Goal: Task Accomplishment & Management: Complete application form

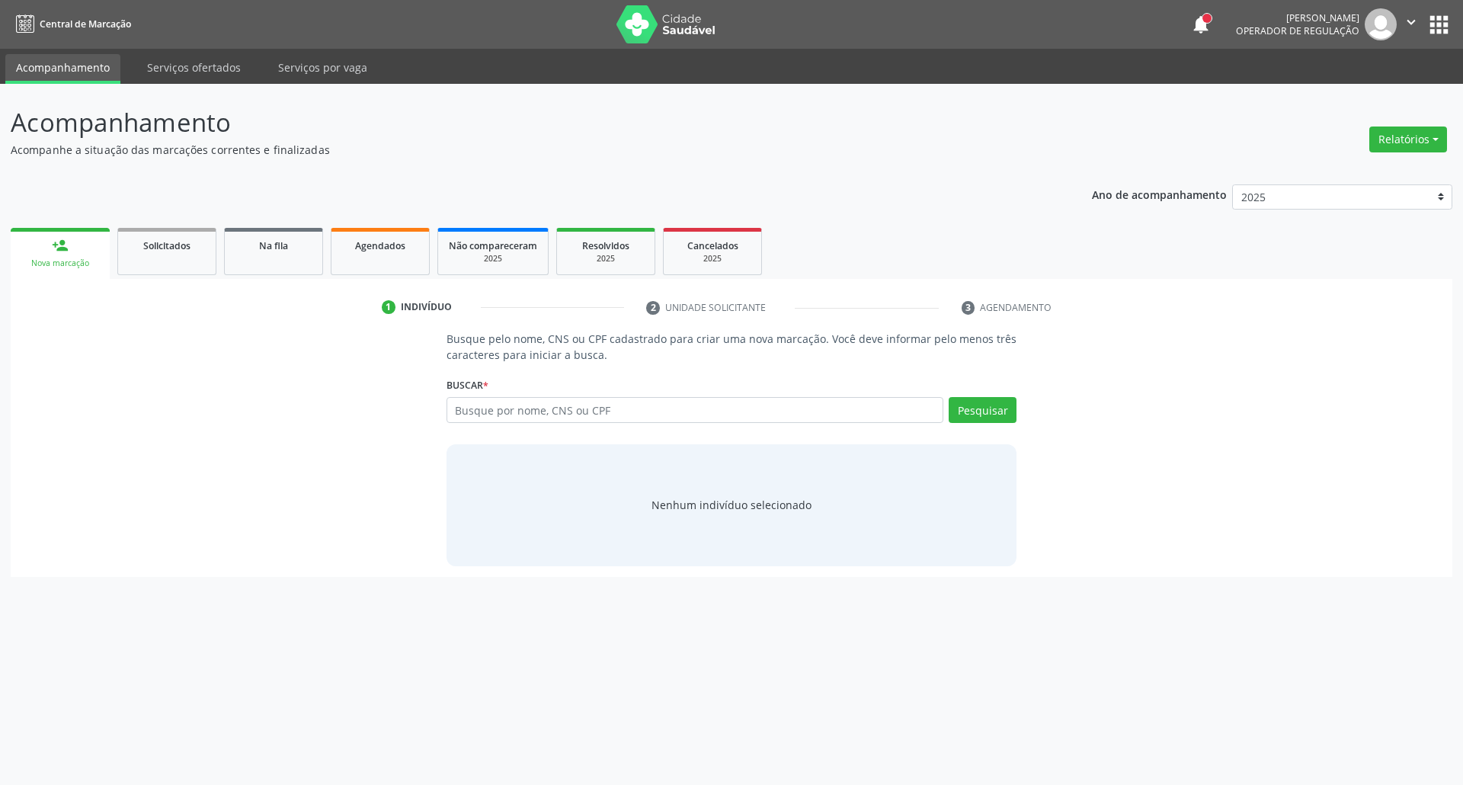
click at [616, 406] on input "text" at bounding box center [695, 410] width 498 height 26
type input "898003723217976"
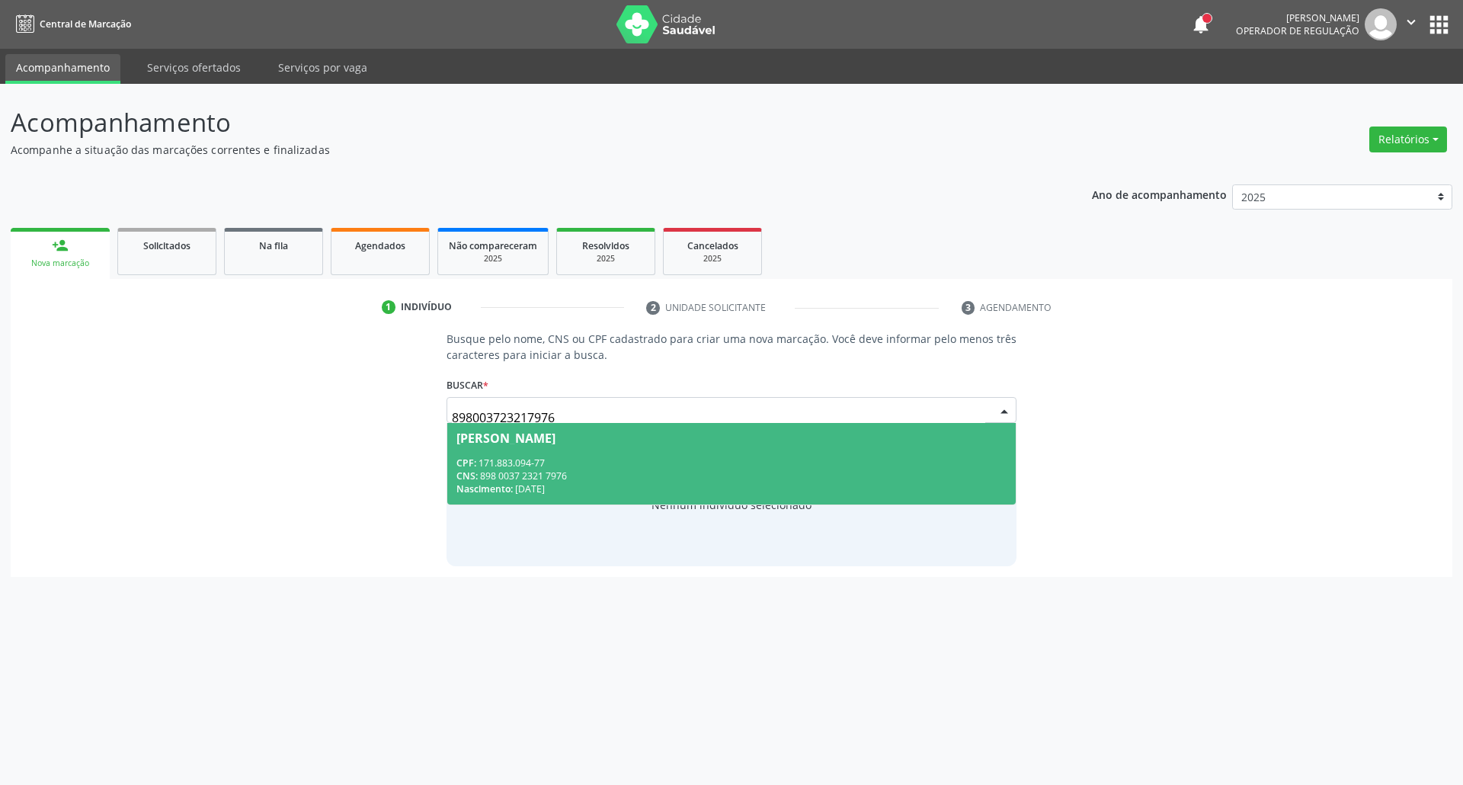
click at [538, 460] on div "CPF: 171.883.094-77" at bounding box center [731, 462] width 551 height 13
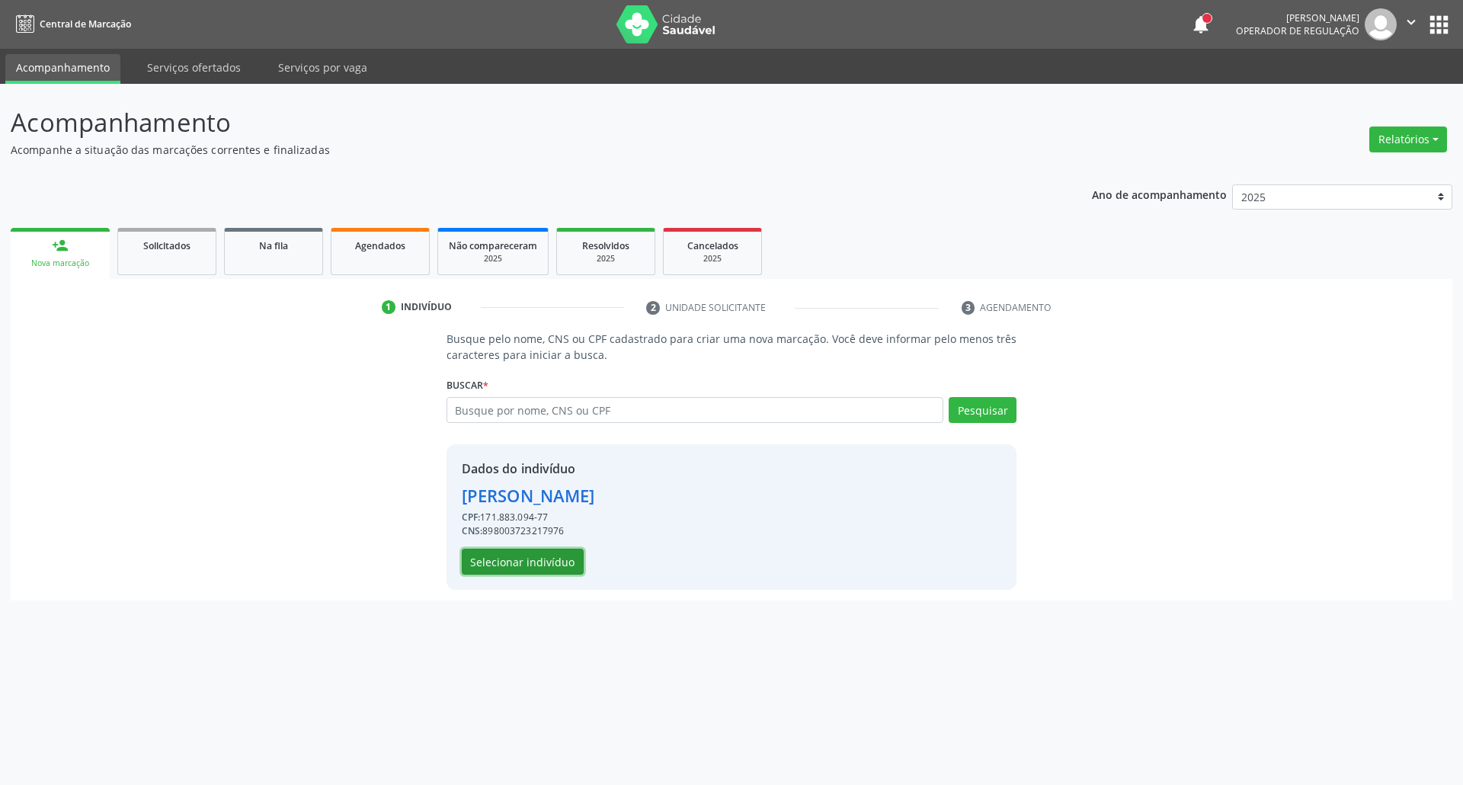
click at [501, 561] on button "Selecionar indivíduo" at bounding box center [523, 562] width 122 height 26
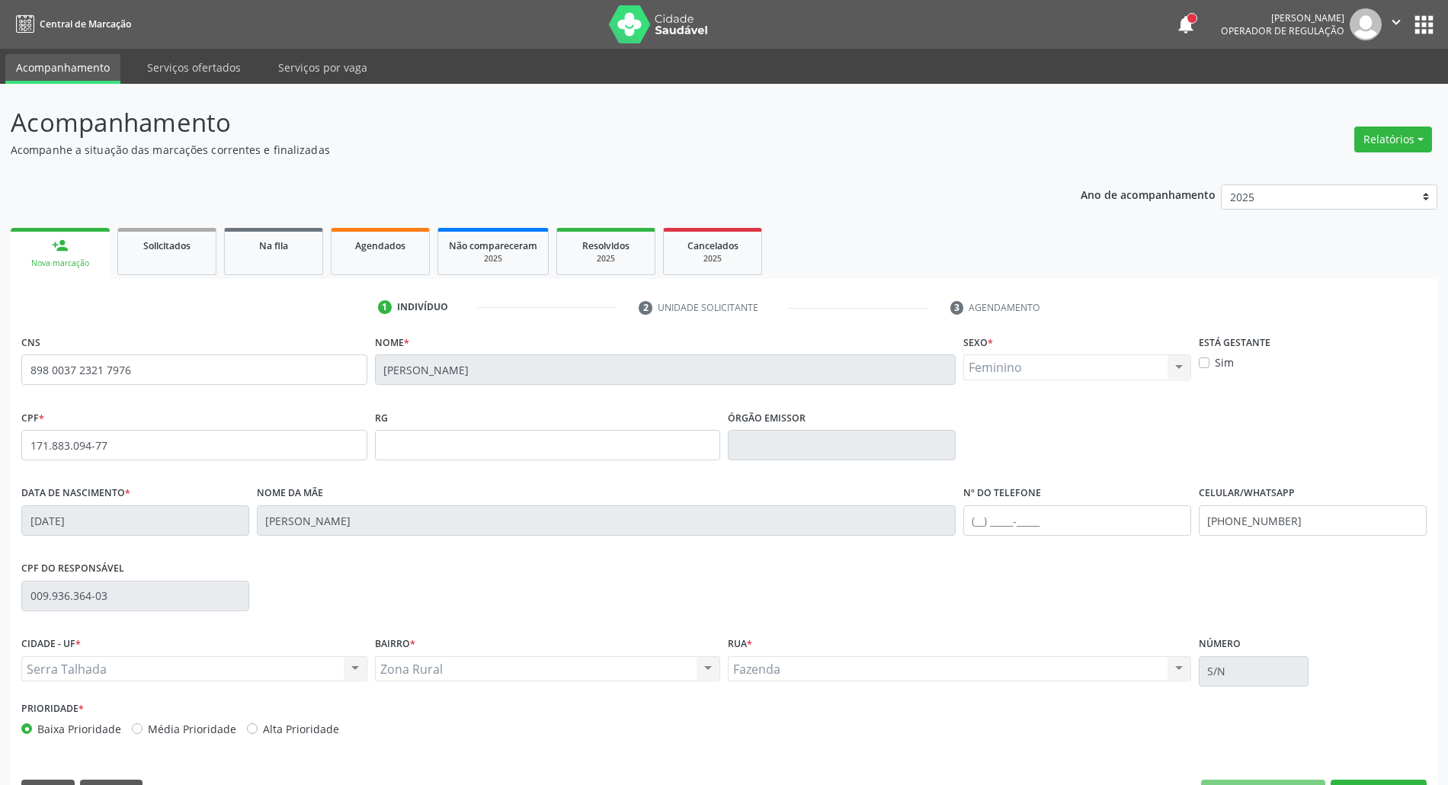
scroll to position [41, 0]
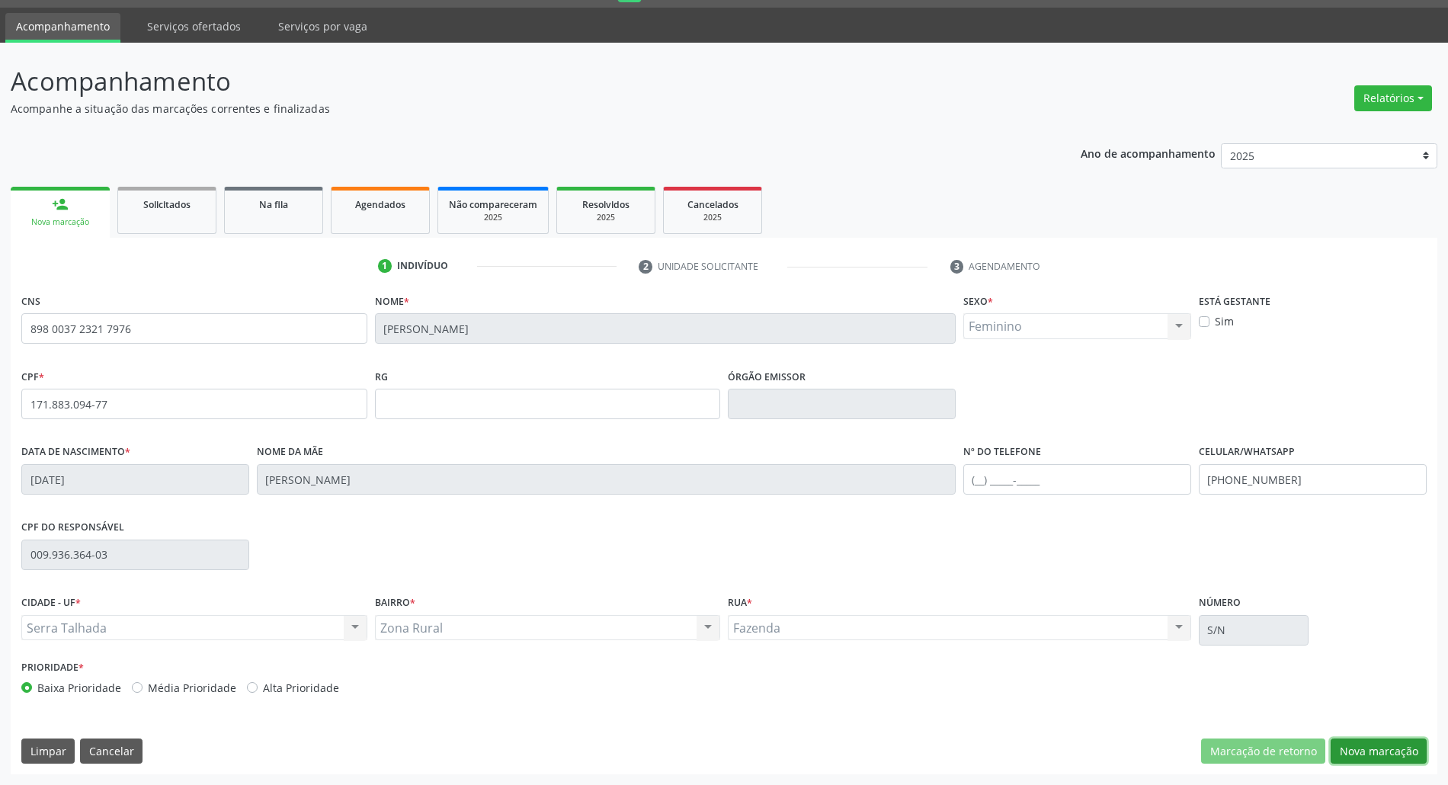
drag, startPoint x: 1376, startPoint y: 747, endPoint x: 1326, endPoint y: 736, distance: 51.6
click at [1375, 747] on button "Nova marcação" at bounding box center [1378, 751] width 96 height 26
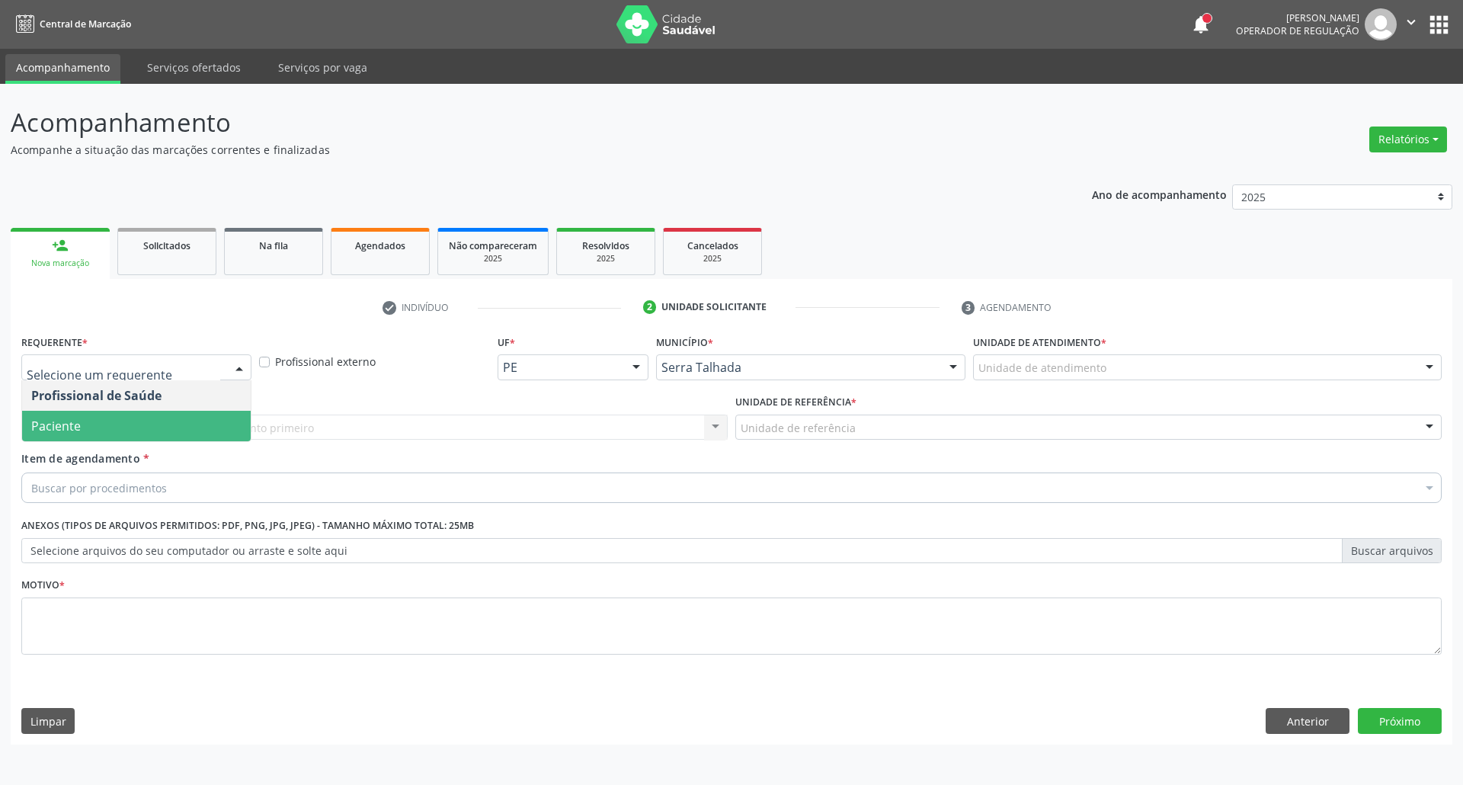
click at [107, 422] on span "Paciente" at bounding box center [136, 426] width 229 height 30
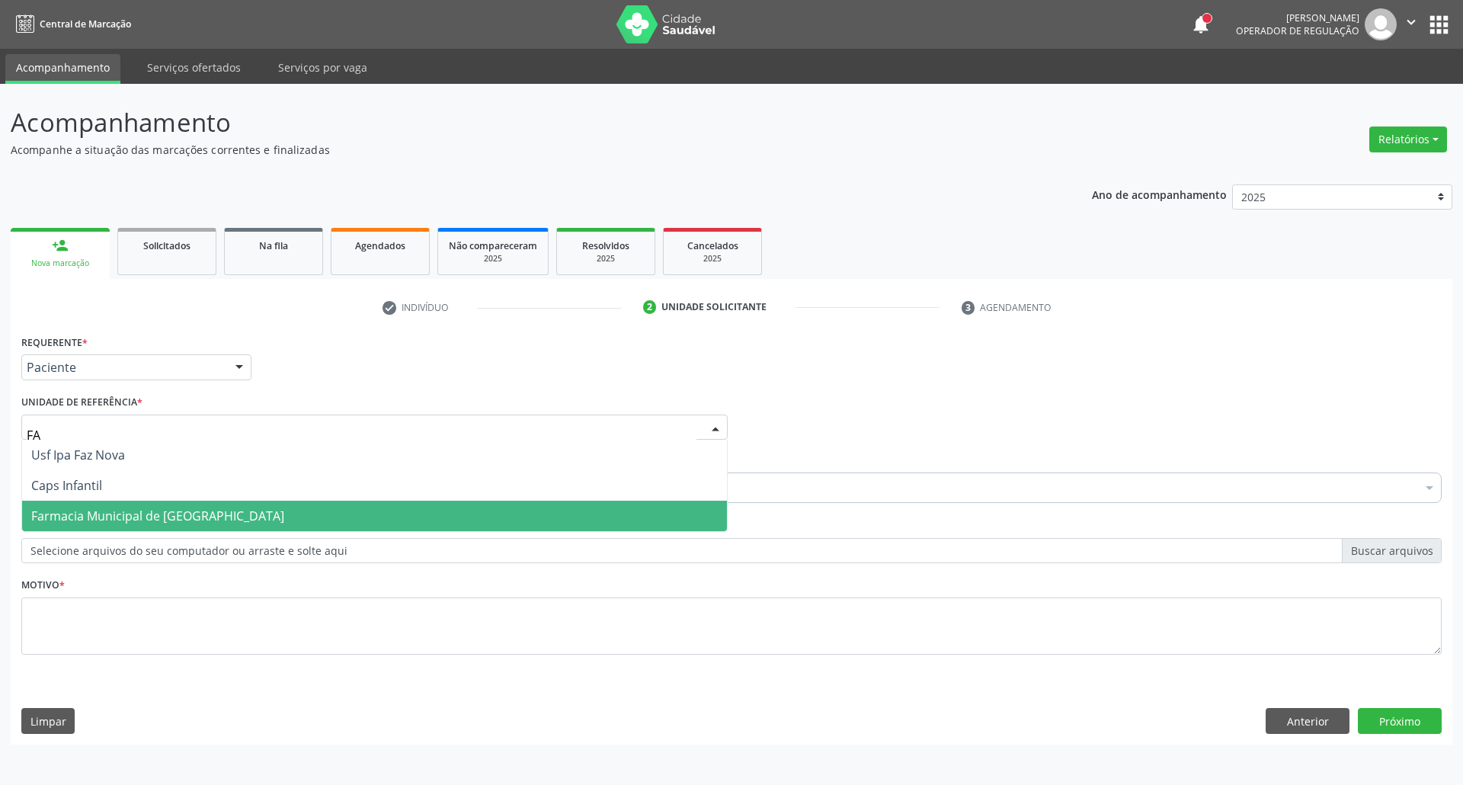
type input "FAZ"
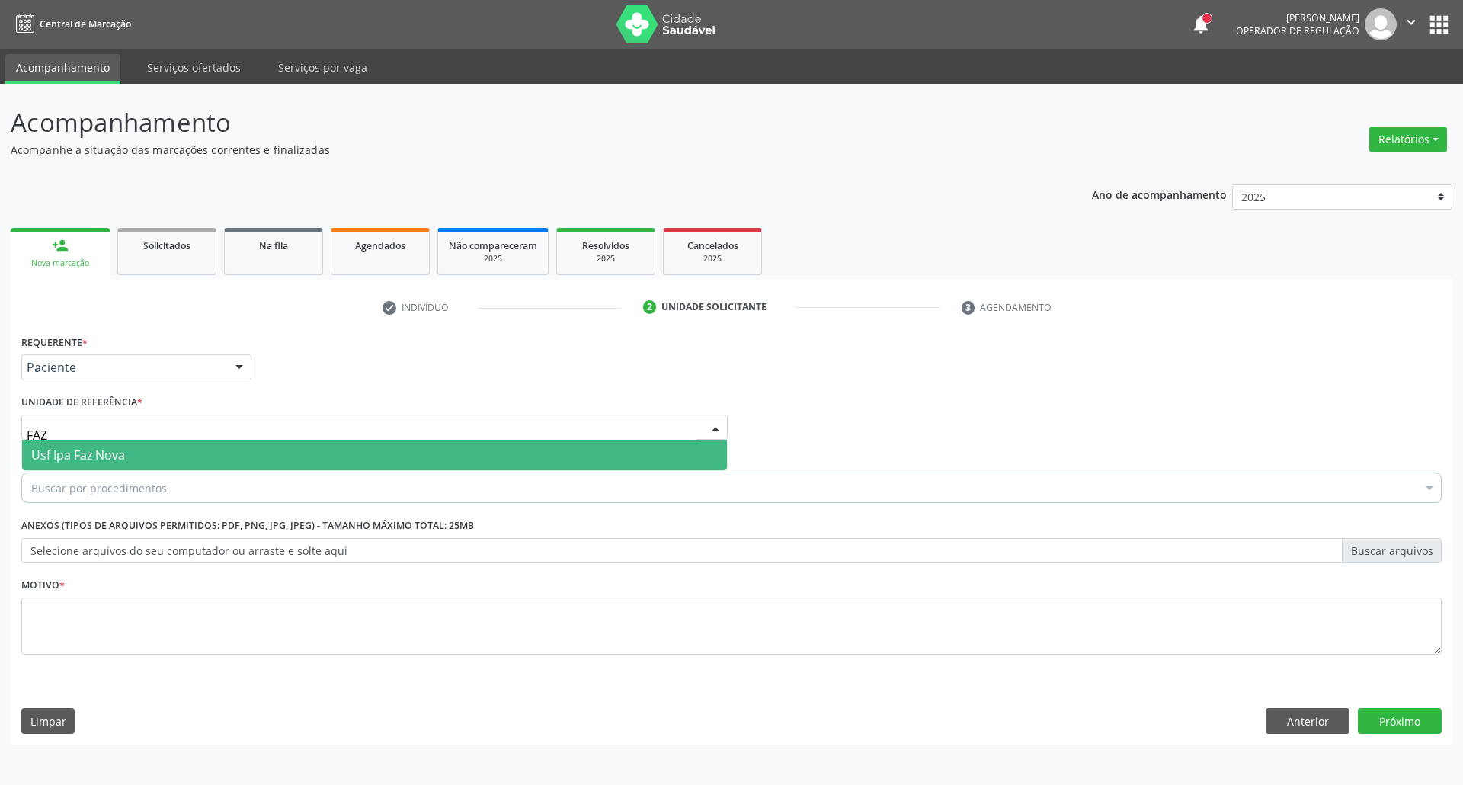
click at [232, 453] on span "Usf Ipa Faz Nova" at bounding box center [374, 455] width 705 height 30
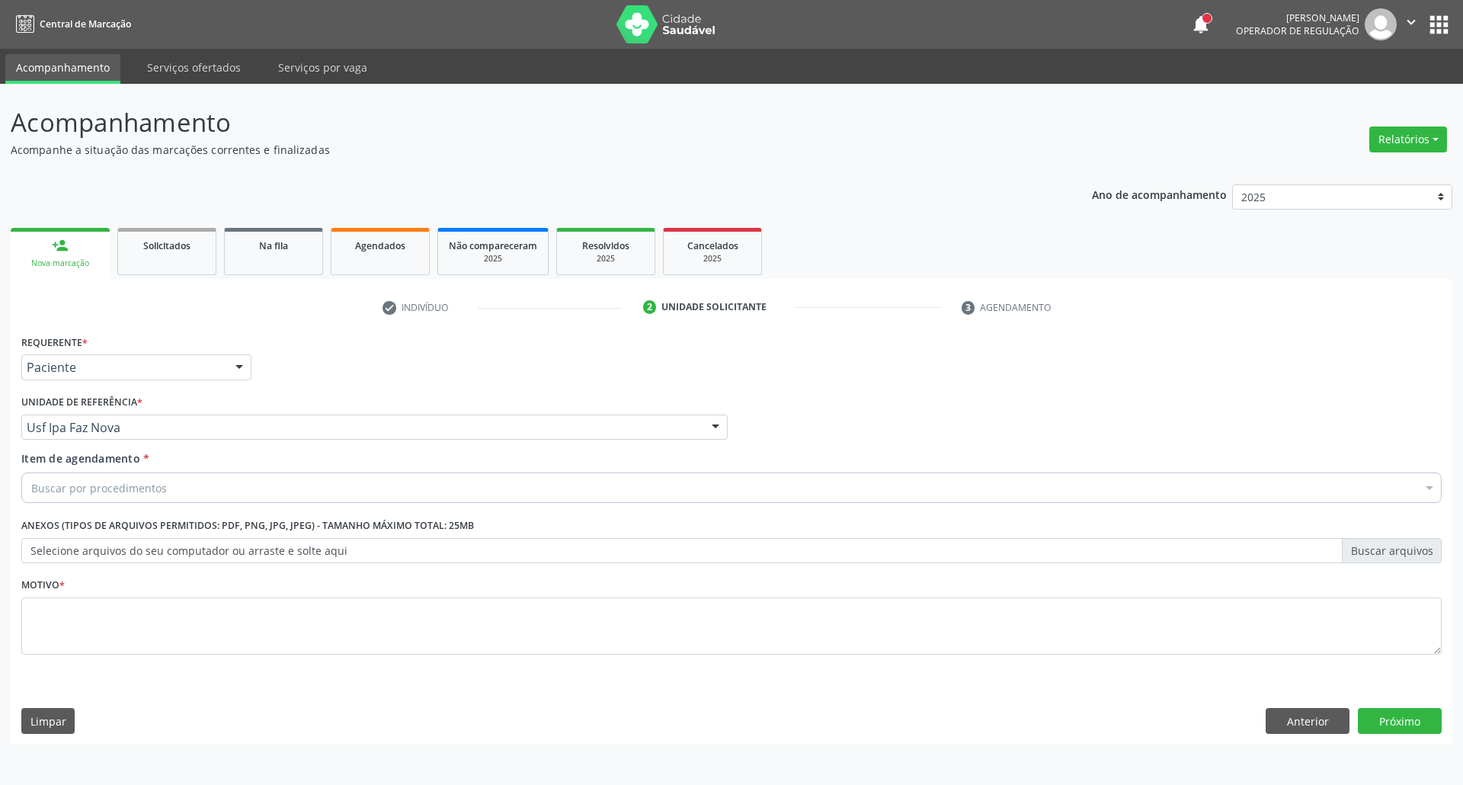
click at [217, 492] on div "Buscar por procedimentos" at bounding box center [731, 487] width 1420 height 30
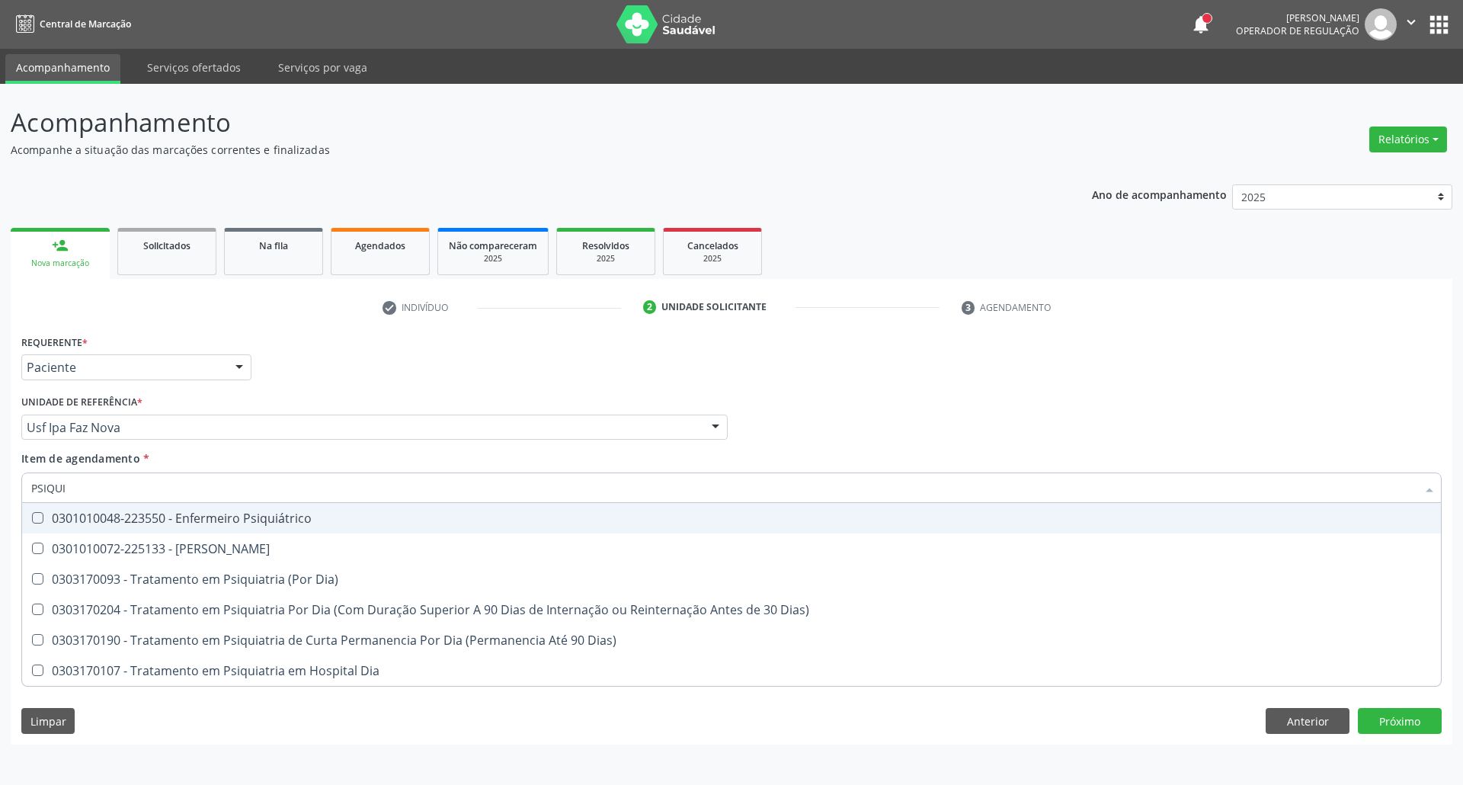
type input "PSIQUIA"
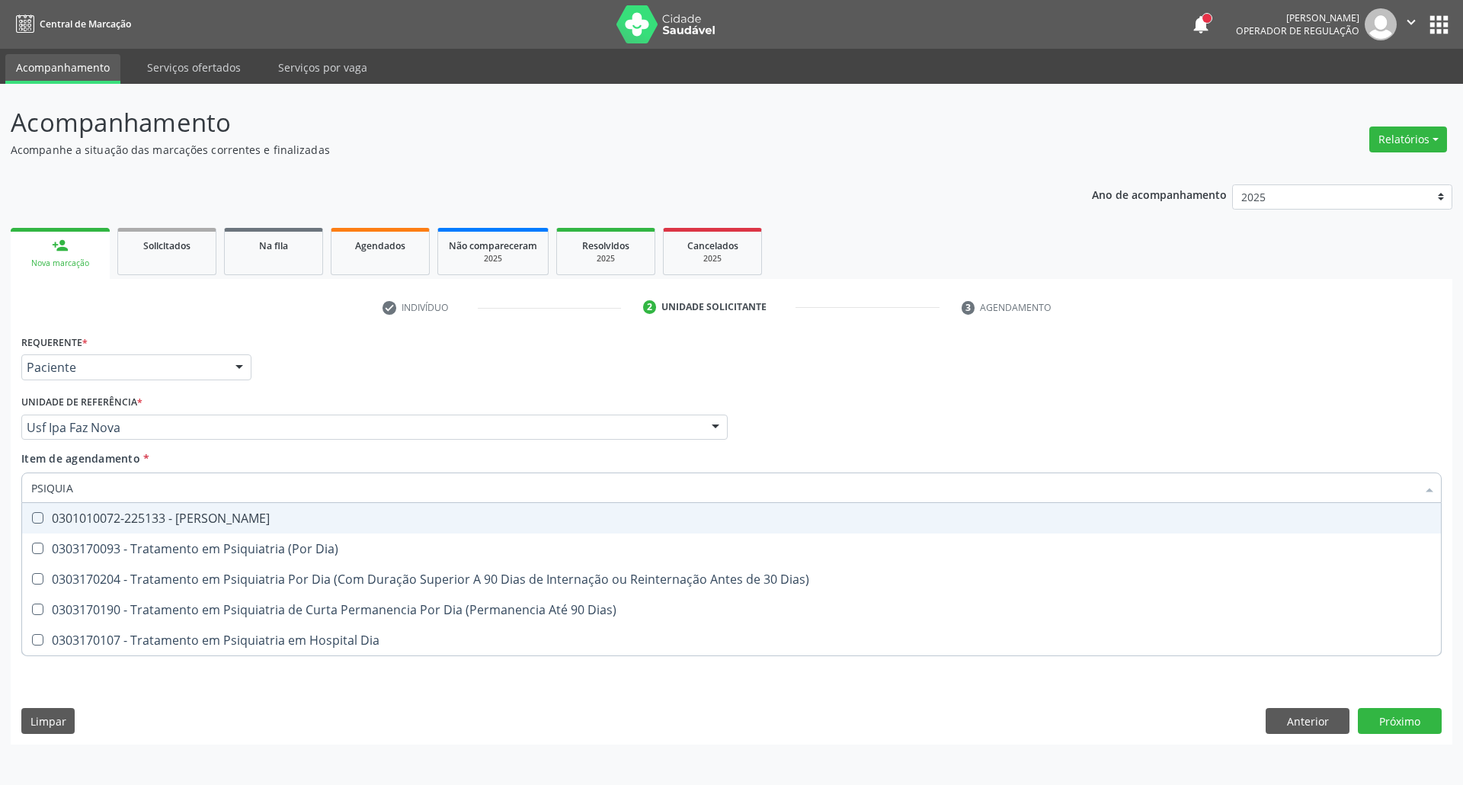
click at [204, 517] on div "0301010072-225133 - Médico Psiquiatra" at bounding box center [731, 518] width 1400 height 12
checkbox Psiquiatra "true"
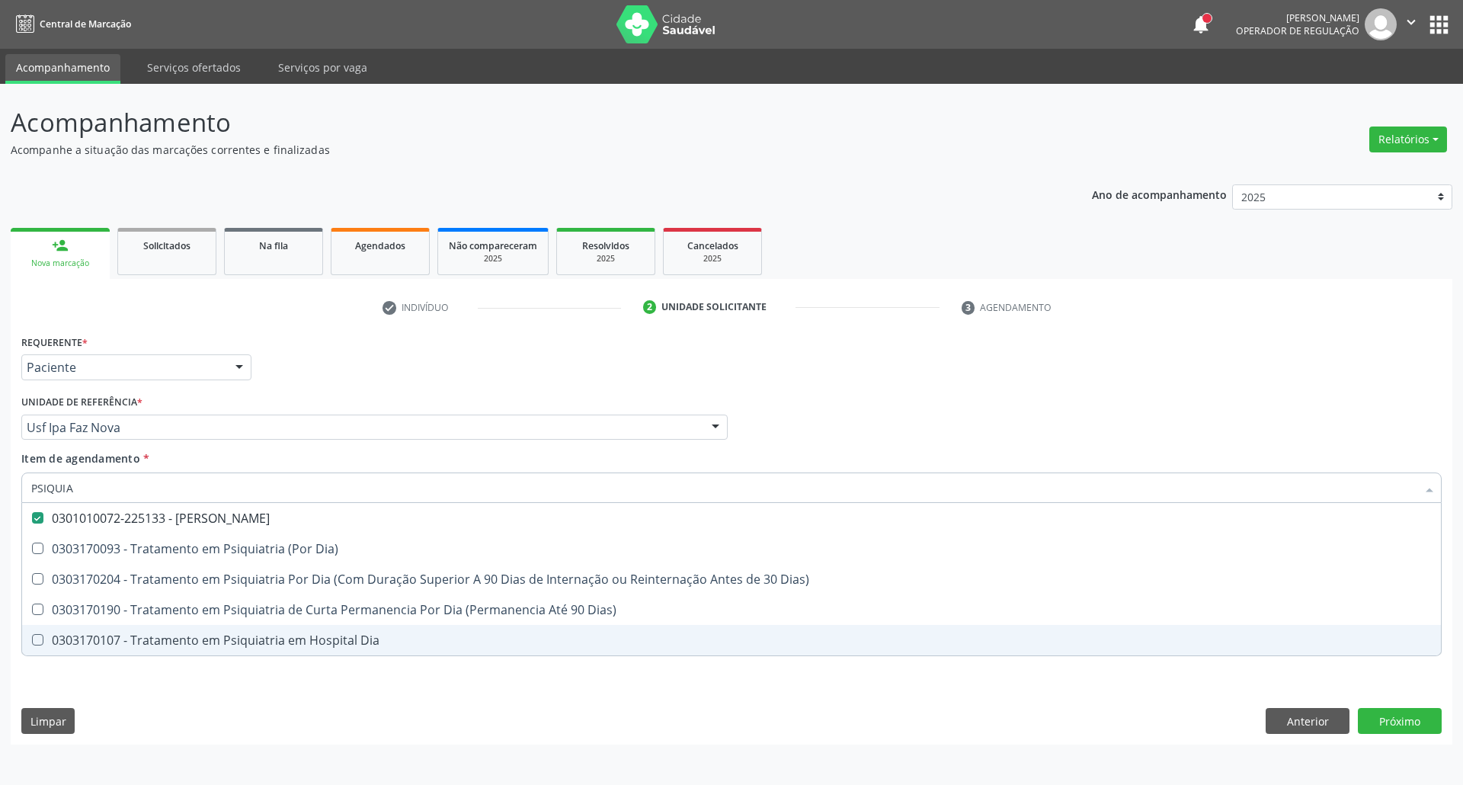
click at [210, 693] on div "Requerente * Paciente Profissional de Saúde Paciente Nenhum resultado encontrad…" at bounding box center [732, 538] width 1442 height 414
checkbox Dia\) "true"
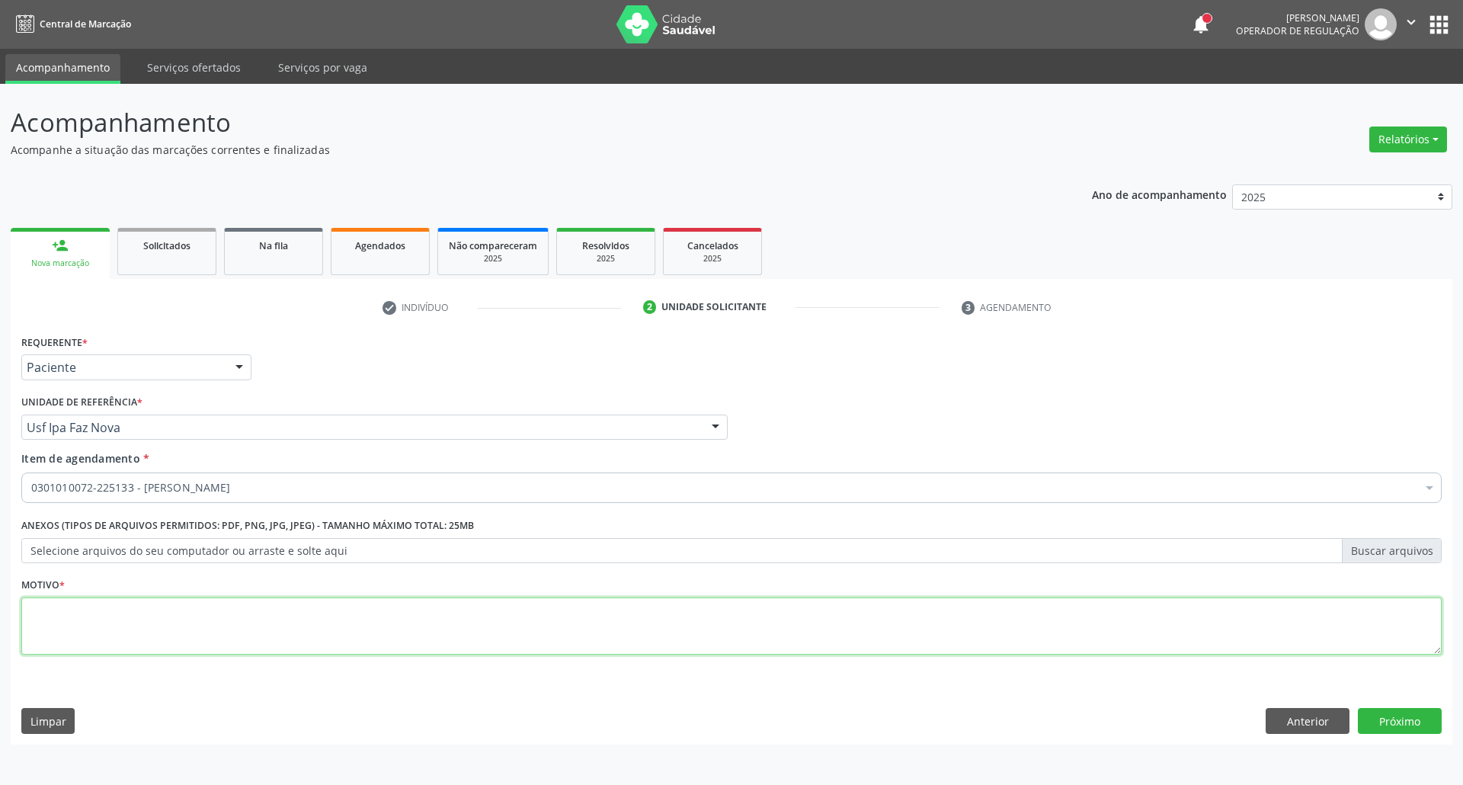
click at [199, 622] on textarea at bounding box center [731, 626] width 1420 height 58
type textarea "."
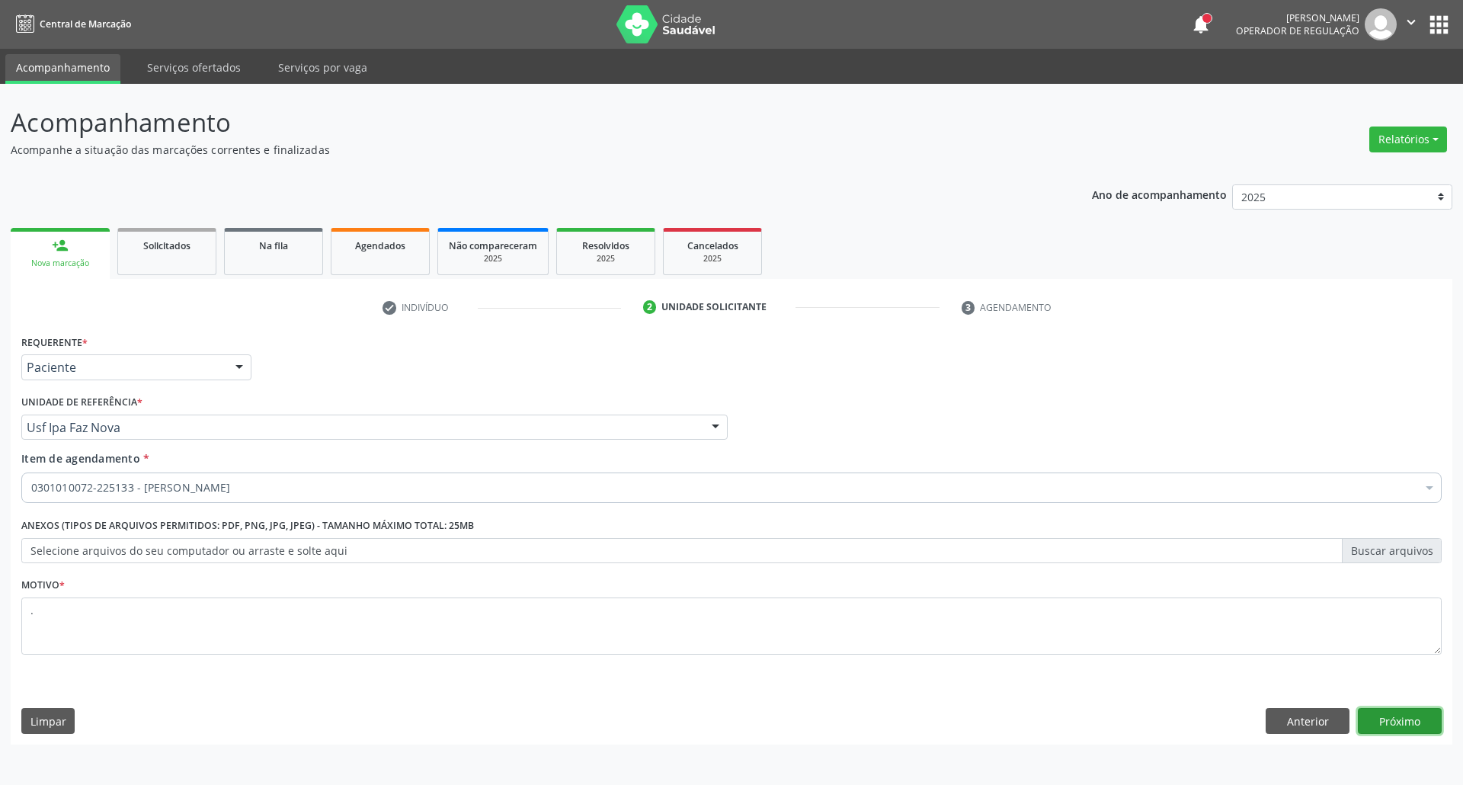
drag, startPoint x: 1394, startPoint y: 730, endPoint x: 1162, endPoint y: 712, distance: 233.1
click at [1393, 729] on button "Próximo" at bounding box center [1400, 721] width 84 height 26
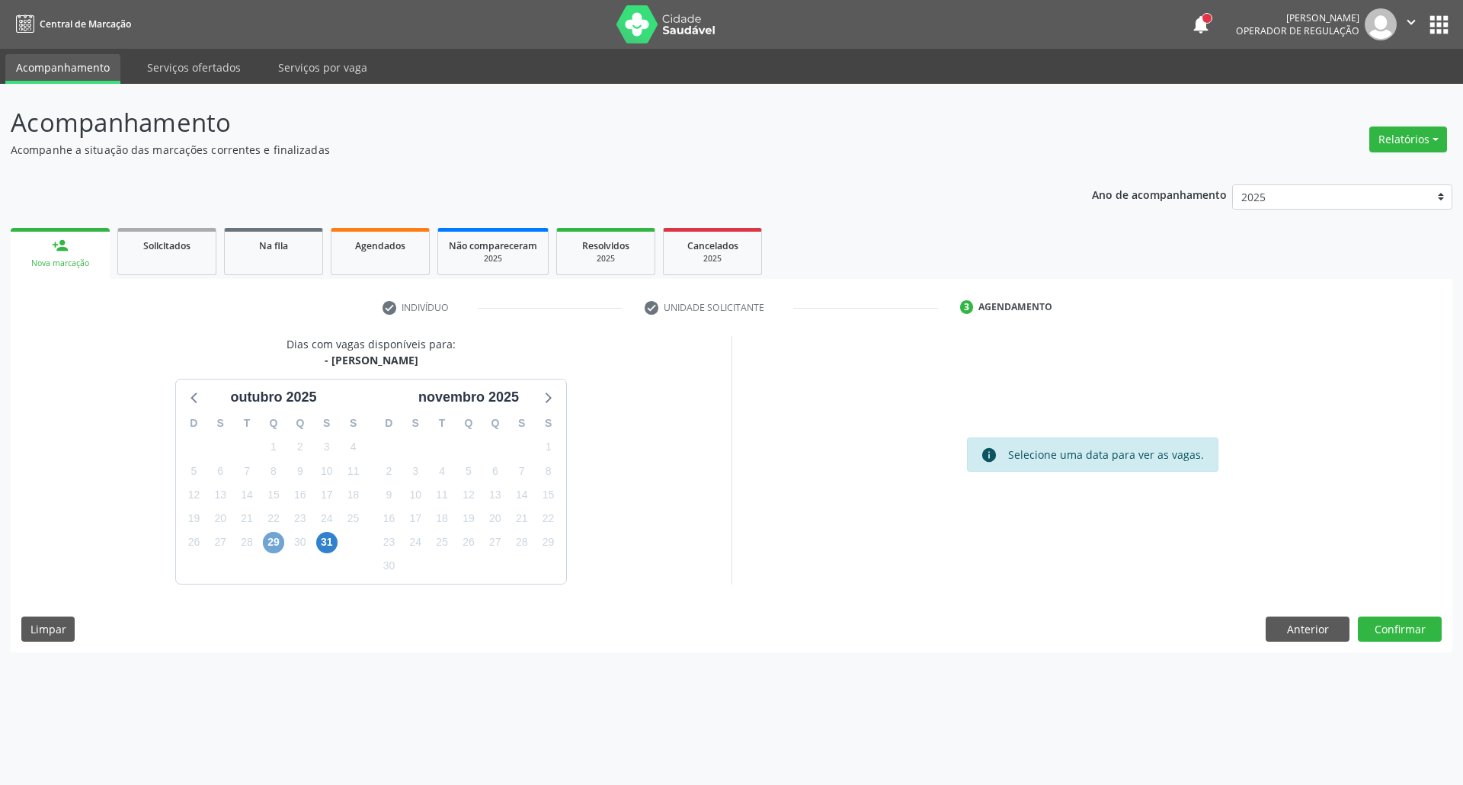
click at [268, 542] on span "29" at bounding box center [273, 542] width 21 height 21
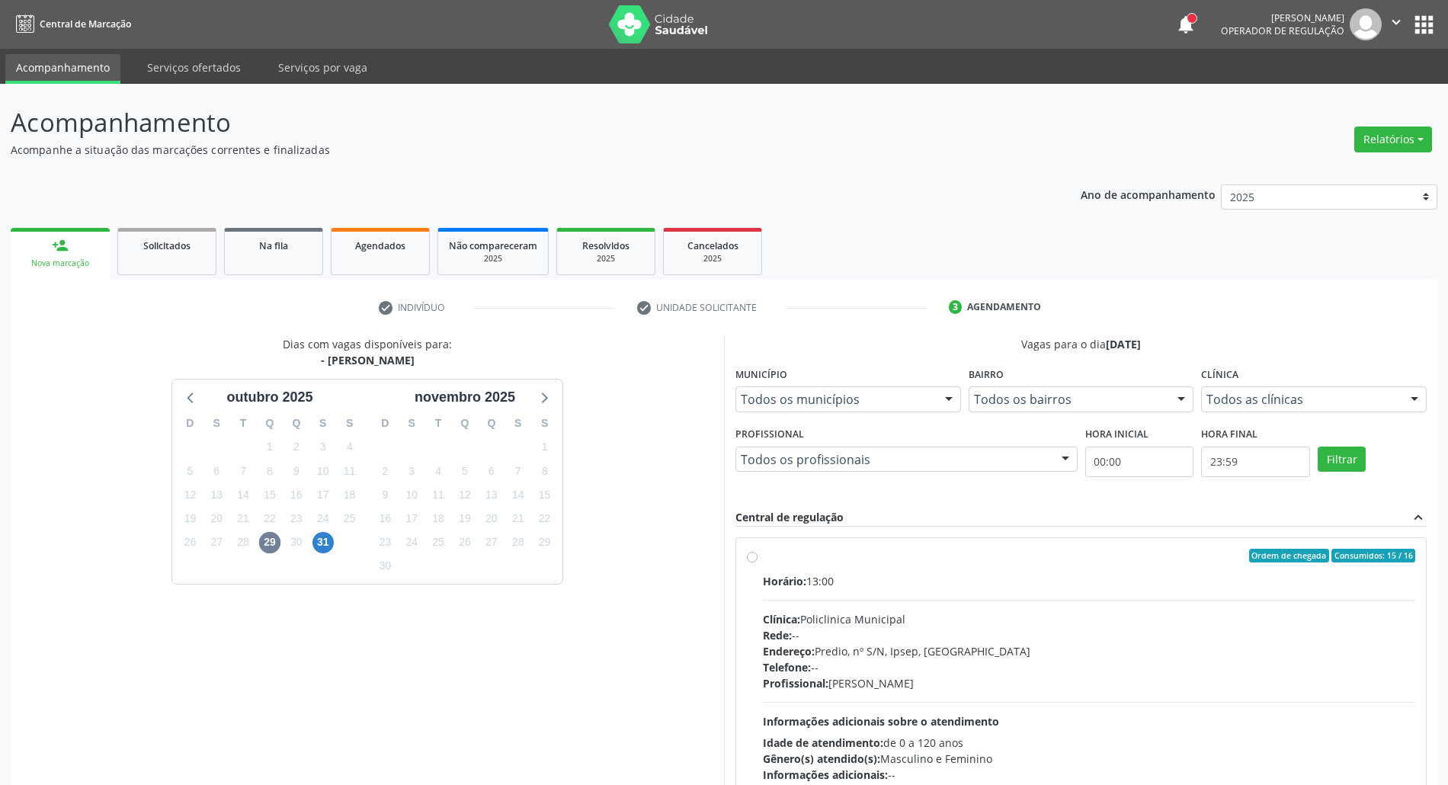
drag, startPoint x: 991, startPoint y: 641, endPoint x: 990, endPoint y: 620, distance: 20.6
click at [990, 632] on div "Rede: --" at bounding box center [1089, 635] width 652 height 16
click at [757, 562] on input "Ordem de chegada Consumidos: 15 / 16 Horário: 13:00 Clínica: Policlinica Munici…" at bounding box center [752, 556] width 11 height 14
radio input "true"
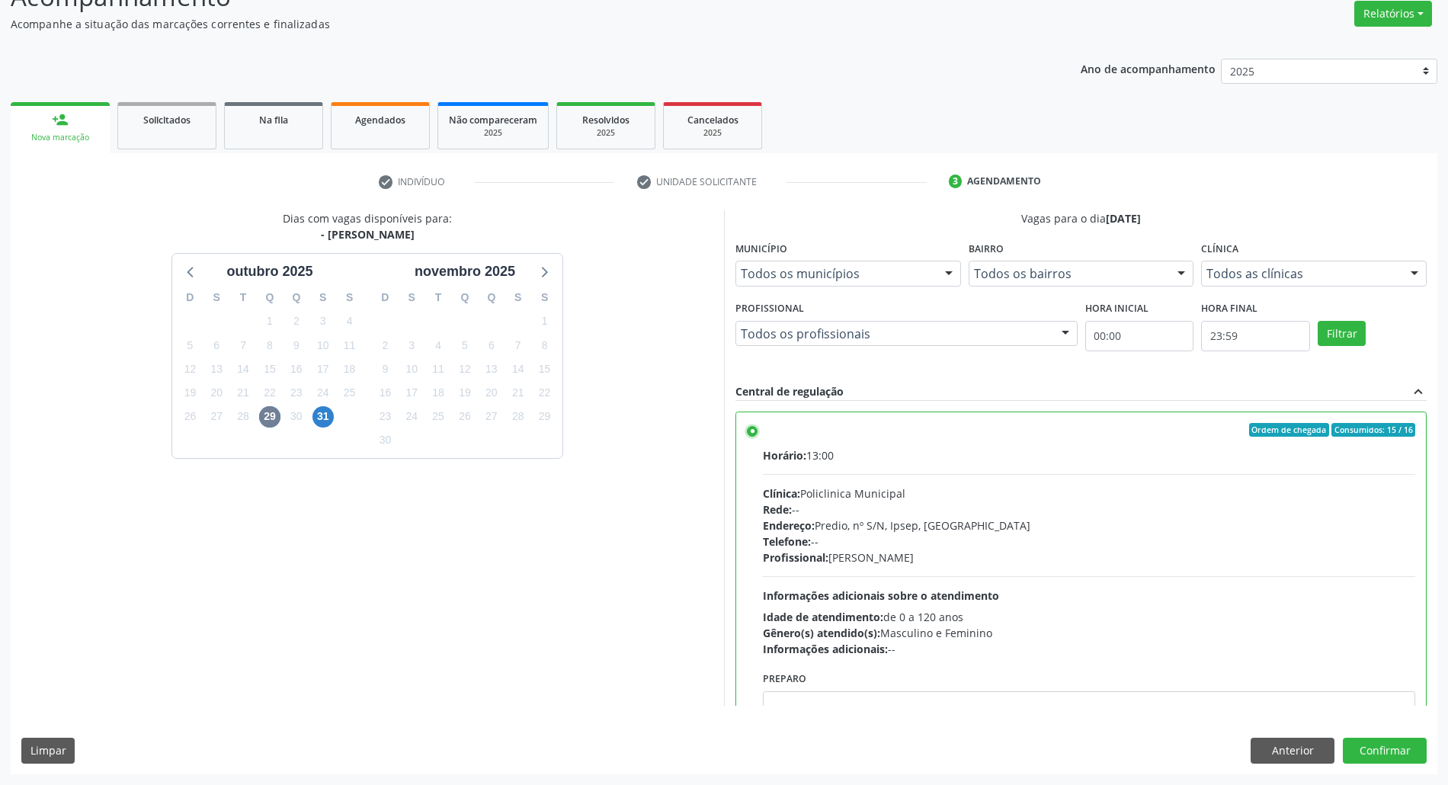
scroll to position [77, 0]
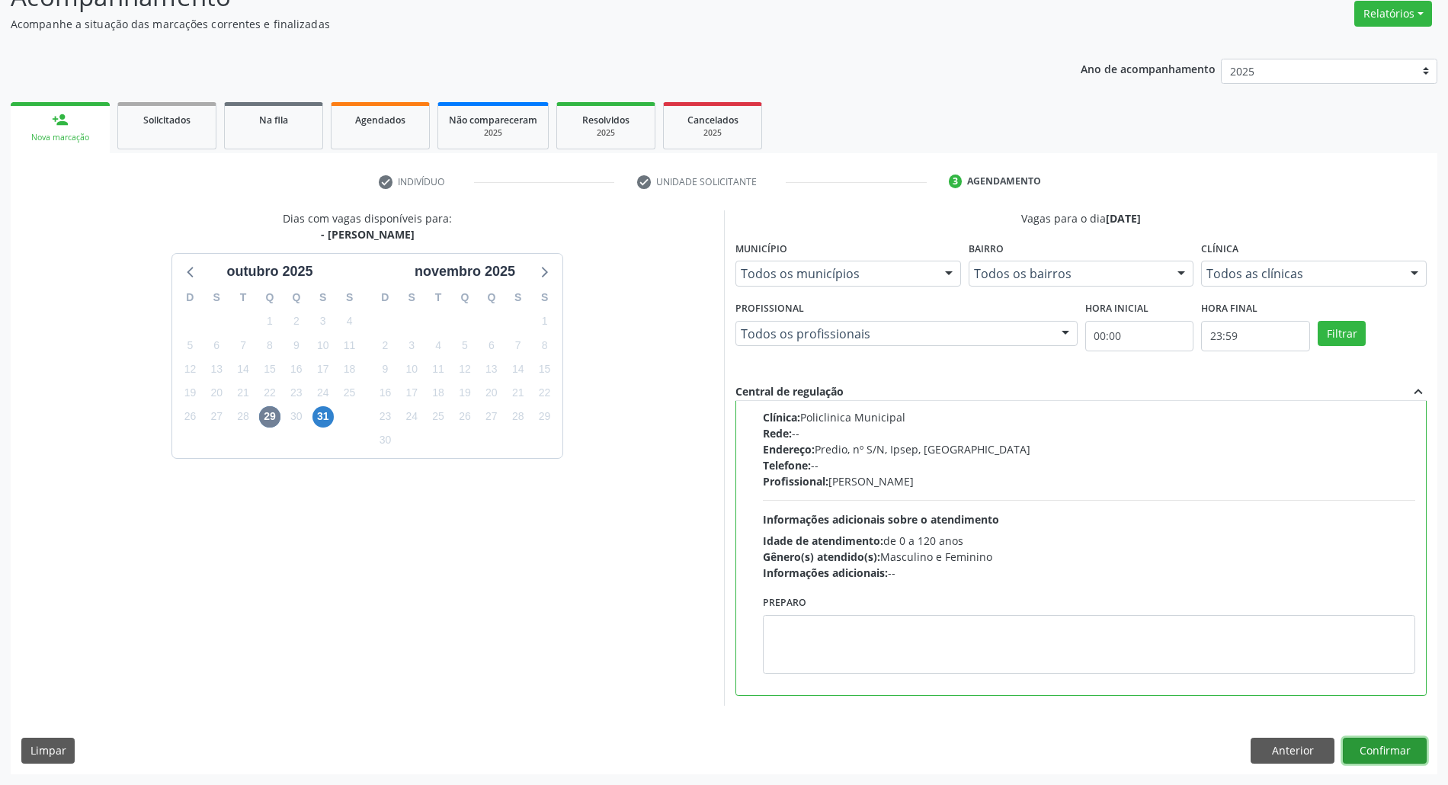
drag, startPoint x: 1412, startPoint y: 753, endPoint x: 1400, endPoint y: 771, distance: 22.0
click at [1411, 753] on button "Confirmar" at bounding box center [1385, 751] width 84 height 26
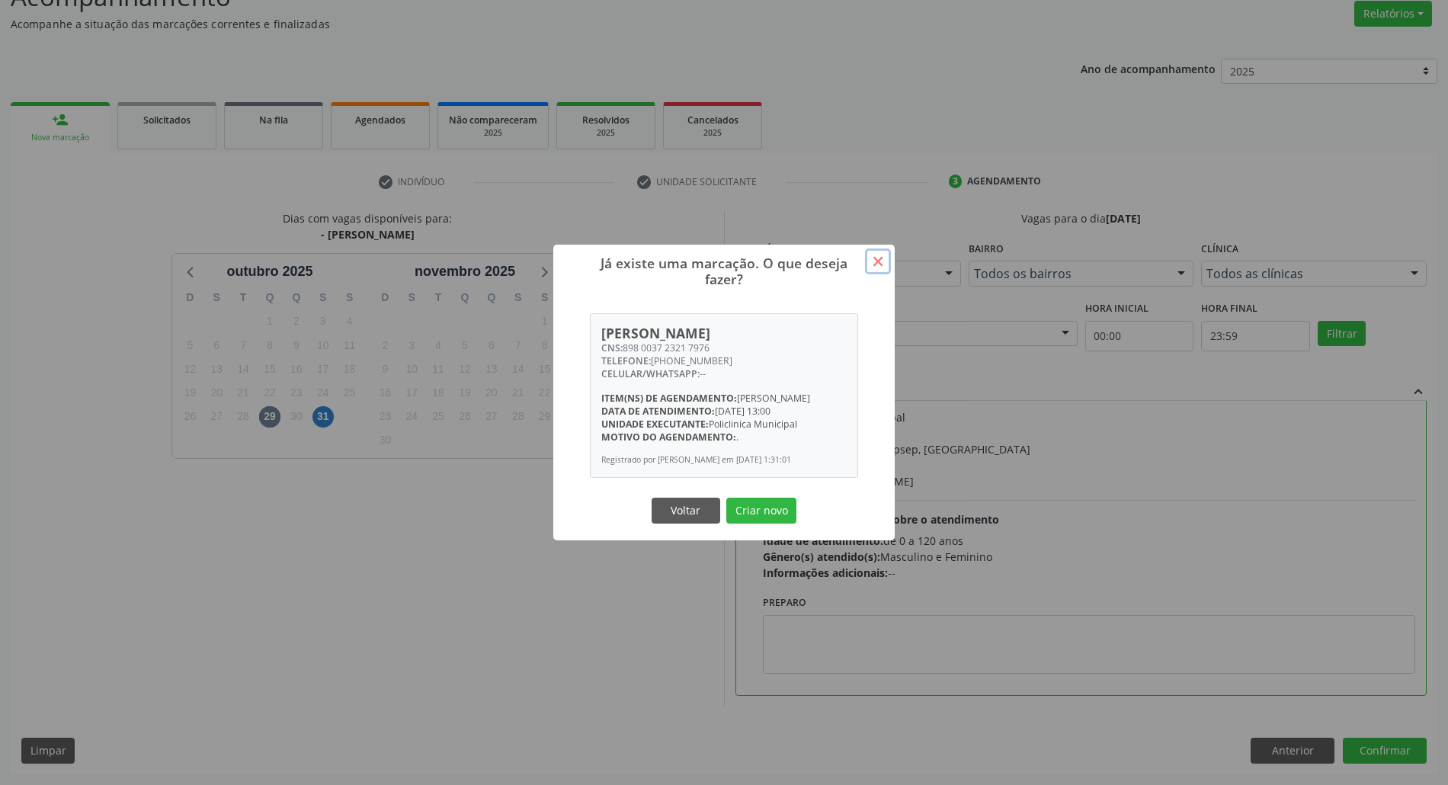
click at [873, 257] on button "×" at bounding box center [878, 261] width 26 height 26
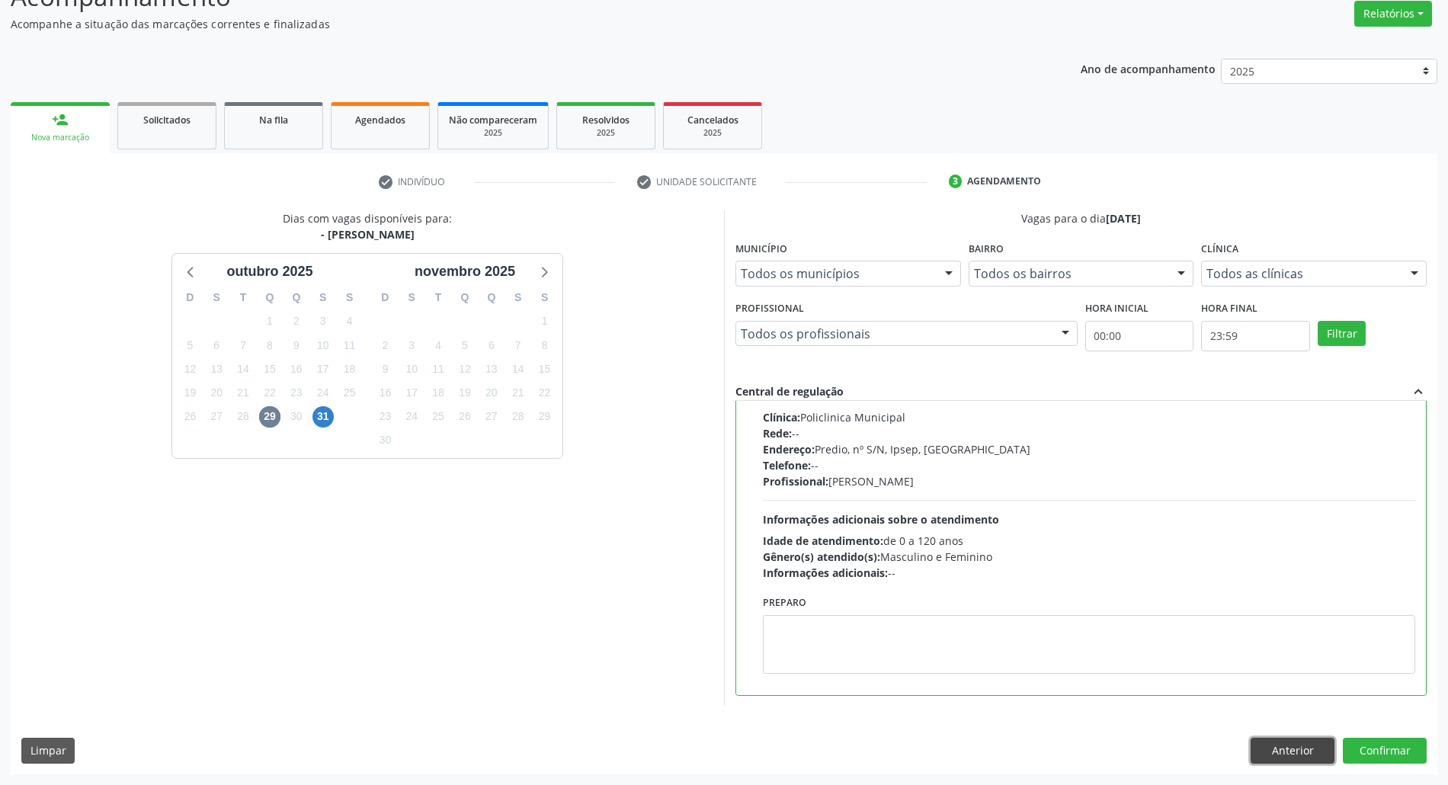
drag, startPoint x: 1307, startPoint y: 750, endPoint x: 1292, endPoint y: 750, distance: 15.3
click at [1306, 750] on button "Anterior" at bounding box center [1292, 751] width 84 height 26
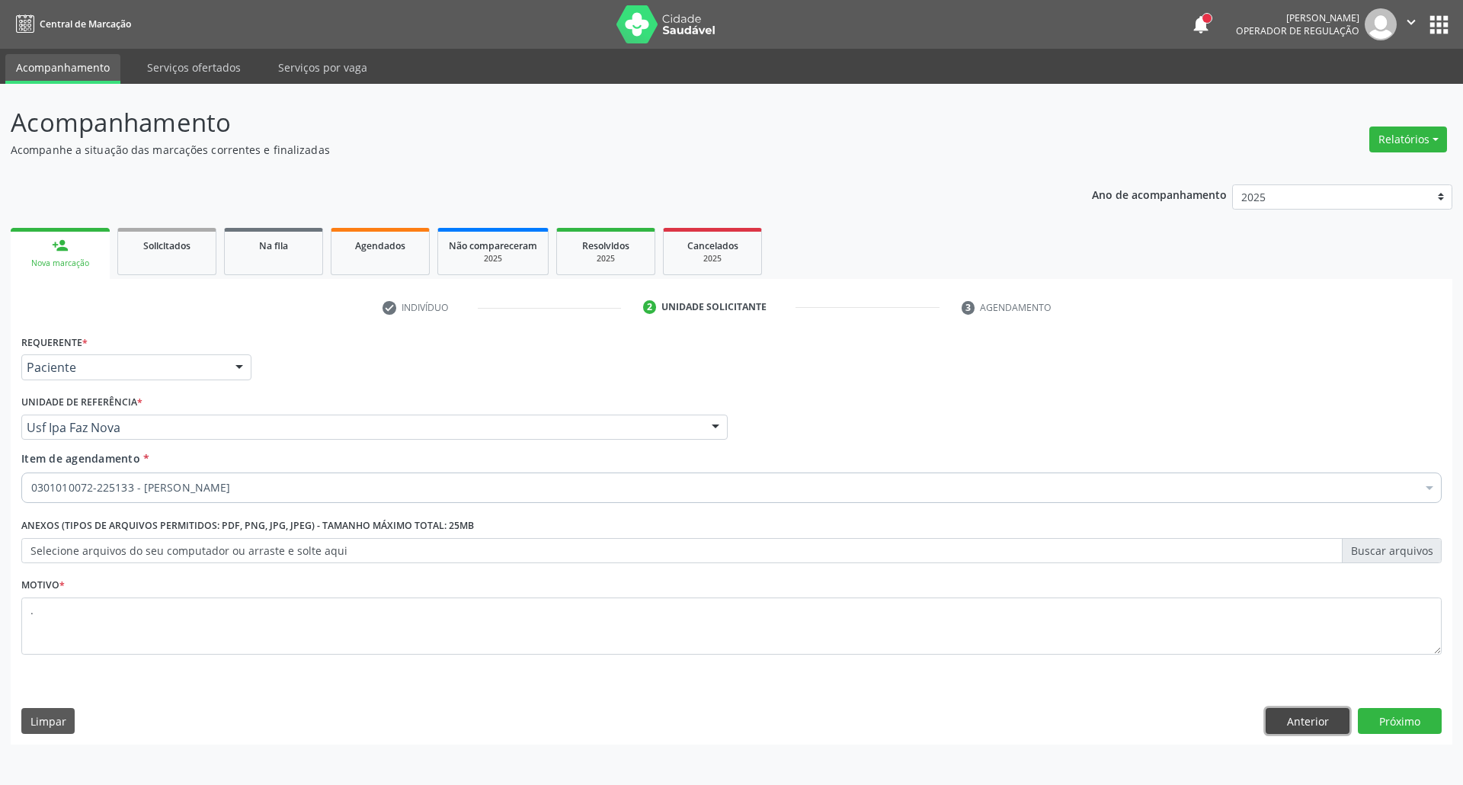
drag, startPoint x: 1299, startPoint y: 718, endPoint x: 867, endPoint y: 720, distance: 432.0
click at [1292, 719] on button "Anterior" at bounding box center [1308, 721] width 84 height 26
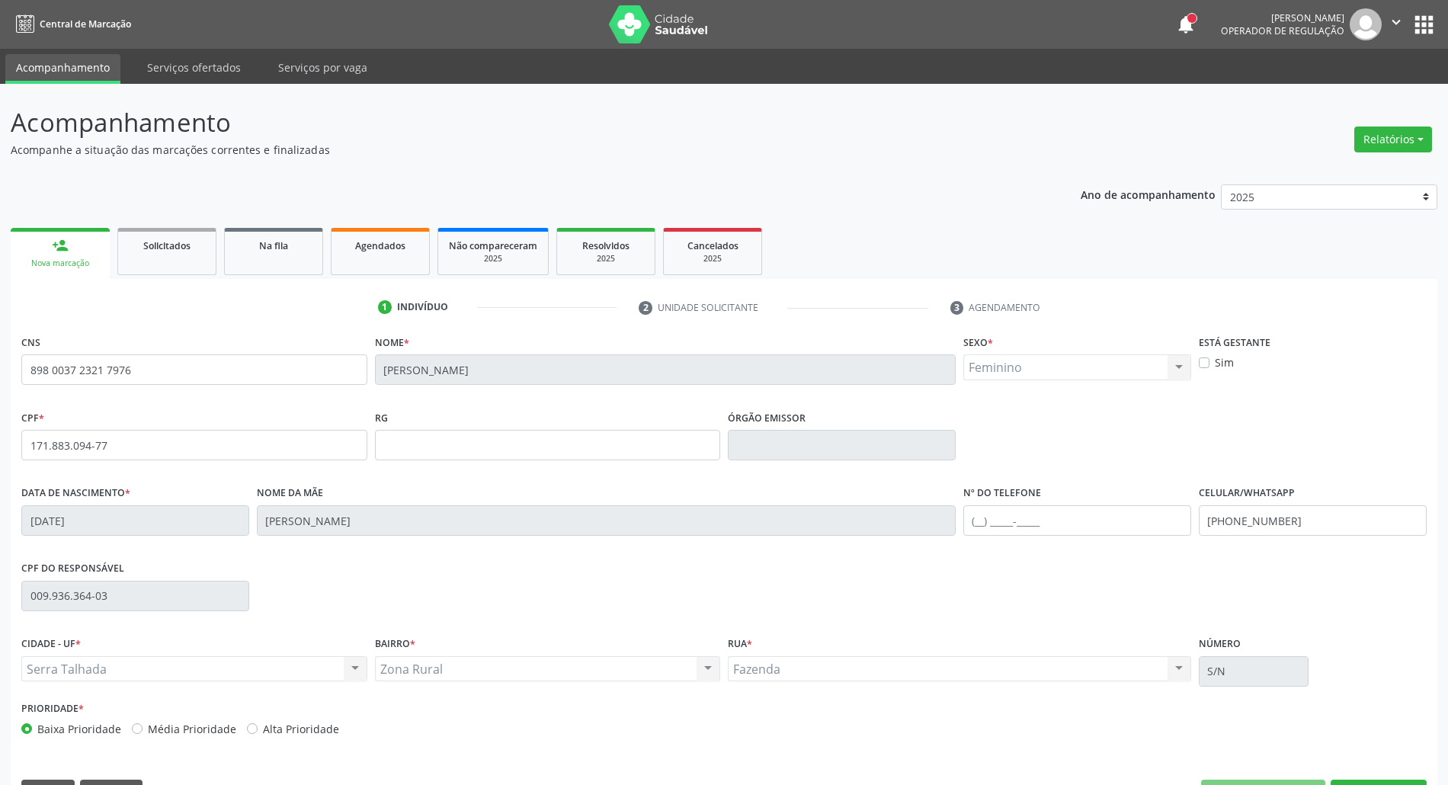
scroll to position [41, 0]
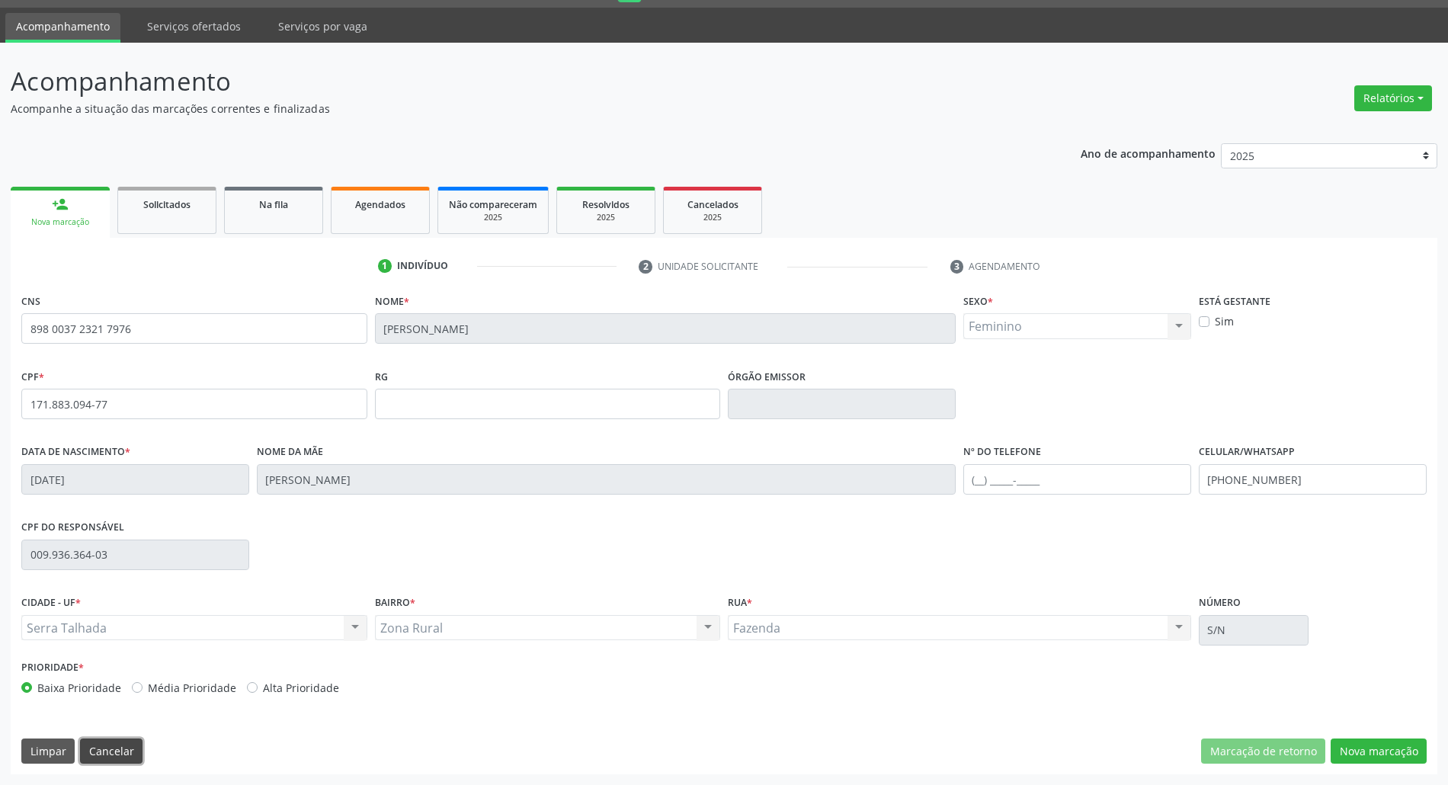
click at [123, 757] on button "Cancelar" at bounding box center [111, 751] width 62 height 26
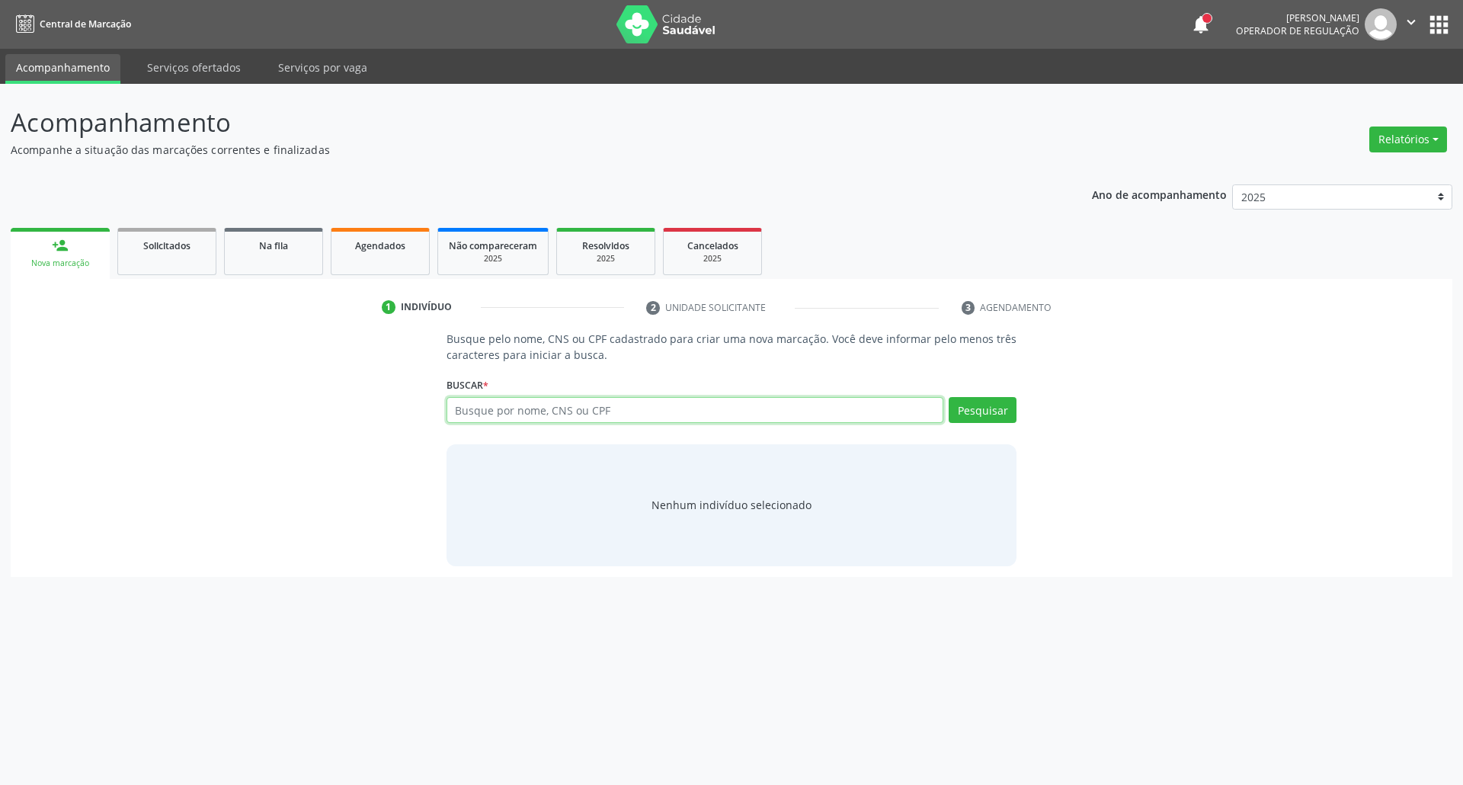
click at [486, 398] on input "text" at bounding box center [695, 410] width 498 height 26
click at [675, 406] on input "text" at bounding box center [695, 410] width 498 height 26
type input "898003724269279"
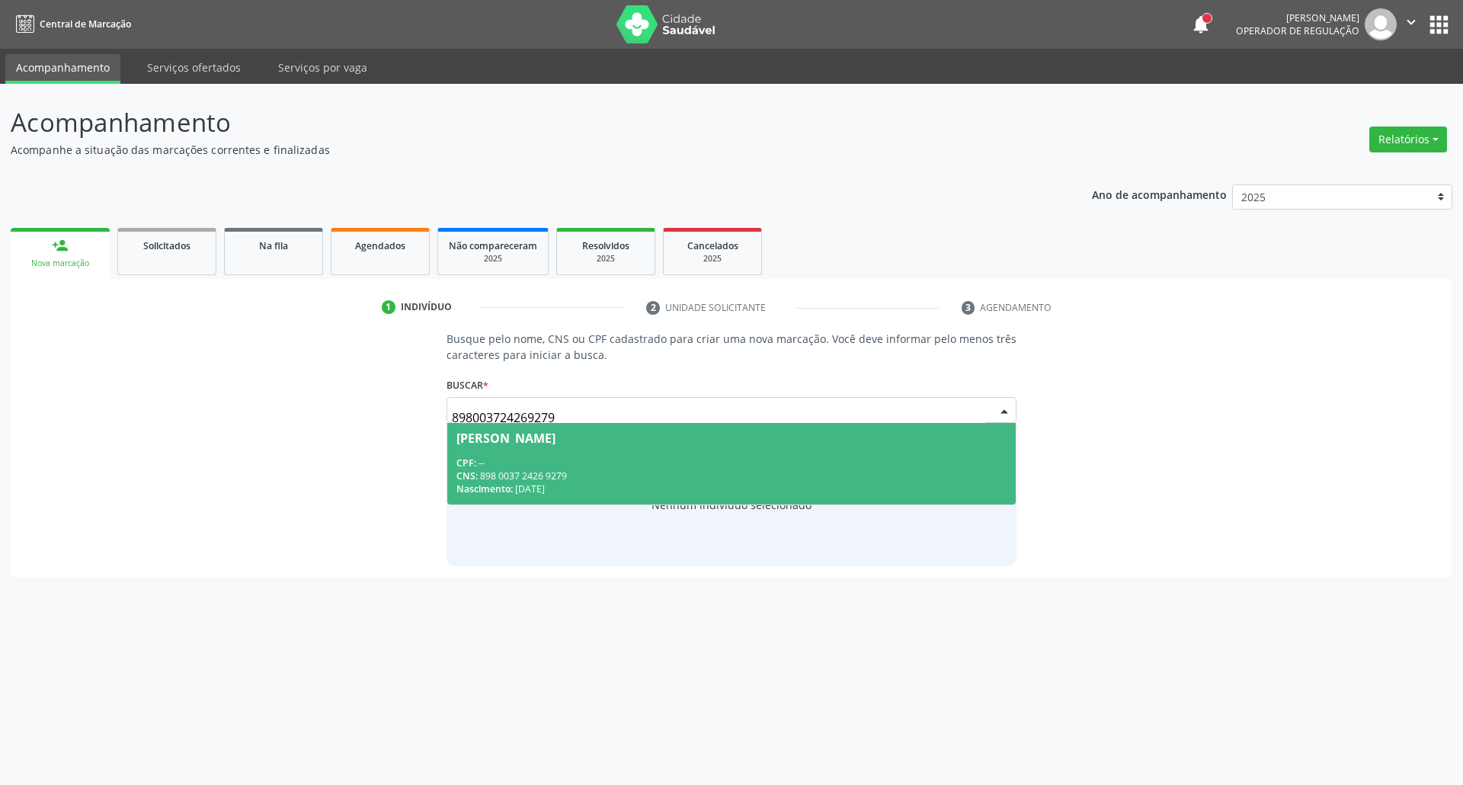
click at [759, 443] on div "Jackeline de Sousa Soares" at bounding box center [731, 438] width 551 height 12
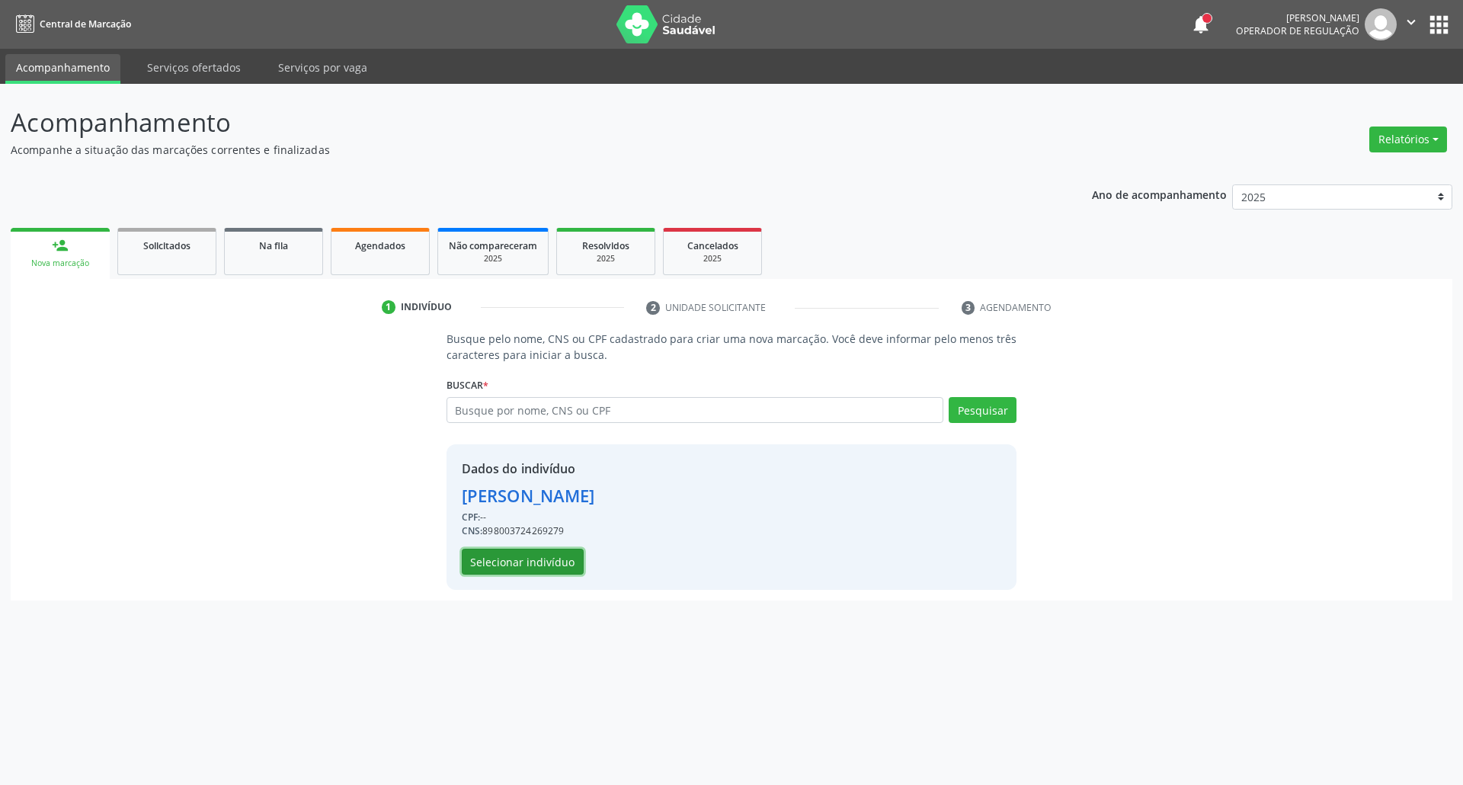
click at [532, 571] on button "Selecionar indivíduo" at bounding box center [523, 562] width 122 height 26
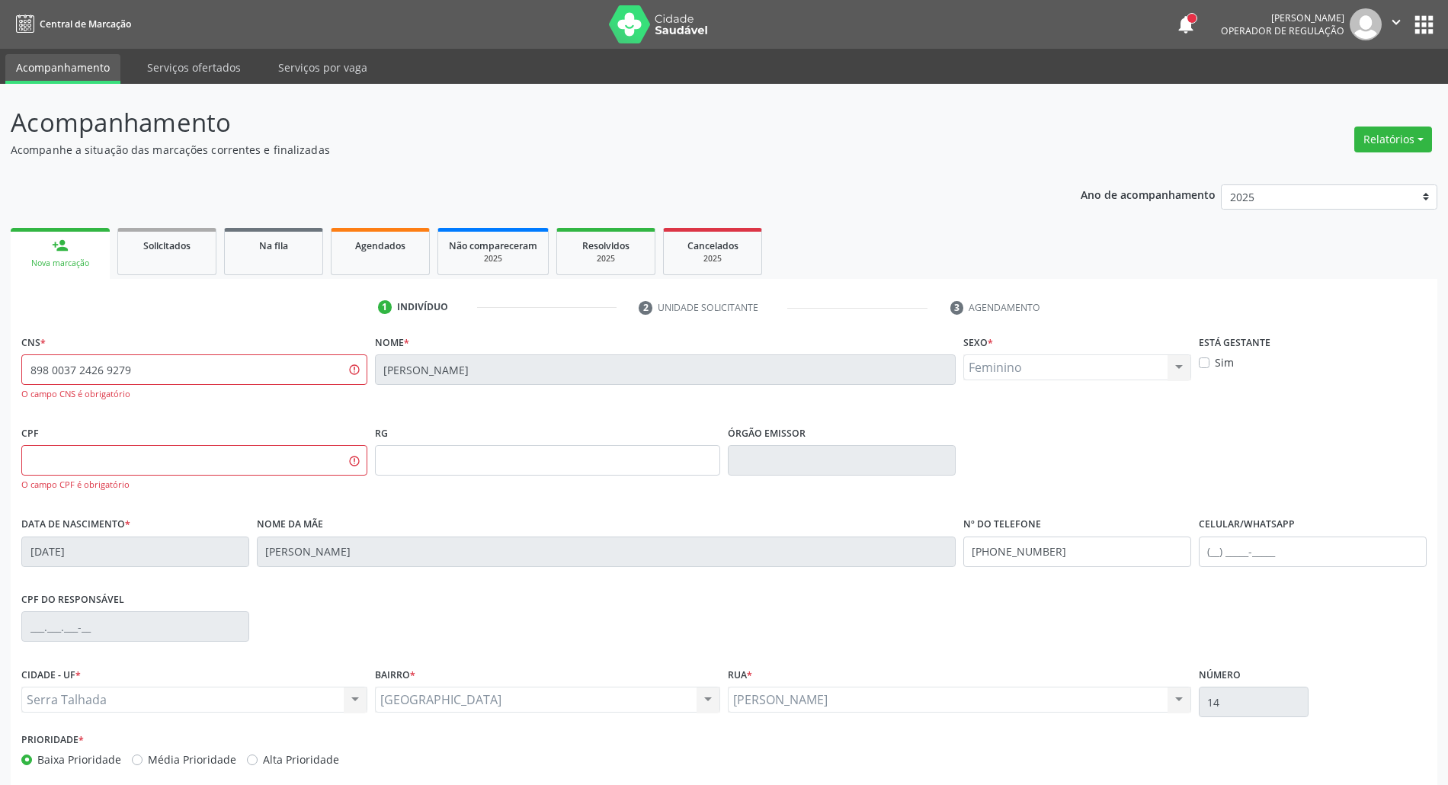
scroll to position [73, 0]
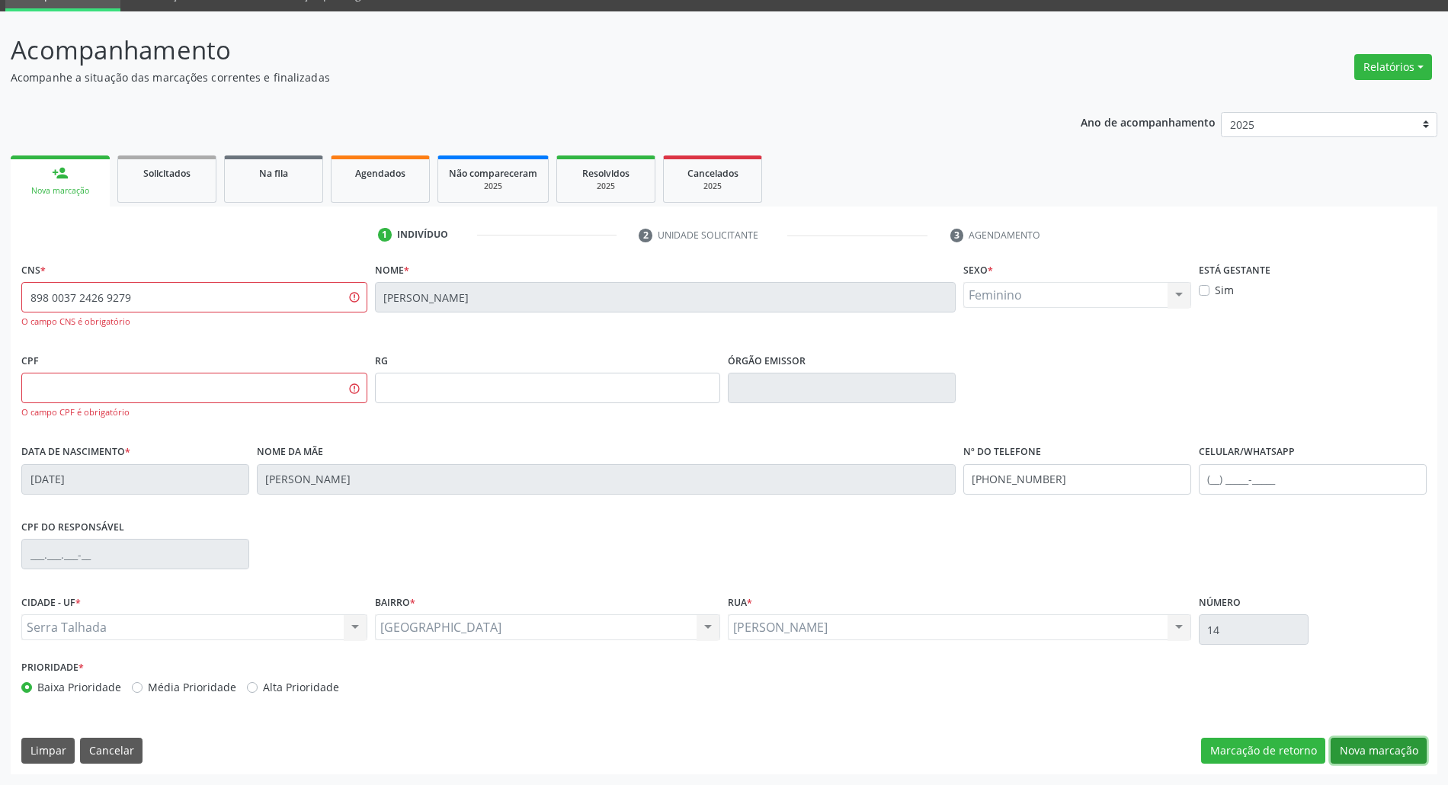
drag, startPoint x: 1347, startPoint y: 742, endPoint x: 1330, endPoint y: 739, distance: 17.8
click at [1338, 742] on button "Nova marcação" at bounding box center [1378, 751] width 96 height 26
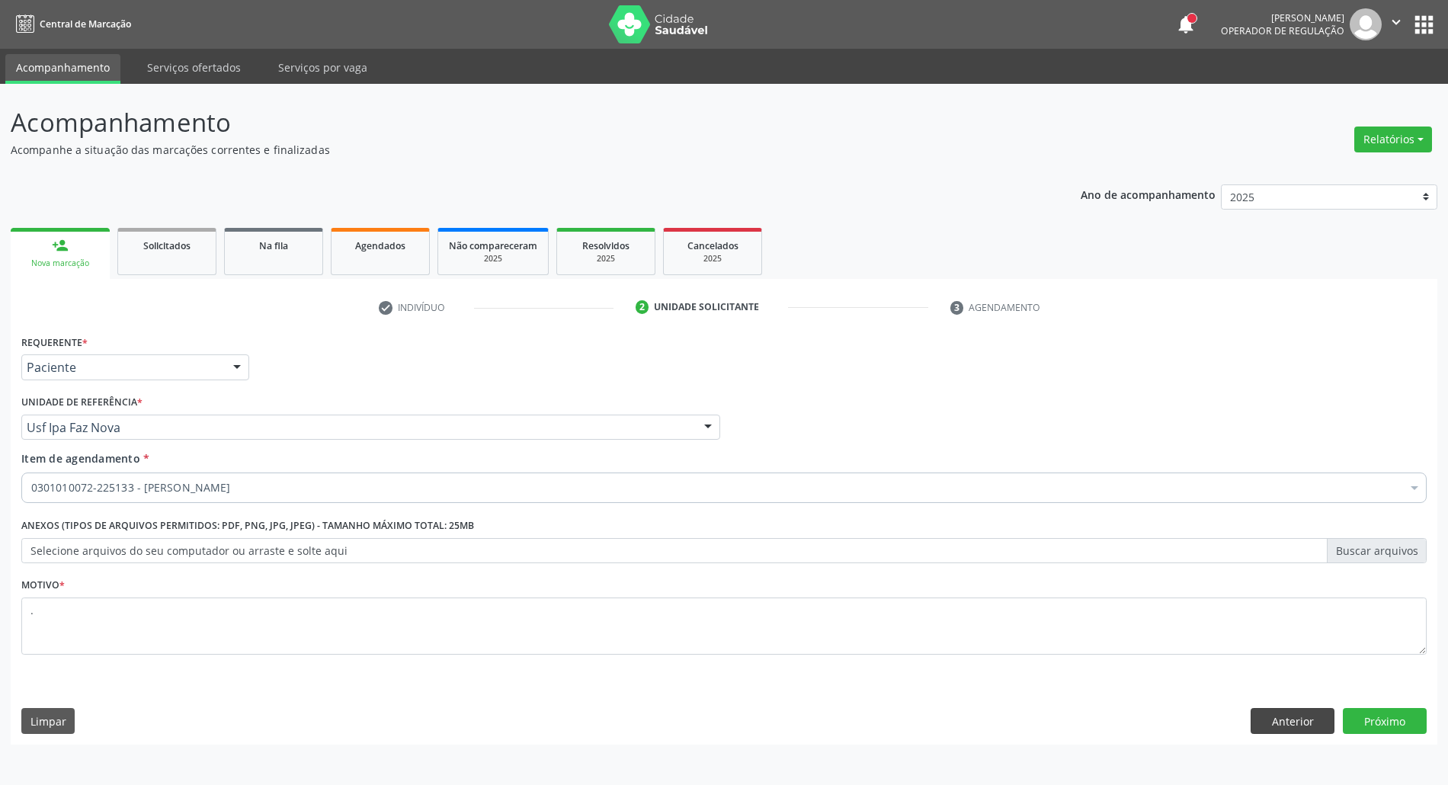
scroll to position [0, 0]
drag, startPoint x: 200, startPoint y: 360, endPoint x: 197, endPoint y: 367, distance: 8.2
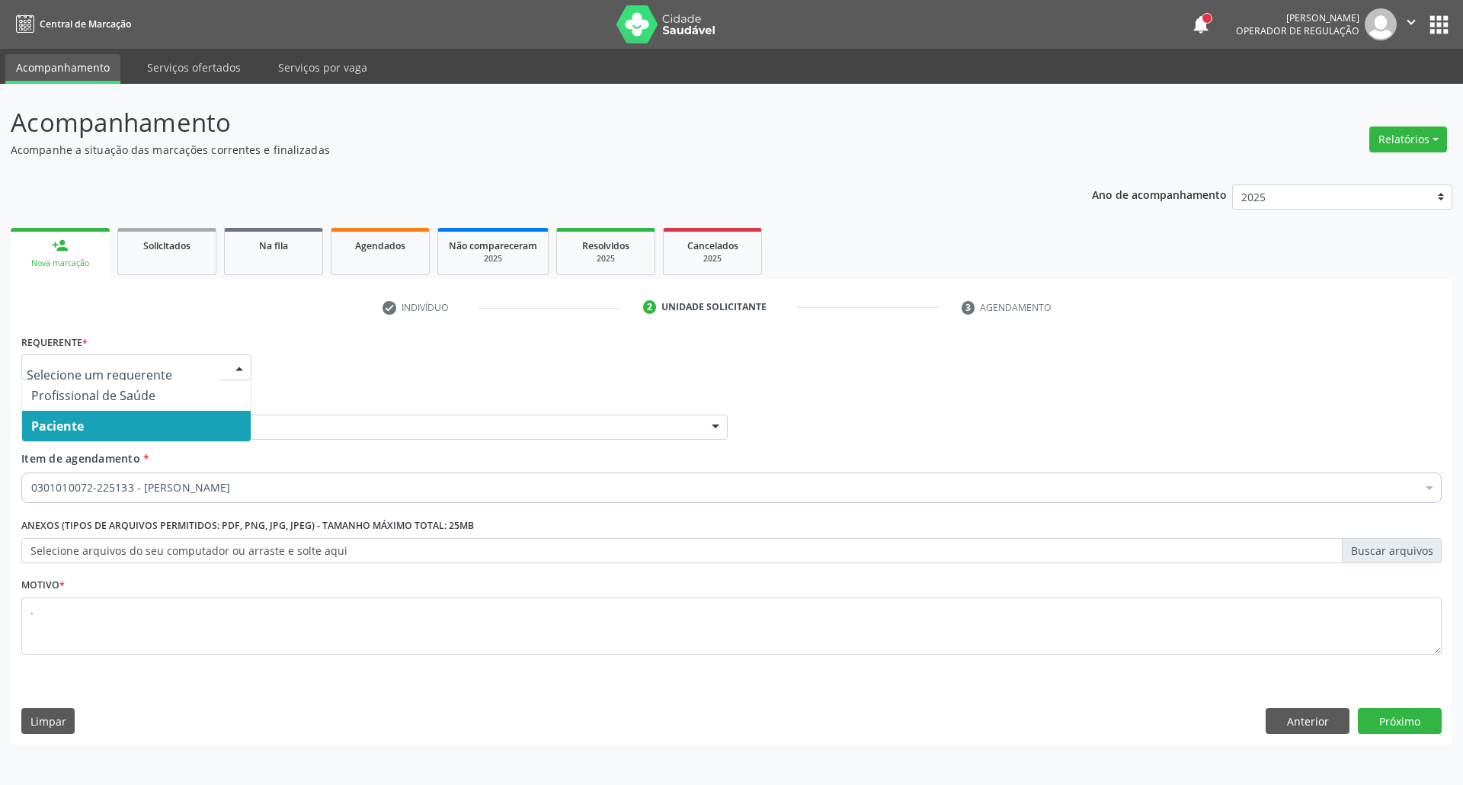
click at [181, 418] on span "Paciente" at bounding box center [136, 426] width 229 height 30
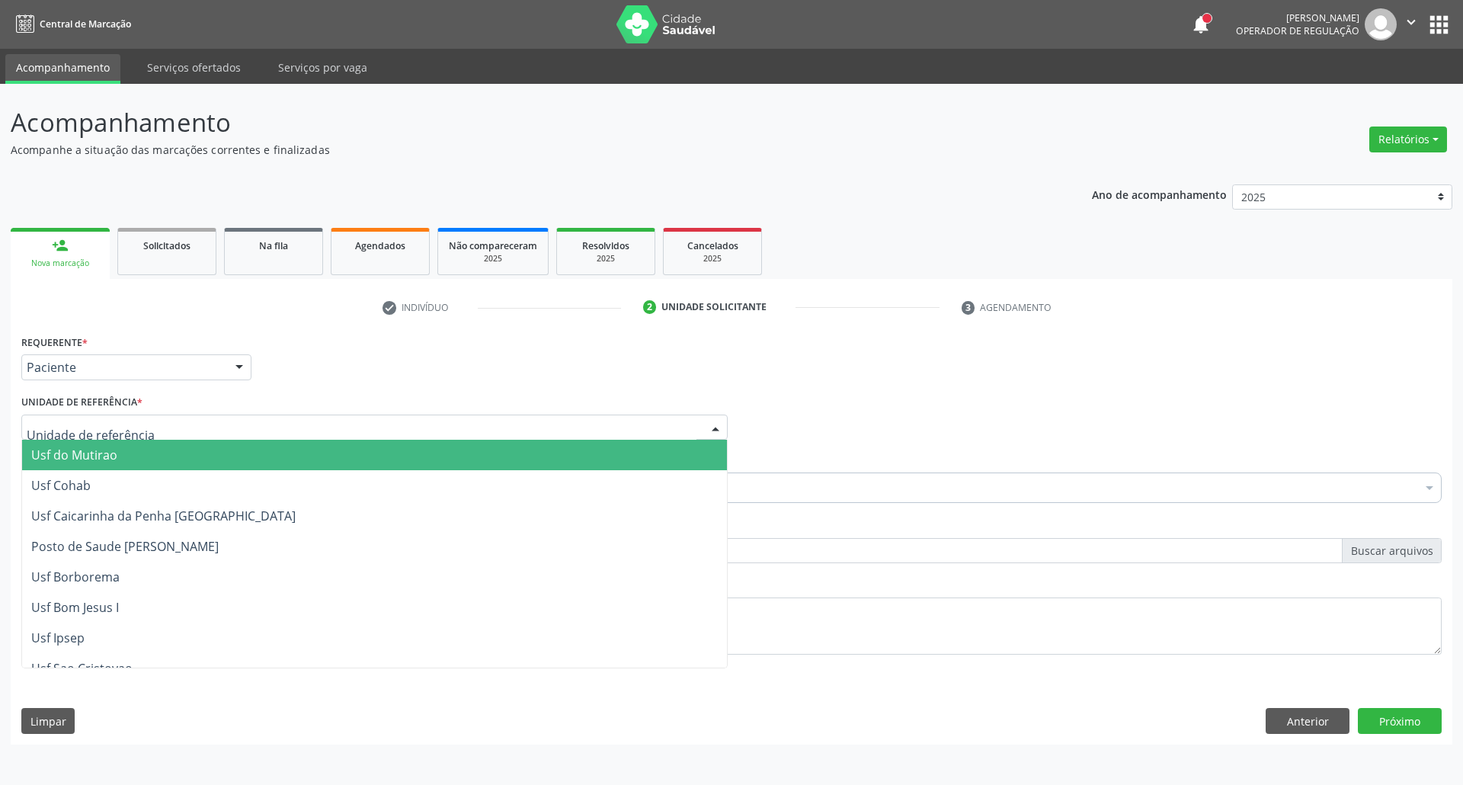
drag, startPoint x: 897, startPoint y: 330, endPoint x: 873, endPoint y: 341, distance: 26.2
click at [894, 330] on div "check Indivíduo 2 Unidade solicitante 3 Agendamento CNS * 898 0037 2426 9279 No…" at bounding box center [732, 520] width 1442 height 450
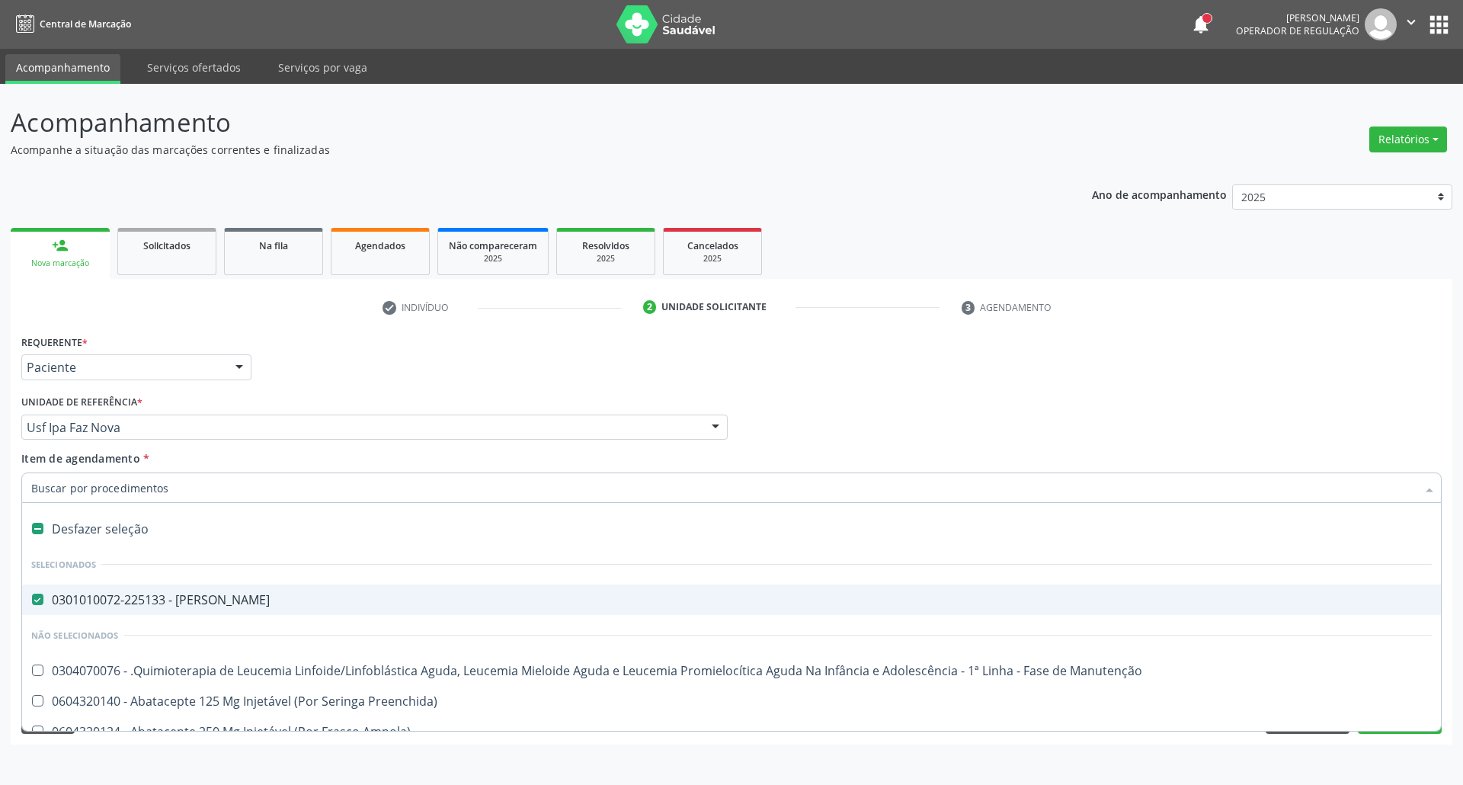
click at [279, 491] on input "Item de agendamento *" at bounding box center [723, 487] width 1385 height 30
click at [105, 536] on div "Desfazer seleção" at bounding box center [731, 529] width 1419 height 30
checkbox Psiquiatra "false"
click at [85, 494] on input "Item de agendamento *" at bounding box center [723, 487] width 1385 height 30
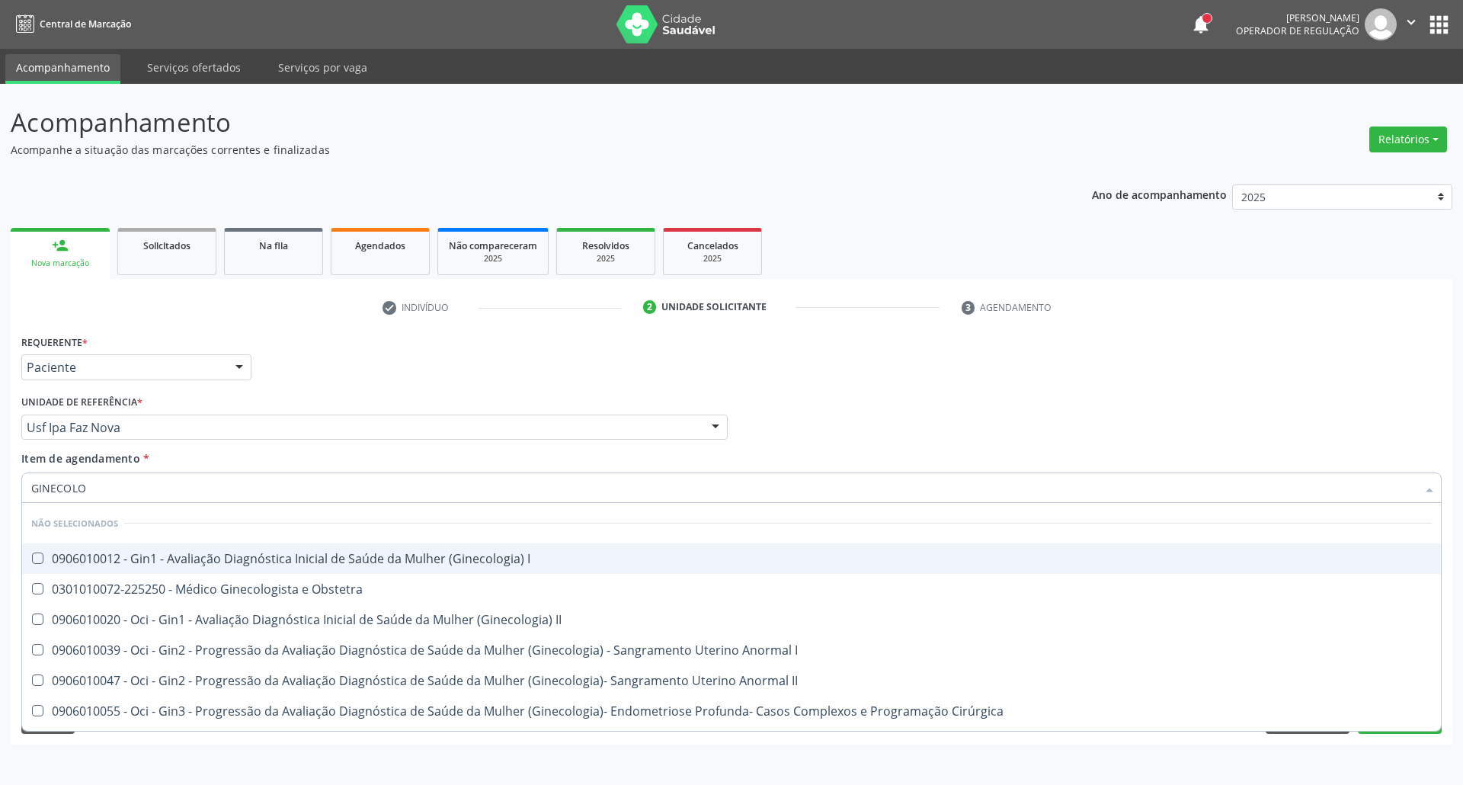
type input "GINECOLOG"
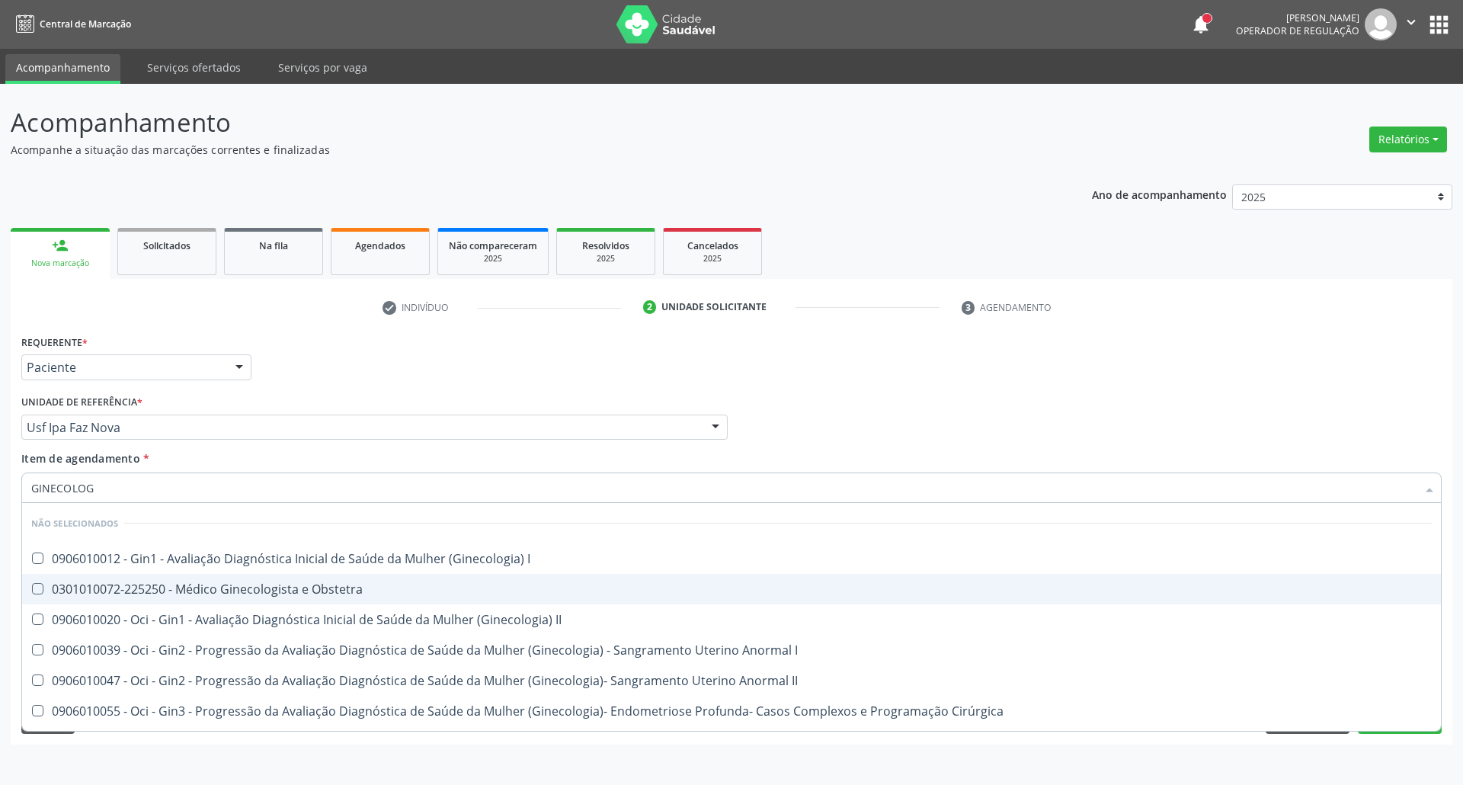
click at [148, 588] on div "0301010072-225250 - Médico Ginecologista e Obstetra" at bounding box center [731, 589] width 1400 height 12
checkbox Obstetra "true"
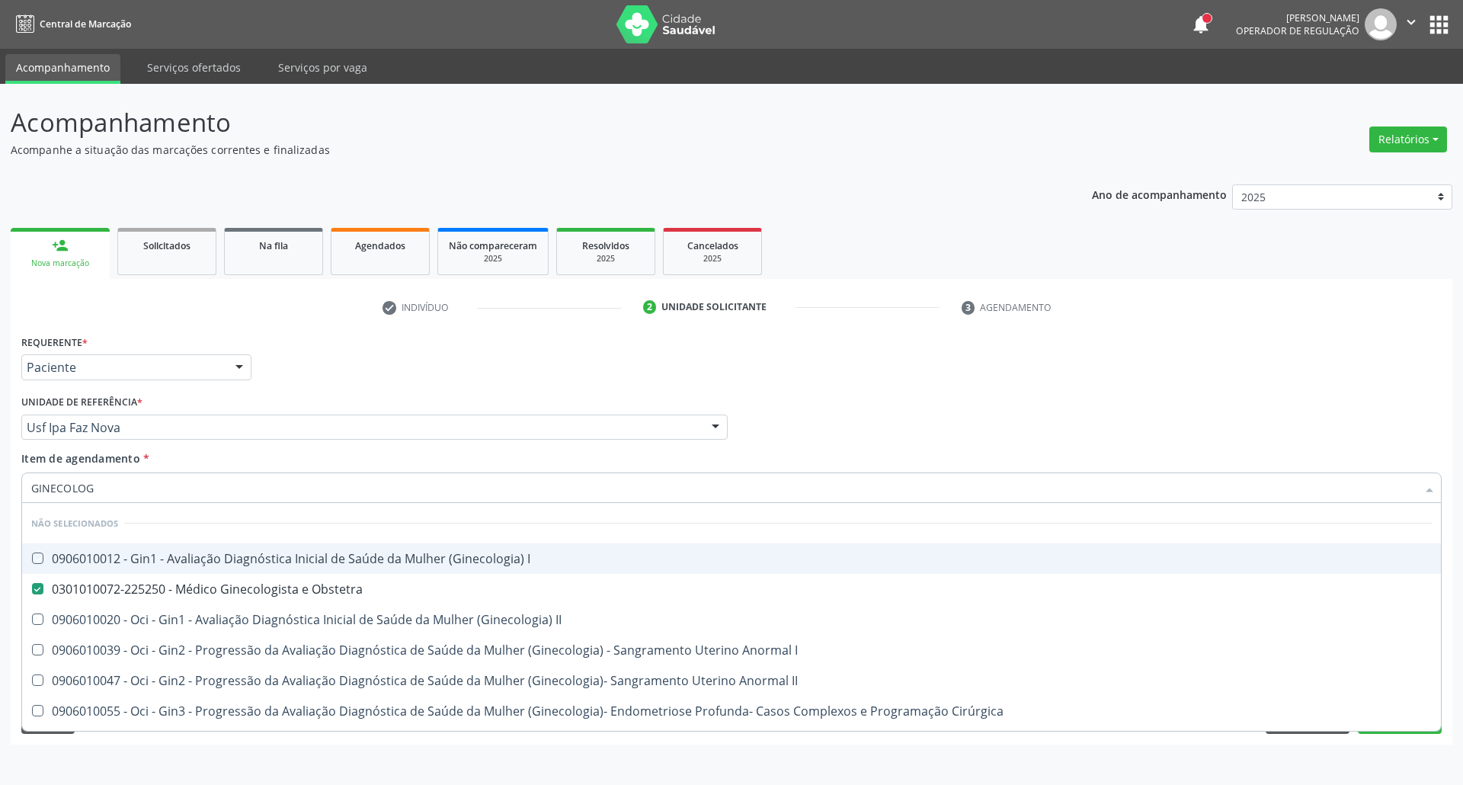
drag, startPoint x: 974, startPoint y: 400, endPoint x: 555, endPoint y: 520, distance: 435.8
click at [972, 401] on div "Profissional Solicitante Por favor, selecione a Unidade de Atendimento primeiro…" at bounding box center [732, 420] width 1428 height 59
checkbox I "true"
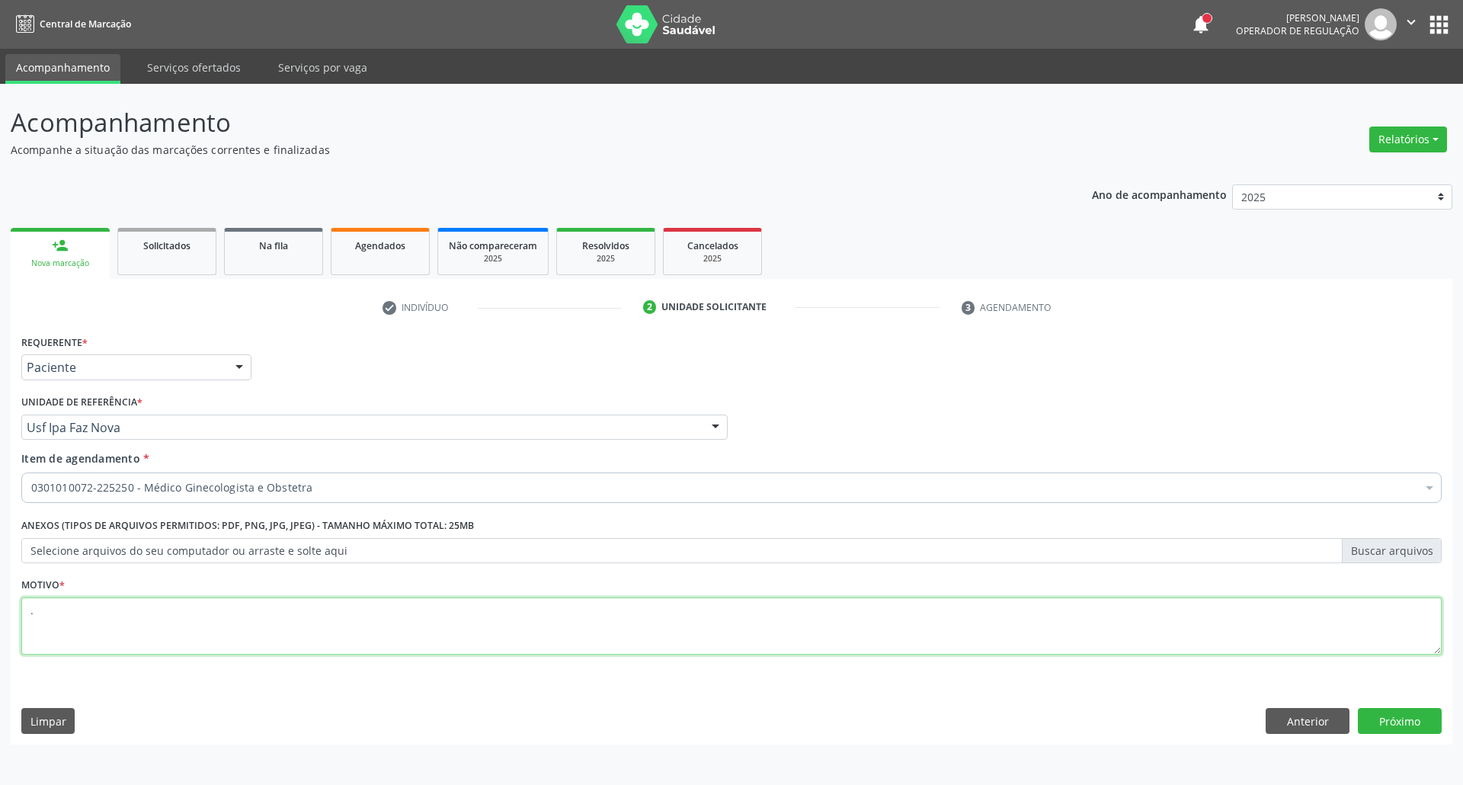
click at [242, 638] on textarea "." at bounding box center [731, 626] width 1420 height 58
type textarea ".."
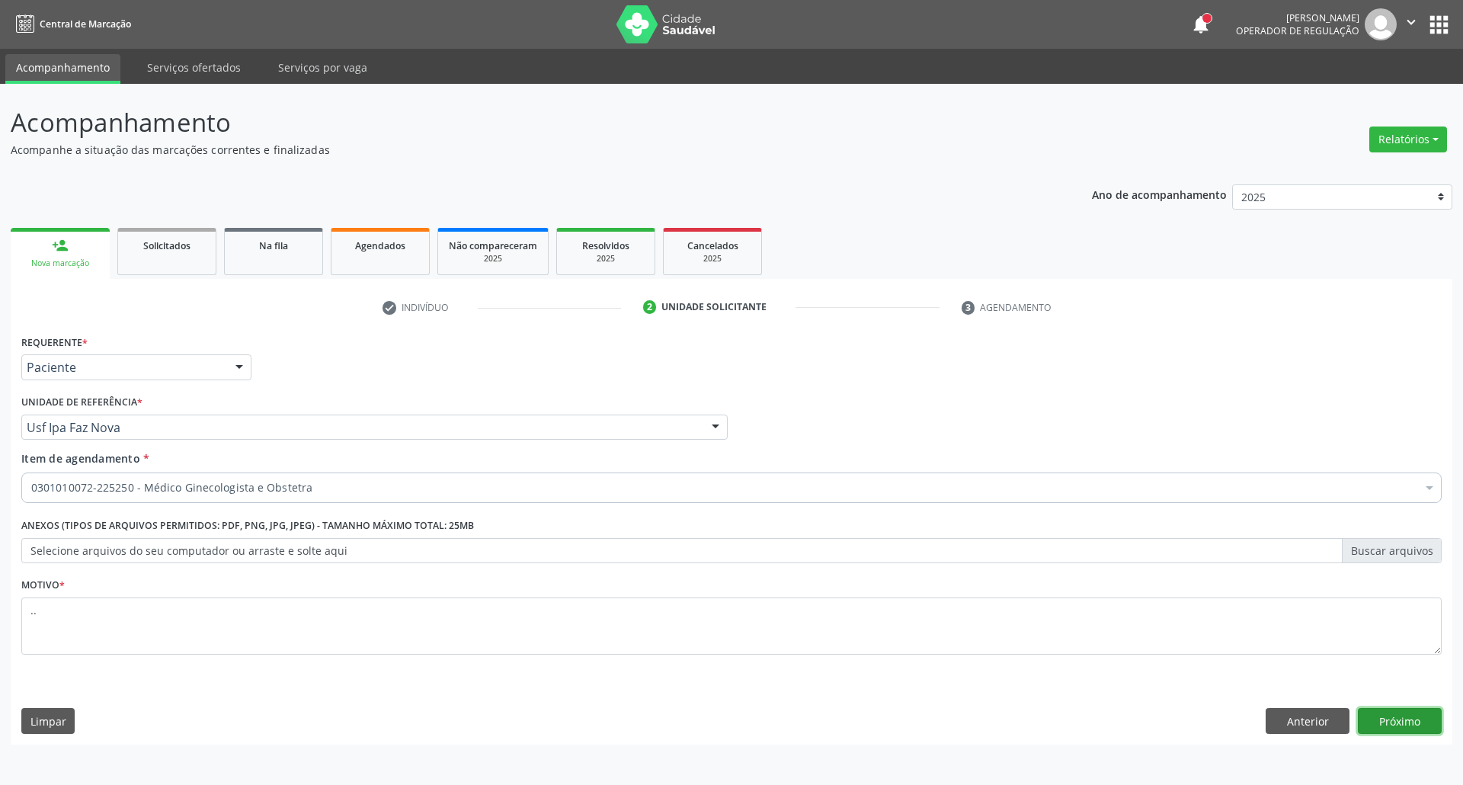
click at [1394, 715] on button "Próximo" at bounding box center [1400, 721] width 84 height 26
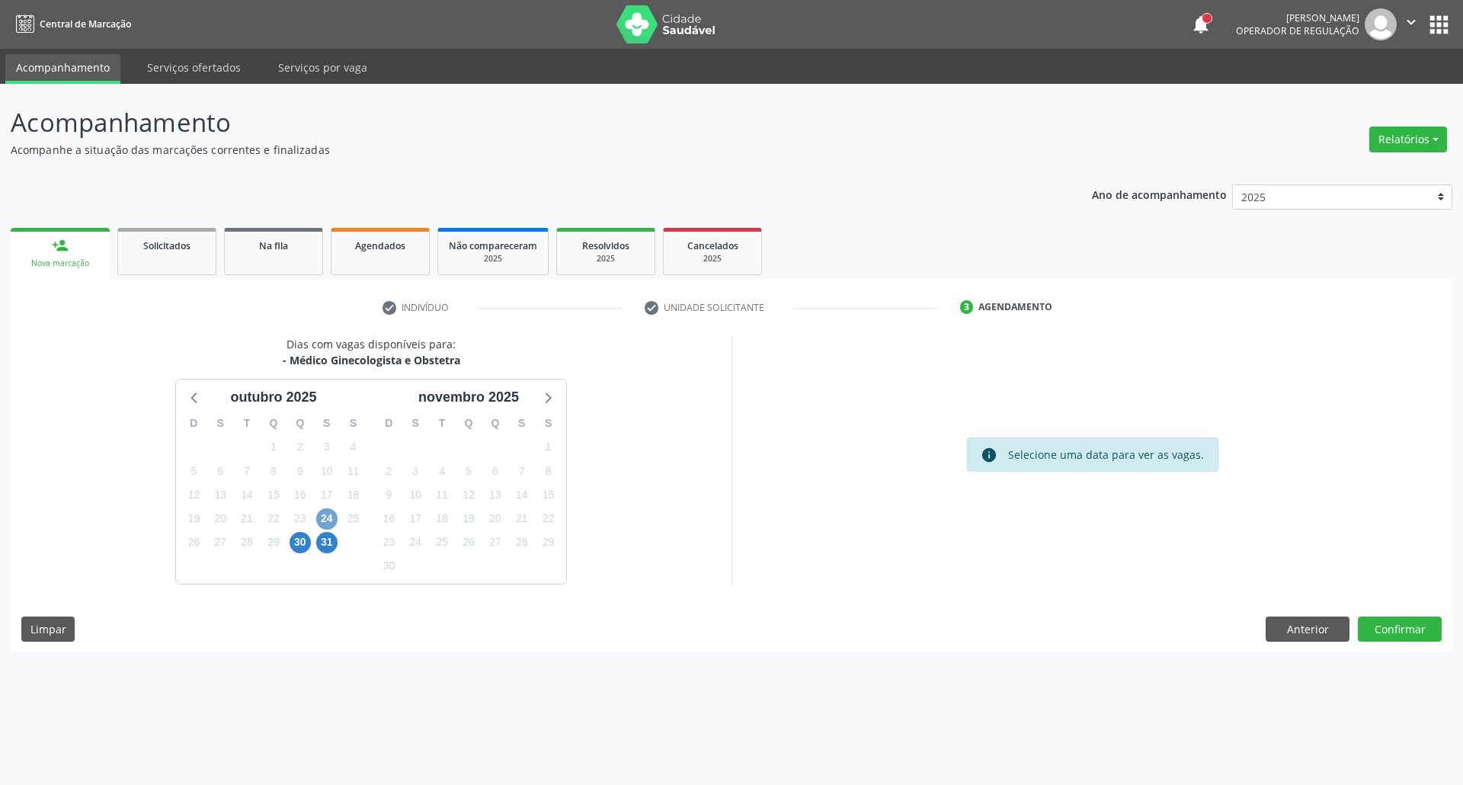
click at [324, 525] on span "24" at bounding box center [326, 518] width 21 height 21
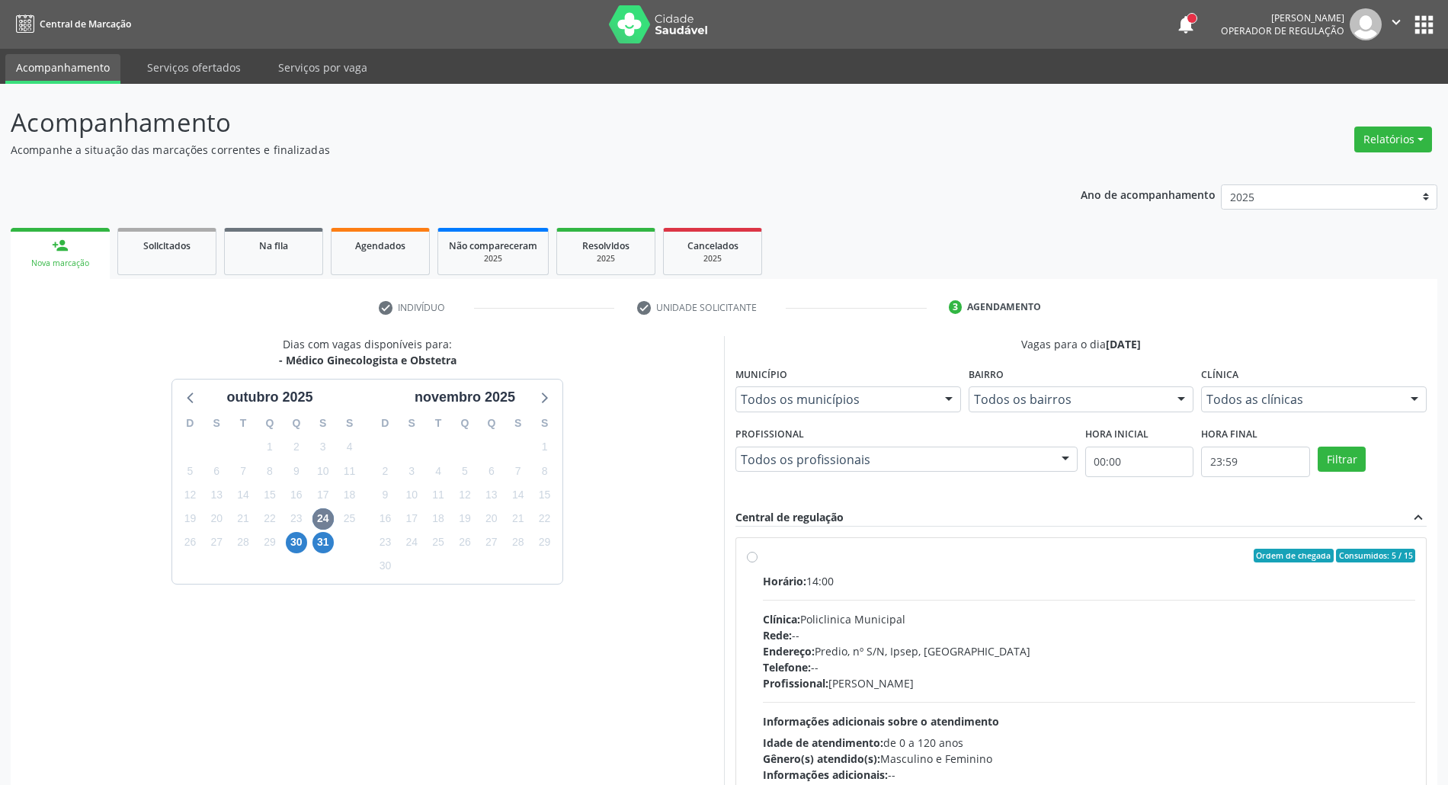
click at [1046, 579] on div "Horário: 14:00" at bounding box center [1089, 581] width 652 height 16
click at [757, 562] on input "Ordem de chegada Consumidos: 5 / 15 Horário: 14:00 Clínica: Policlinica Municip…" at bounding box center [752, 556] width 11 height 14
radio input "true"
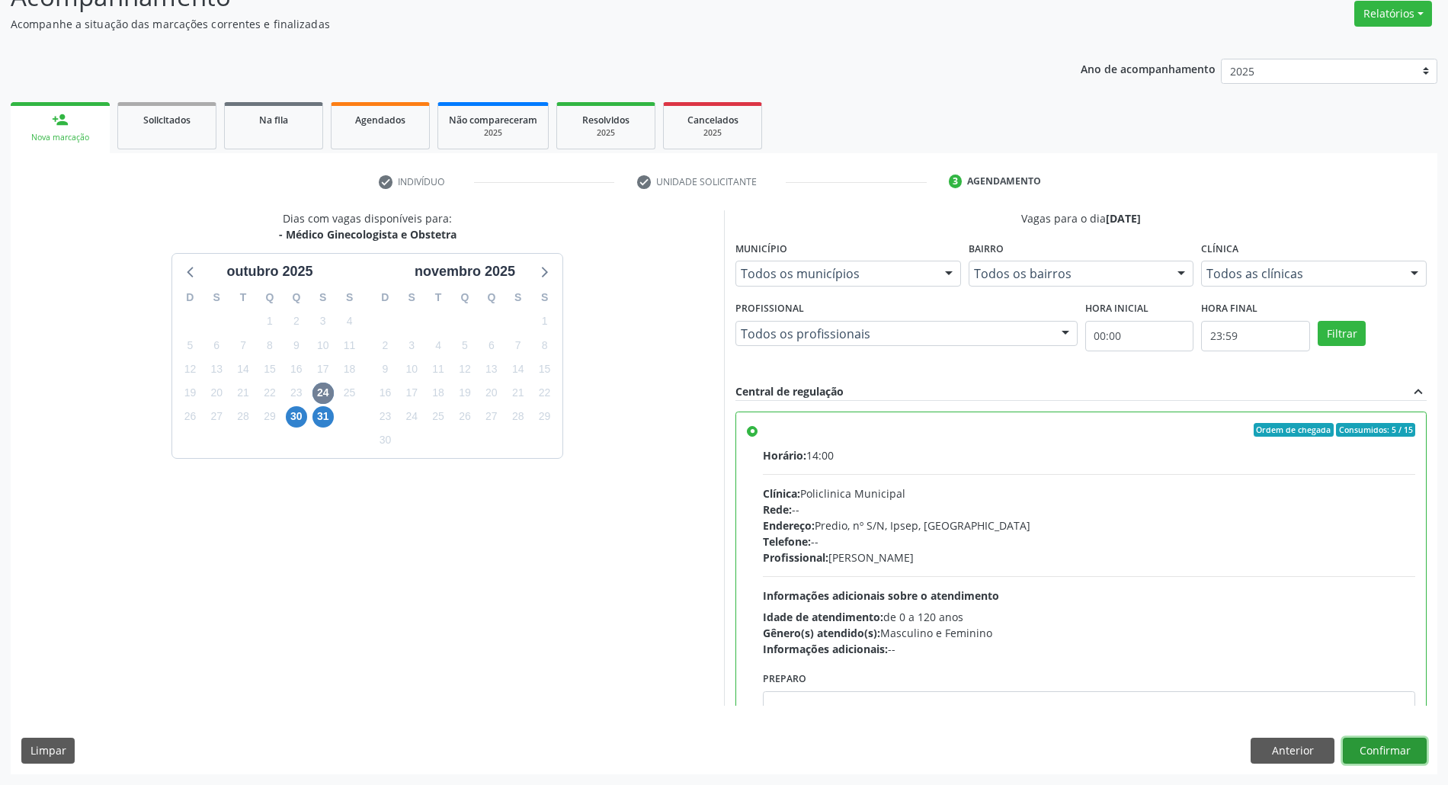
click at [1394, 750] on button "Confirmar" at bounding box center [1385, 751] width 84 height 26
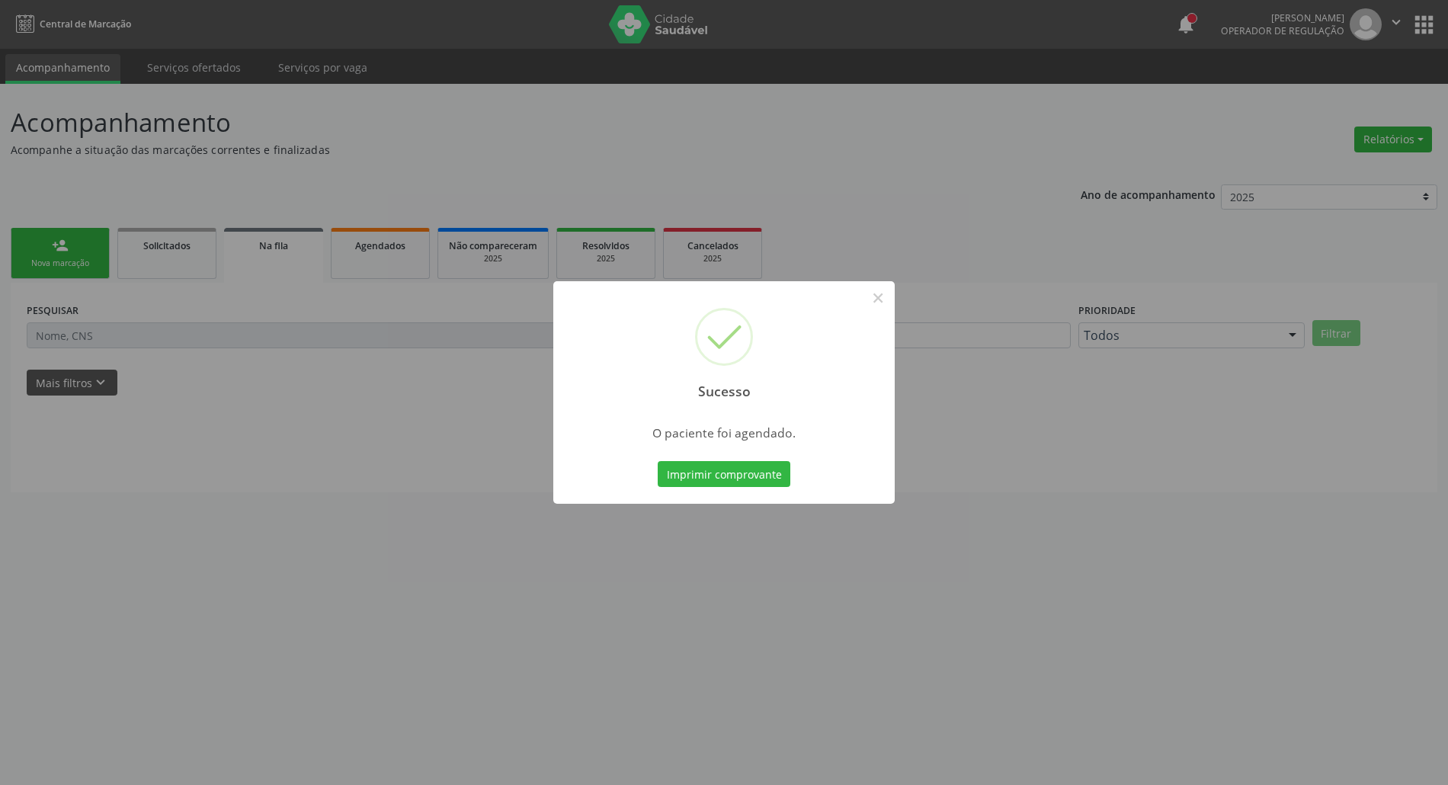
scroll to position [0, 0]
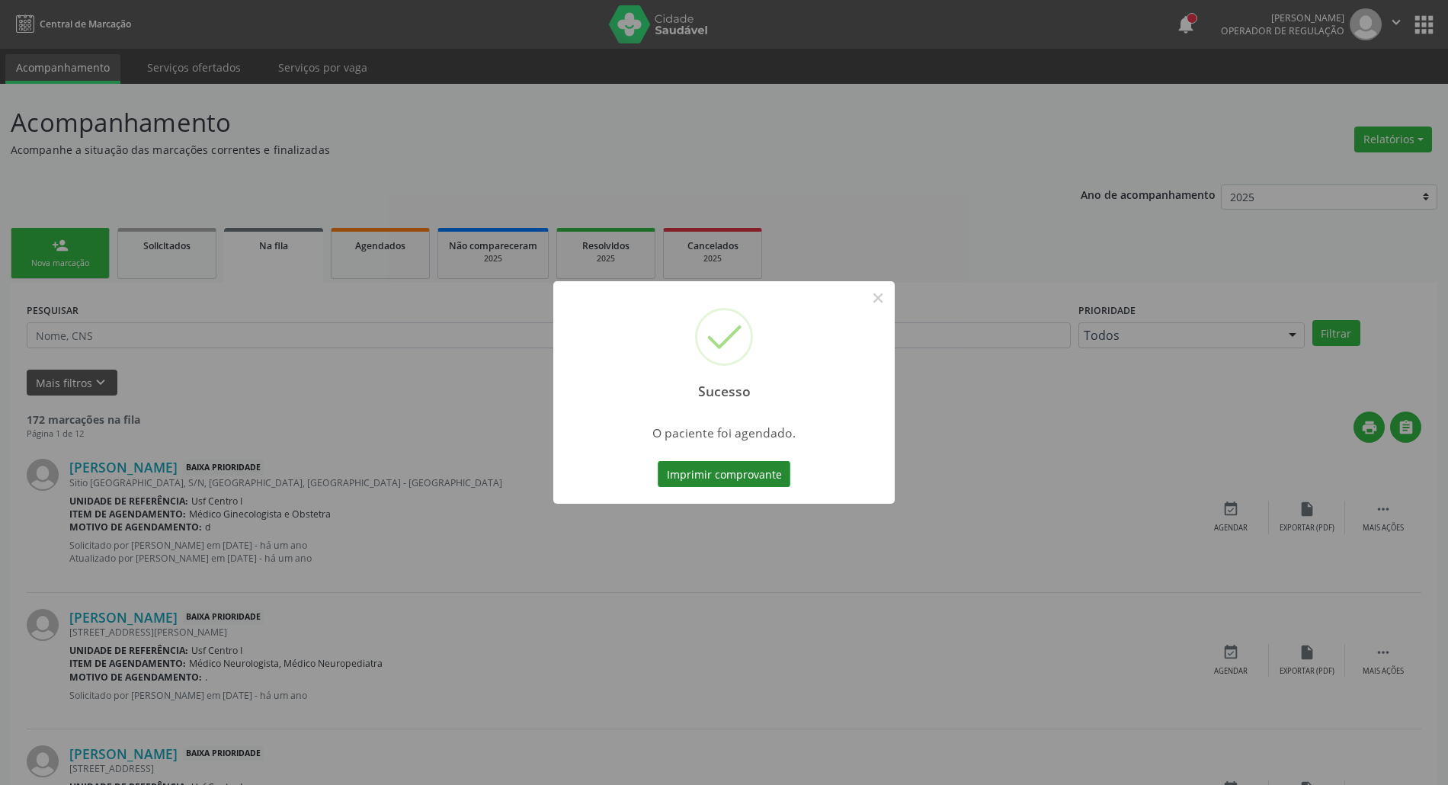
click at [728, 472] on button "Imprimir comprovante" at bounding box center [724, 474] width 133 height 26
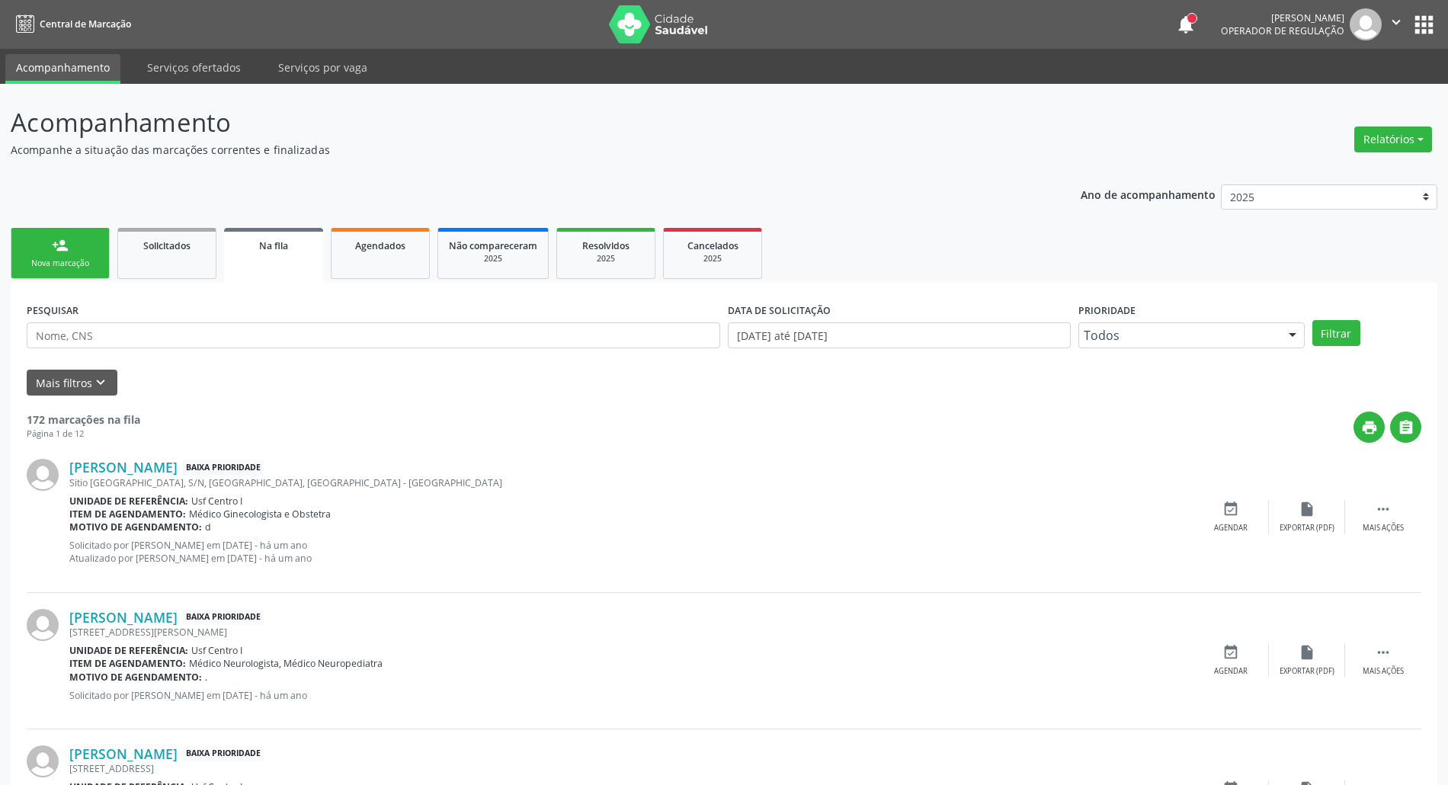
click at [61, 232] on link "person_add Nova marcação" at bounding box center [60, 253] width 99 height 51
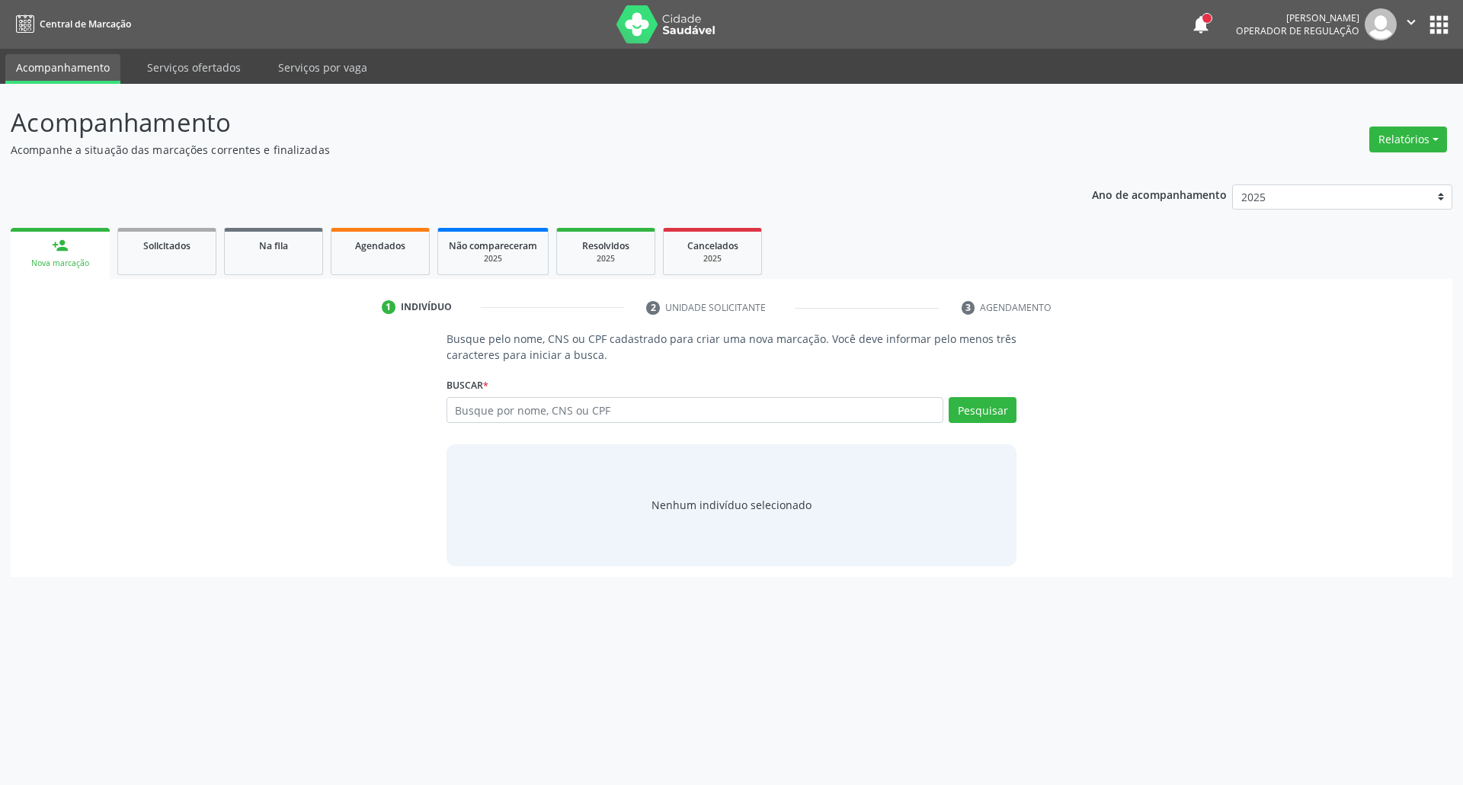
drag, startPoint x: 546, startPoint y: 394, endPoint x: 539, endPoint y: 406, distance: 13.6
click at [544, 397] on div "Buscar * Busque por nome, CNS ou CPF Nenhum resultado encontrado para: " " Digi…" at bounding box center [731, 402] width 571 height 59
click at [539, 408] on input "text" at bounding box center [695, 410] width 498 height 26
type input "39718320830"
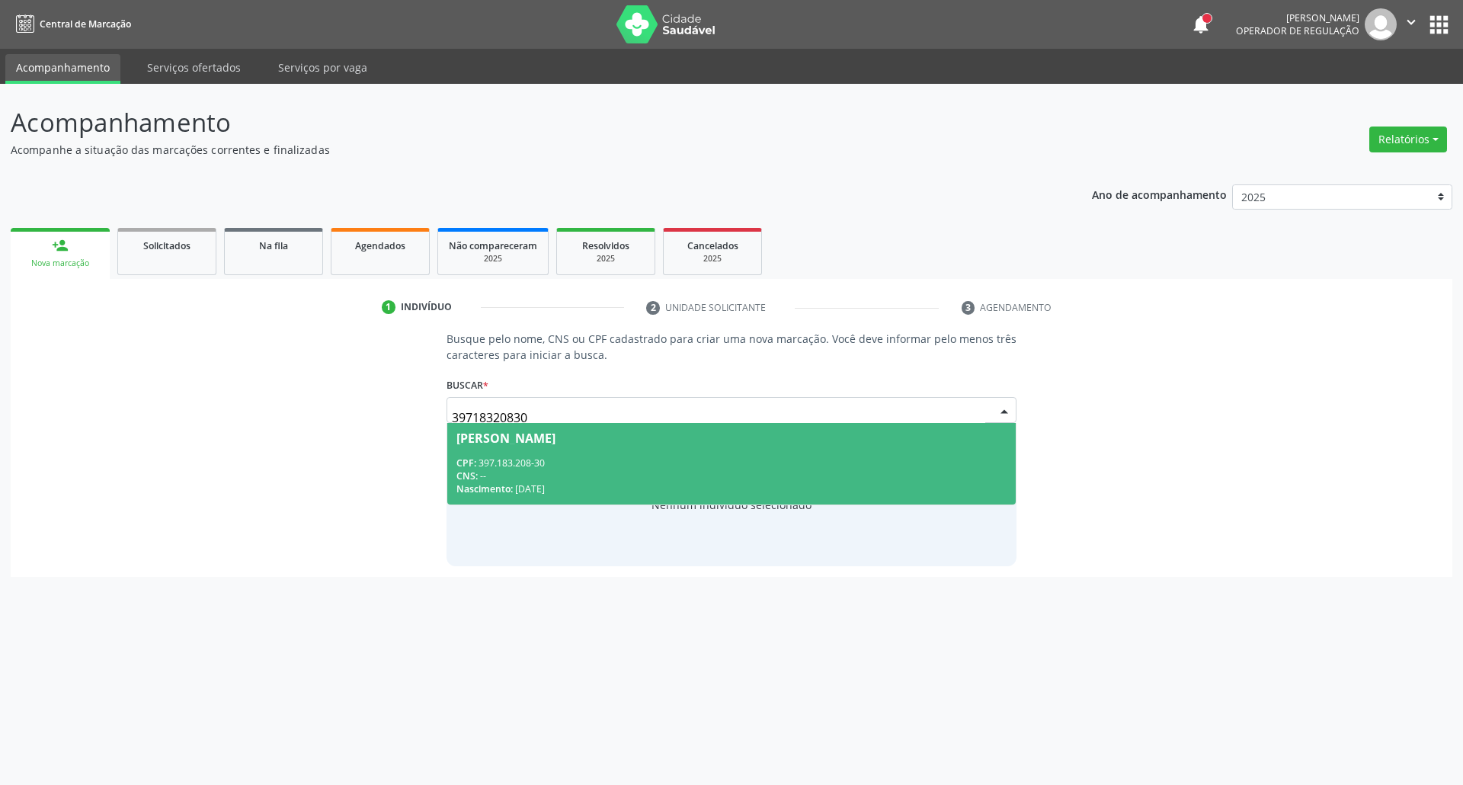
click at [593, 458] on div "CPF: 397.183.208-30" at bounding box center [731, 462] width 551 height 13
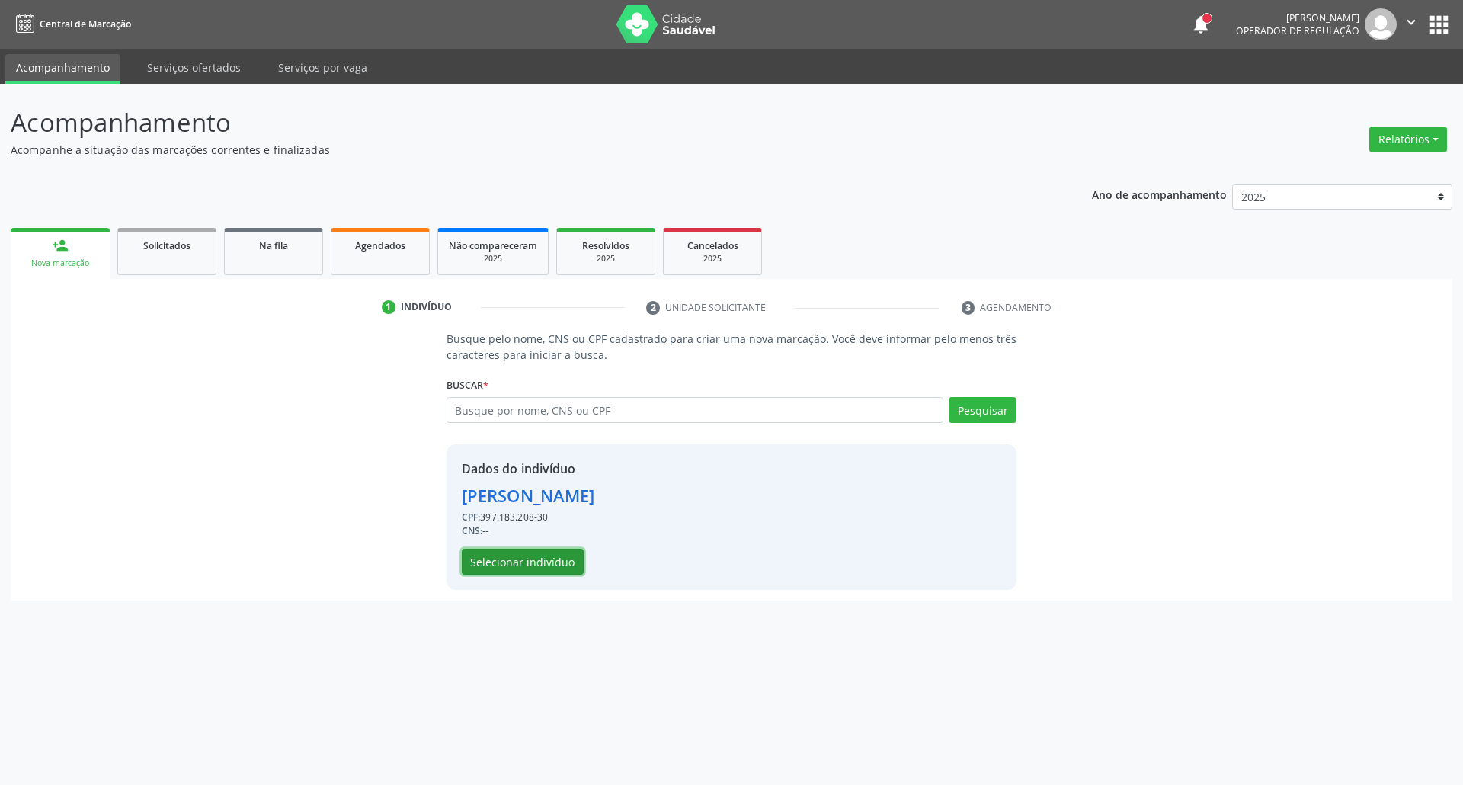
click at [498, 555] on button "Selecionar indivíduo" at bounding box center [523, 562] width 122 height 26
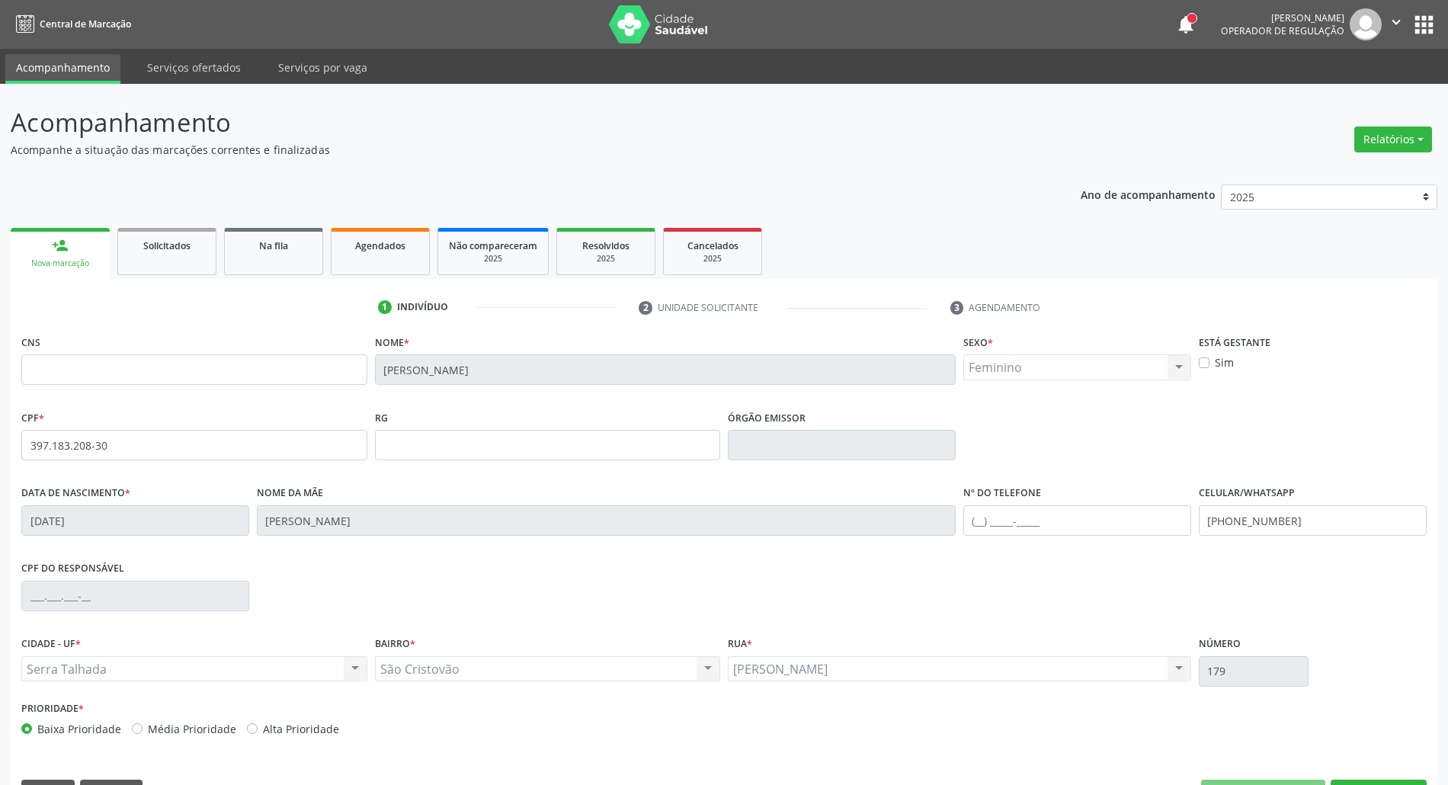
scroll to position [41, 0]
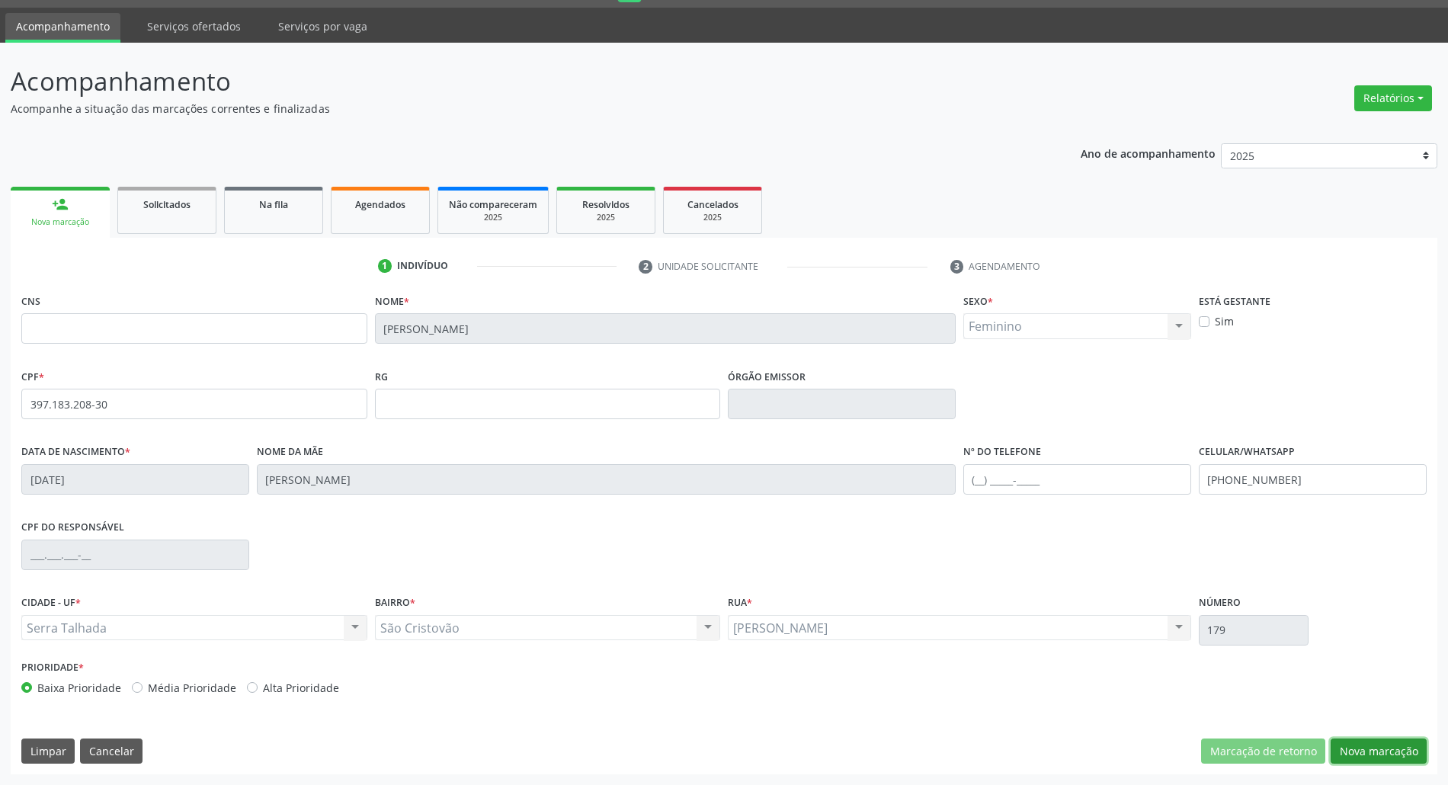
drag, startPoint x: 1353, startPoint y: 742, endPoint x: 1320, endPoint y: 738, distance: 33.0
click at [1339, 742] on button "Nova marcação" at bounding box center [1378, 751] width 96 height 26
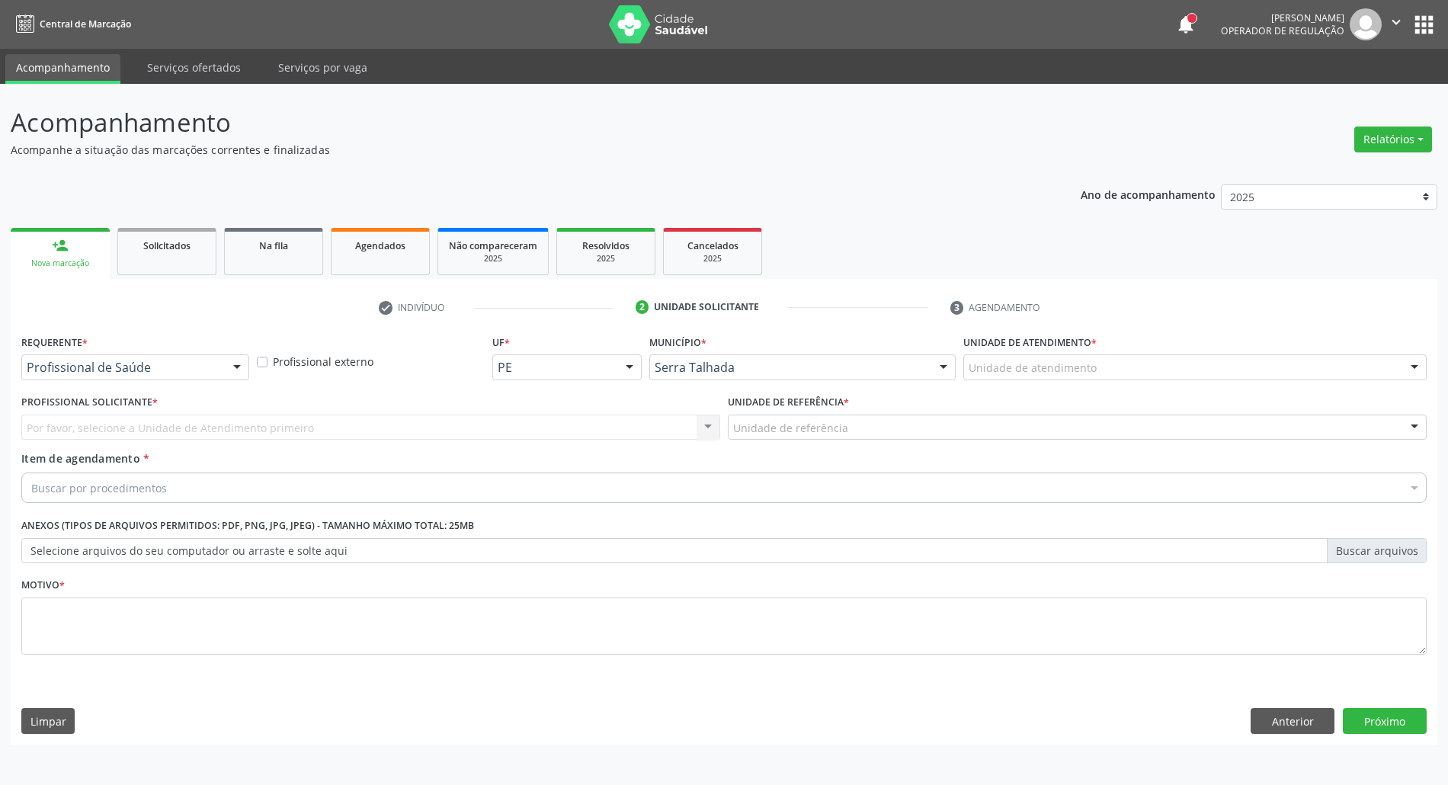
scroll to position [0, 0]
click at [220, 364] on div at bounding box center [136, 367] width 230 height 26
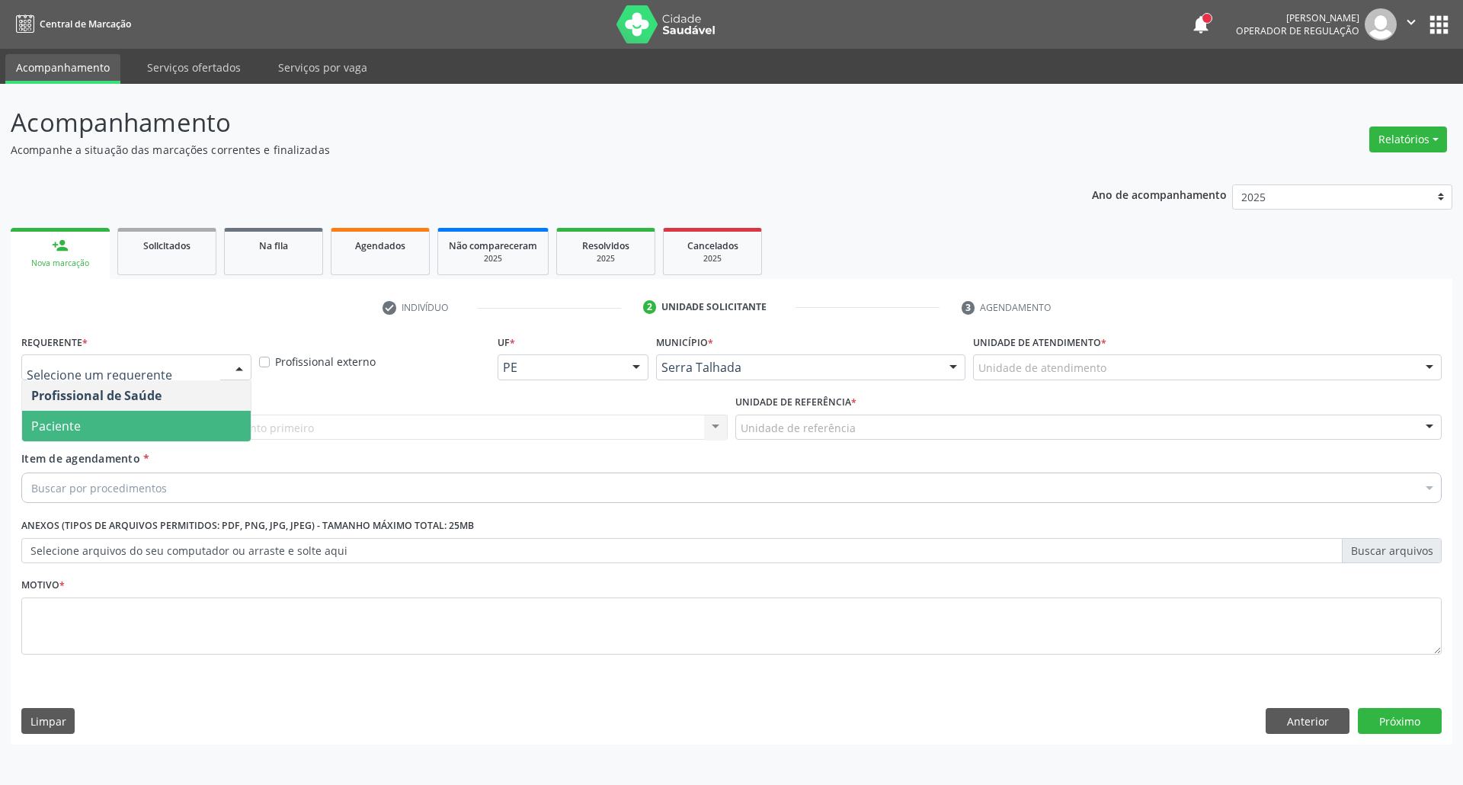
click at [174, 422] on span "Paciente" at bounding box center [136, 426] width 229 height 30
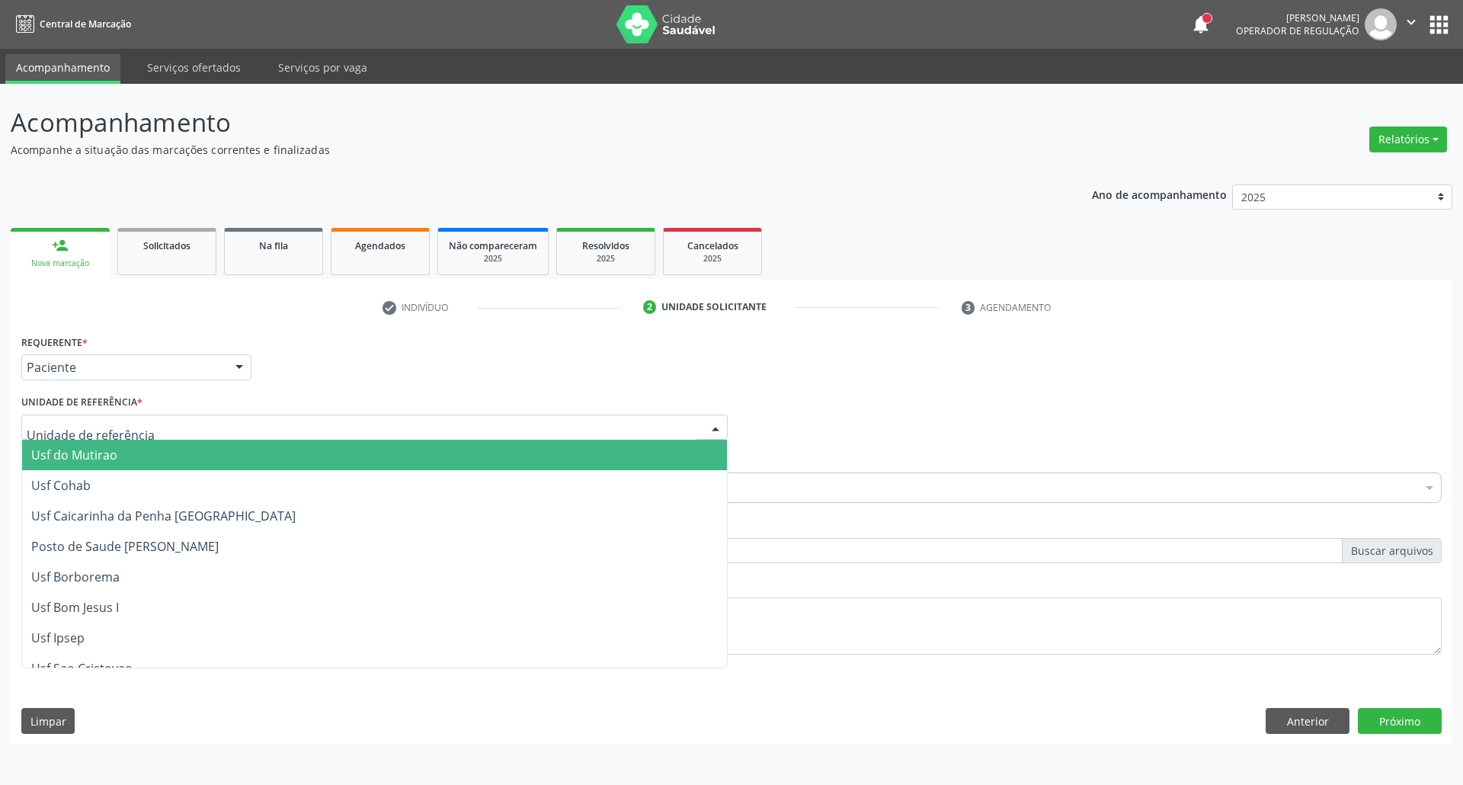
click at [174, 422] on div at bounding box center [374, 427] width 706 height 26
type input "FAZ"
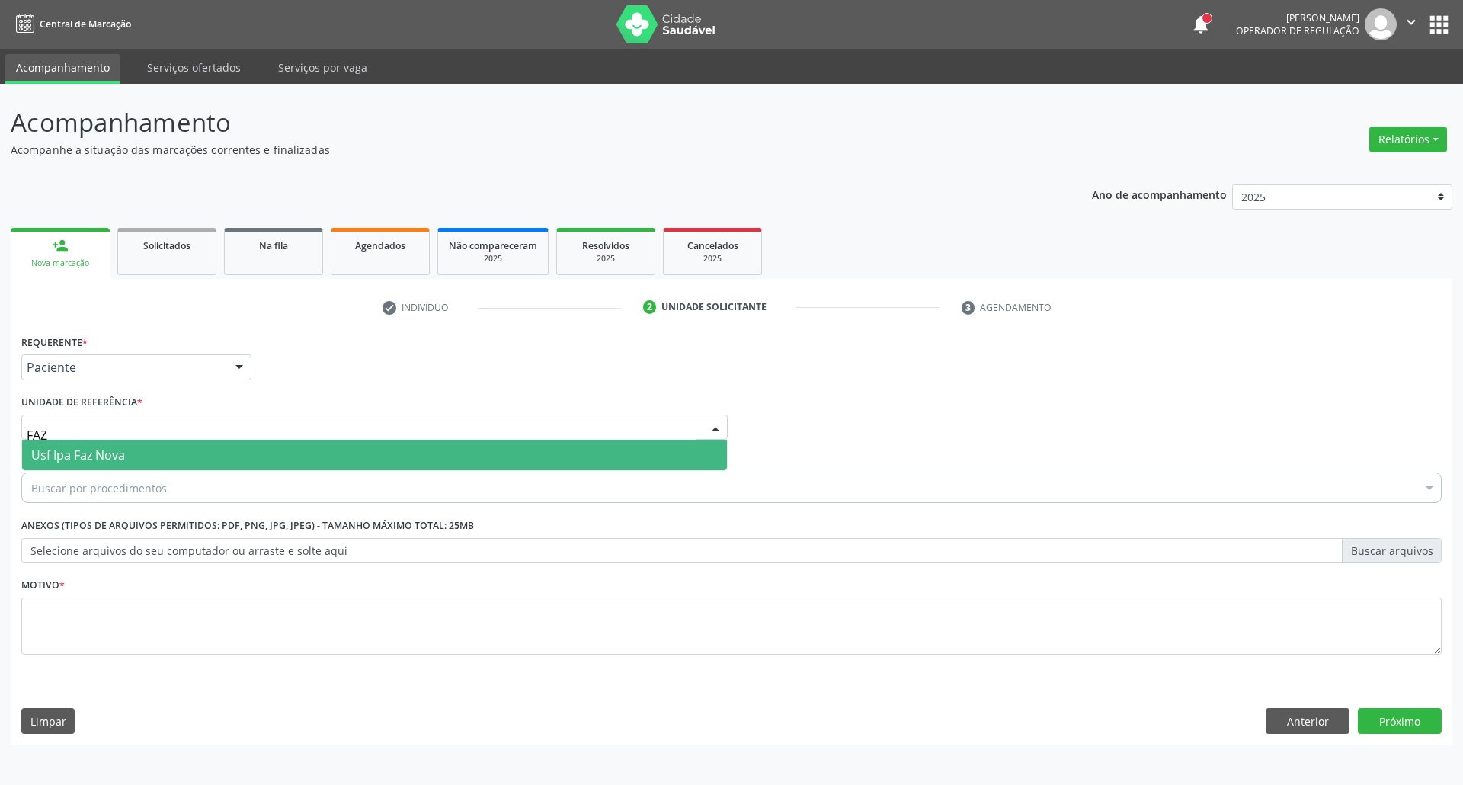
click at [158, 454] on span "Usf Ipa Faz Nova" at bounding box center [374, 455] width 705 height 30
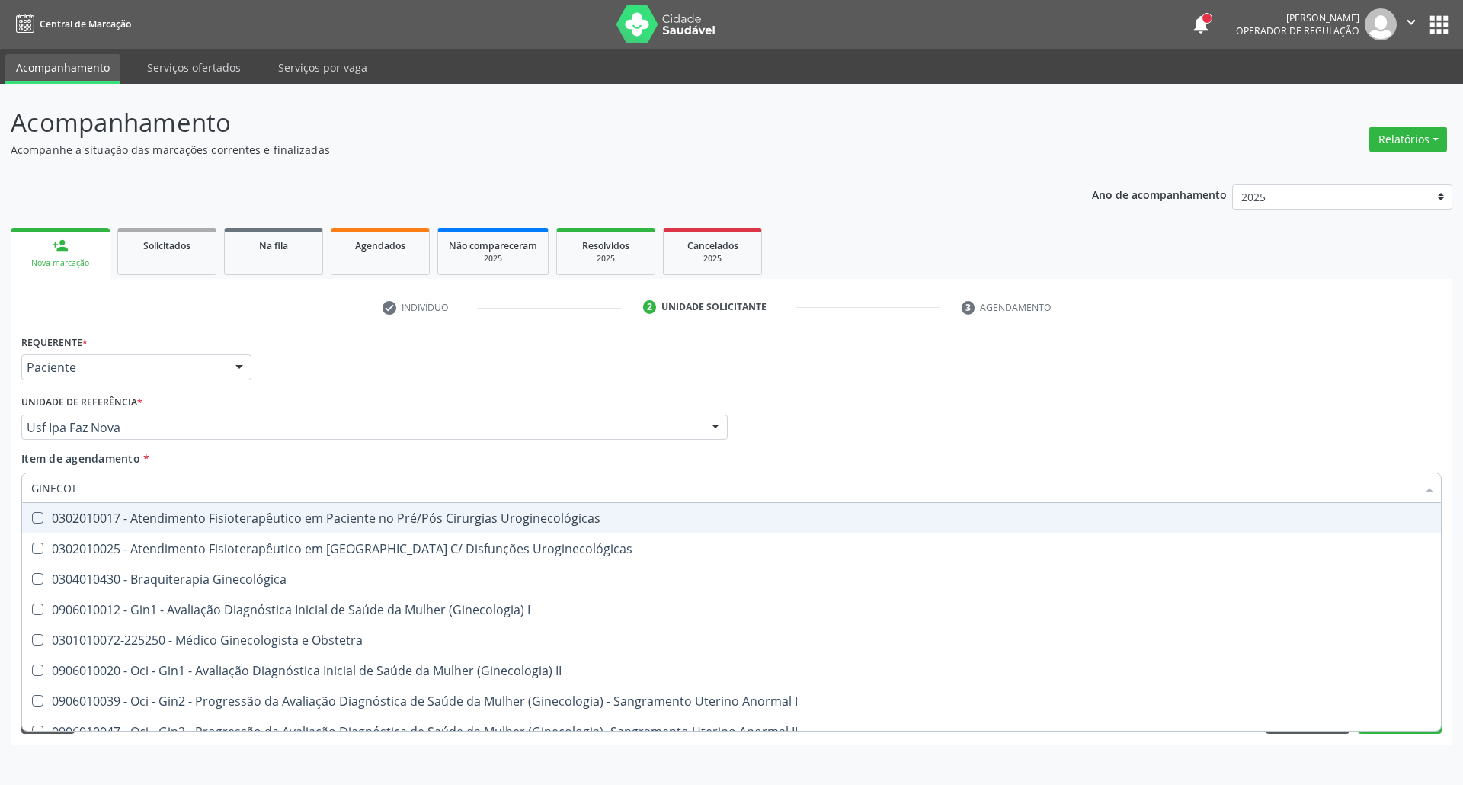
type input "GINECOLO"
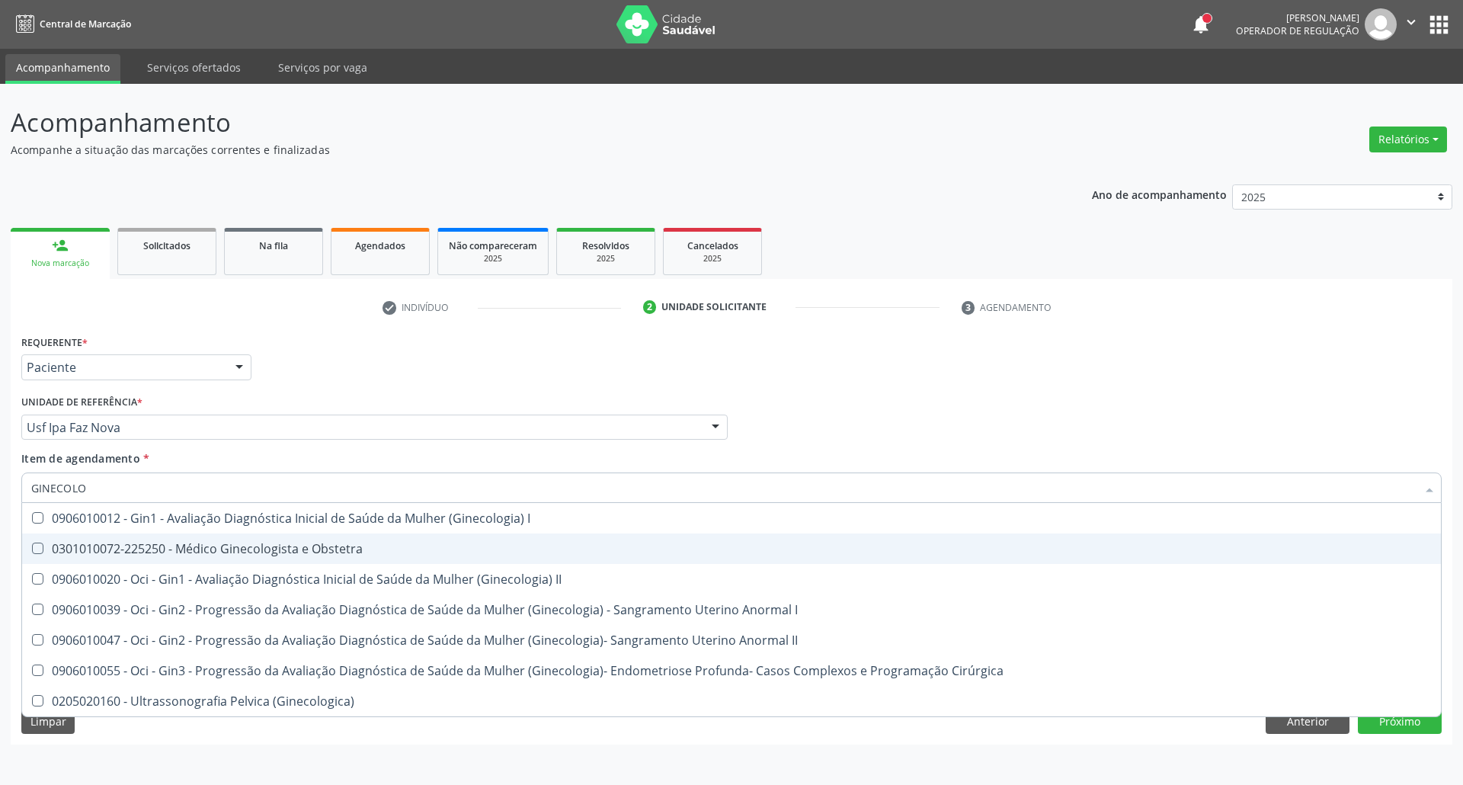
click at [187, 543] on div "0301010072-225250 - Médico Ginecologista e Obstetra" at bounding box center [731, 548] width 1400 height 12
checkbox Obstetra "true"
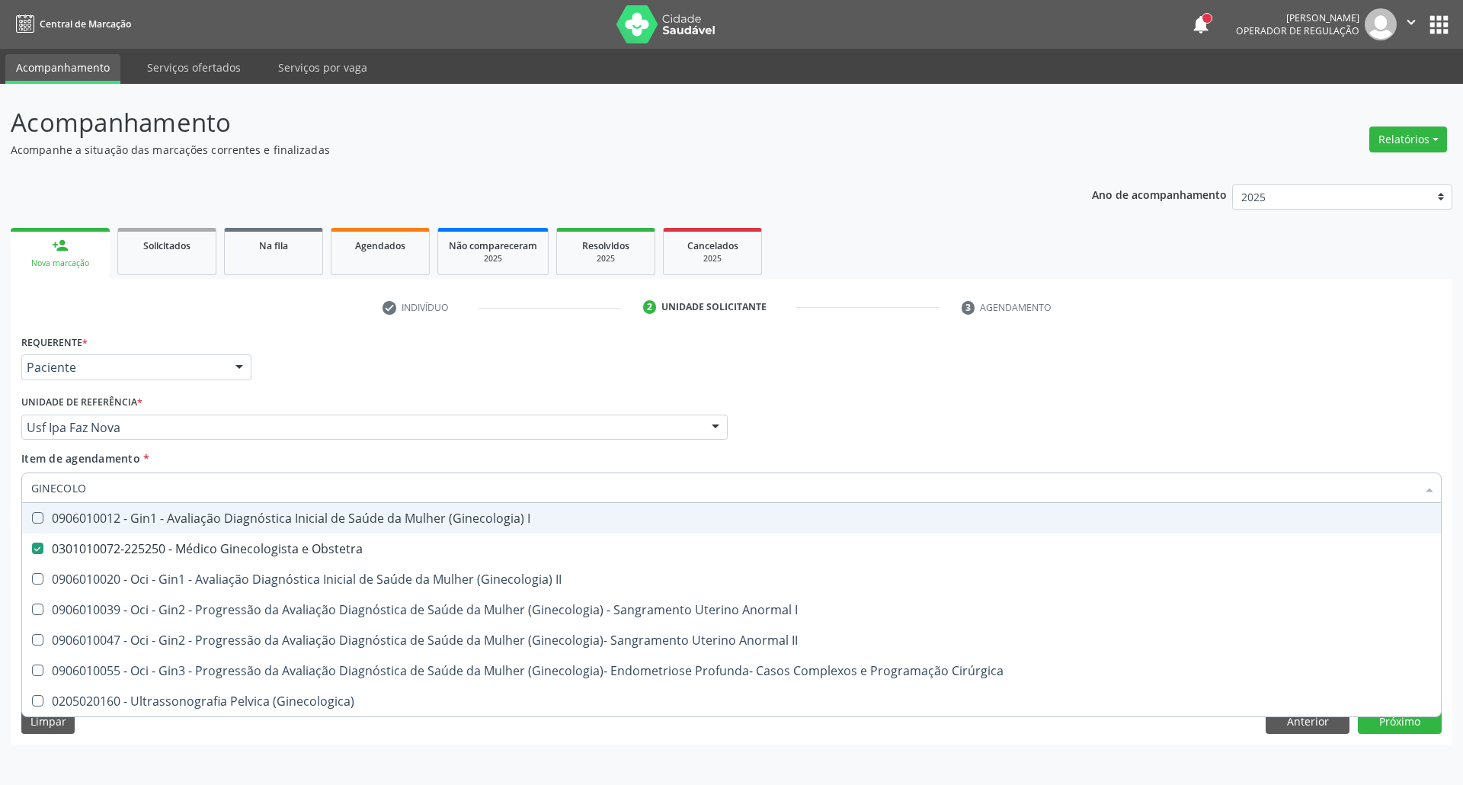
click at [1062, 414] on div "Profissional Solicitante Por favor, selecione a Unidade de Atendimento primeiro…" at bounding box center [732, 420] width 1428 height 59
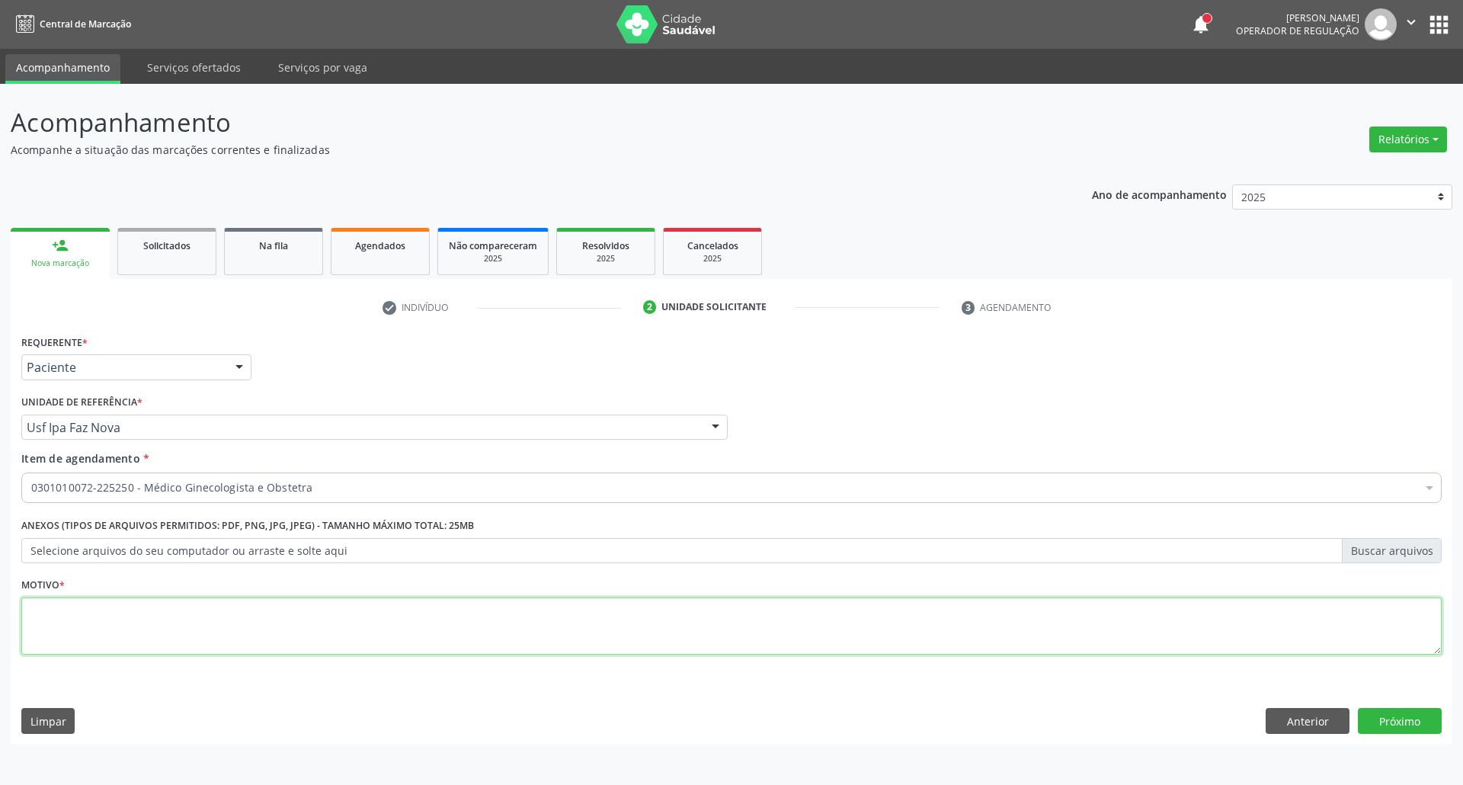
drag, startPoint x: 699, startPoint y: 626, endPoint x: 695, endPoint y: 592, distance: 34.6
click at [698, 626] on textarea at bounding box center [731, 626] width 1420 height 58
type textarea "."
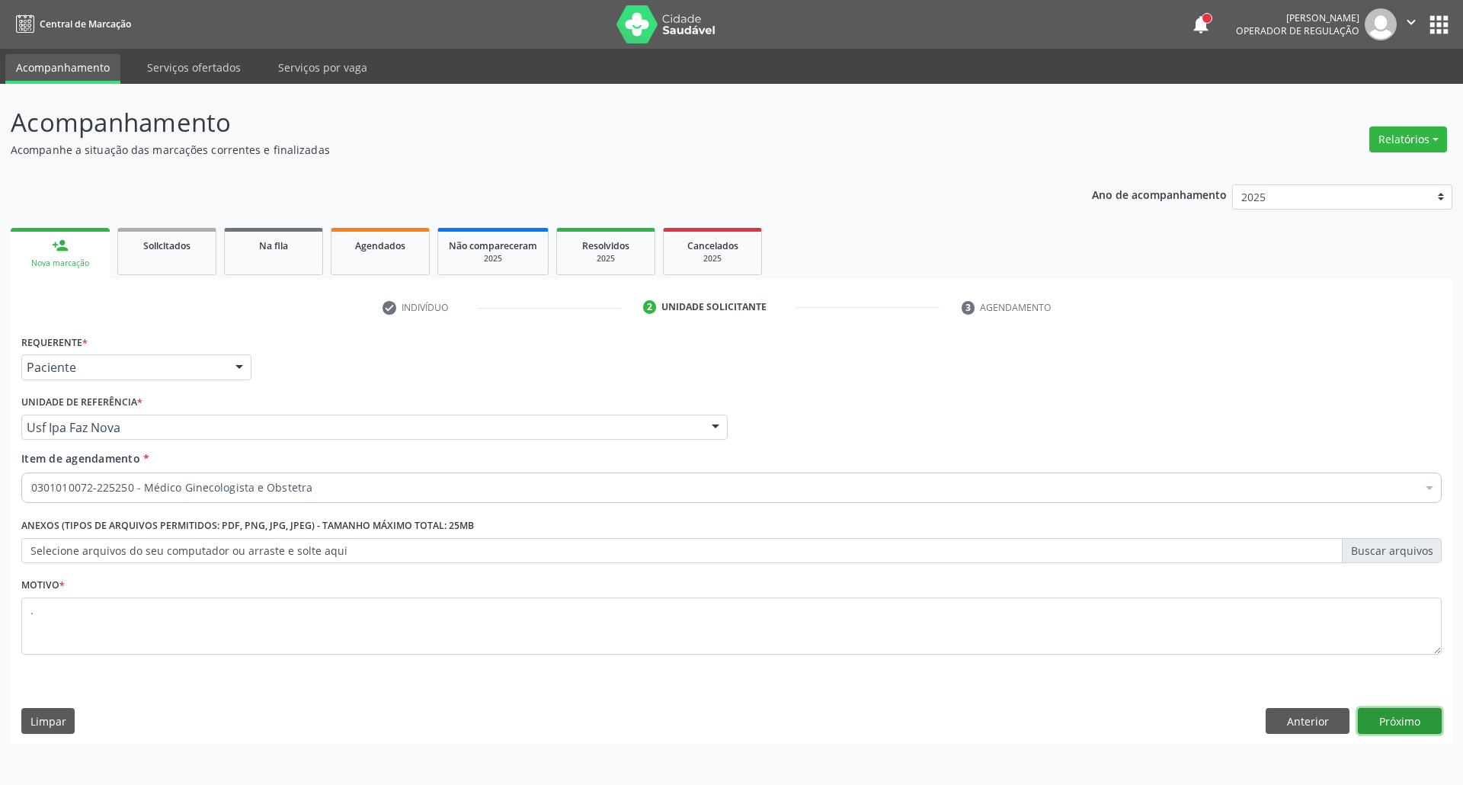
click at [1394, 716] on button "Próximo" at bounding box center [1400, 721] width 84 height 26
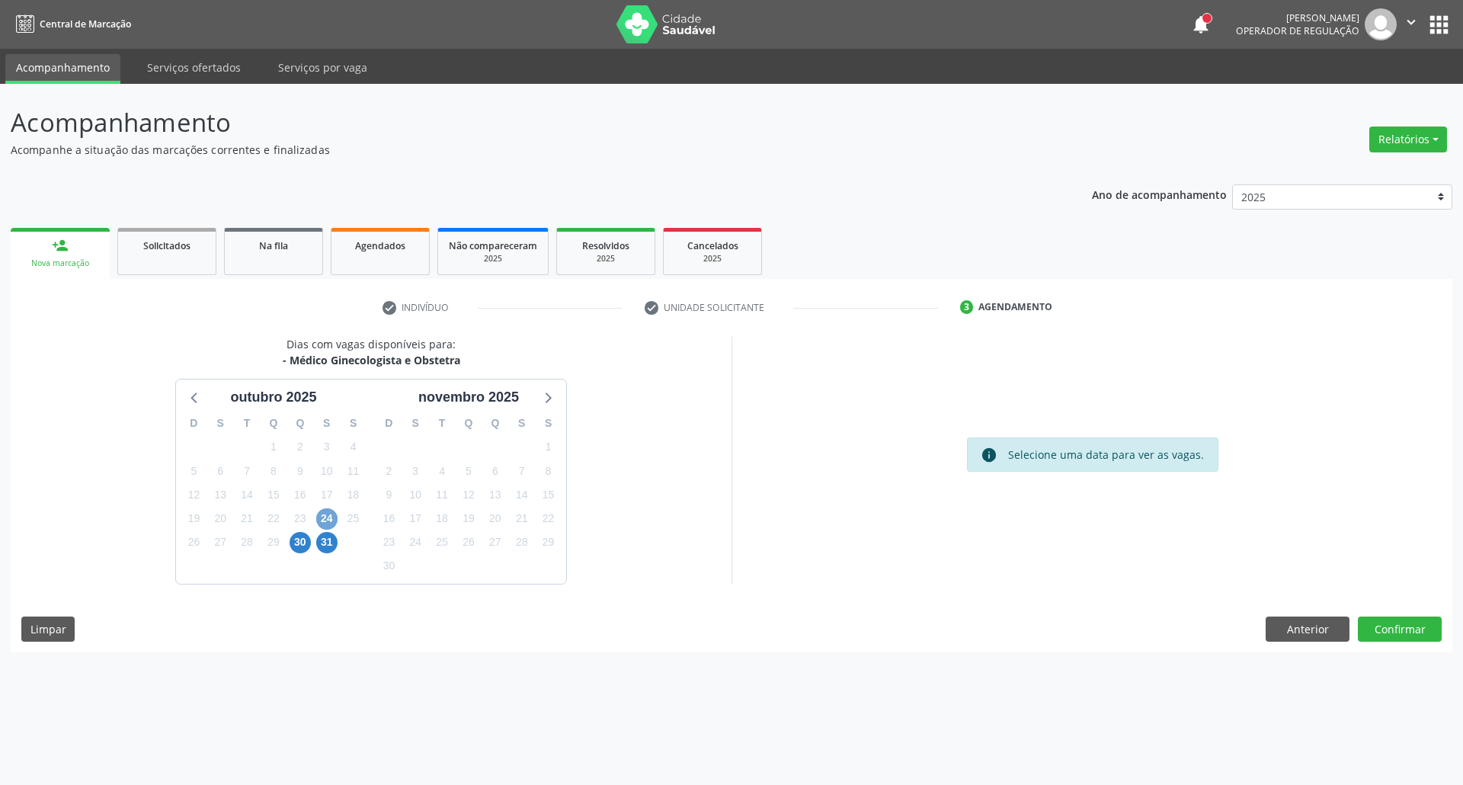
click at [326, 517] on span "24" at bounding box center [326, 518] width 21 height 21
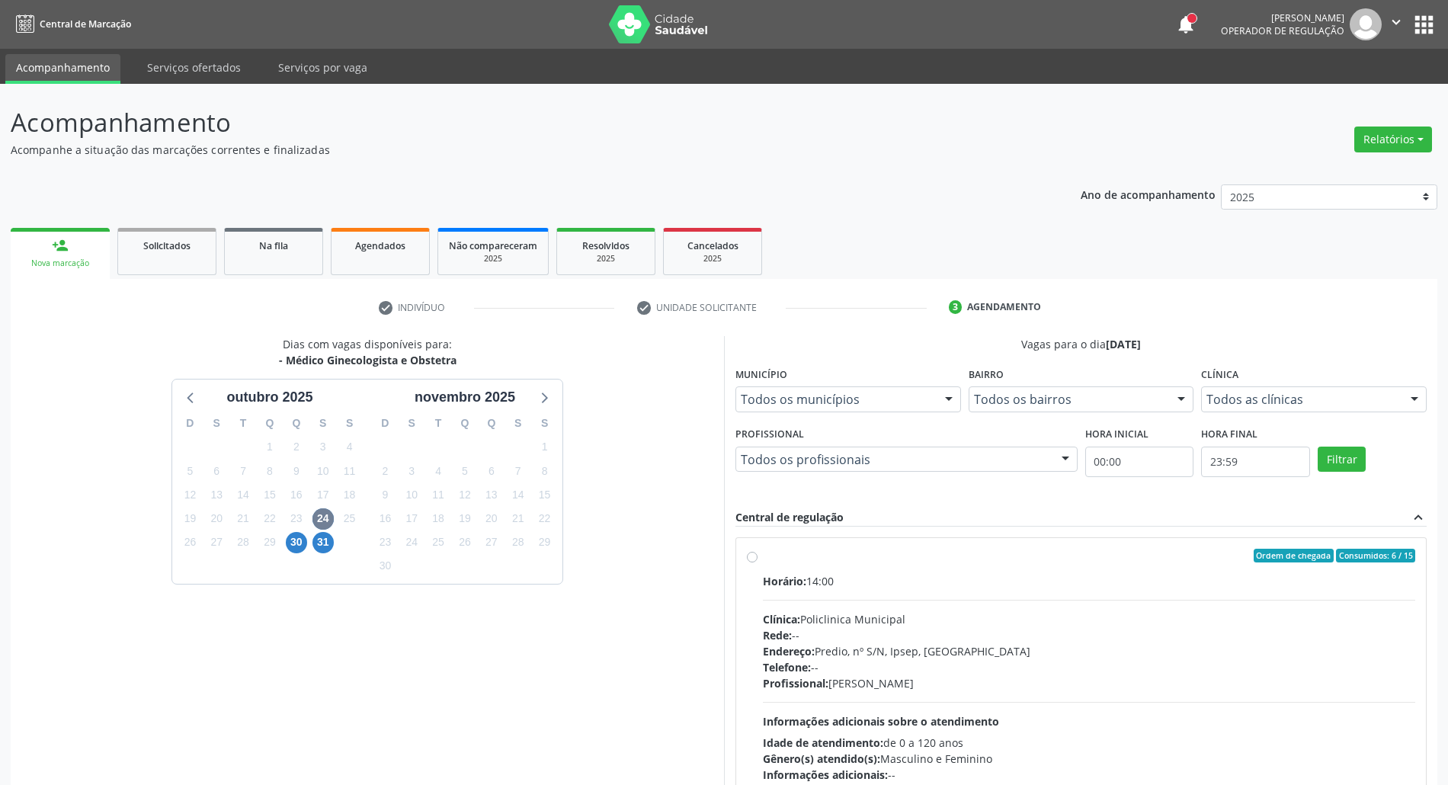
click at [1021, 558] on div "Ordem de chegada Consumidos: 6 / 15" at bounding box center [1089, 556] width 652 height 14
click at [757, 558] on input "Ordem de chegada Consumidos: 6 / 15 Horário: 14:00 Clínica: Policlinica Municip…" at bounding box center [752, 556] width 11 height 14
radio input "true"
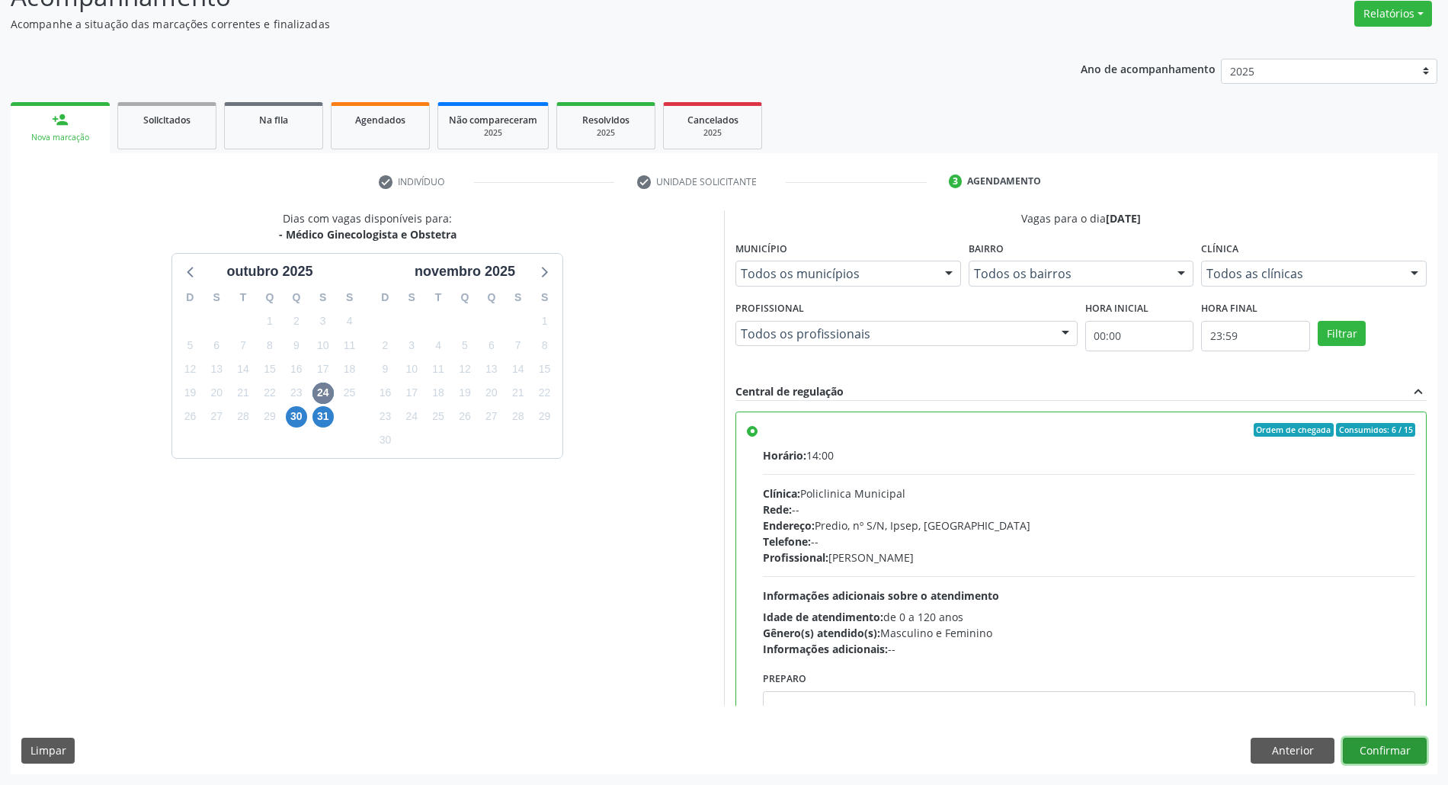
click at [1405, 747] on button "Confirmar" at bounding box center [1385, 751] width 84 height 26
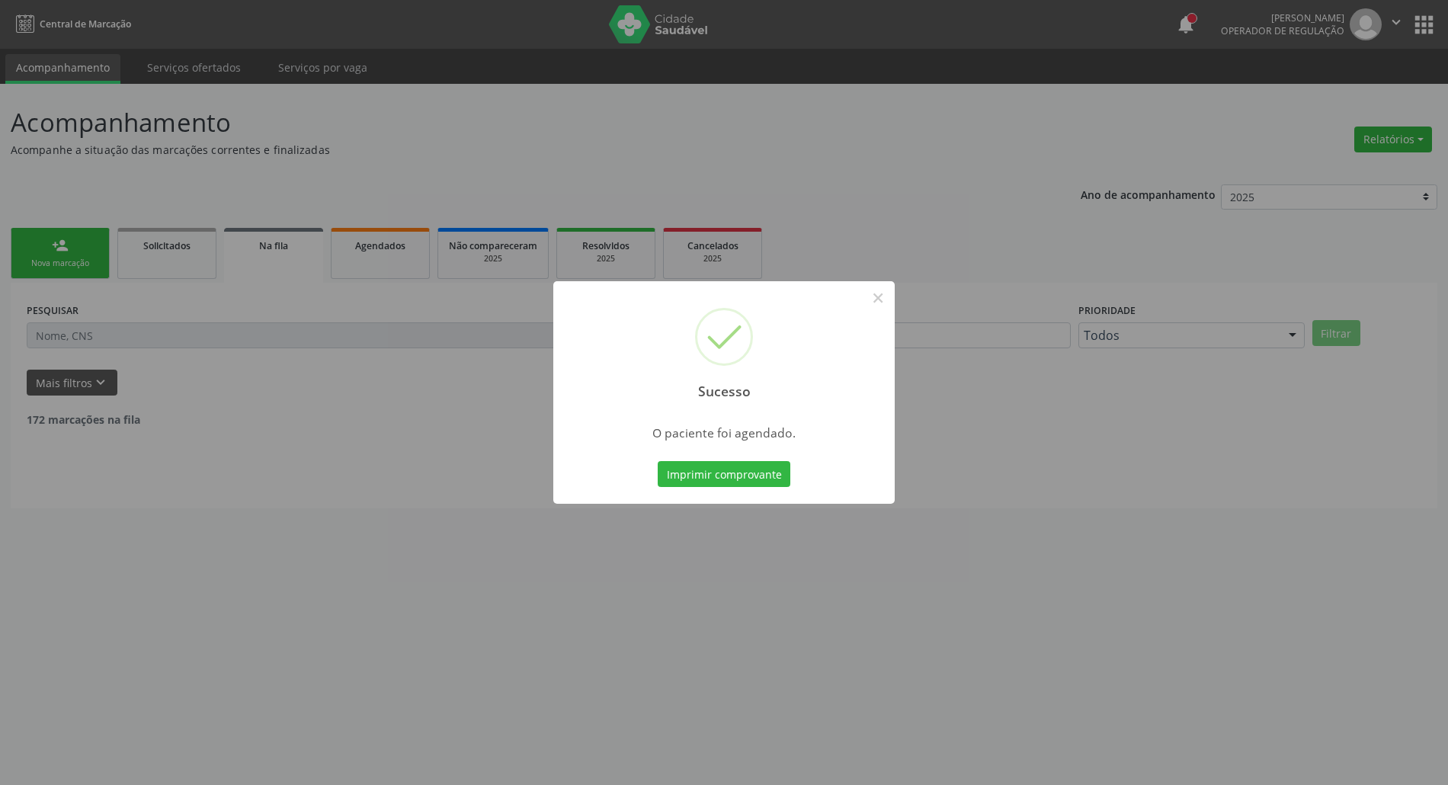
scroll to position [0, 0]
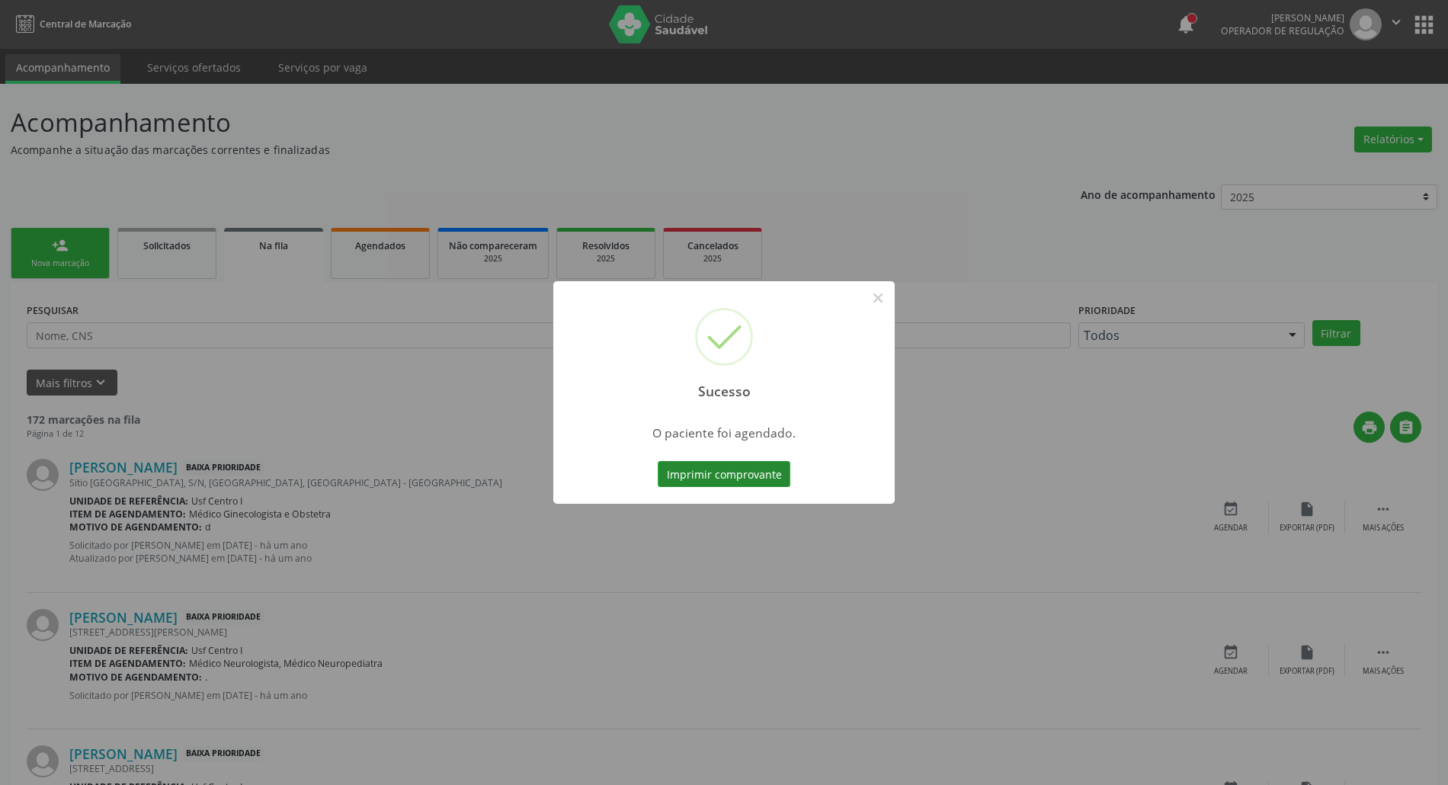
click at [674, 471] on button "Imprimir comprovante" at bounding box center [724, 474] width 133 height 26
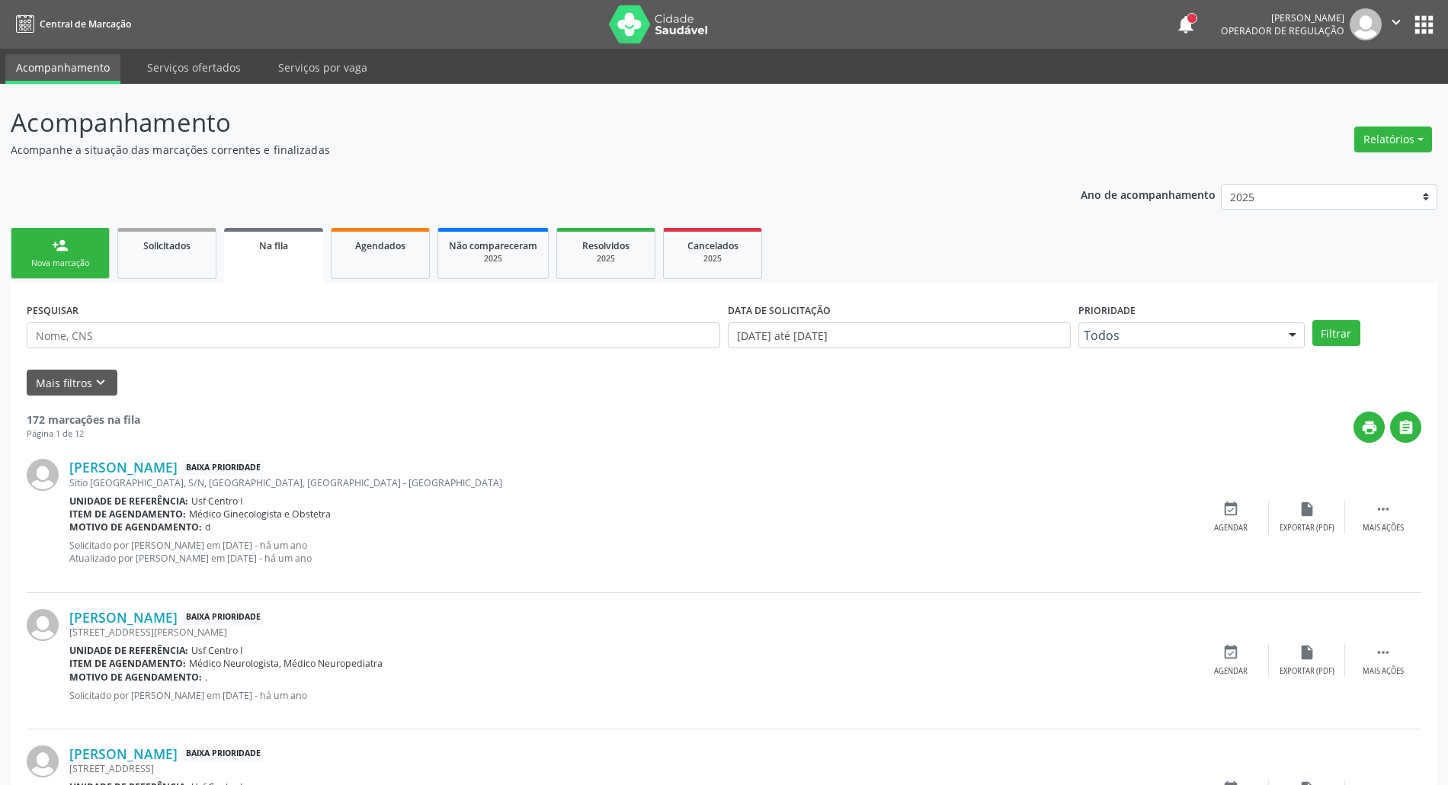
click at [55, 254] on link "person_add Nova marcação" at bounding box center [60, 253] width 99 height 51
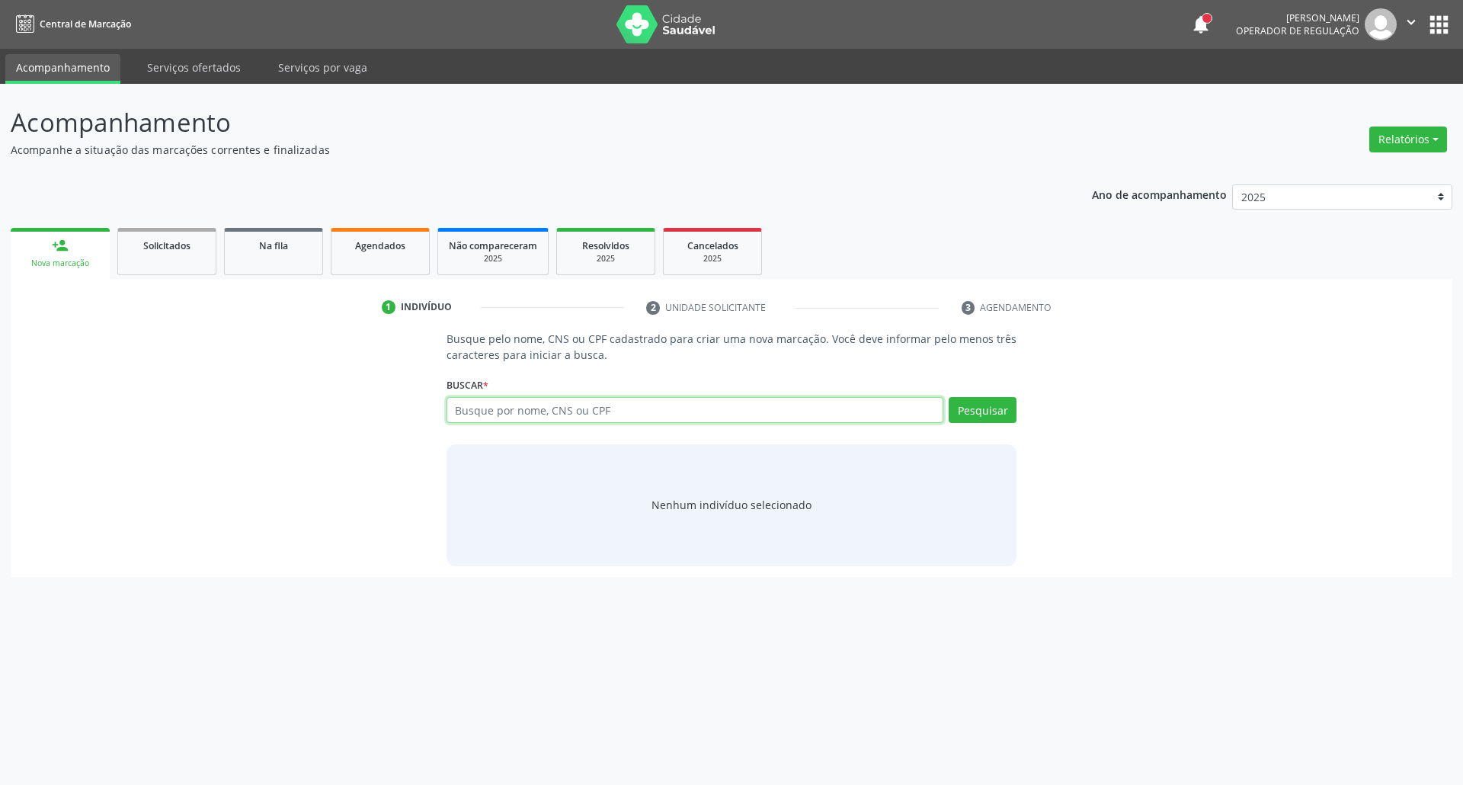
click at [524, 406] on input "text" at bounding box center [695, 410] width 498 height 26
type input "06796436482"
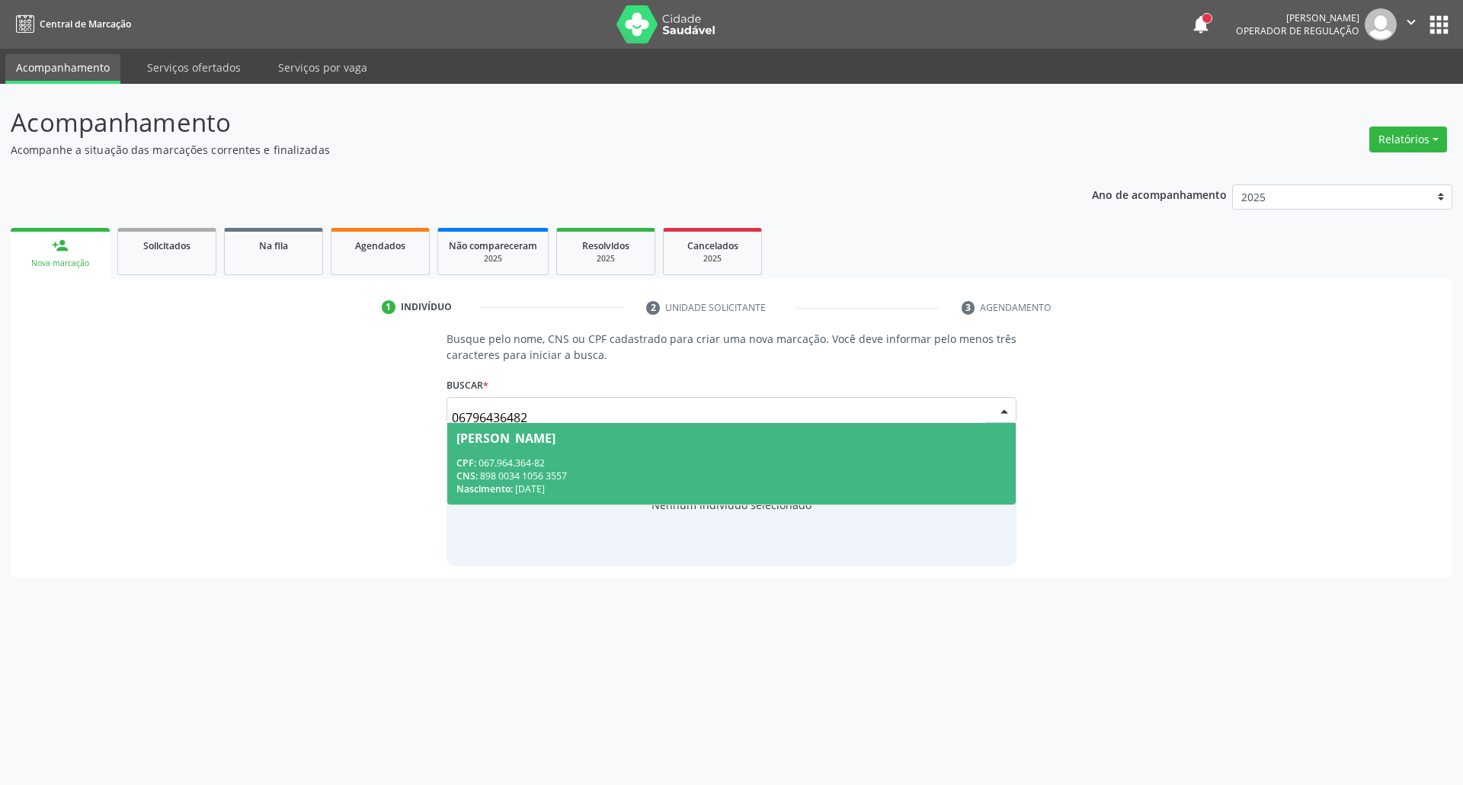
click at [510, 464] on div "CPF: 067.964.364-82" at bounding box center [731, 462] width 551 height 13
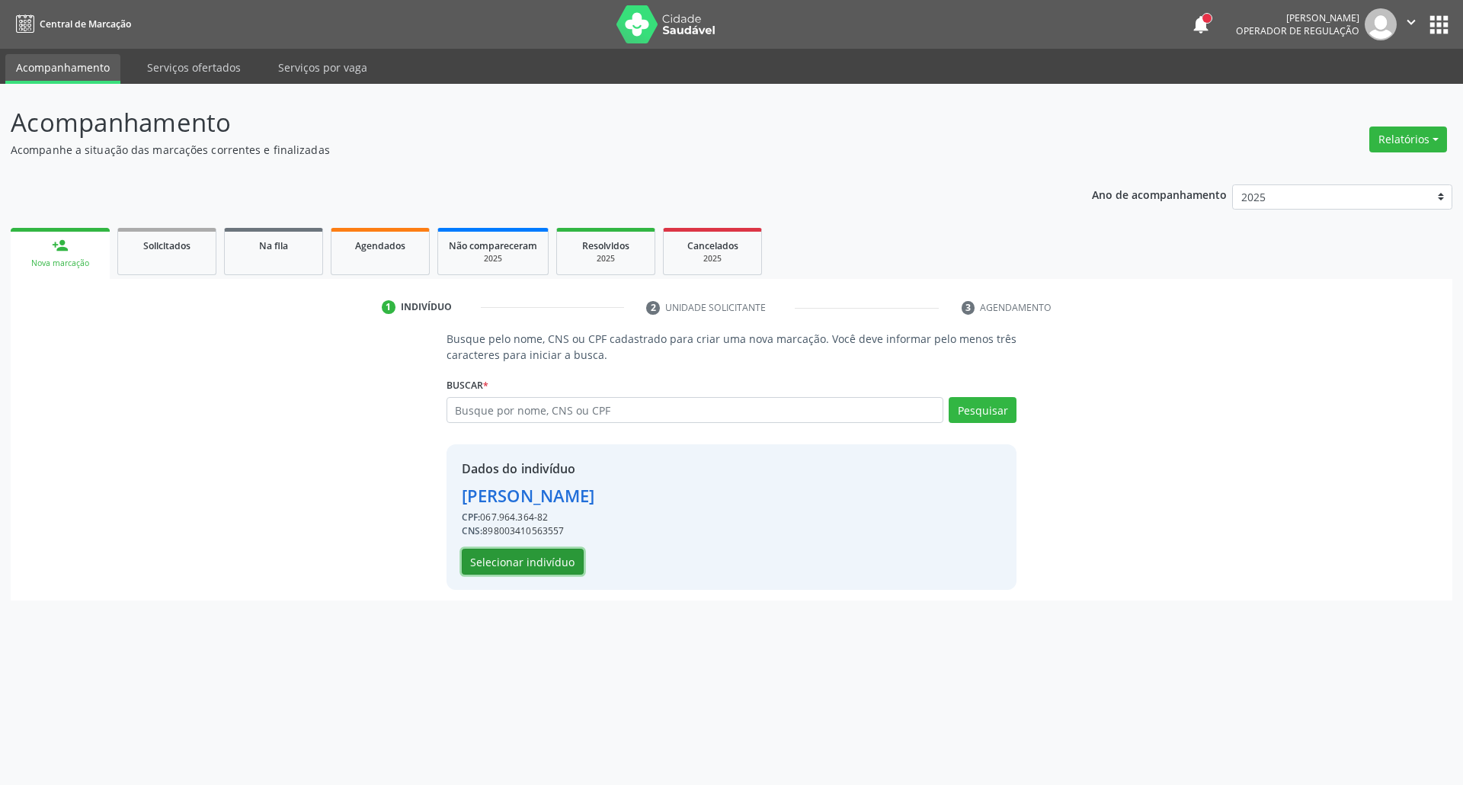
click at [503, 558] on button "Selecionar indivíduo" at bounding box center [523, 562] width 122 height 26
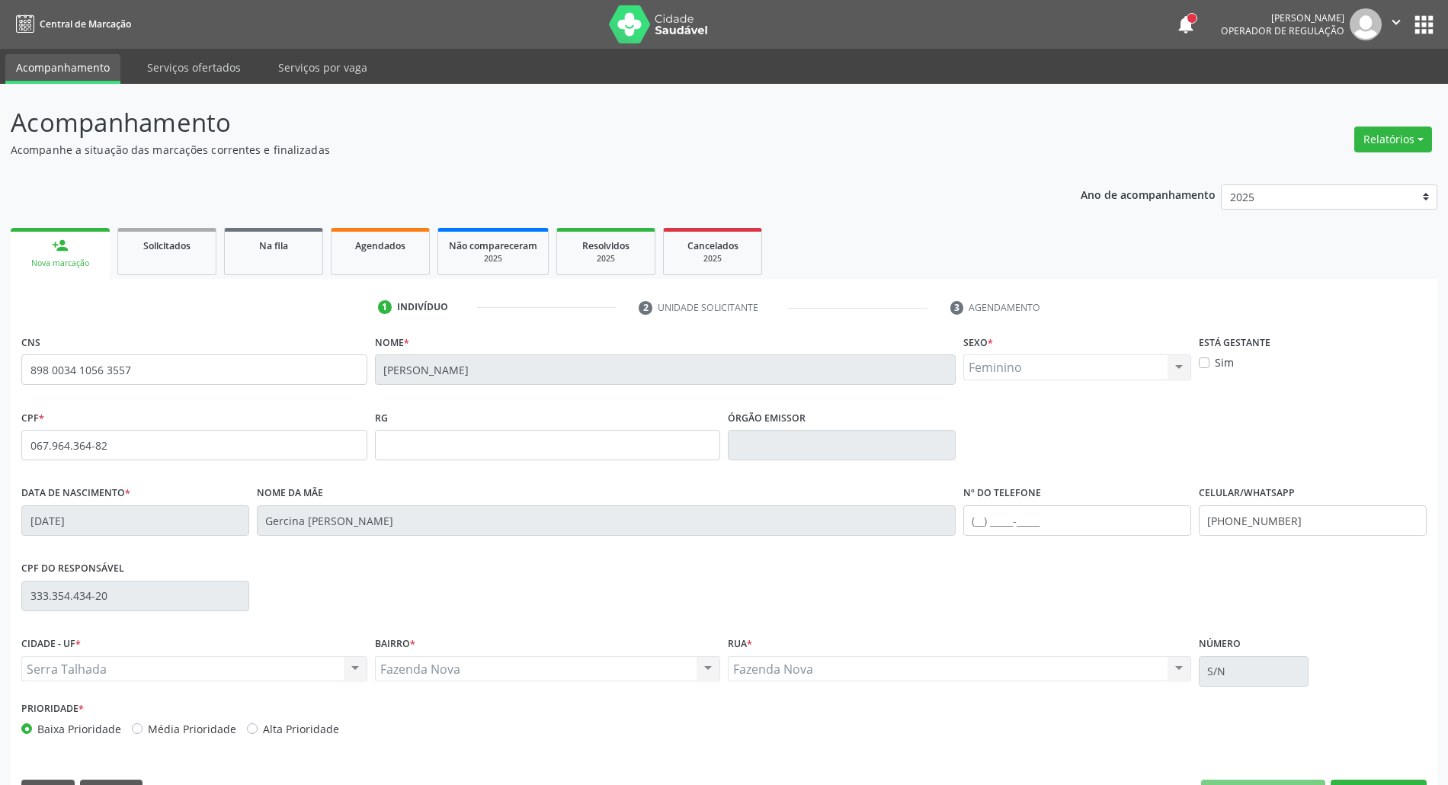
scroll to position [41, 0]
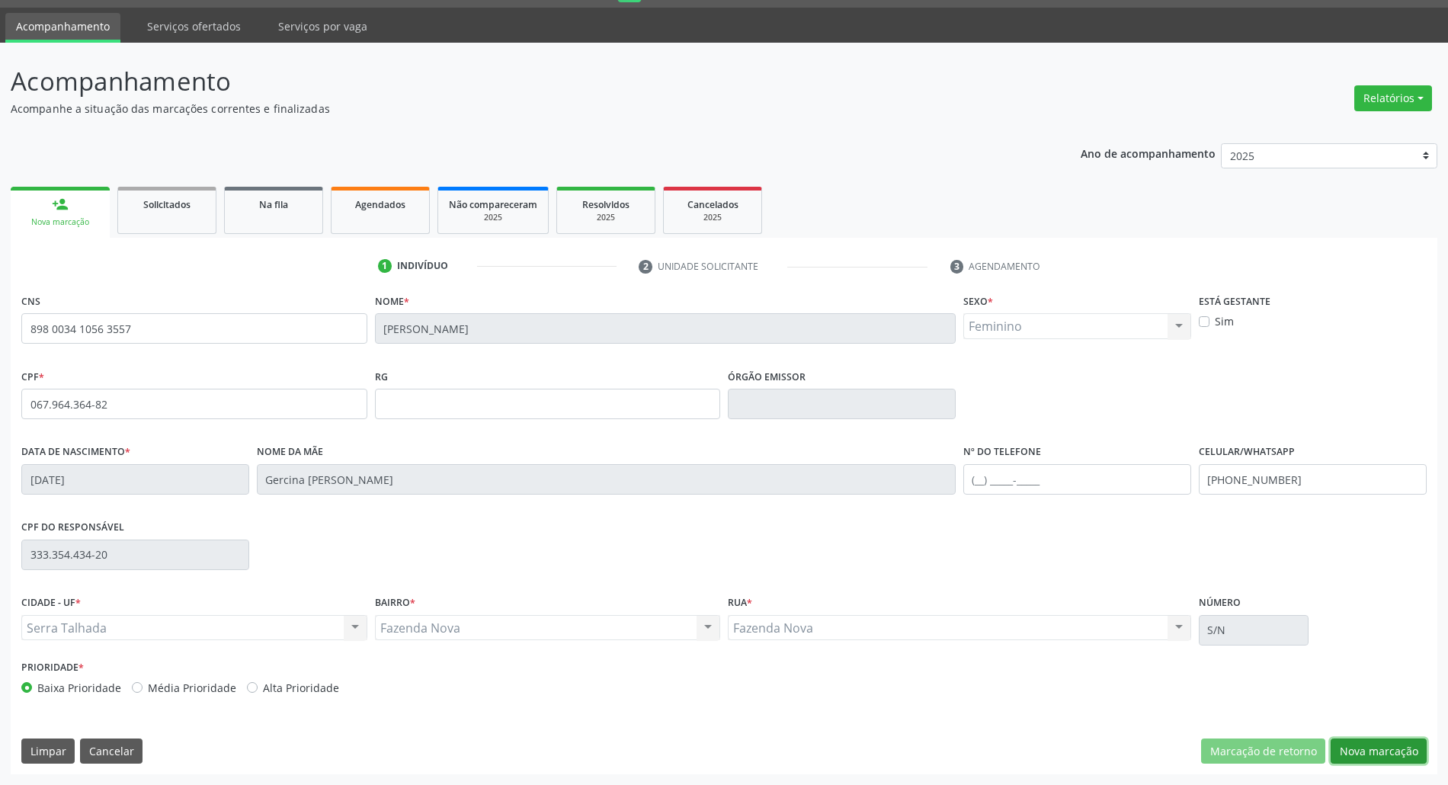
drag, startPoint x: 1363, startPoint y: 750, endPoint x: 1286, endPoint y: 760, distance: 77.6
click at [1360, 750] on button "Nova marcação" at bounding box center [1378, 751] width 96 height 26
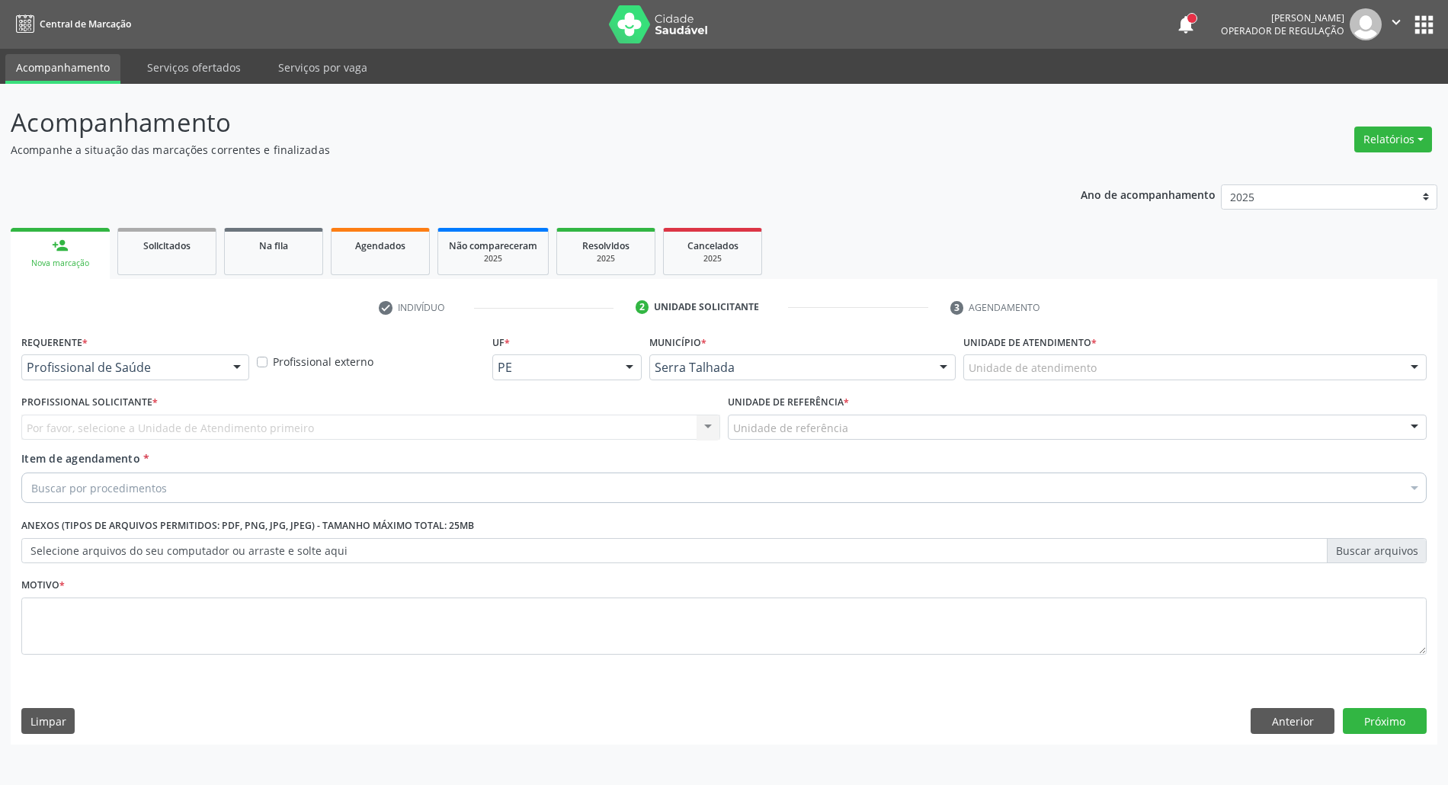
scroll to position [0, 0]
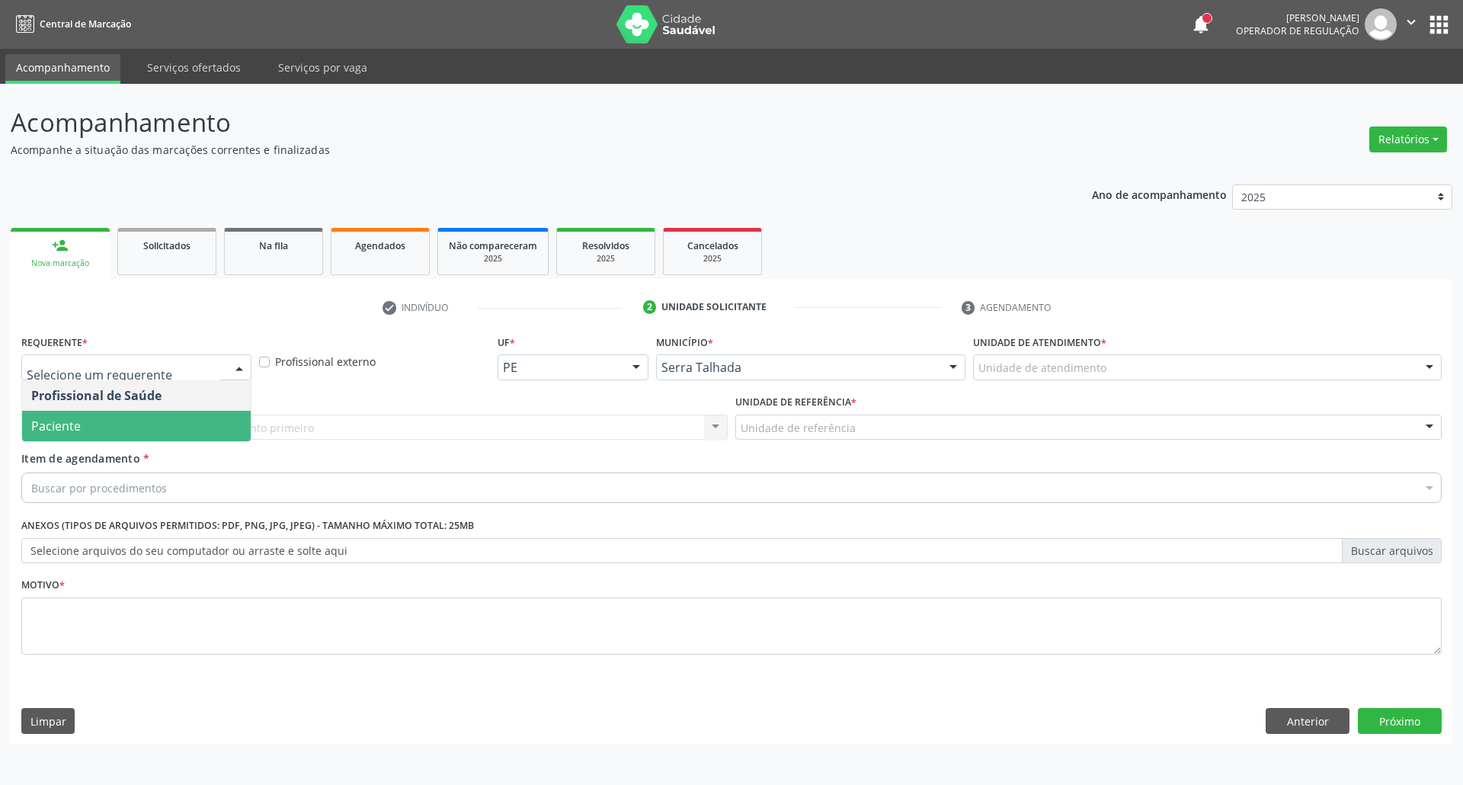
click at [68, 421] on span "Paciente" at bounding box center [56, 426] width 50 height 17
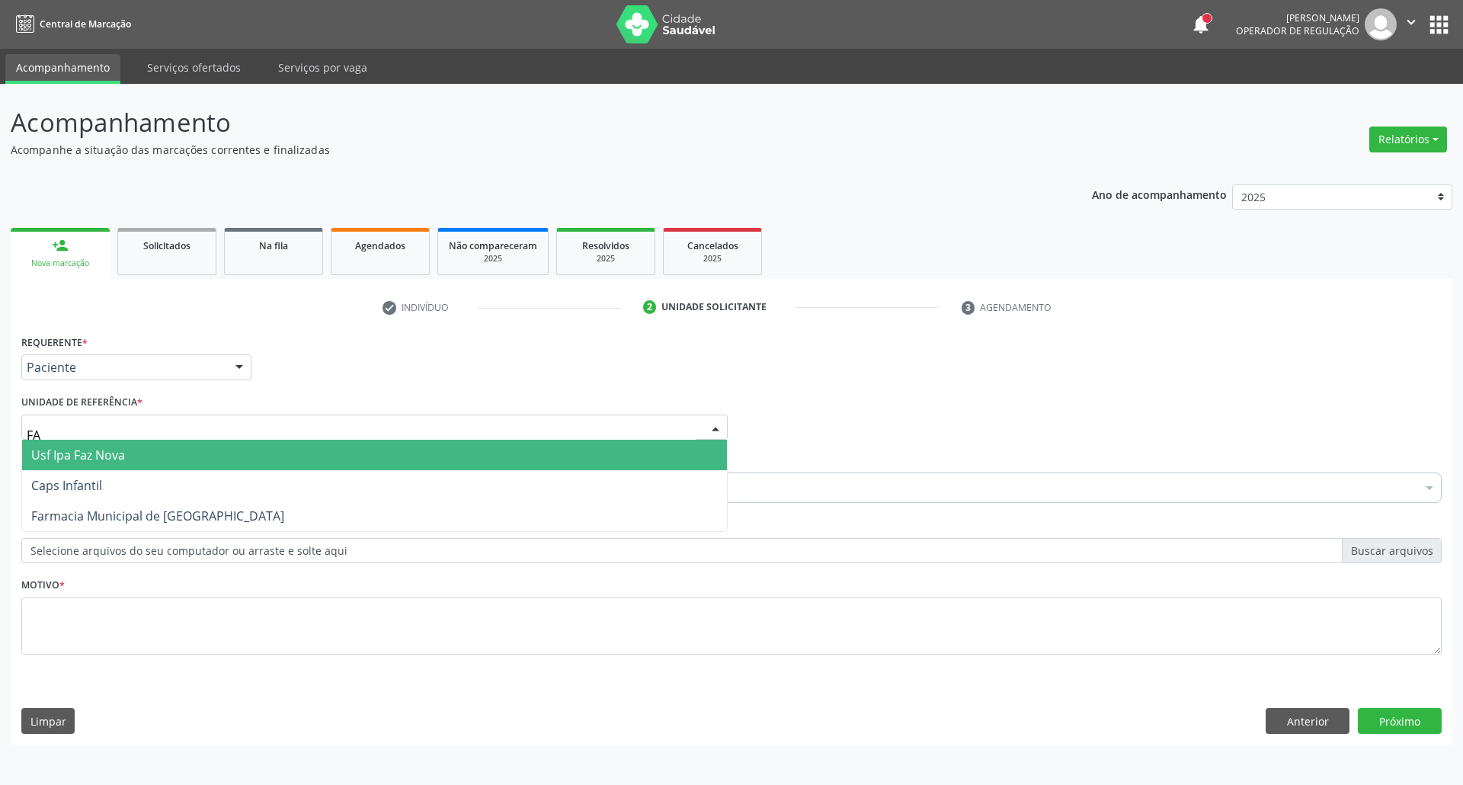
type input "FAZ"
click at [102, 461] on span "Usf Ipa Faz Nova" at bounding box center [78, 454] width 94 height 17
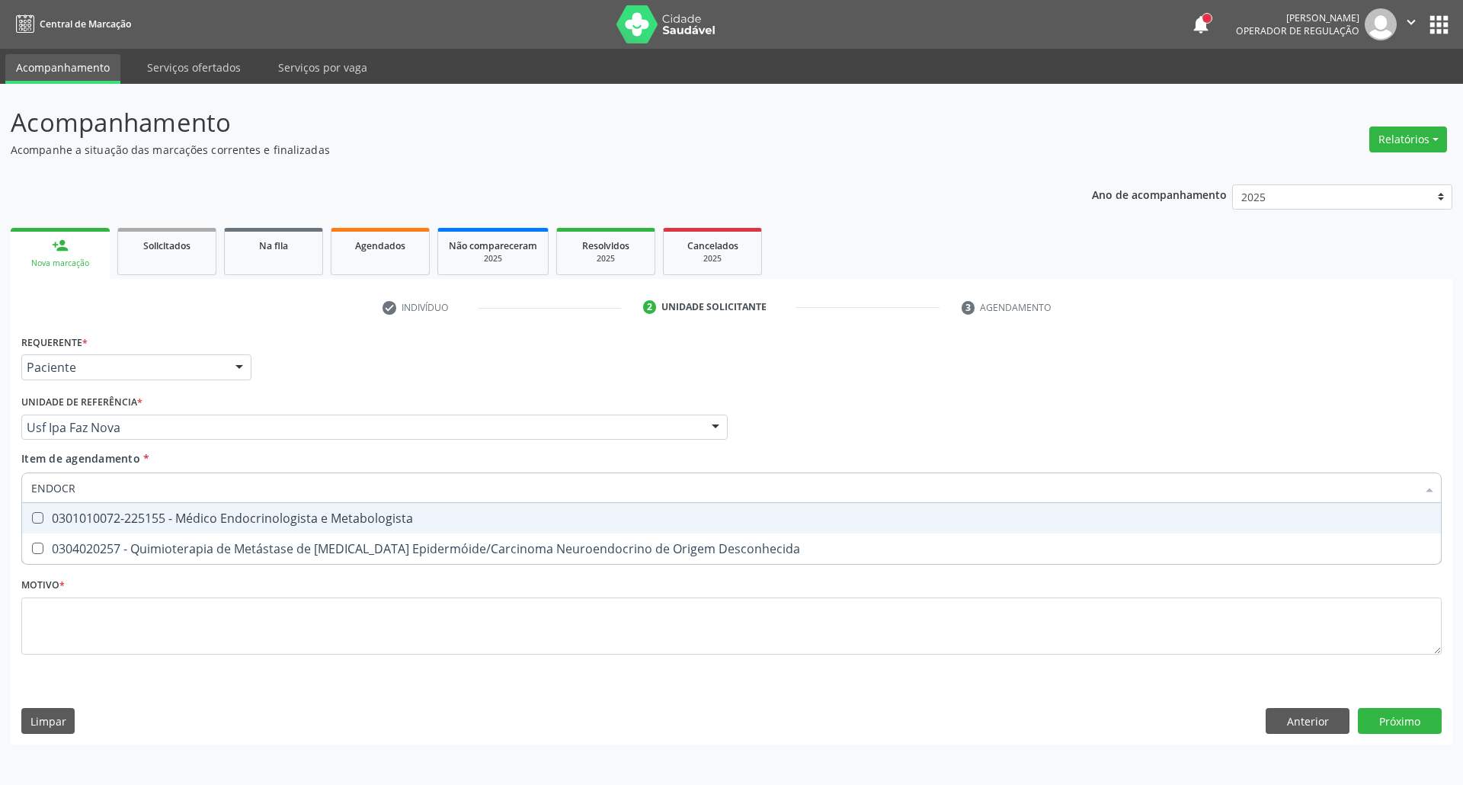
type input "ENDOCRI"
click at [82, 514] on div "0301010072-225155 - Médico Endocrinologista e Metabologista" at bounding box center [731, 518] width 1400 height 12
checkbox Metabologista "true"
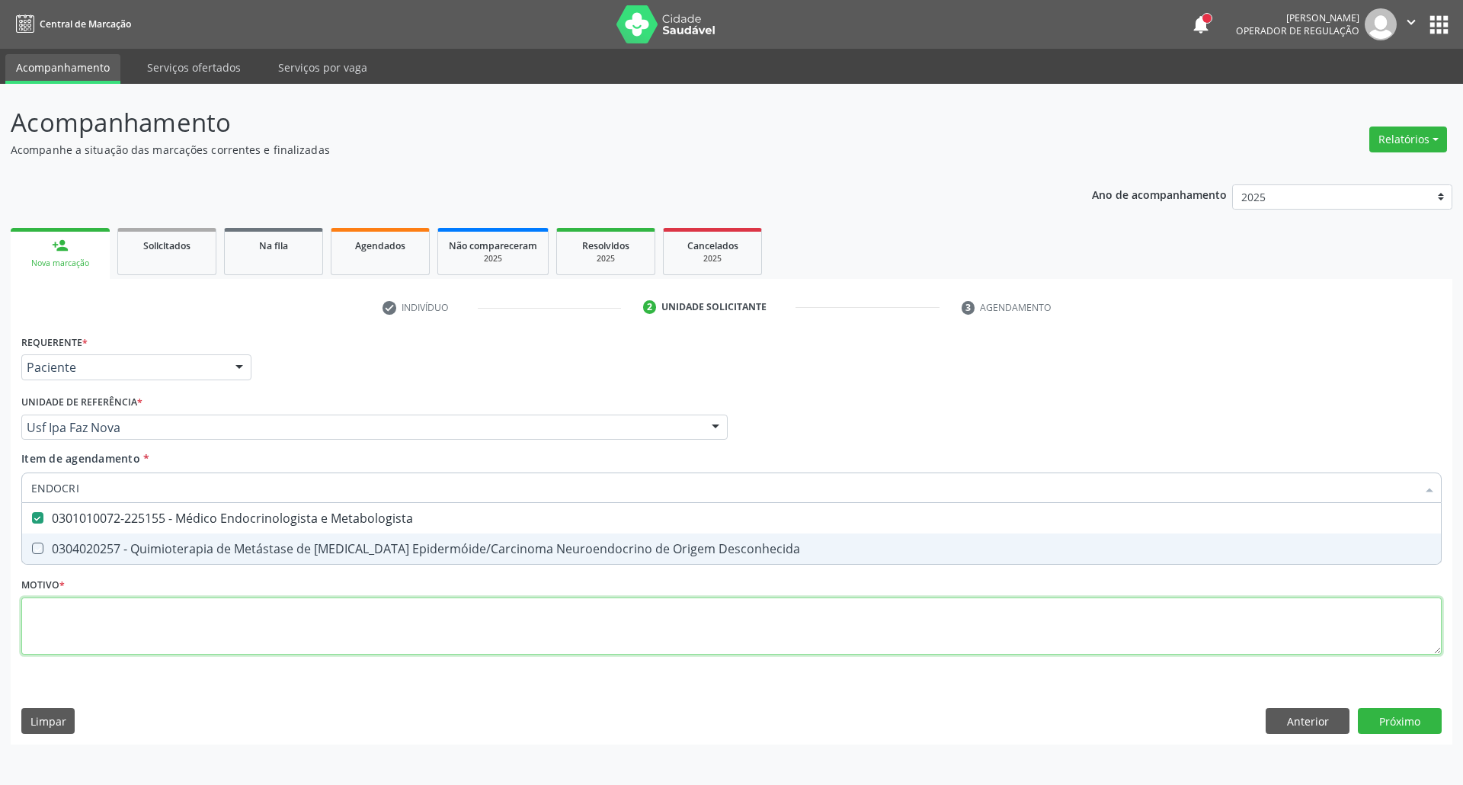
click at [88, 620] on div "Requerente * Paciente Profissional de Saúde Paciente Nenhum resultado encontrad…" at bounding box center [731, 503] width 1420 height 345
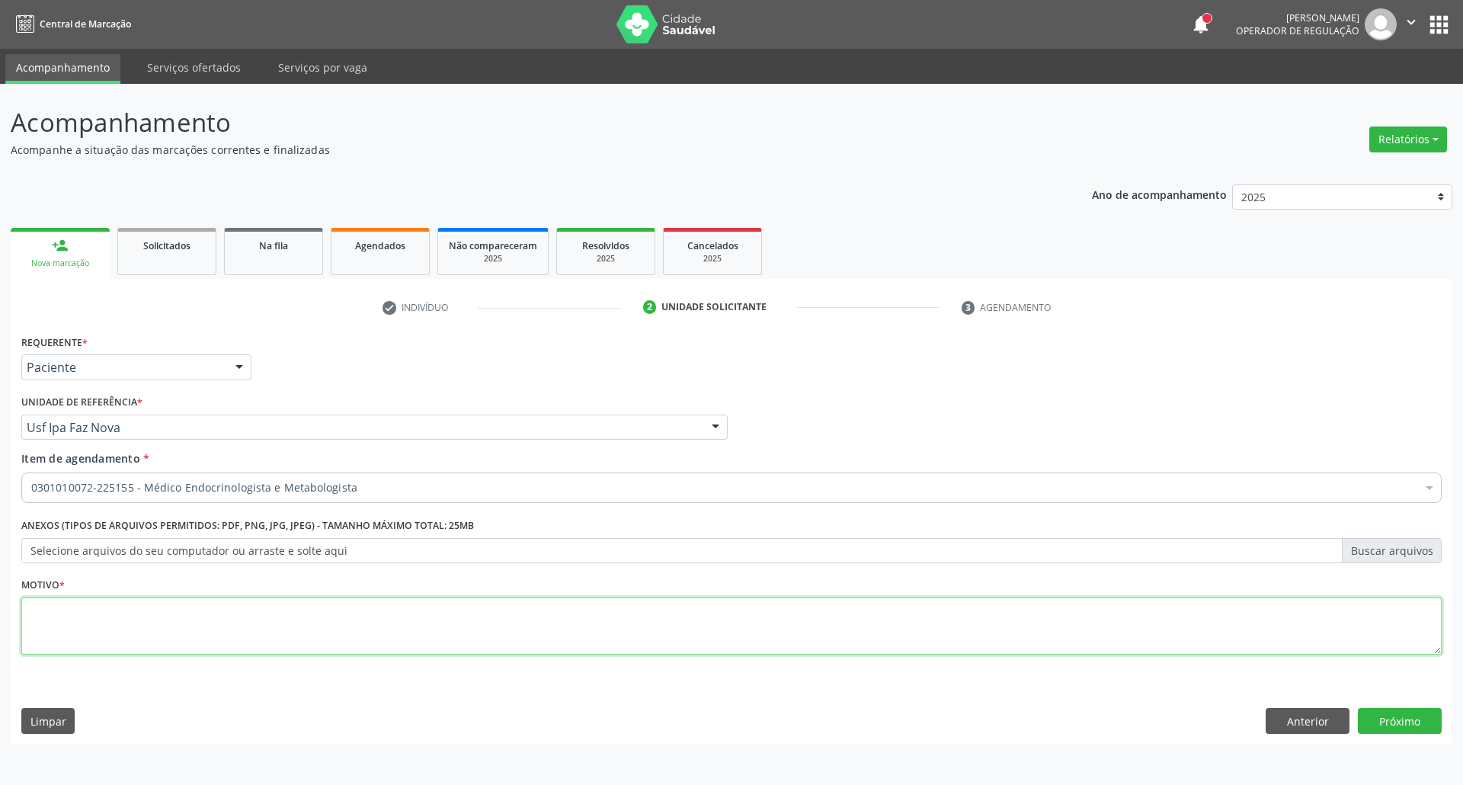
checkbox Metabologista "true"
type textarea "."
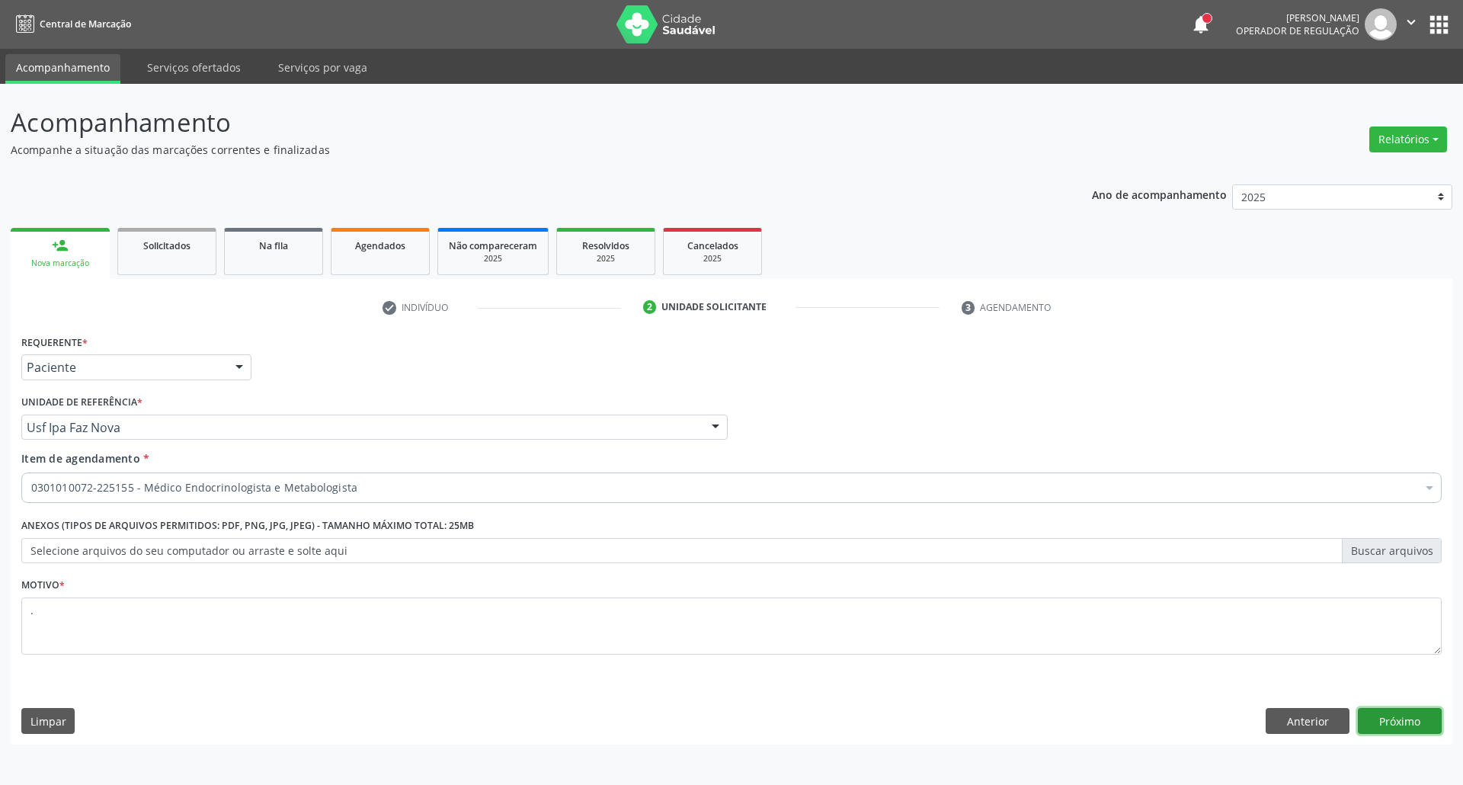
drag, startPoint x: 1391, startPoint y: 720, endPoint x: 1379, endPoint y: 721, distance: 11.5
click at [1390, 720] on button "Próximo" at bounding box center [1400, 721] width 84 height 26
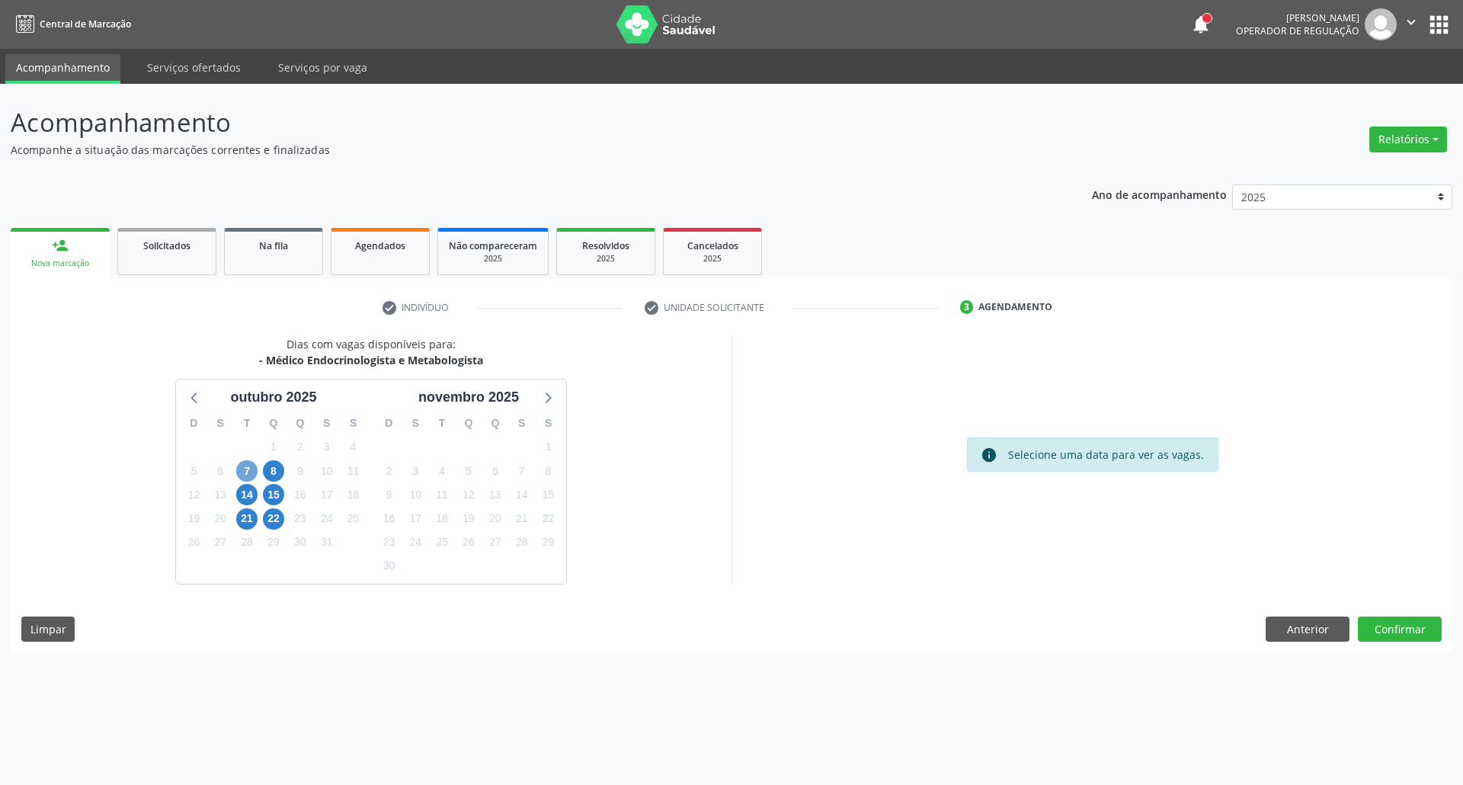
click at [251, 473] on span "7" at bounding box center [246, 470] width 21 height 21
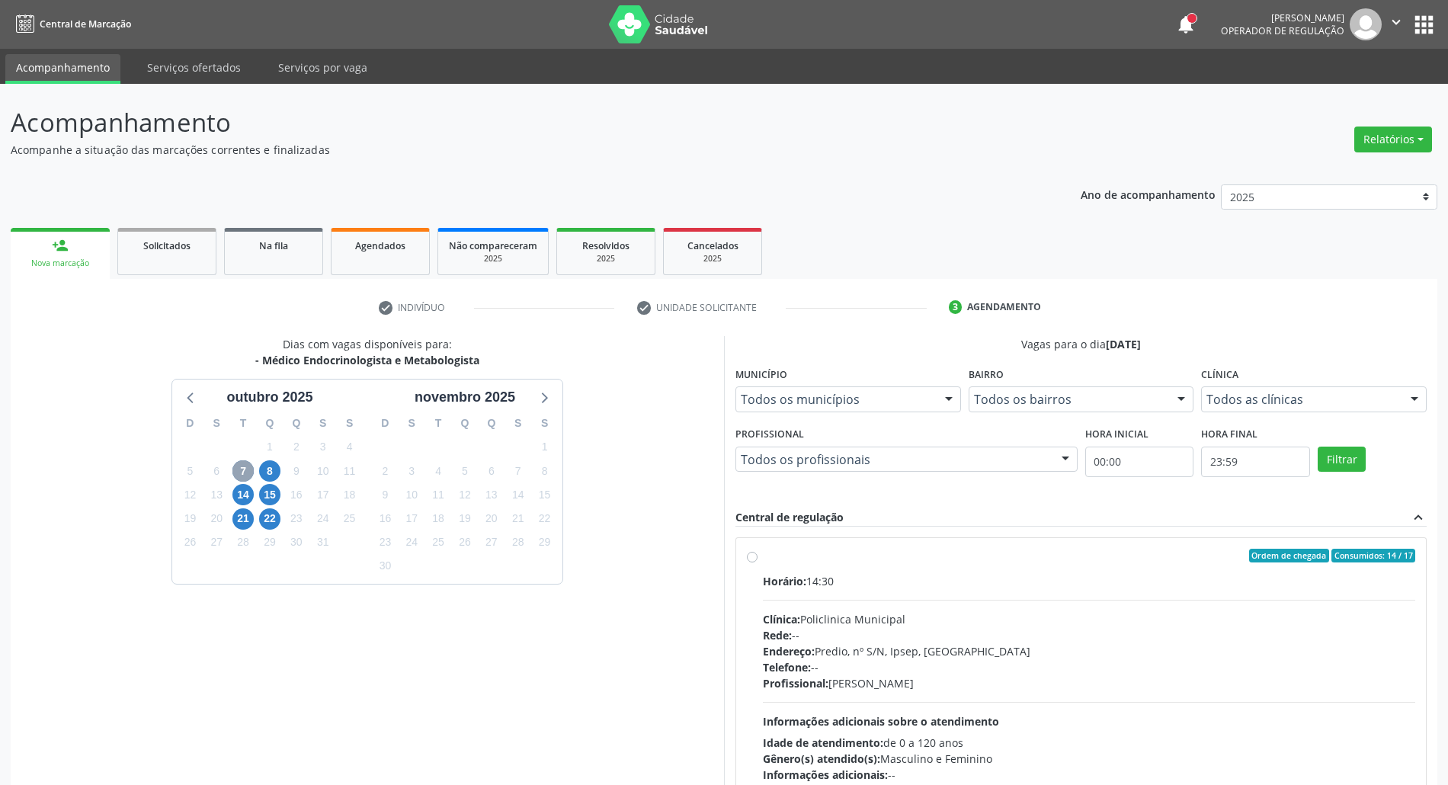
scroll to position [101, 0]
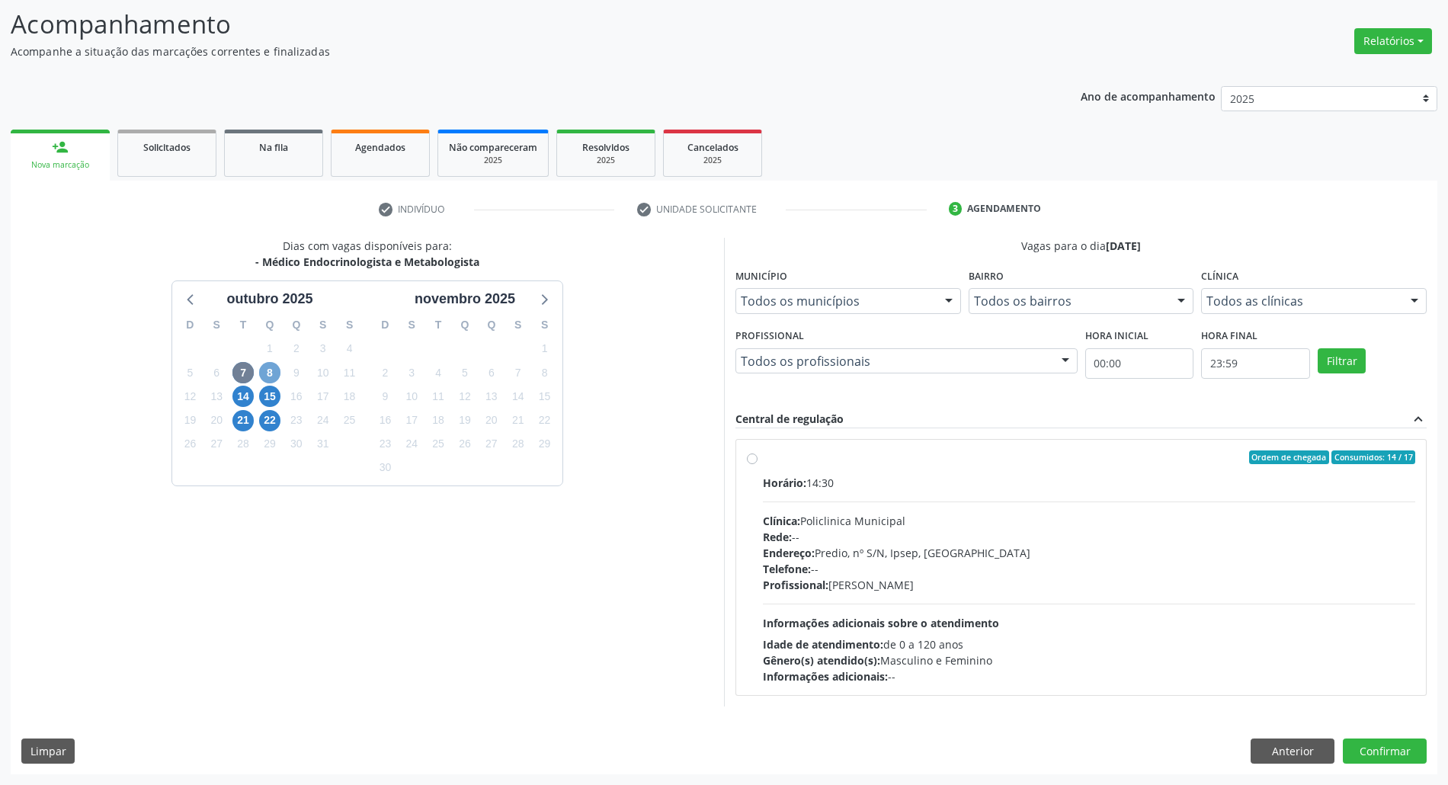
click at [272, 369] on span "8" at bounding box center [269, 372] width 21 height 21
click at [933, 480] on div "Horário: 14:30" at bounding box center [1089, 483] width 652 height 16
click at [757, 464] on input "Ordem de chegada Consumidos: 8 / 10 Horário: 14:30 Clínica: Policlinica Municip…" at bounding box center [752, 457] width 11 height 14
radio input "true"
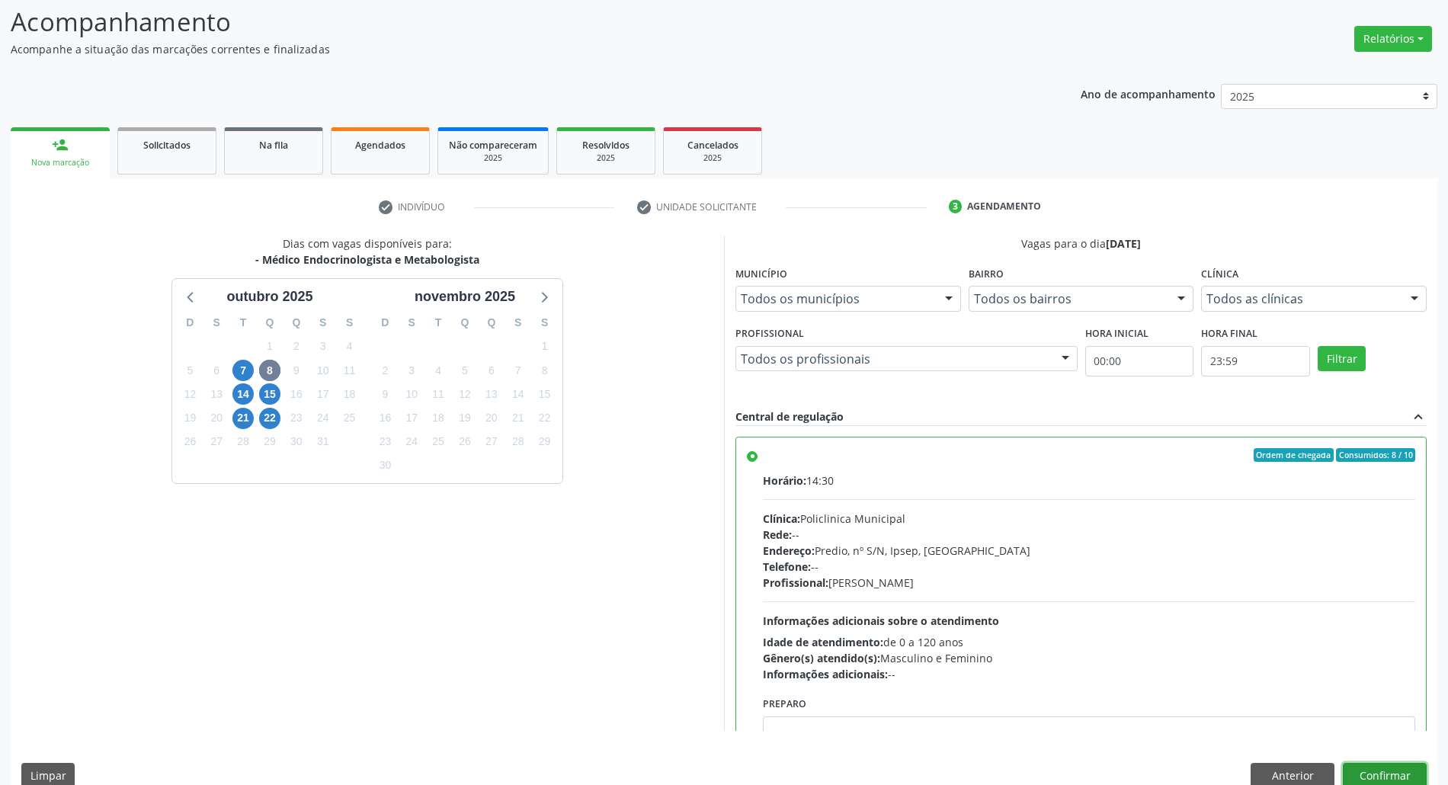
click at [1387, 774] on button "Confirmar" at bounding box center [1385, 776] width 84 height 26
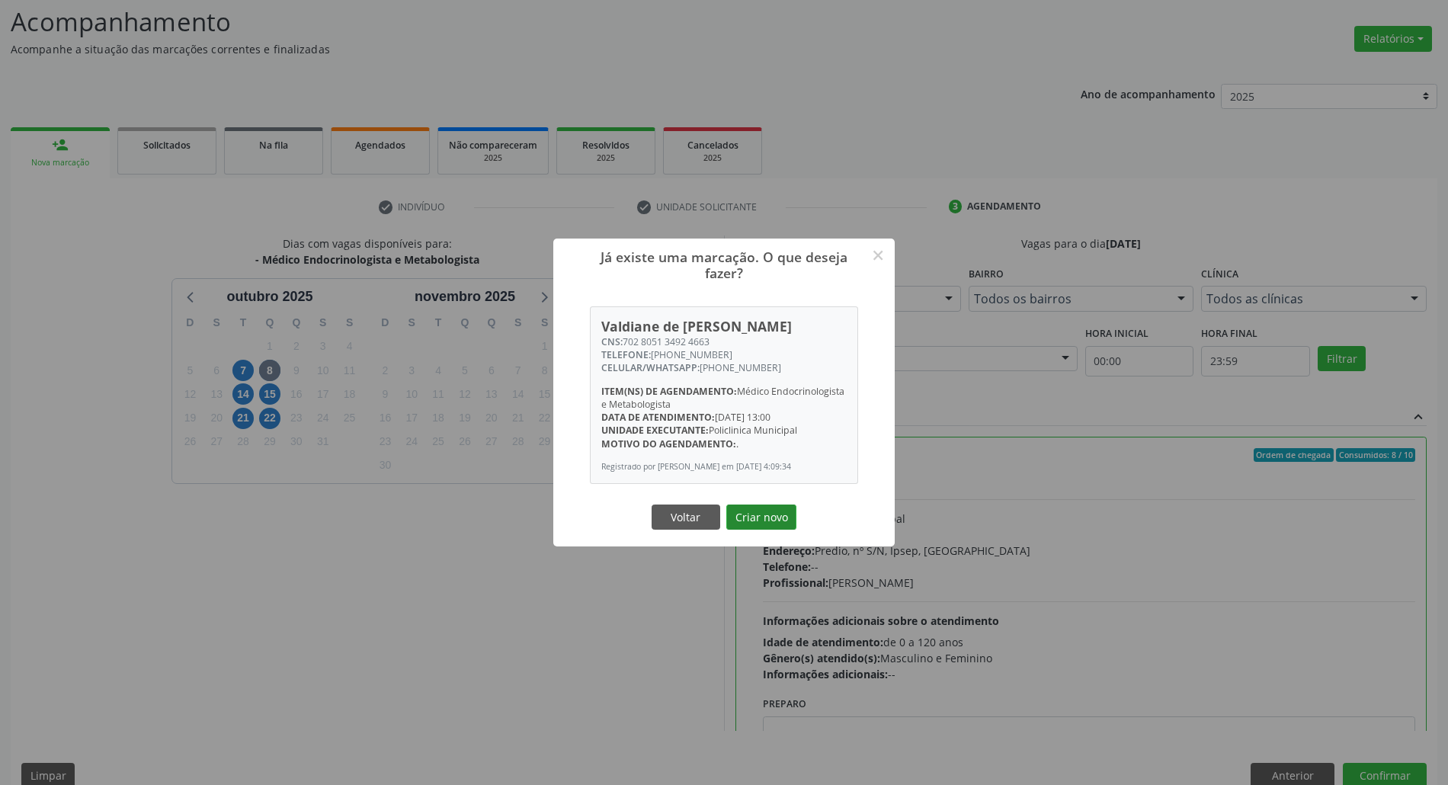
click at [741, 517] on button "Criar novo" at bounding box center [761, 517] width 70 height 26
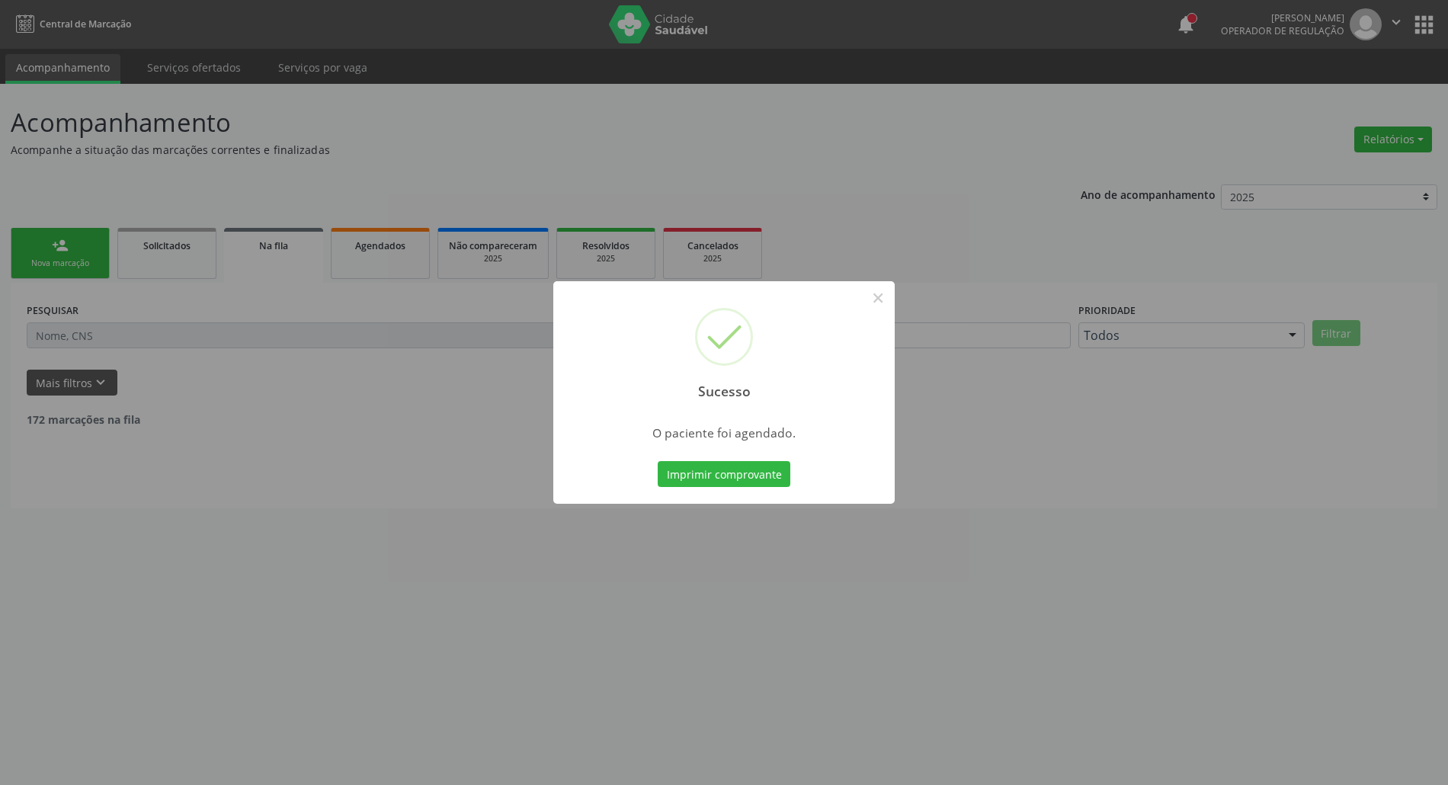
scroll to position [0, 0]
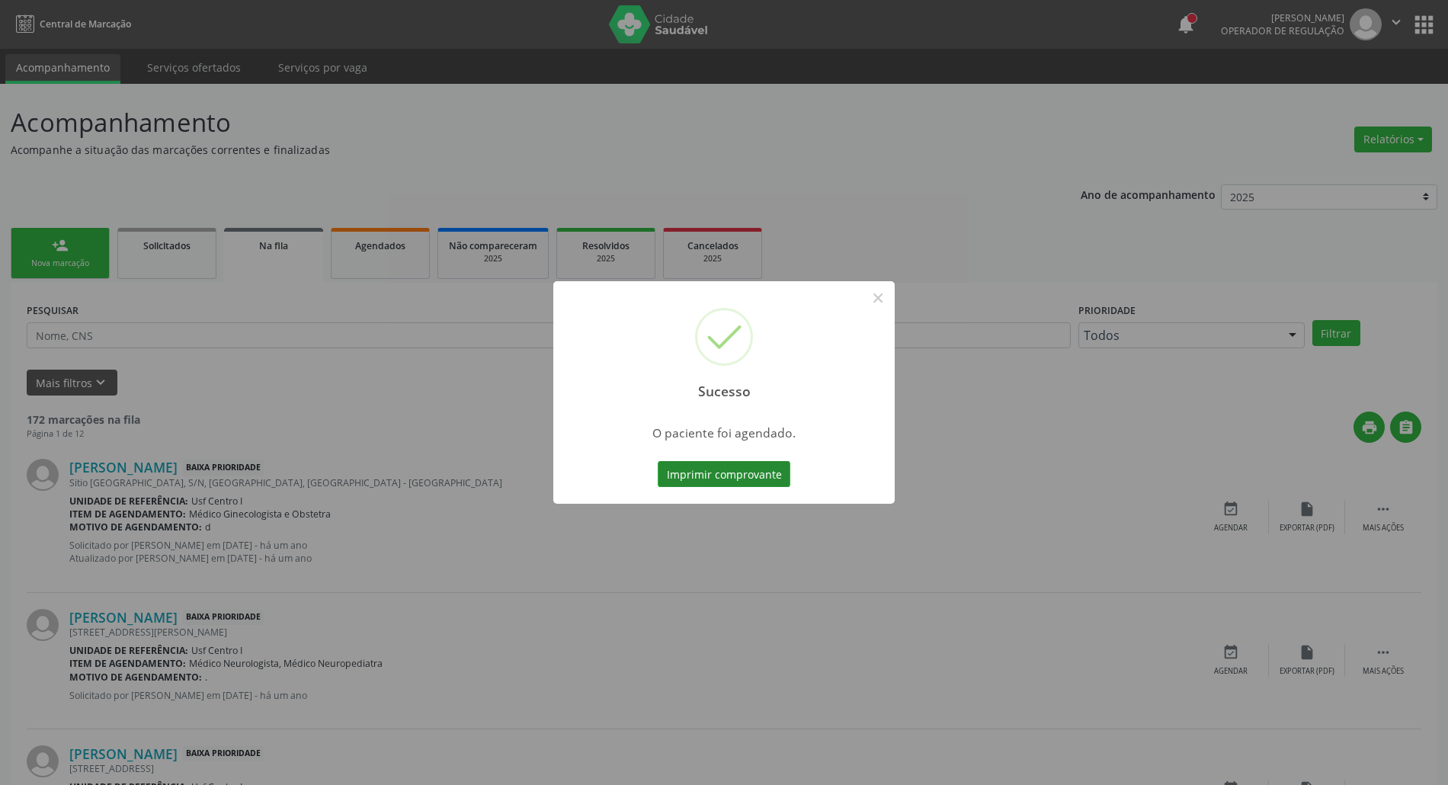
click at [734, 471] on button "Imprimir comprovante" at bounding box center [724, 474] width 133 height 26
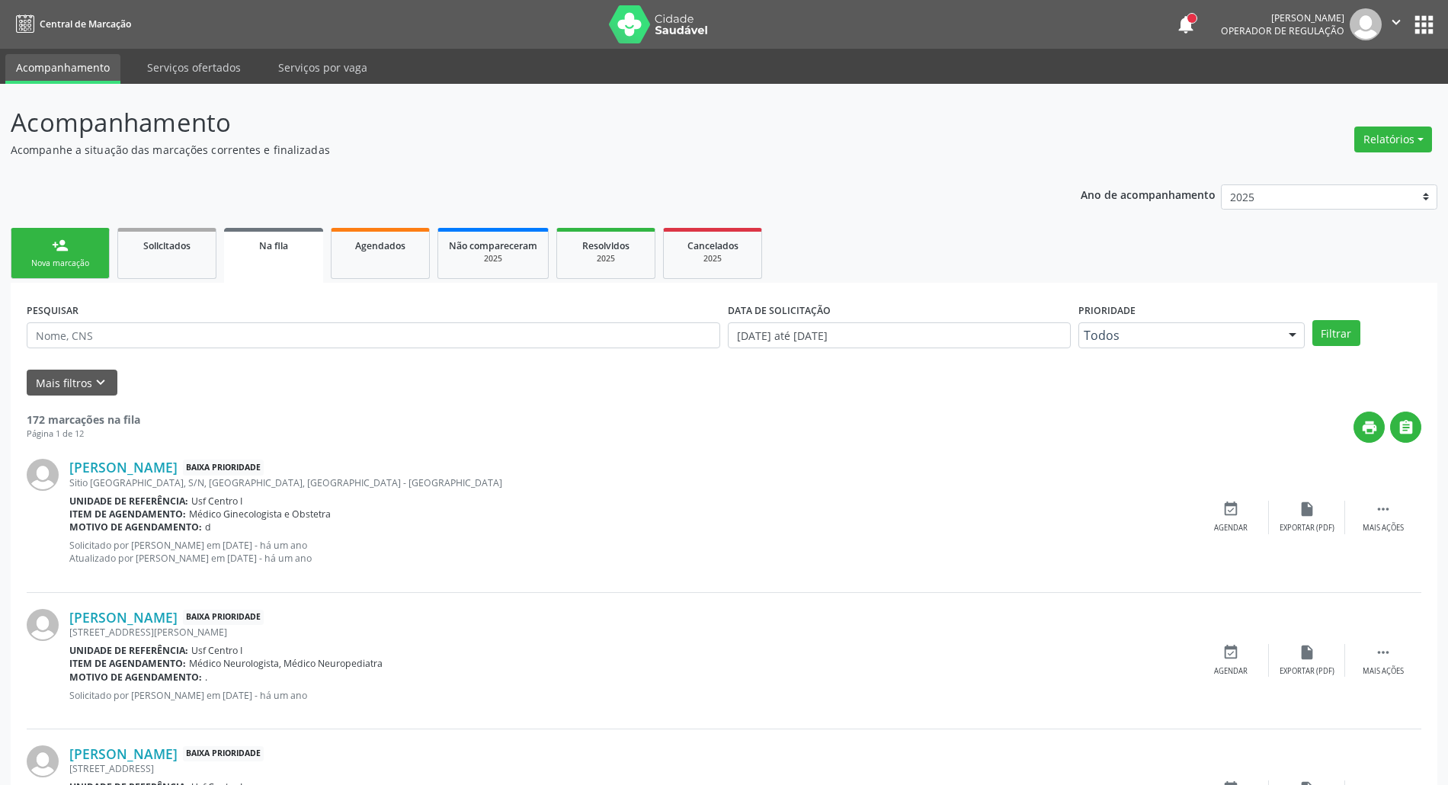
click at [56, 253] on link "person_add Nova marcação" at bounding box center [60, 253] width 99 height 51
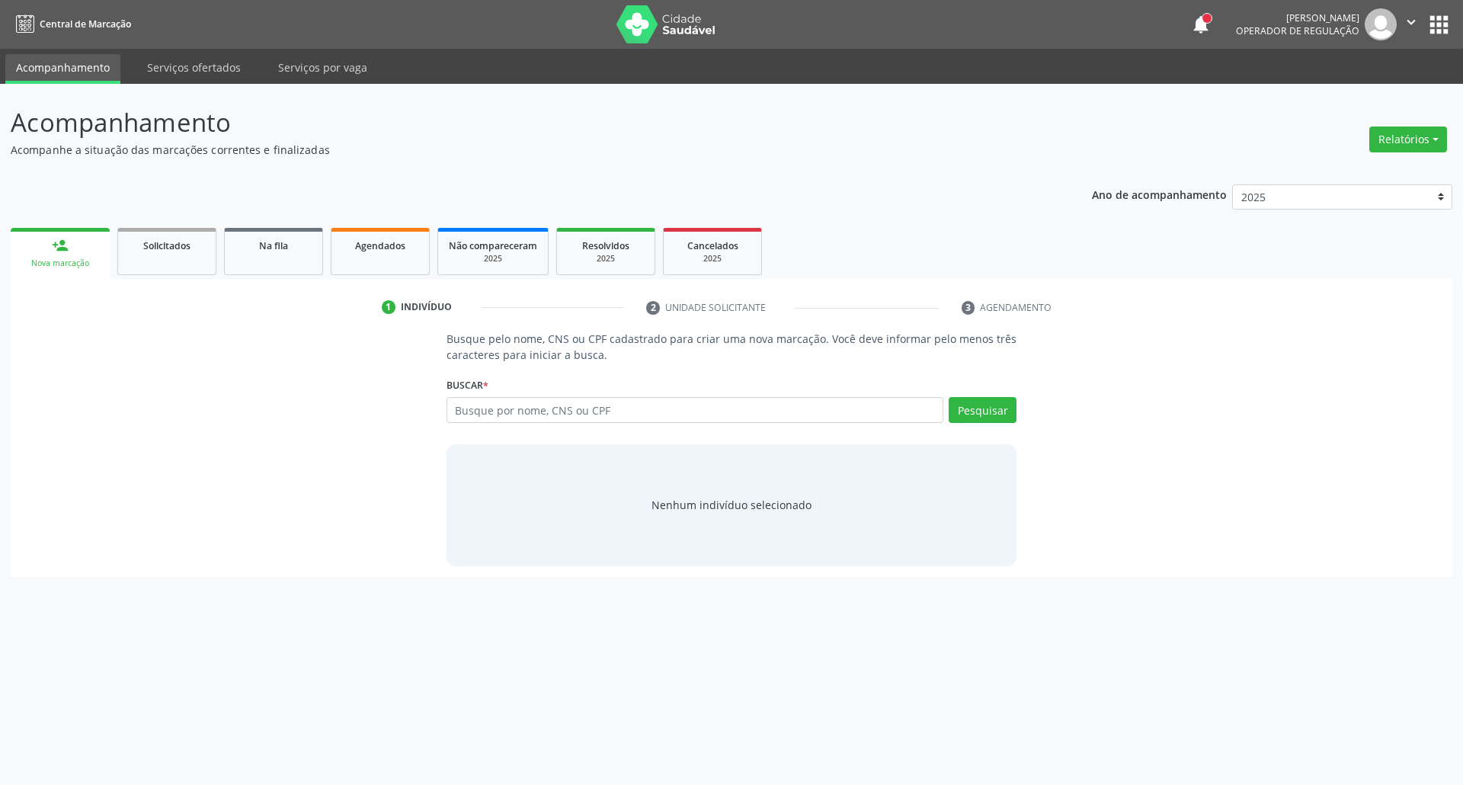
click at [11, 228] on link "person_add Nova marcação" at bounding box center [60, 253] width 99 height 51
drag, startPoint x: 827, startPoint y: 395, endPoint x: 821, endPoint y: 405, distance: 12.3
click at [824, 395] on div "Buscar * Busque por nome, CNS ou CPF Nenhum resultado encontrado para: " " Digi…" at bounding box center [731, 402] width 571 height 59
click at [820, 406] on input "text" at bounding box center [695, 410] width 498 height 26
type input "15378279445"
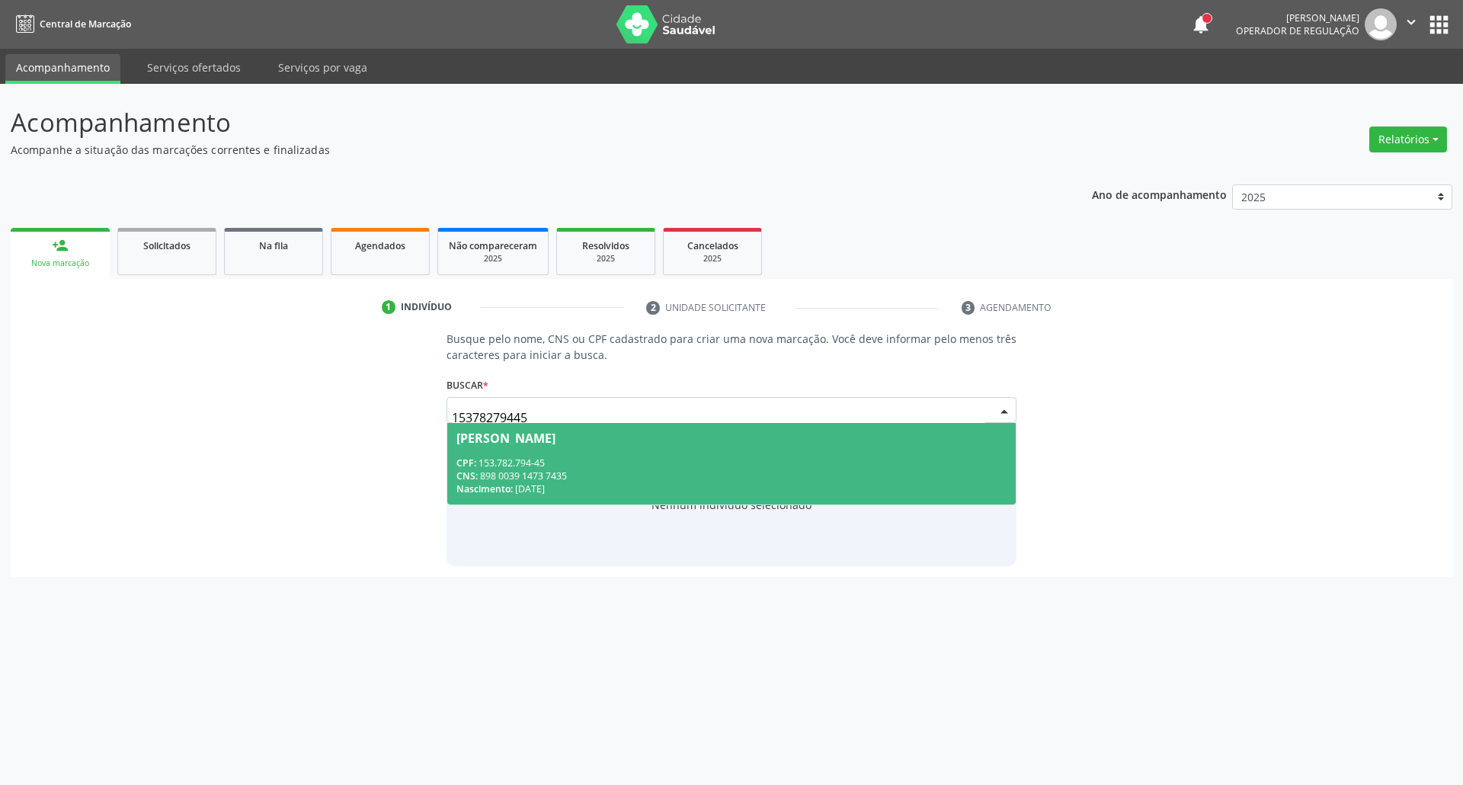
click at [528, 478] on div "CNS: 898 0039 1473 7435" at bounding box center [731, 475] width 551 height 13
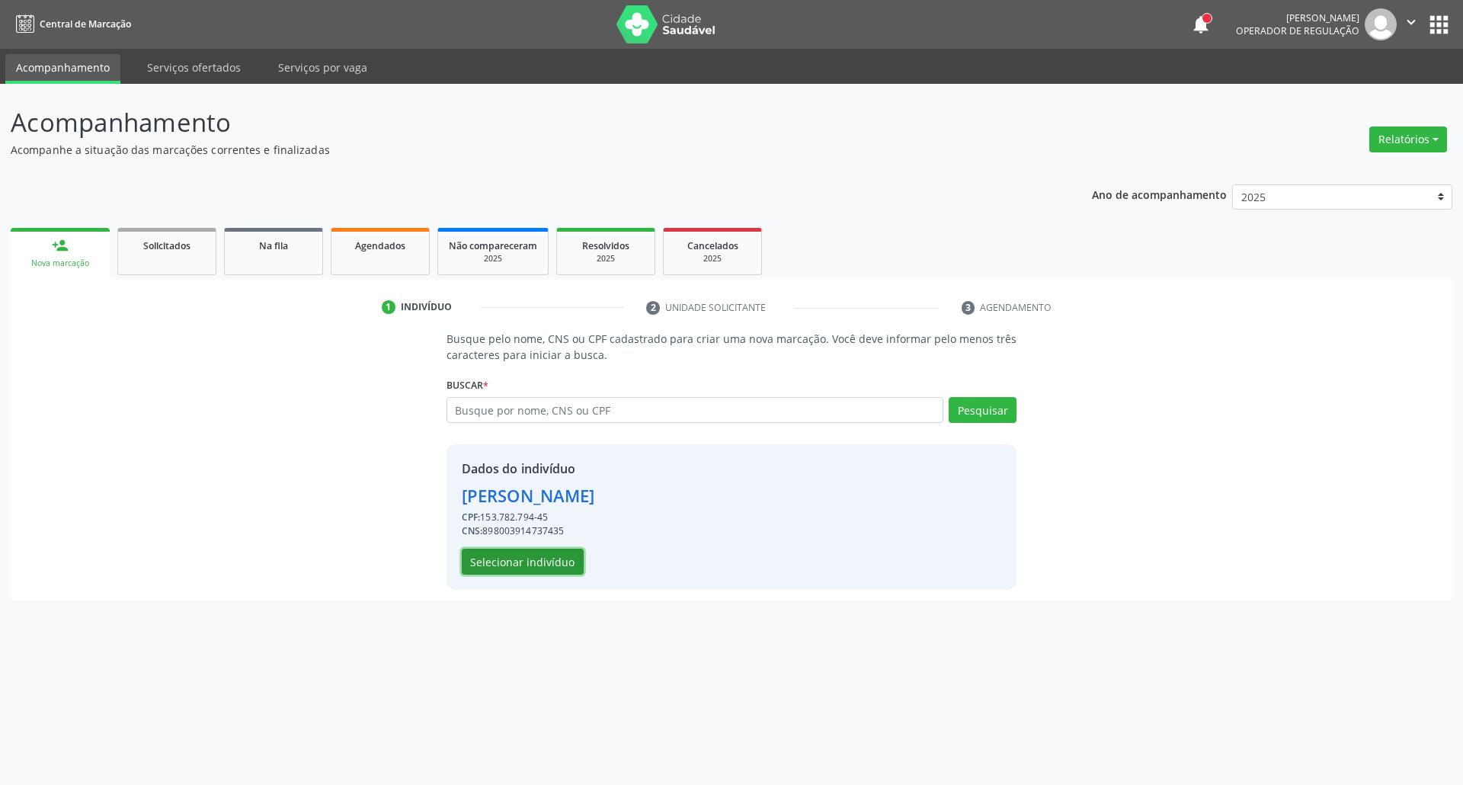
click at [488, 568] on button "Selecionar indivíduo" at bounding box center [523, 562] width 122 height 26
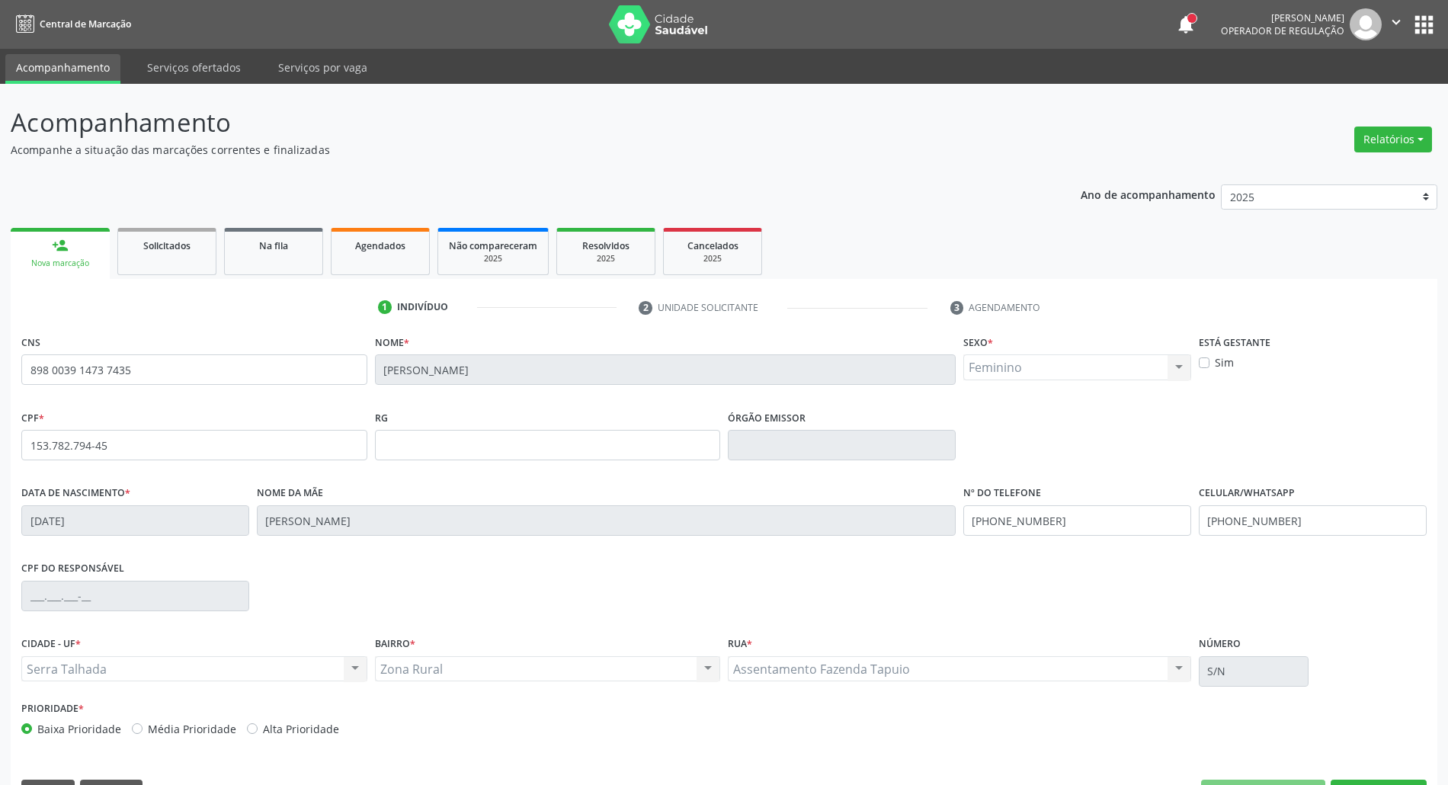
scroll to position [41, 0]
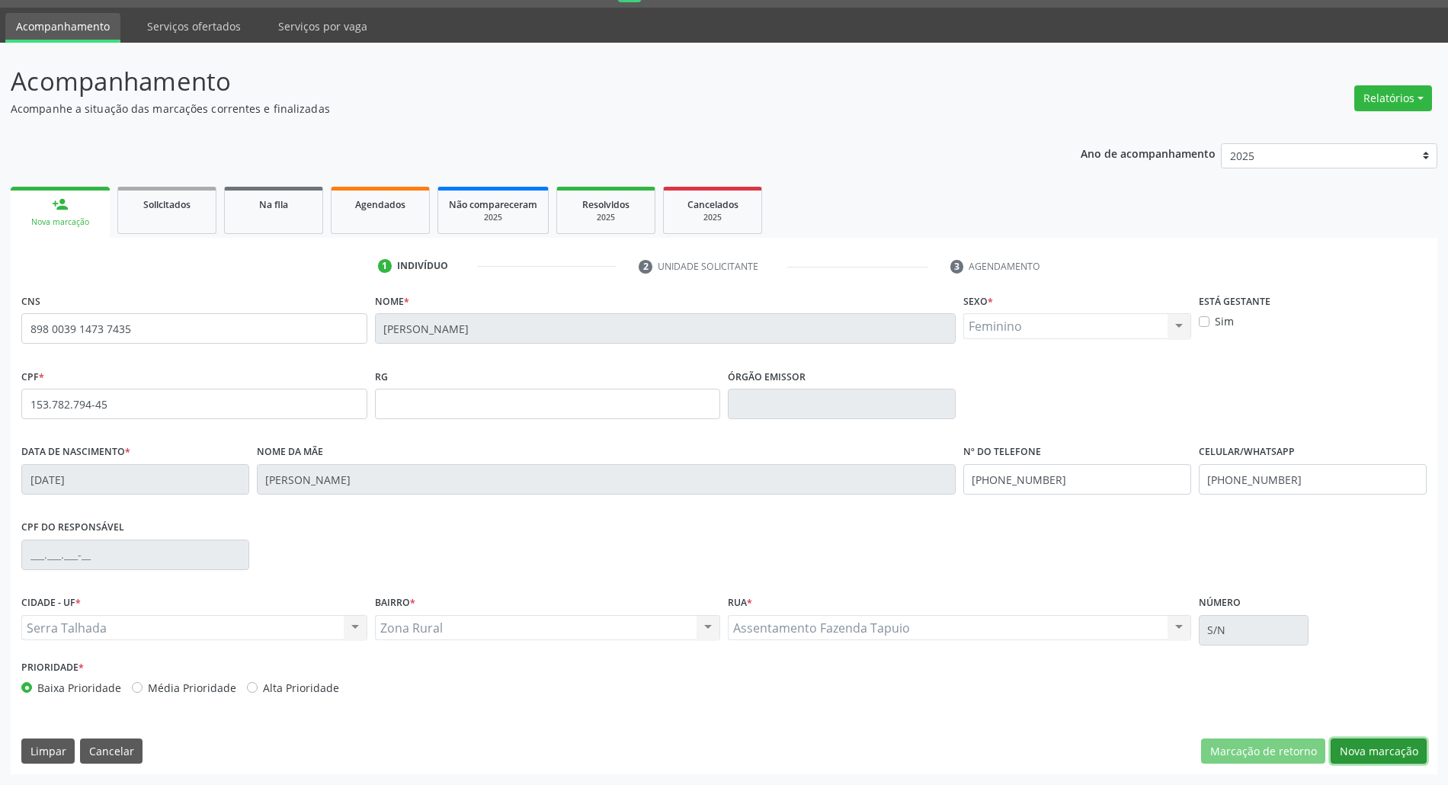
drag, startPoint x: 1382, startPoint y: 742, endPoint x: 885, endPoint y: 635, distance: 508.1
click at [1375, 742] on button "Nova marcação" at bounding box center [1378, 751] width 96 height 26
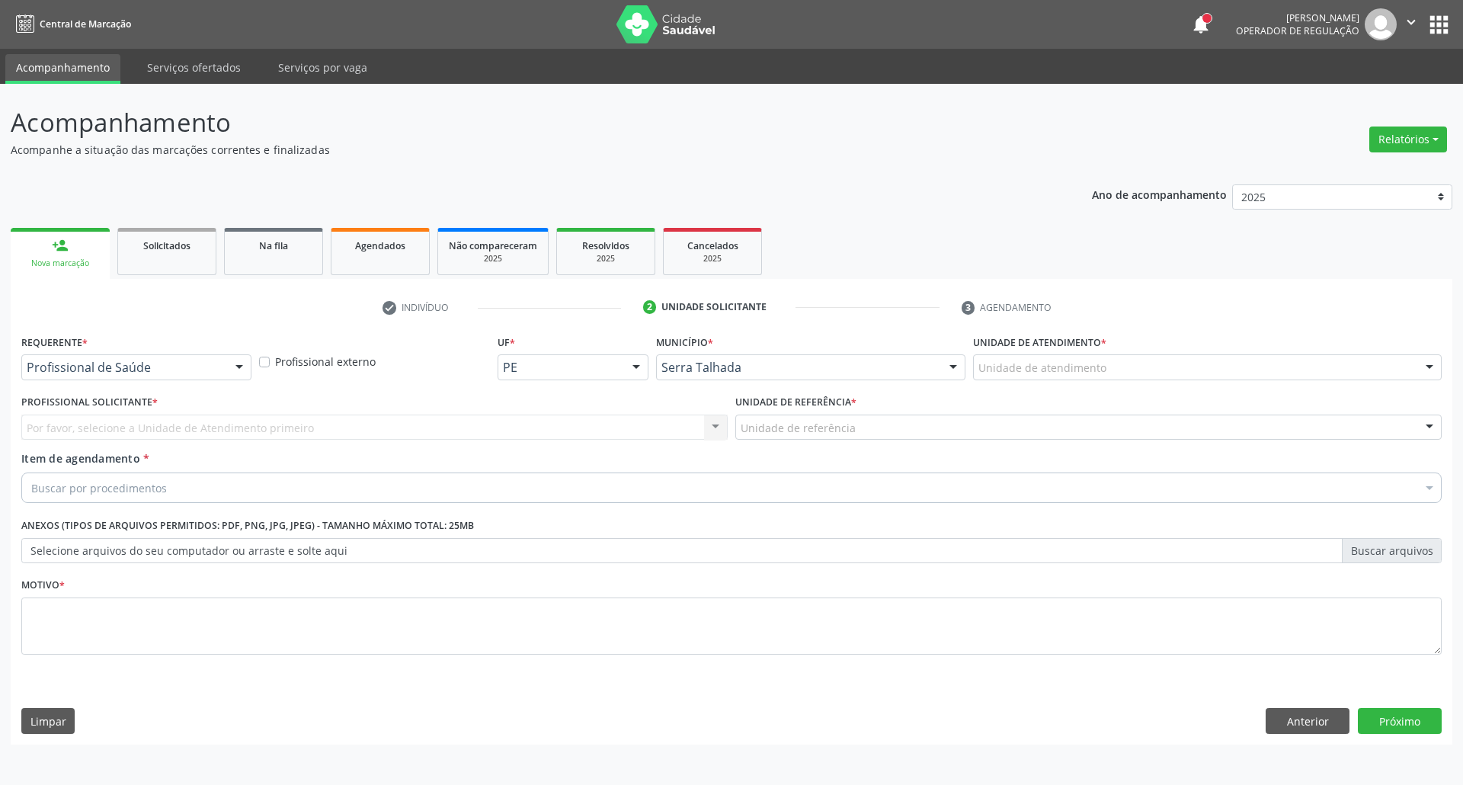
drag, startPoint x: 62, startPoint y: 381, endPoint x: 65, endPoint y: 364, distance: 16.9
click at [65, 370] on div "Requerente * Profissional de Saúde Profissional de Saúde Paciente Nenhum result…" at bounding box center [137, 360] width 238 height 59
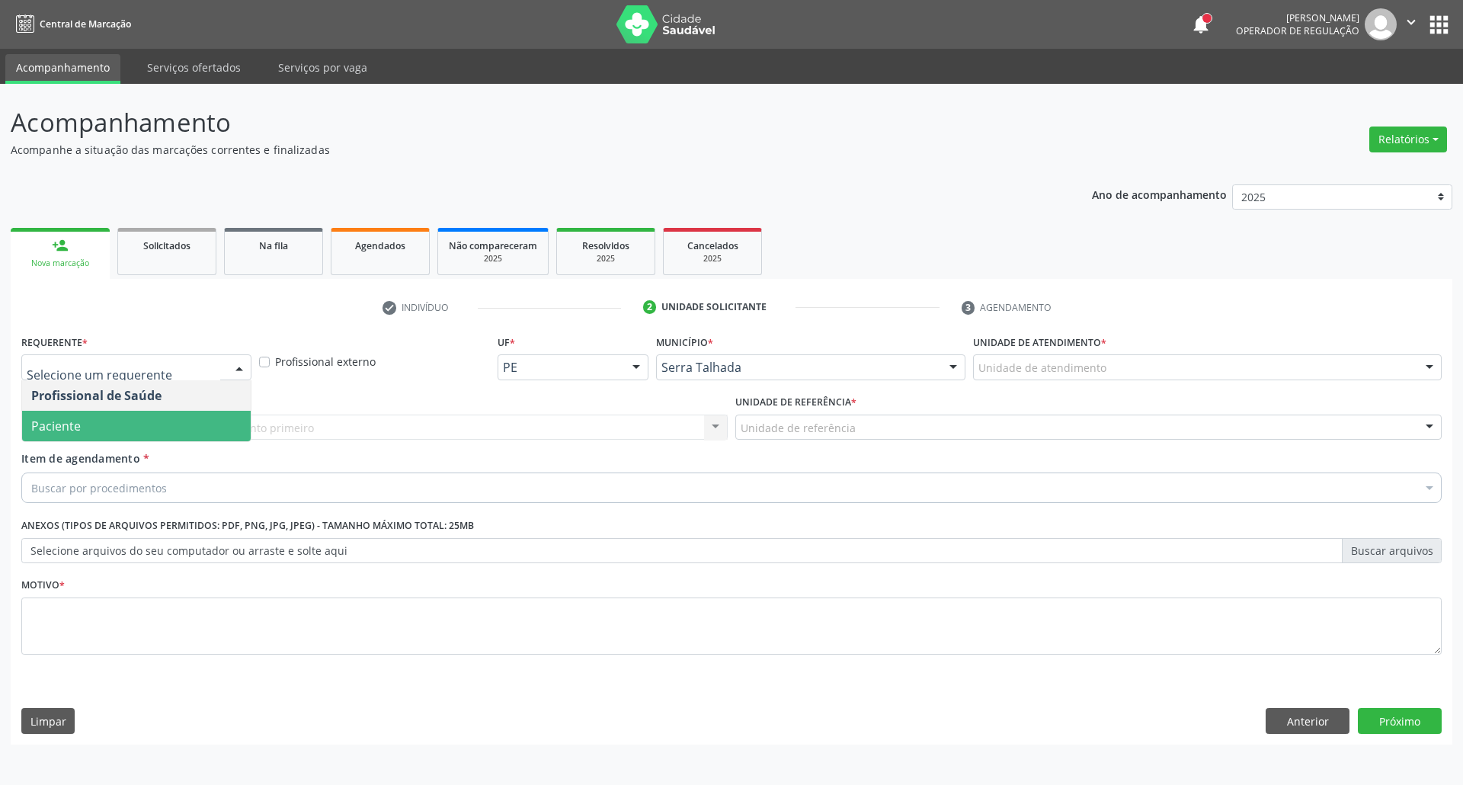
click at [66, 422] on span "Paciente" at bounding box center [56, 426] width 50 height 17
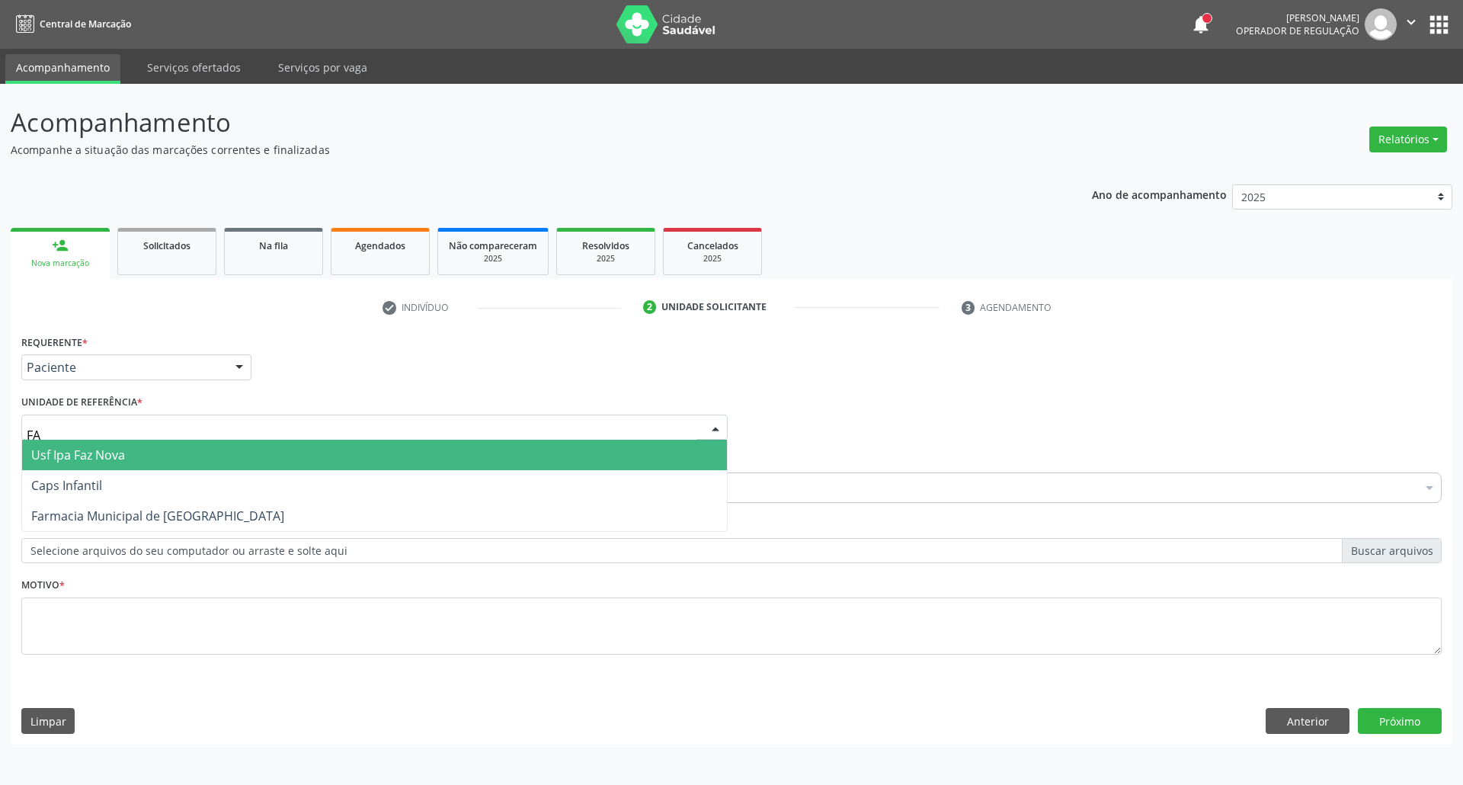
type input "FAZ"
drag, startPoint x: 62, startPoint y: 449, endPoint x: 62, endPoint y: 466, distance: 17.5
click at [62, 451] on span "Usf Ipa Faz Nova" at bounding box center [78, 454] width 94 height 17
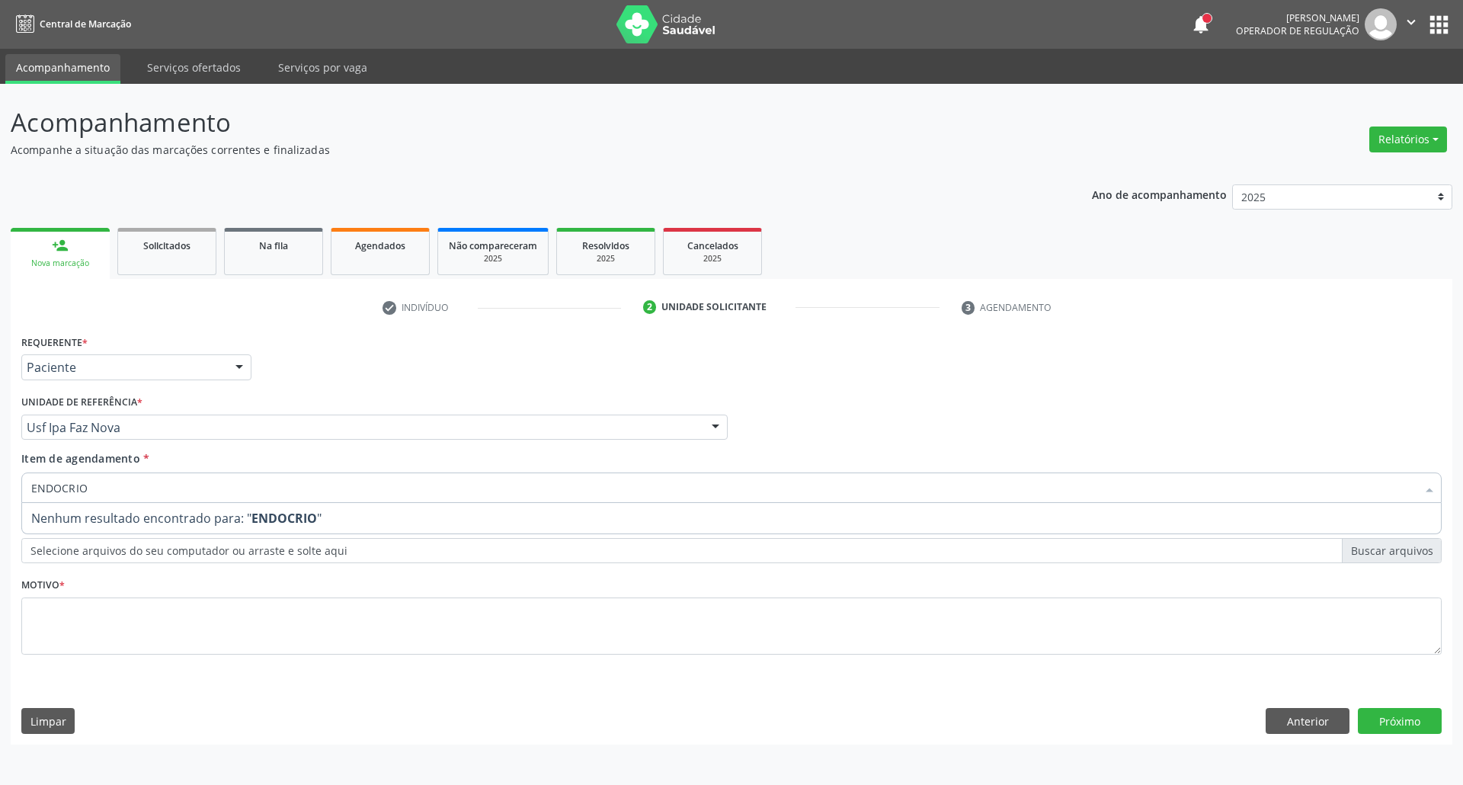
type input "ENDOCRI"
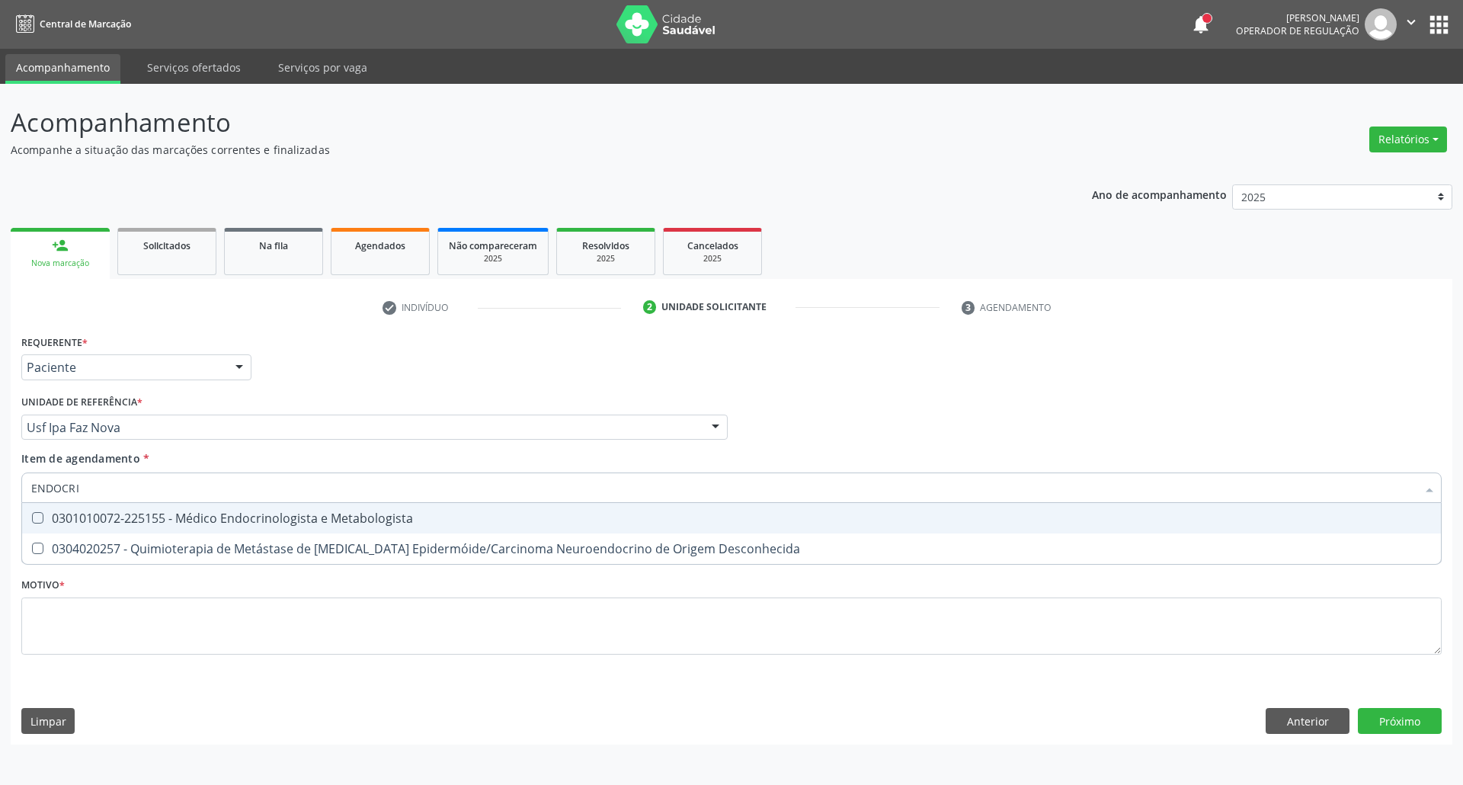
click at [73, 518] on div "0301010072-225155 - Médico Endocrinologista e Metabologista" at bounding box center [731, 518] width 1400 height 12
checkbox Metabologista "true"
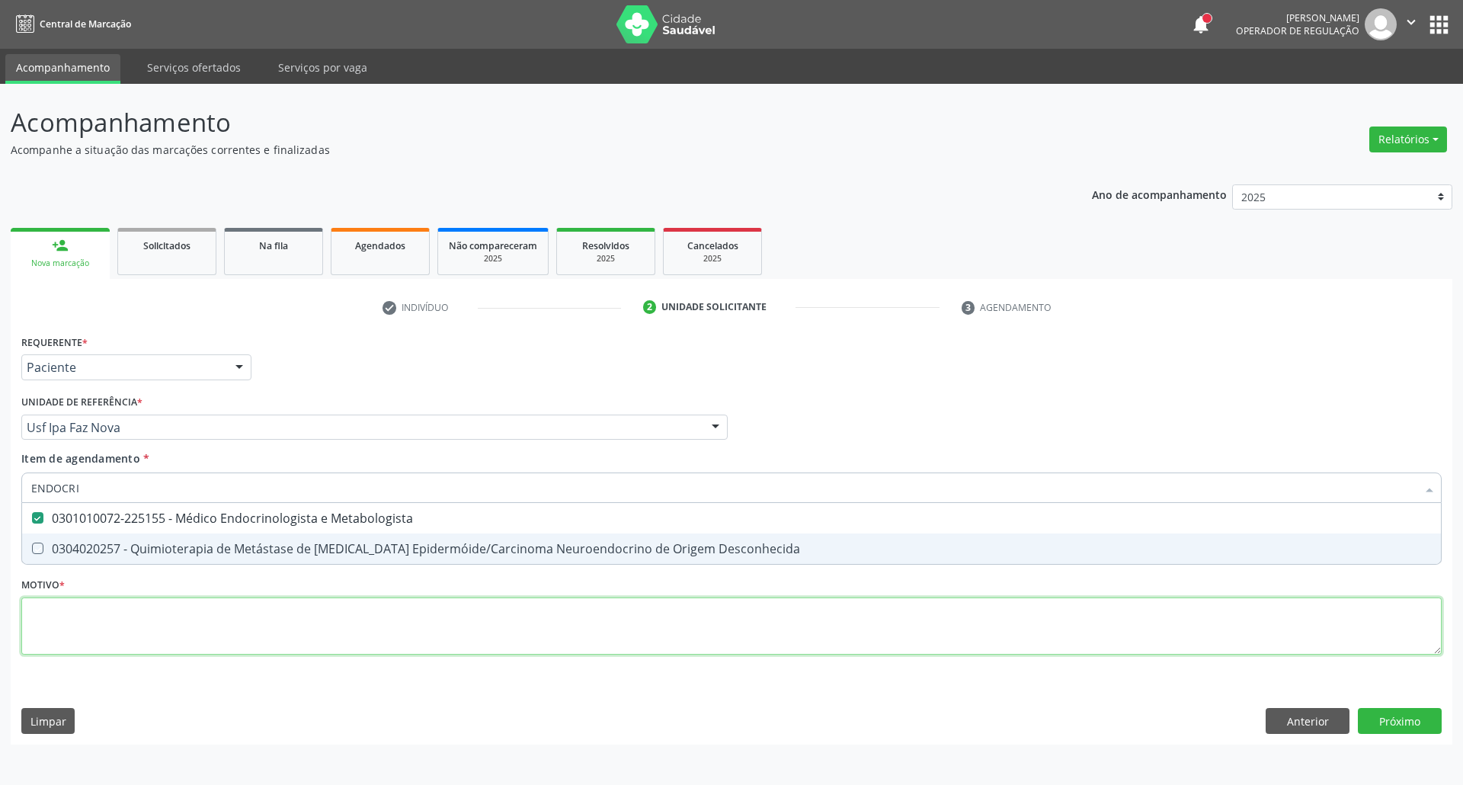
click at [74, 622] on div "Requerente * Paciente Profissional de Saúde Paciente Nenhum resultado encontrad…" at bounding box center [731, 503] width 1420 height 345
checkbox Desconhecida "true"
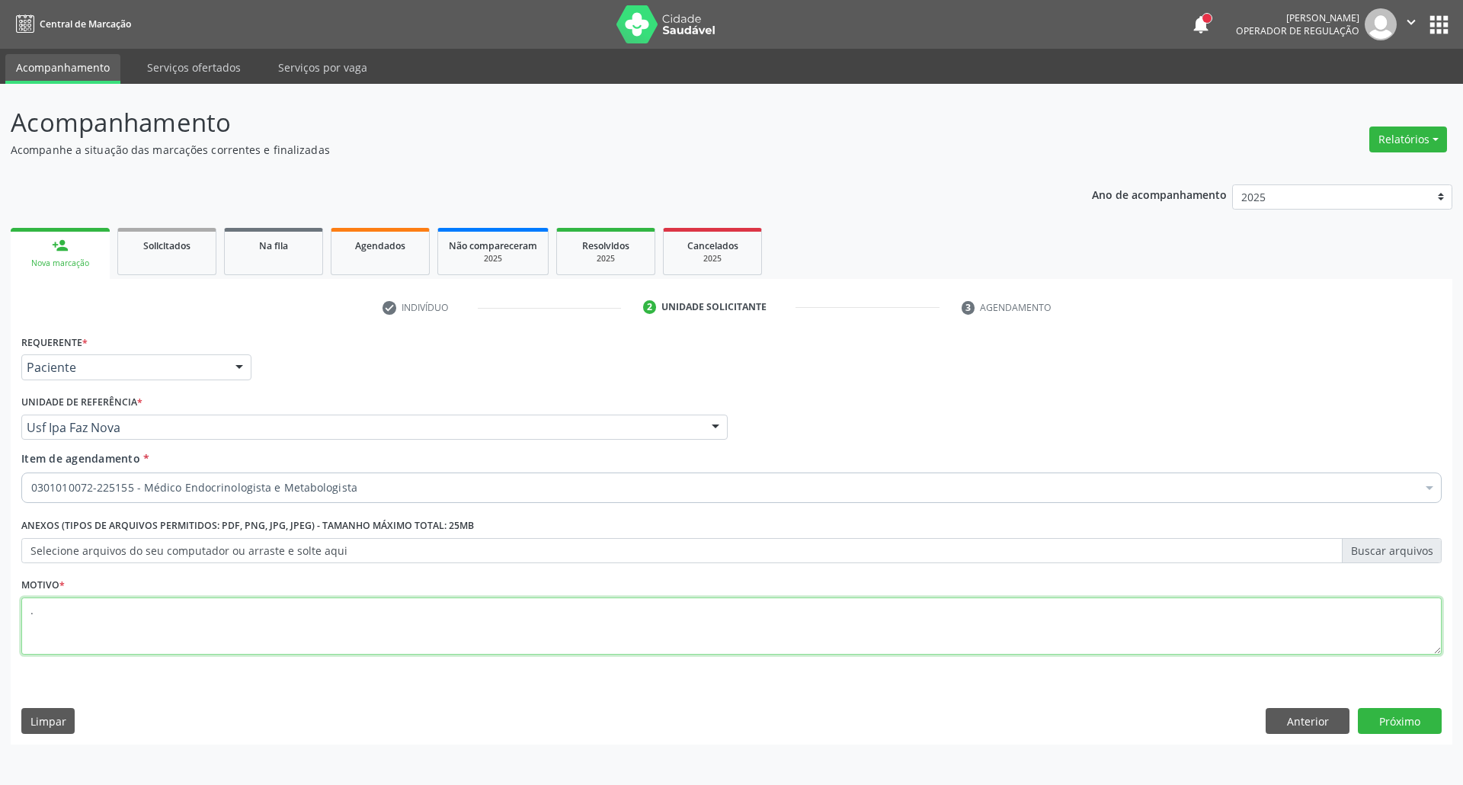
type textarea "."
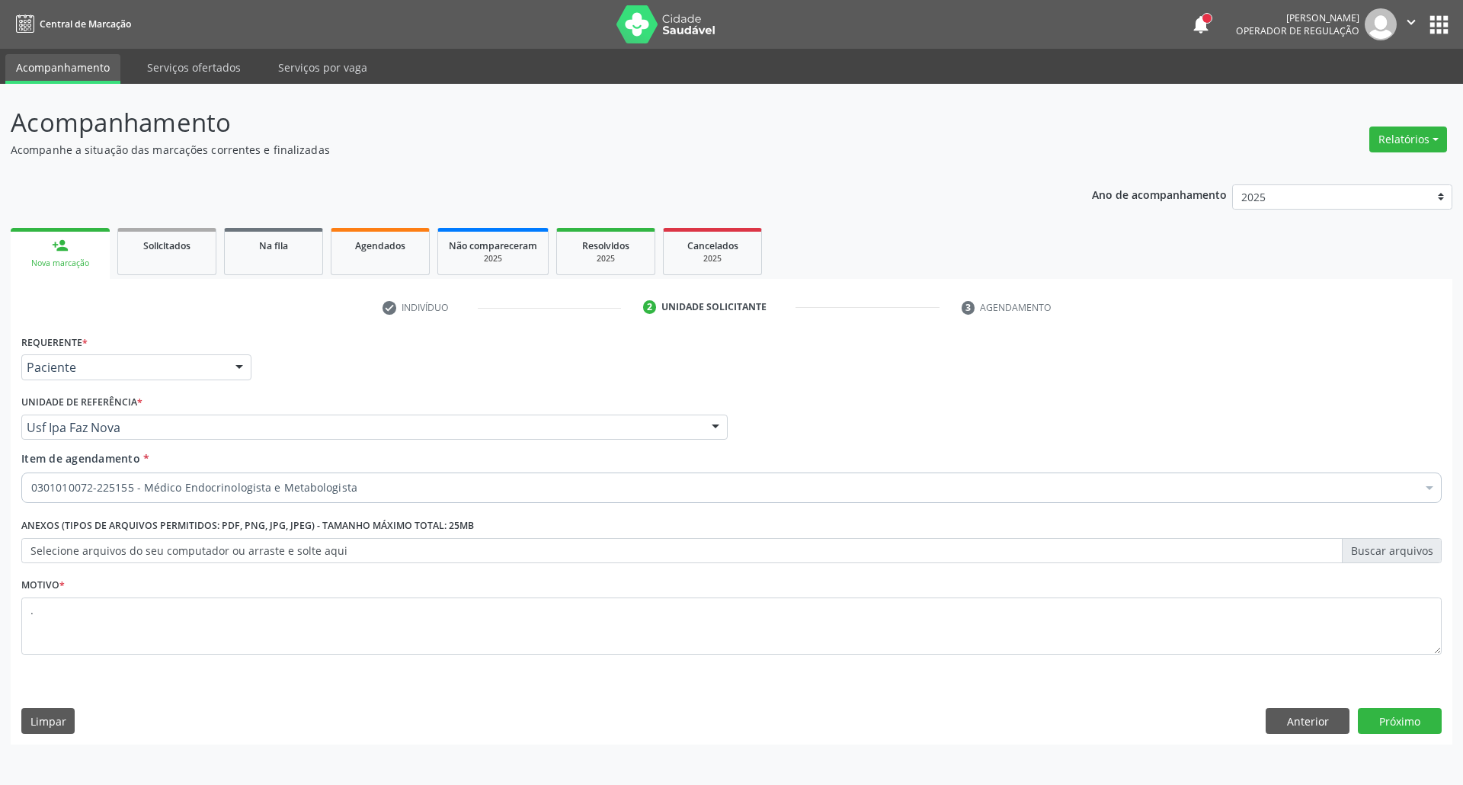
click at [1421, 701] on div "Requerente * Paciente Profissional de Saúde Paciente Nenhum resultado encontrad…" at bounding box center [732, 538] width 1442 height 414
click at [1417, 716] on button "Próximo" at bounding box center [1400, 721] width 84 height 26
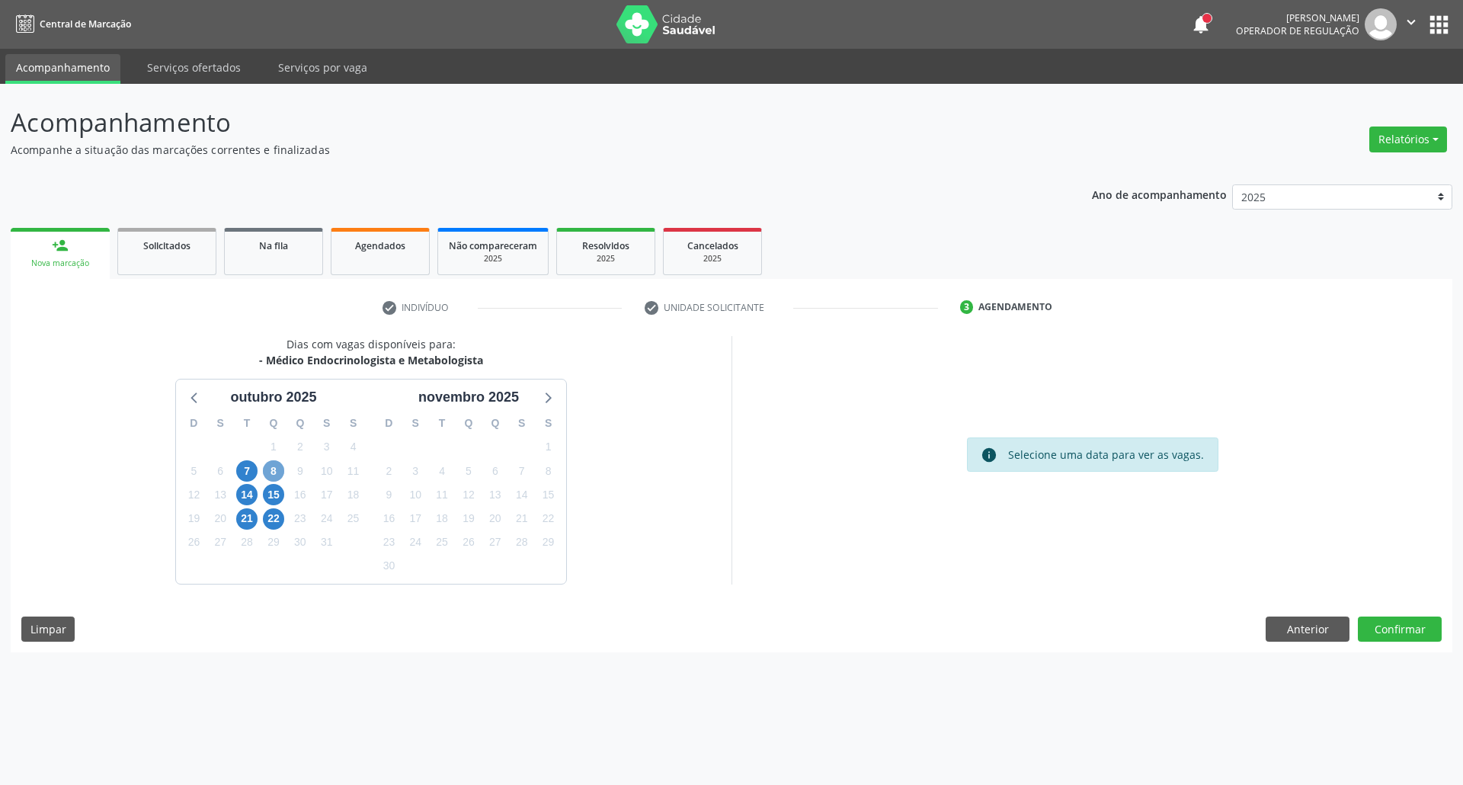
click at [275, 473] on span "8" at bounding box center [273, 470] width 21 height 21
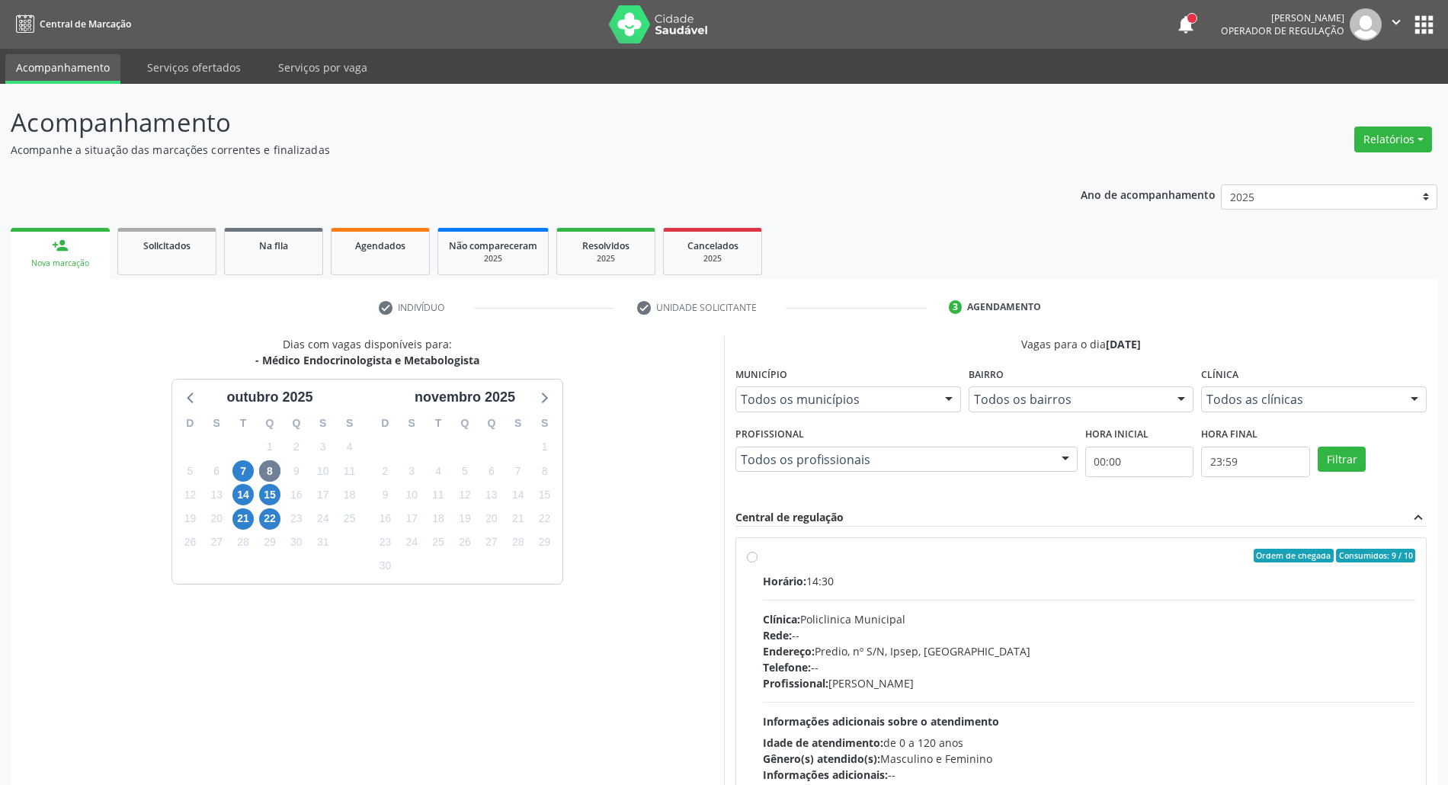
drag, startPoint x: 948, startPoint y: 640, endPoint x: 1111, endPoint y: 483, distance: 226.3
click at [948, 638] on div "Rede: --" at bounding box center [1089, 635] width 652 height 16
click at [757, 562] on input "Ordem de chegada Consumidos: 9 / 10 Horário: 14:30 Clínica: Policlinica Municip…" at bounding box center [752, 556] width 11 height 14
radio input "true"
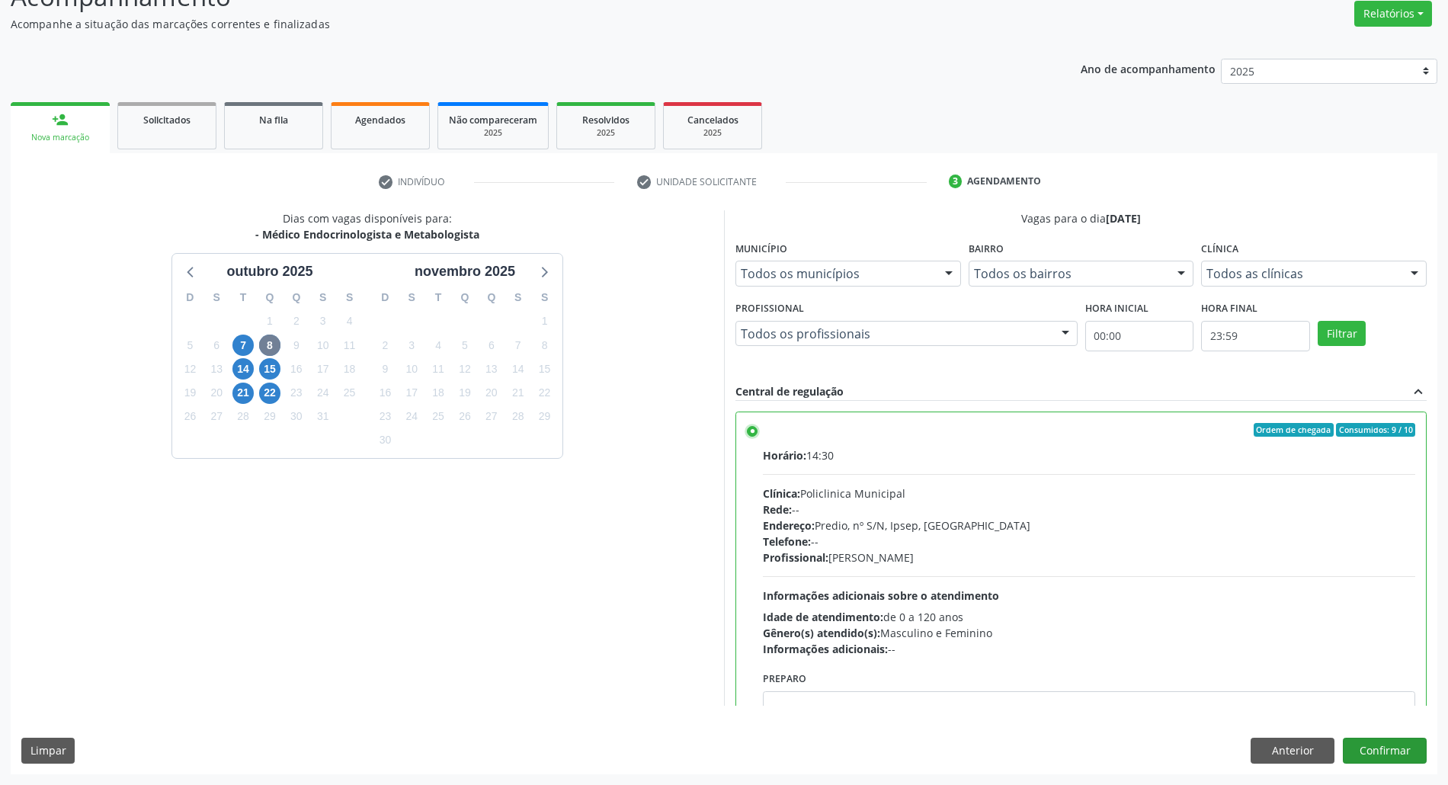
scroll to position [77, 0]
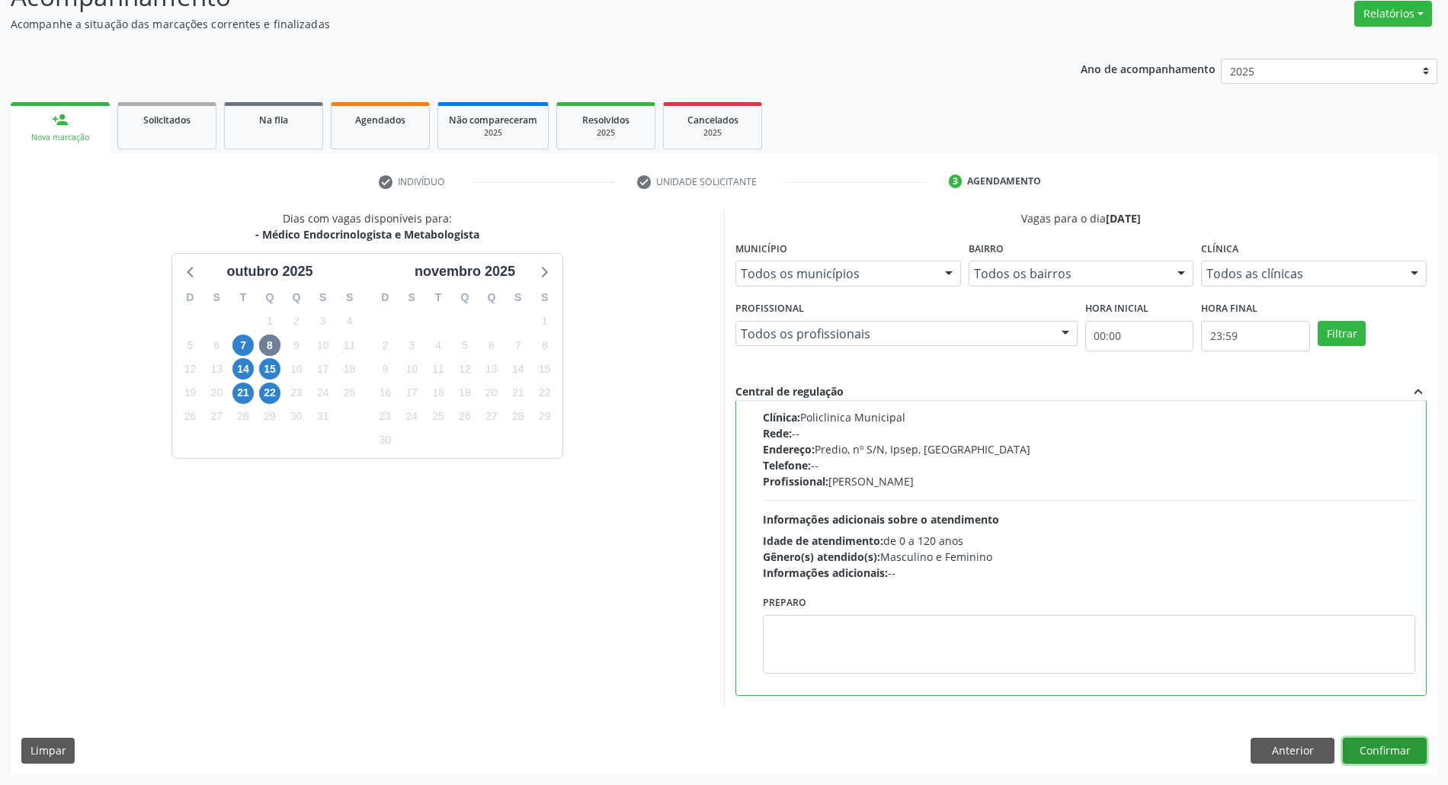
click at [1381, 741] on button "Confirmar" at bounding box center [1385, 751] width 84 height 26
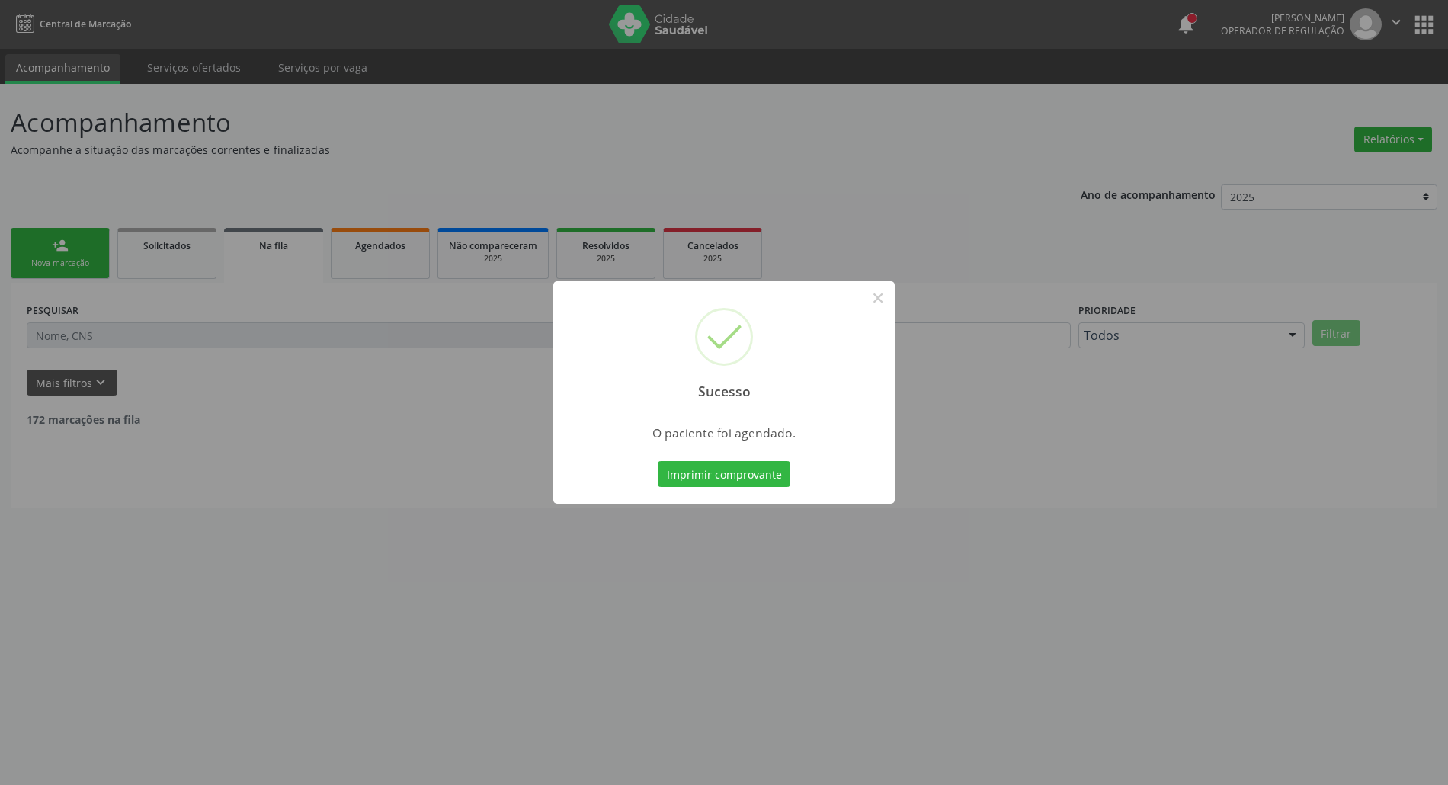
scroll to position [0, 0]
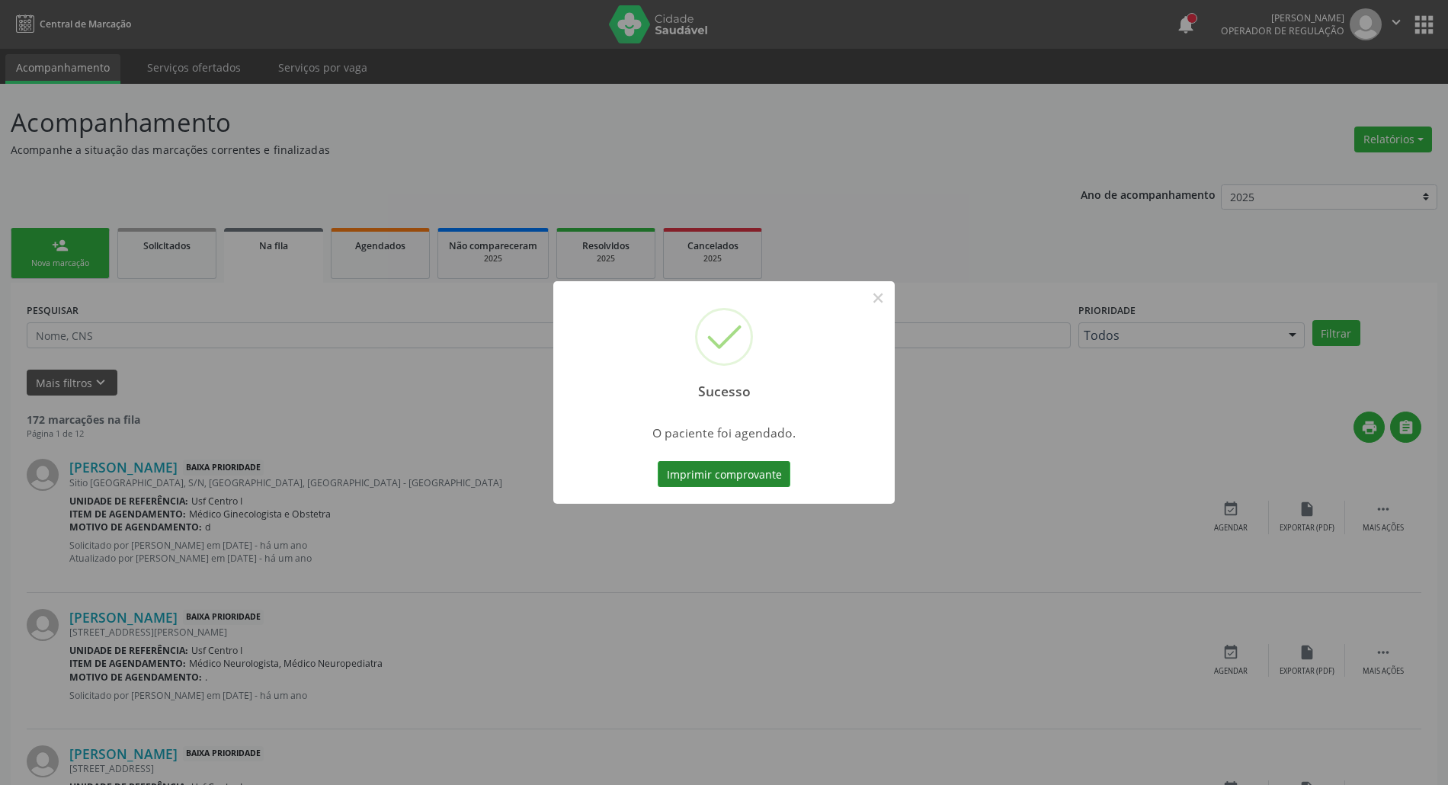
click at [736, 477] on button "Imprimir comprovante" at bounding box center [724, 474] width 133 height 26
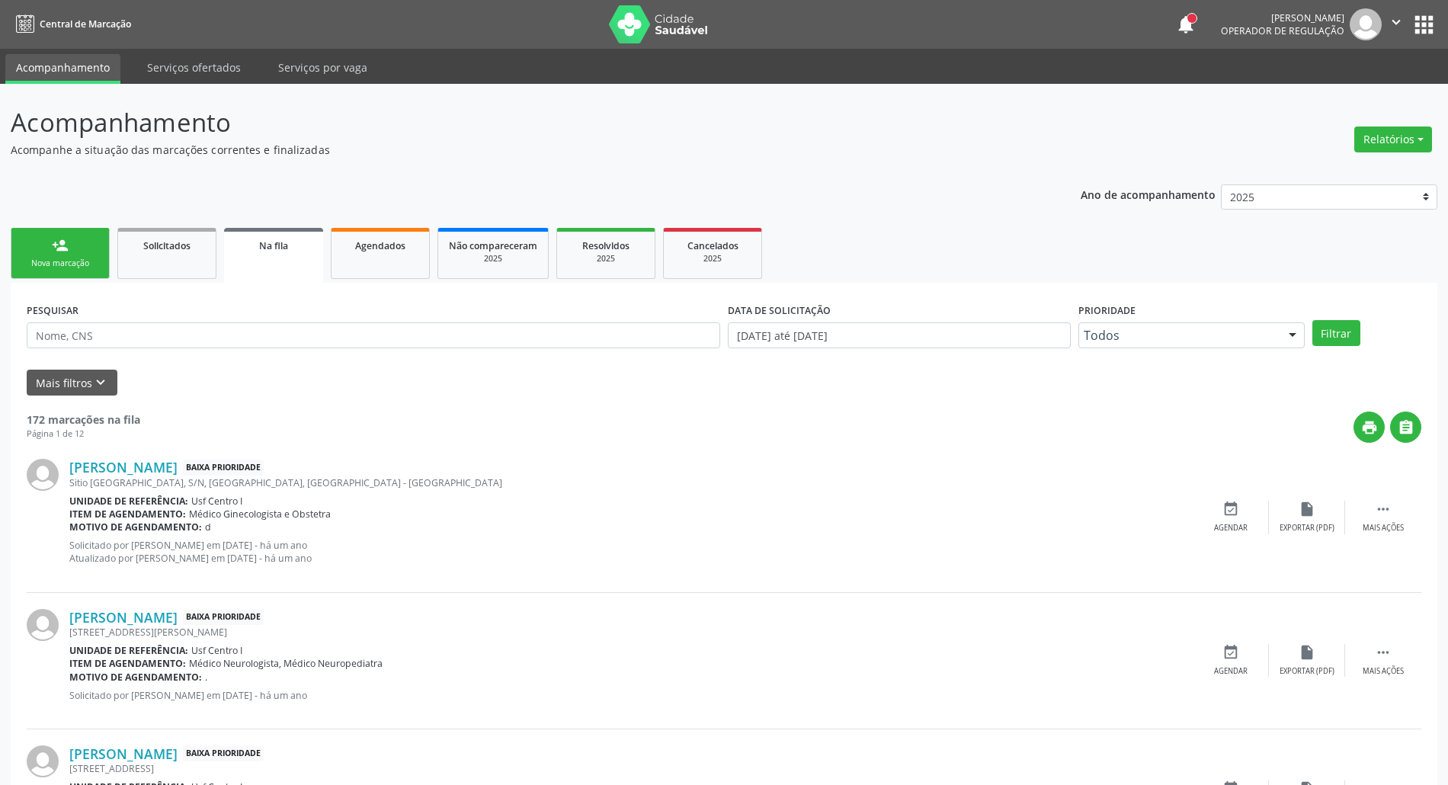
click at [22, 259] on div "Nova marcação" at bounding box center [60, 263] width 76 height 11
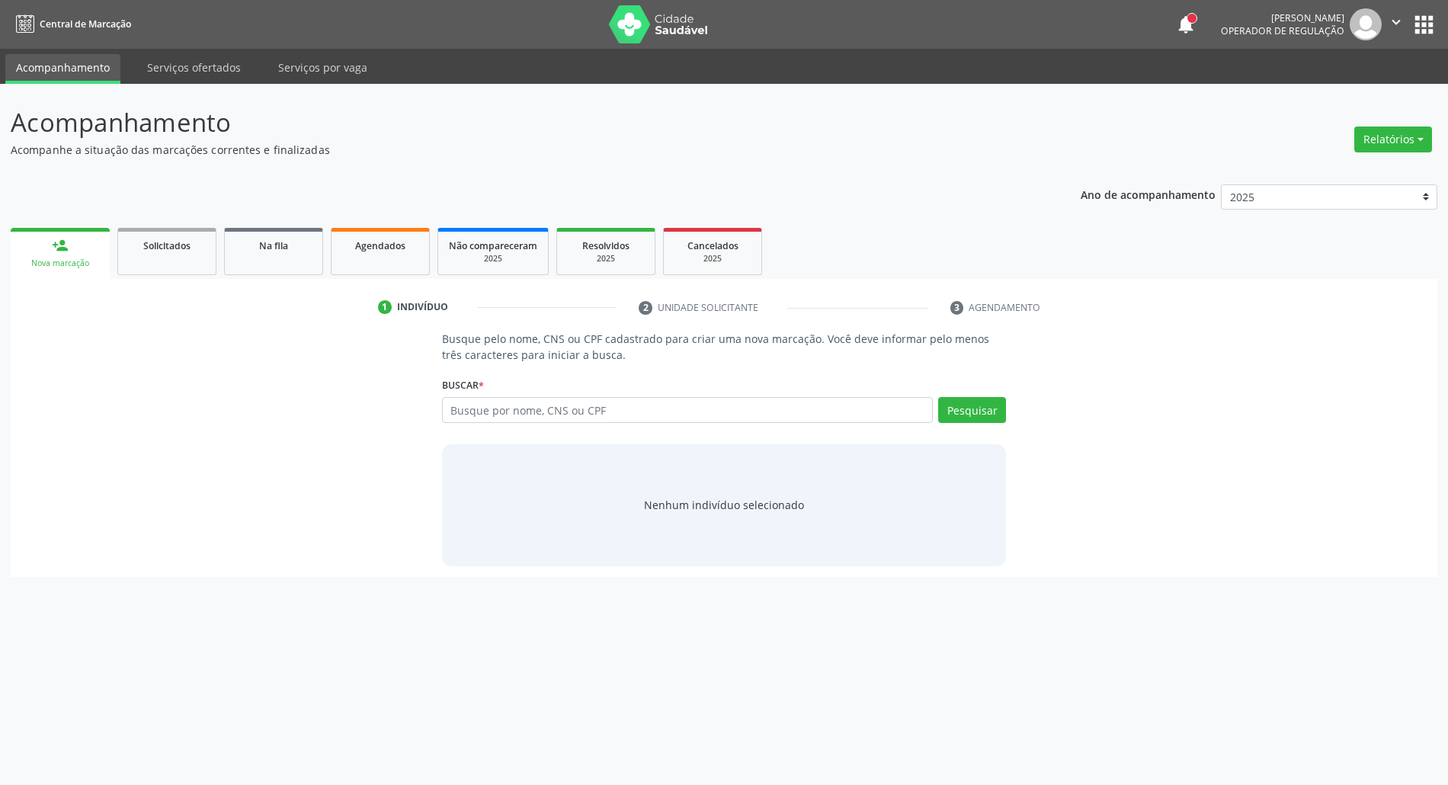
click at [50, 260] on div "Nova marcação" at bounding box center [60, 263] width 78 height 11
click at [594, 407] on input "text" at bounding box center [695, 410] width 498 height 26
type input "49691872404"
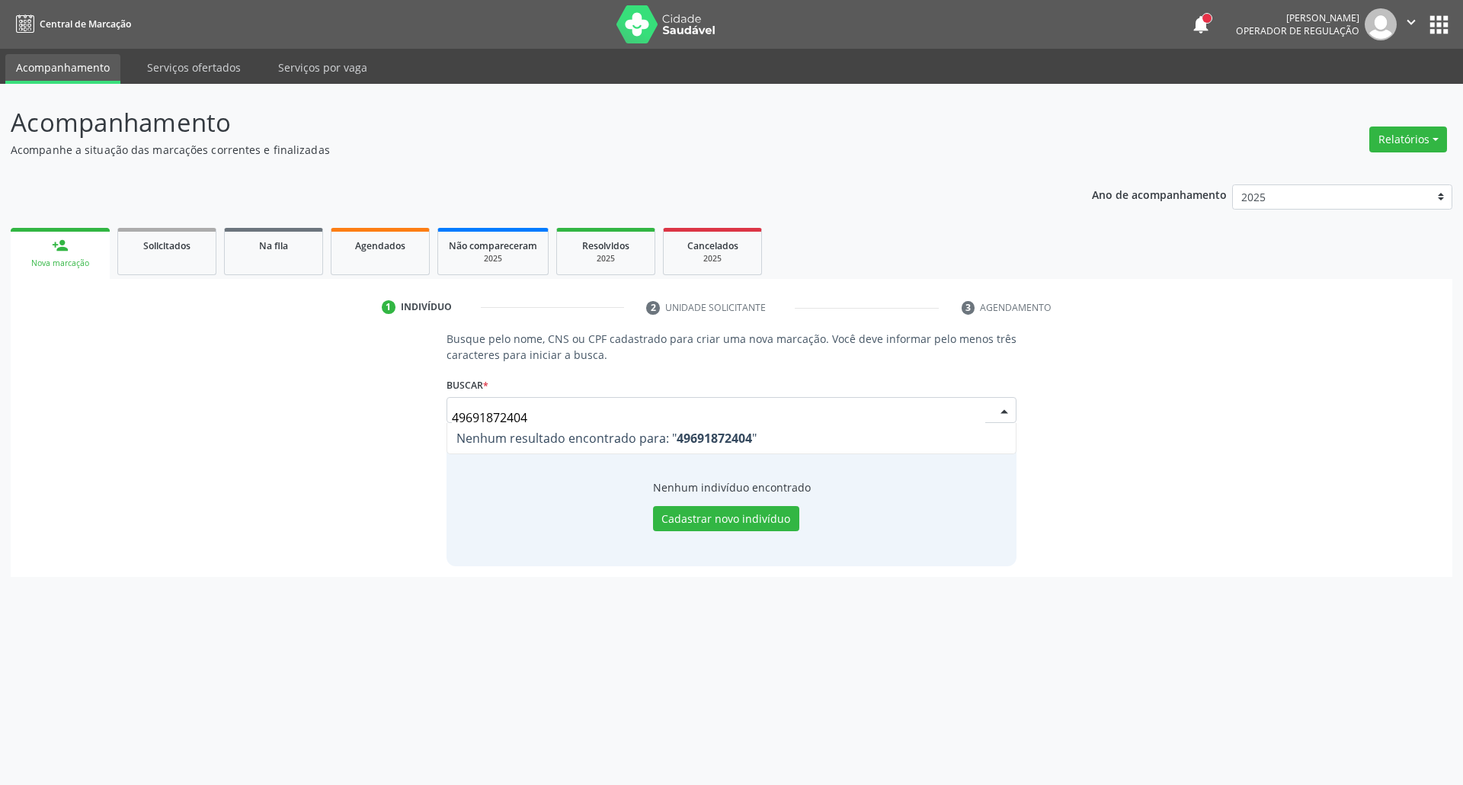
drag, startPoint x: 562, startPoint y: 411, endPoint x: 147, endPoint y: 439, distance: 416.2
click at [149, 439] on div "Busque pelo nome, CNS ou CPF cadastrado para criar uma nova marcação. Você deve…" at bounding box center [731, 448] width 1420 height 235
type input "706901174351034"
drag, startPoint x: 578, startPoint y: 416, endPoint x: 235, endPoint y: 418, distance: 342.1
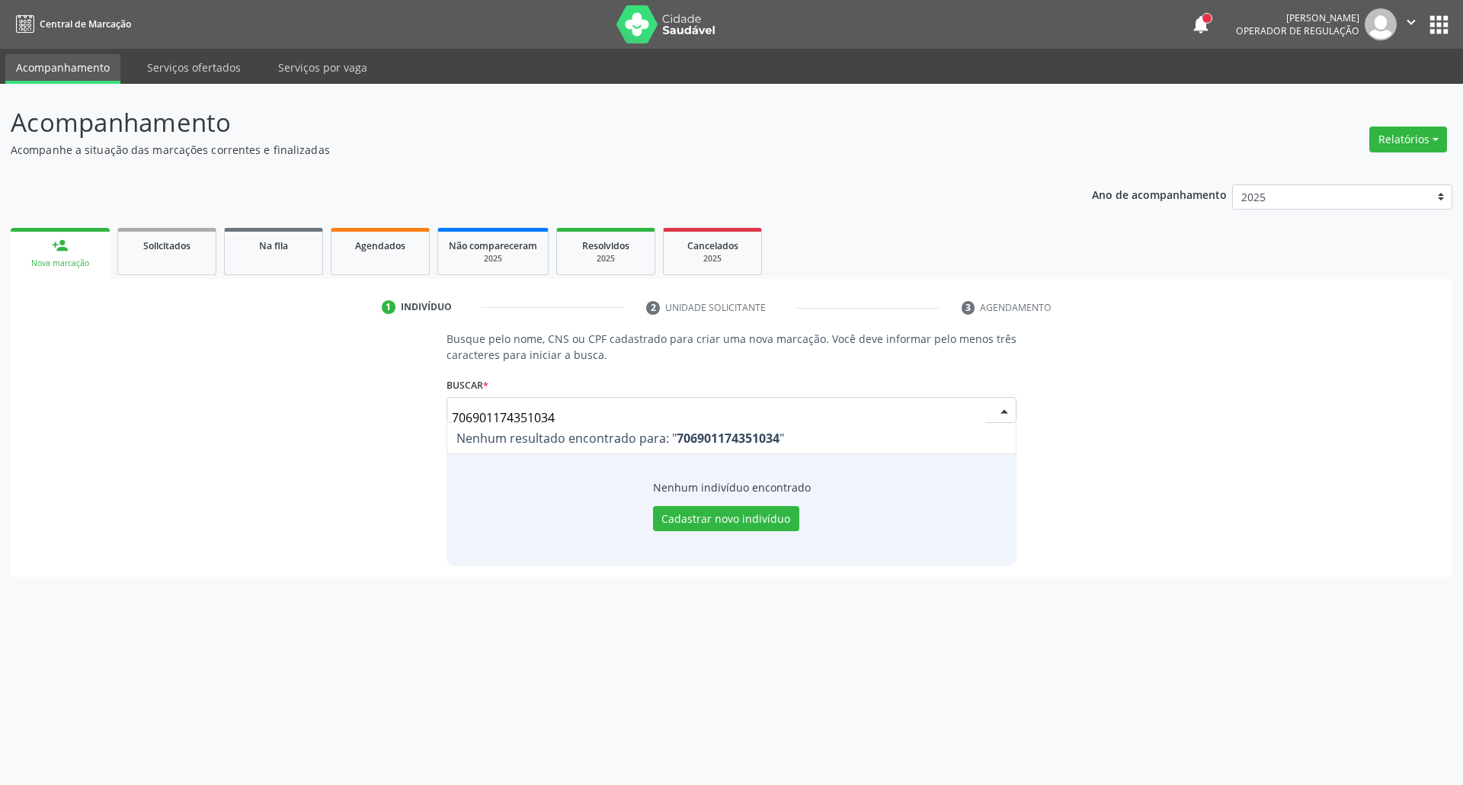
click at [244, 418] on div "Busque pelo nome, CNS ou CPF cadastrado para criar uma nova marcação. Você deve…" at bounding box center [731, 448] width 1420 height 235
type input "JOSE EDVONALDO"
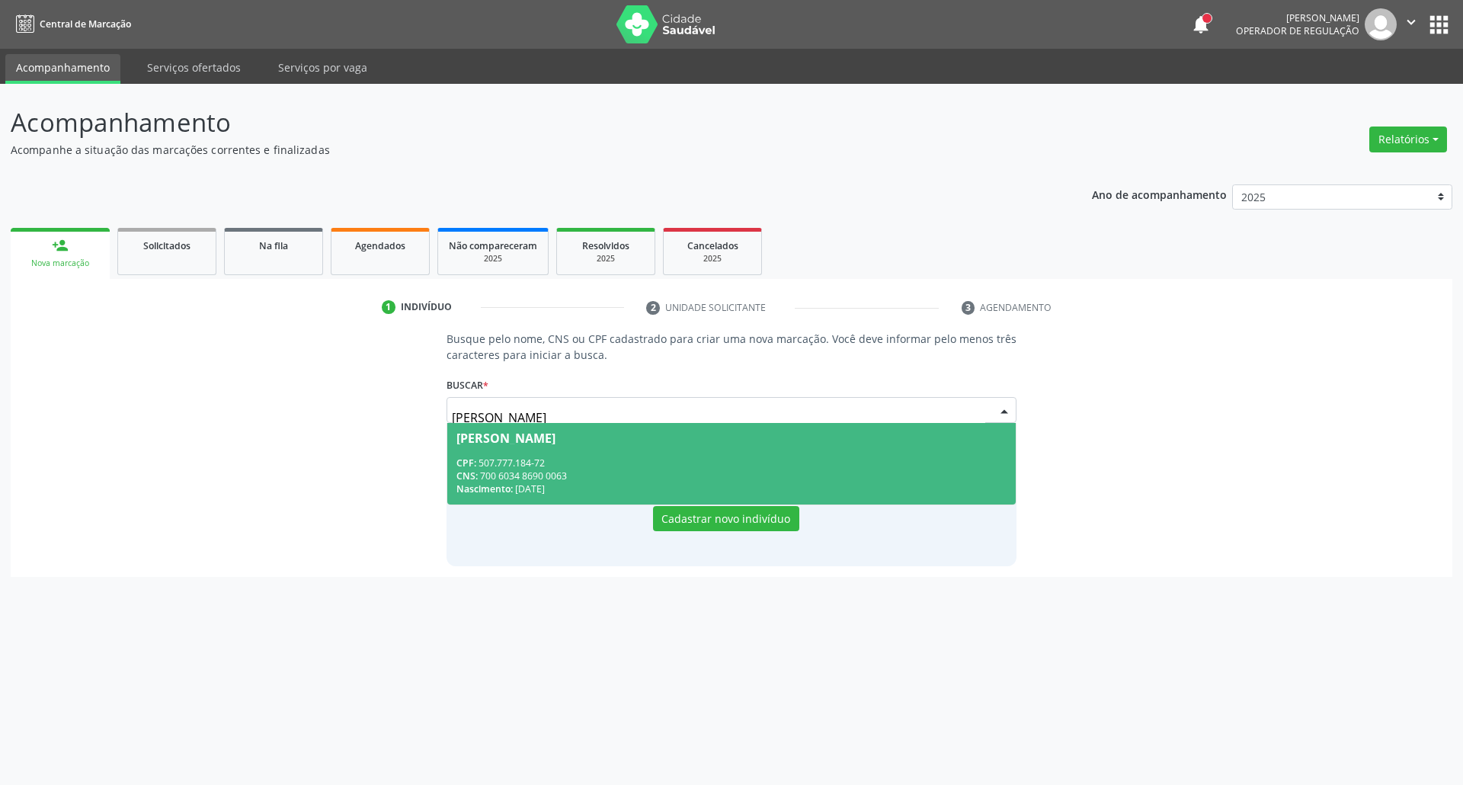
click at [543, 474] on div "CNS: 700 6034 8690 0063" at bounding box center [731, 475] width 551 height 13
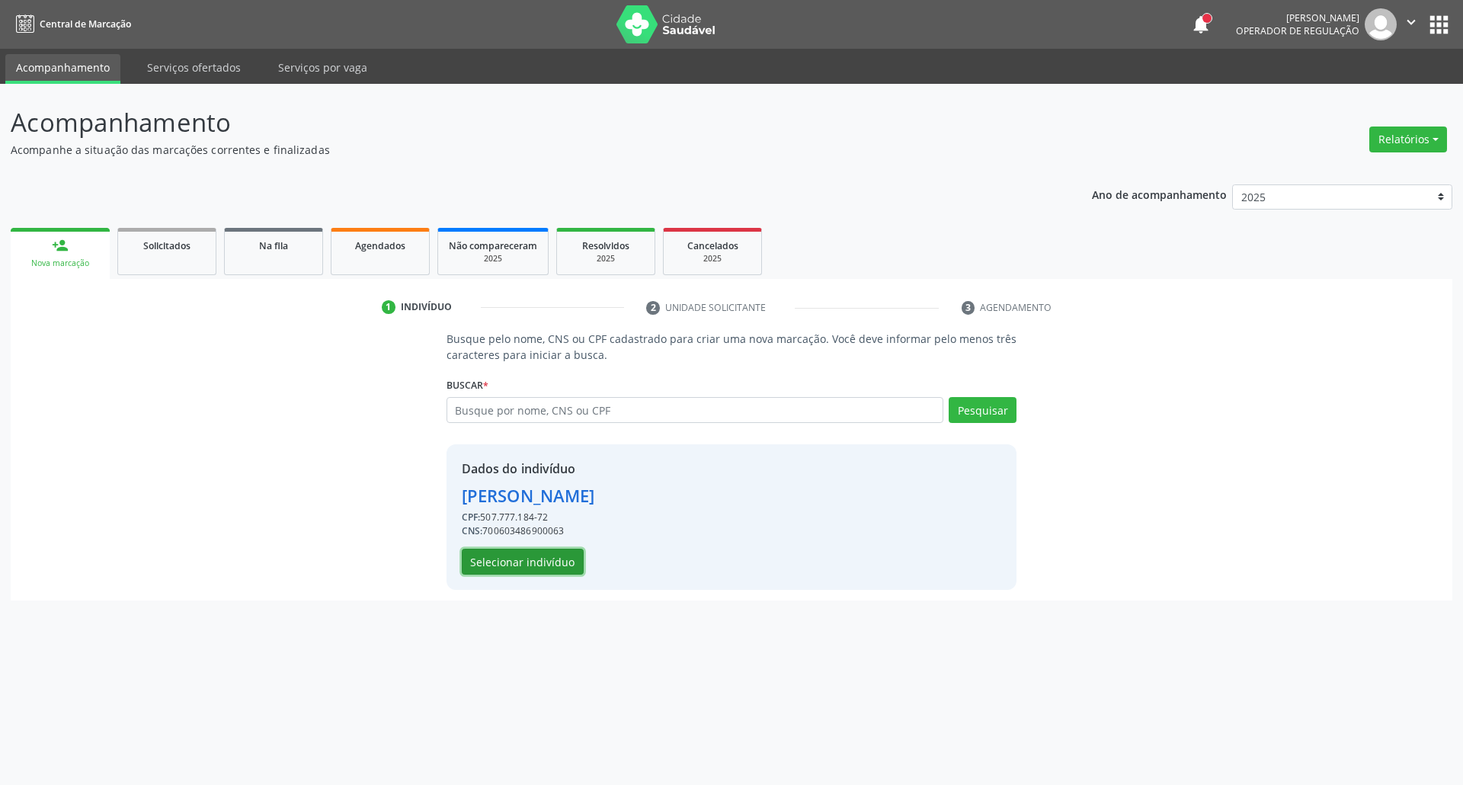
click at [541, 559] on button "Selecionar indivíduo" at bounding box center [523, 562] width 122 height 26
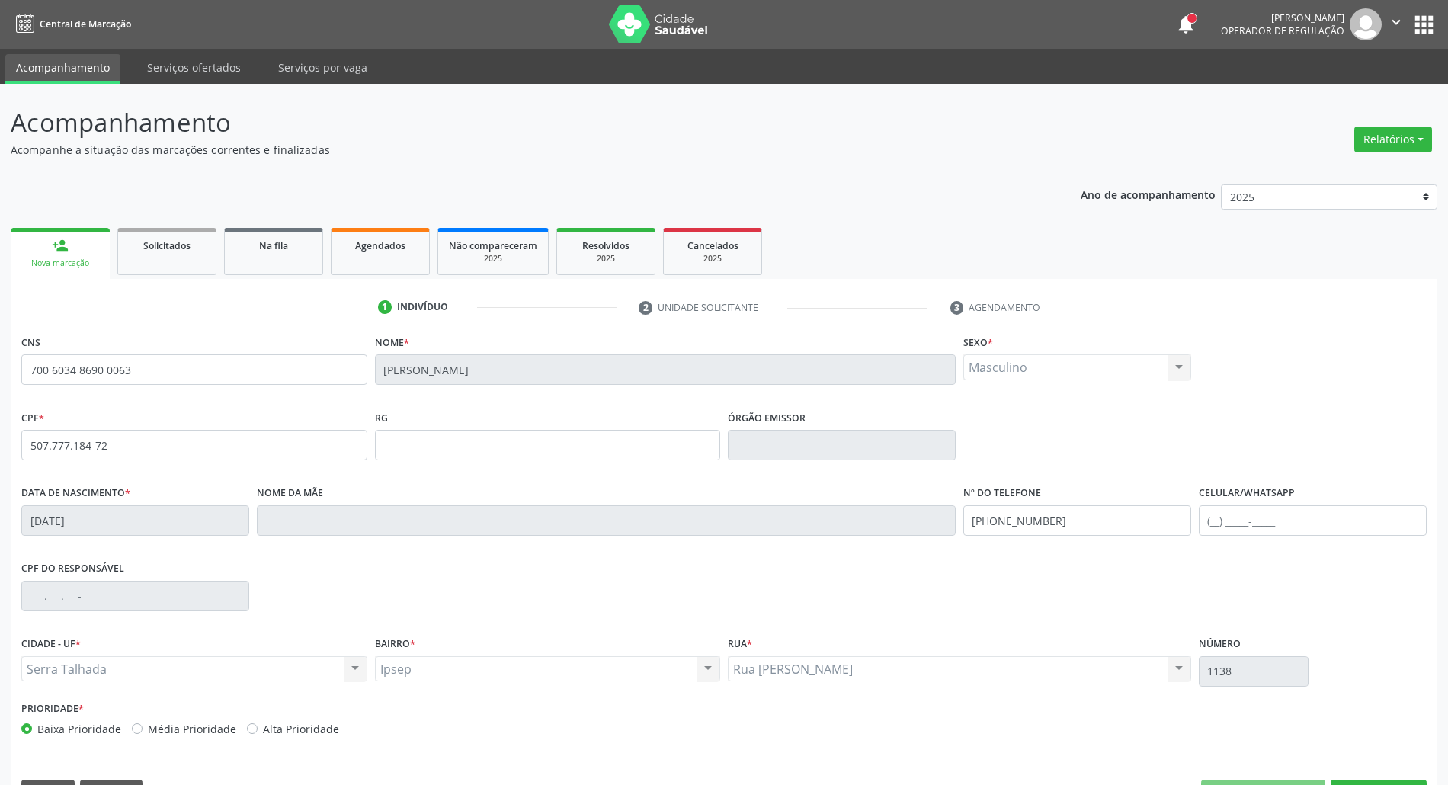
scroll to position [41, 0]
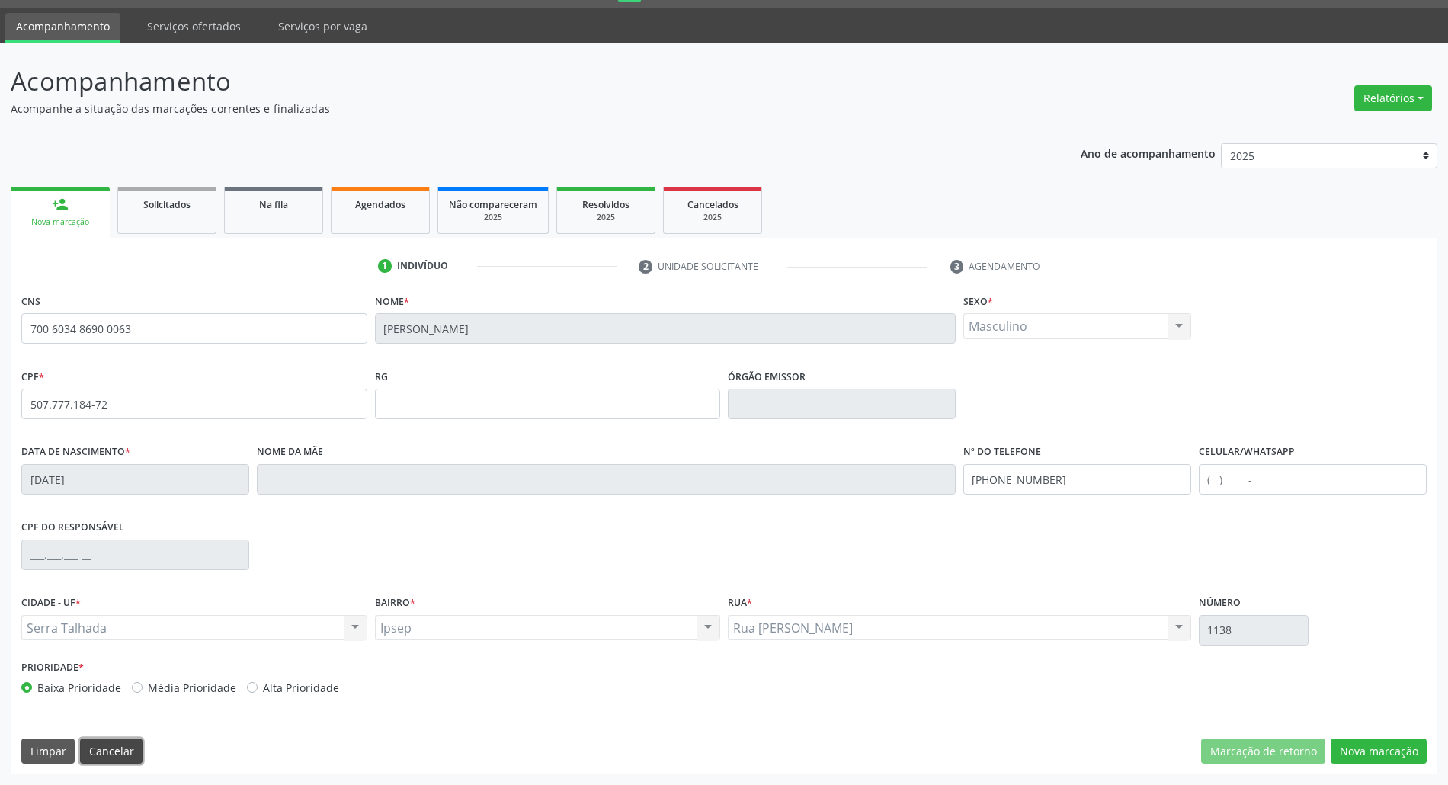
click at [111, 757] on button "Cancelar" at bounding box center [111, 751] width 62 height 26
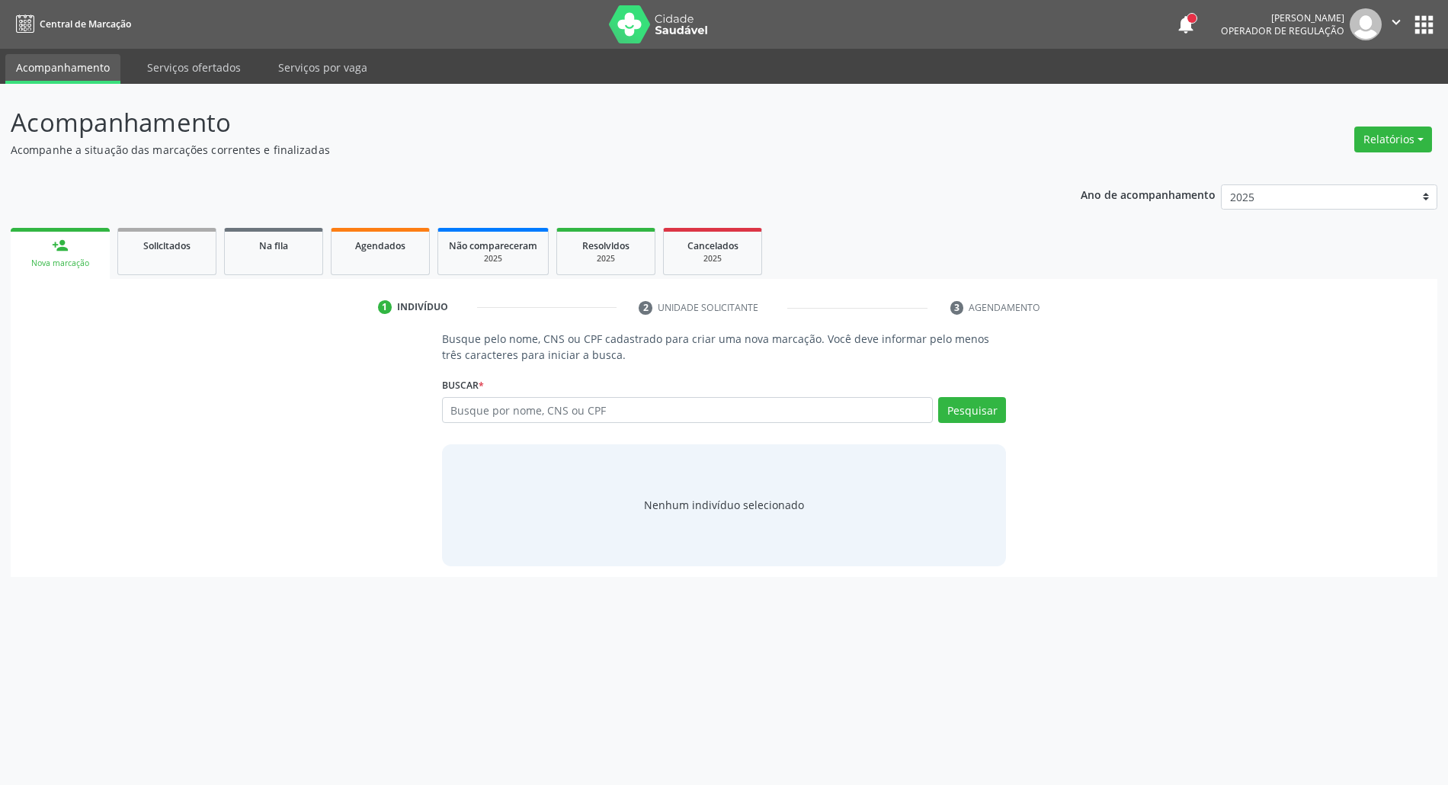
scroll to position [0, 0]
click at [532, 418] on input "text" at bounding box center [695, 410] width 498 height 26
paste input "706901174351034"
type input "706901174351034"
click at [681, 527] on button "Cadastrar novo indivíduo" at bounding box center [726, 519] width 146 height 26
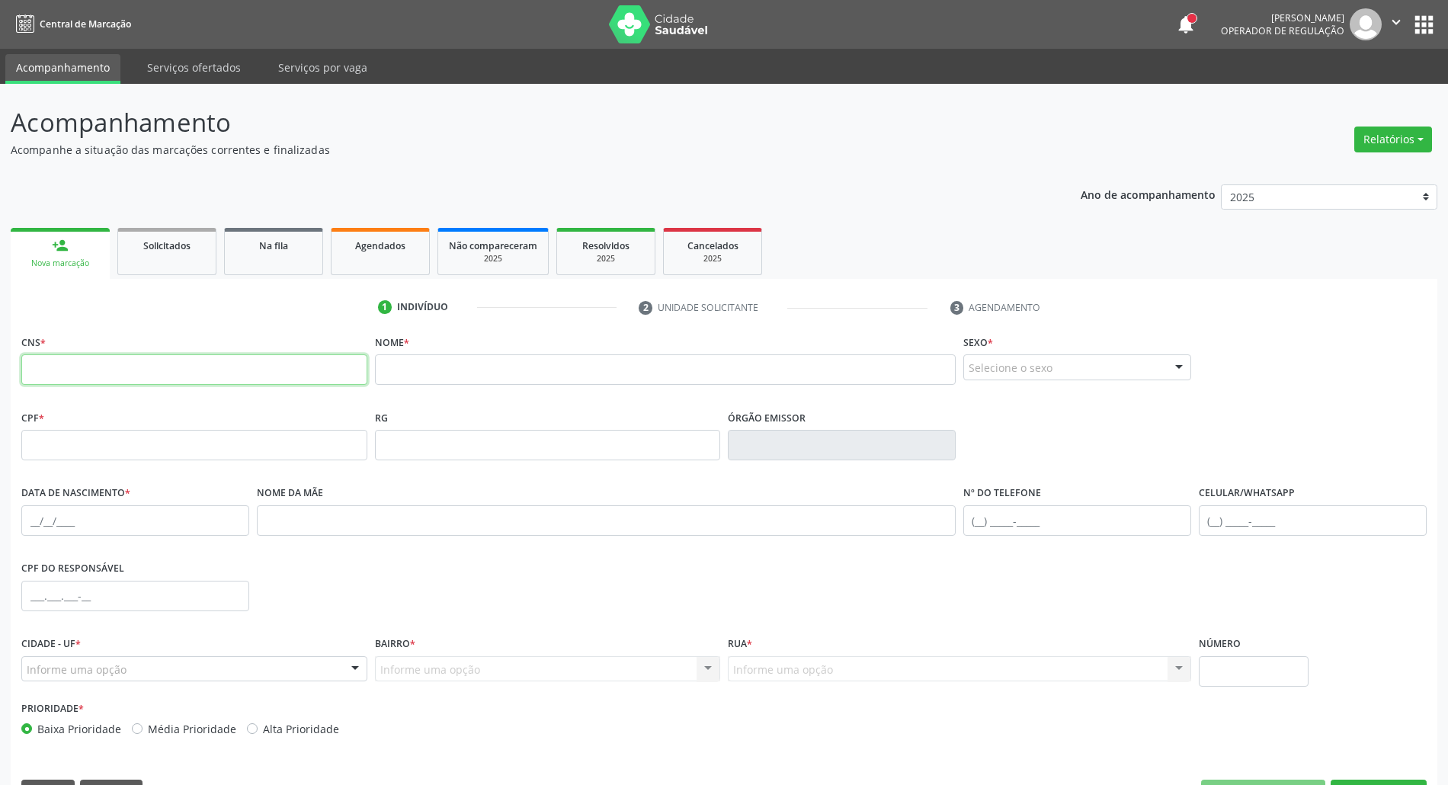
click at [141, 375] on input "text" at bounding box center [194, 369] width 346 height 30
paste input "706 9011 7435 1034"
type input "706 9011 7435 1034"
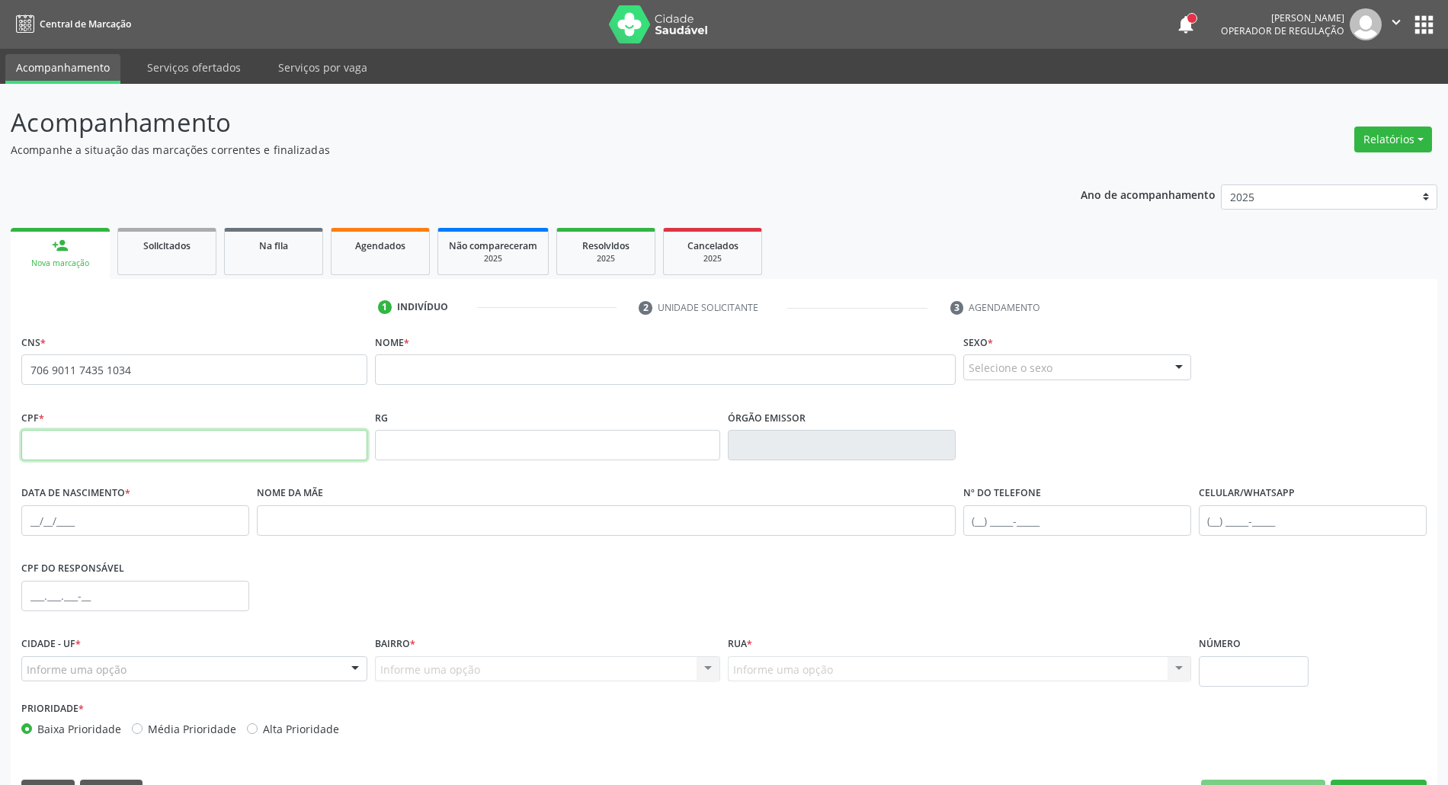
click at [276, 448] on input "text" at bounding box center [194, 445] width 346 height 30
paste input "496.918.724-04"
type input "496.918.724-04"
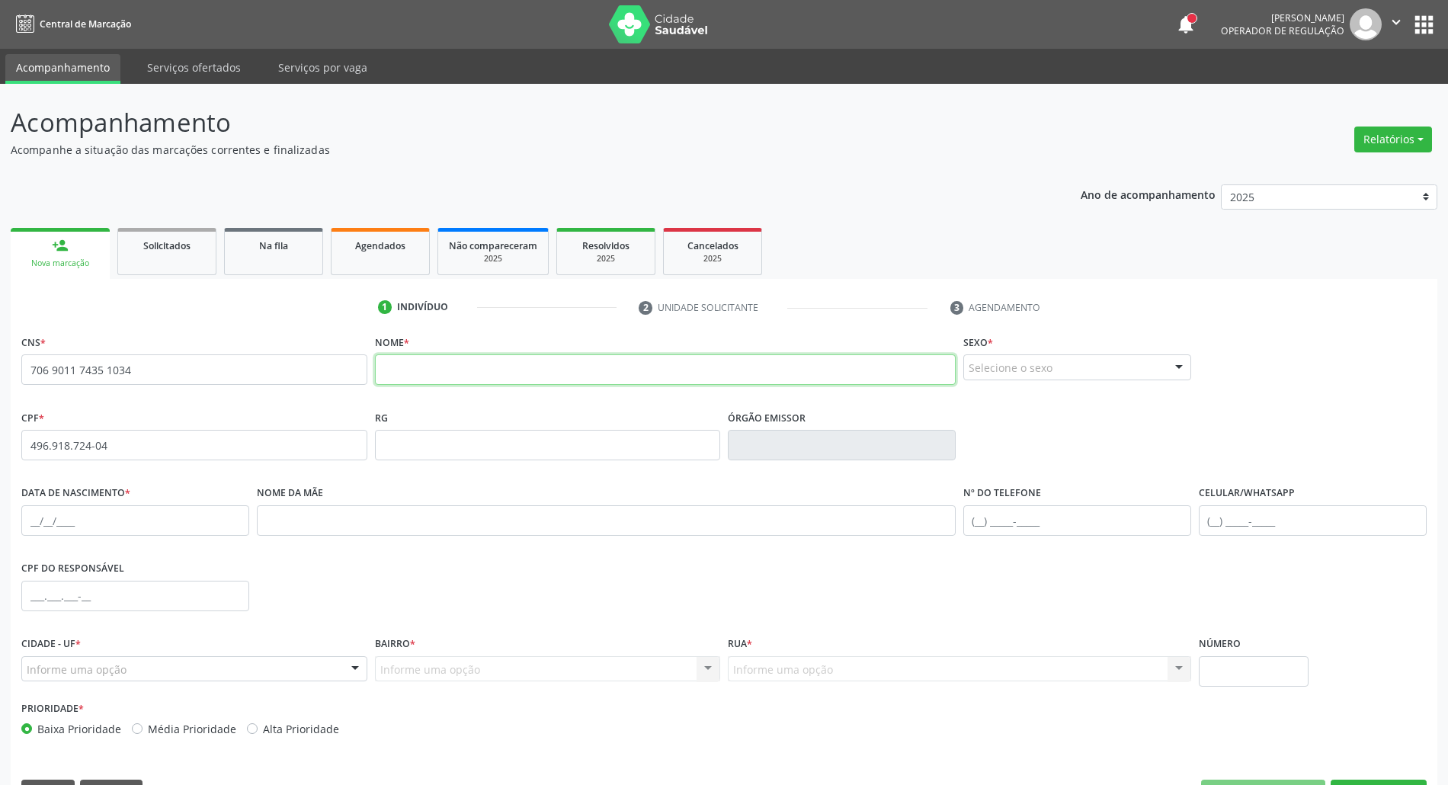
click at [525, 375] on input "text" at bounding box center [665, 369] width 581 height 30
paste input "Jose Edvonaldo dos Santos"
type input "706 9011 7435 1034"
type input "Jose Edvonaldo dos Santos"
type input "496.918.724-04"
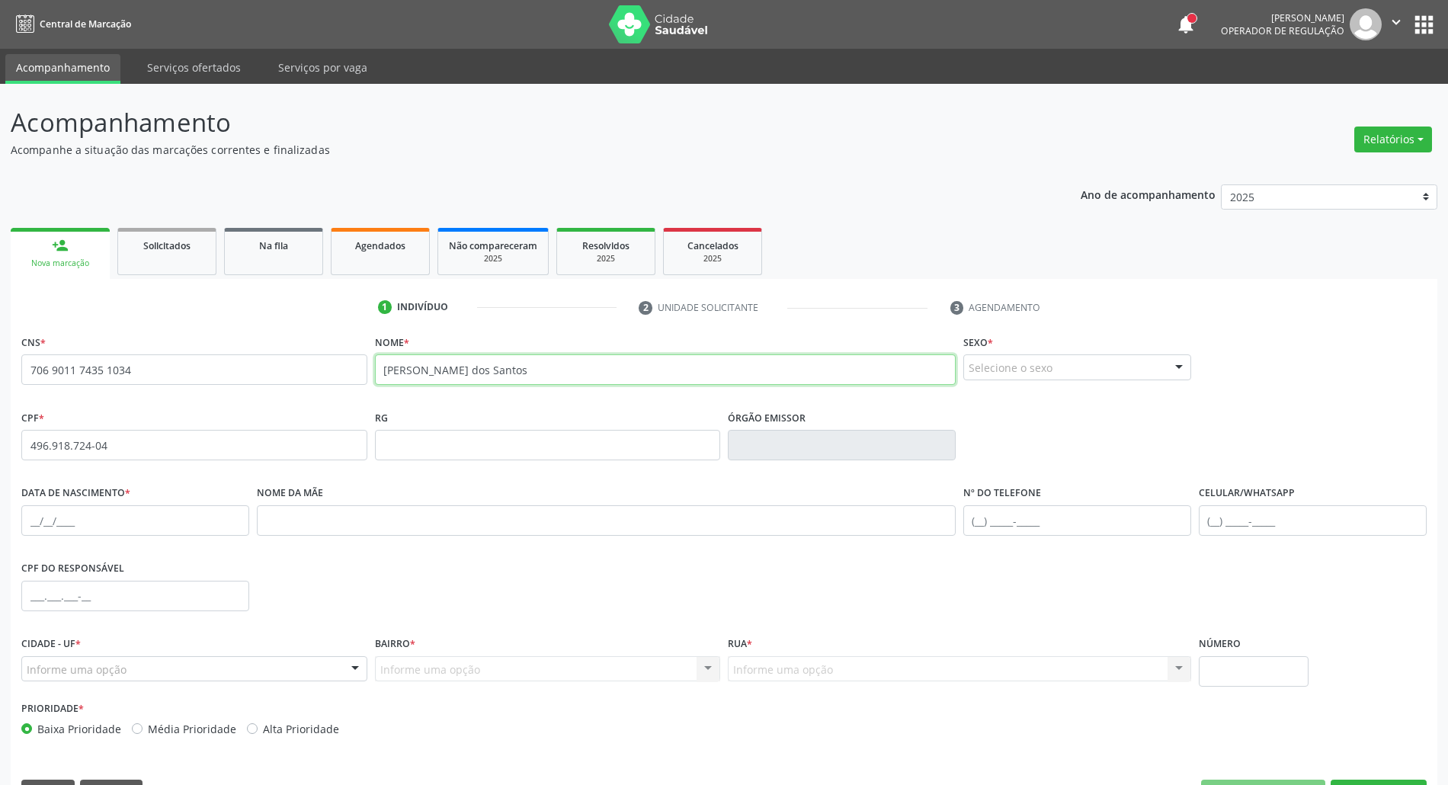
type input "Jose Edvonaldo dos Santos"
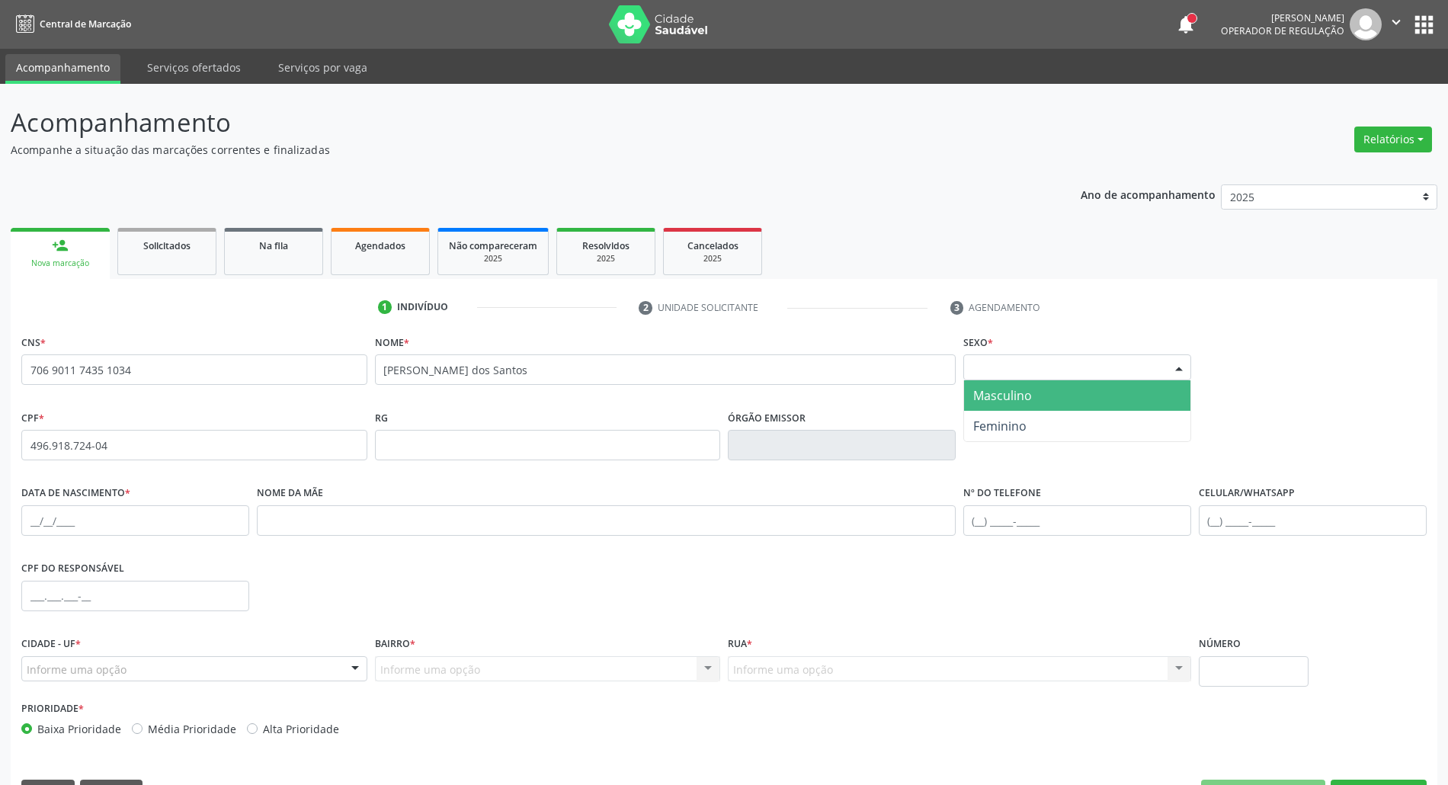
click at [979, 364] on div "Selecione o sexo" at bounding box center [1077, 367] width 228 height 26
click at [968, 398] on span "Masculino" at bounding box center [1077, 395] width 226 height 30
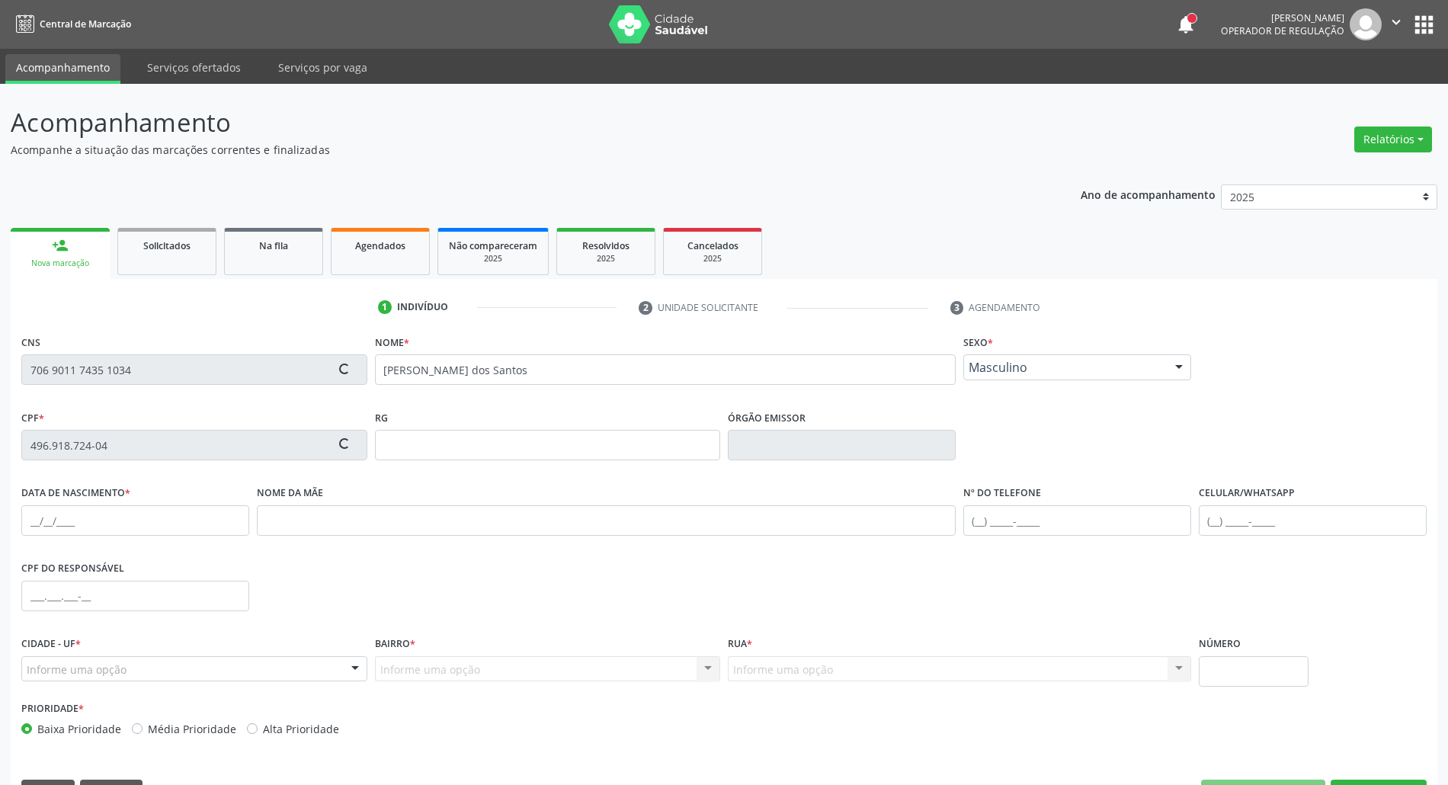
click at [303, 669] on div "Informe uma opção" at bounding box center [194, 669] width 346 height 26
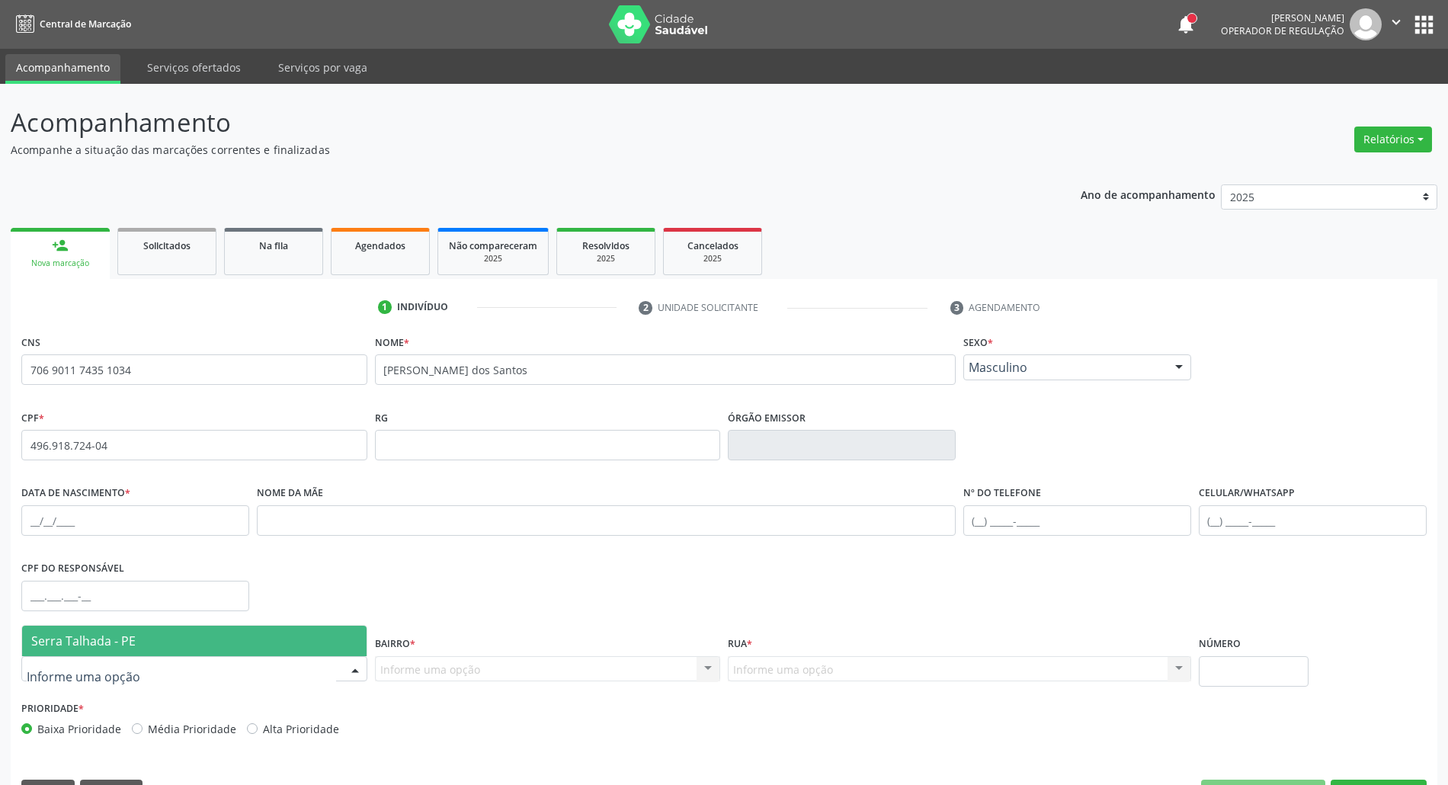
click at [300, 648] on span "Serra Talhada - PE" at bounding box center [194, 641] width 344 height 30
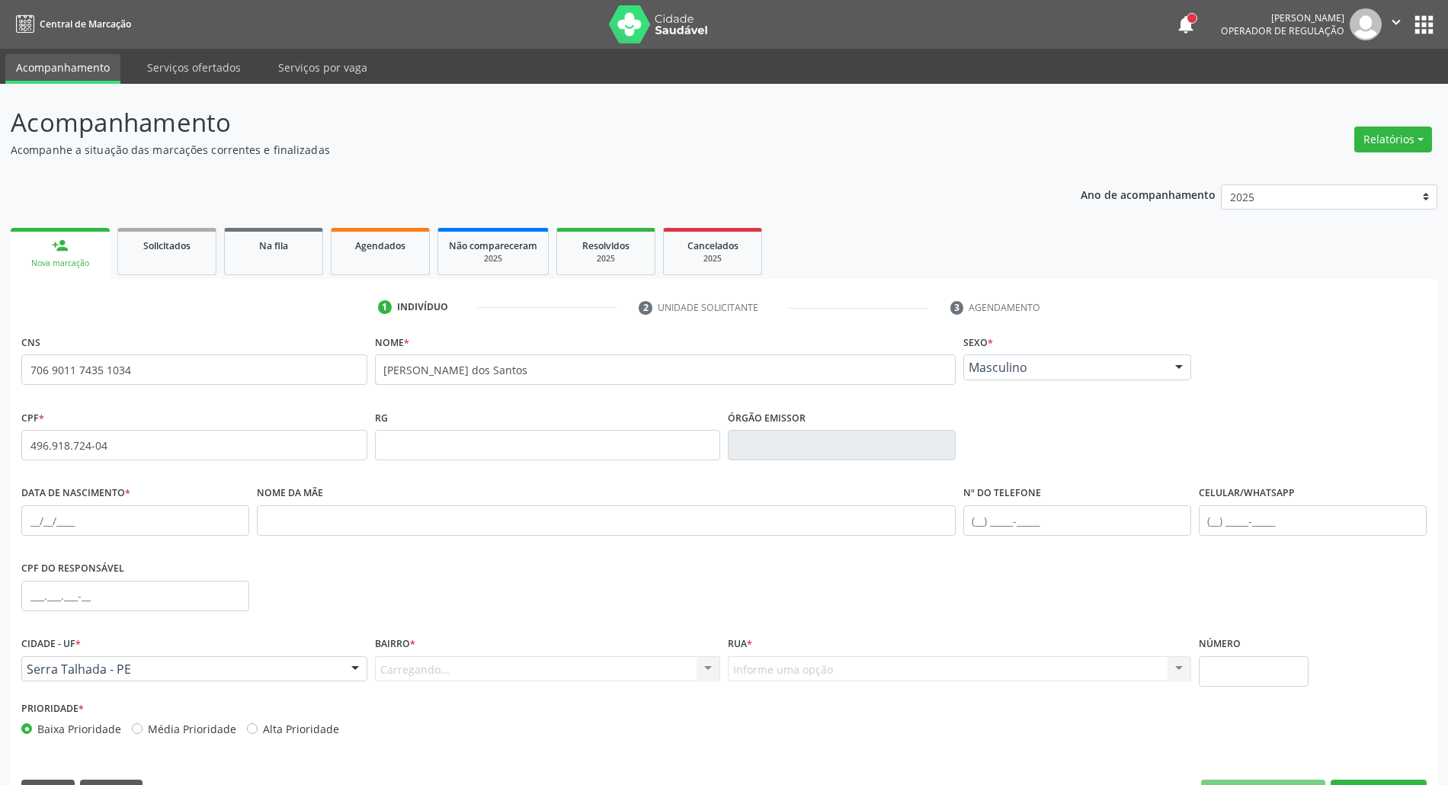
click at [446, 674] on div "Carregando... Nenhum resultado encontrado para: " " Nenhuma opção encontrada. D…" at bounding box center [548, 669] width 346 height 26
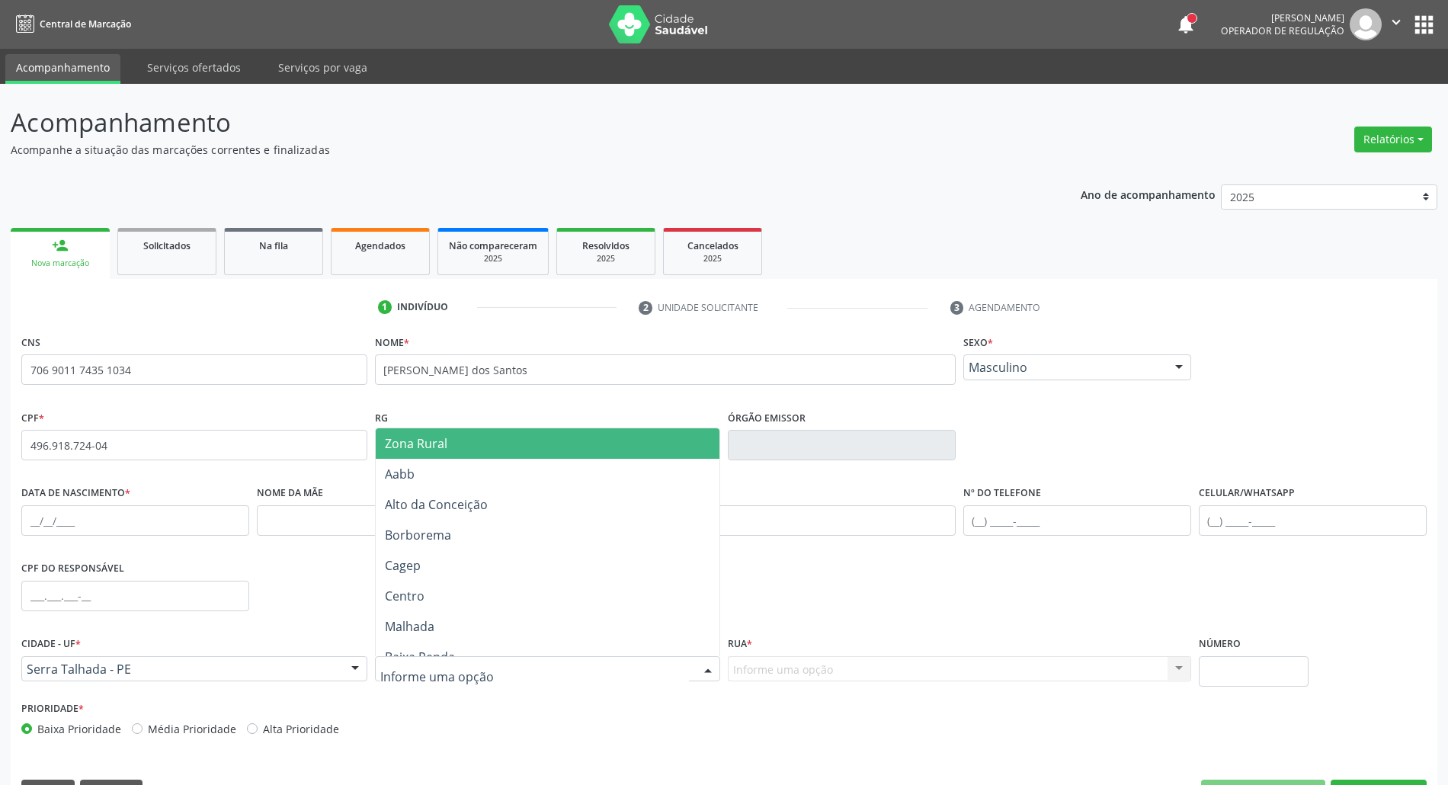
drag, startPoint x: 459, startPoint y: 440, endPoint x: 522, endPoint y: 457, distance: 65.6
click at [459, 440] on span "Zona Rural" at bounding box center [548, 443] width 344 height 30
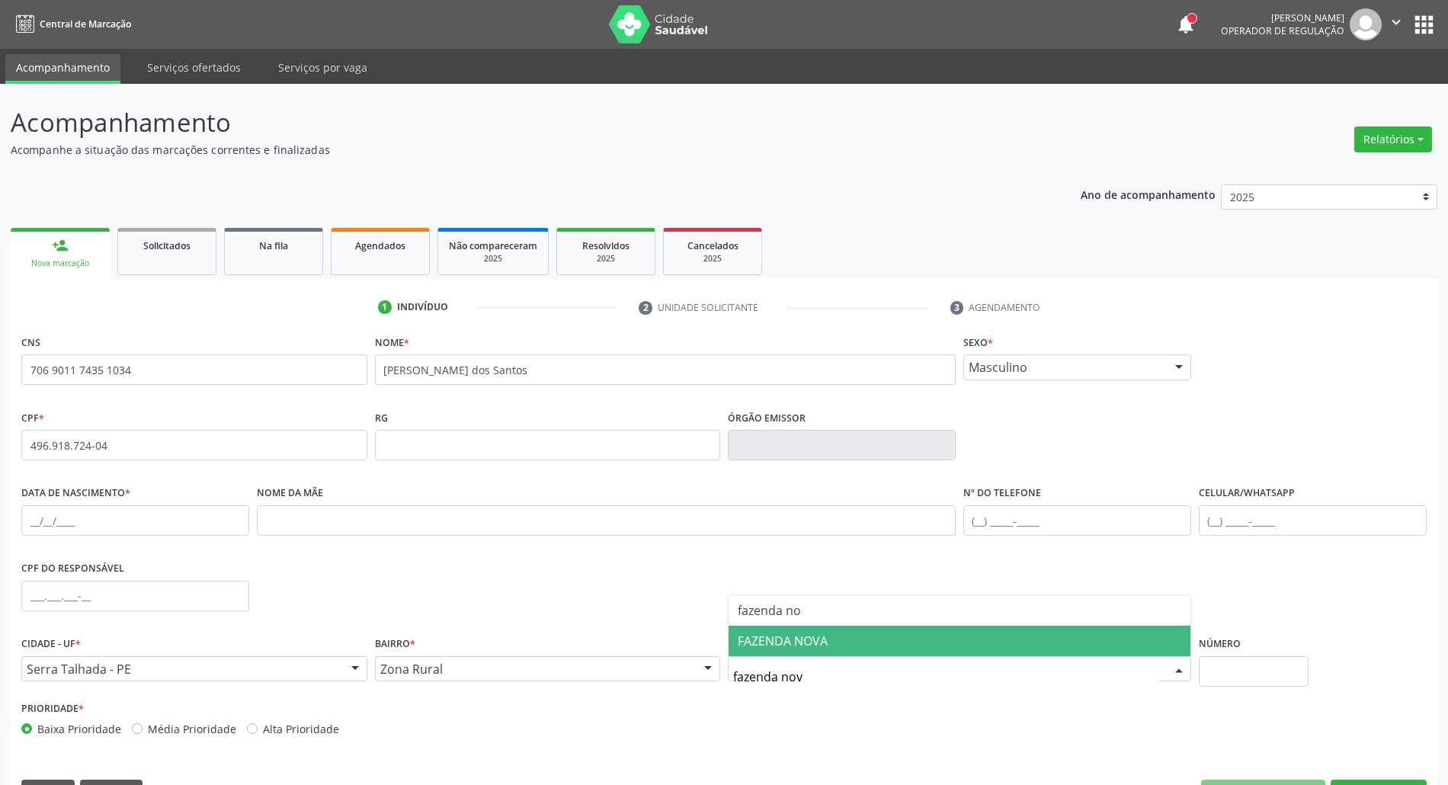
type input "fazenda nova"
click at [837, 631] on span "FAZENDA NOVA" at bounding box center [959, 641] width 462 height 30
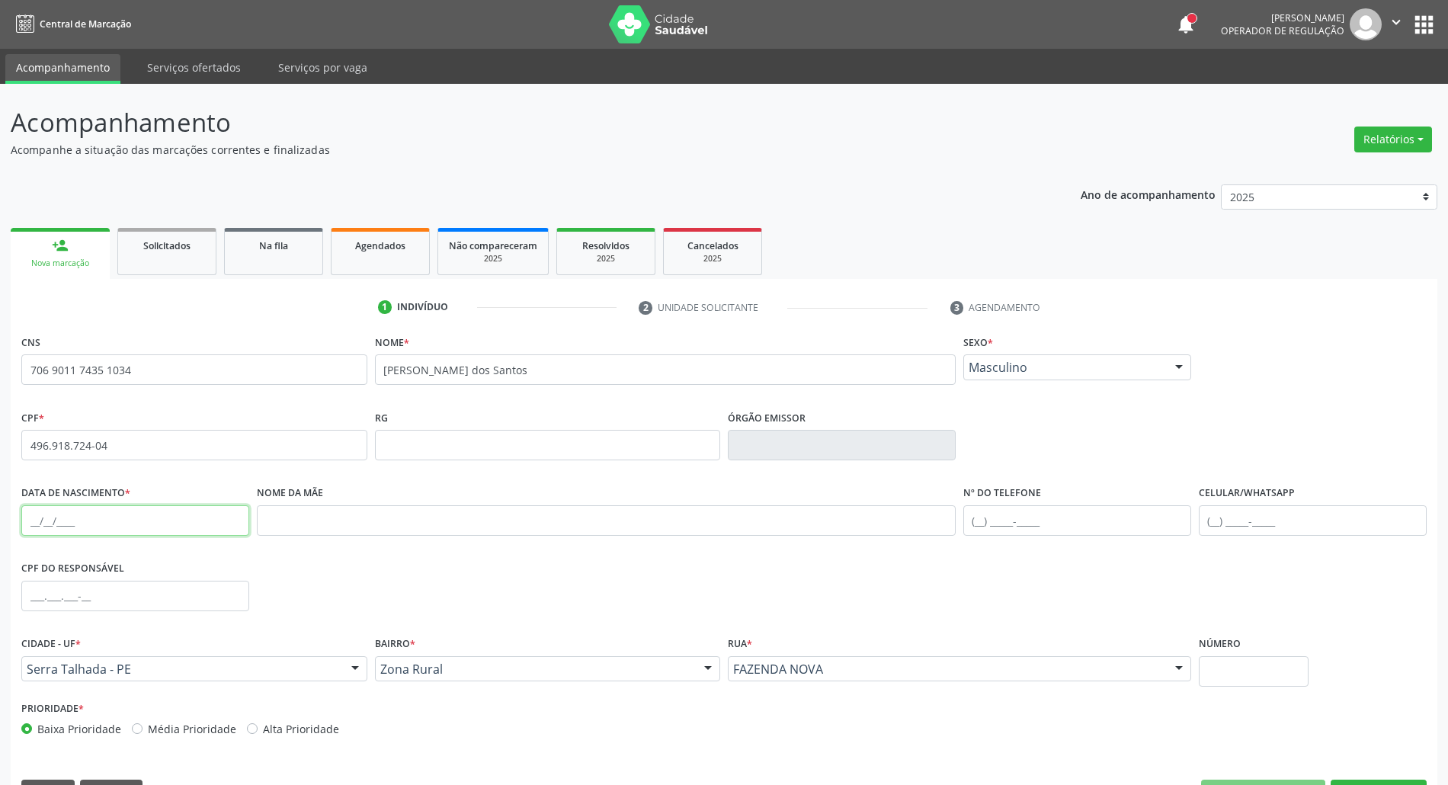
click at [27, 526] on input "text" at bounding box center [135, 520] width 228 height 30
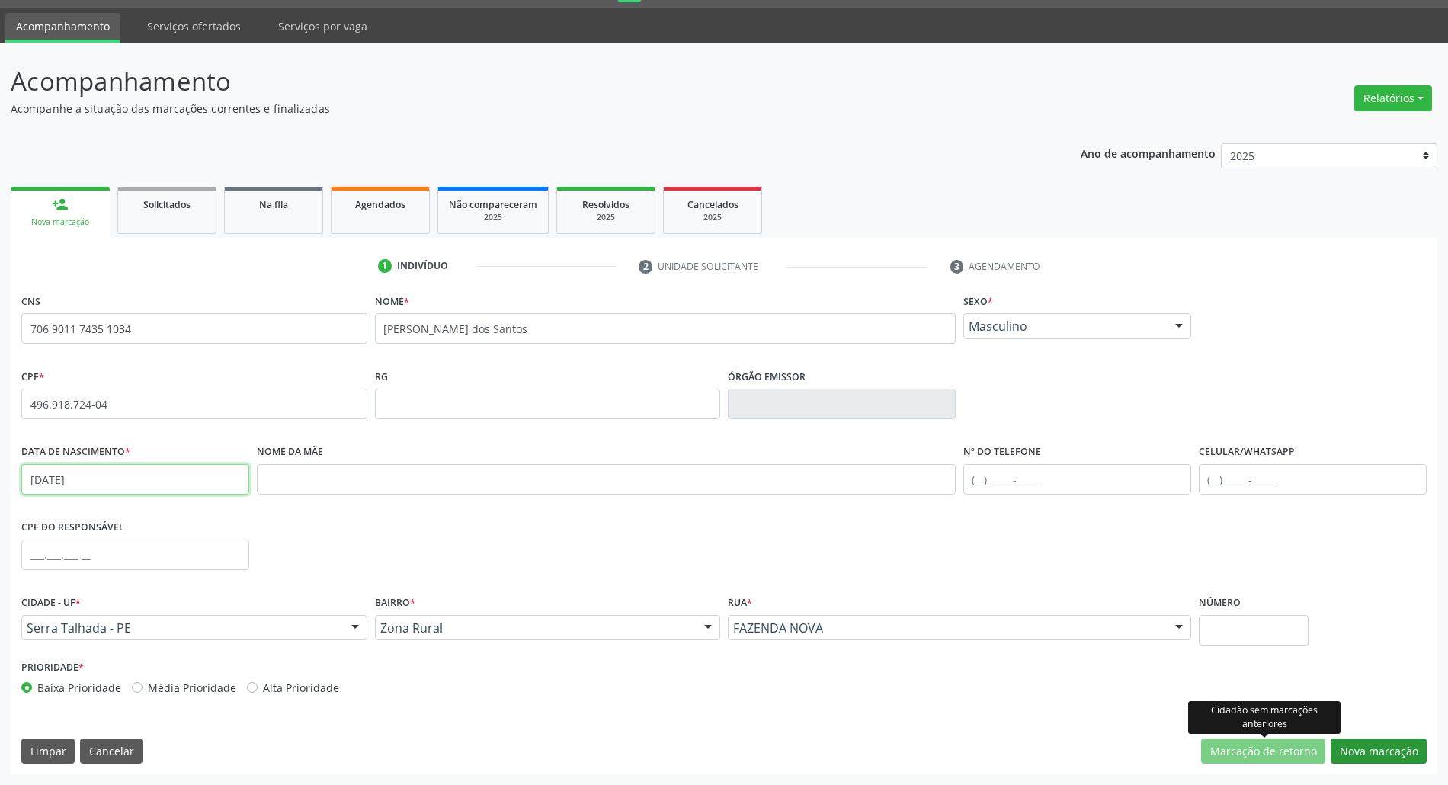
type input "19/11/1965"
drag, startPoint x: 1375, startPoint y: 747, endPoint x: 1332, endPoint y: 739, distance: 43.3
click at [1373, 747] on button "Nova marcação" at bounding box center [1378, 751] width 96 height 26
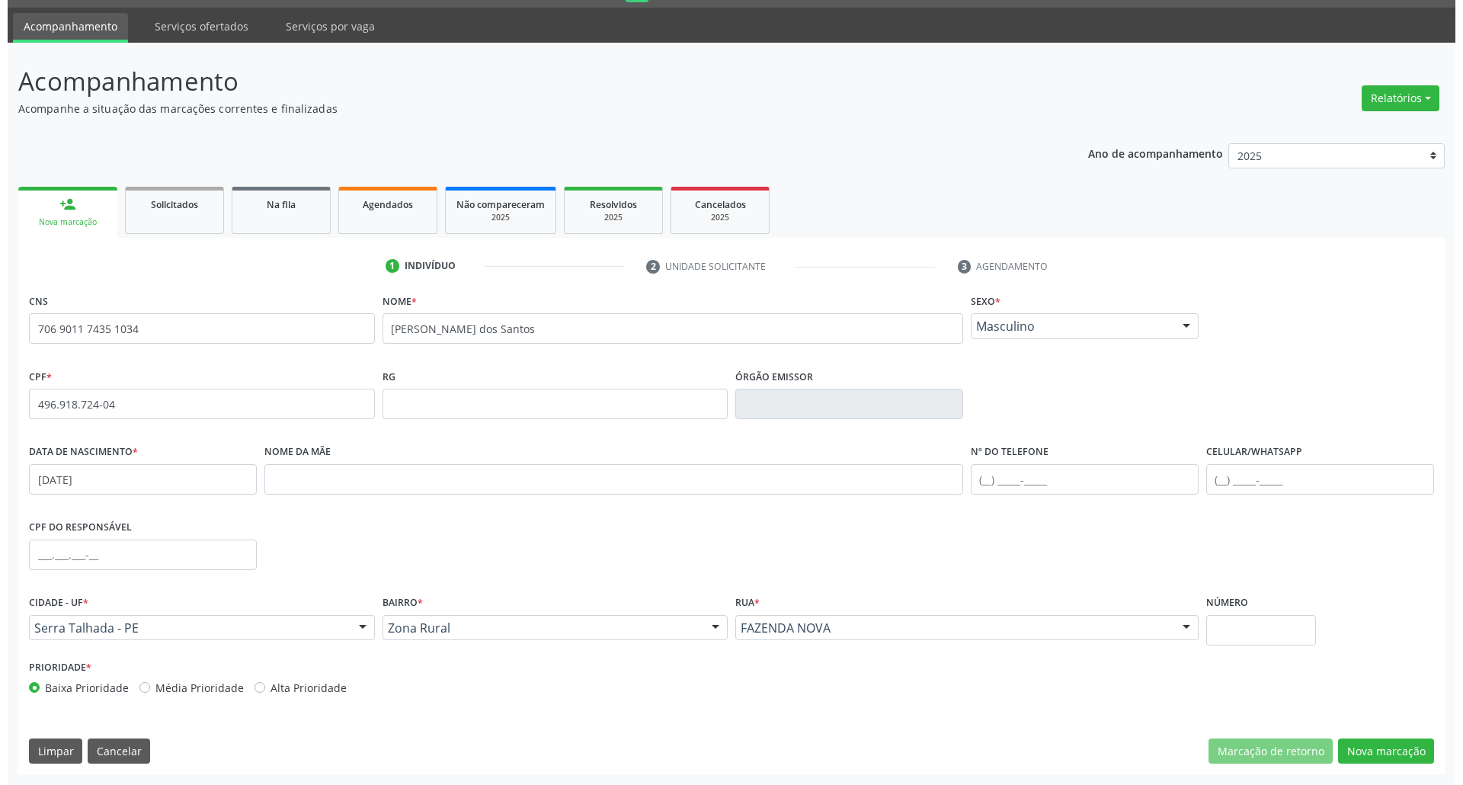
scroll to position [0, 0]
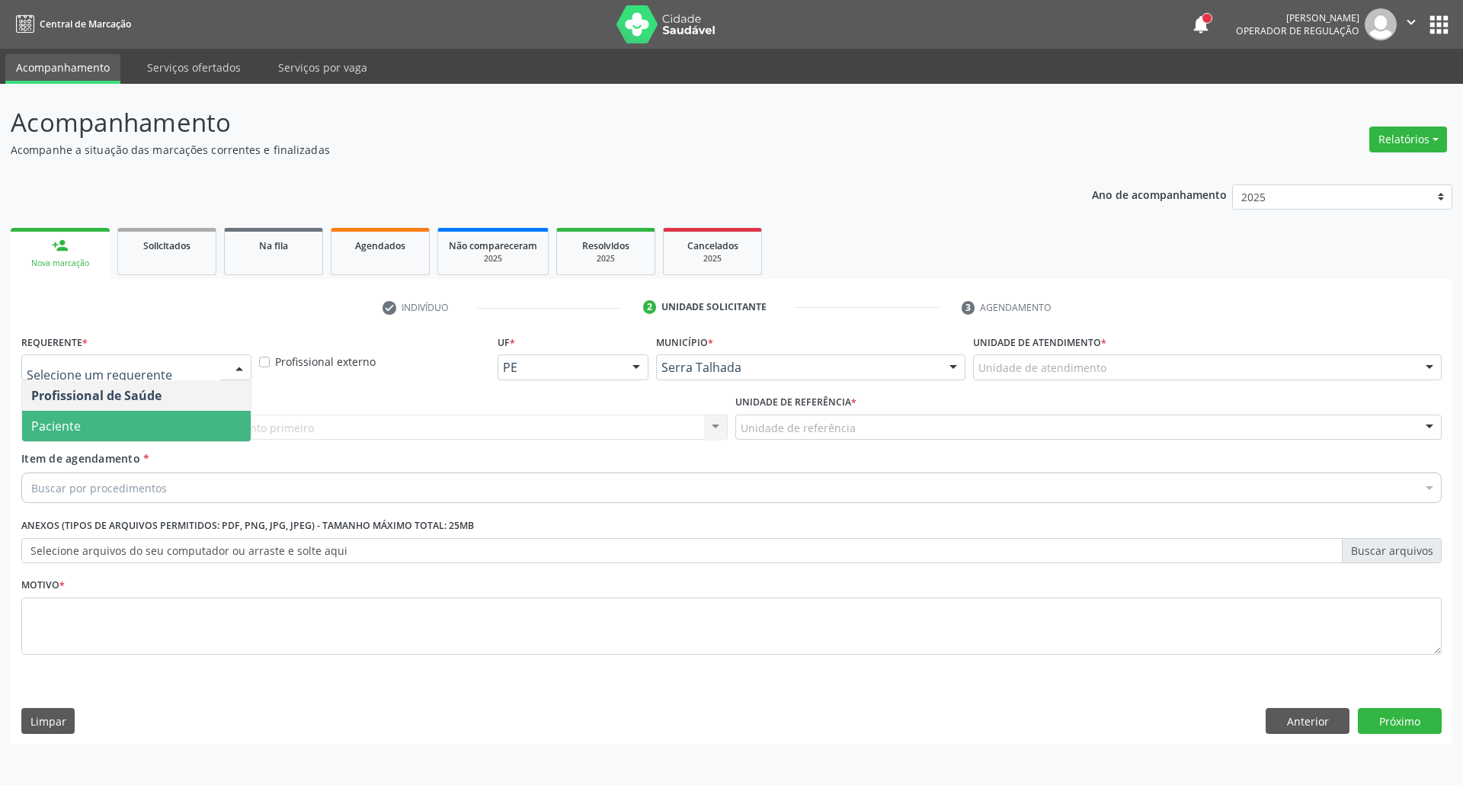
click at [122, 418] on span "Paciente" at bounding box center [136, 426] width 229 height 30
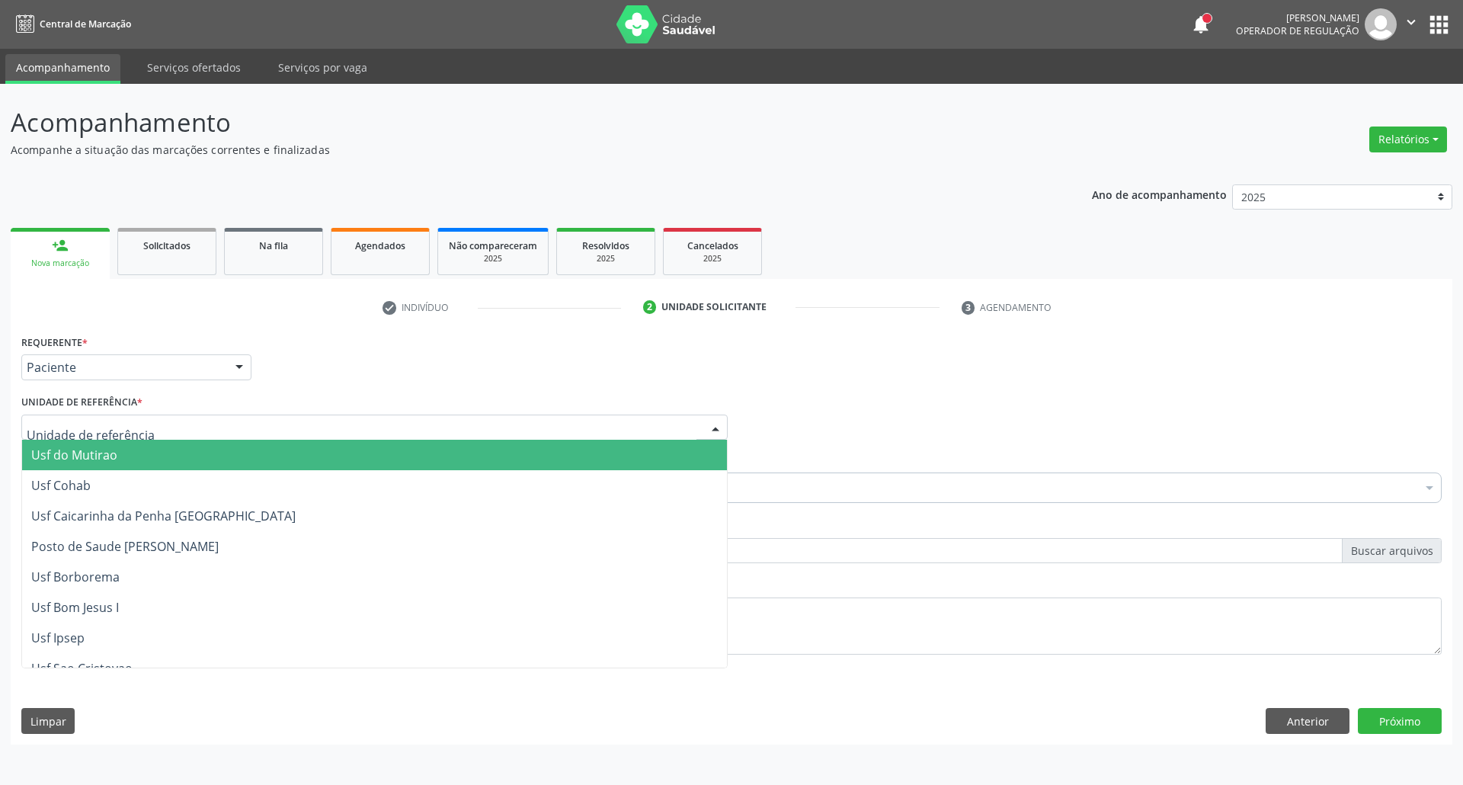
click at [122, 418] on div at bounding box center [374, 427] width 706 height 26
type input "faz"
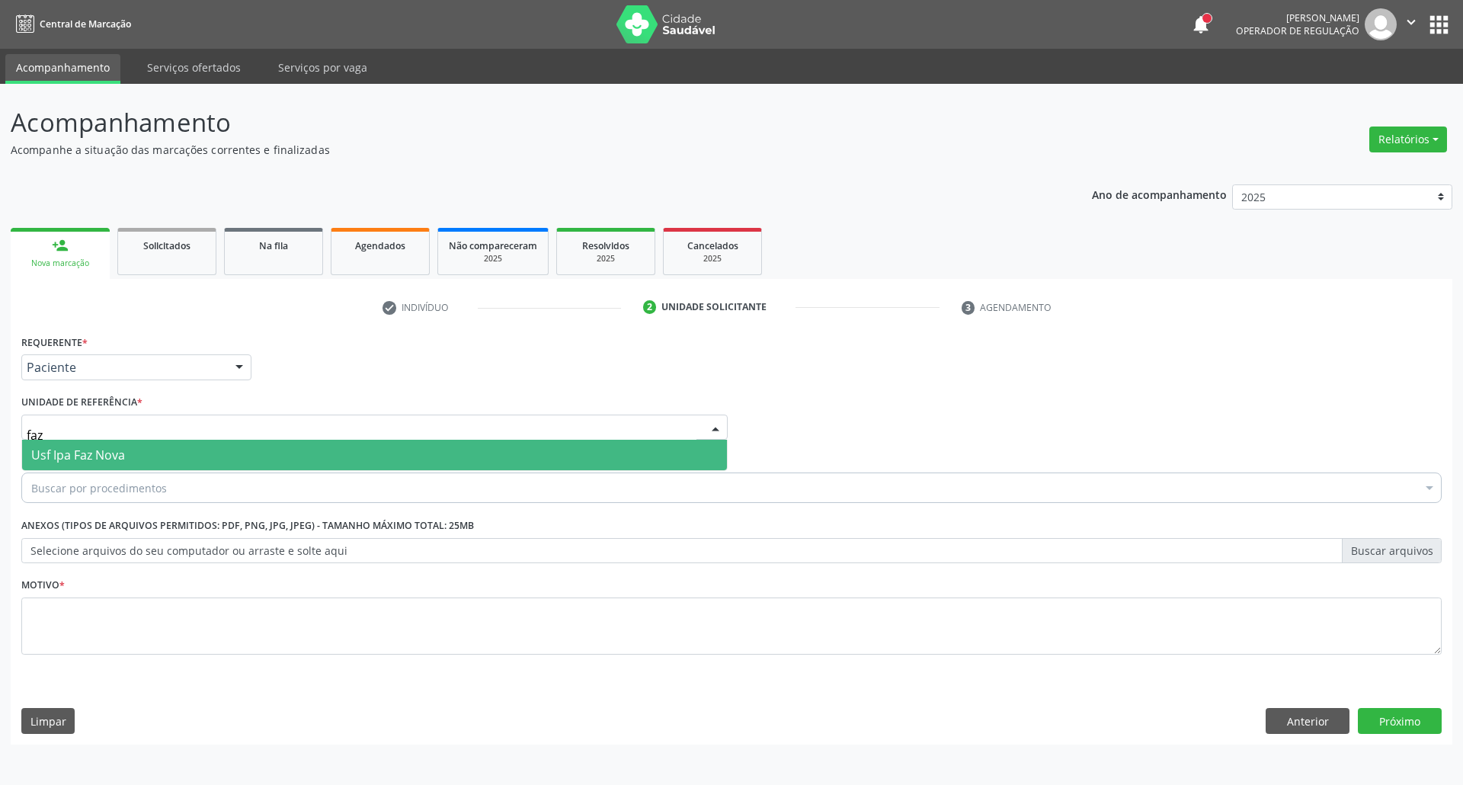
click at [190, 449] on span "Usf Ipa Faz Nova" at bounding box center [374, 455] width 705 height 30
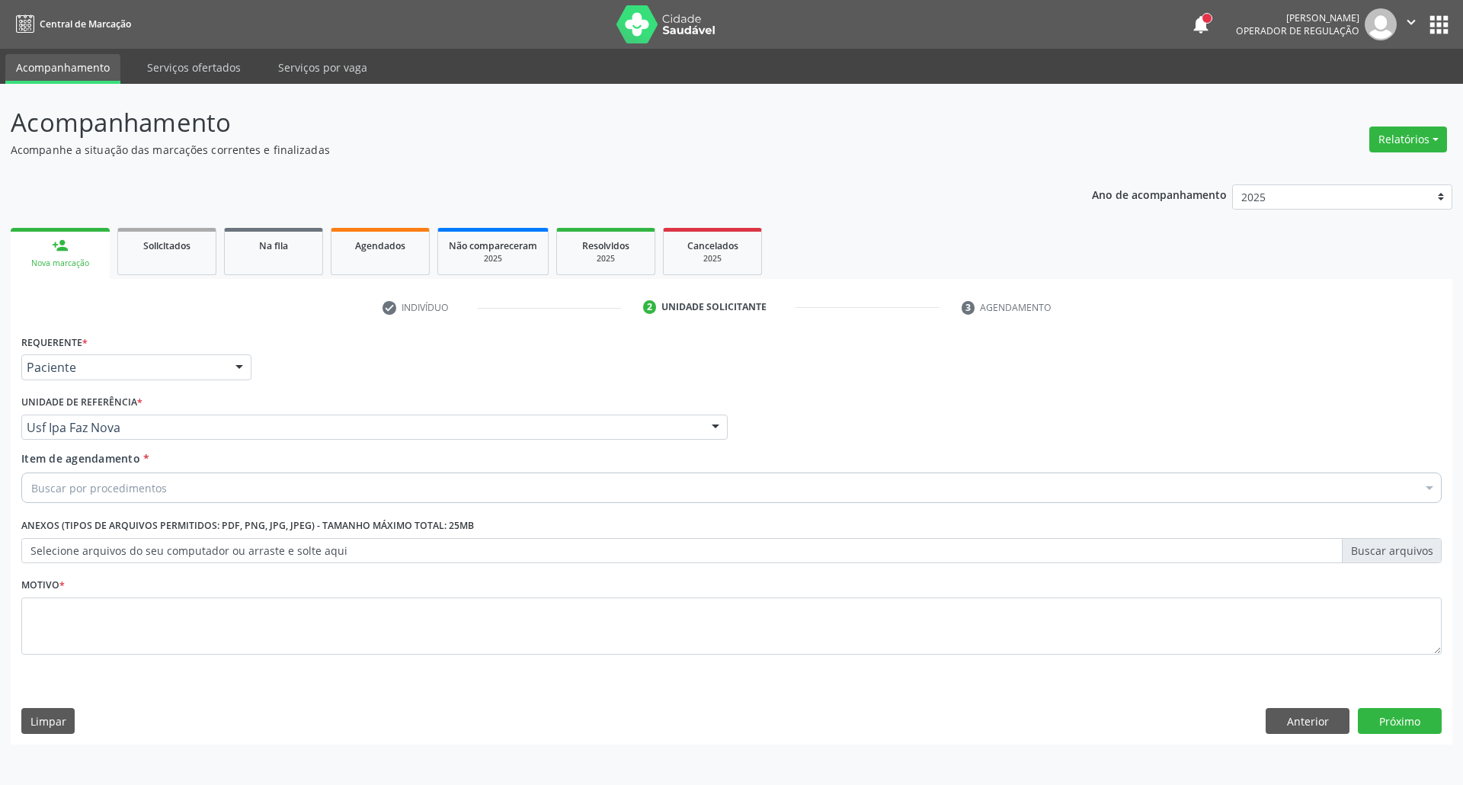
click at [178, 486] on div "Buscar por procedimentos" at bounding box center [731, 487] width 1420 height 30
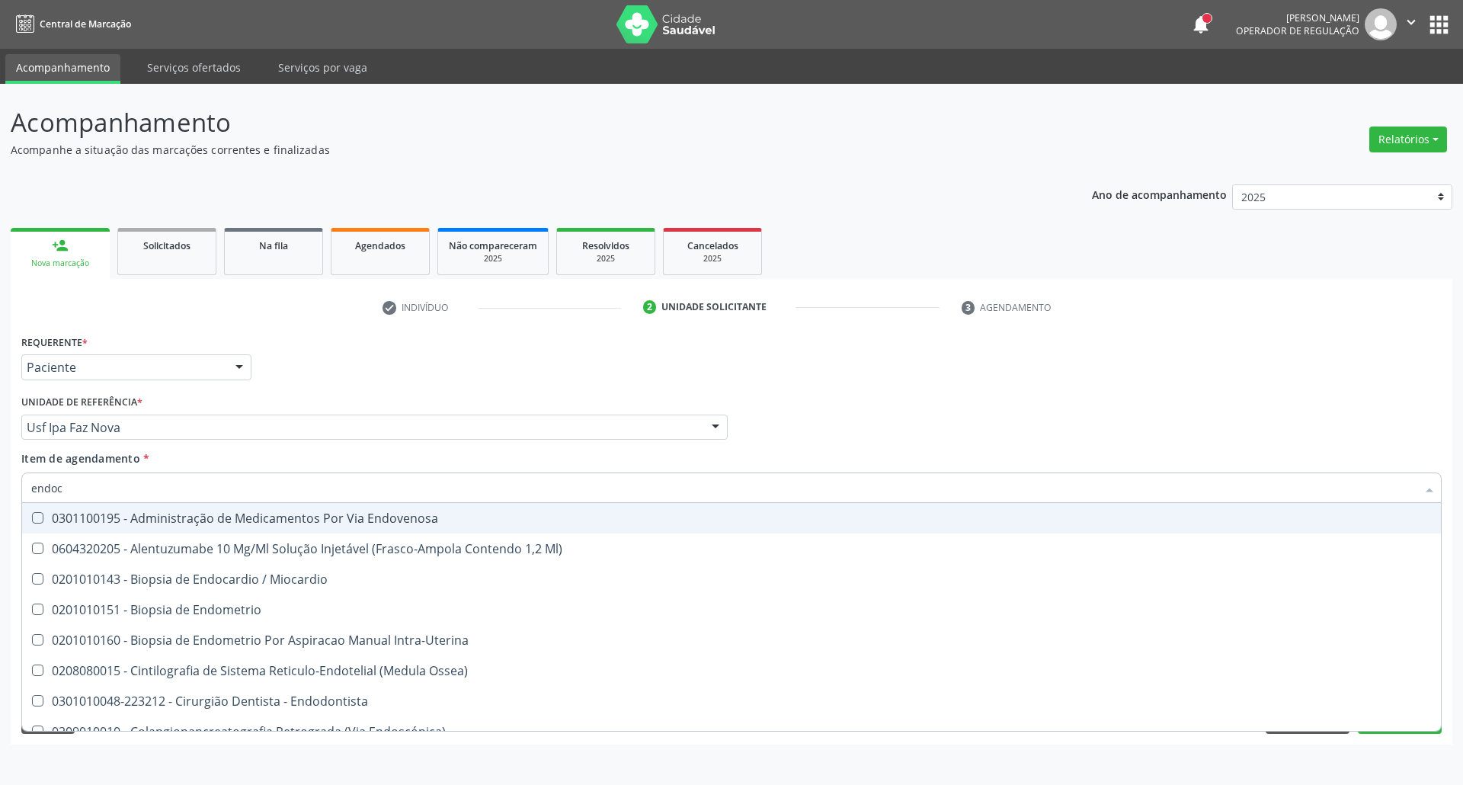
type input "endocr"
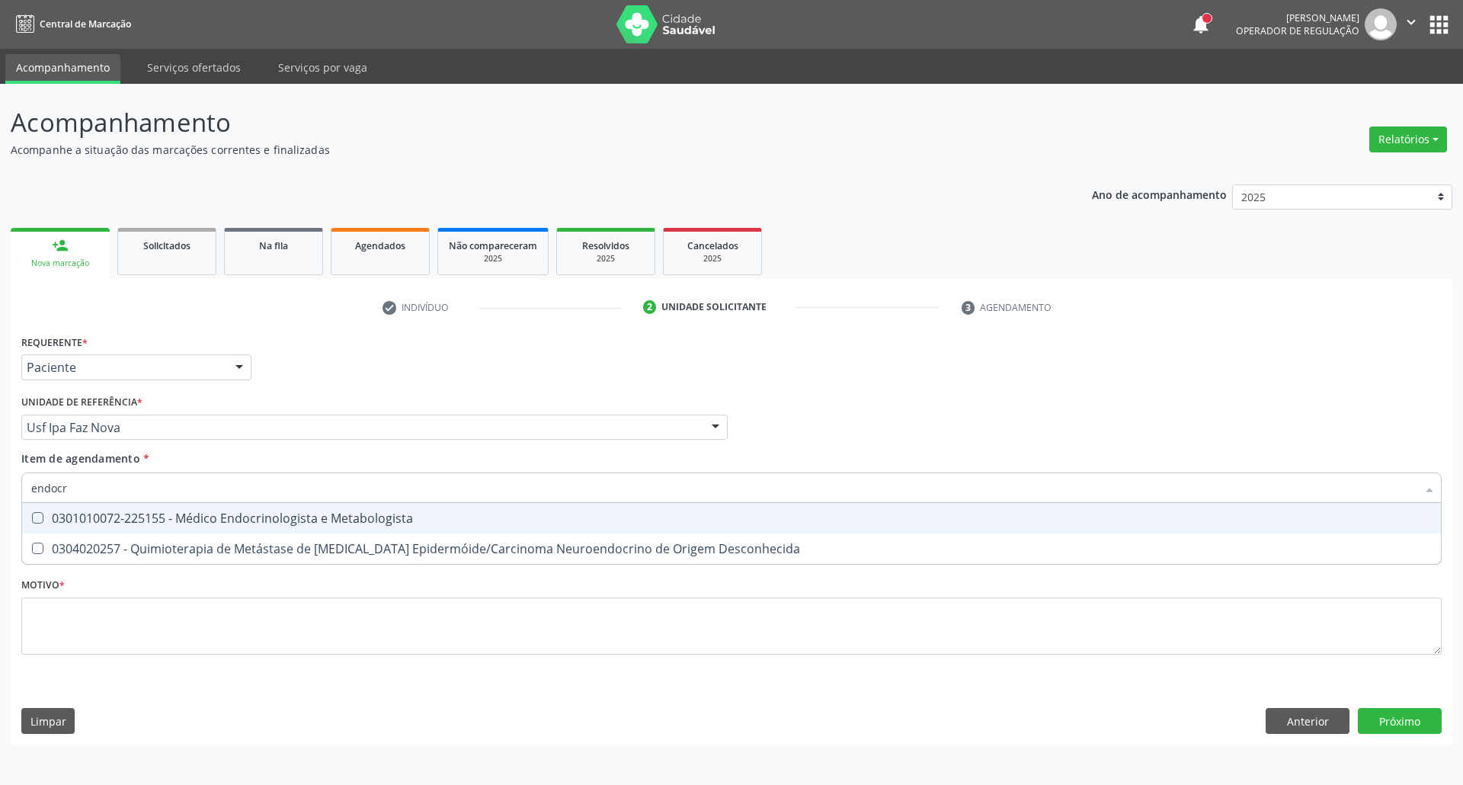
type input "endocr"
click at [1320, 728] on div "Requerente * Paciente Profissional de Saúde Paciente Nenhum resultado encontrad…" at bounding box center [732, 538] width 1442 height 414
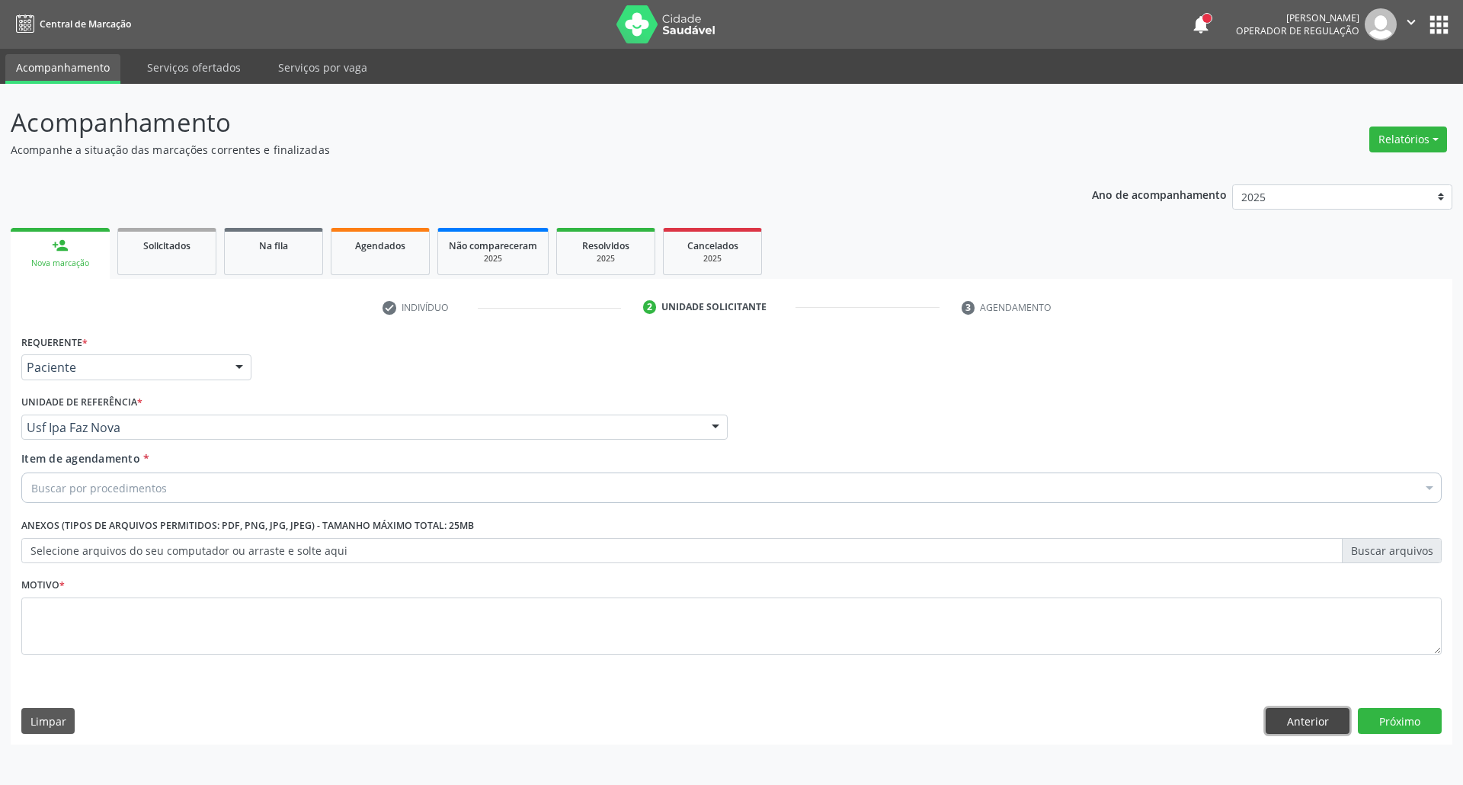
click at [1317, 720] on button "Anterior" at bounding box center [1308, 721] width 84 height 26
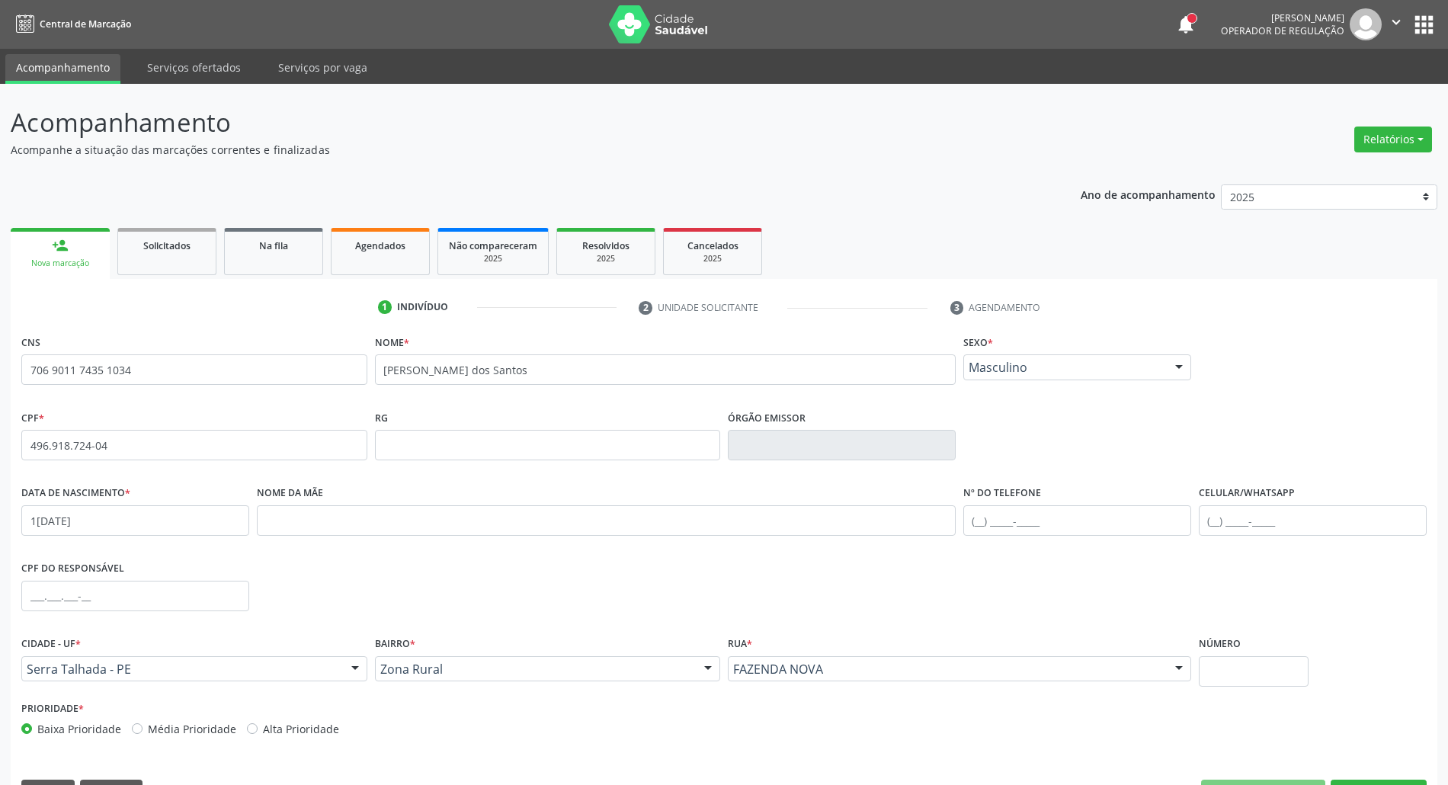
scroll to position [41, 0]
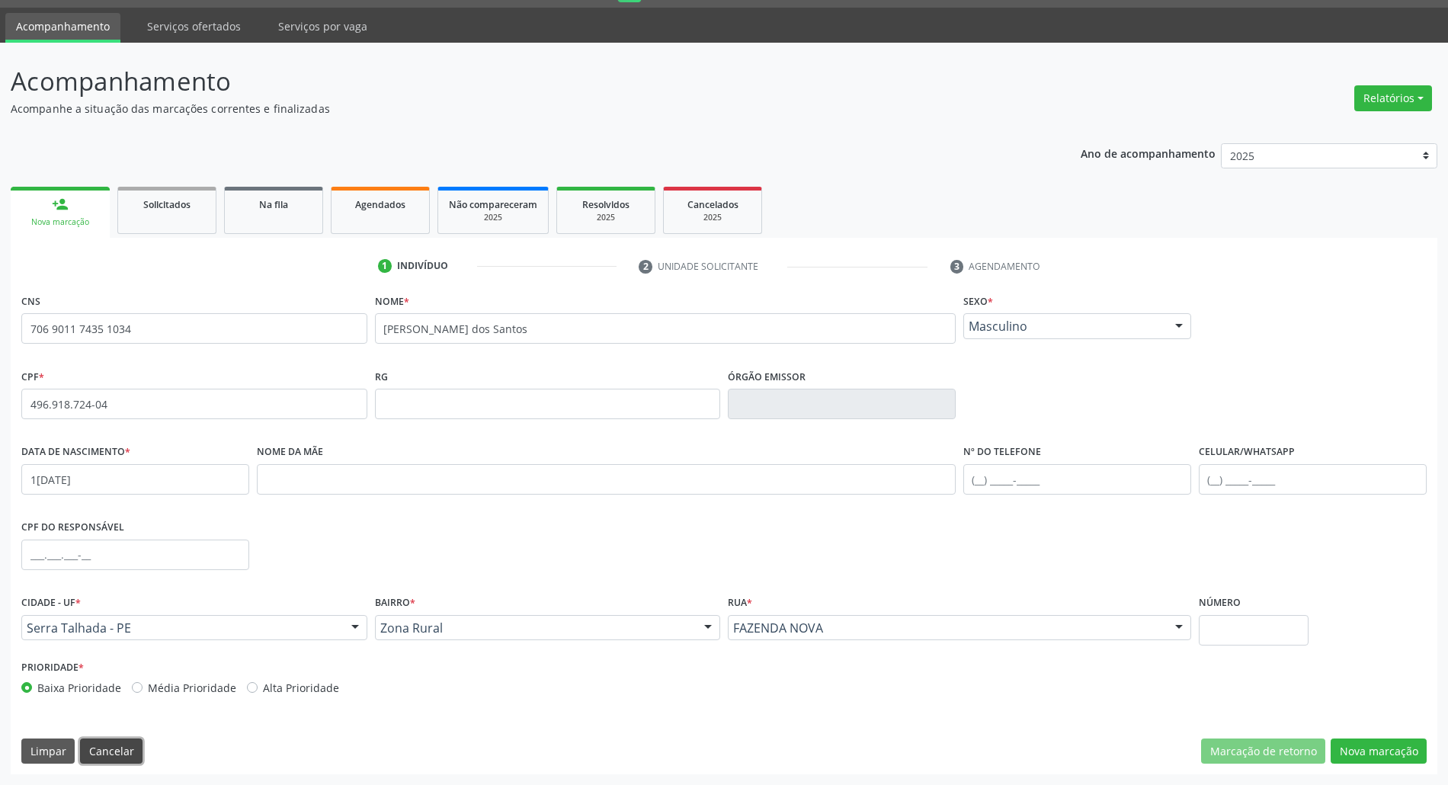
click at [99, 756] on button "Cancelar" at bounding box center [111, 751] width 62 height 26
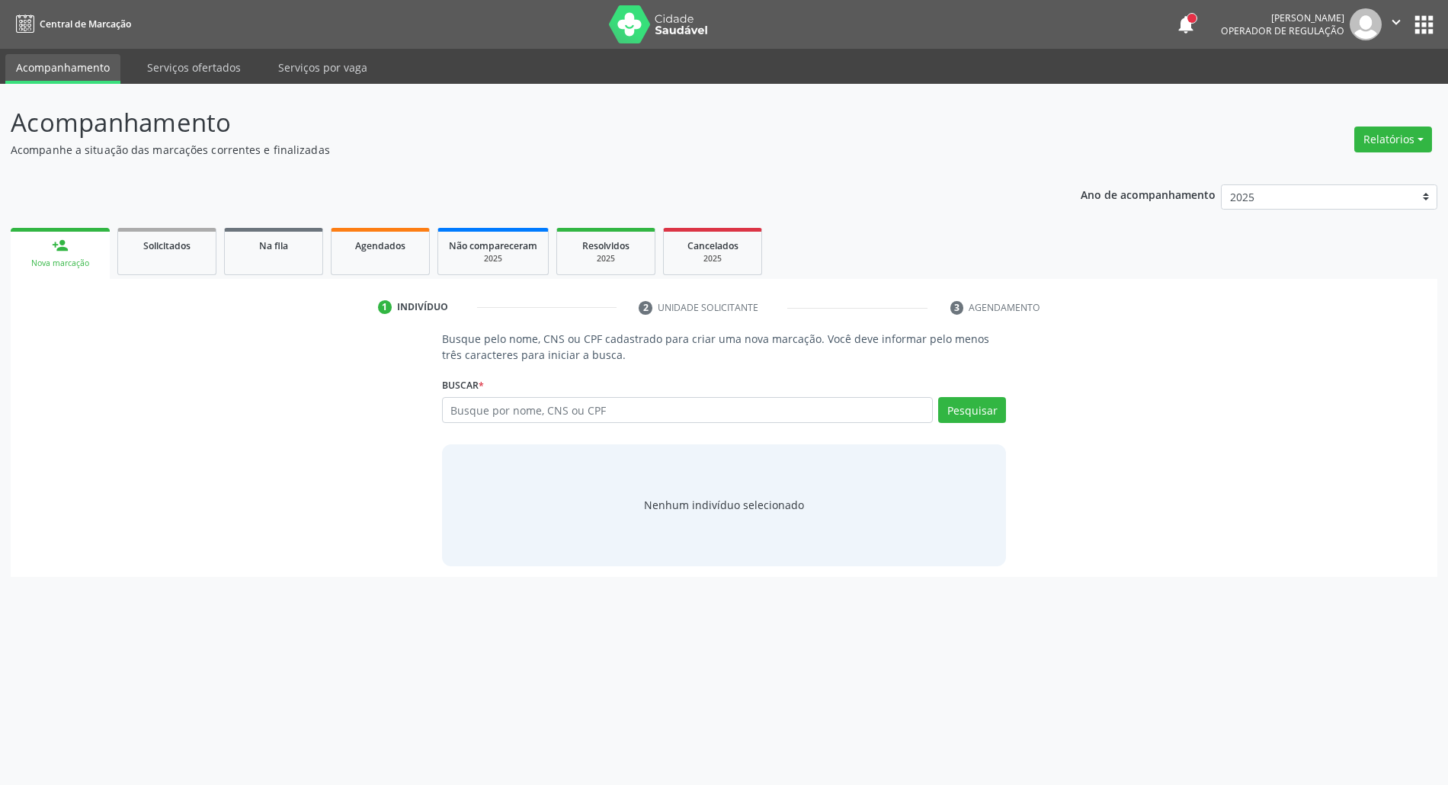
scroll to position [0, 0]
click at [550, 408] on input "text" at bounding box center [695, 410] width 498 height 26
type input "00713713461"
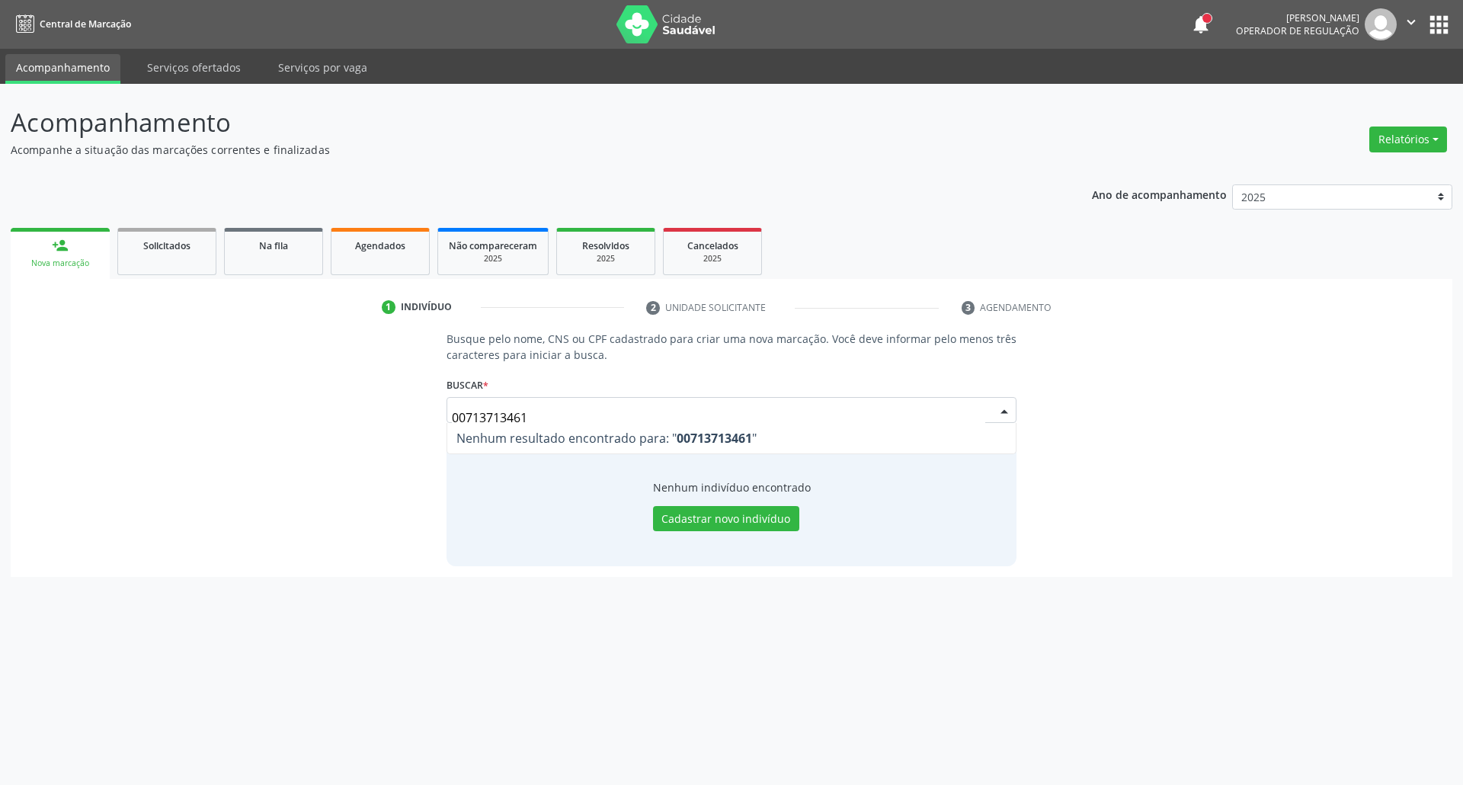
drag, startPoint x: 480, startPoint y: 434, endPoint x: 157, endPoint y: 459, distance: 324.0
click at [158, 459] on div "Busque pelo nome, CNS ou CPF cadastrado para criar uma nova marcação. Você deve…" at bounding box center [731, 448] width 1420 height 235
type input "701008898522390"
drag, startPoint x: 439, startPoint y: 415, endPoint x: 192, endPoint y: 413, distance: 246.9
click at [192, 413] on div "Busque pelo nome, CNS ou CPF cadastrado para criar uma nova marcação. Você deve…" at bounding box center [731, 448] width 1420 height 235
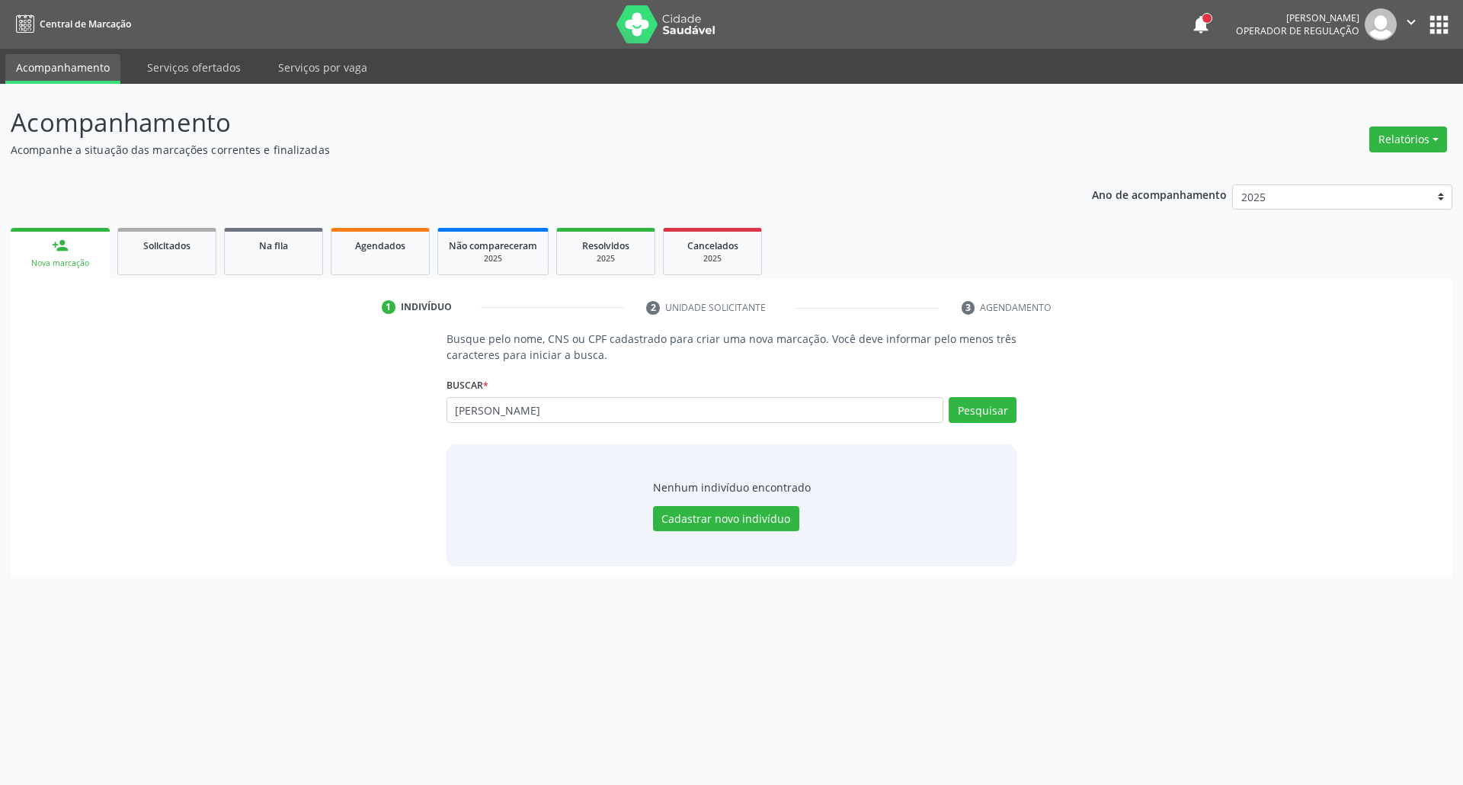
type input "yuri manass"
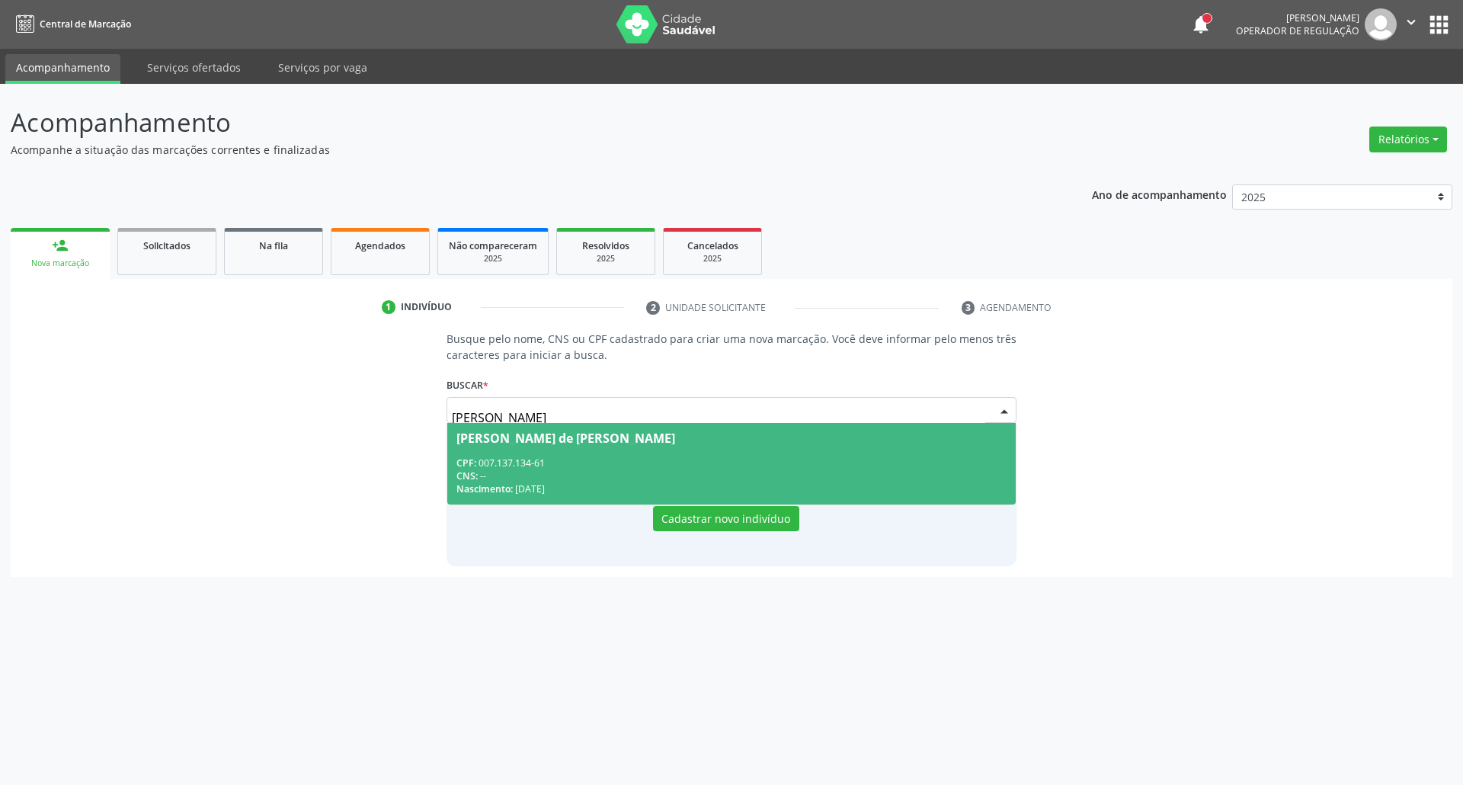
click at [497, 464] on div "CPF: 007.137.134-61" at bounding box center [731, 462] width 551 height 13
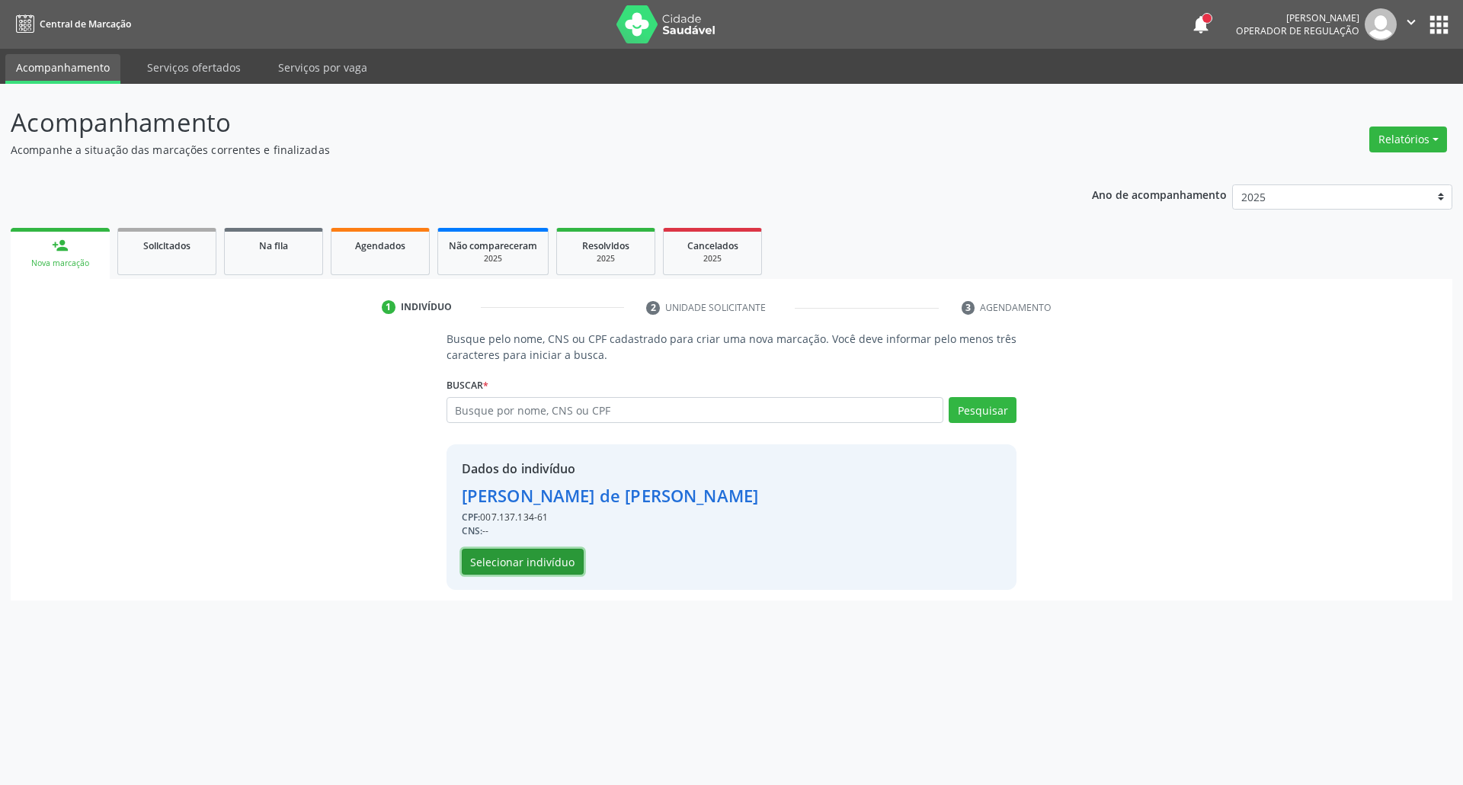
click at [509, 565] on button "Selecionar indivíduo" at bounding box center [523, 562] width 122 height 26
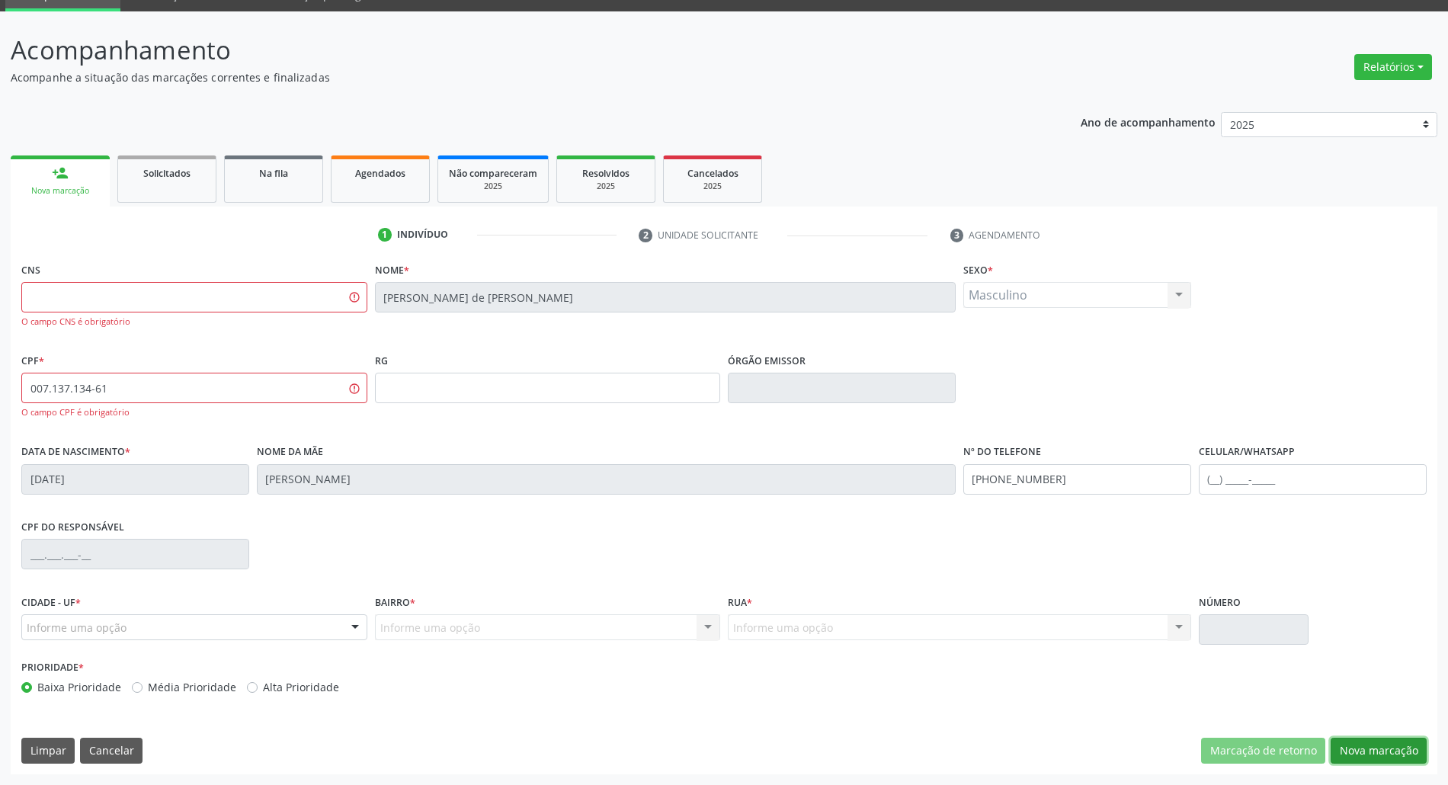
click at [1355, 742] on button "Nova marcação" at bounding box center [1378, 751] width 96 height 26
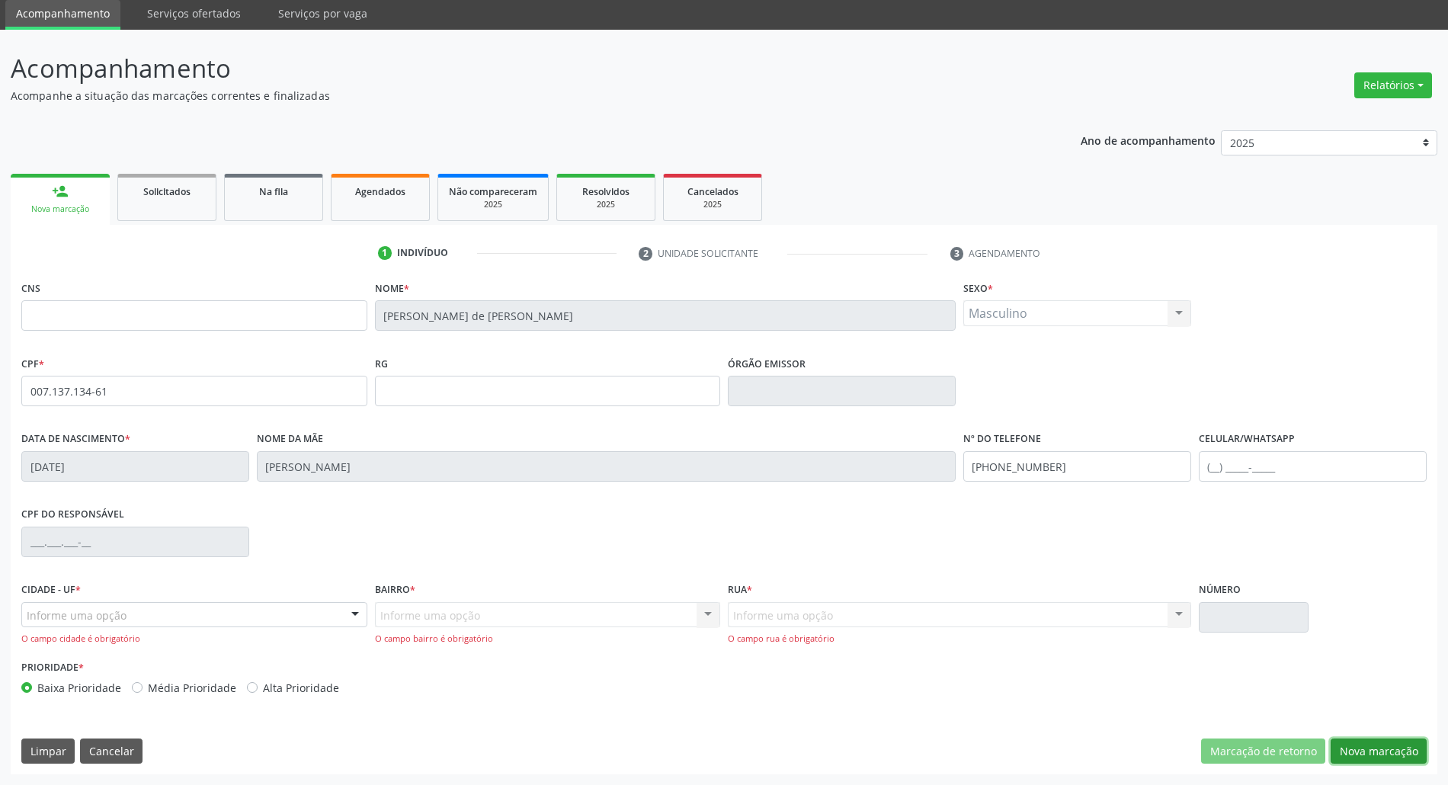
scroll to position [55, 0]
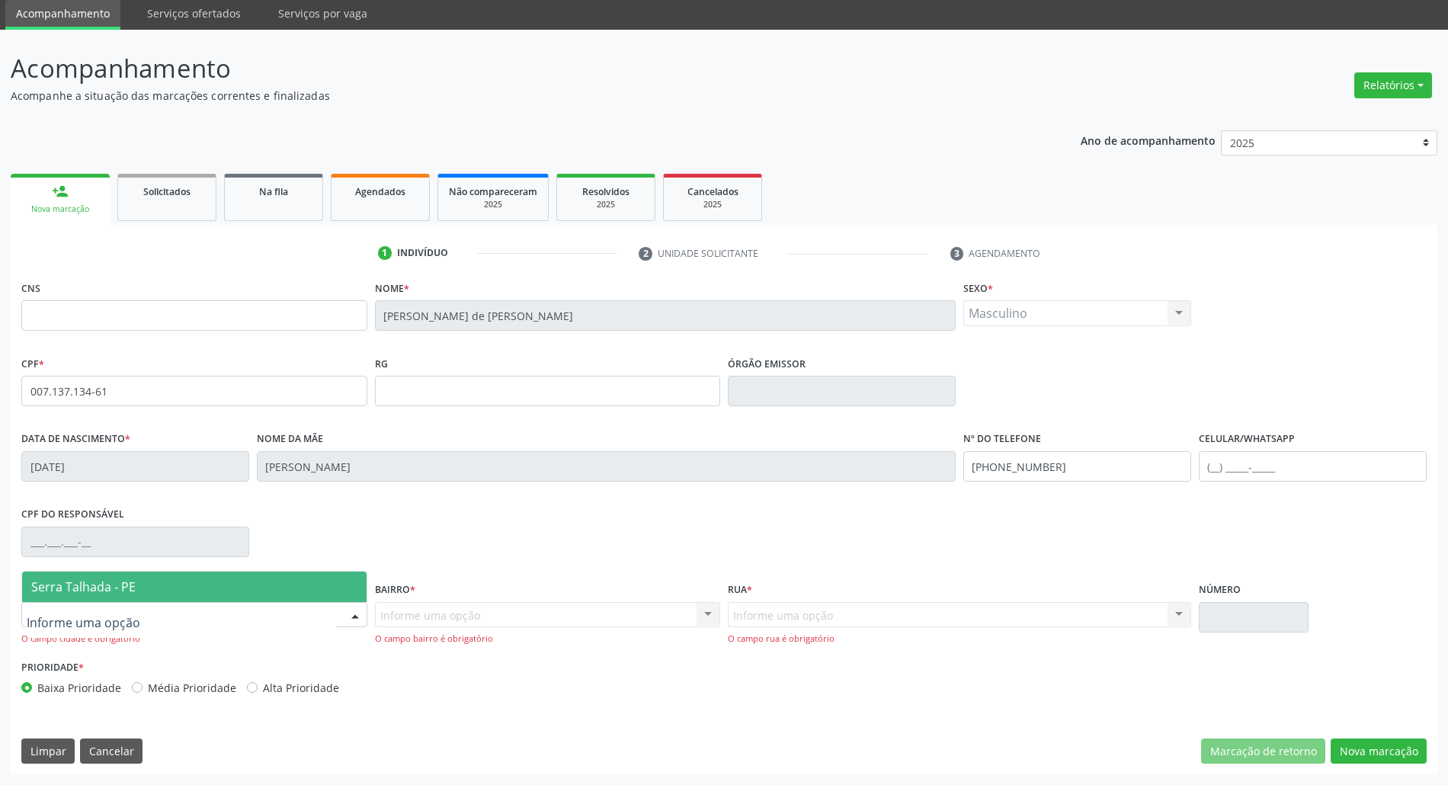
click at [222, 602] on div at bounding box center [194, 615] width 346 height 26
click at [219, 571] on div "Serra Talhada - PE Nenhum resultado encontrado para: " " Nenhuma opção encontra…" at bounding box center [194, 586] width 346 height 31
click at [317, 582] on span "Serra Talhada - PE" at bounding box center [194, 586] width 344 height 30
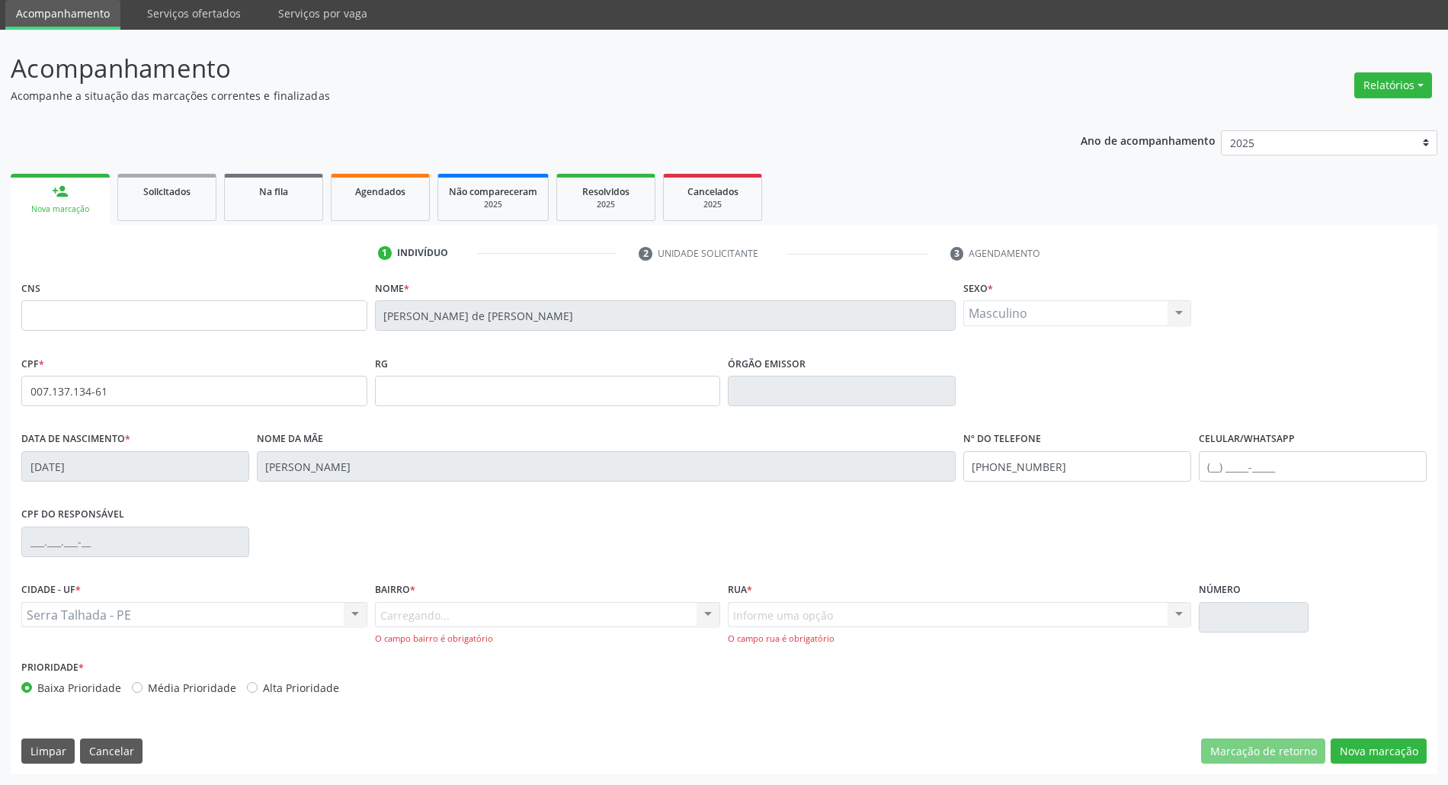
click at [434, 613] on div "Carregando... Nenhum resultado encontrado para: " " Nenhuma opção encontrada. D…" at bounding box center [548, 623] width 346 height 43
click at [433, 622] on div "Carregando... Nenhum resultado encontrado para: " " Nenhuma opção encontrada. D…" at bounding box center [548, 623] width 346 height 43
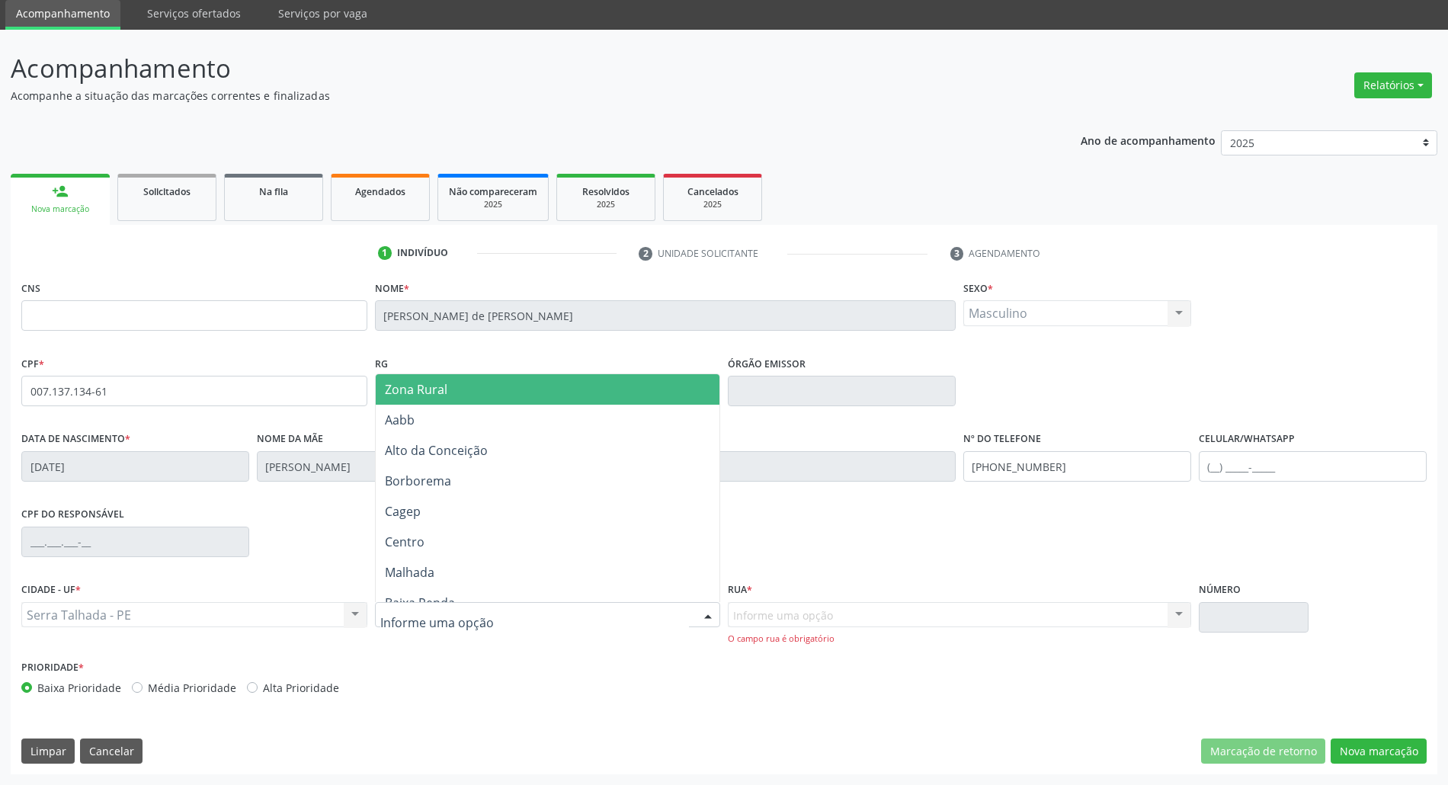
drag, startPoint x: 430, startPoint y: 389, endPoint x: 600, endPoint y: 463, distance: 185.6
click at [434, 395] on span "Zona Rural" at bounding box center [416, 389] width 62 height 17
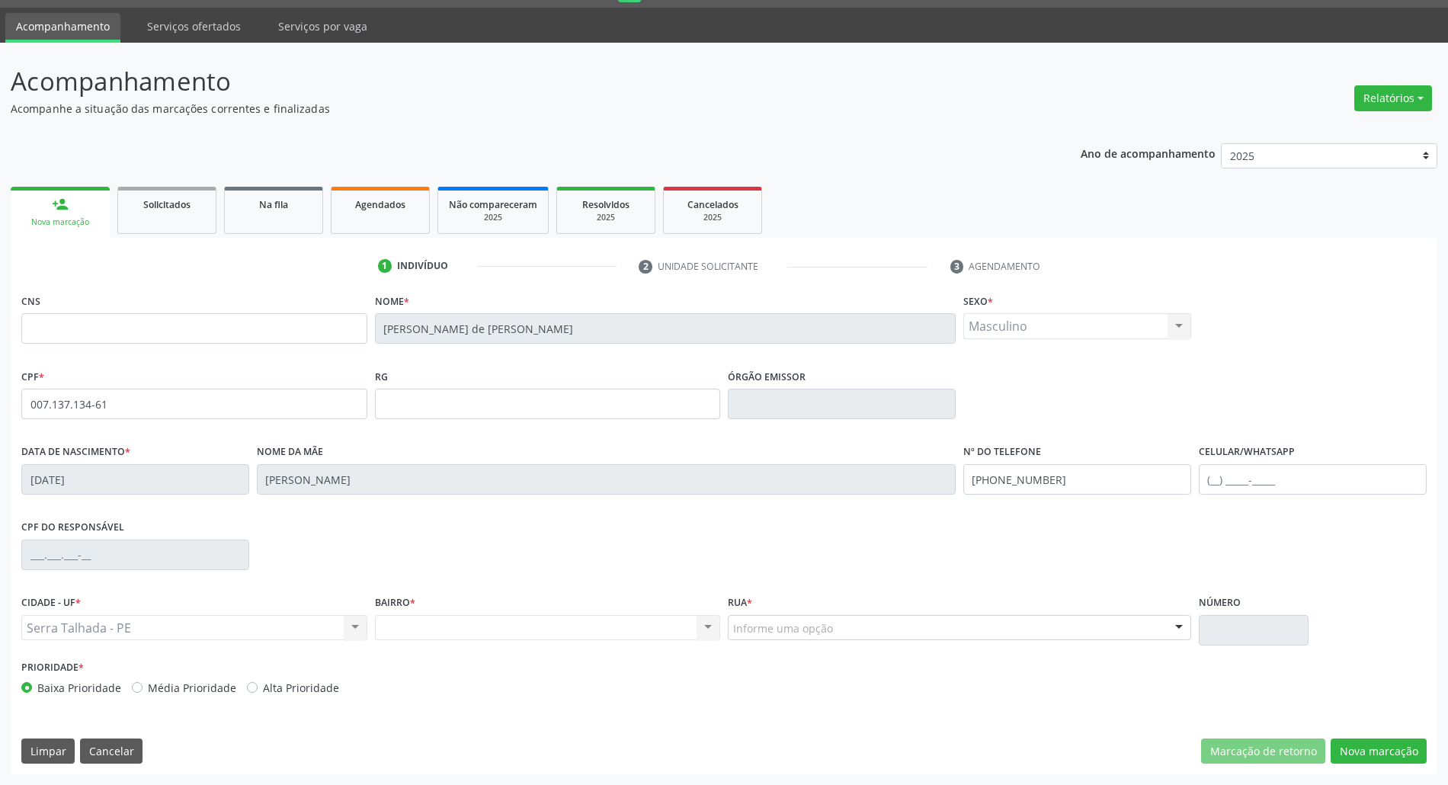
scroll to position [41, 0]
click at [891, 608] on div "Rua * Informe uma opção Faz. Cachoeira II Faz. Granja Faz. Salgadinho Faz. Alde…" at bounding box center [959, 615] width 463 height 49
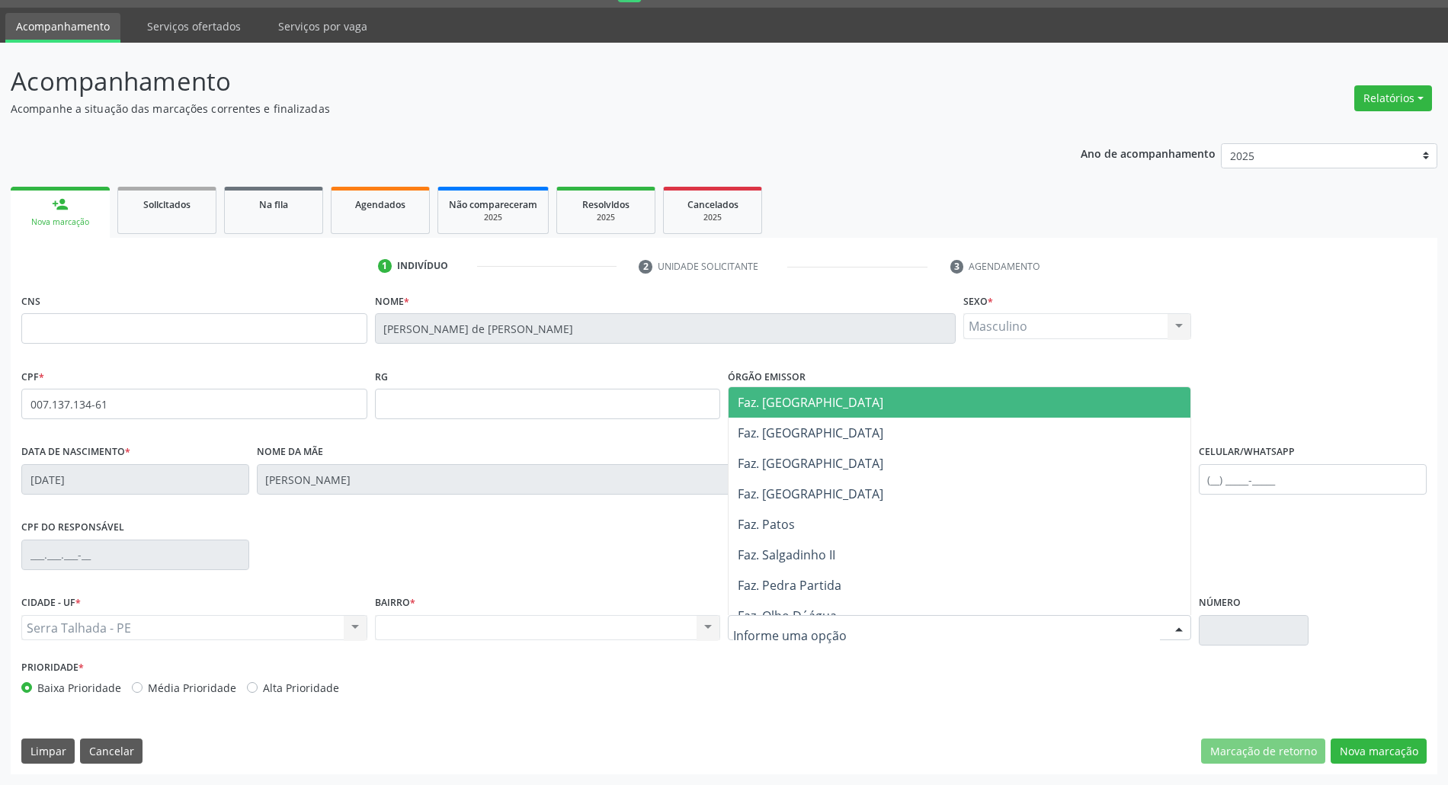
click at [878, 635] on div at bounding box center [959, 628] width 463 height 26
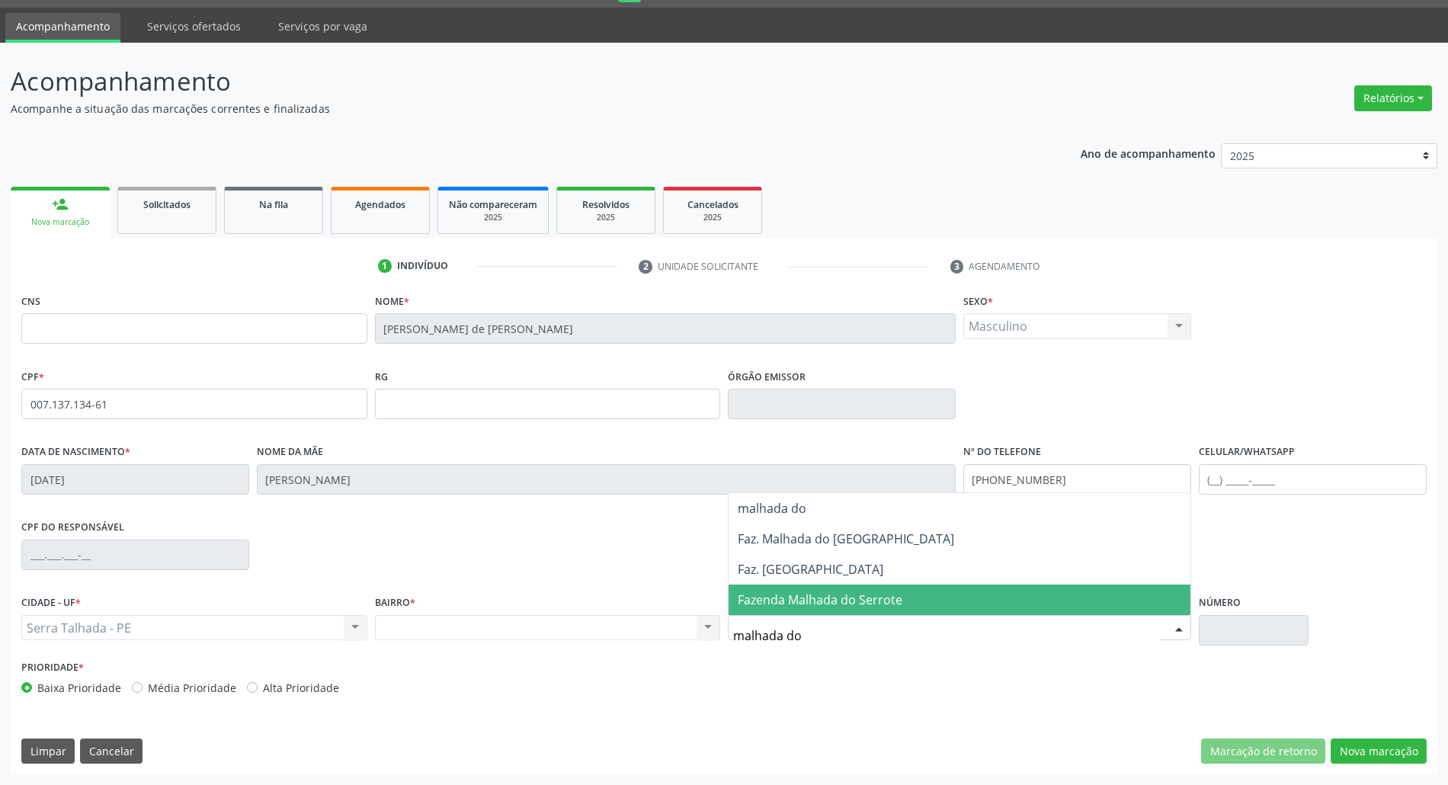
type input "malhada do j"
click at [866, 604] on span "Faz. [GEOGRAPHIC_DATA]" at bounding box center [959, 599] width 462 height 30
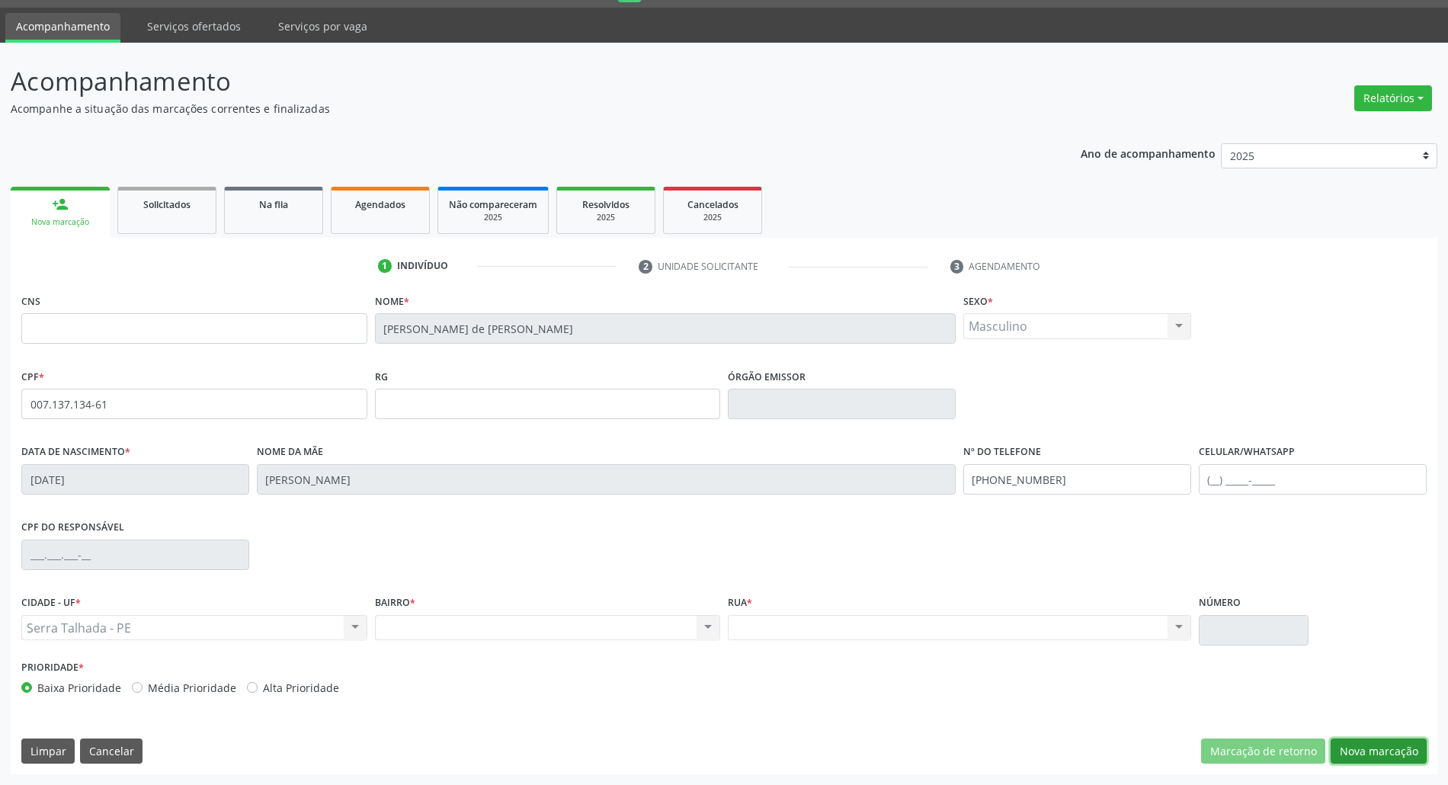
click at [1355, 747] on button "Nova marcação" at bounding box center [1378, 751] width 96 height 26
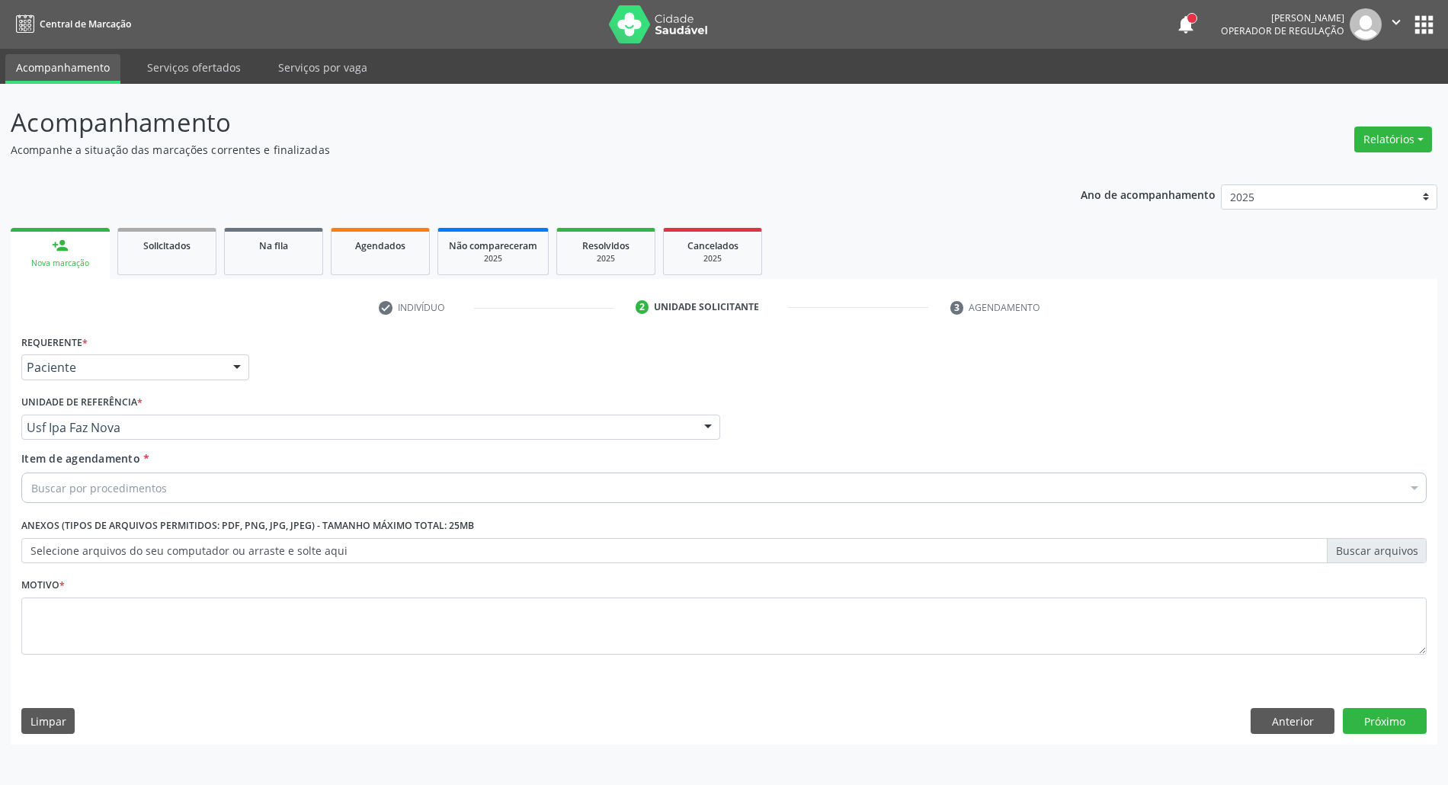
scroll to position [0, 0]
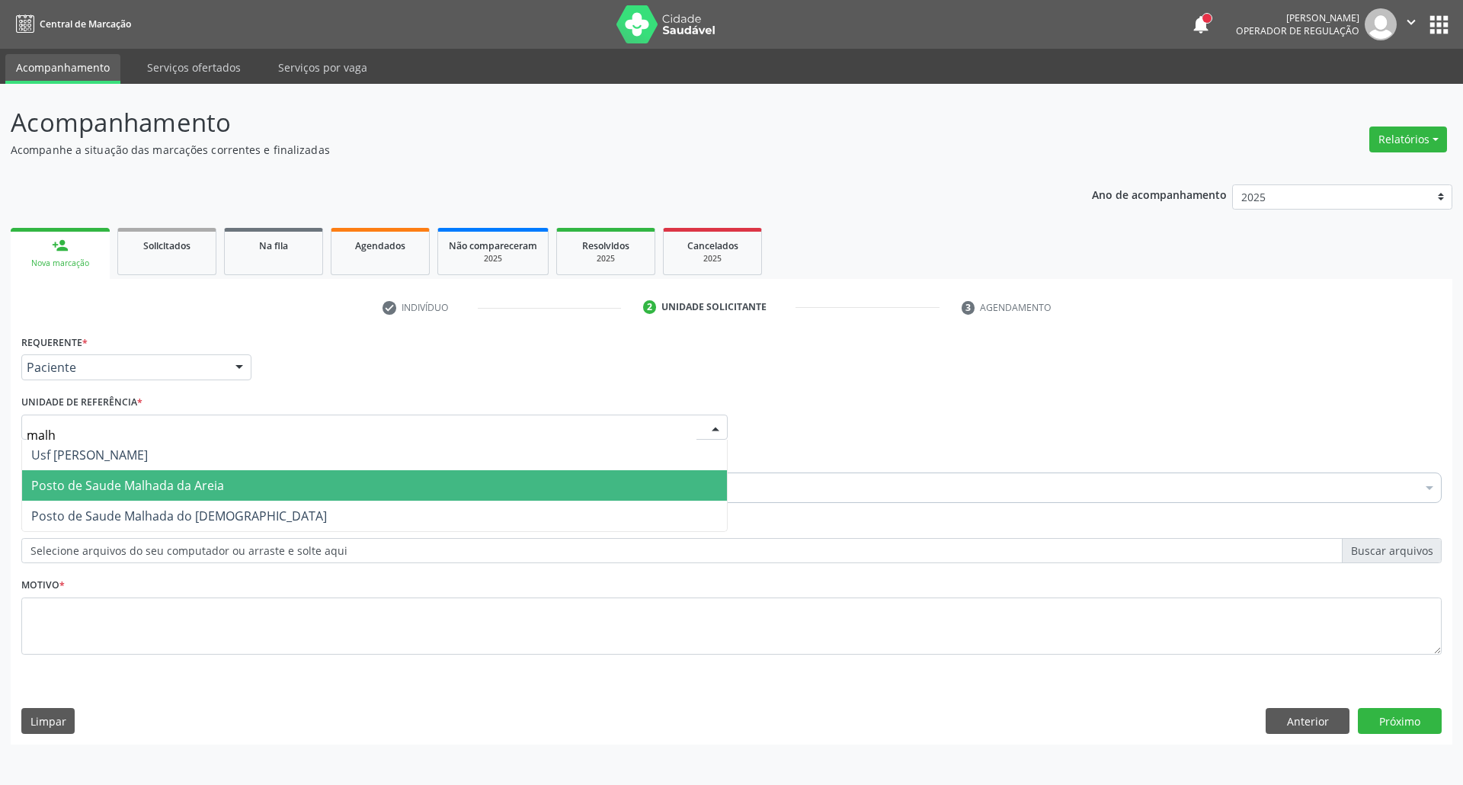
type input "malha"
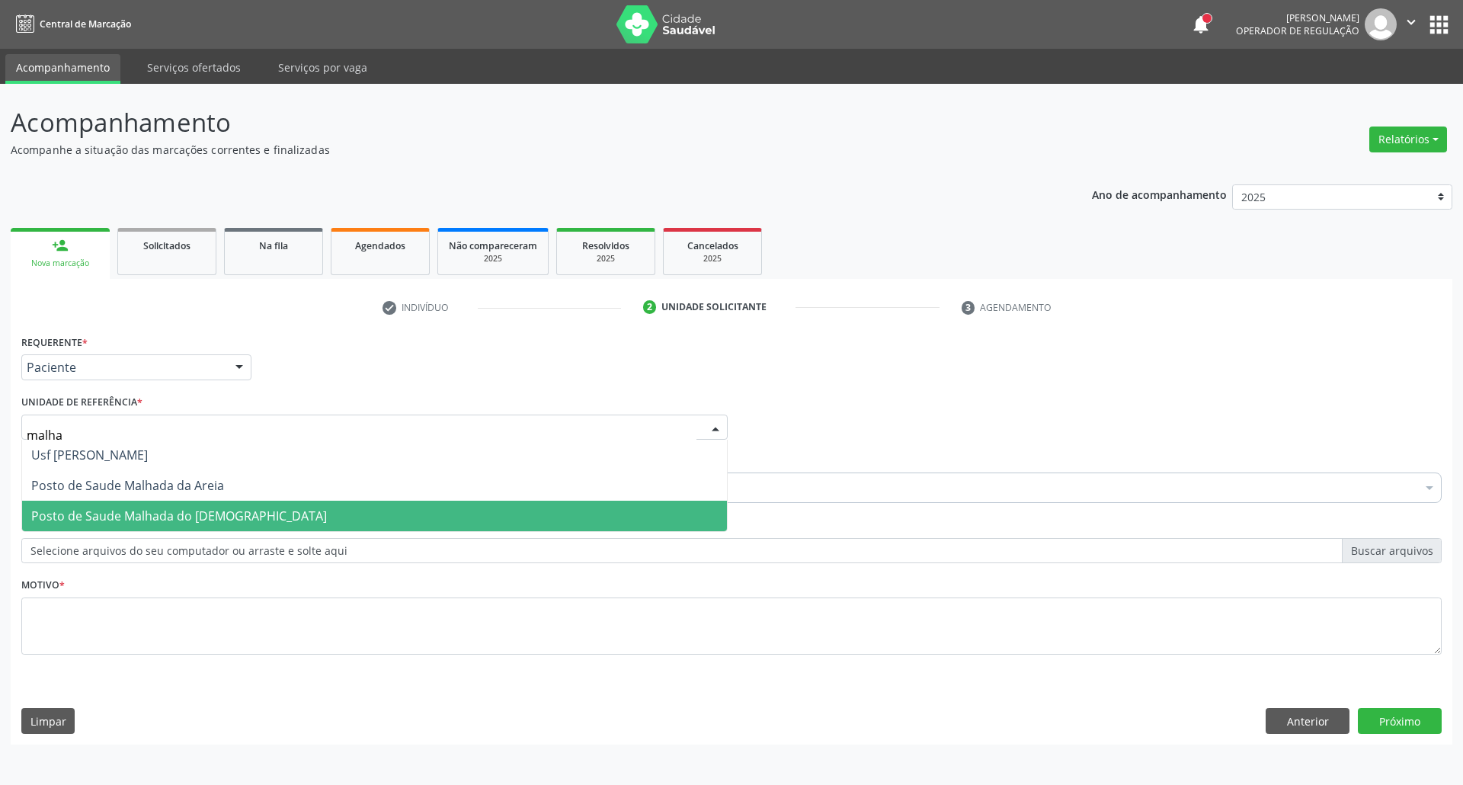
click at [98, 509] on span "Posto de Saude Malhada do [DEMOGRAPHIC_DATA]" at bounding box center [179, 515] width 296 height 17
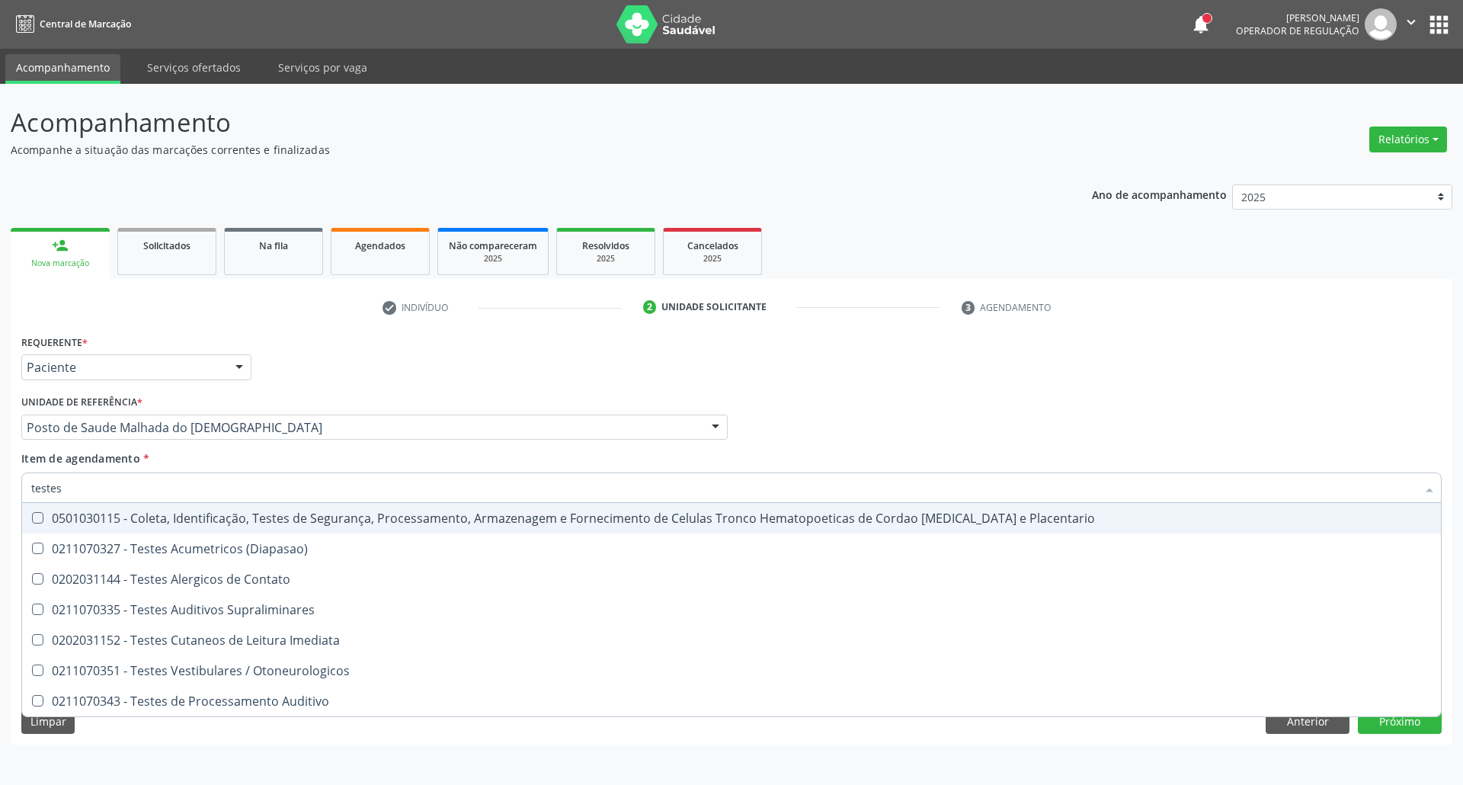
type input "testes a"
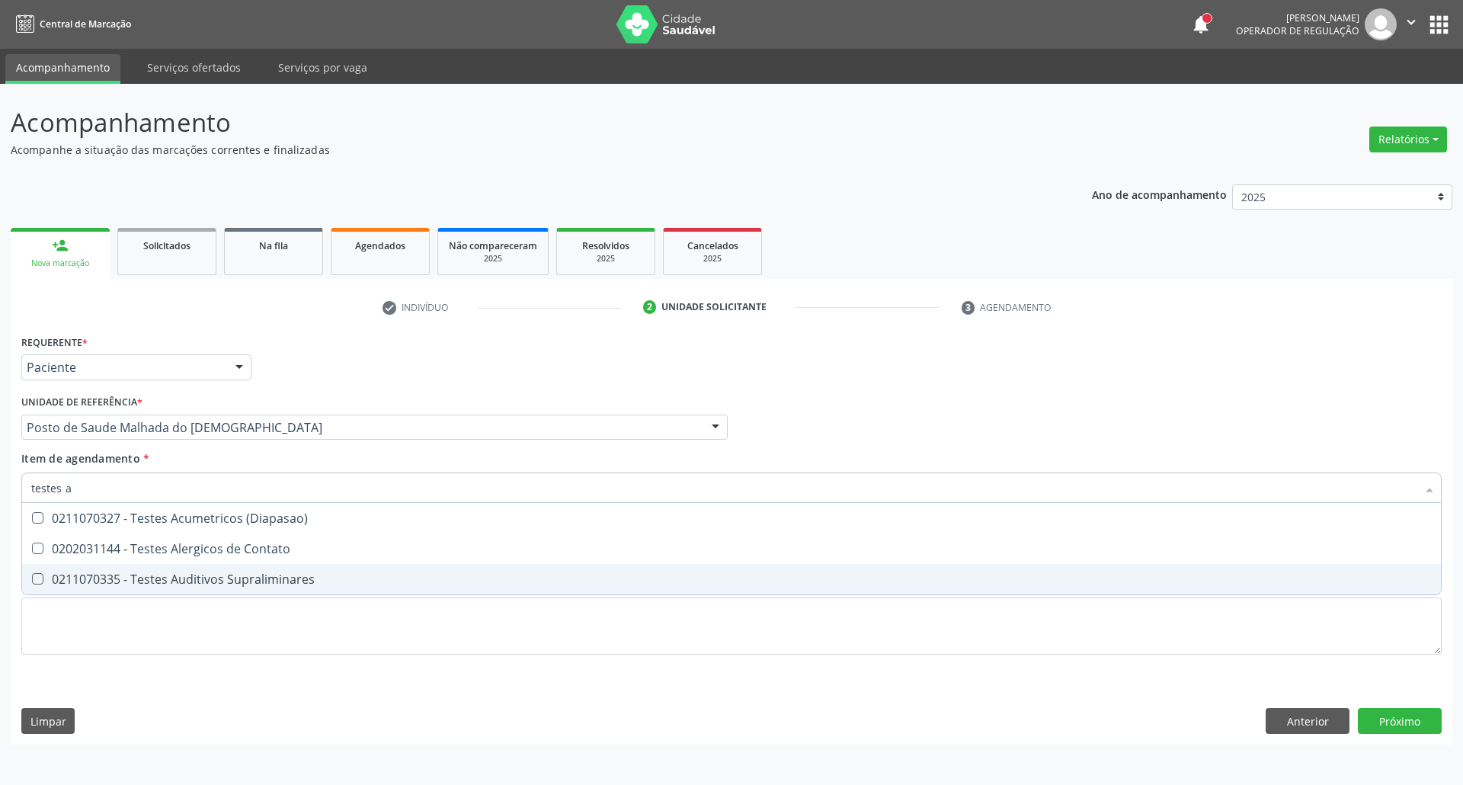
click at [284, 581] on div "0211070335 - Testes Auditivos Supraliminares" at bounding box center [731, 579] width 1400 height 12
checkbox Supraliminares "true"
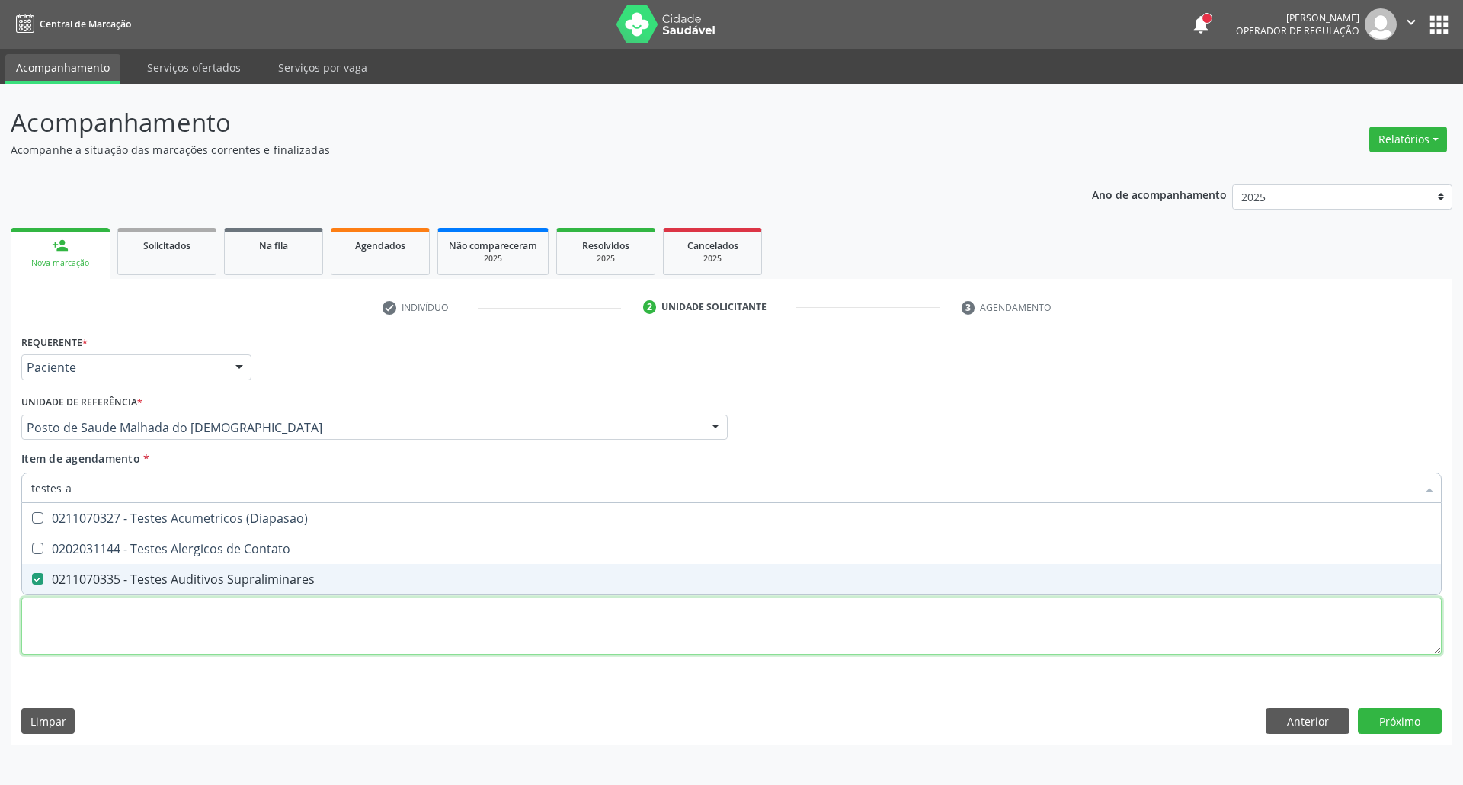
click at [273, 619] on div "Requerente * Paciente Profissional de Saúde Paciente Nenhum resultado encontrad…" at bounding box center [731, 503] width 1420 height 345
checkbox Contato "true"
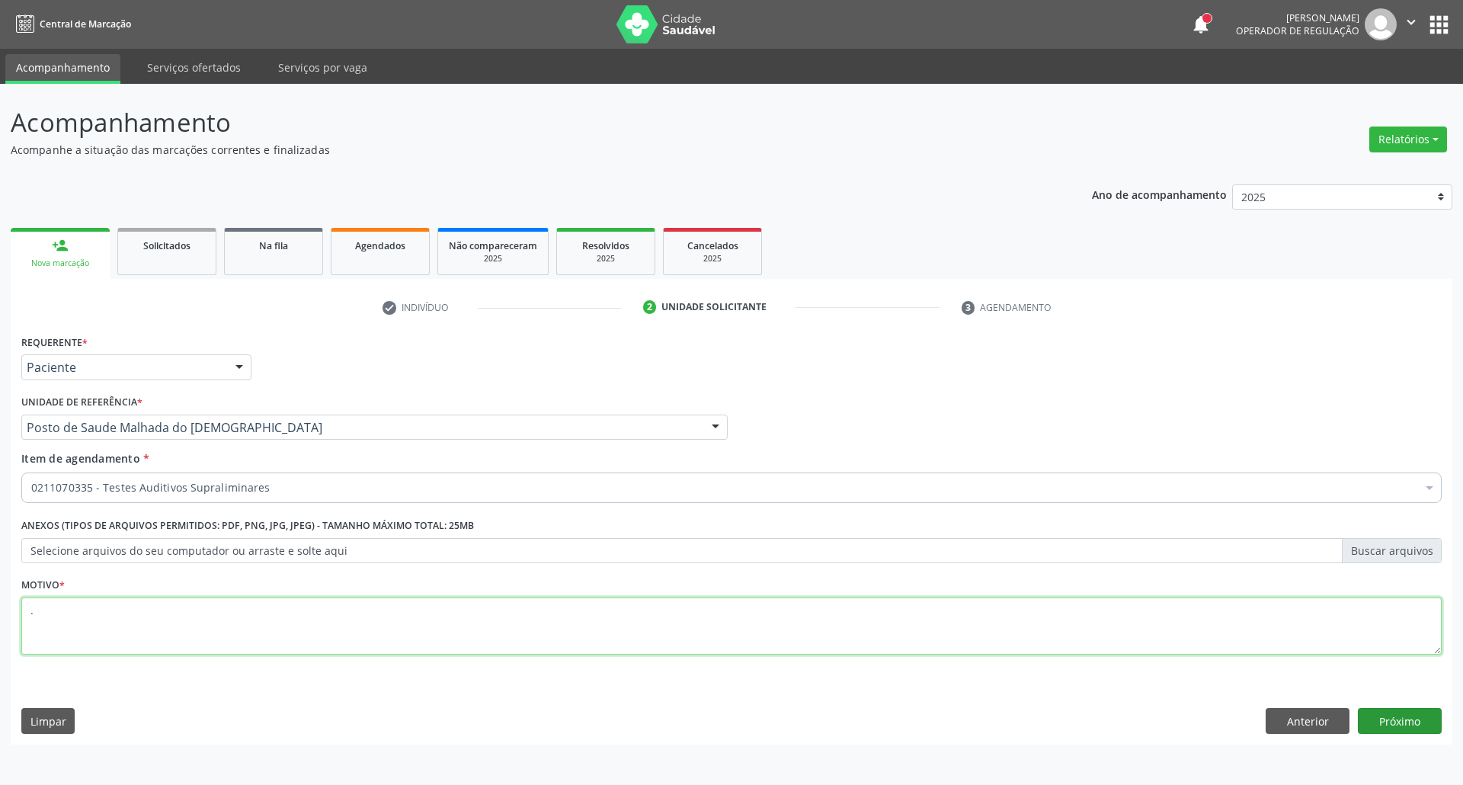
type textarea "."
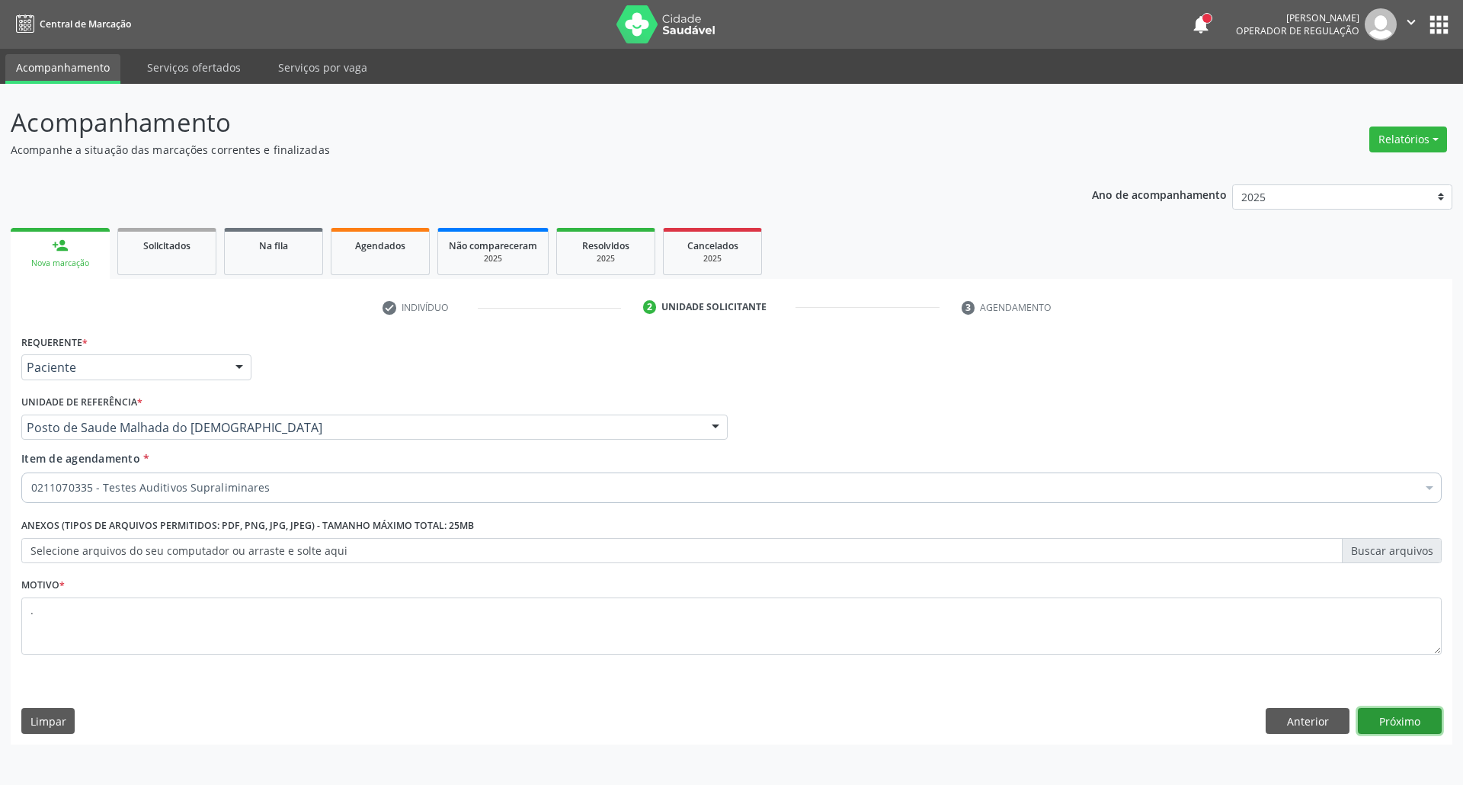
click at [1413, 721] on button "Próximo" at bounding box center [1400, 721] width 84 height 26
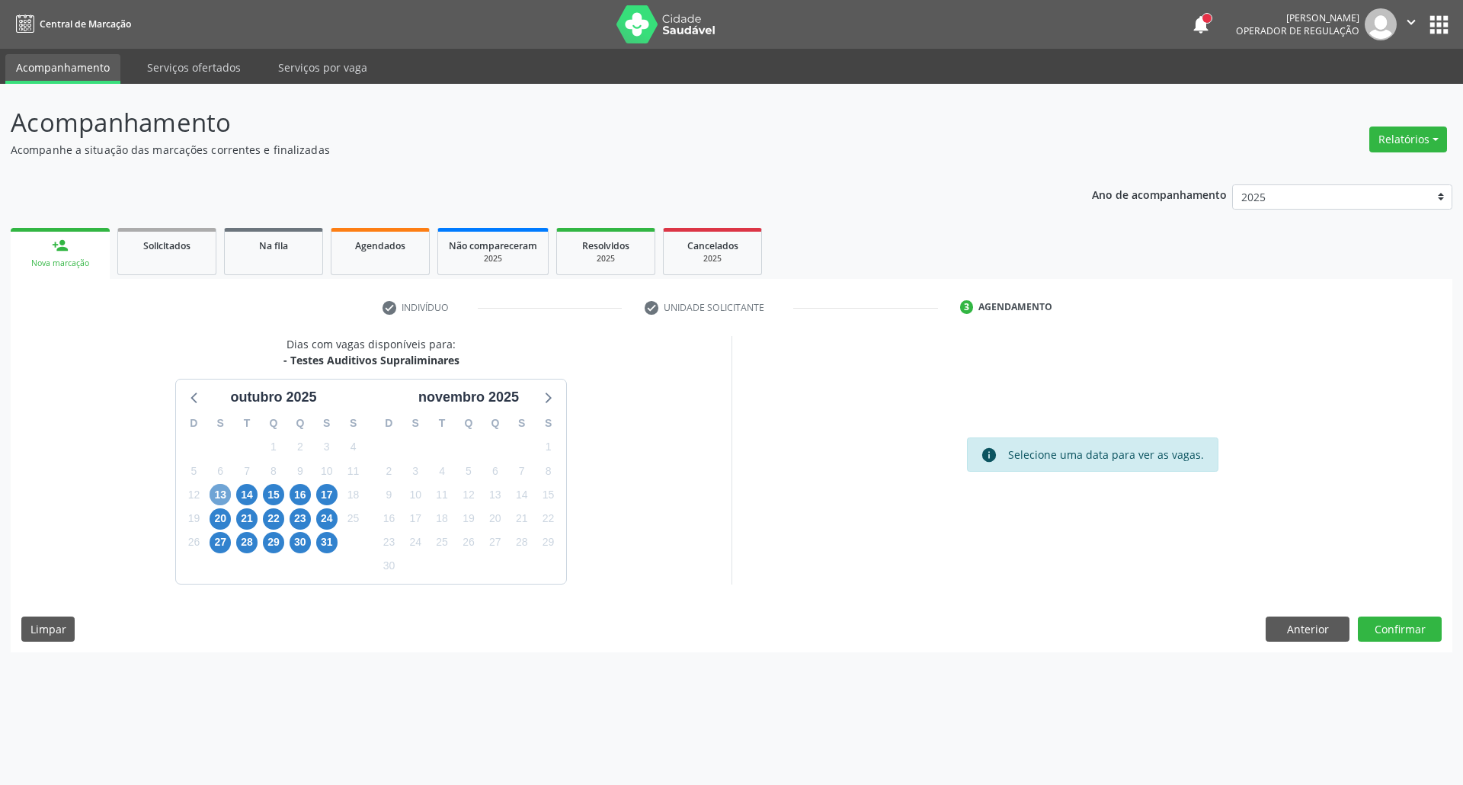
click at [219, 498] on span "13" at bounding box center [220, 494] width 21 height 21
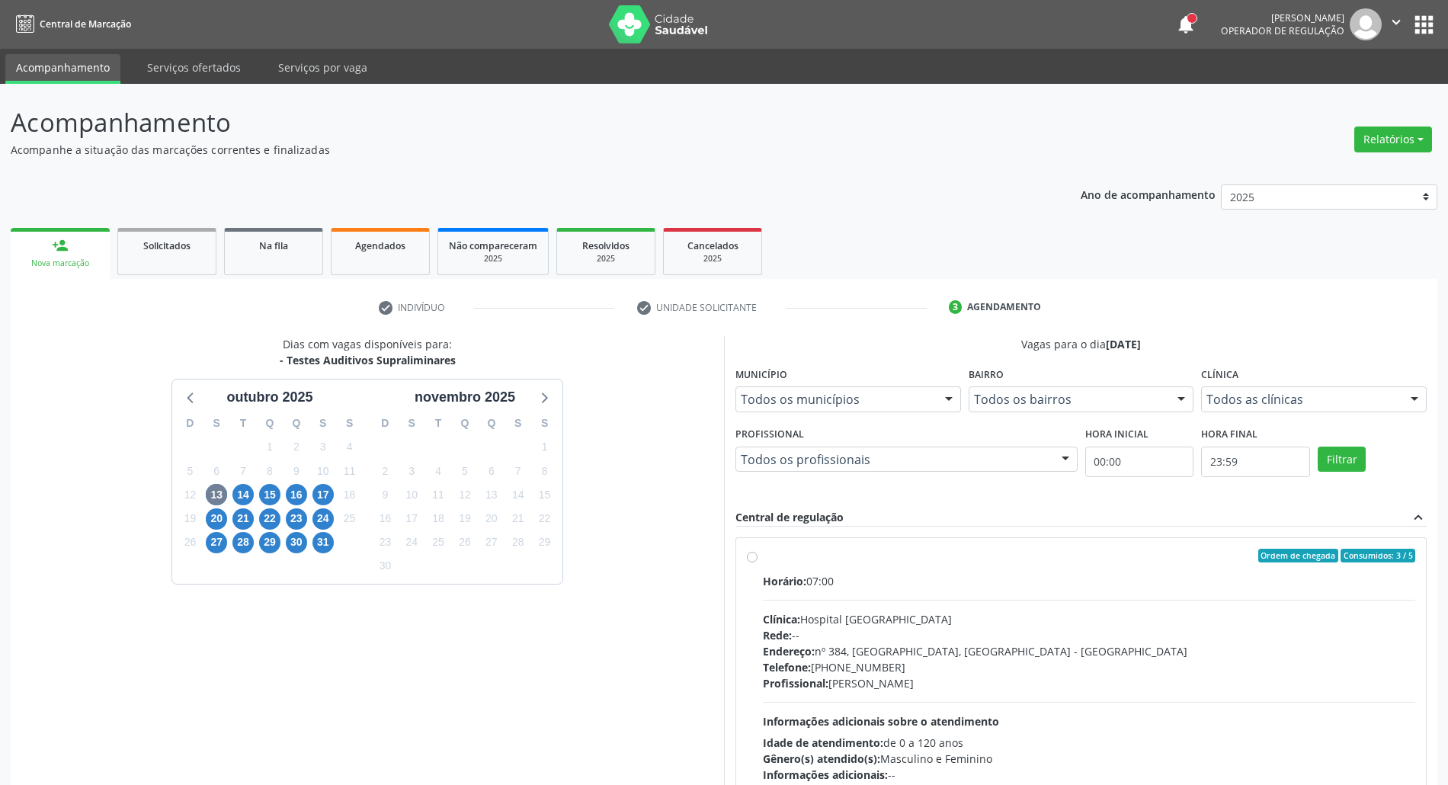
click at [942, 581] on div "Horário: 07:00" at bounding box center [1089, 581] width 652 height 16
click at [757, 562] on input "Ordem de chegada Consumidos: 3 / 5 Horário: 07:00 Clínica: Hospital Sao Francis…" at bounding box center [752, 556] width 11 height 14
radio input "true"
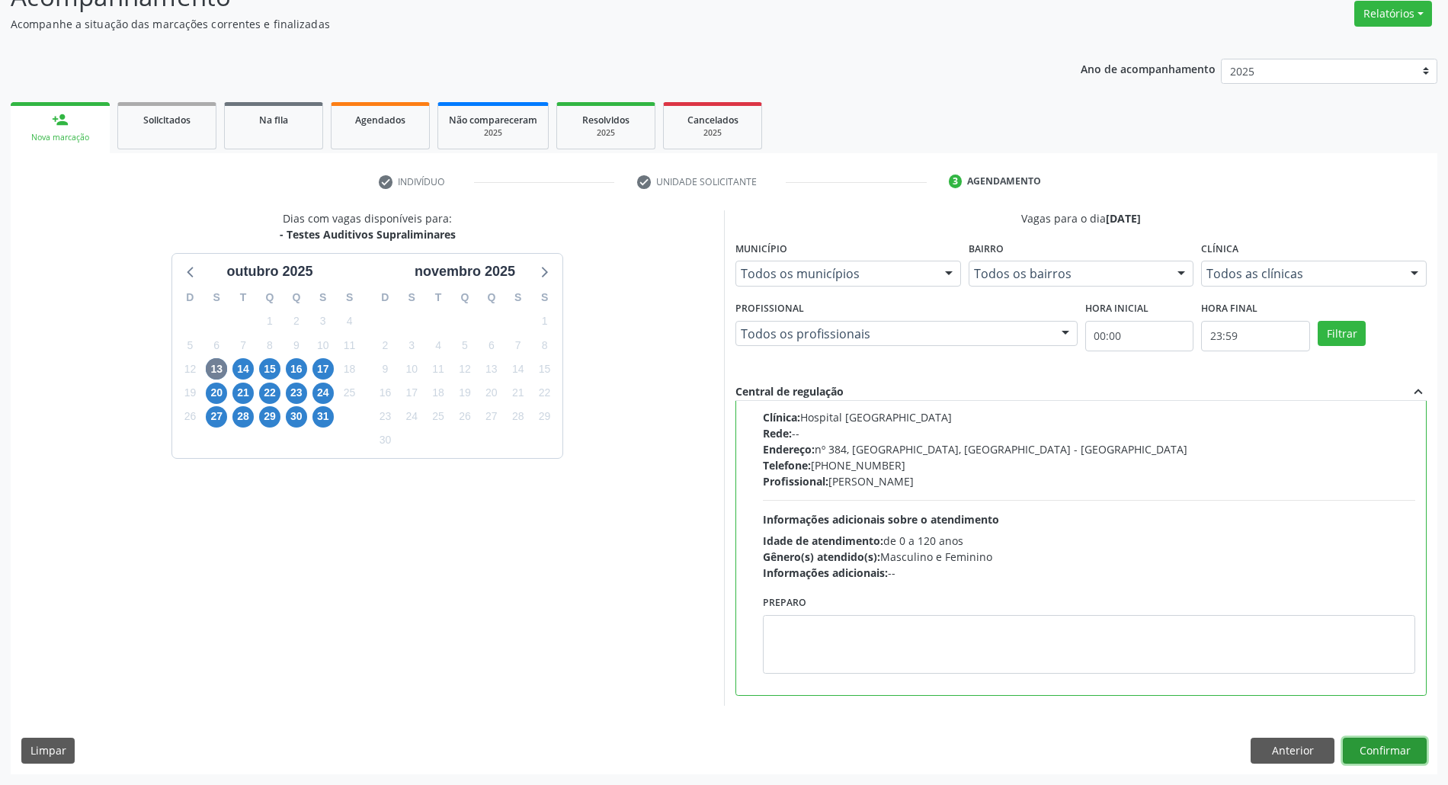
click at [1394, 744] on button "Confirmar" at bounding box center [1385, 751] width 84 height 26
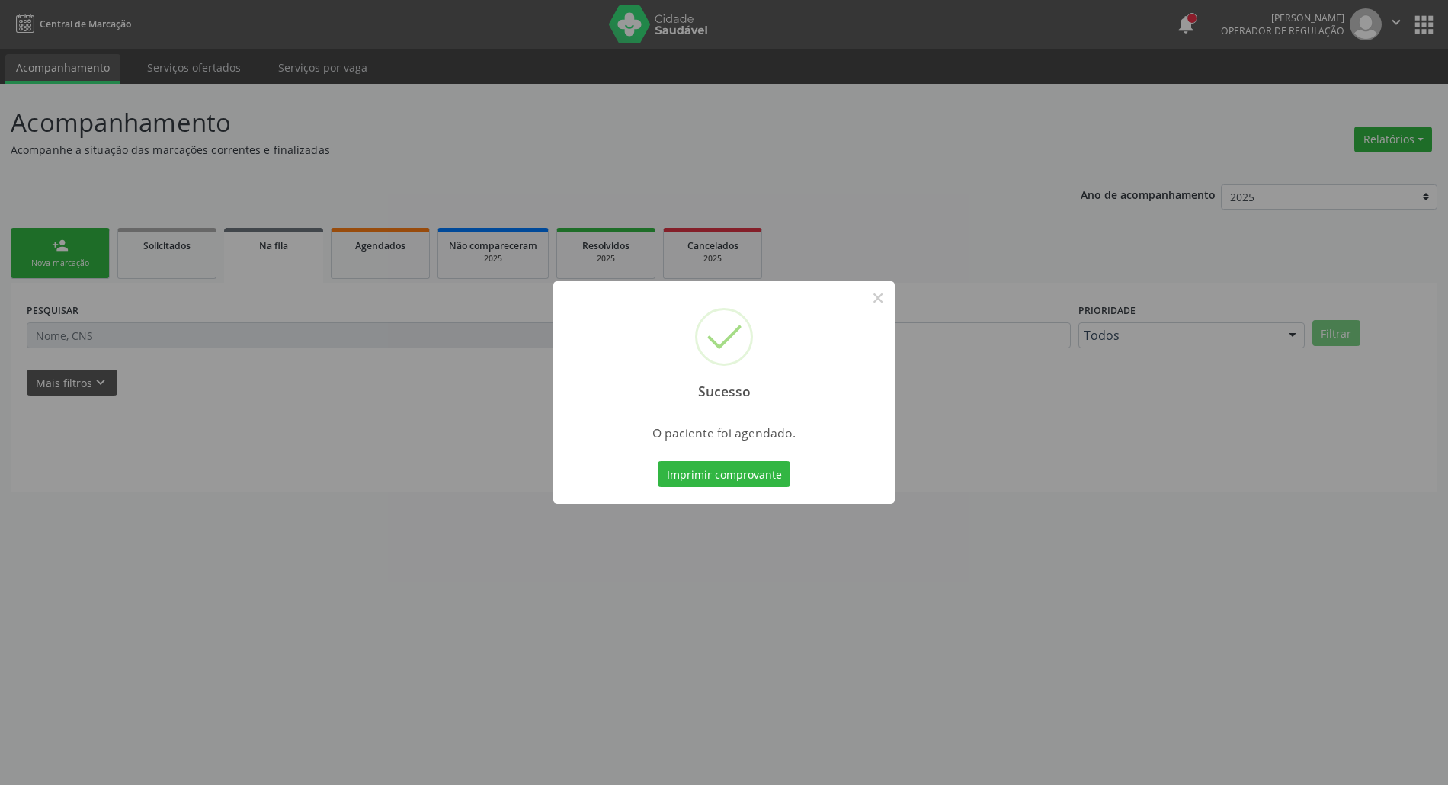
scroll to position [0, 0]
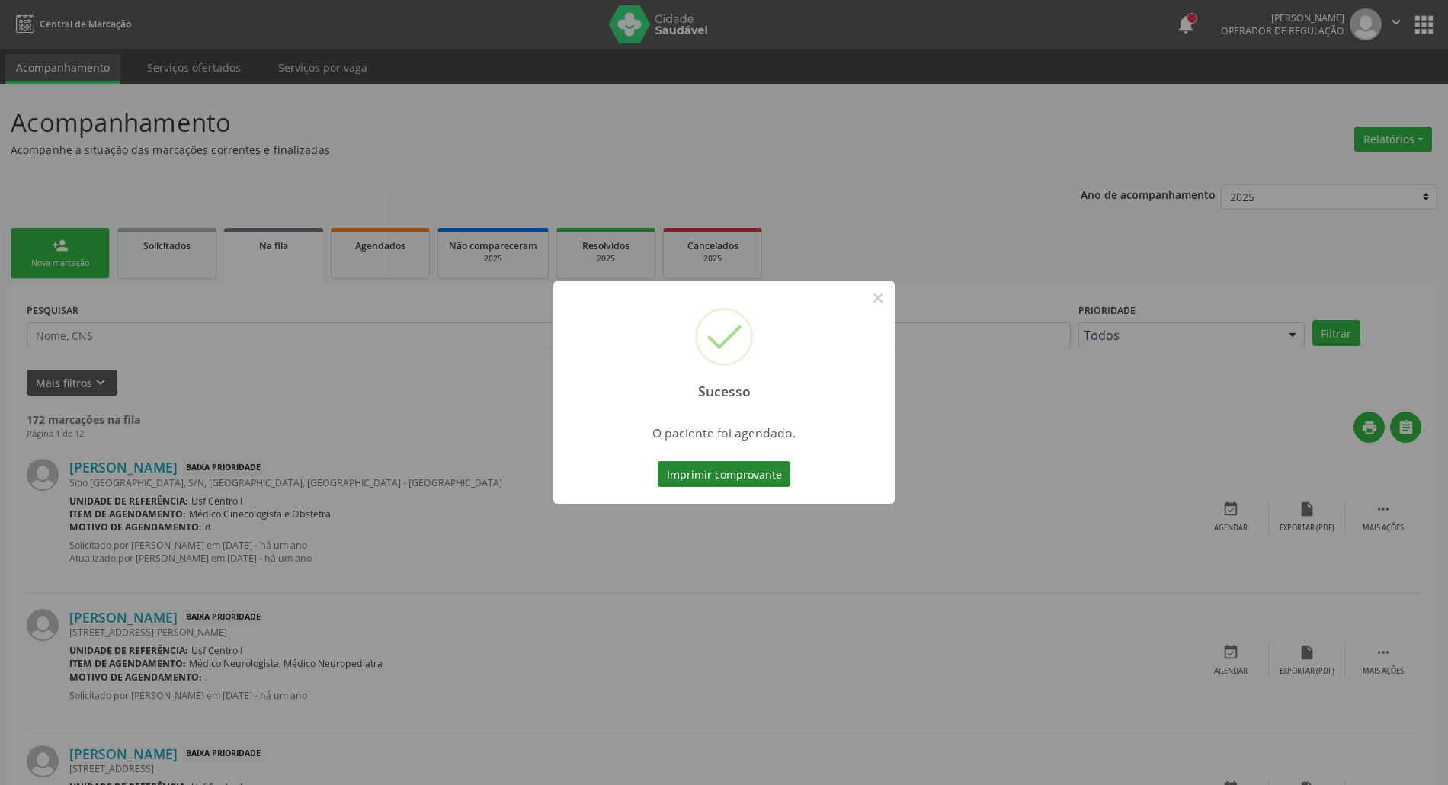
click at [786, 467] on button "Imprimir comprovante" at bounding box center [724, 474] width 133 height 26
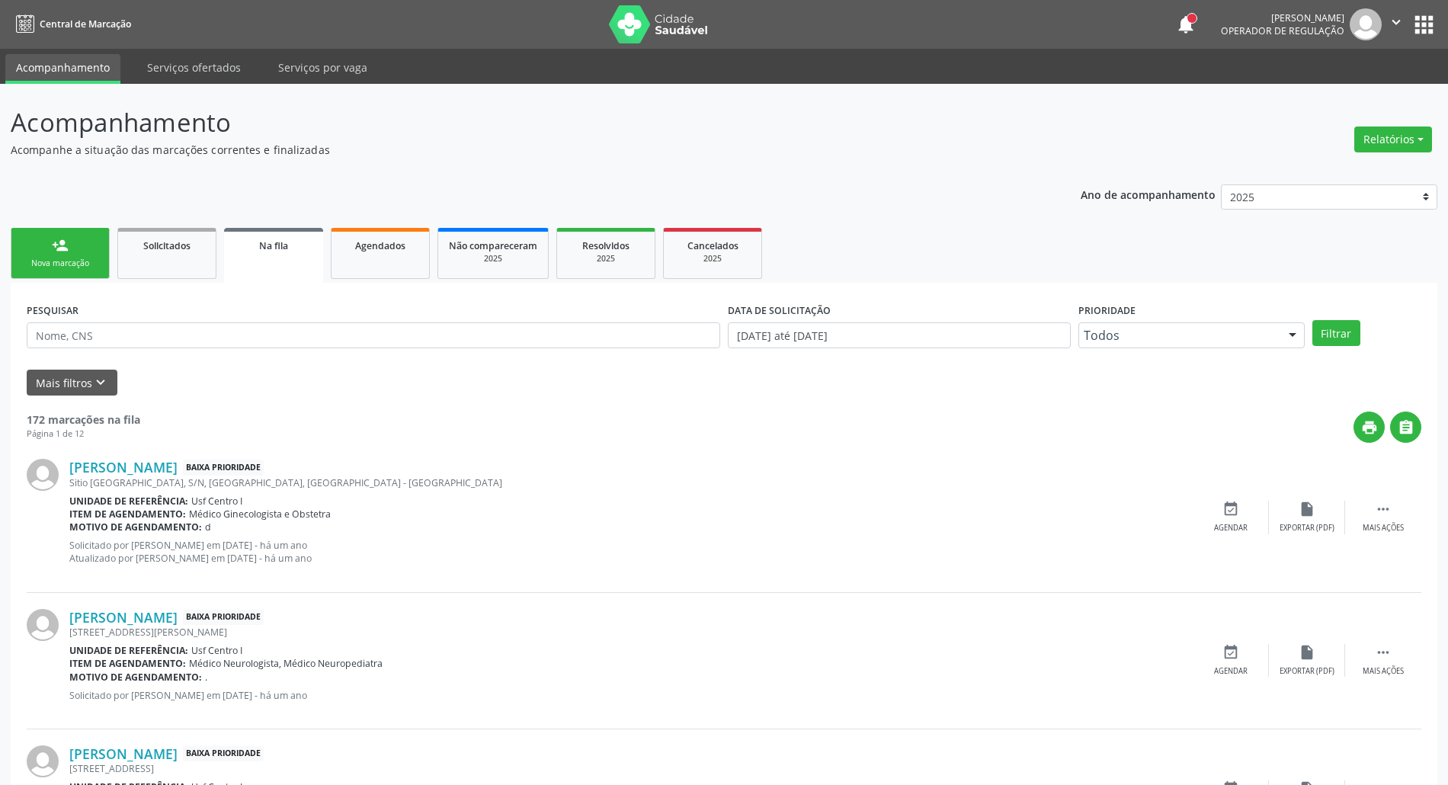
click at [53, 265] on div "Nova marcação" at bounding box center [60, 263] width 76 height 11
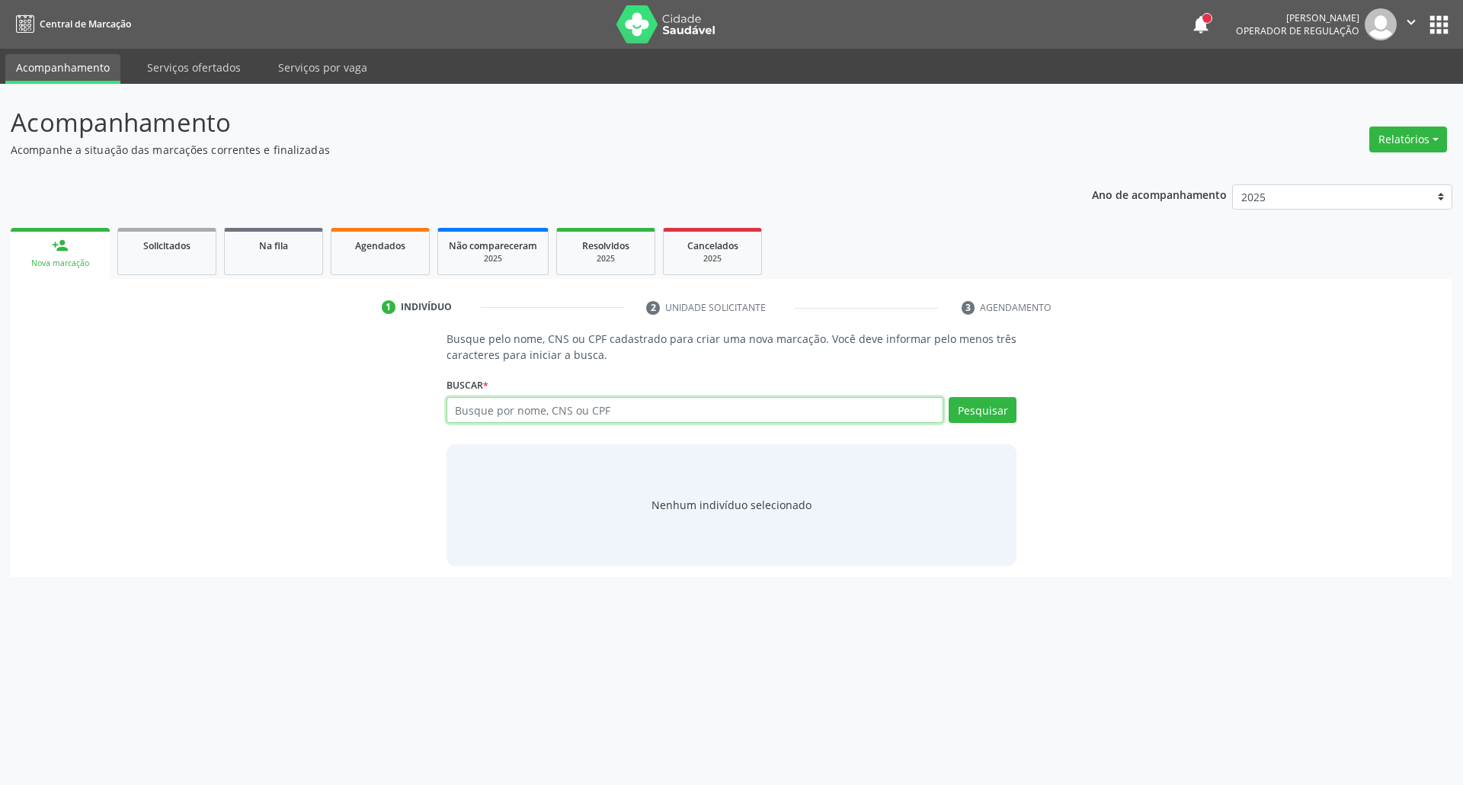
click at [655, 407] on input "text" at bounding box center [695, 410] width 498 height 26
type input "89805006363602387"
drag, startPoint x: 587, startPoint y: 414, endPoint x: 114, endPoint y: 408, distance: 472.4
click at [156, 414] on div "Busque pelo nome, CNS ou CPF cadastrado para criar uma nova marcação. Você deve…" at bounding box center [731, 448] width 1420 height 235
paste input "text"
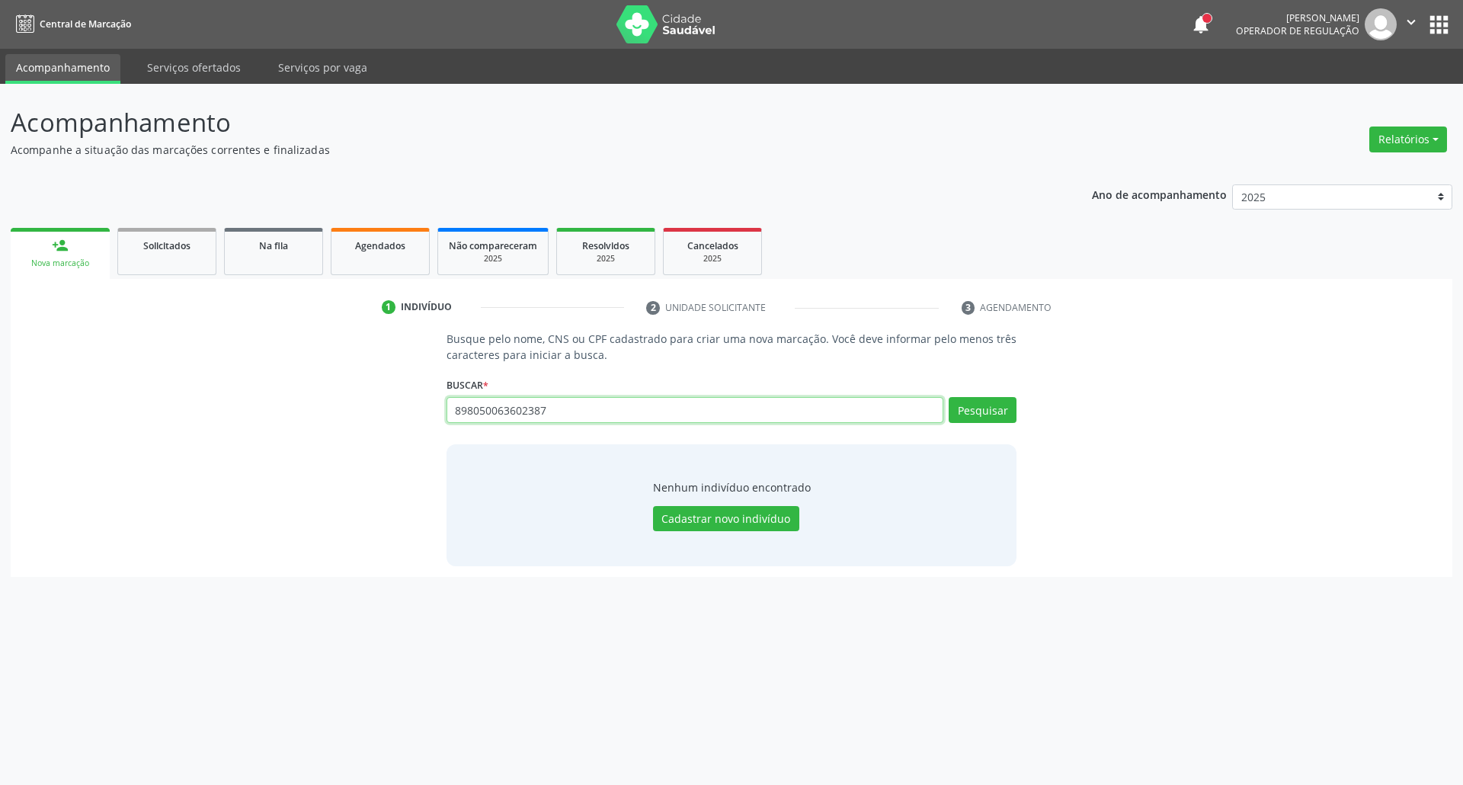
type input "898050063602387"
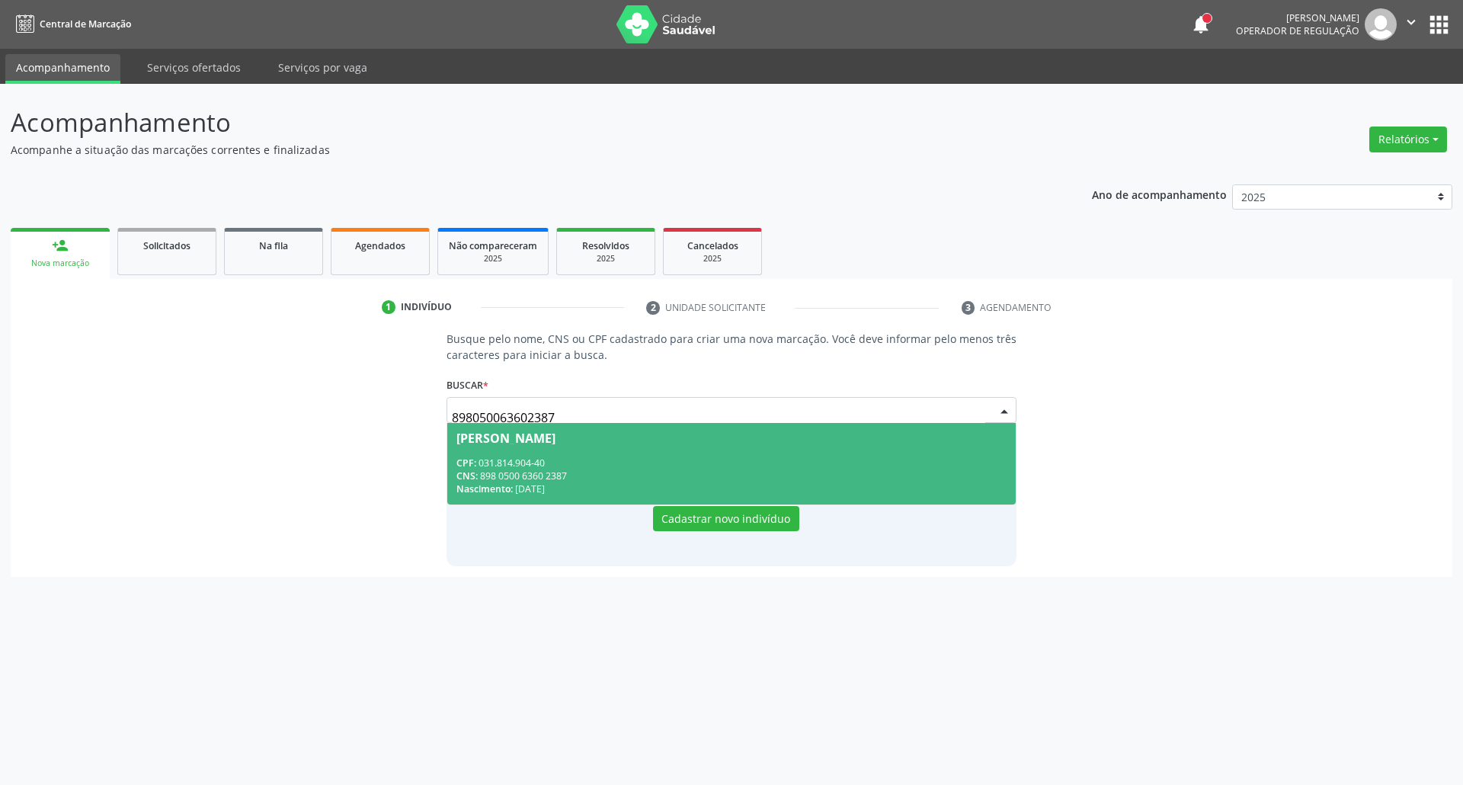
drag, startPoint x: 734, startPoint y: 463, endPoint x: 689, endPoint y: 463, distance: 45.7
click at [727, 463] on div "CPF: 031.814.904-40" at bounding box center [731, 462] width 551 height 13
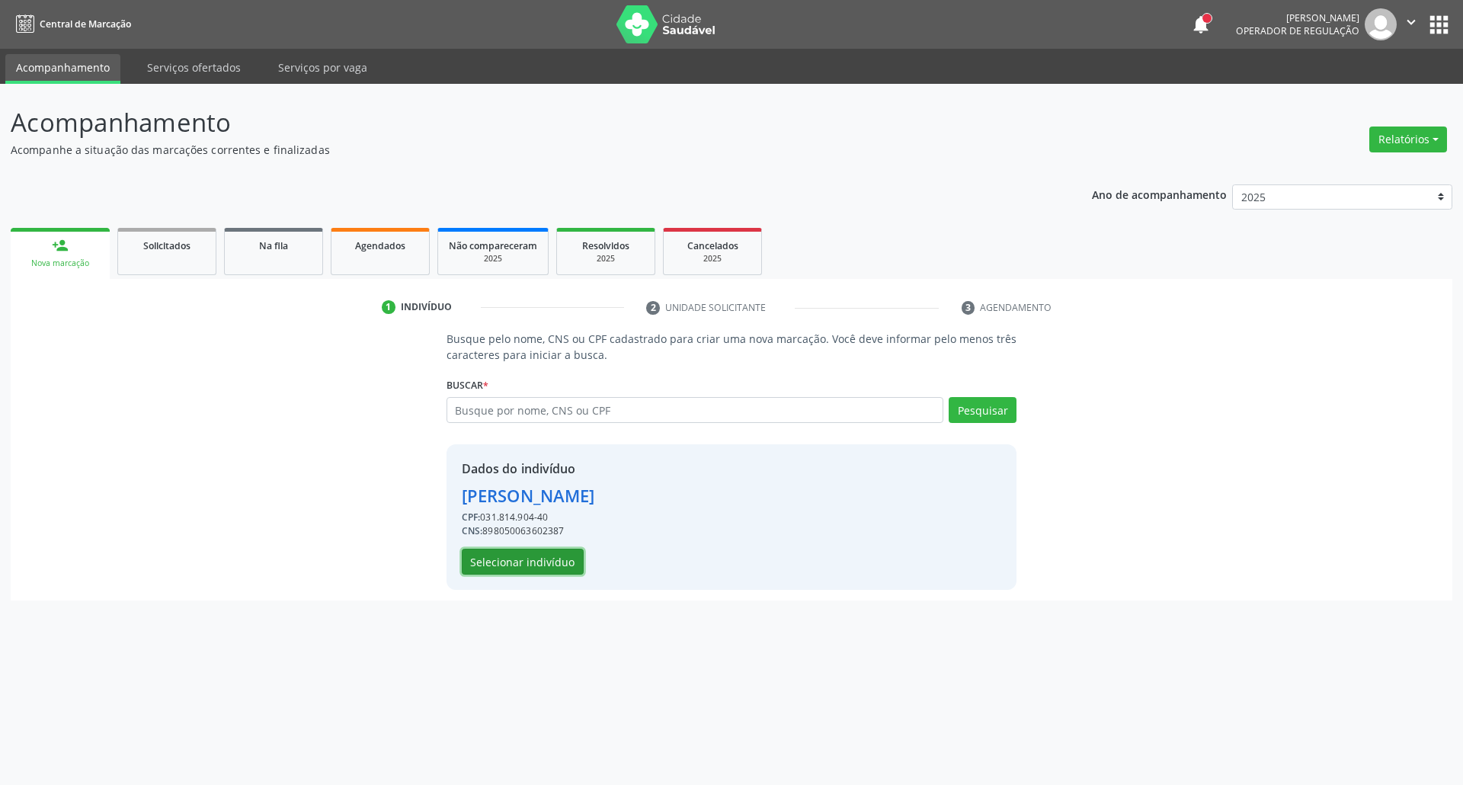
click at [535, 565] on button "Selecionar indivíduo" at bounding box center [523, 562] width 122 height 26
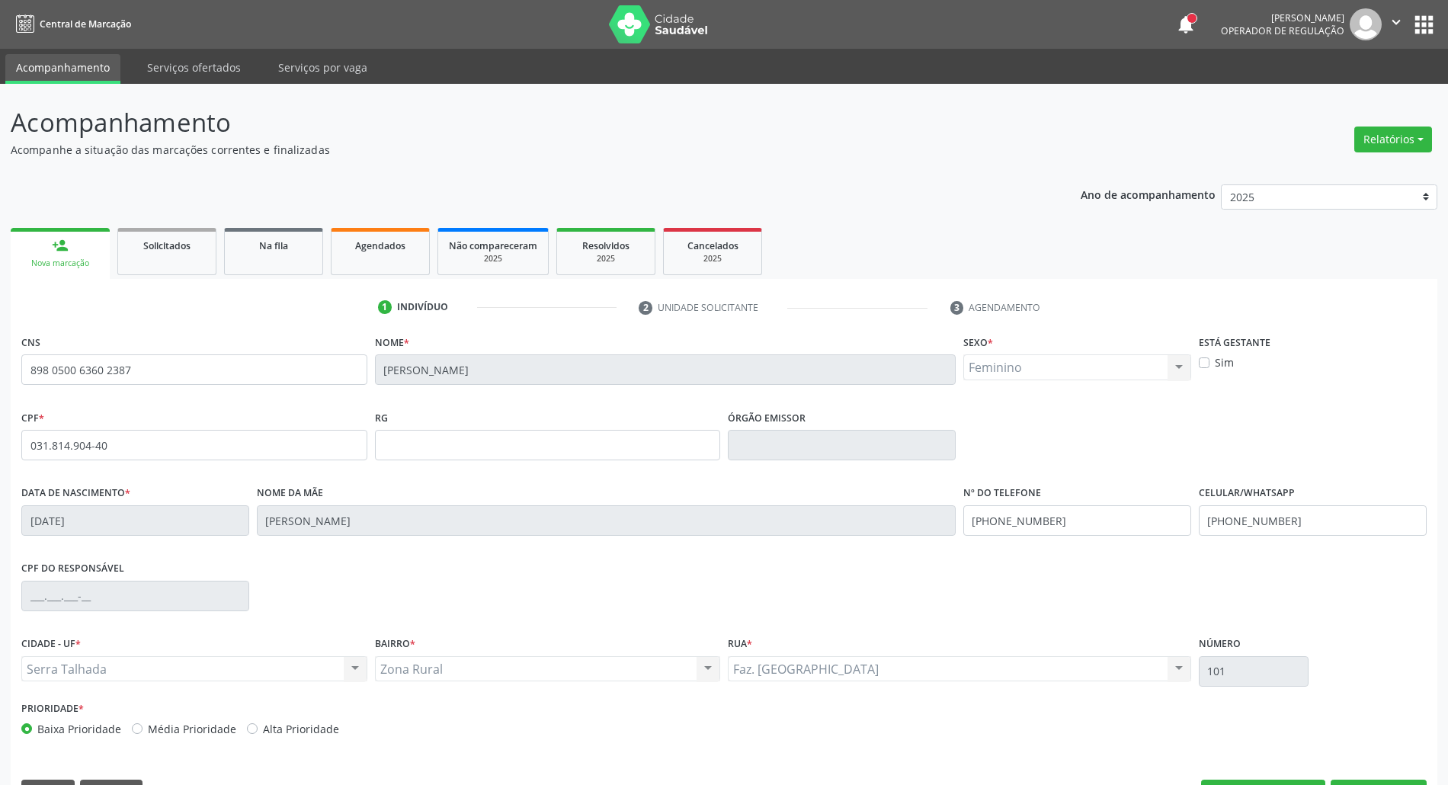
scroll to position [41, 0]
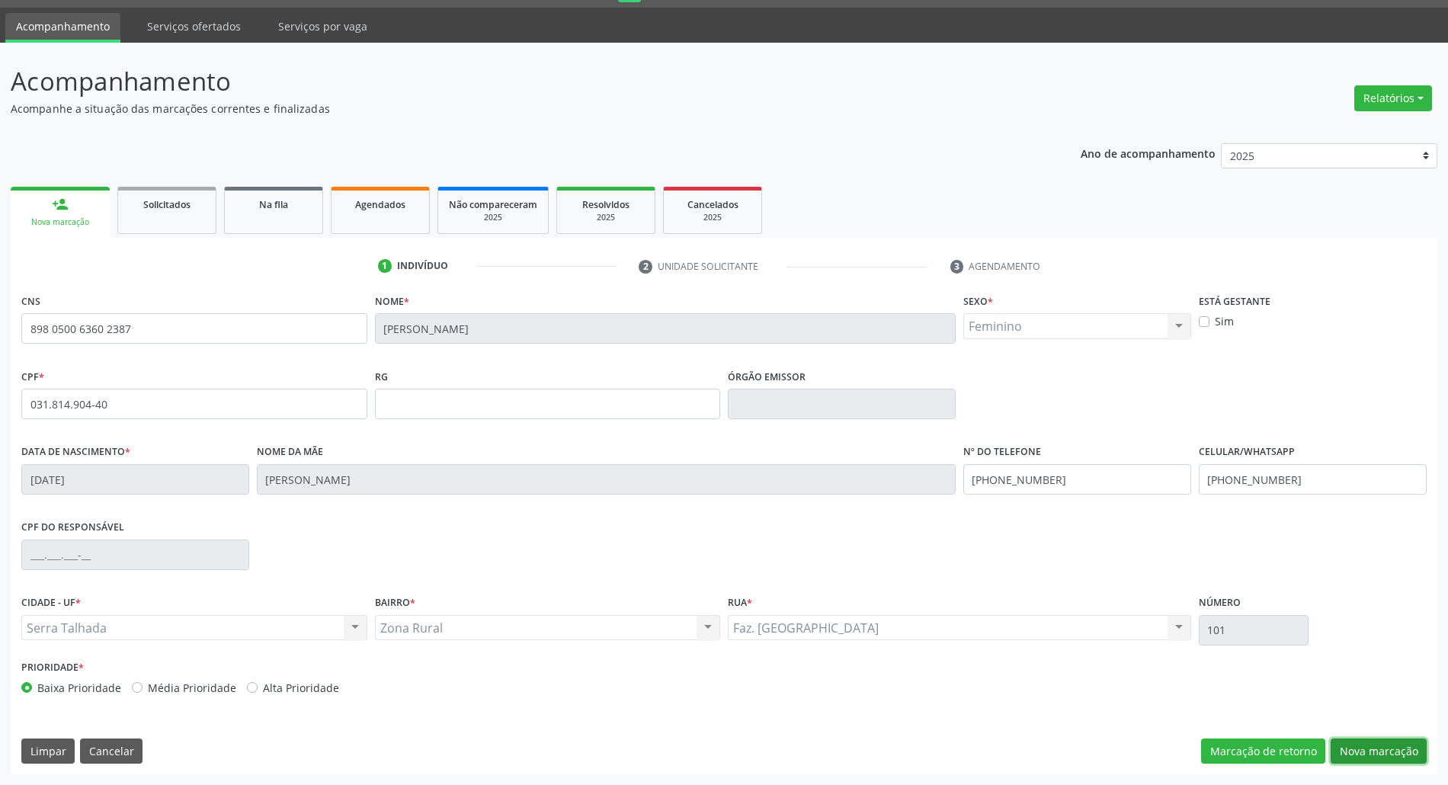
click at [1338, 747] on button "Nova marcação" at bounding box center [1378, 751] width 96 height 26
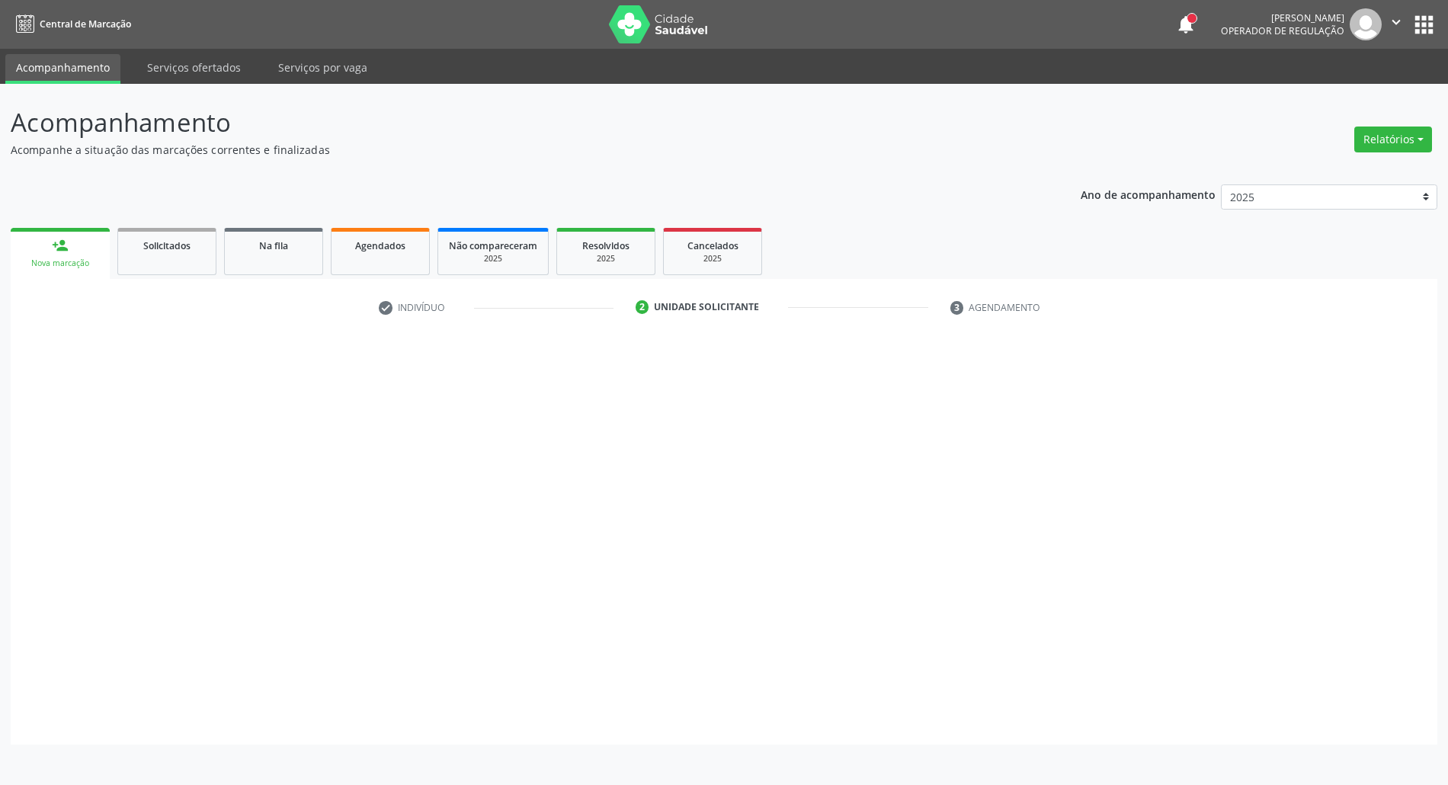
scroll to position [0, 0]
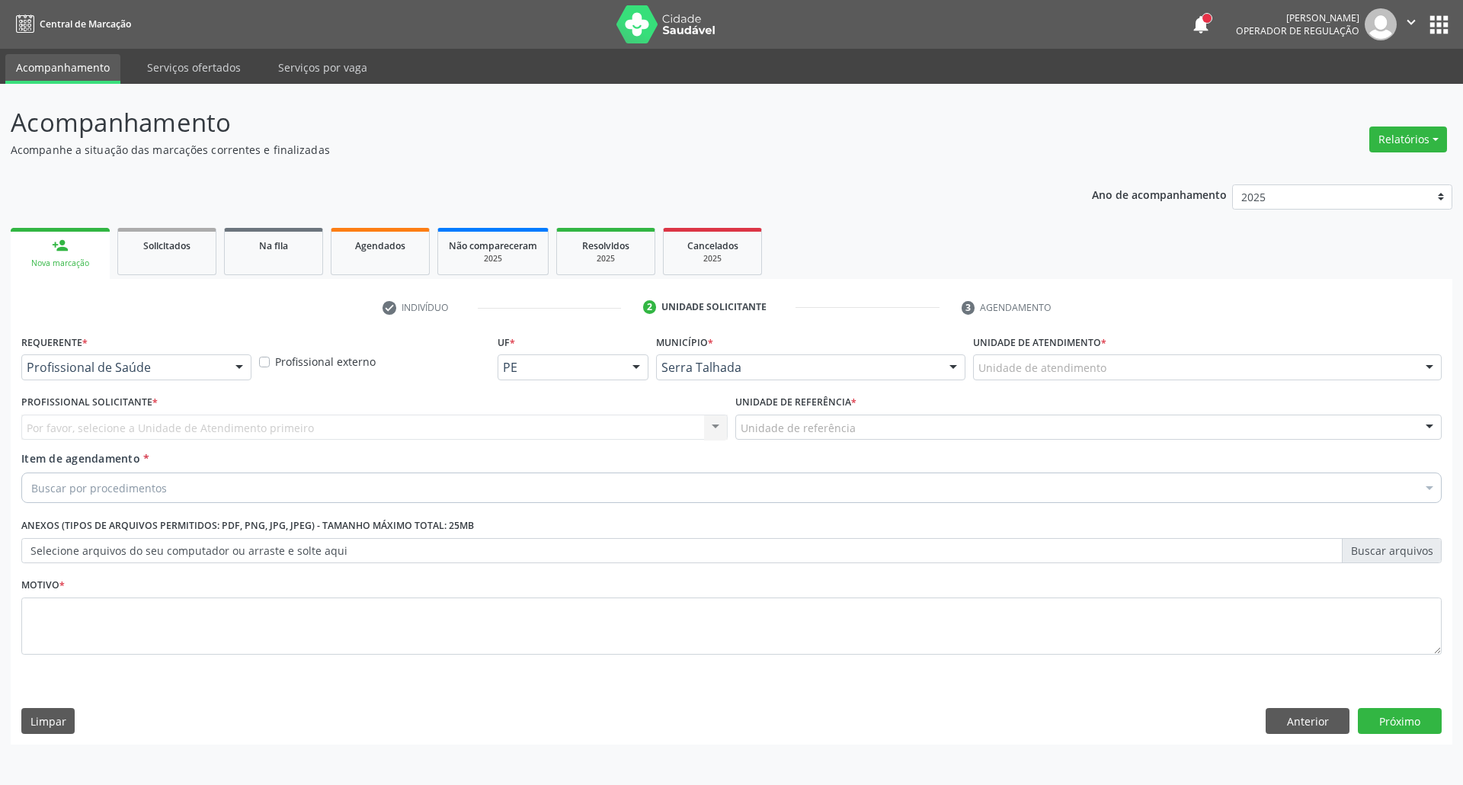
click at [114, 379] on div "Profissional de Saúde Profissional de Saúde Paciente Nenhum resultado encontrad…" at bounding box center [136, 367] width 230 height 26
click at [114, 369] on input "text" at bounding box center [124, 375] width 194 height 30
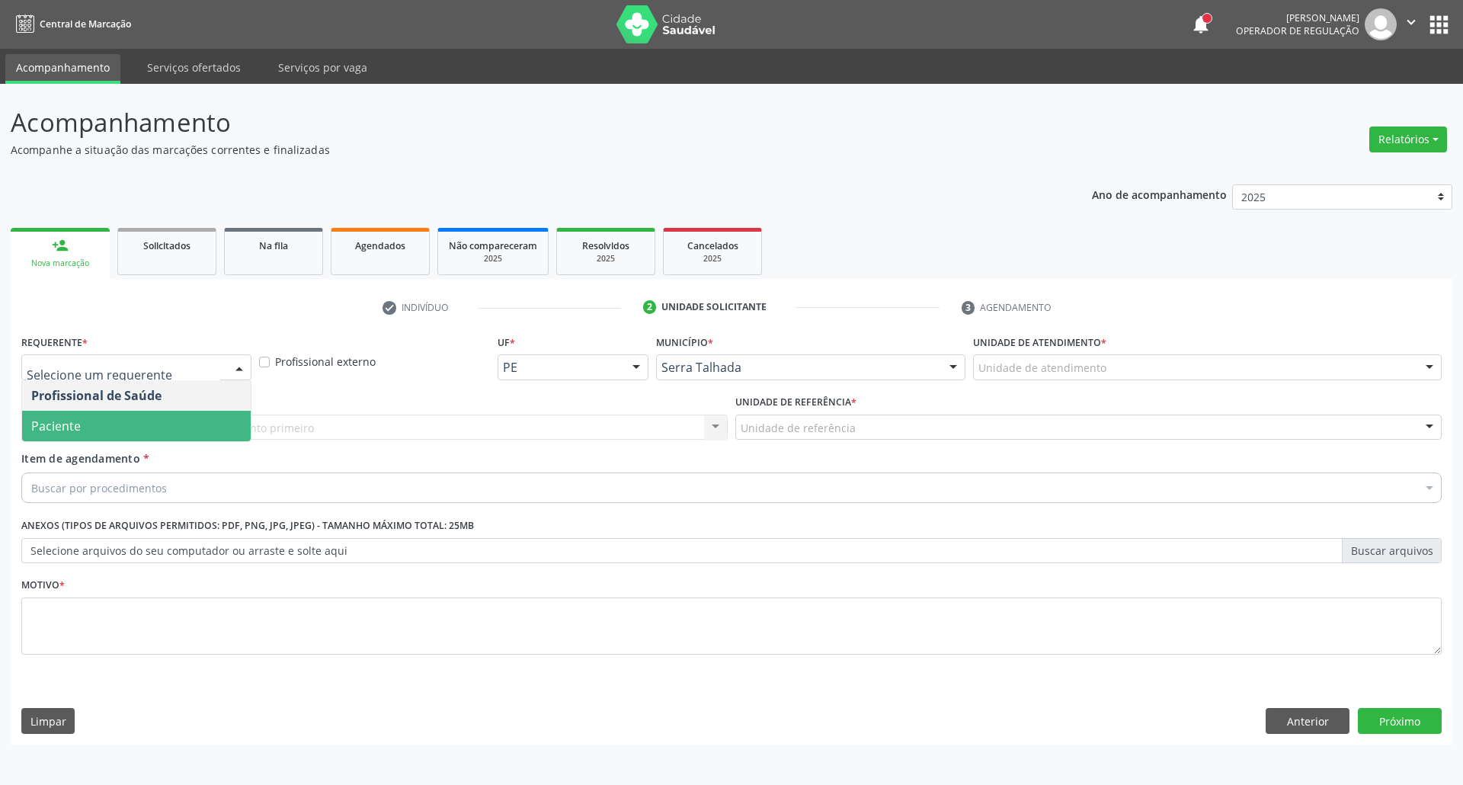
click at [101, 418] on span "Paciente" at bounding box center [136, 426] width 229 height 30
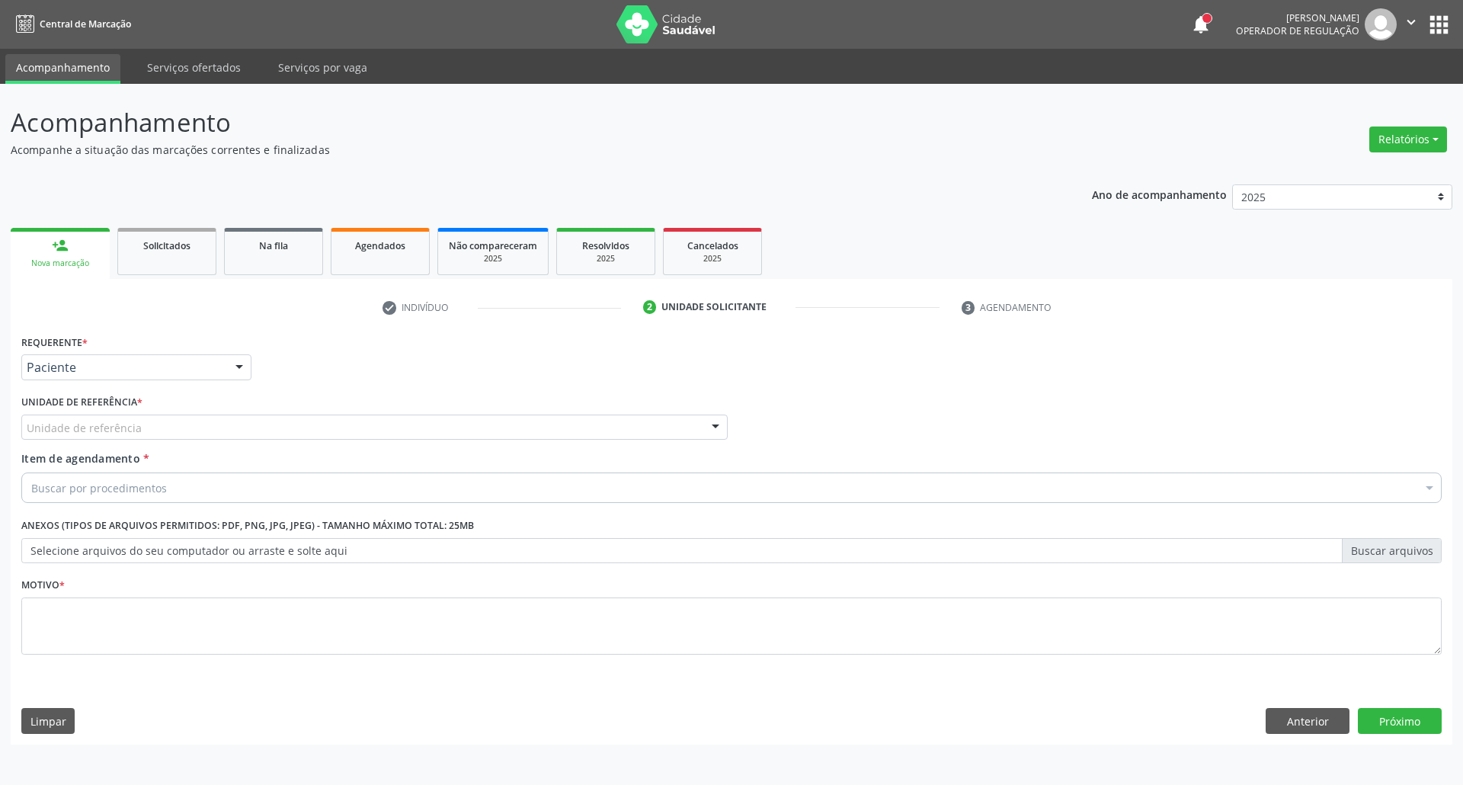
click at [147, 430] on div "Unidade de referência" at bounding box center [374, 427] width 706 height 26
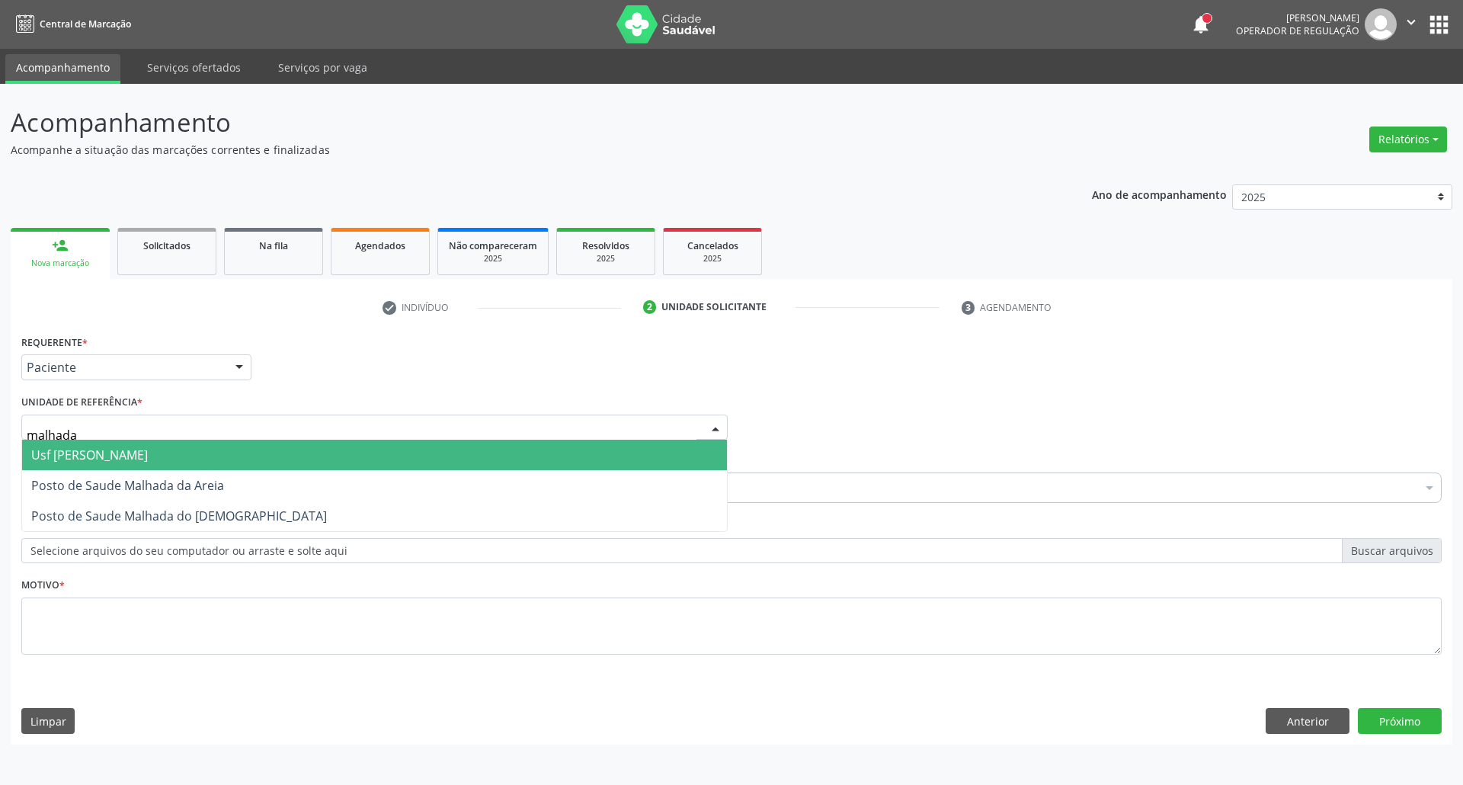
type input "malhada d"
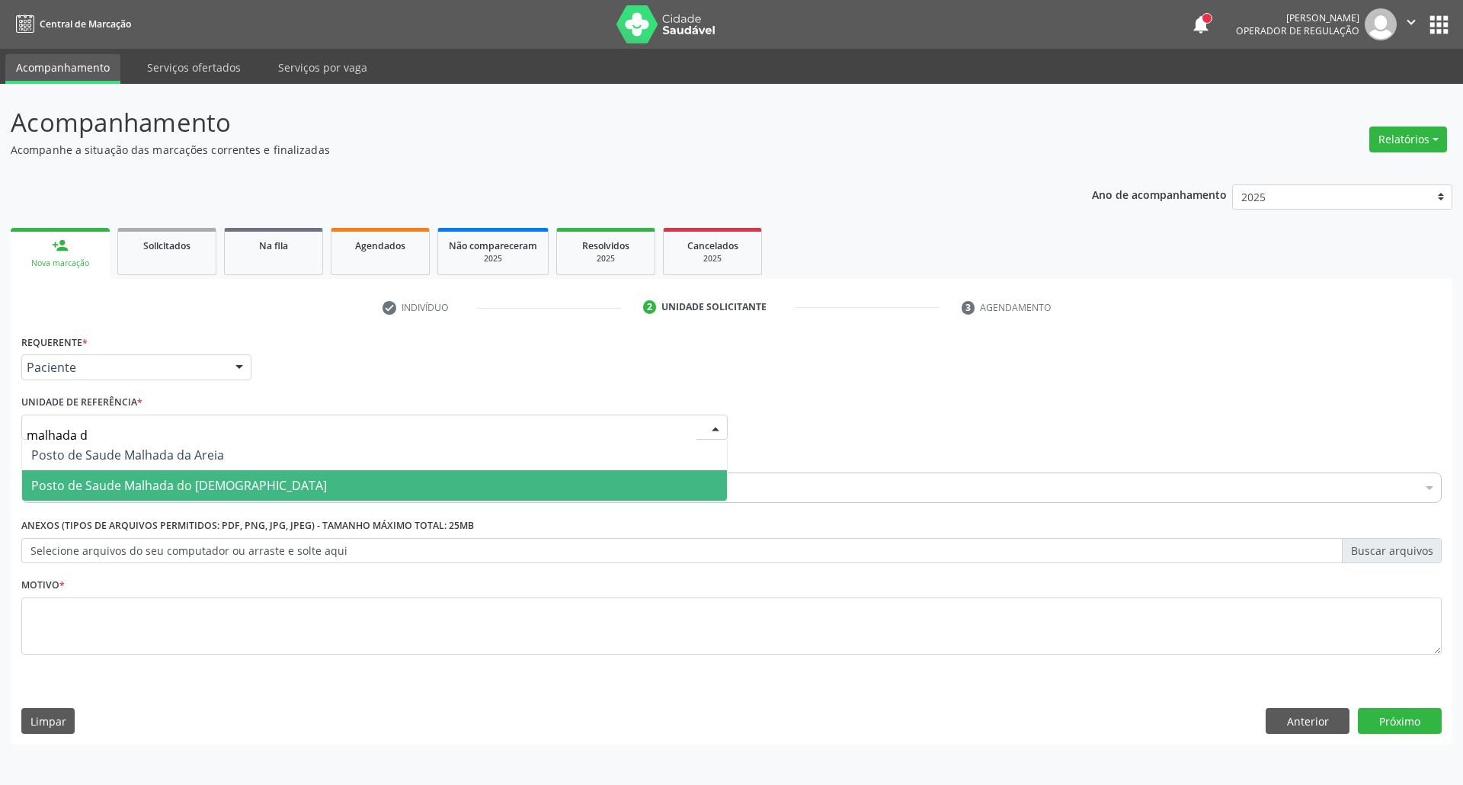
click at [145, 491] on span "Posto de Saude Malhada do [DEMOGRAPHIC_DATA]" at bounding box center [179, 485] width 296 height 17
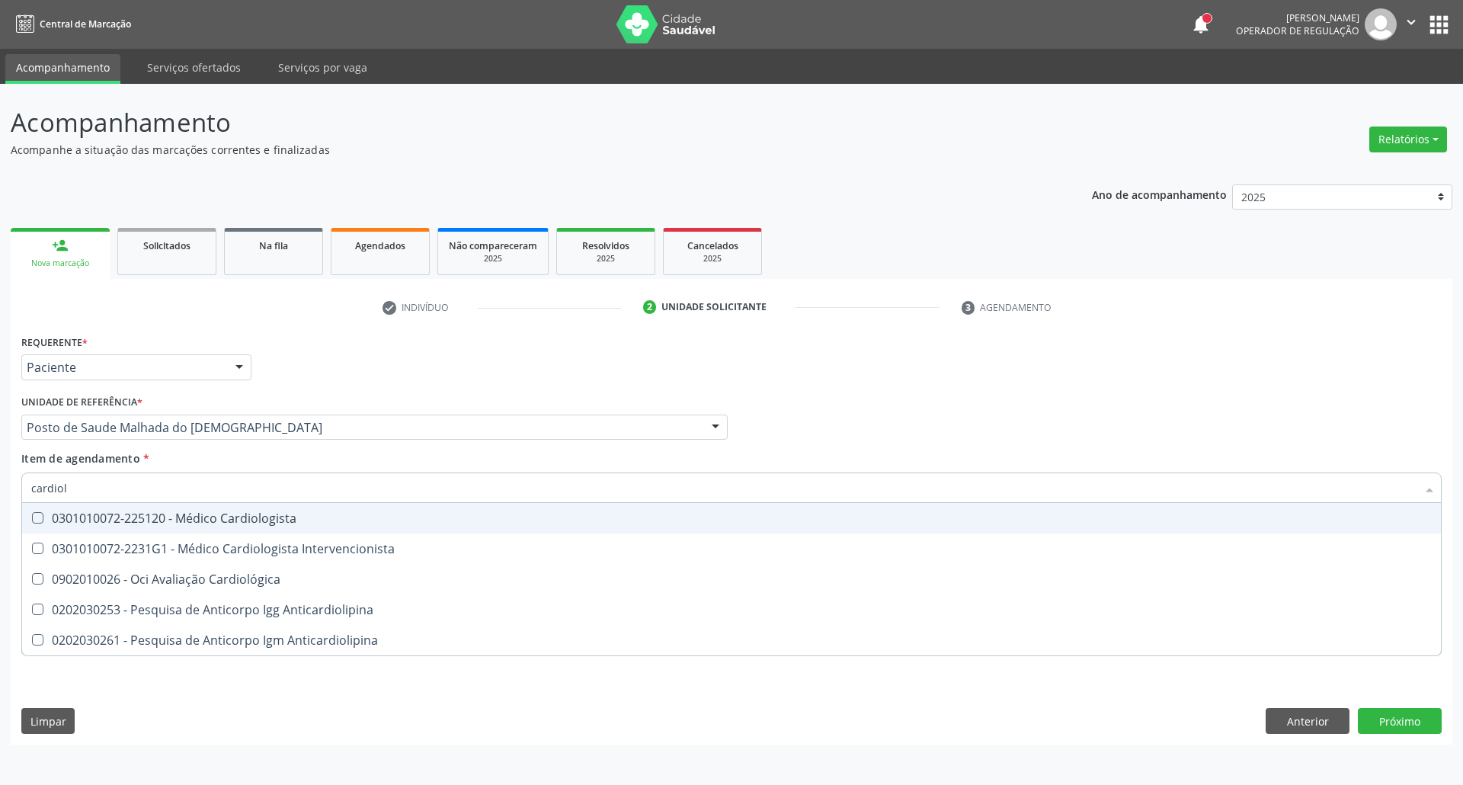
type input "cardiolo"
click at [150, 518] on div "0301010072-225120 - Médico Cardiologista" at bounding box center [731, 518] width 1400 height 12
checkbox Cardiologista "true"
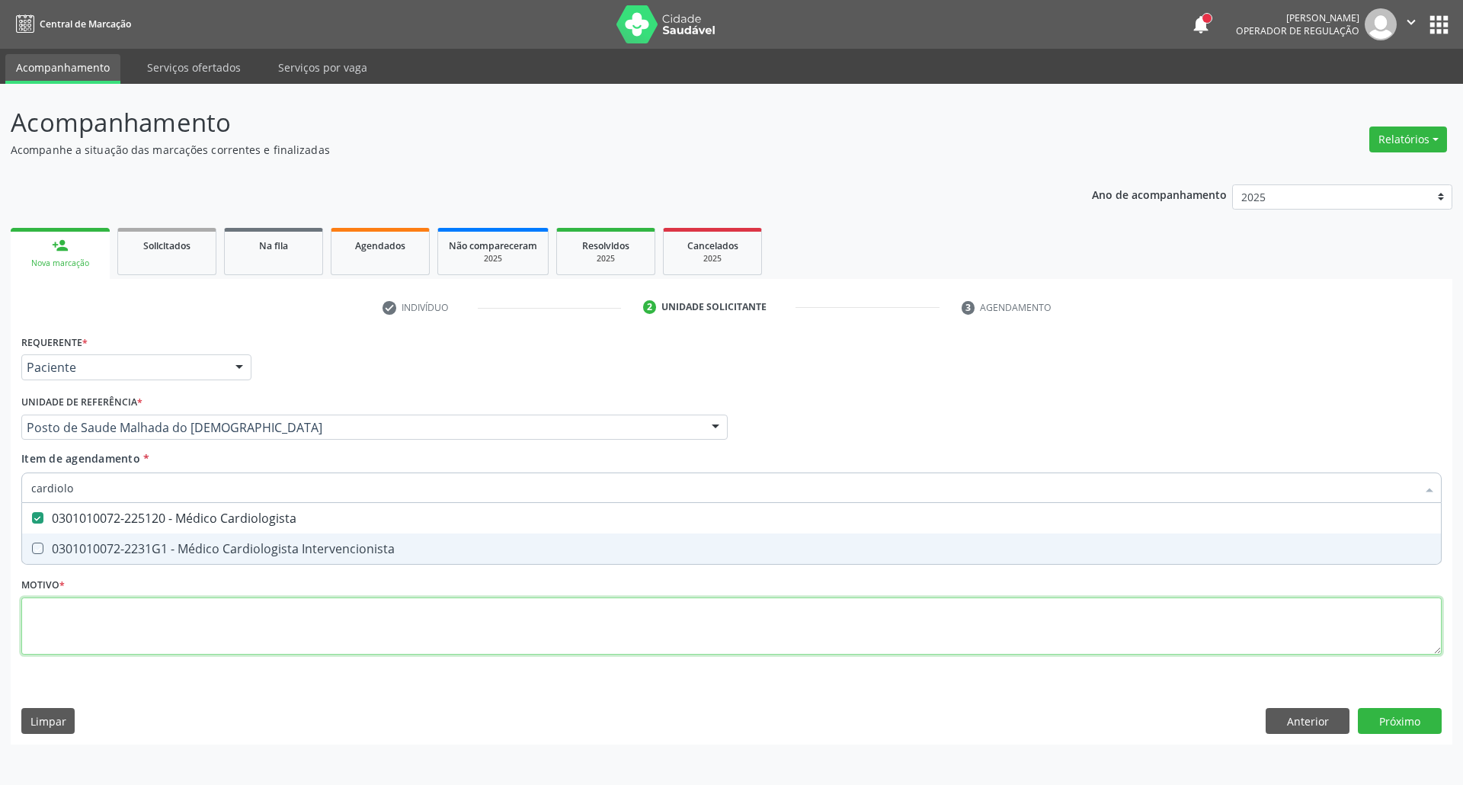
click at [157, 640] on div "Requerente * Paciente Profissional de Saúde Paciente Nenhum resultado encontrad…" at bounding box center [731, 503] width 1420 height 345
checkbox Intervencionista "true"
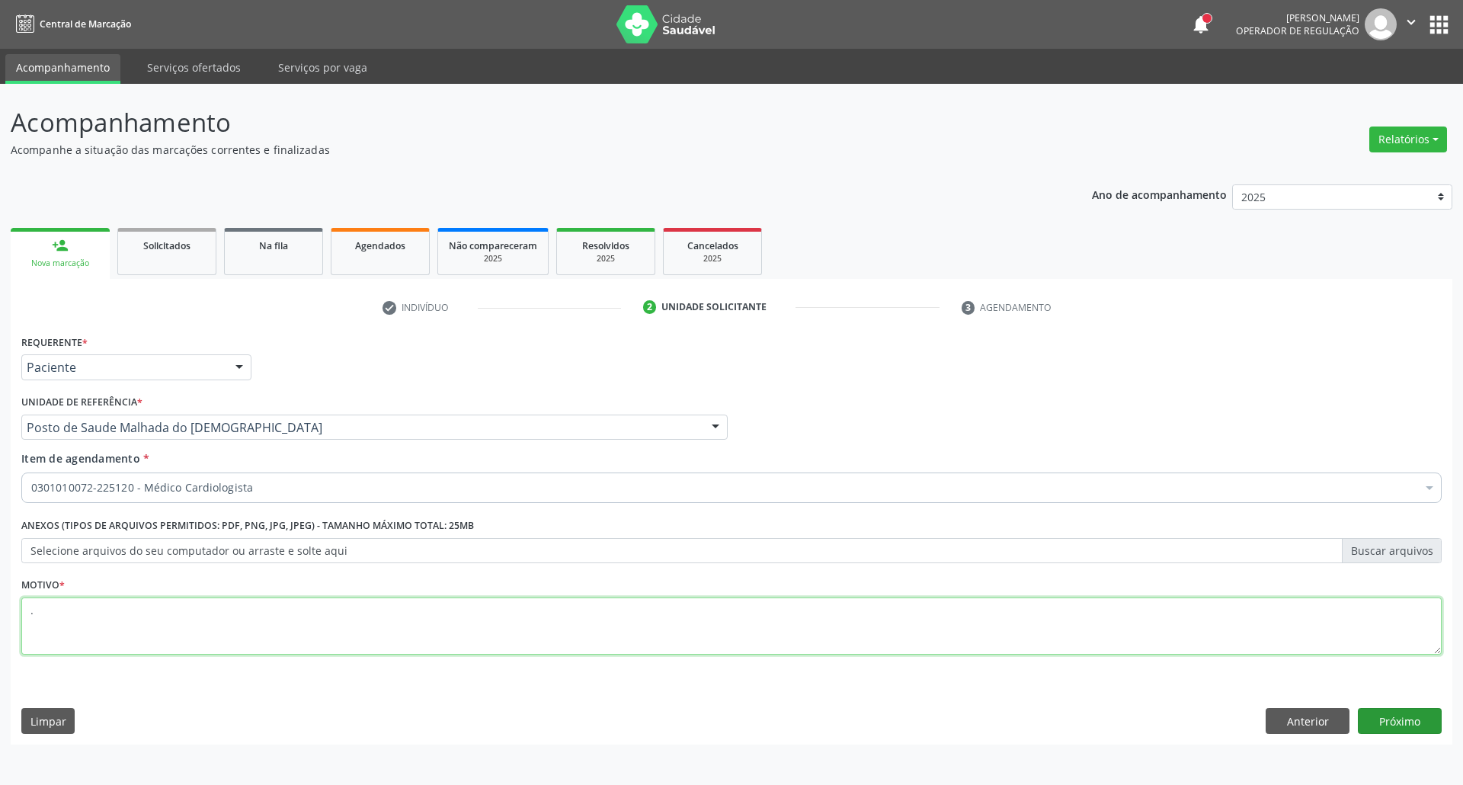
type textarea "."
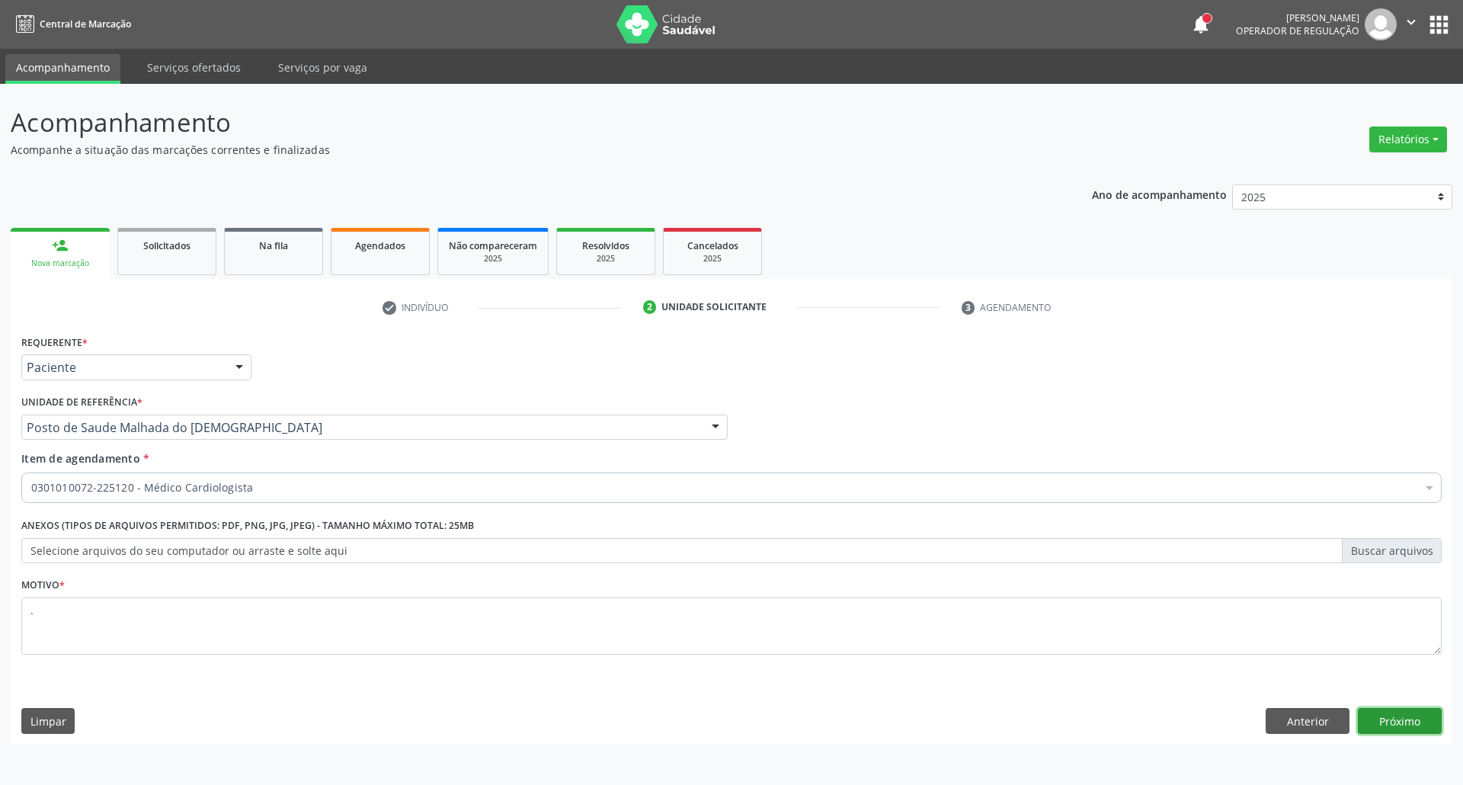
drag, startPoint x: 1416, startPoint y: 728, endPoint x: 1390, endPoint y: 720, distance: 27.2
click at [1415, 728] on button "Próximo" at bounding box center [1400, 721] width 84 height 26
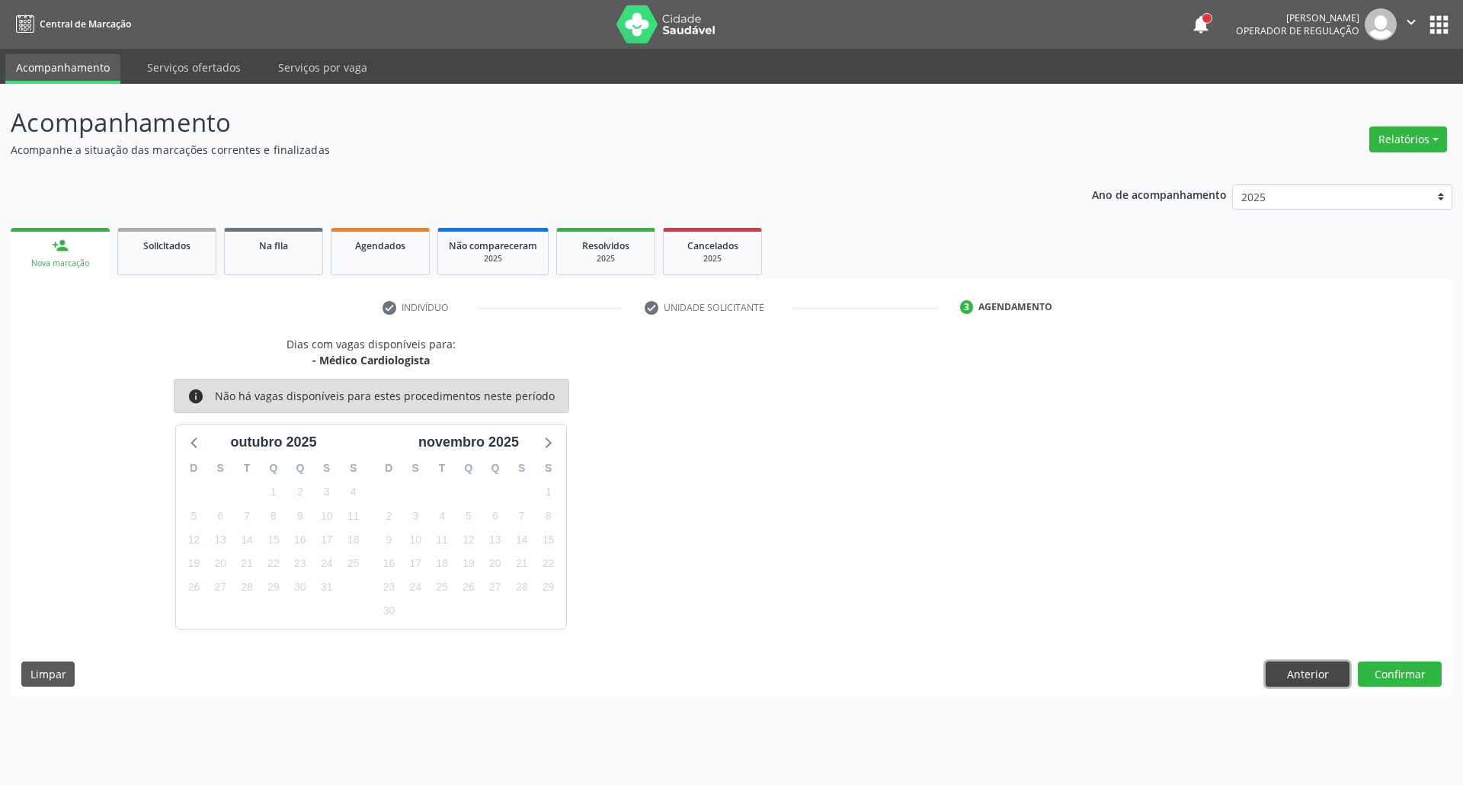
click at [1327, 677] on button "Anterior" at bounding box center [1308, 674] width 84 height 26
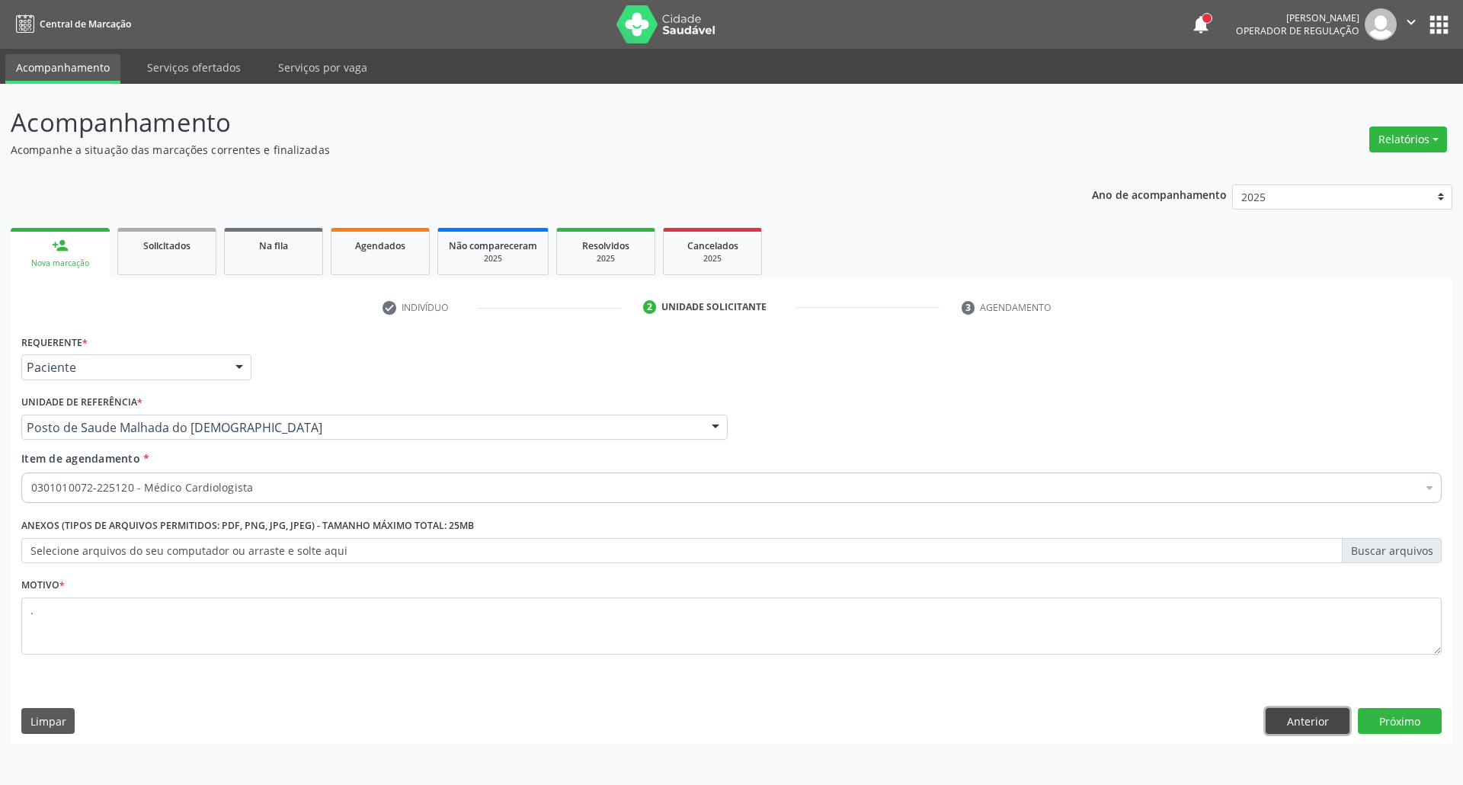
click at [1303, 717] on button "Anterior" at bounding box center [1308, 721] width 84 height 26
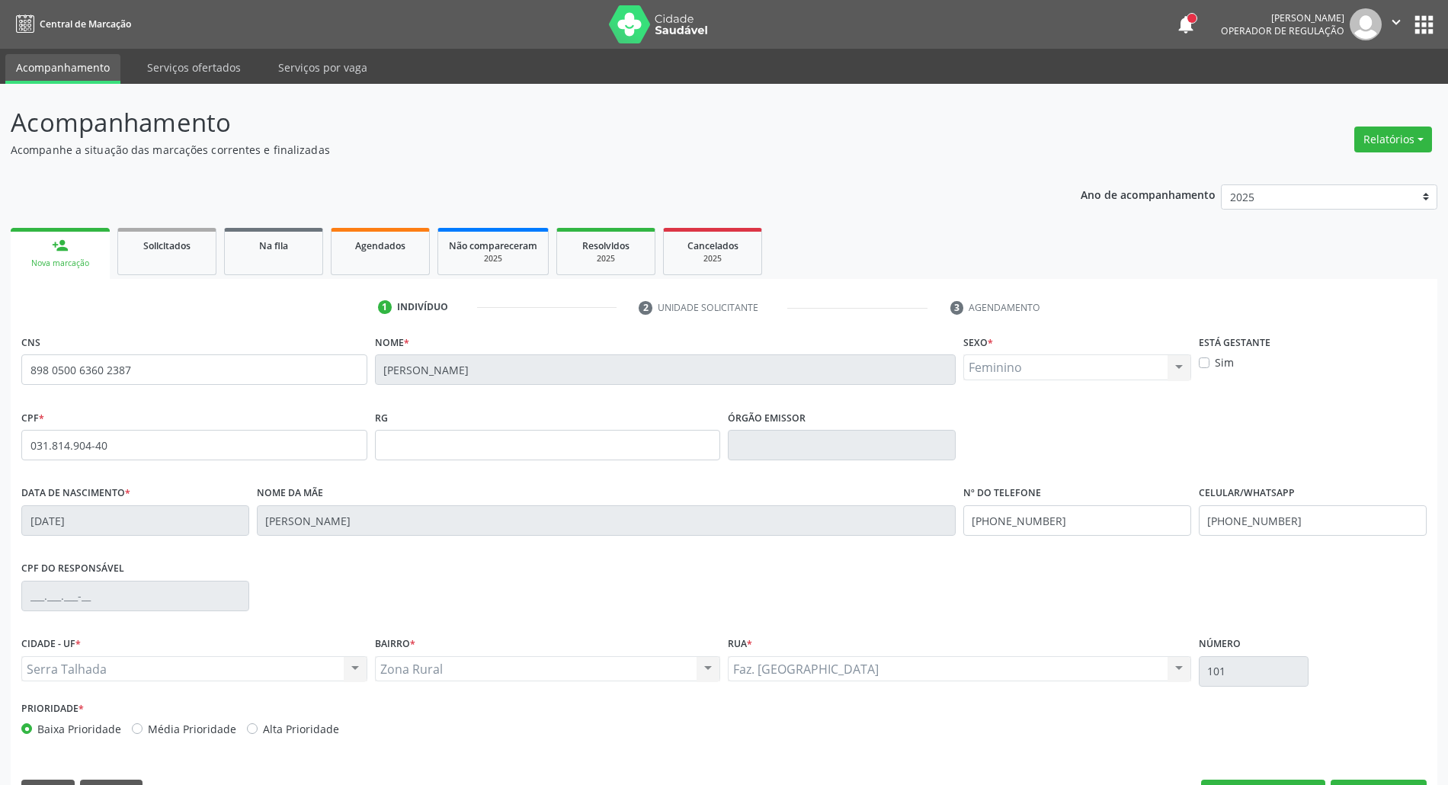
scroll to position [41, 0]
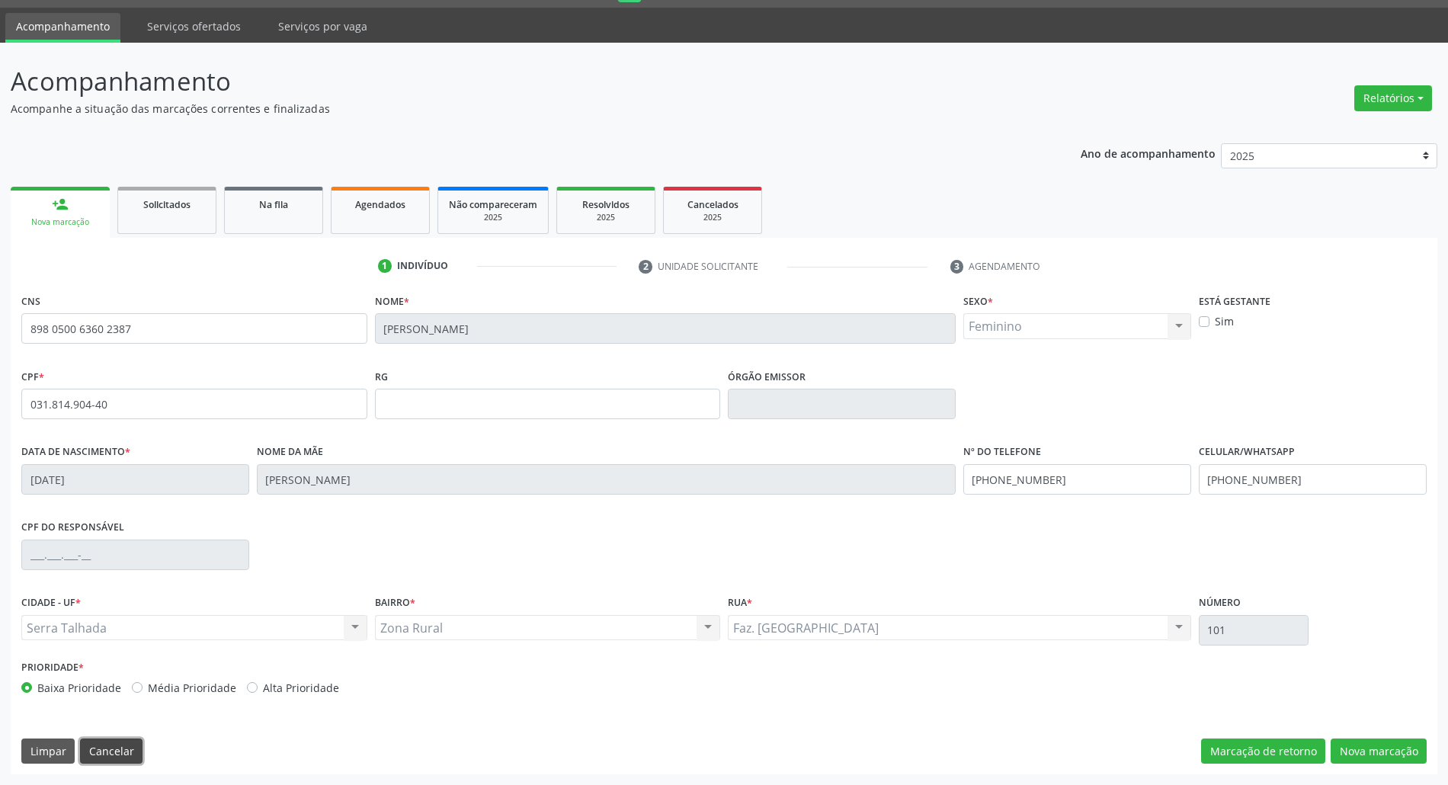
click at [117, 747] on button "Cancelar" at bounding box center [111, 751] width 62 height 26
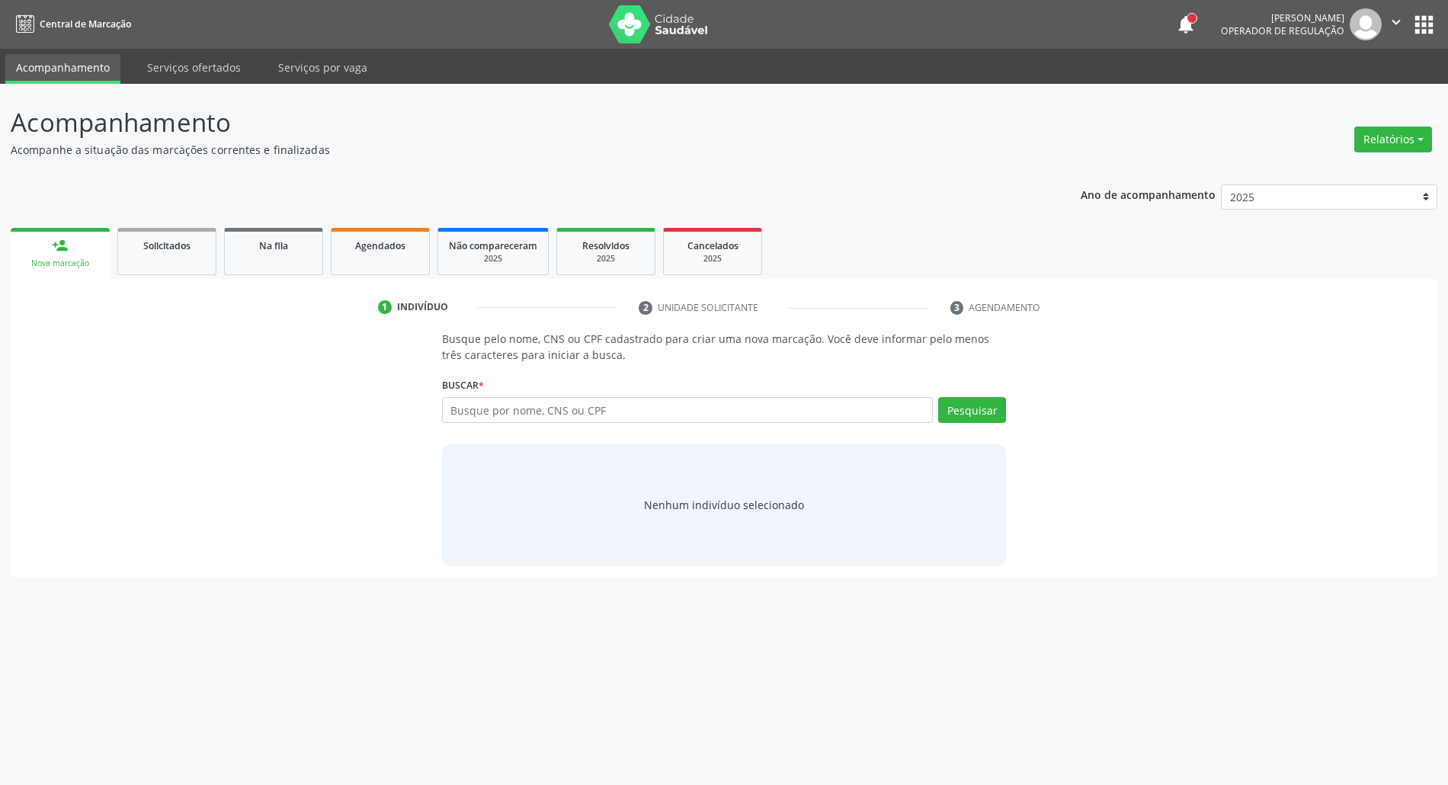
scroll to position [0, 0]
click at [498, 401] on input "text" at bounding box center [695, 410] width 498 height 26
type input "04895844463"
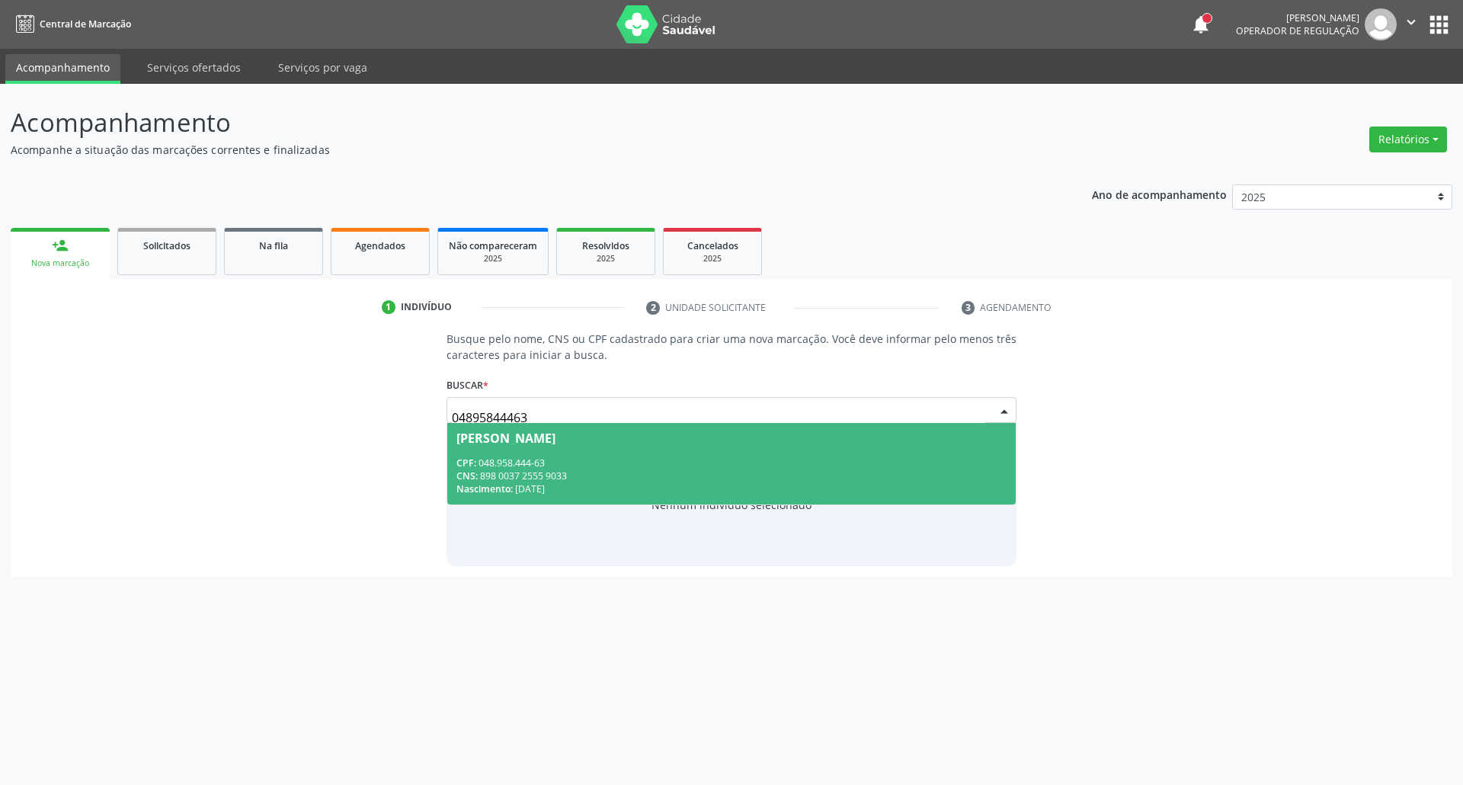
click at [650, 440] on div "Damiana Inez de Sousa" at bounding box center [731, 438] width 551 height 12
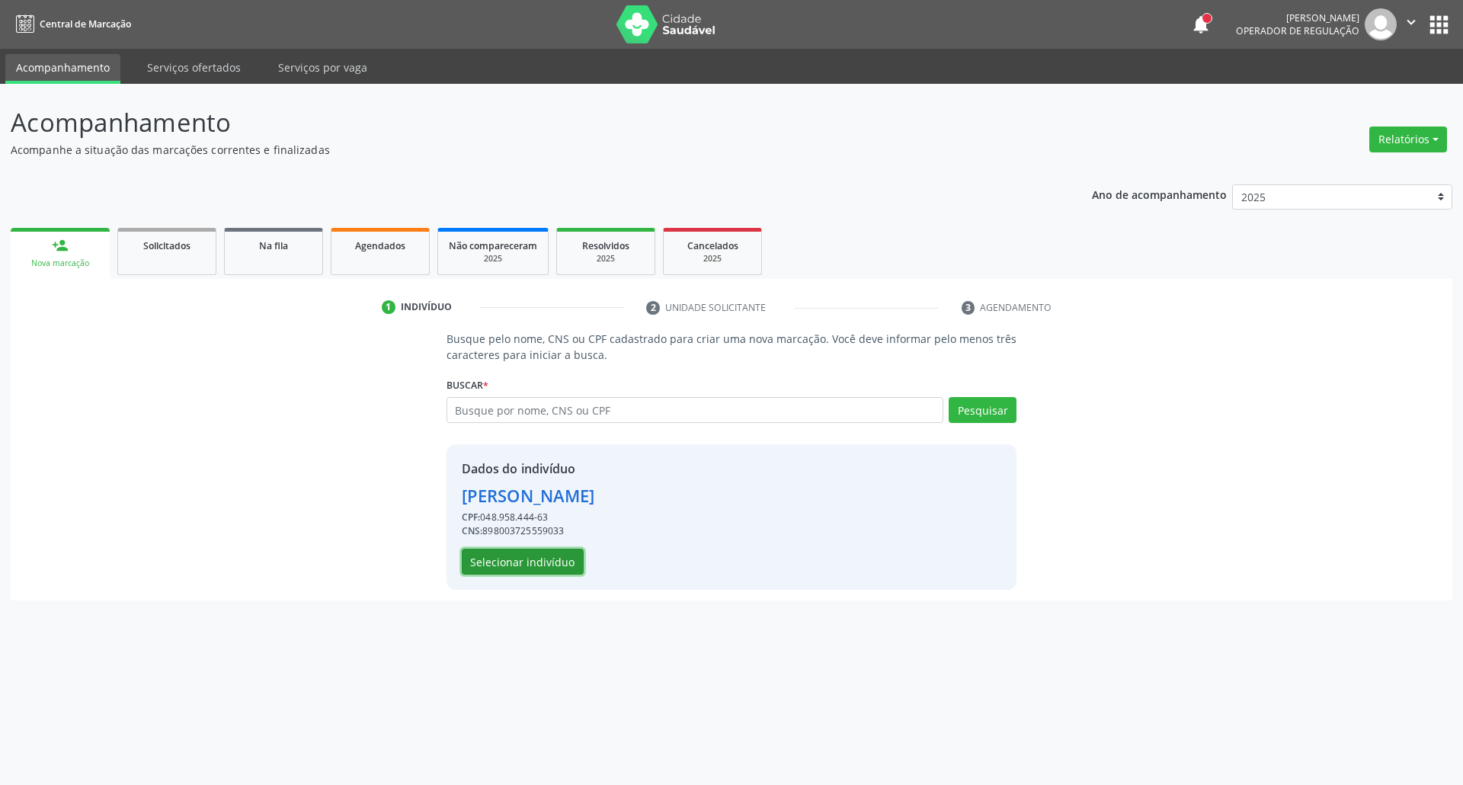
click at [536, 558] on button "Selecionar indivíduo" at bounding box center [523, 562] width 122 height 26
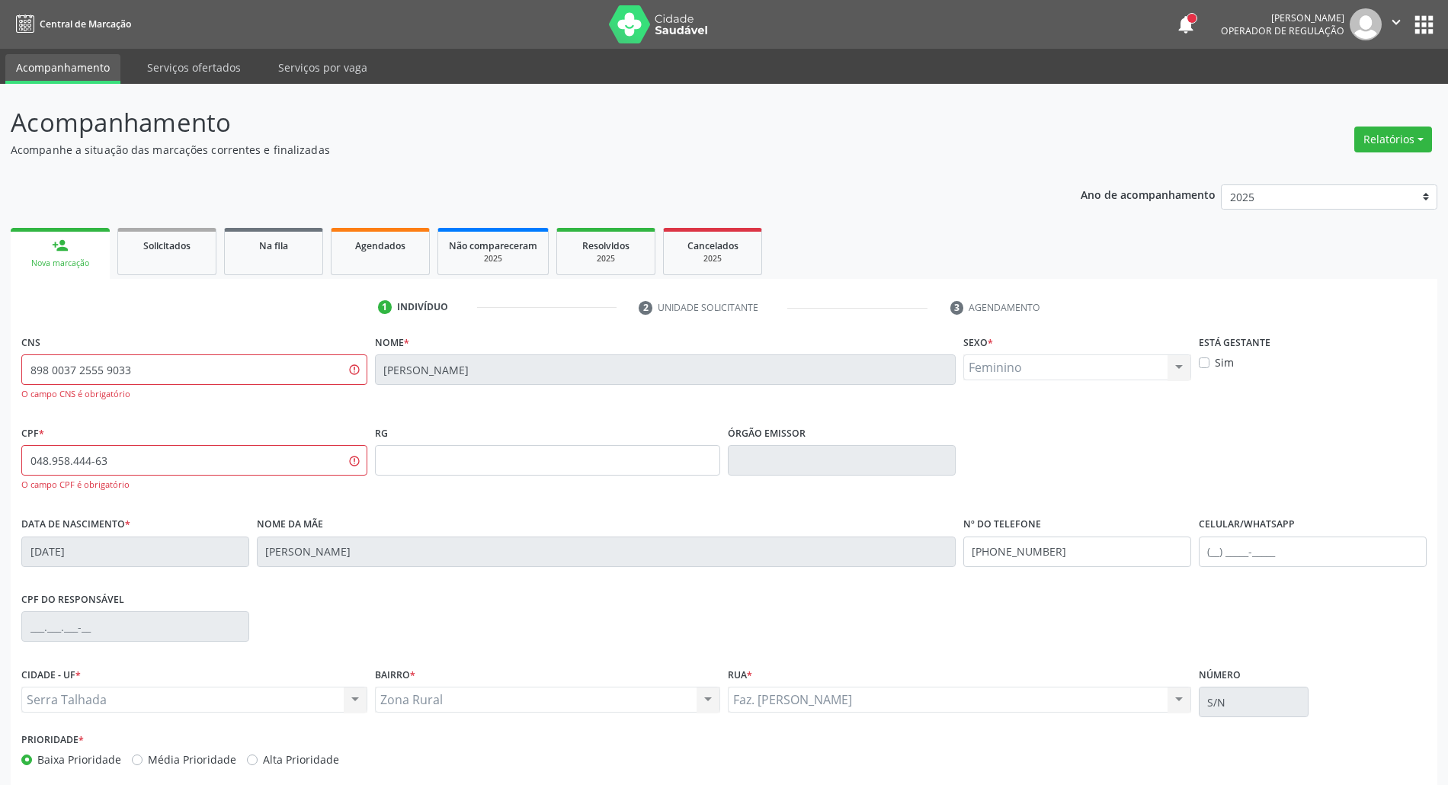
scroll to position [73, 0]
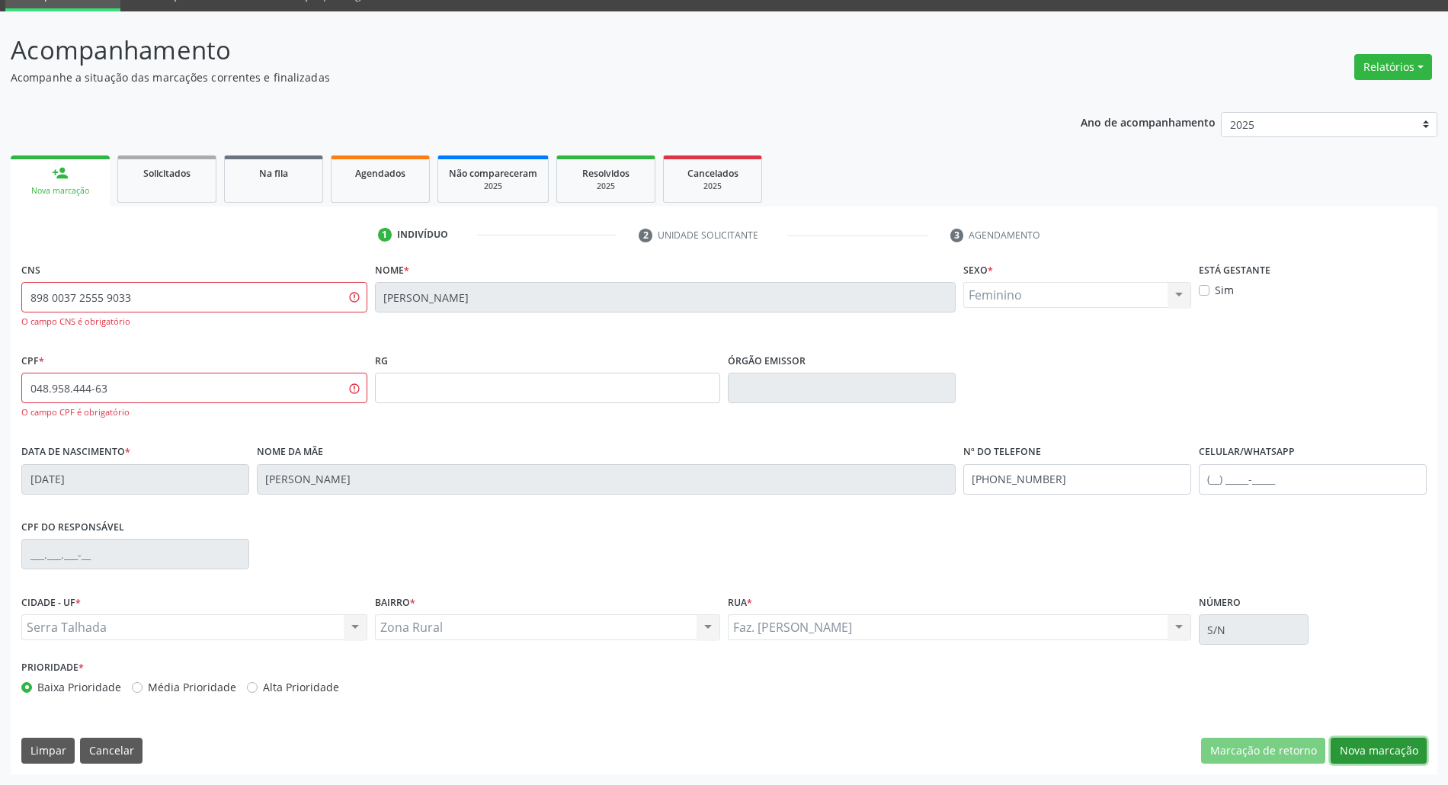
drag, startPoint x: 1356, startPoint y: 751, endPoint x: 1323, endPoint y: 742, distance: 34.7
click at [1356, 750] on button "Nova marcação" at bounding box center [1378, 751] width 96 height 26
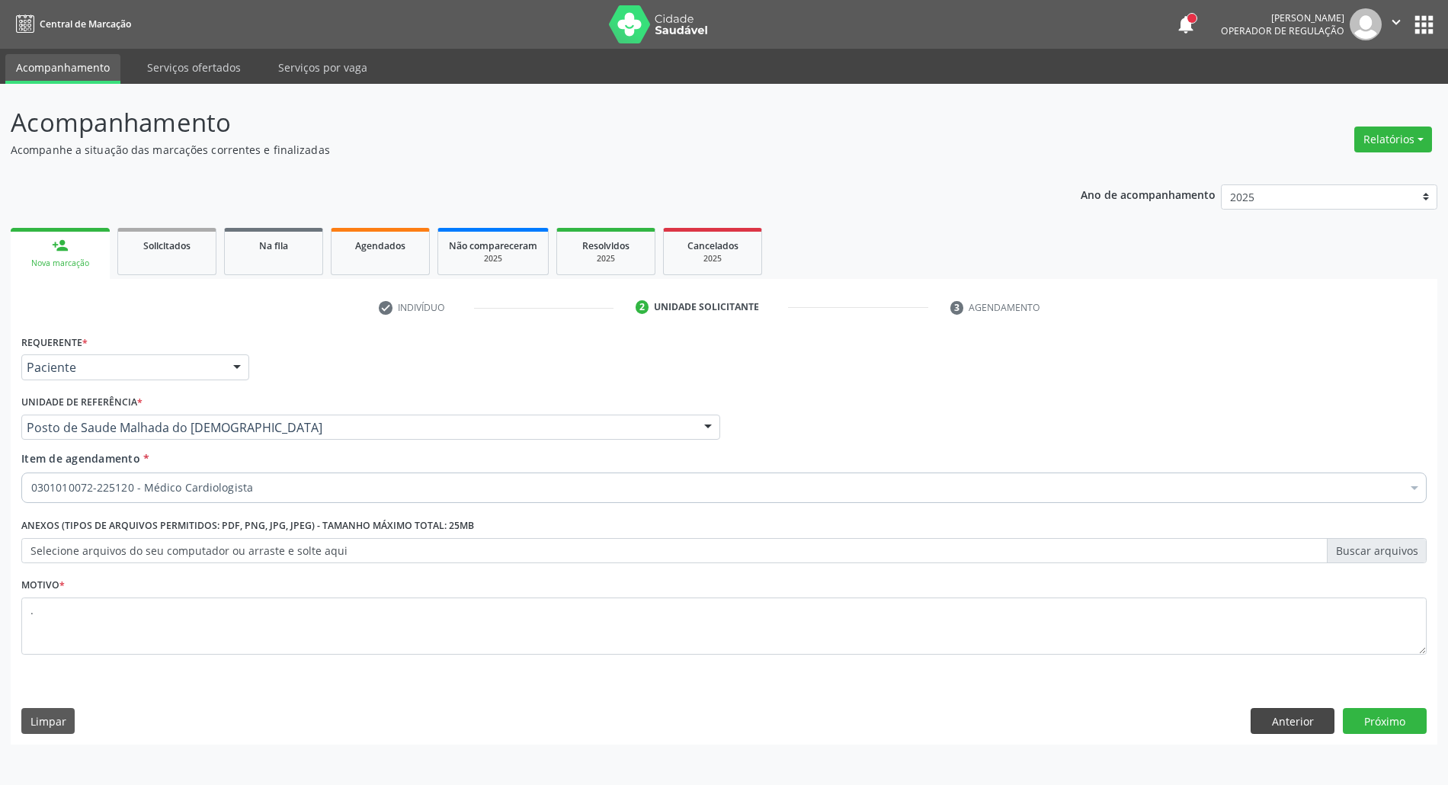
scroll to position [0, 0]
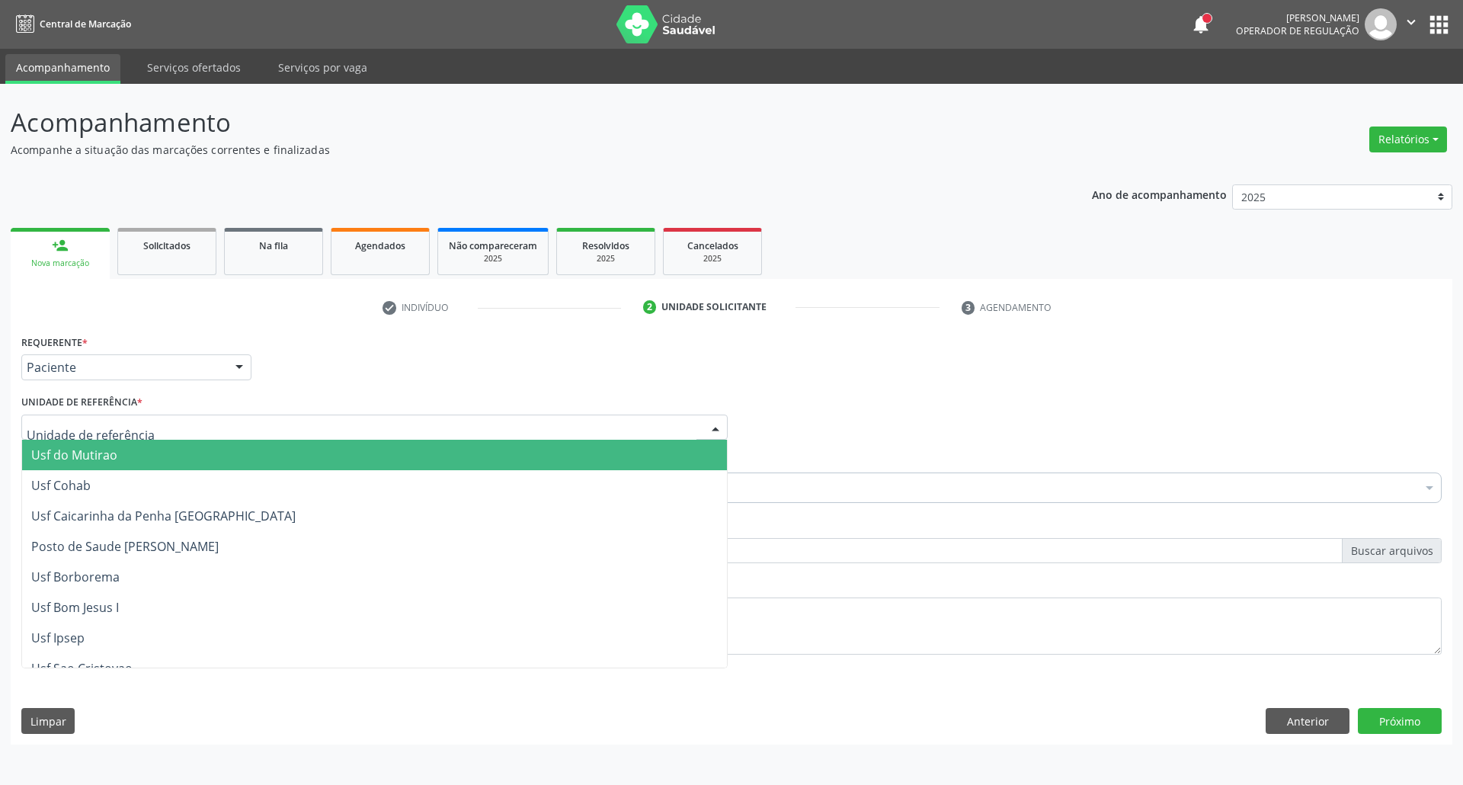
click at [552, 344] on div "Requerente * Paciente Profissional de Saúde Paciente Nenhum resultado encontrad…" at bounding box center [732, 360] width 1428 height 59
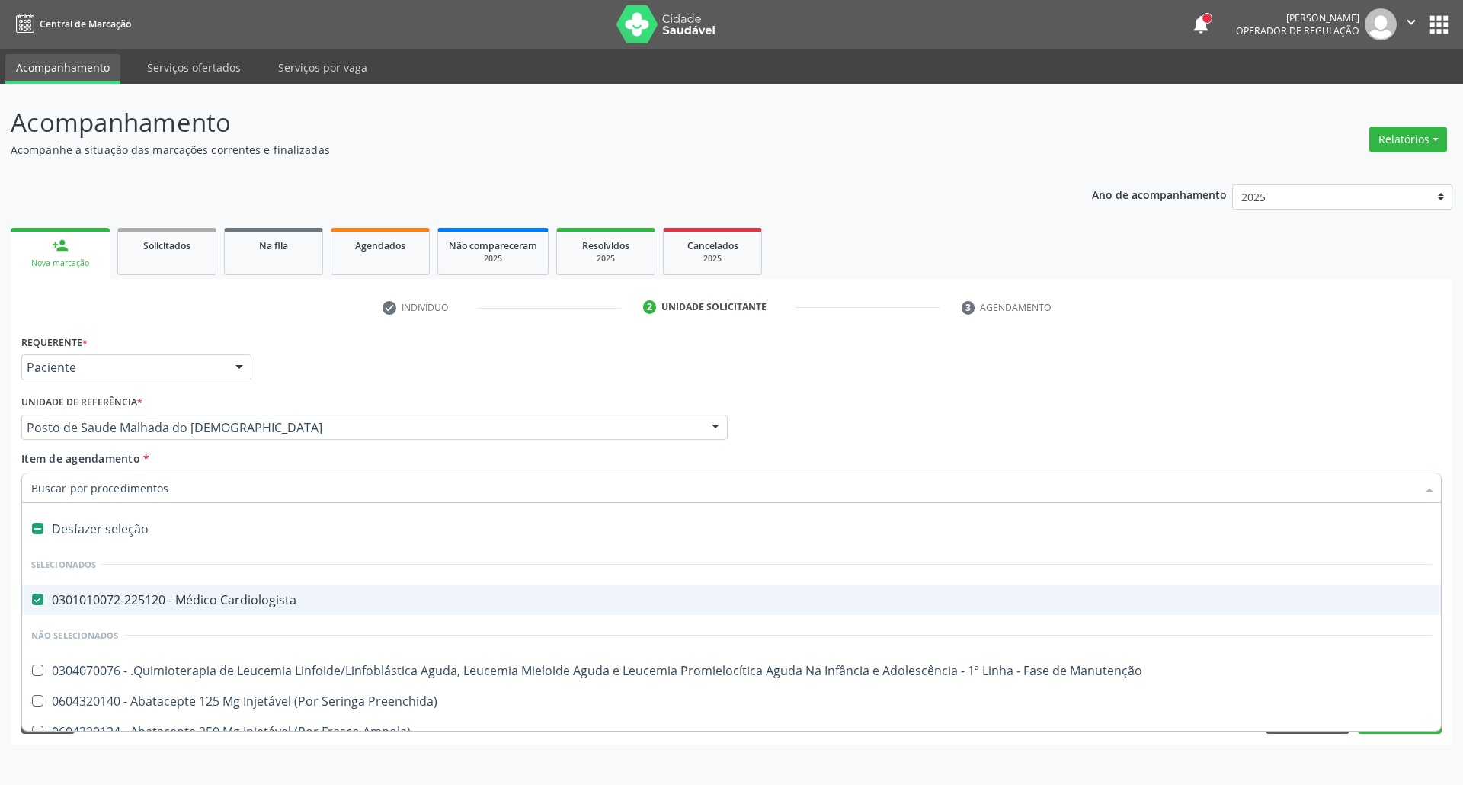
click at [123, 523] on div "Desfazer seleção" at bounding box center [731, 529] width 1419 height 30
checkbox Cardiologista "false"
click at [136, 480] on input "Item de agendamento *" at bounding box center [723, 487] width 1385 height 30
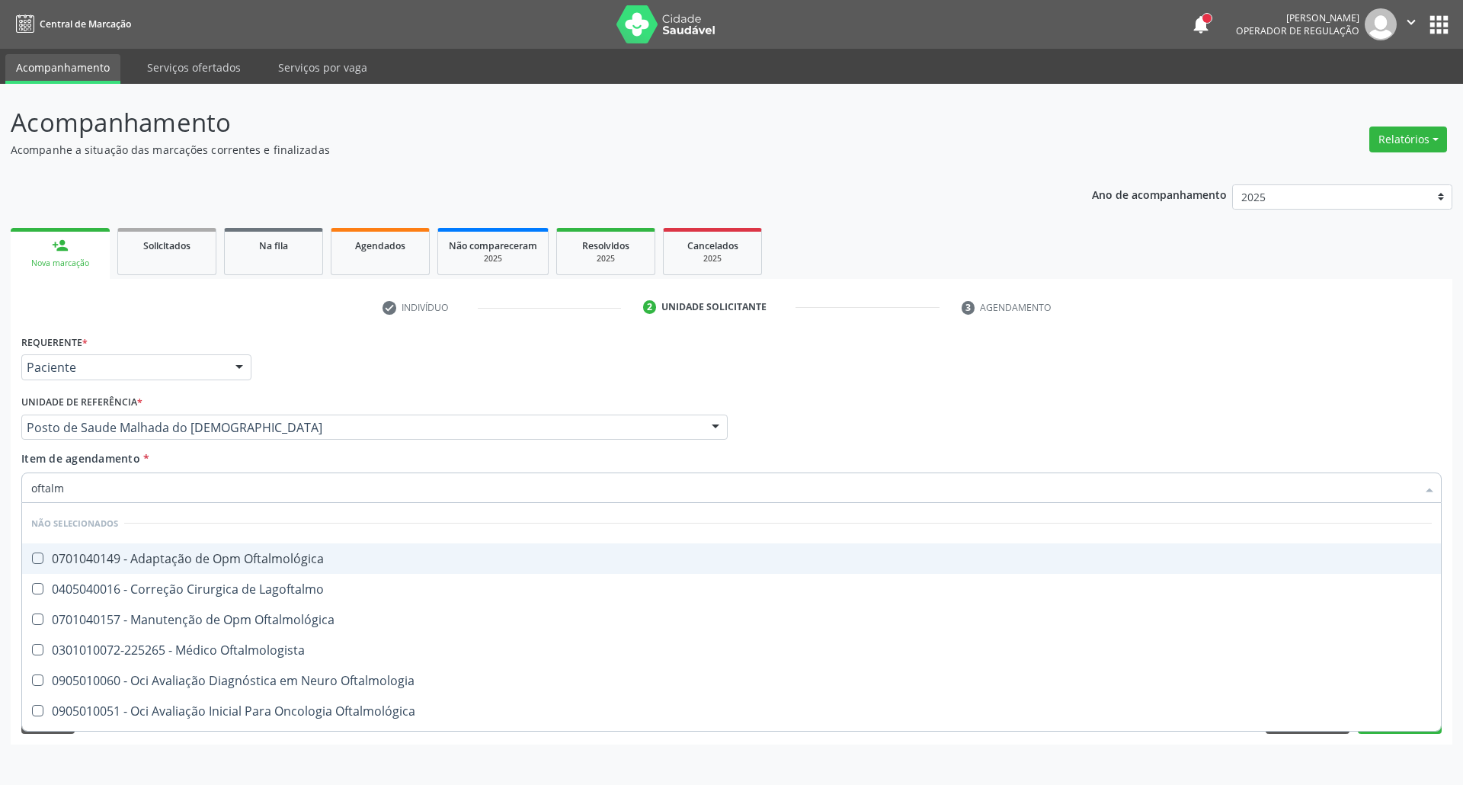
type input "oftalmo"
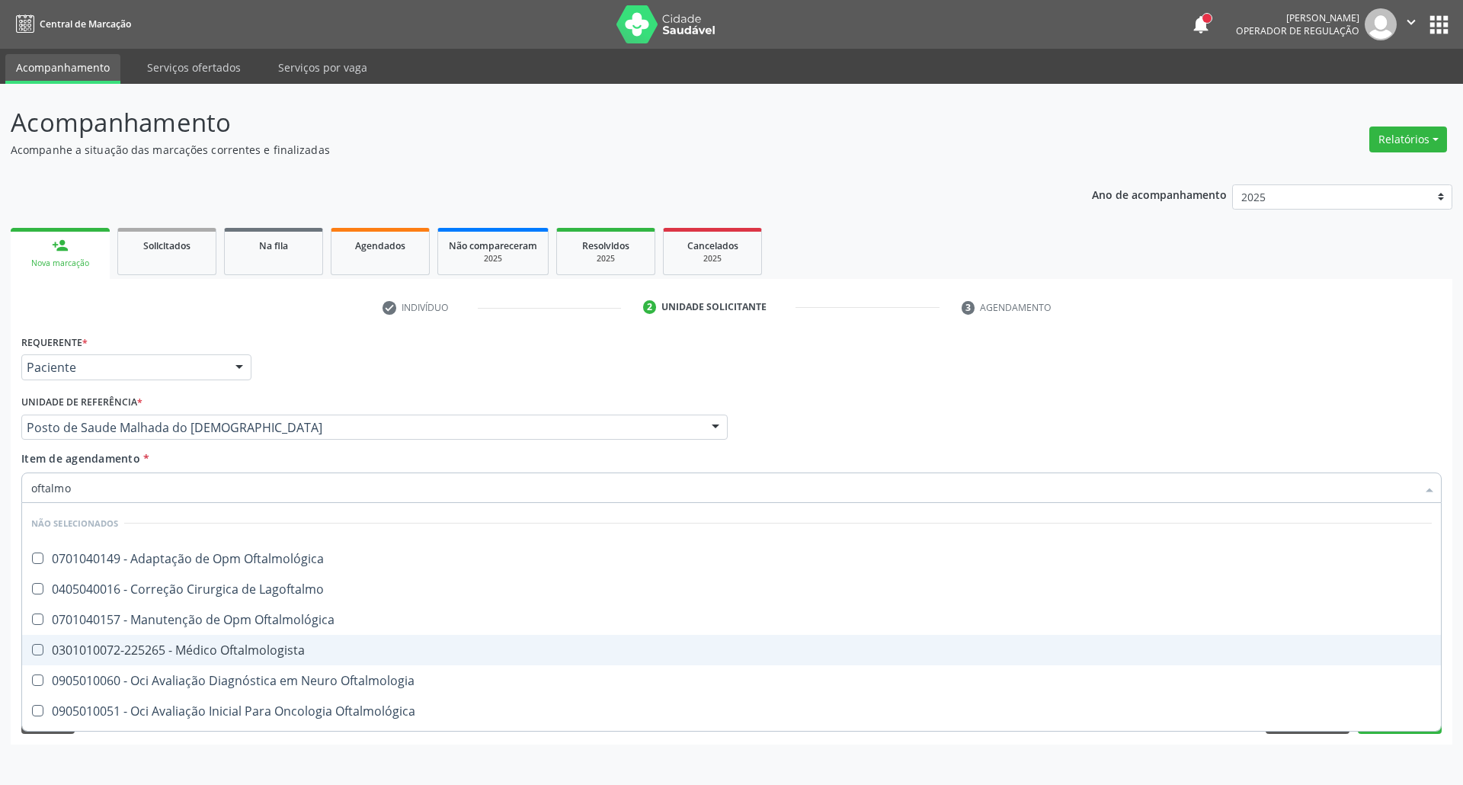
click at [101, 652] on div "0301010072-225265 - Médico Oftalmologista" at bounding box center [731, 650] width 1400 height 12
checkbox Oftalmologista "true"
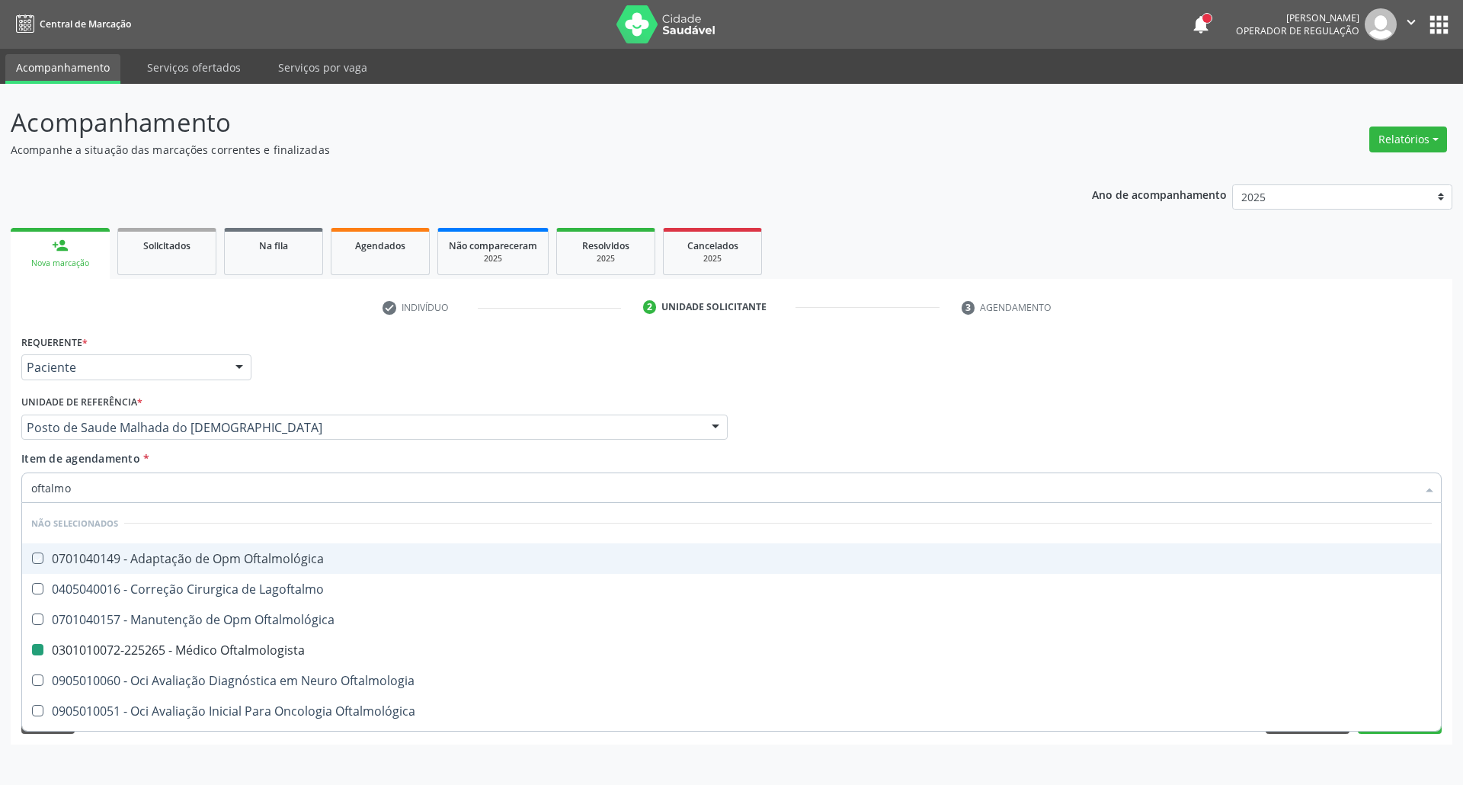
click at [958, 434] on div "Profissional Solicitante Por favor, selecione a Unidade de Atendimento primeiro…" at bounding box center [732, 420] width 1428 height 59
checkbox Oftalmológica "true"
checkbox Oftalmologista "false"
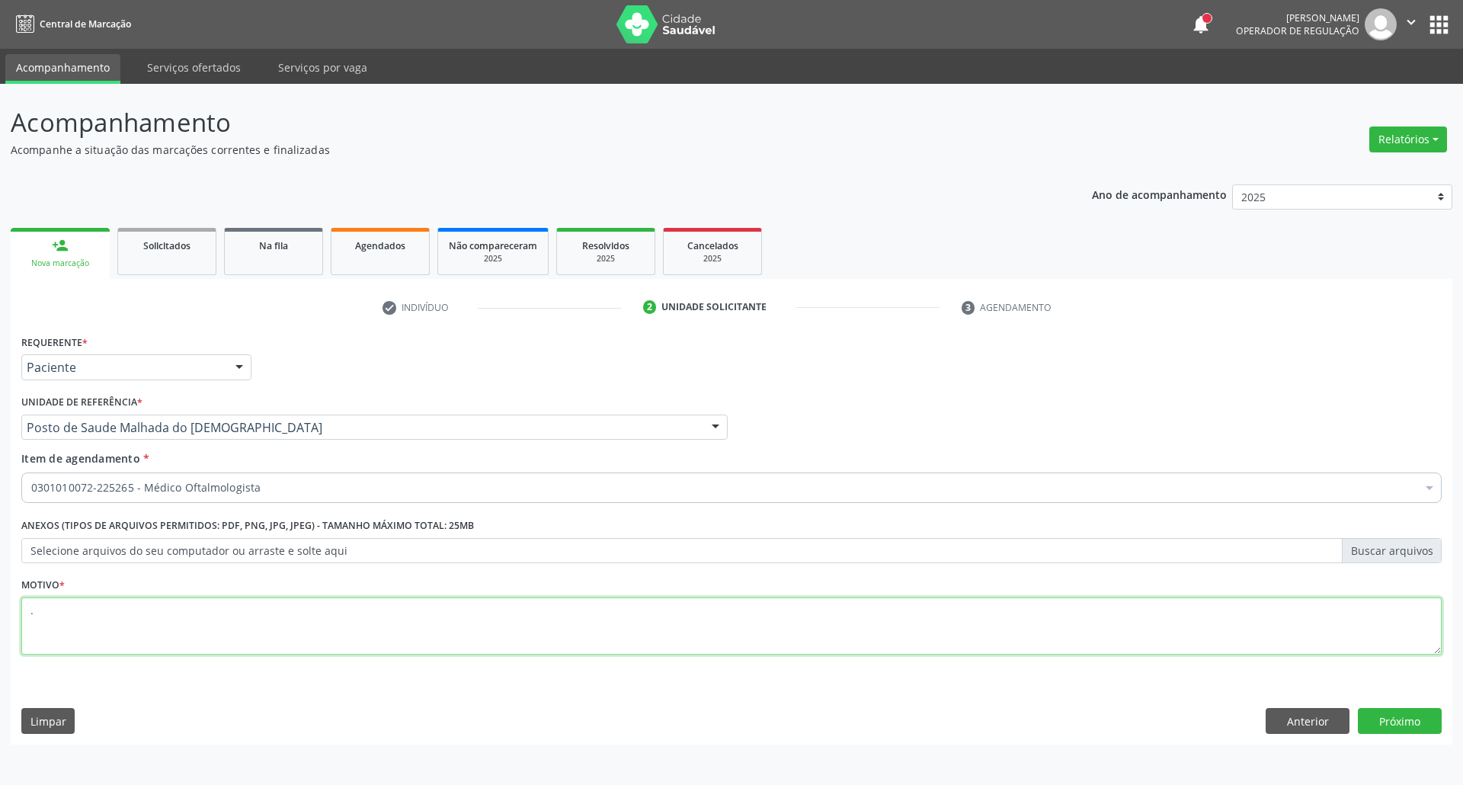
click at [442, 642] on textarea "." at bounding box center [731, 626] width 1420 height 58
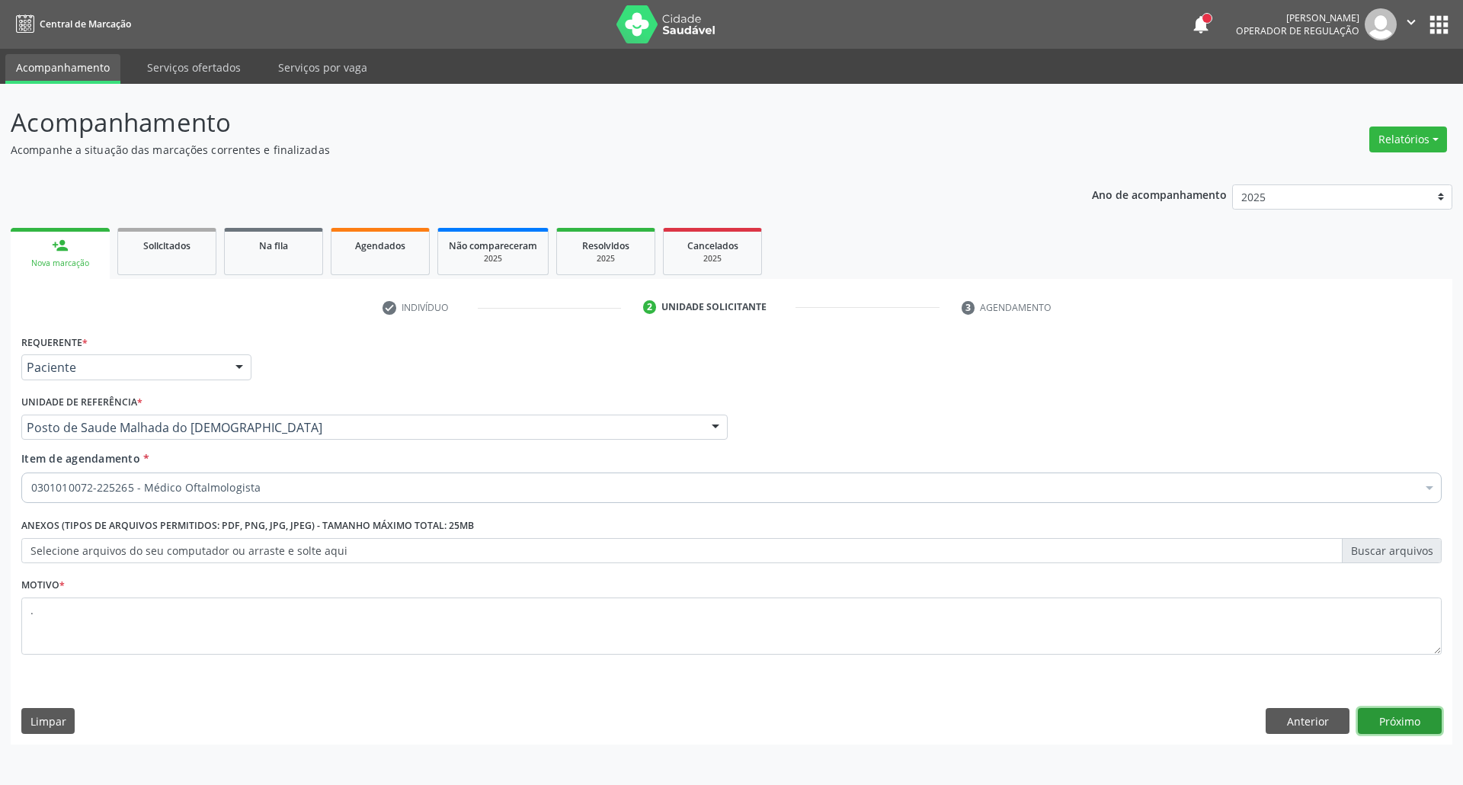
click at [1382, 717] on button "Próximo" at bounding box center [1400, 721] width 84 height 26
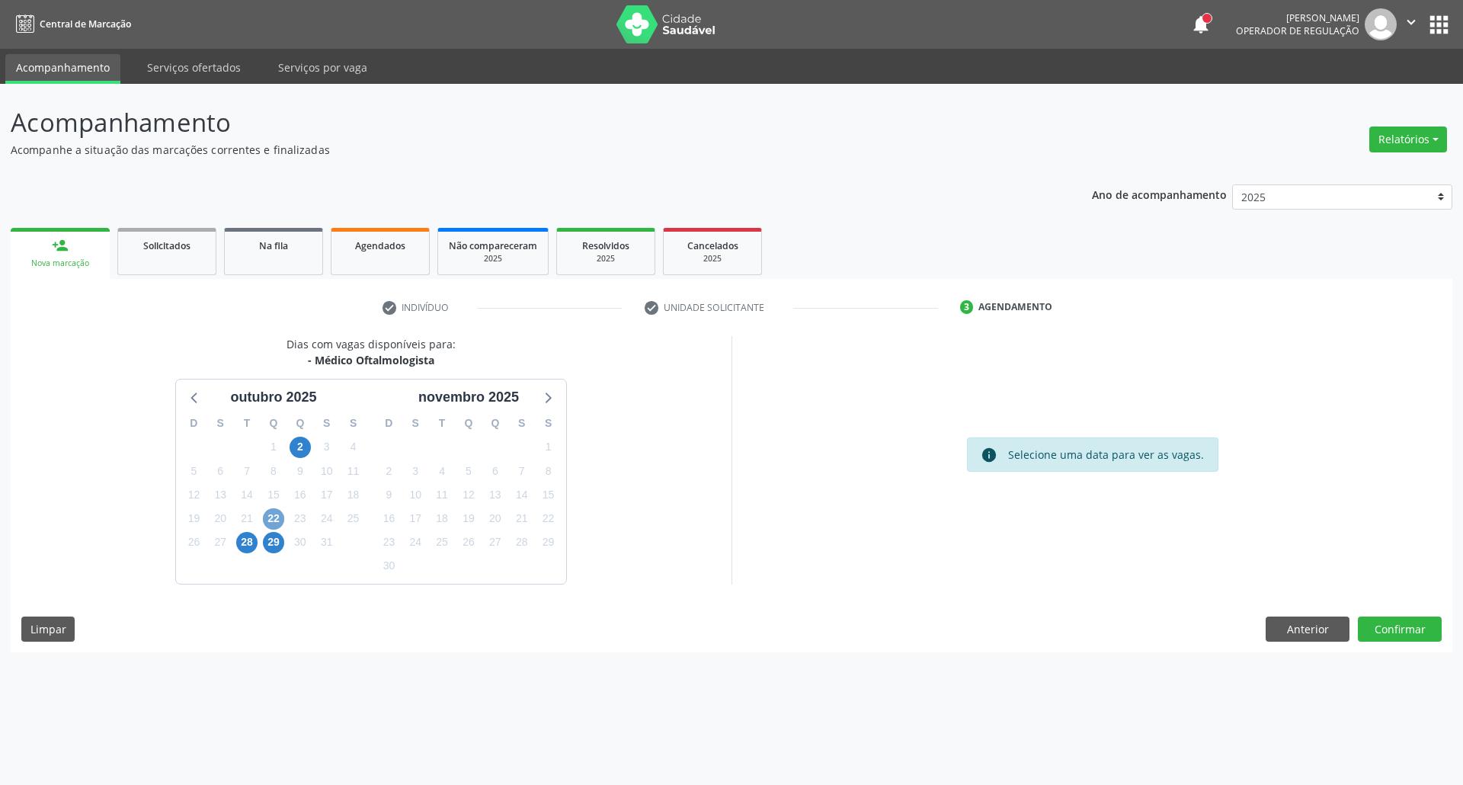
click at [274, 522] on span "22" at bounding box center [273, 518] width 21 height 21
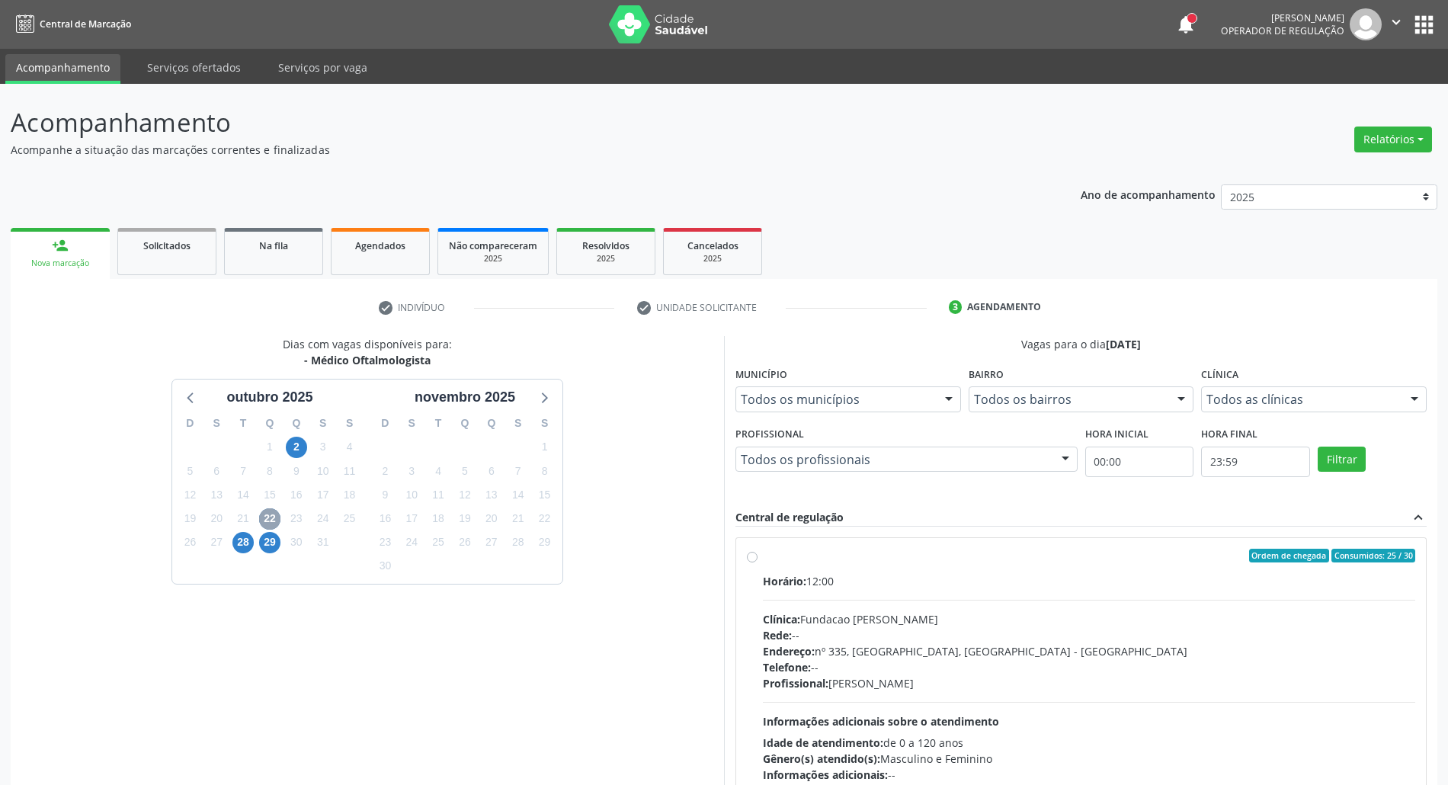
scroll to position [101, 0]
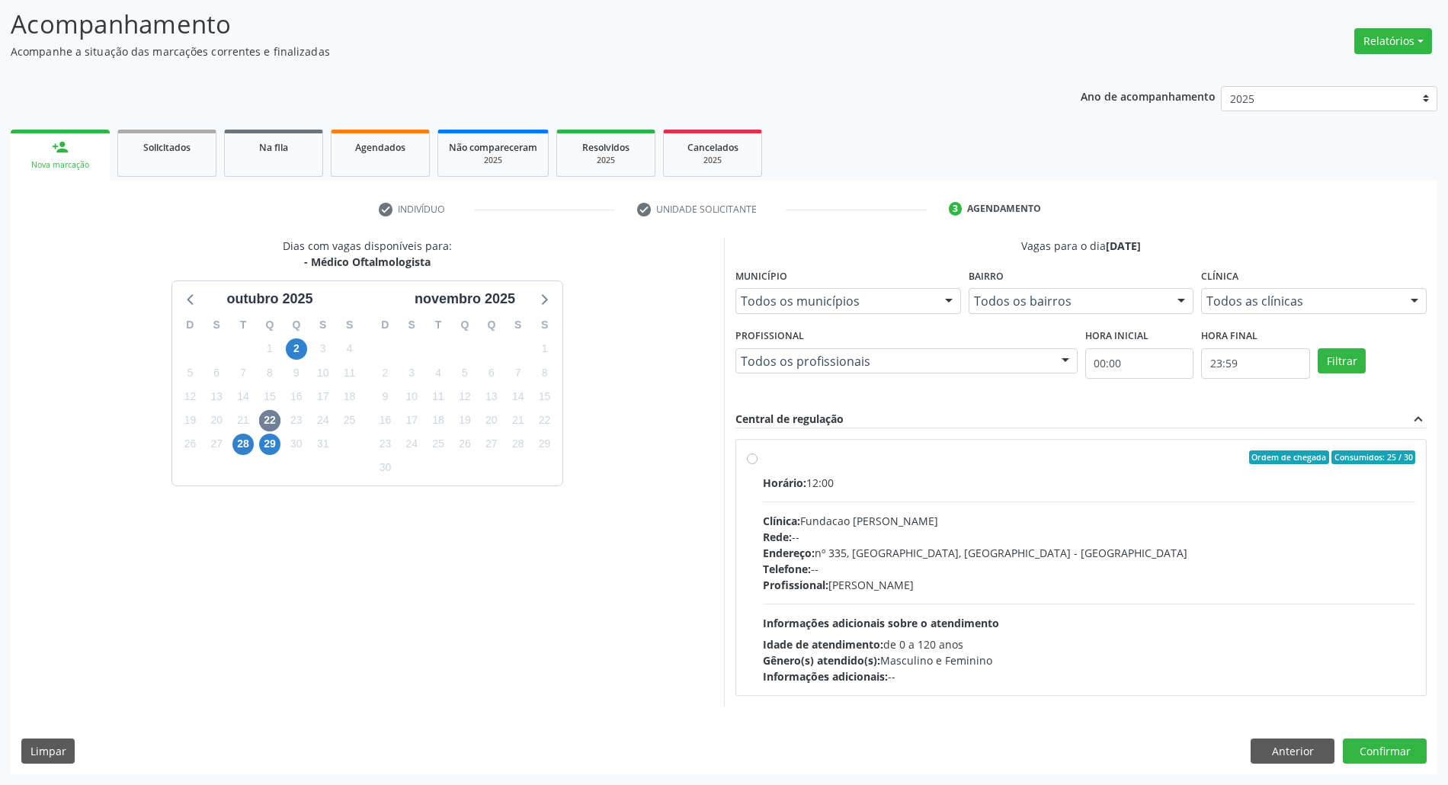
click at [1128, 489] on div "Horário: 12:00 Clínica: Fundacao Altino Ventura Rede: -- Endereço: nº 335, Noss…" at bounding box center [1089, 580] width 652 height 210
click at [757, 464] on input "Ordem de chegada Consumidos: 25 / 30 Horário: 12:00 Clínica: Fundacao Altino Ve…" at bounding box center [752, 457] width 11 height 14
radio input "true"
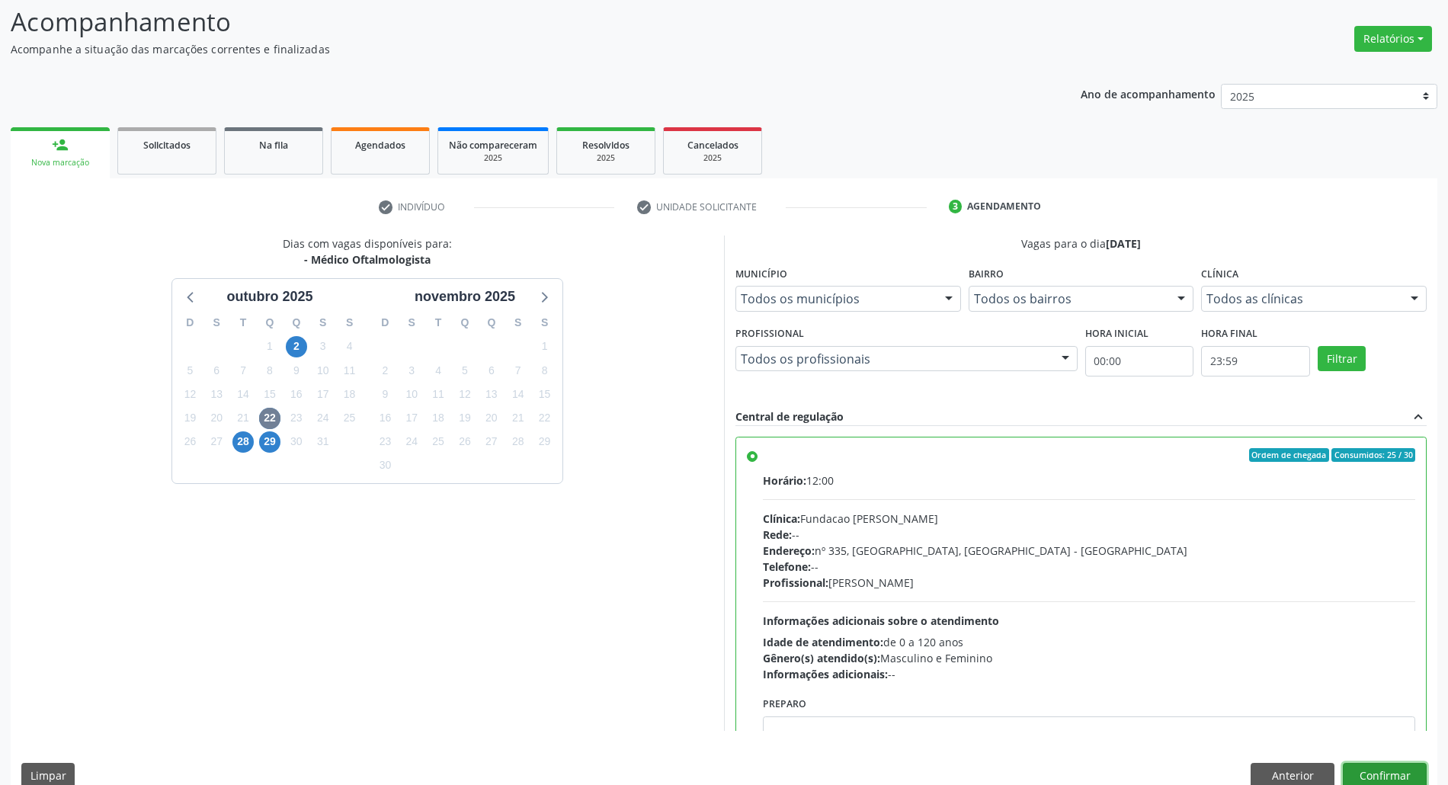
click at [1384, 771] on button "Confirmar" at bounding box center [1385, 776] width 84 height 26
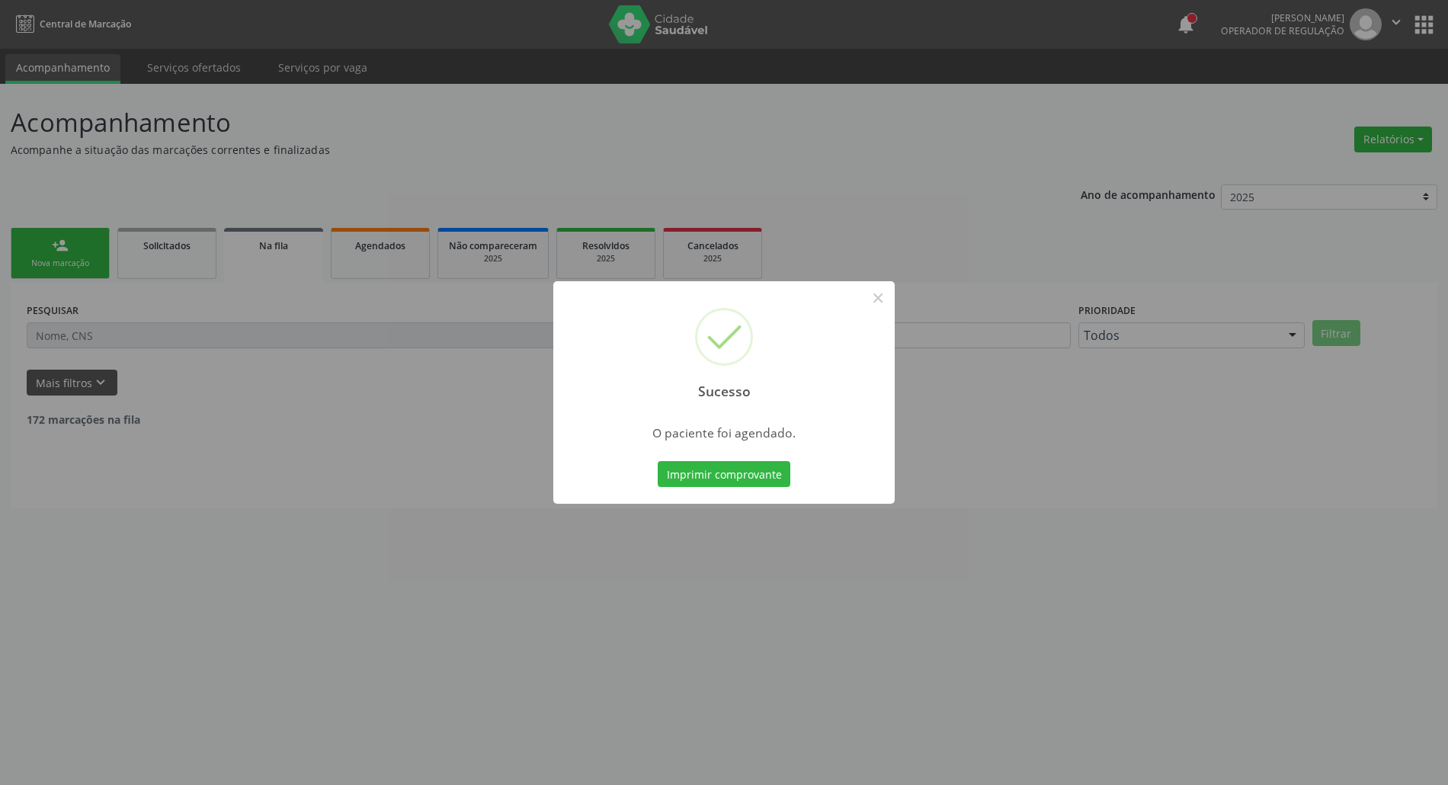
scroll to position [0, 0]
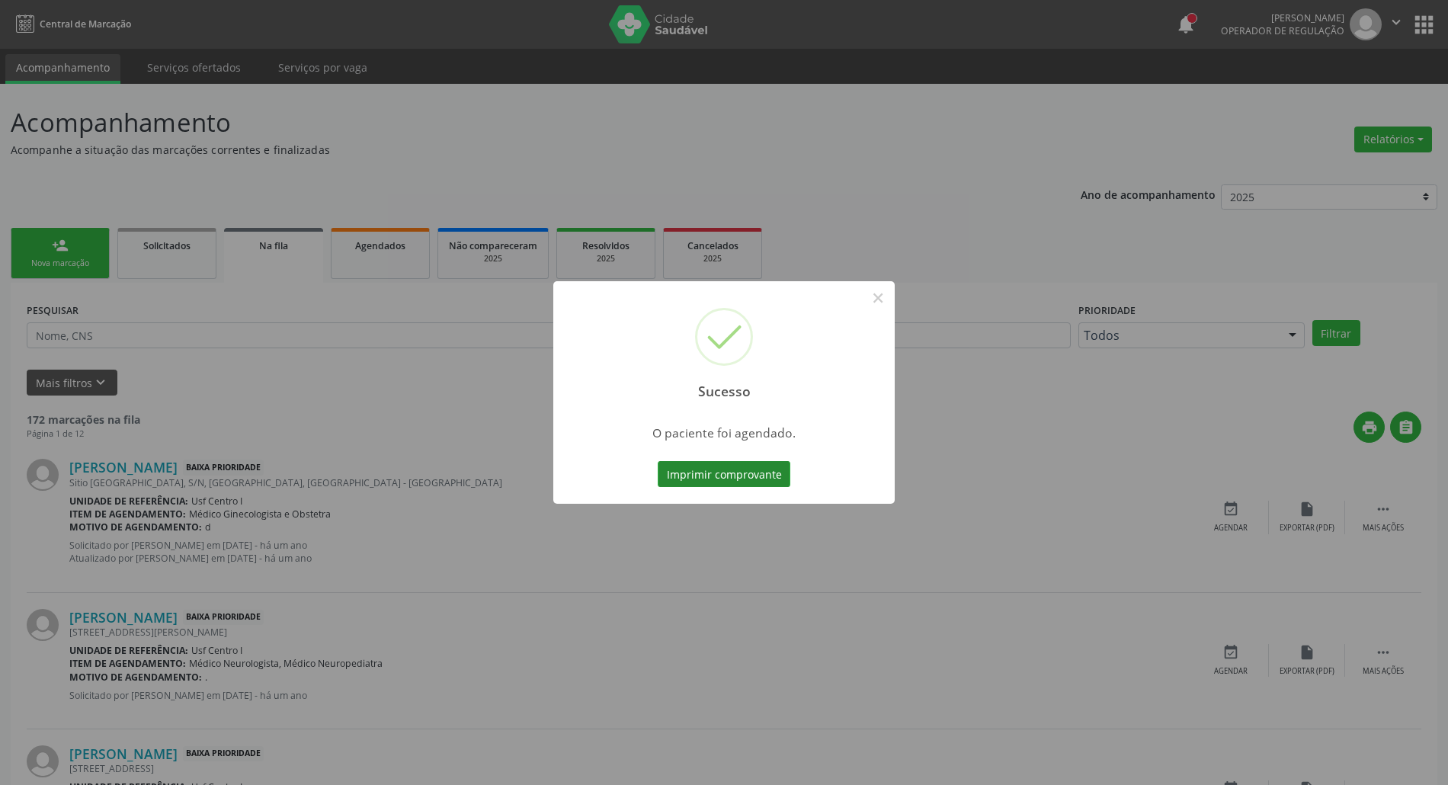
click at [702, 473] on button "Imprimir comprovante" at bounding box center [724, 474] width 133 height 26
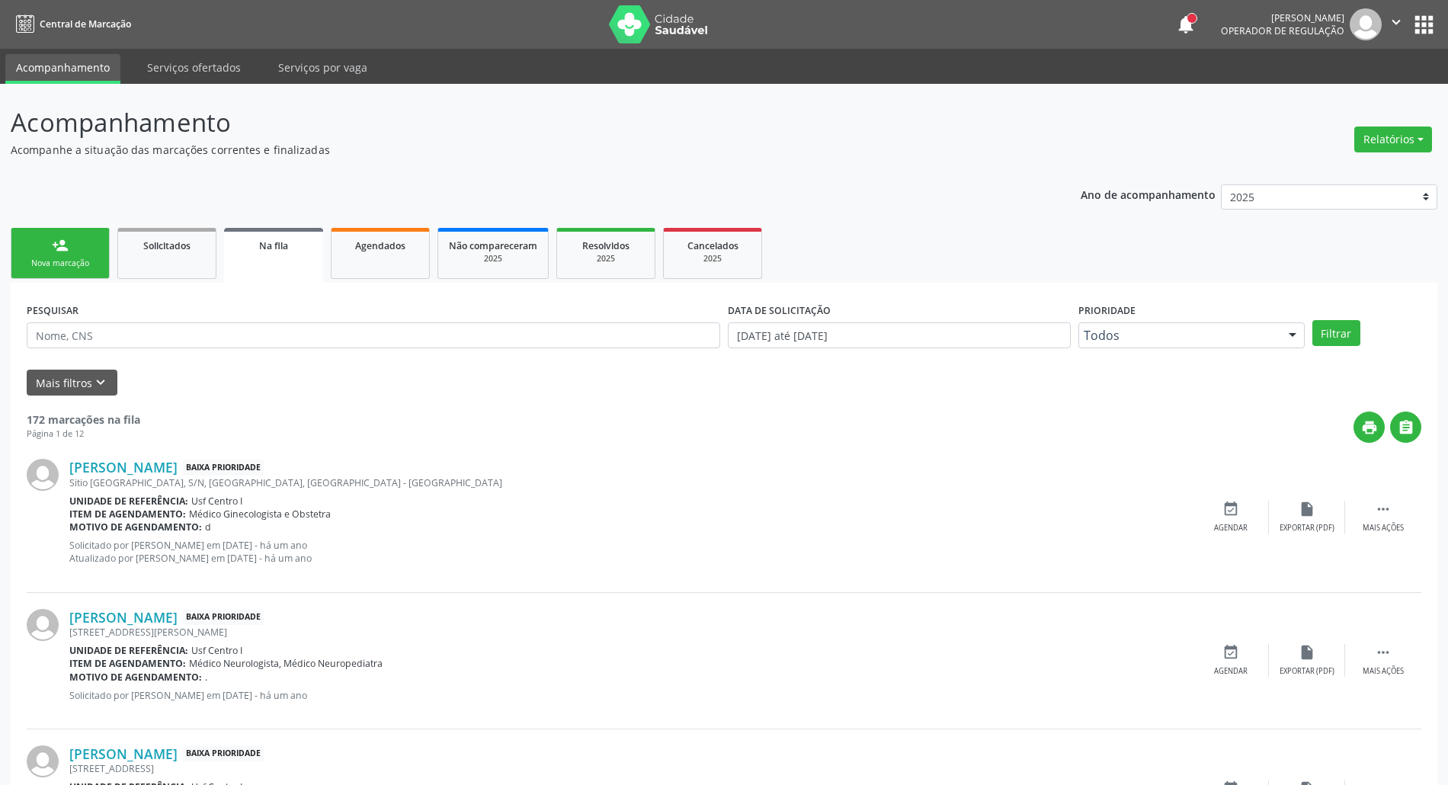
click at [50, 248] on link "person_add Nova marcação" at bounding box center [60, 253] width 99 height 51
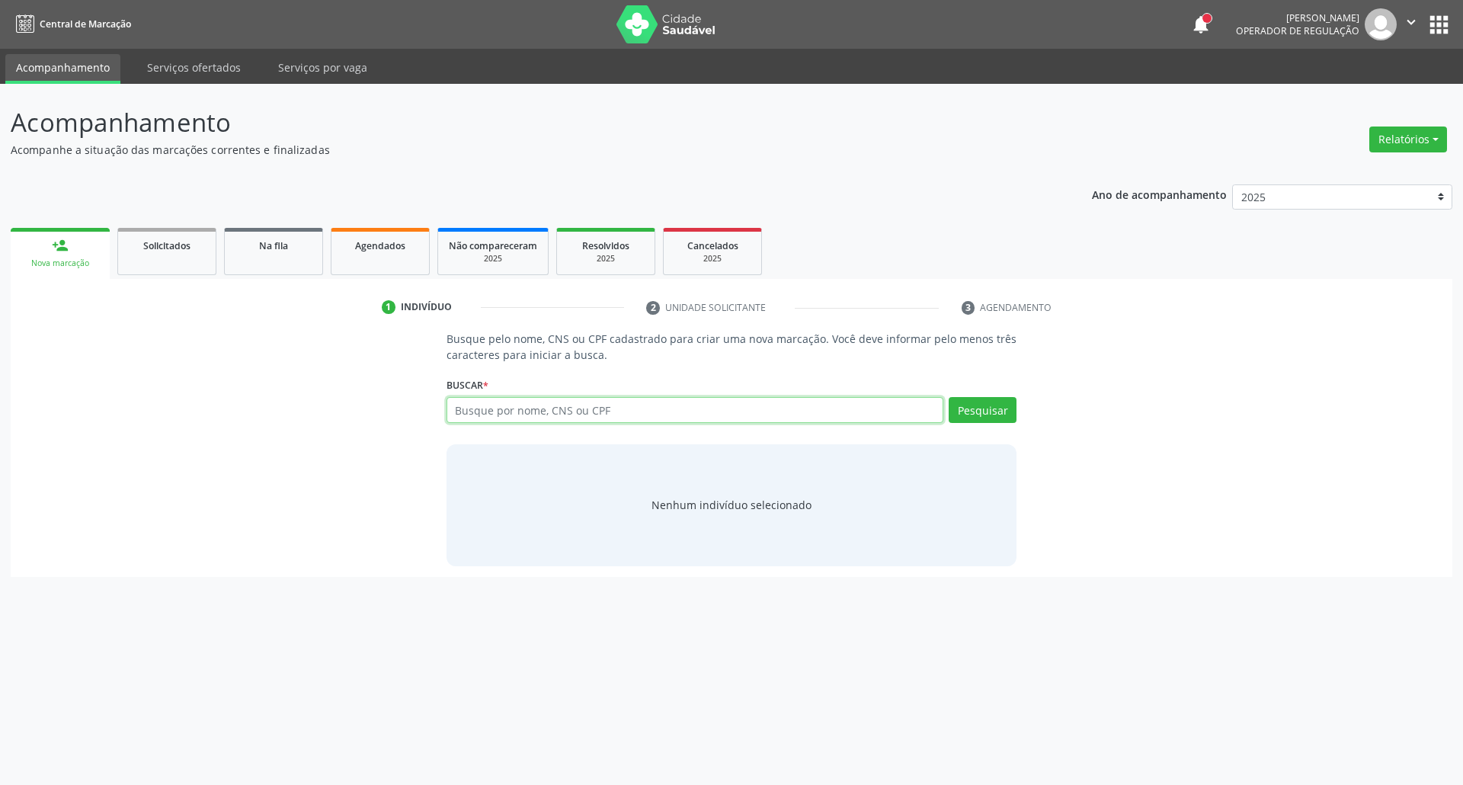
click at [530, 406] on input "text" at bounding box center [695, 410] width 498 height 26
type input "02112176424"
drag, startPoint x: 532, startPoint y: 407, endPoint x: 418, endPoint y: 416, distance: 113.9
click at [418, 416] on div "Busque pelo nome, CNS ou CPF cadastrado para criar uma nova marcação. Você deve…" at bounding box center [731, 448] width 1420 height 235
paste input "898002352474525"
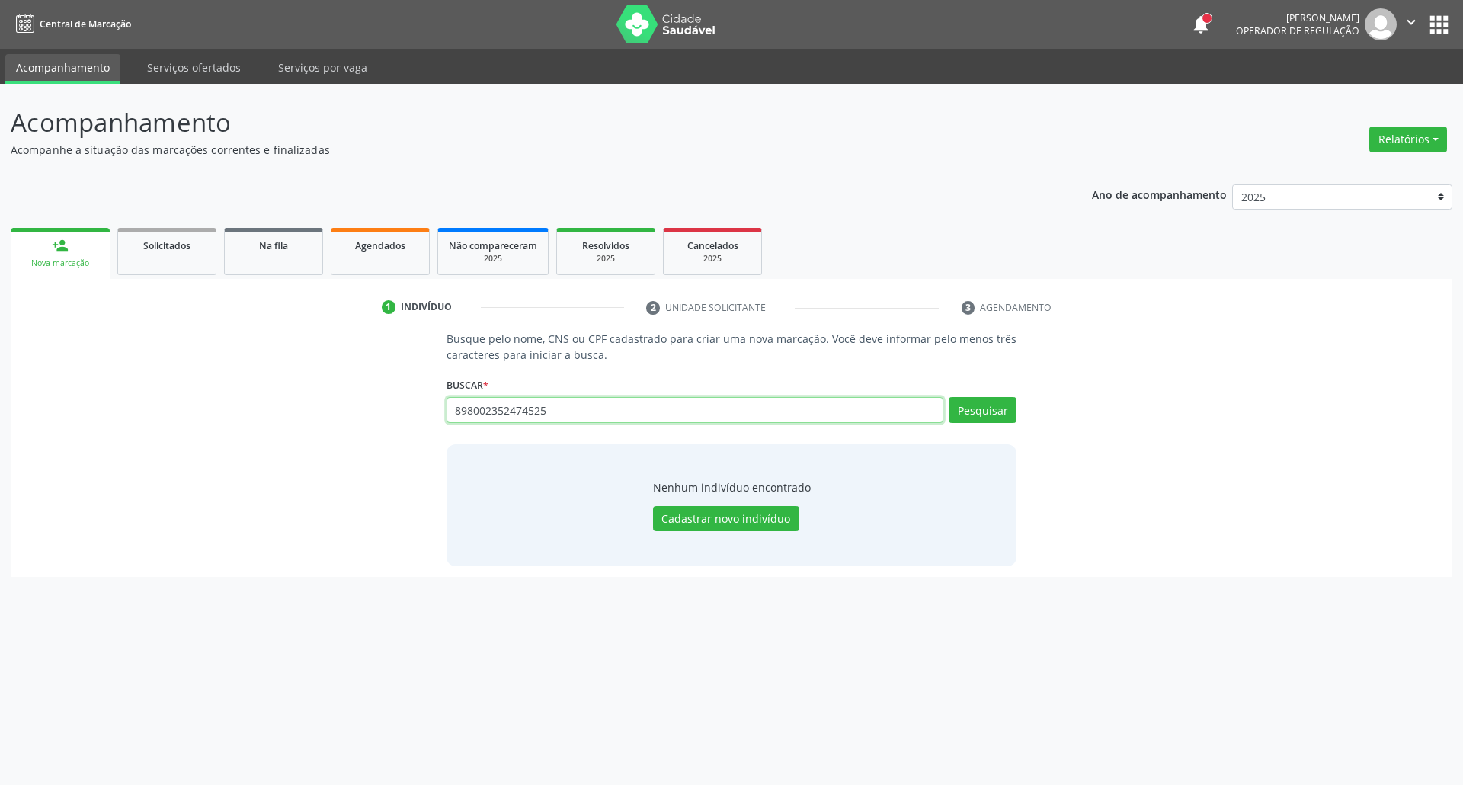
type input "898002352474525"
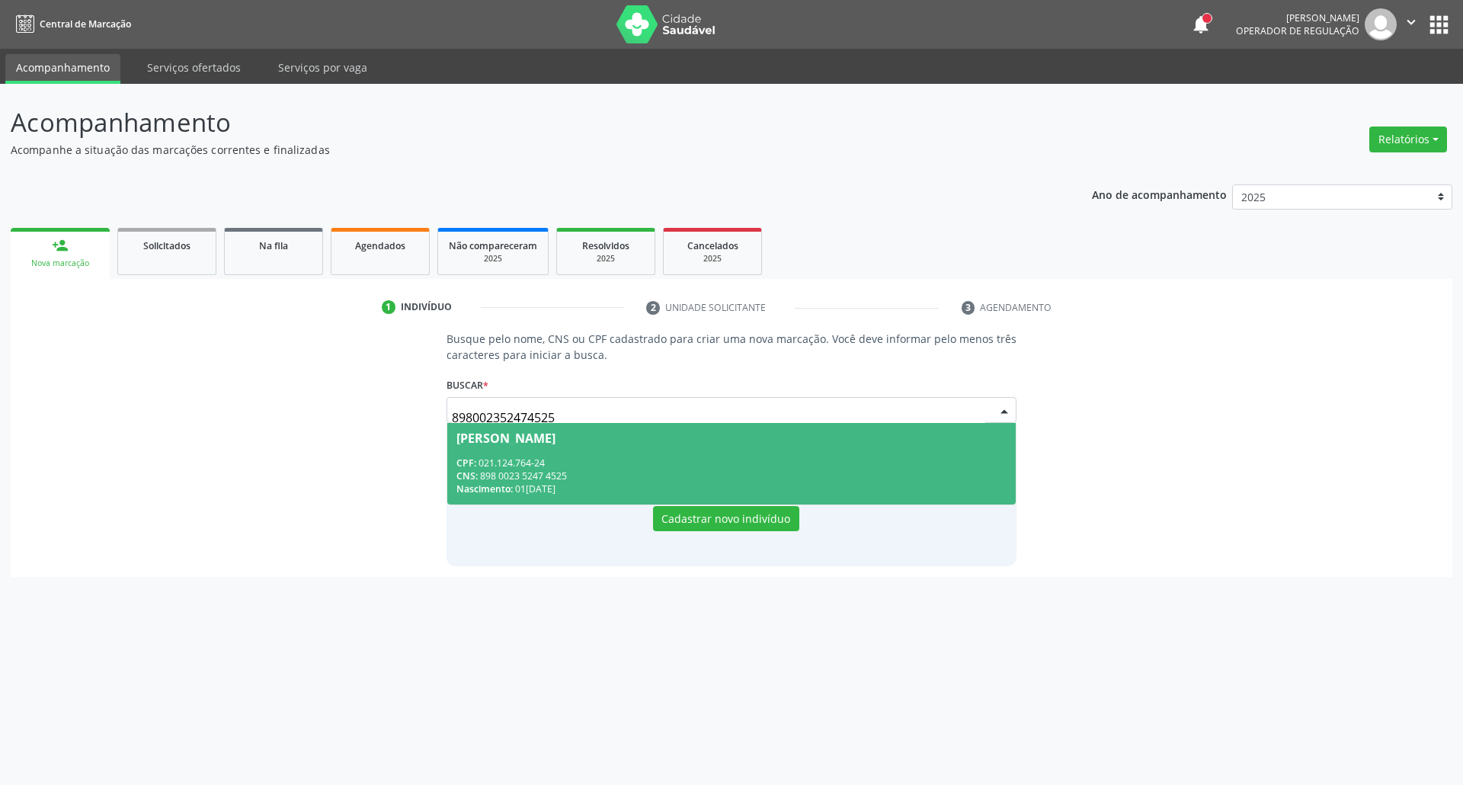
click at [600, 453] on span "Eunice Maria da Silva CPF: 021.124.764-24 CNS: 898 0023 5247 4525 Nascimento: 0…" at bounding box center [731, 464] width 569 height 82
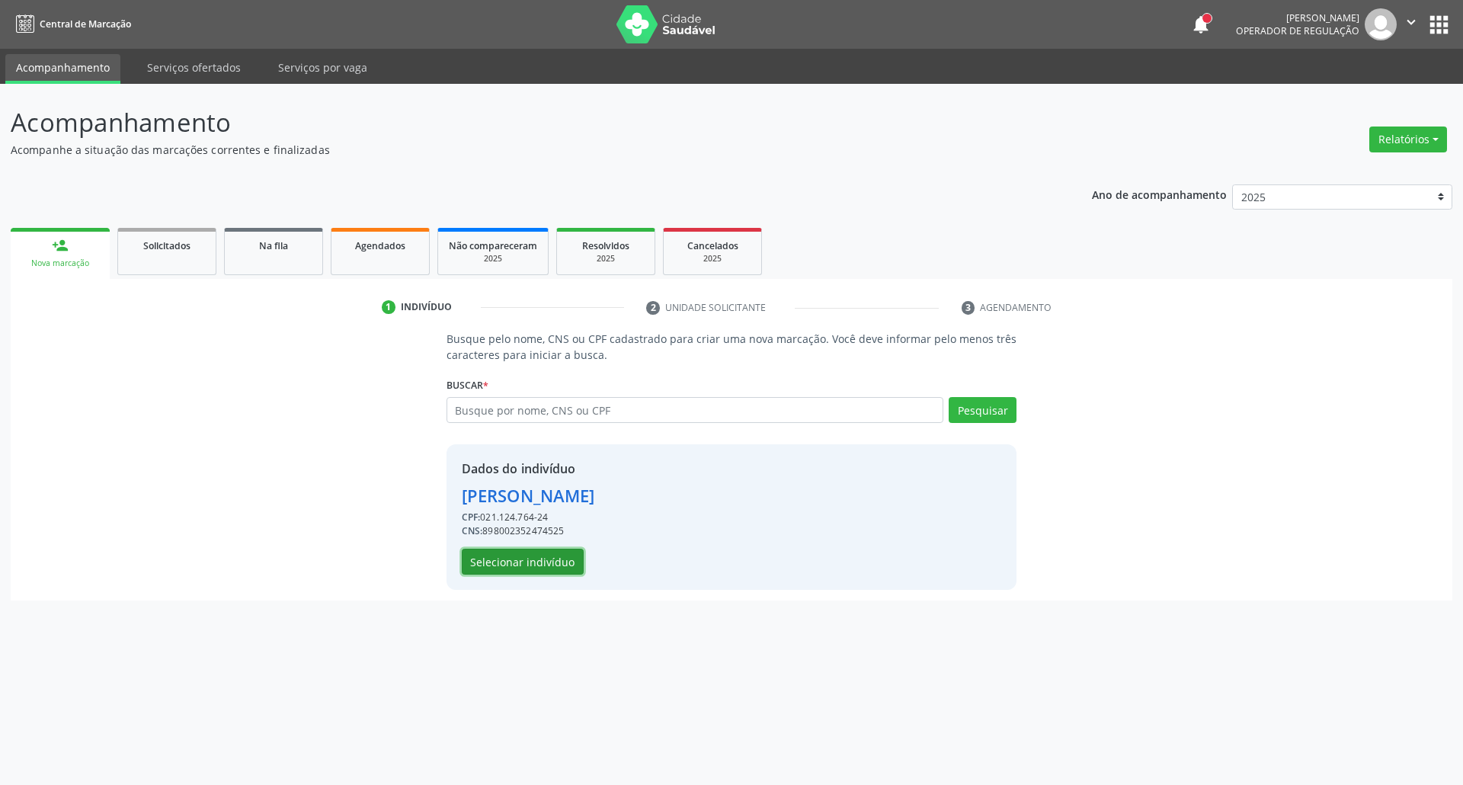
click at [543, 556] on button "Selecionar indivíduo" at bounding box center [523, 562] width 122 height 26
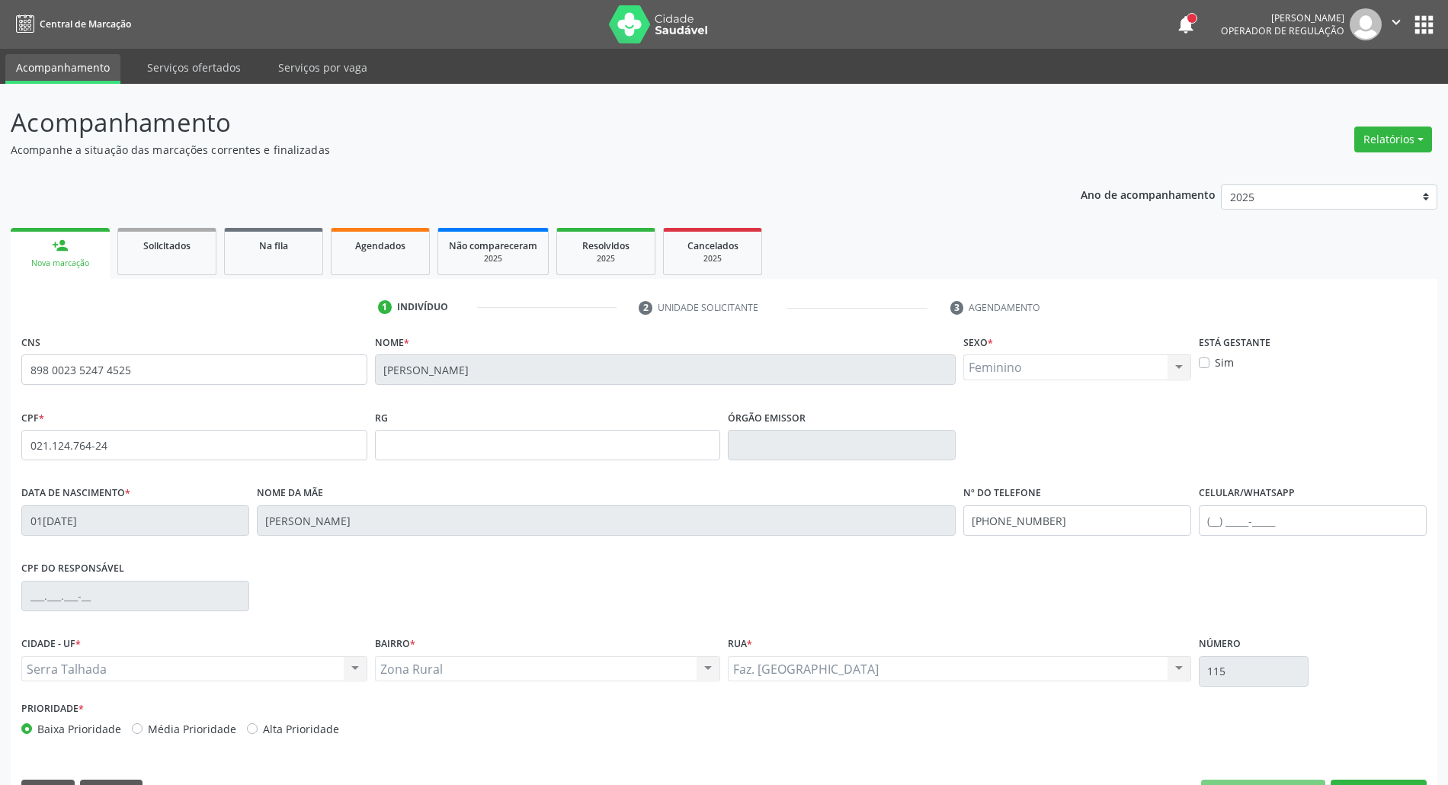
scroll to position [41, 0]
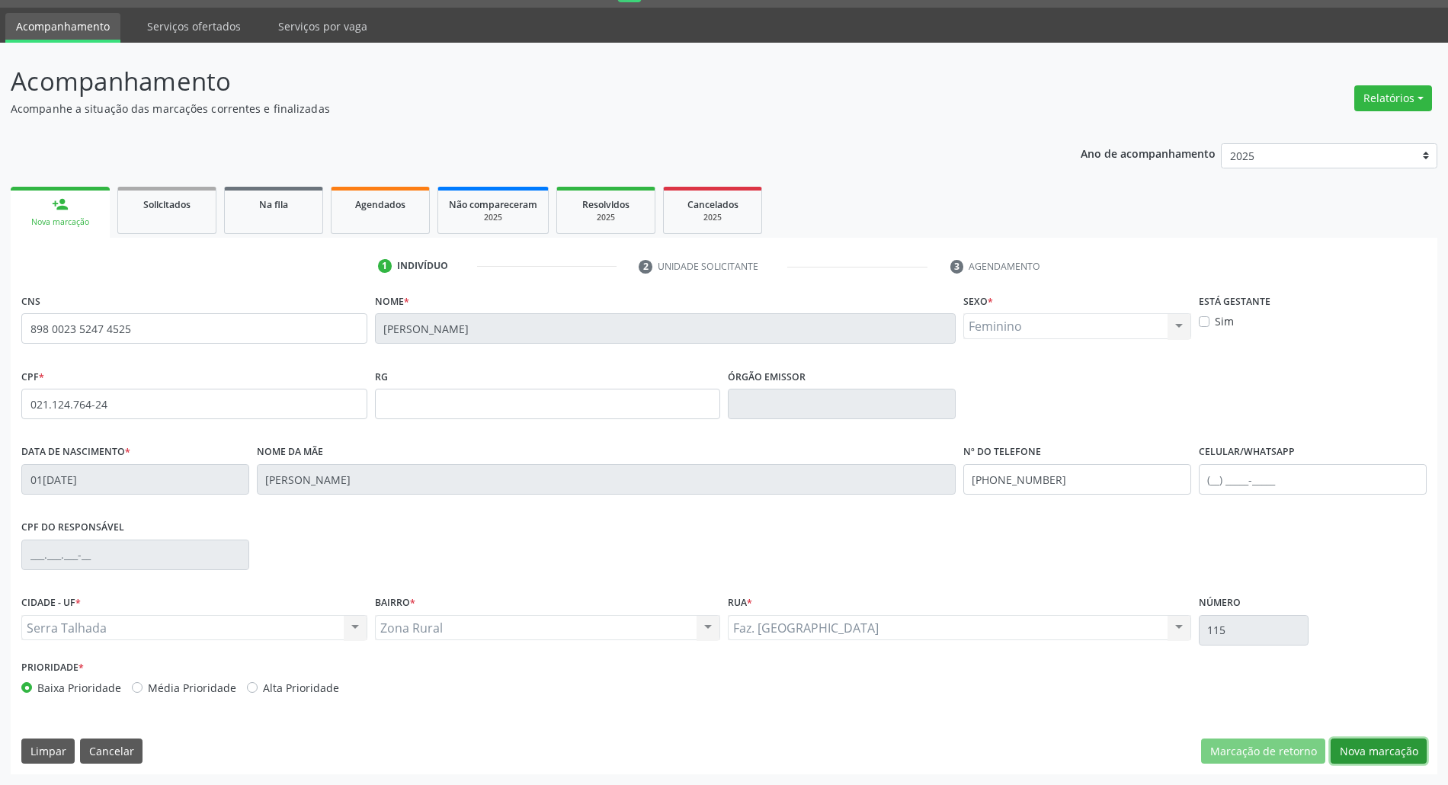
drag, startPoint x: 1376, startPoint y: 748, endPoint x: 1323, endPoint y: 738, distance: 54.2
click at [1372, 748] on button "Nova marcação" at bounding box center [1378, 751] width 96 height 26
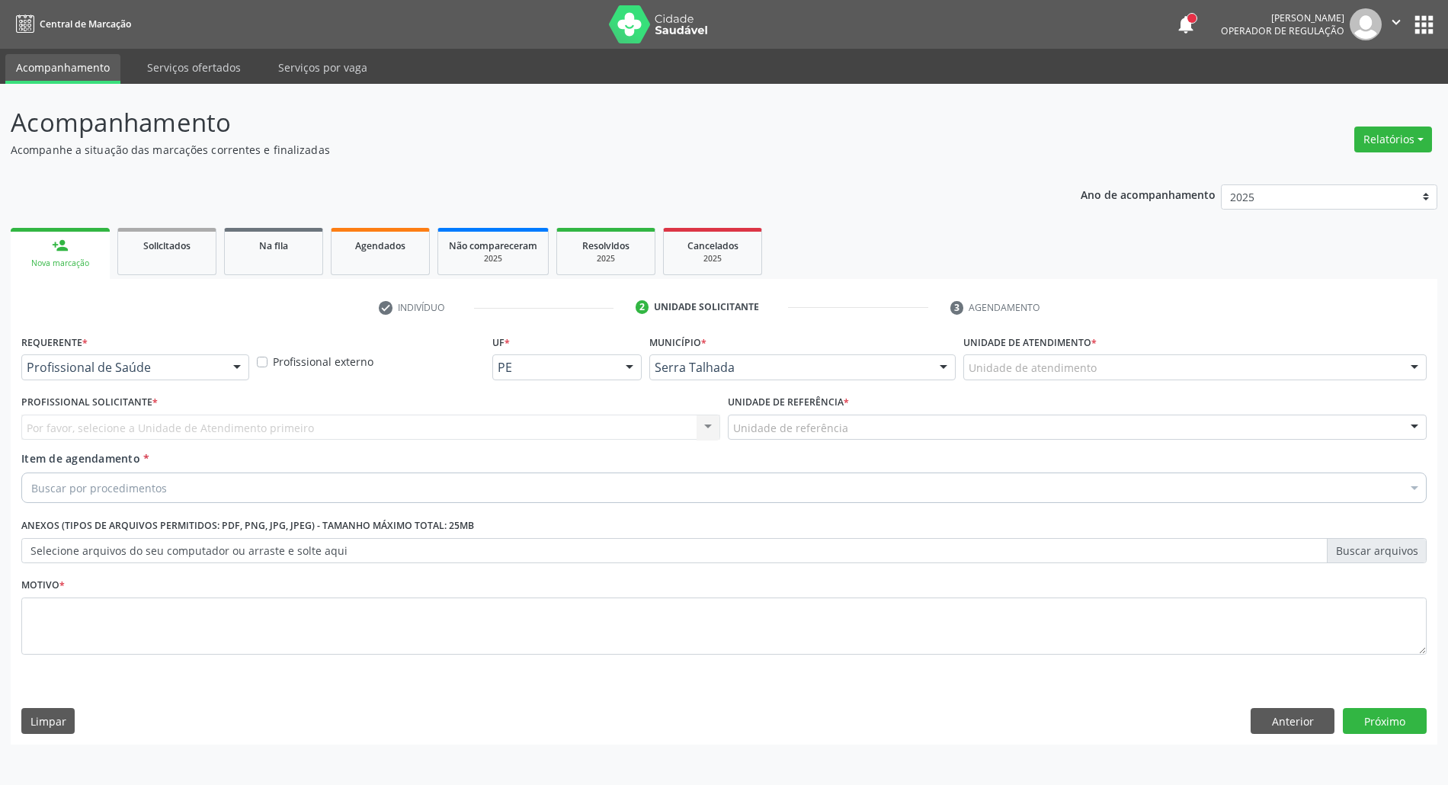
scroll to position [0, 0]
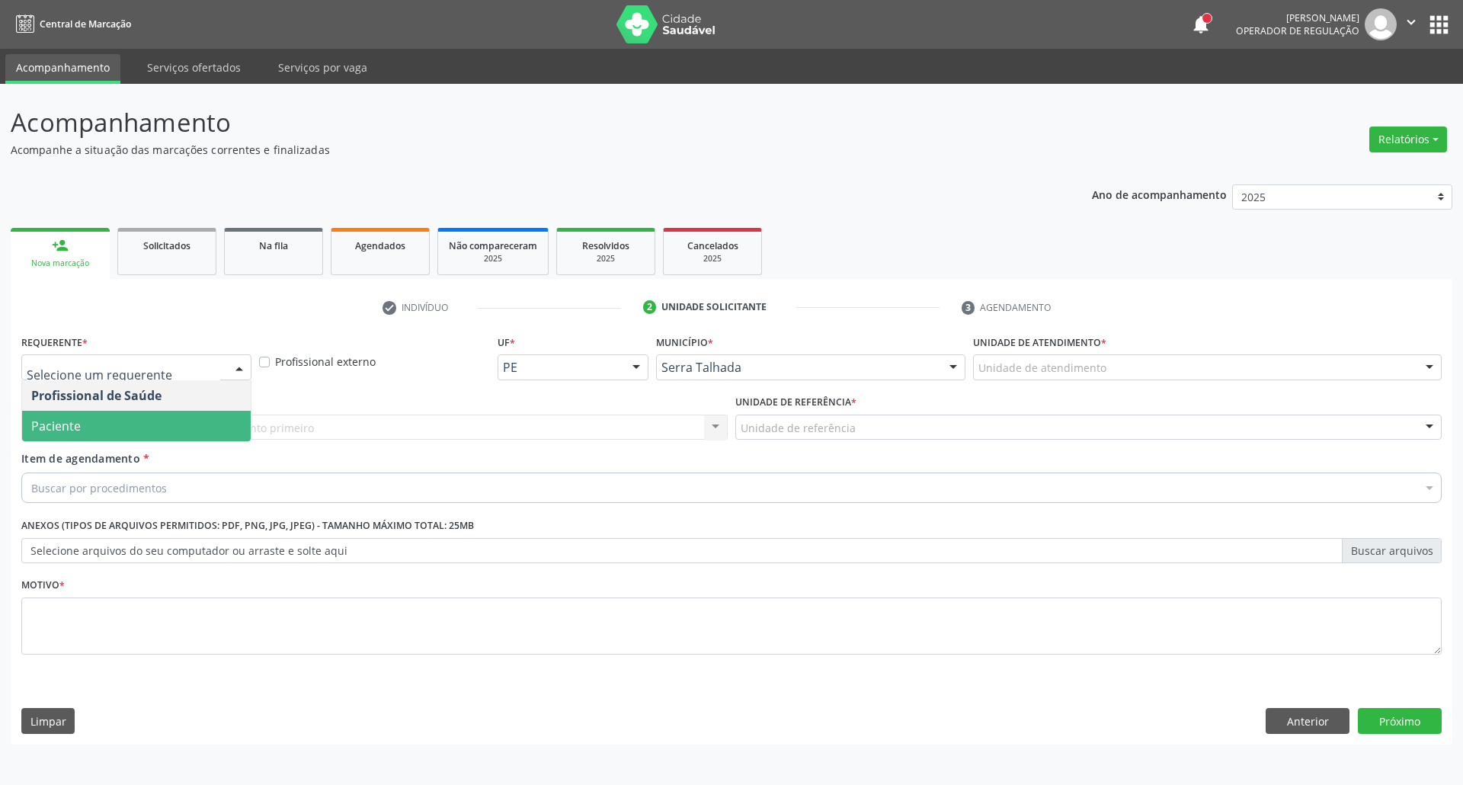
click at [206, 427] on span "Paciente" at bounding box center [136, 426] width 229 height 30
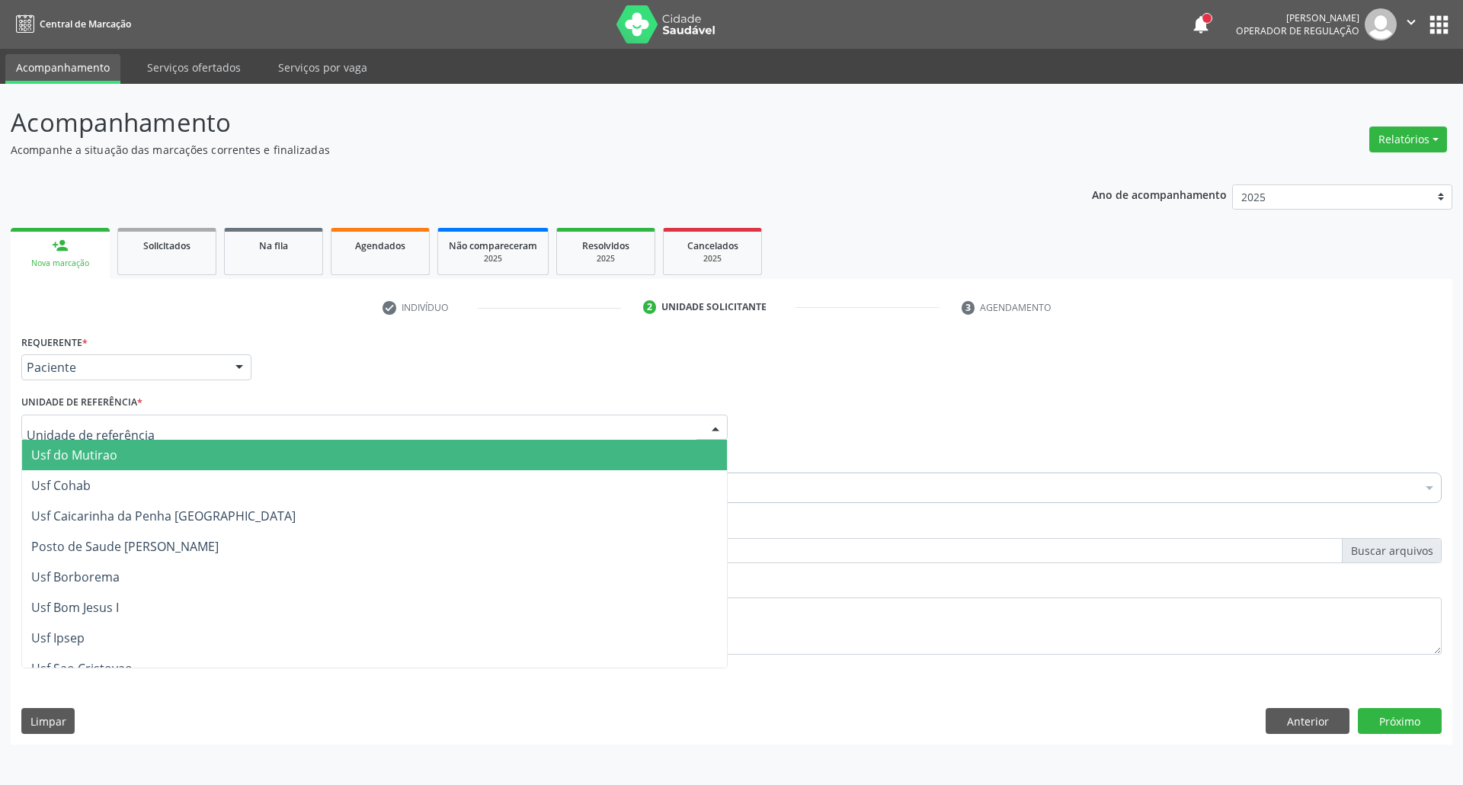
click at [206, 427] on div at bounding box center [374, 427] width 706 height 26
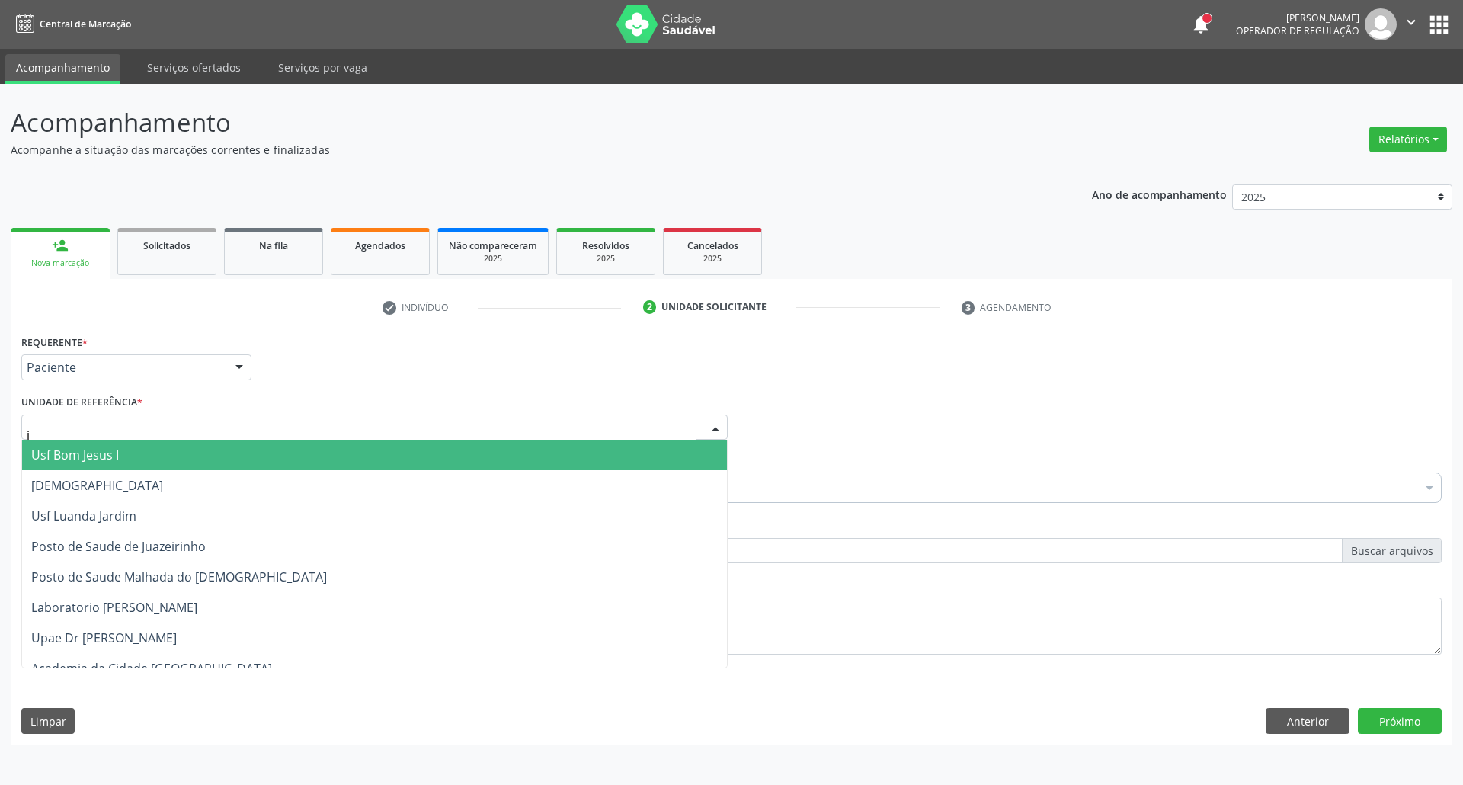
type input "ju"
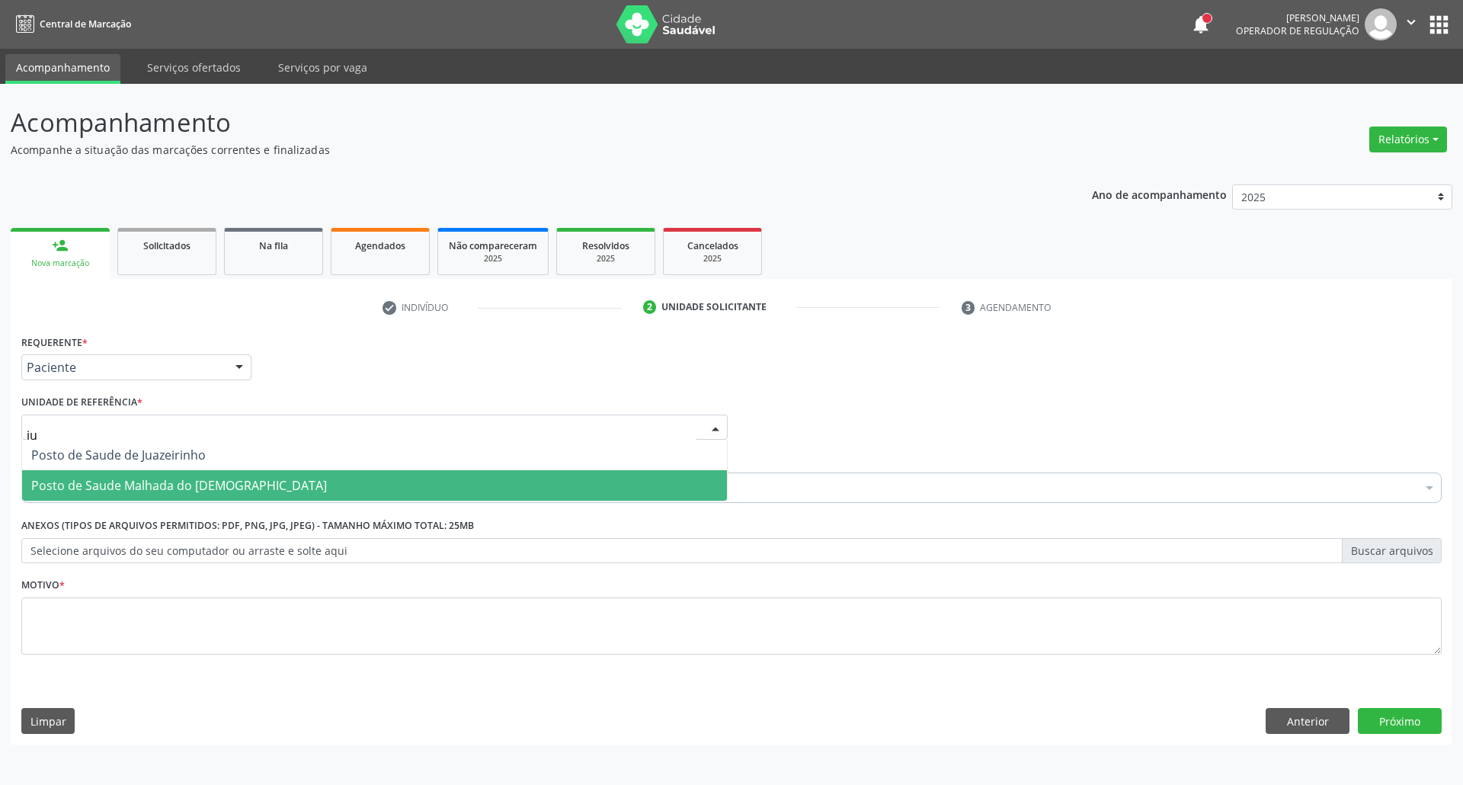
click at [229, 494] on span "Posto de Saude Malhada do [DEMOGRAPHIC_DATA]" at bounding box center [374, 485] width 705 height 30
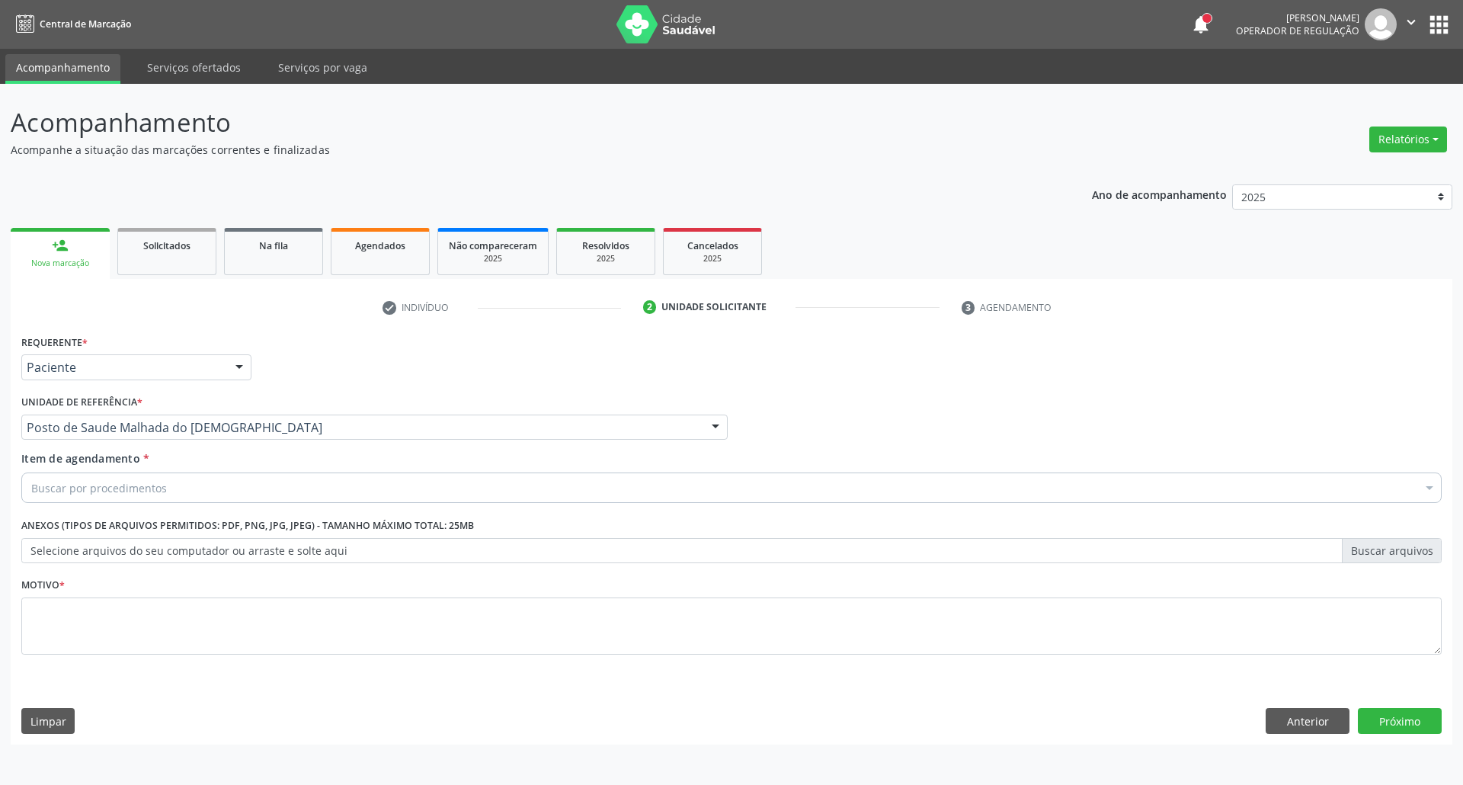
click at [232, 488] on div "Buscar por procedimentos" at bounding box center [731, 487] width 1420 height 30
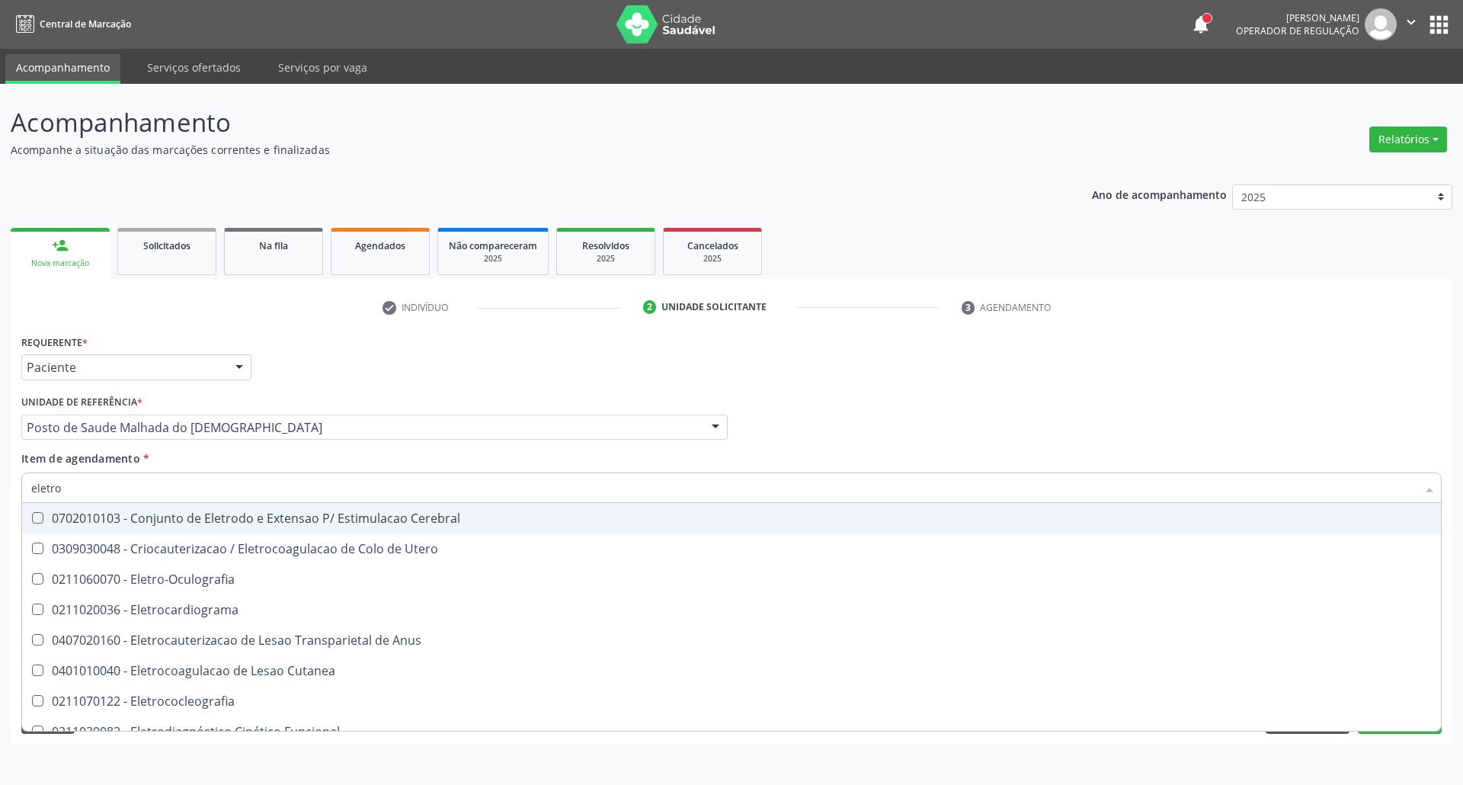
type input "eletroc"
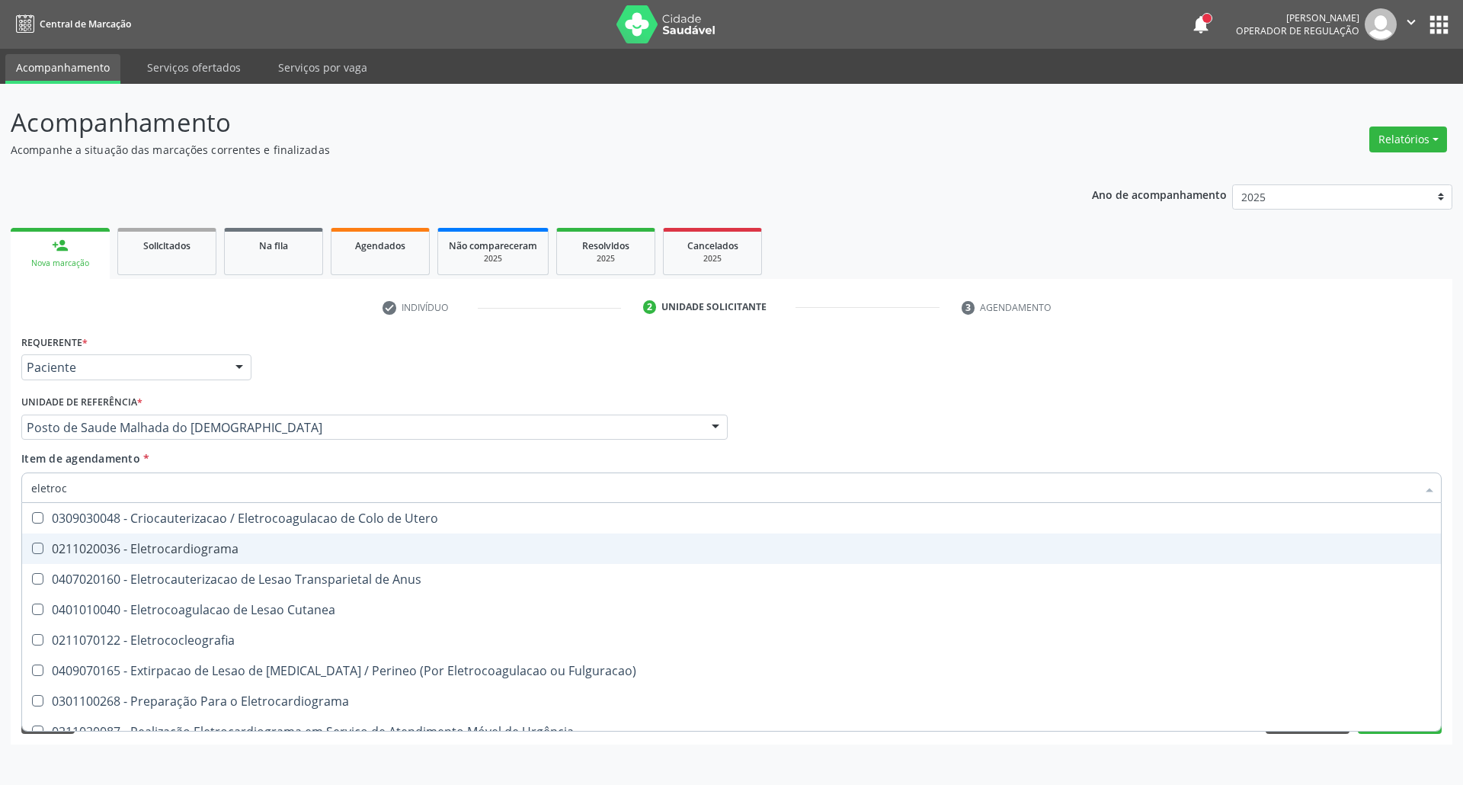
click at [212, 550] on div "0211020036 - Eletrocardiograma" at bounding box center [731, 548] width 1400 height 12
checkbox Eletrocardiograma "true"
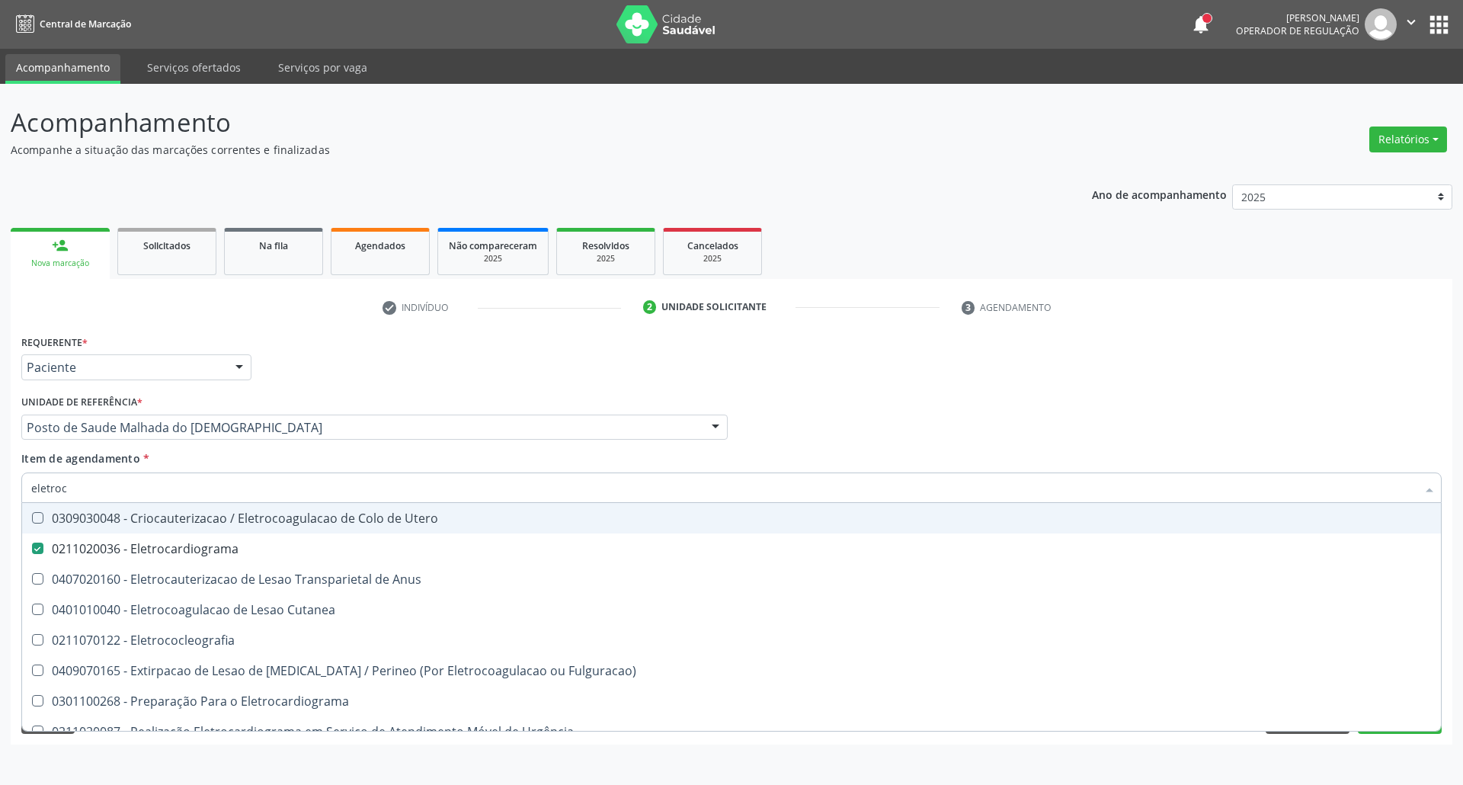
drag, startPoint x: 808, startPoint y: 437, endPoint x: 667, endPoint y: 516, distance: 161.3
click at [808, 439] on div "Profissional Solicitante Por favor, selecione a Unidade de Atendimento primeiro…" at bounding box center [732, 420] width 1428 height 59
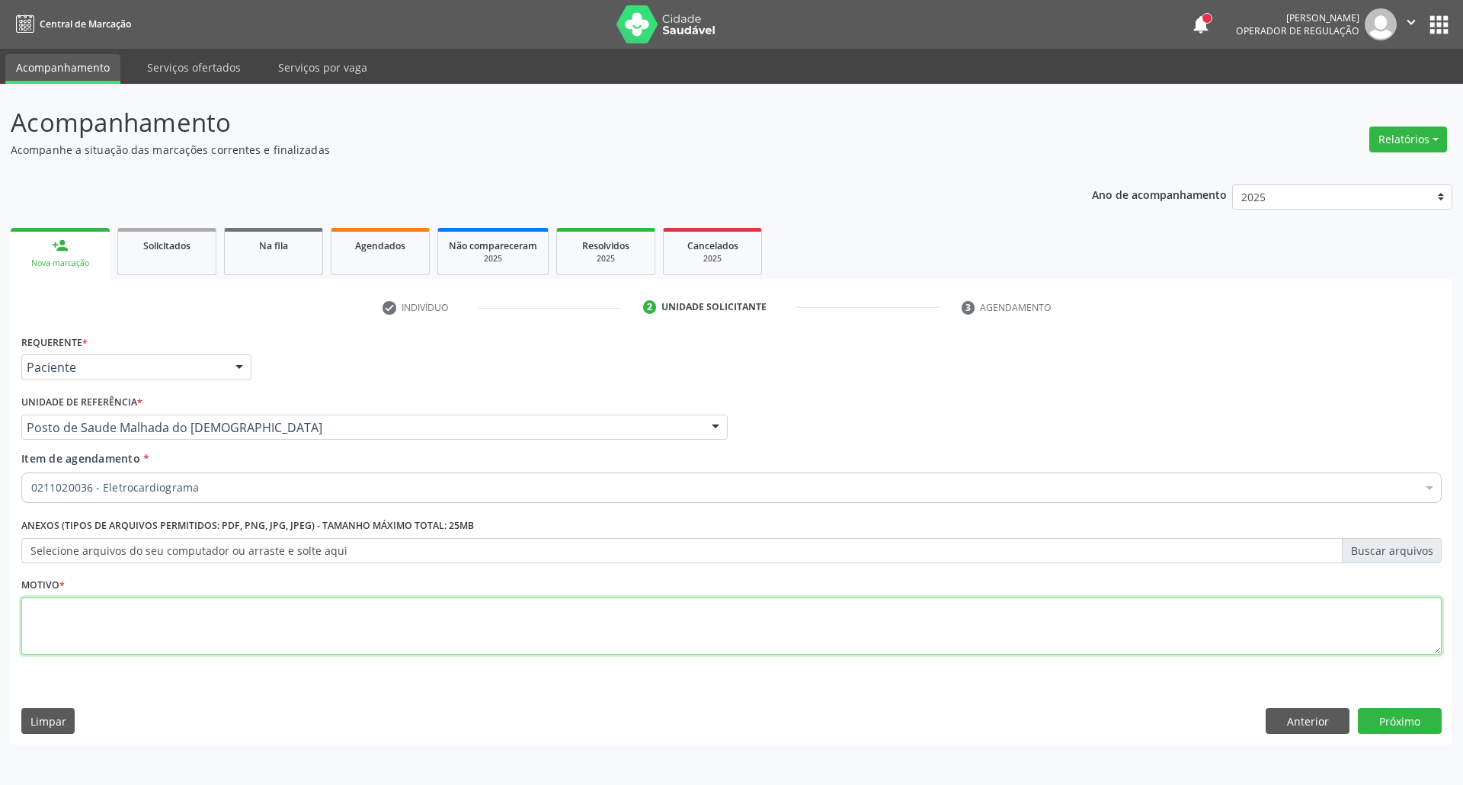
click at [238, 622] on textarea at bounding box center [731, 626] width 1420 height 58
type textarea "."
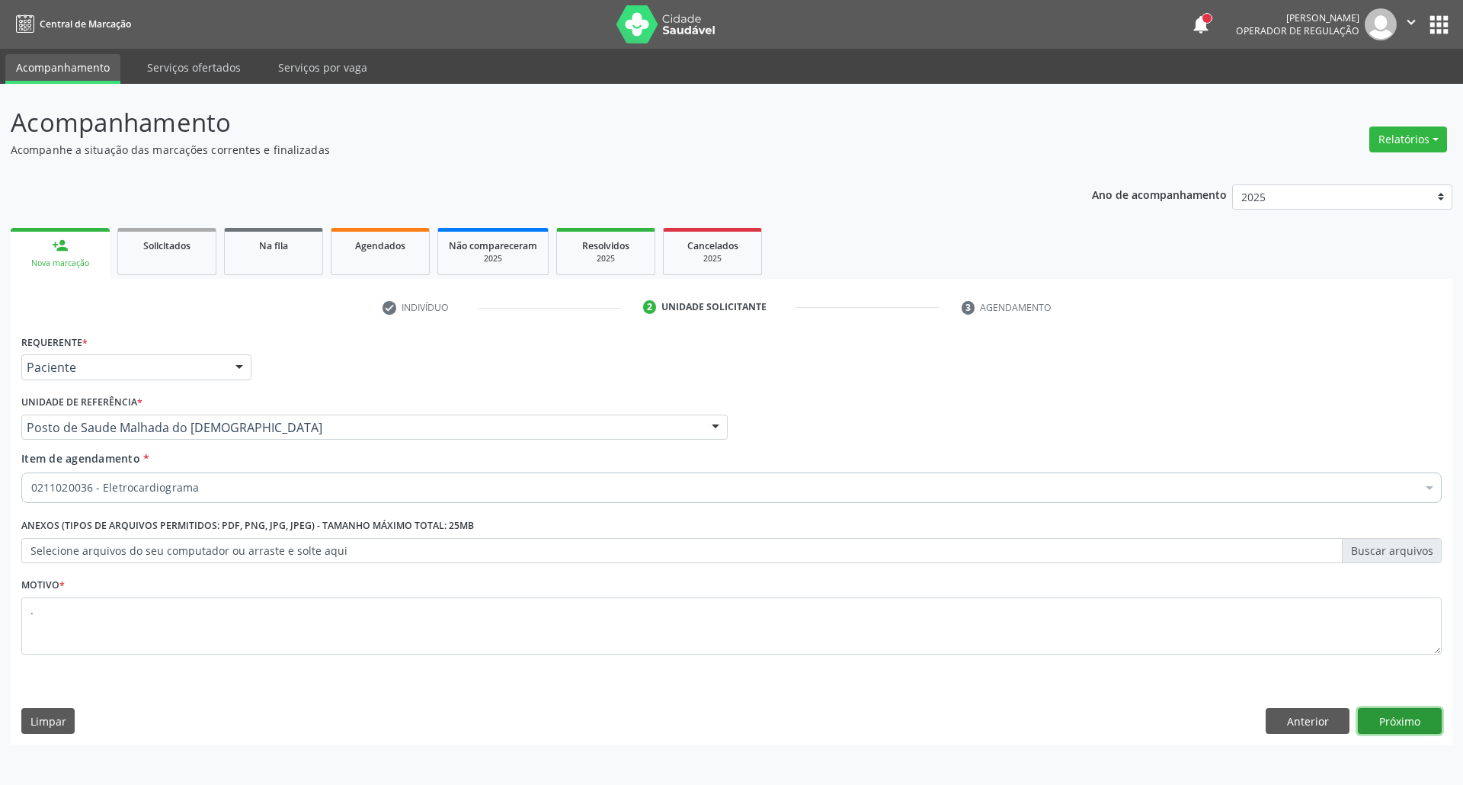
click at [1396, 719] on button "Próximo" at bounding box center [1400, 721] width 84 height 26
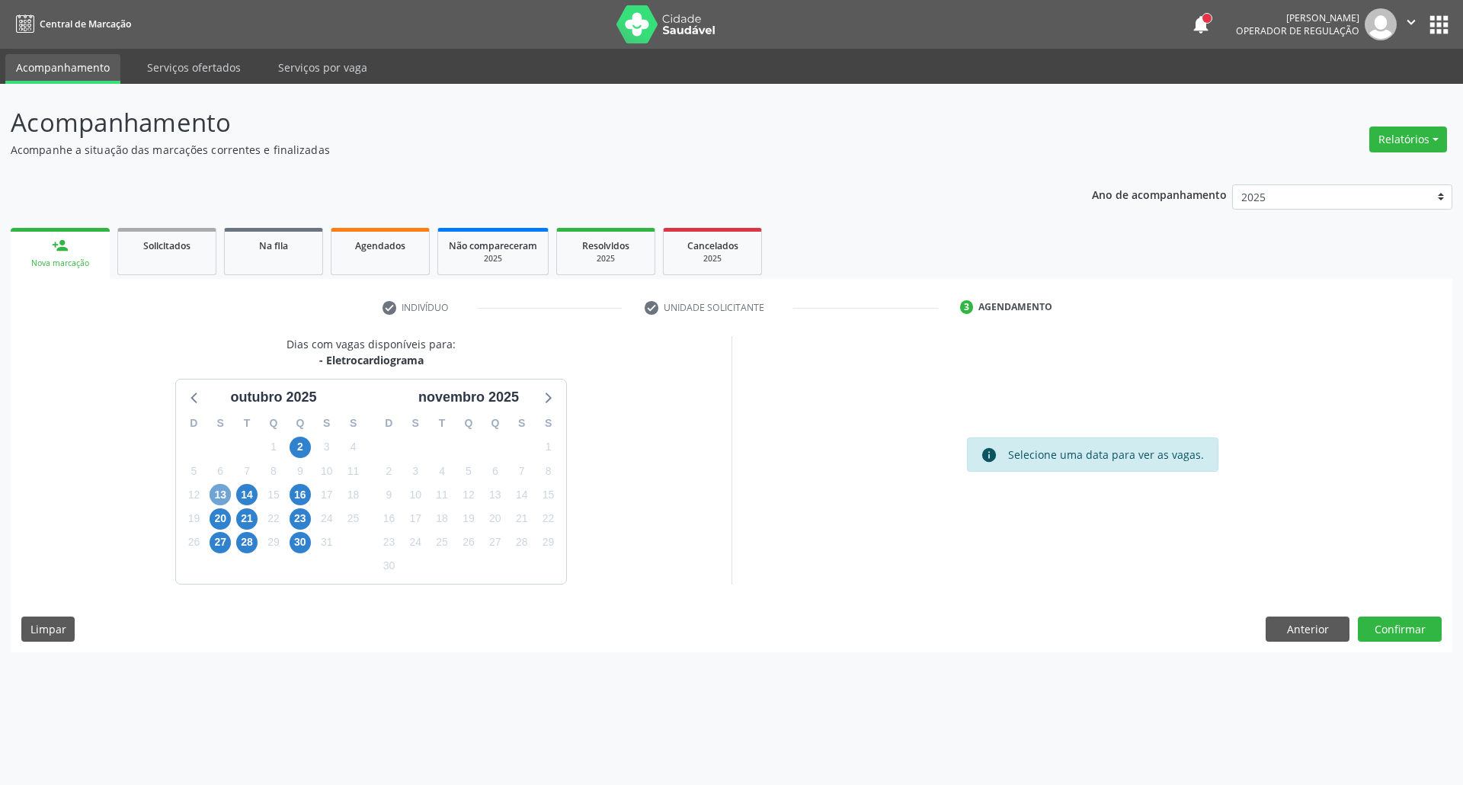
click at [227, 494] on span "13" at bounding box center [220, 494] width 21 height 21
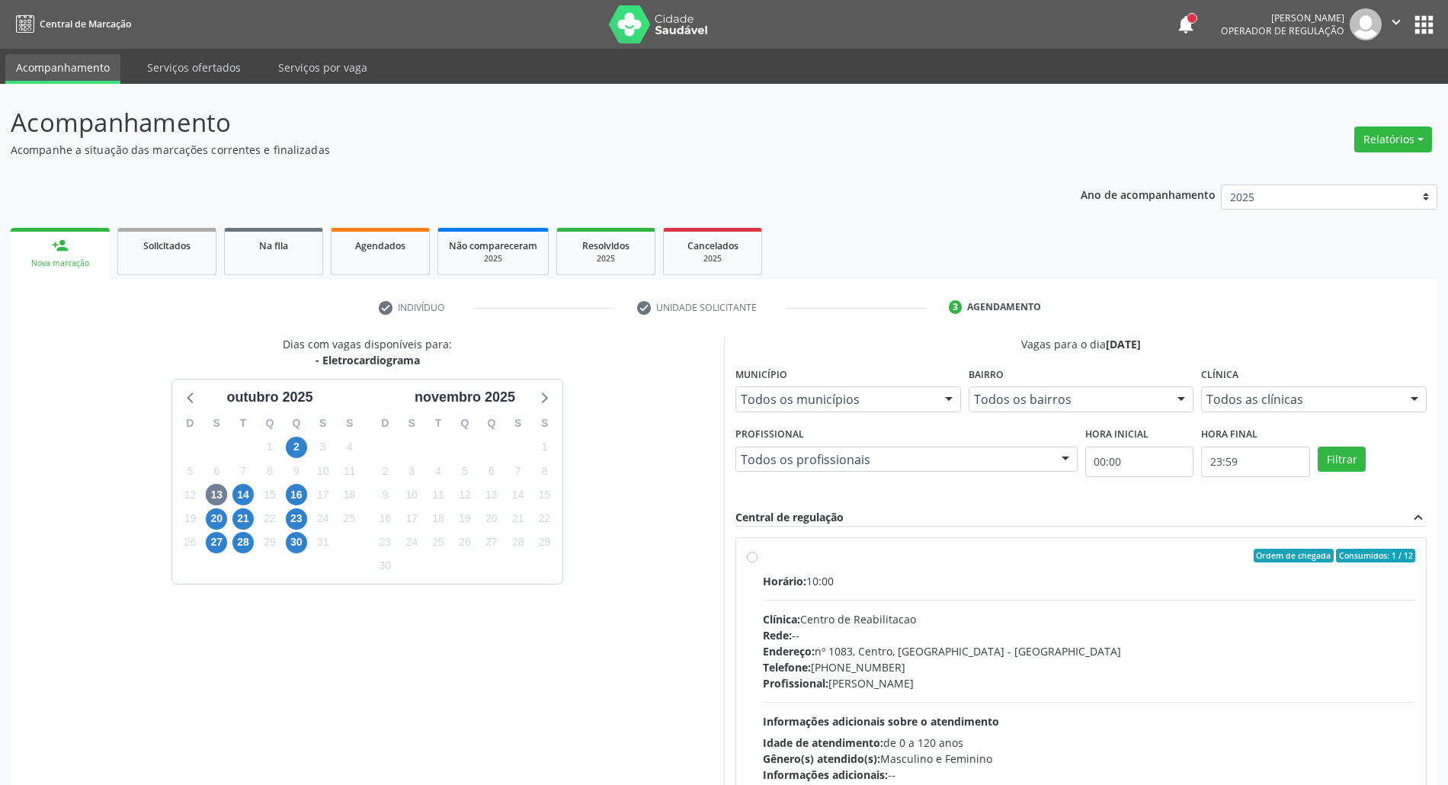
drag, startPoint x: 1038, startPoint y: 655, endPoint x: 1083, endPoint y: 482, distance: 178.9
click at [1038, 647] on div "Endereço: nº 1083, Centro, Serra Talhada - PE" at bounding box center [1089, 651] width 652 height 16
click at [757, 562] on input "Ordem de chegada Consumidos: 1 / 12 Horário: 10:00 Clínica: Centro de Reabilita…" at bounding box center [752, 556] width 11 height 14
radio input "true"
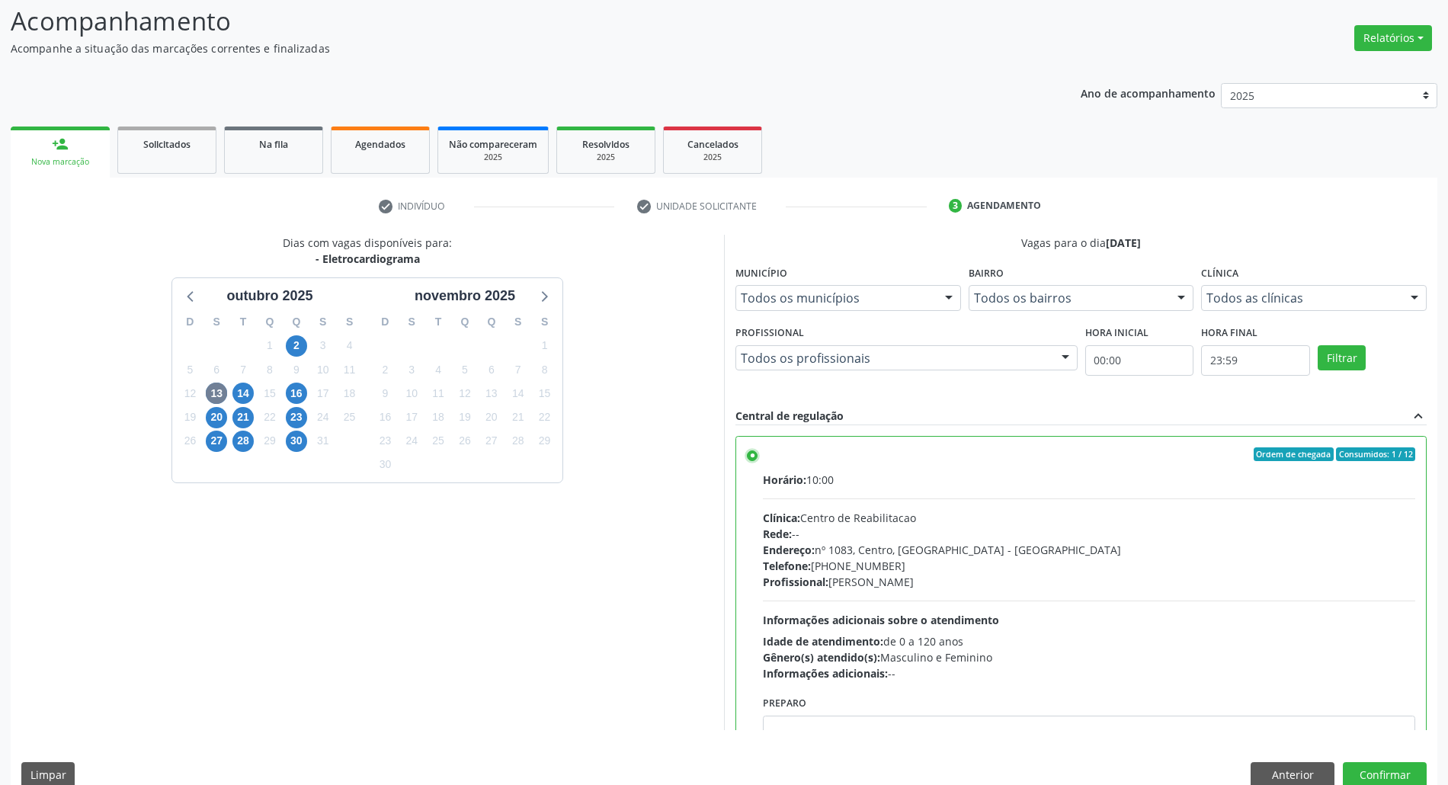
scroll to position [126, 0]
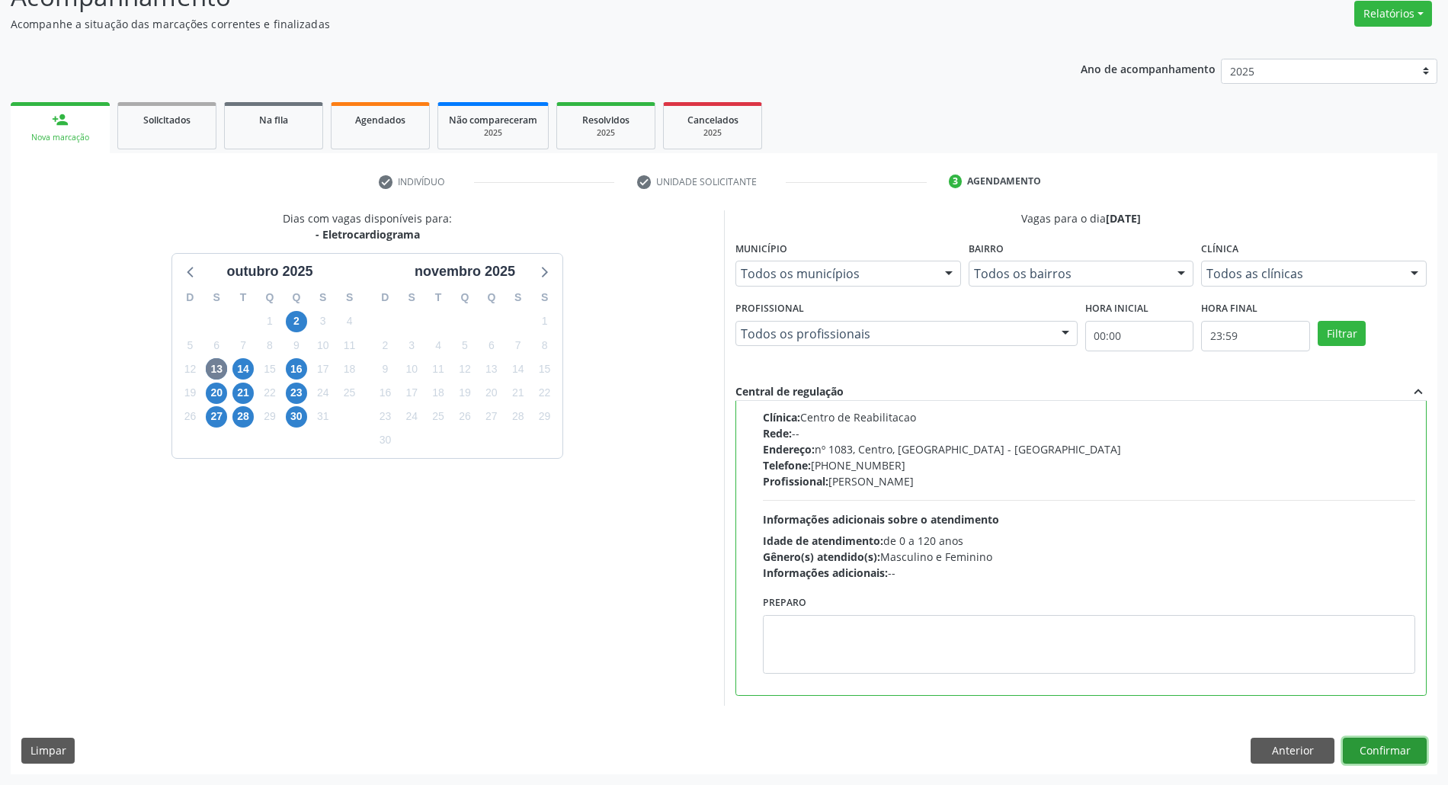
click at [1357, 739] on button "Confirmar" at bounding box center [1385, 751] width 84 height 26
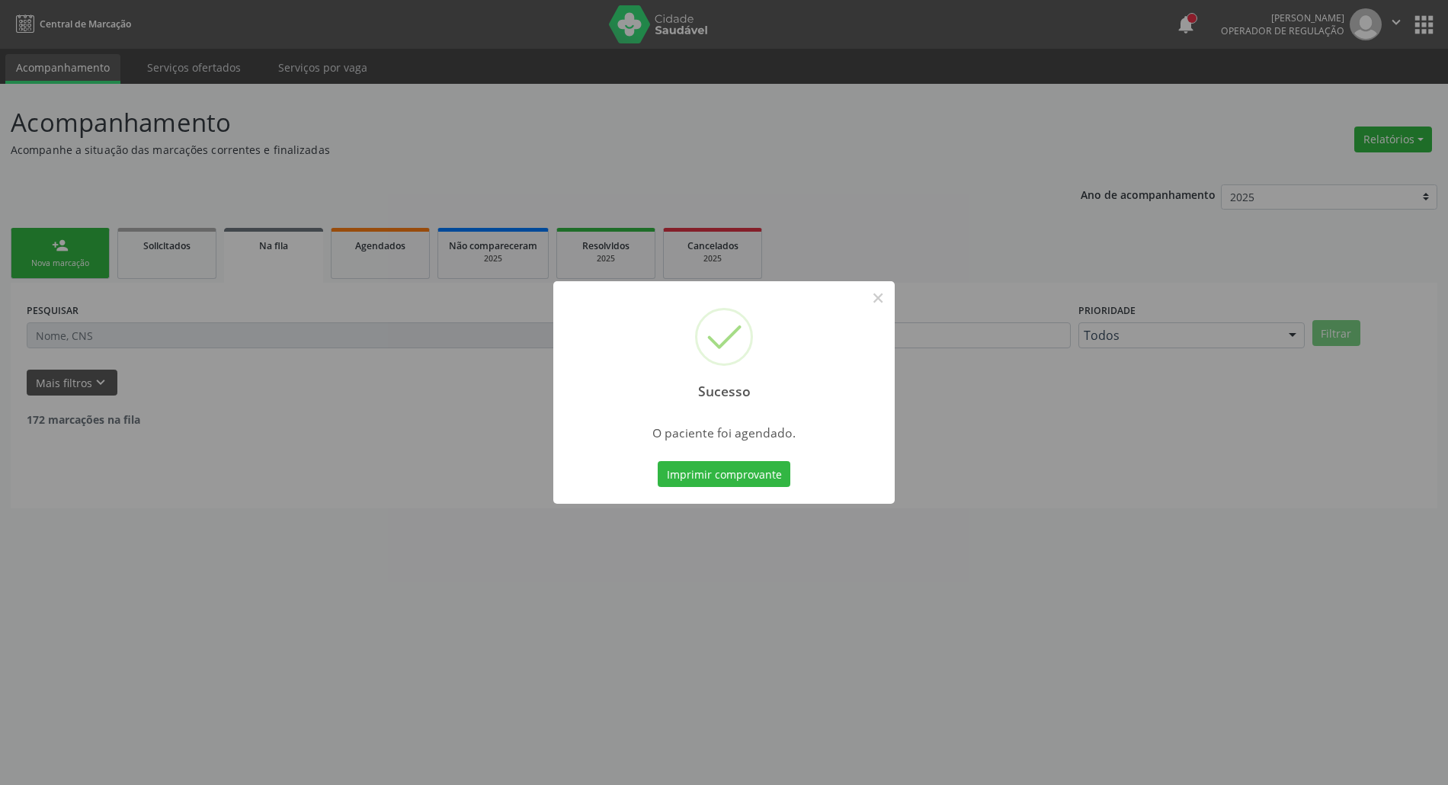
scroll to position [0, 0]
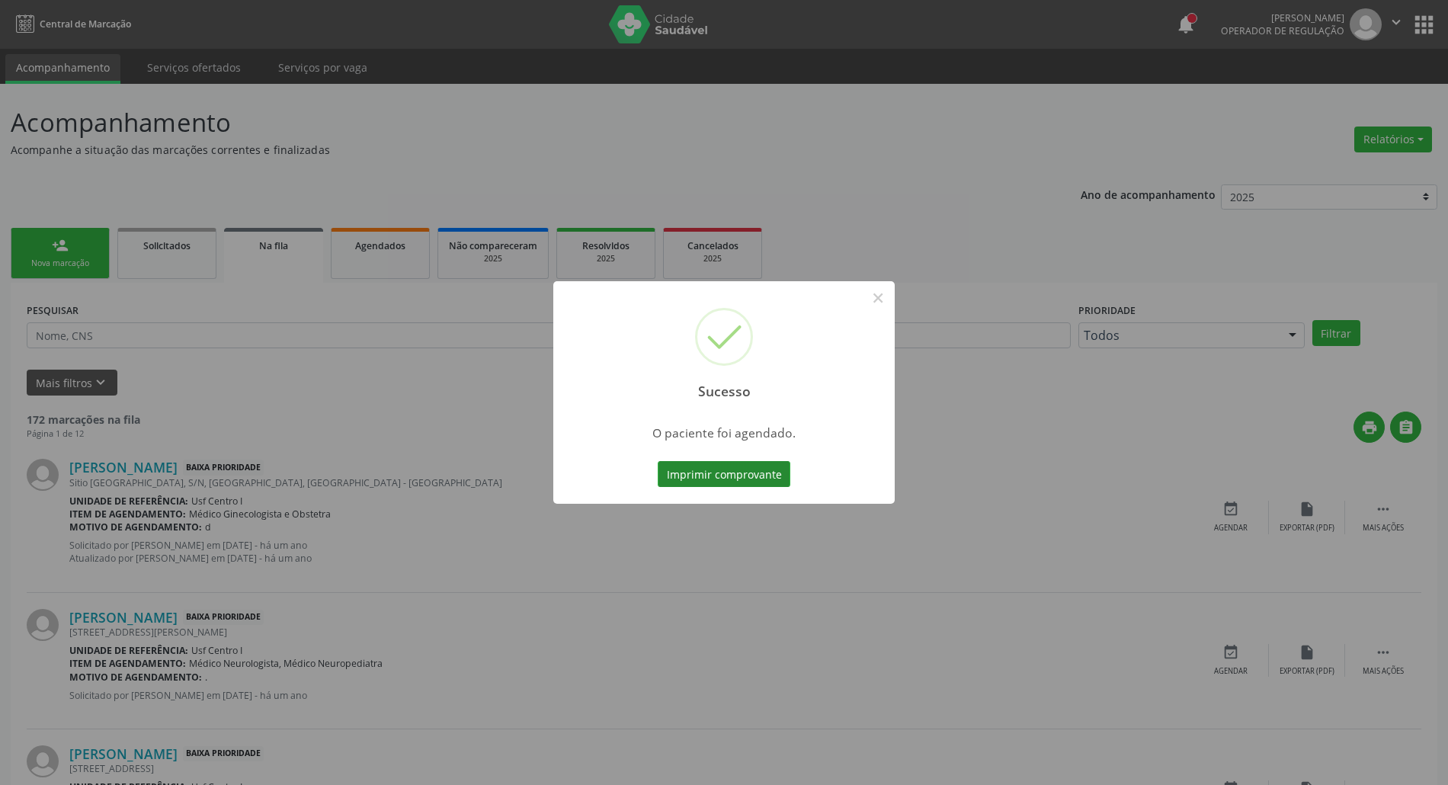
click at [681, 463] on button "Imprimir comprovante" at bounding box center [724, 474] width 133 height 26
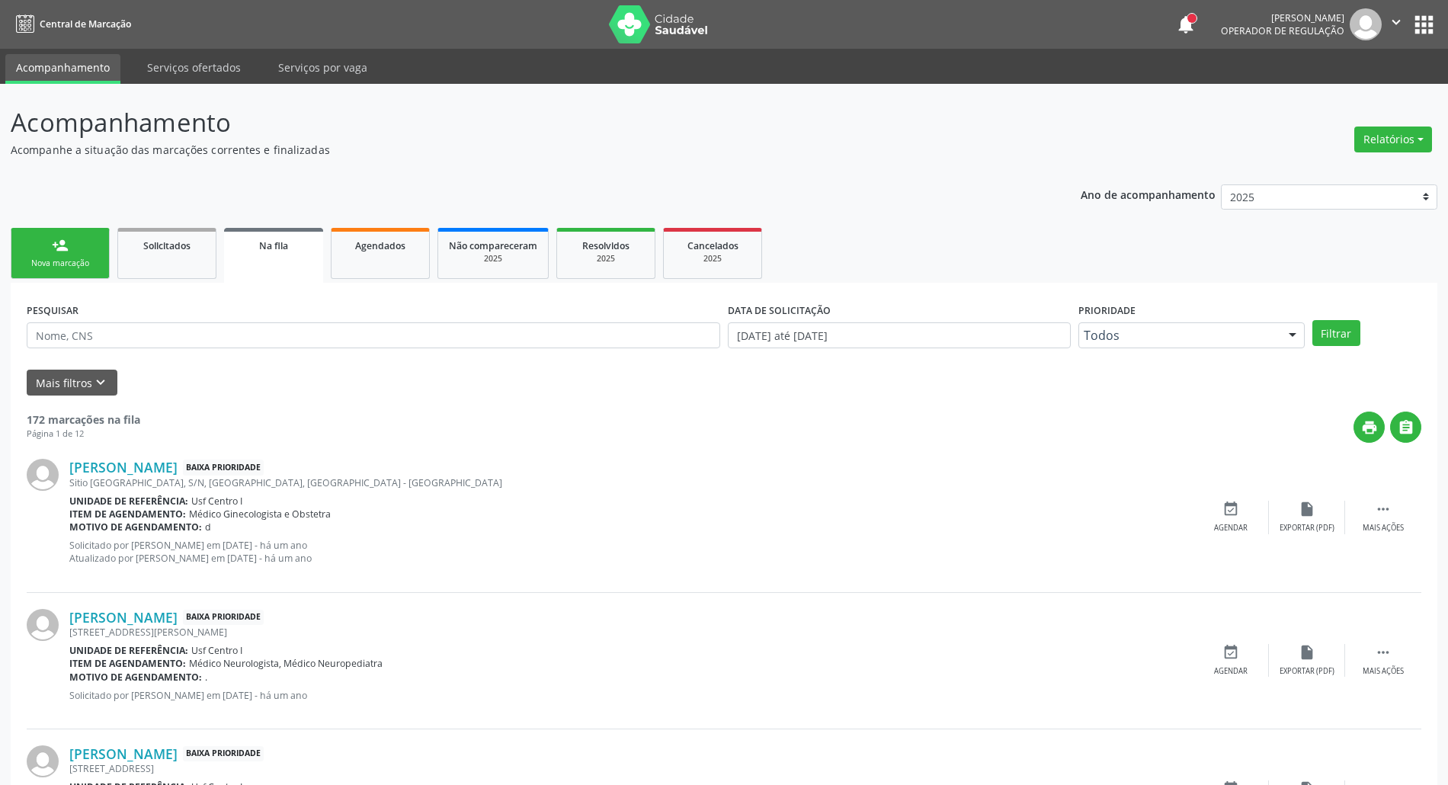
click at [40, 251] on link "person_add Nova marcação" at bounding box center [60, 253] width 99 height 51
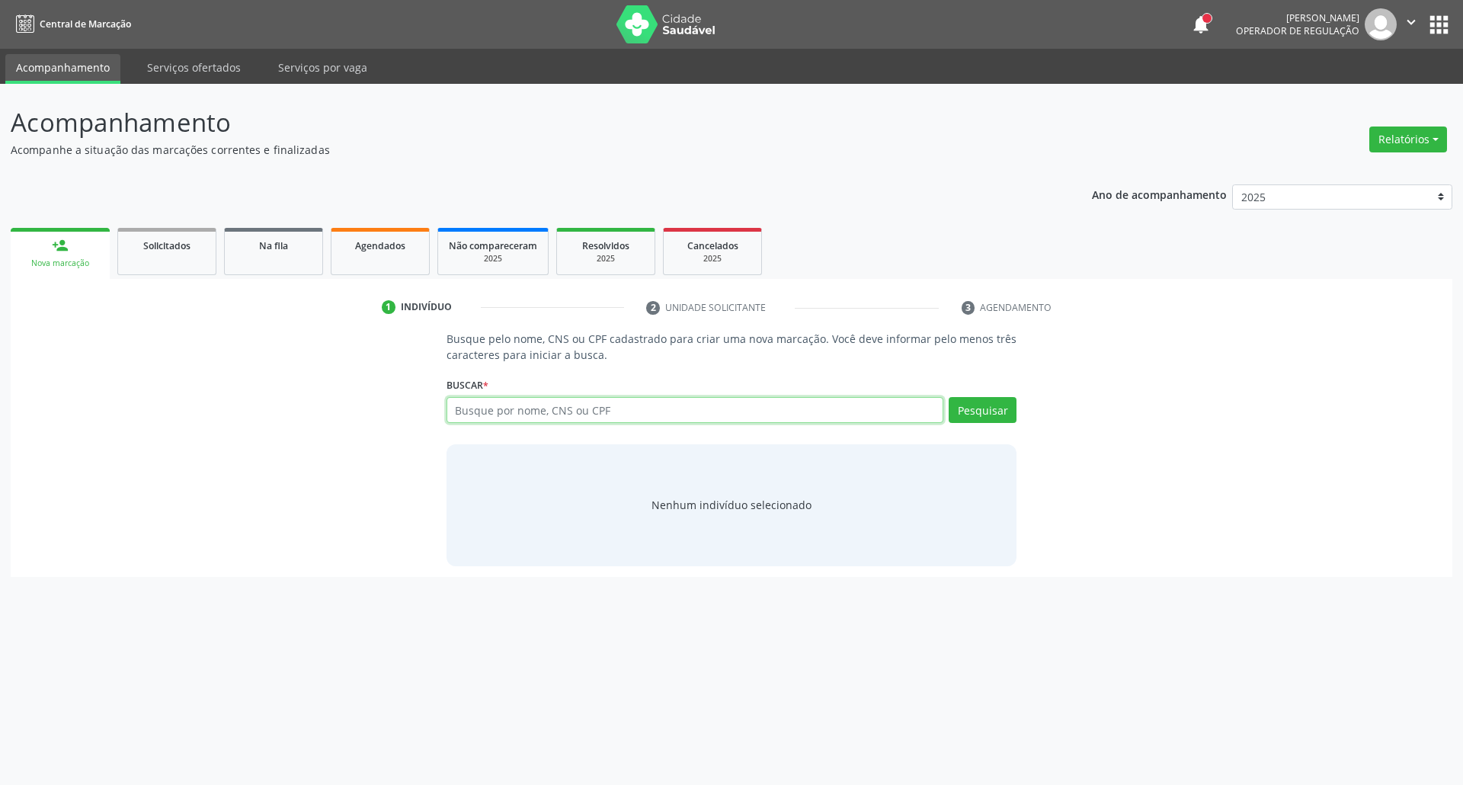
click at [521, 416] on input "text" at bounding box center [695, 410] width 498 height 26
click at [491, 407] on input "text" at bounding box center [695, 410] width 498 height 26
type input "898005882925136"
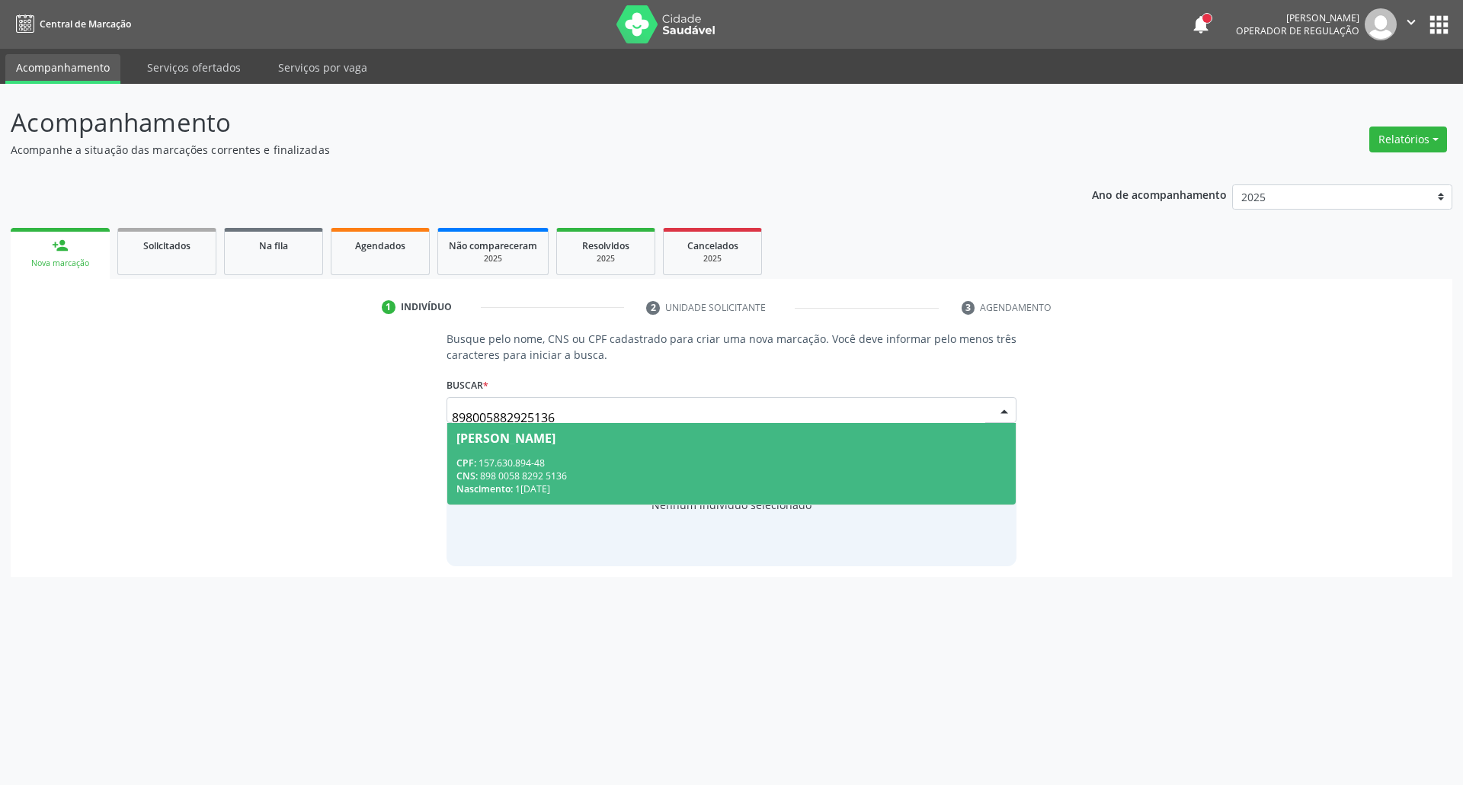
click at [613, 446] on span "Breno Alessandro Silva Souza CPF: 157.630.894-48 CNS: 898 0058 8292 5136 Nascim…" at bounding box center [731, 464] width 569 height 82
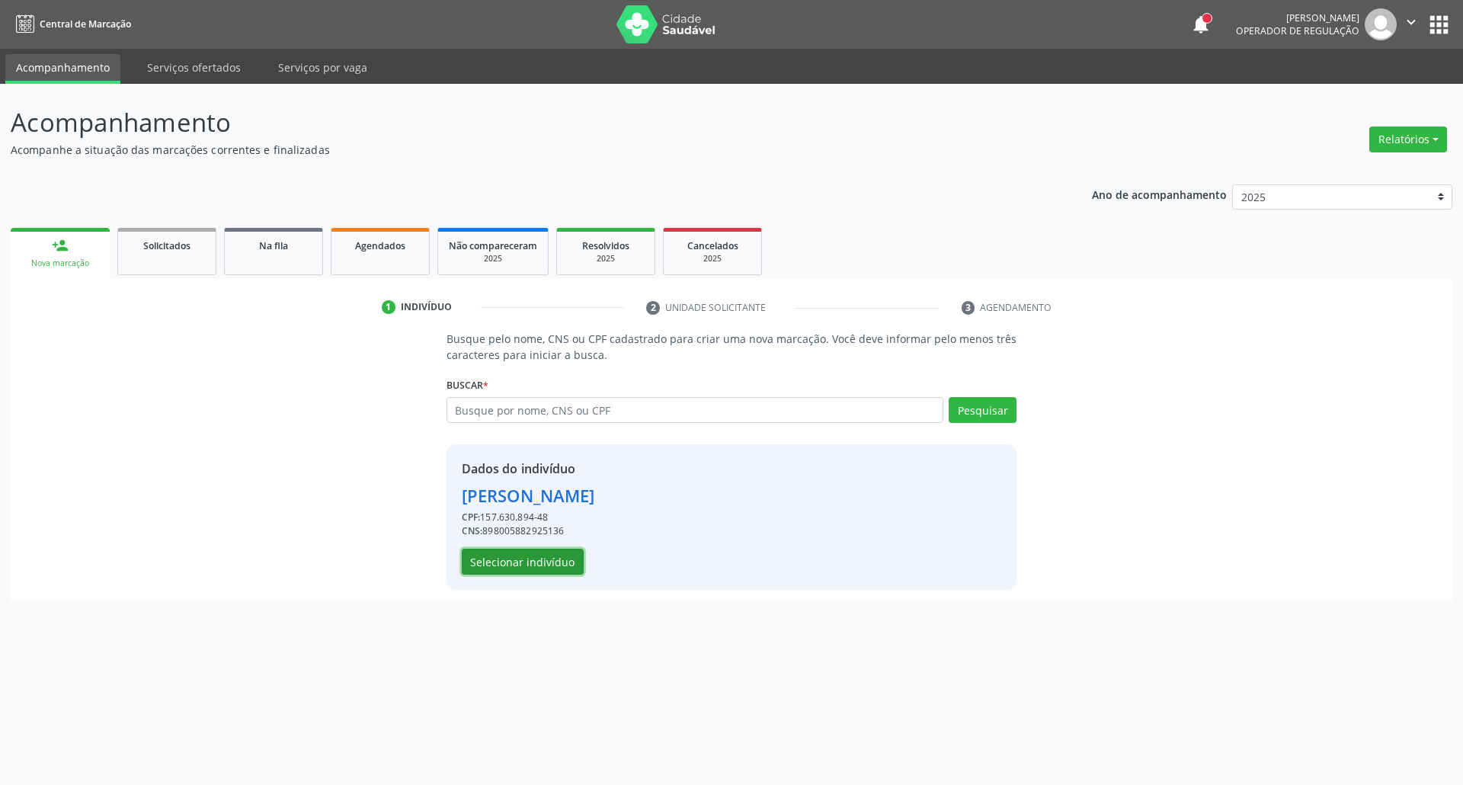
click at [518, 556] on button "Selecionar indivíduo" at bounding box center [523, 562] width 122 height 26
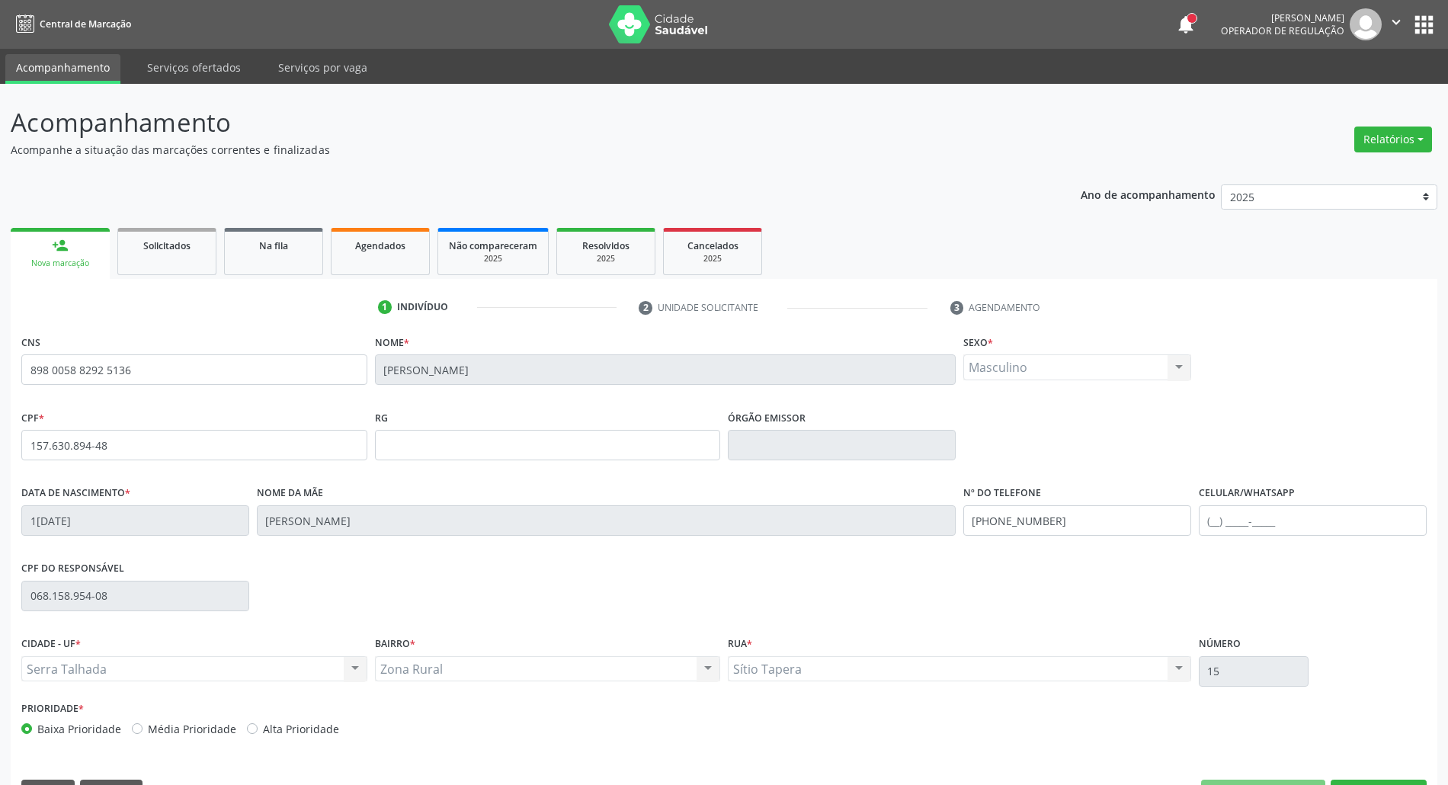
scroll to position [41, 0]
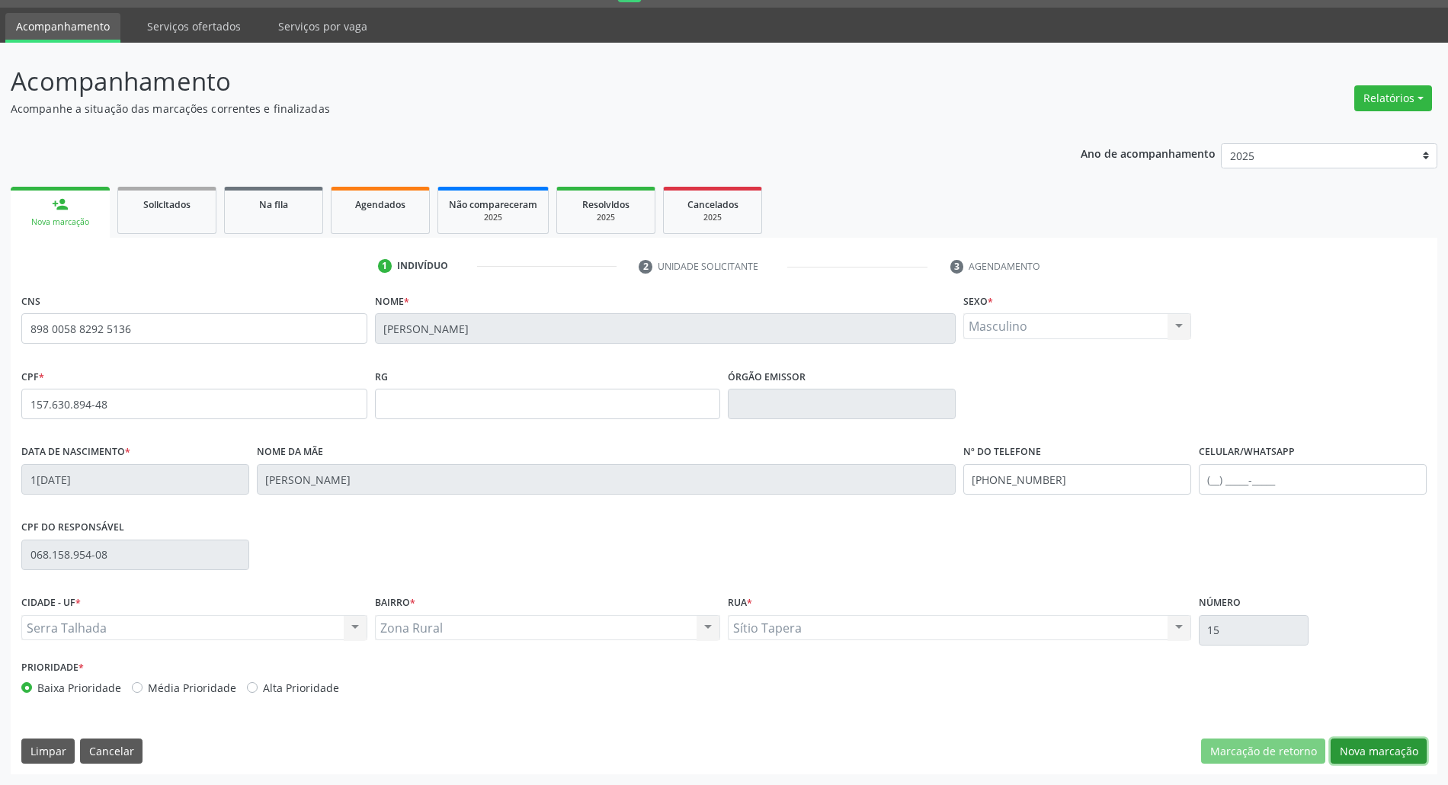
drag, startPoint x: 1368, startPoint y: 744, endPoint x: 1157, endPoint y: 656, distance: 229.2
click at [1367, 741] on button "Nova marcação" at bounding box center [1378, 751] width 96 height 26
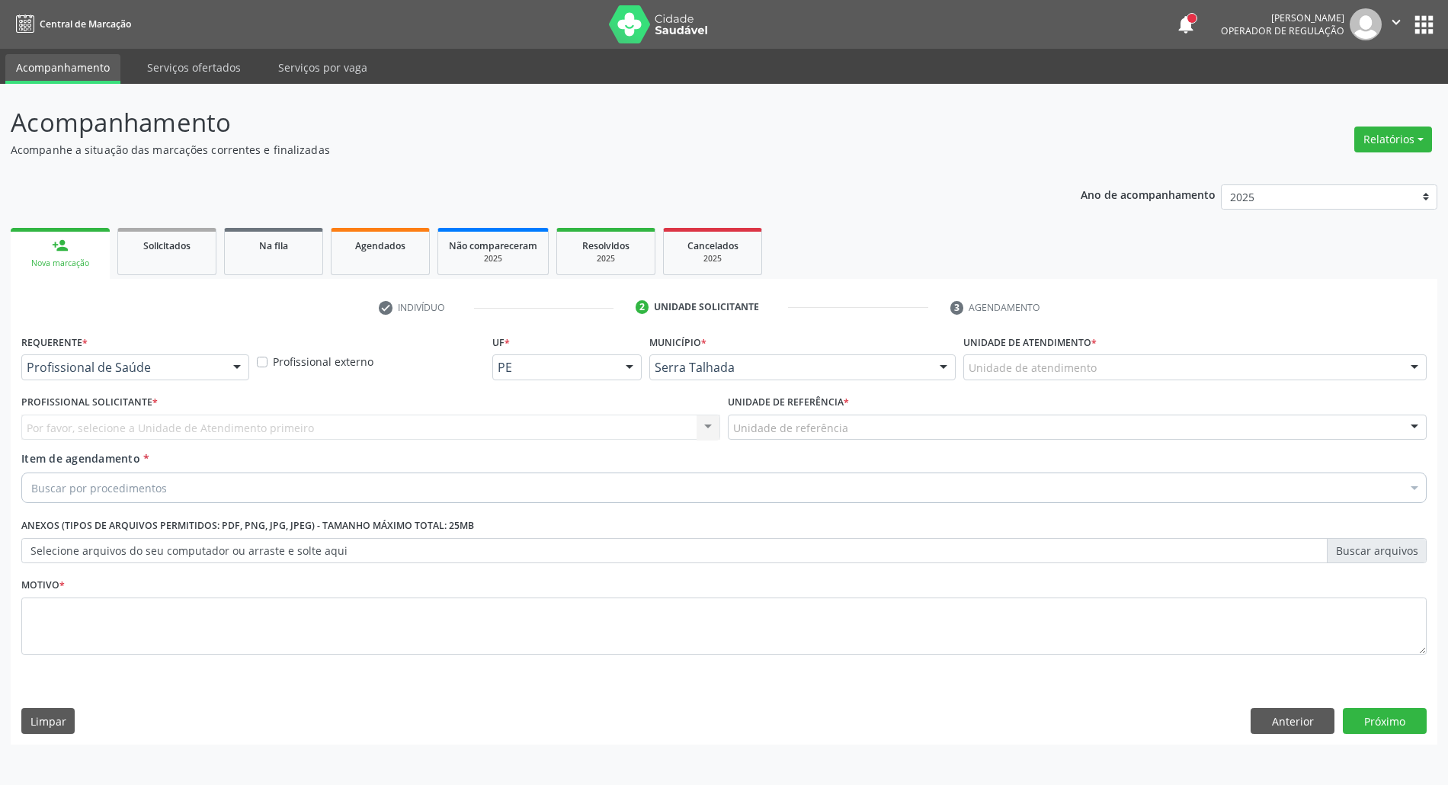
scroll to position [0, 0]
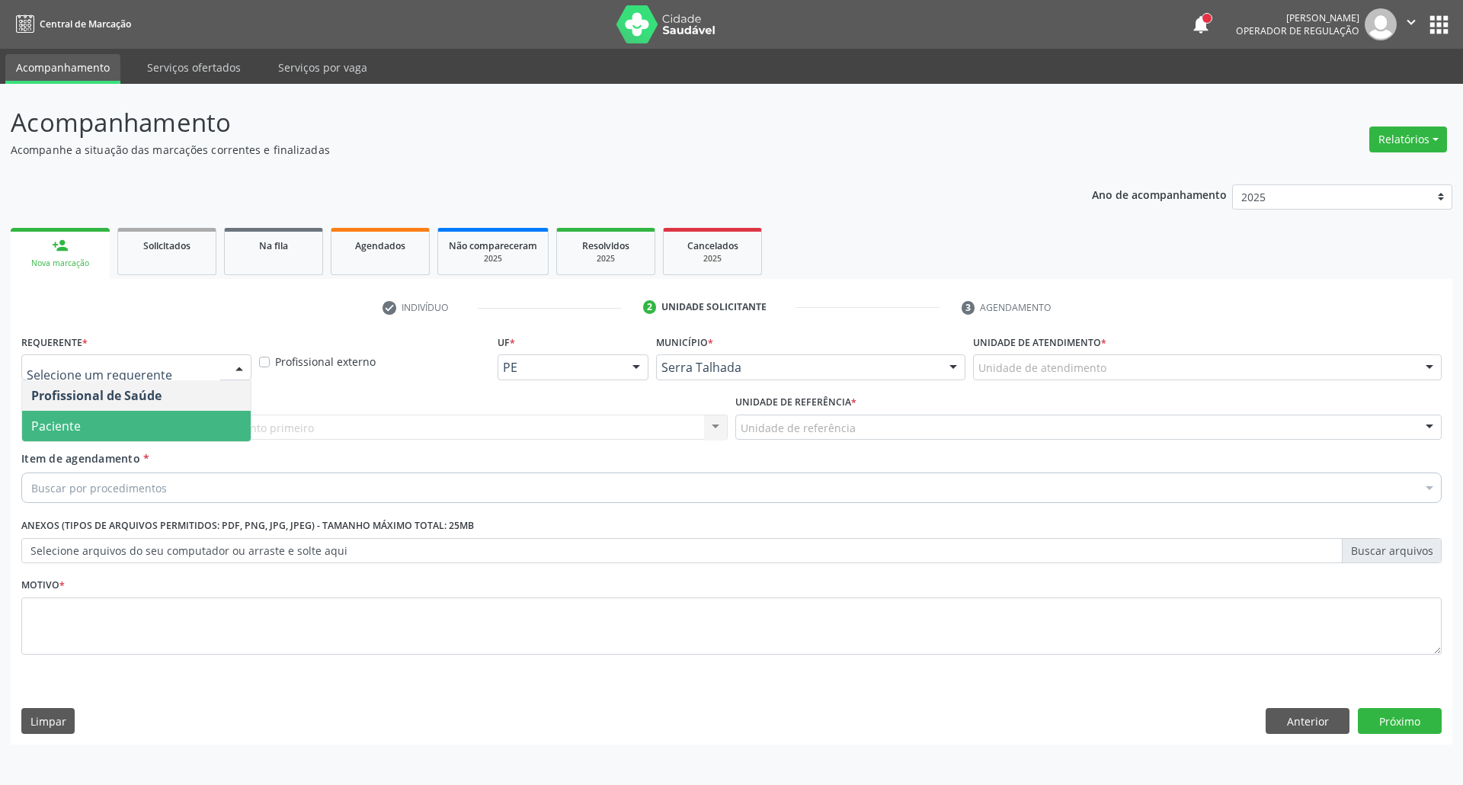
click at [138, 424] on span "Paciente" at bounding box center [136, 426] width 229 height 30
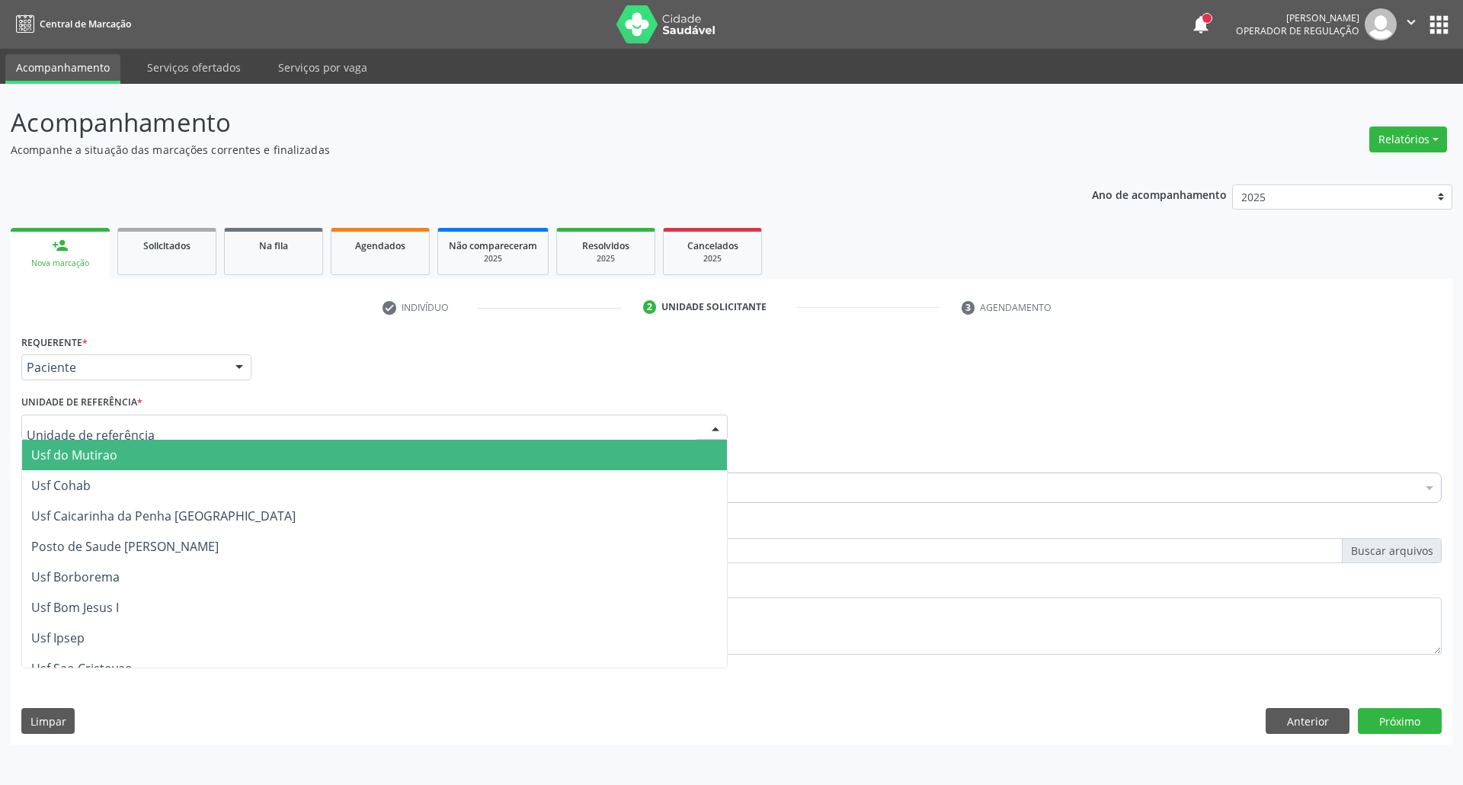
click at [138, 424] on div at bounding box center [374, 427] width 706 height 26
type input "ju"
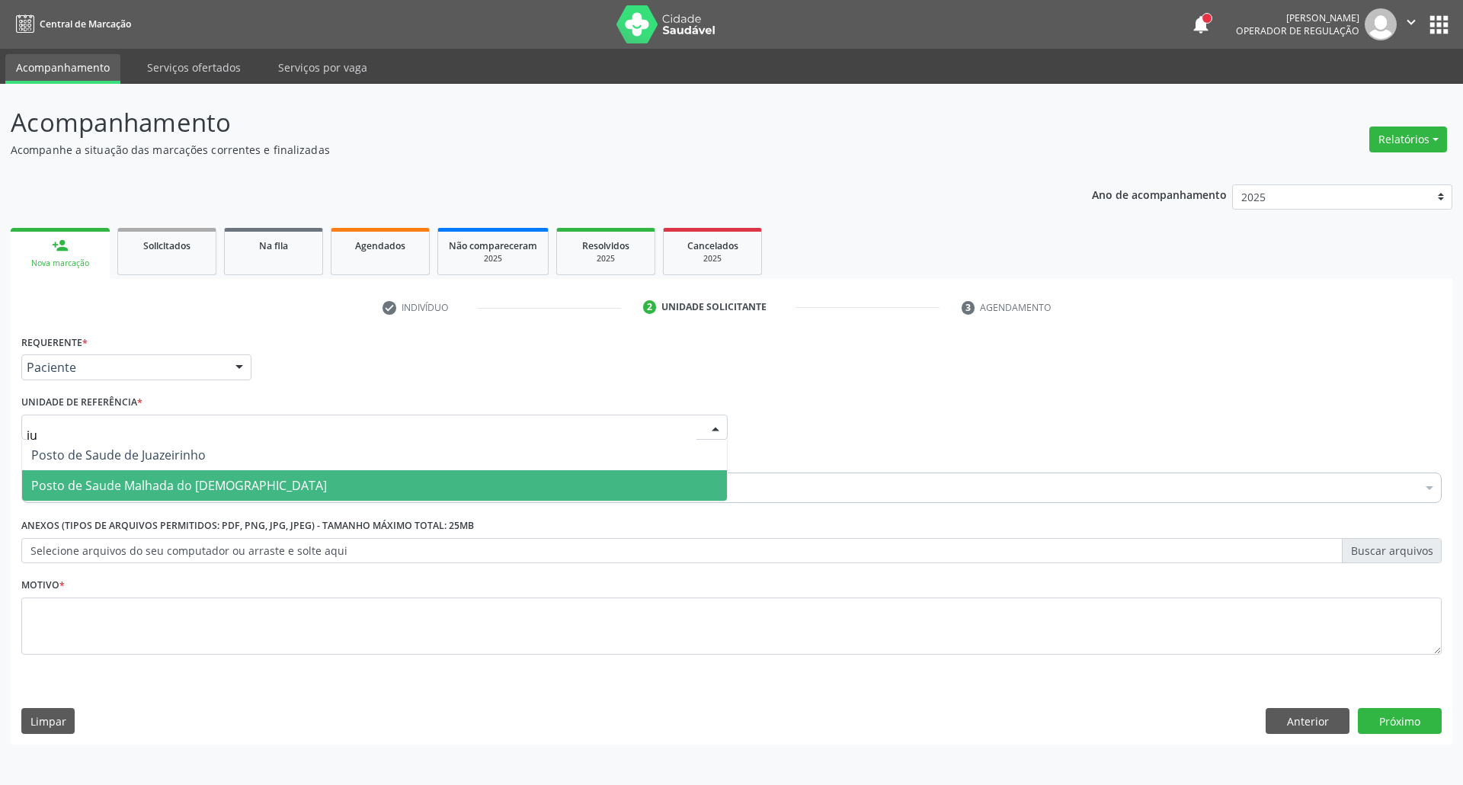
click at [177, 480] on span "Posto de Saude Malhada do [DEMOGRAPHIC_DATA]" at bounding box center [179, 485] width 296 height 17
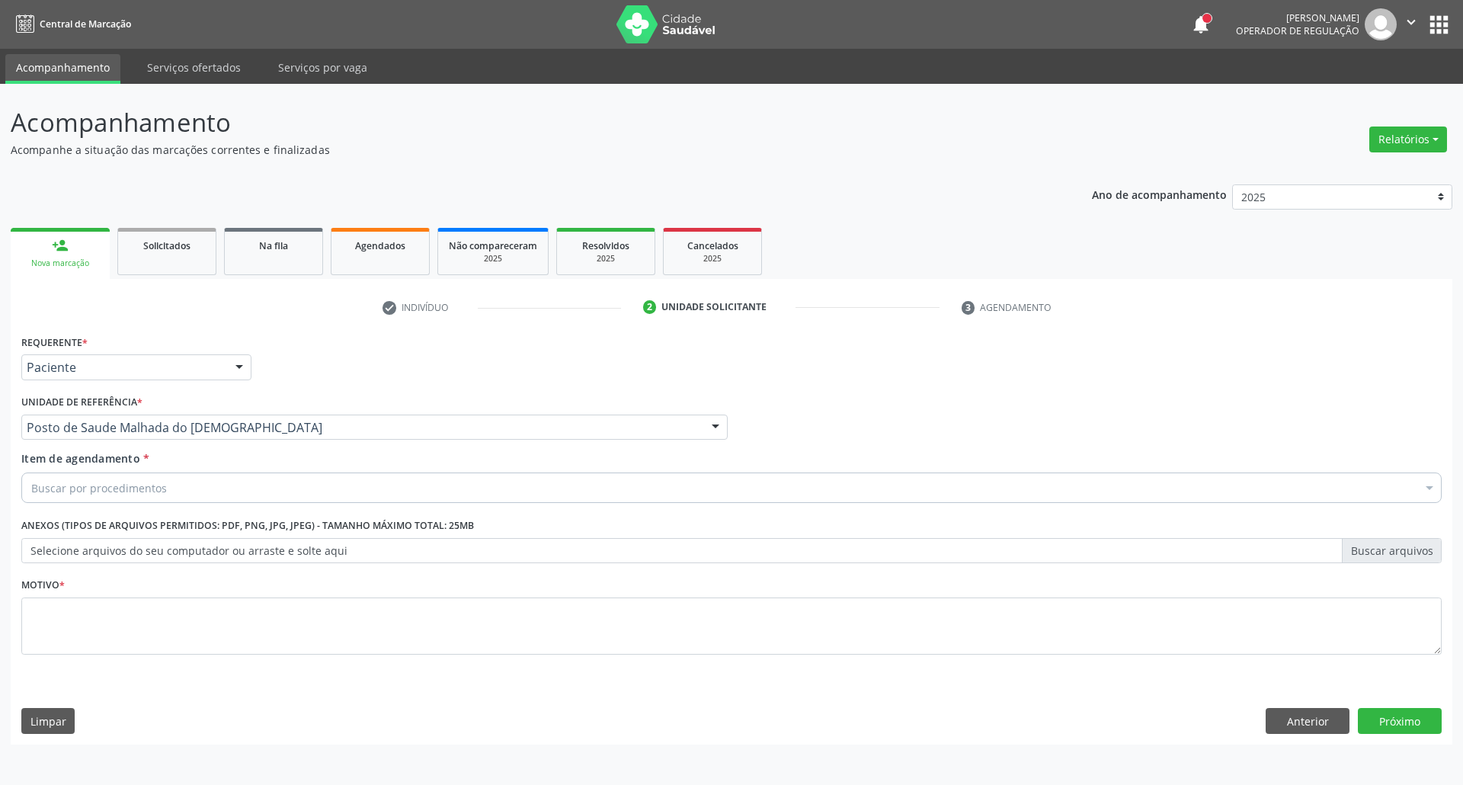
click at [177, 480] on div "Buscar por procedimentos" at bounding box center [731, 487] width 1420 height 30
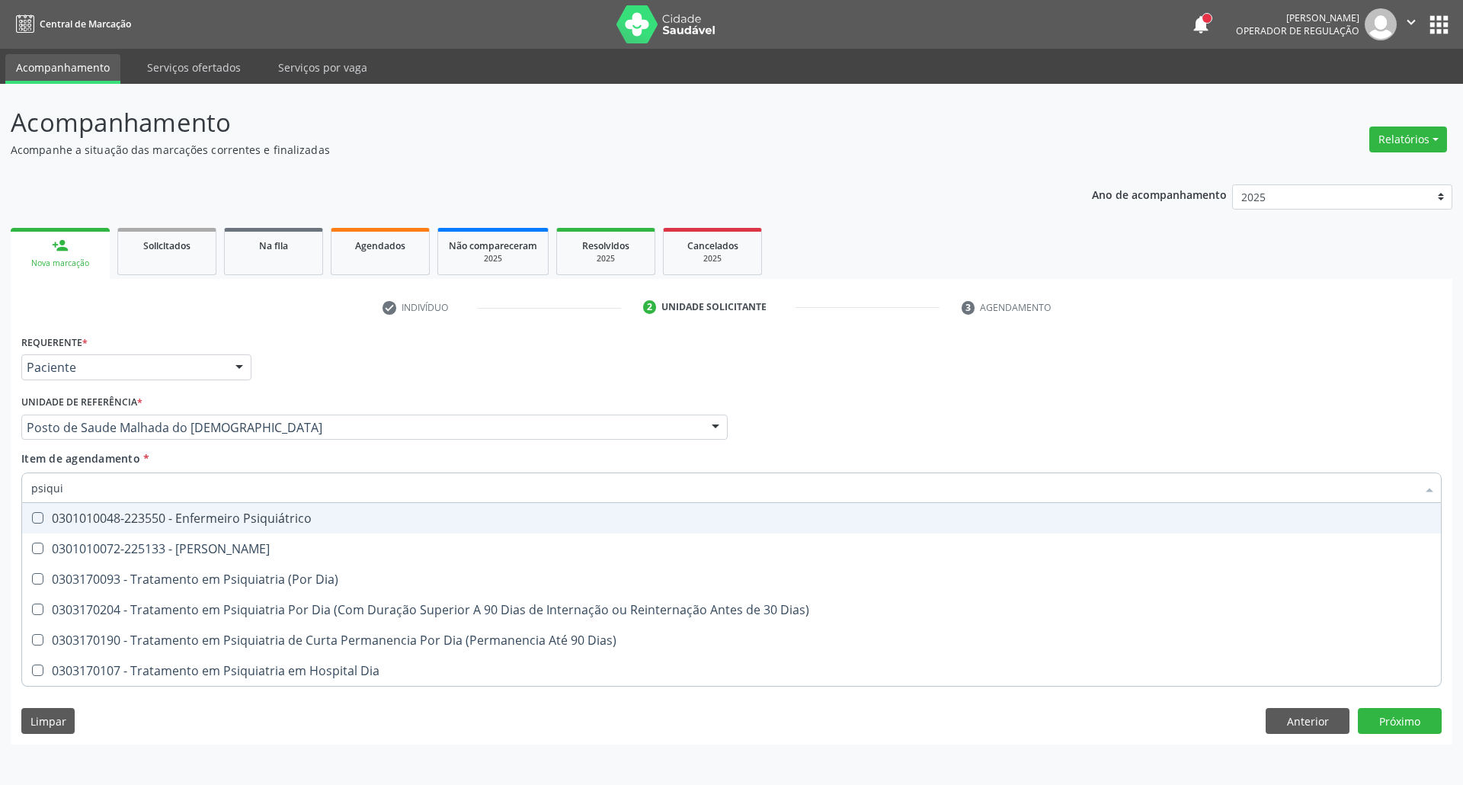
type input "psiquia"
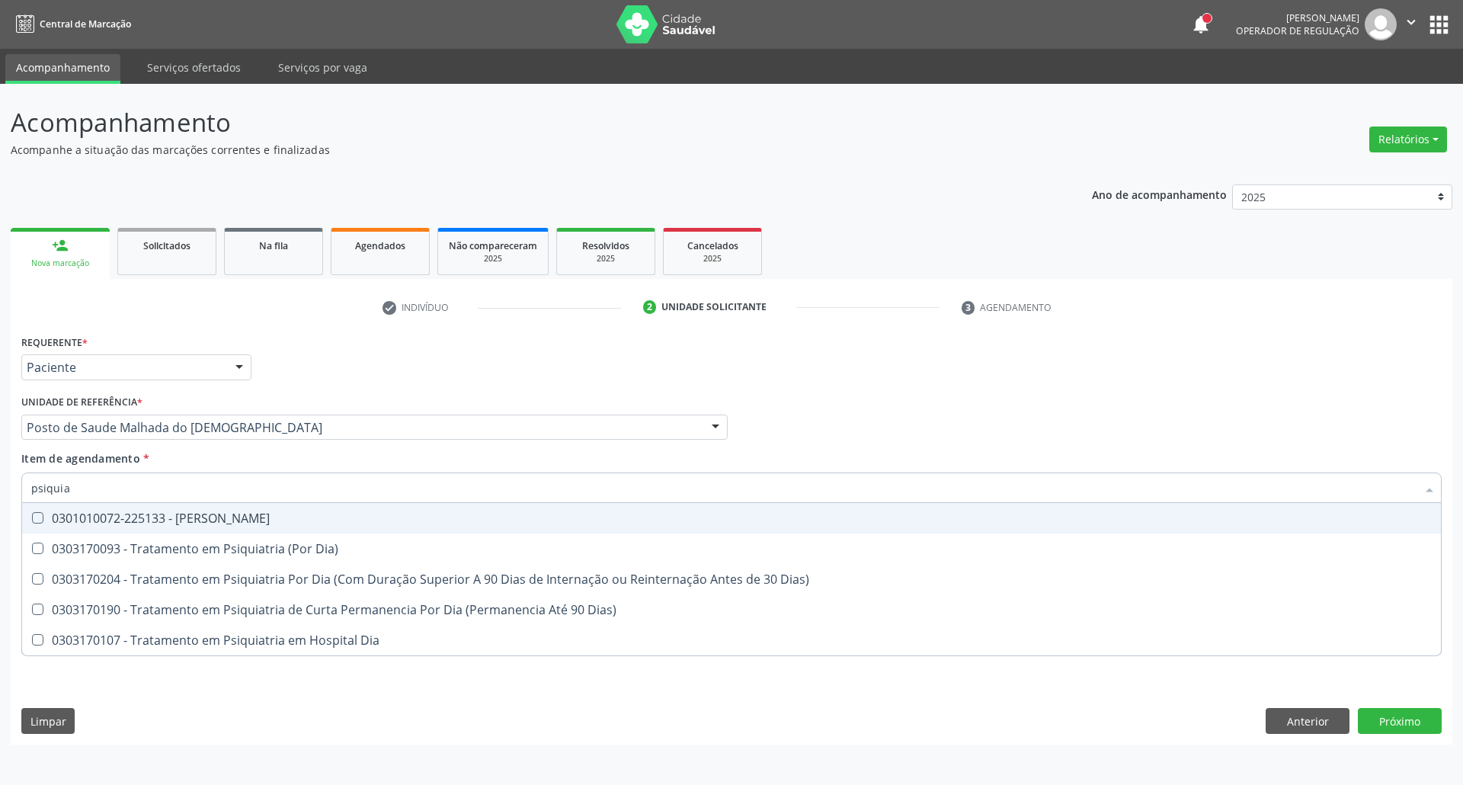
click at [135, 522] on div "0301010072-225133 - Médico Psiquiatra" at bounding box center [731, 518] width 1400 height 12
checkbox Psiquiatra "true"
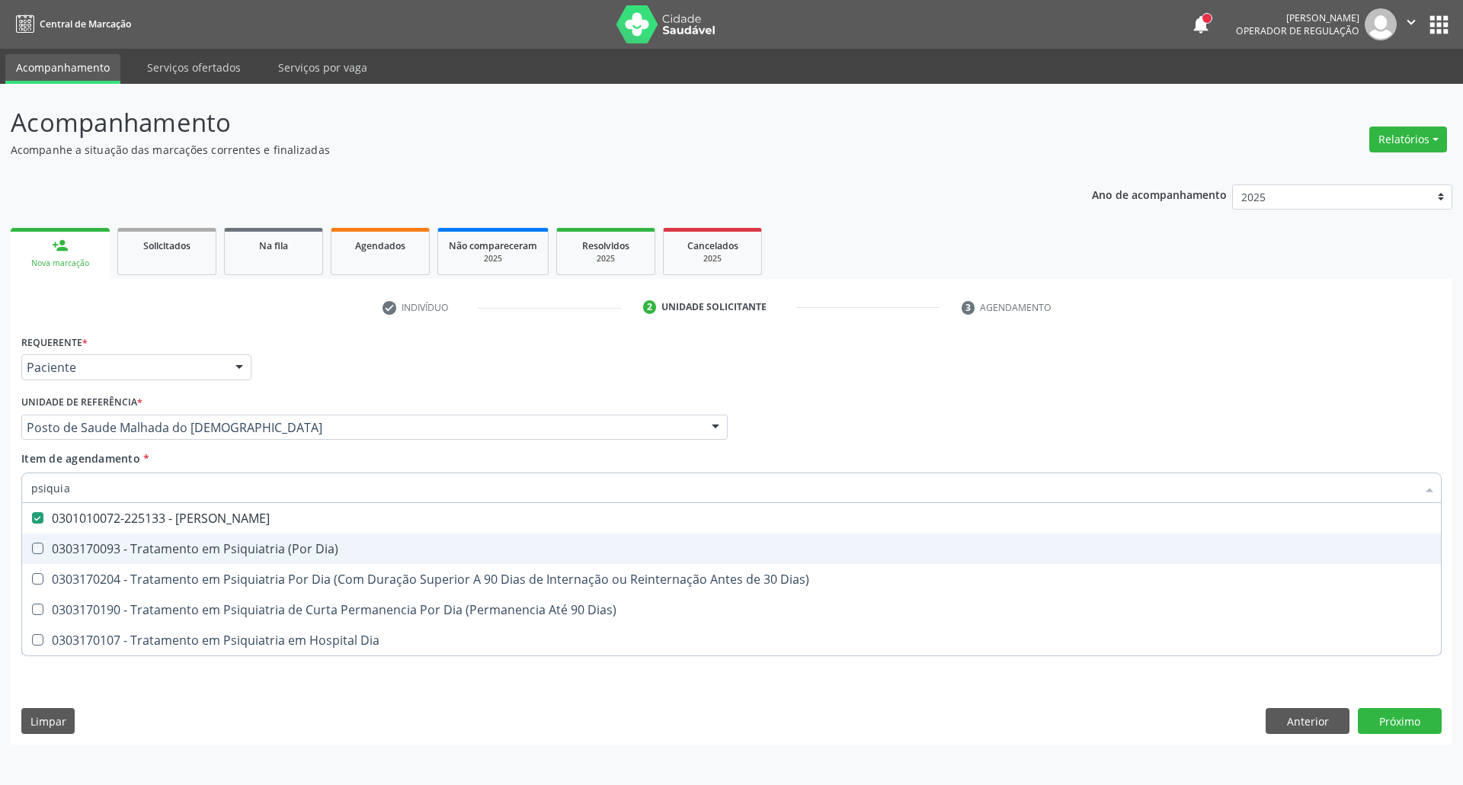
click at [0, 546] on div "Acompanhamento Acompanhe a situação das marcações correntes e finalizadas Relat…" at bounding box center [731, 434] width 1463 height 701
checkbox Dia\) "true"
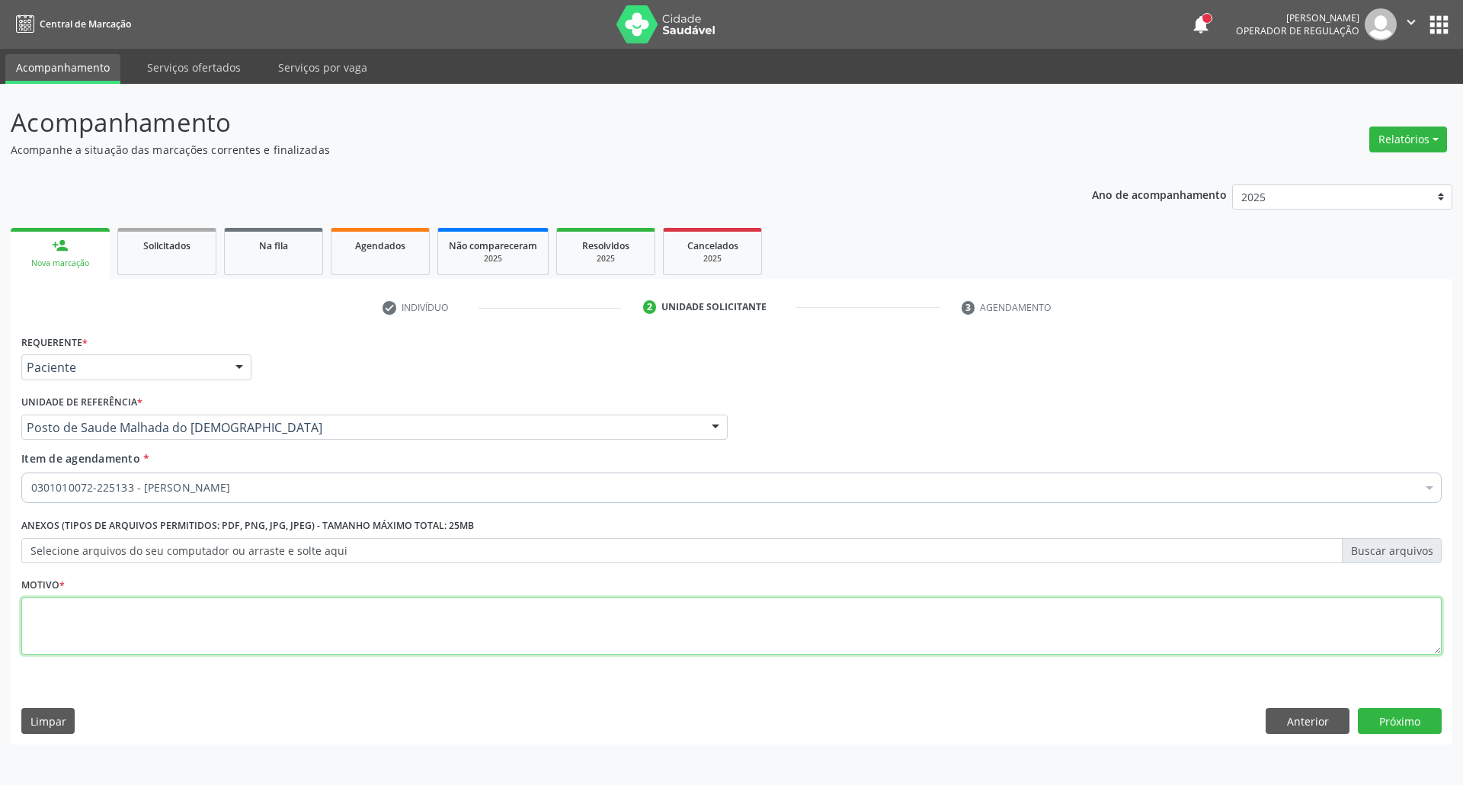
drag, startPoint x: 56, startPoint y: 622, endPoint x: 76, endPoint y: 574, distance: 52.2
click at [53, 622] on textarea at bounding box center [731, 626] width 1420 height 58
type textarea "."
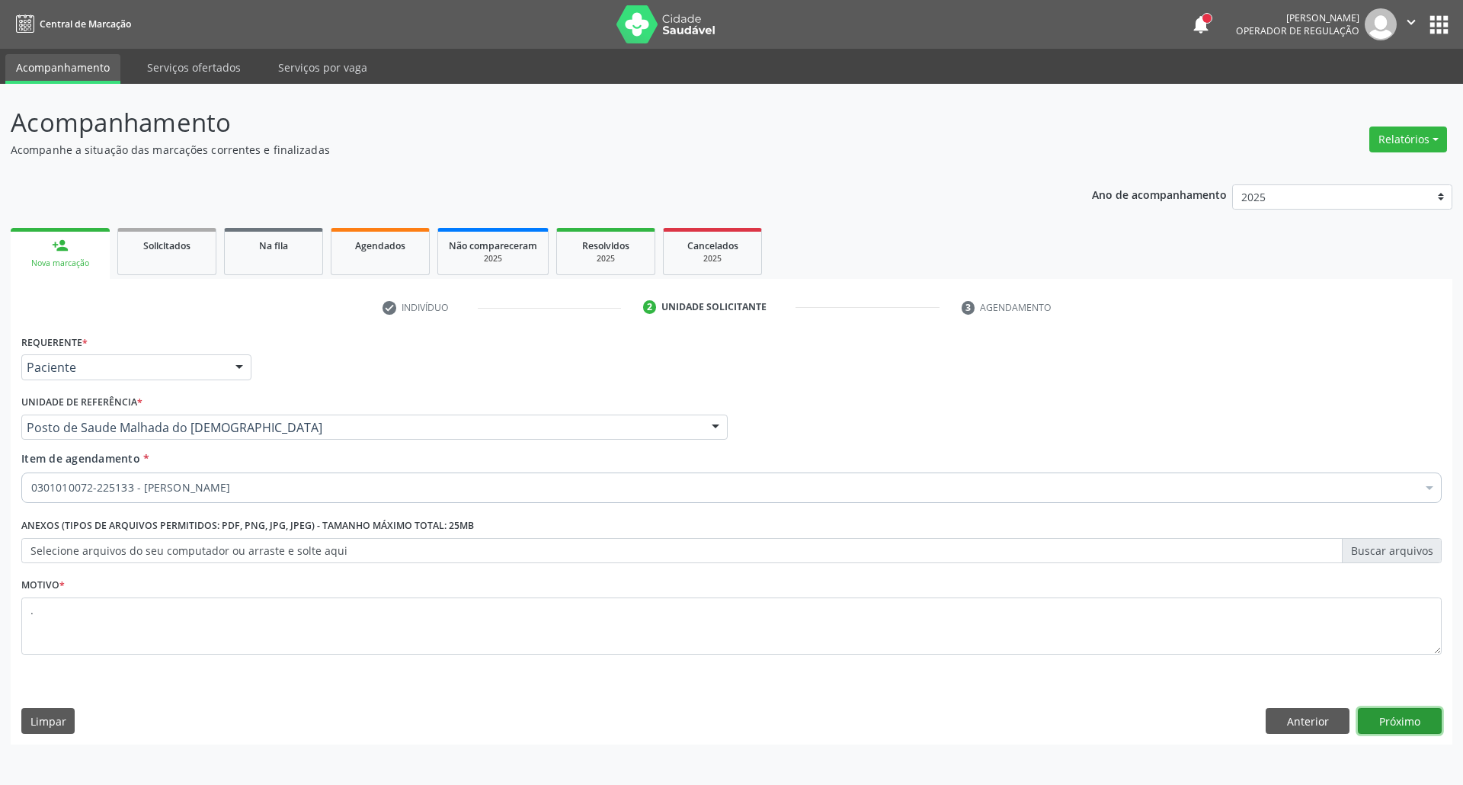
click at [1369, 721] on button "Próximo" at bounding box center [1400, 721] width 84 height 26
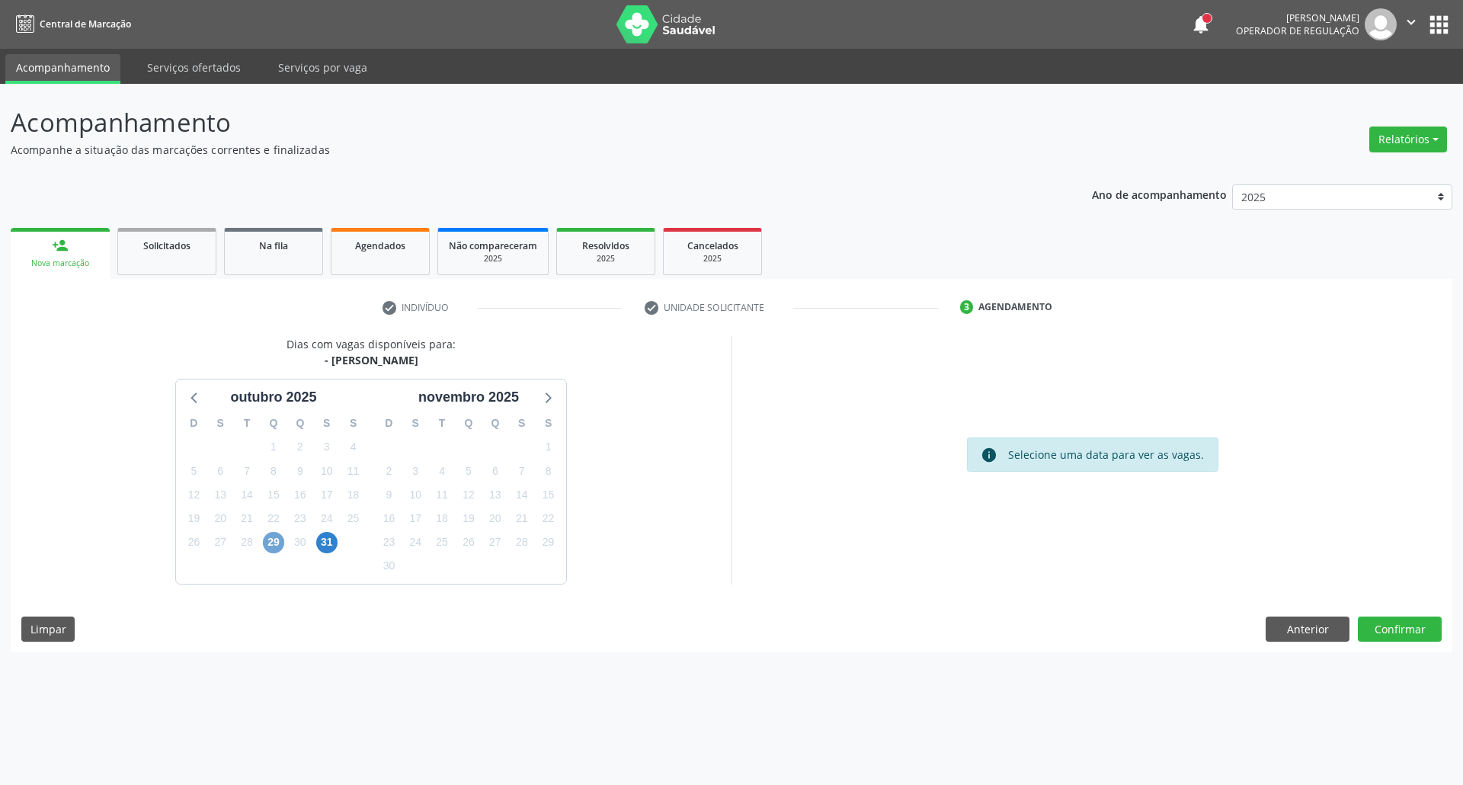
click at [270, 546] on span "29" at bounding box center [273, 542] width 21 height 21
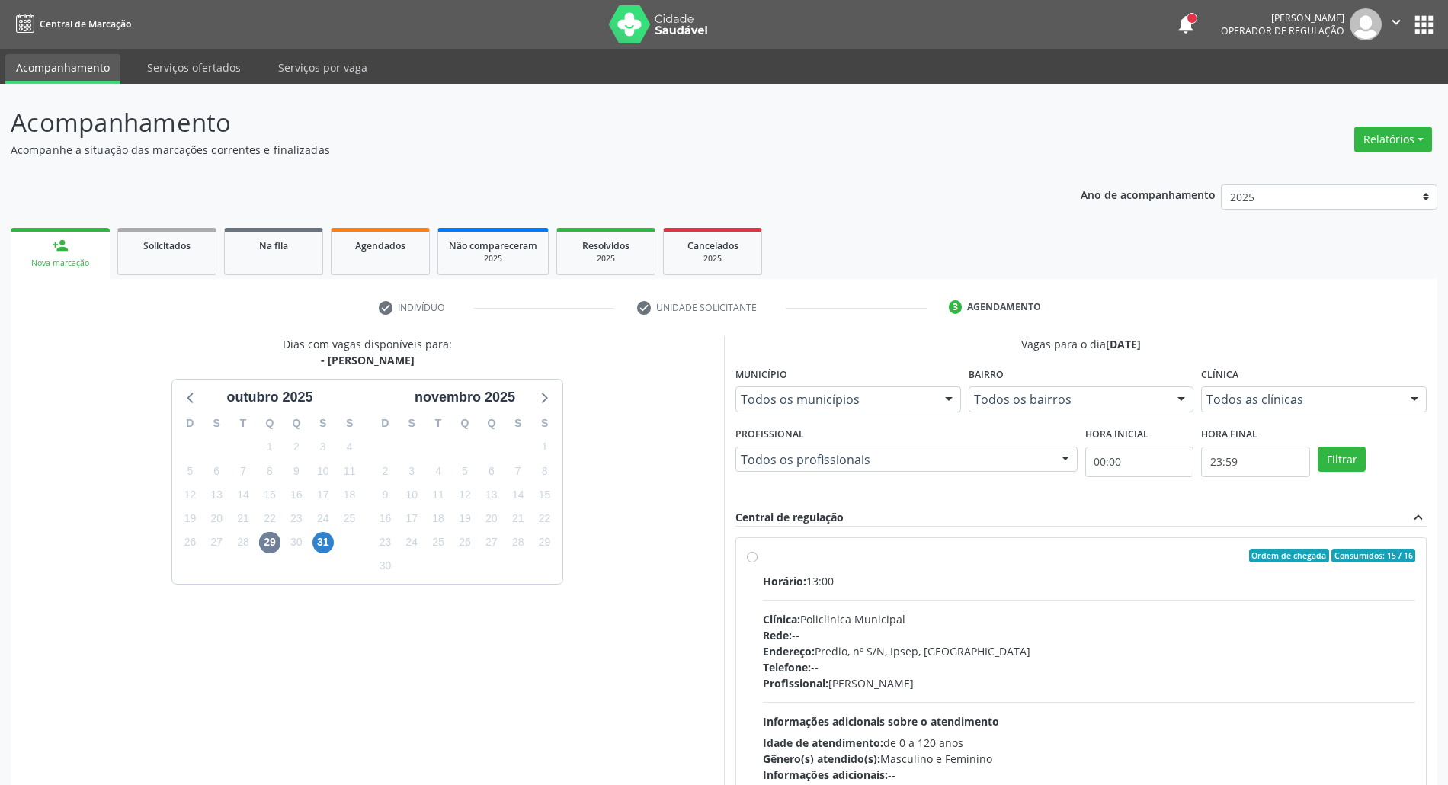
drag, startPoint x: 847, startPoint y: 580, endPoint x: 905, endPoint y: 488, distance: 108.9
click at [850, 576] on div "Horário: 13:00" at bounding box center [1089, 581] width 652 height 16
click at [757, 562] on input "Ordem de chegada Consumidos: 15 / 16 Horário: 13:00 Clínica: Policlinica Munici…" at bounding box center [752, 556] width 11 height 14
radio input "true"
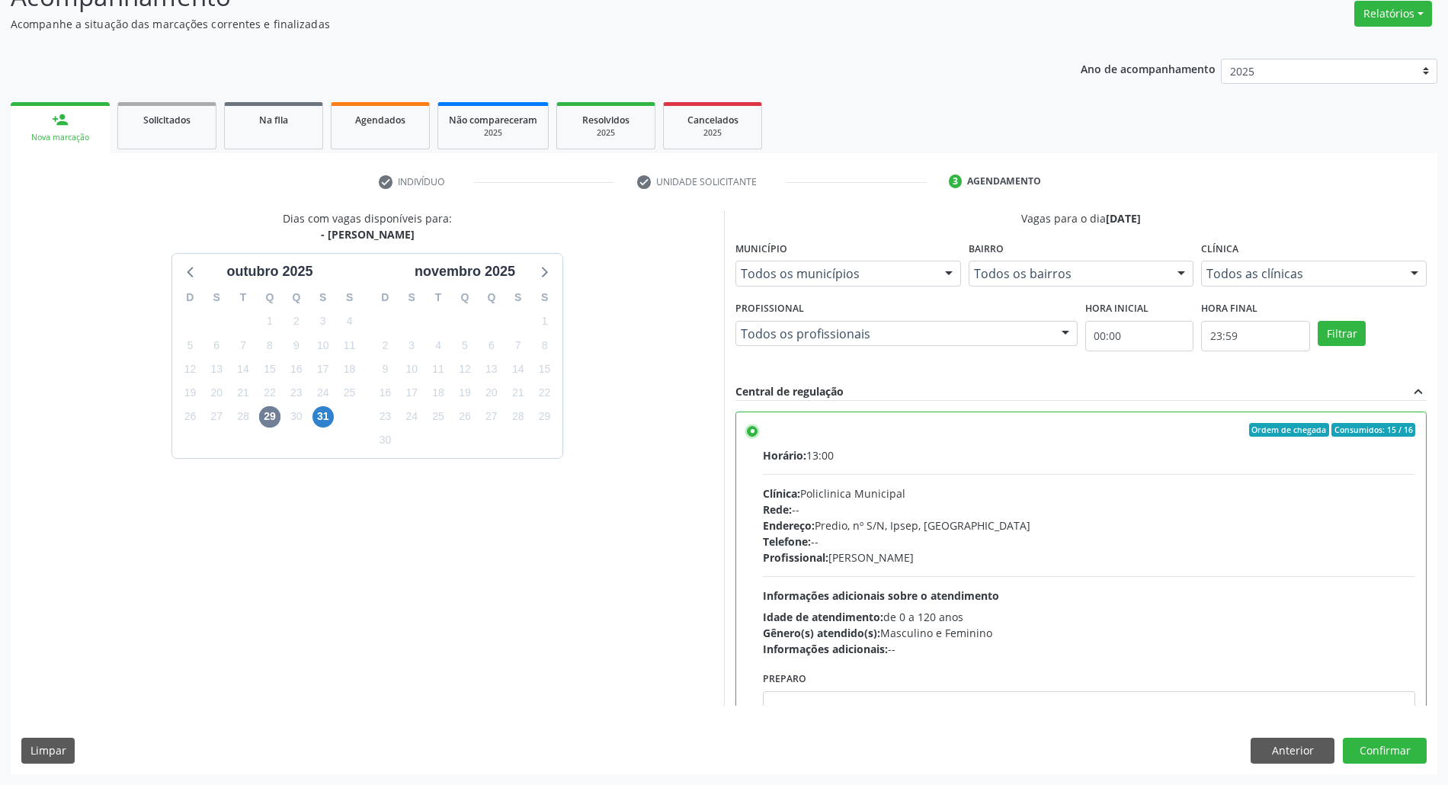
scroll to position [77, 0]
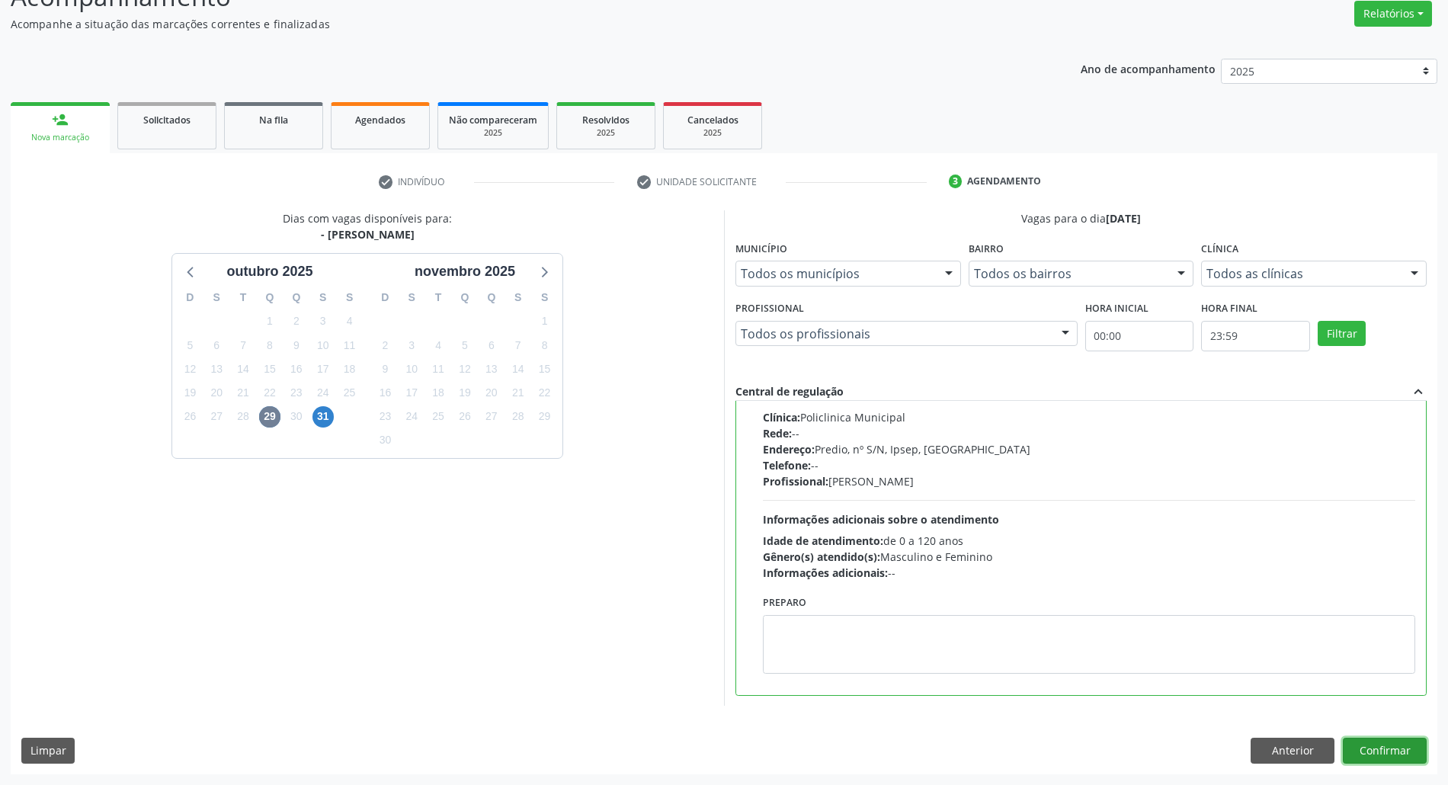
click at [1378, 747] on button "Confirmar" at bounding box center [1385, 751] width 84 height 26
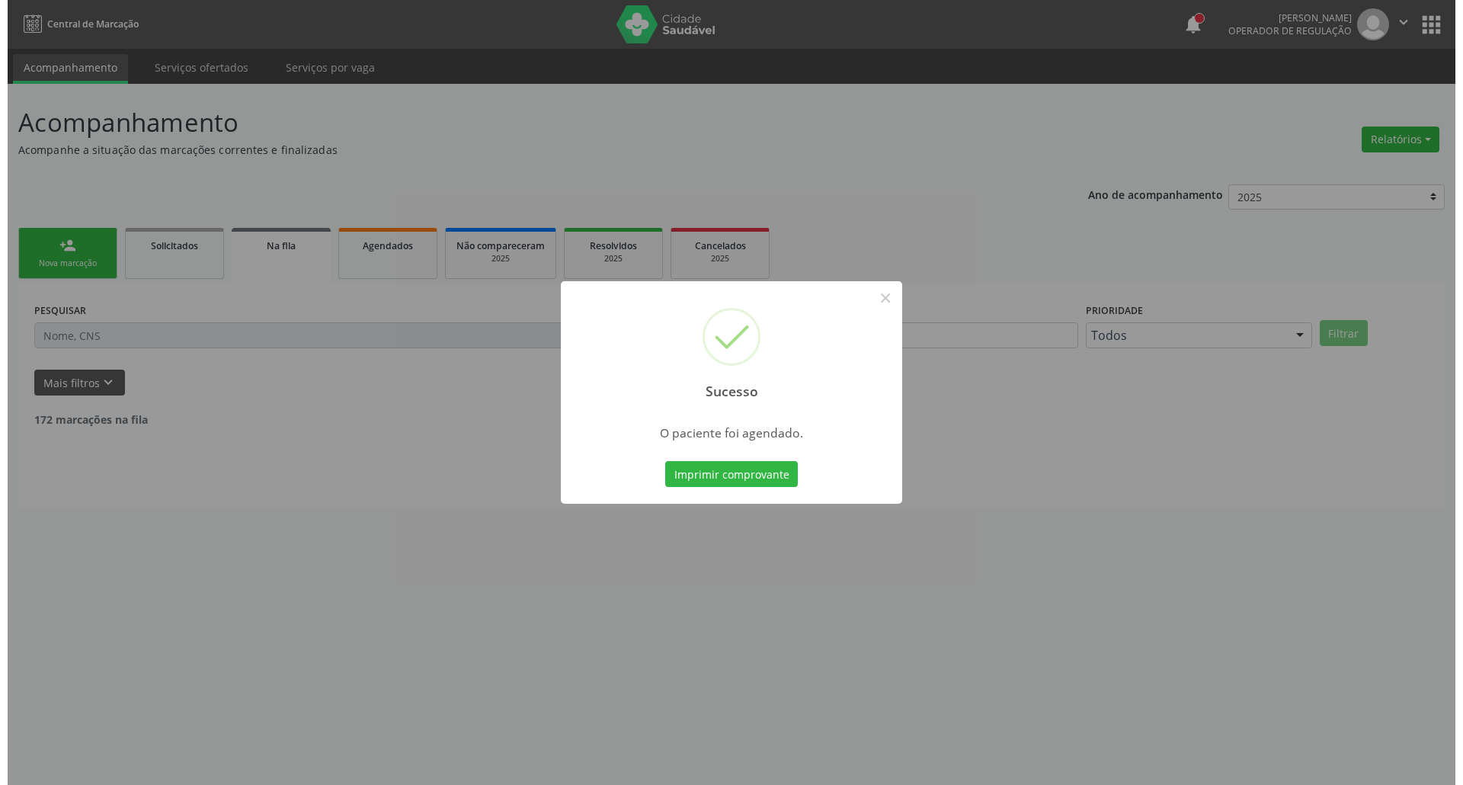
scroll to position [0, 0]
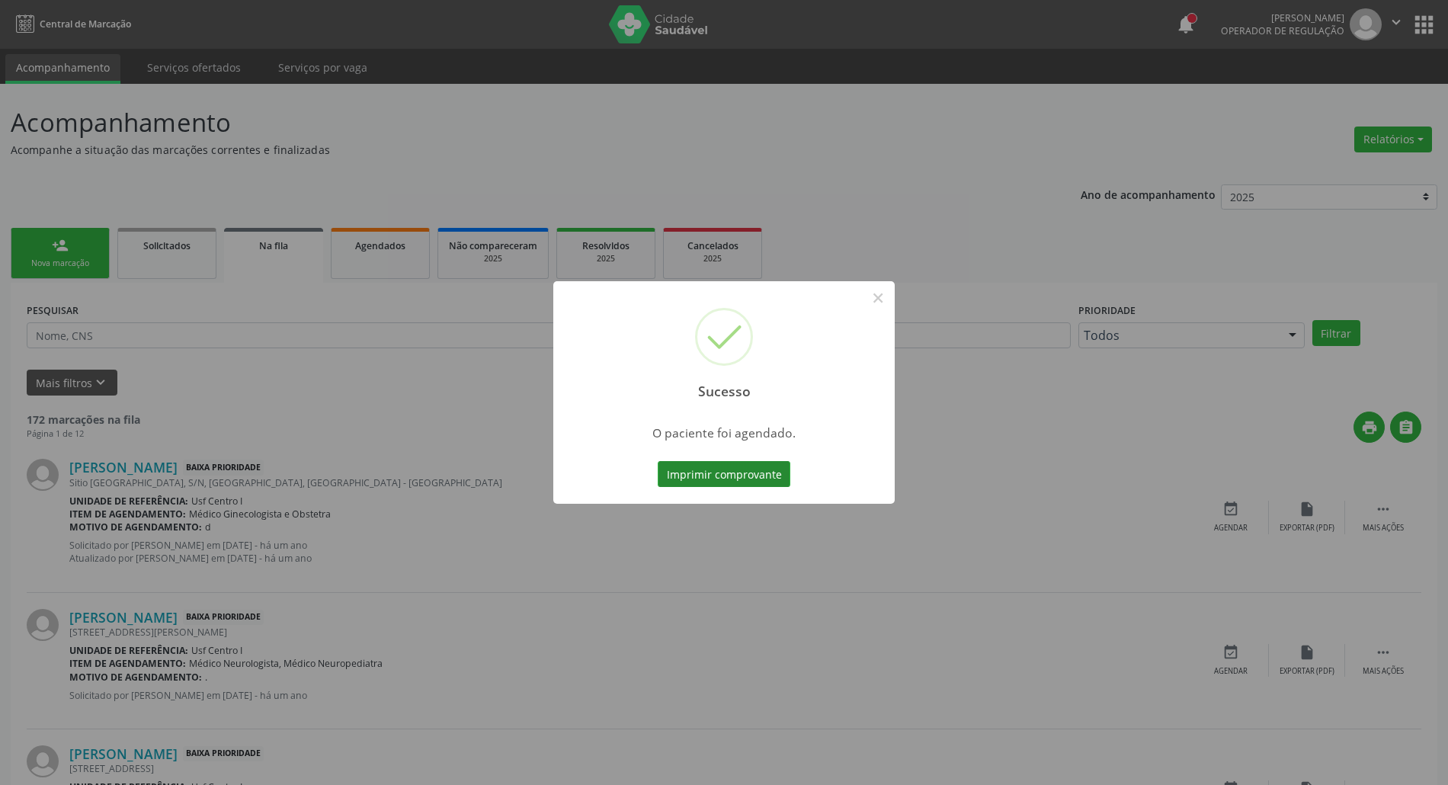
click at [721, 476] on button "Imprimir comprovante" at bounding box center [724, 474] width 133 height 26
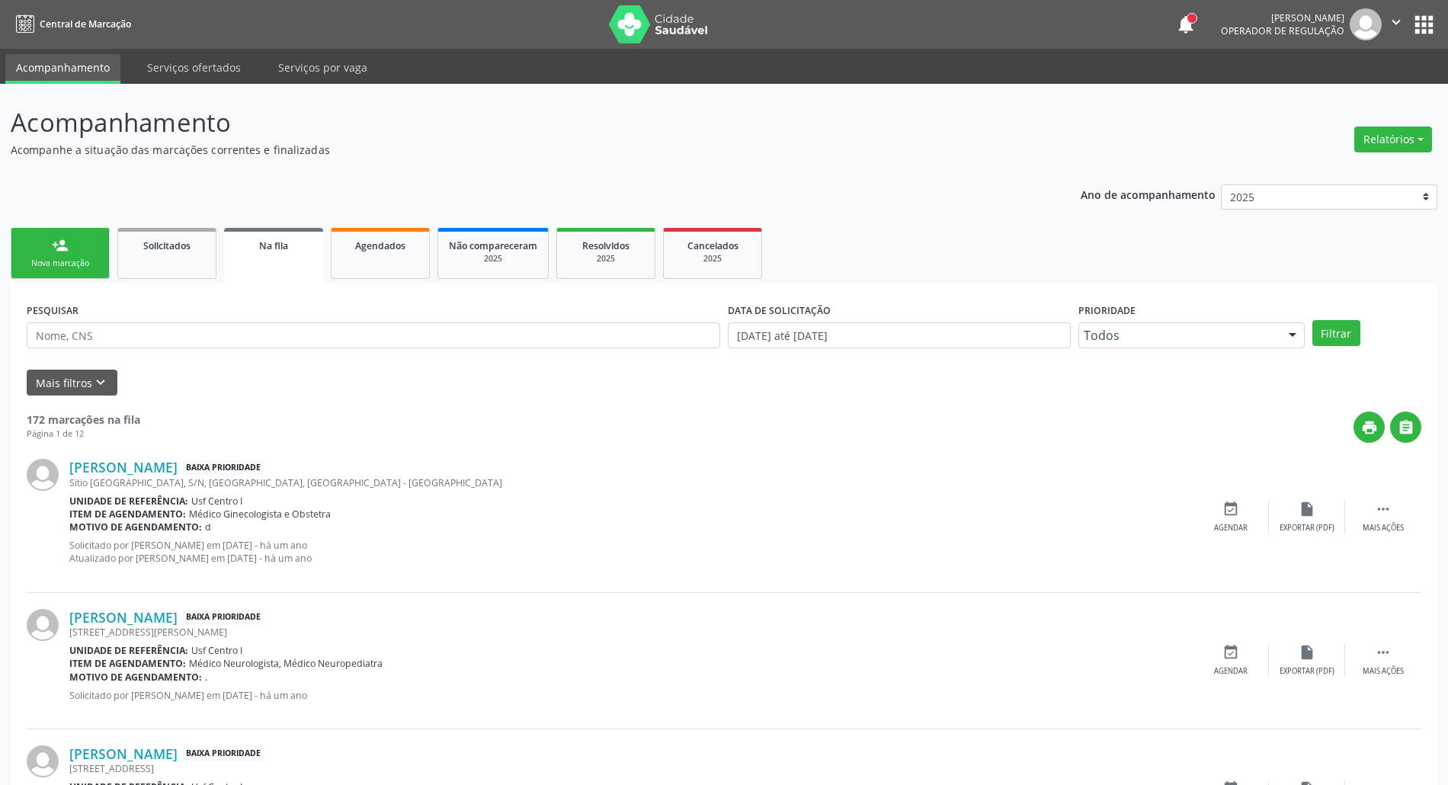
drag, startPoint x: 70, startPoint y: 265, endPoint x: 0, endPoint y: 261, distance: 70.2
click at [69, 265] on div "Nova marcação" at bounding box center [60, 263] width 76 height 11
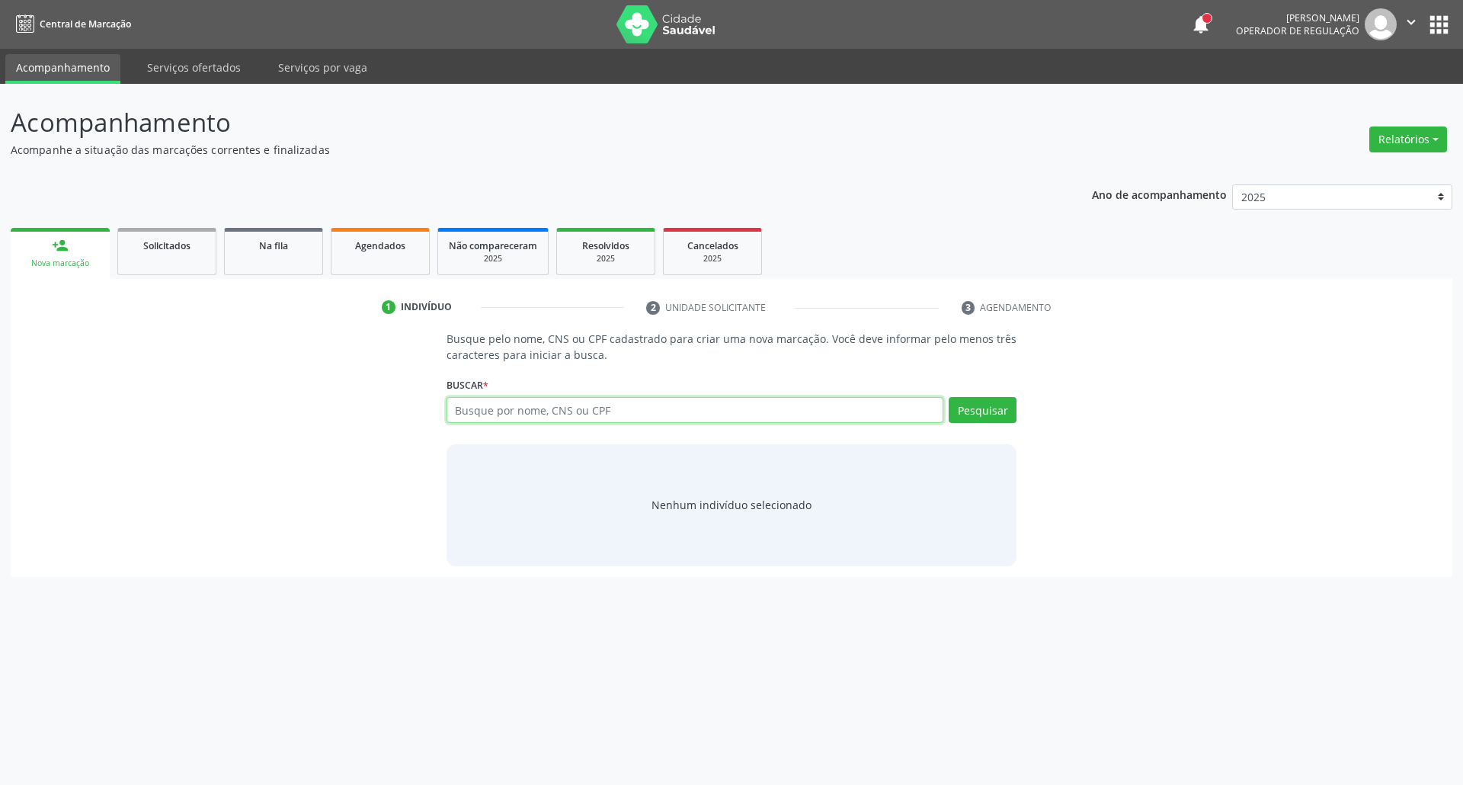
click at [527, 412] on input "text" at bounding box center [695, 410] width 498 height 26
click at [629, 410] on input "text" at bounding box center [695, 410] width 498 height 26
type input "10256558426"
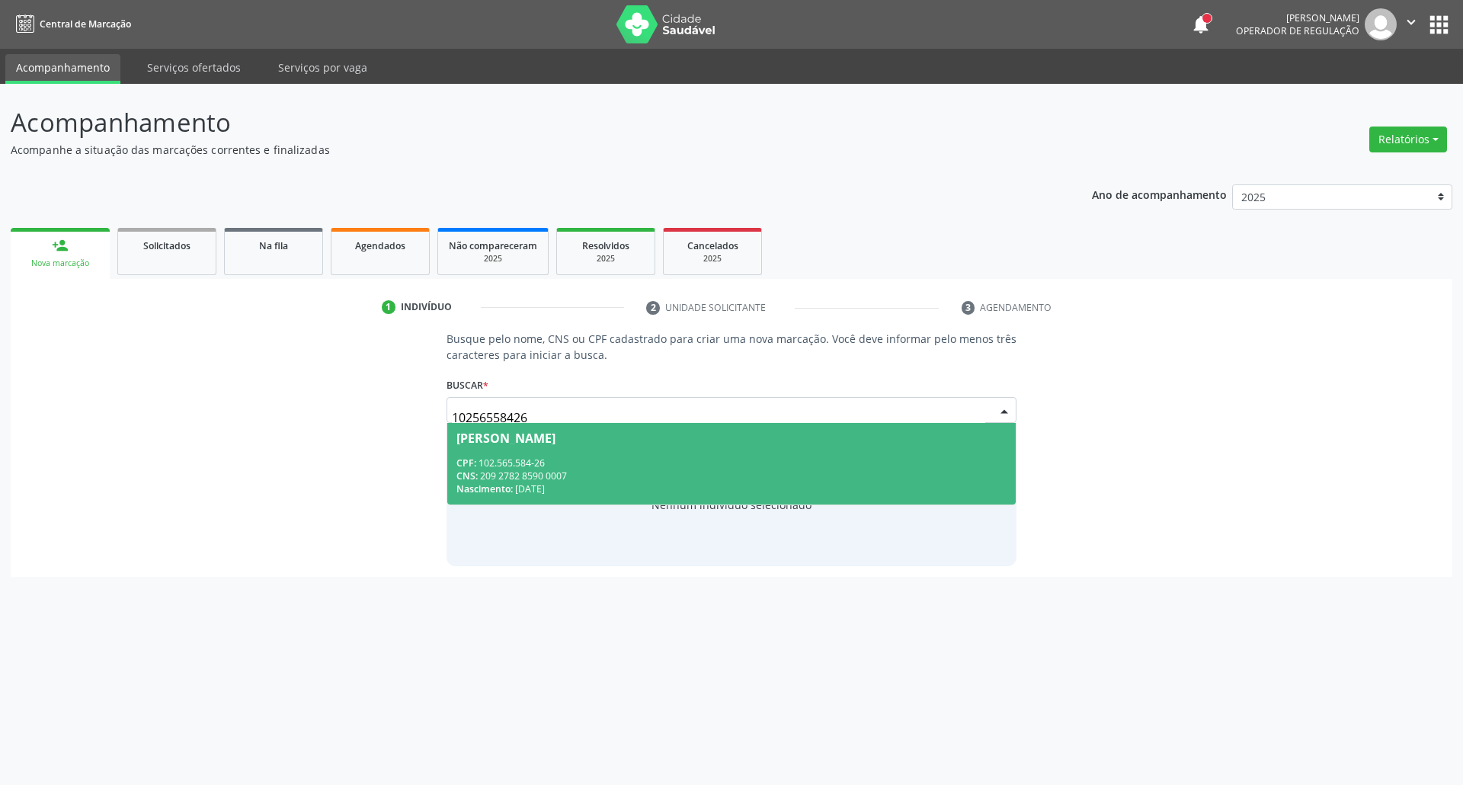
click at [571, 456] on div "CPF: 102.565.584-26" at bounding box center [731, 462] width 551 height 13
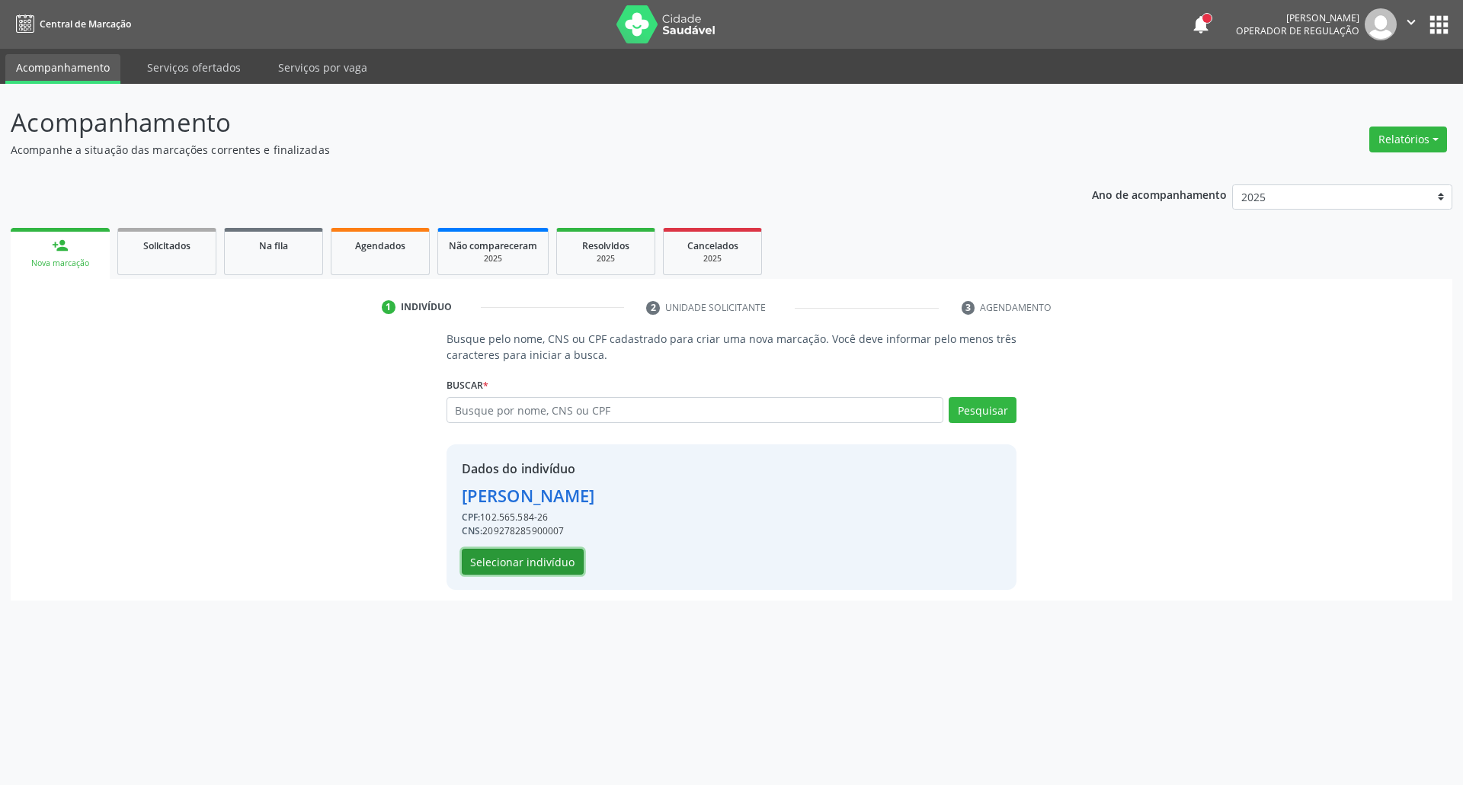
click at [520, 559] on button "Selecionar indivíduo" at bounding box center [523, 562] width 122 height 26
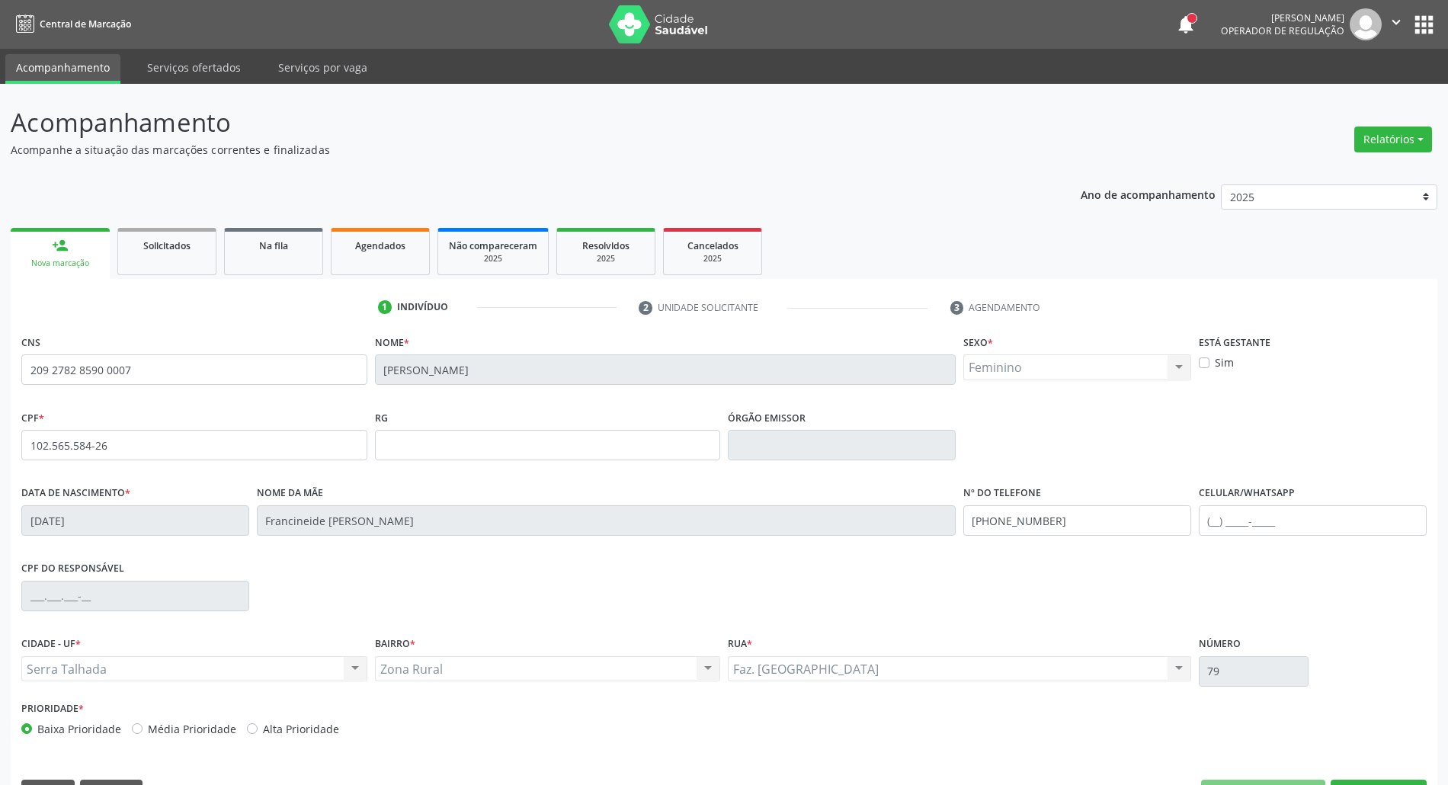
scroll to position [41, 0]
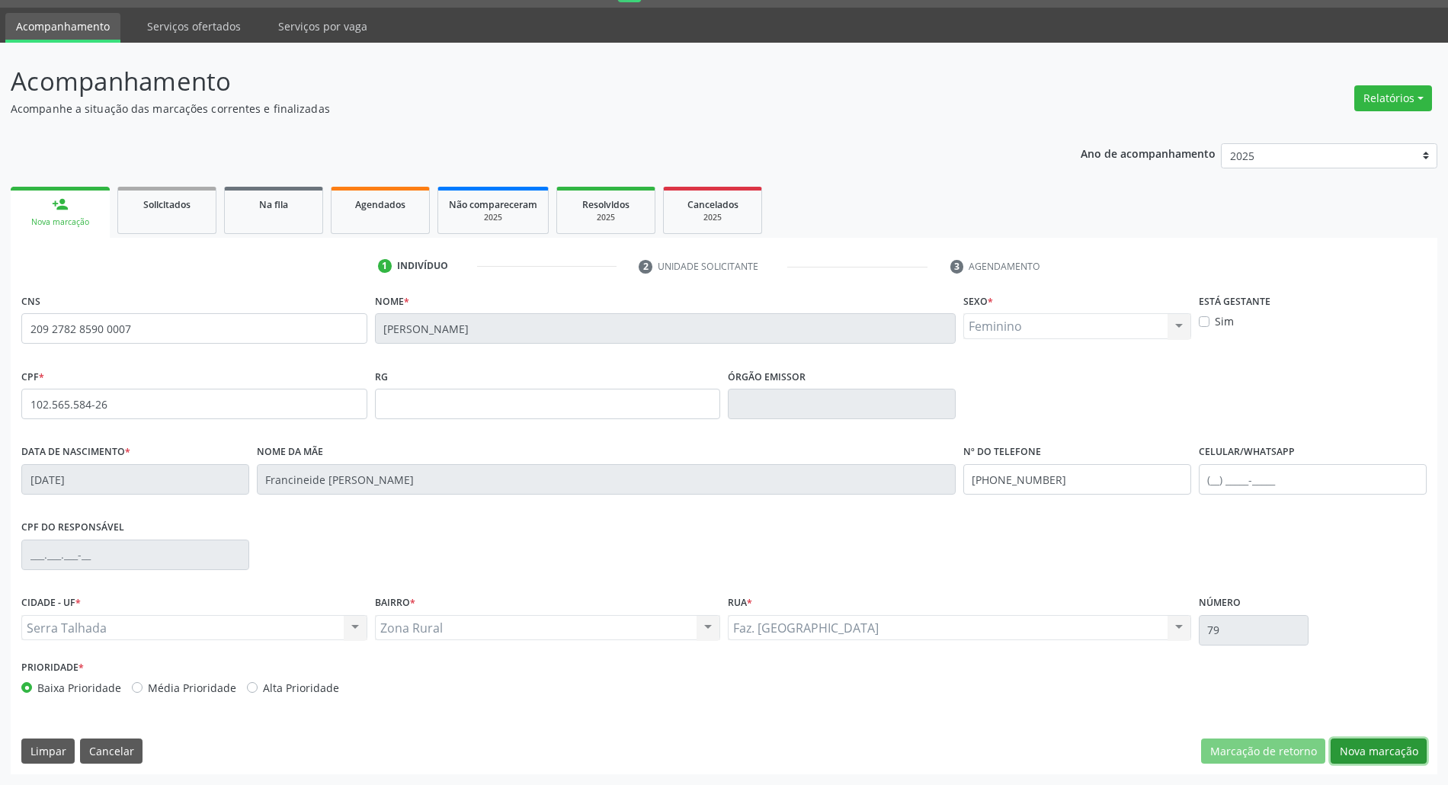
click at [1381, 741] on button "Nova marcação" at bounding box center [1378, 751] width 96 height 26
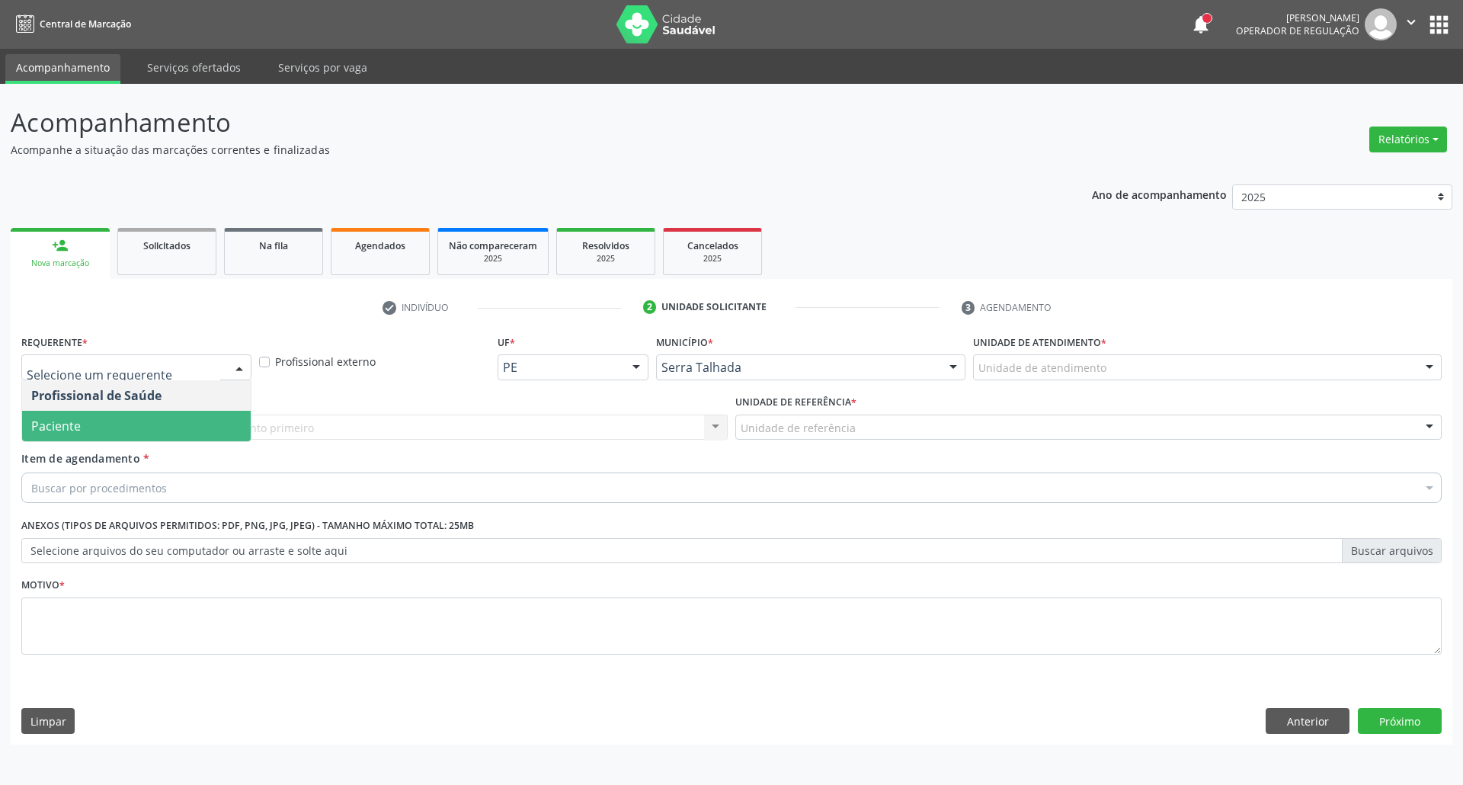
click at [163, 424] on span "Paciente" at bounding box center [136, 426] width 229 height 30
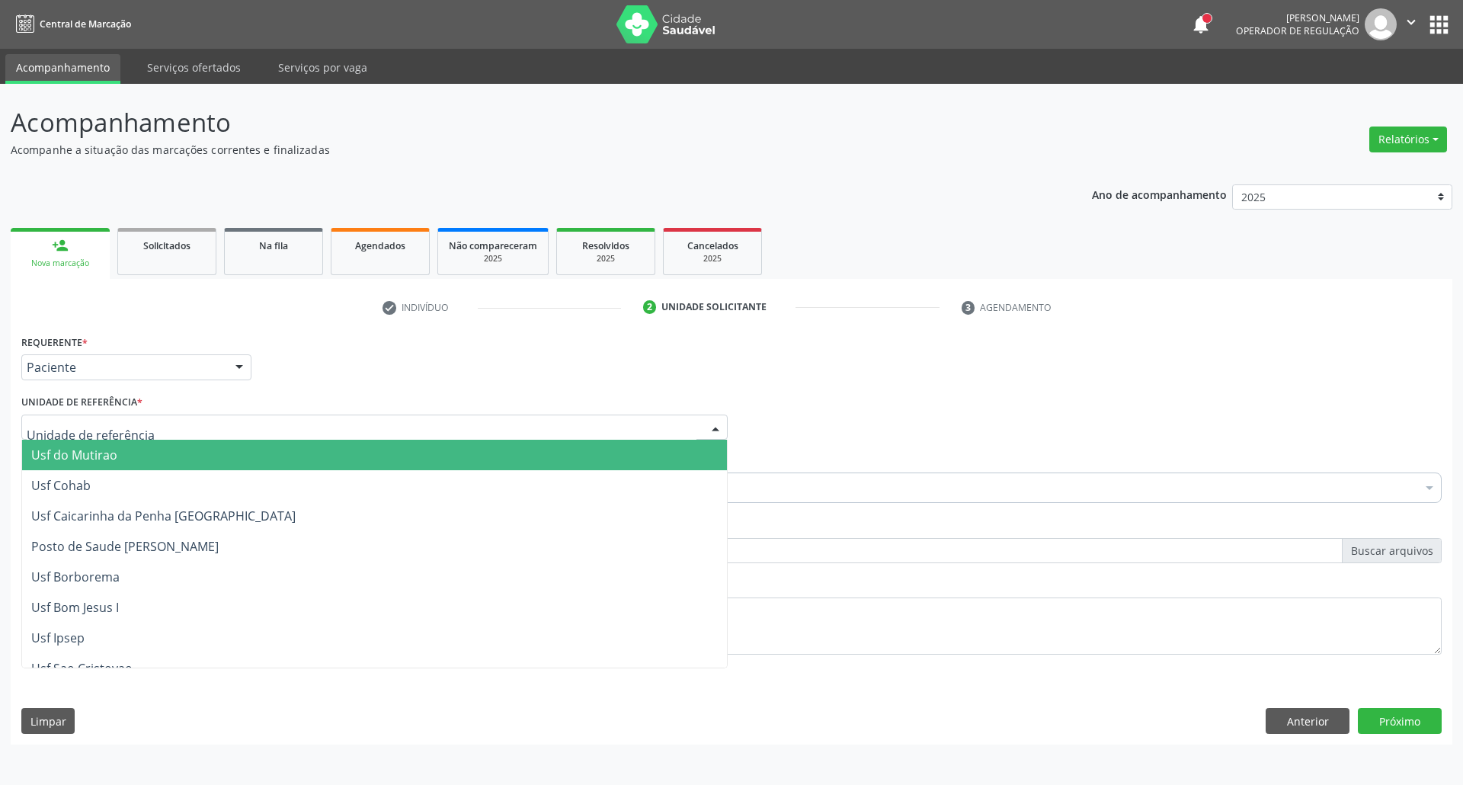
click at [163, 424] on div at bounding box center [374, 427] width 706 height 26
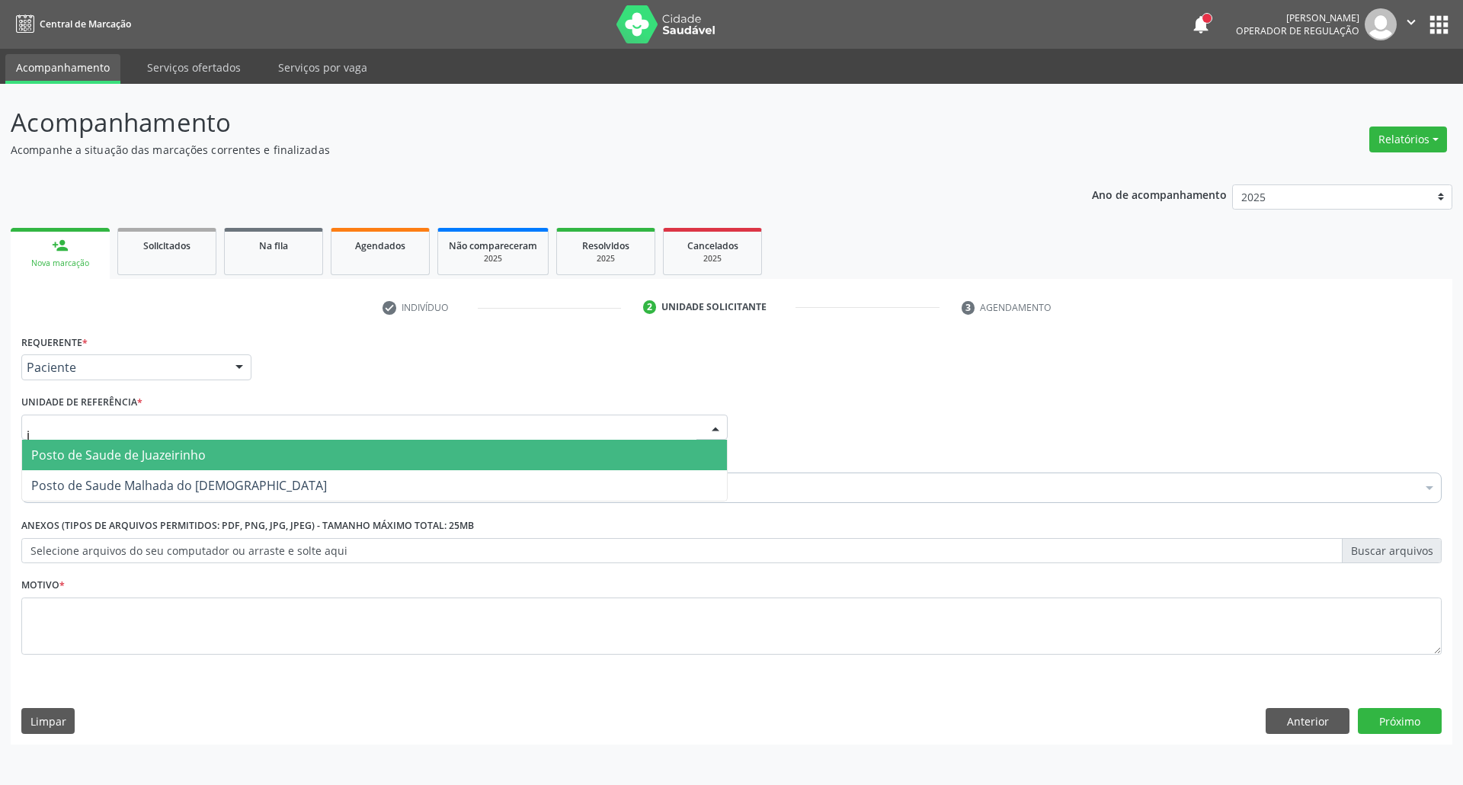
type input "ju"
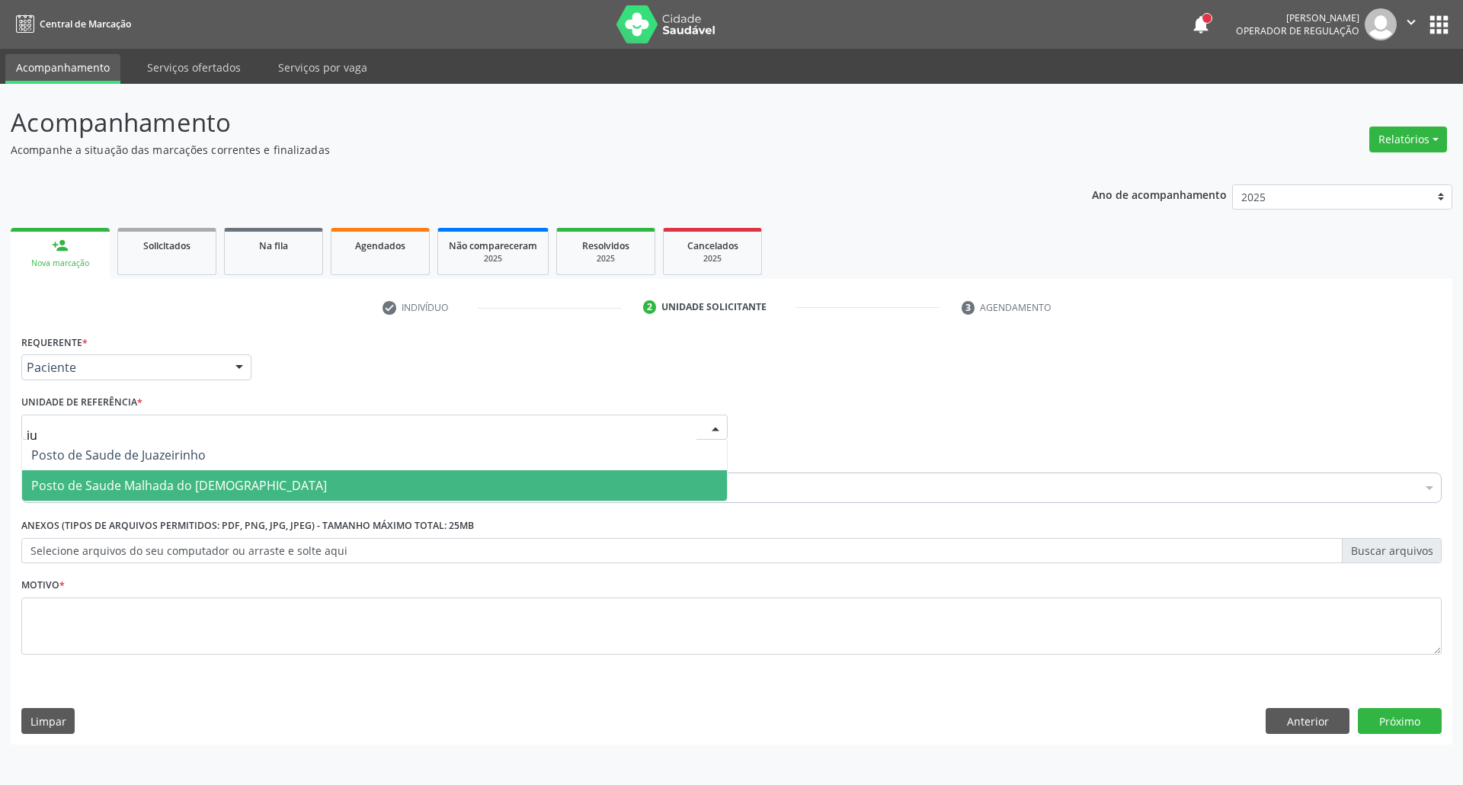
click at [181, 491] on span "Posto de Saude Malhada do [DEMOGRAPHIC_DATA]" at bounding box center [179, 485] width 296 height 17
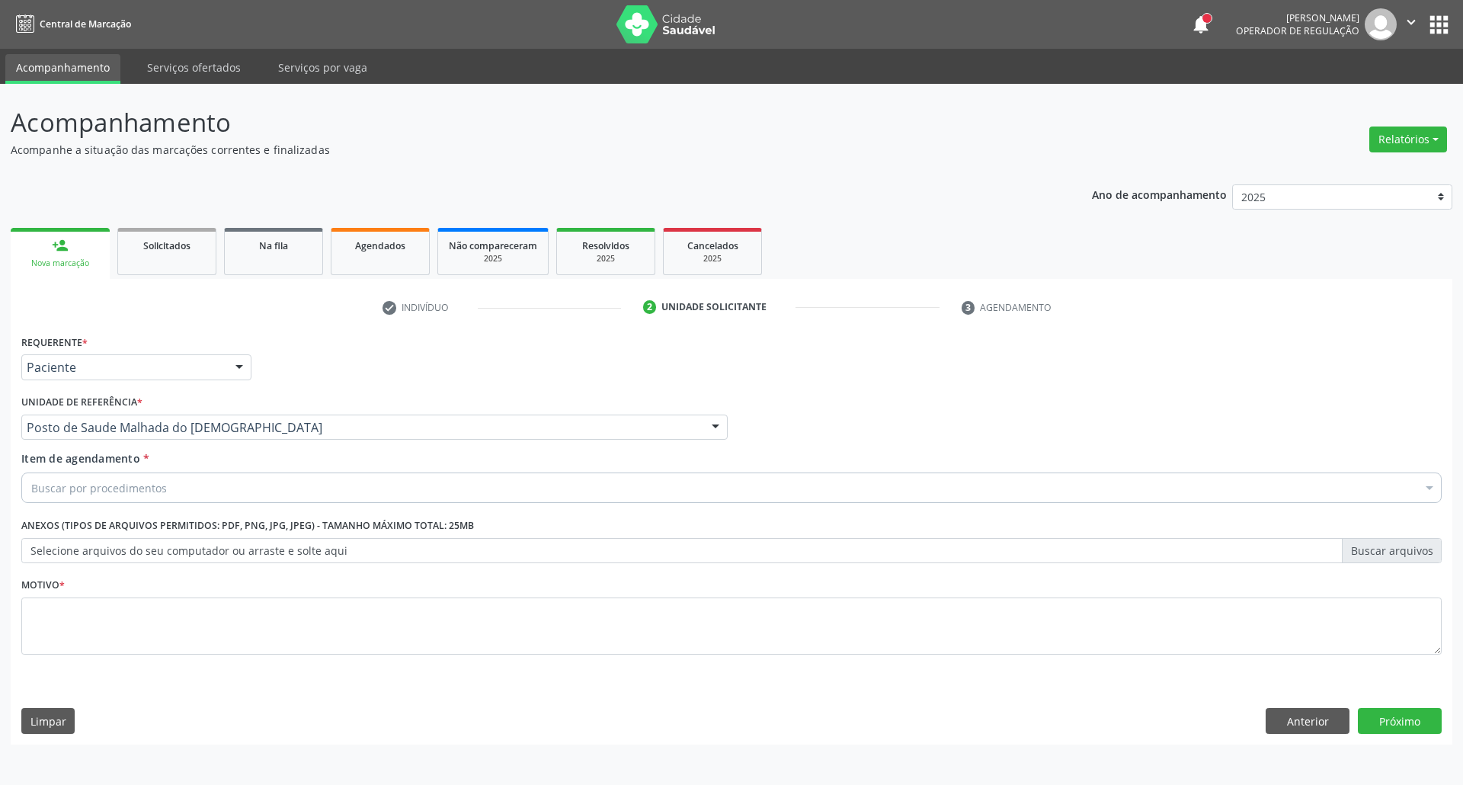
click at [181, 491] on div "Buscar por procedimentos" at bounding box center [731, 487] width 1420 height 30
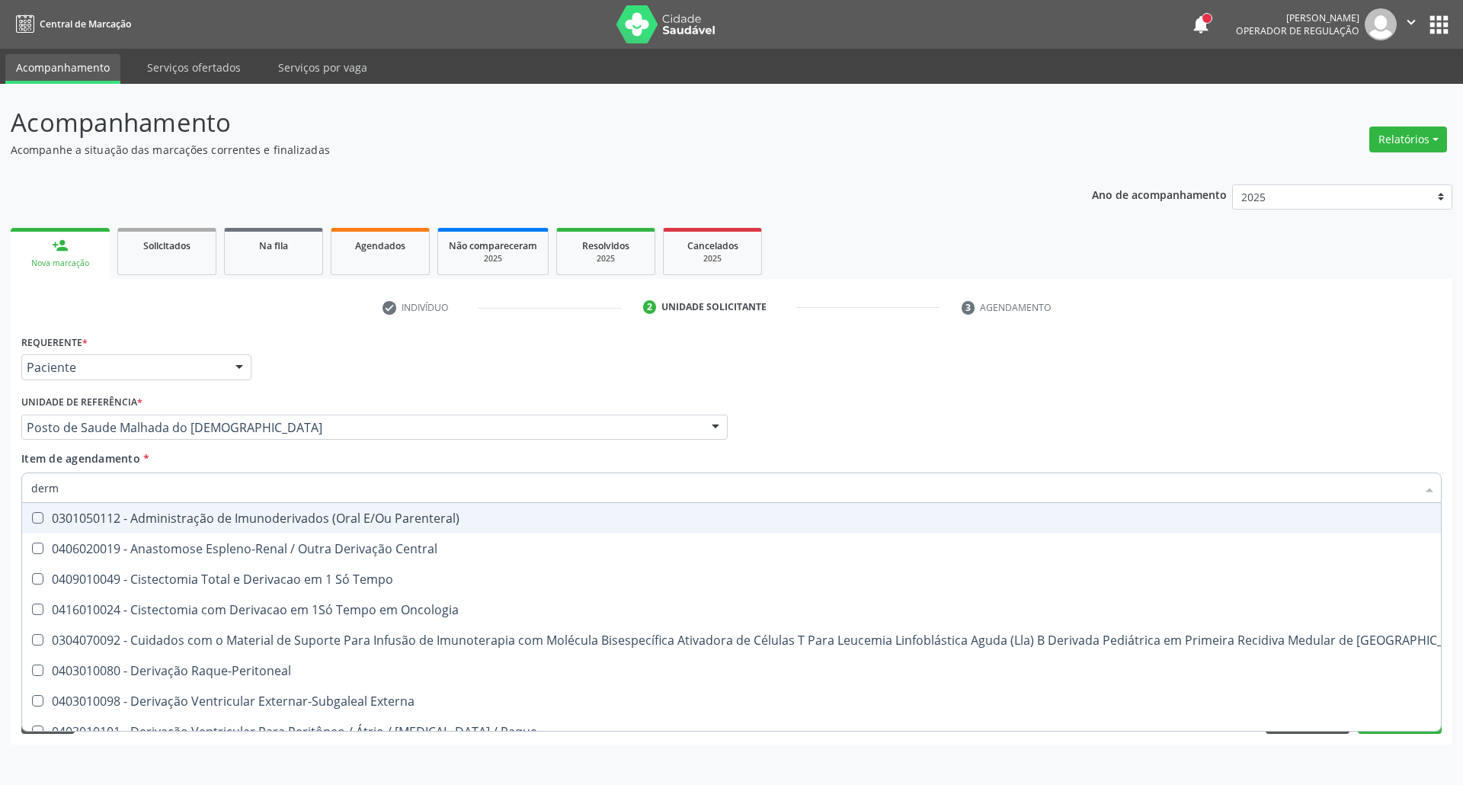
type input "derma"
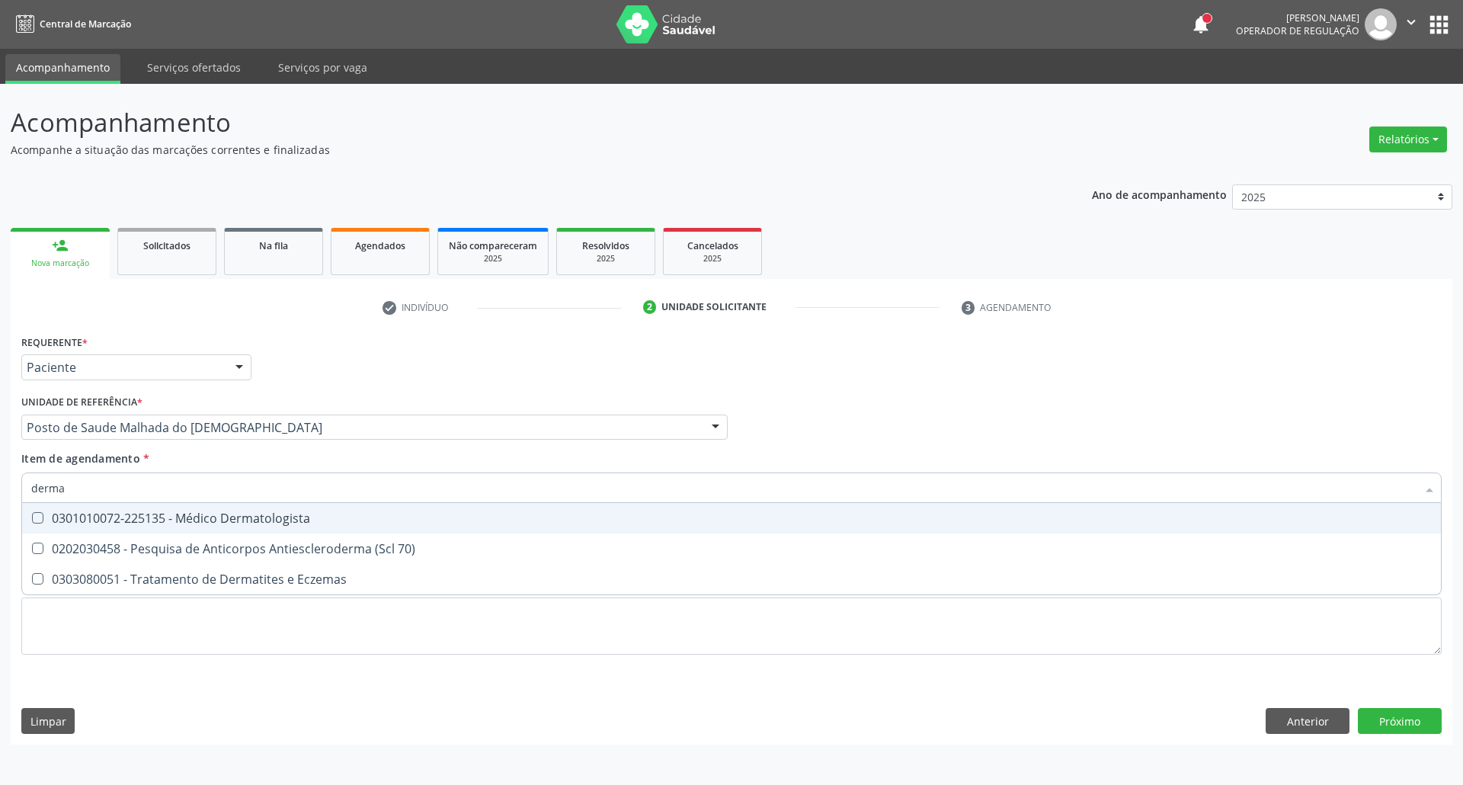
click at [172, 518] on div "0301010072-225135 - Médico Dermatologista" at bounding box center [731, 518] width 1400 height 12
checkbox Dermatologista "true"
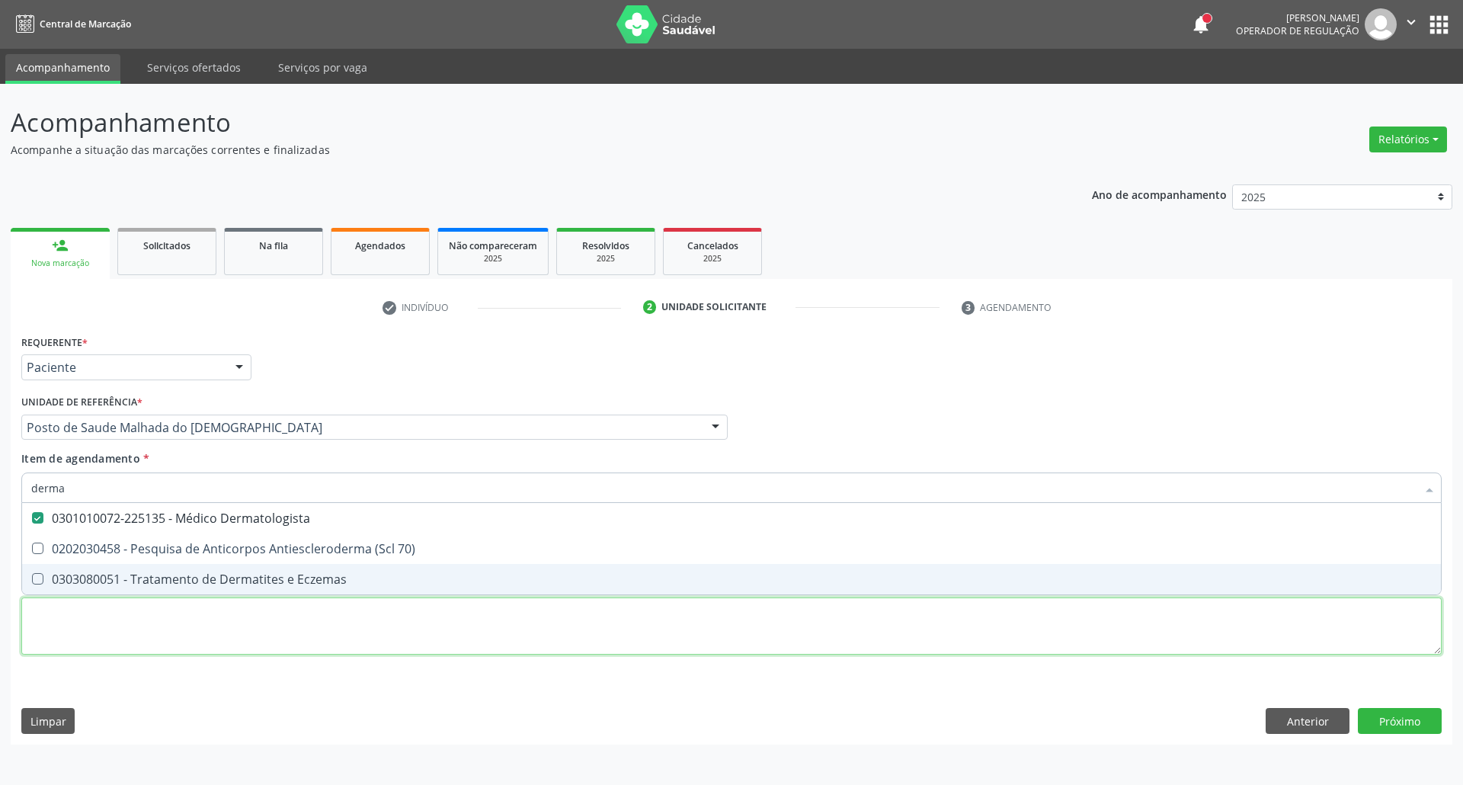
click at [187, 634] on div "Requerente * Paciente Profissional de Saúde Paciente Nenhum resultado encontrad…" at bounding box center [731, 503] width 1420 height 345
type textarea "."
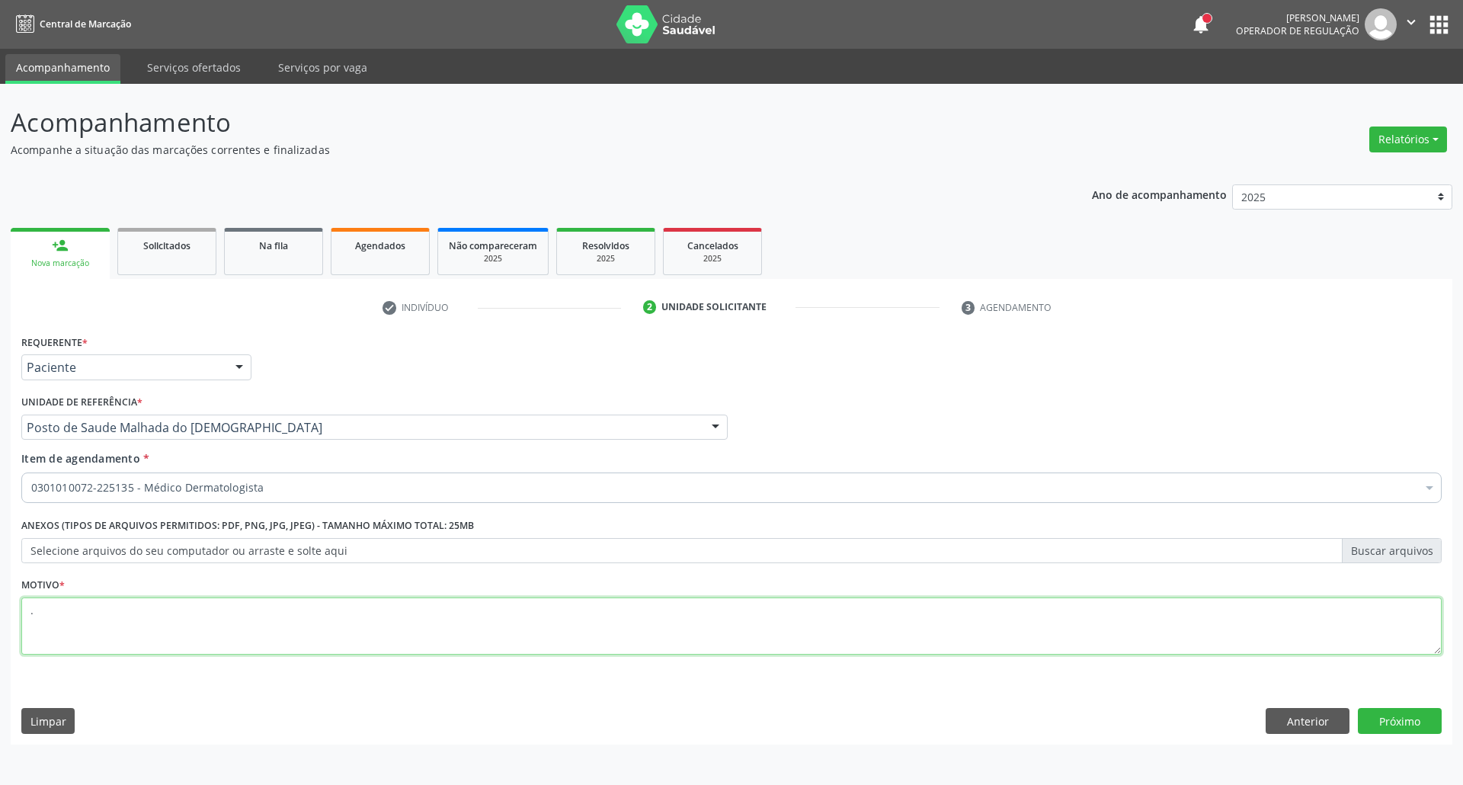
checkbox Dermatologista "true"
type textarea "."
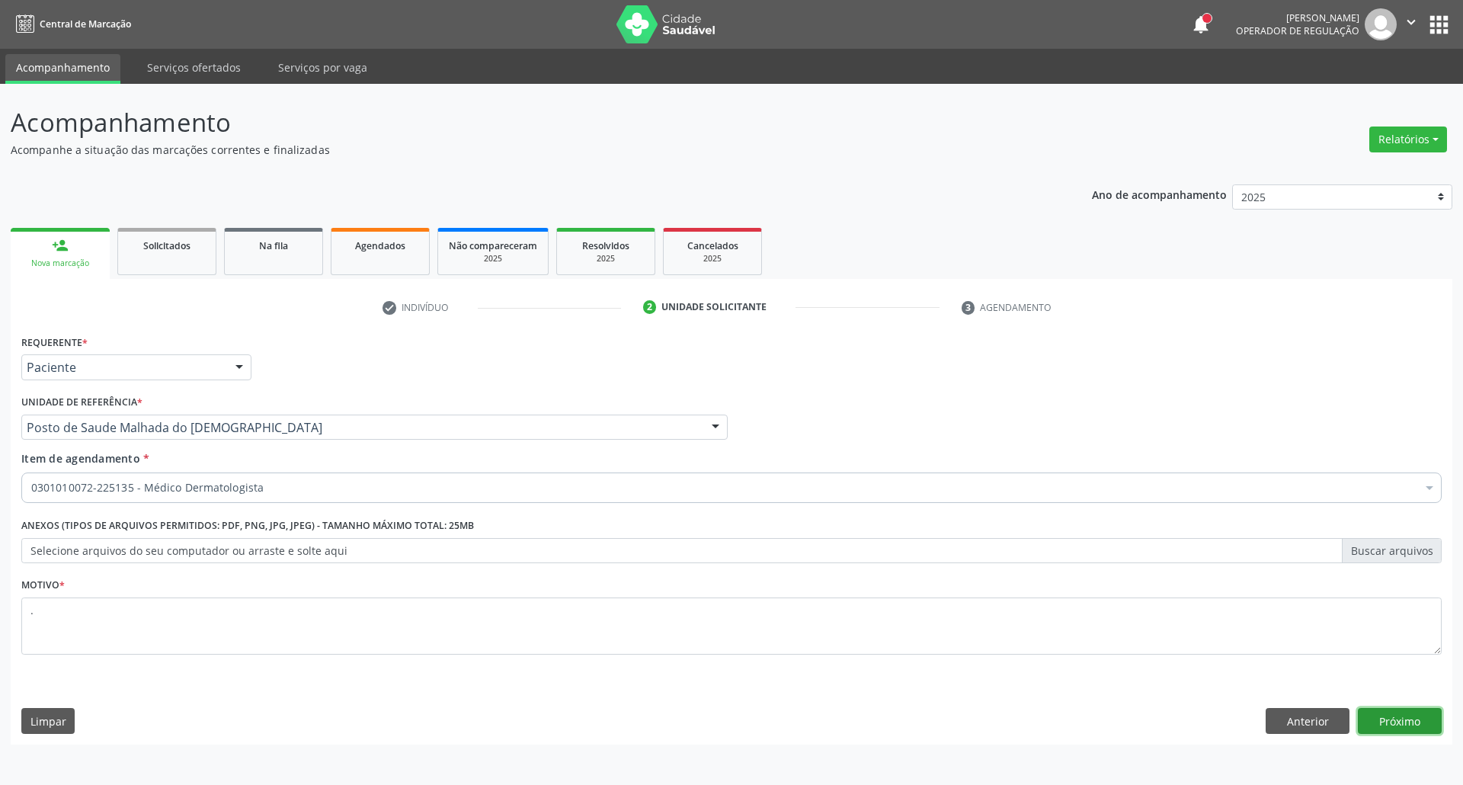
click at [1384, 719] on button "Próximo" at bounding box center [1400, 721] width 84 height 26
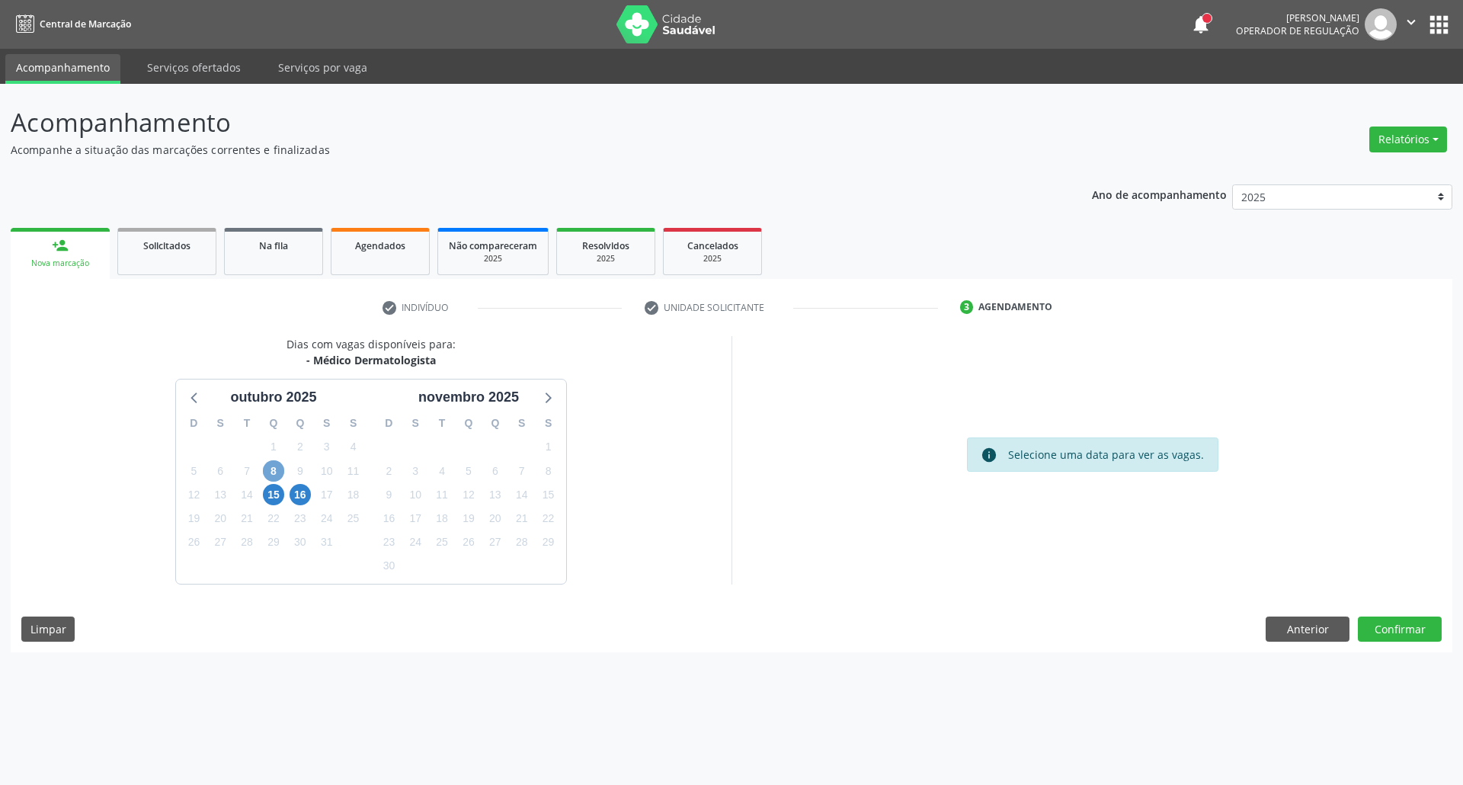
click at [277, 469] on span "8" at bounding box center [273, 470] width 21 height 21
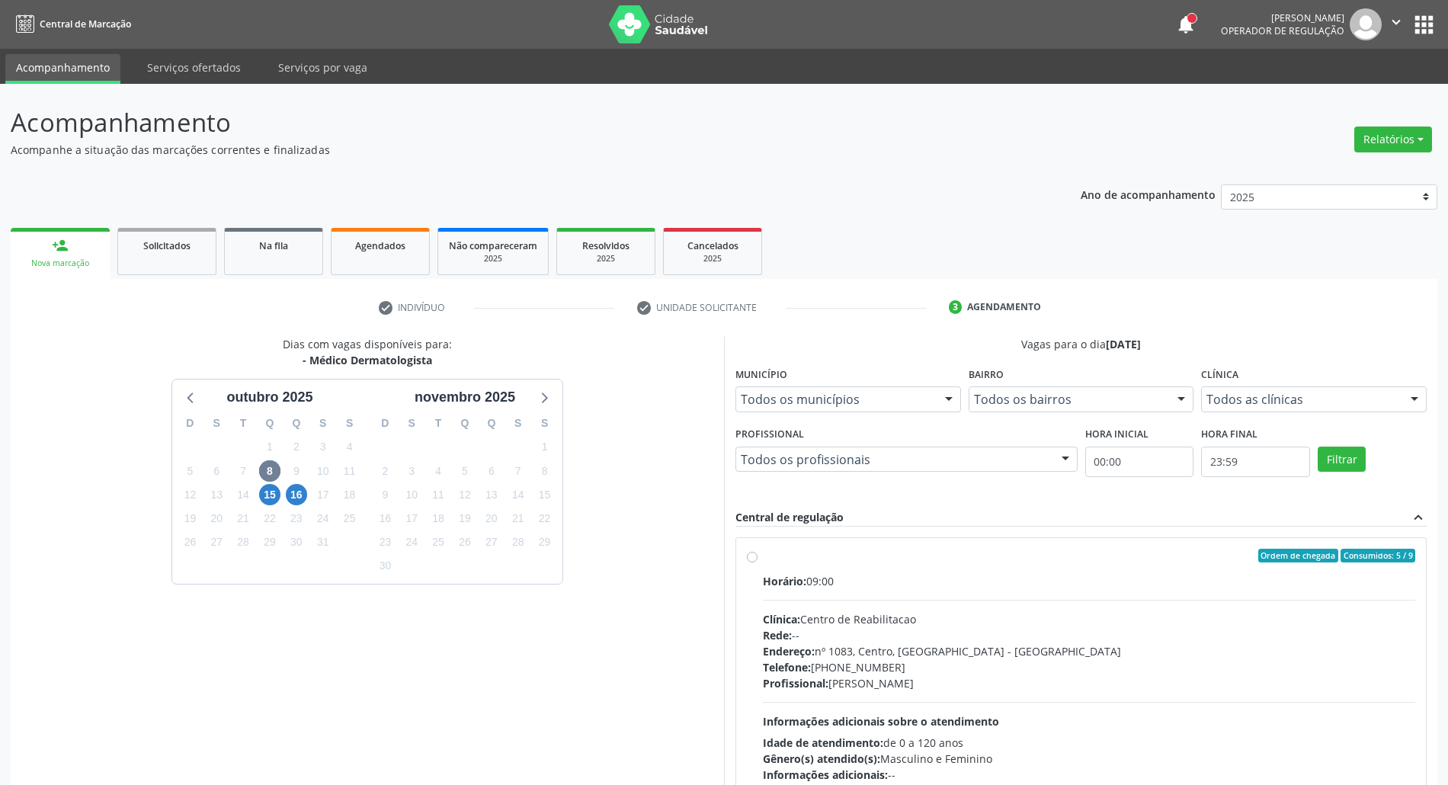
drag, startPoint x: 1058, startPoint y: 641, endPoint x: 1093, endPoint y: 465, distance: 179.5
click at [1058, 640] on div "Rede: --" at bounding box center [1089, 635] width 652 height 16
click at [757, 562] on input "Ordem de chegada Consumidos: 5 / 9 Horário: 09:00 Clínica: Centro de Reabilitac…" at bounding box center [752, 556] width 11 height 14
radio input "true"
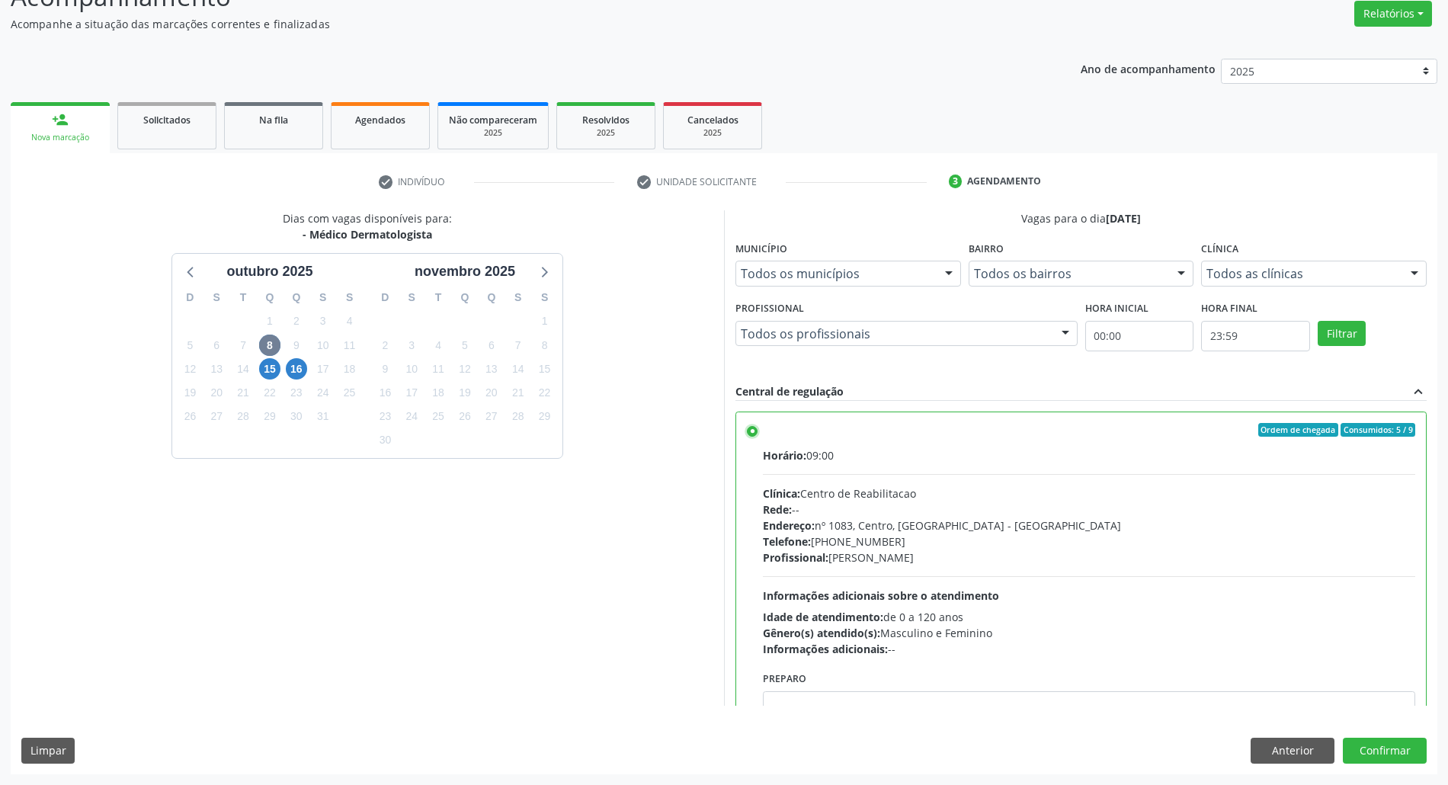
scroll to position [77, 0]
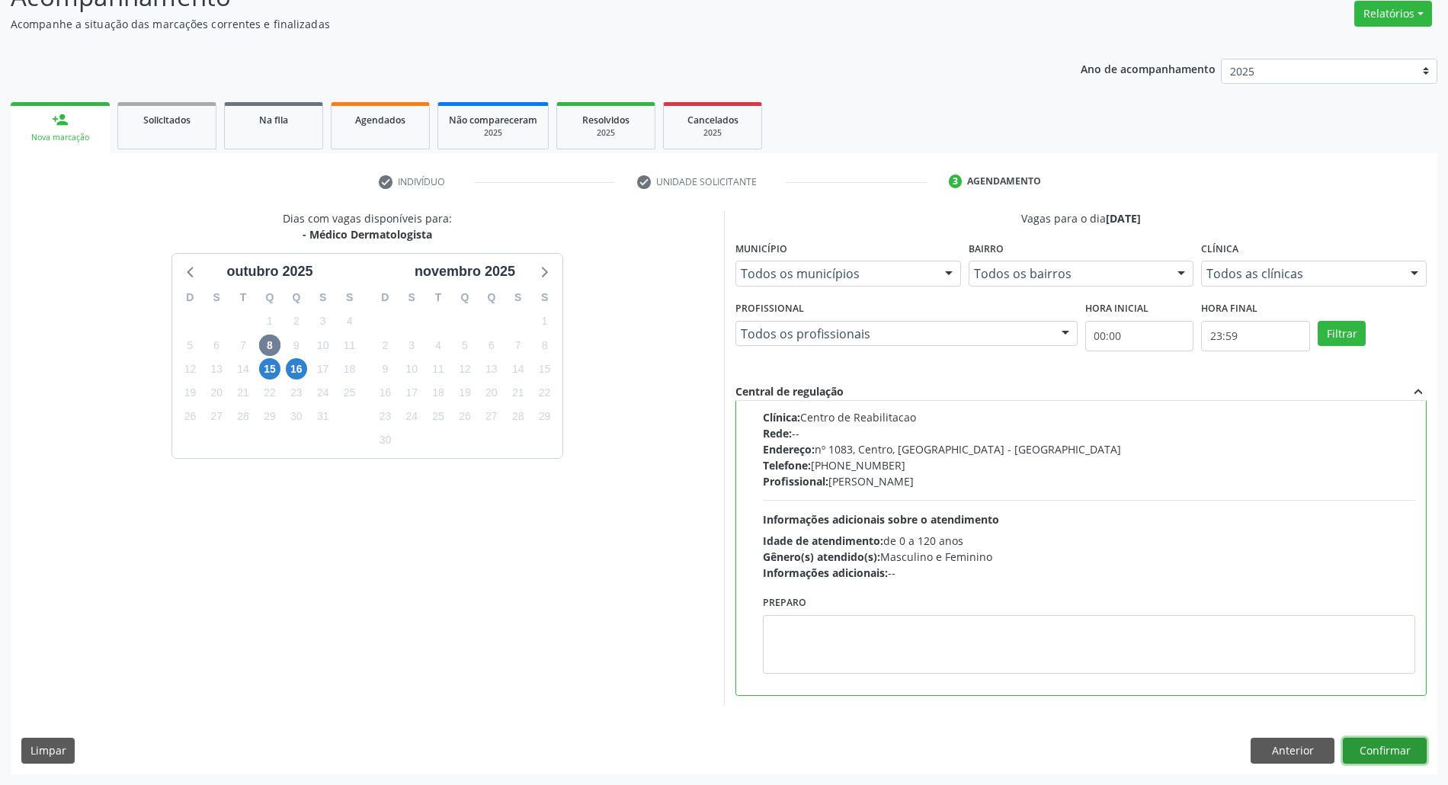
click at [1358, 747] on button "Confirmar" at bounding box center [1385, 751] width 84 height 26
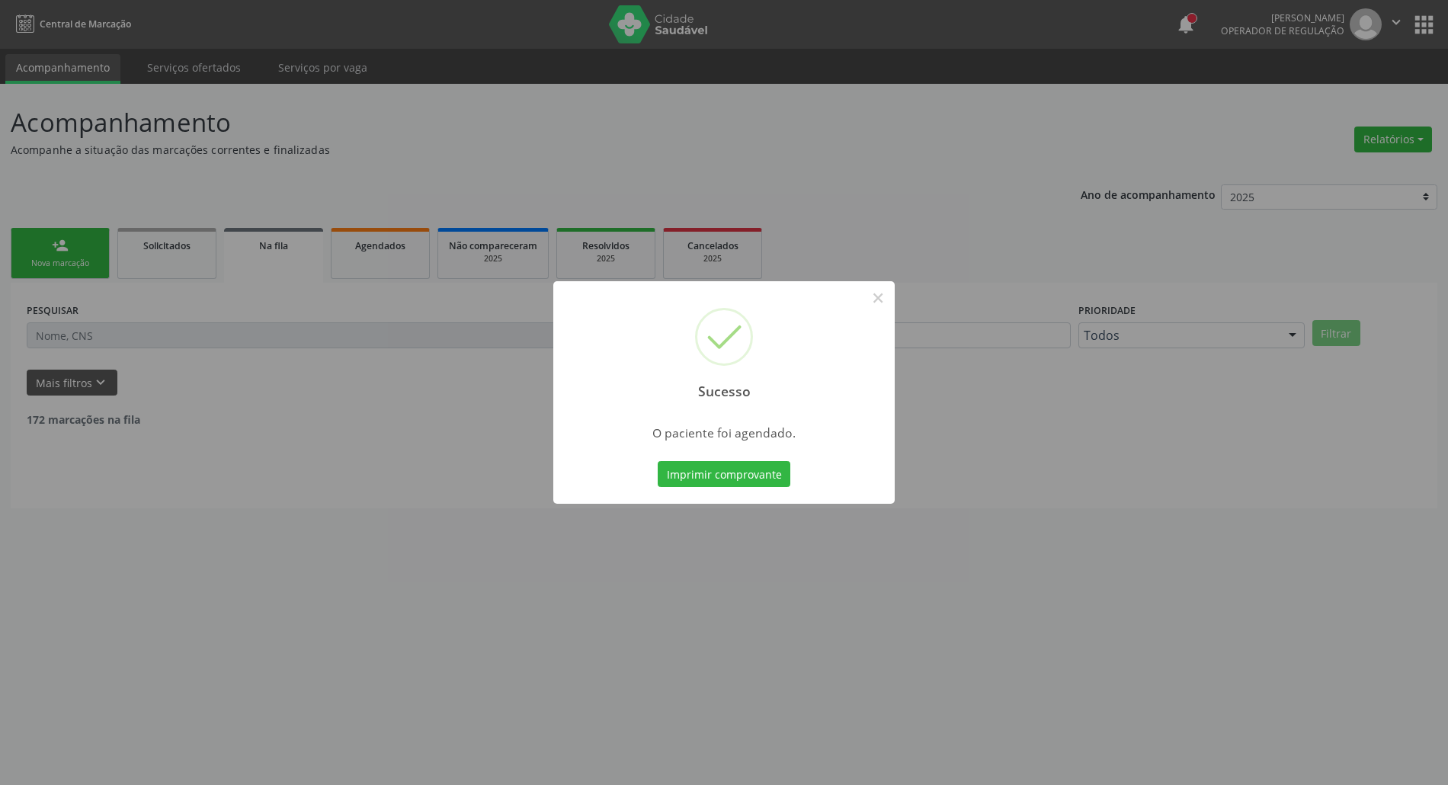
scroll to position [0, 0]
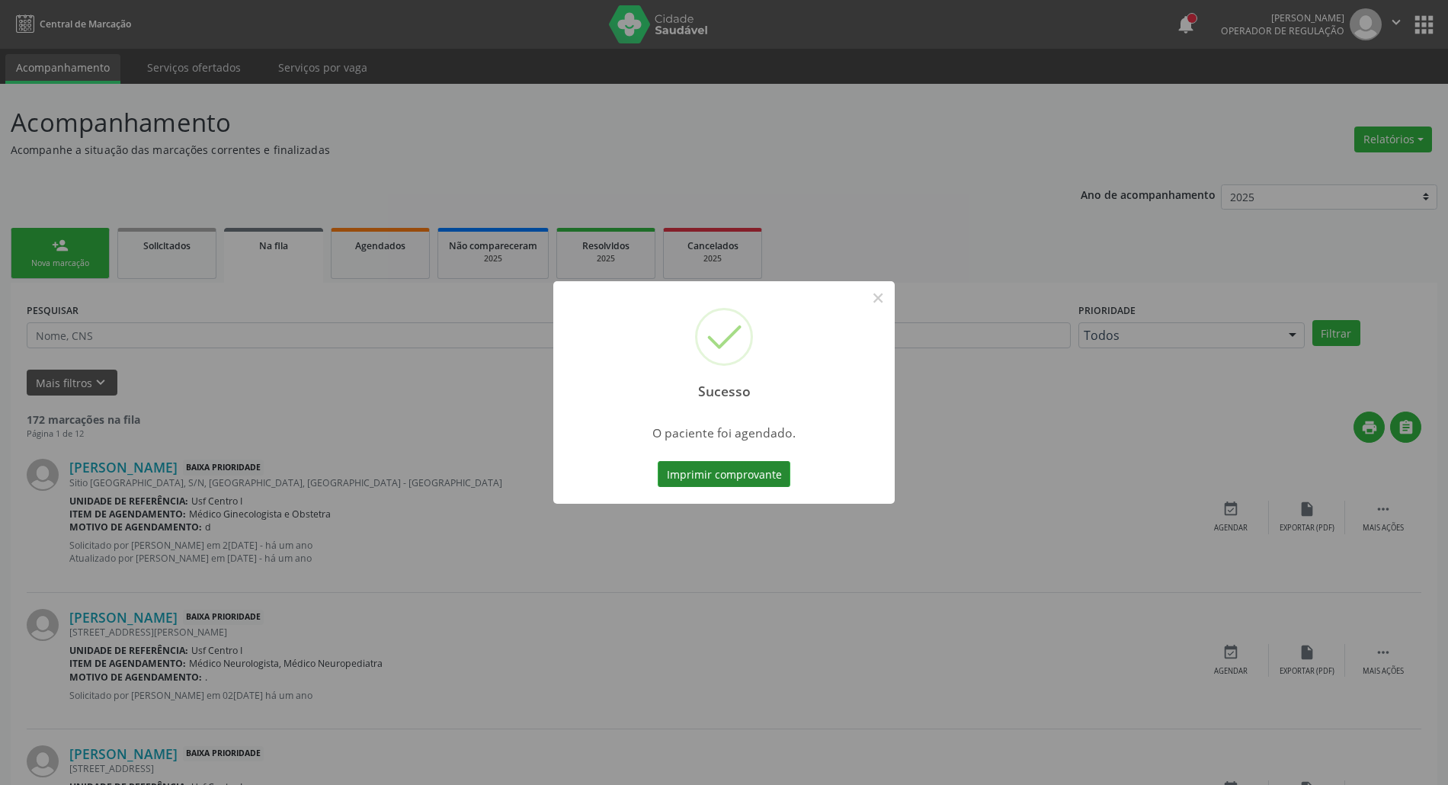
click at [690, 477] on button "Imprimir comprovante" at bounding box center [724, 474] width 133 height 26
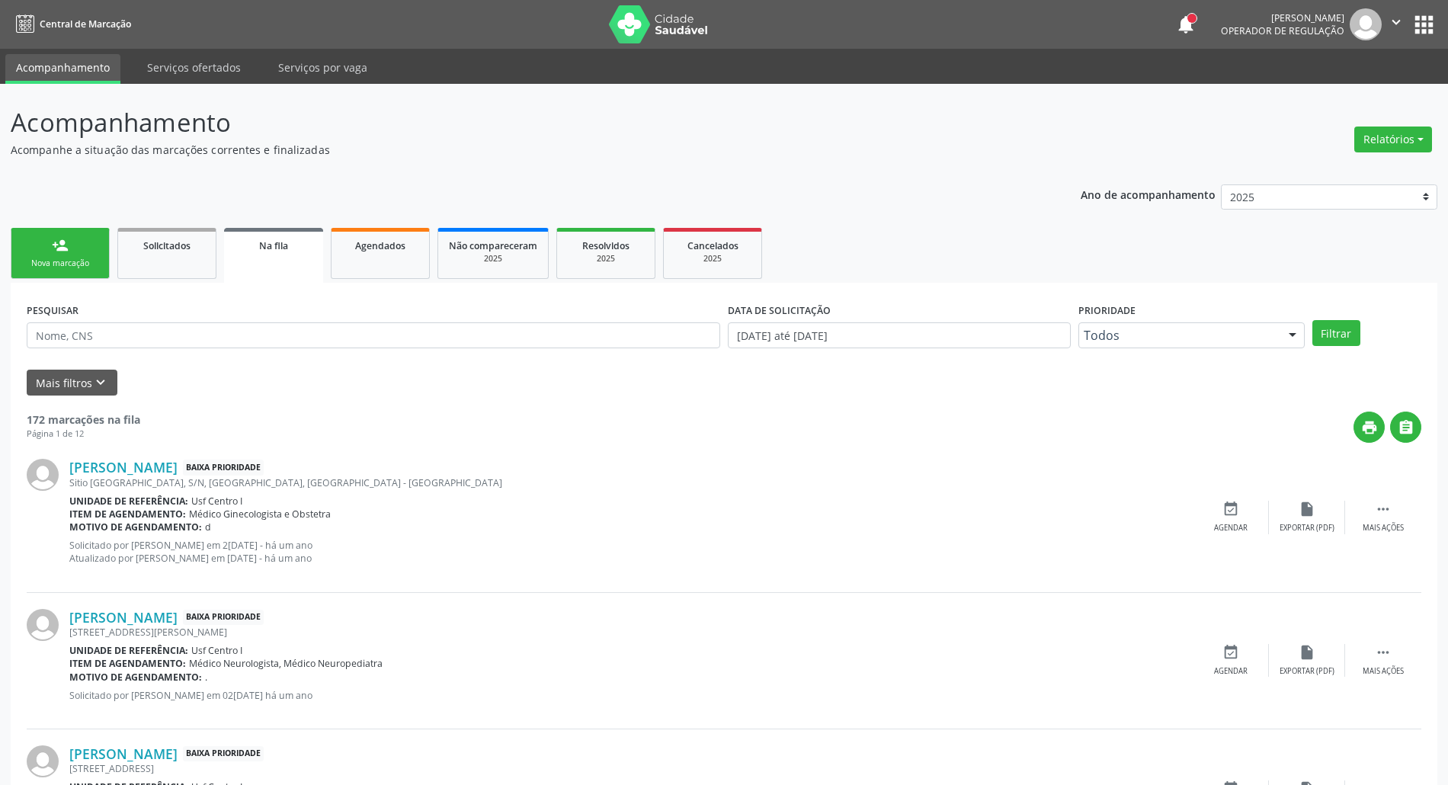
click at [62, 229] on link "person_add Nova marcação" at bounding box center [60, 253] width 99 height 51
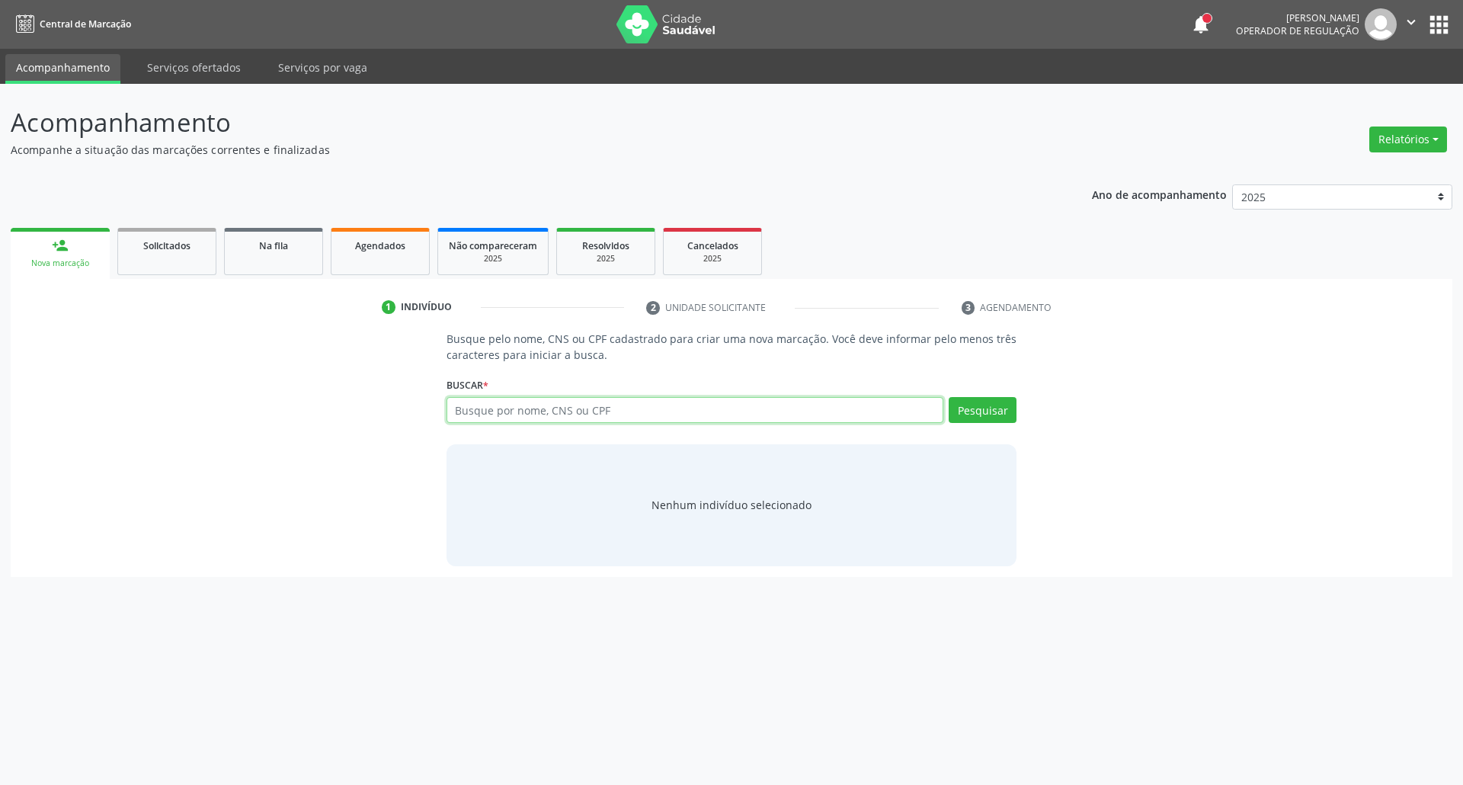
click at [521, 407] on input "text" at bounding box center [695, 410] width 498 height 26
type input "706202028774462"
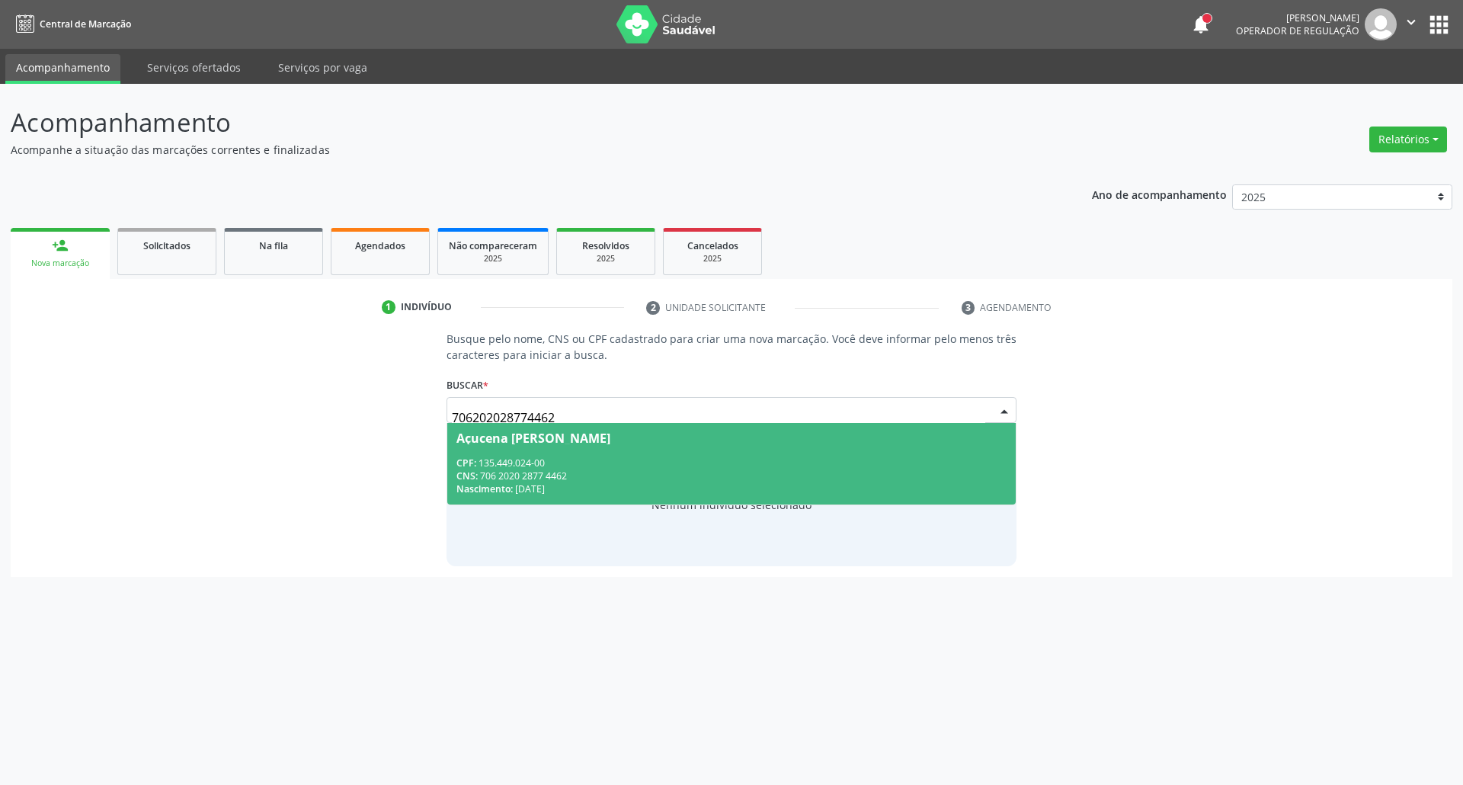
click at [591, 467] on div "CPF: 135.449.024-00" at bounding box center [731, 462] width 551 height 13
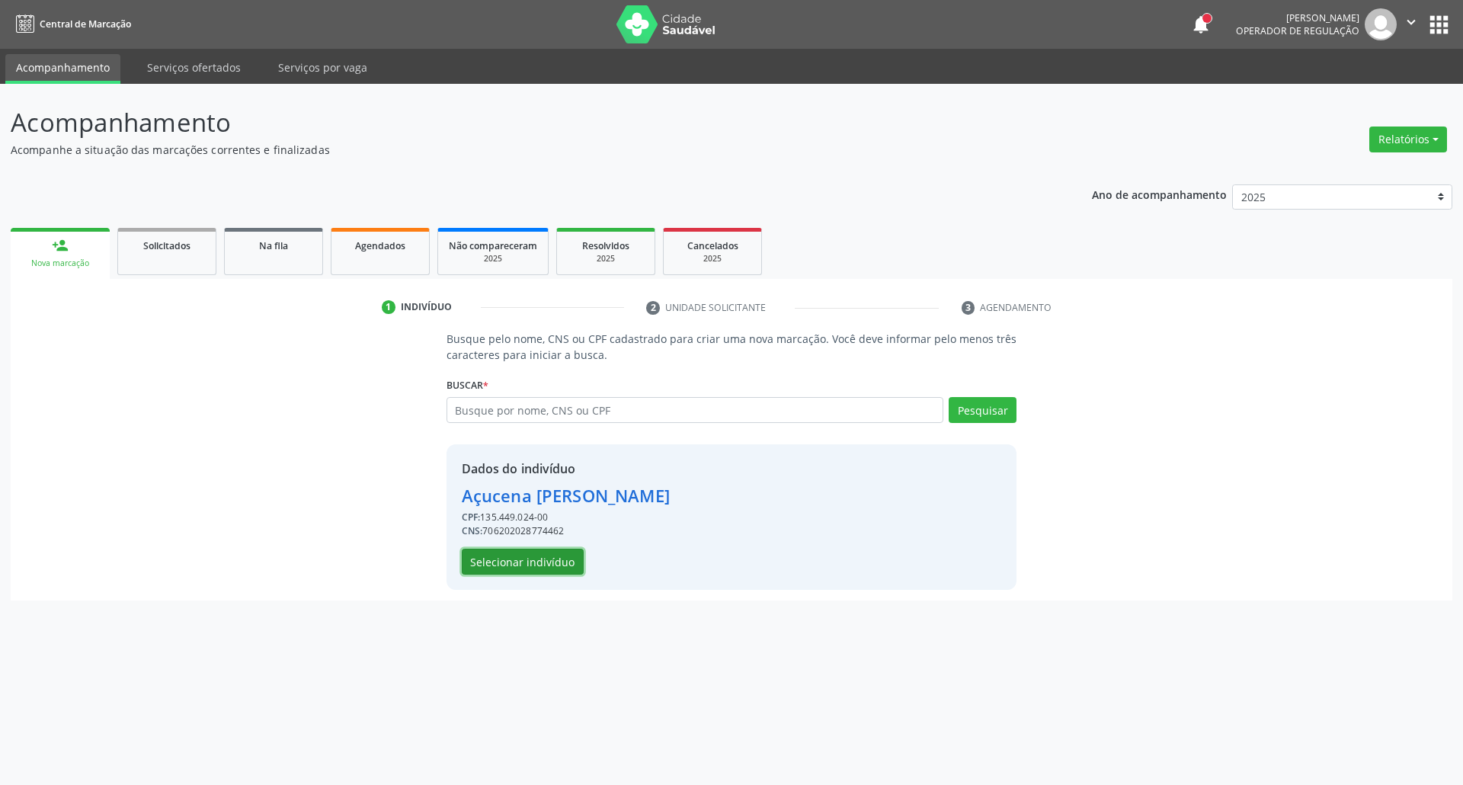
click at [537, 565] on button "Selecionar indivíduo" at bounding box center [523, 562] width 122 height 26
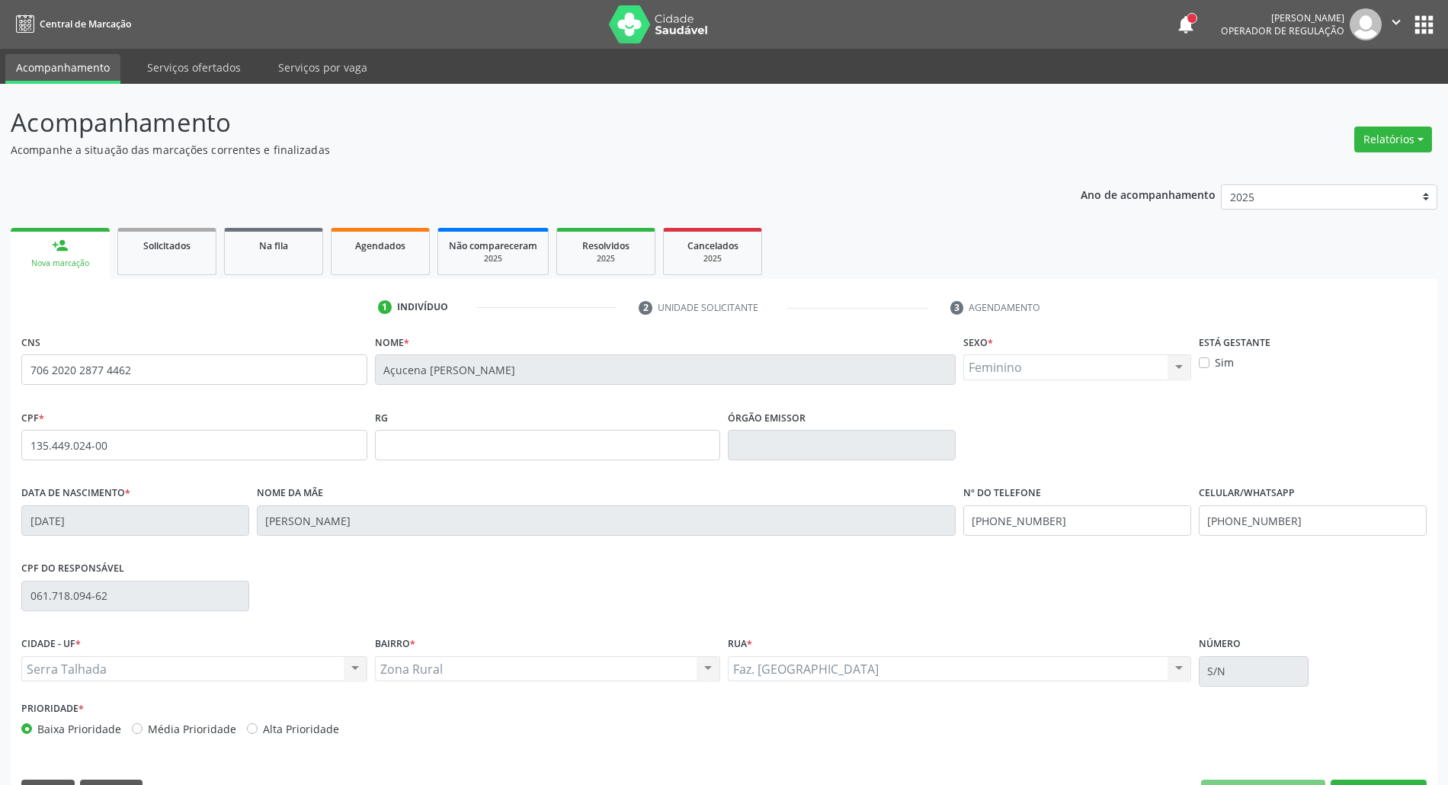
scroll to position [41, 0]
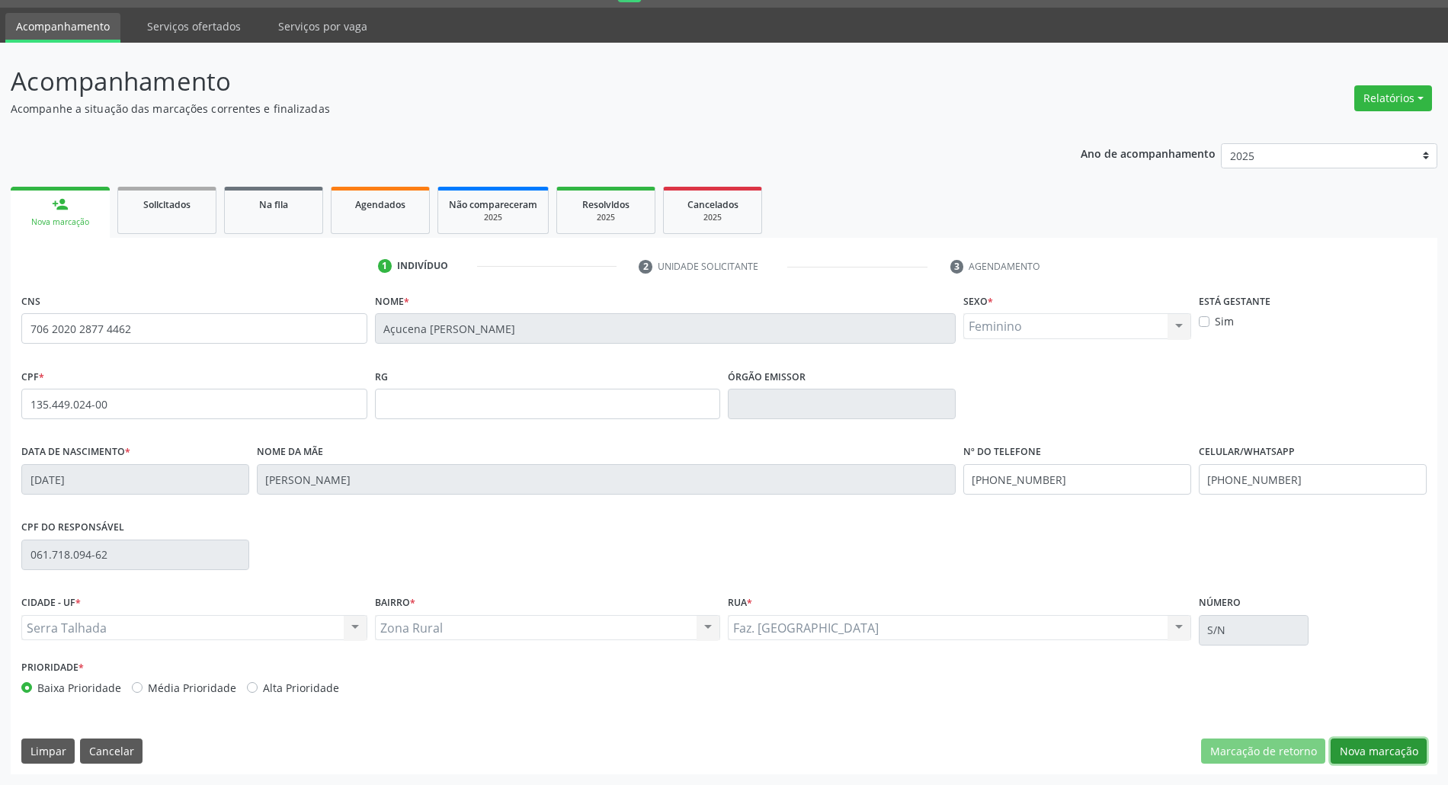
click at [1366, 747] on button "Nova marcação" at bounding box center [1378, 751] width 96 height 26
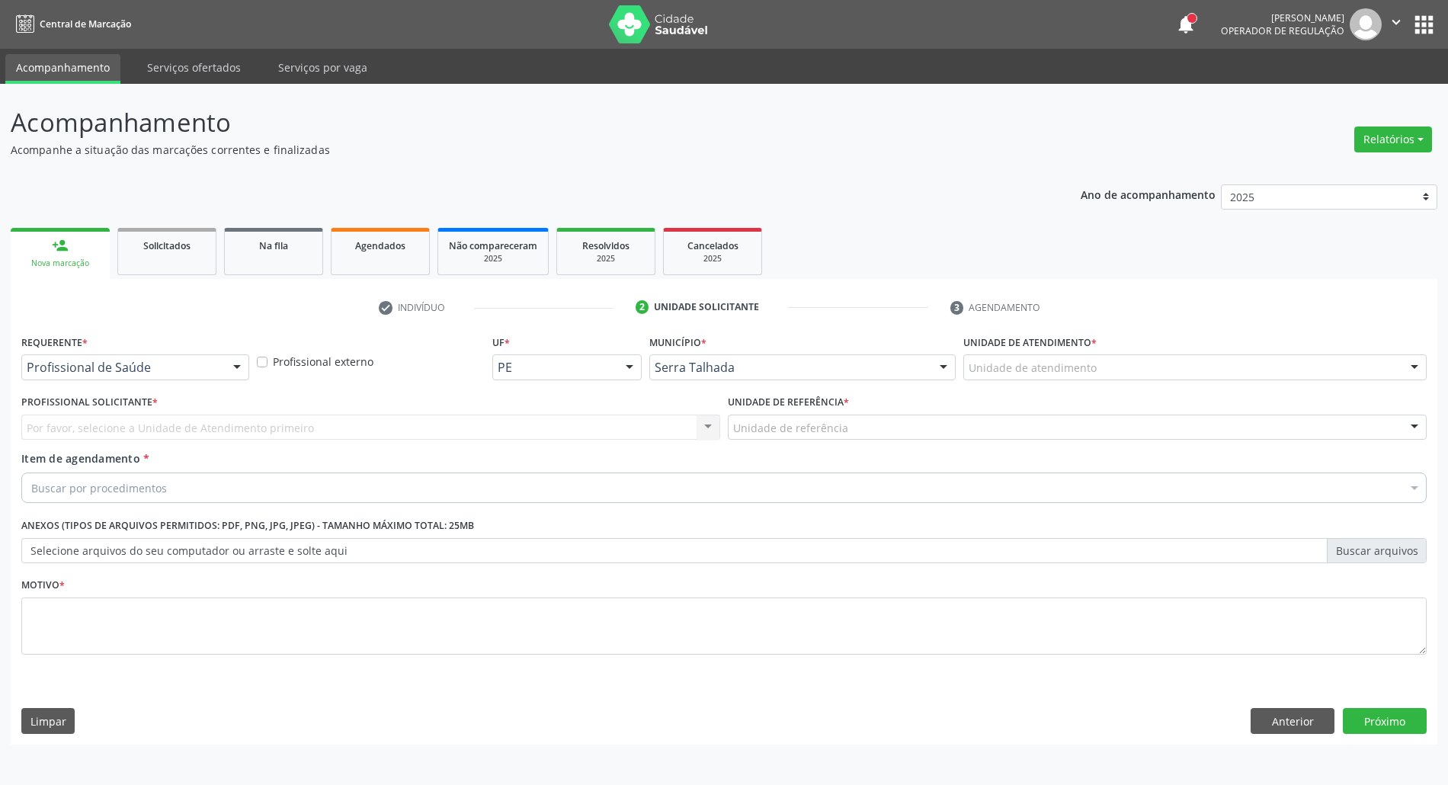
scroll to position [0, 0]
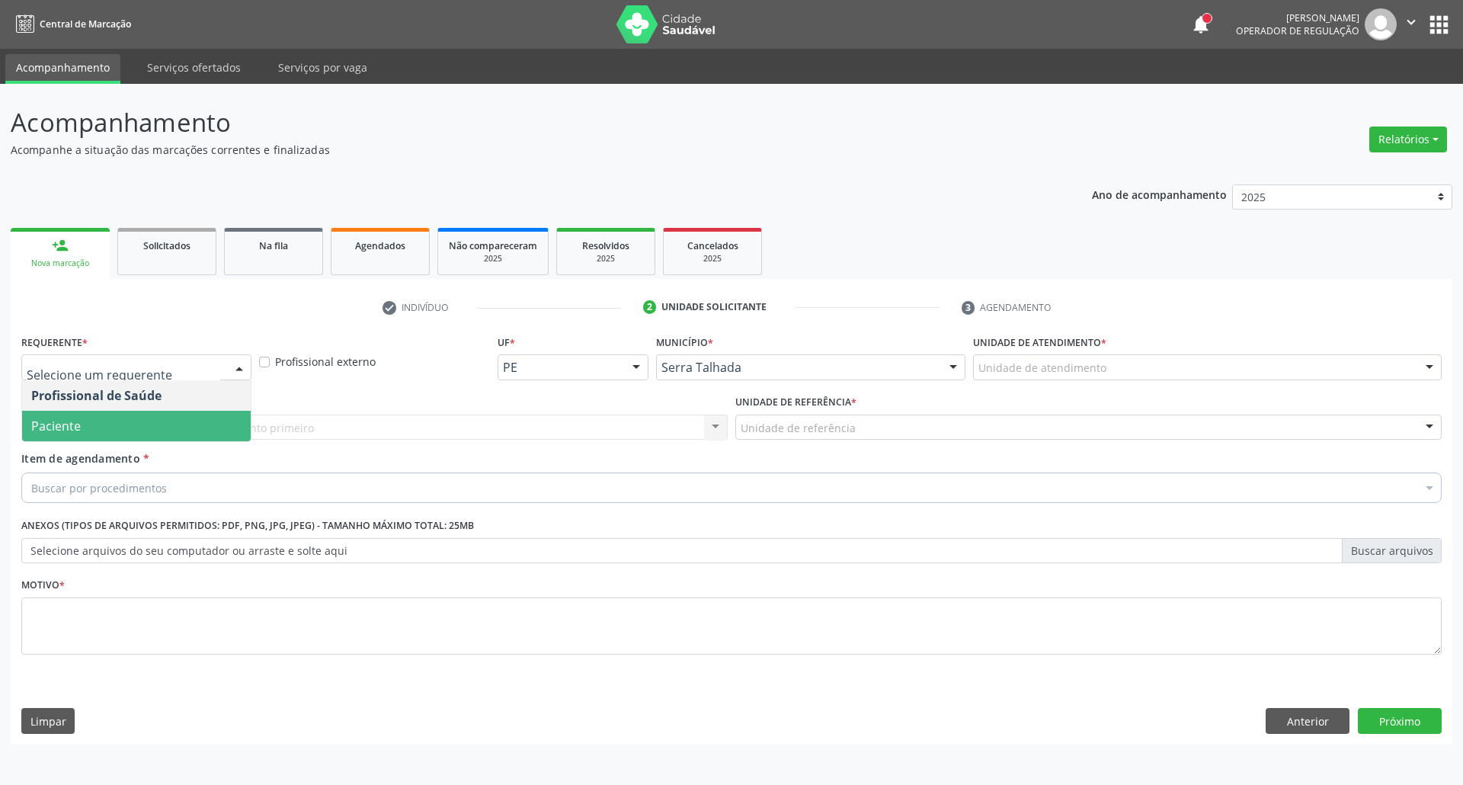
click at [126, 422] on span "Paciente" at bounding box center [136, 426] width 229 height 30
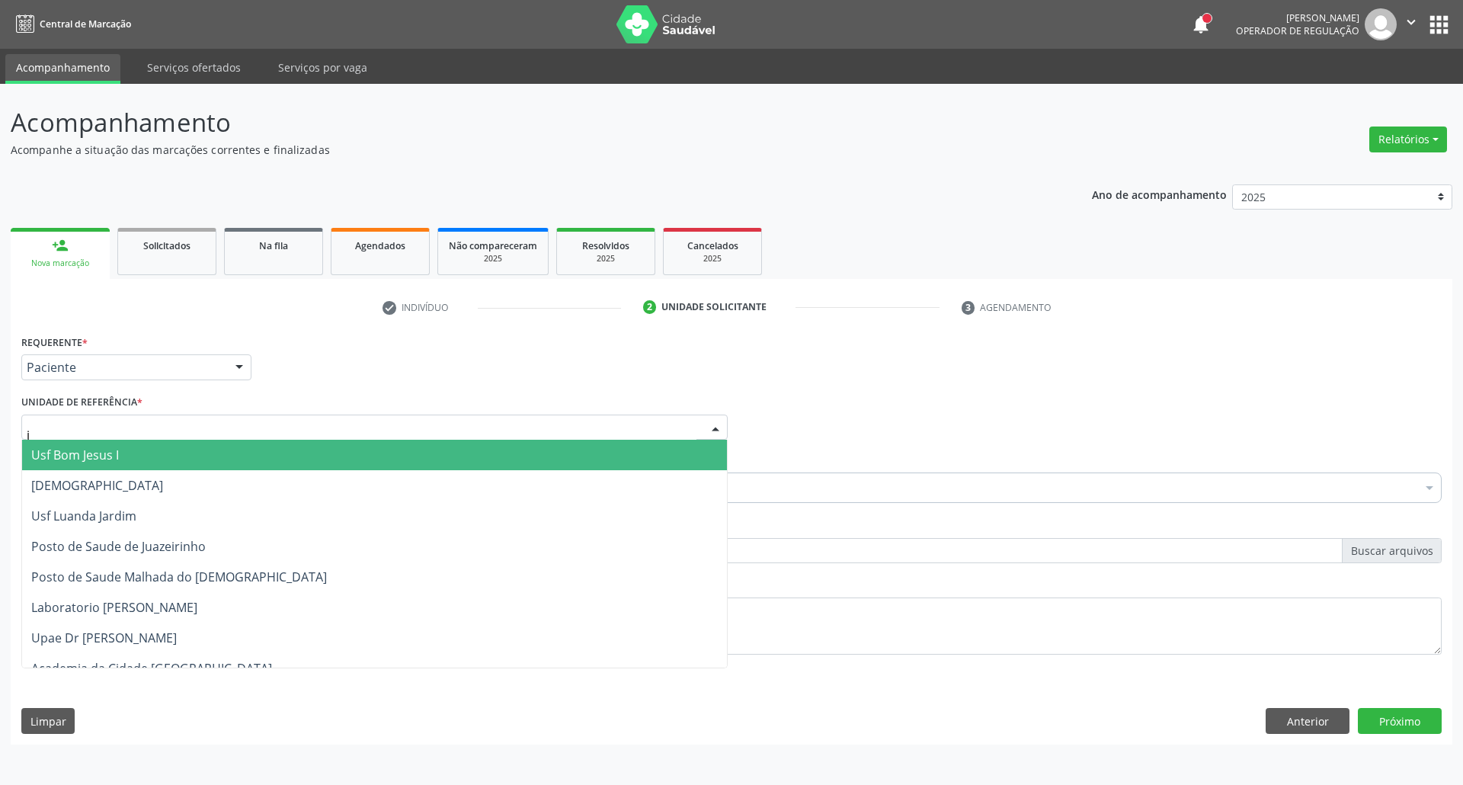
type input "ju"
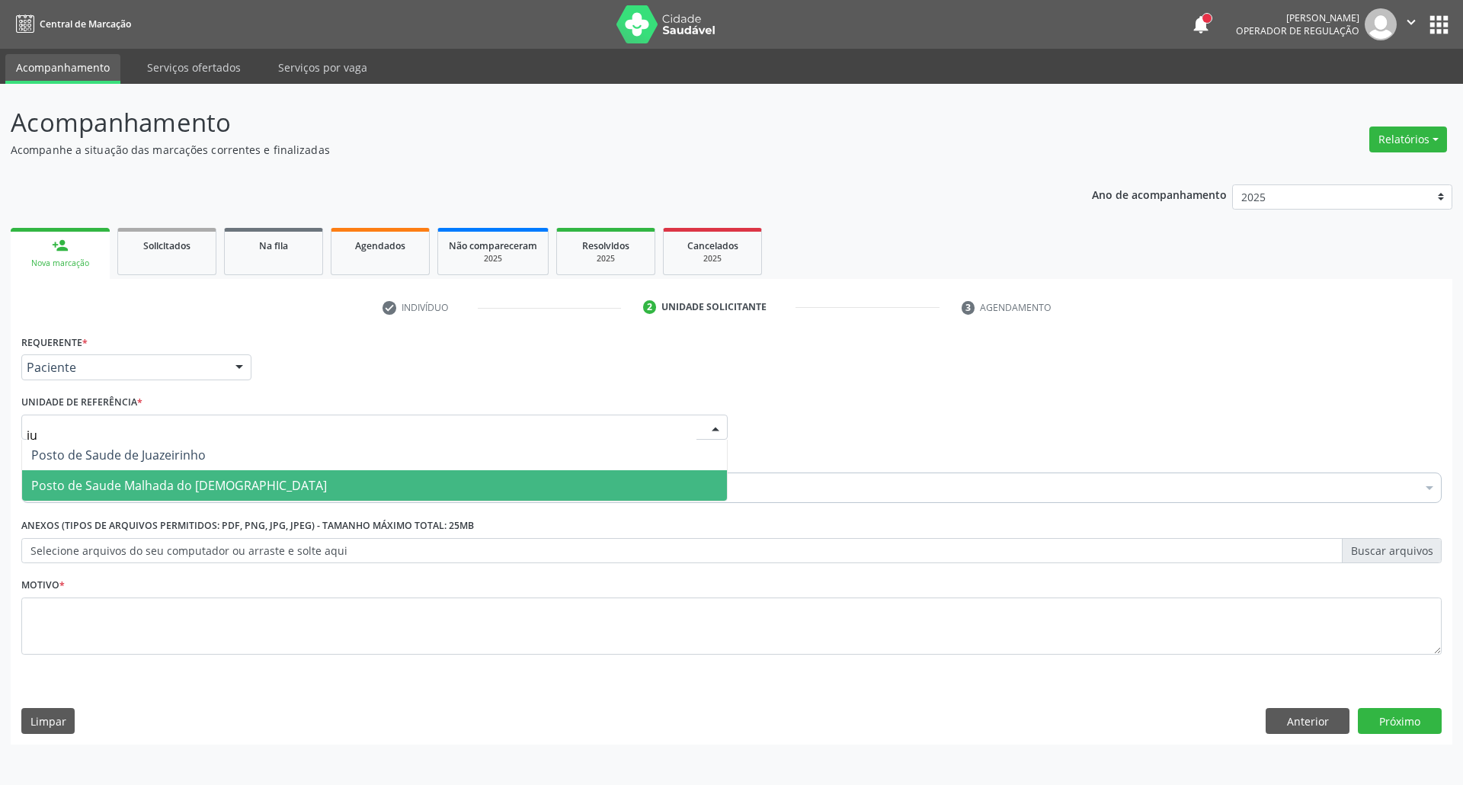
click at [123, 486] on span "Posto de Saude Malhada do [DEMOGRAPHIC_DATA]" at bounding box center [179, 485] width 296 height 17
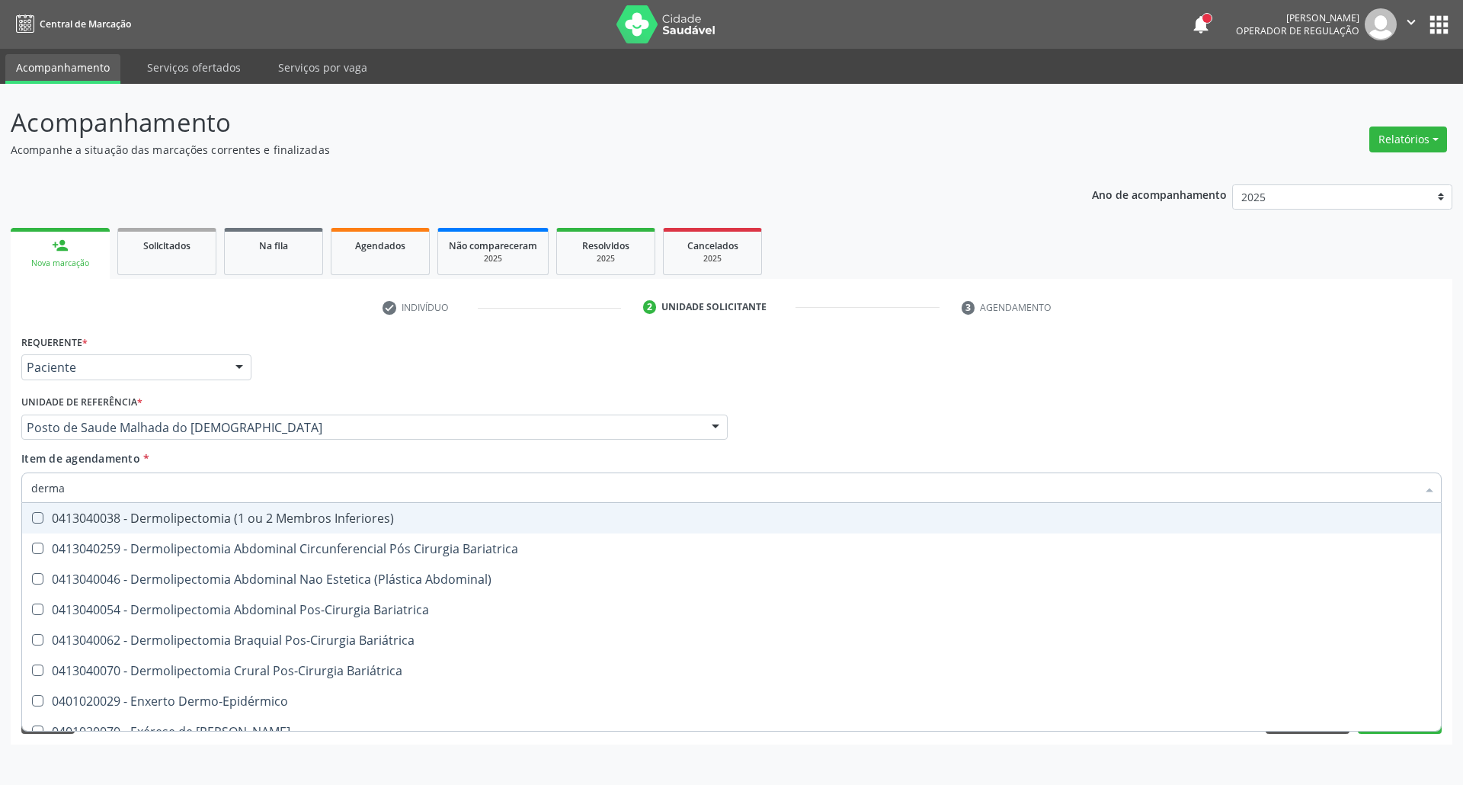
type input "dermat"
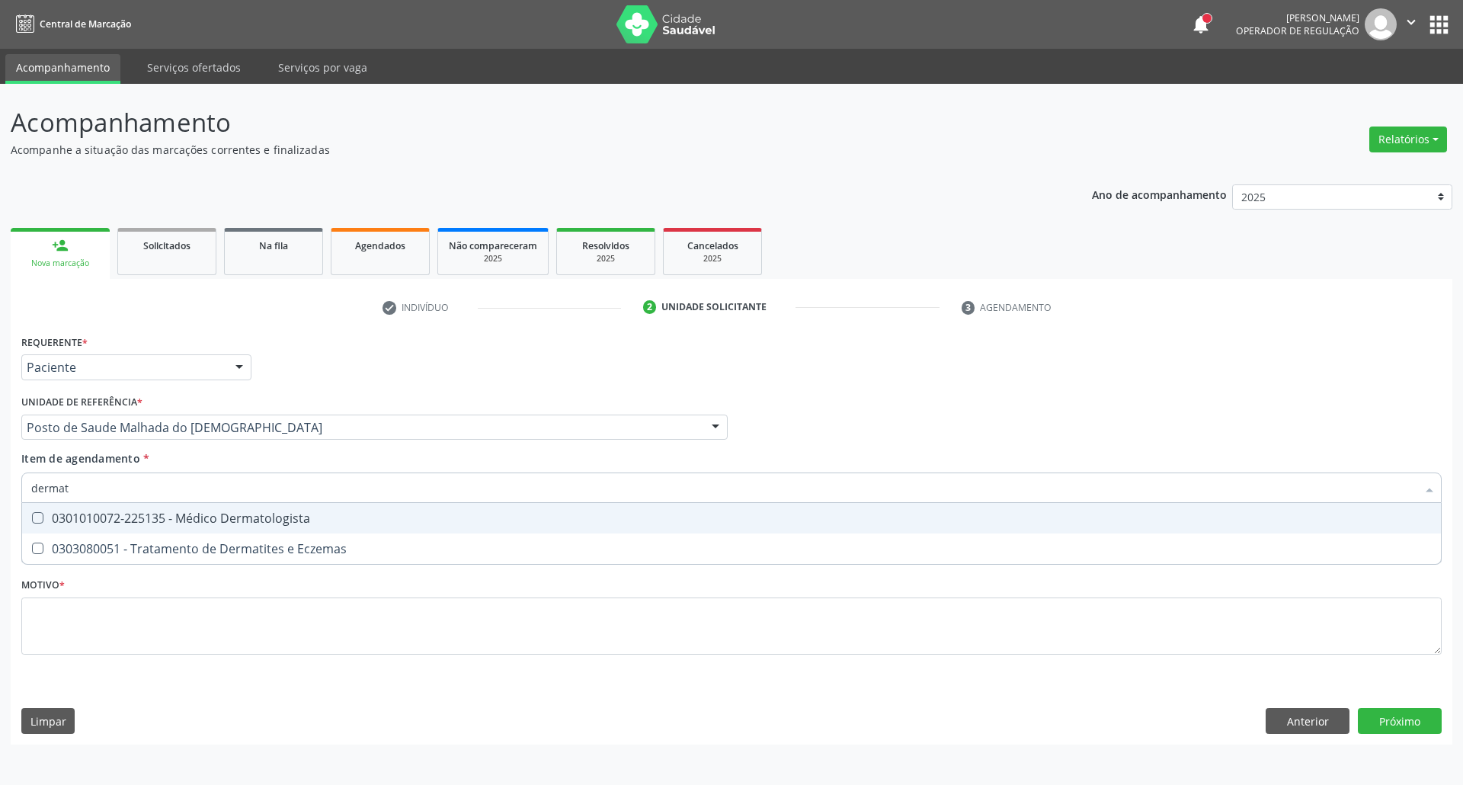
drag, startPoint x: 202, startPoint y: 515, endPoint x: 203, endPoint y: 526, distance: 10.7
click at [203, 515] on div "0301010072-225135 - Médico Dermatologista" at bounding box center [731, 518] width 1400 height 12
checkbox Dermatologista "true"
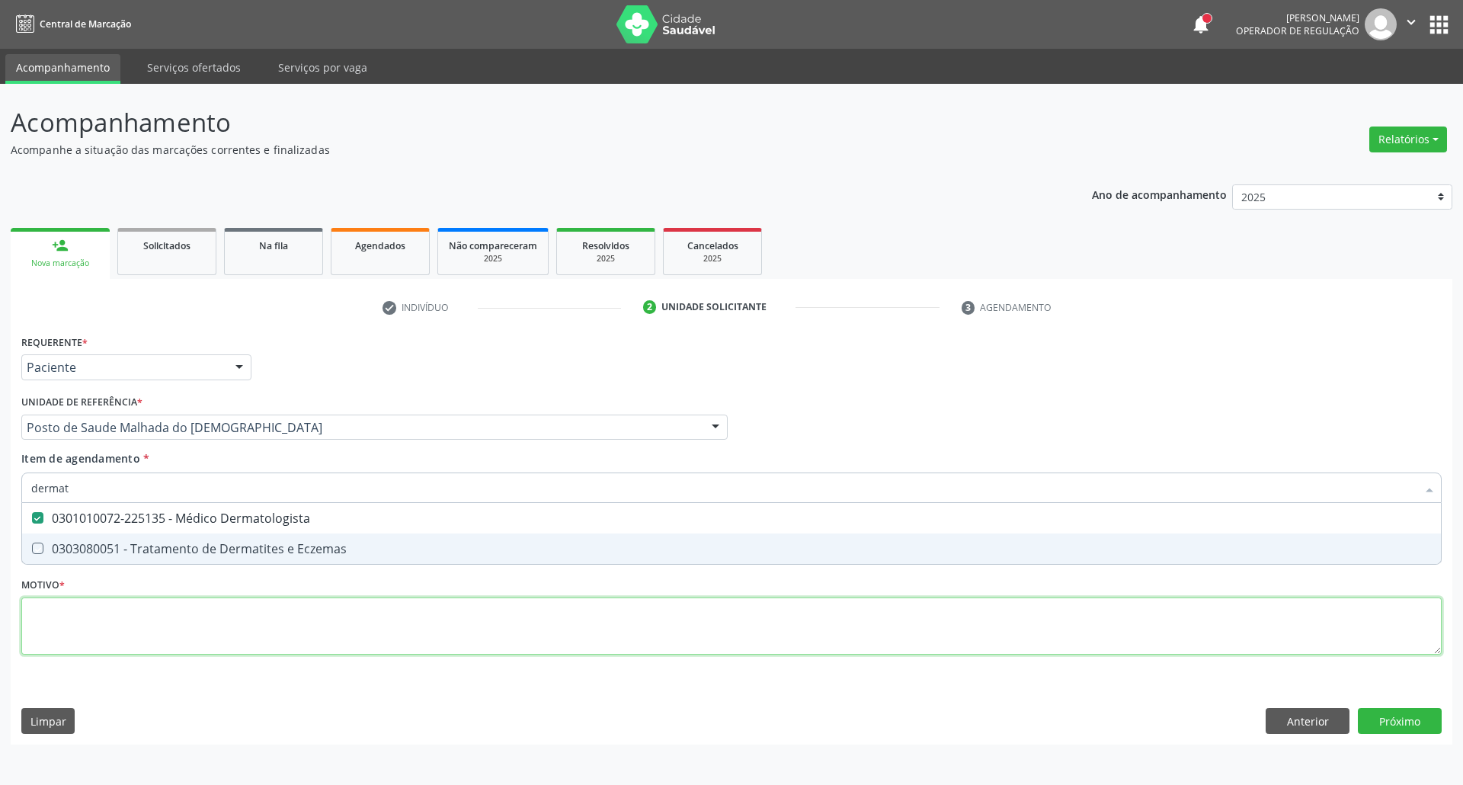
click at [203, 634] on div "Requerente * Paciente Profissional de Saúde Paciente Nenhum resultado encontrad…" at bounding box center [731, 503] width 1420 height 345
checkbox Eczemas "true"
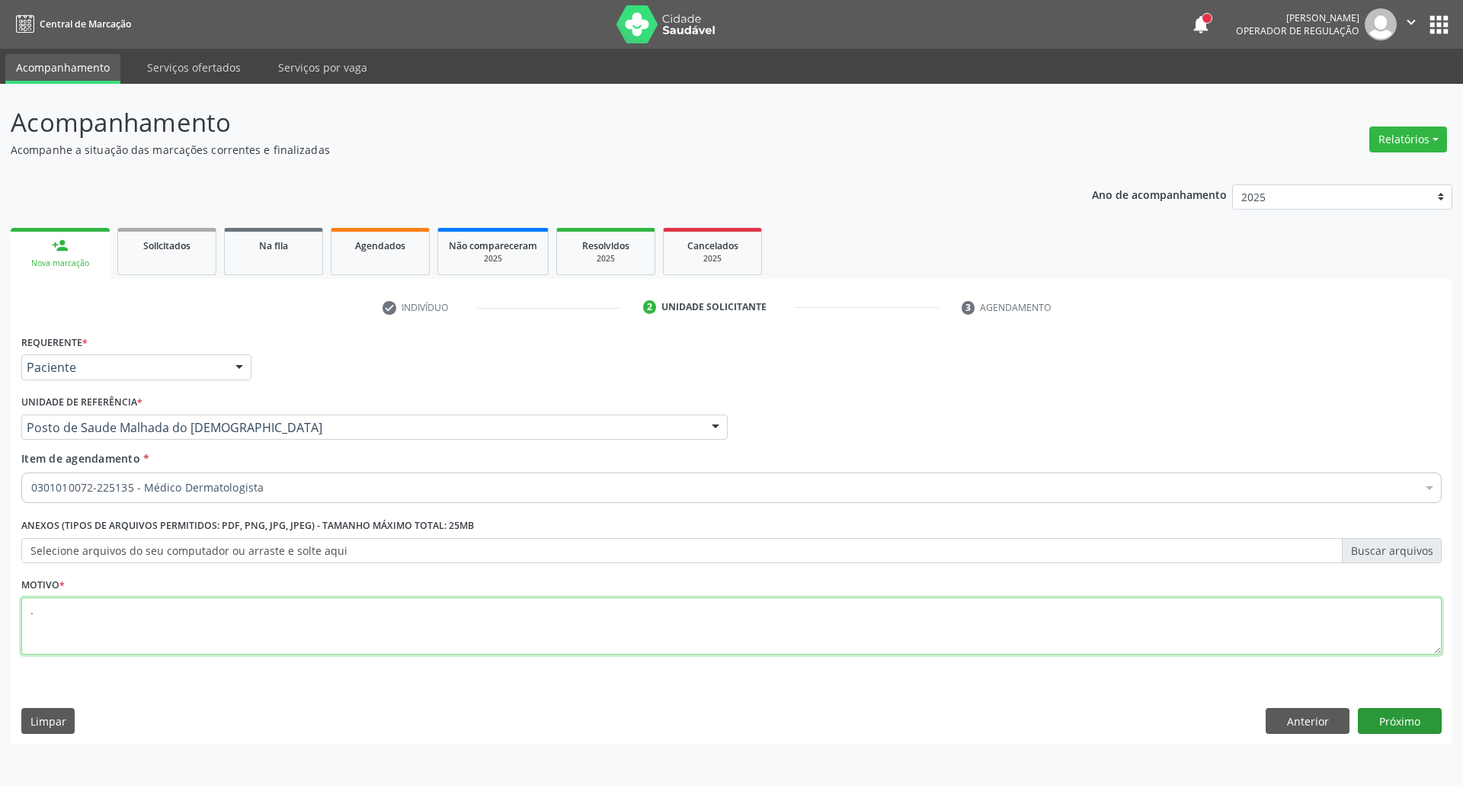
type textarea "."
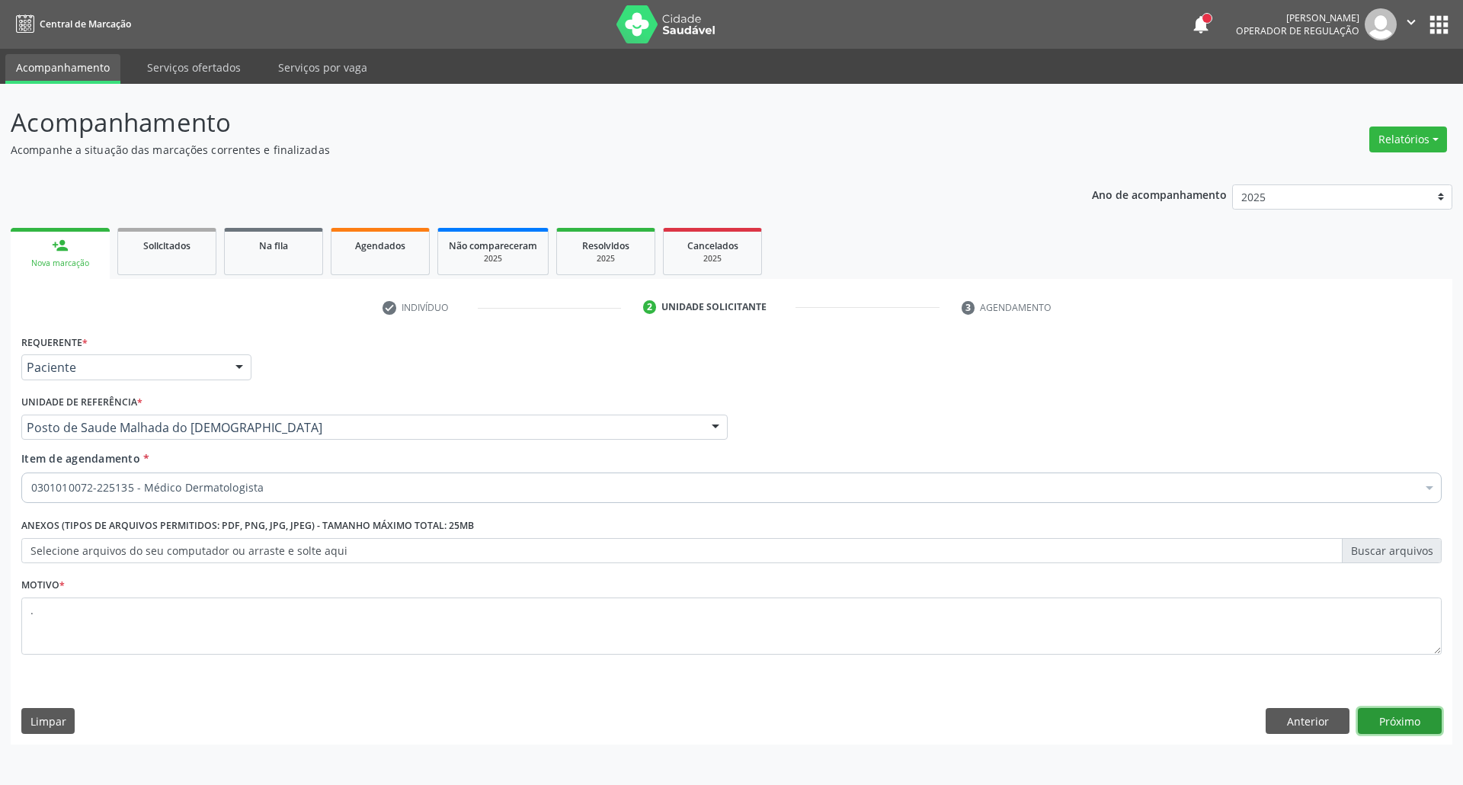
click at [1393, 731] on button "Próximo" at bounding box center [1400, 721] width 84 height 26
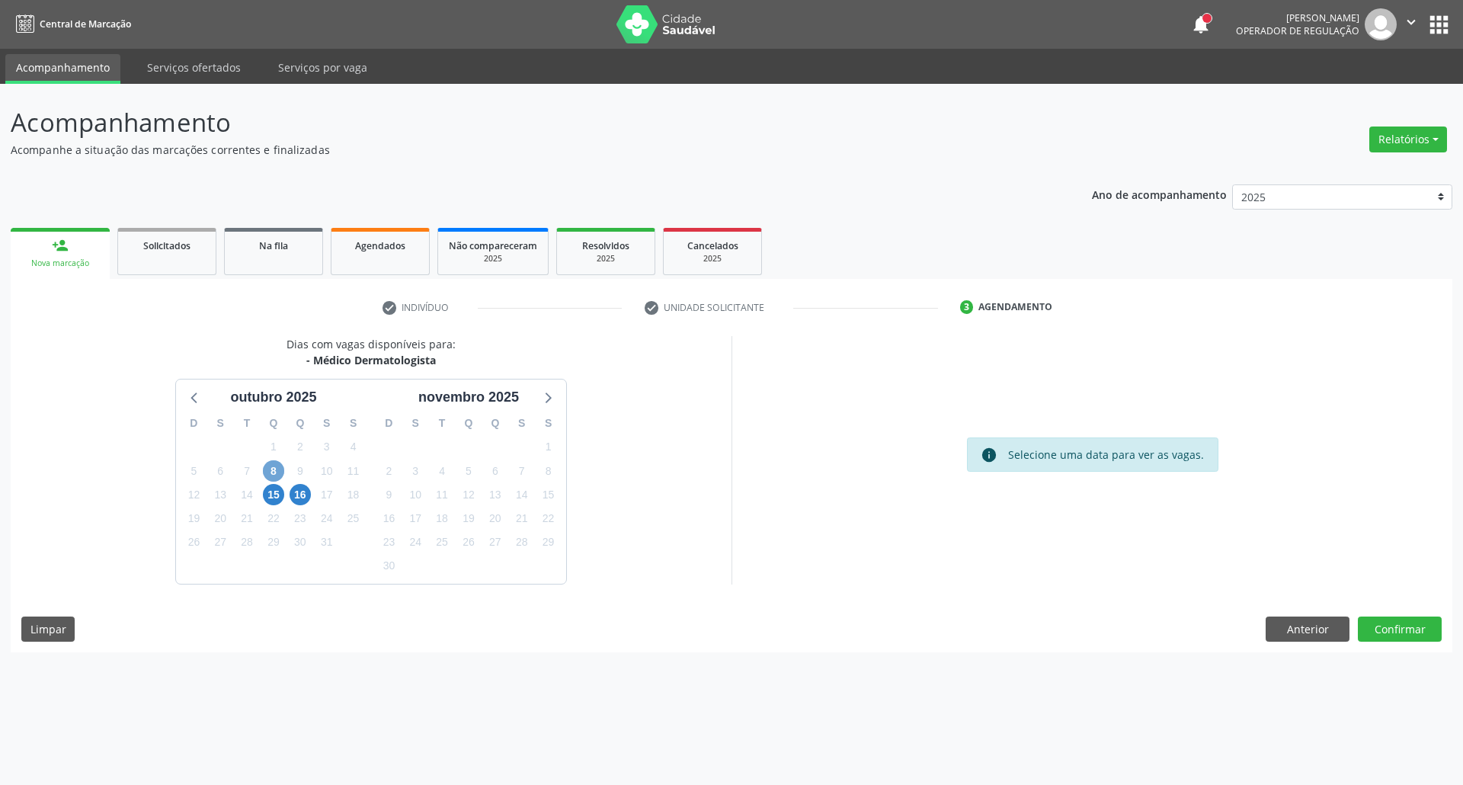
click at [278, 474] on span "8" at bounding box center [273, 470] width 21 height 21
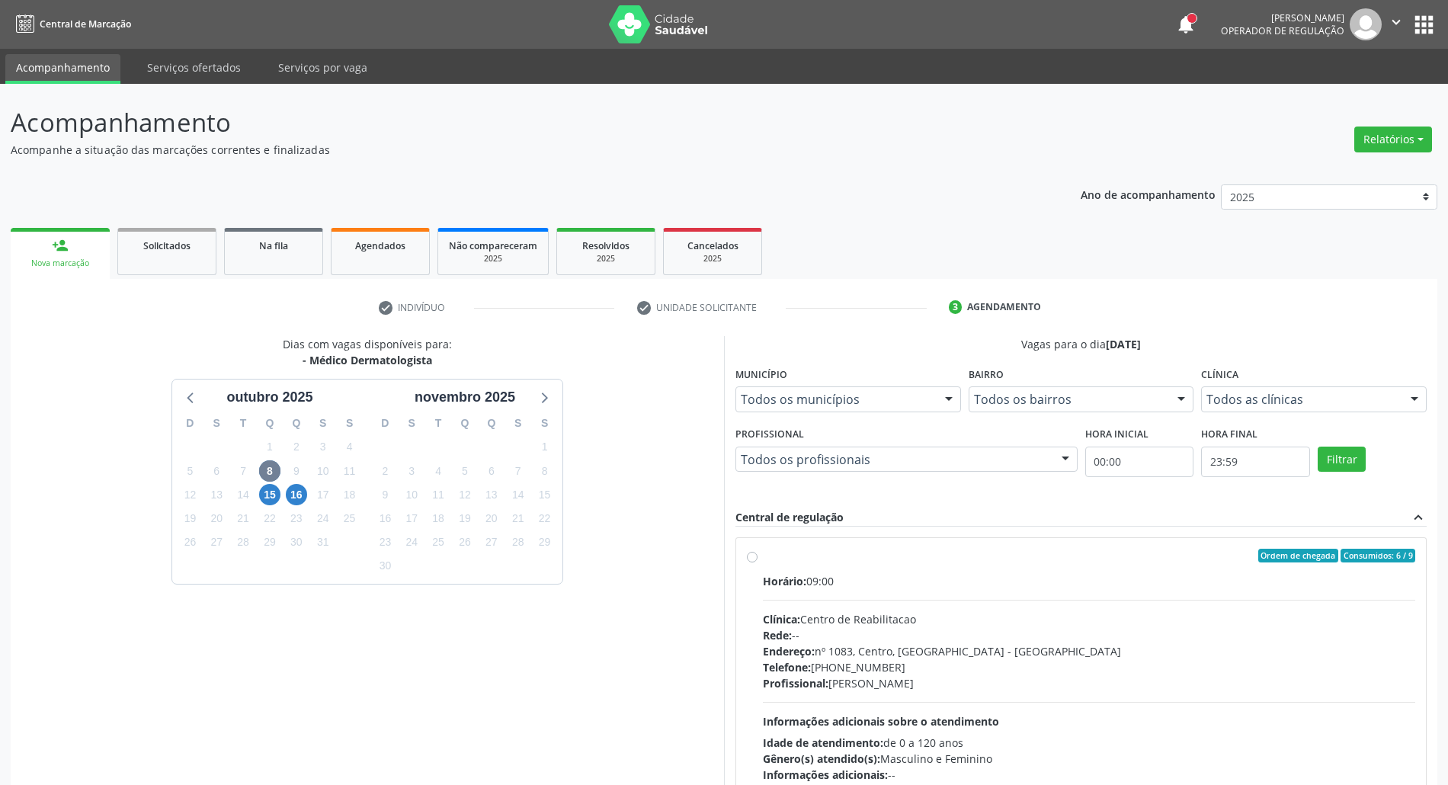
drag, startPoint x: 1010, startPoint y: 606, endPoint x: 1068, endPoint y: 388, distance: 226.4
click at [1010, 605] on div "Horário: 09:00 Clínica: Centro de Reabilitacao Rede: -- Endereço: nº 1083, Cent…" at bounding box center [1089, 678] width 652 height 210
click at [757, 562] on input "Ordem de chegada Consumidos: 6 / 9 Horário: 09:00 Clínica: Centro de Reabilitac…" at bounding box center [752, 556] width 11 height 14
radio input "true"
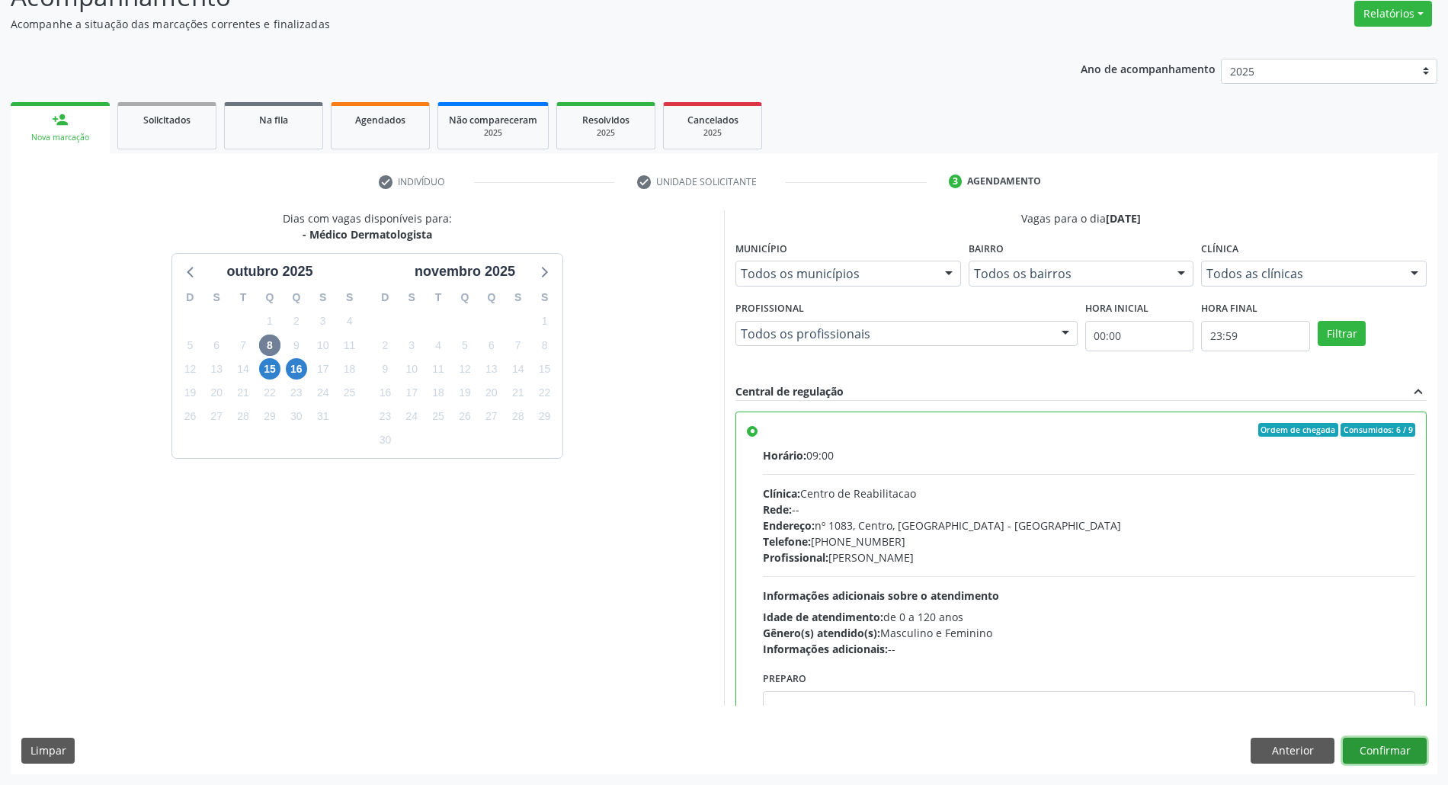
click at [1407, 757] on button "Confirmar" at bounding box center [1385, 751] width 84 height 26
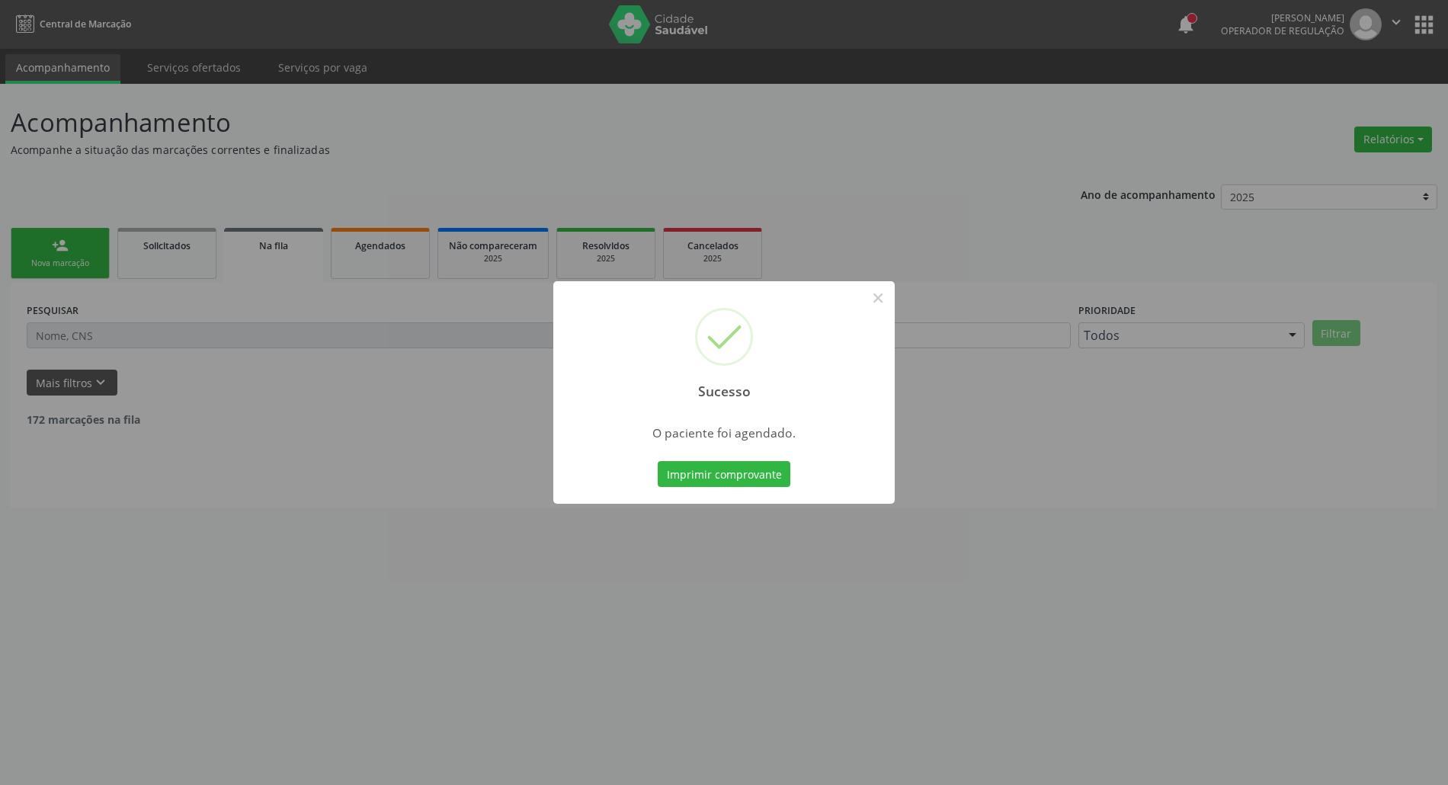
scroll to position [0, 0]
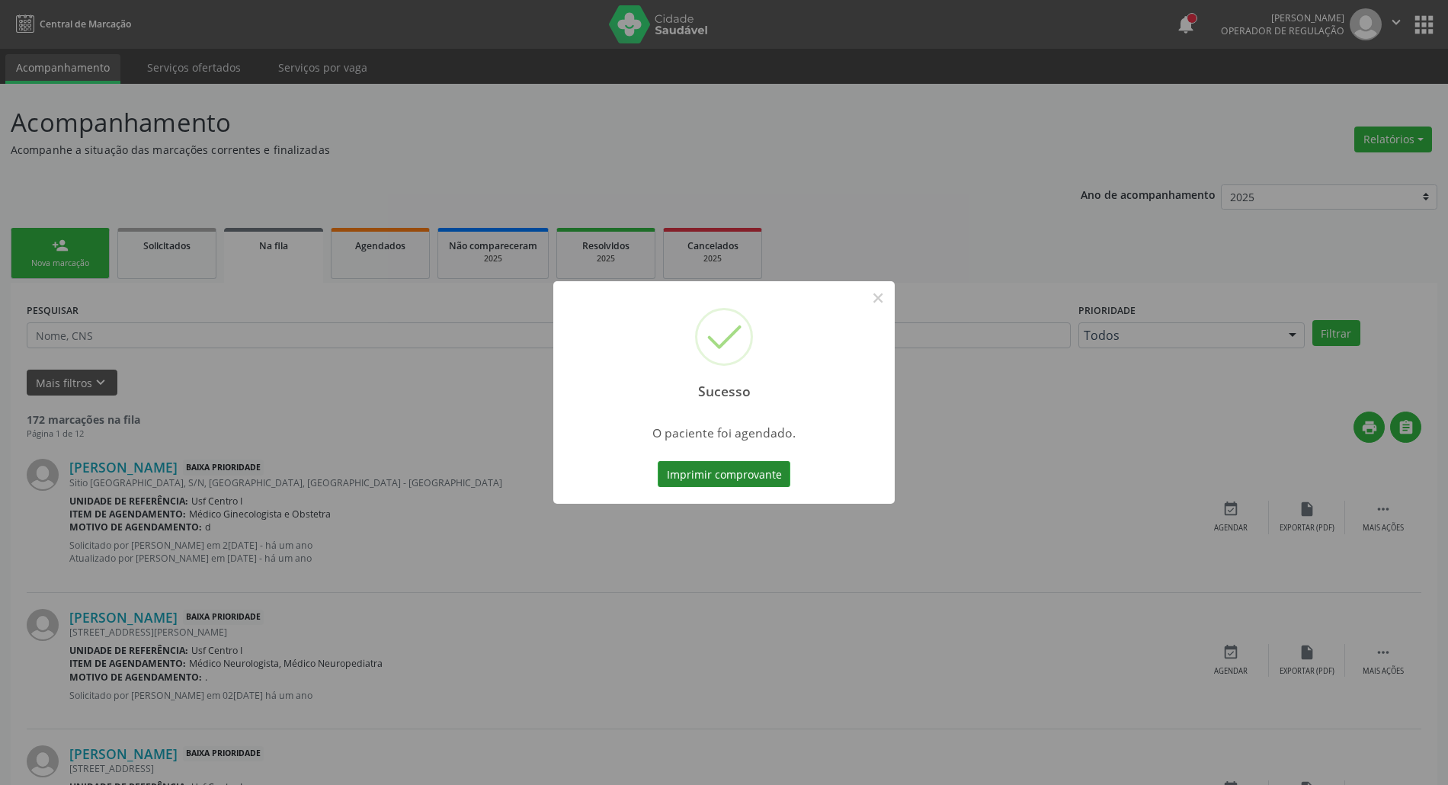
click at [715, 467] on button "Imprimir comprovante" at bounding box center [724, 474] width 133 height 26
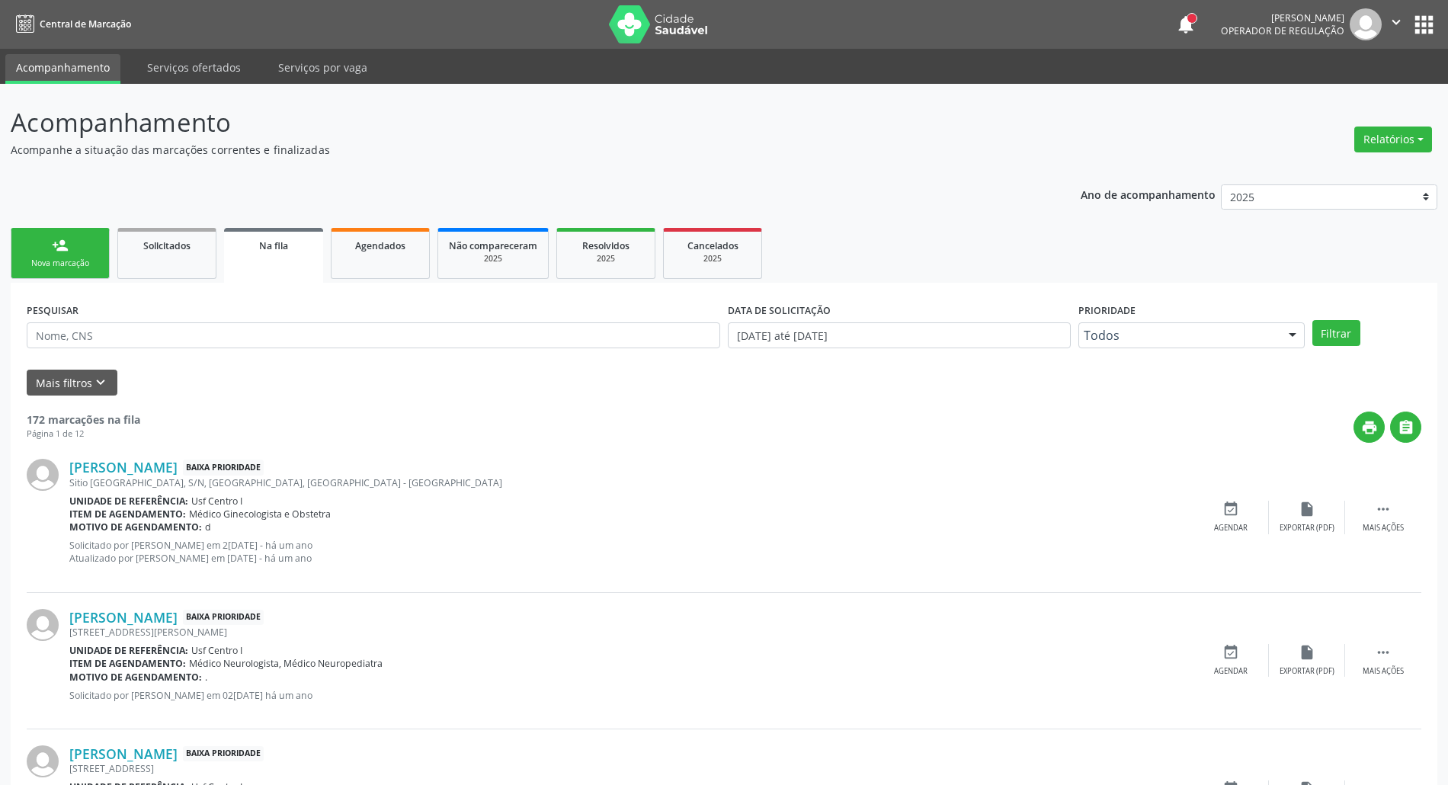
click at [64, 254] on link "person_add Nova marcação" at bounding box center [60, 253] width 99 height 51
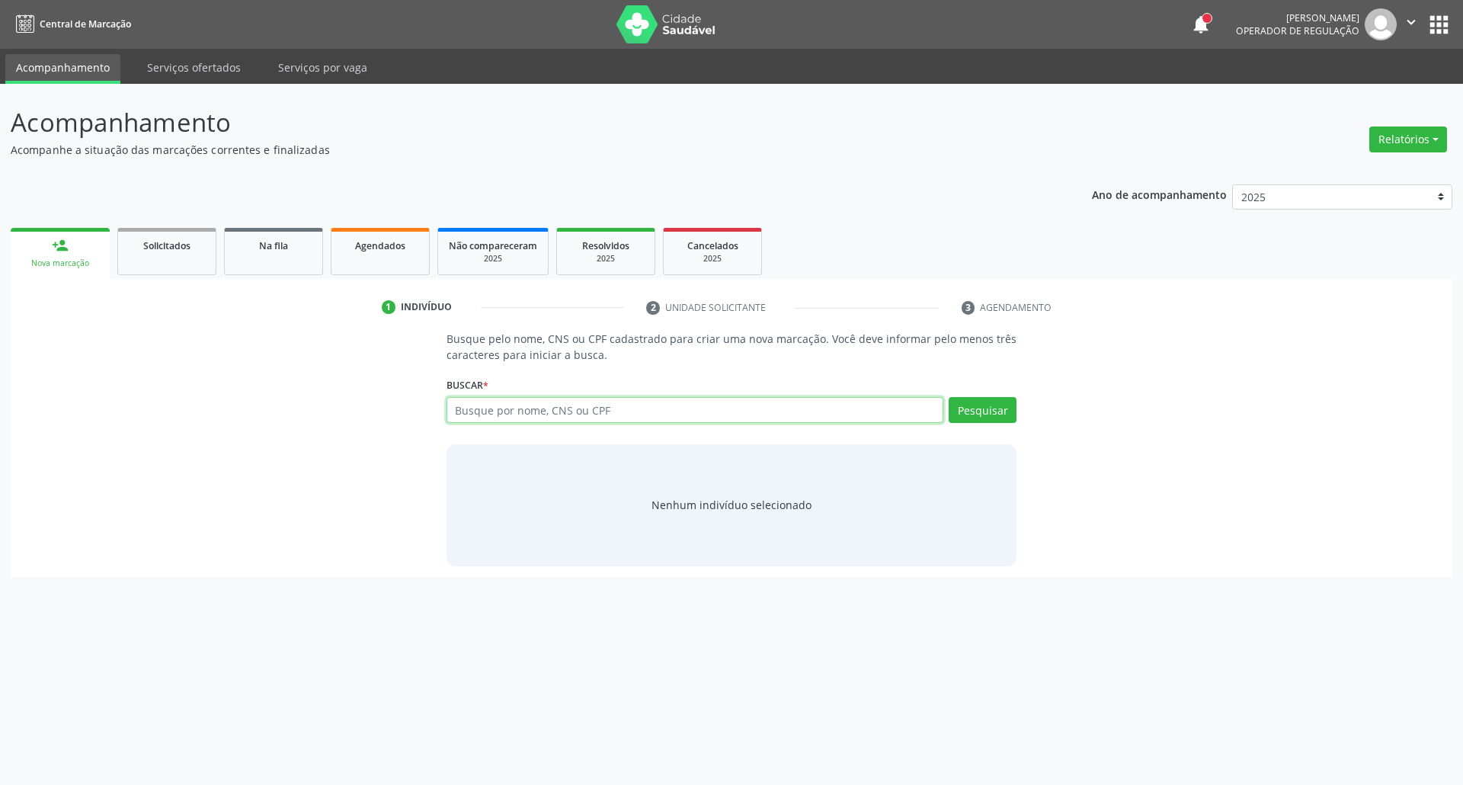
click at [574, 405] on input "text" at bounding box center [695, 410] width 498 height 26
type input "03689113490"
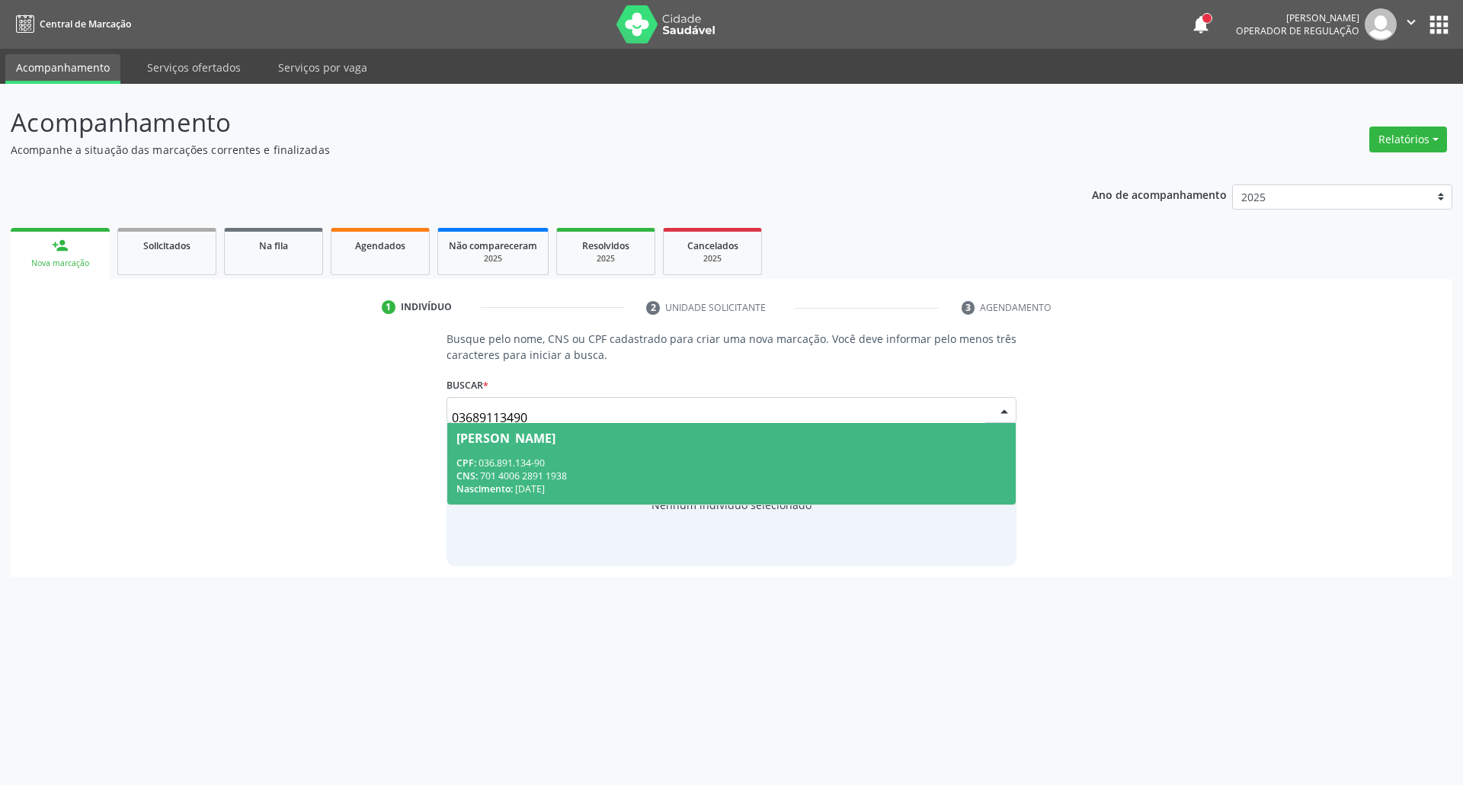
click at [641, 451] on span "Maria de Lima Santos CPF: 036.891.134-90 CNS: 701 4006 2891 1938 Nascimento: 12…" at bounding box center [731, 464] width 569 height 82
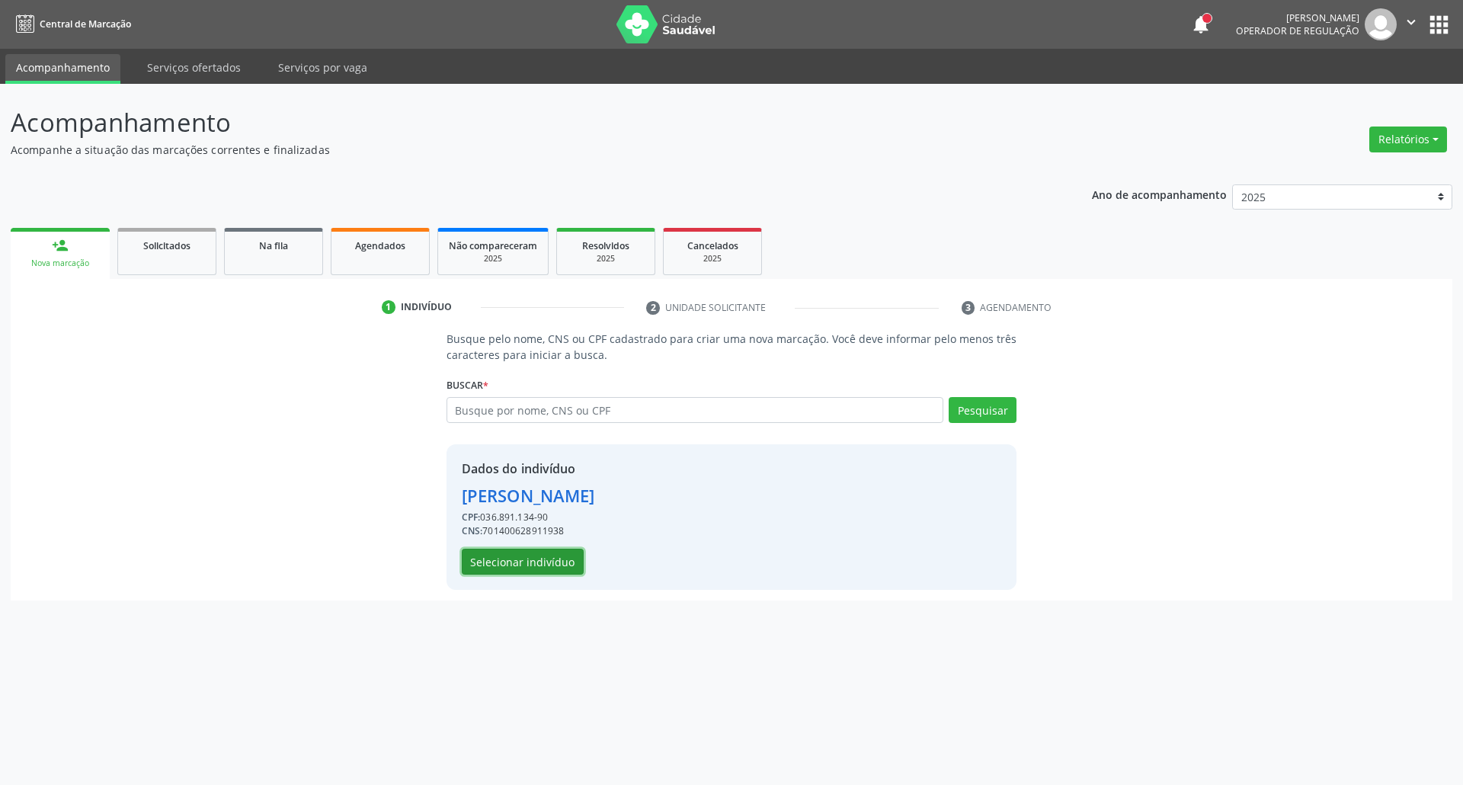
click at [546, 562] on button "Selecionar indivíduo" at bounding box center [523, 562] width 122 height 26
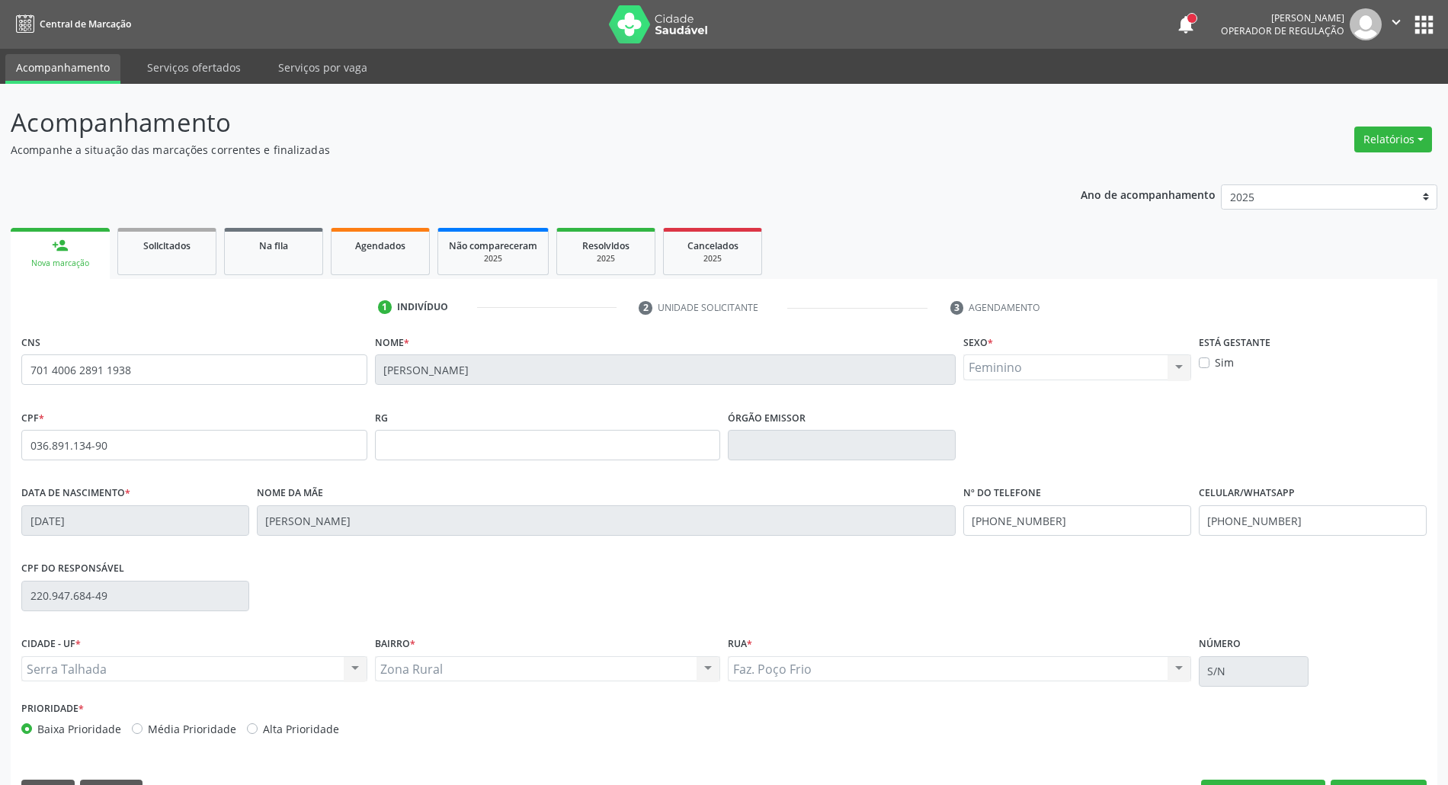
scroll to position [41, 0]
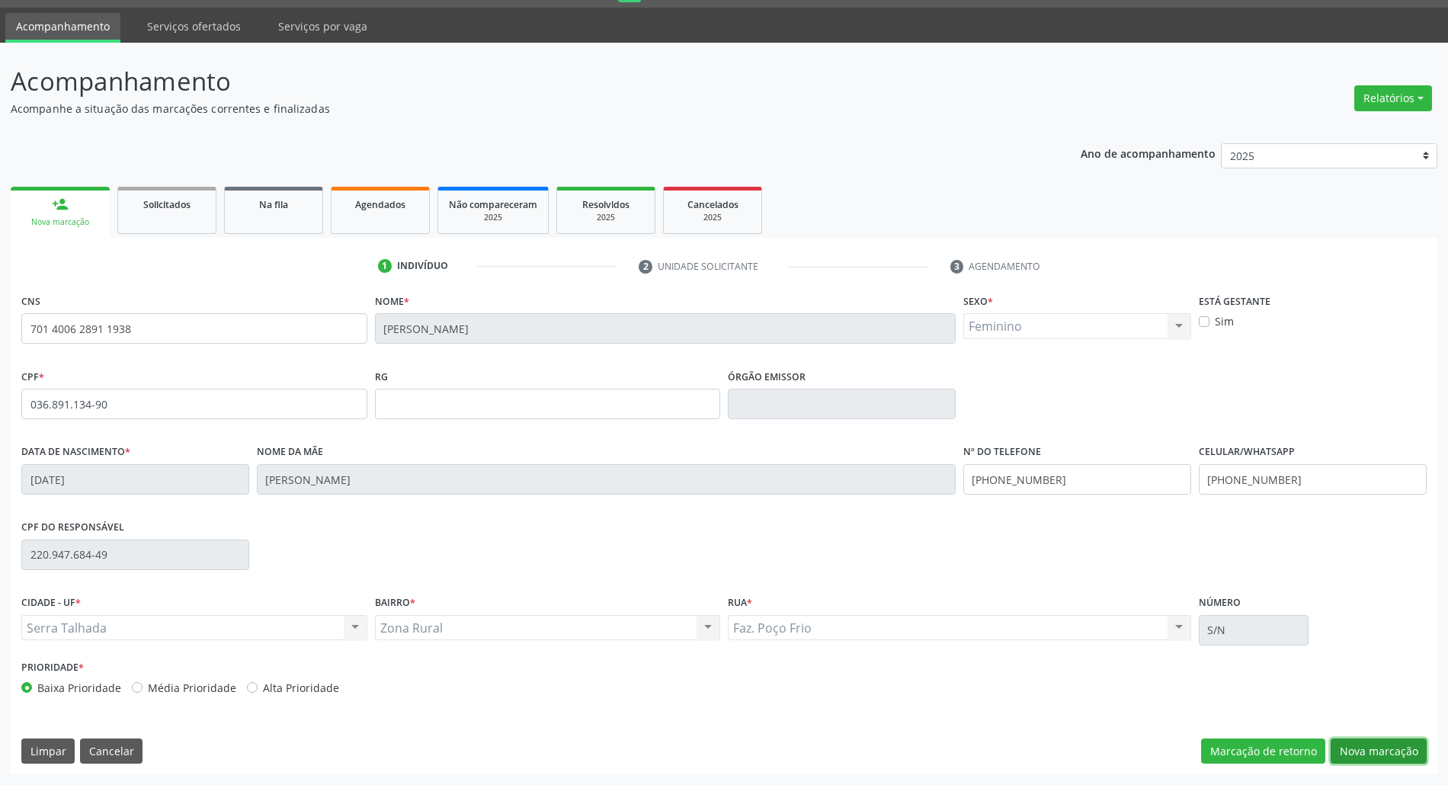
click at [1391, 750] on button "Nova marcação" at bounding box center [1378, 751] width 96 height 26
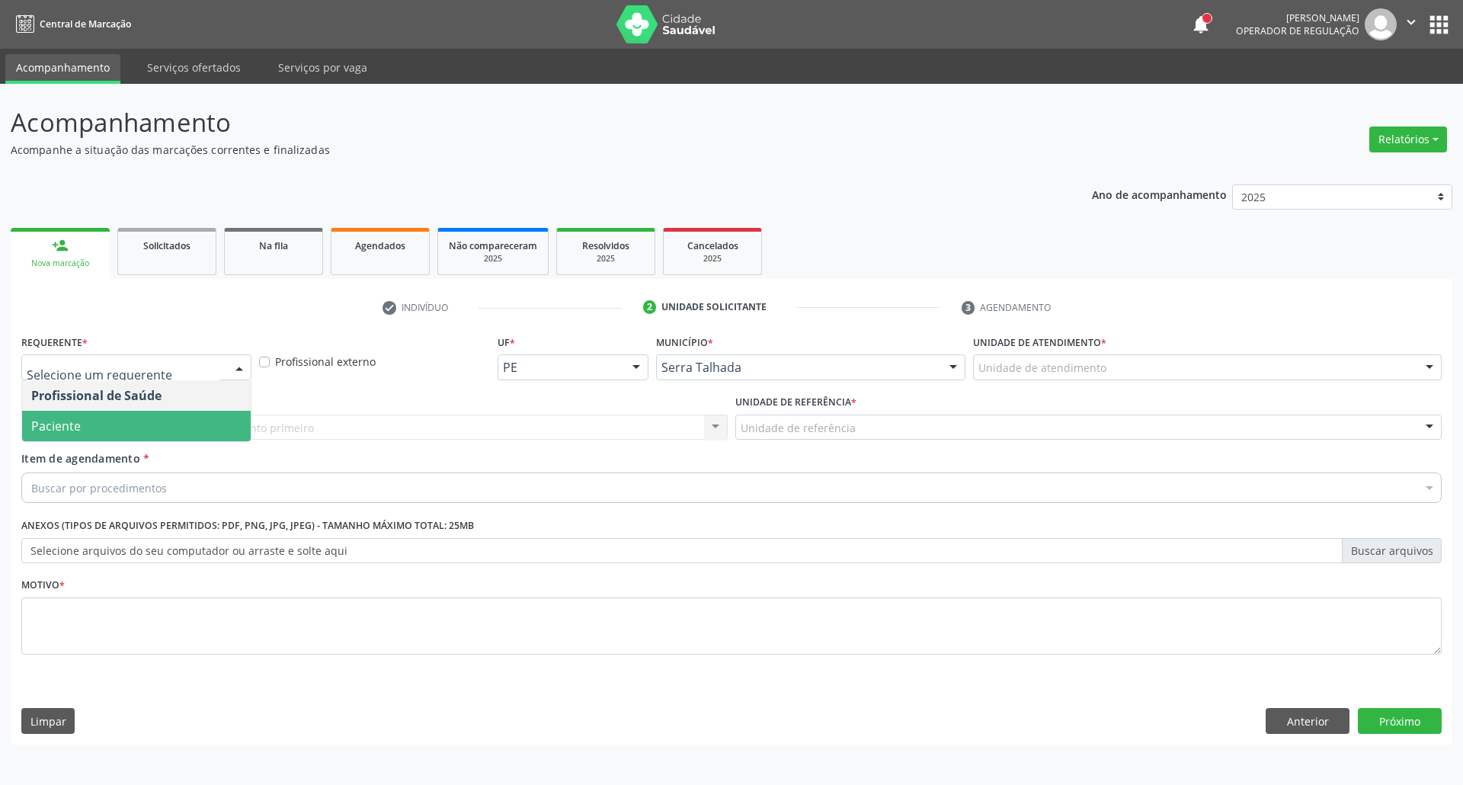
click at [117, 436] on span "Paciente" at bounding box center [136, 426] width 229 height 30
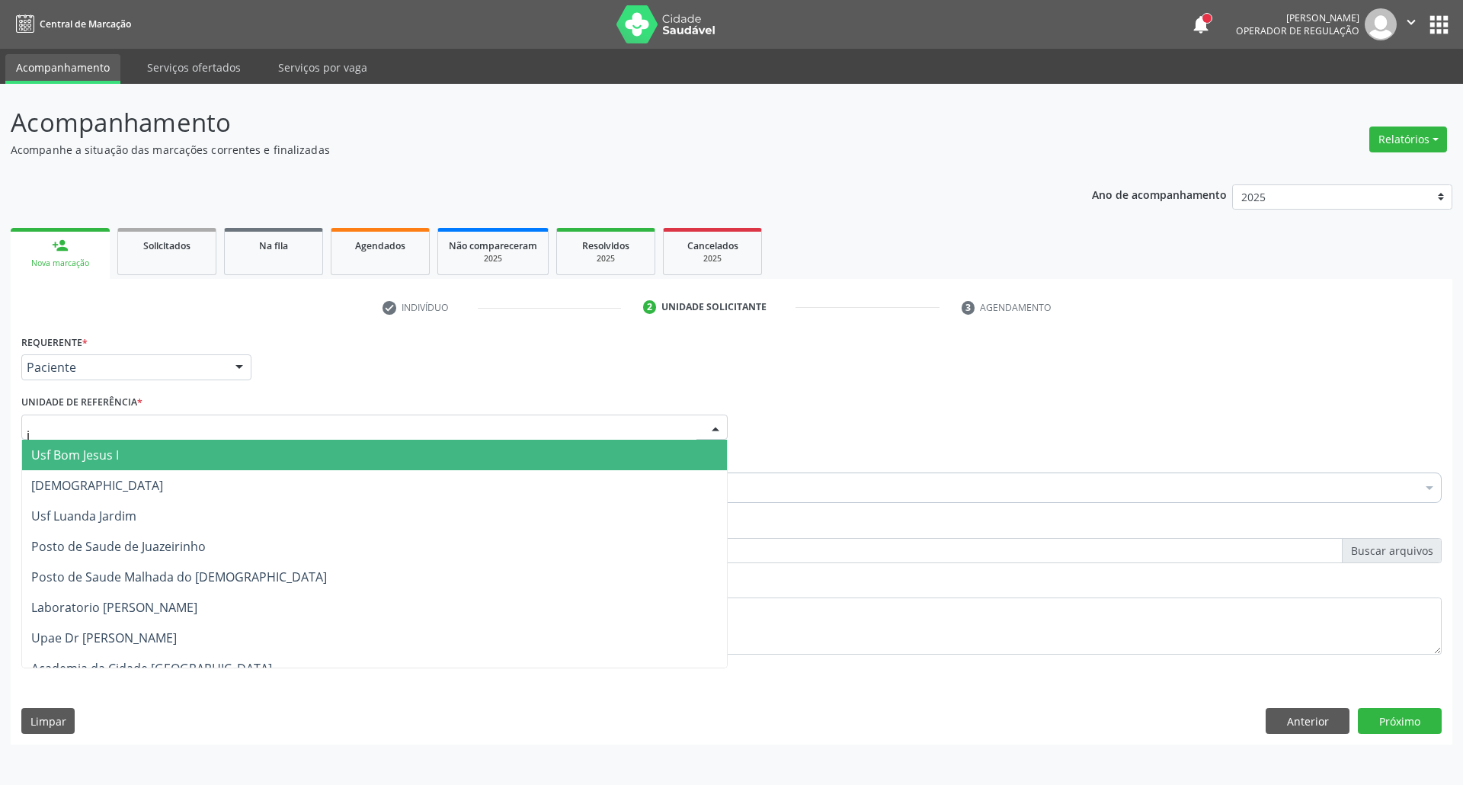
type input "ju"
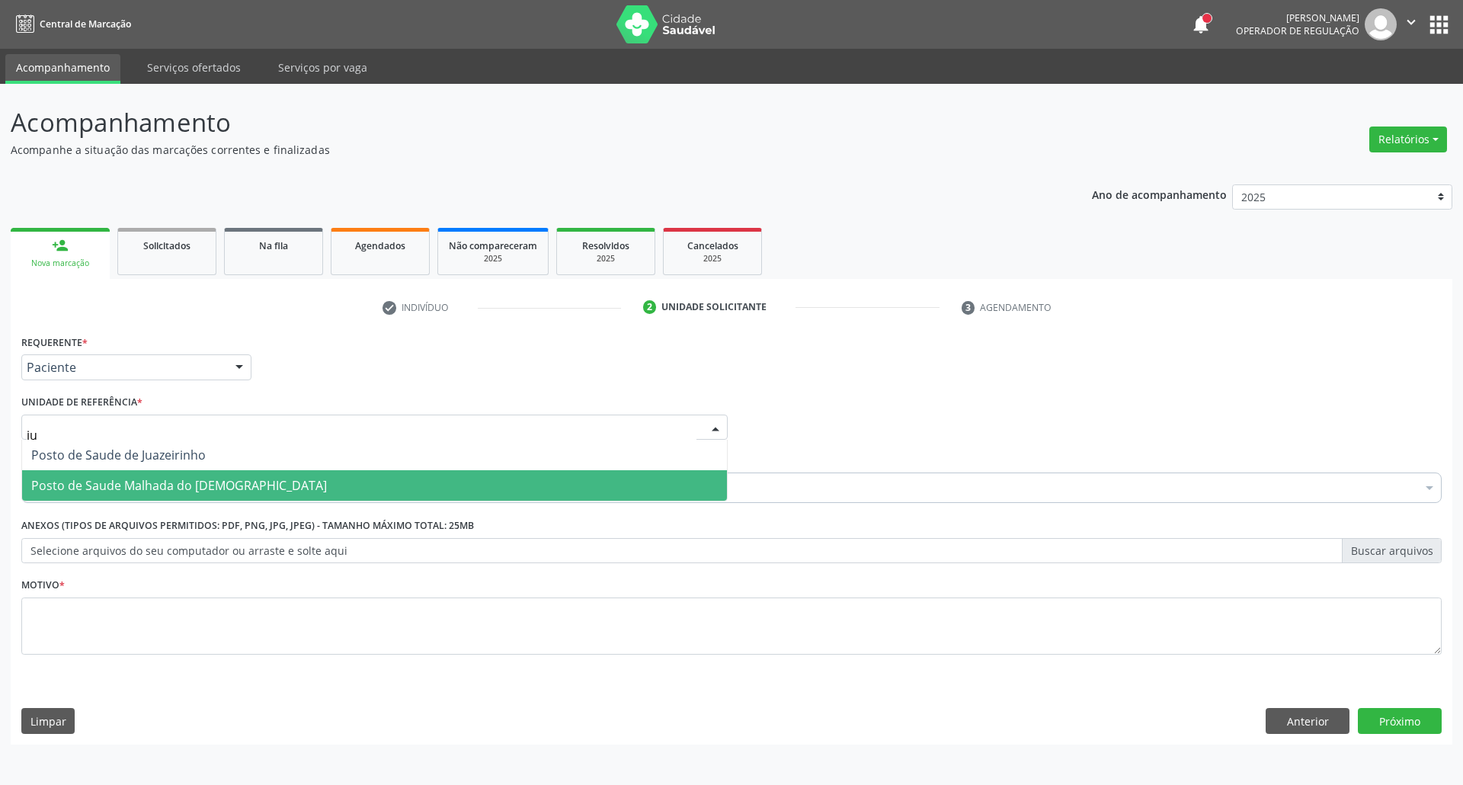
click at [220, 486] on span "Posto de Saude Malhada do [DEMOGRAPHIC_DATA]" at bounding box center [374, 485] width 705 height 30
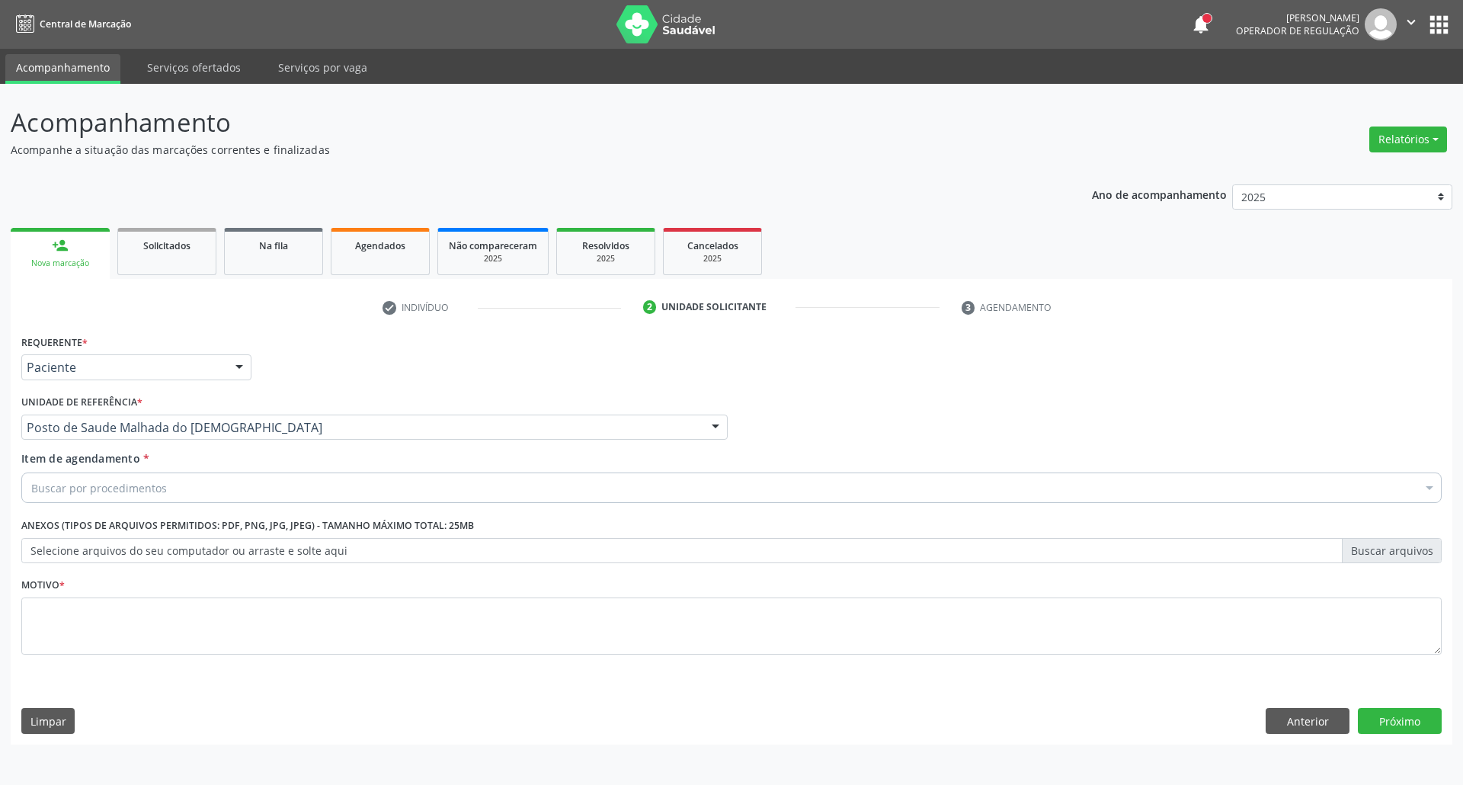
click at [168, 491] on div "Buscar por procedimentos" at bounding box center [731, 487] width 1420 height 30
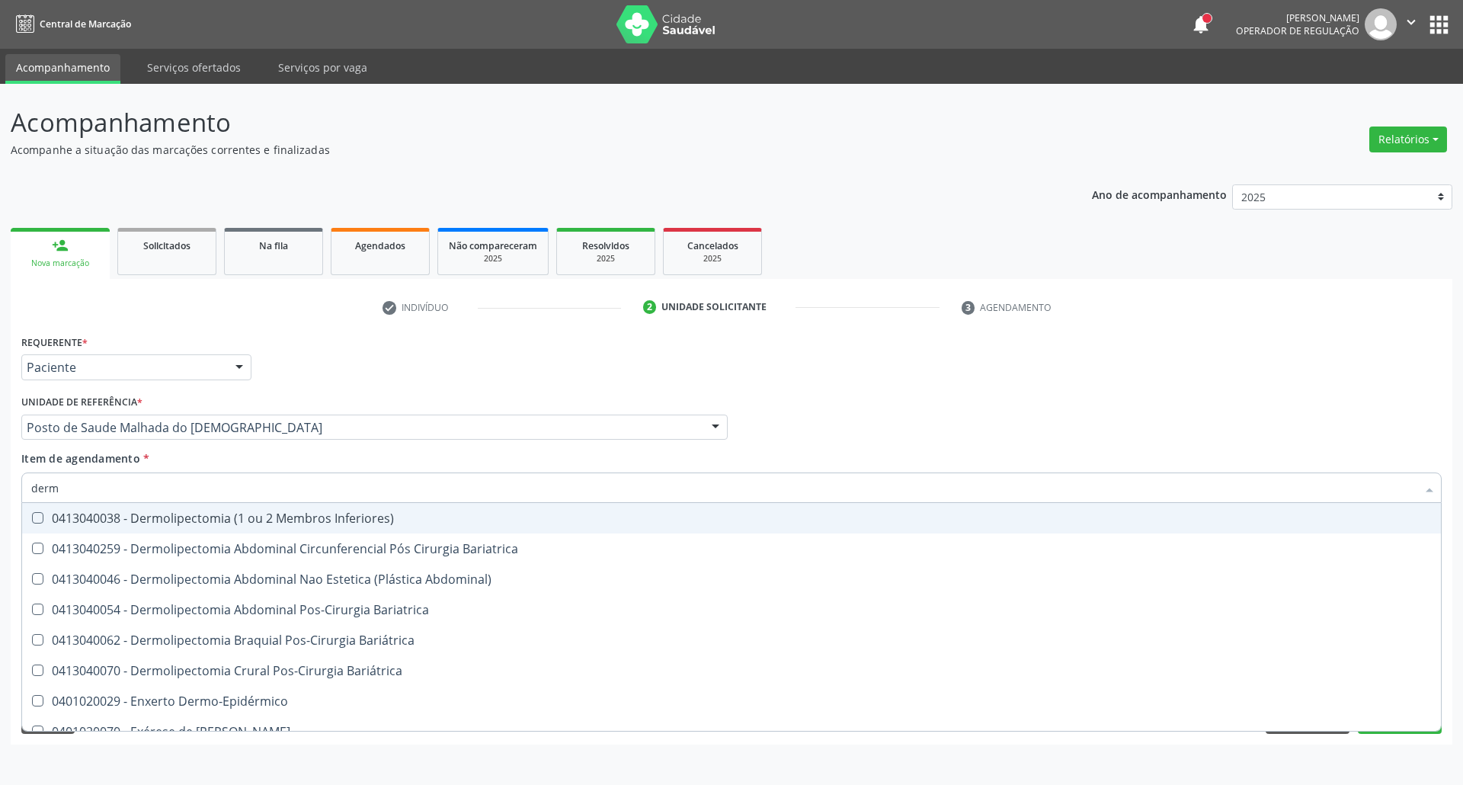
type input "derma"
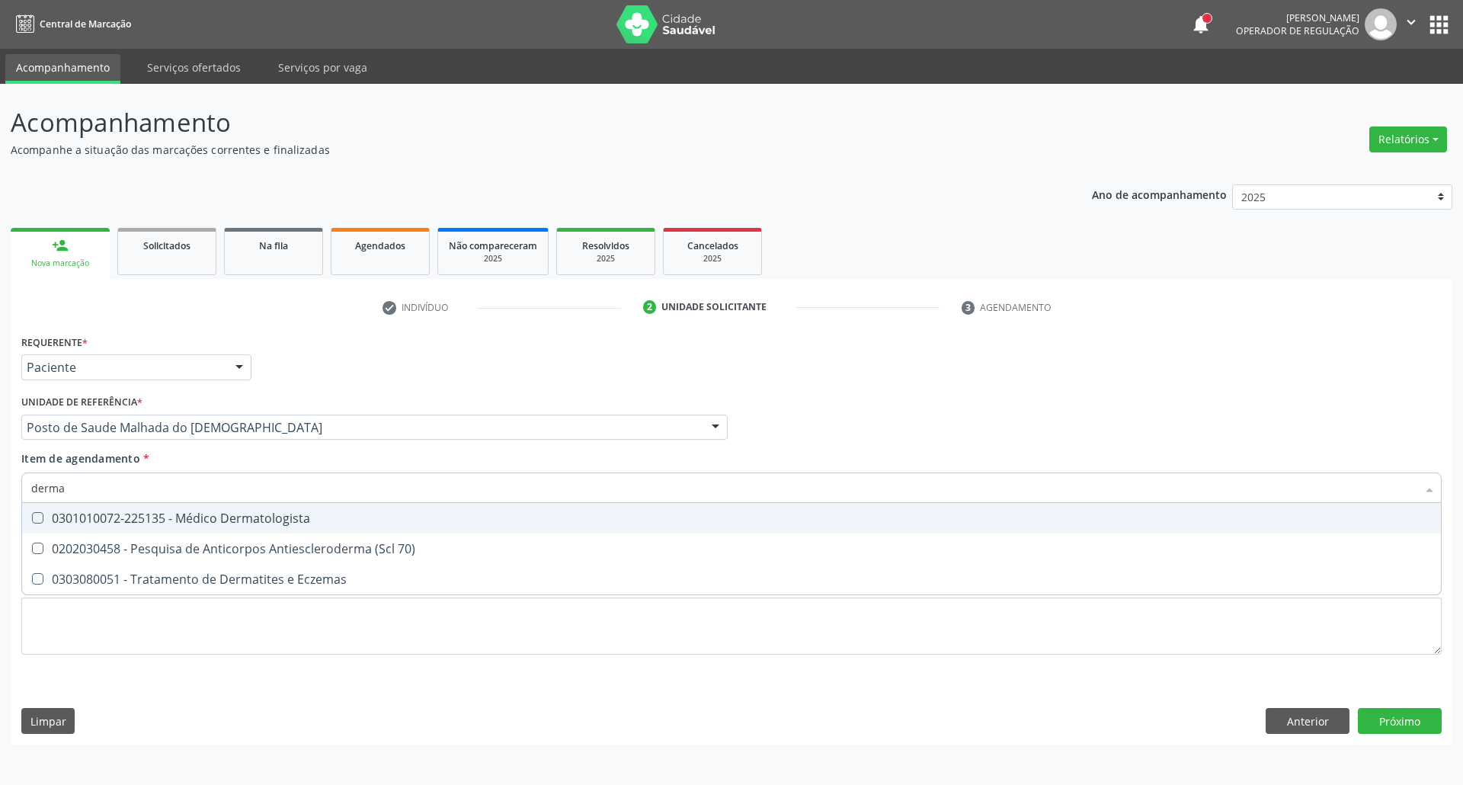
drag, startPoint x: 190, startPoint y: 515, endPoint x: 211, endPoint y: 549, distance: 40.4
click at [195, 516] on div "0301010072-225135 - Médico Dermatologista" at bounding box center [731, 518] width 1400 height 12
checkbox Dermatologista "true"
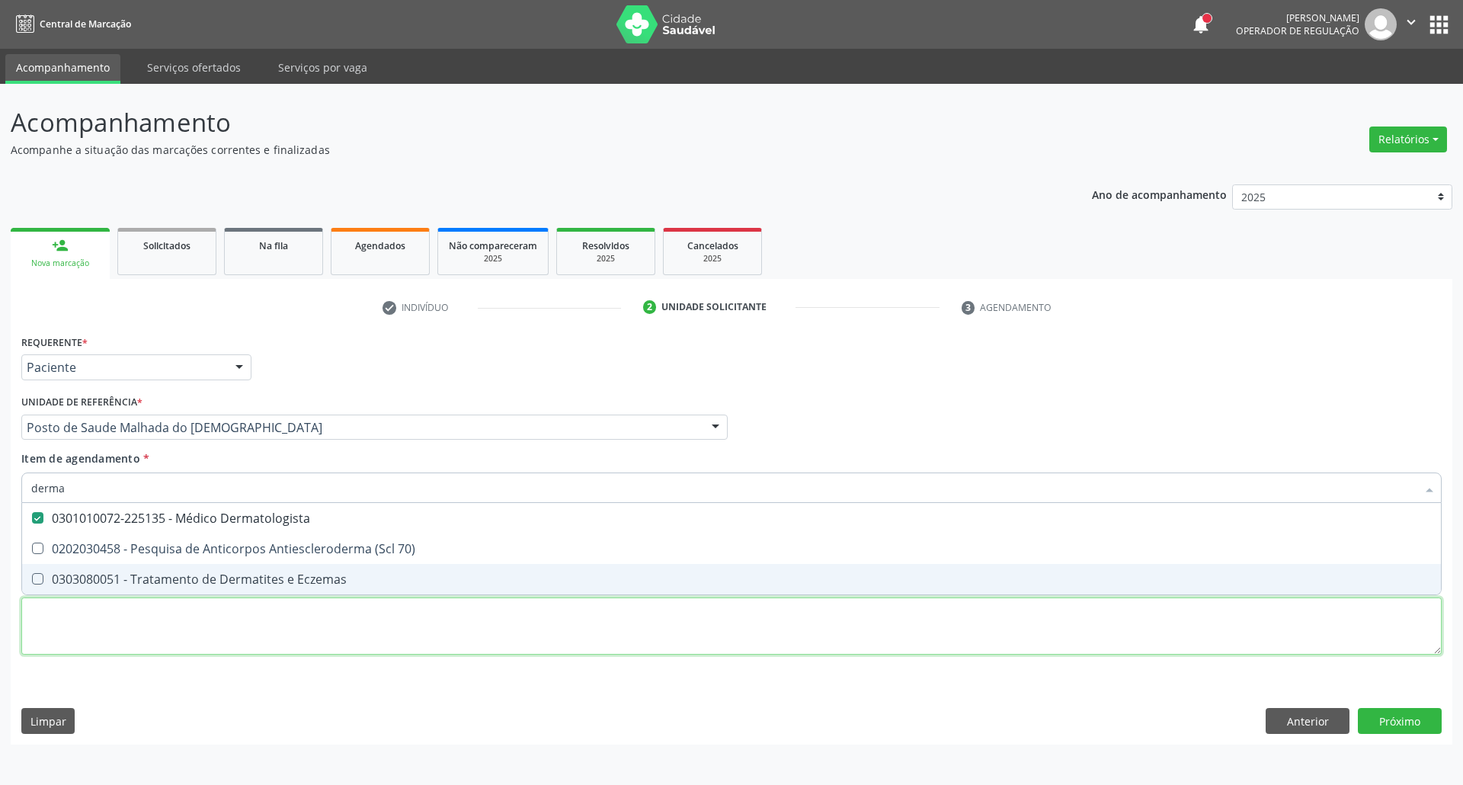
drag, startPoint x: 203, startPoint y: 626, endPoint x: 202, endPoint y: 606, distance: 19.1
click at [202, 626] on div "Requerente * Paciente Profissional de Saúde Paciente Nenhum resultado encontrad…" at bounding box center [731, 503] width 1420 height 345
checkbox 70\) "true"
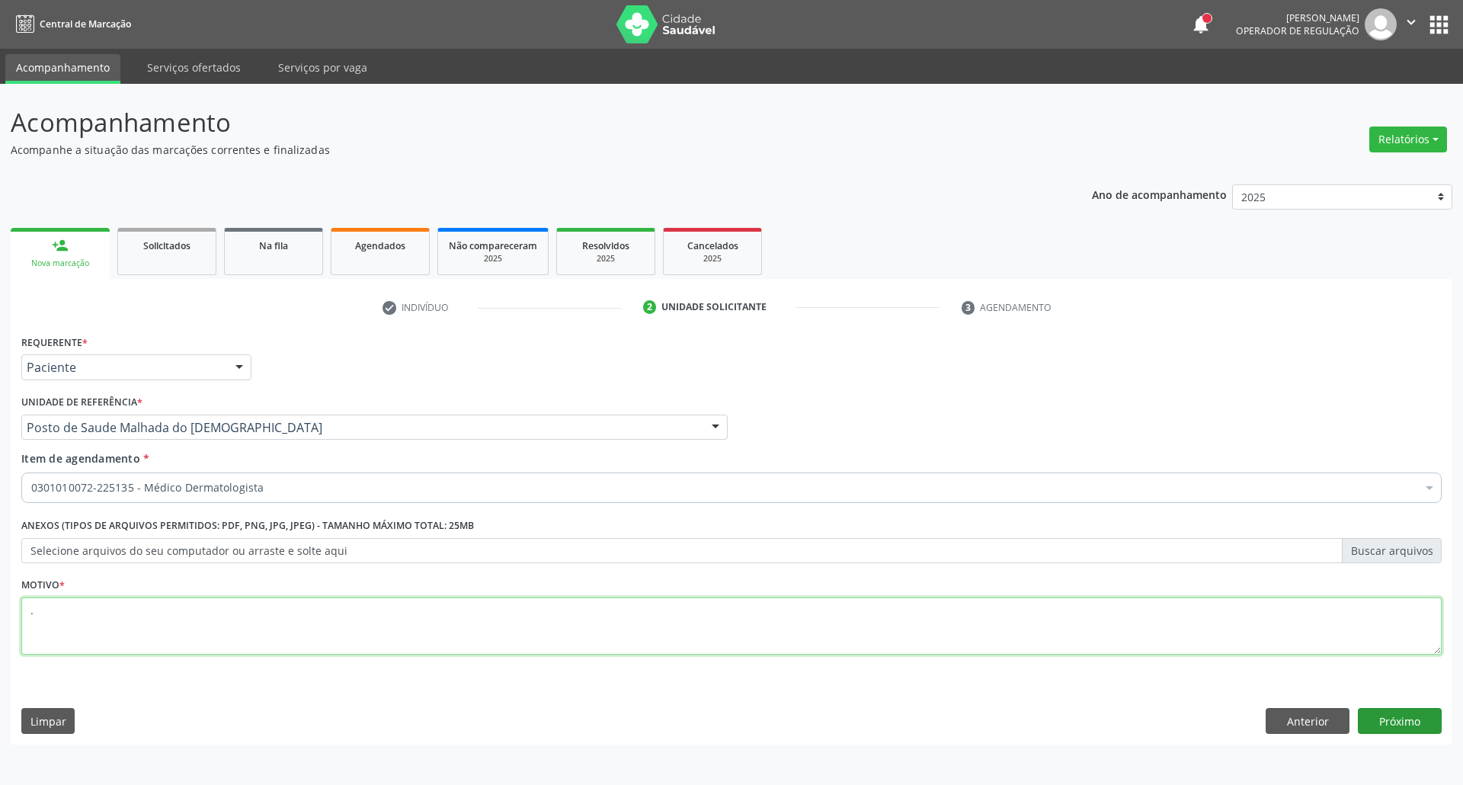
type textarea "."
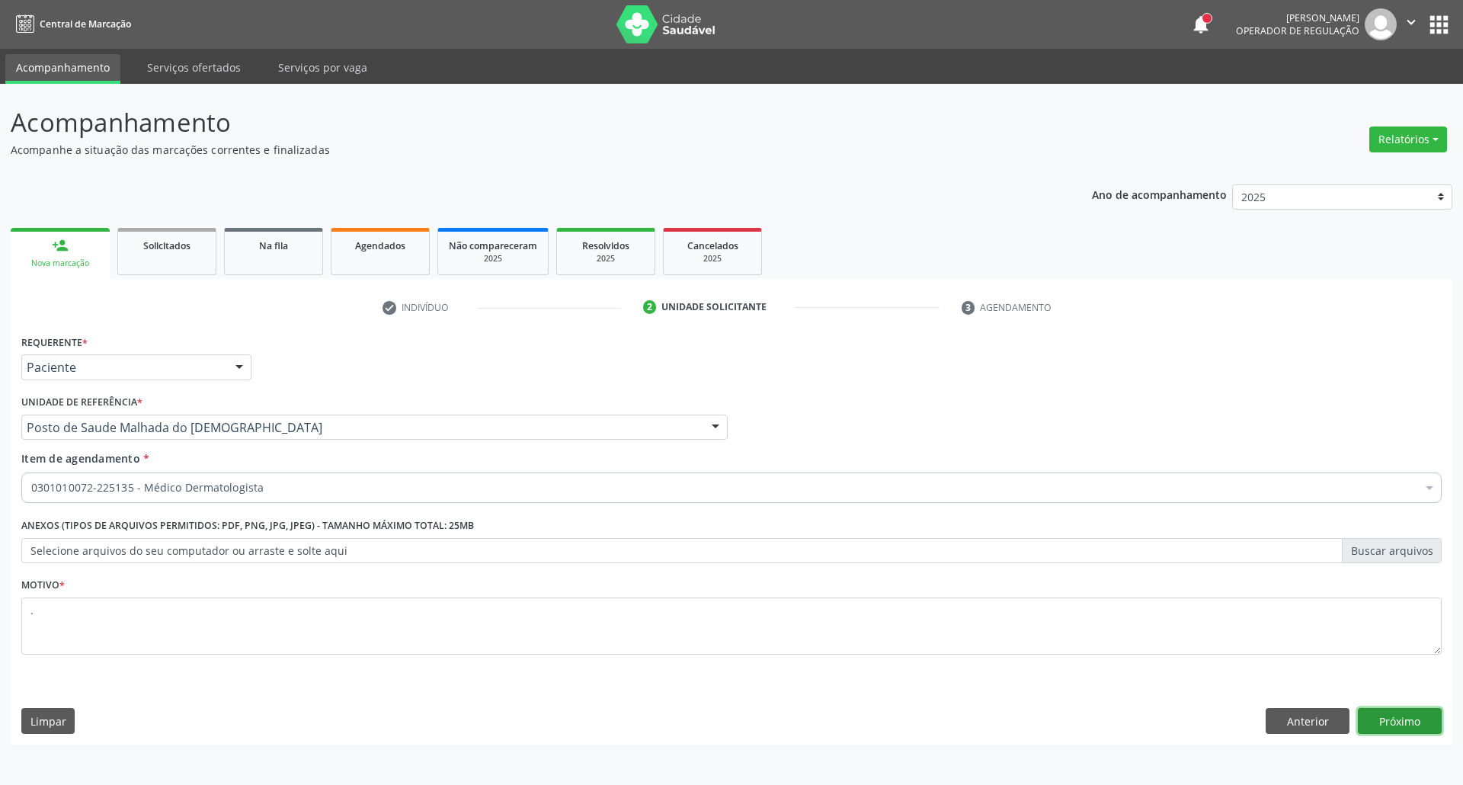
drag, startPoint x: 1391, startPoint y: 719, endPoint x: 1359, endPoint y: 696, distance: 39.2
click at [1385, 716] on button "Próximo" at bounding box center [1400, 721] width 84 height 26
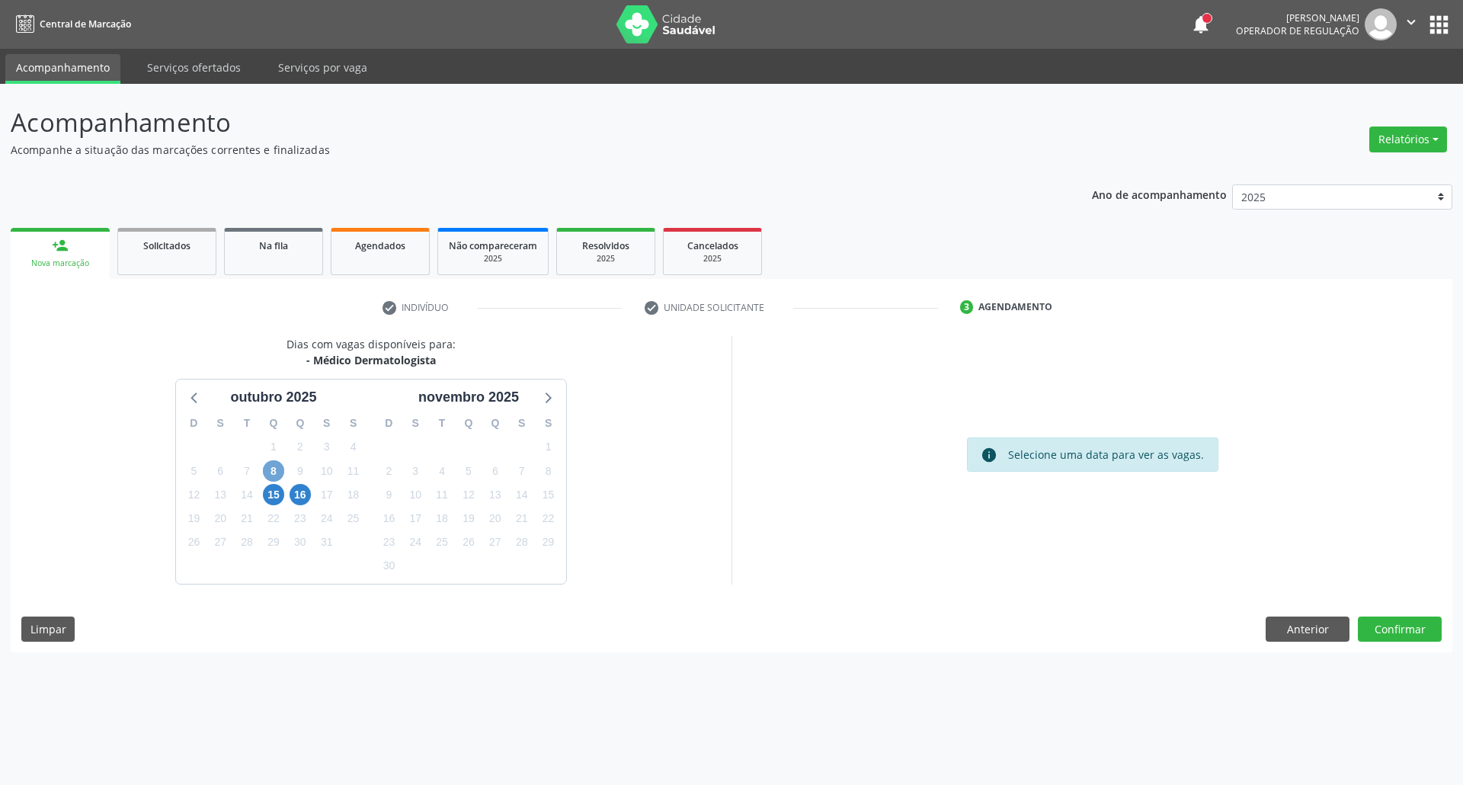
click at [278, 472] on span "8" at bounding box center [273, 470] width 21 height 21
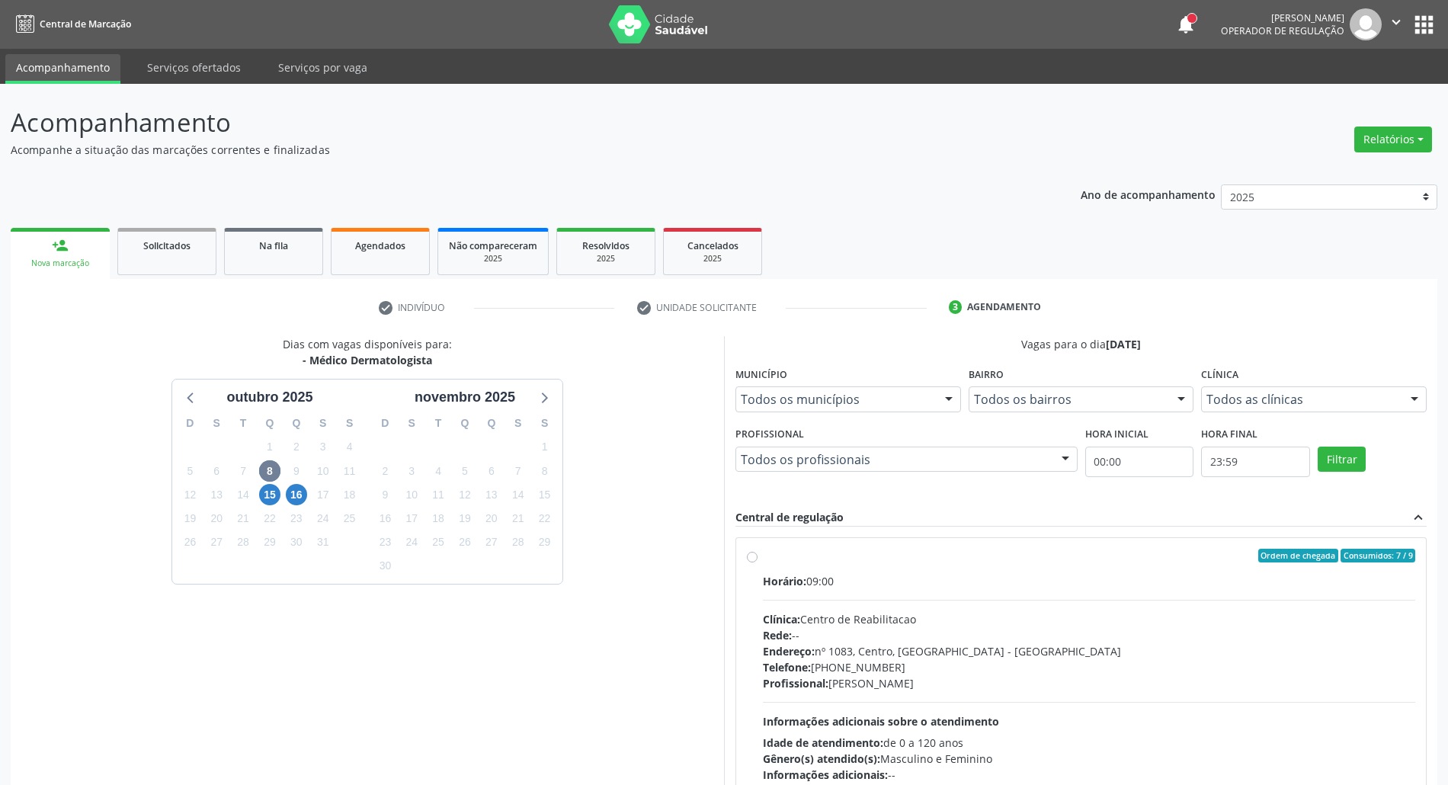
click at [882, 574] on div "Horário: 09:00" at bounding box center [1089, 581] width 652 height 16
click at [757, 562] on input "Ordem de chegada Consumidos: 7 / 9 Horário: 09:00 Clínica: Centro de Reabilitac…" at bounding box center [752, 556] width 11 height 14
radio input "true"
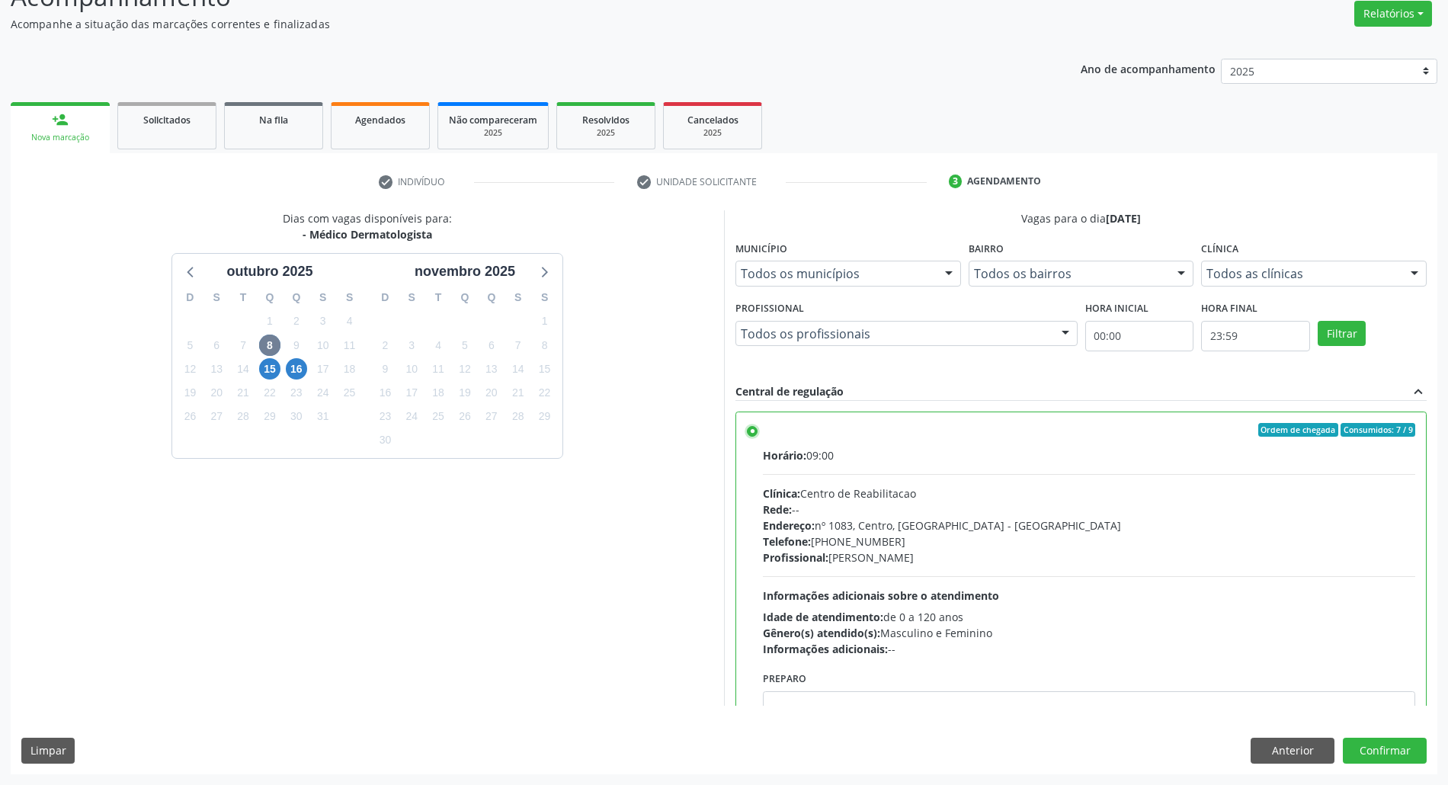
scroll to position [77, 0]
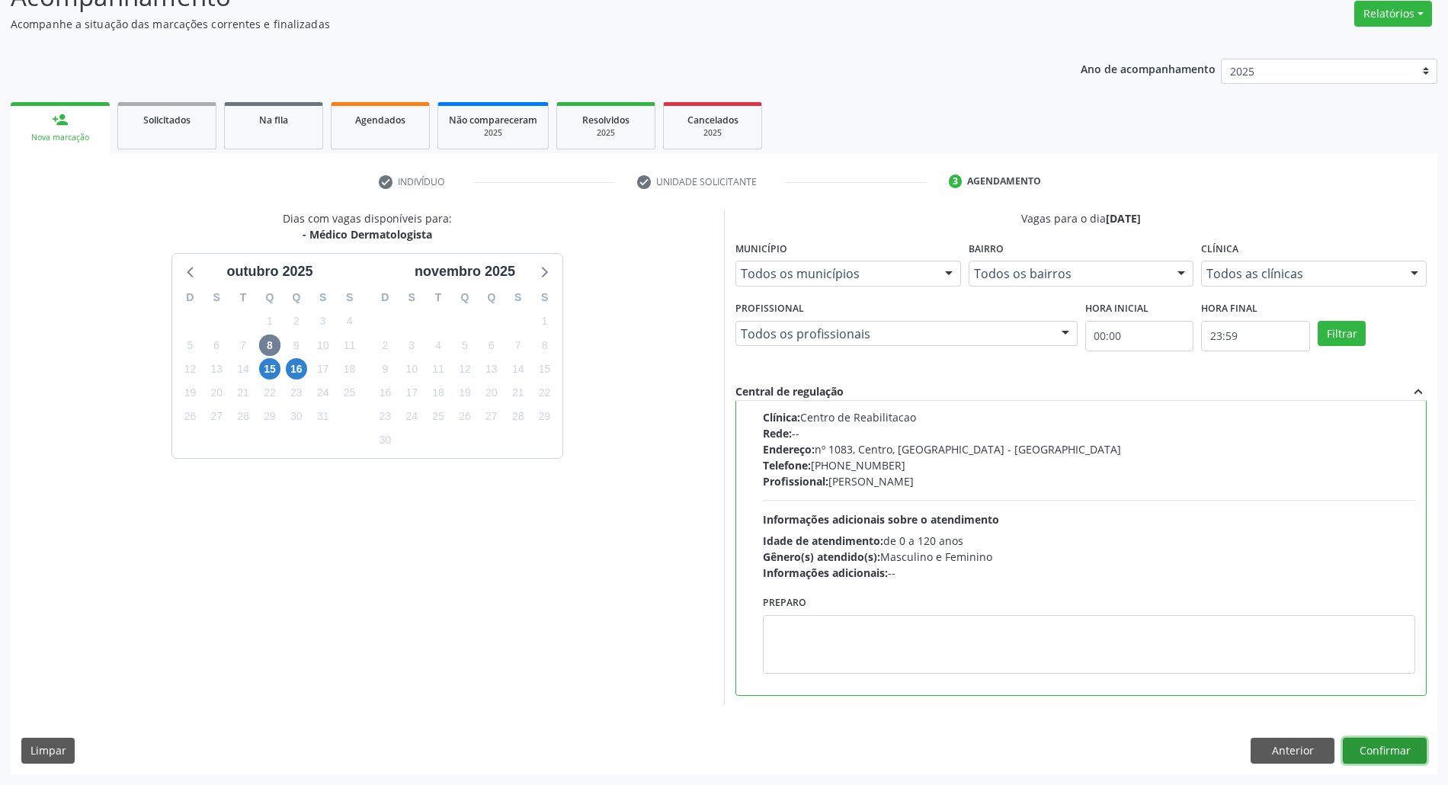
click at [1407, 742] on button "Confirmar" at bounding box center [1385, 751] width 84 height 26
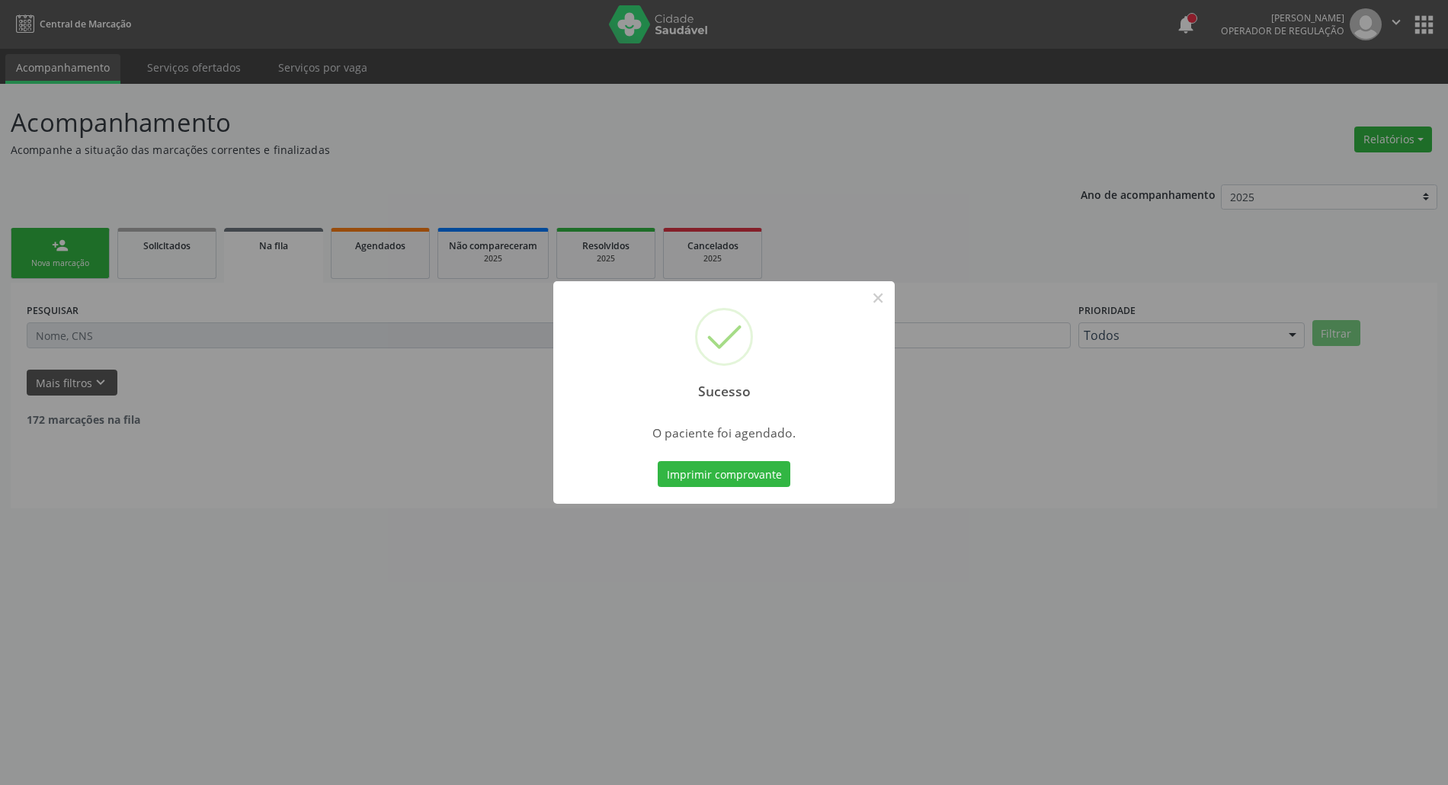
scroll to position [0, 0]
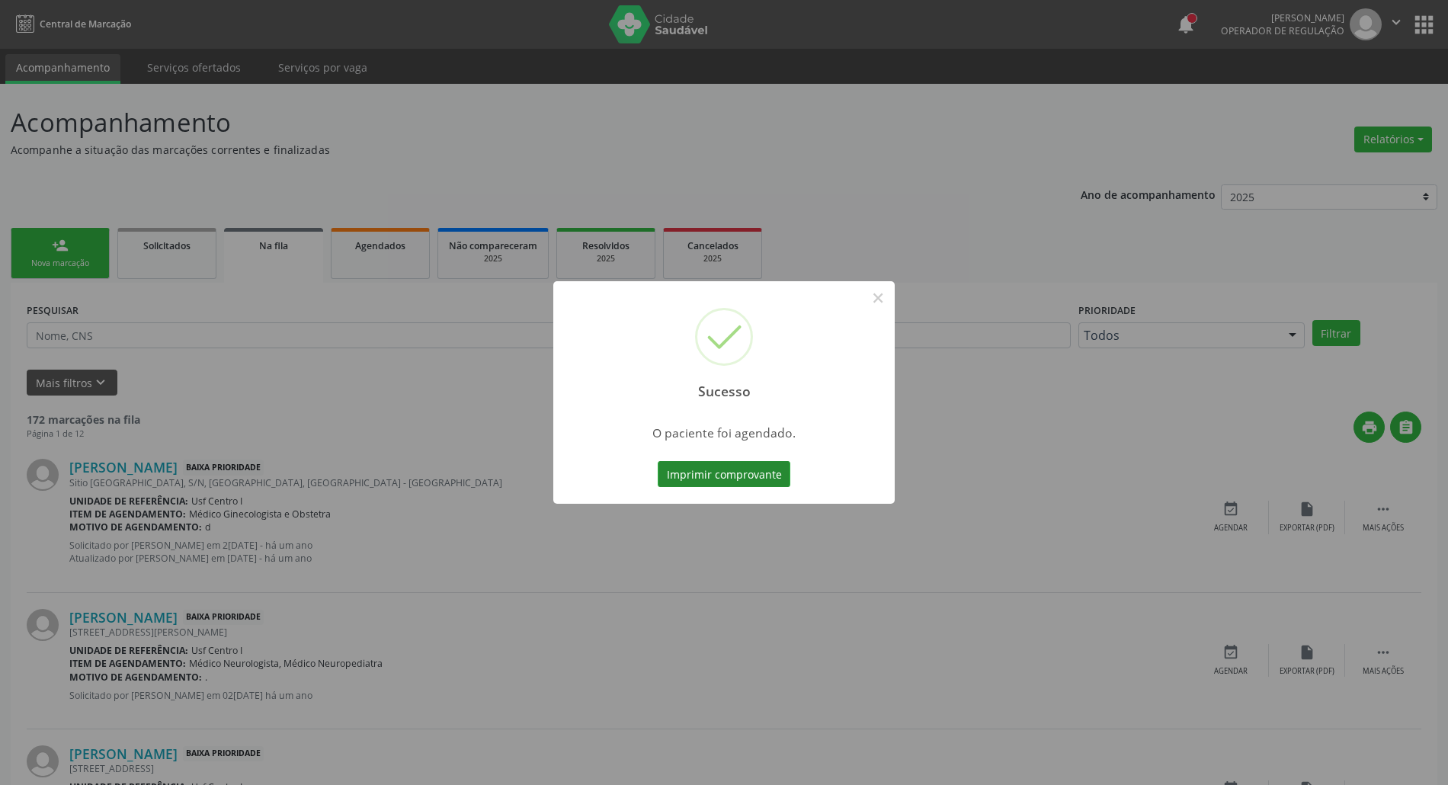
click at [733, 483] on button "Imprimir comprovante" at bounding box center [724, 474] width 133 height 26
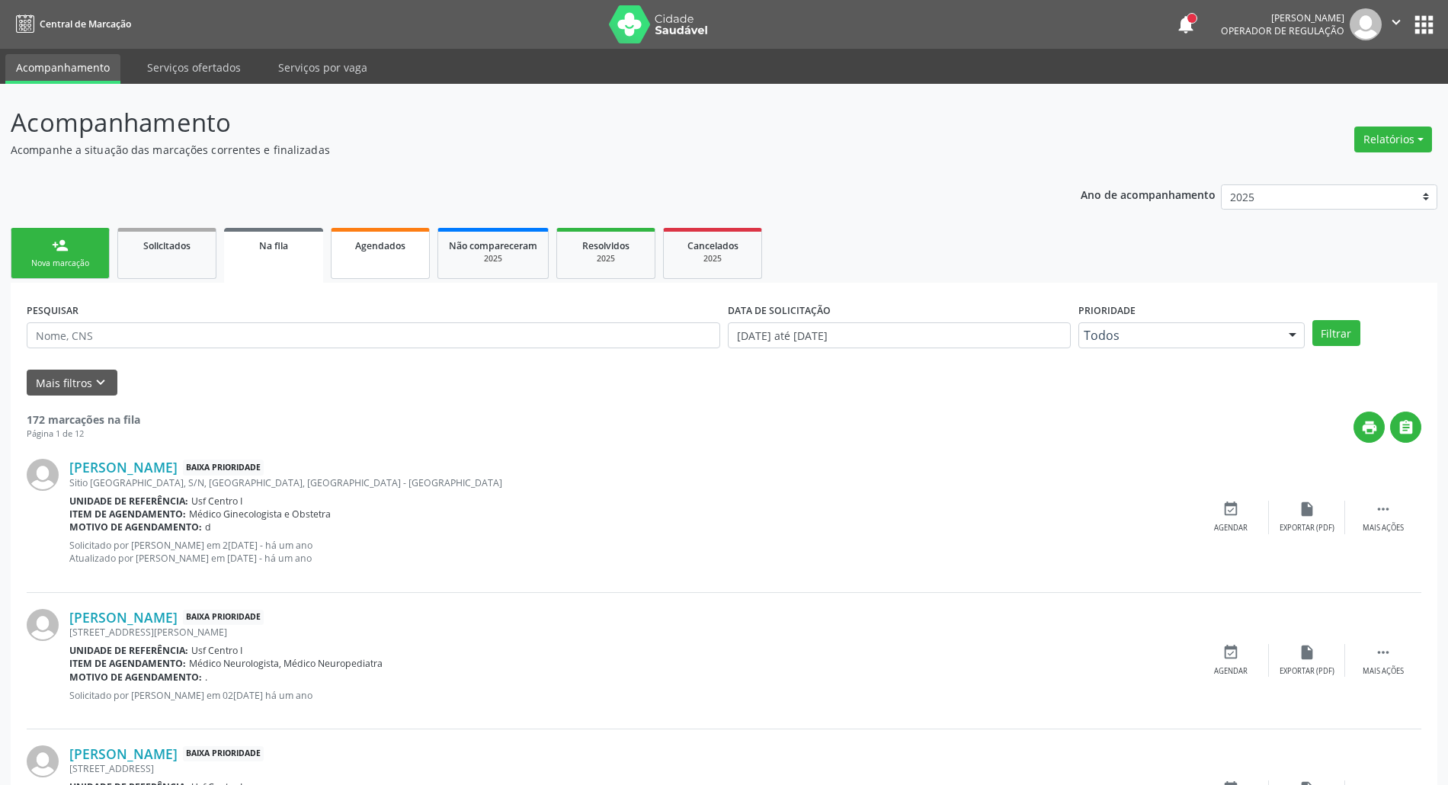
click at [366, 245] on span "Agendados" at bounding box center [380, 245] width 50 height 13
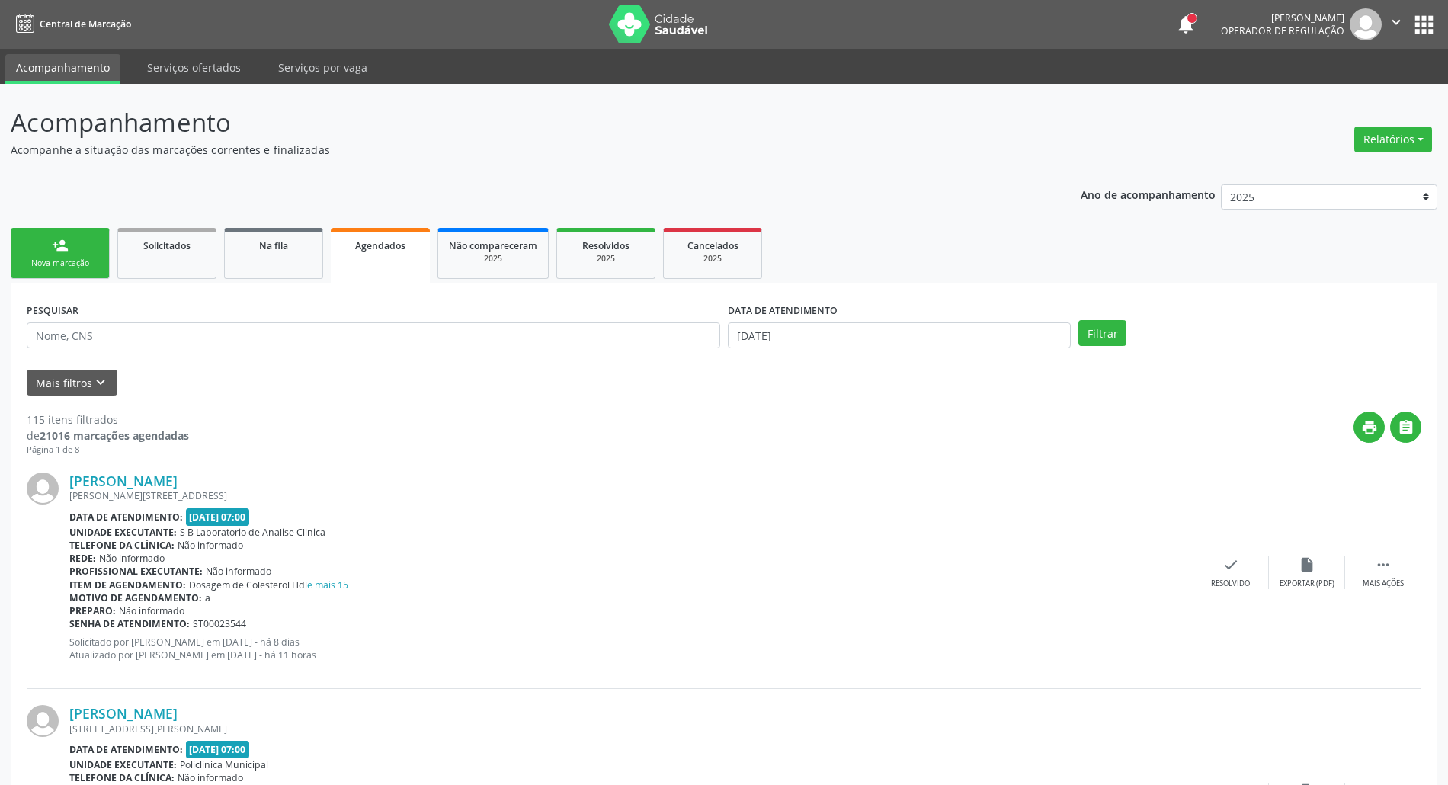
click at [50, 253] on link "person_add Nova marcação" at bounding box center [60, 253] width 99 height 51
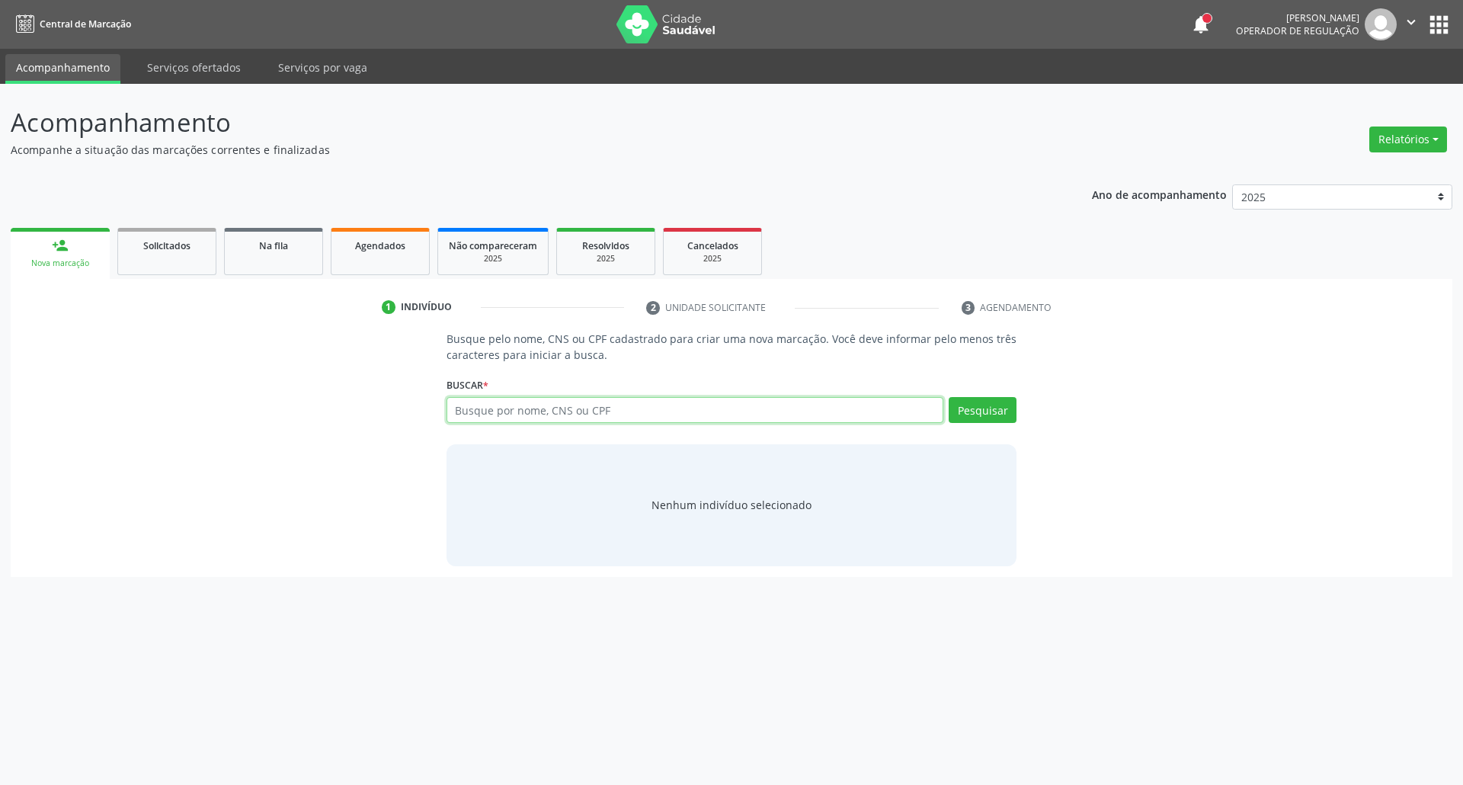
click at [531, 407] on input "text" at bounding box center [695, 410] width 498 height 26
type input "88125467491"
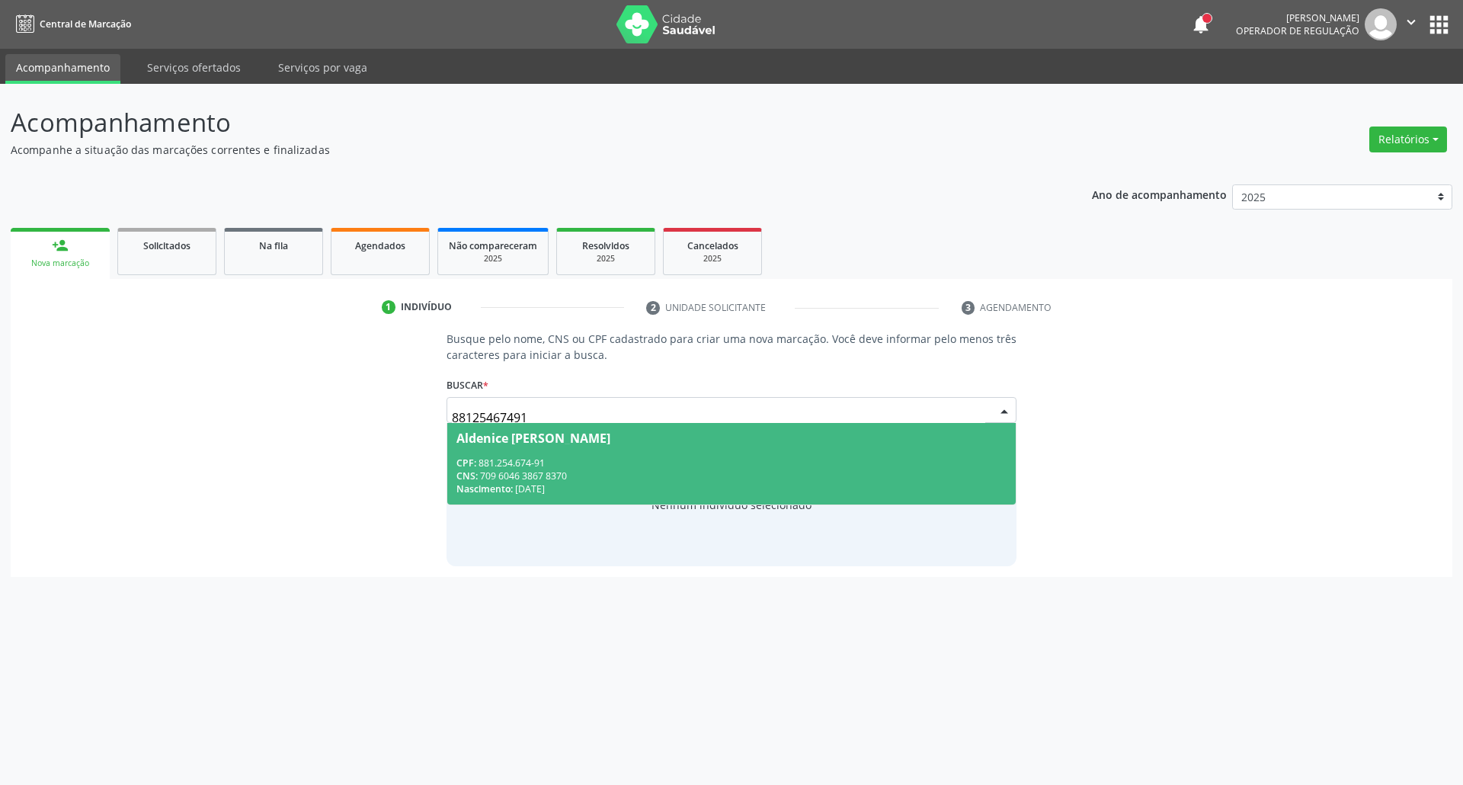
click at [460, 467] on span "CPF:" at bounding box center [466, 462] width 20 height 13
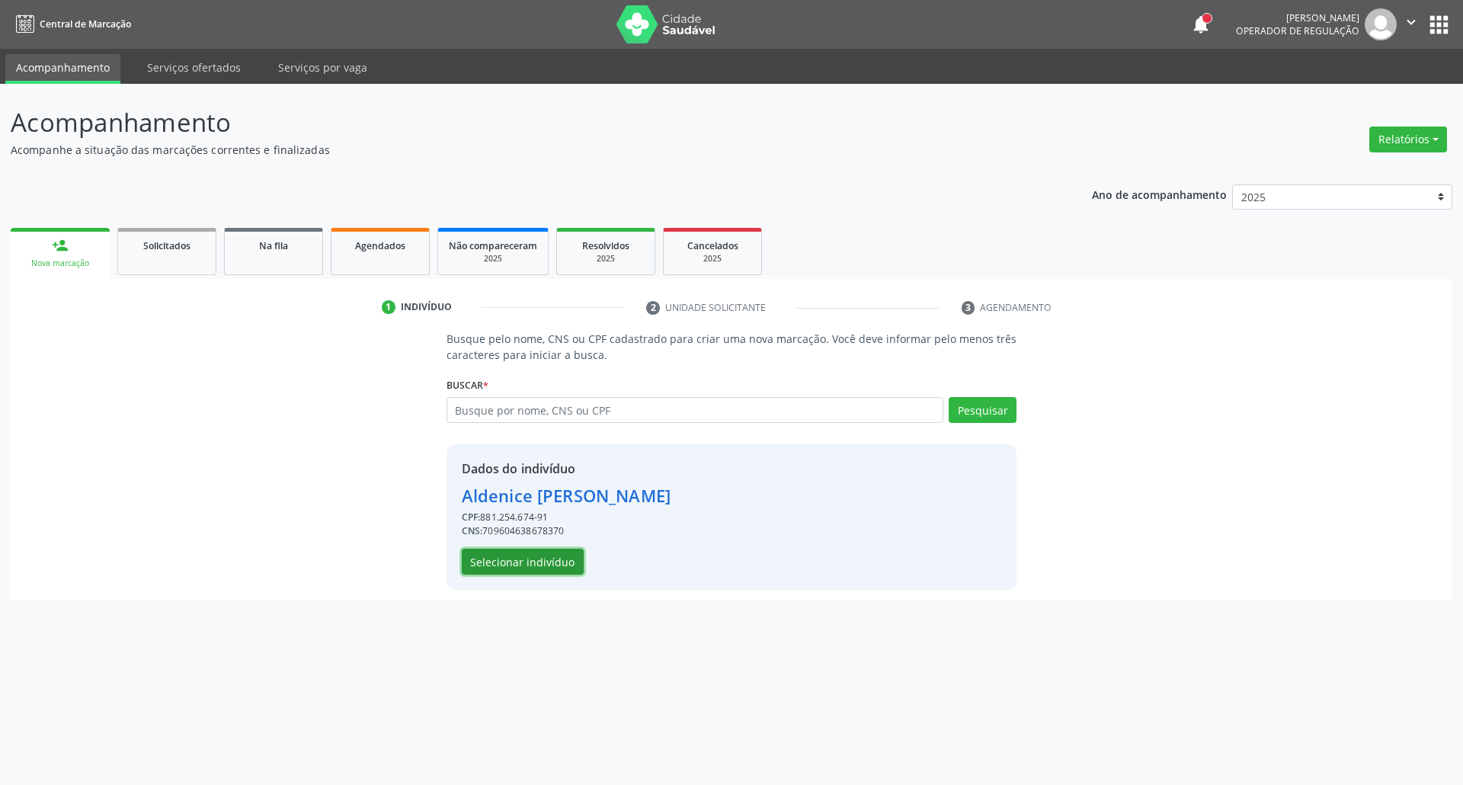
click at [482, 556] on button "Selecionar indivíduo" at bounding box center [523, 562] width 122 height 26
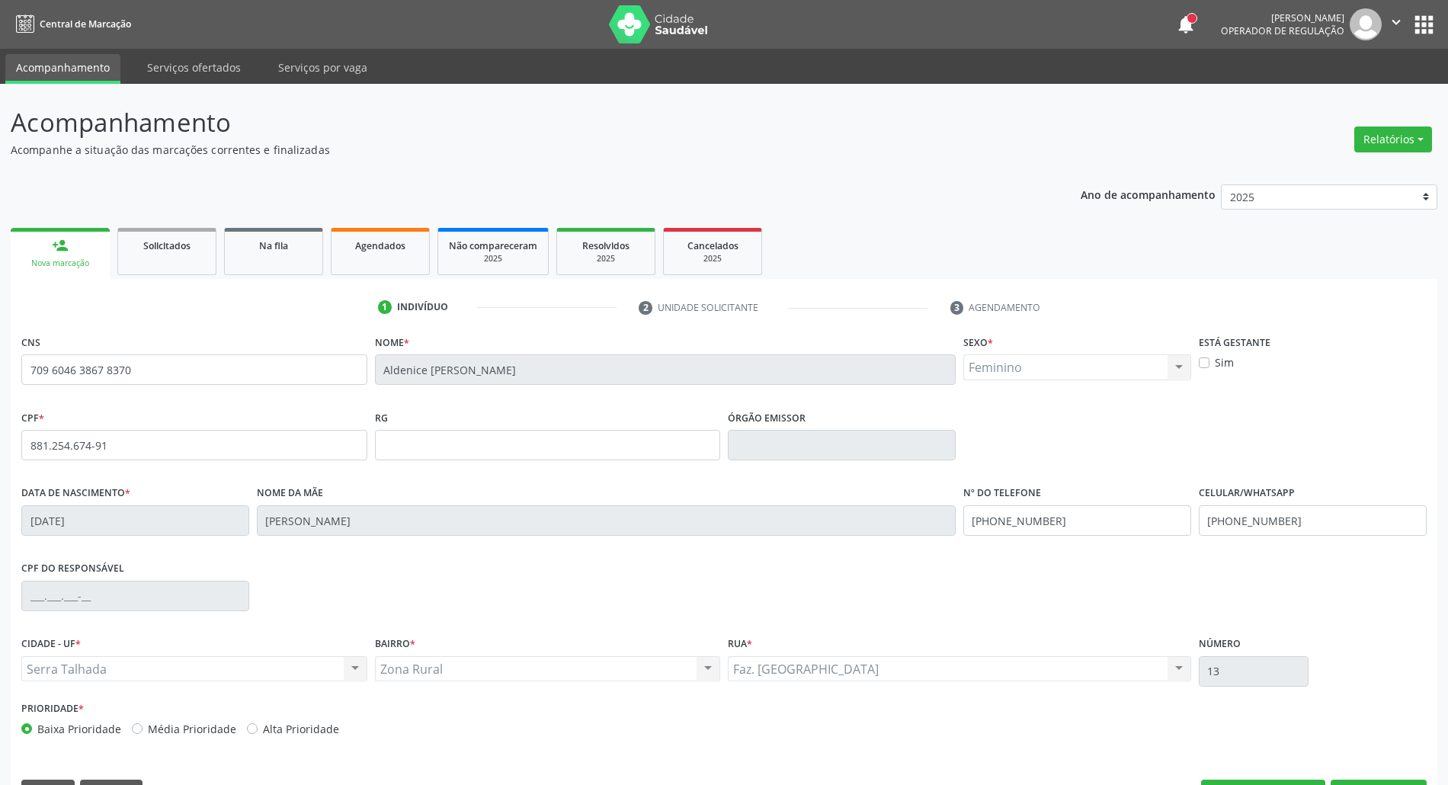
scroll to position [41, 0]
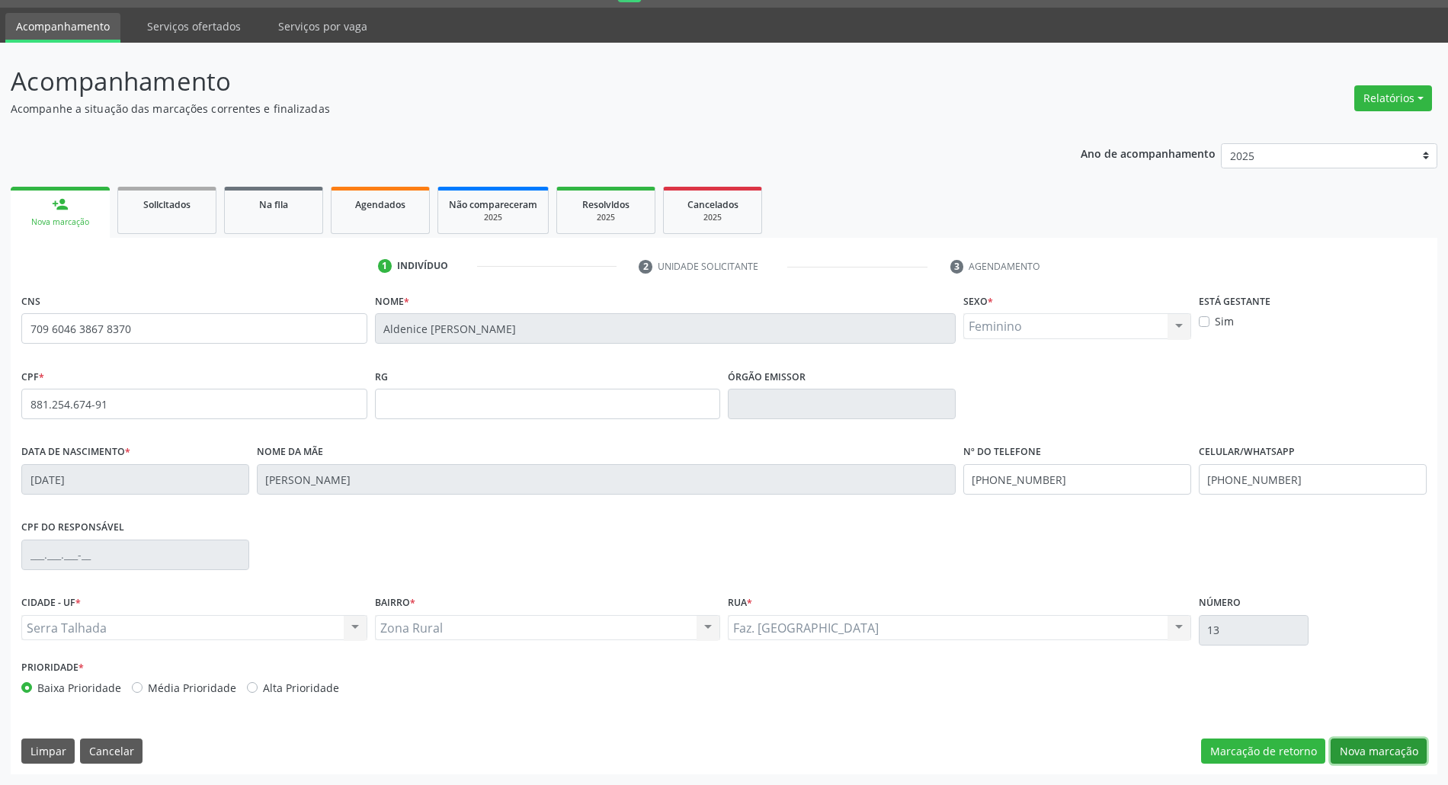
click at [1391, 748] on button "Nova marcação" at bounding box center [1378, 751] width 96 height 26
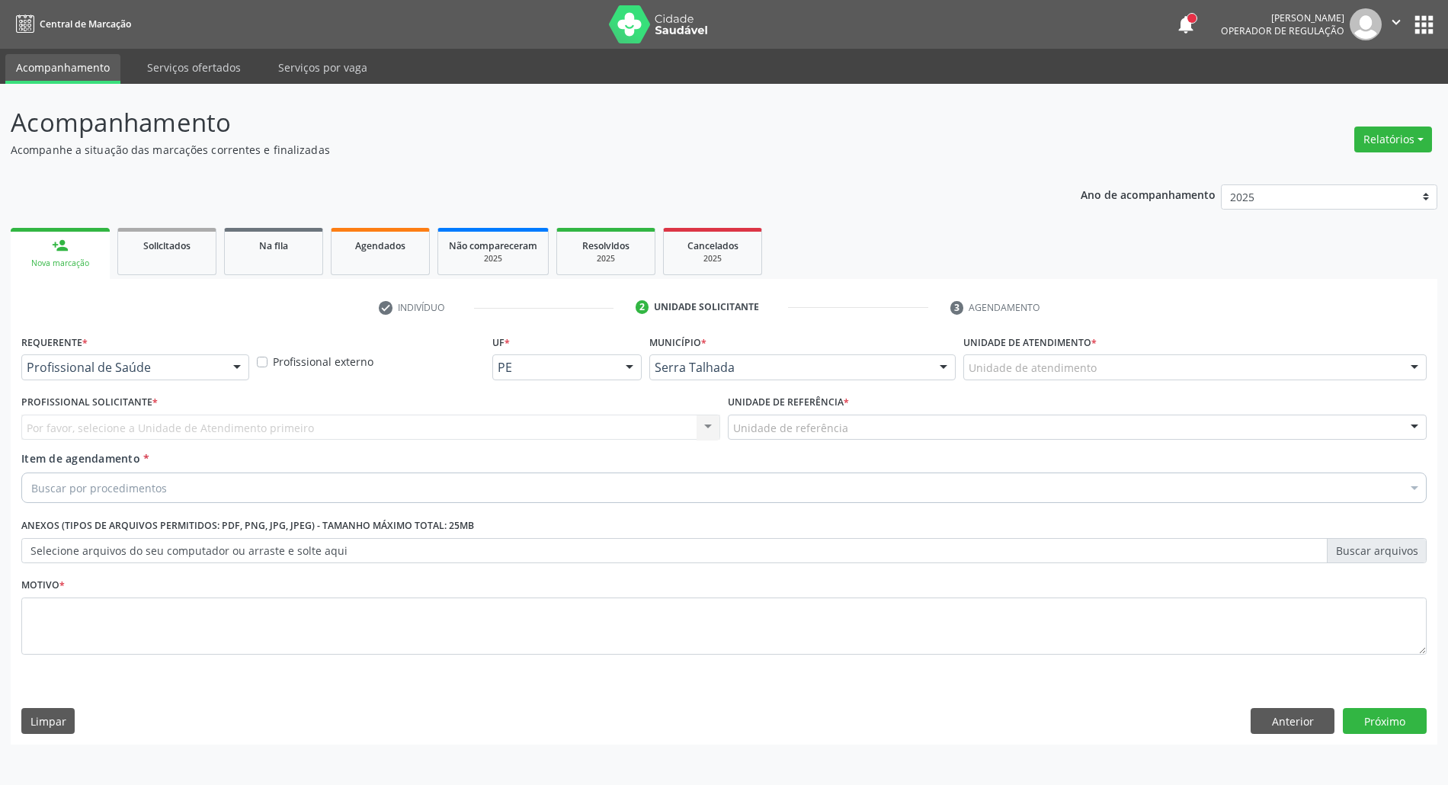
scroll to position [0, 0]
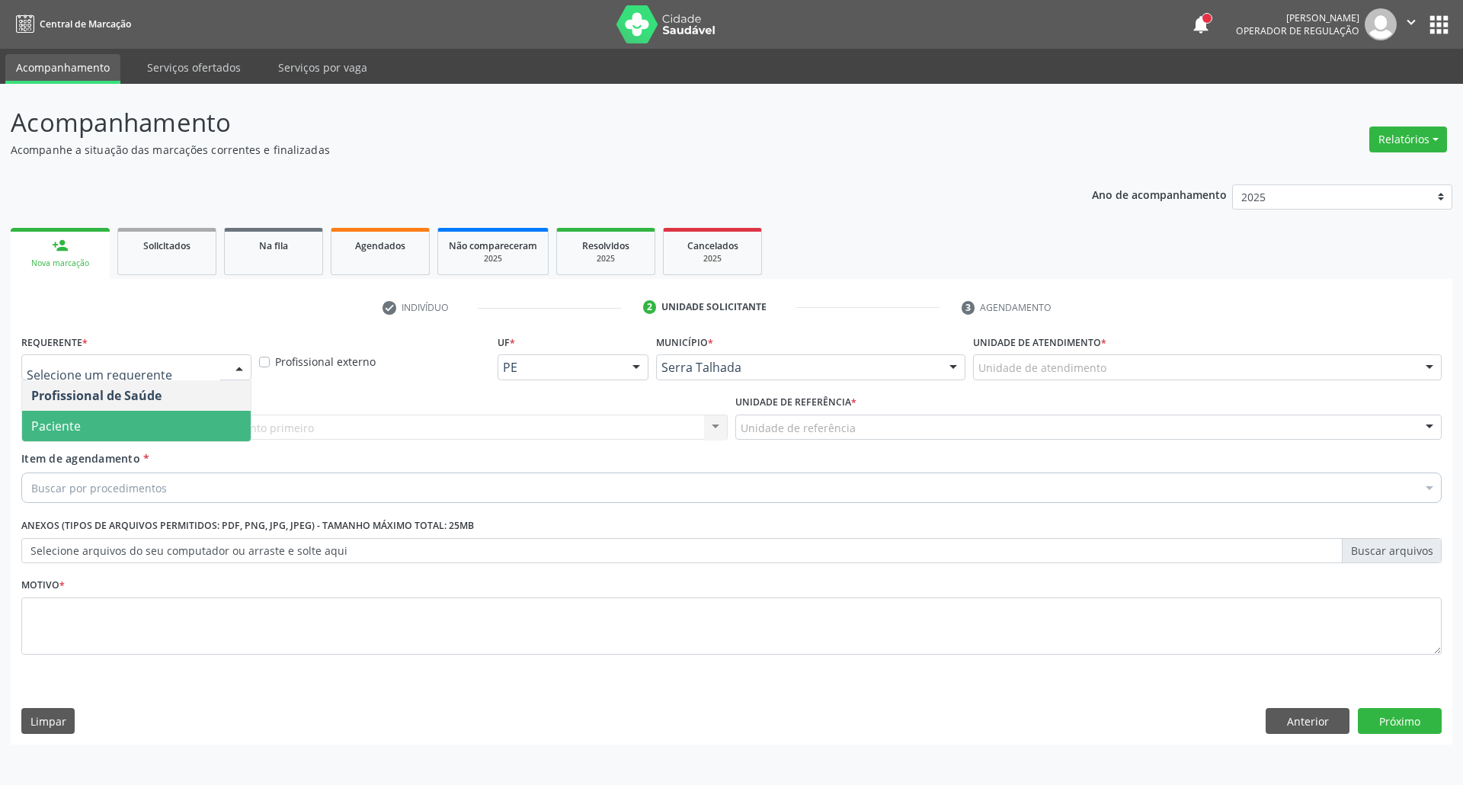
click at [157, 431] on span "Paciente" at bounding box center [136, 426] width 229 height 30
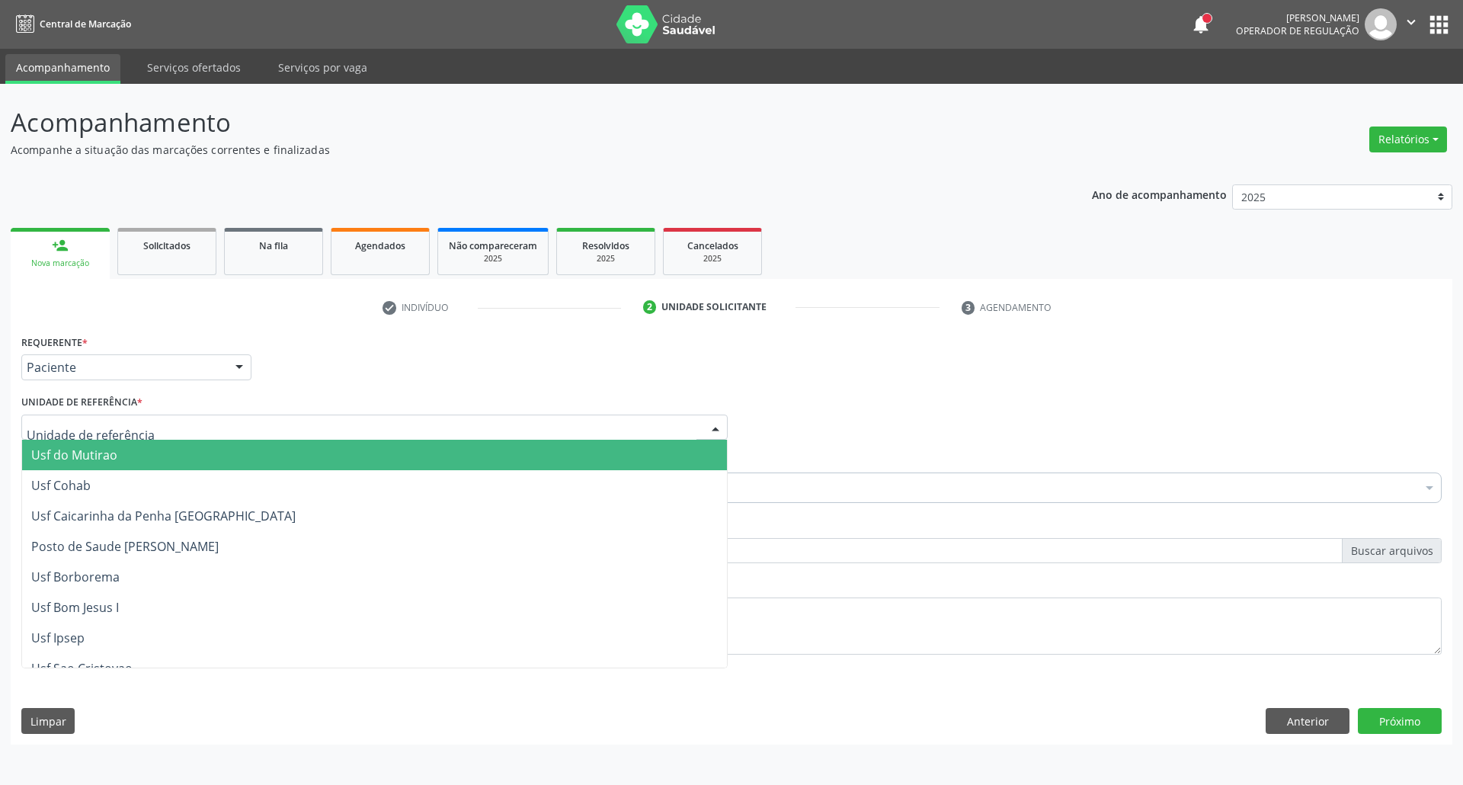
click at [155, 428] on div at bounding box center [374, 427] width 706 height 26
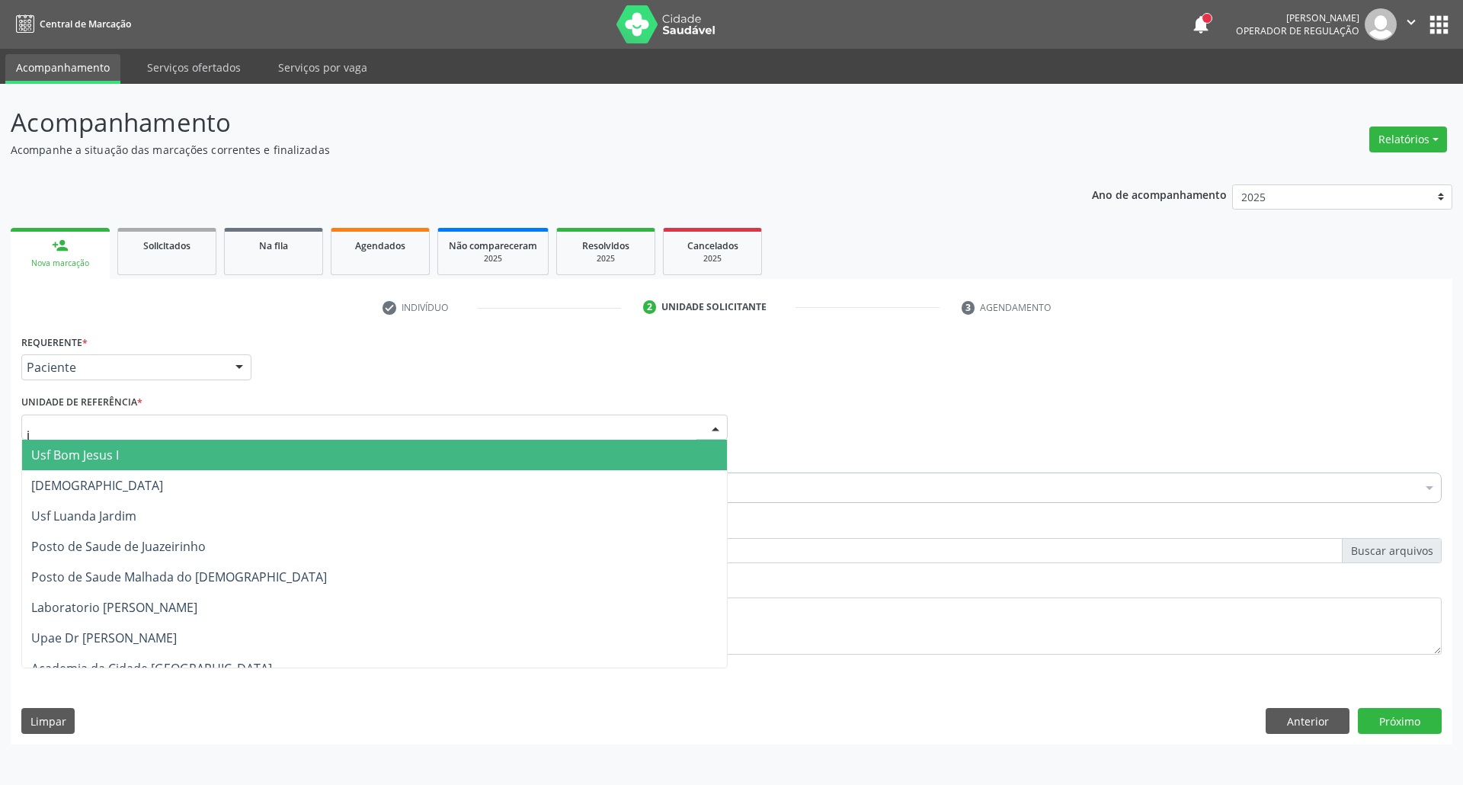
type input "ju"
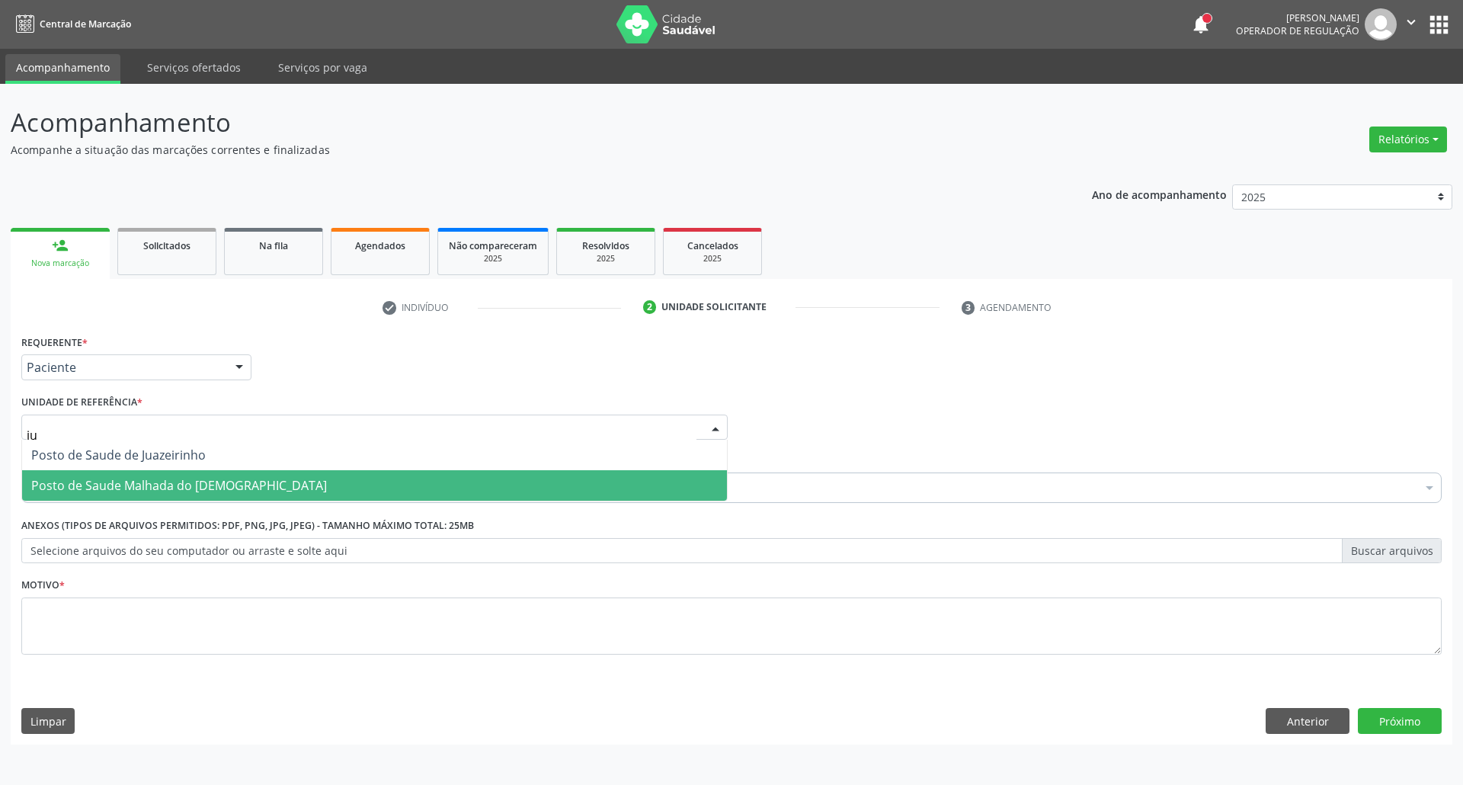
click at [144, 491] on span "Posto de Saude Malhada do [DEMOGRAPHIC_DATA]" at bounding box center [179, 485] width 296 height 17
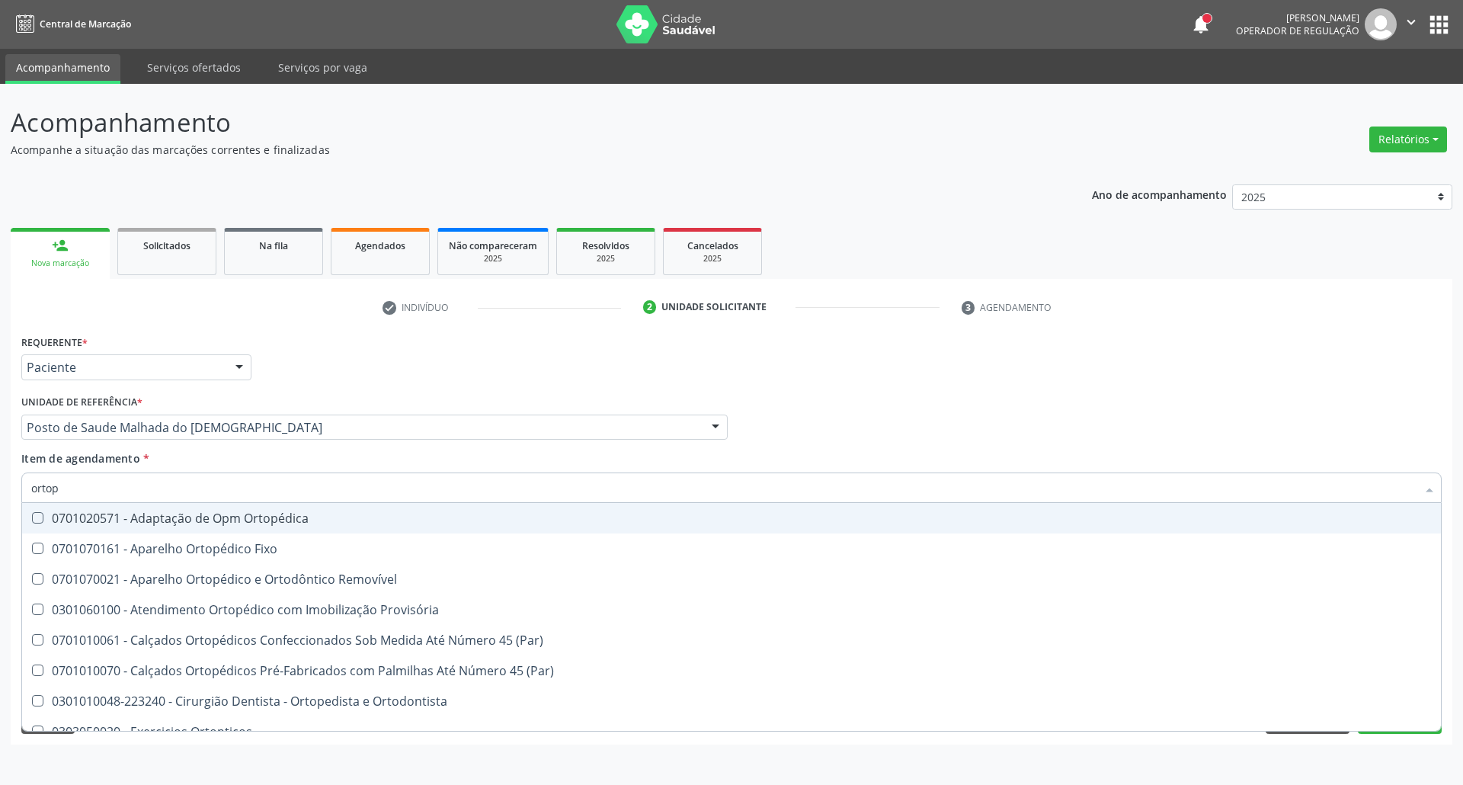
type input "ortope"
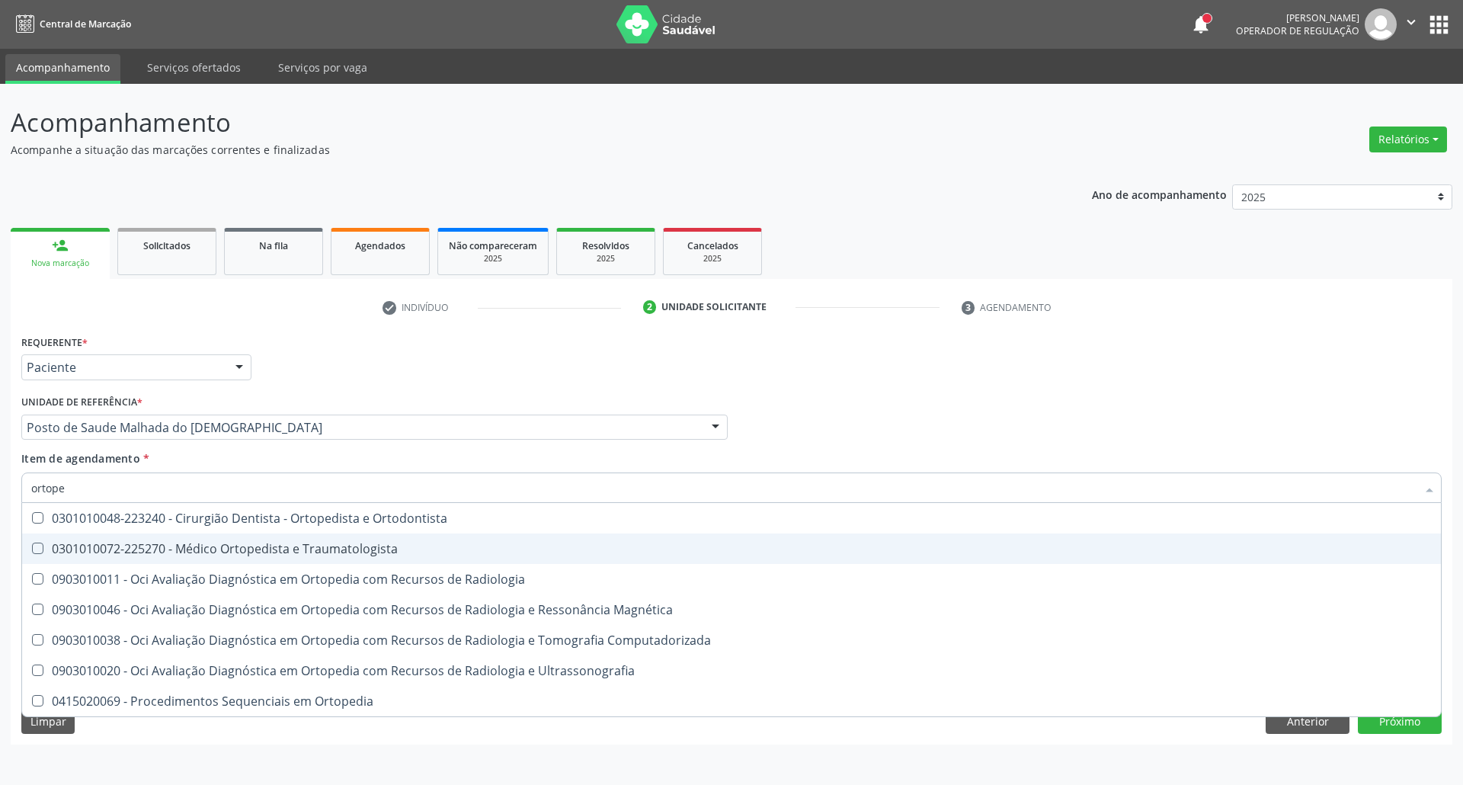
click at [184, 552] on div "0301010072-225270 - Médico Ortopedista e Traumatologista" at bounding box center [731, 548] width 1400 height 12
checkbox Traumatologista "true"
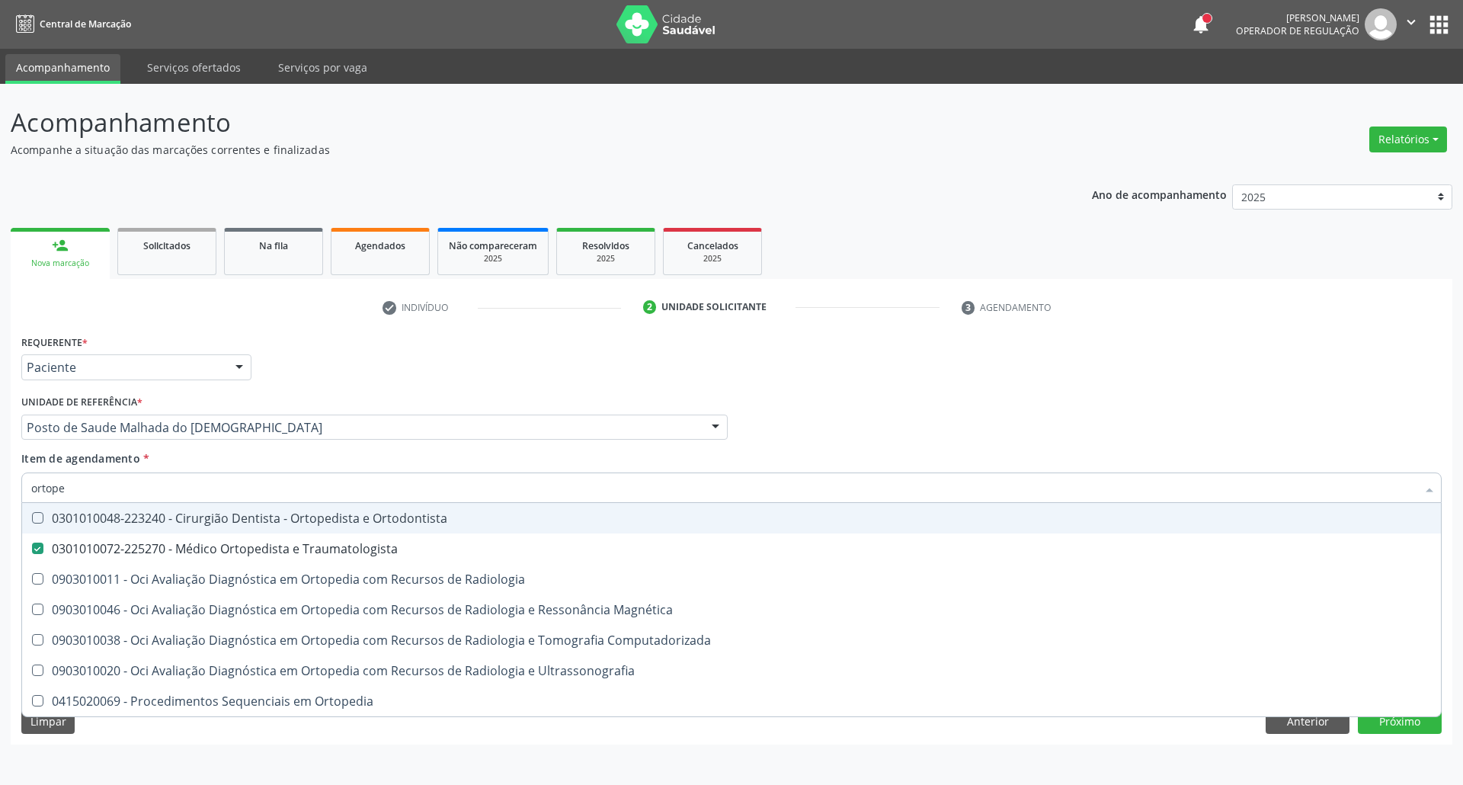
click at [808, 418] on div "Profissional Solicitante Por favor, selecione a Unidade de Atendimento primeiro…" at bounding box center [732, 420] width 1428 height 59
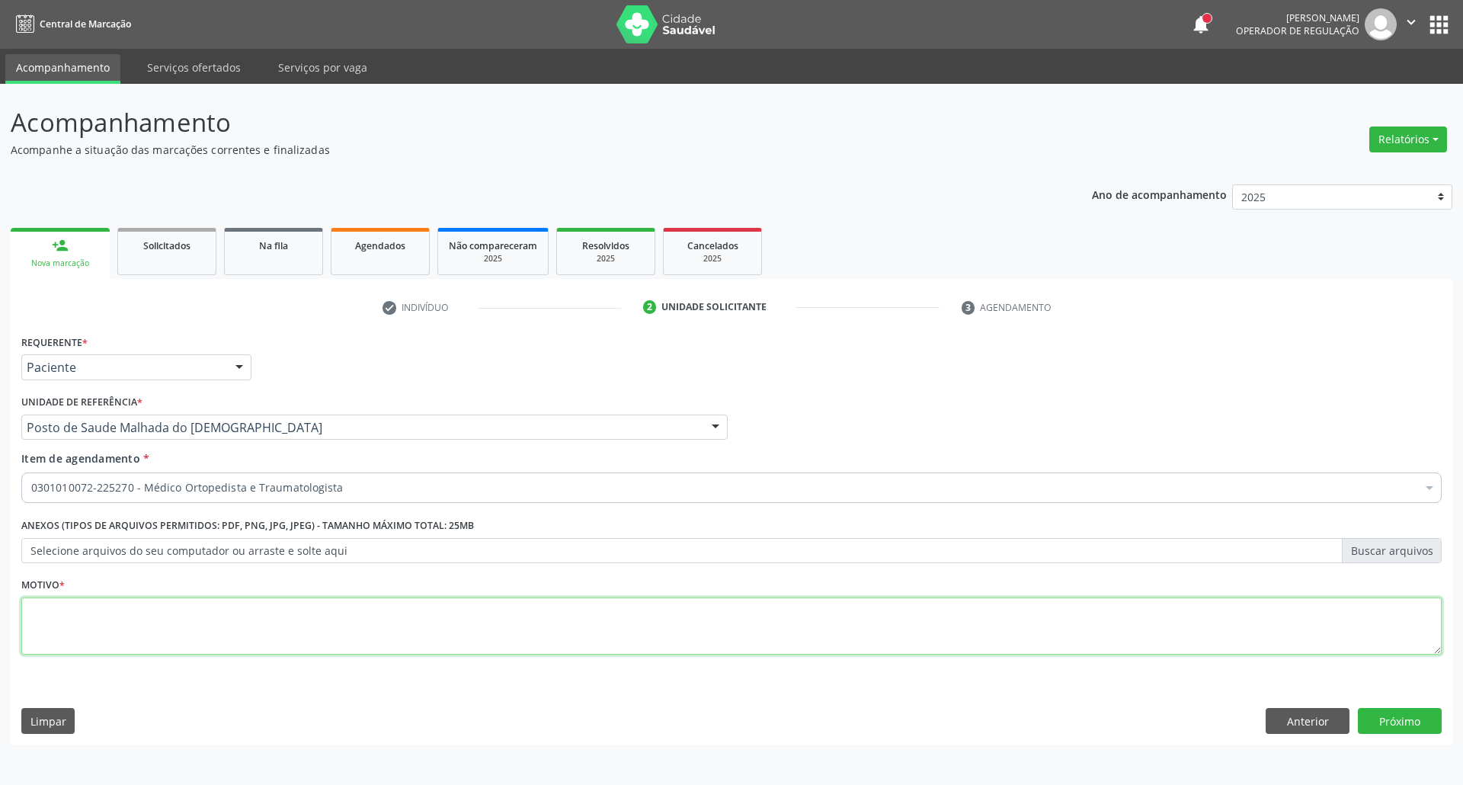
click at [388, 629] on textarea at bounding box center [731, 626] width 1420 height 58
type textarea "."
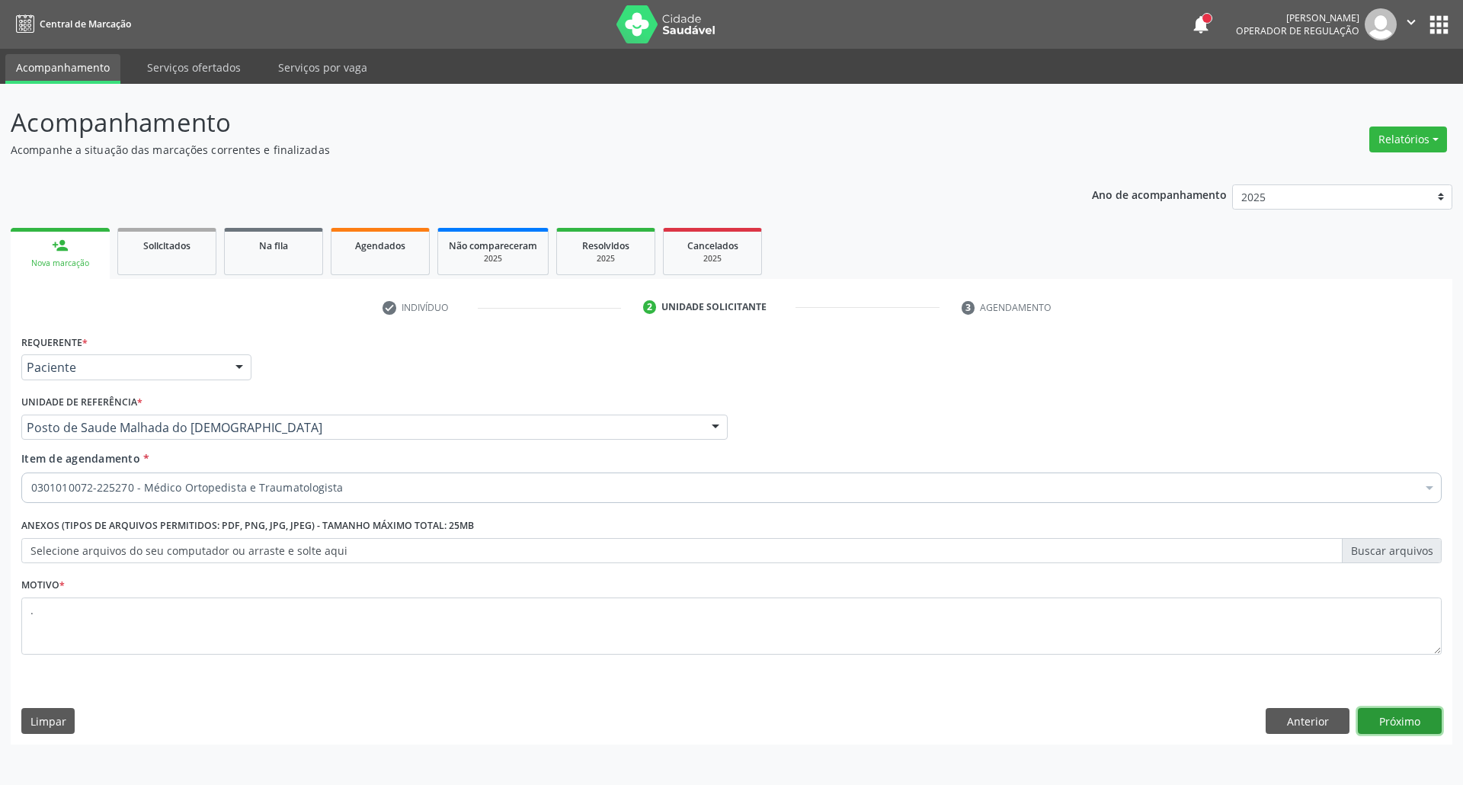
click at [1422, 725] on button "Próximo" at bounding box center [1400, 721] width 84 height 26
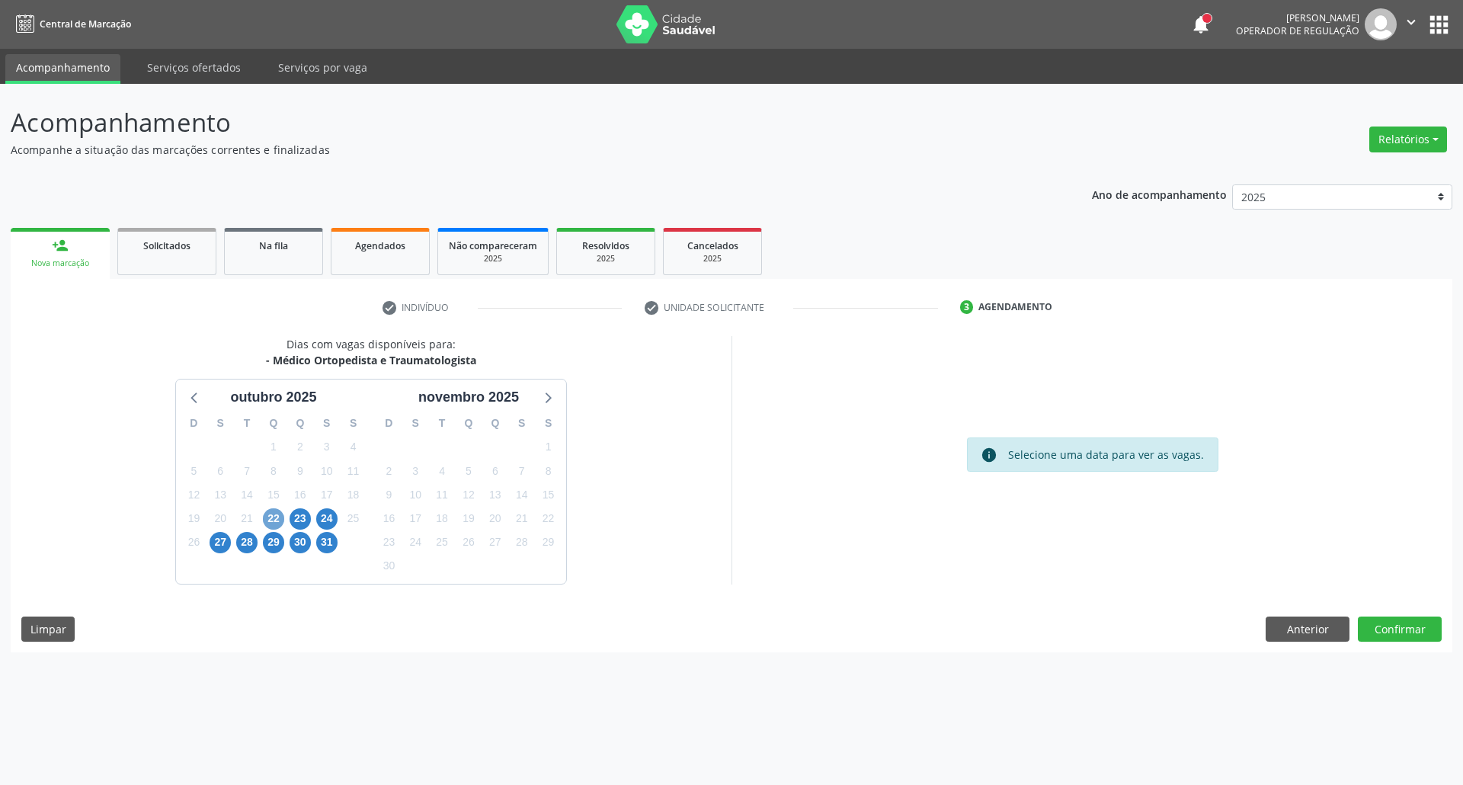
click at [282, 518] on span "22" at bounding box center [273, 518] width 21 height 21
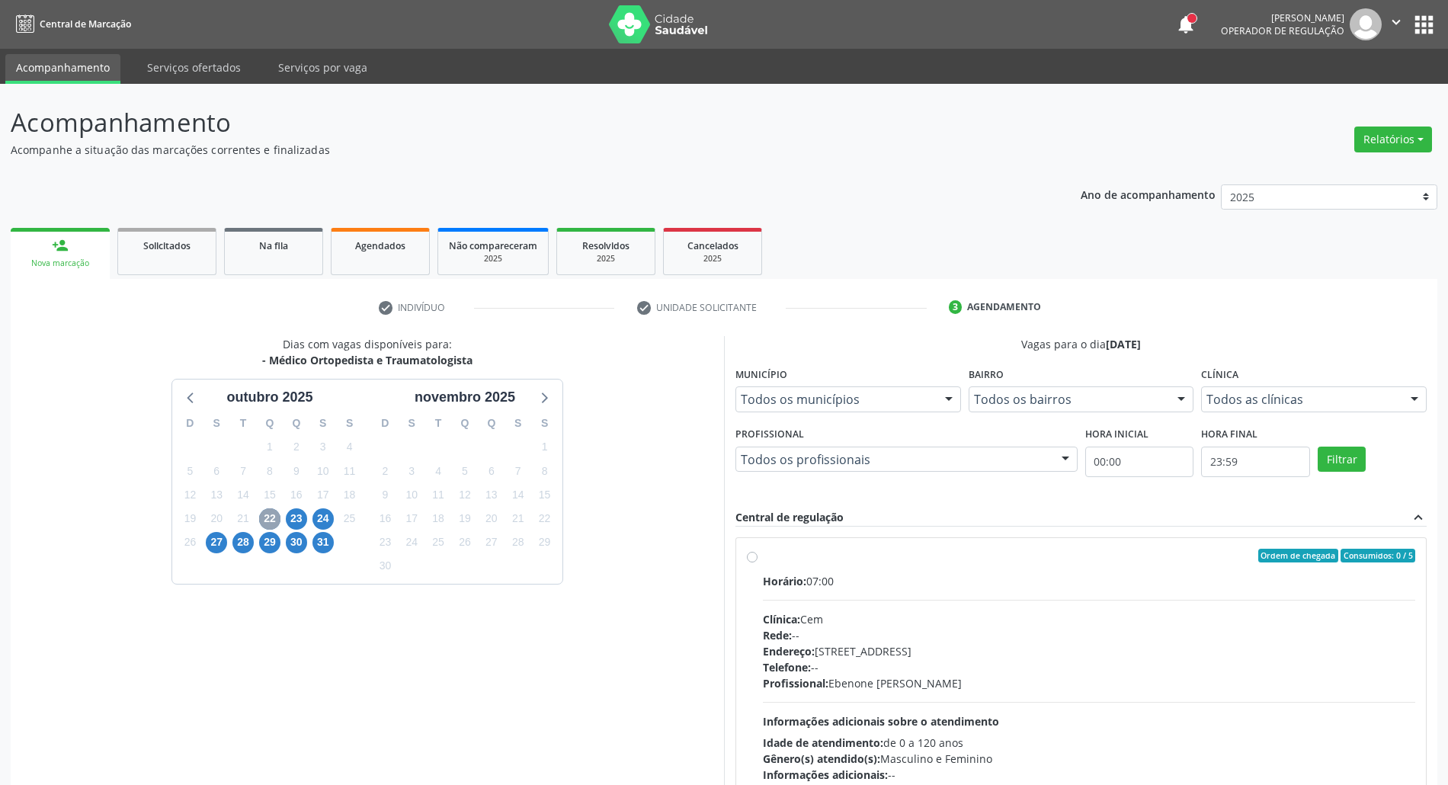
scroll to position [101, 0]
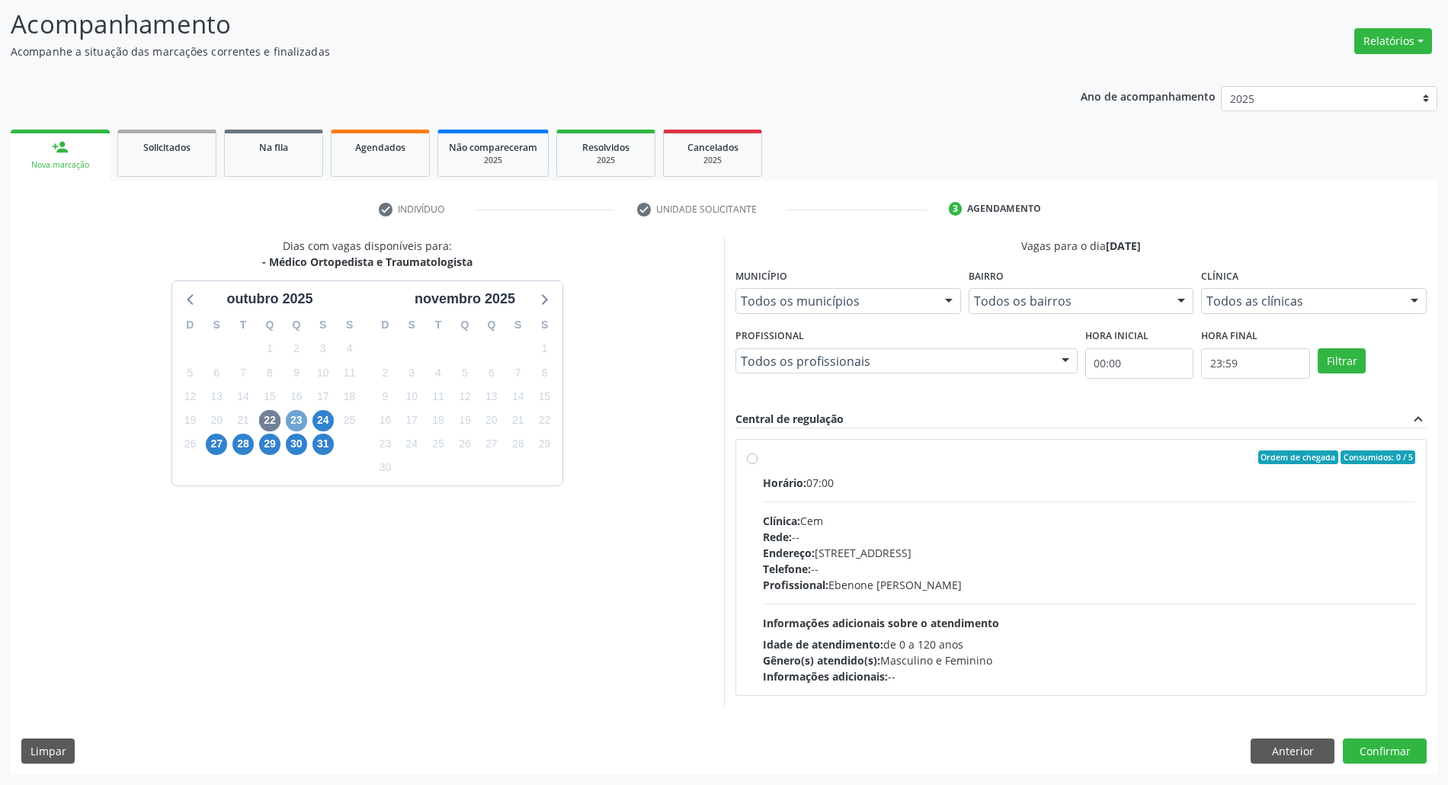
click at [296, 416] on span "23" at bounding box center [296, 420] width 21 height 21
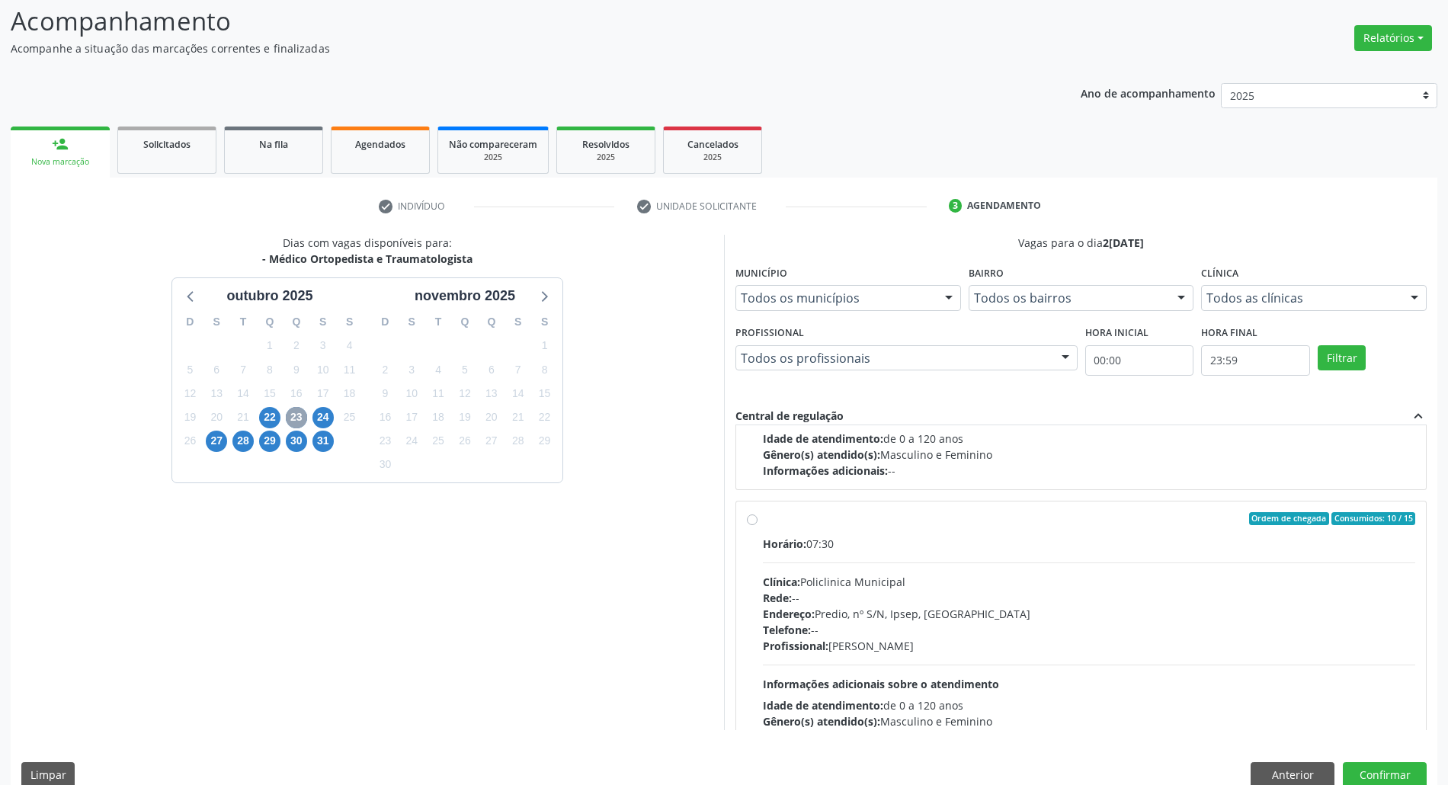
scroll to position [305, 0]
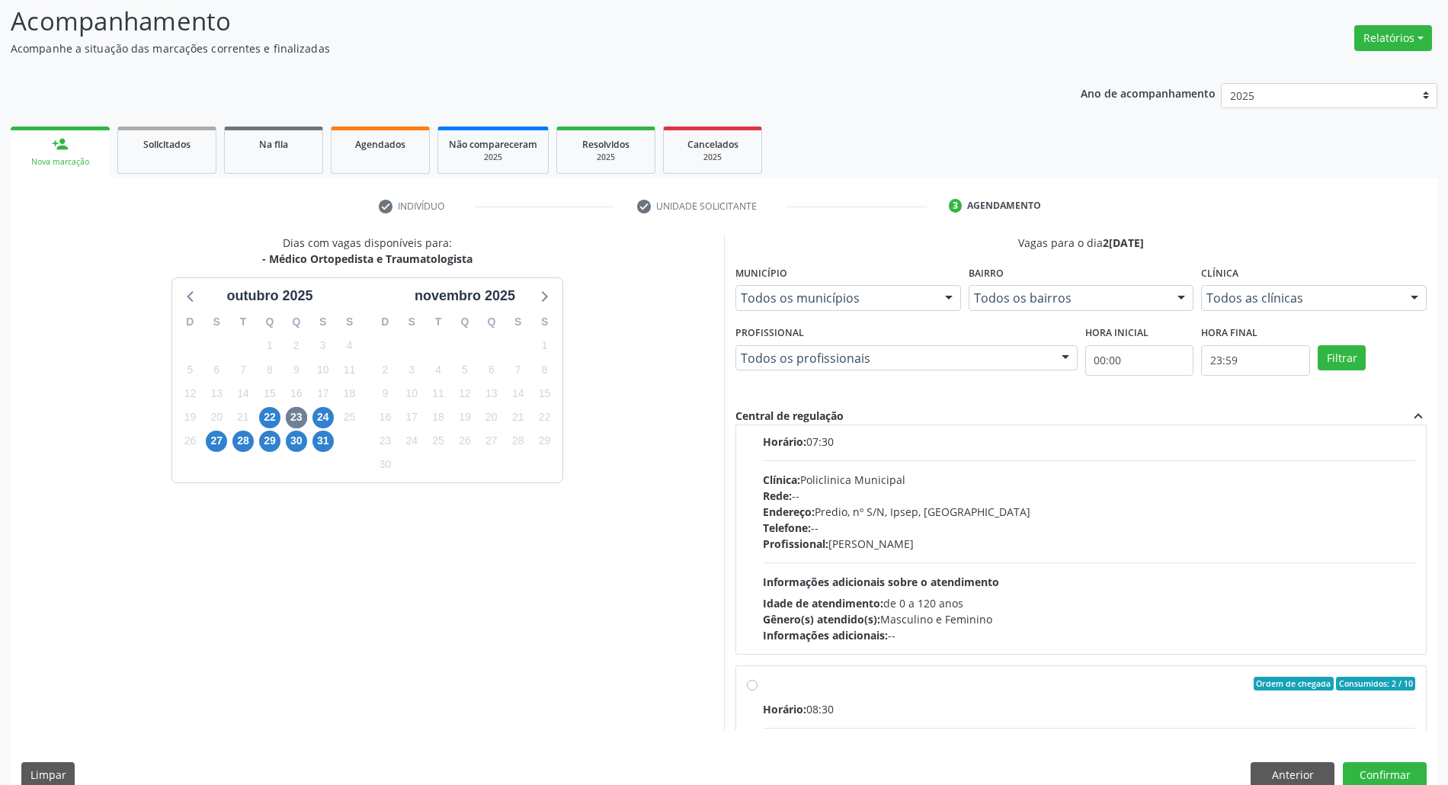
click at [1159, 495] on div "Rede: --" at bounding box center [1089, 496] width 652 height 16
click at [757, 424] on input "Ordem de chegada Consumidos: 10 / 15 Horário: 07:30 Clínica: Policlinica Munici…" at bounding box center [752, 417] width 11 height 14
radio input "true"
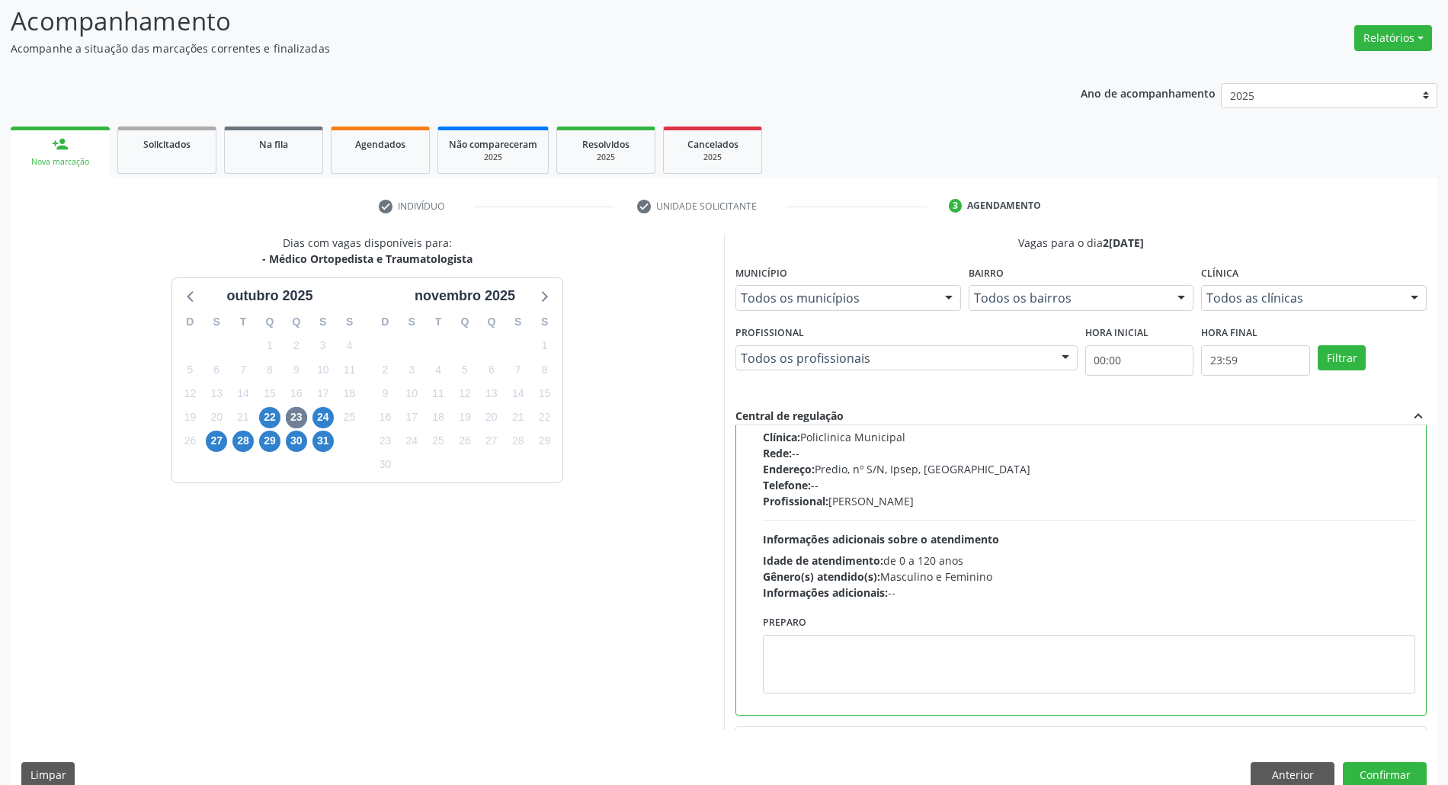
scroll to position [449, 0]
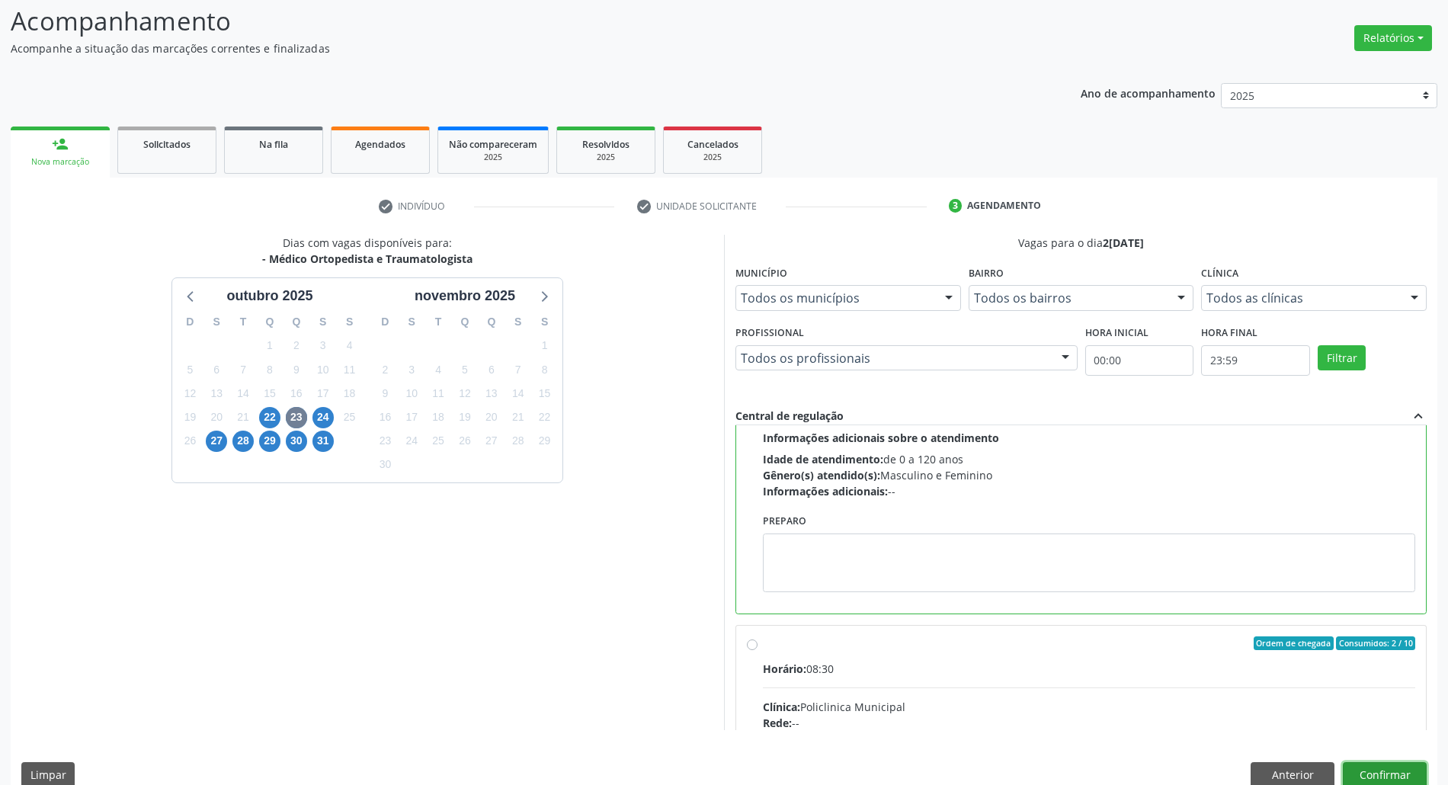
click at [1375, 766] on button "Confirmar" at bounding box center [1385, 775] width 84 height 26
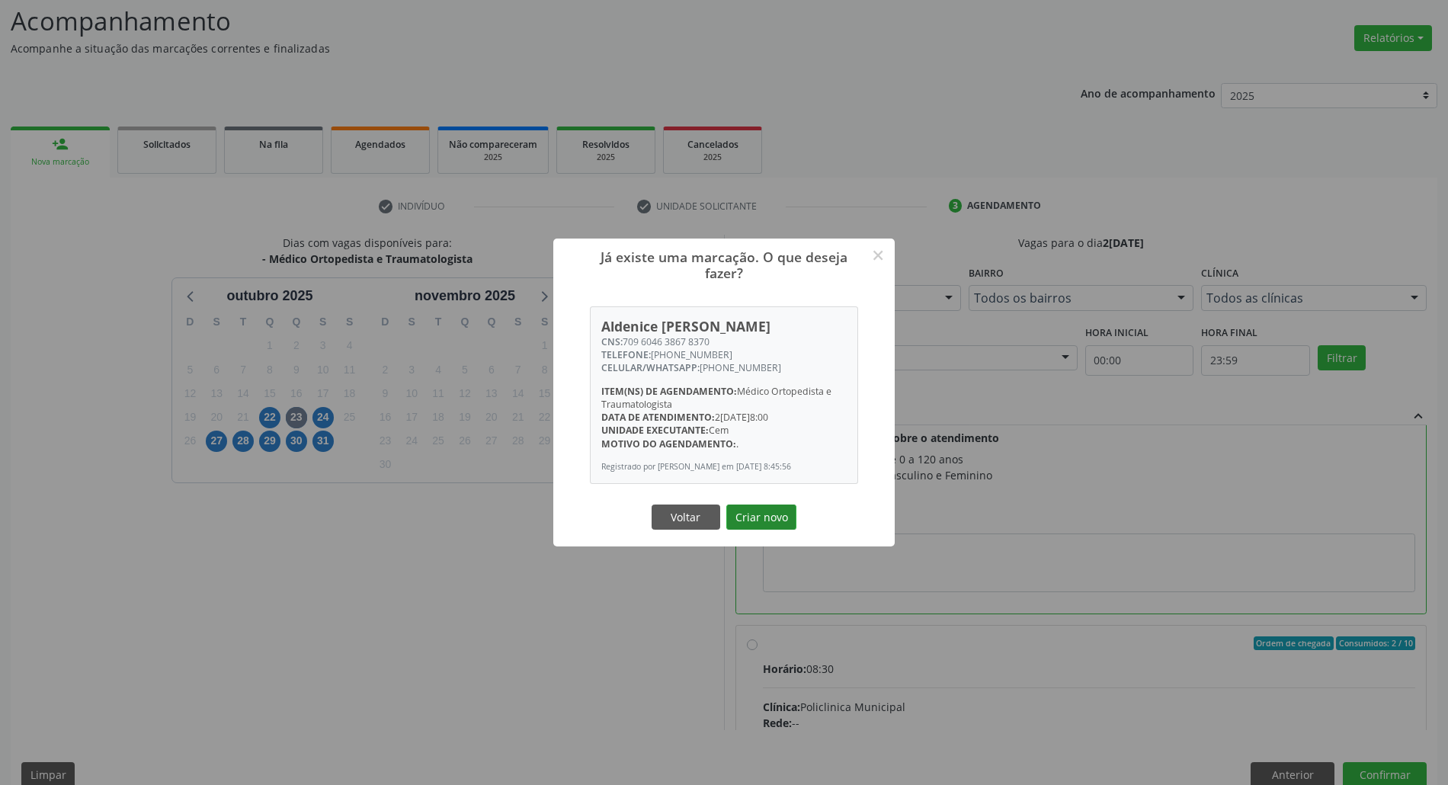
click at [759, 520] on button "Criar novo" at bounding box center [761, 517] width 70 height 26
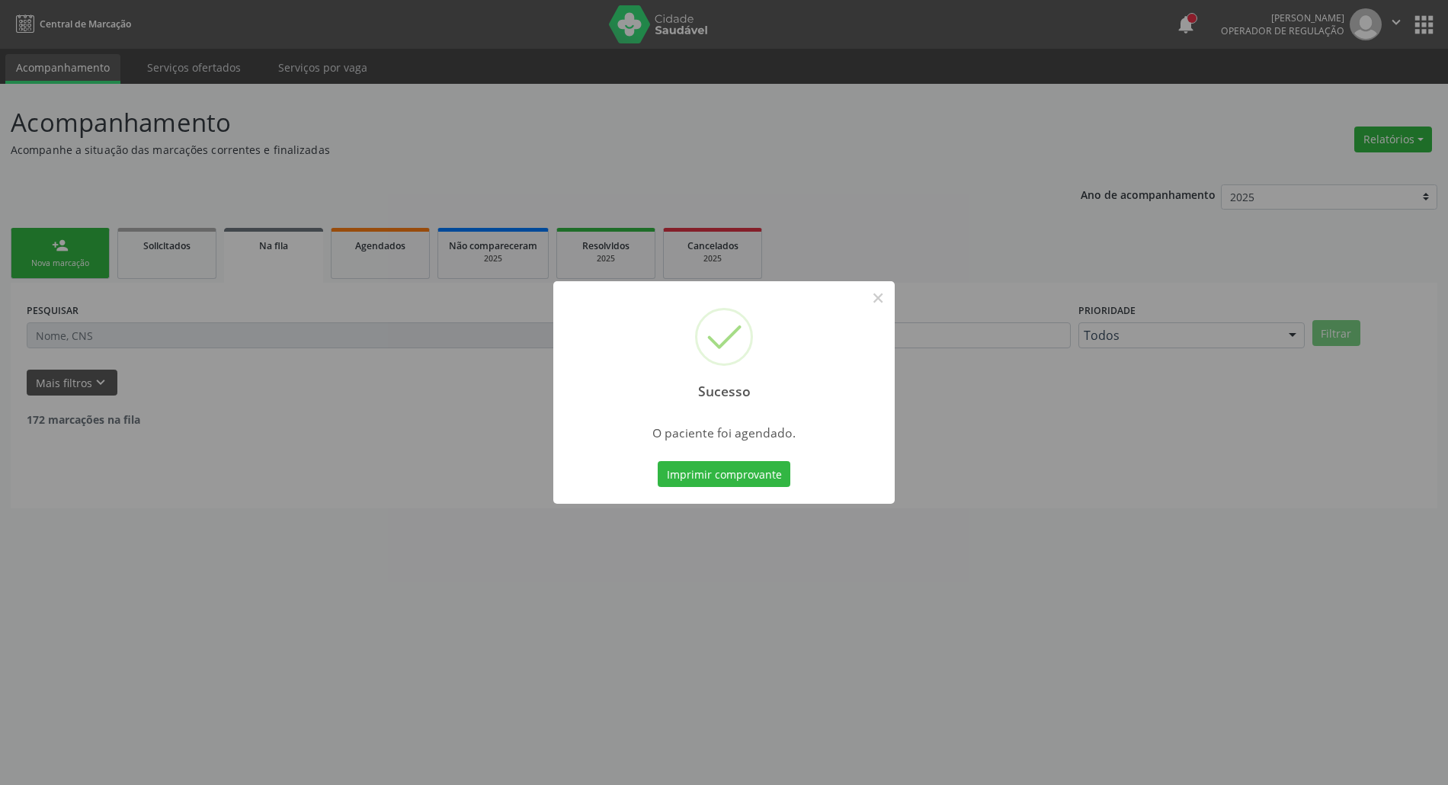
scroll to position [0, 0]
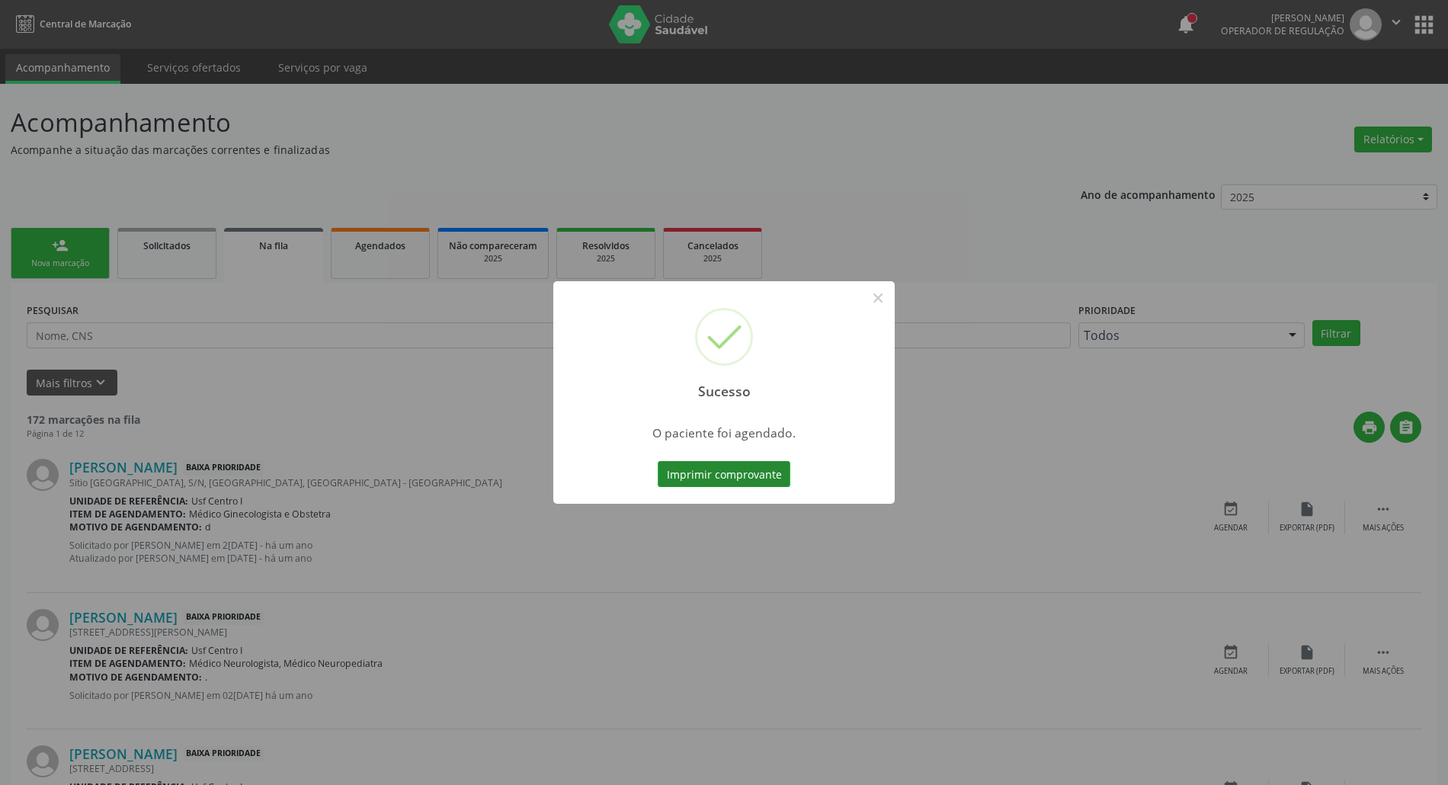
click at [760, 474] on button "Imprimir comprovante" at bounding box center [724, 474] width 133 height 26
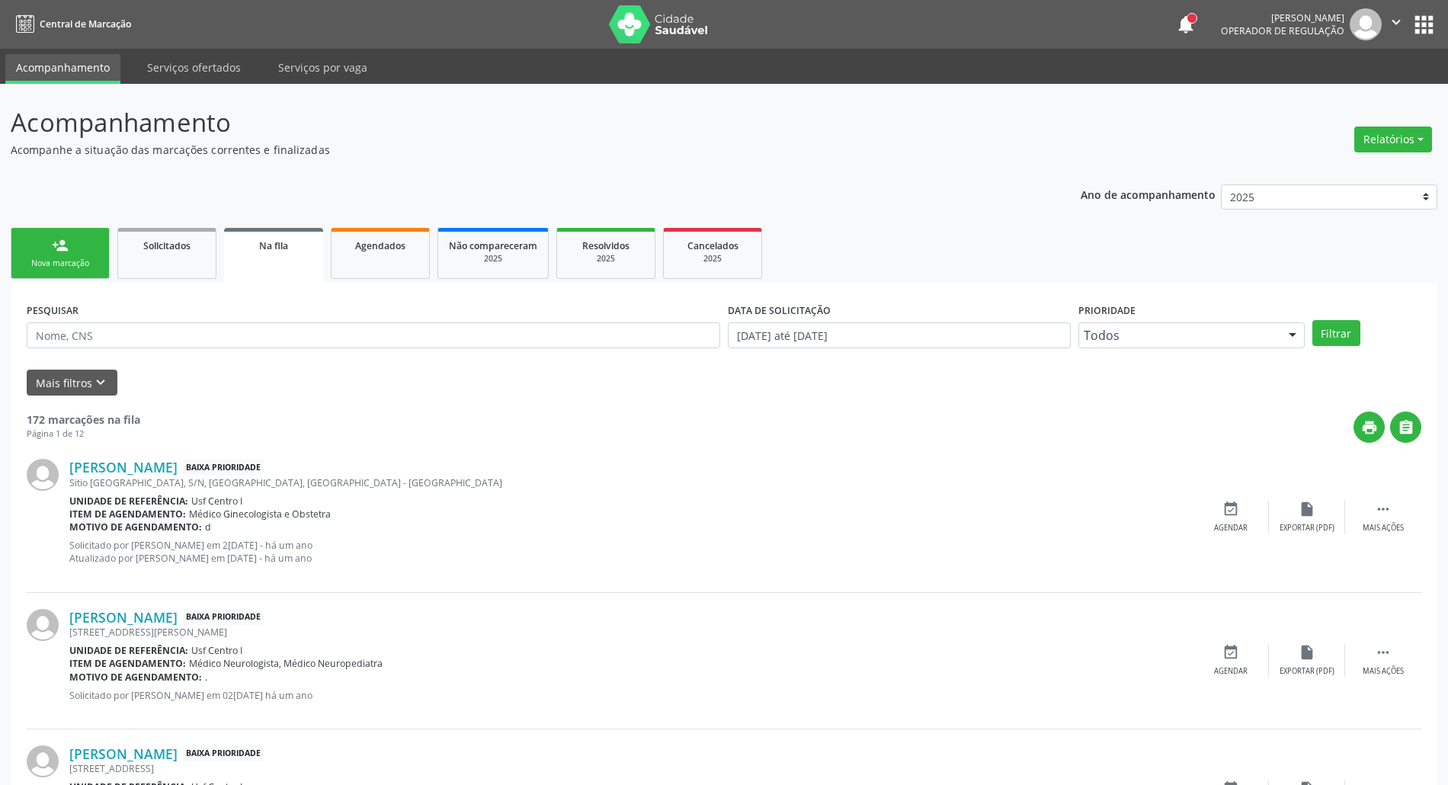
click at [83, 244] on link "person_add Nova marcação" at bounding box center [60, 253] width 99 height 51
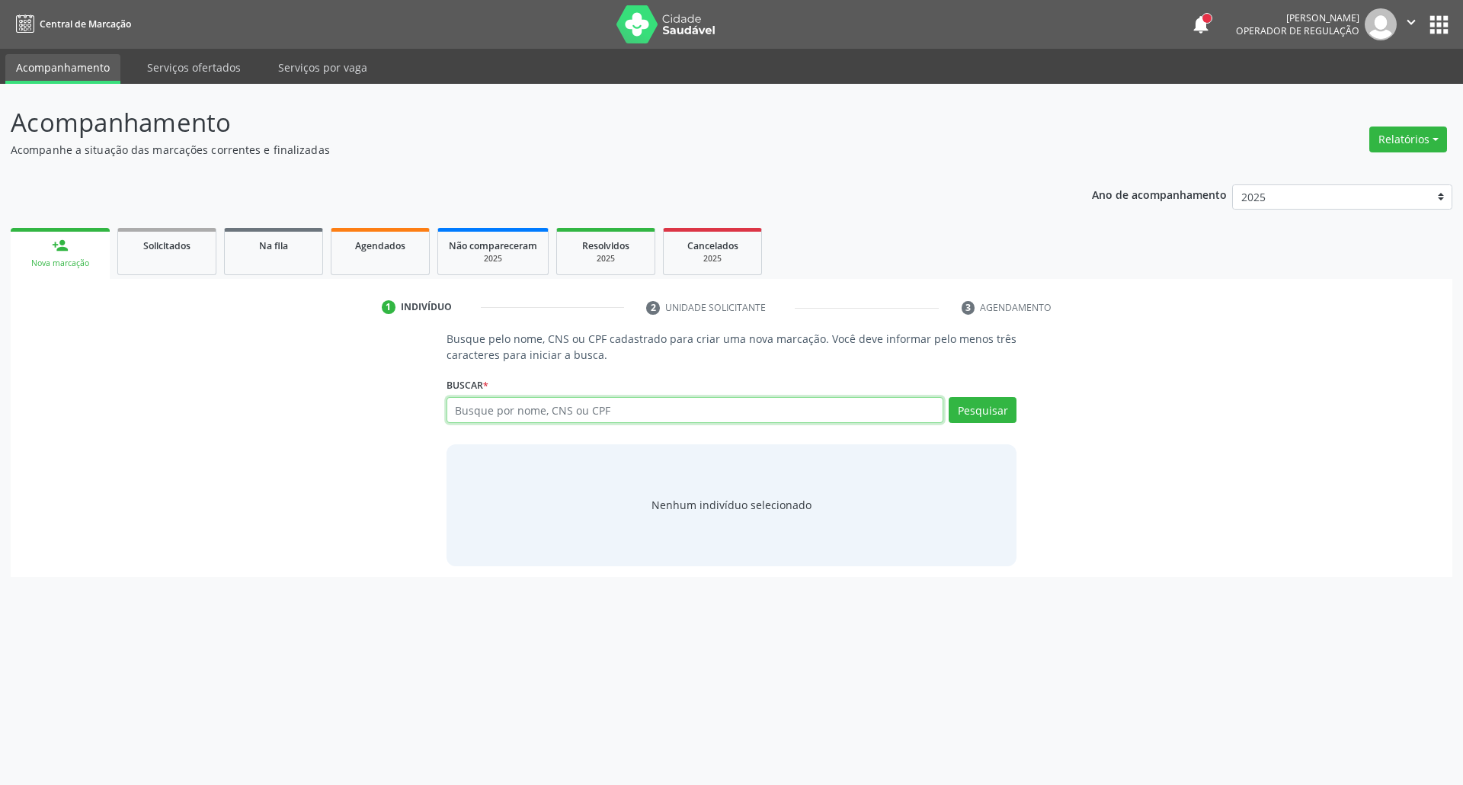
click at [736, 418] on input "text" at bounding box center [695, 410] width 498 height 26
type input "898003729248121"
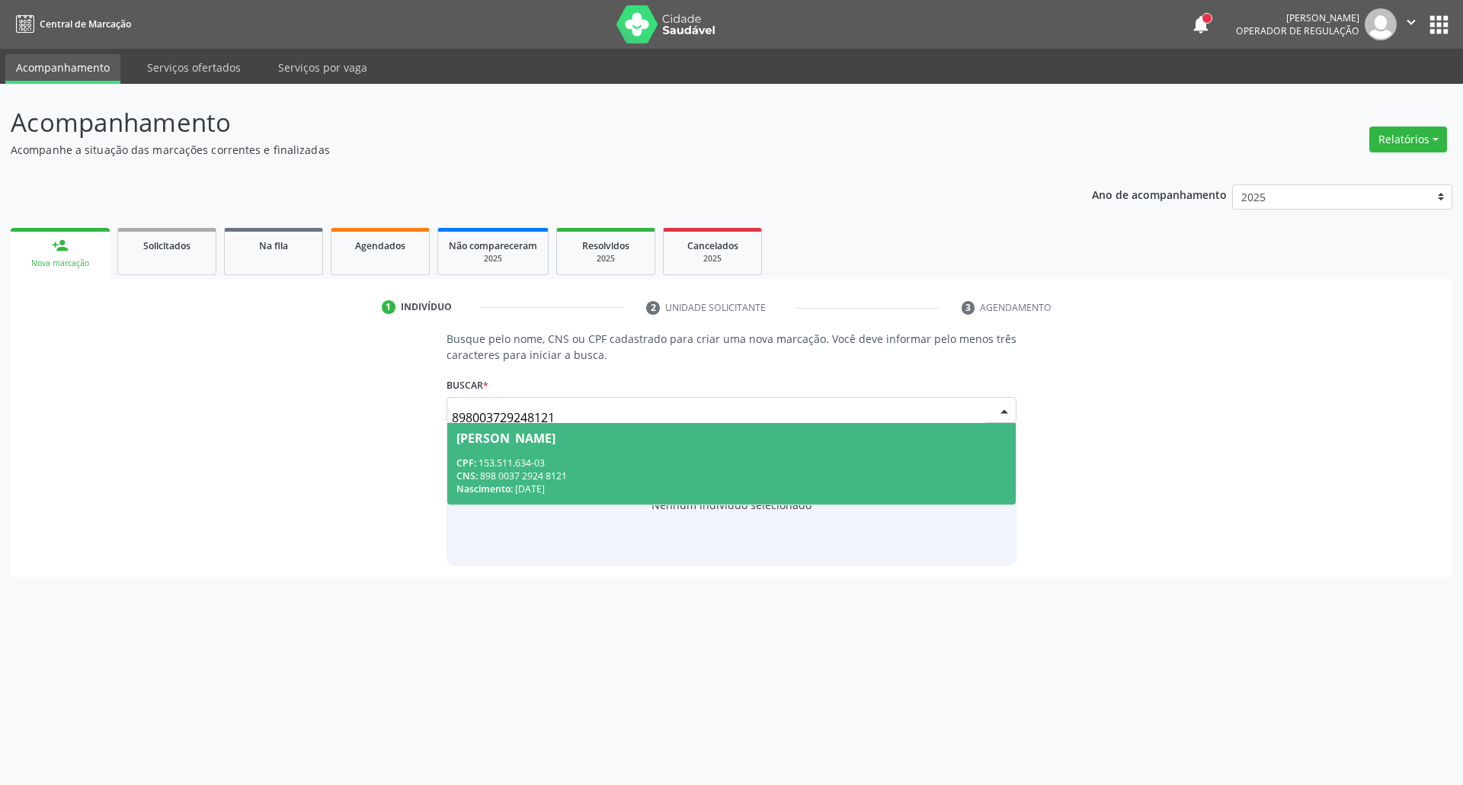
click at [711, 455] on span "Diana Maria da Silva CPF: 153.511.634-03 CNS: 898 0037 2924 8121 Nascimento: 08…" at bounding box center [731, 464] width 569 height 82
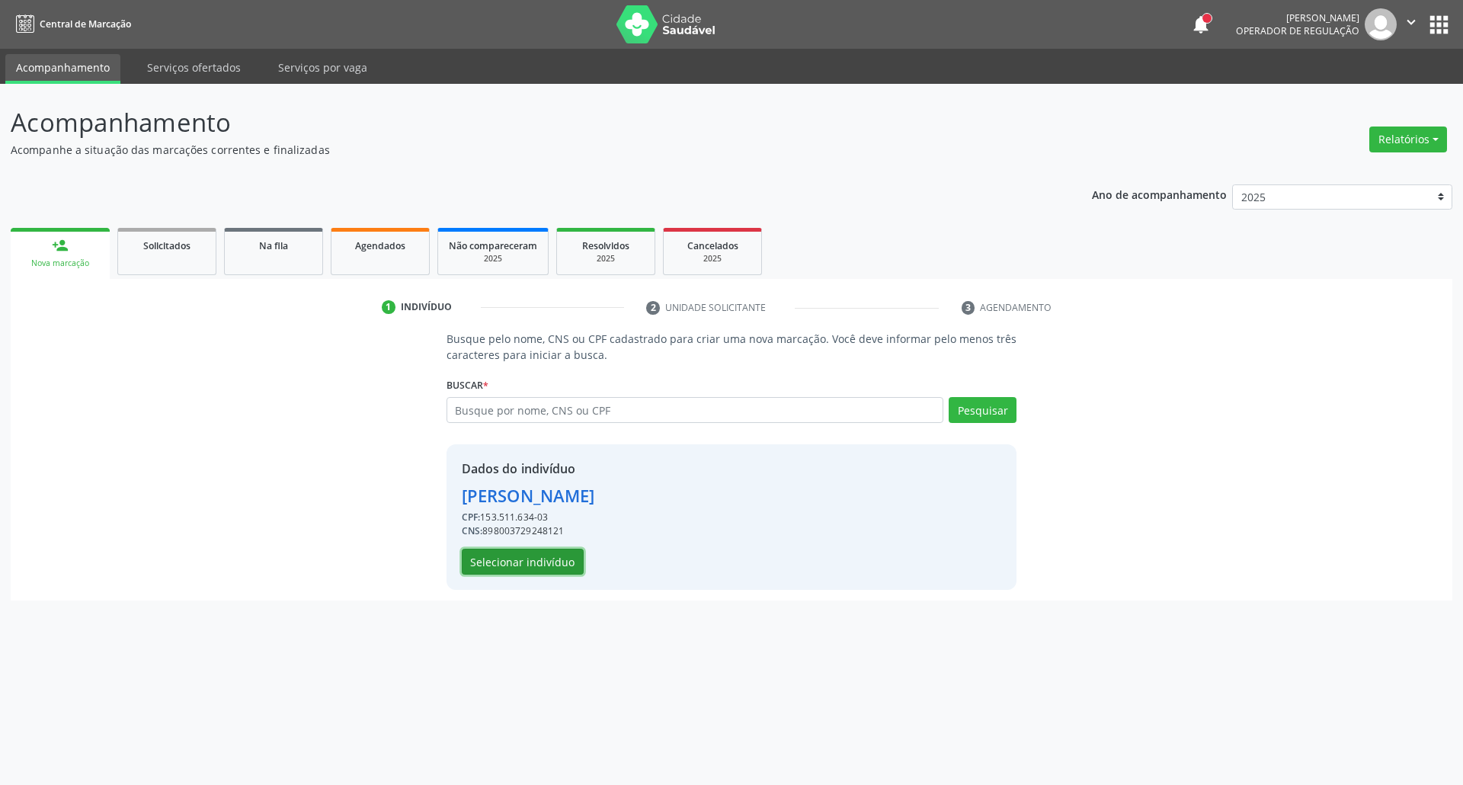
click at [509, 562] on button "Selecionar indivíduo" at bounding box center [523, 562] width 122 height 26
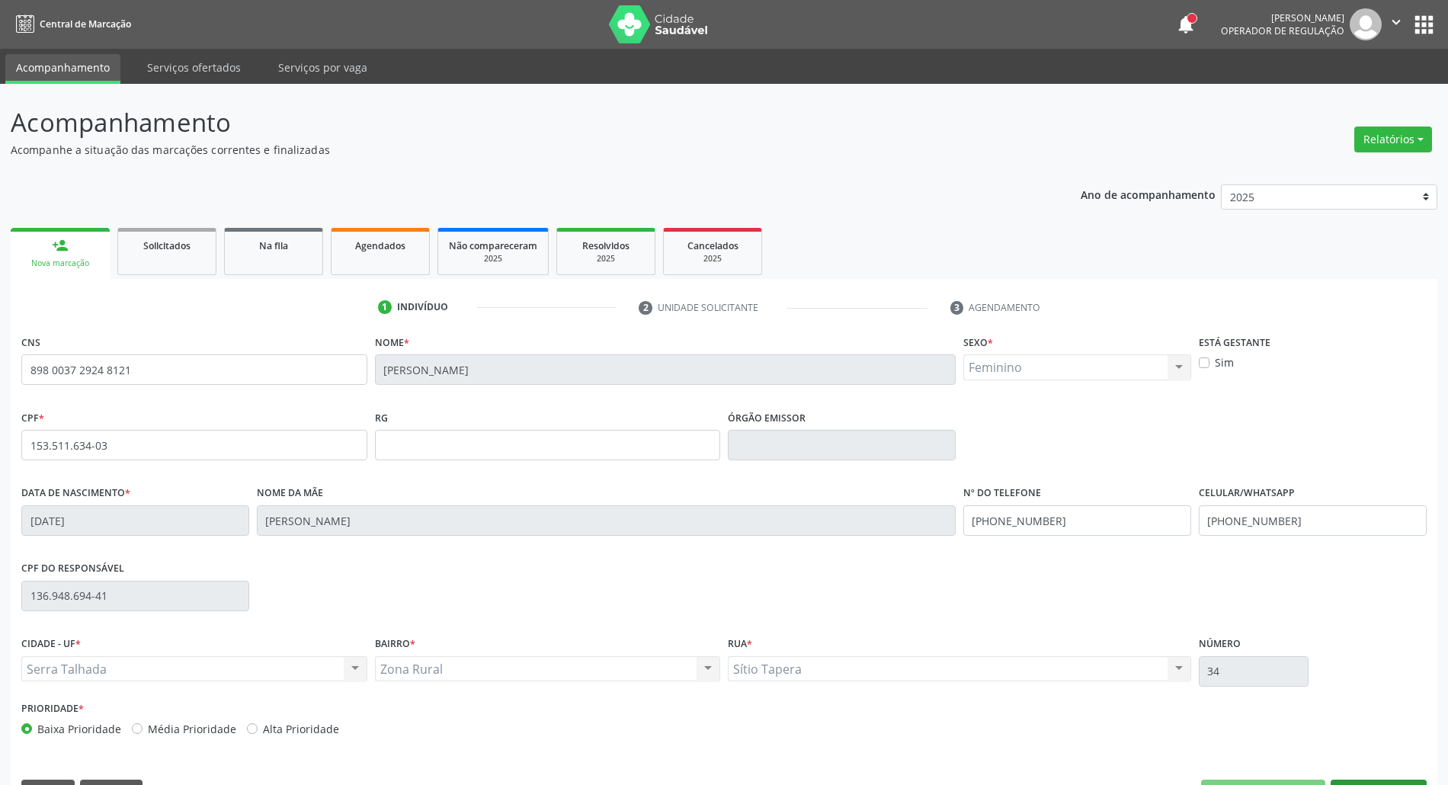
scroll to position [41, 0]
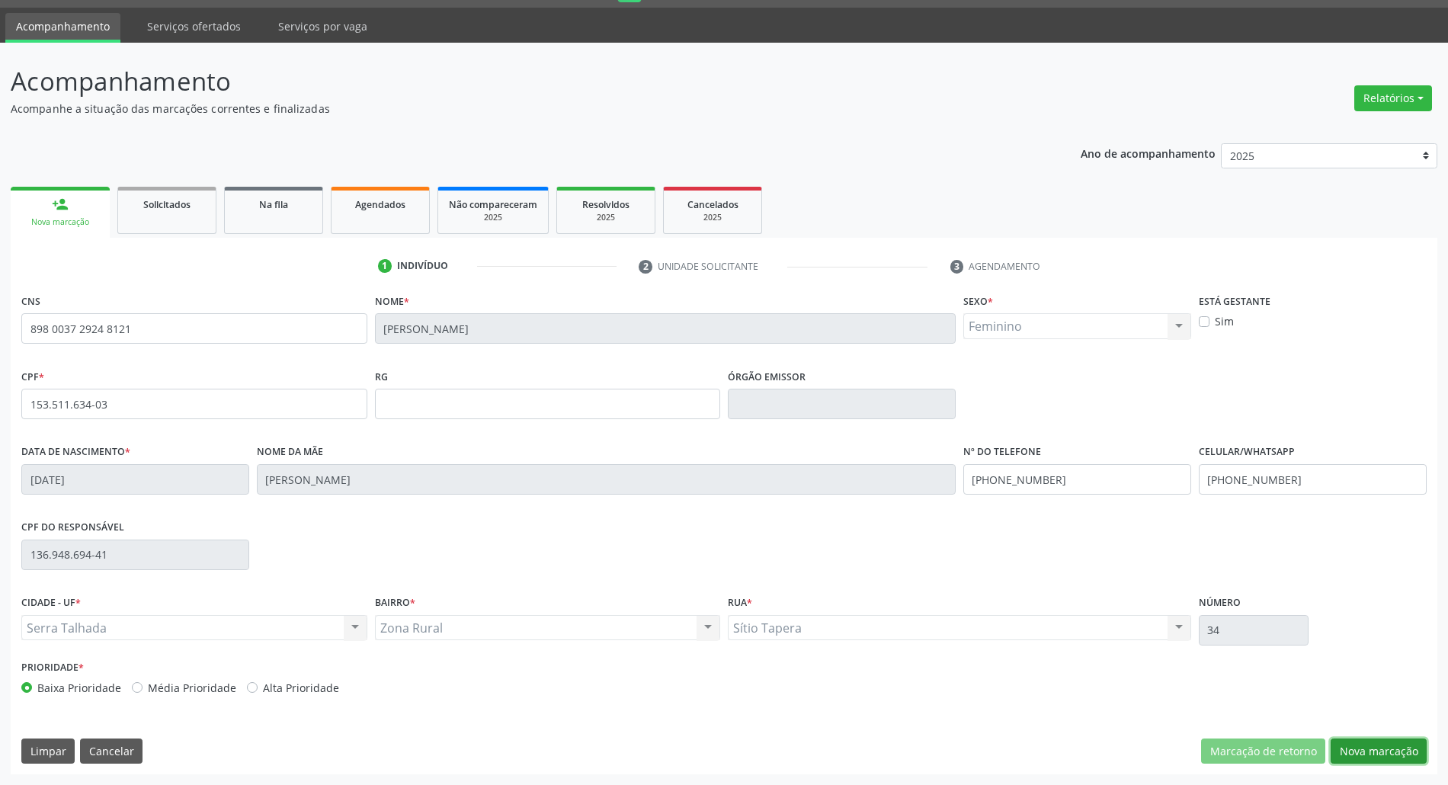
click at [1385, 744] on button "Nova marcação" at bounding box center [1378, 751] width 96 height 26
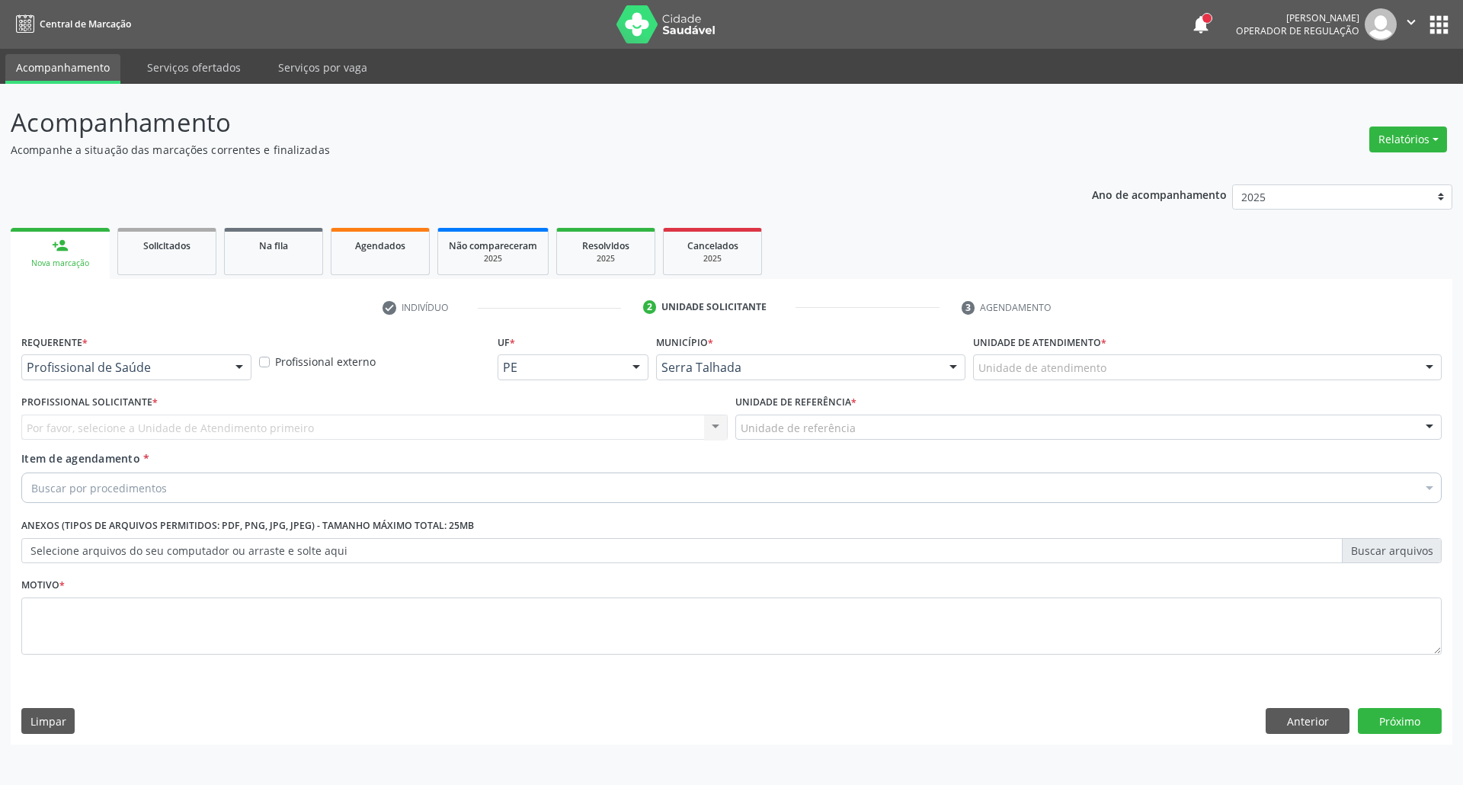
drag, startPoint x: 53, startPoint y: 382, endPoint x: 55, endPoint y: 373, distance: 9.4
click at [53, 376] on div "Requerente * Profissional de Saúde Profissional de Saúde Paciente Nenhum result…" at bounding box center [137, 360] width 238 height 59
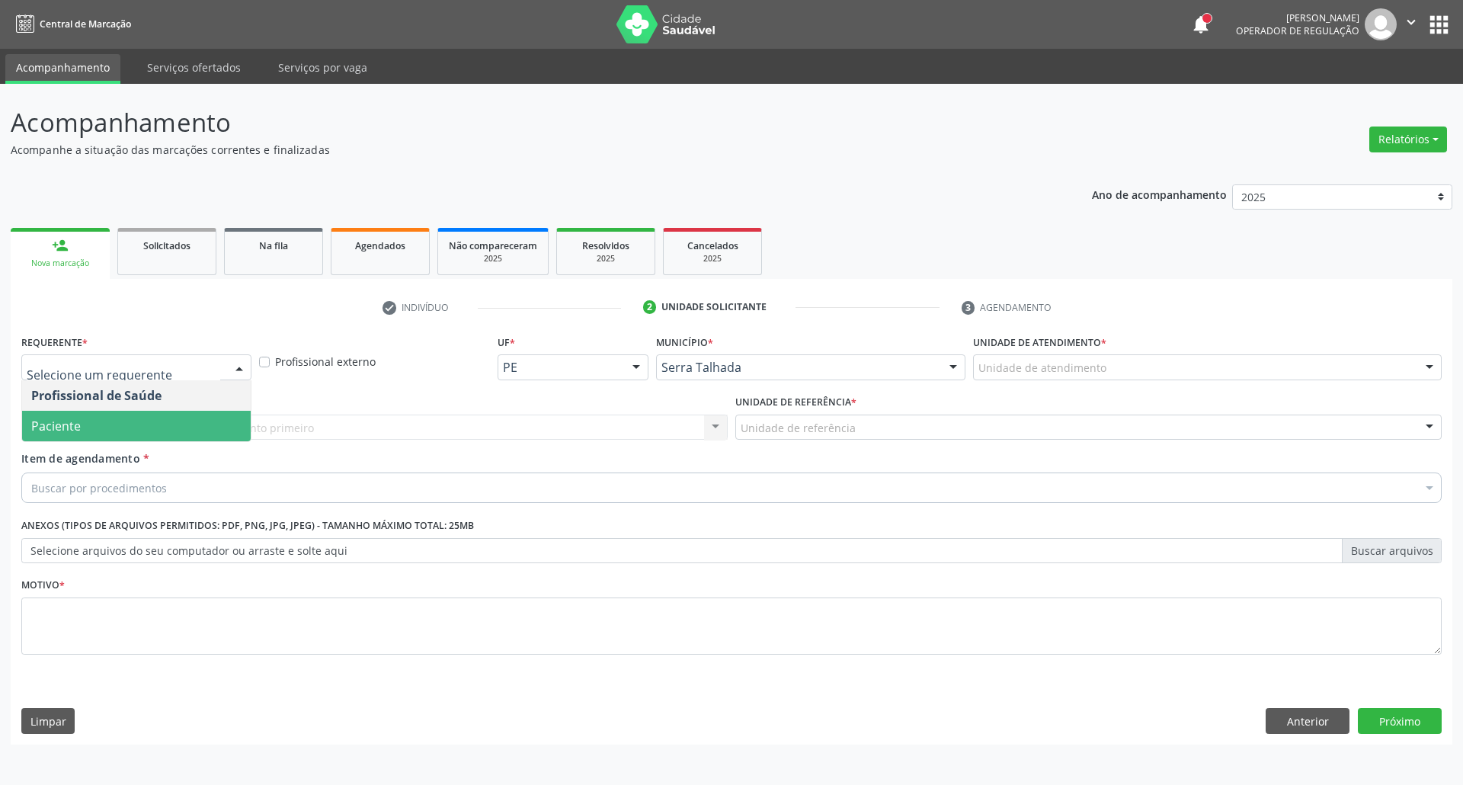
click at [52, 434] on span "Paciente" at bounding box center [136, 426] width 229 height 30
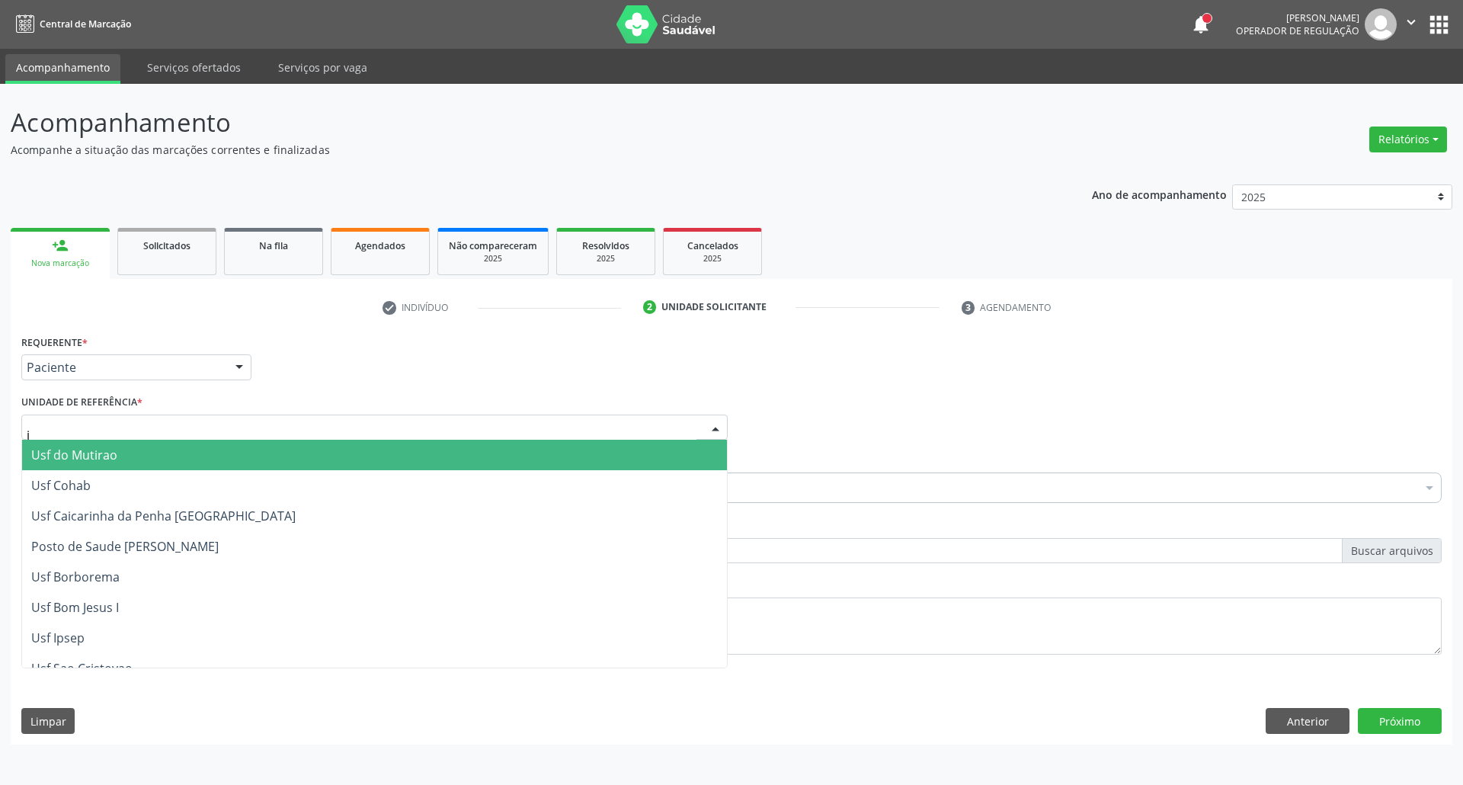
type input "ju"
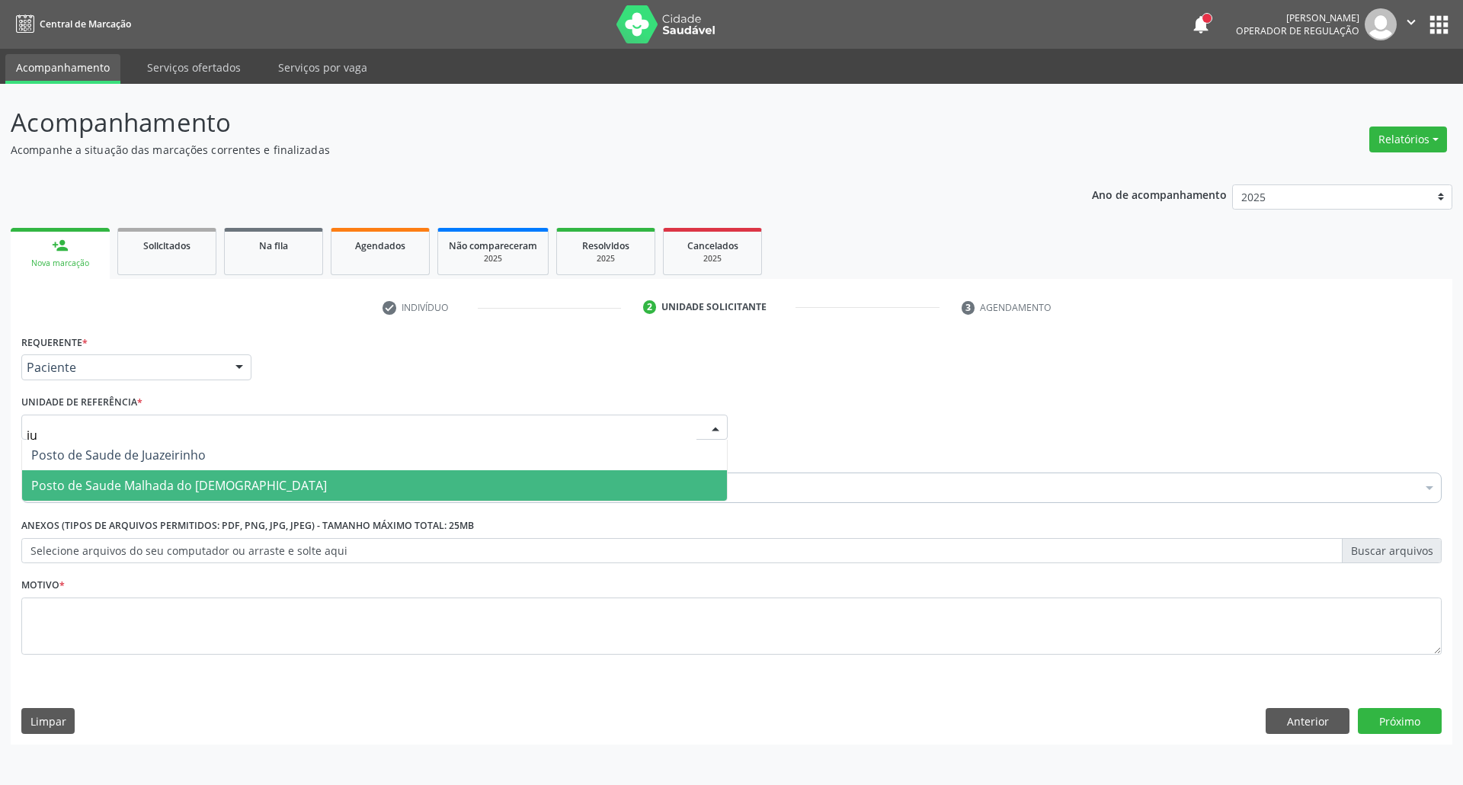
click at [67, 478] on span "Posto de Saude Malhada do [DEMOGRAPHIC_DATA]" at bounding box center [179, 485] width 296 height 17
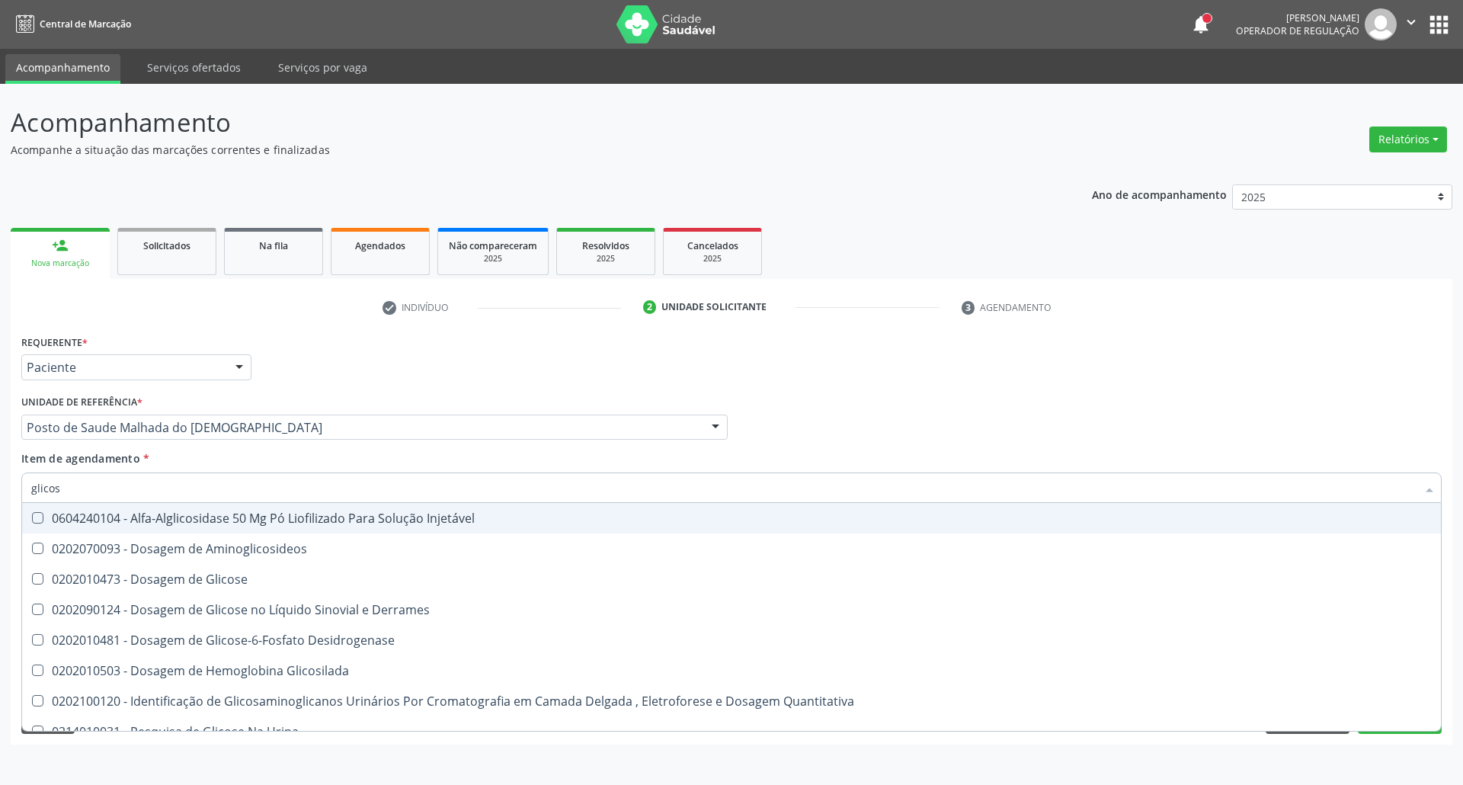
type input "glicose"
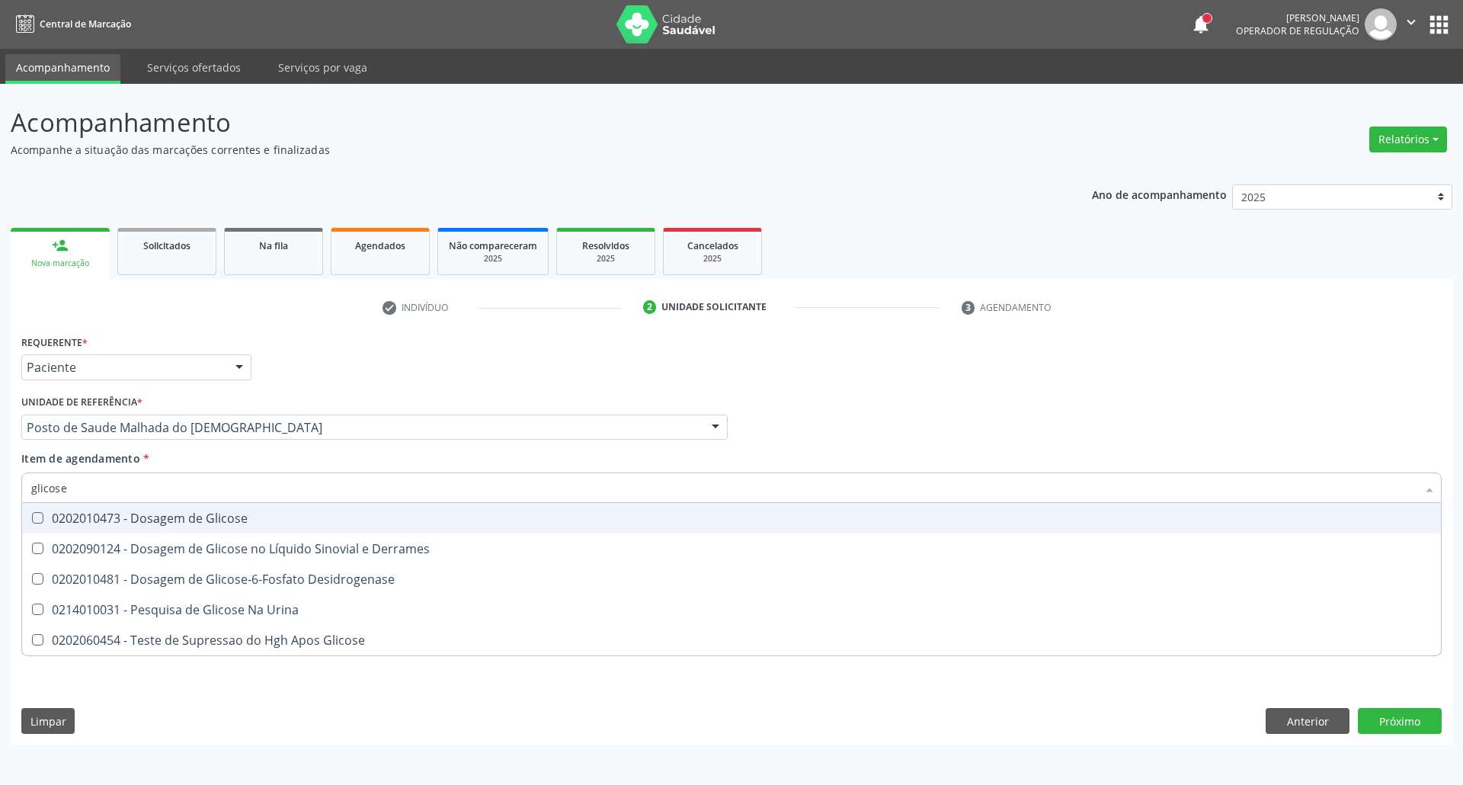
drag, startPoint x: 102, startPoint y: 518, endPoint x: 105, endPoint y: 492, distance: 26.1
click at [102, 514] on div "0202010473 - Dosagem de Glicose" at bounding box center [731, 518] width 1400 height 12
checkbox Glicose "true"
drag, startPoint x: 105, startPoint y: 491, endPoint x: 0, endPoint y: 491, distance: 105.1
click at [0, 491] on div "Acompanhamento Acompanhe a situação das marcações correntes e finalizadas Relat…" at bounding box center [731, 434] width 1463 height 701
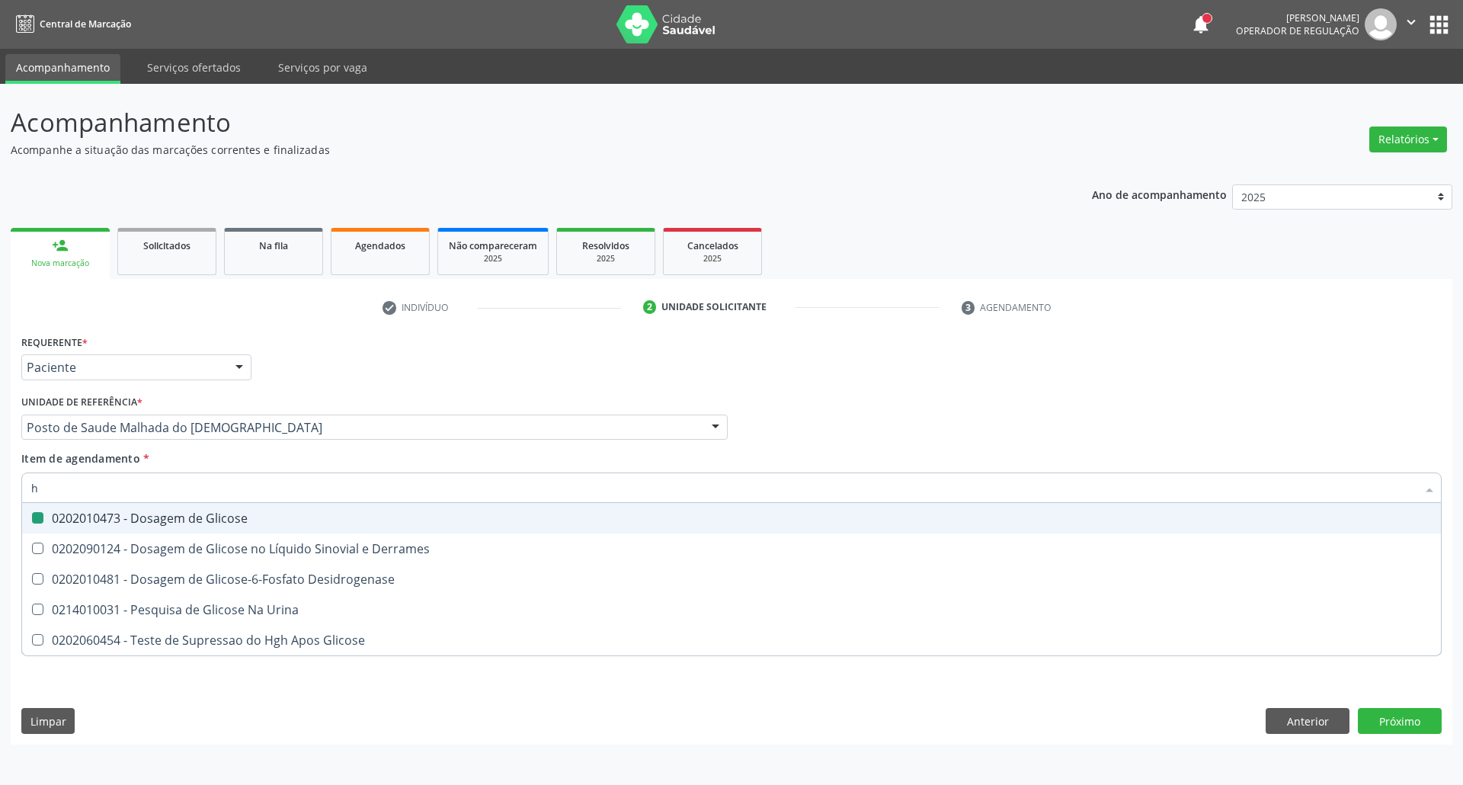
type input "he"
checkbox Glicose "false"
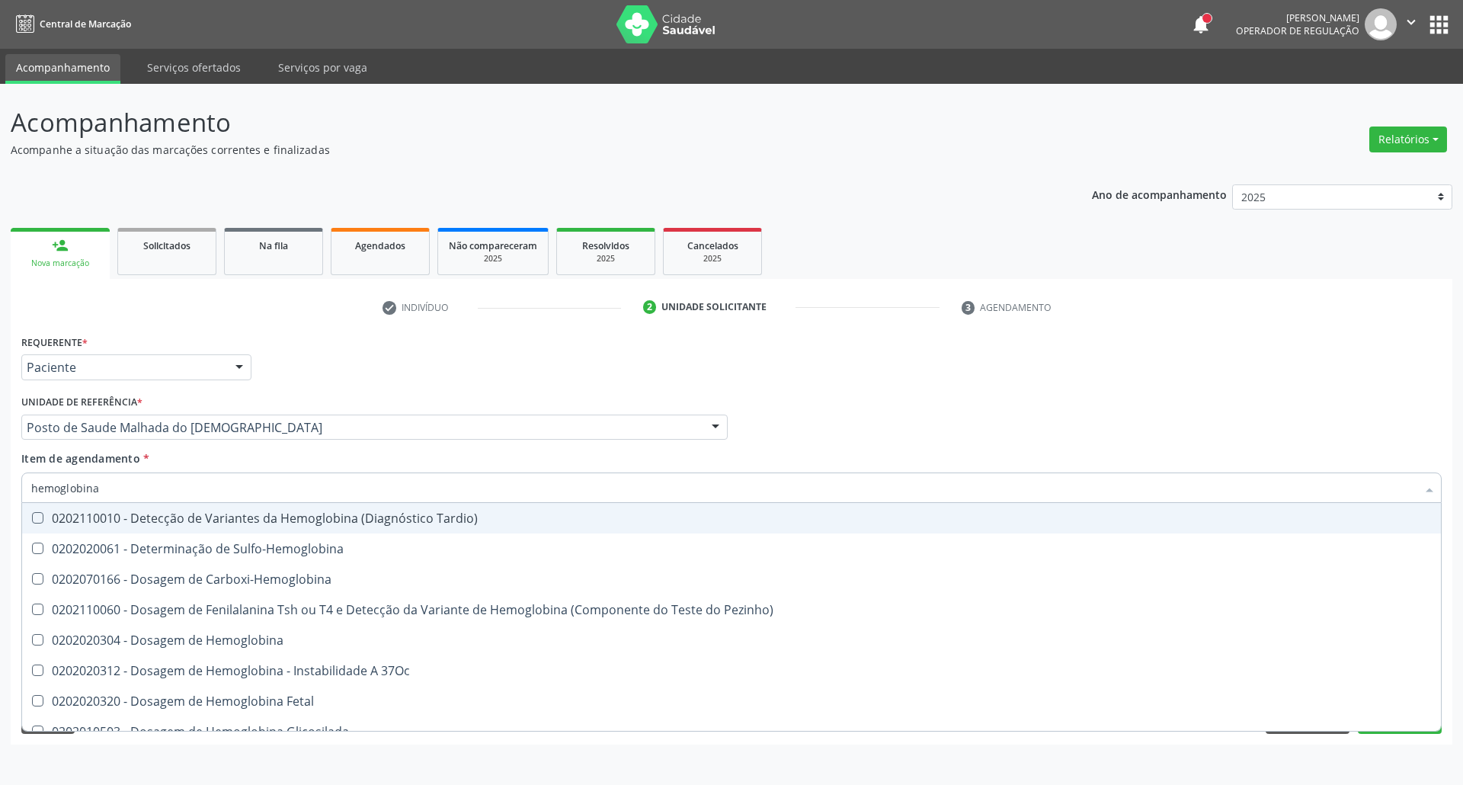
type input "hemoglobina g"
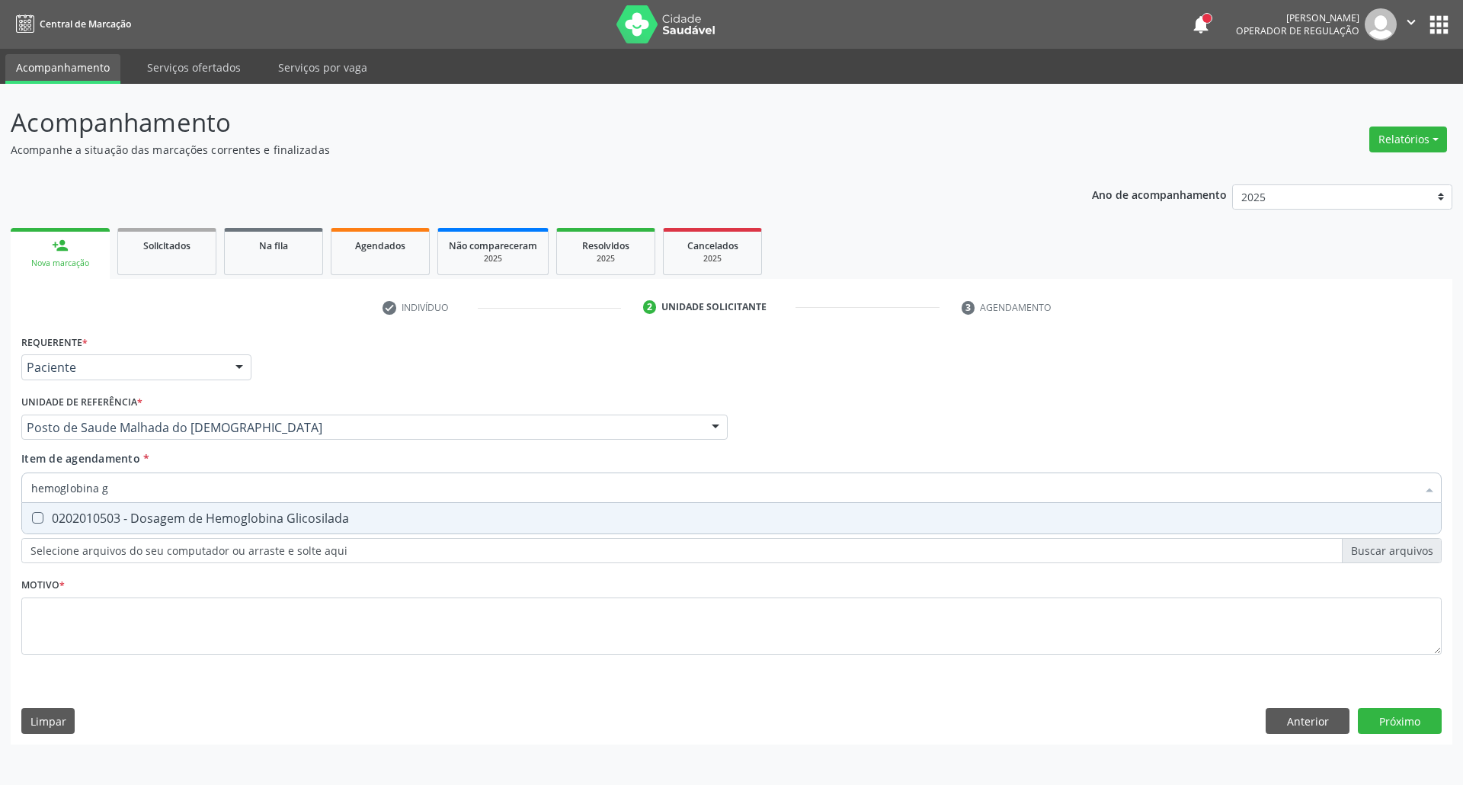
click at [89, 520] on div "0202010503 - Dosagem de Hemoglobina Glicosilada" at bounding box center [731, 518] width 1400 height 12
checkbox Glicosilada "true"
drag, startPoint x: 83, startPoint y: 492, endPoint x: 0, endPoint y: 491, distance: 83.1
click at [0, 491] on div "Acompanhamento Acompanhe a situação das marcações correntes e finalizadas Relat…" at bounding box center [731, 434] width 1463 height 701
type input "an"
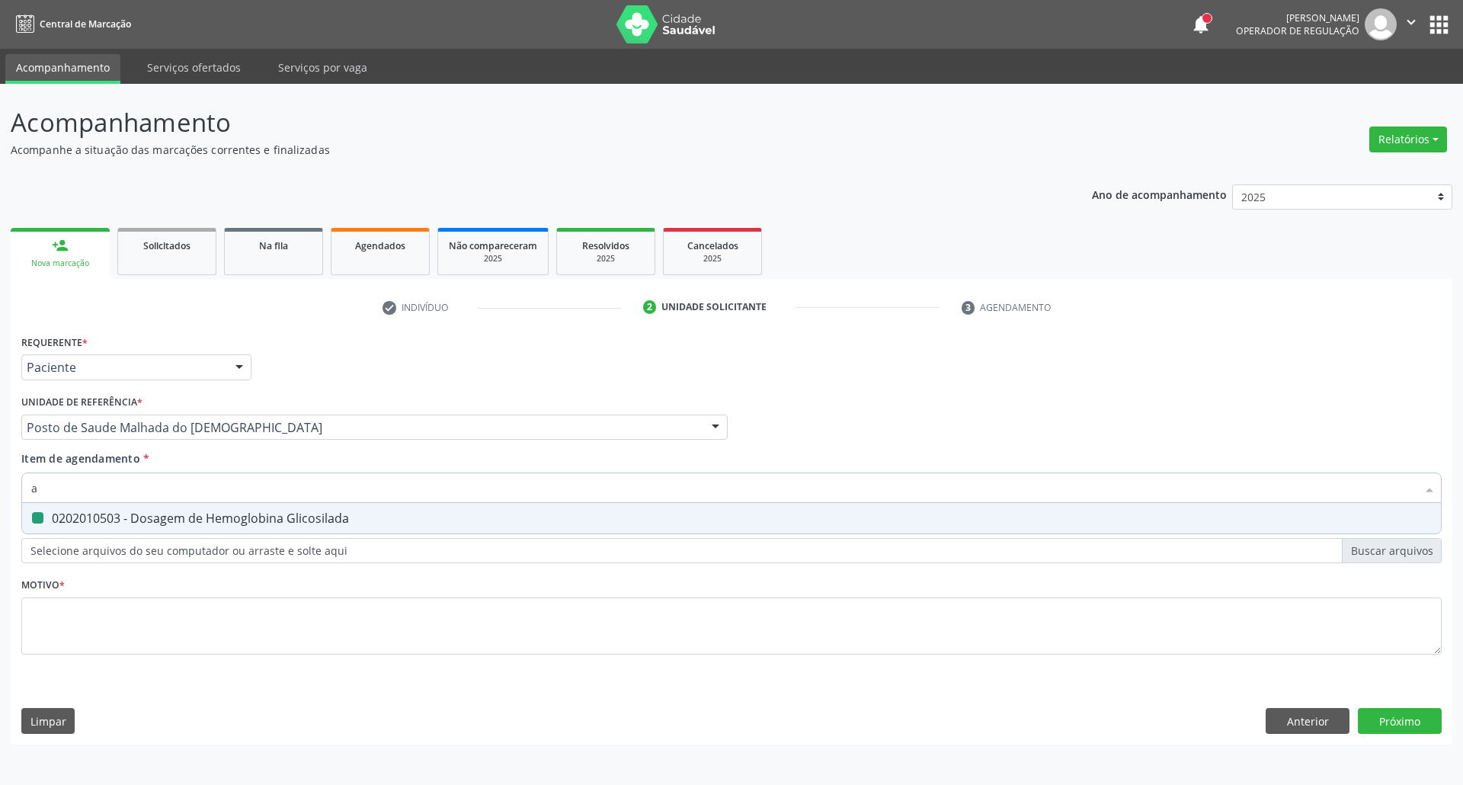
checkbox Glicosilada "false"
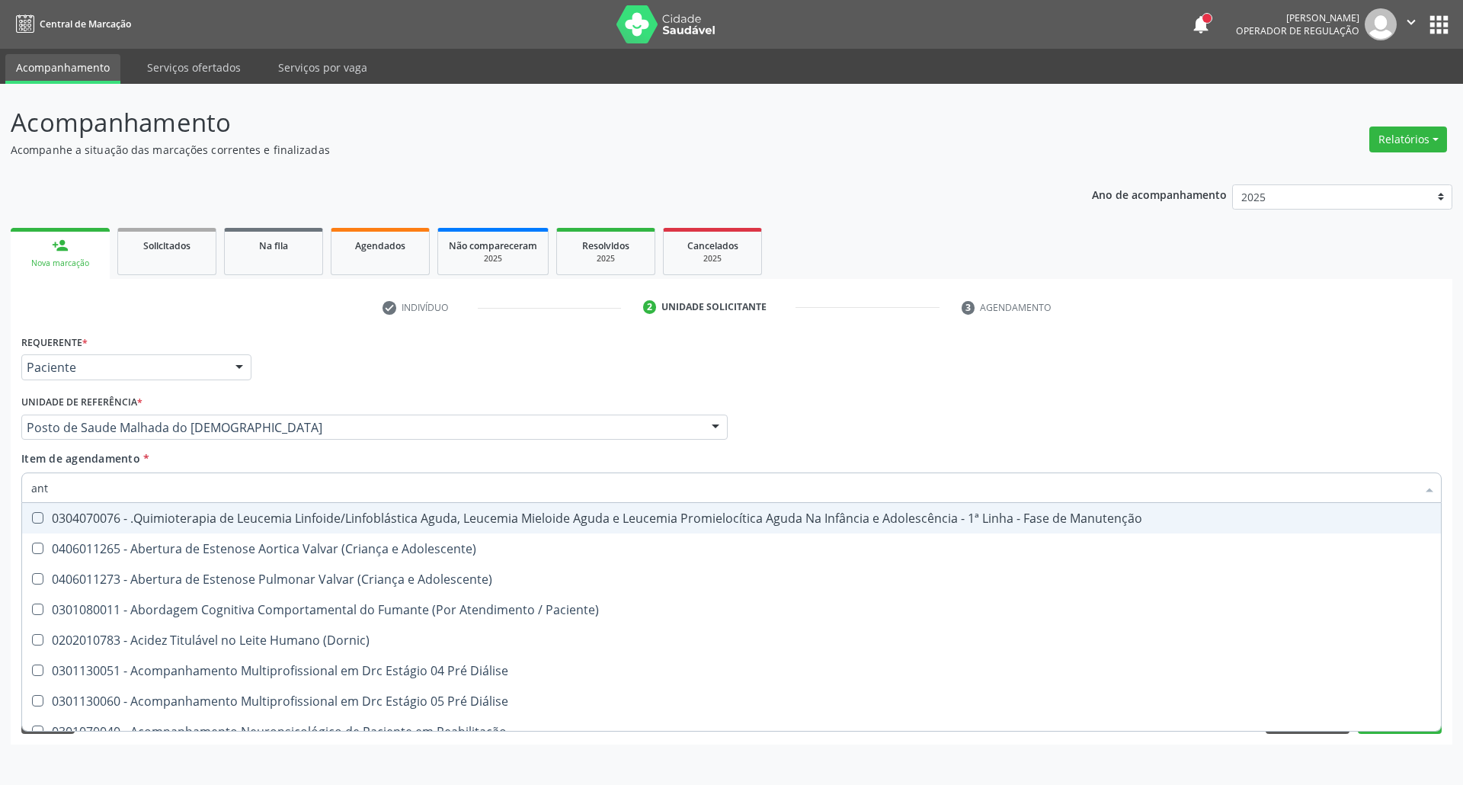
type input "anti"
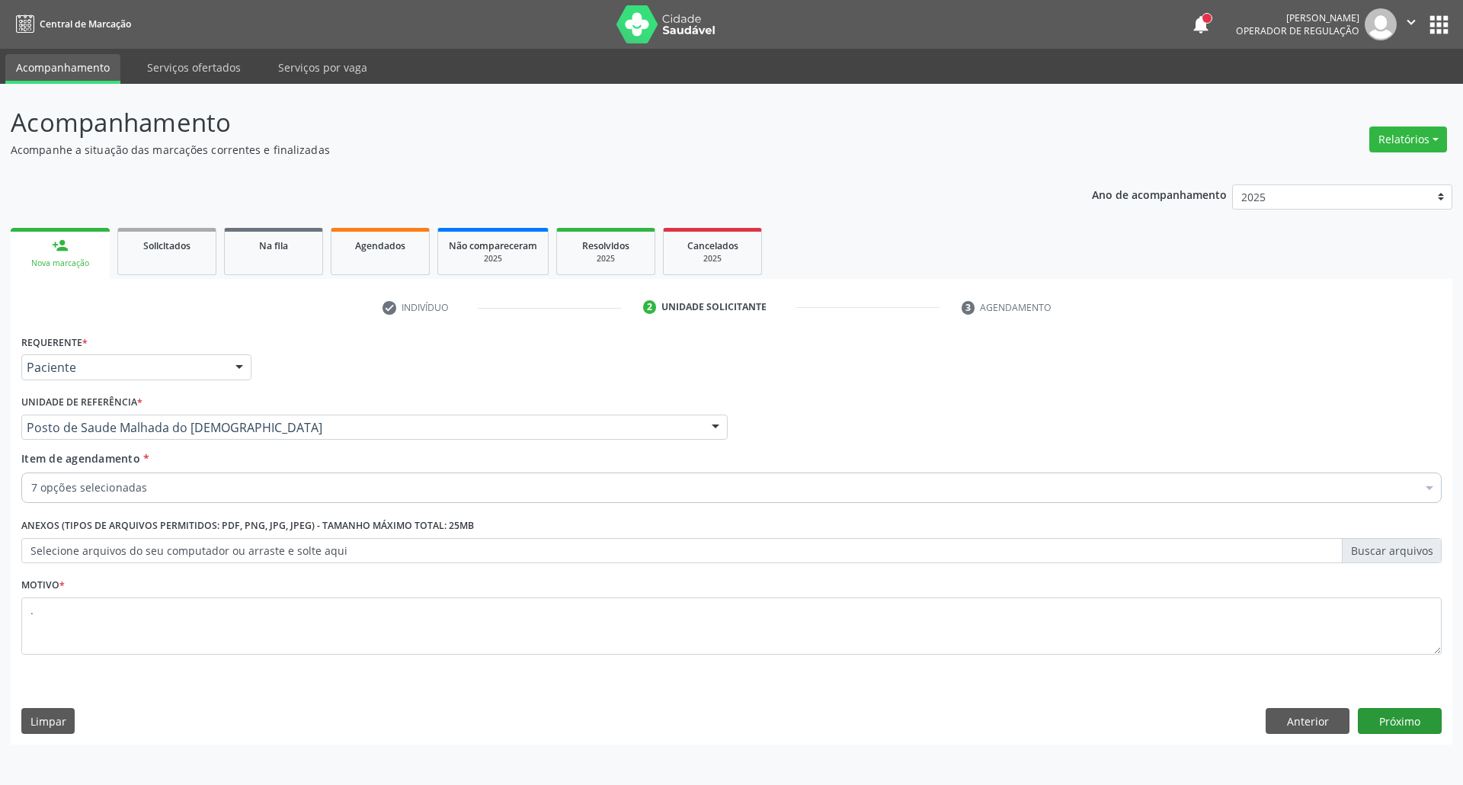
type textarea "."
click at [1399, 717] on button "Próximo" at bounding box center [1400, 721] width 84 height 26
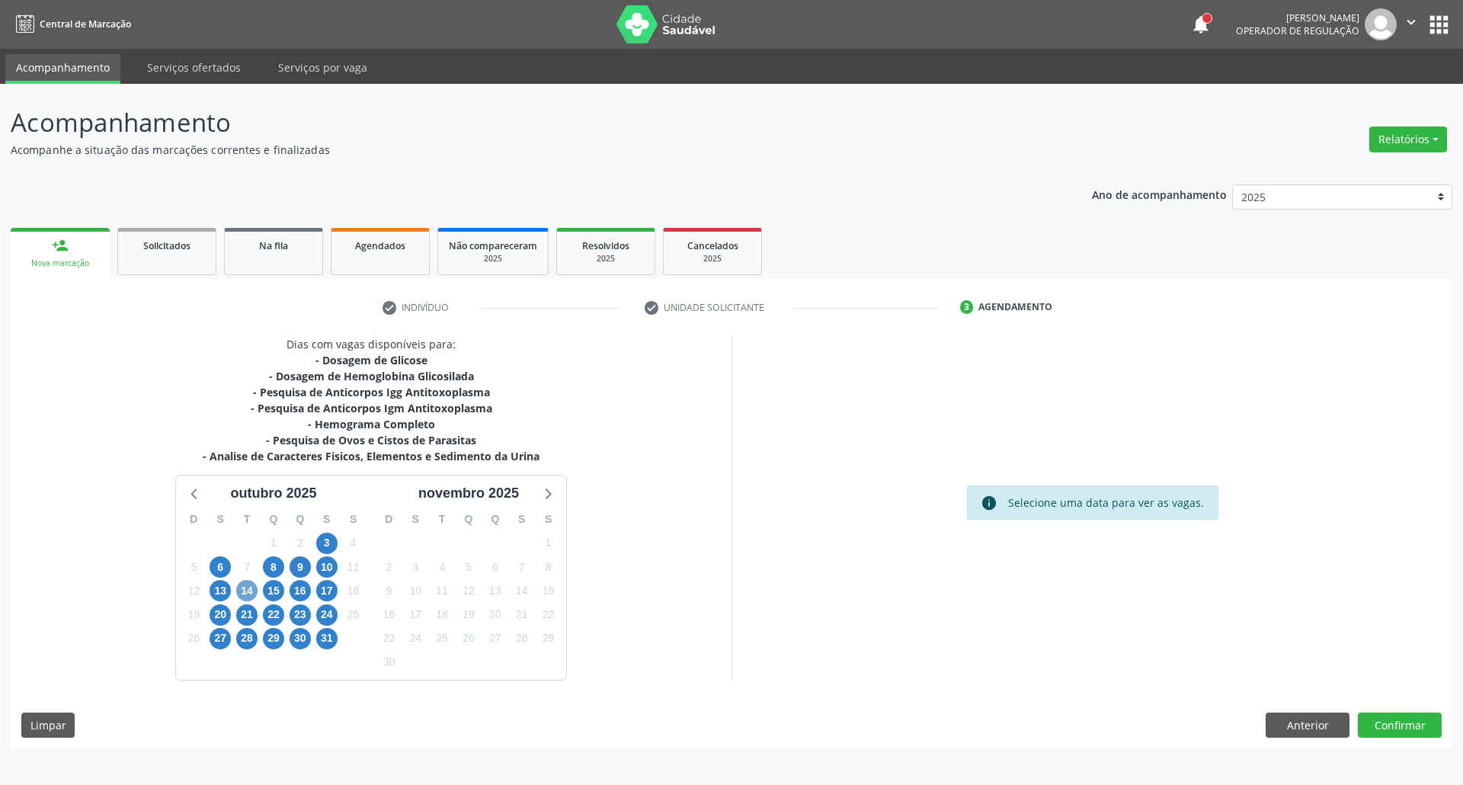
click at [247, 592] on span "14" at bounding box center [246, 590] width 21 height 21
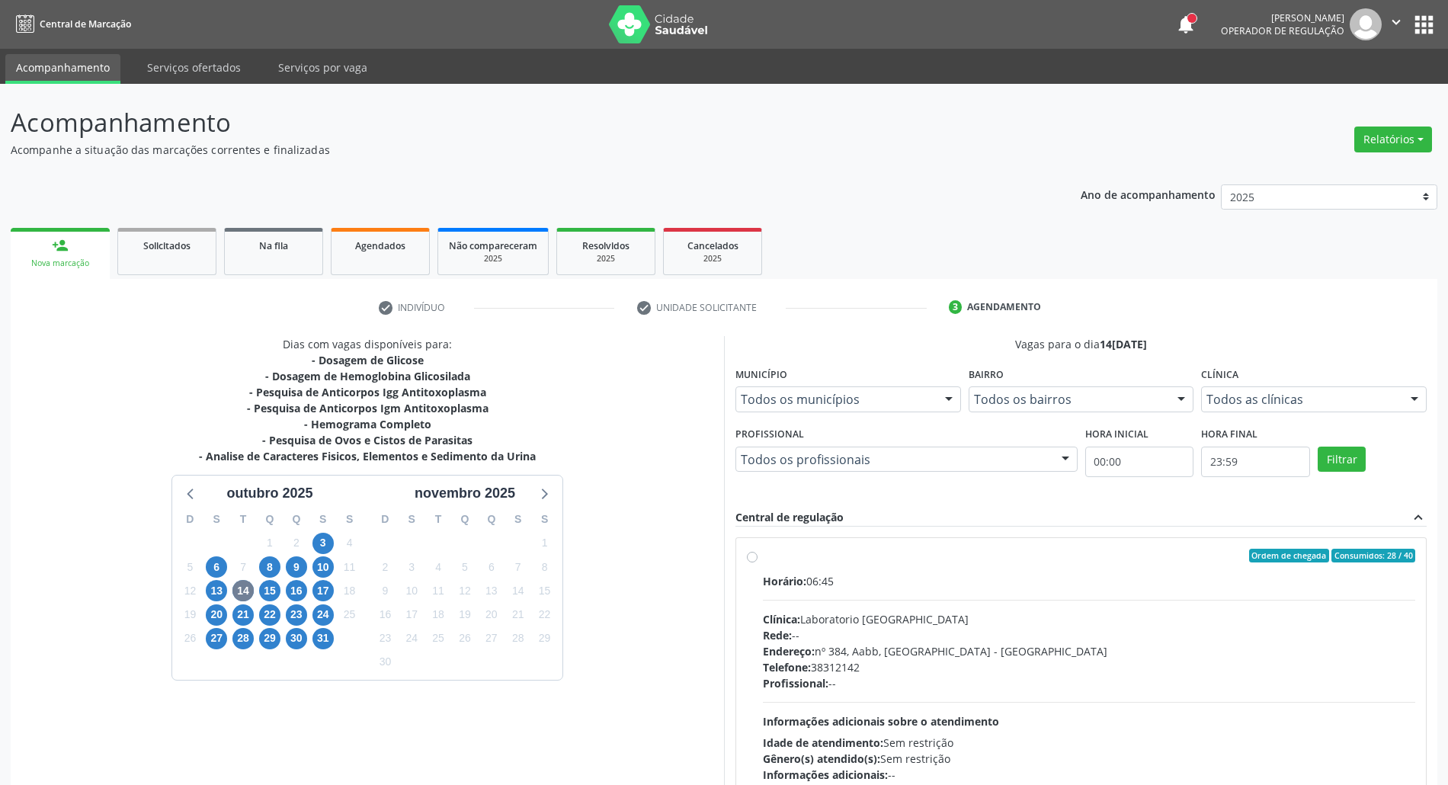
drag, startPoint x: 1140, startPoint y: 590, endPoint x: 1207, endPoint y: 465, distance: 141.8
click at [1141, 590] on div "Horário: 06:45 Clínica: Laboratorio Sao Francisco Rede: -- Endereço: [STREET_AD…" at bounding box center [1089, 678] width 652 height 210
click at [757, 562] on input "Ordem de chegada Consumidos: 28 / 40 Horário: 06:45 Clínica: Laboratorio [GEOGR…" at bounding box center [752, 556] width 11 height 14
radio input "true"
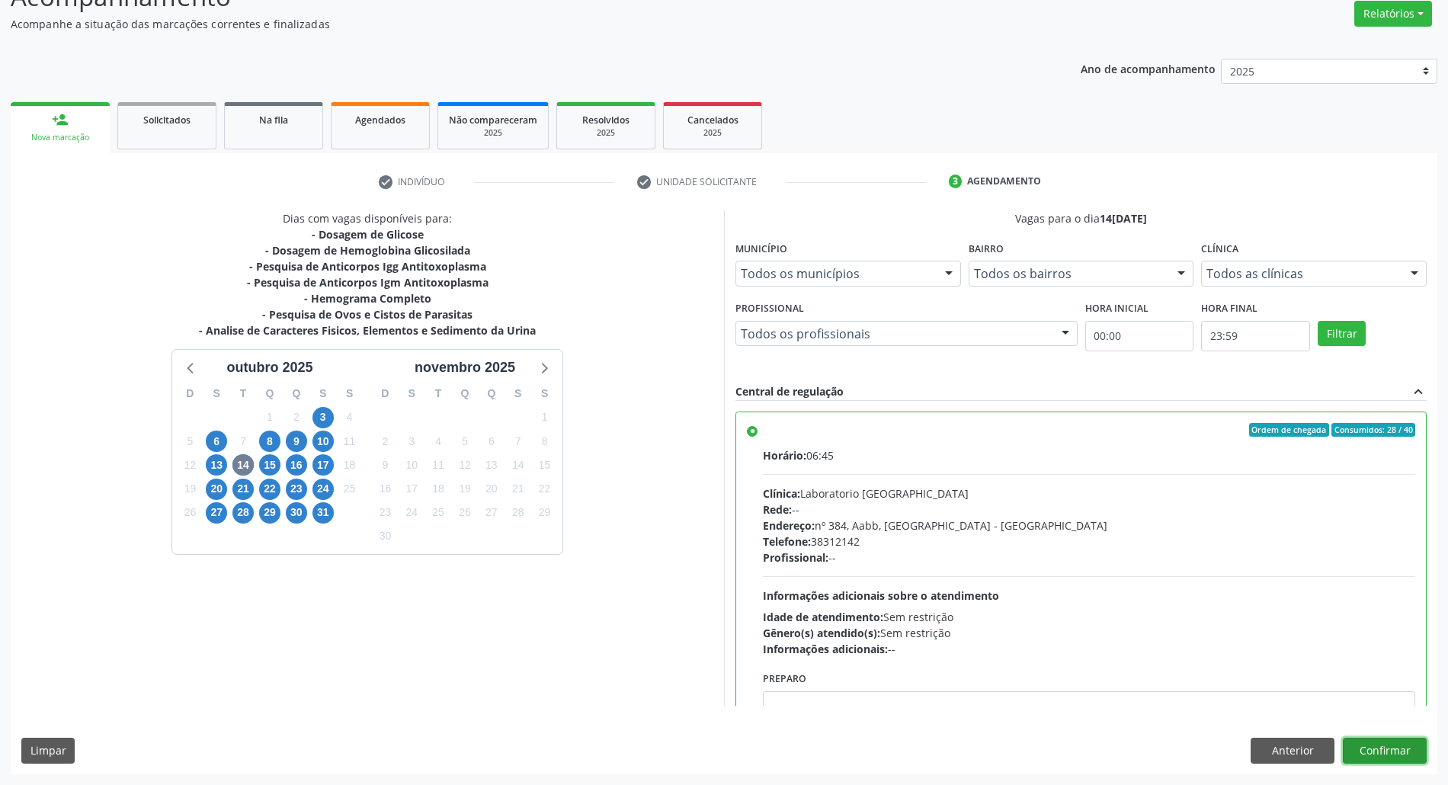
click at [1407, 748] on button "Confirmar" at bounding box center [1385, 751] width 84 height 26
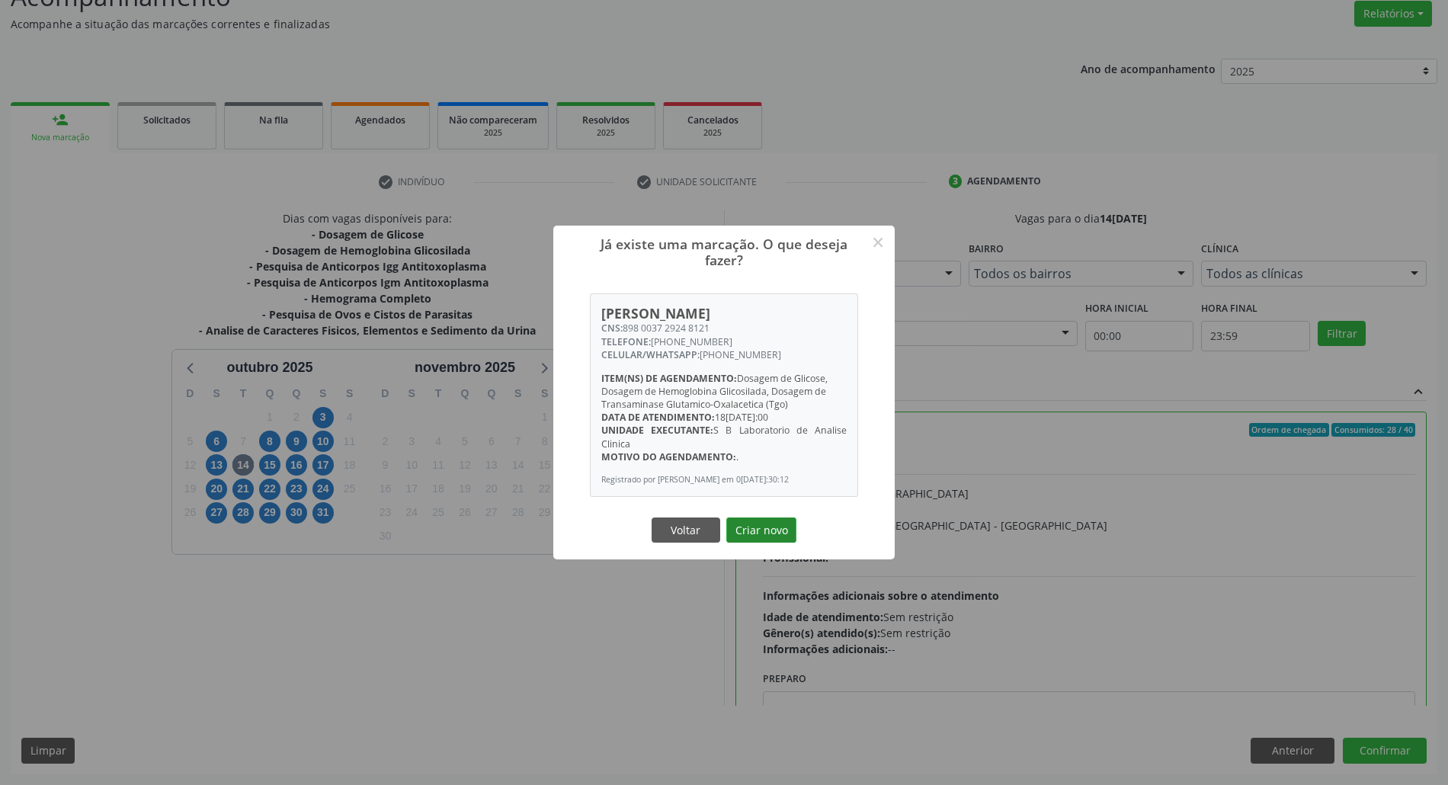
click at [747, 530] on button "Criar novo" at bounding box center [761, 530] width 70 height 26
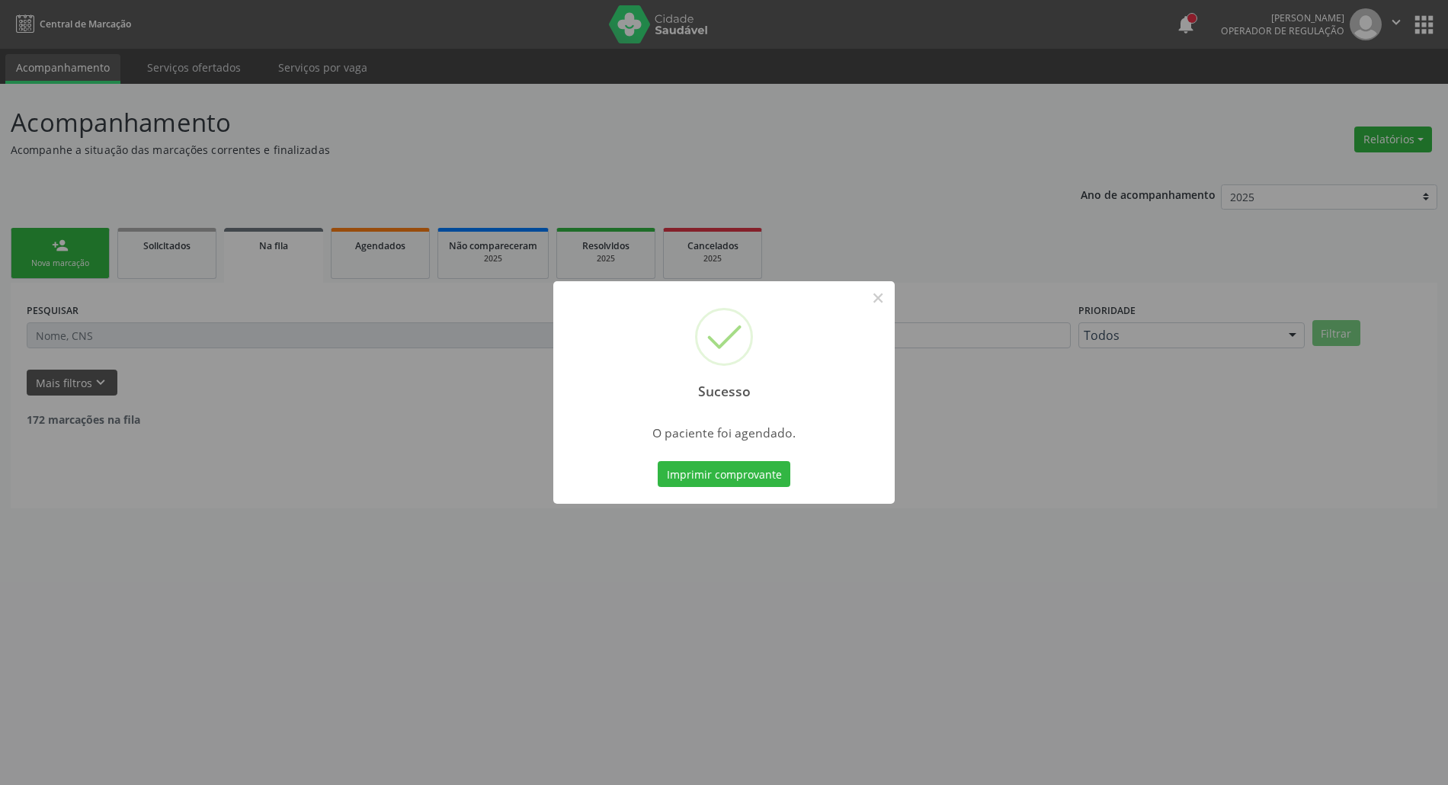
scroll to position [0, 0]
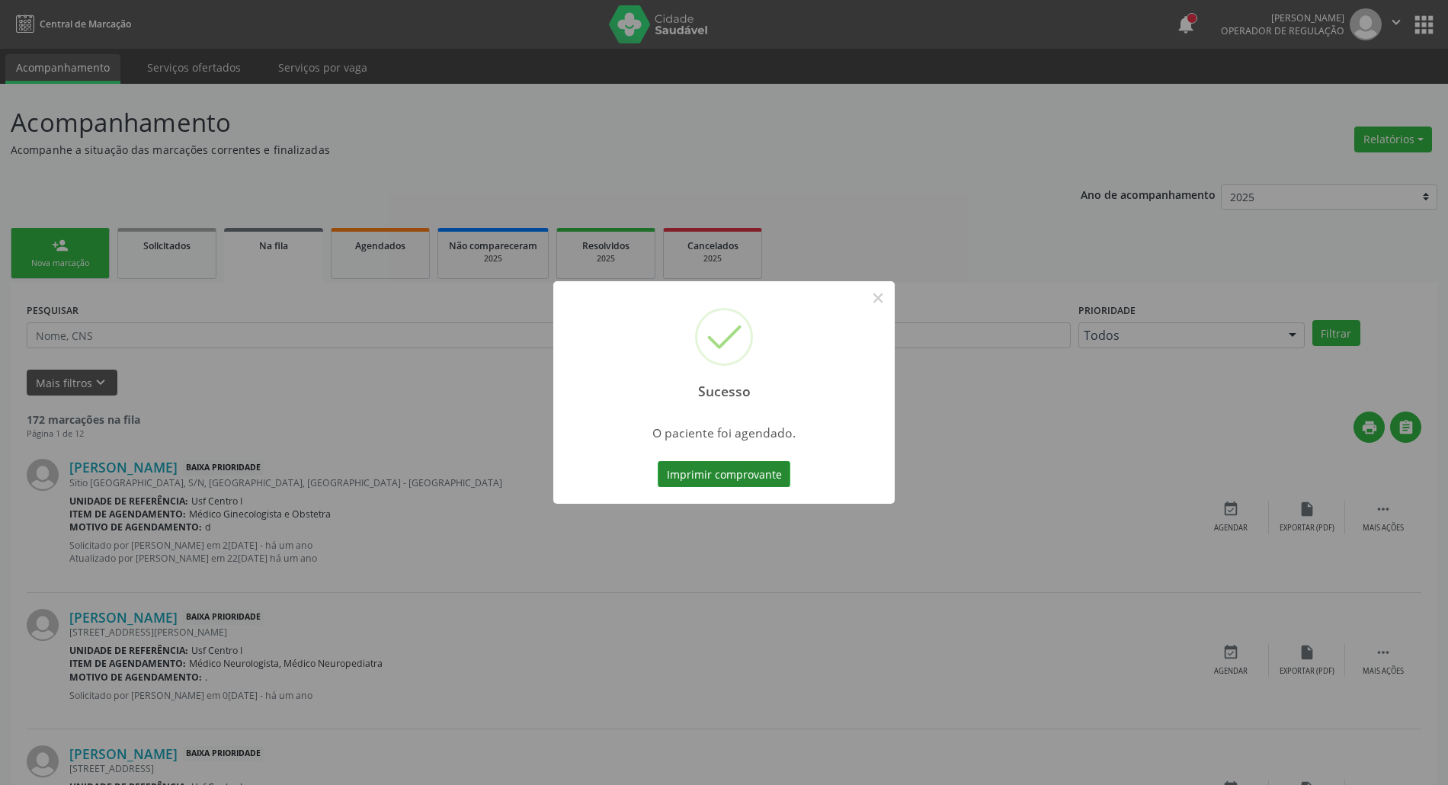
click at [723, 479] on button "Imprimir comprovante" at bounding box center [724, 474] width 133 height 26
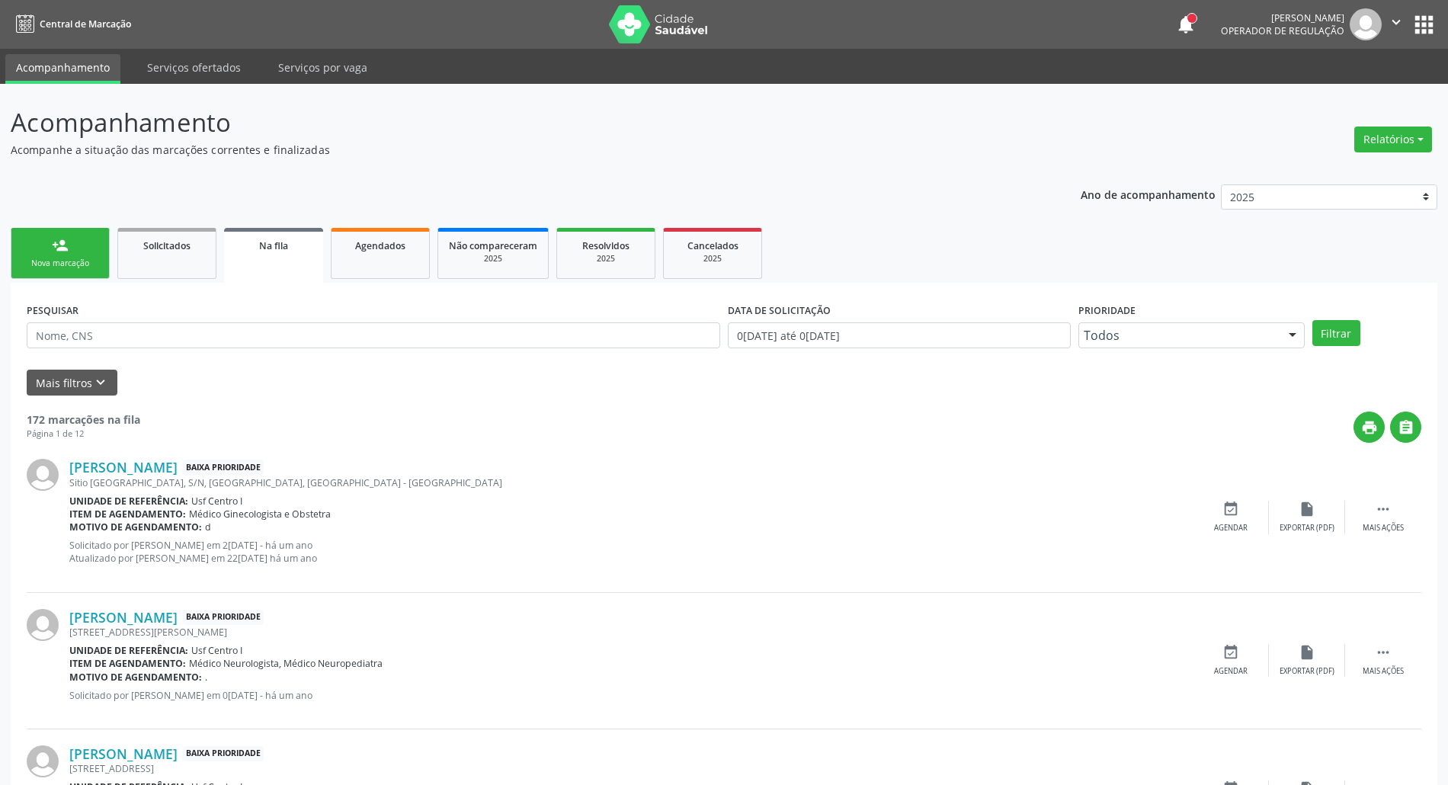
click at [62, 250] on div "person_add" at bounding box center [60, 245] width 17 height 17
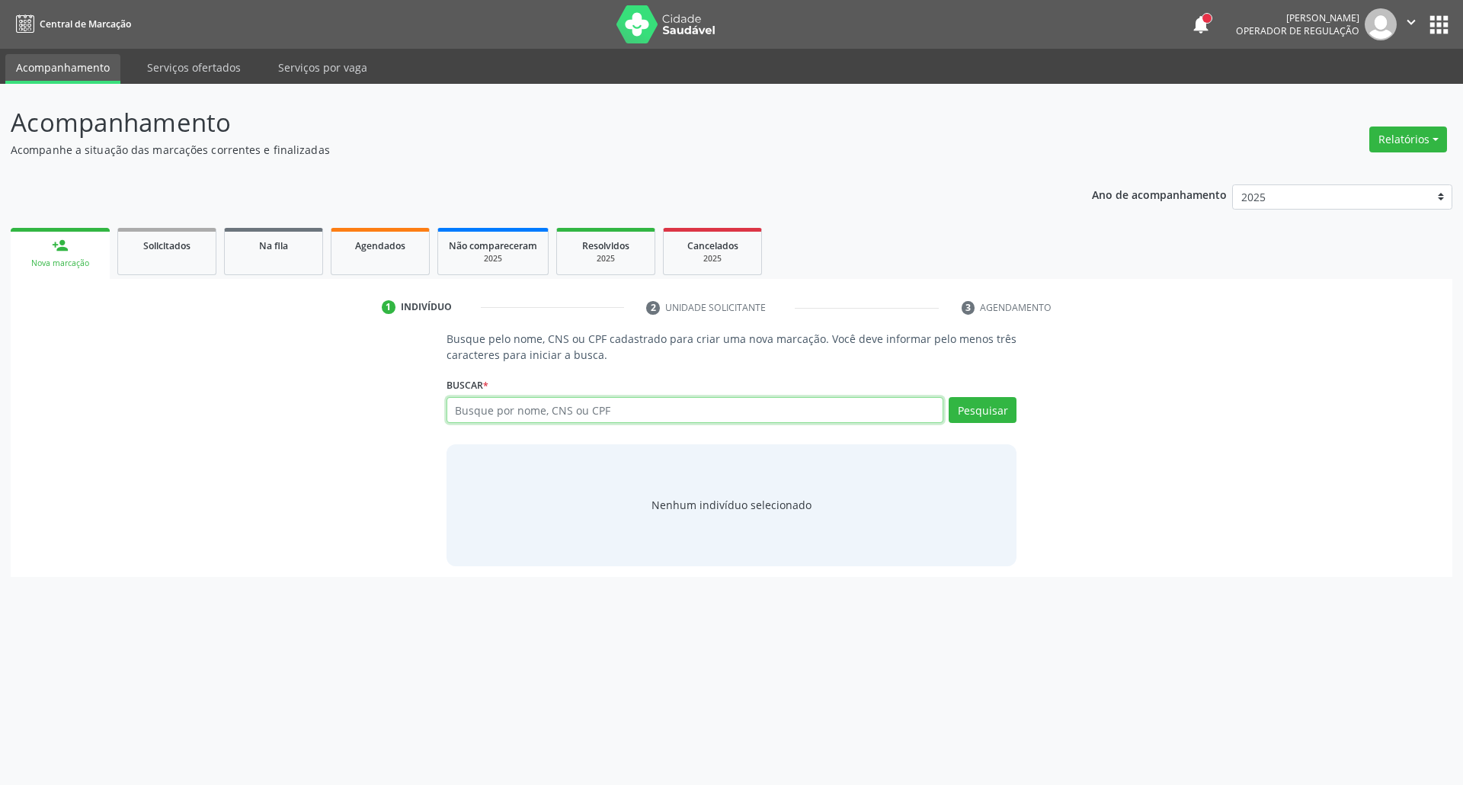
click at [610, 410] on input "text" at bounding box center [695, 410] width 498 height 26
type input "700308983137136"
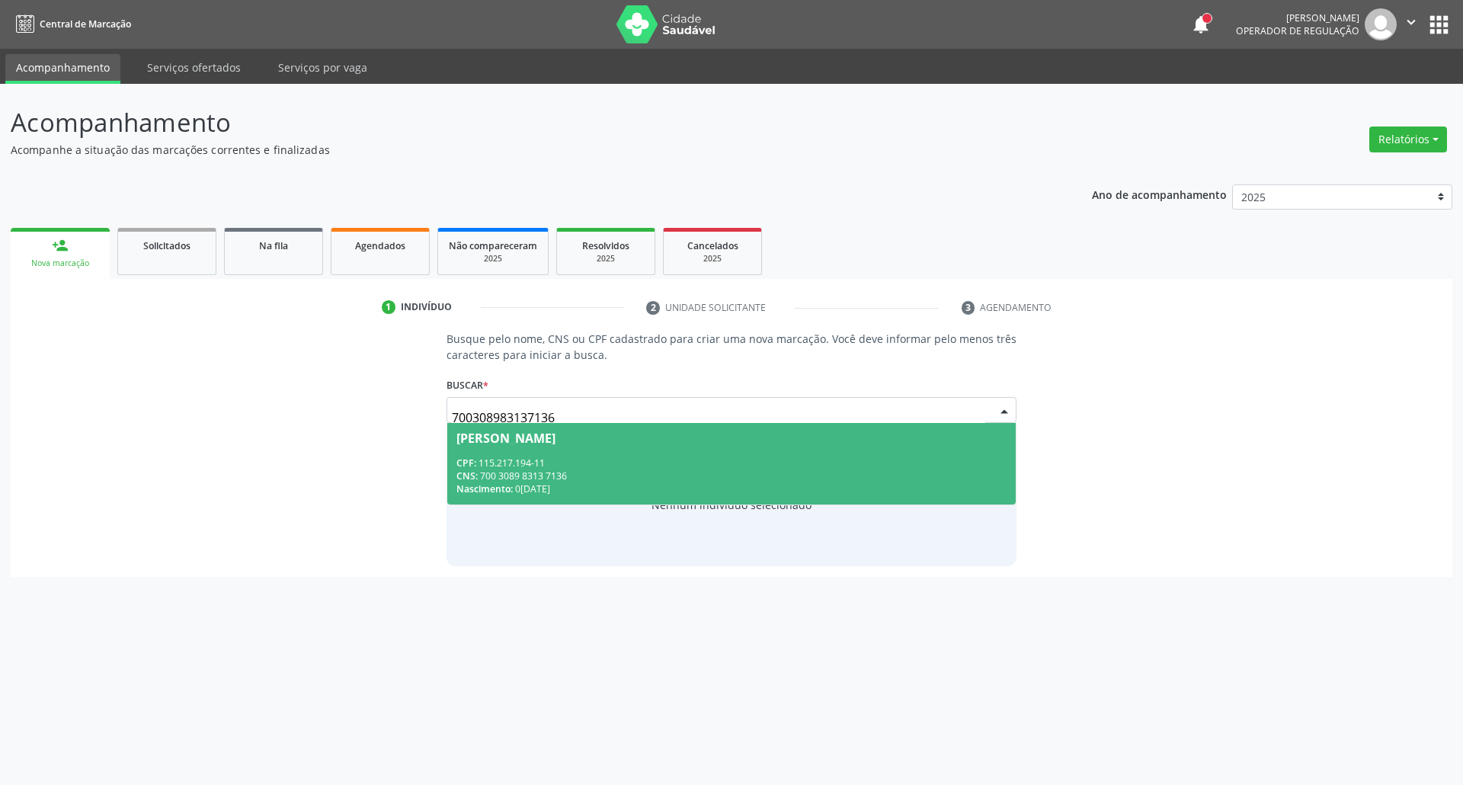
click at [568, 479] on div "CNS: 700 3089 8313 7136" at bounding box center [731, 475] width 551 height 13
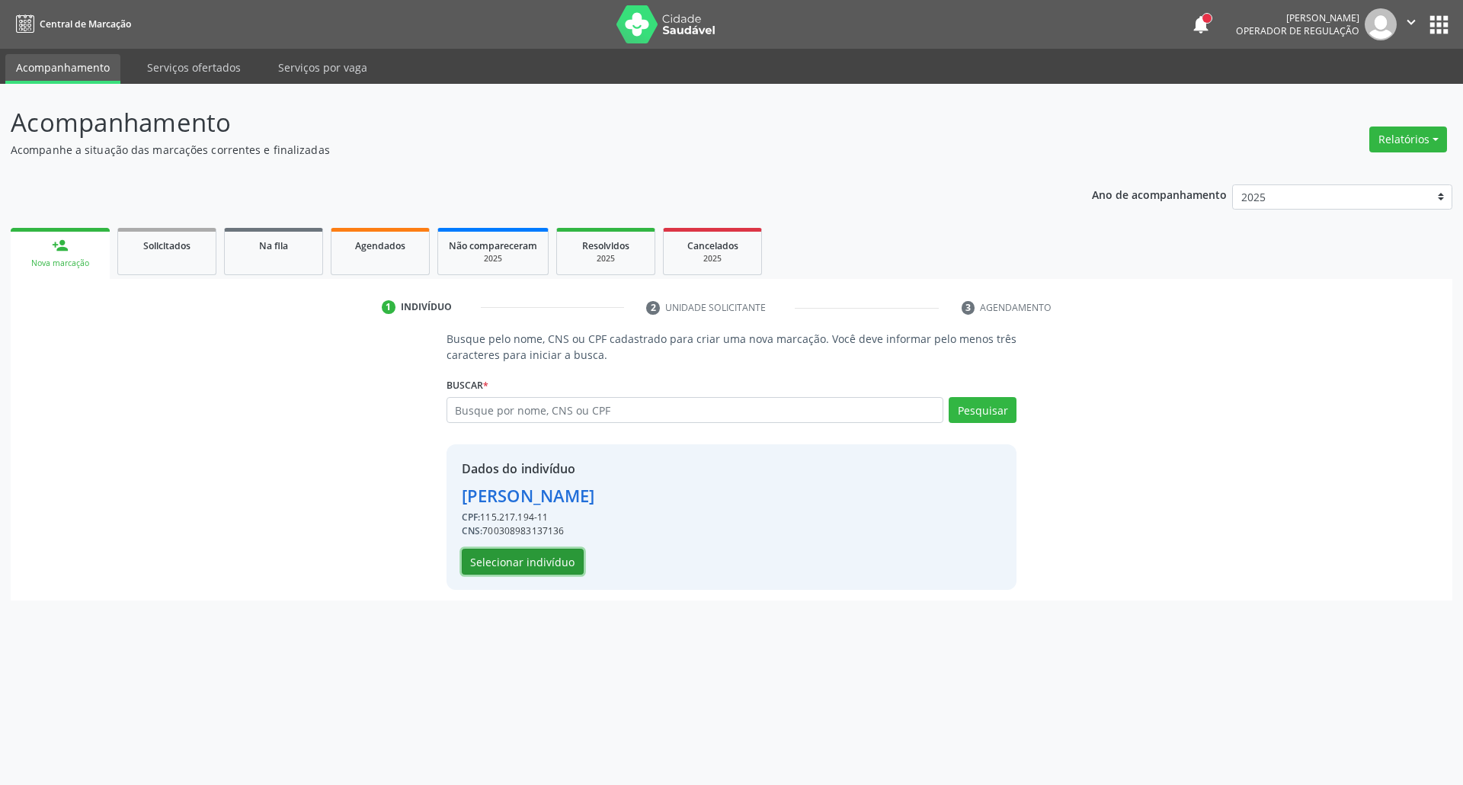
click at [526, 556] on button "Selecionar indivíduo" at bounding box center [523, 562] width 122 height 26
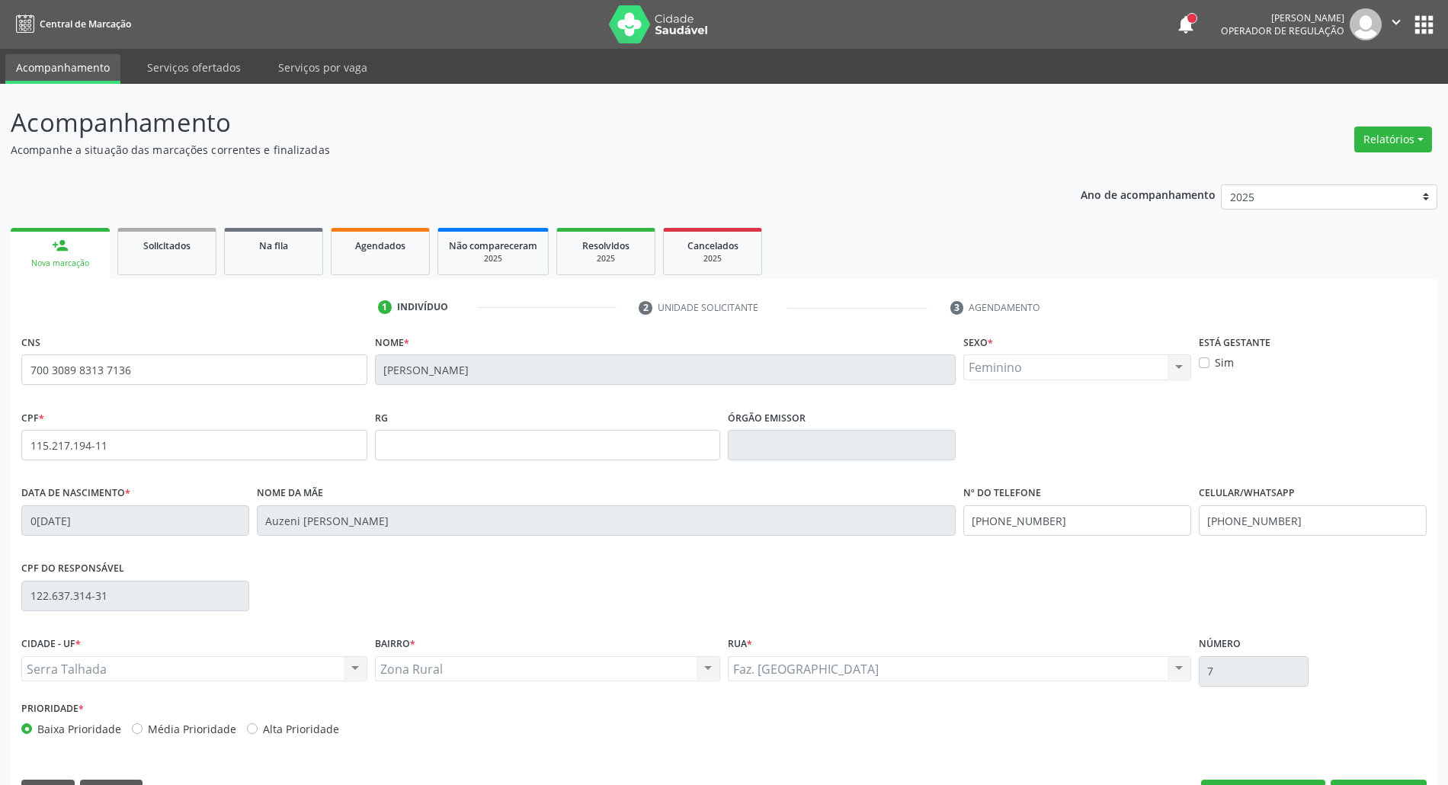
scroll to position [41, 0]
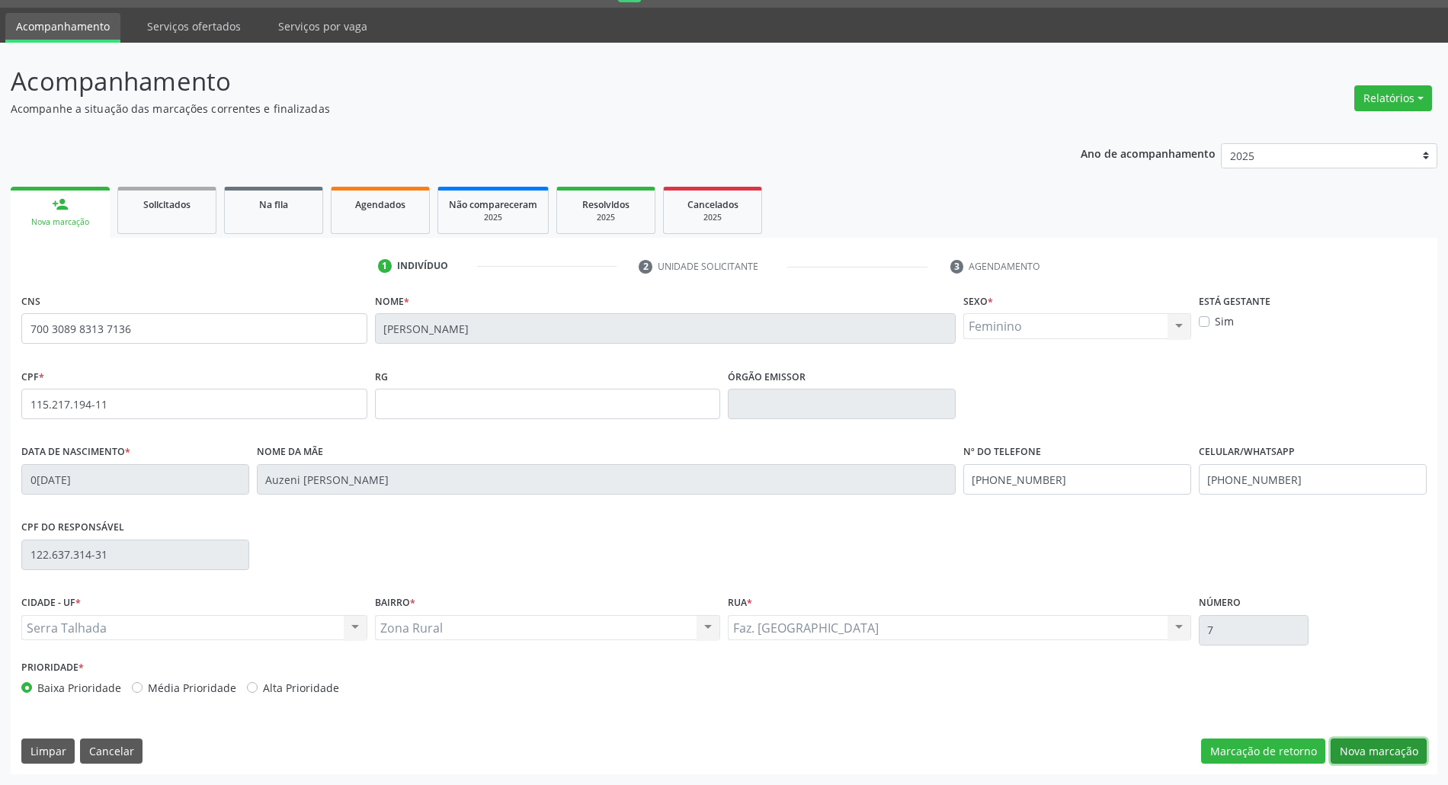
drag, startPoint x: 1396, startPoint y: 741, endPoint x: 1306, endPoint y: 707, distance: 96.2
click at [1391, 741] on button "Nova marcação" at bounding box center [1378, 751] width 96 height 26
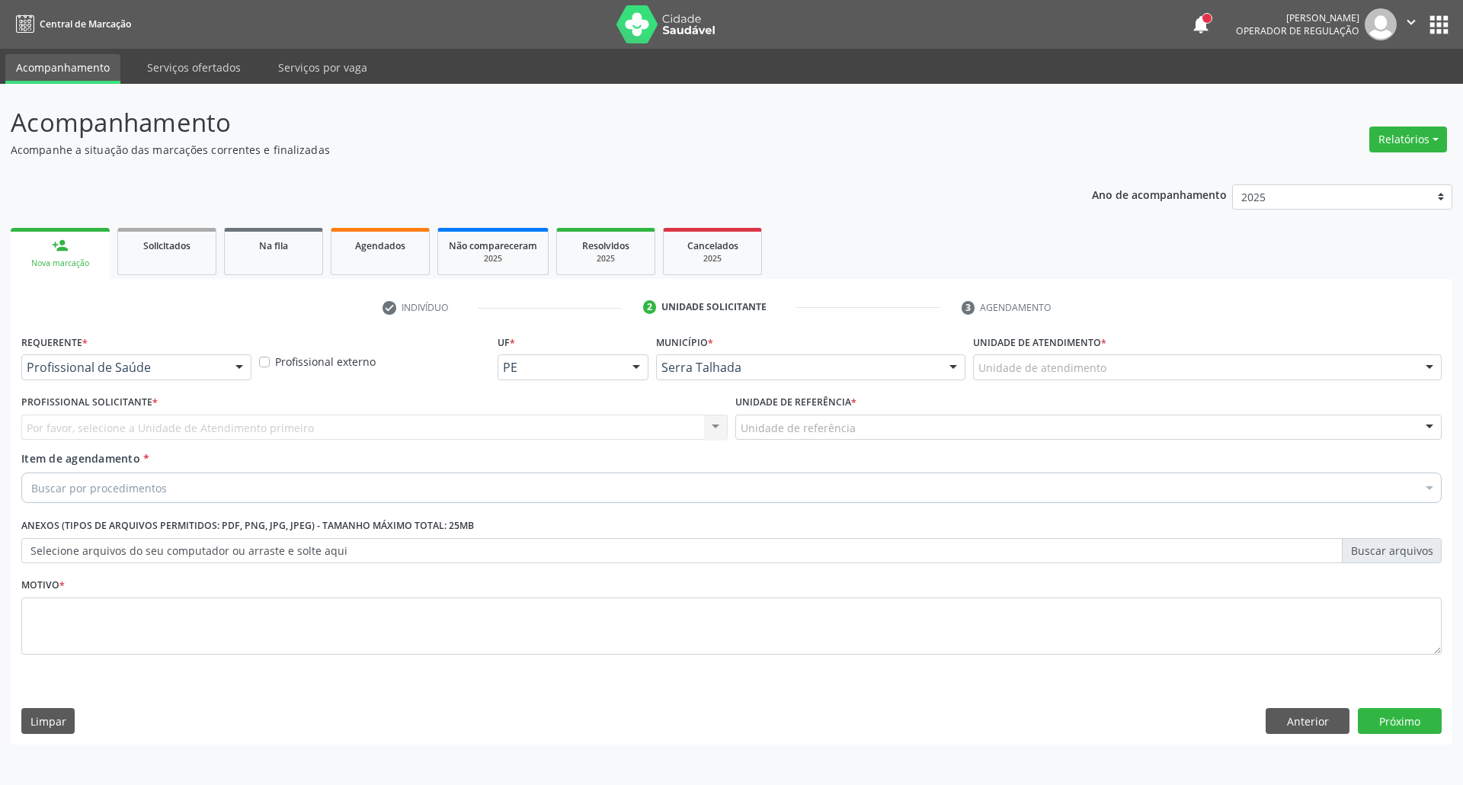
drag, startPoint x: 222, startPoint y: 366, endPoint x: 219, endPoint y: 379, distance: 12.6
click at [221, 366] on div "Profissional de Saúde" at bounding box center [136, 367] width 230 height 26
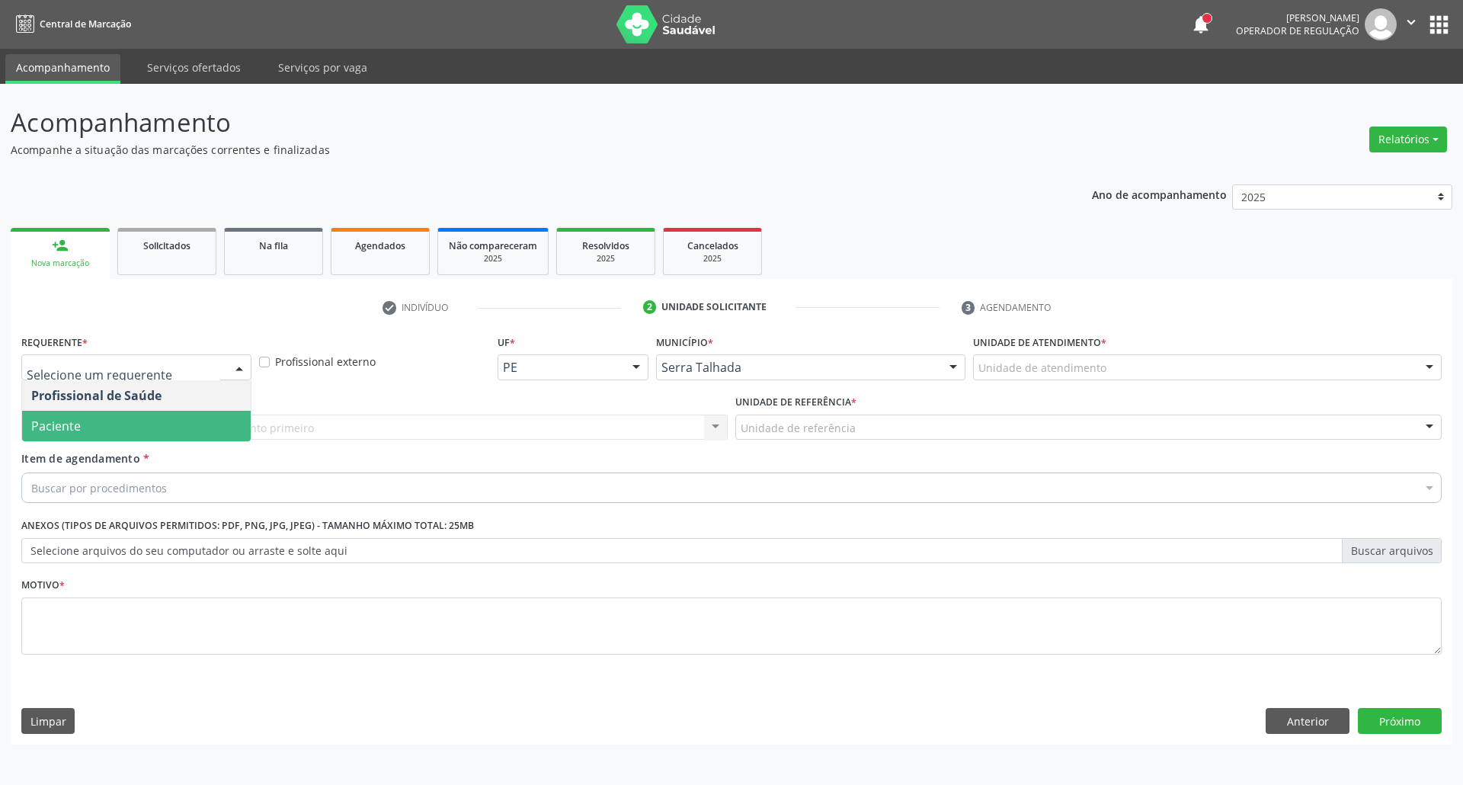
click at [201, 427] on span "Paciente" at bounding box center [136, 426] width 229 height 30
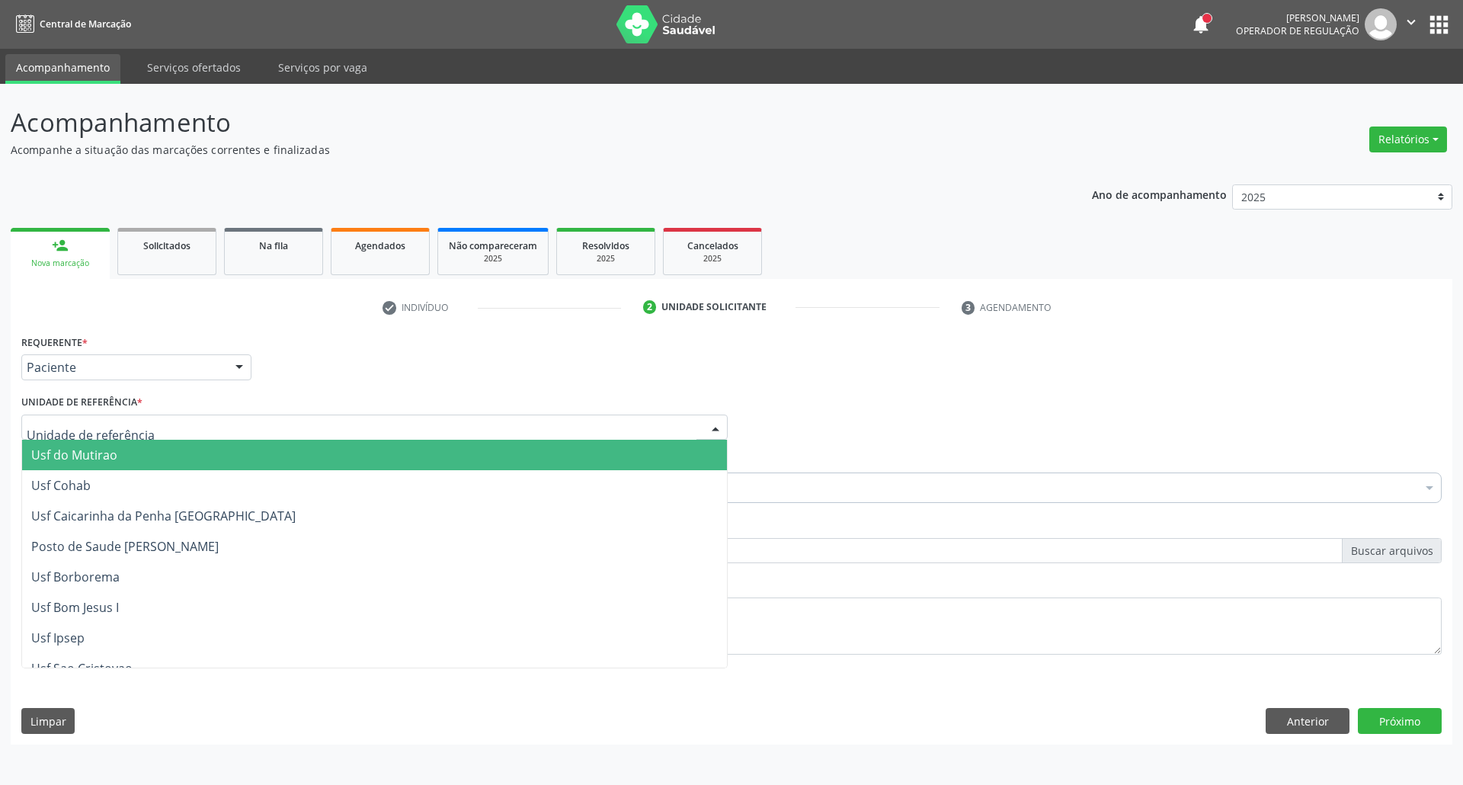
click at [201, 427] on div at bounding box center [374, 427] width 706 height 26
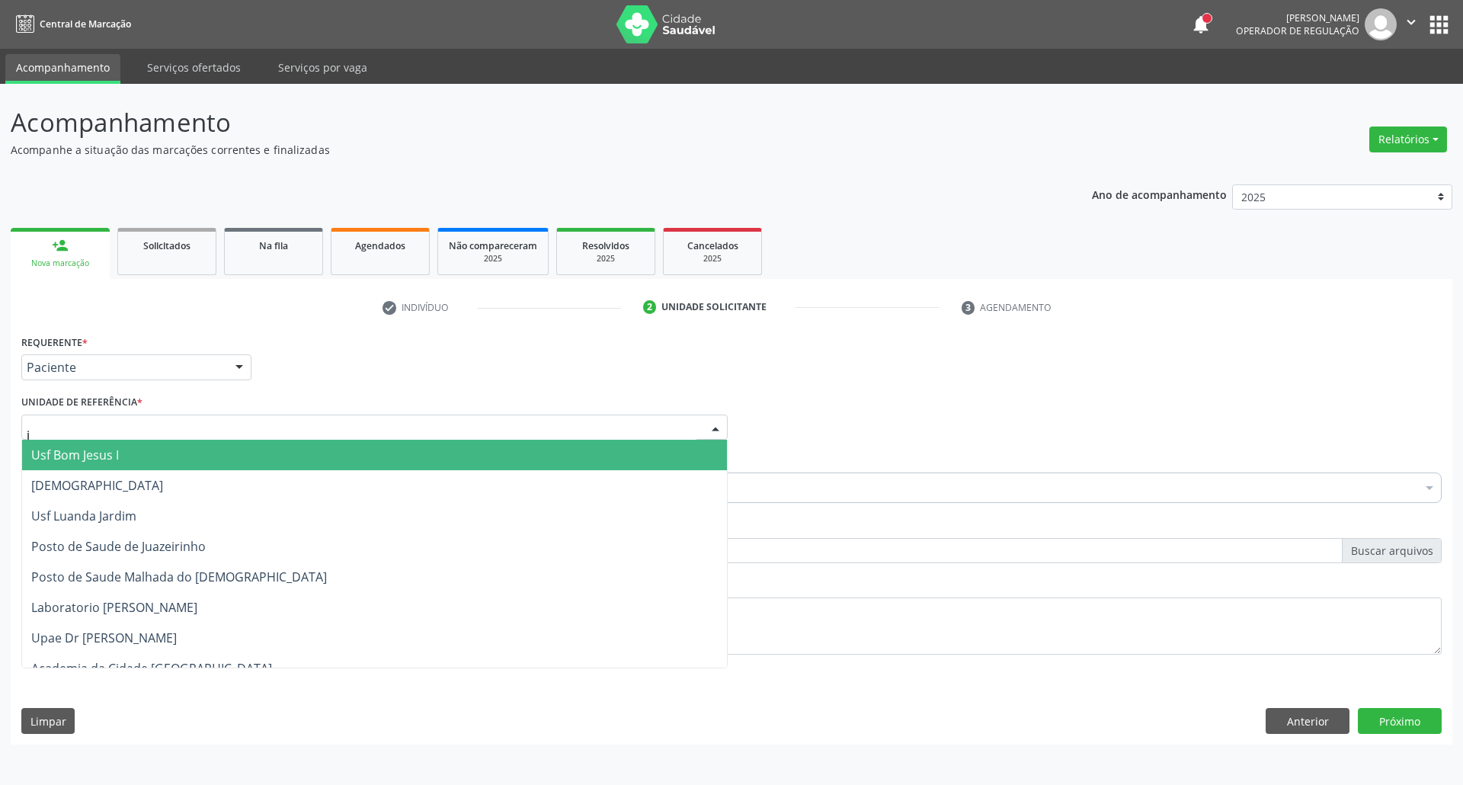
type input "ju"
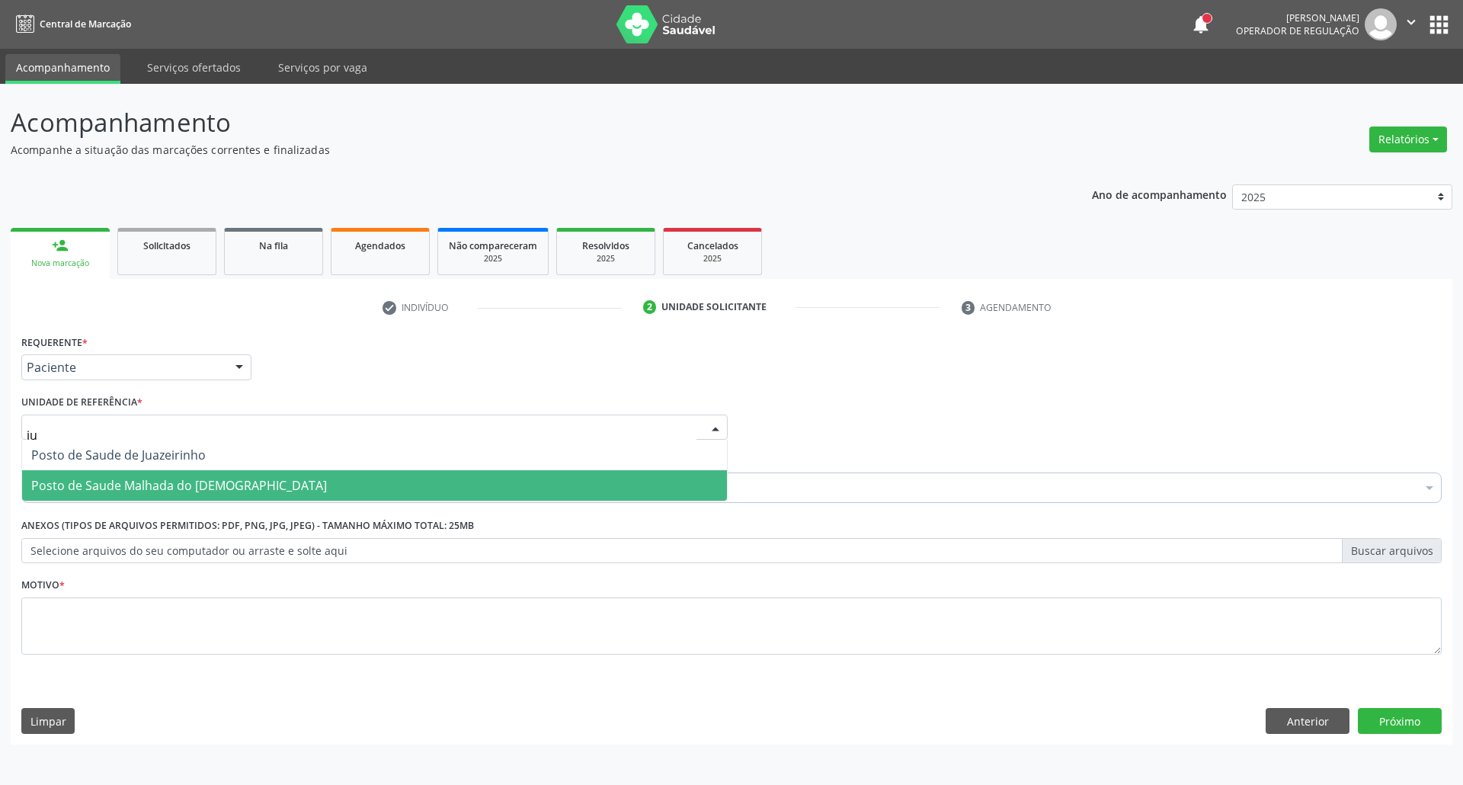
click at [168, 480] on span "Posto de Saude Malhada do [DEMOGRAPHIC_DATA]" at bounding box center [179, 485] width 296 height 17
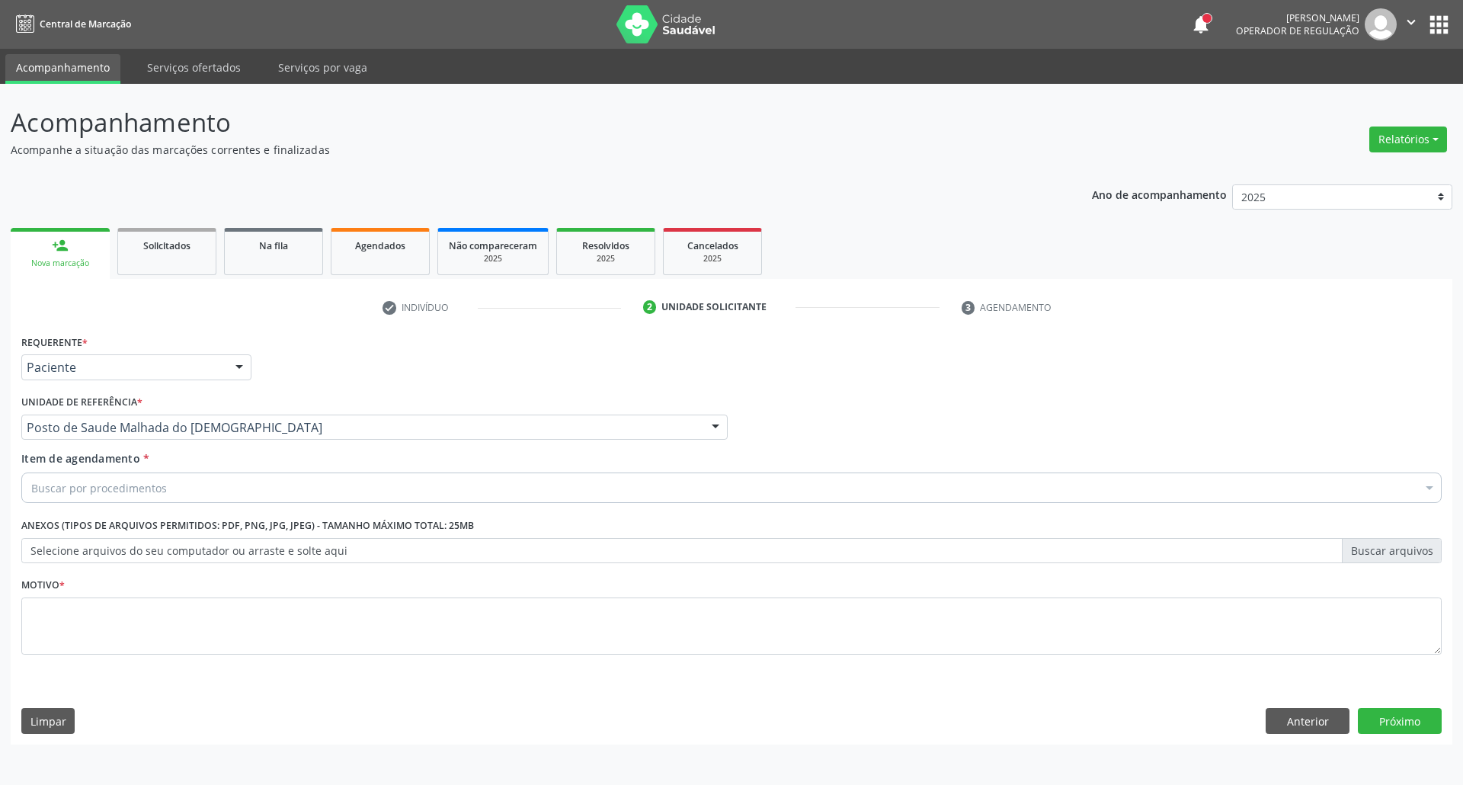
click at [168, 480] on div "Buscar por procedimentos" at bounding box center [731, 487] width 1420 height 30
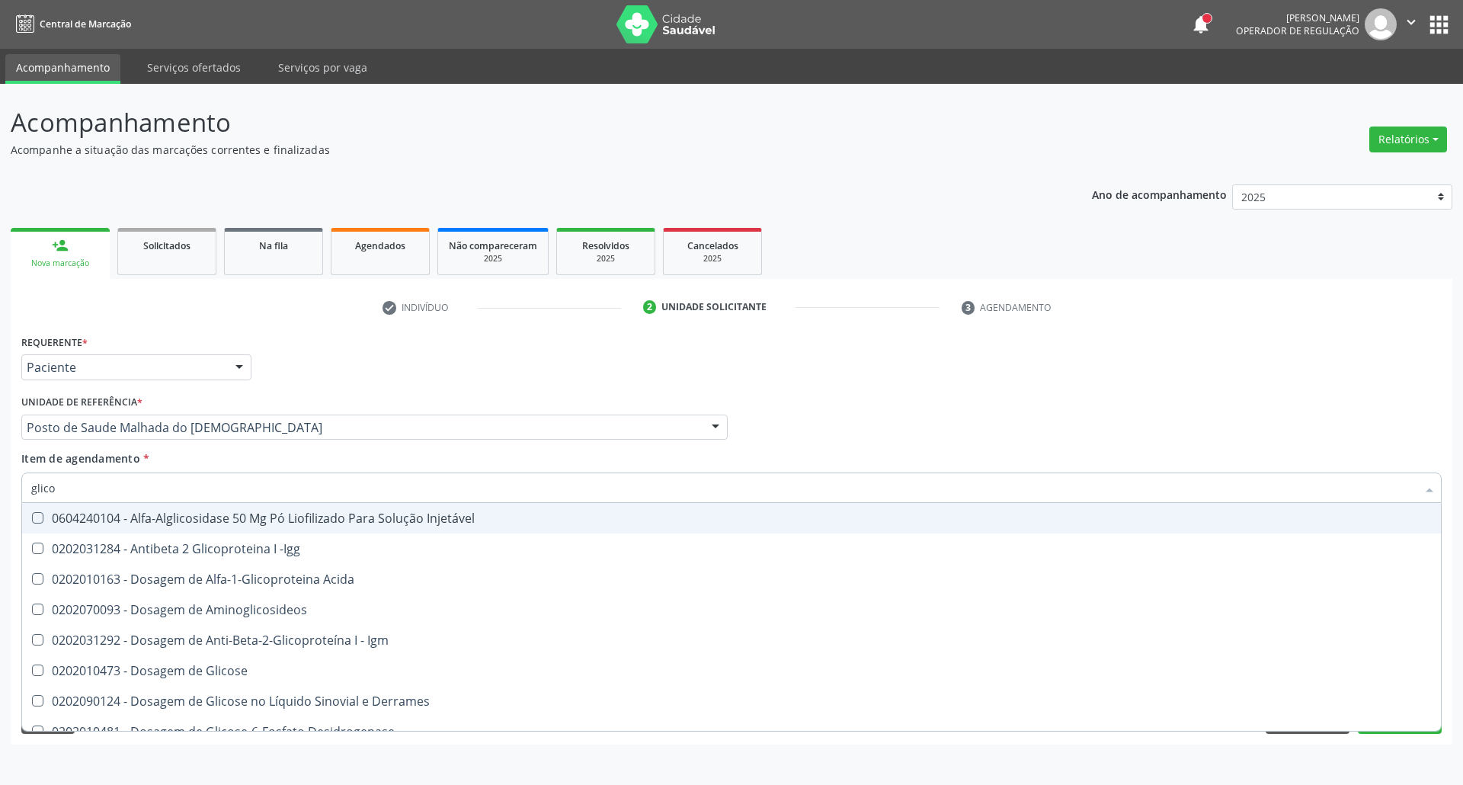
type input "glicos"
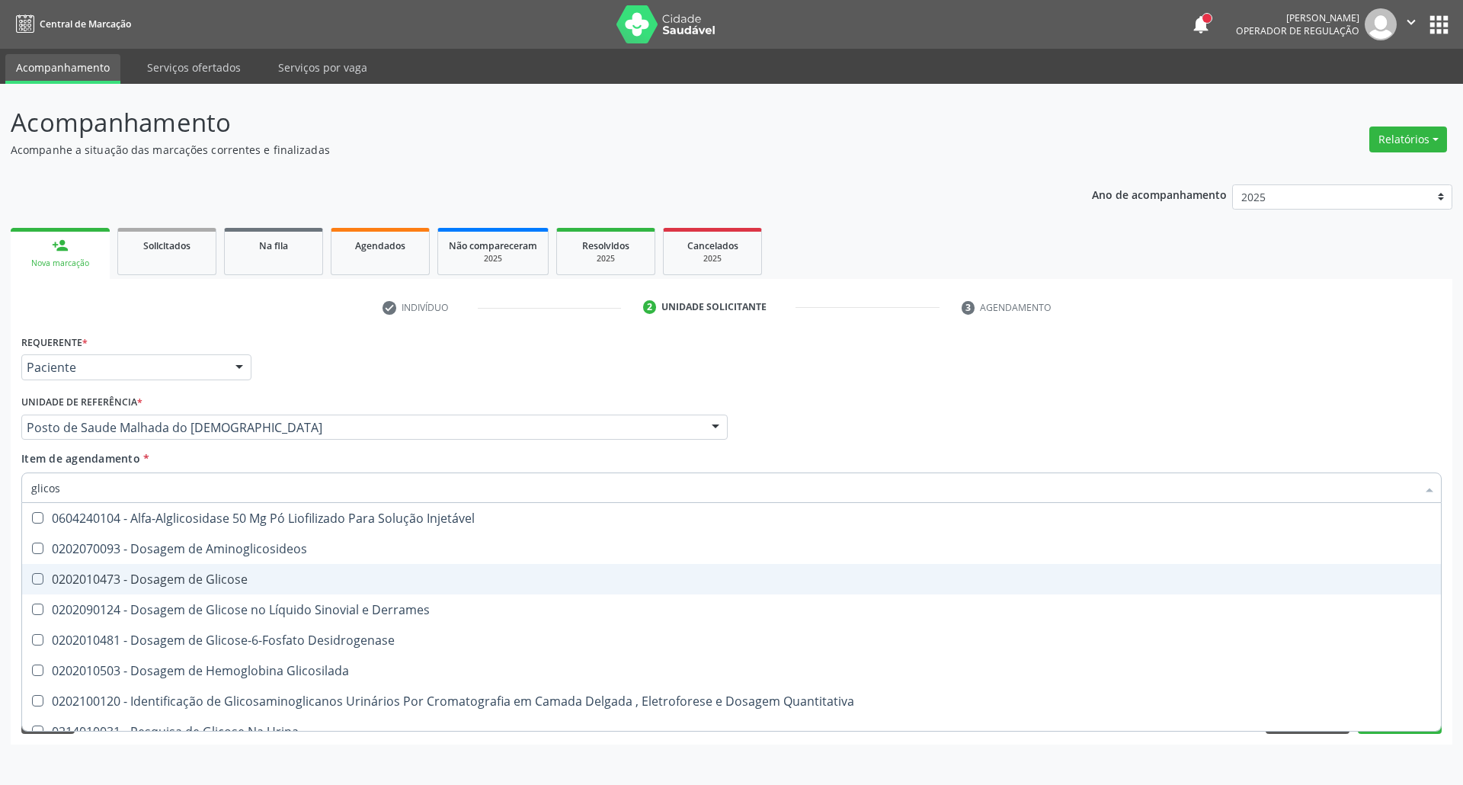
drag, startPoint x: 177, startPoint y: 574, endPoint x: 140, endPoint y: 515, distance: 69.8
click at [174, 573] on div "0202010473 - Dosagem de Glicose" at bounding box center [731, 579] width 1400 height 12
checkbox Glicose "true"
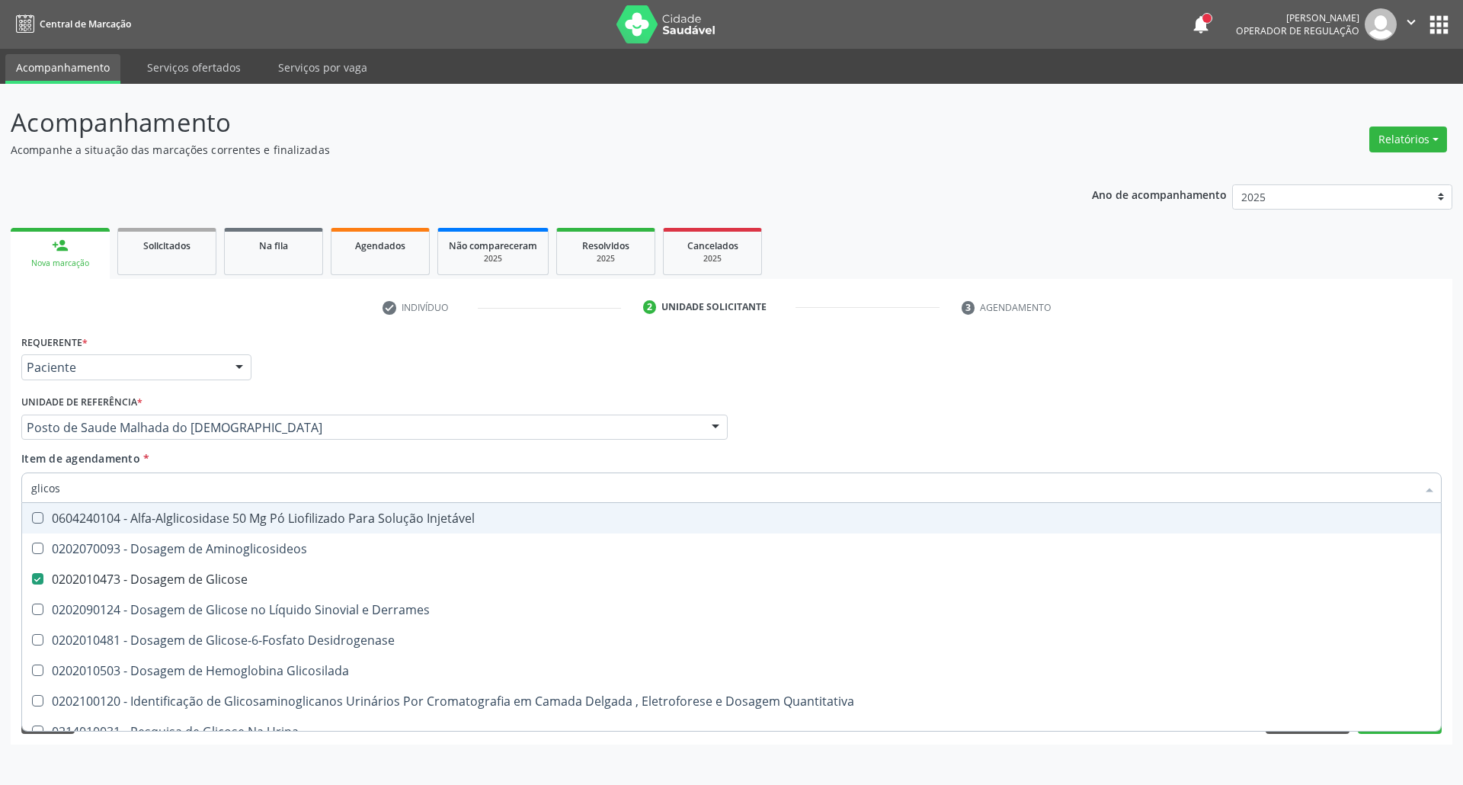
drag, startPoint x: 114, startPoint y: 498, endPoint x: 0, endPoint y: 482, distance: 115.3
click at [0, 482] on div "Acompanhamento Acompanhe a situação das marcações correntes e finalizadas Relat…" at bounding box center [731, 434] width 1463 height 701
type input "a"
checkbox Glicose "false"
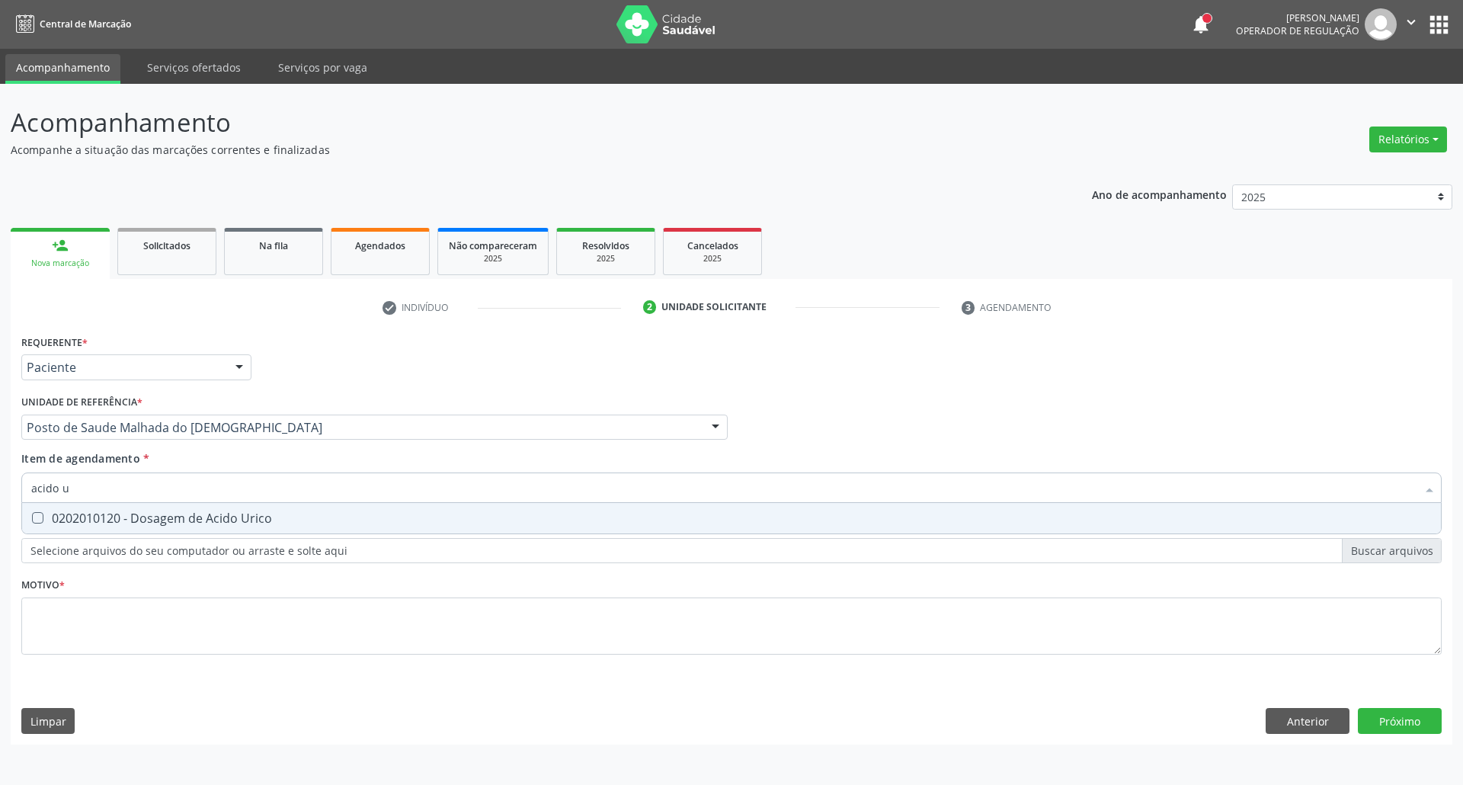
type input "acido u"
drag, startPoint x: 47, startPoint y: 516, endPoint x: 110, endPoint y: 486, distance: 69.2
click at [47, 515] on div "0202010120 - Dosagem de Acido Urico" at bounding box center [731, 518] width 1400 height 12
checkbox Urico "true"
drag, startPoint x: 107, startPoint y: 485, endPoint x: 0, endPoint y: 488, distance: 107.5
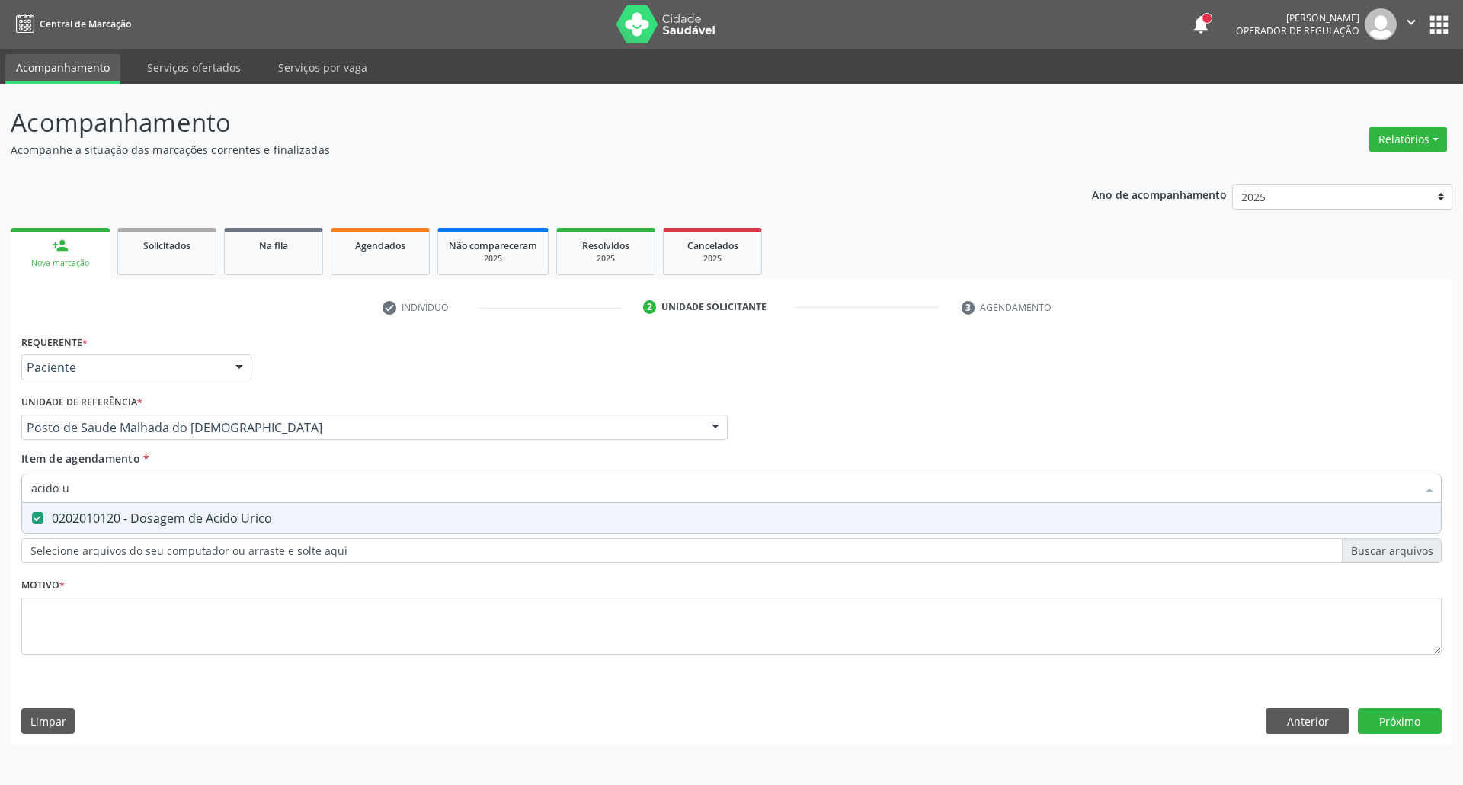
click at [0, 485] on div "Acompanhamento Acompanhe a situação das marcações correntes e finalizadas Relat…" at bounding box center [731, 434] width 1463 height 701
type input "c"
checkbox Urico "false"
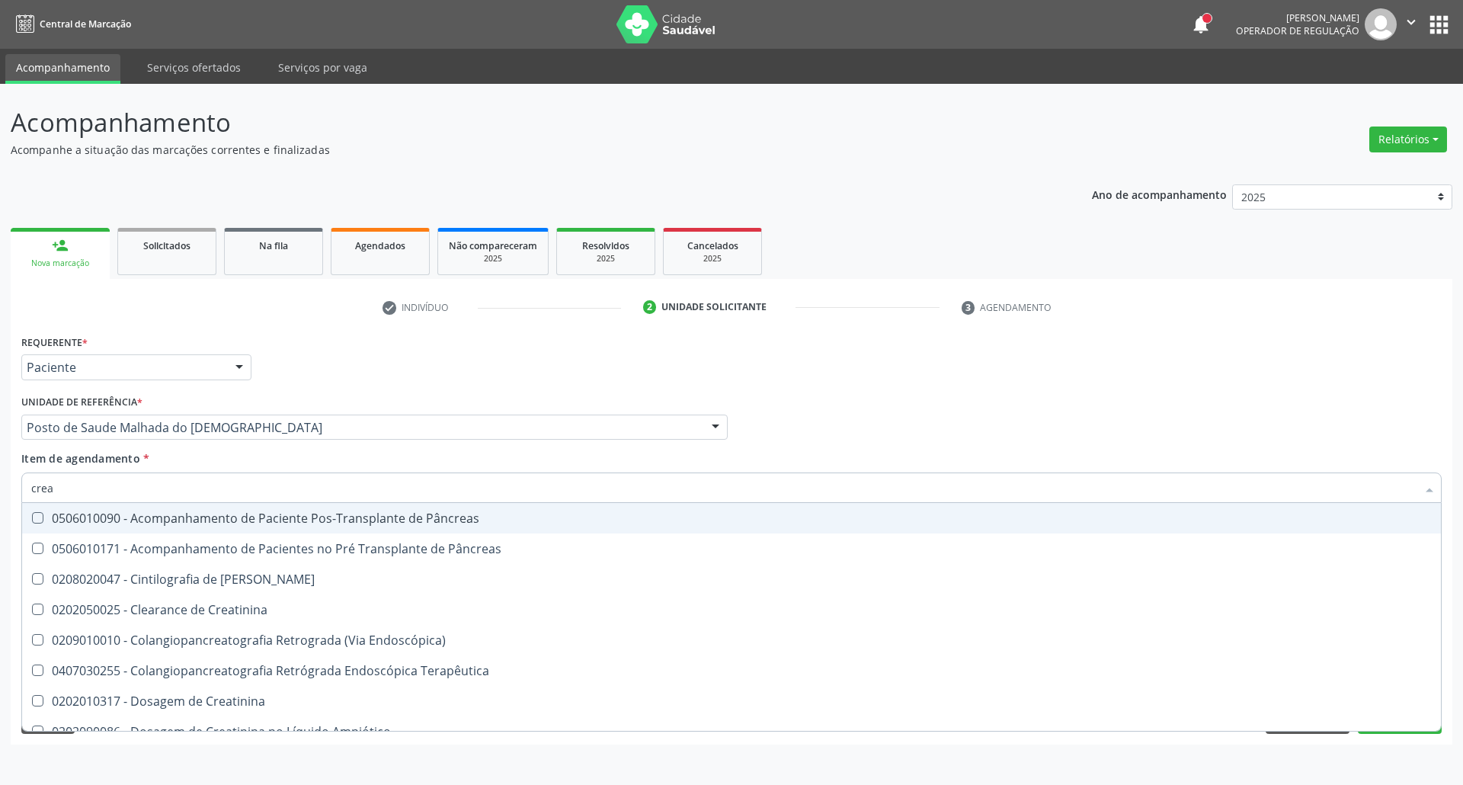
type input "creat"
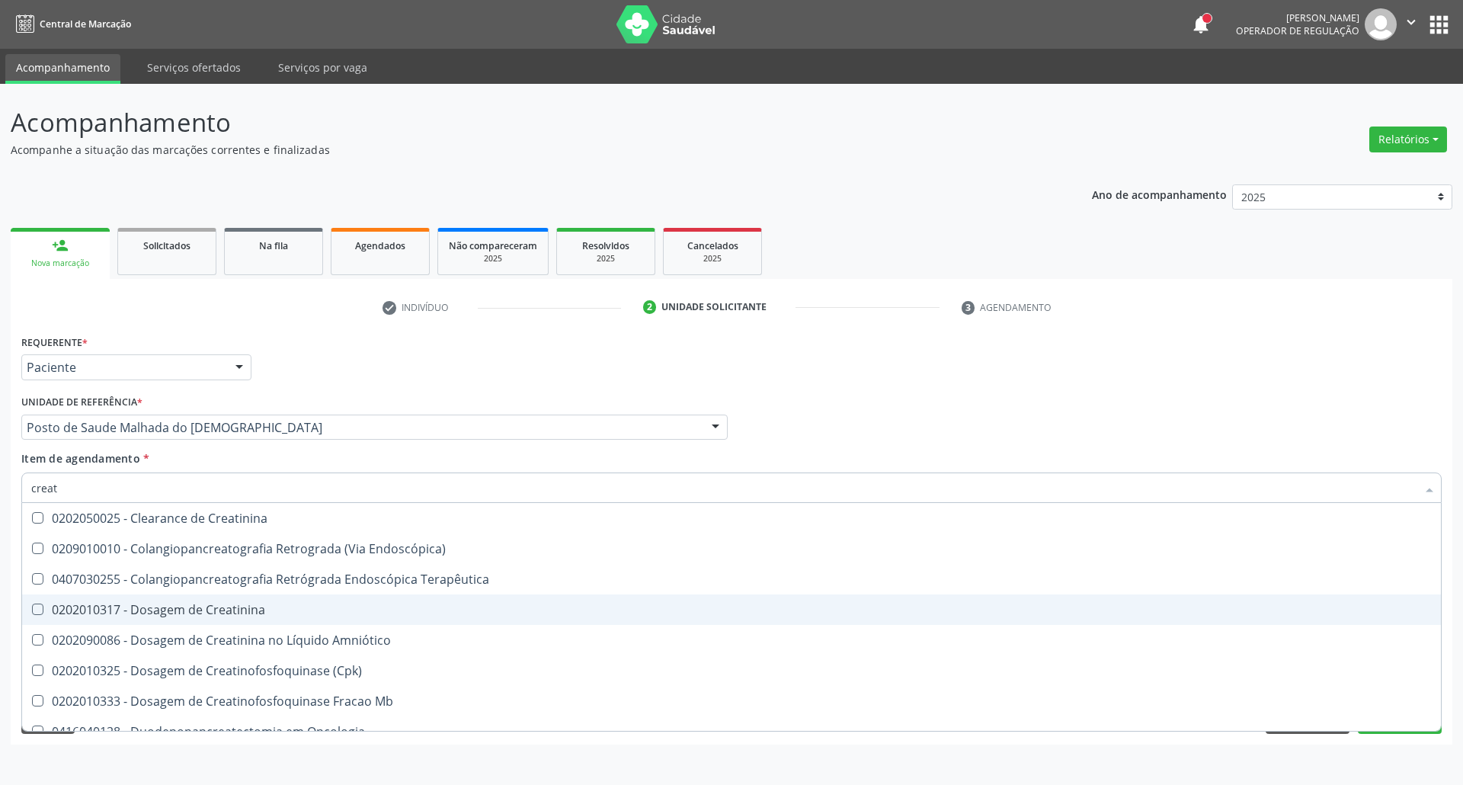
click at [99, 616] on div "0202010317 - Dosagem de Creatinina" at bounding box center [731, 609] width 1400 height 12
checkbox Creatinina "true"
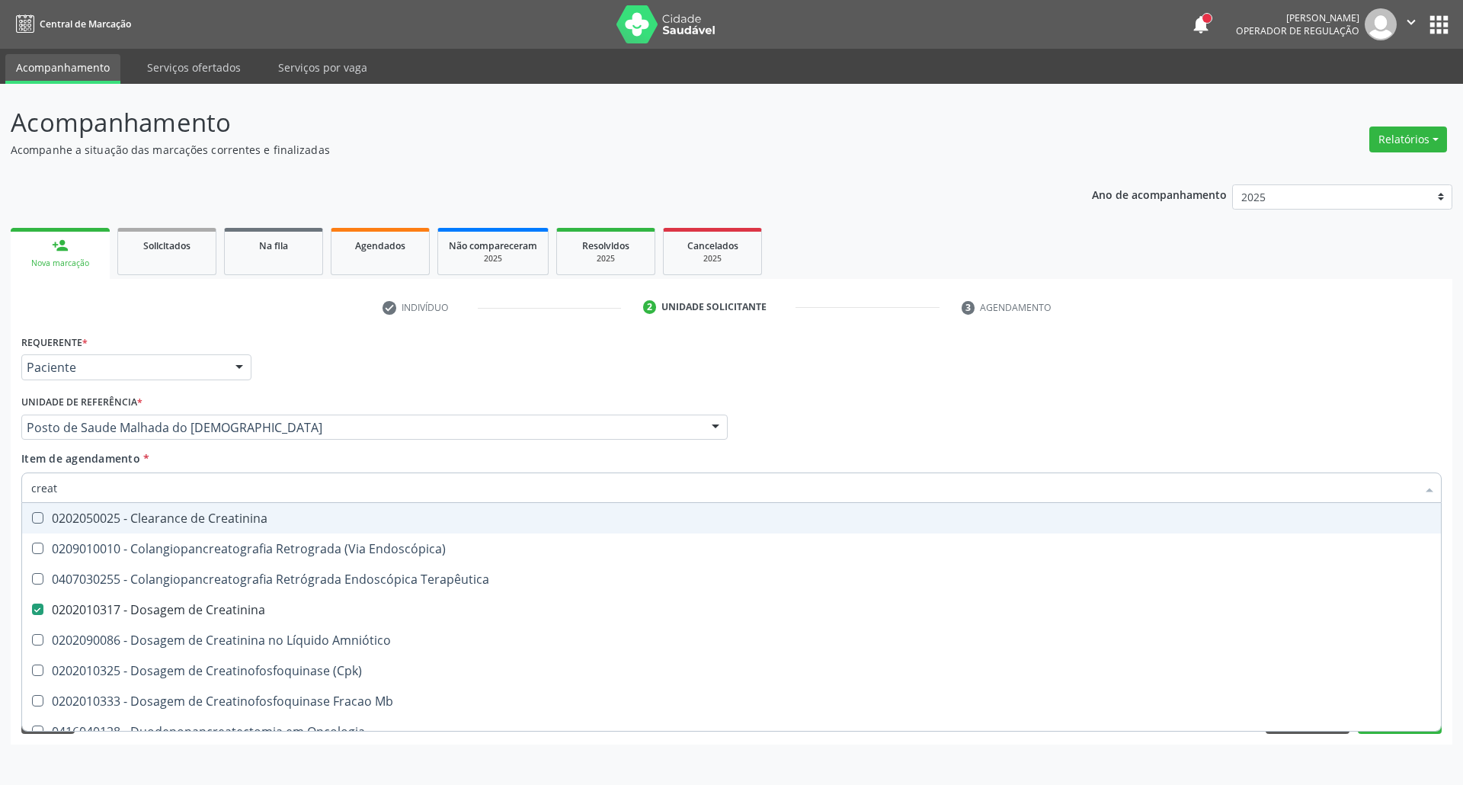
click at [0, 479] on div "Acompanhamento Acompanhe a situação das marcações correntes e finalizadas Relat…" at bounding box center [731, 434] width 1463 height 701
type input "u"
checkbox Creatinina "false"
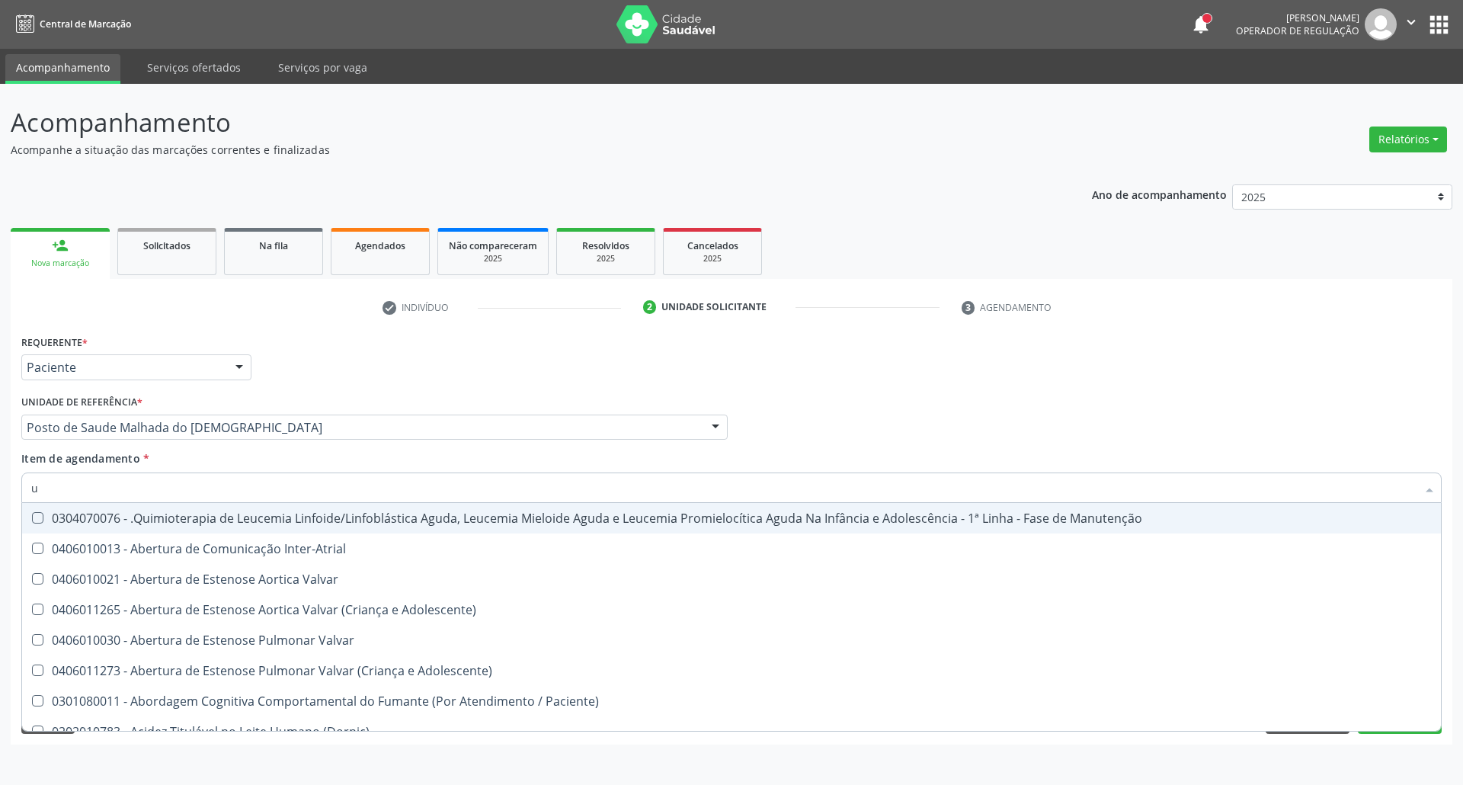
type input "ur"
checkbox Níveis "true"
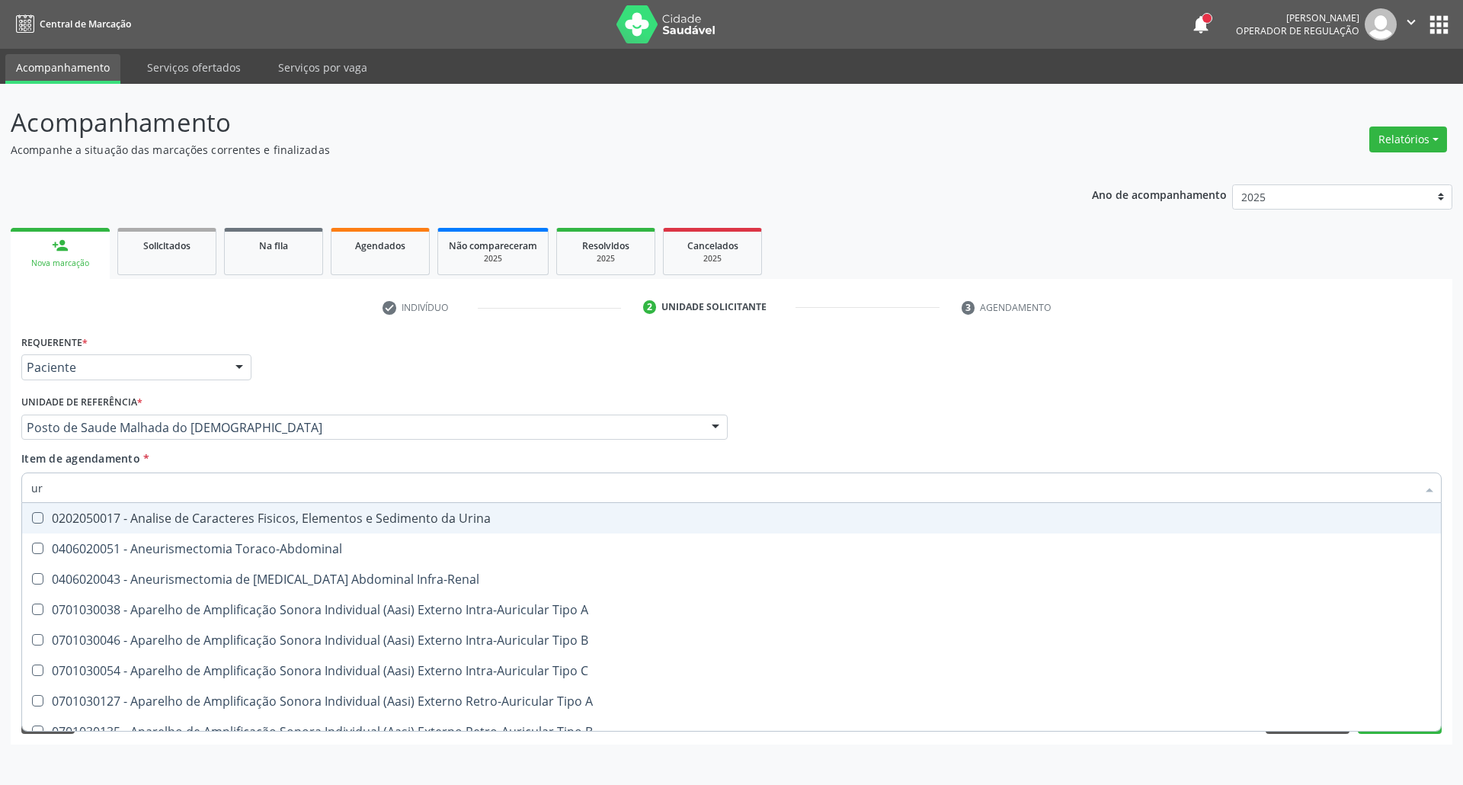
type input "uri"
checkbox Urico "true"
type input "ur"
checkbox Urico "false"
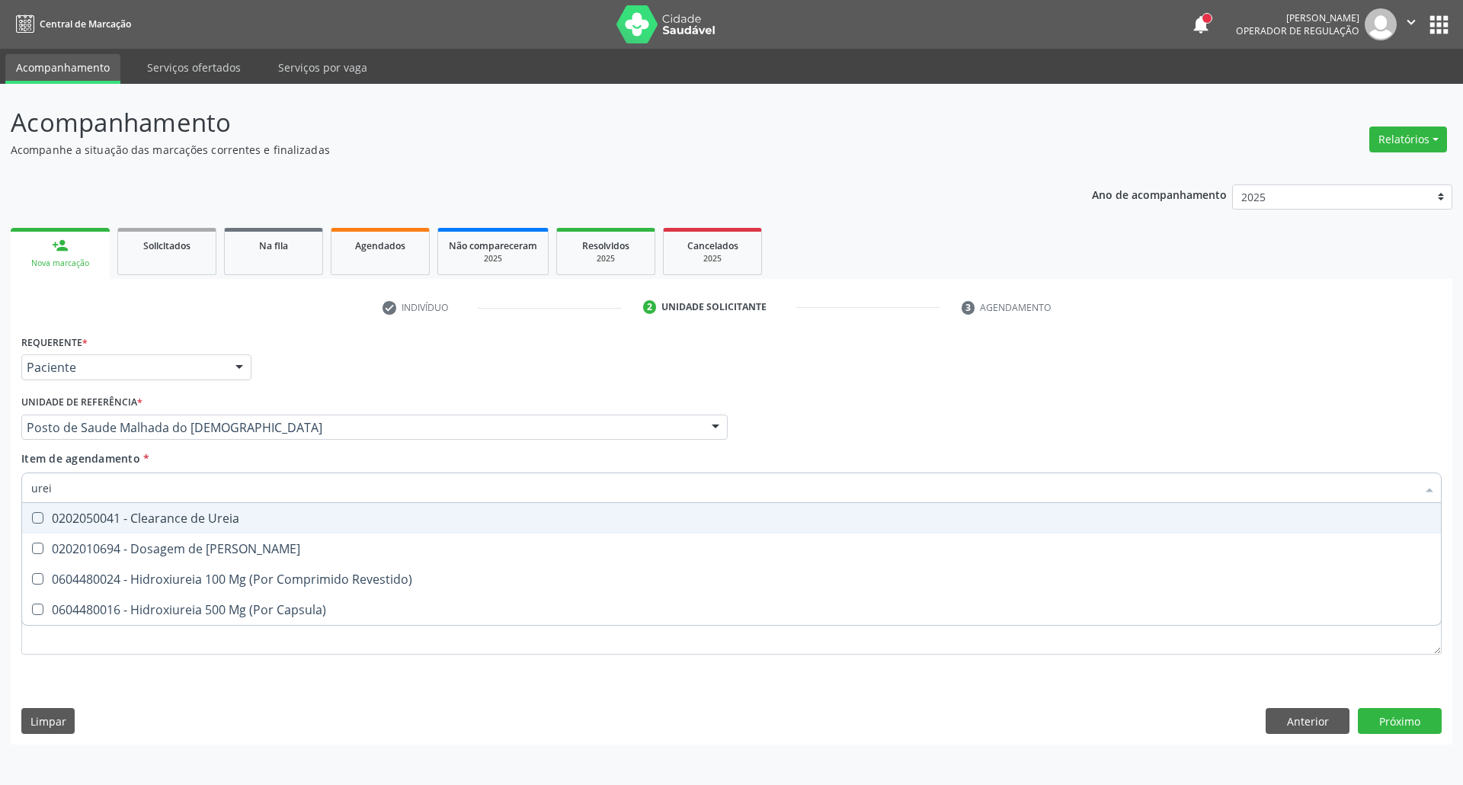
type input "ureia"
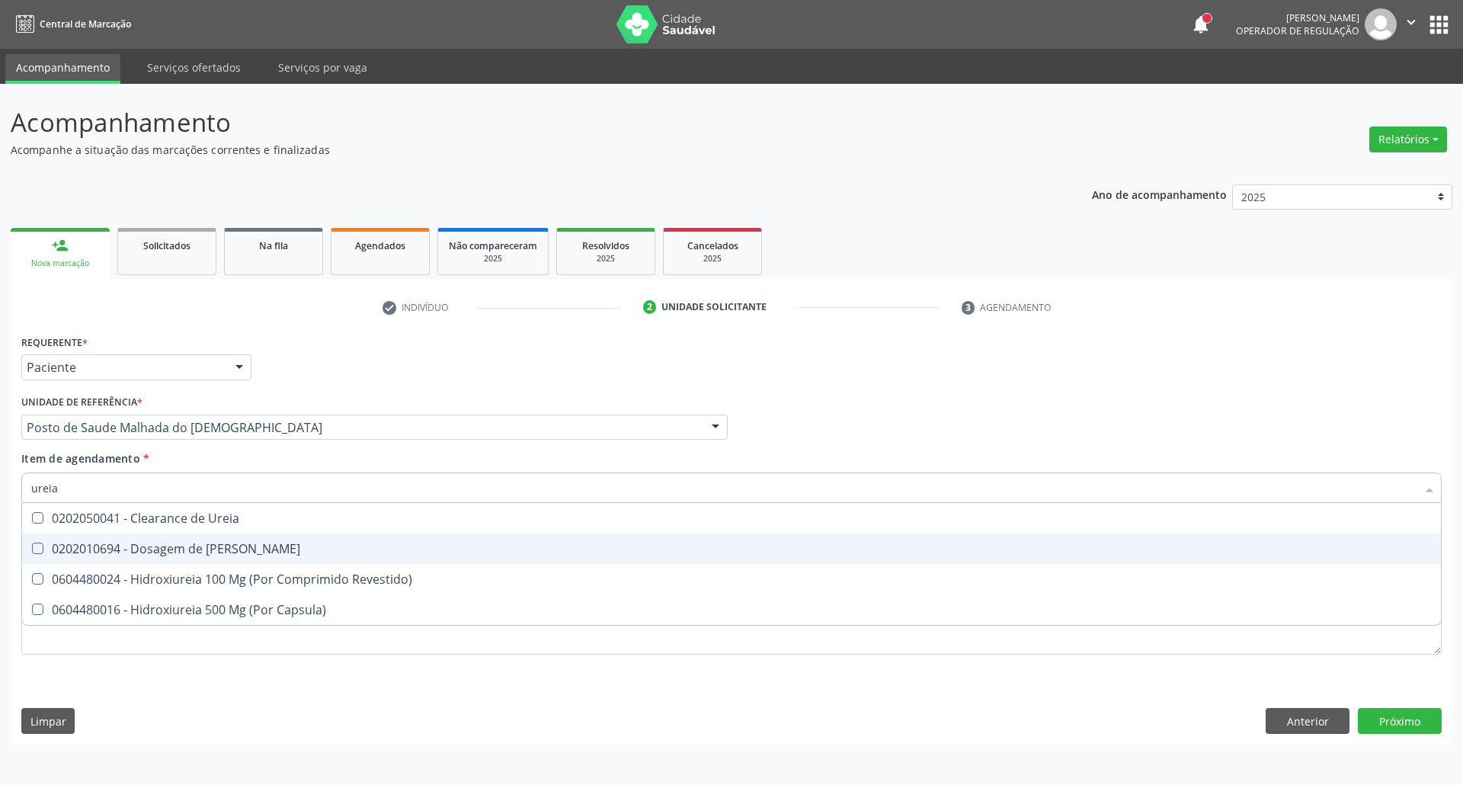
click at [59, 558] on span "0202010694 - Dosagem de Ureia" at bounding box center [731, 548] width 1419 height 30
checkbox Ureia "true"
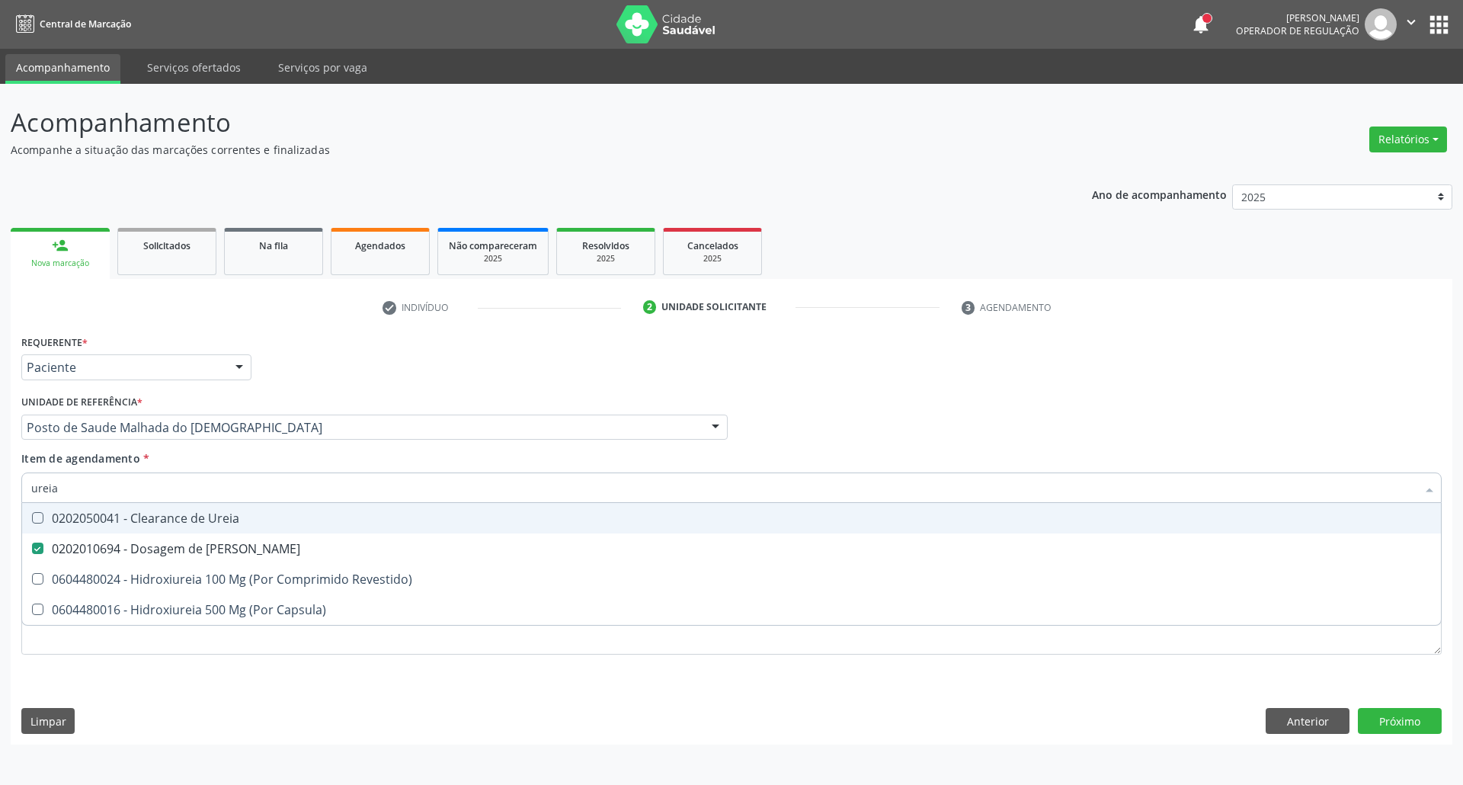
click at [0, 491] on div "Acompanhamento Acompanhe a situação das marcações correntes e finalizadas Relat…" at bounding box center [731, 434] width 1463 height 701
type input "c"
checkbox Ureia "false"
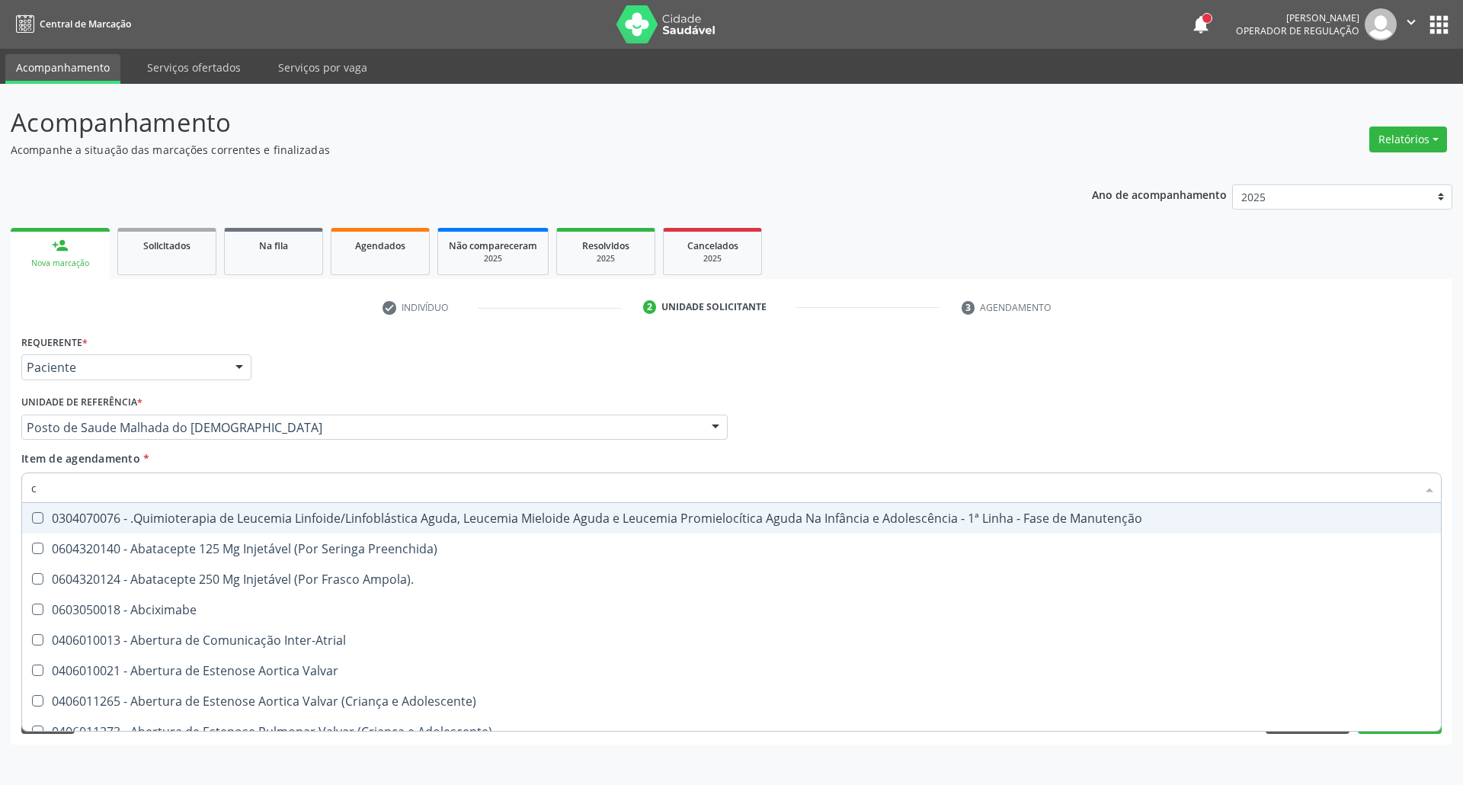
type input "cr"
checkbox Ml\) "true"
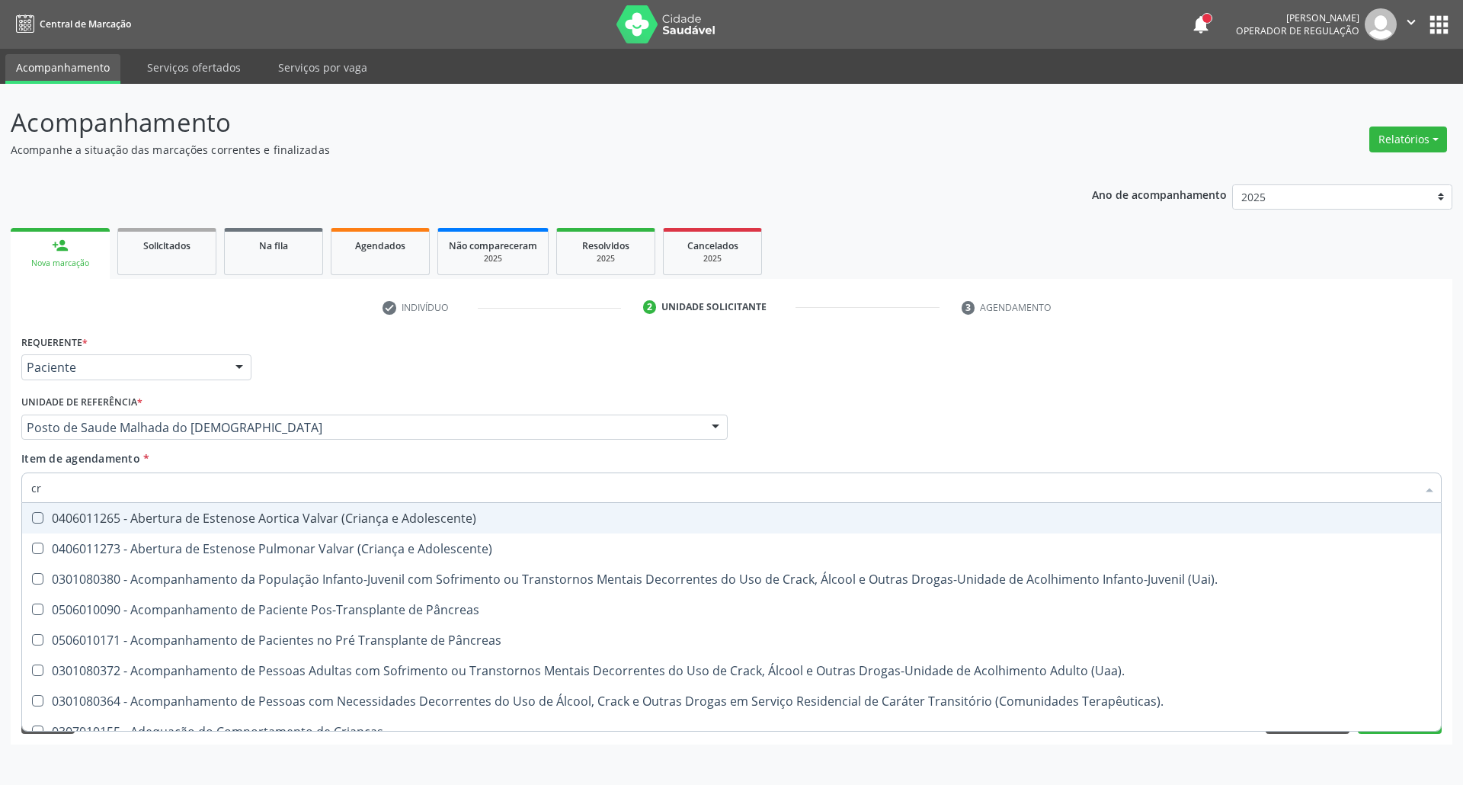
type input "cre"
checkbox Crâniofacial "true"
type input "crea"
checkbox Terapêuticas\)\ "true"
checkbox Crâniofacial "false"
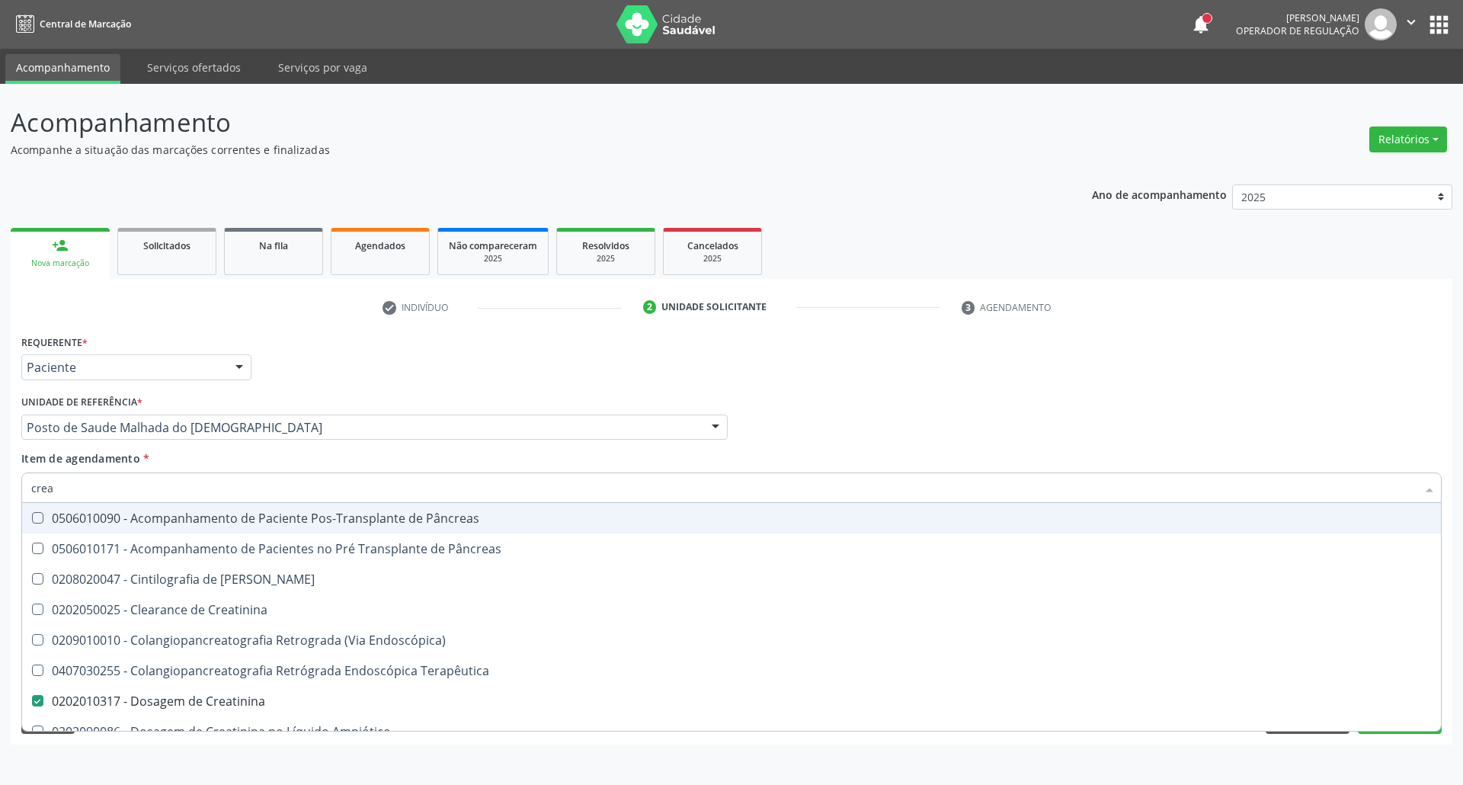
type input "creat"
checkbox Creatinina "true"
checkbox Creatinina "false"
drag, startPoint x: 53, startPoint y: 492, endPoint x: 0, endPoint y: 485, distance: 53.9
click at [0, 485] on div "Acompanhamento Acompanhe a situação das marcações correntes e finalizadas Relat…" at bounding box center [731, 434] width 1463 height 701
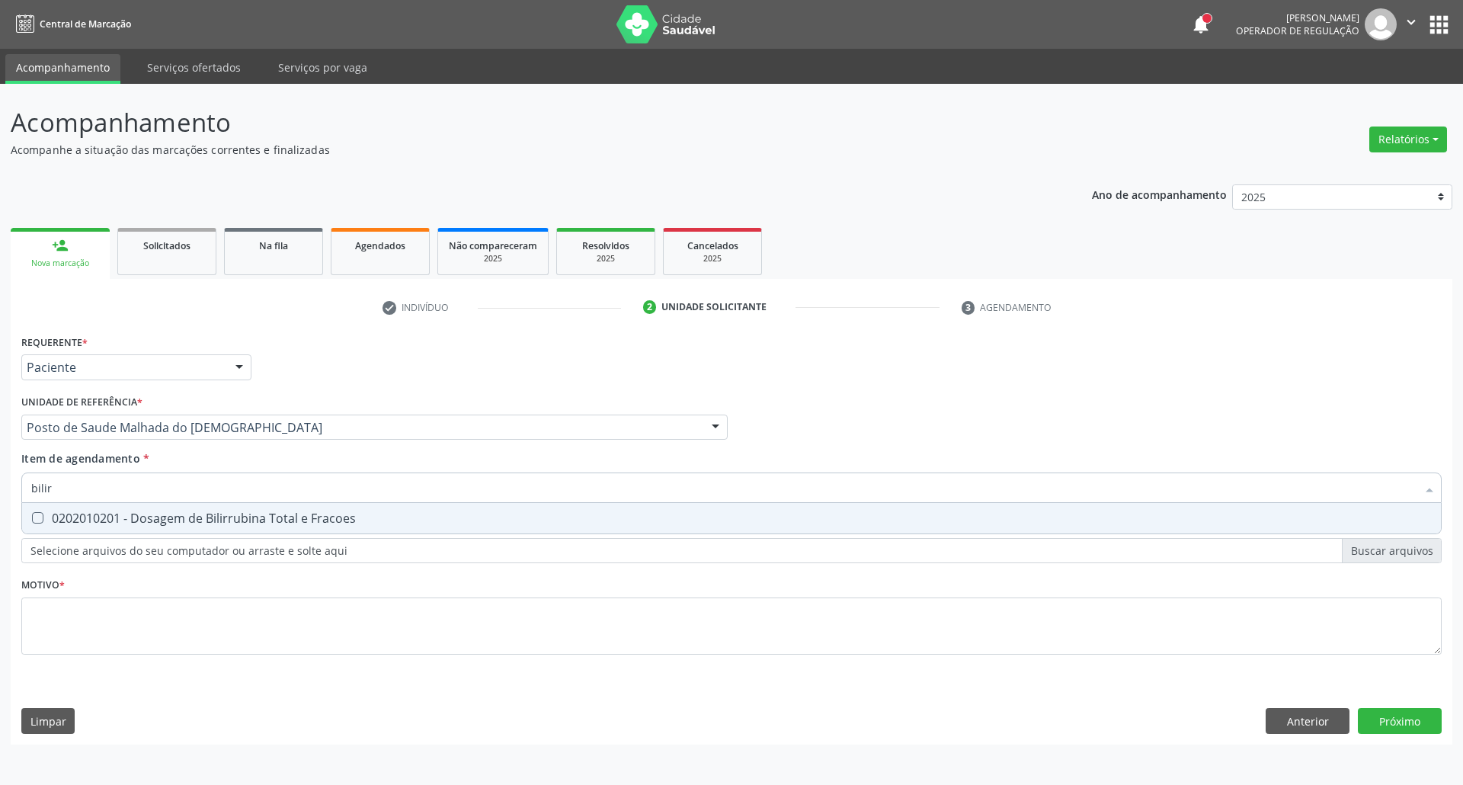
type input "bilirr"
click at [35, 512] on Fracoes at bounding box center [37, 517] width 11 height 11
click at [32, 513] on Fracoes "checkbox" at bounding box center [27, 518] width 10 height 10
checkbox Fracoes "true"
click at [0, 476] on div "Acompanhamento Acompanhe a situação das marcações correntes e finalizadas Relat…" at bounding box center [731, 434] width 1463 height 701
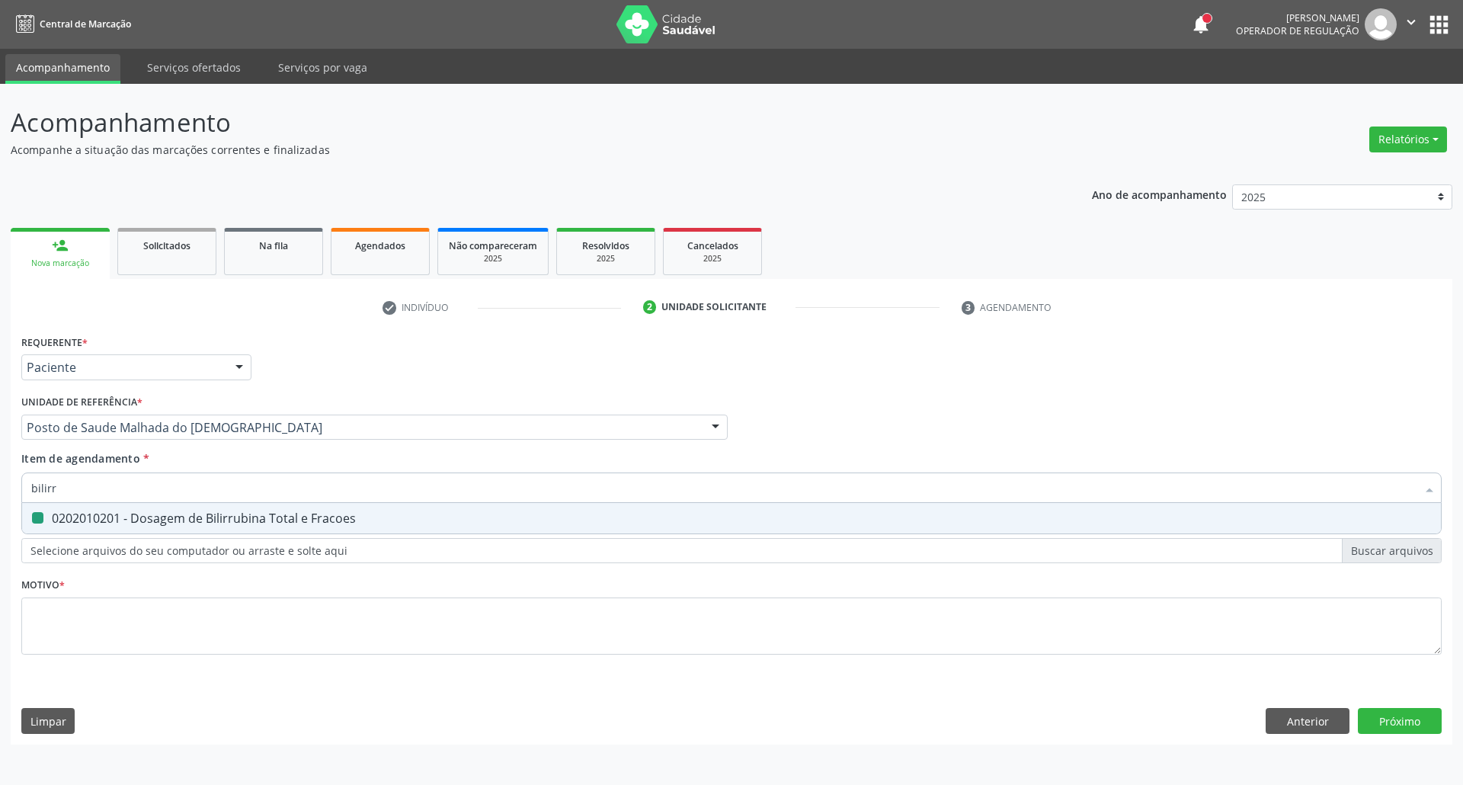
type input "t"
checkbox Fracoes "false"
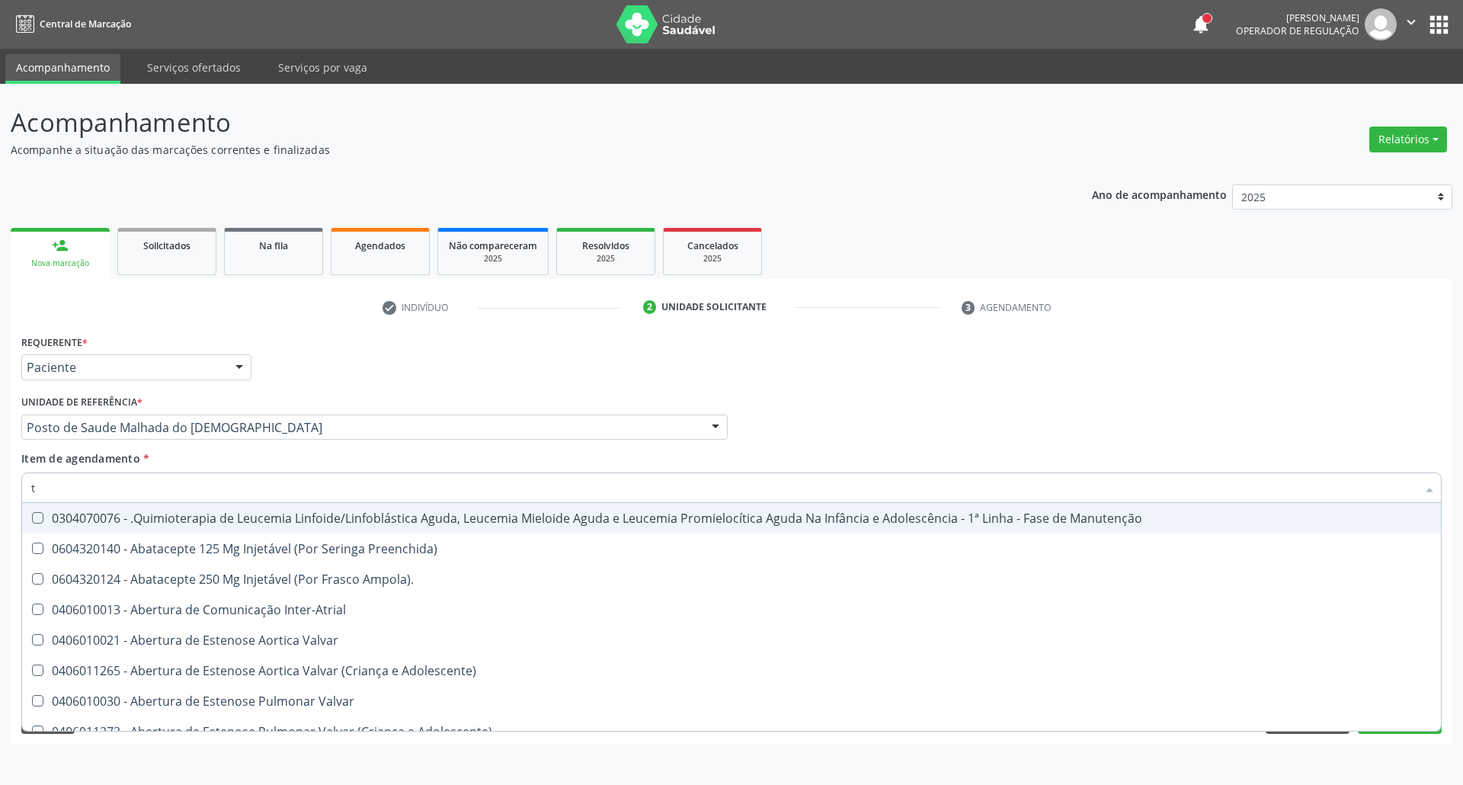
type input "tg"
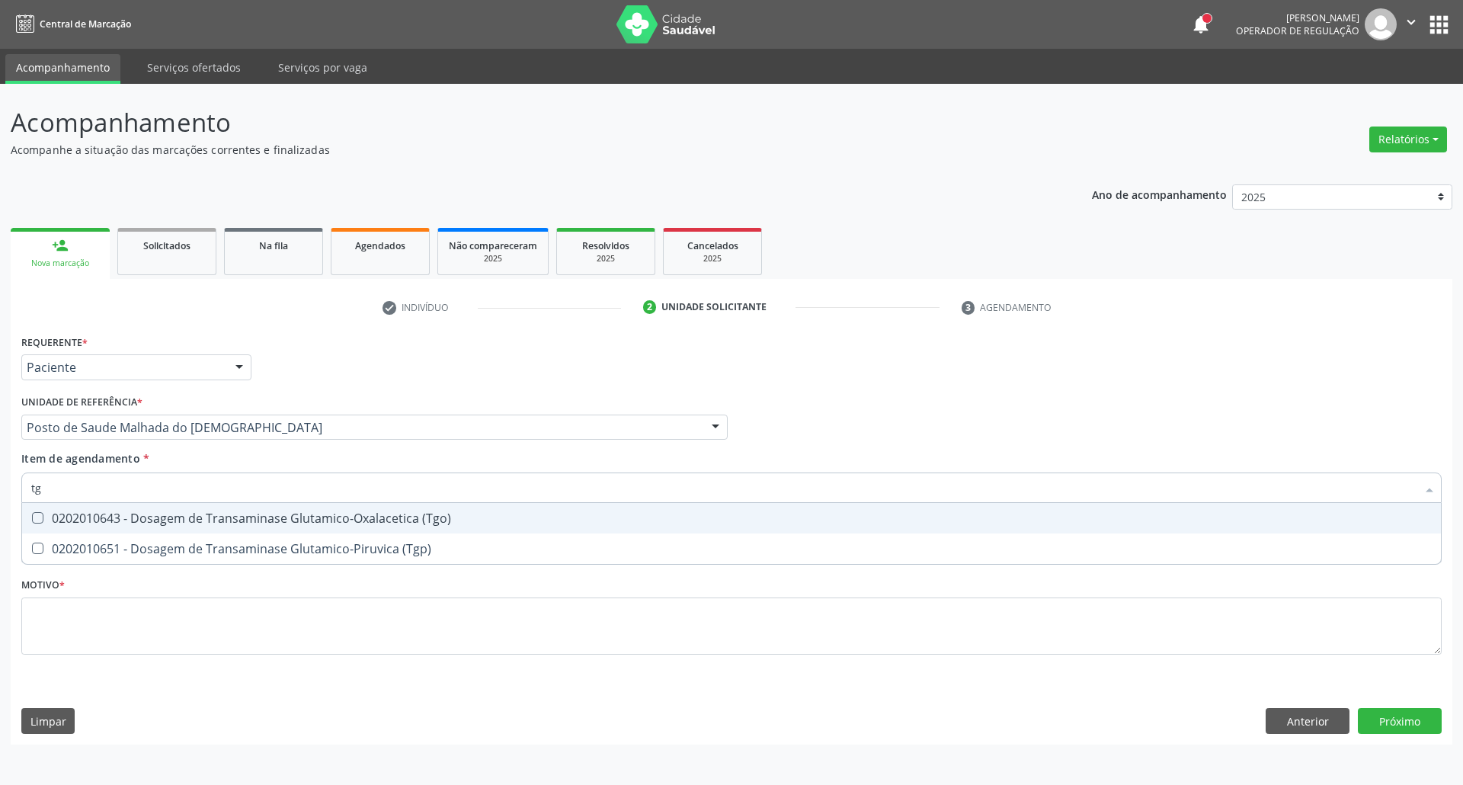
drag, startPoint x: 38, startPoint y: 516, endPoint x: 61, endPoint y: 488, distance: 35.7
click at [38, 513] on \(Tgo\) at bounding box center [37, 517] width 11 height 11
click at [32, 513] on \(Tgo\) "checkbox" at bounding box center [27, 518] width 10 height 10
checkbox \(Tgo\) "true"
drag, startPoint x: 21, startPoint y: 477, endPoint x: 0, endPoint y: 453, distance: 32.4
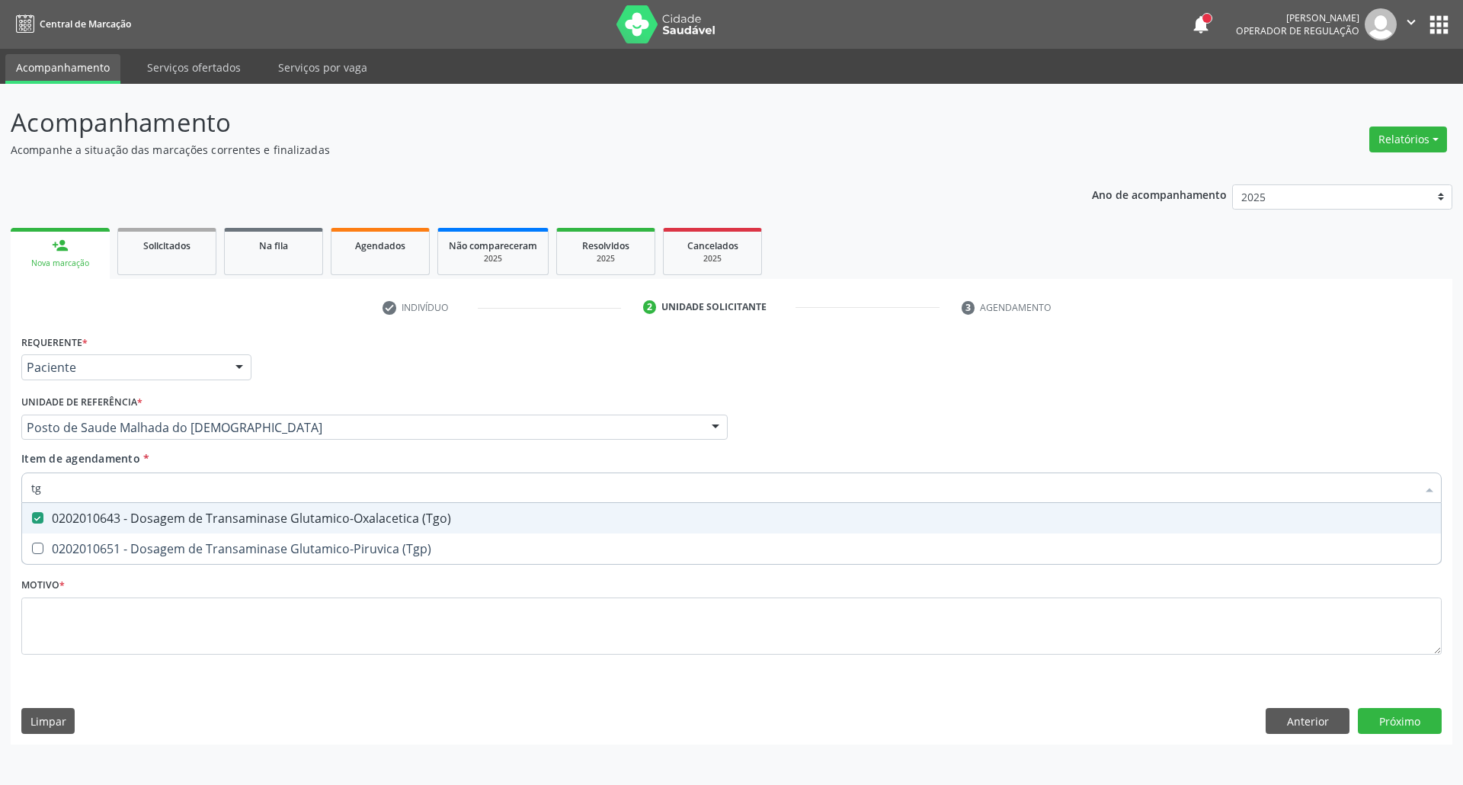
click at [0, 453] on div "Acompanhamento Acompanhe a situação das marcações correntes e finalizadas Relat…" at bounding box center [731, 434] width 1463 height 701
type input "h"
checkbox \(Tgo\) "false"
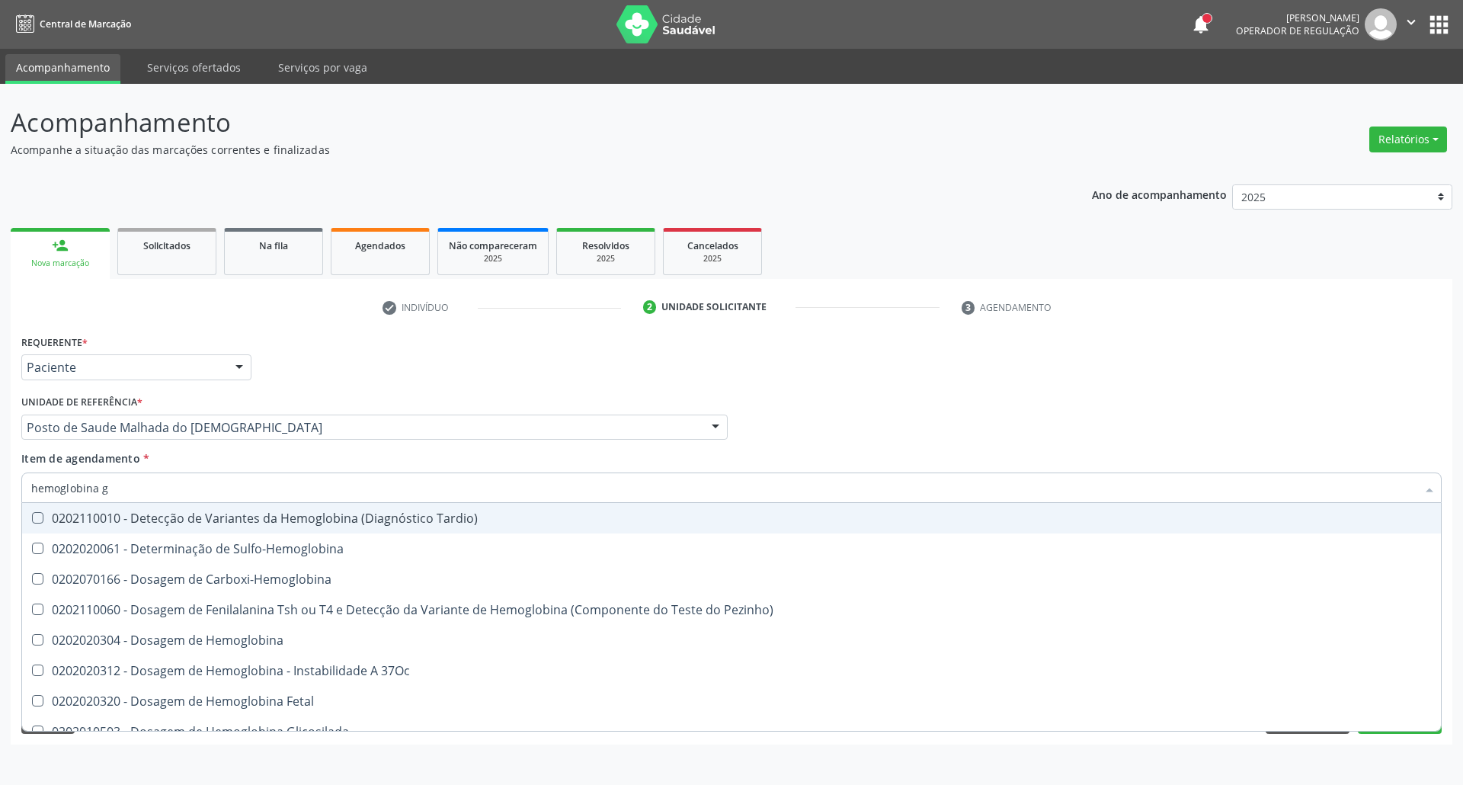
type input "hemoglobina g"
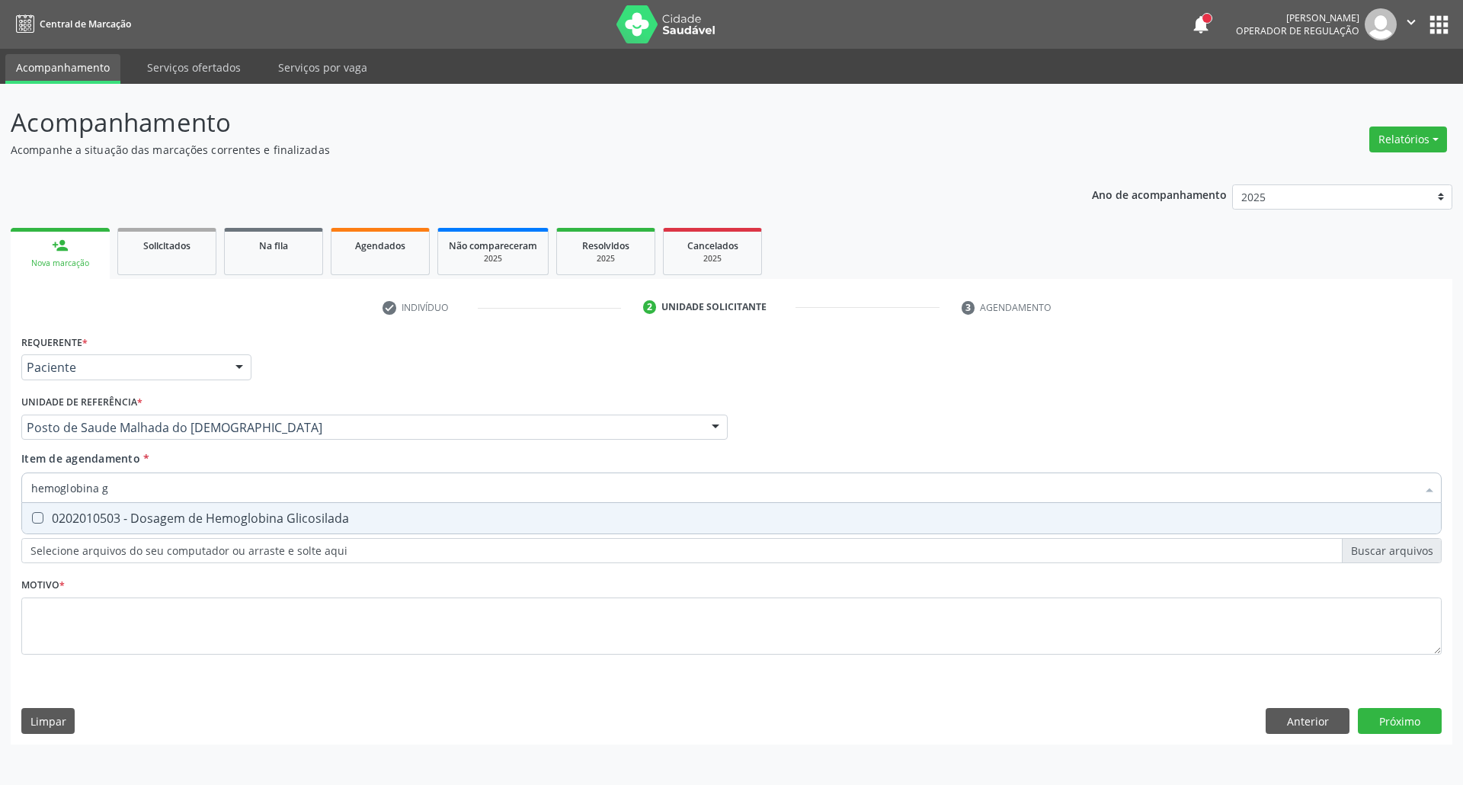
click at [50, 518] on div "0202010503 - Dosagem de Hemoglobina Glicosilada" at bounding box center [731, 518] width 1400 height 12
checkbox Glicosilada "true"
click at [0, 482] on div "Acompanhamento Acompanhe a situação das marcações correntes e finalizadas Relat…" at bounding box center [731, 434] width 1463 height 701
type input "he"
checkbox Glicosilada "false"
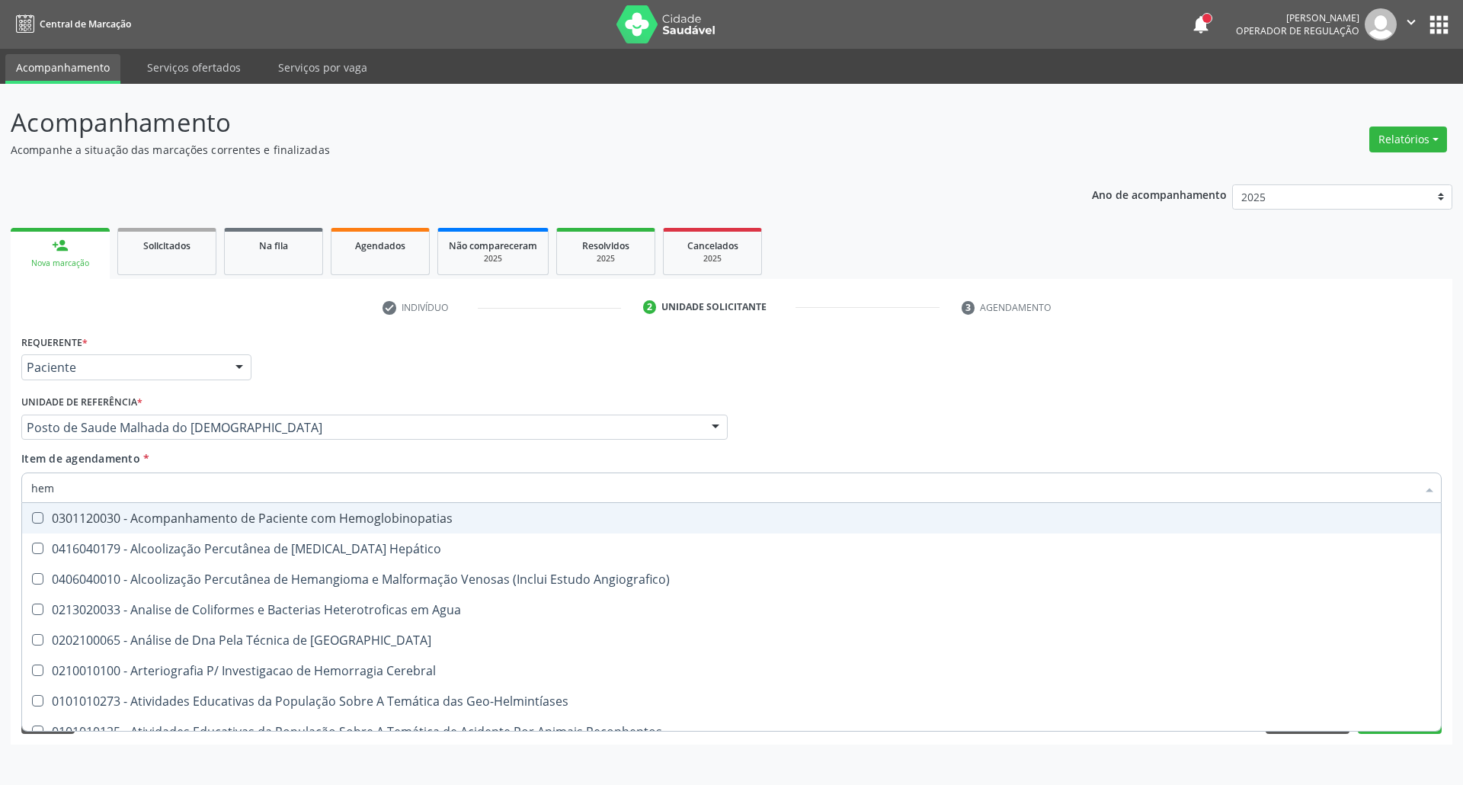
type input "hemo"
checkbox Redome\) "true"
checkbox \(Qualitativo\) "false"
checkbox Glicosilada "false"
type input "hemog"
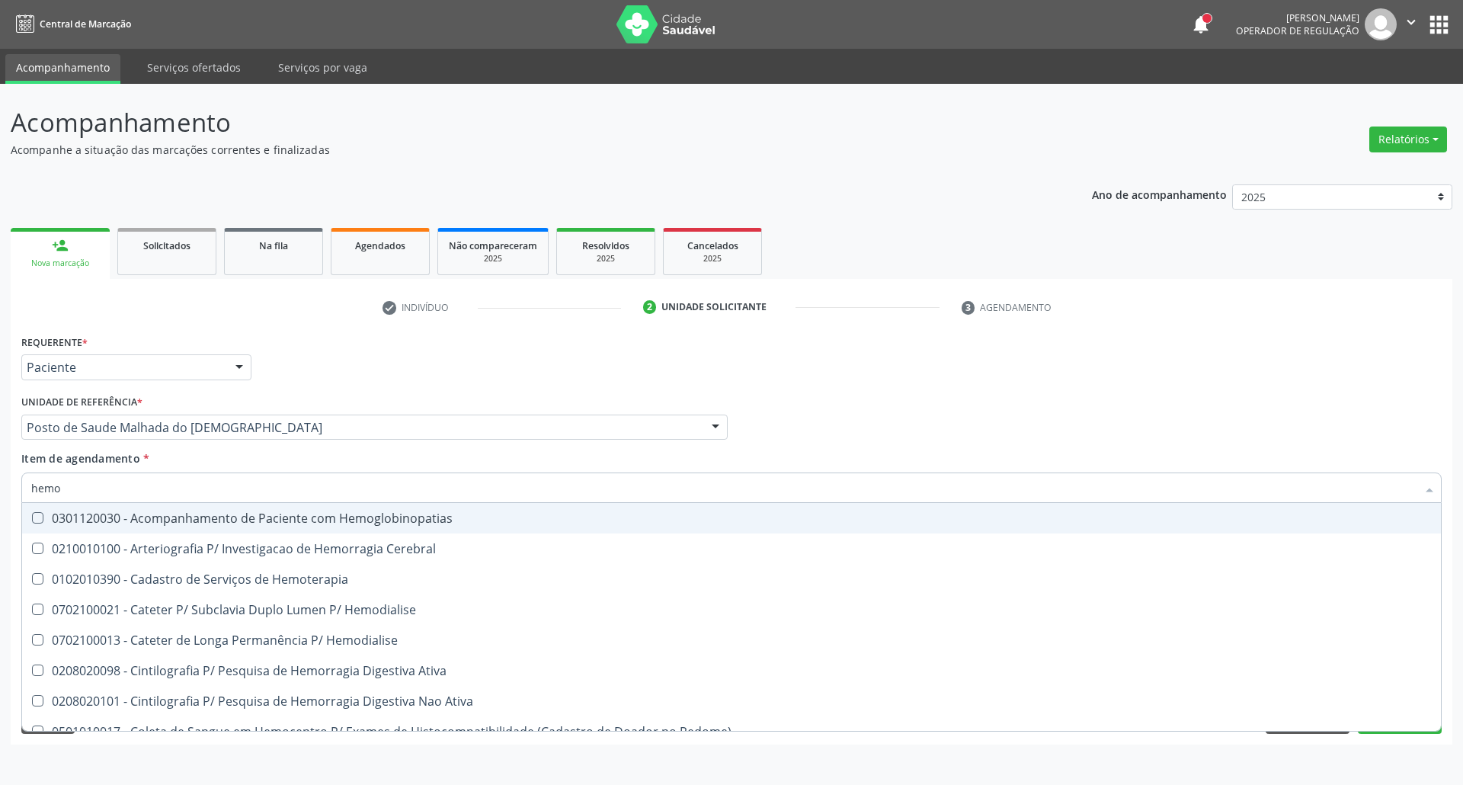
checkbox Tardio\) "true"
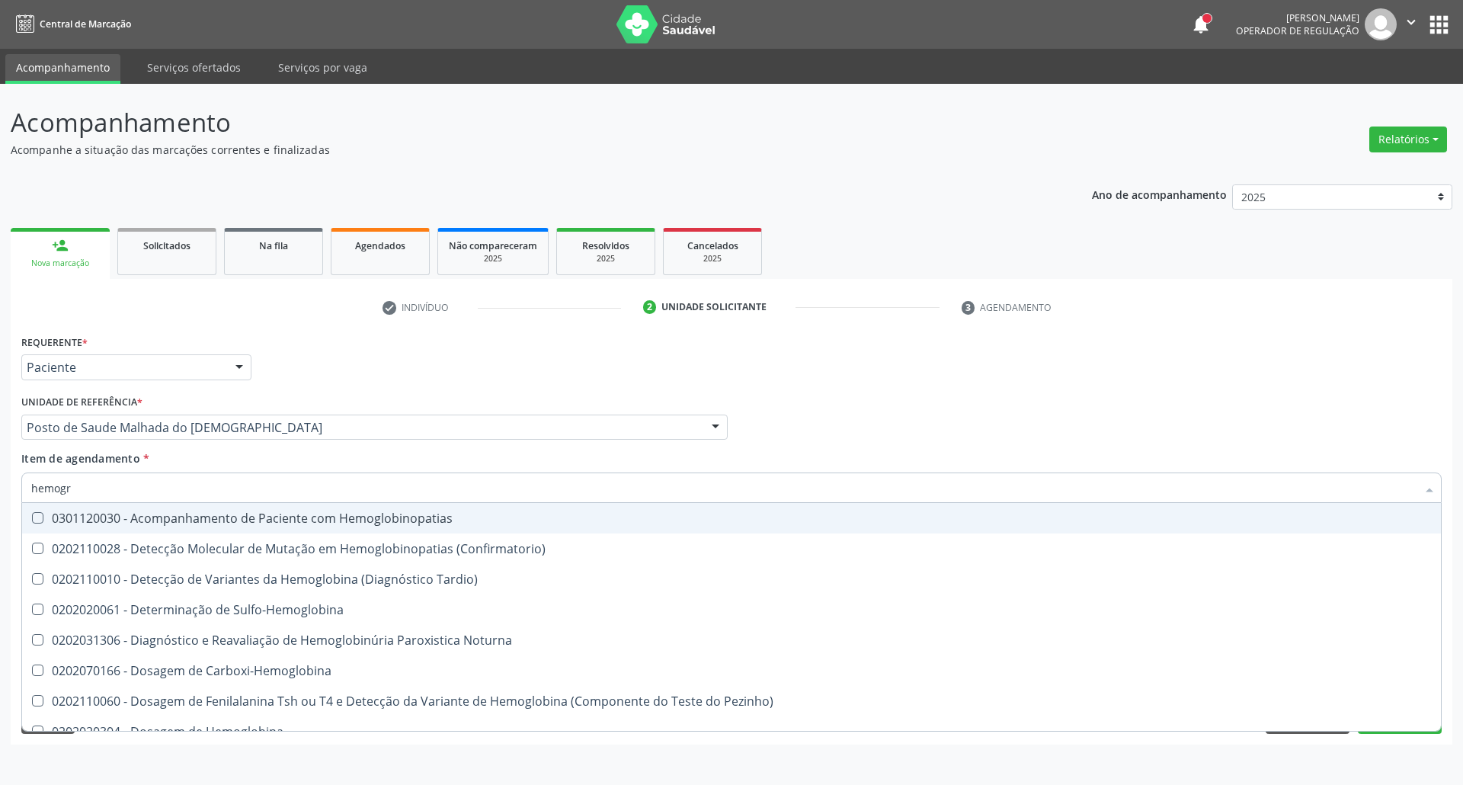
type input "hemogra"
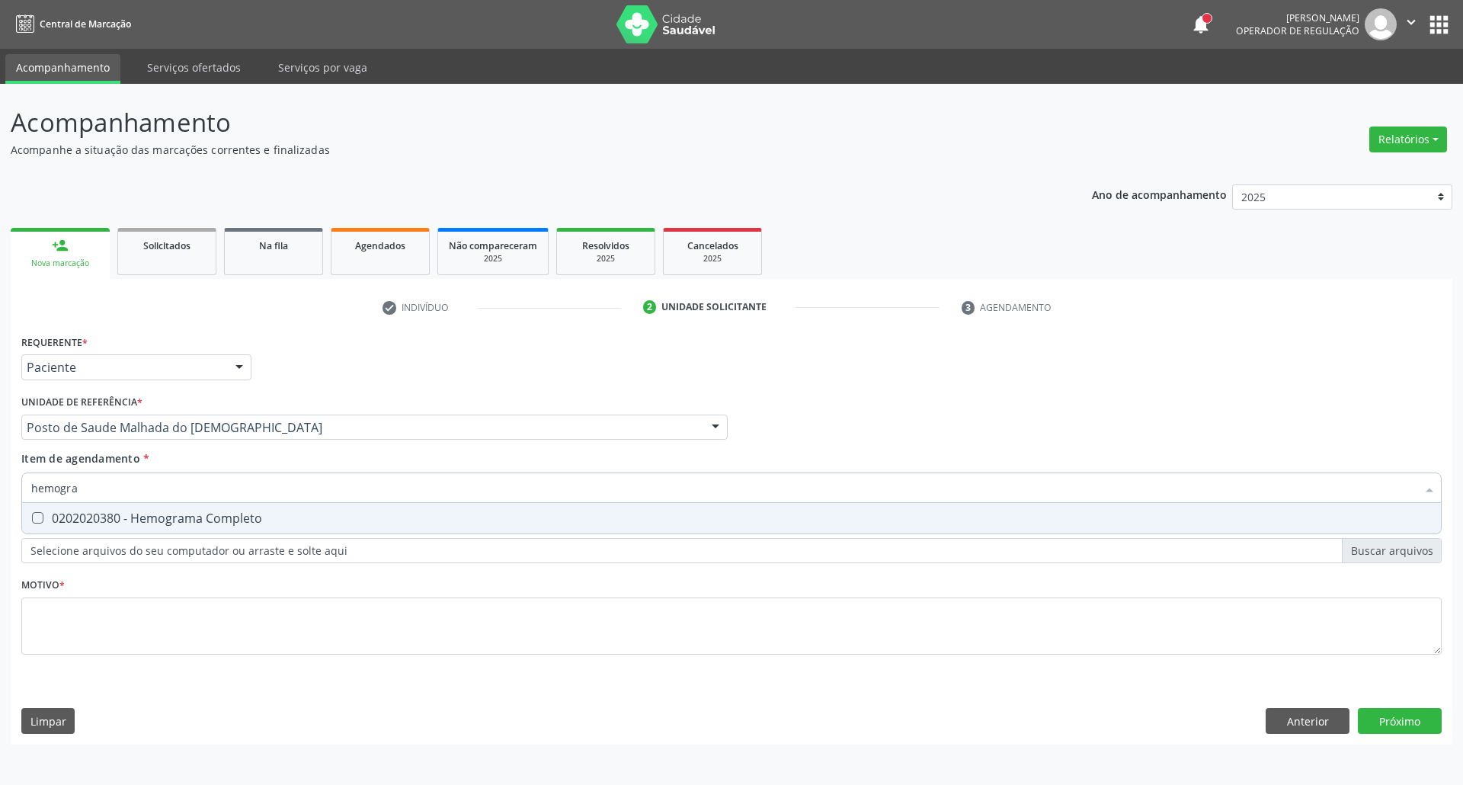
drag, startPoint x: 101, startPoint y: 520, endPoint x: 101, endPoint y: 498, distance: 21.3
click at [101, 517] on div "0202020380 - Hemograma Completo" at bounding box center [731, 518] width 1400 height 12
checkbox Completo "true"
drag, startPoint x: 40, startPoint y: 498, endPoint x: 25, endPoint y: 501, distance: 15.5
click at [25, 501] on div "hemogra" at bounding box center [731, 487] width 1420 height 30
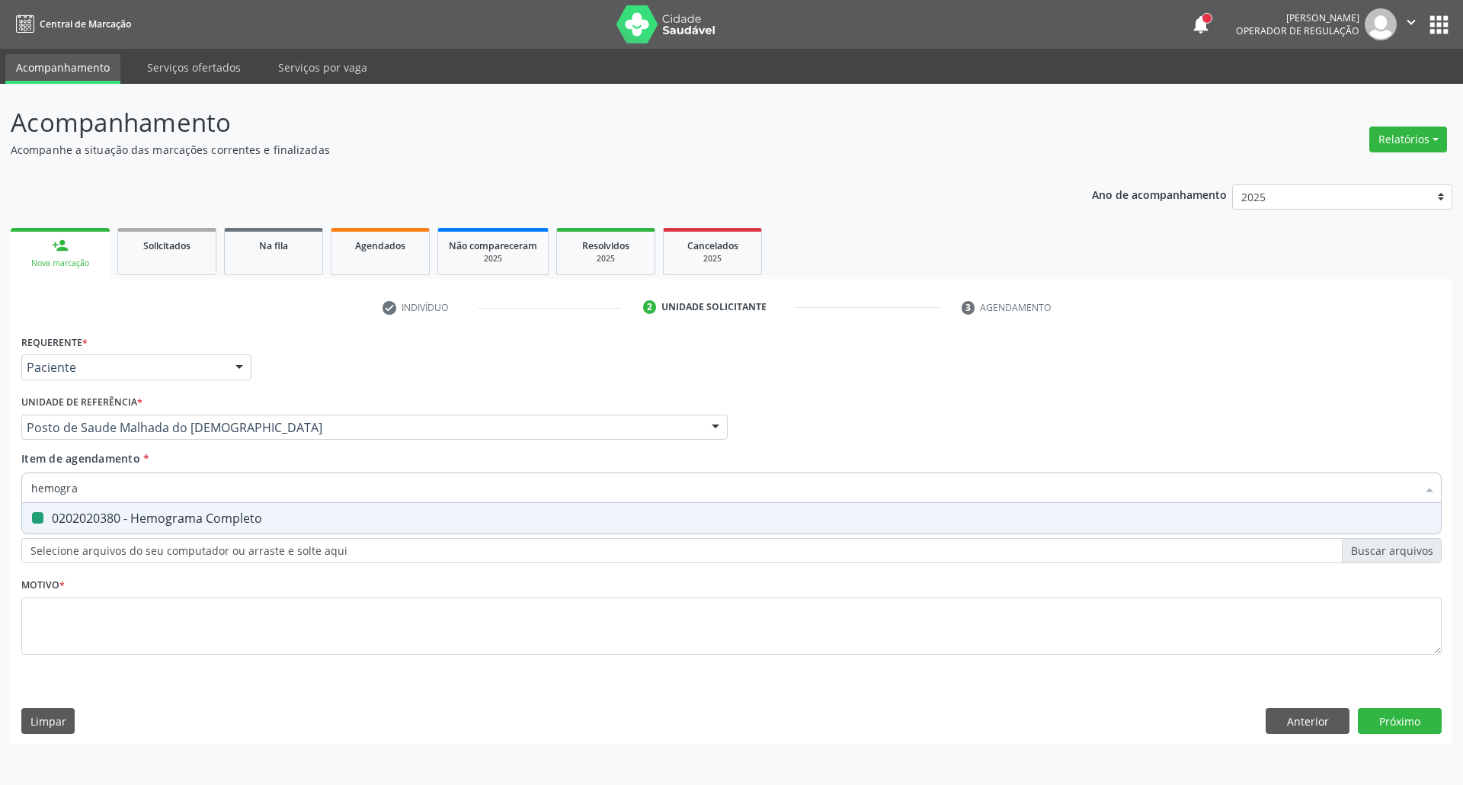
type input "u"
checkbox Completo "false"
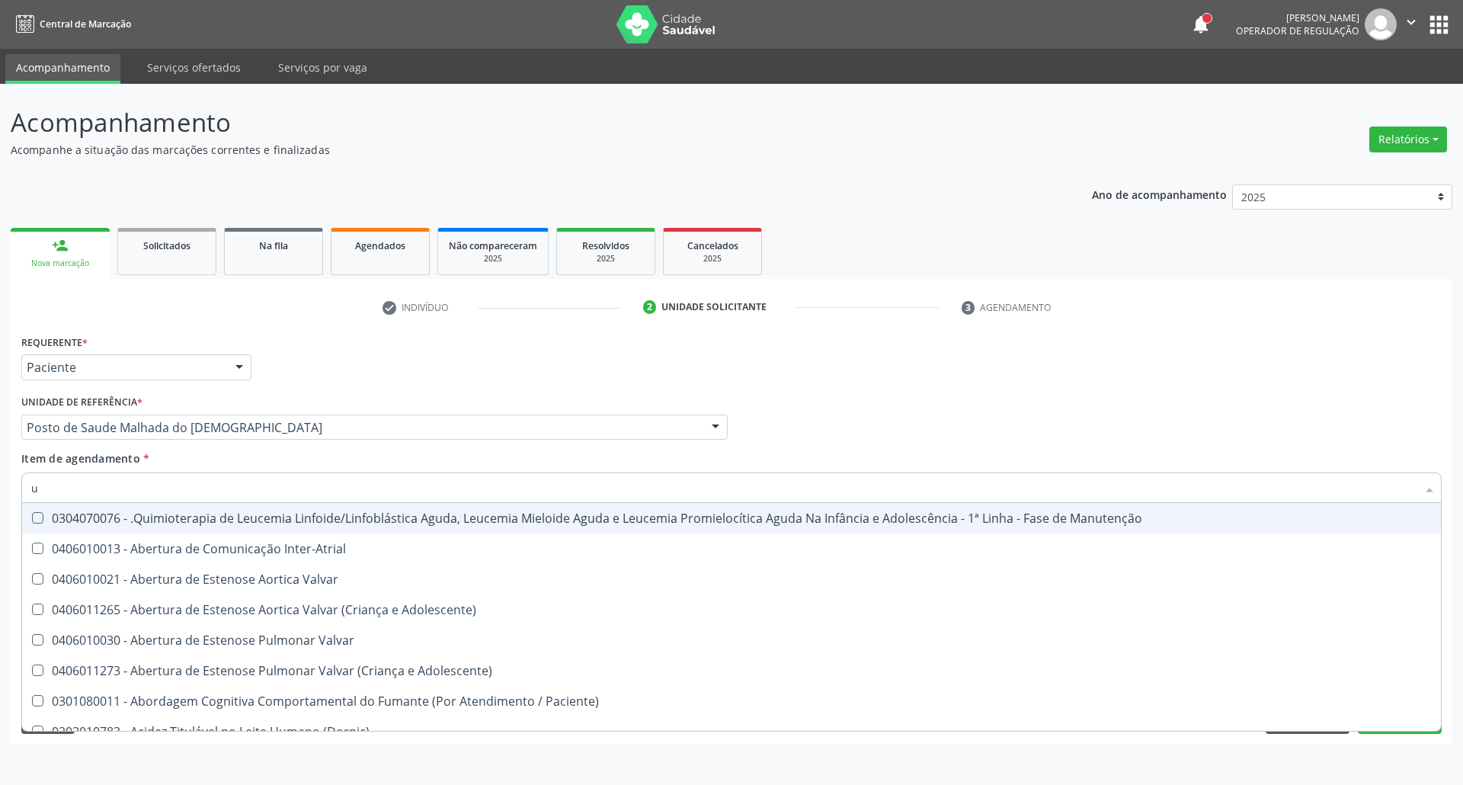
type input "ur"
checkbox Níveis "true"
checkbox Nível "true"
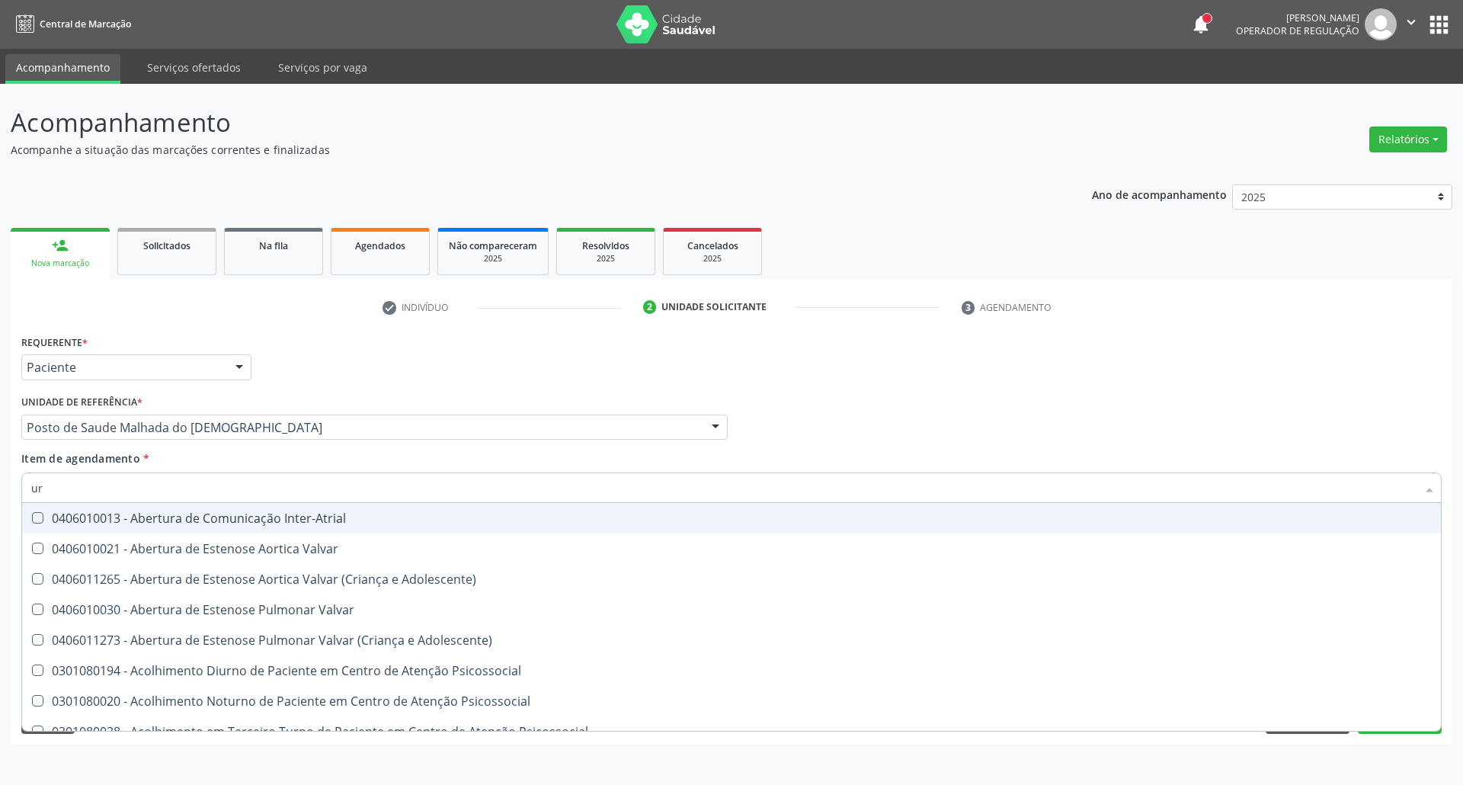
type input "uri"
checkbox B "true"
type input "urin"
checkbox Urico "false"
type input "urina"
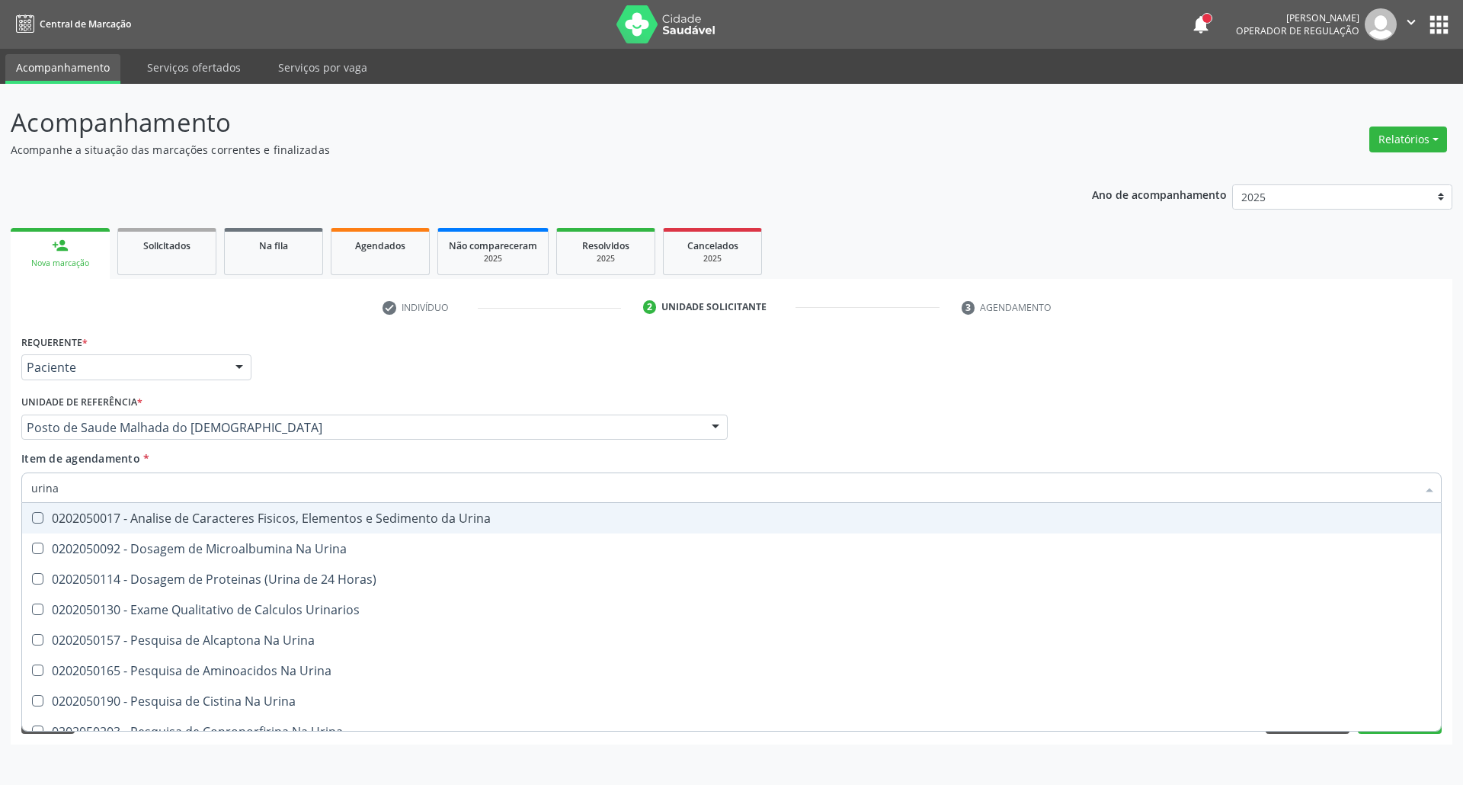
click at [184, 513] on div "0202050017 - Analise de Caracteres Fisicos, Elementos e Sedimento da Urina" at bounding box center [731, 518] width 1400 height 12
checkbox Urina "true"
click at [205, 472] on input "urina" at bounding box center [723, 487] width 1385 height 30
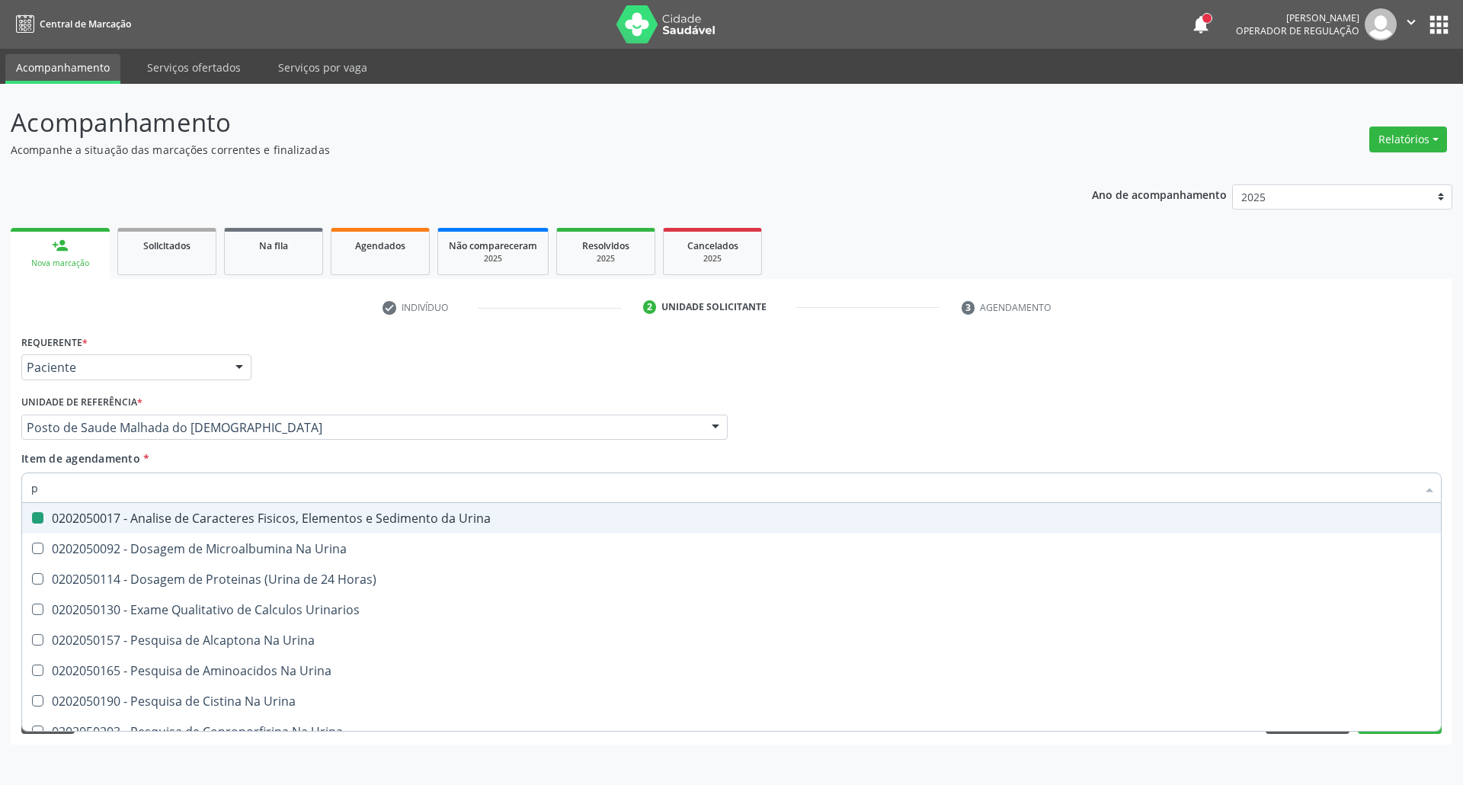
type input "pa"
checkbox Urina "false"
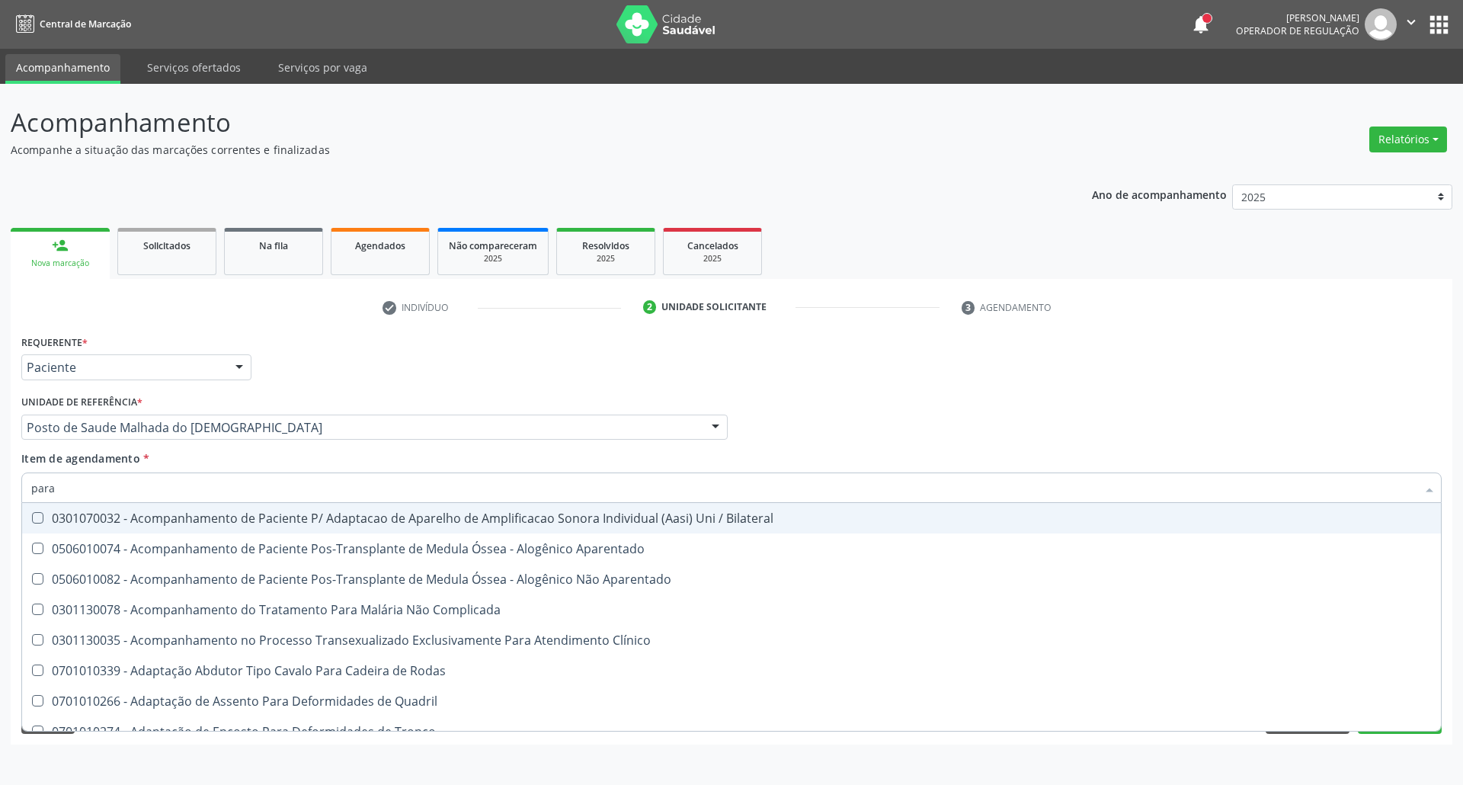
type input "paras"
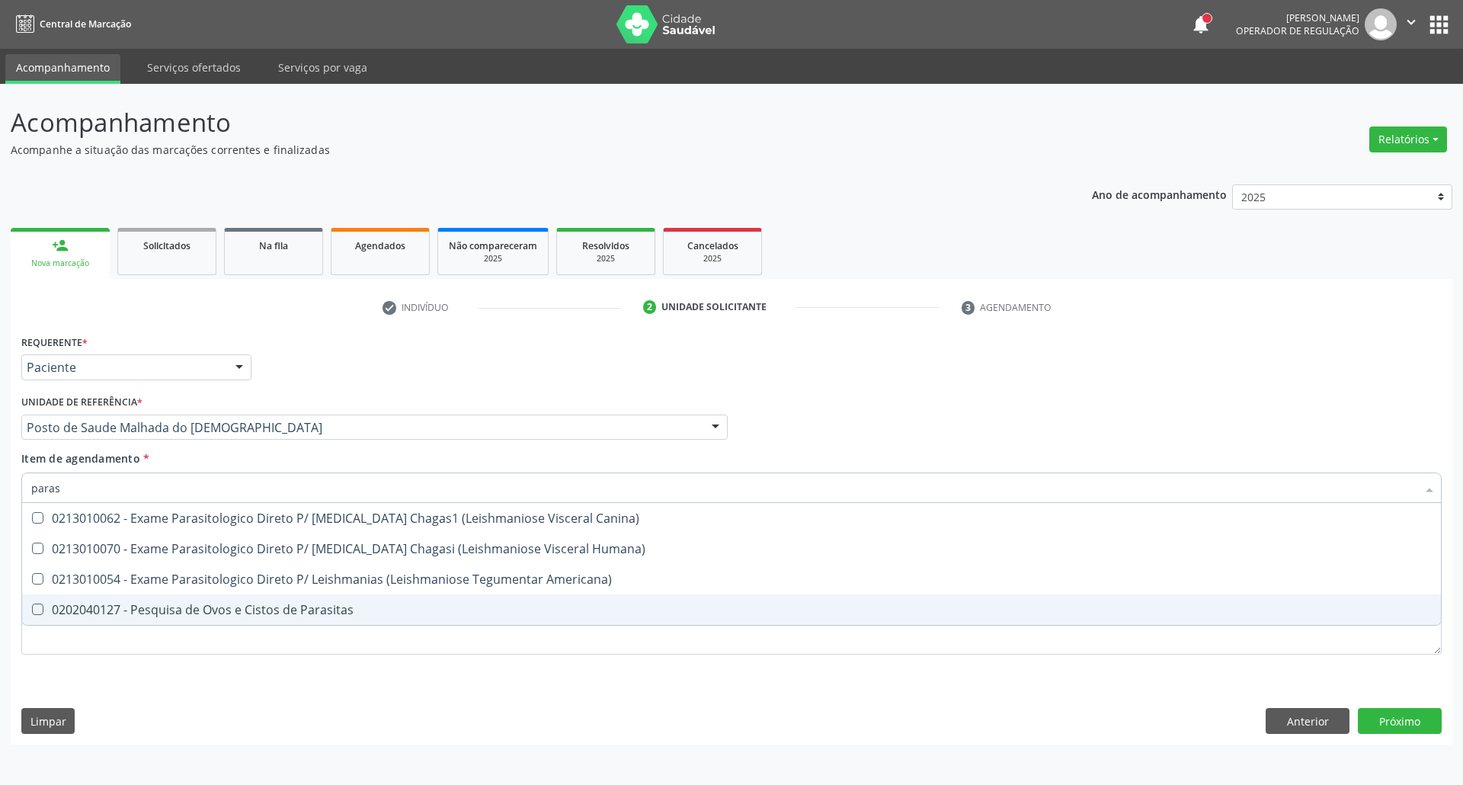
drag, startPoint x: 162, startPoint y: 610, endPoint x: 162, endPoint y: 584, distance: 25.9
click at [162, 603] on div "0202040127 - Pesquisa de Ovos e Cistos de Parasitas" at bounding box center [731, 609] width 1400 height 12
checkbox Parasitas "true"
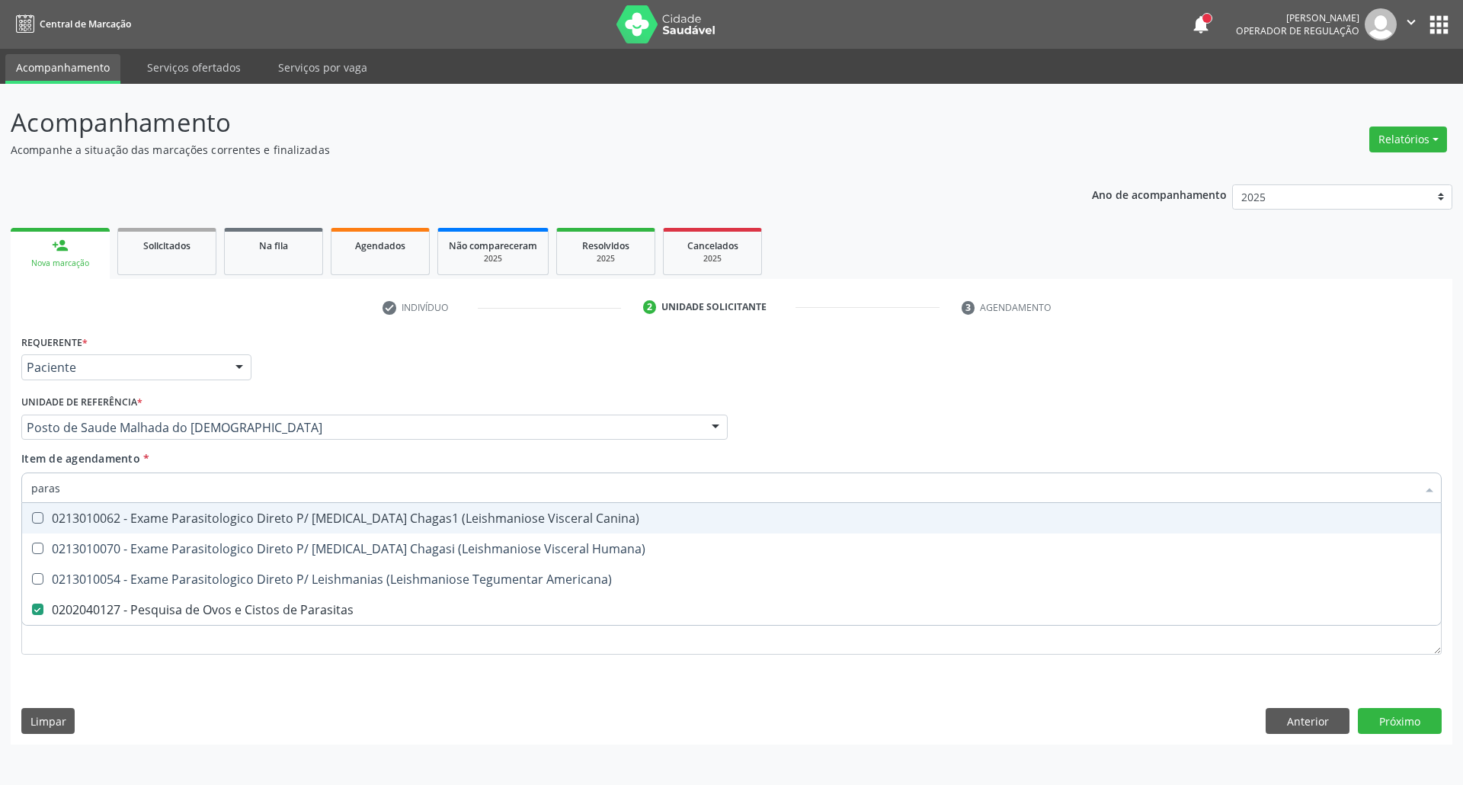
click at [181, 482] on input "paras" at bounding box center [723, 487] width 1385 height 30
type input "c"
checkbox Parasitas "false"
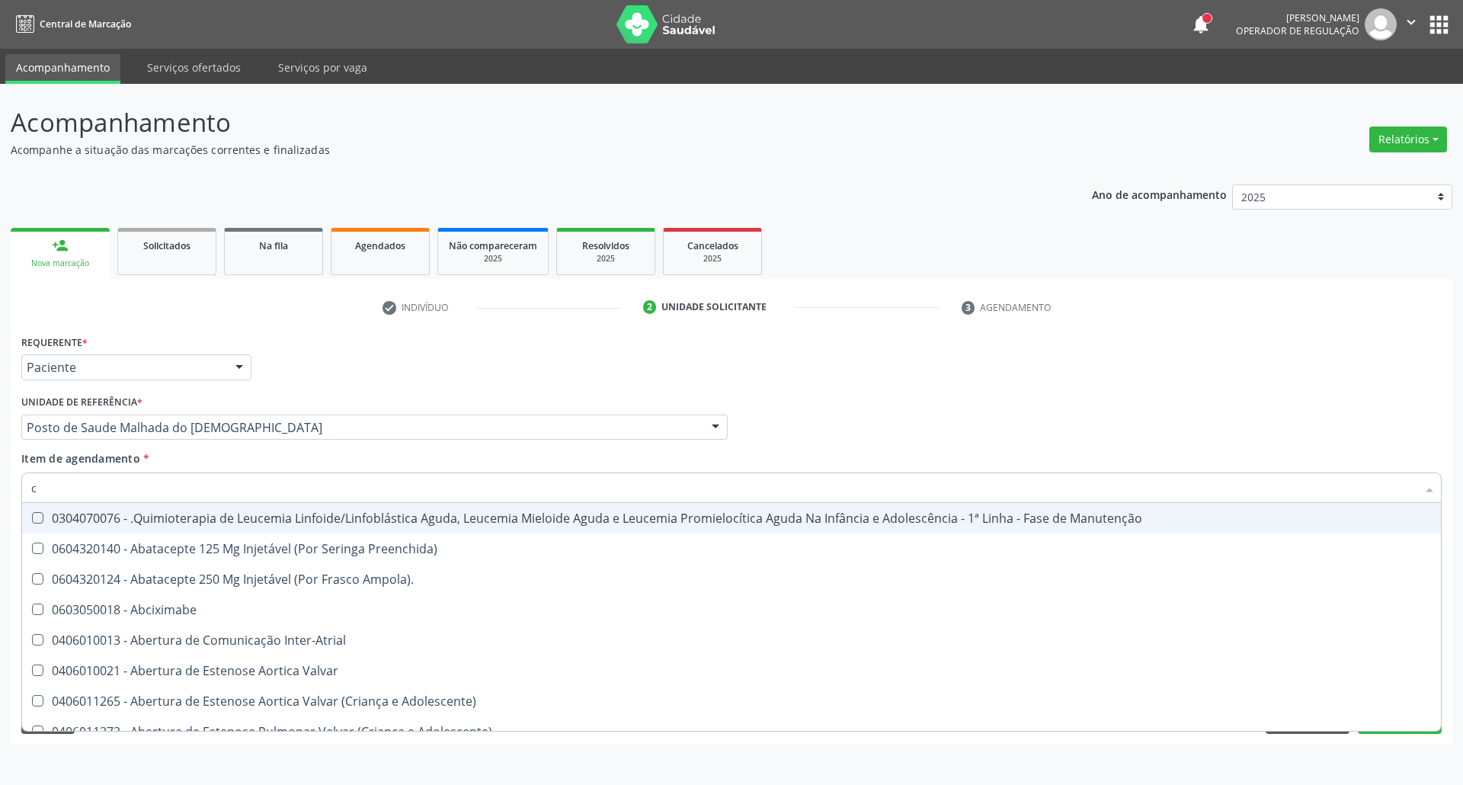
type input "cu"
checkbox Urina "false"
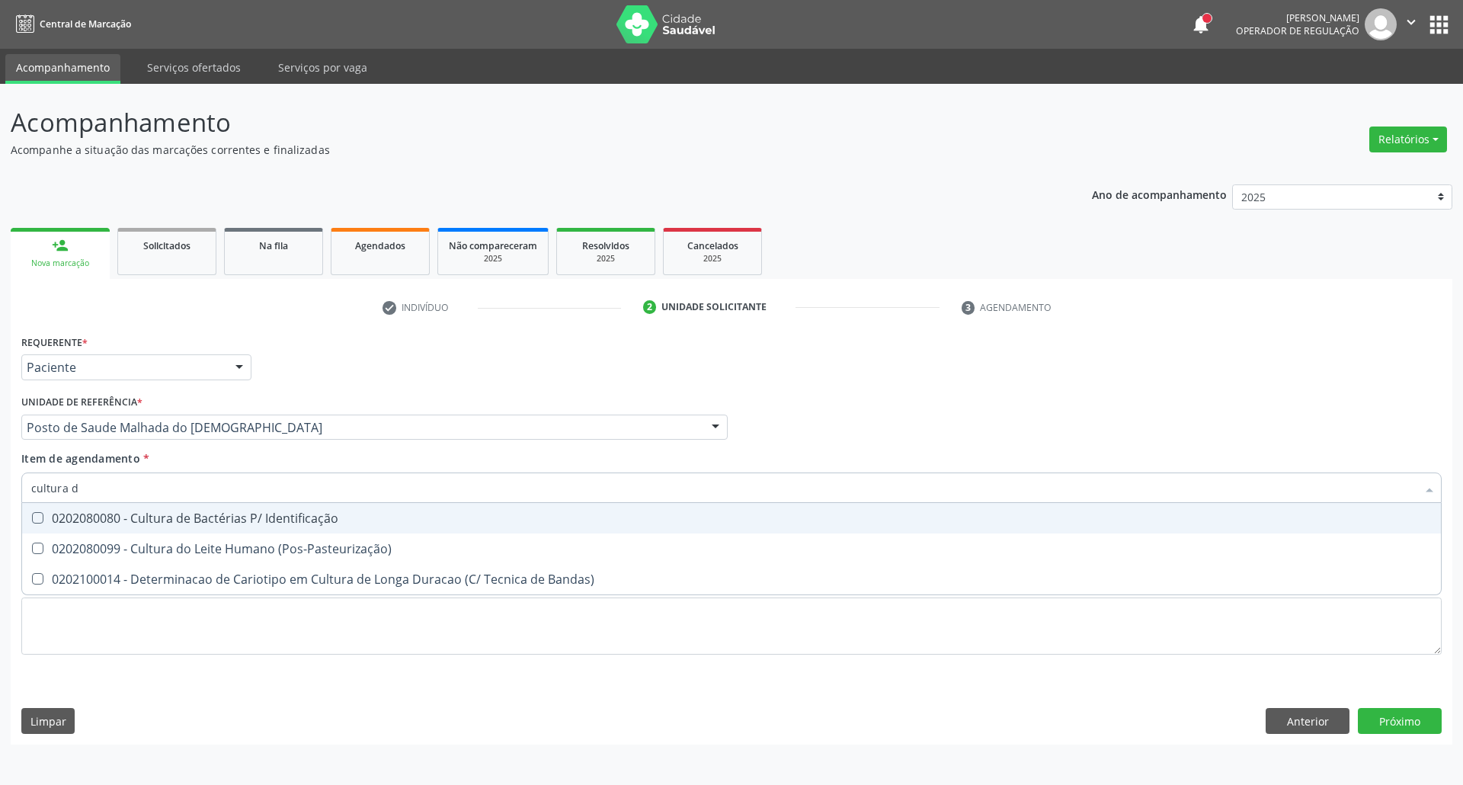
type input "cultura de"
click at [245, 513] on div "0202080080 - Cultura de Bactérias P/ Identificação" at bounding box center [731, 518] width 1400 height 12
checkbox Identificação "true"
click at [238, 491] on input "cultura de" at bounding box center [723, 487] width 1385 height 30
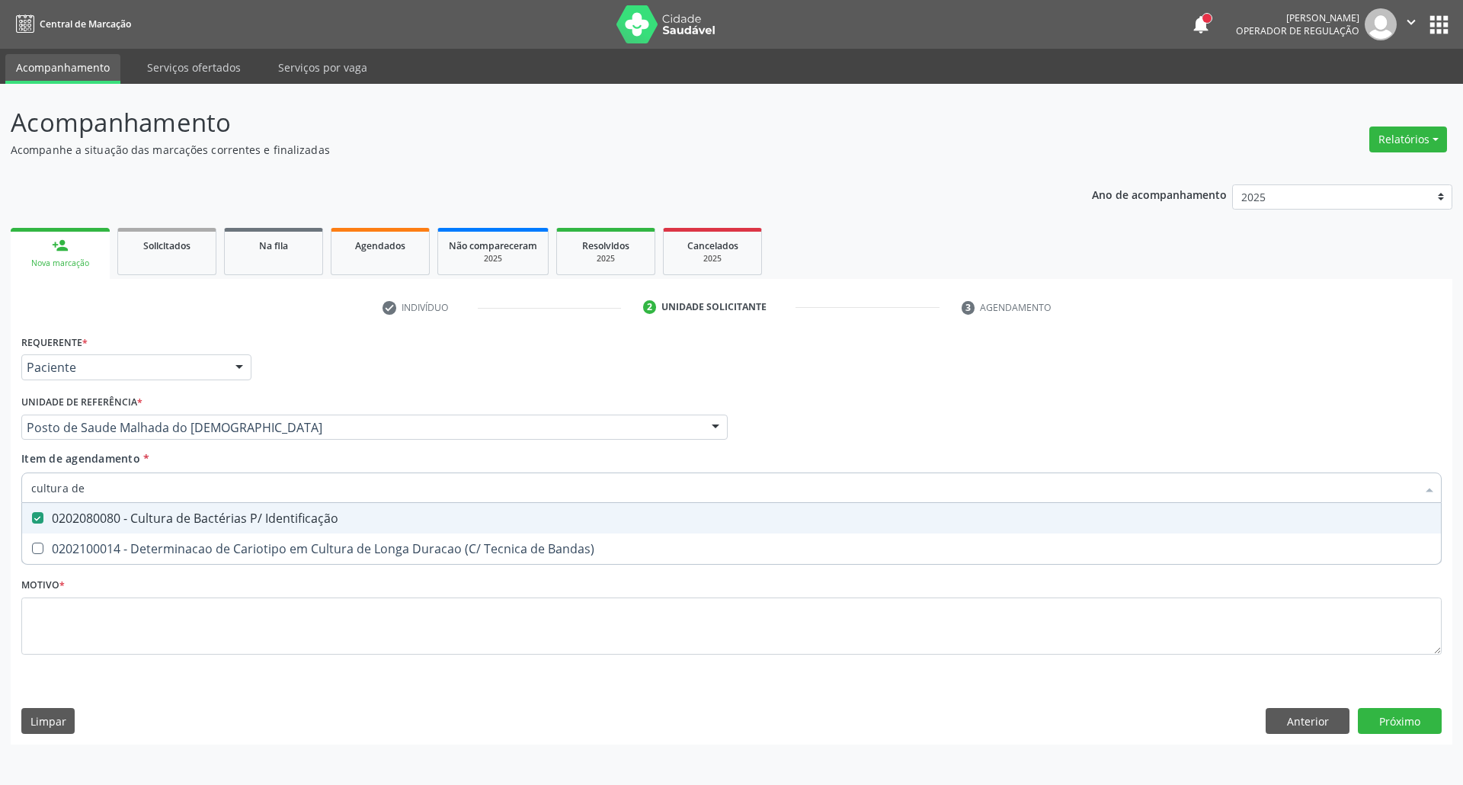
click at [238, 491] on input "cultura de" at bounding box center [723, 487] width 1385 height 30
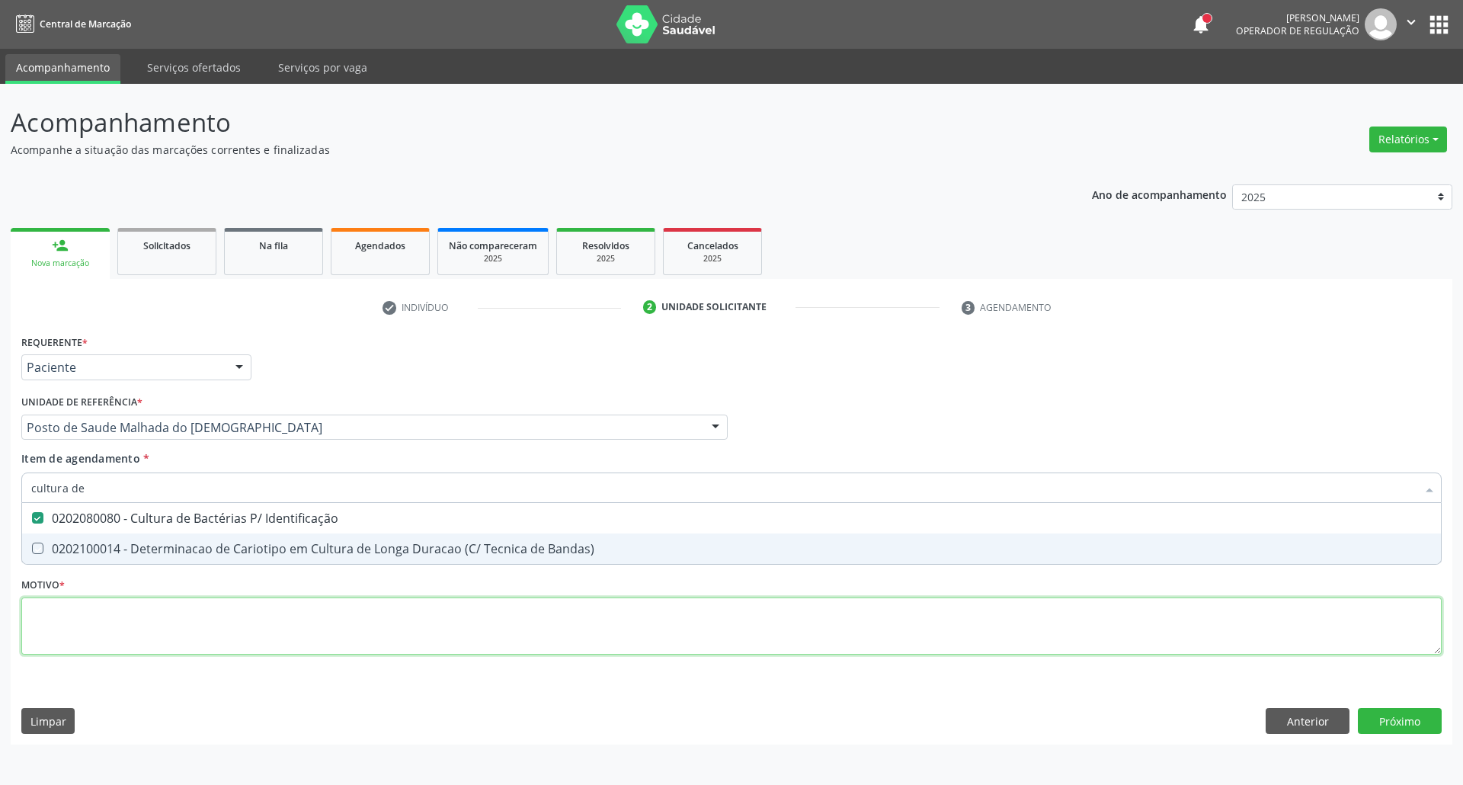
click at [218, 622] on div "Requerente * Paciente Profissional de Saúde Paciente Nenhum resultado encontrad…" at bounding box center [731, 503] width 1420 height 345
type textarea "."
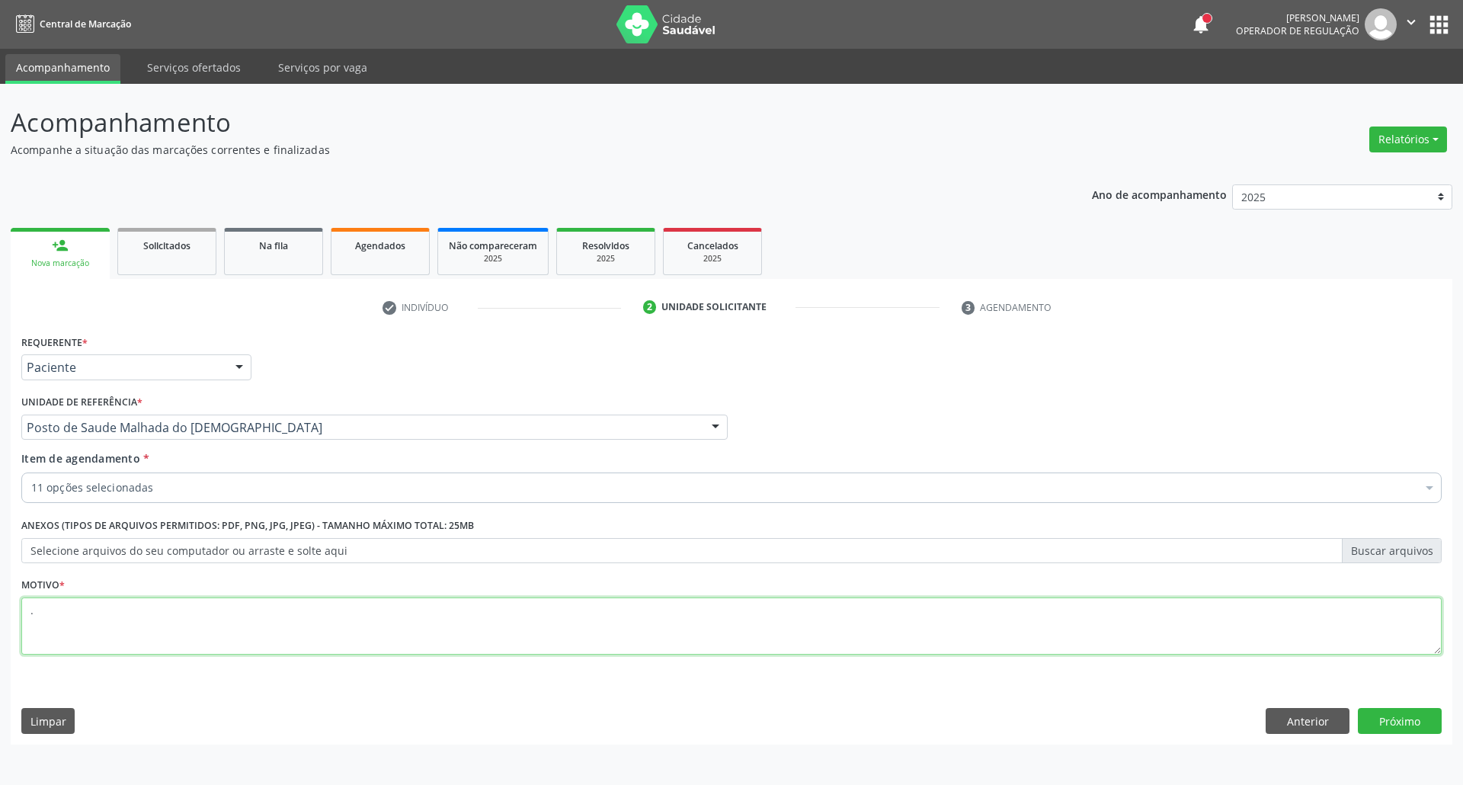
checkbox Glicose "true"
type textarea "."
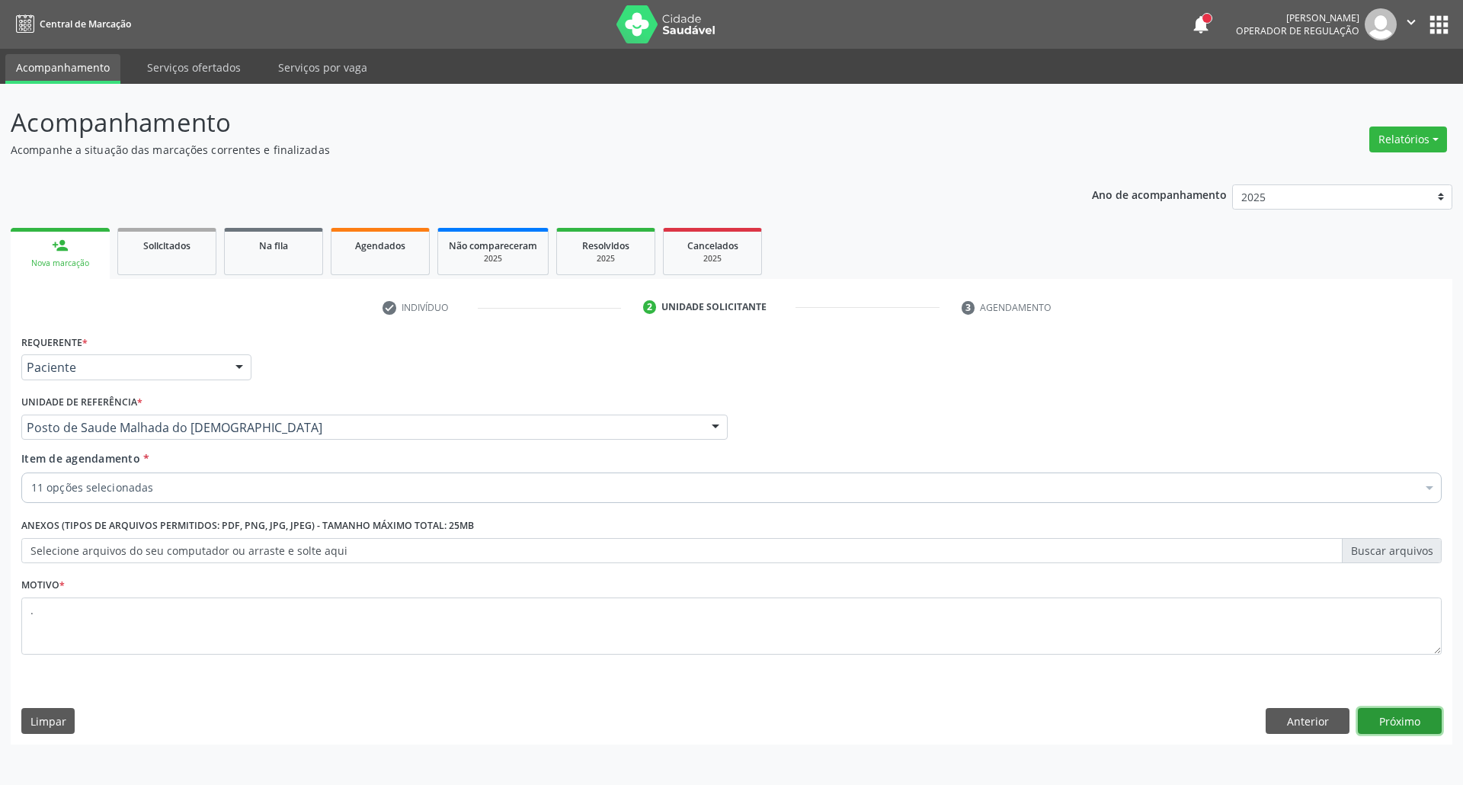
click at [1410, 720] on button "Próximo" at bounding box center [1400, 721] width 84 height 26
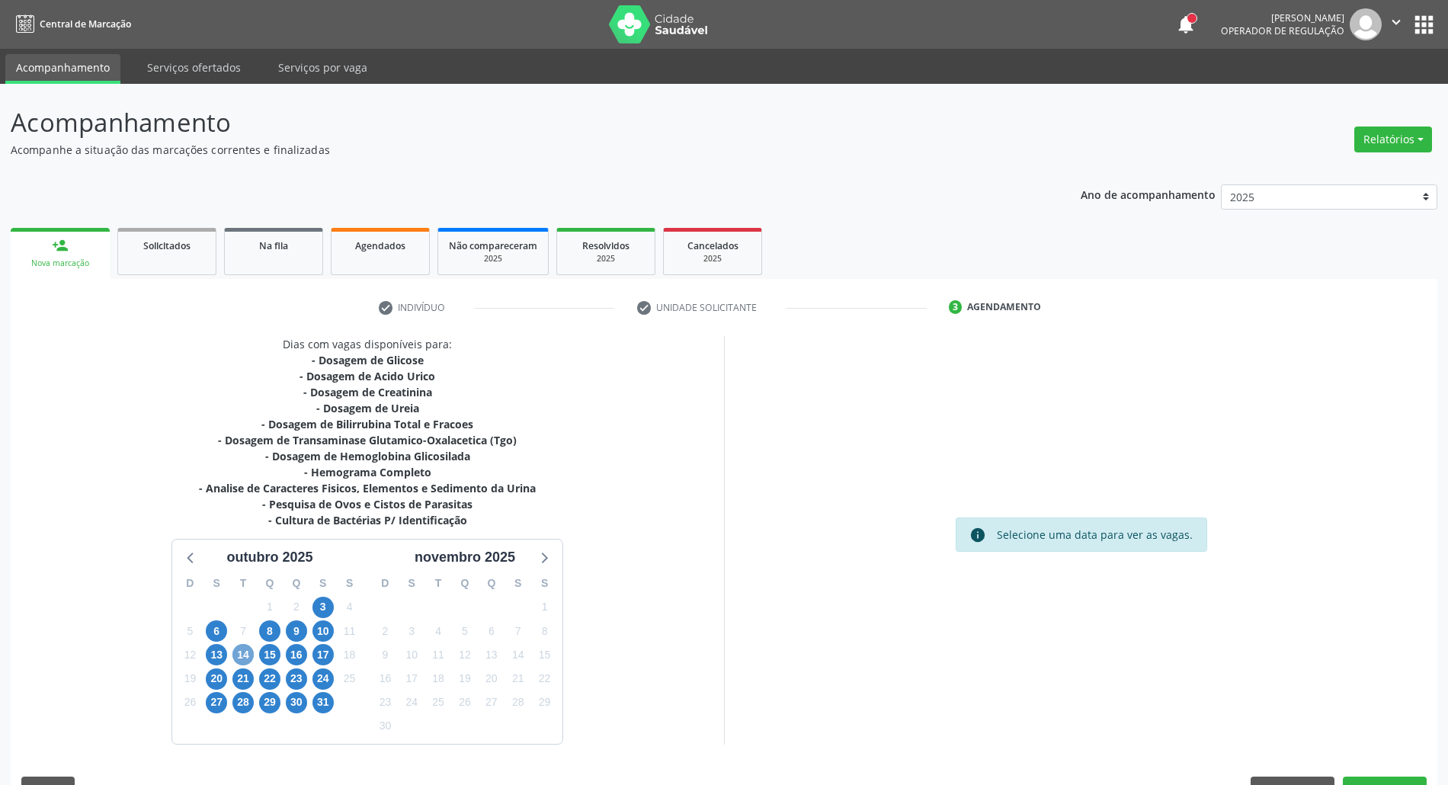
click at [236, 657] on span "14" at bounding box center [242, 654] width 21 height 21
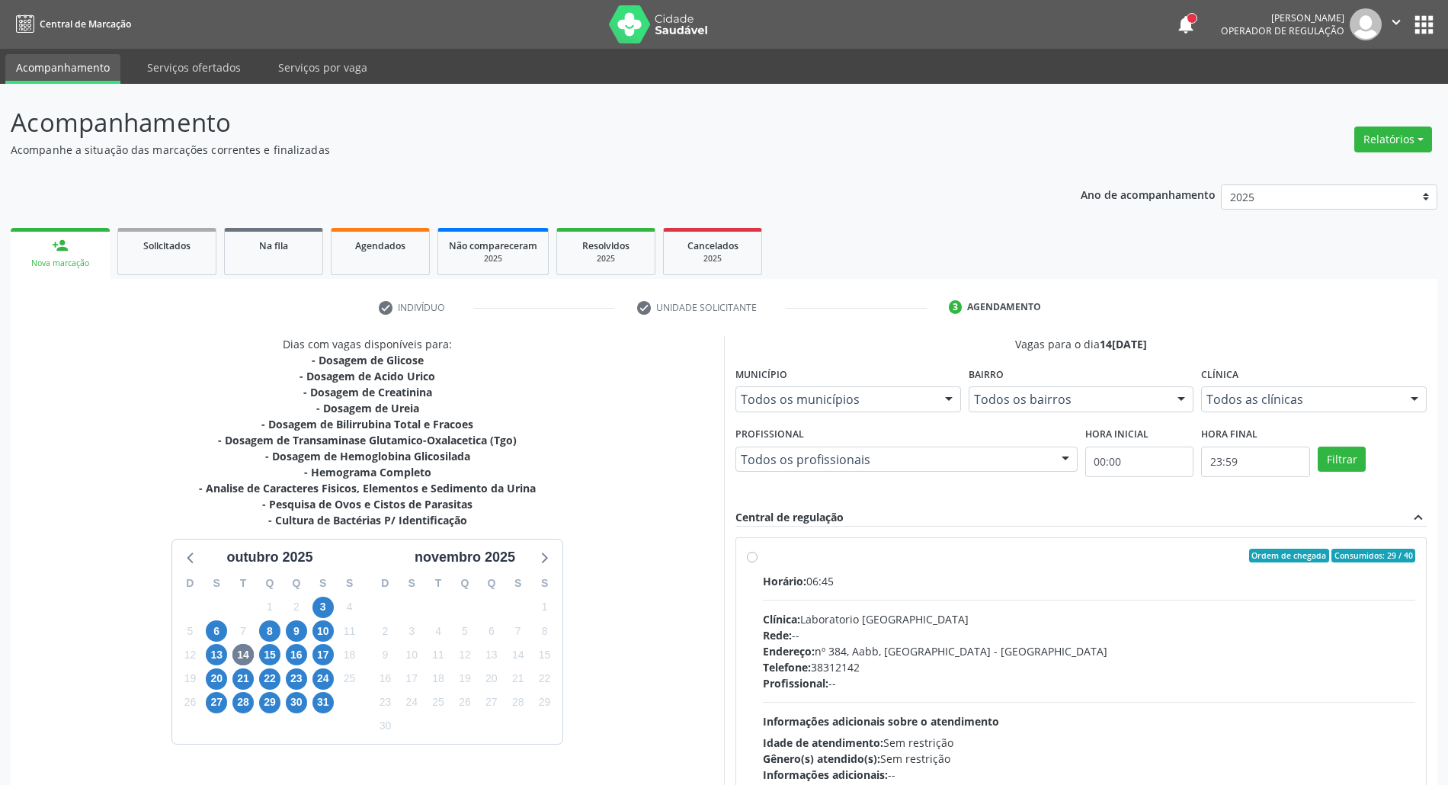
click at [1018, 604] on div "Horário: 06:45 Clínica: Laboratorio Sao Francisco Rede: -- Endereço: nº 384, Aa…" at bounding box center [1089, 678] width 652 height 210
click at [757, 562] on input "Ordem de chegada Consumidos: 29 / 40 Horário: 06:45 Clínica: Laboratorio Sao Fr…" at bounding box center [752, 556] width 11 height 14
radio input "true"
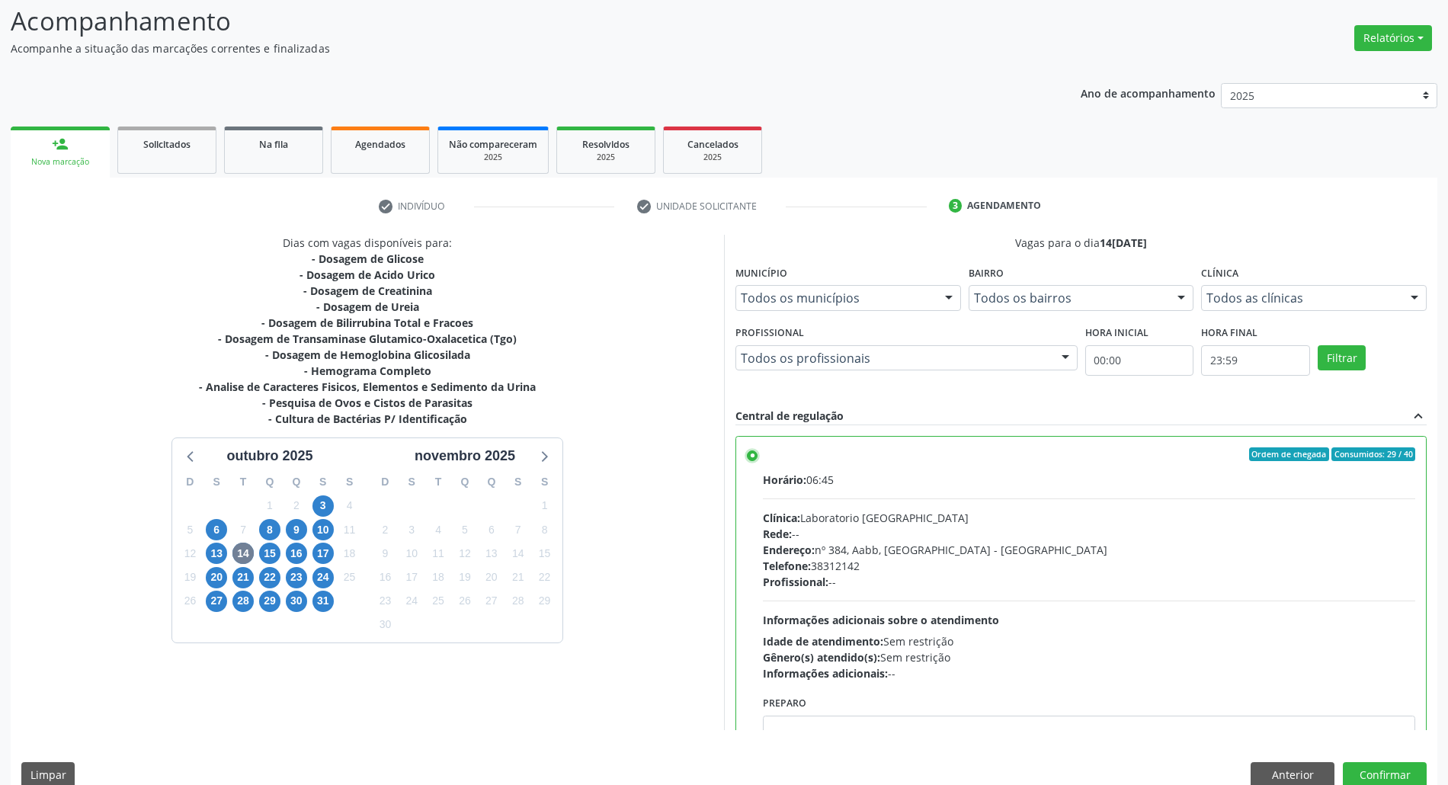
scroll to position [305, 0]
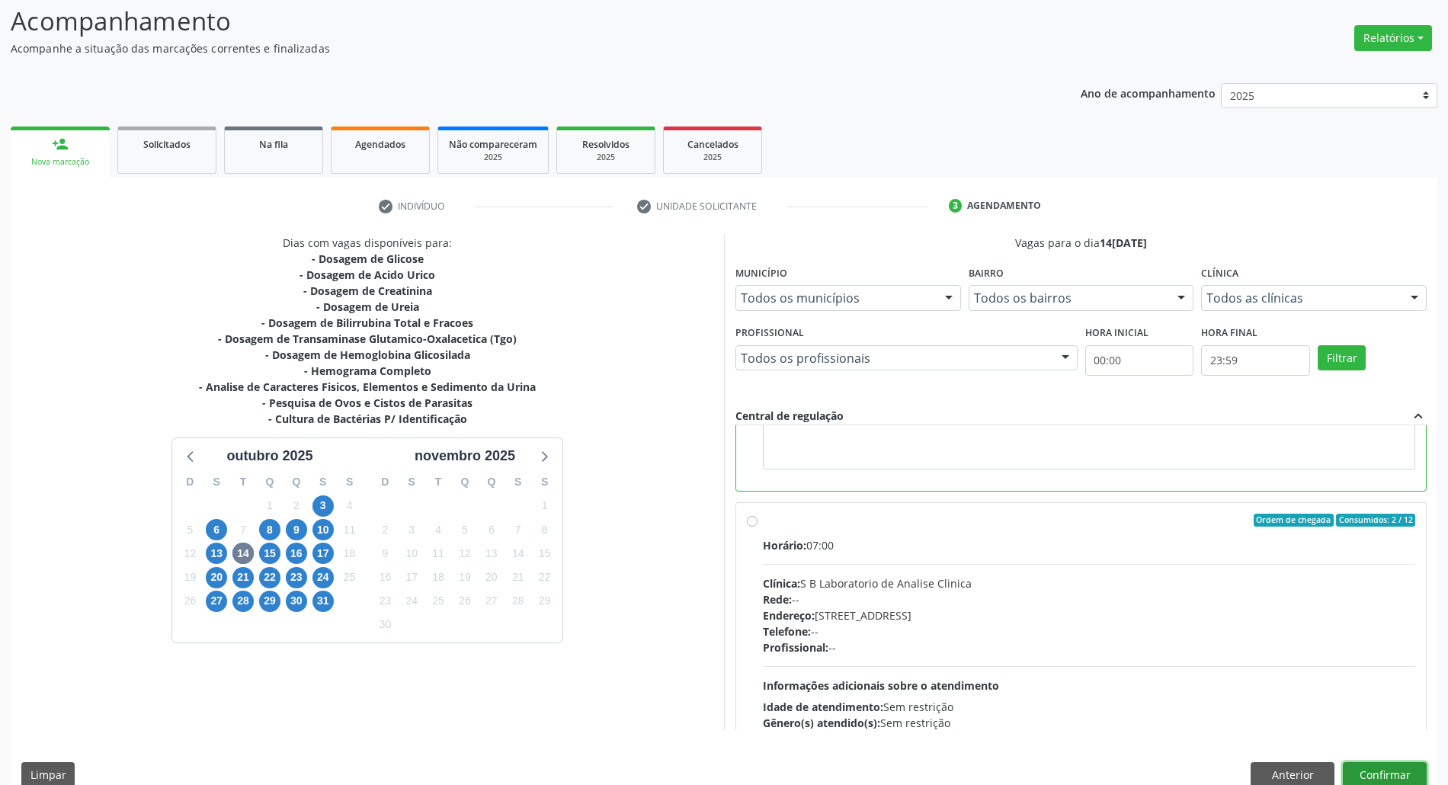
click at [1364, 766] on button "Confirmar" at bounding box center [1385, 775] width 84 height 26
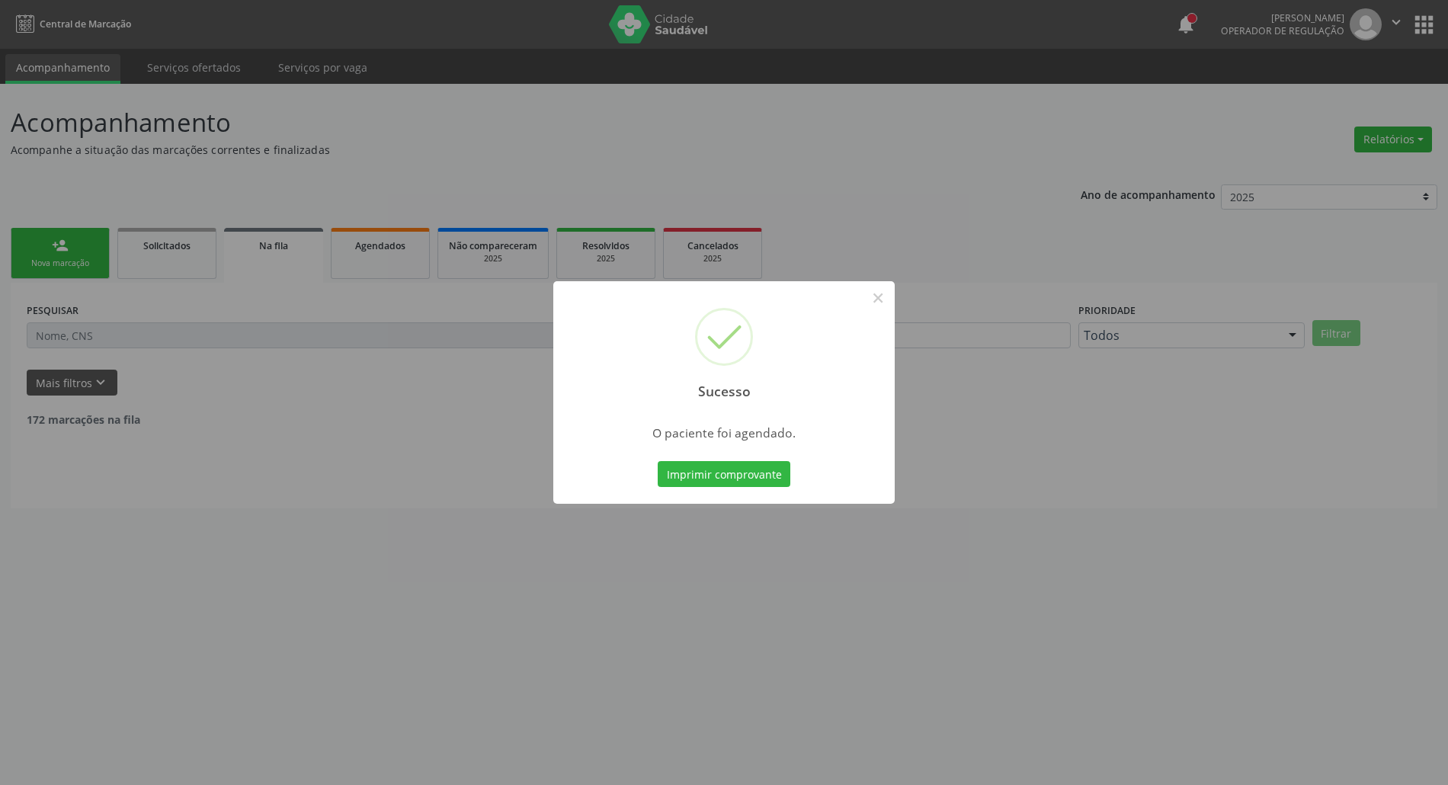
scroll to position [0, 0]
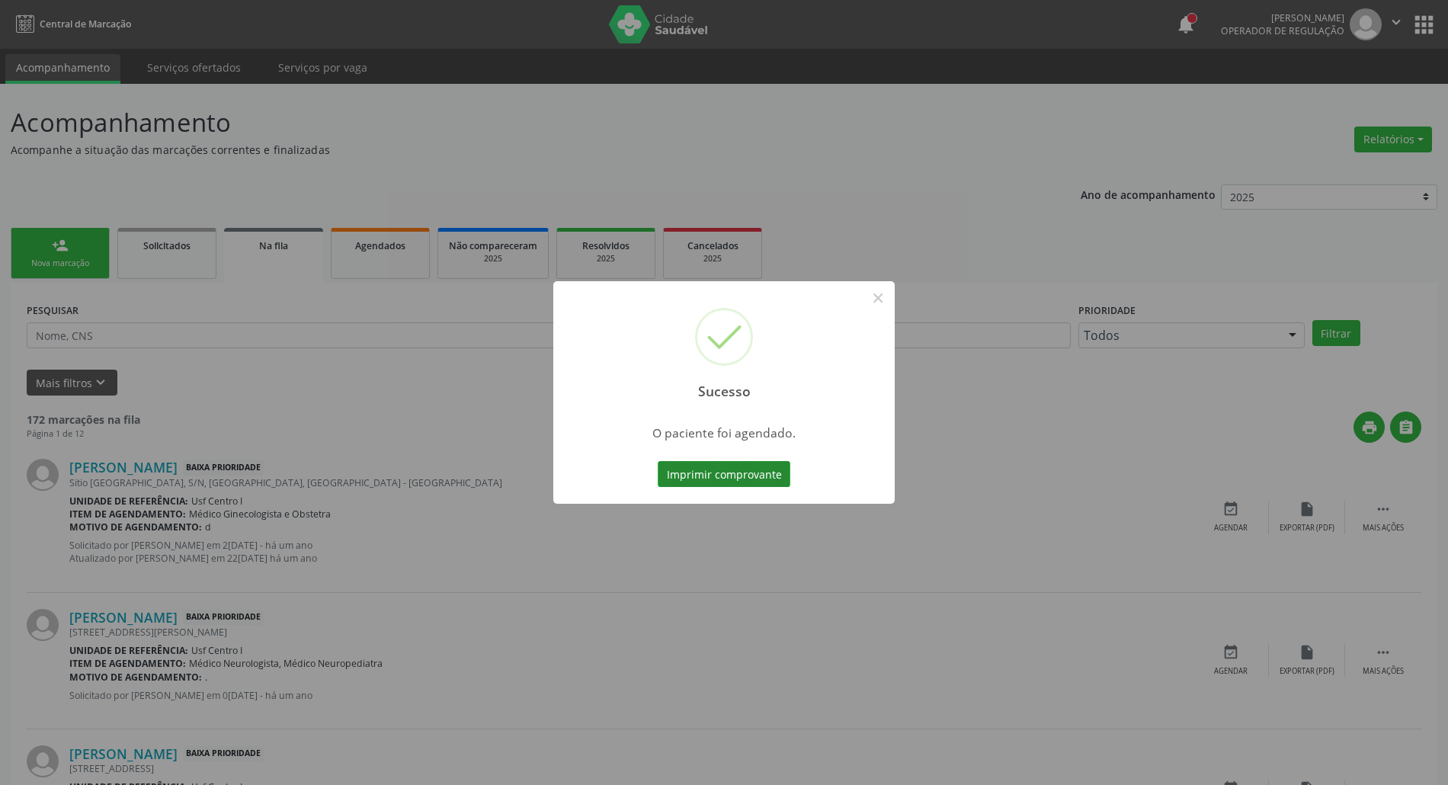
click at [690, 482] on button "Imprimir comprovante" at bounding box center [724, 474] width 133 height 26
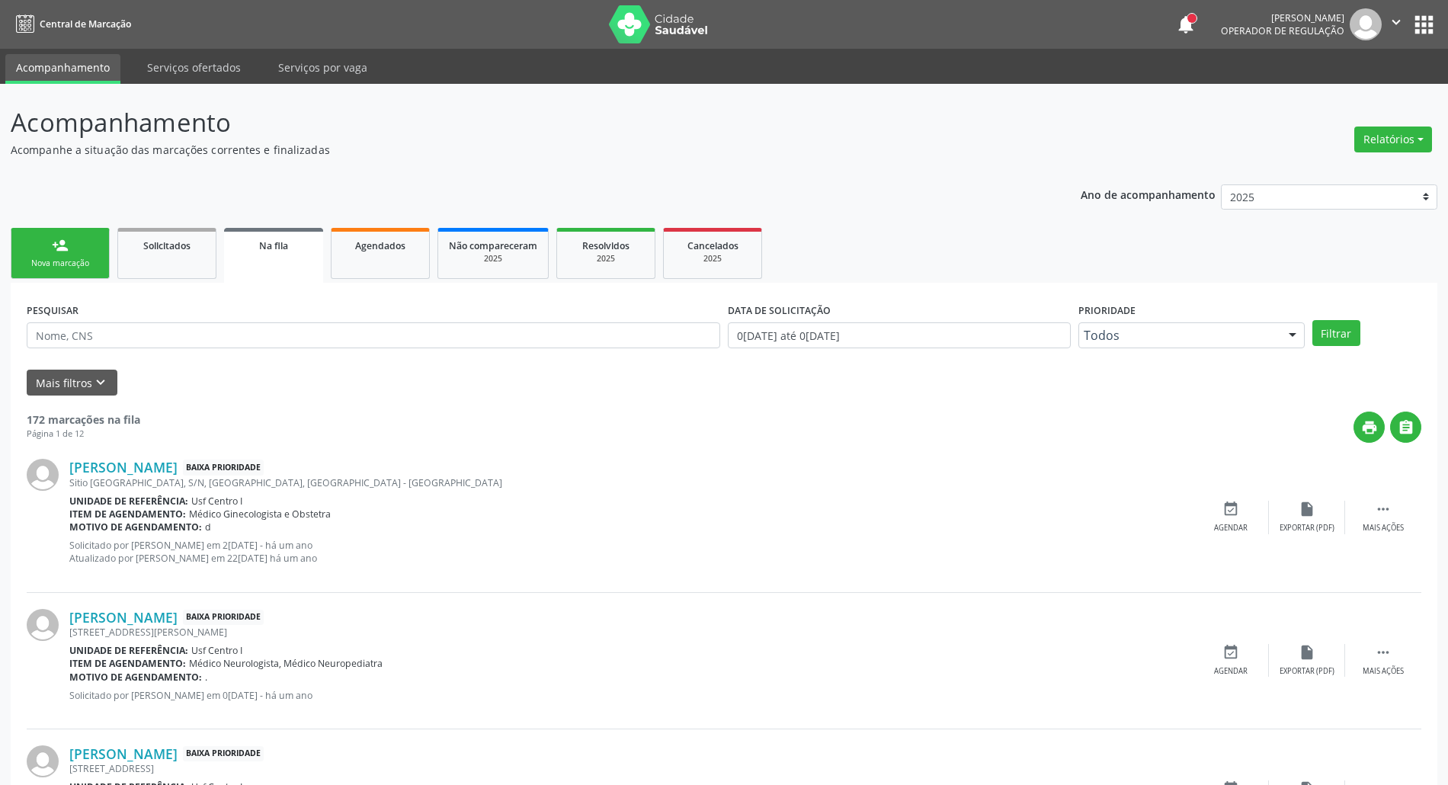
click at [59, 259] on div "Nova marcação" at bounding box center [60, 263] width 76 height 11
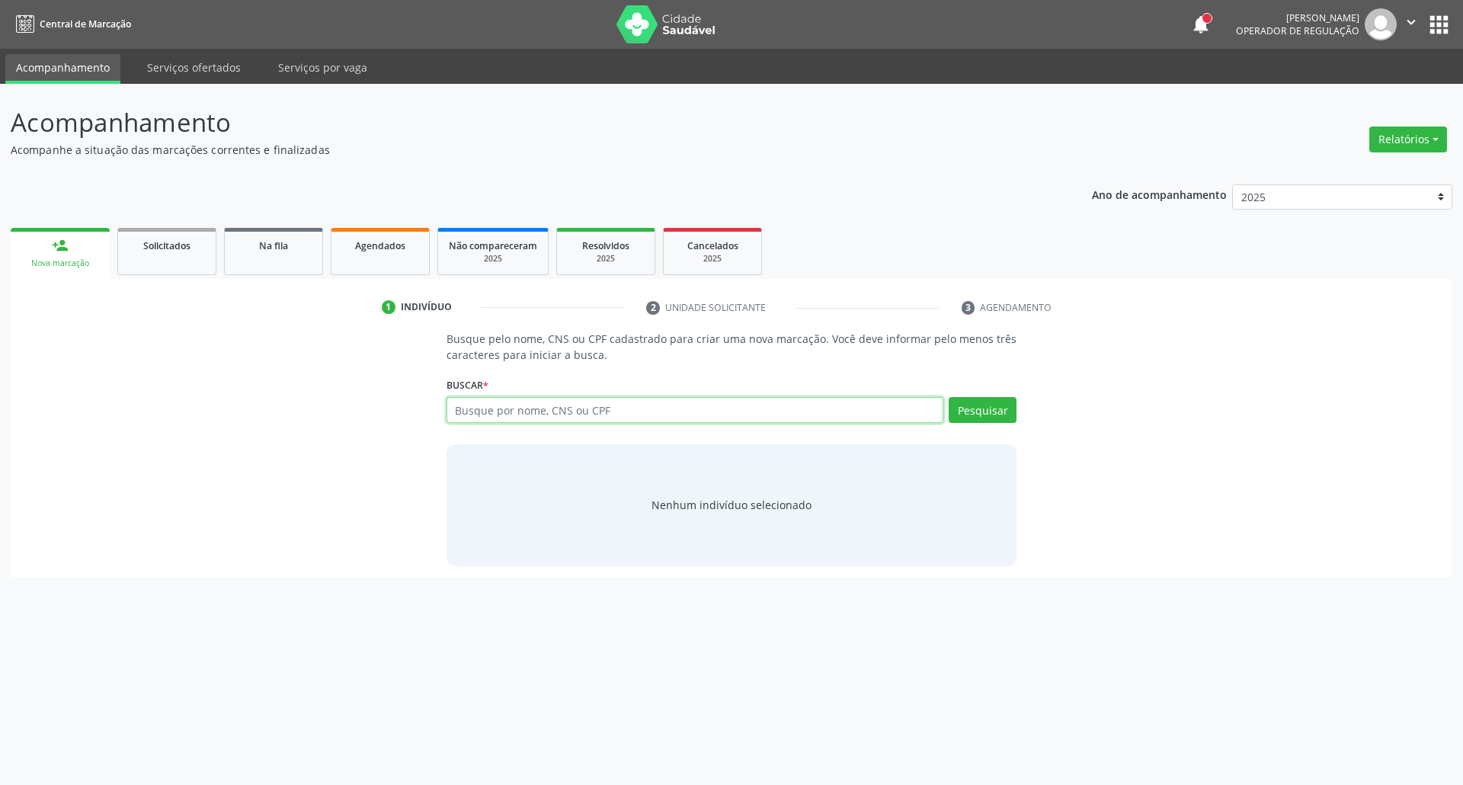
click at [571, 406] on input "text" at bounding box center [695, 410] width 498 height 26
click at [588, 413] on input "text" at bounding box center [695, 410] width 498 height 26
type input "09221361497"
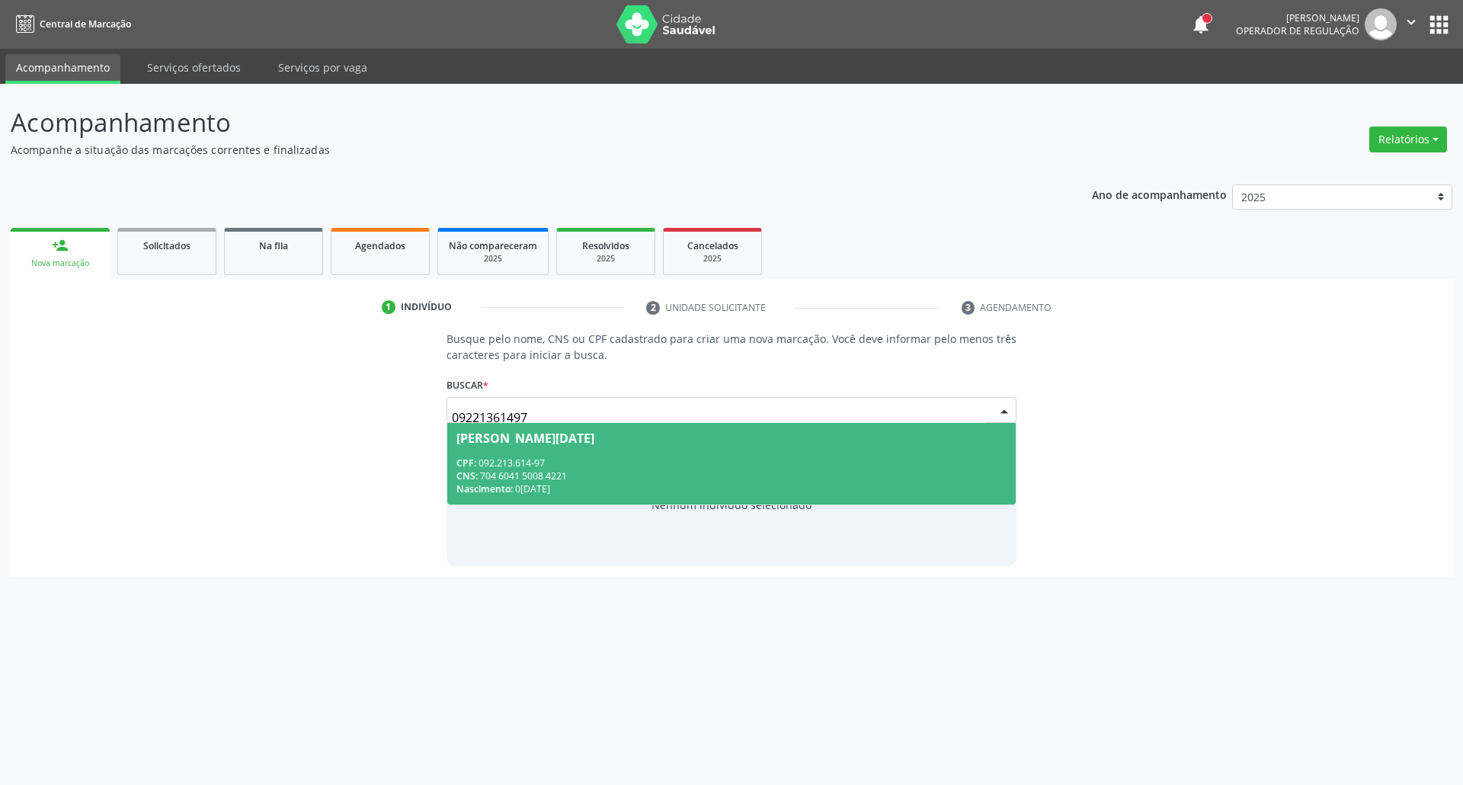
click at [573, 468] on div "CPF: 092.213.614-97" at bounding box center [731, 462] width 551 height 13
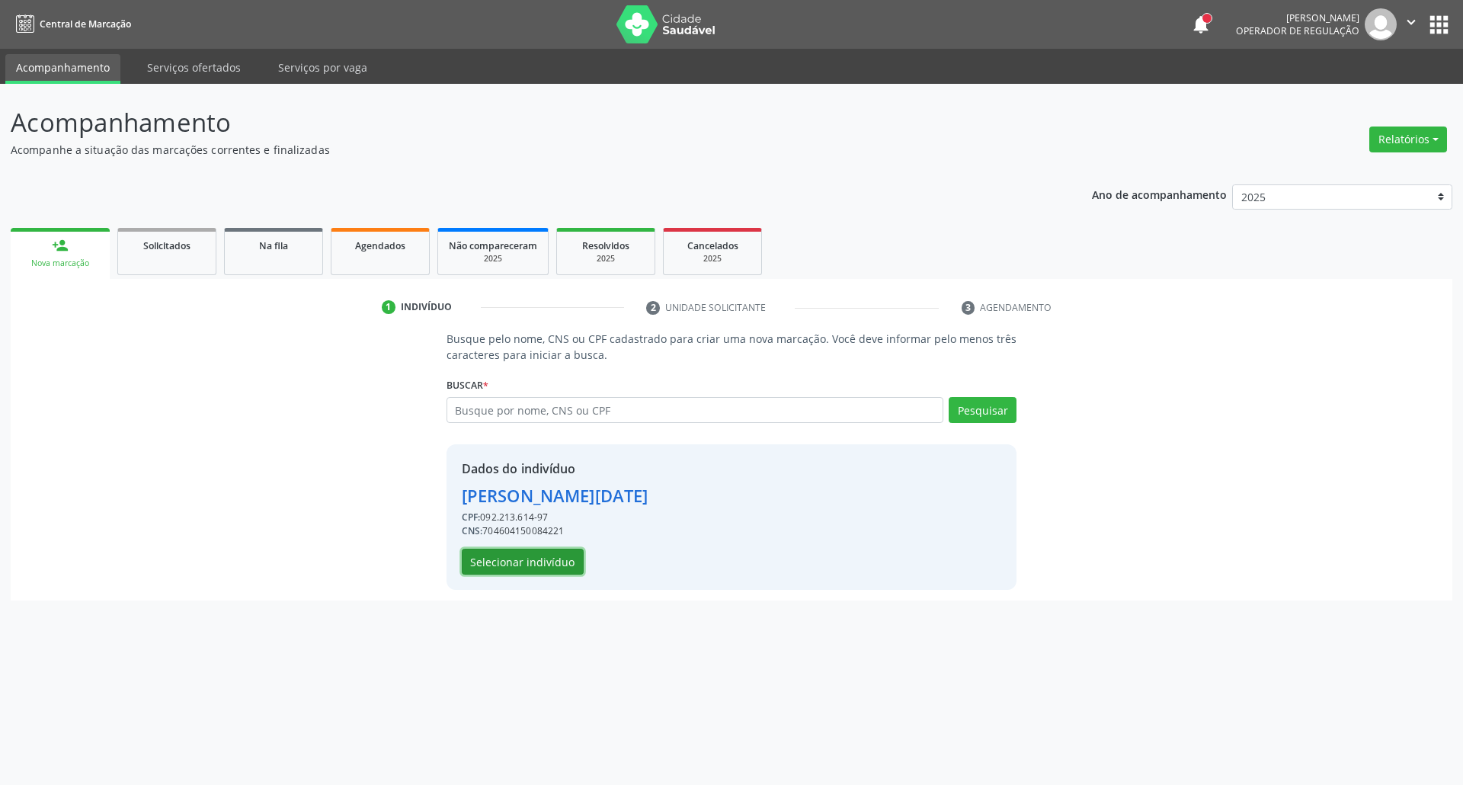
click at [520, 565] on button "Selecionar indivíduo" at bounding box center [523, 562] width 122 height 26
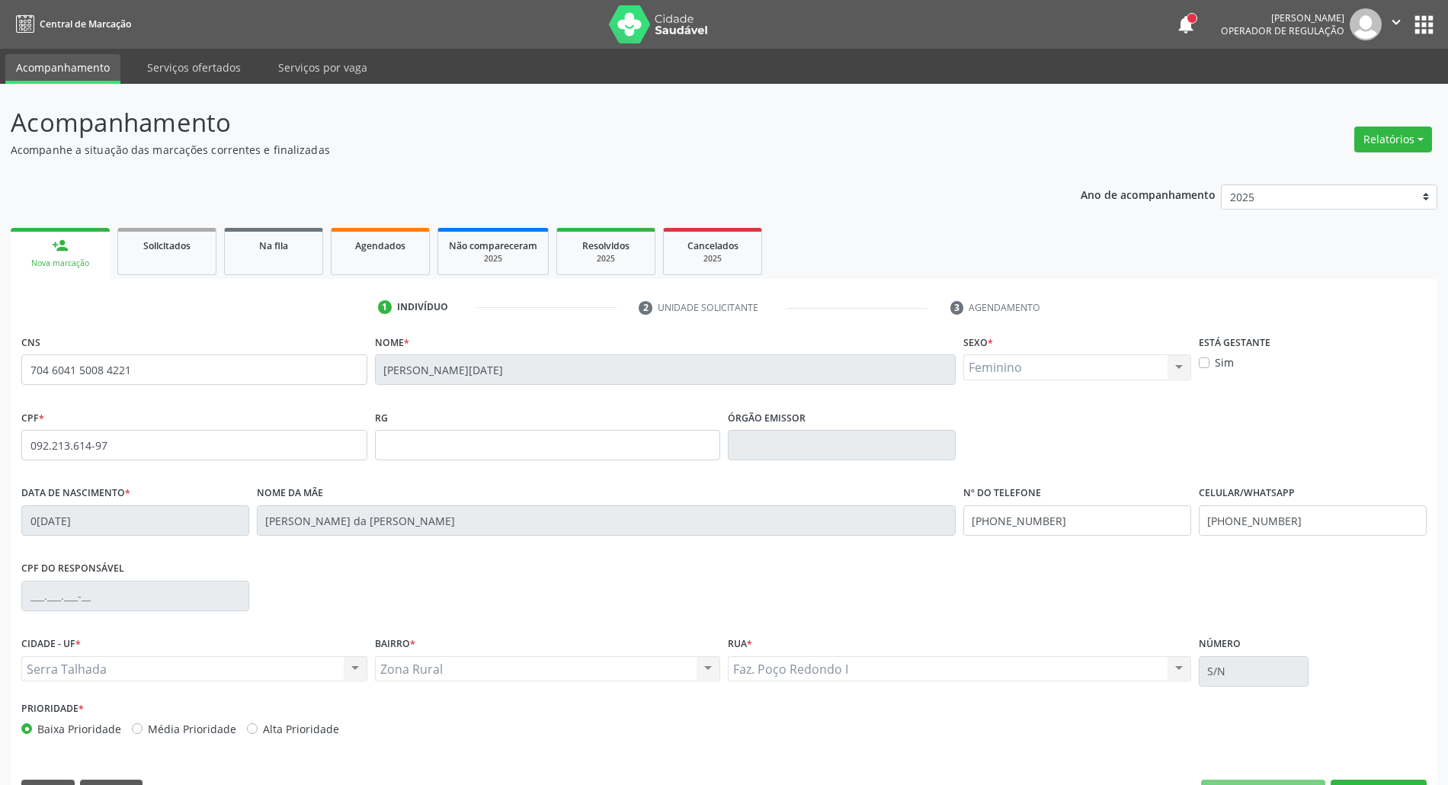
scroll to position [41, 0]
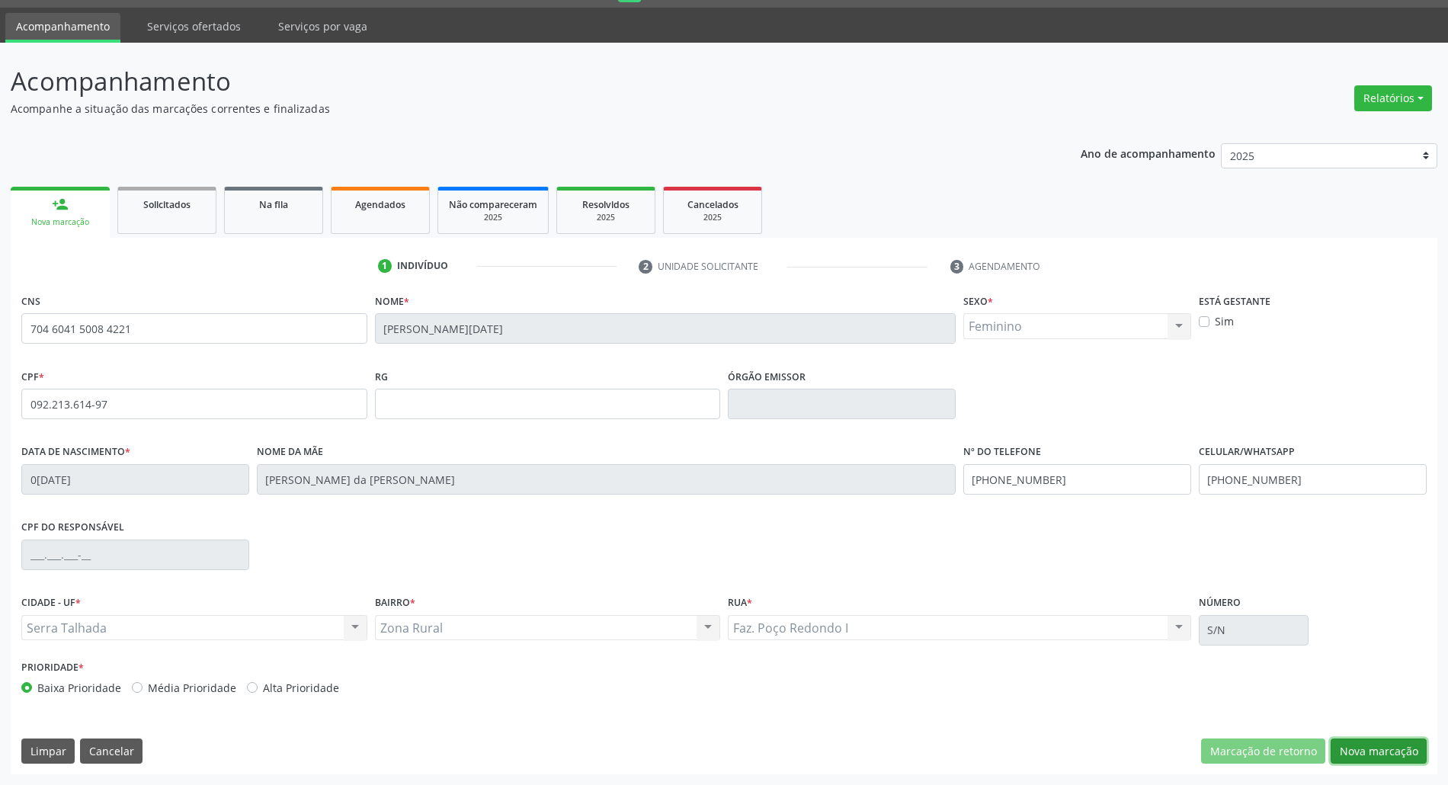
click at [1373, 751] on button "Nova marcação" at bounding box center [1378, 751] width 96 height 26
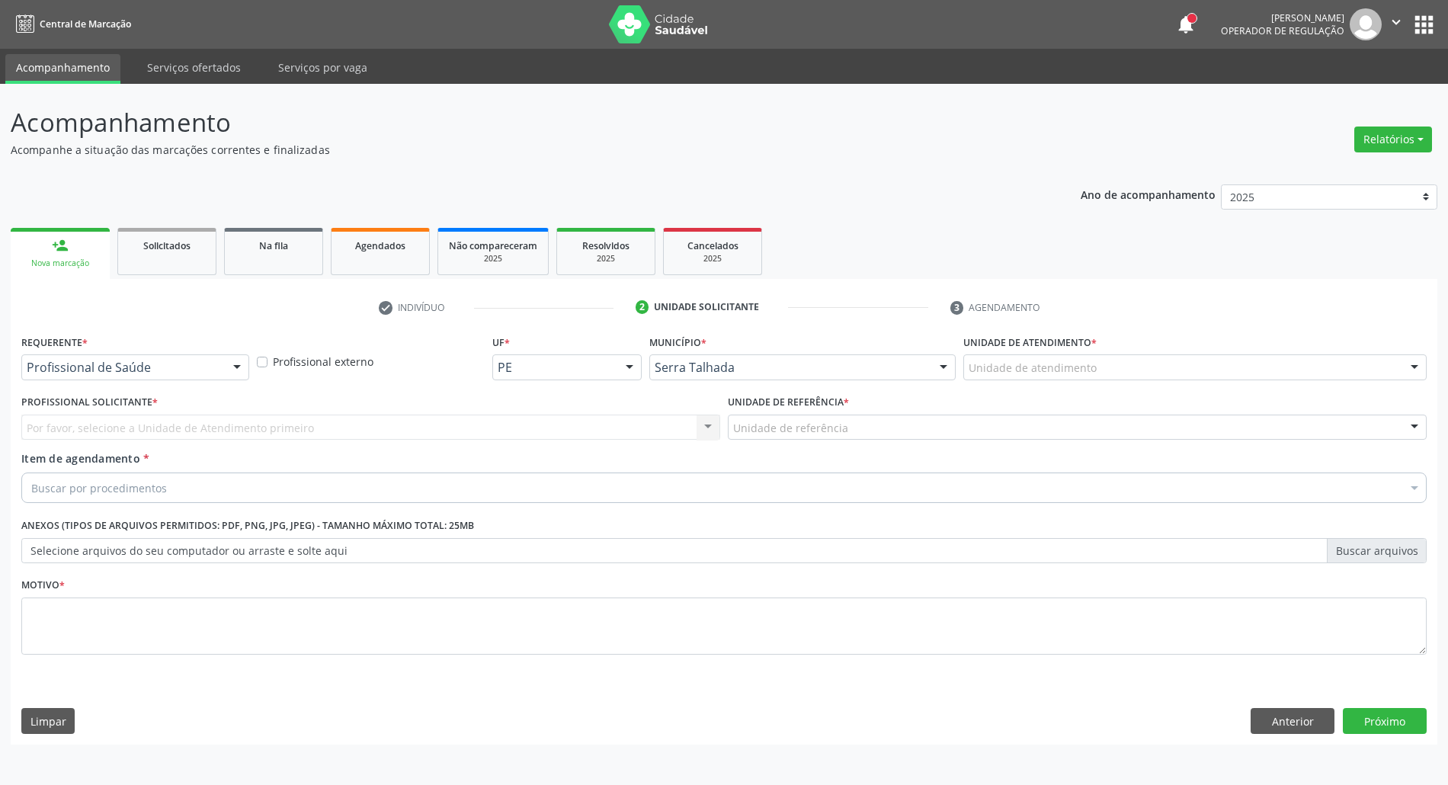
scroll to position [0, 0]
click at [157, 401] on span "Profissional de Saúde" at bounding box center [96, 395] width 130 height 17
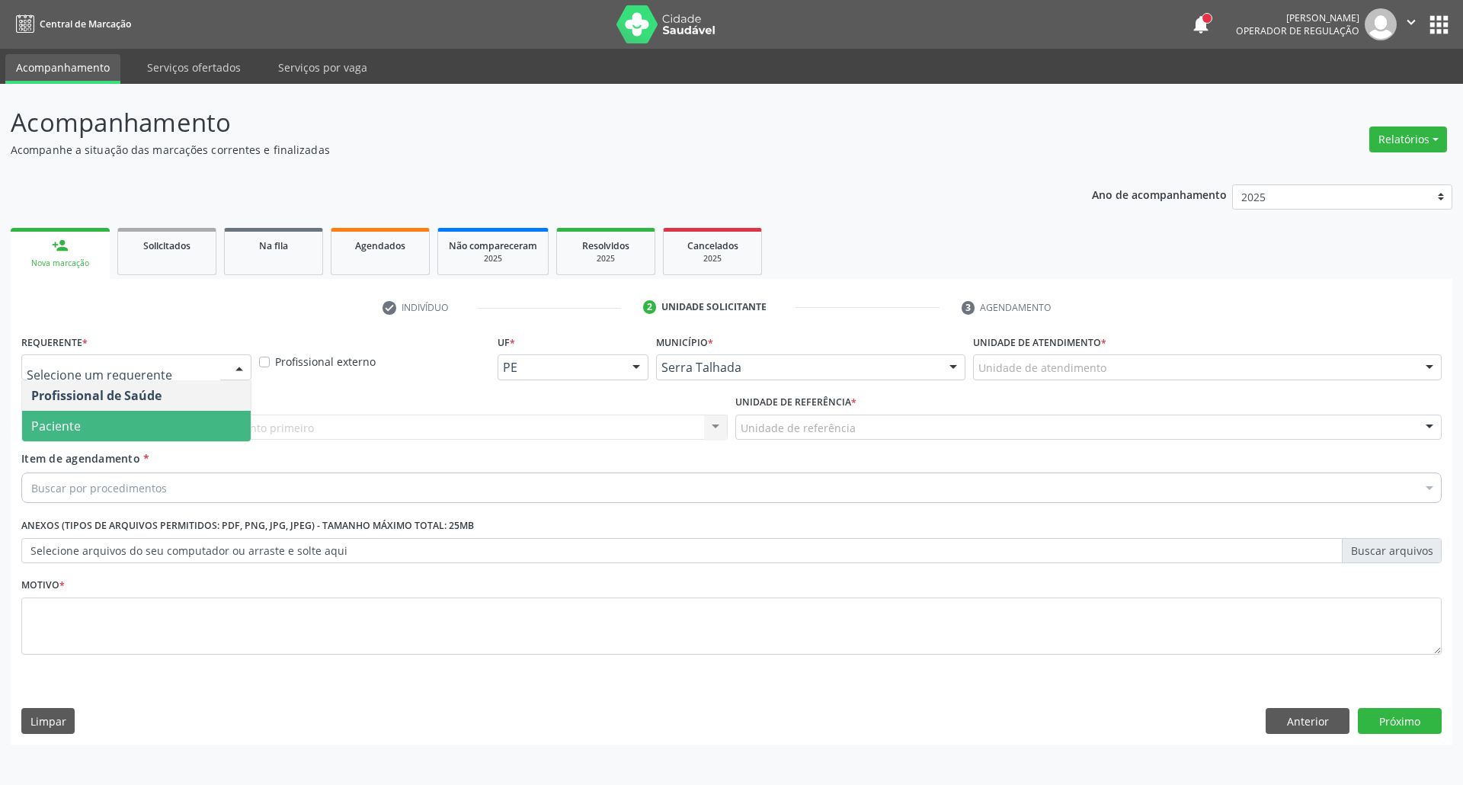
drag, startPoint x: 155, startPoint y: 366, endPoint x: 146, endPoint y: 421, distance: 54.9
click at [143, 430] on span "Paciente" at bounding box center [136, 426] width 229 height 30
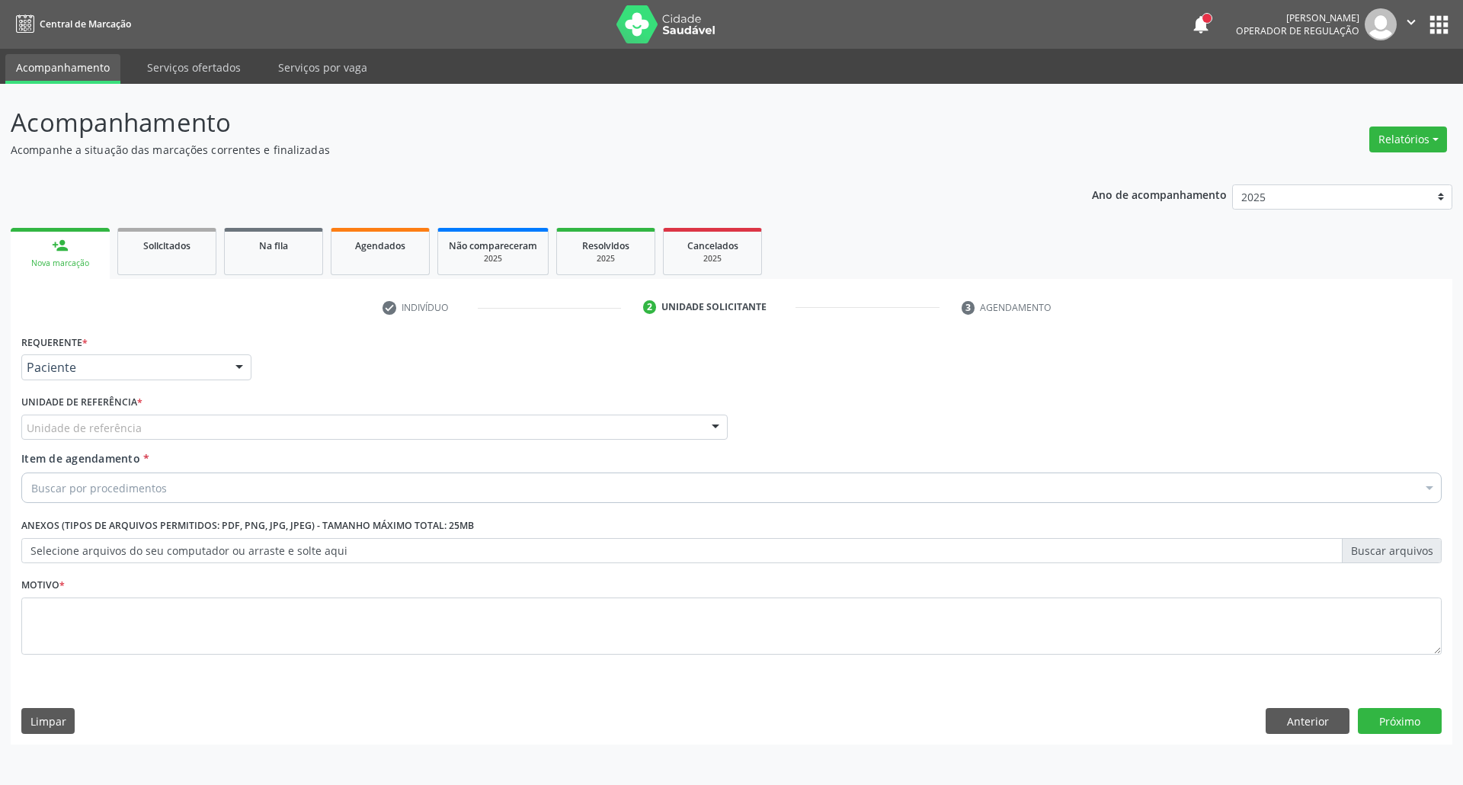
click at [143, 430] on div "Requerente * Paciente Profissional de Saúde Paciente Nenhum resultado encontrad…" at bounding box center [731, 503] width 1420 height 345
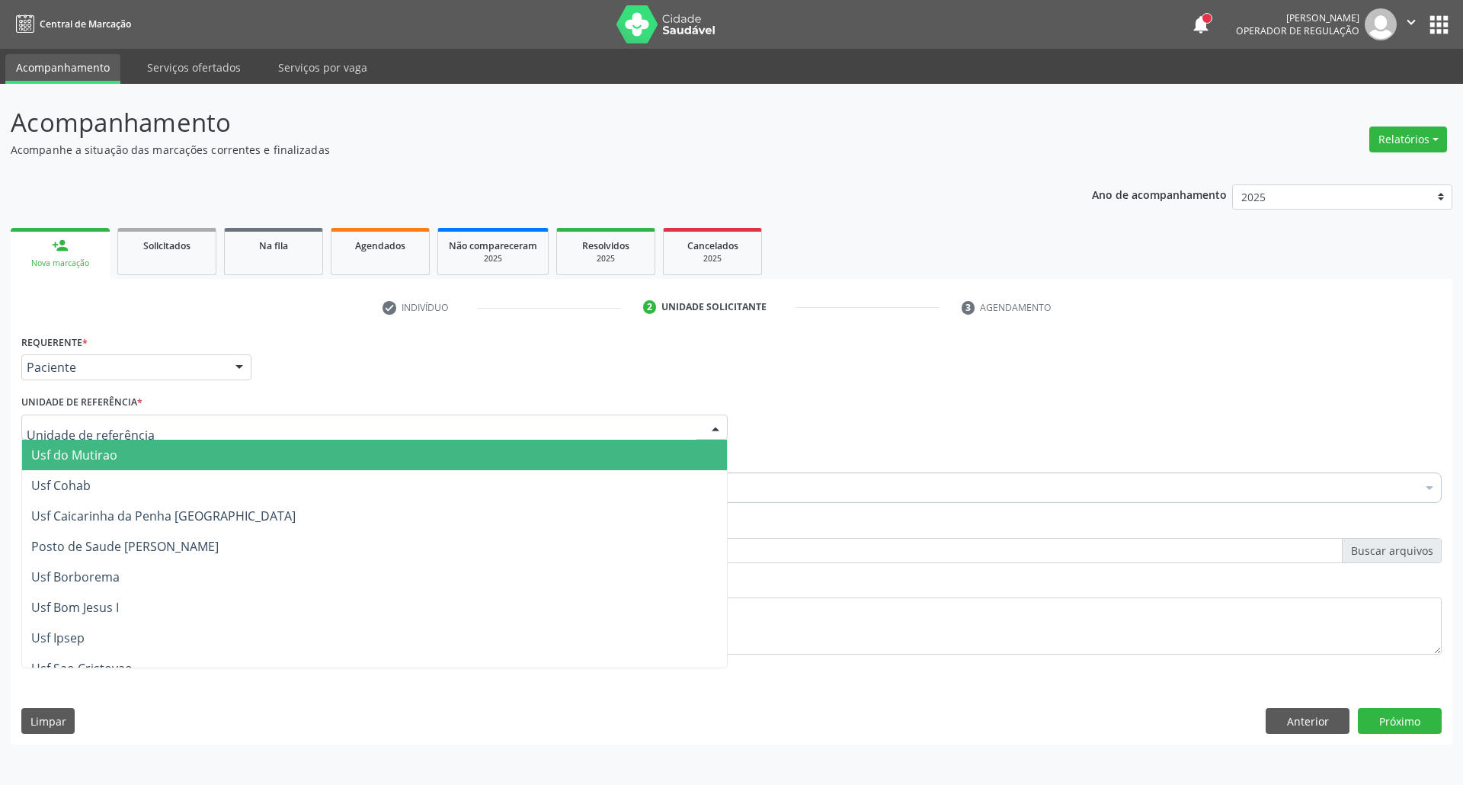
click at [143, 430] on div at bounding box center [374, 427] width 706 height 26
type input "ju"
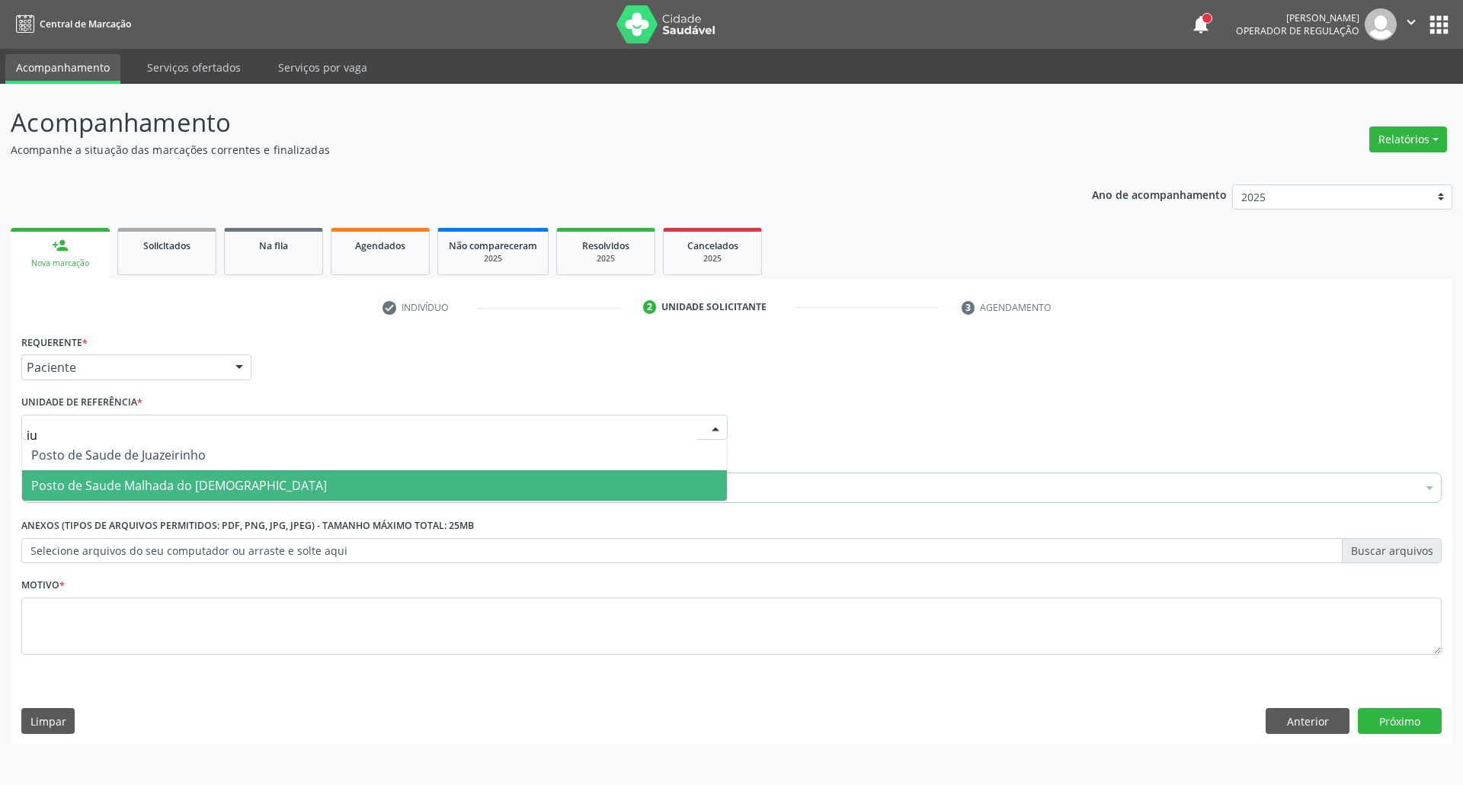
click at [126, 488] on span "Posto de Saude Malhada do [DEMOGRAPHIC_DATA]" at bounding box center [179, 485] width 296 height 17
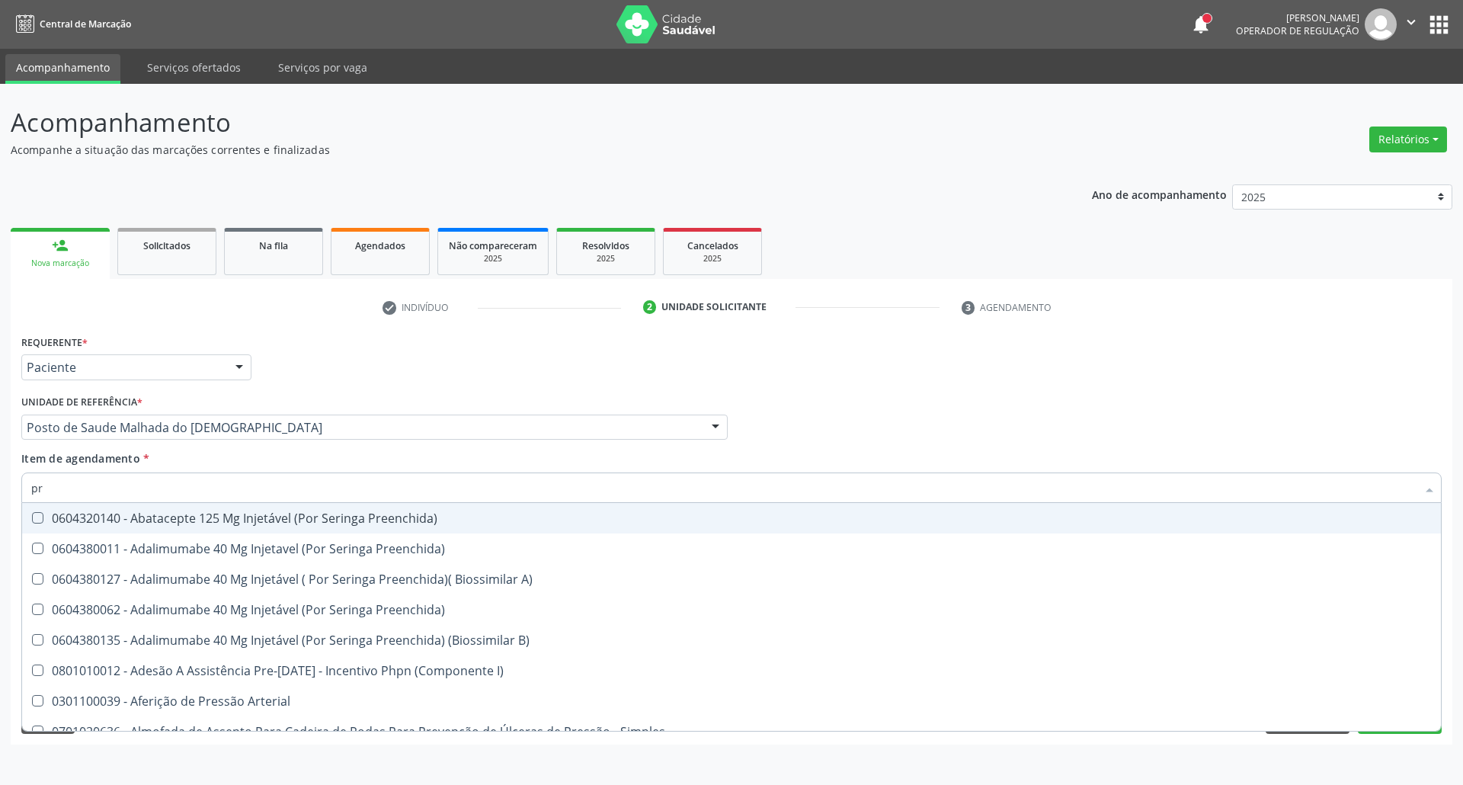
type input "p"
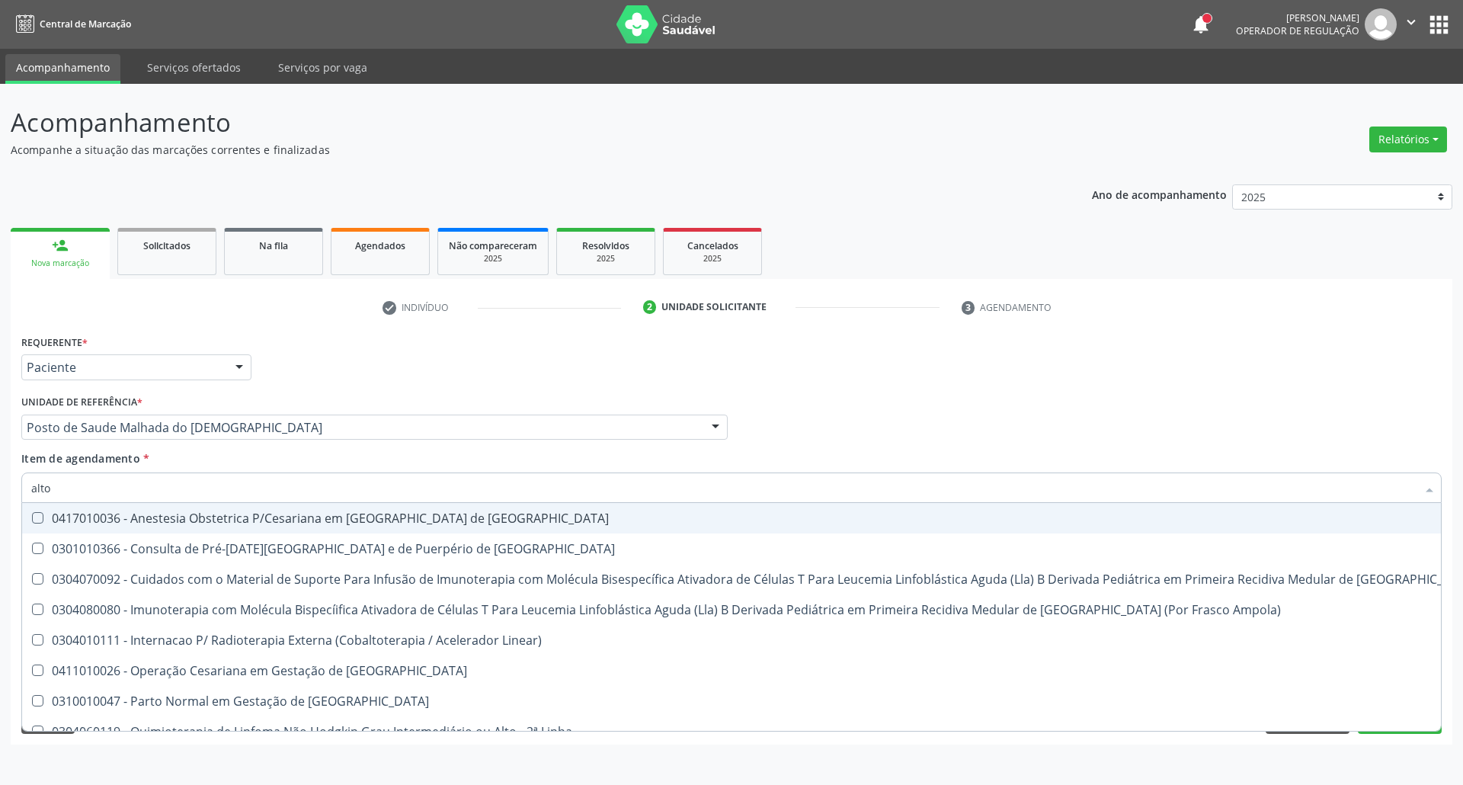
type input "alto r"
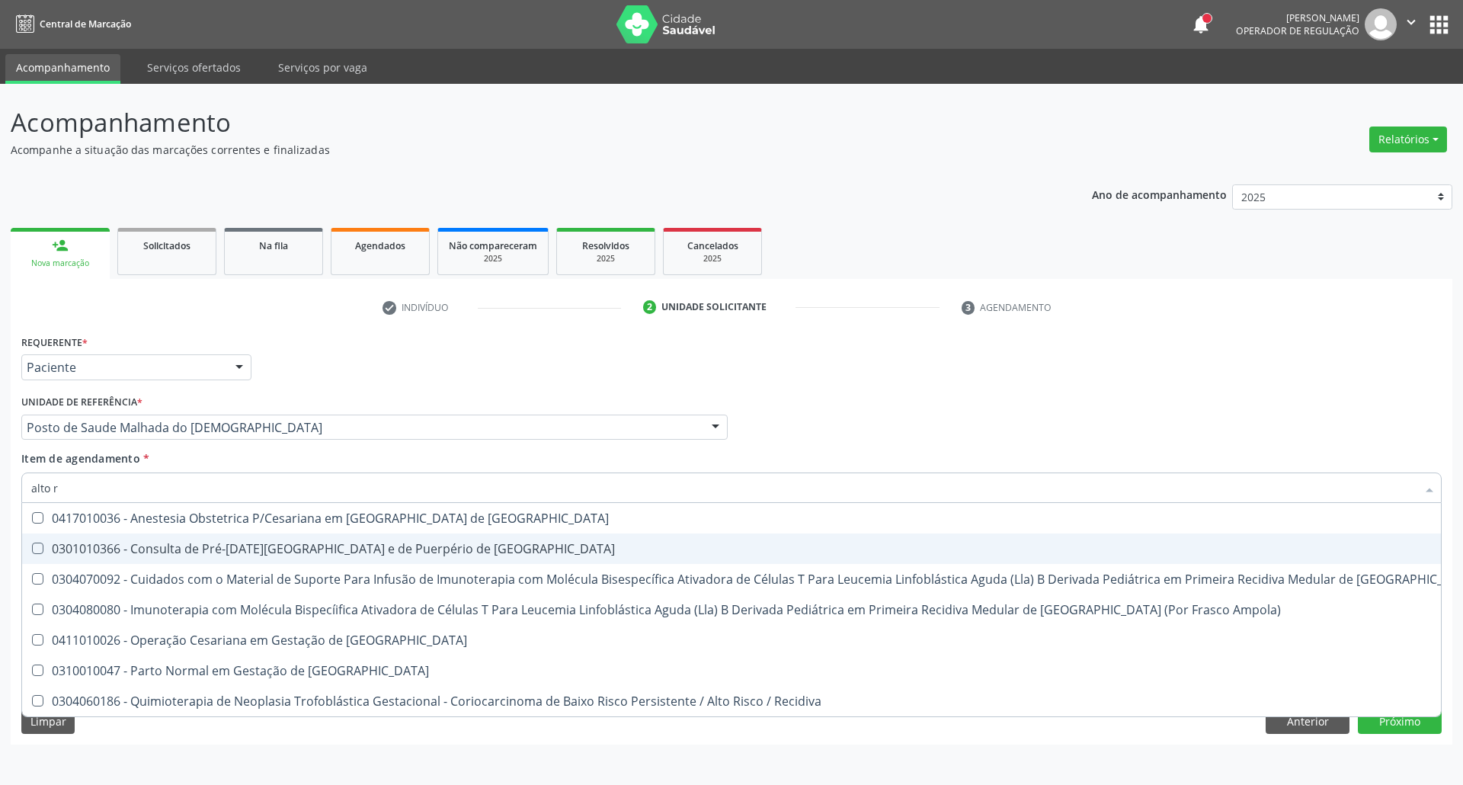
click at [134, 550] on div "0301010366 - Consulta de Pré-[DATE][GEOGRAPHIC_DATA] e de Puerpério de [GEOGRAP…" at bounding box center [813, 548] width 1565 height 12
checkbox Risco "true"
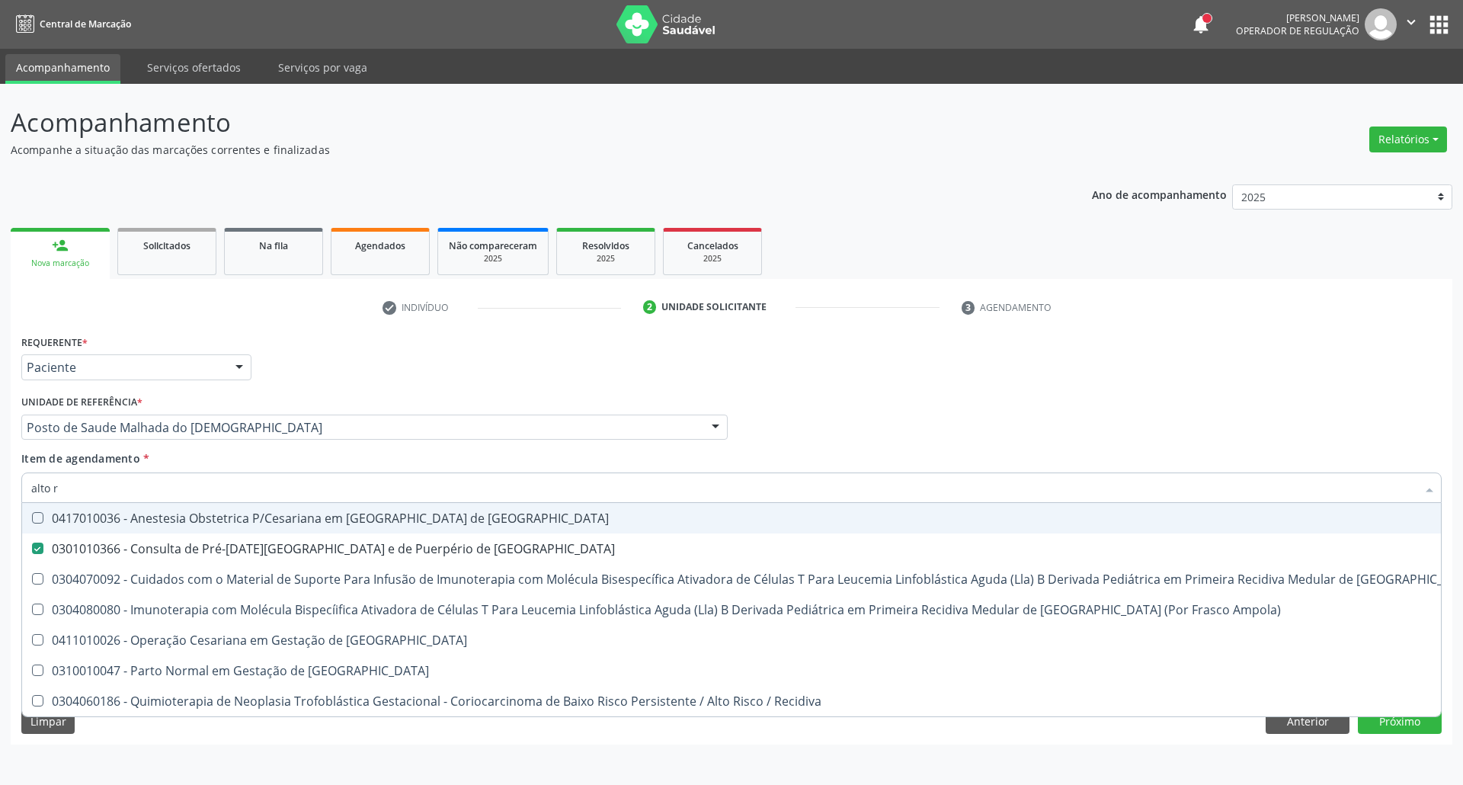
click at [909, 427] on div "Profissional Solicitante Por favor, selecione a Unidade de Atendimento primeiro…" at bounding box center [732, 420] width 1428 height 59
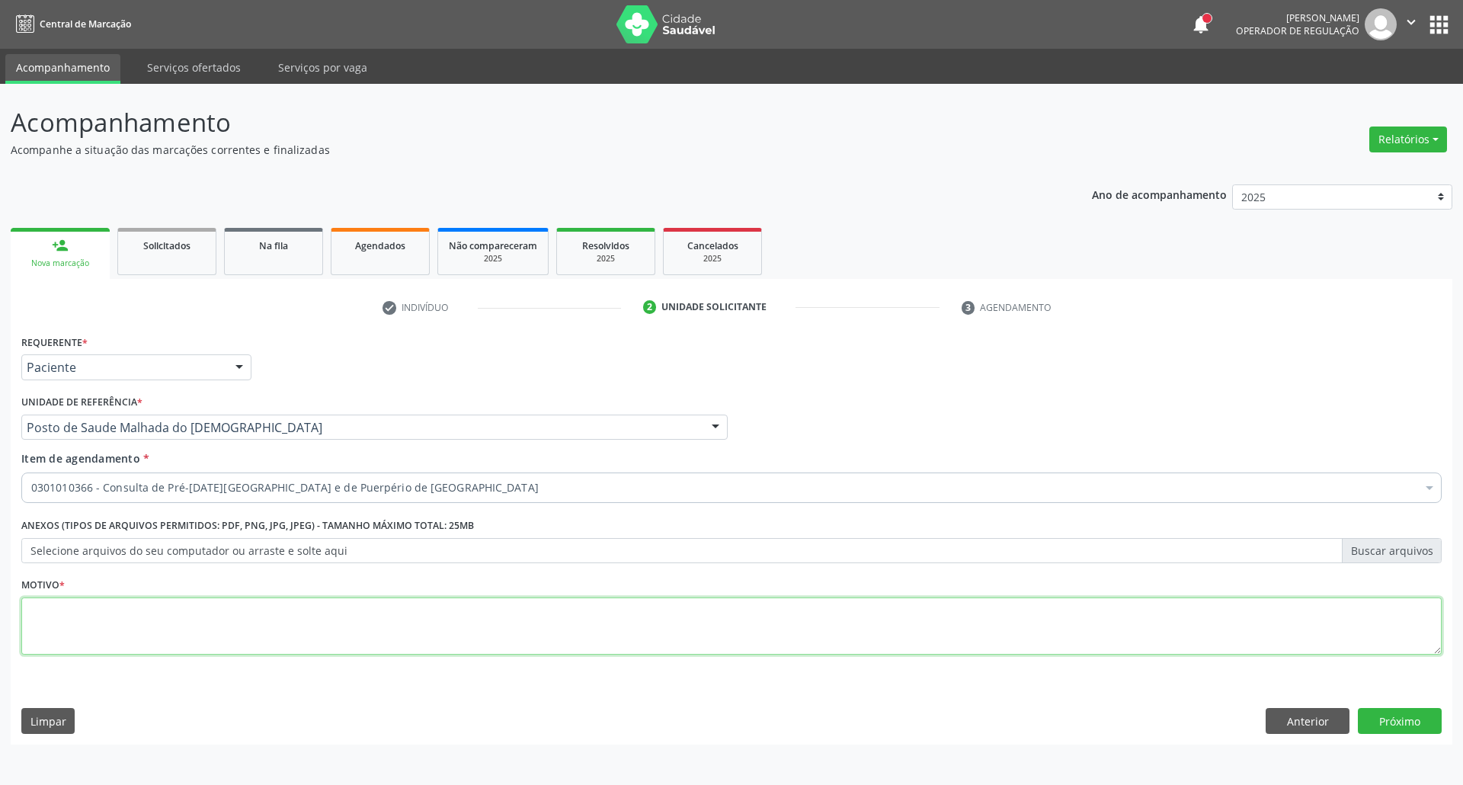
click at [829, 622] on textarea at bounding box center [731, 626] width 1420 height 58
type textarea "."
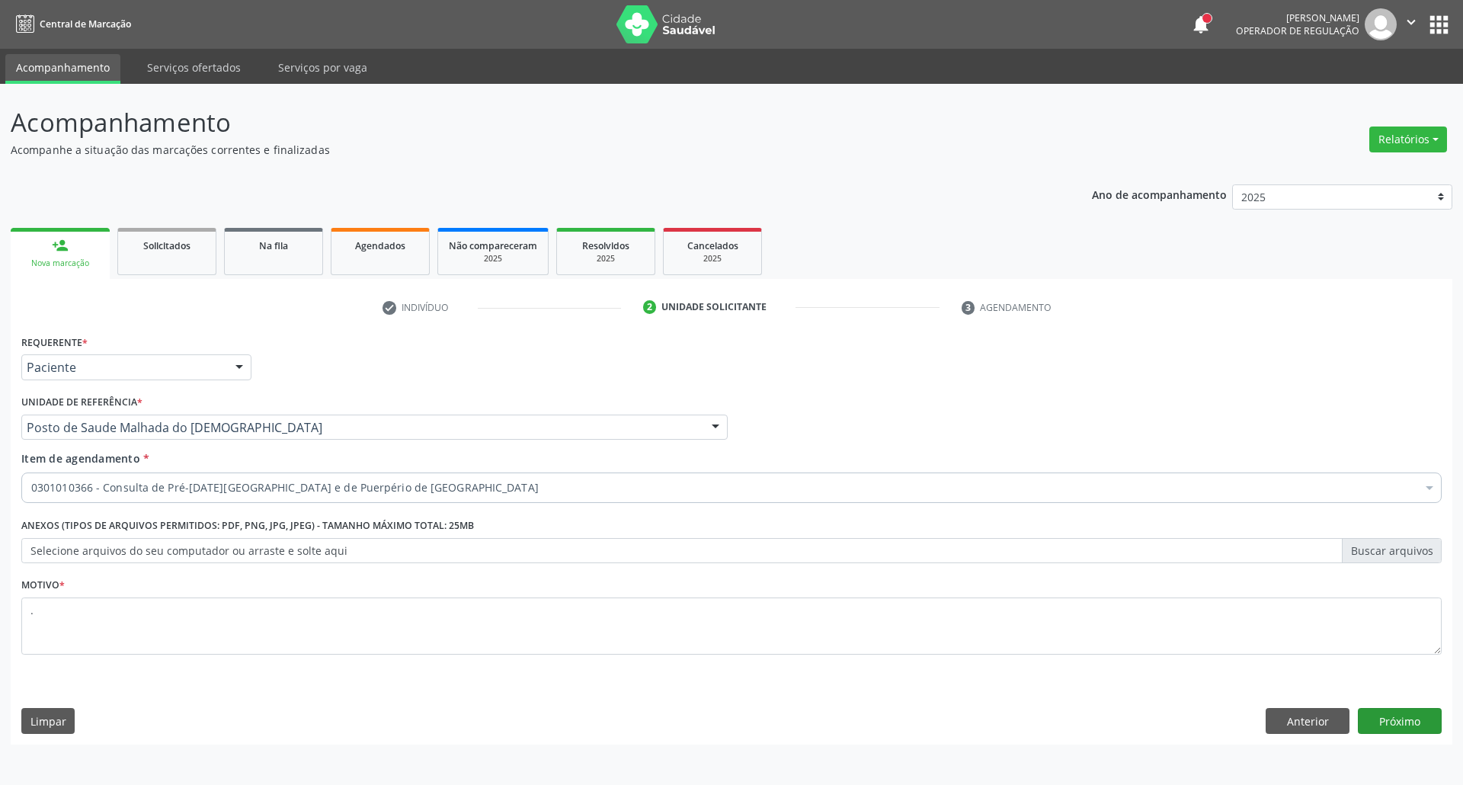
click at [1415, 728] on div "Requerente * Paciente Profissional de Saúde Paciente Nenhum resultado encontrad…" at bounding box center [732, 538] width 1442 height 414
click at [1413, 722] on button "Próximo" at bounding box center [1400, 721] width 84 height 26
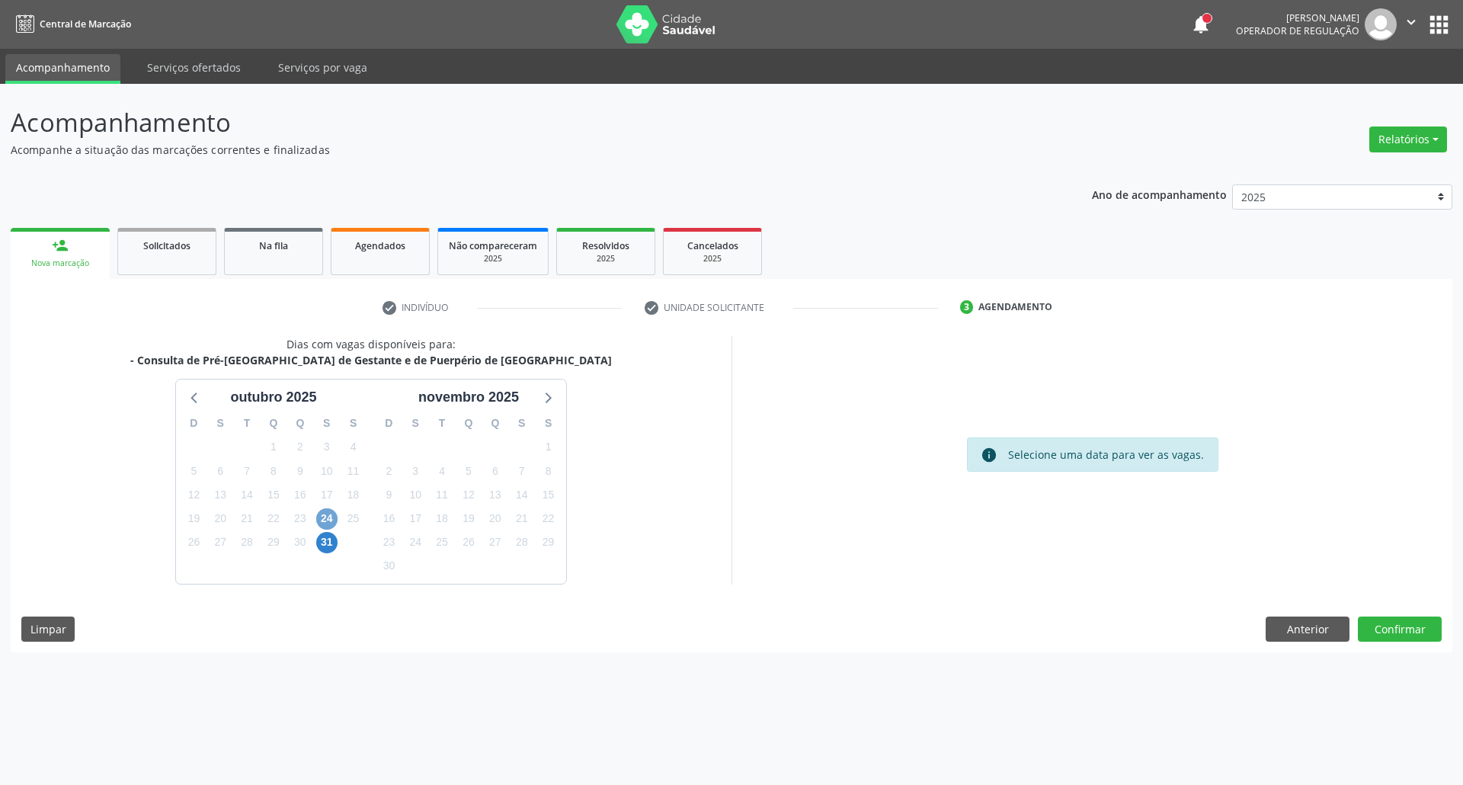
click at [332, 523] on span "24" at bounding box center [326, 518] width 21 height 21
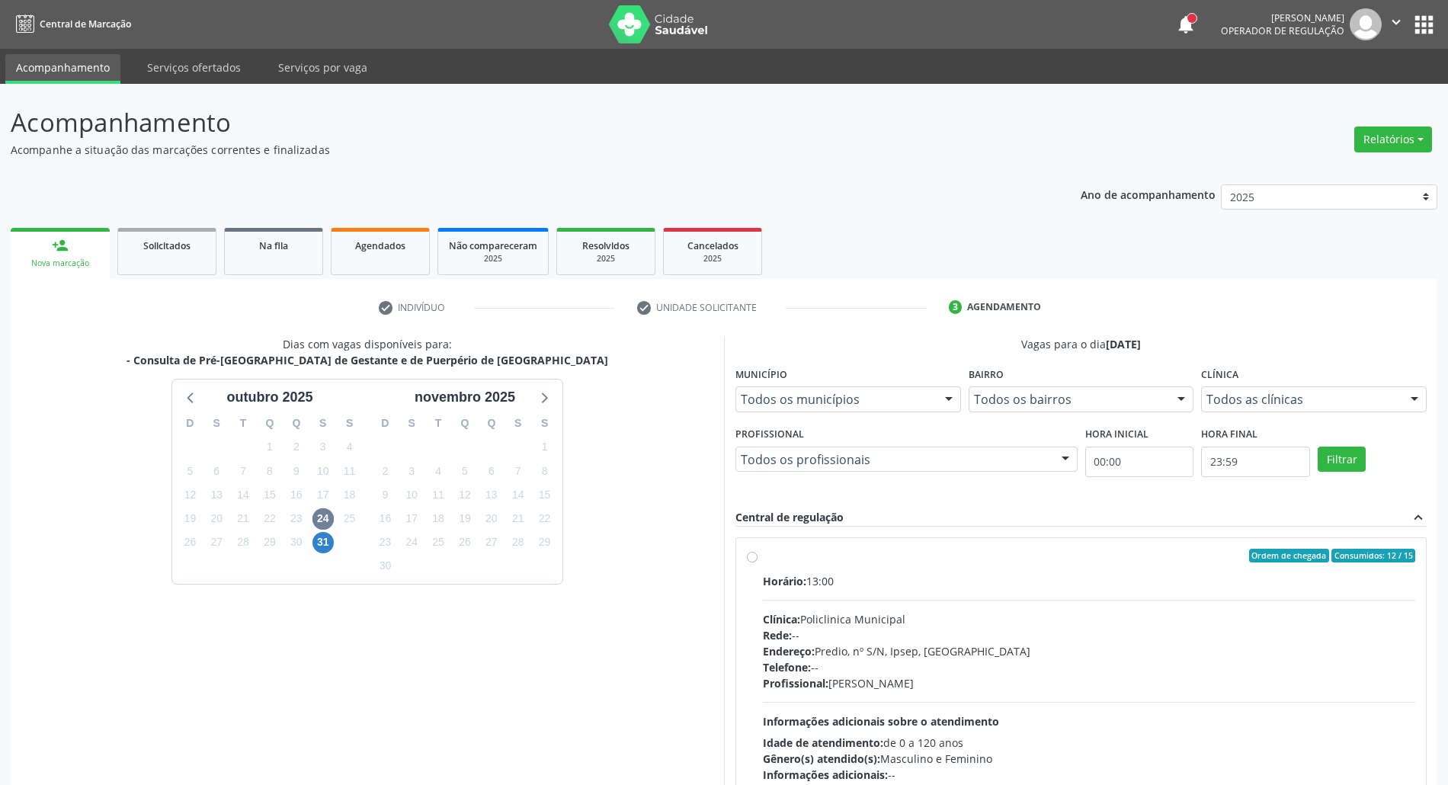
drag, startPoint x: 946, startPoint y: 571, endPoint x: 1053, endPoint y: 414, distance: 190.2
click at [946, 571] on label "Ordem de chegada Consumidos: 12 / 15 Horário: 13:00 Clínica: Policlinica Munici…" at bounding box center [1089, 666] width 652 height 234
click at [757, 562] on input "Ordem de chegada Consumidos: 12 / 15 Horário: 13:00 Clínica: Policlinica Munici…" at bounding box center [752, 556] width 11 height 14
radio input "true"
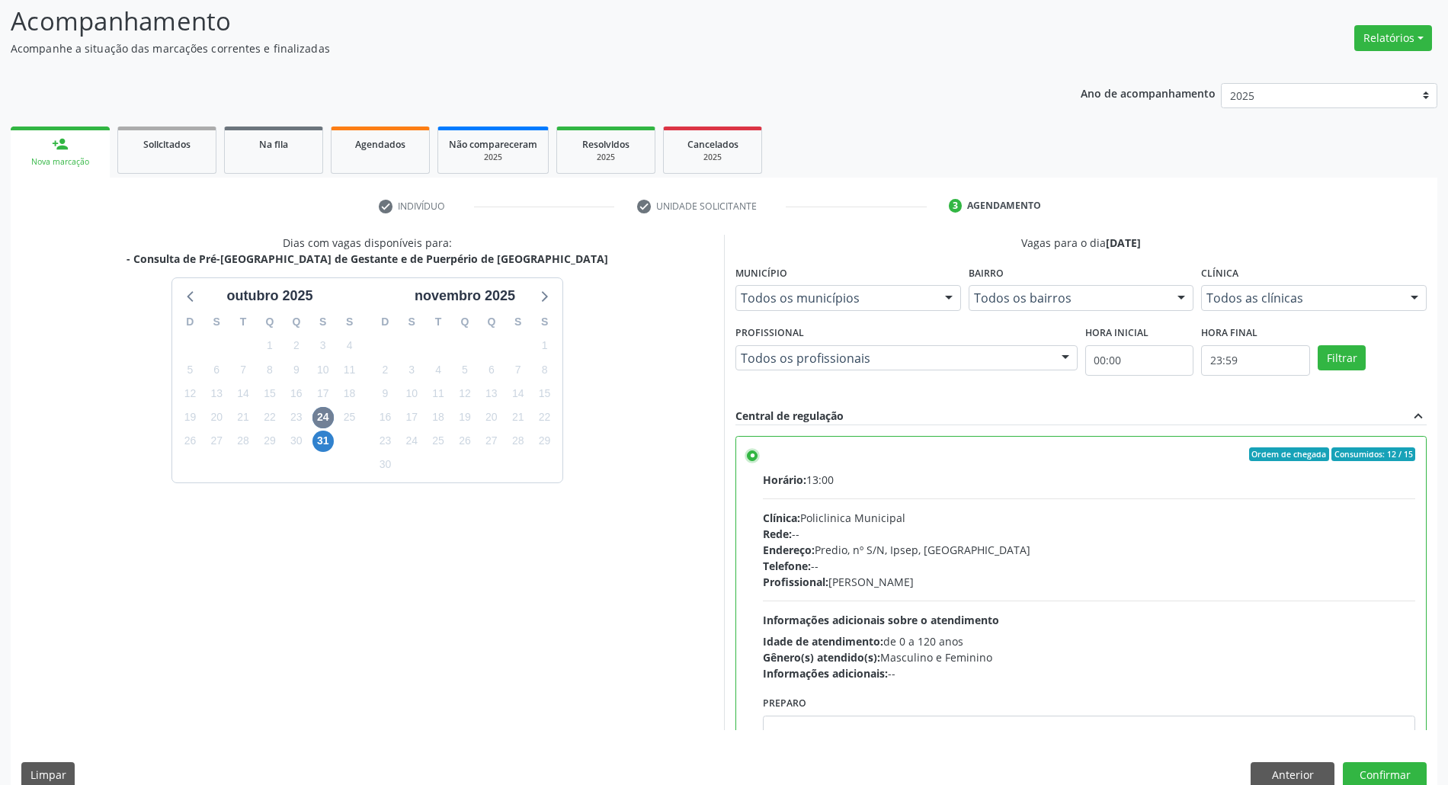
scroll to position [101, 0]
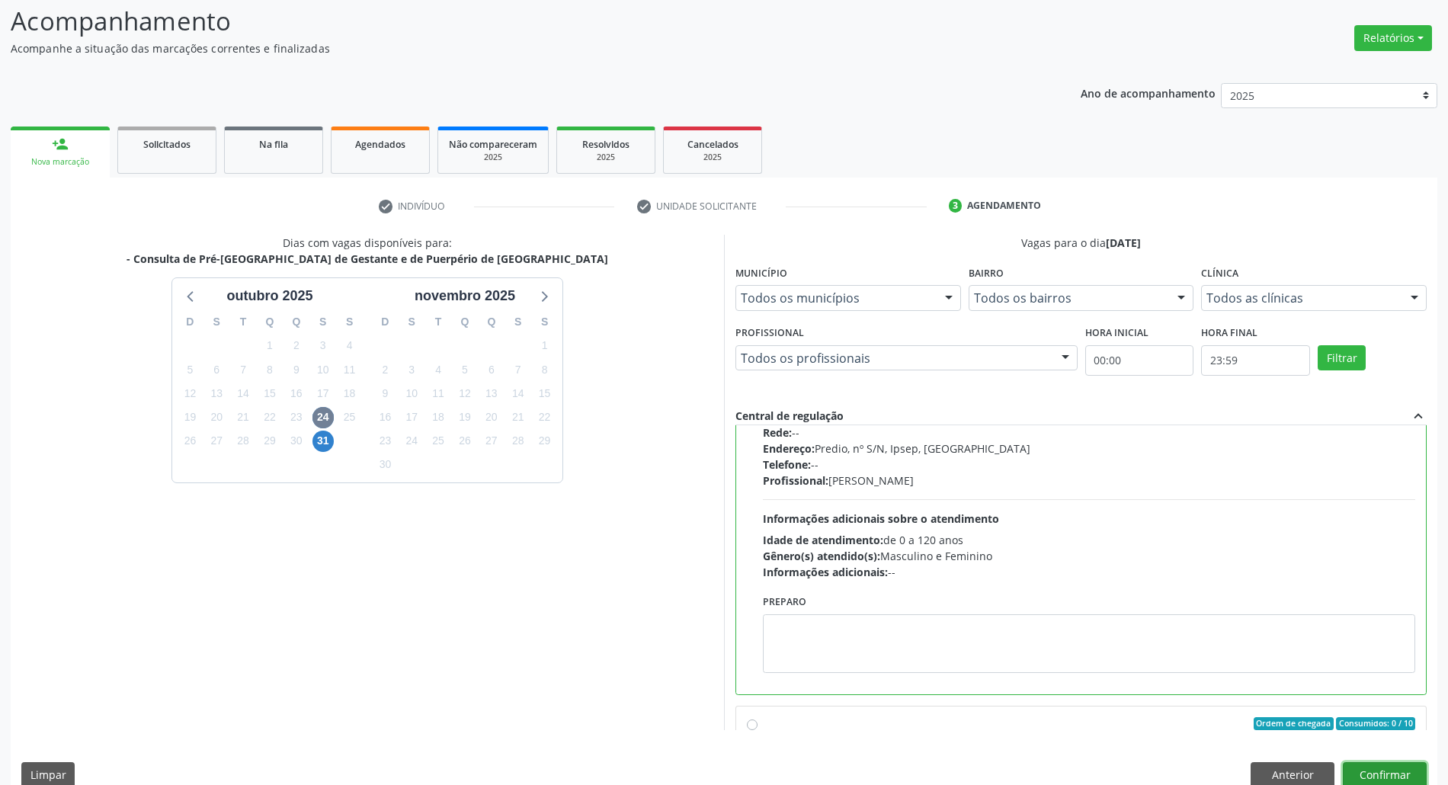
click at [1364, 773] on button "Confirmar" at bounding box center [1385, 775] width 84 height 26
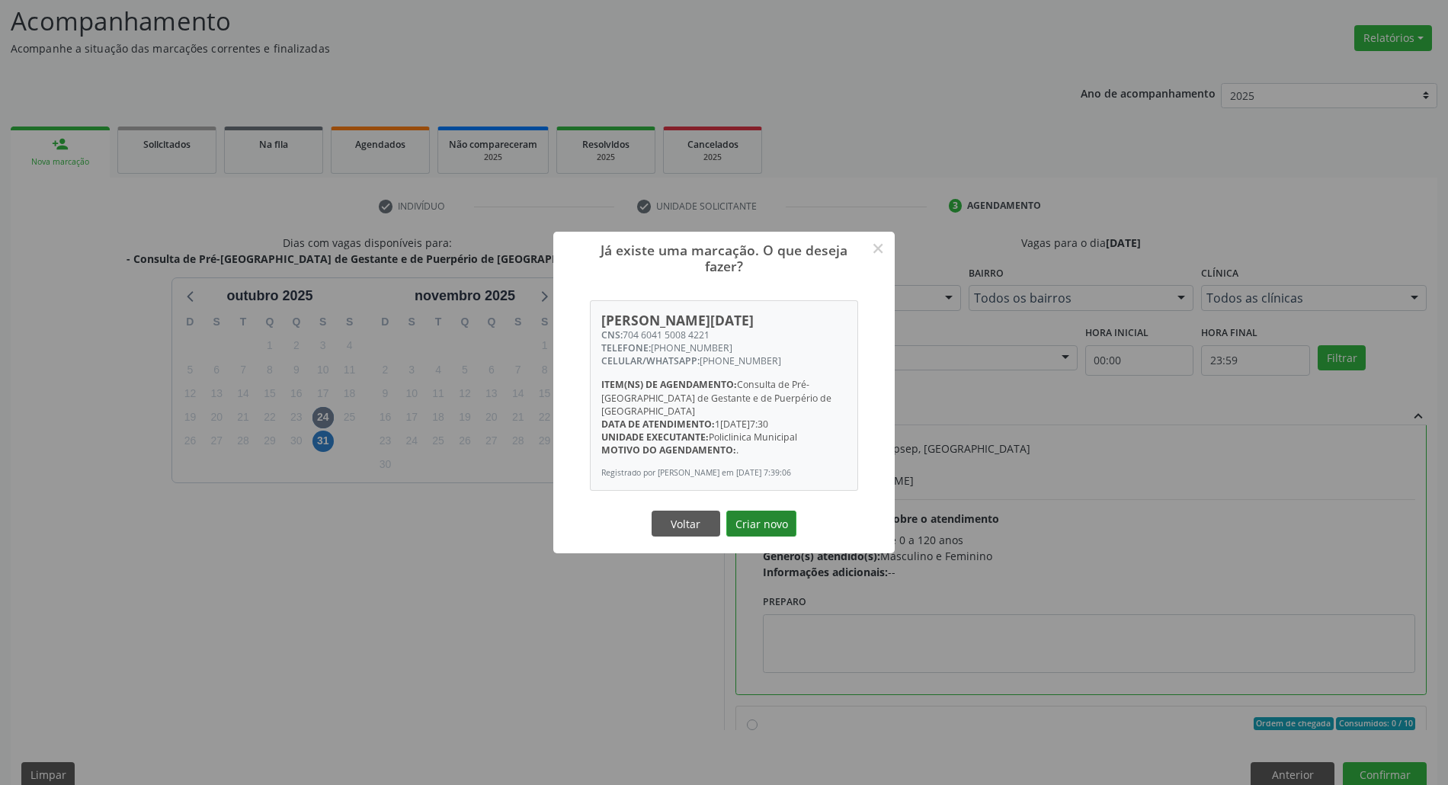
click at [736, 519] on button "Criar novo" at bounding box center [761, 523] width 70 height 26
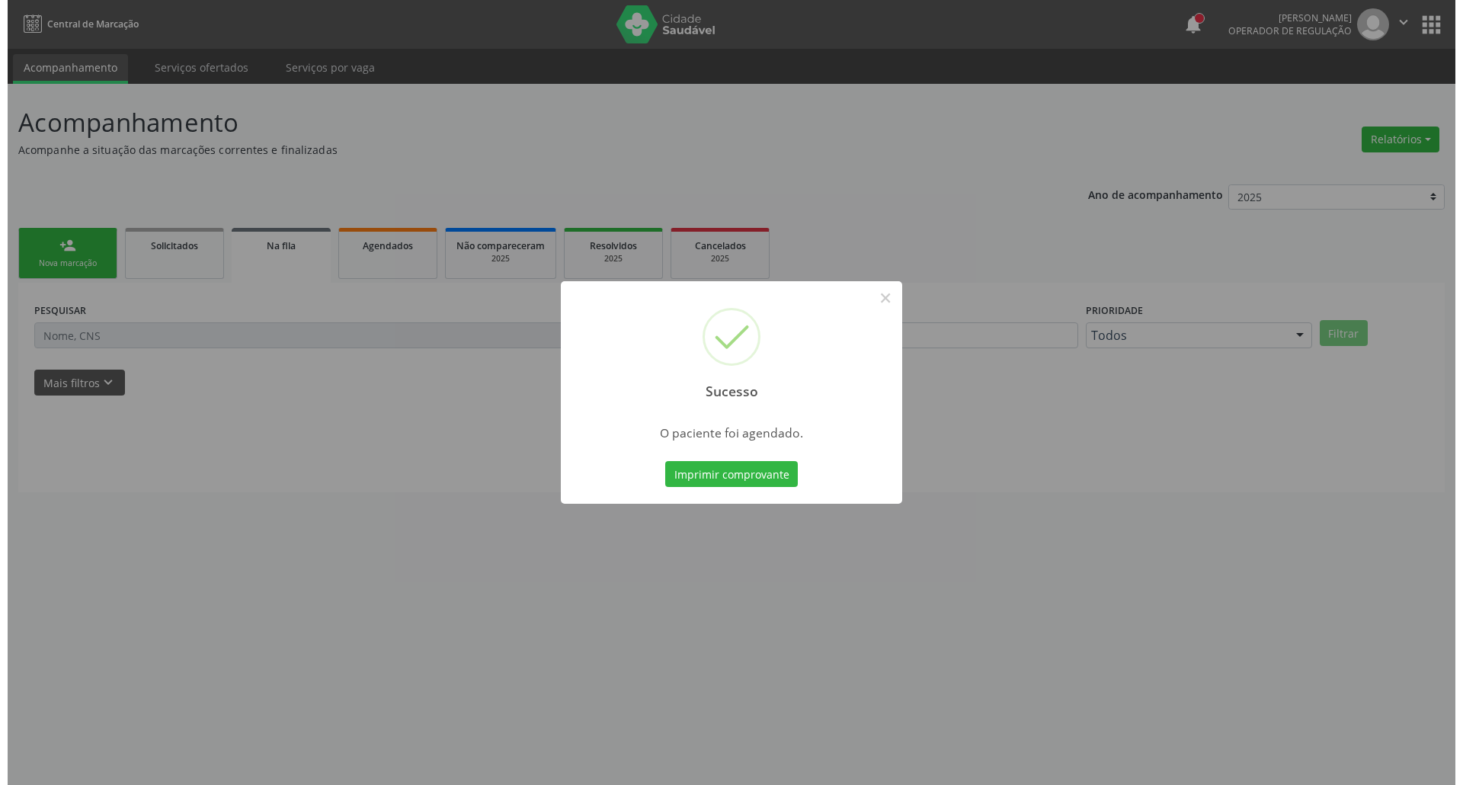
scroll to position [0, 0]
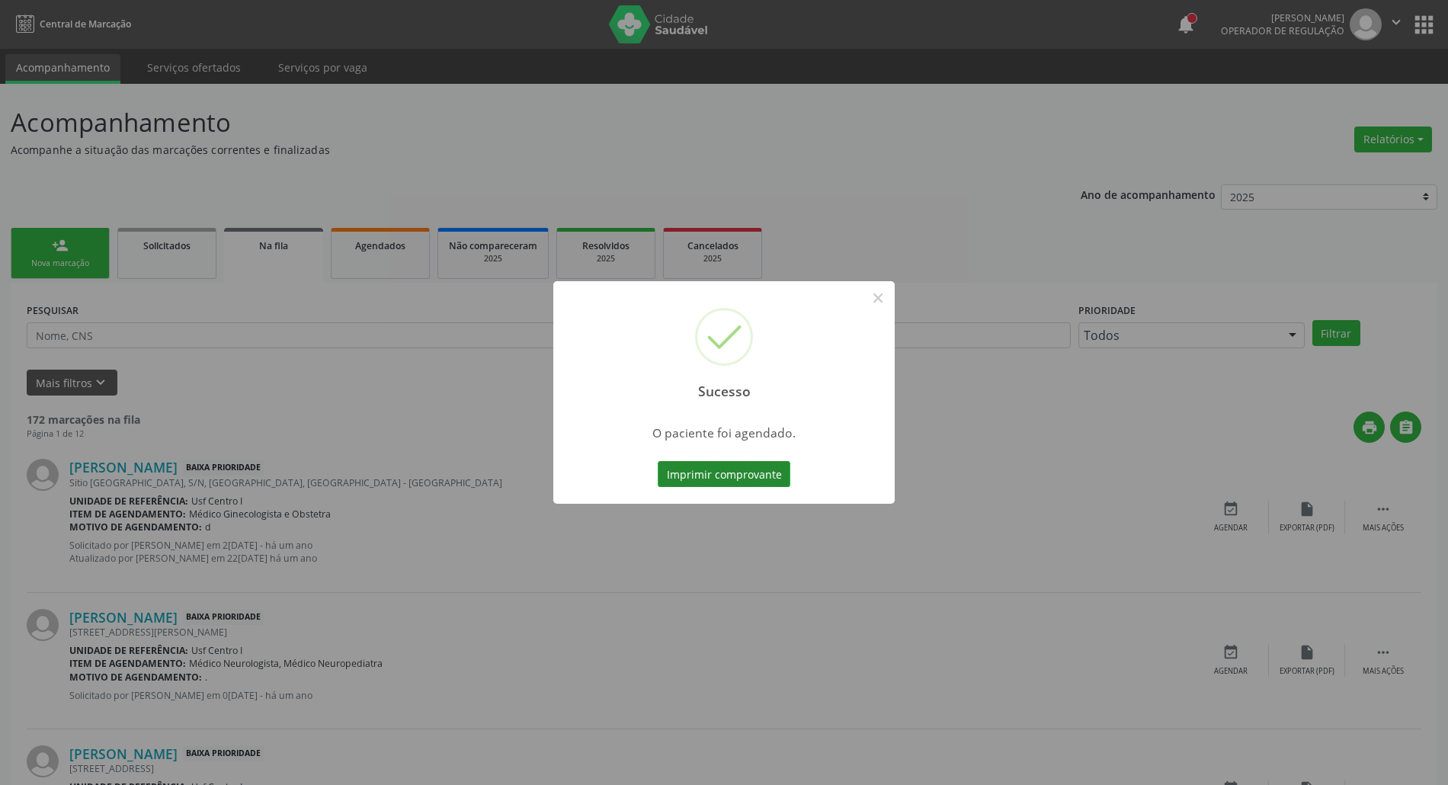
click at [722, 477] on button "Imprimir comprovante" at bounding box center [724, 474] width 133 height 26
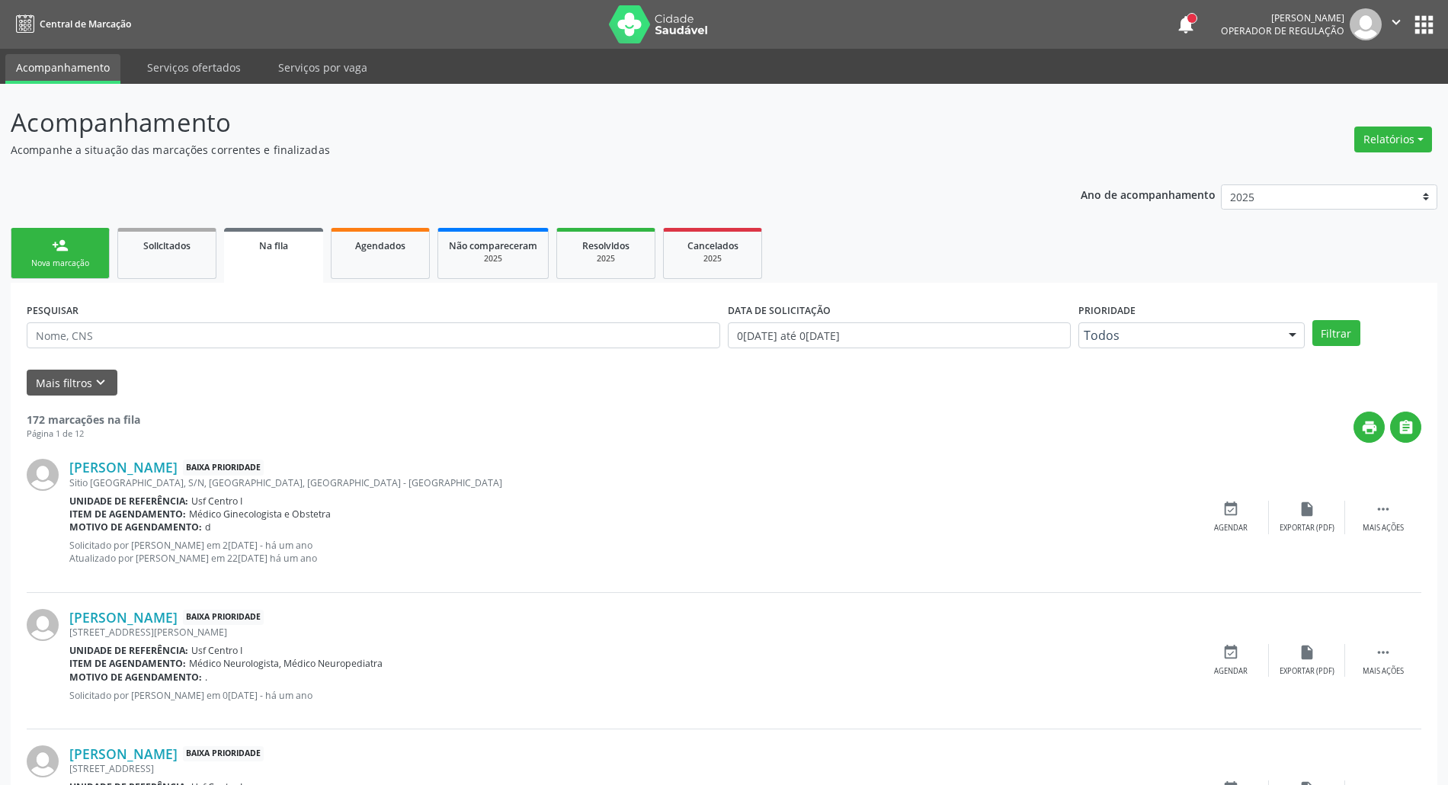
click at [81, 244] on link "person_add Nova marcação" at bounding box center [60, 253] width 99 height 51
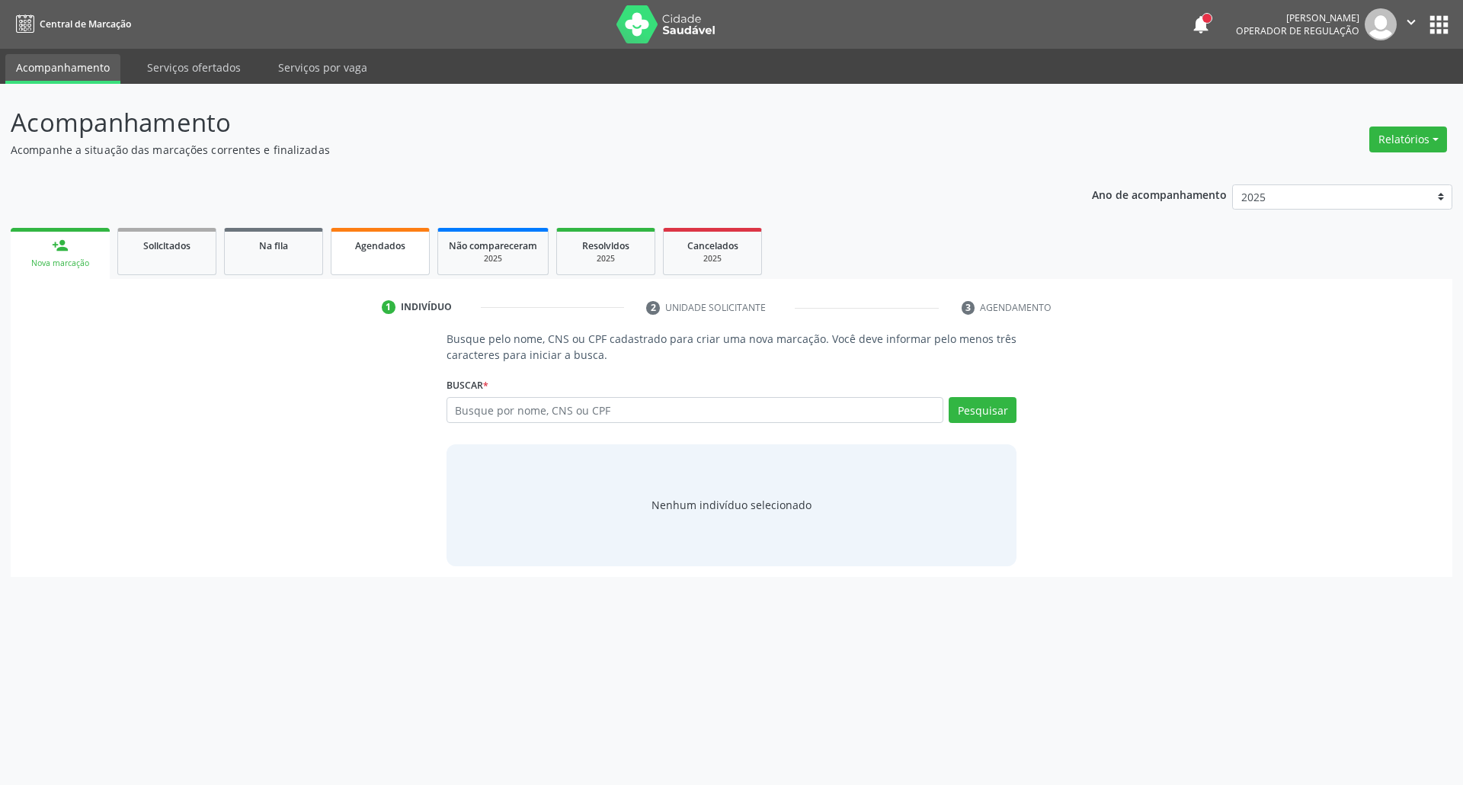
click at [398, 245] on span "Agendados" at bounding box center [380, 245] width 50 height 13
select select "9"
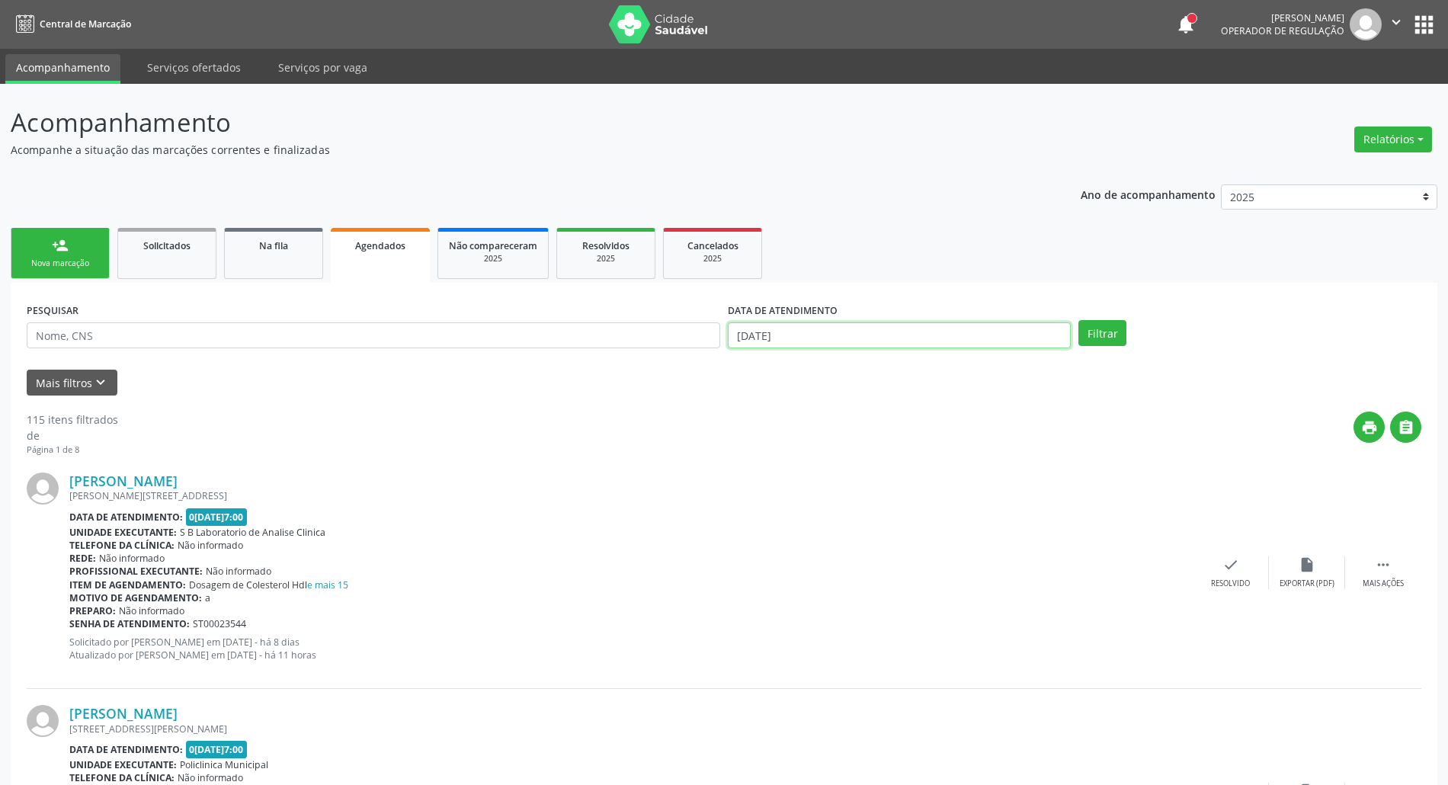
click at [882, 328] on input "03/10/2025" at bounding box center [899, 335] width 343 height 26
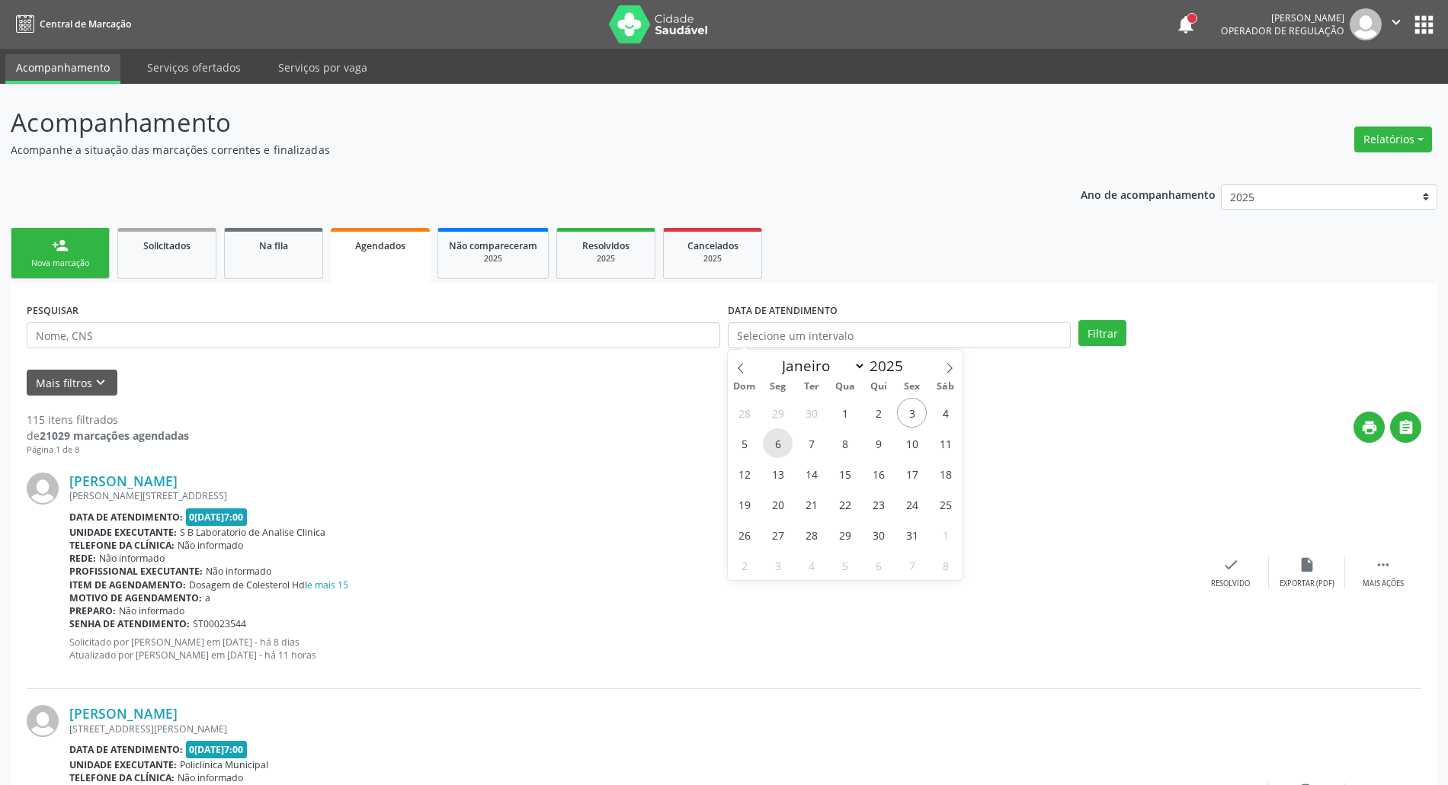
click at [774, 446] on span "6" at bounding box center [778, 443] width 30 height 30
type input "06/10/2025"
click at [774, 445] on span "6" at bounding box center [778, 443] width 30 height 30
click at [401, 336] on input "text" at bounding box center [373, 335] width 693 height 26
click at [50, 384] on button "Mais filtros keyboard_arrow_down" at bounding box center [72, 383] width 91 height 27
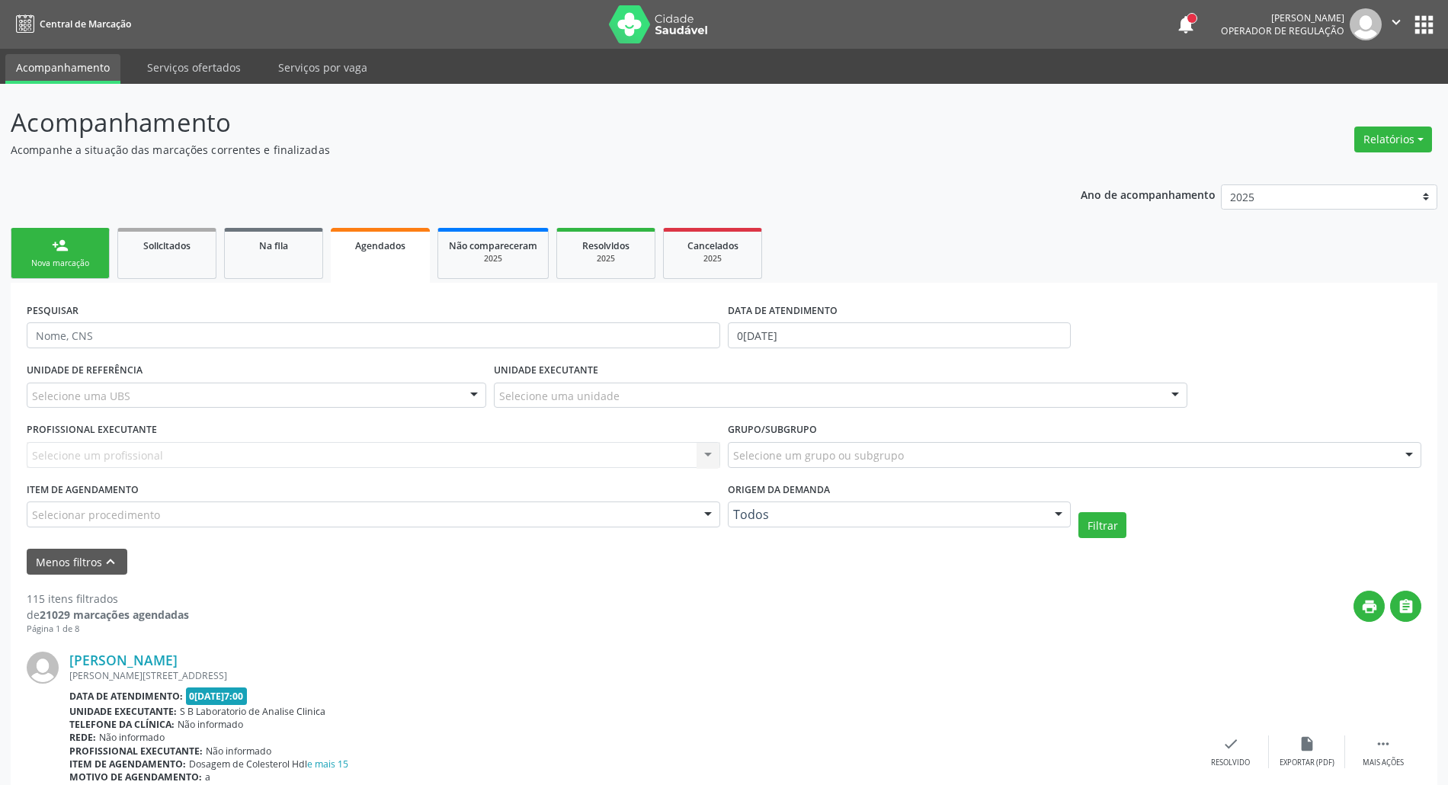
click at [136, 445] on div "Selecione um profissional Nenhum resultado encontrado para: " " Não há nenhuma …" at bounding box center [373, 455] width 693 height 26
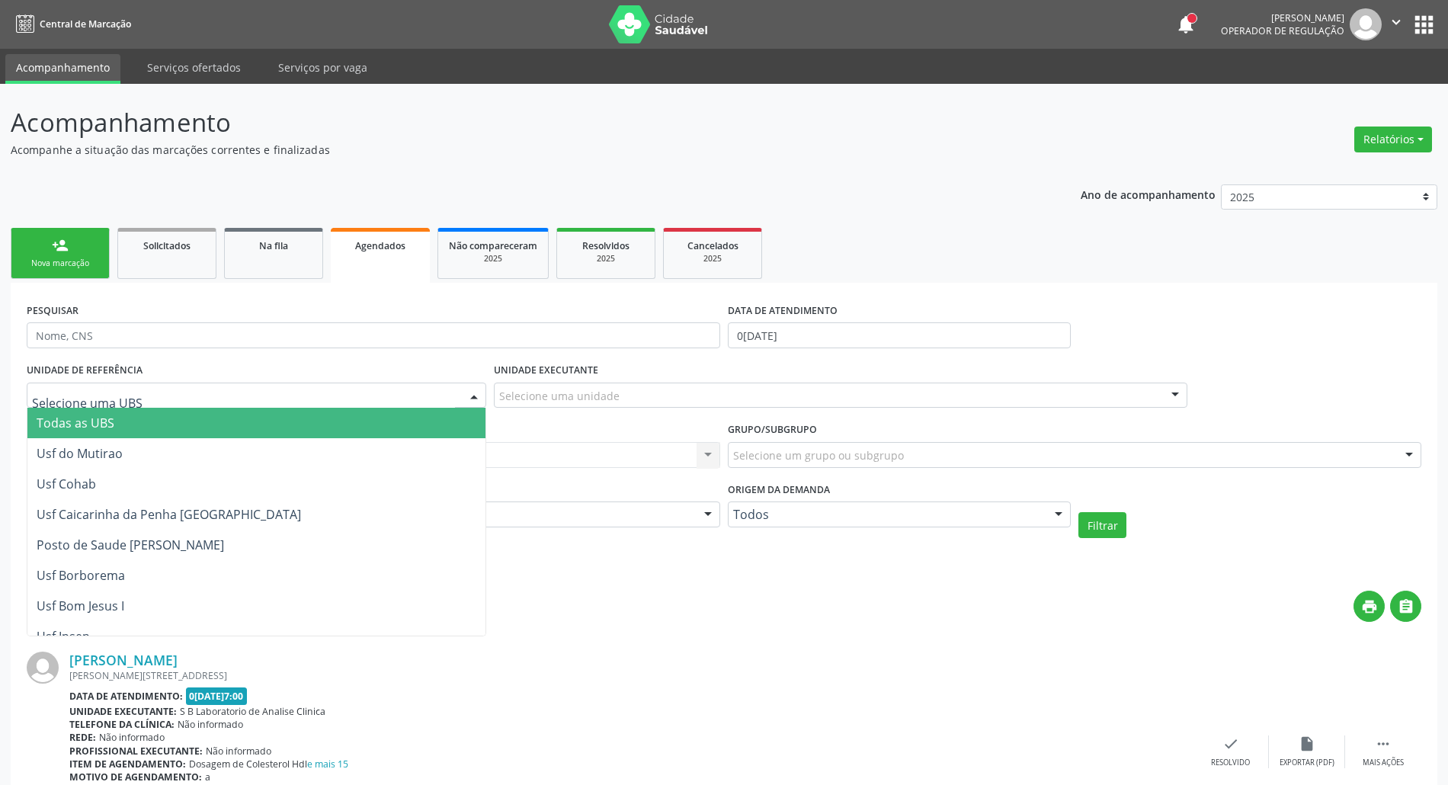
click at [145, 406] on div at bounding box center [256, 395] width 459 height 26
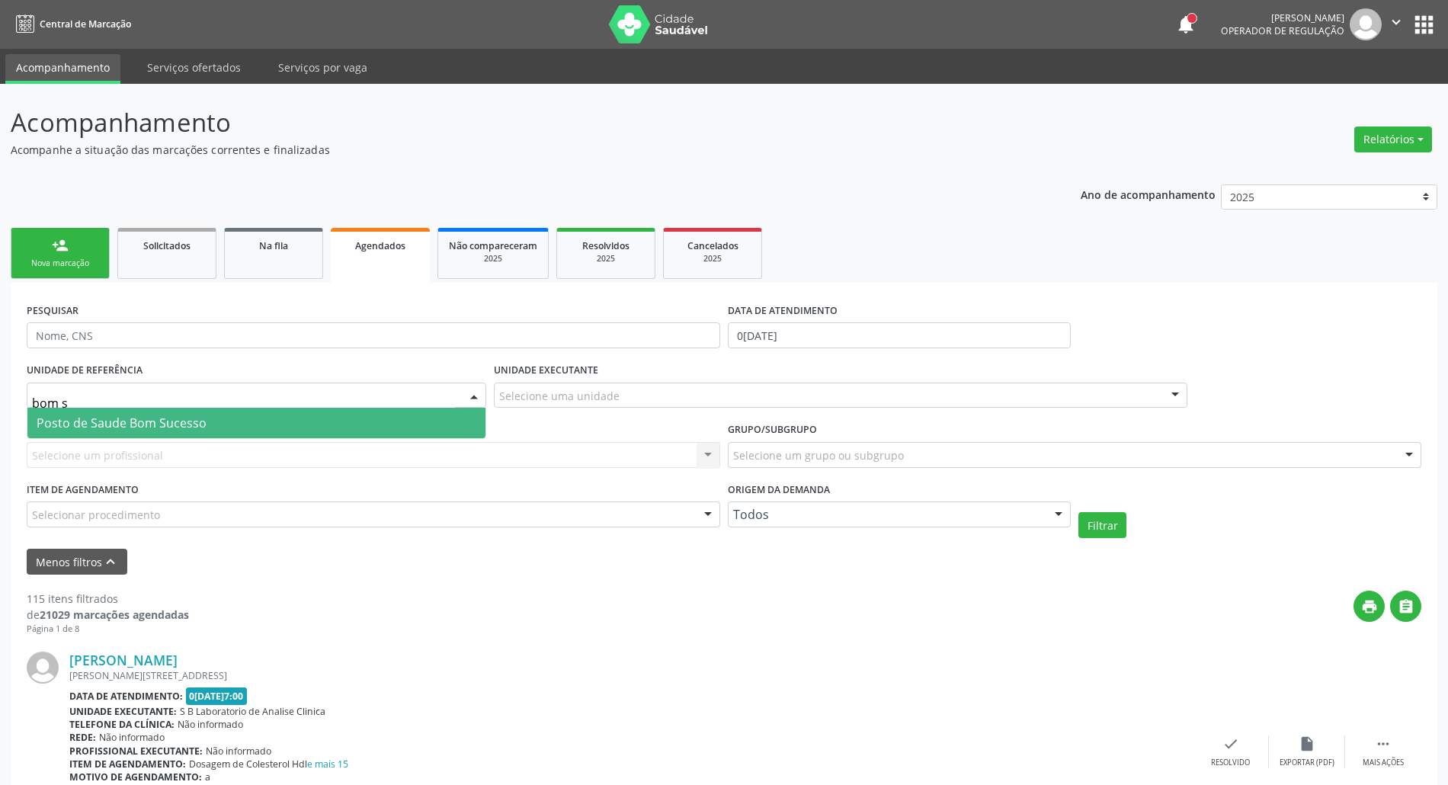
type input "bom su"
click at [172, 425] on span "Posto de Saude Bom Sucesso" at bounding box center [122, 422] width 170 height 17
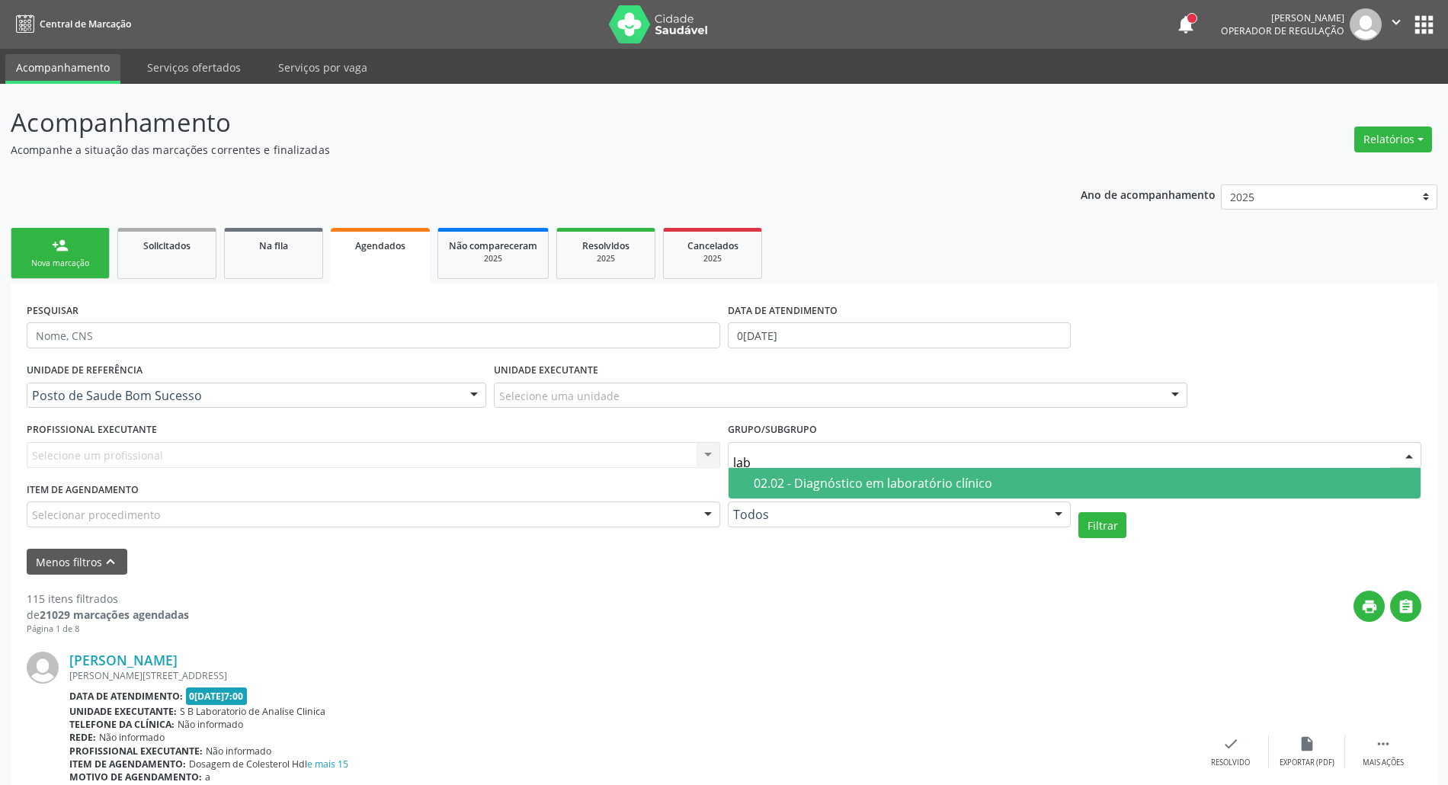
type input "labo"
click at [891, 477] on div "02.02 - Diagnóstico em laboratório clínico" at bounding box center [1083, 483] width 658 height 12
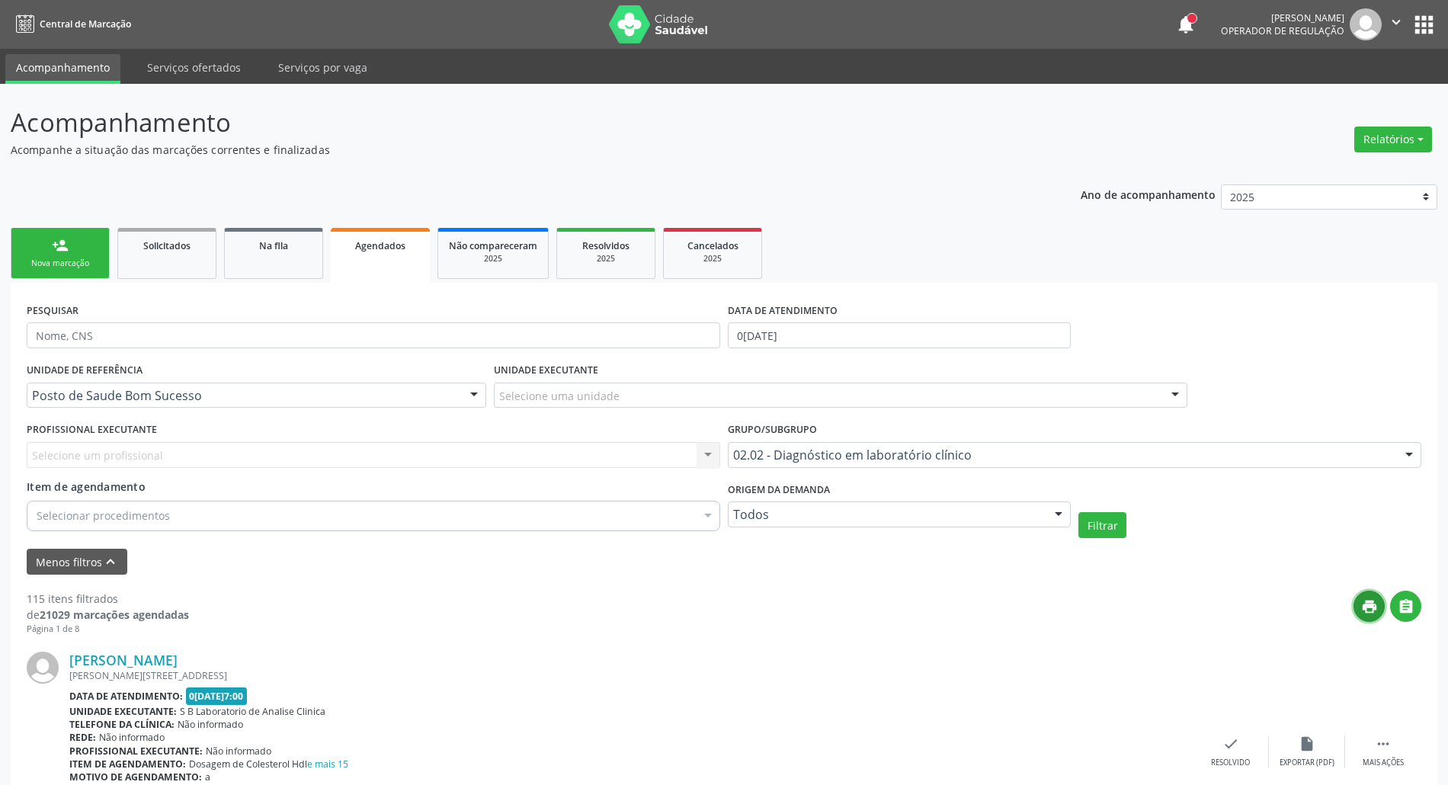
click at [1365, 605] on icon "print" at bounding box center [1369, 606] width 17 height 17
click at [1165, 446] on div "02.02 - Diagnóstico em laboratório clínico" at bounding box center [1074, 455] width 693 height 26
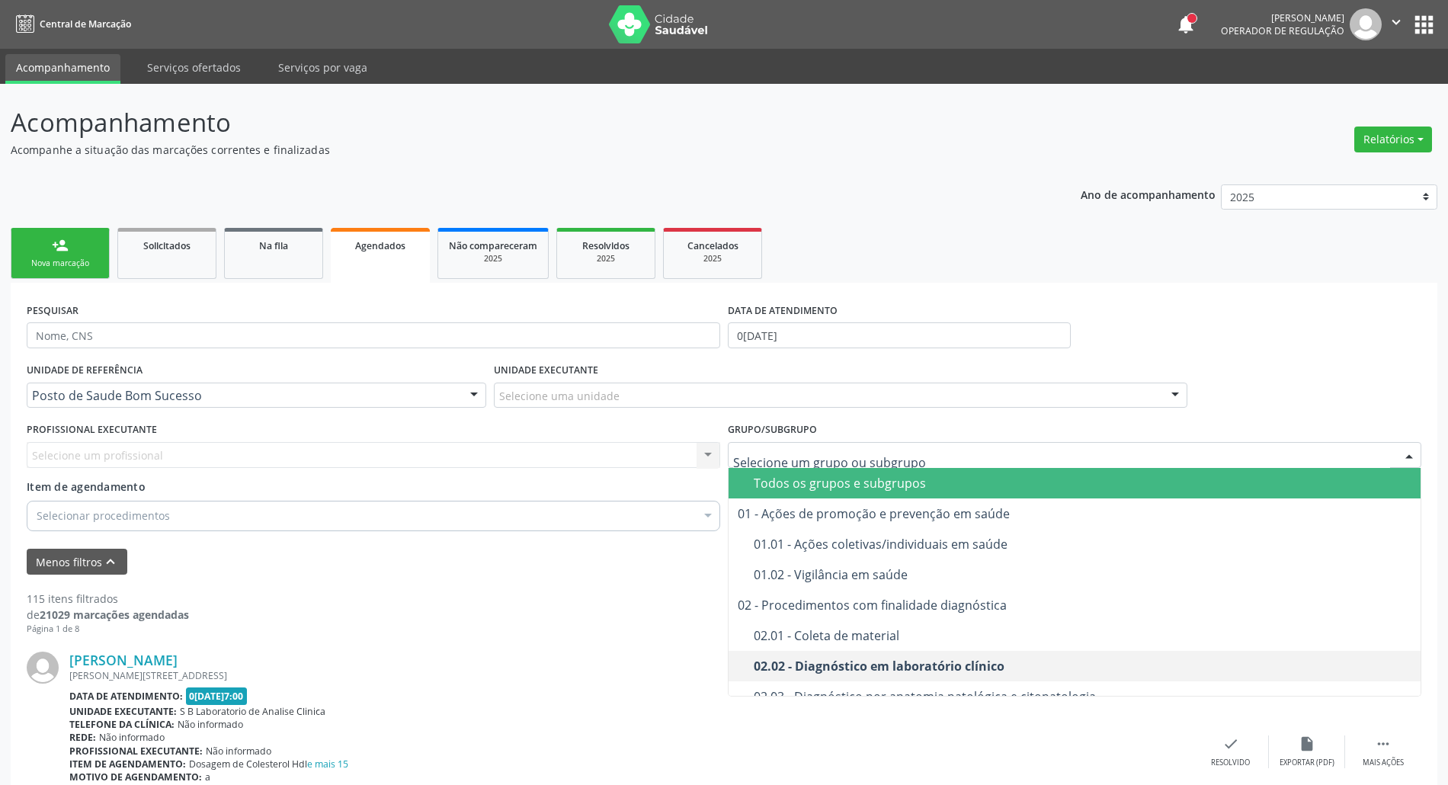
click at [971, 477] on div "Todos os grupos e subgrupos" at bounding box center [1083, 483] width 658 height 12
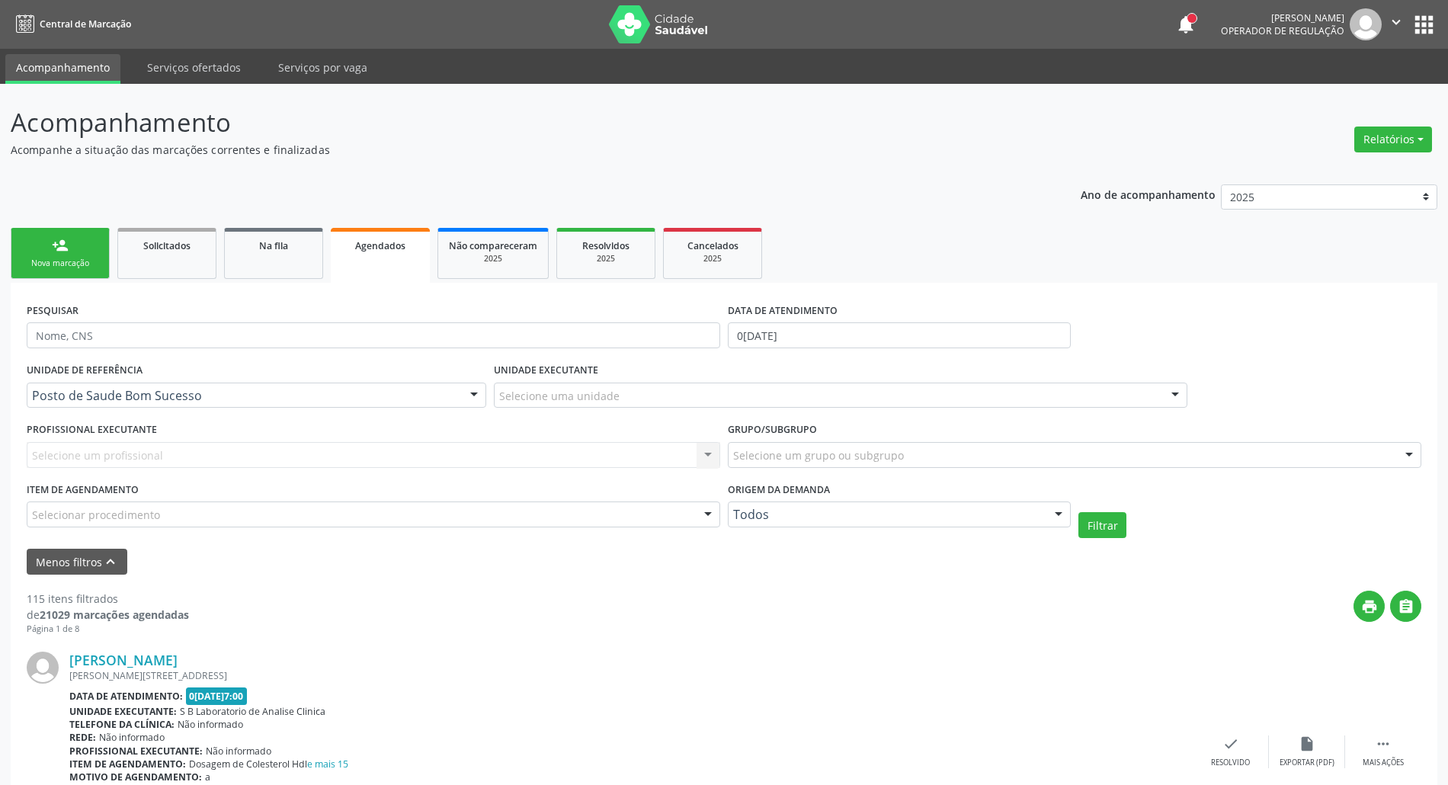
click at [290, 504] on div "Selecionar procedimento" at bounding box center [373, 514] width 693 height 26
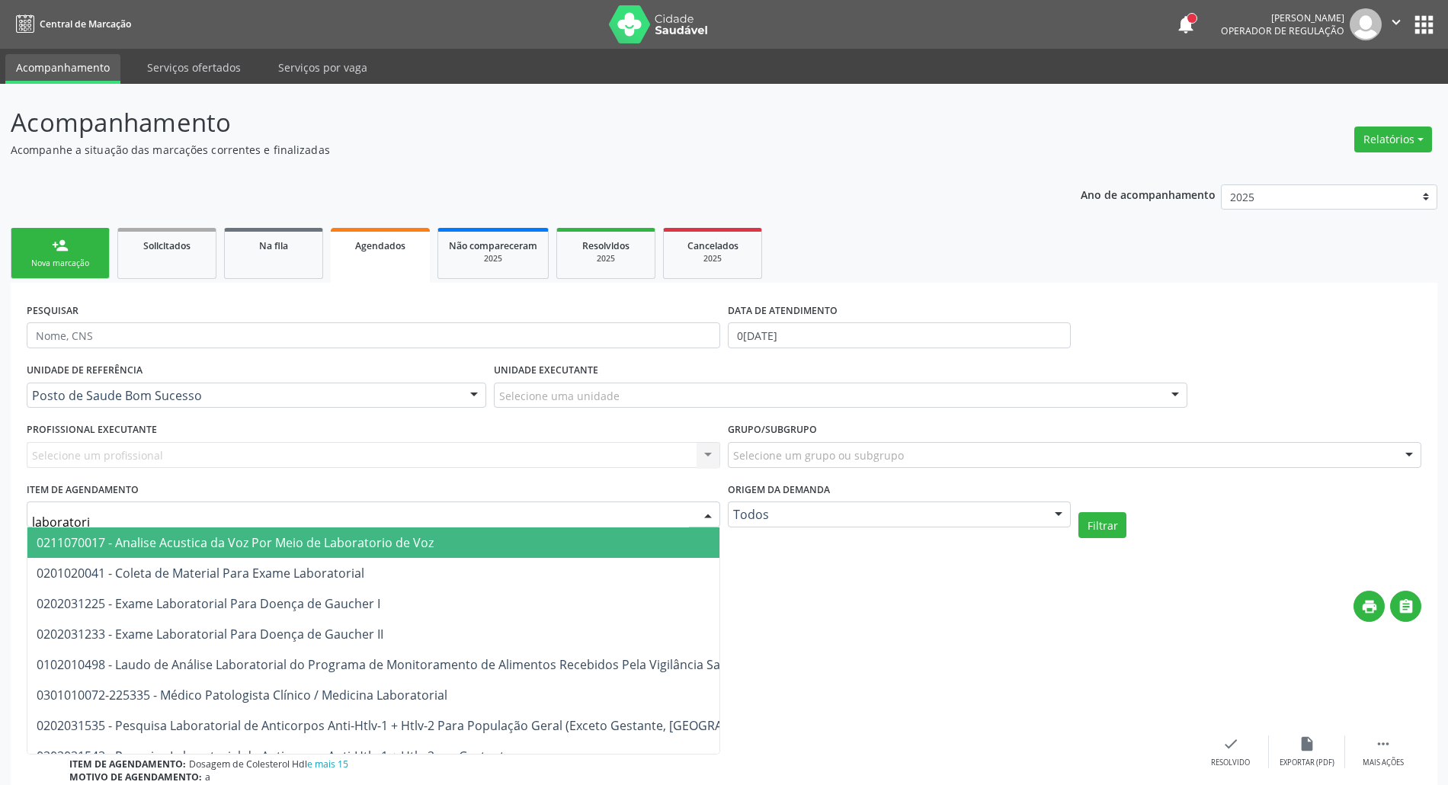
type input "laboratorio"
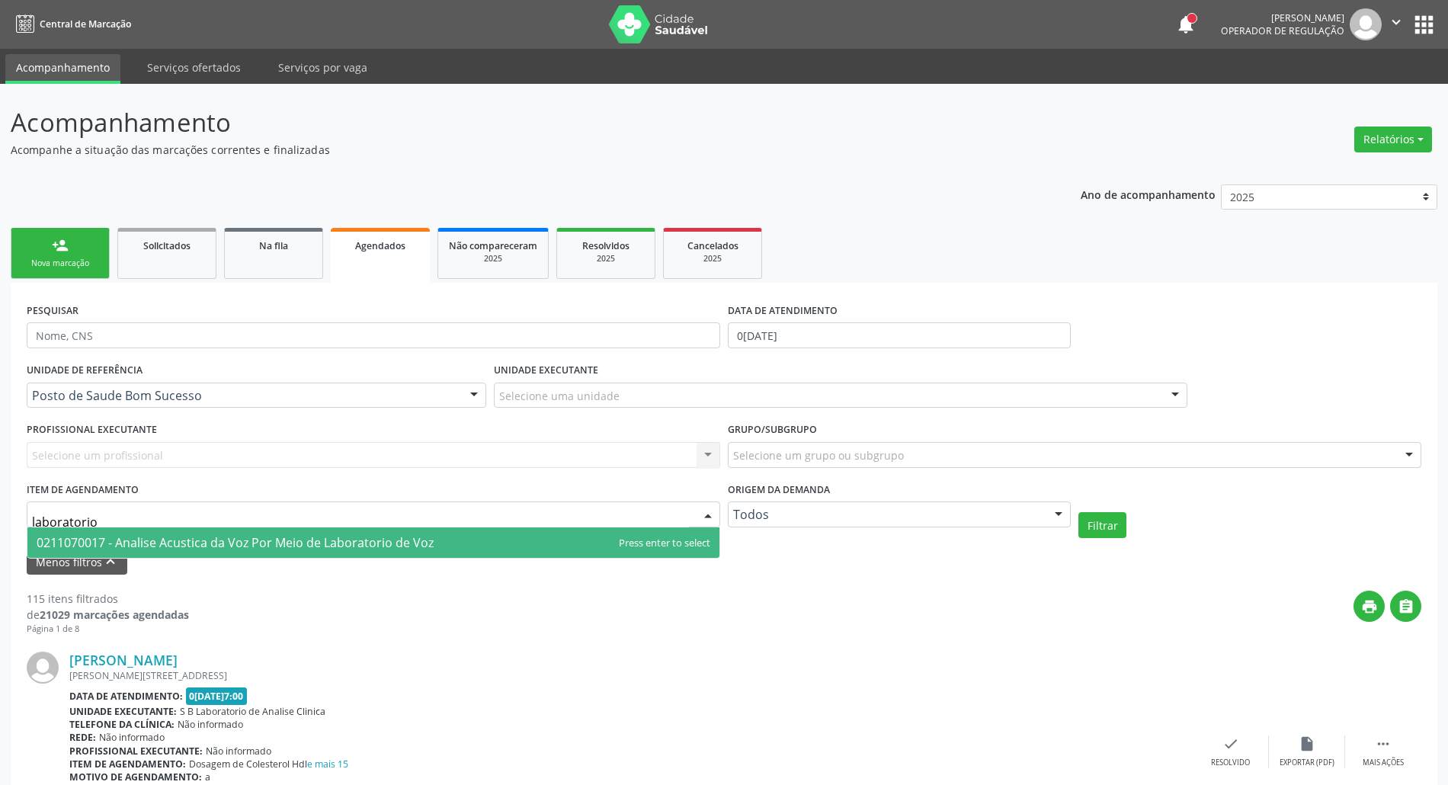
drag, startPoint x: 197, startPoint y: 514, endPoint x: 0, endPoint y: 567, distance: 203.7
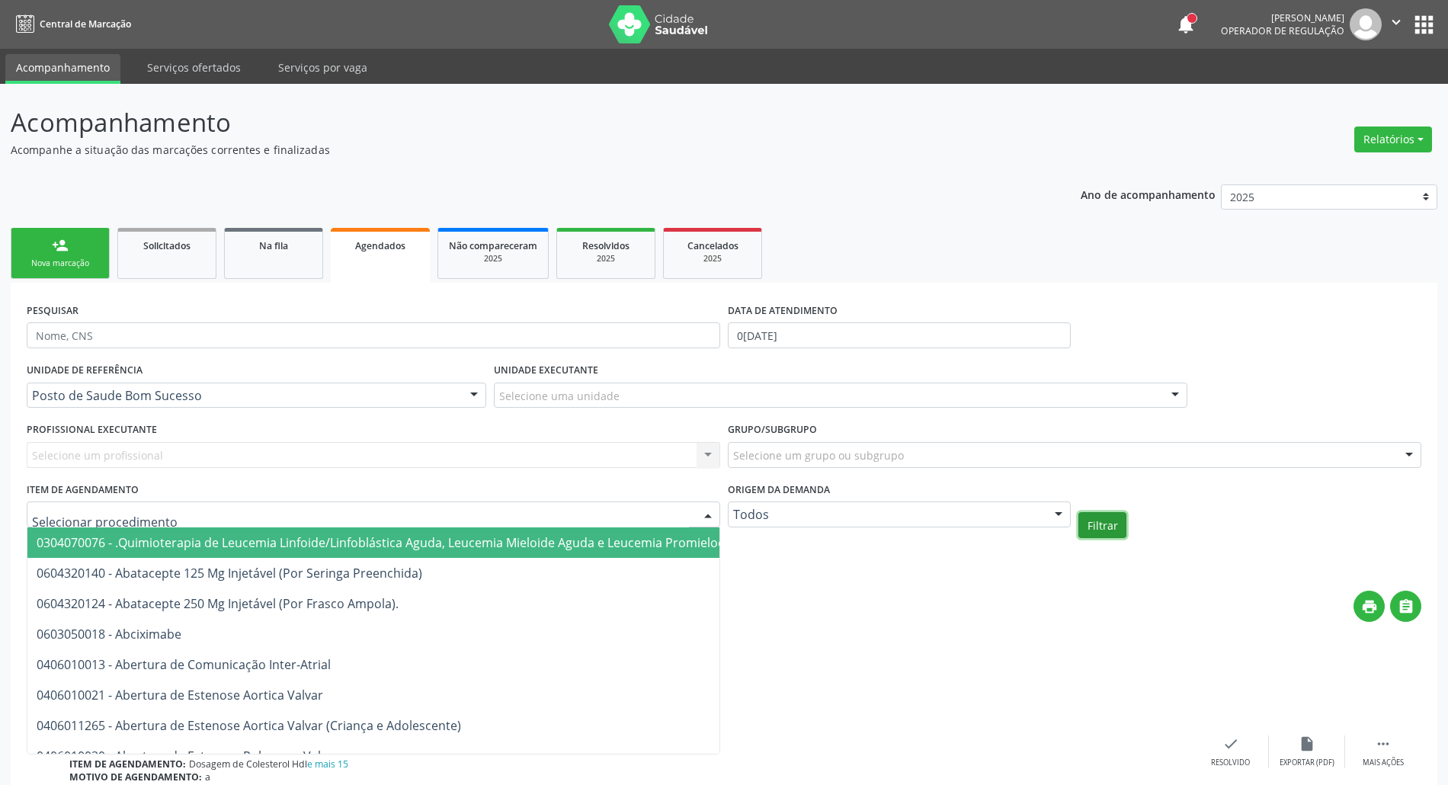
click at [1100, 521] on button "Filtrar" at bounding box center [1102, 525] width 48 height 26
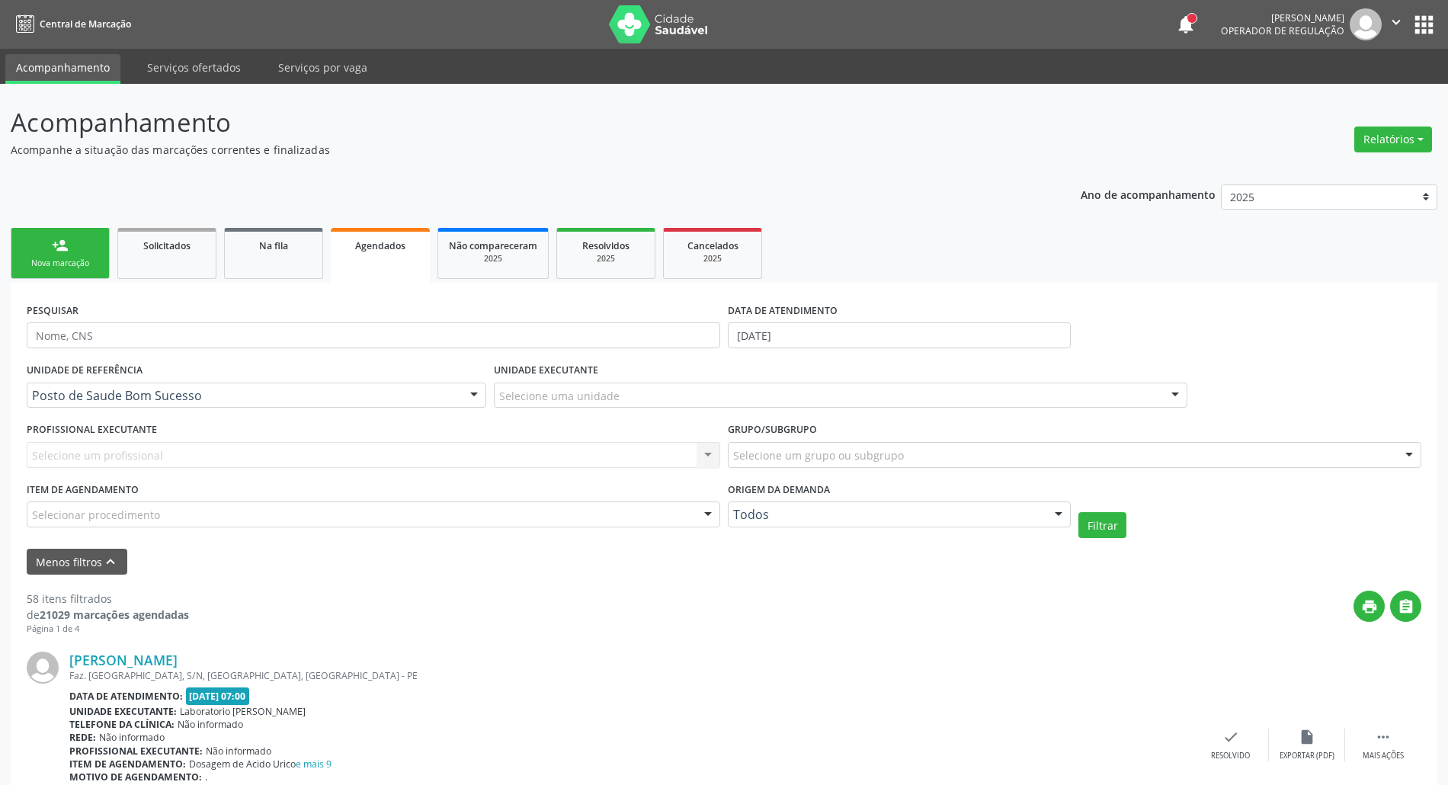
click at [907, 387] on div "Selecione uma unidade" at bounding box center [840, 395] width 693 height 26
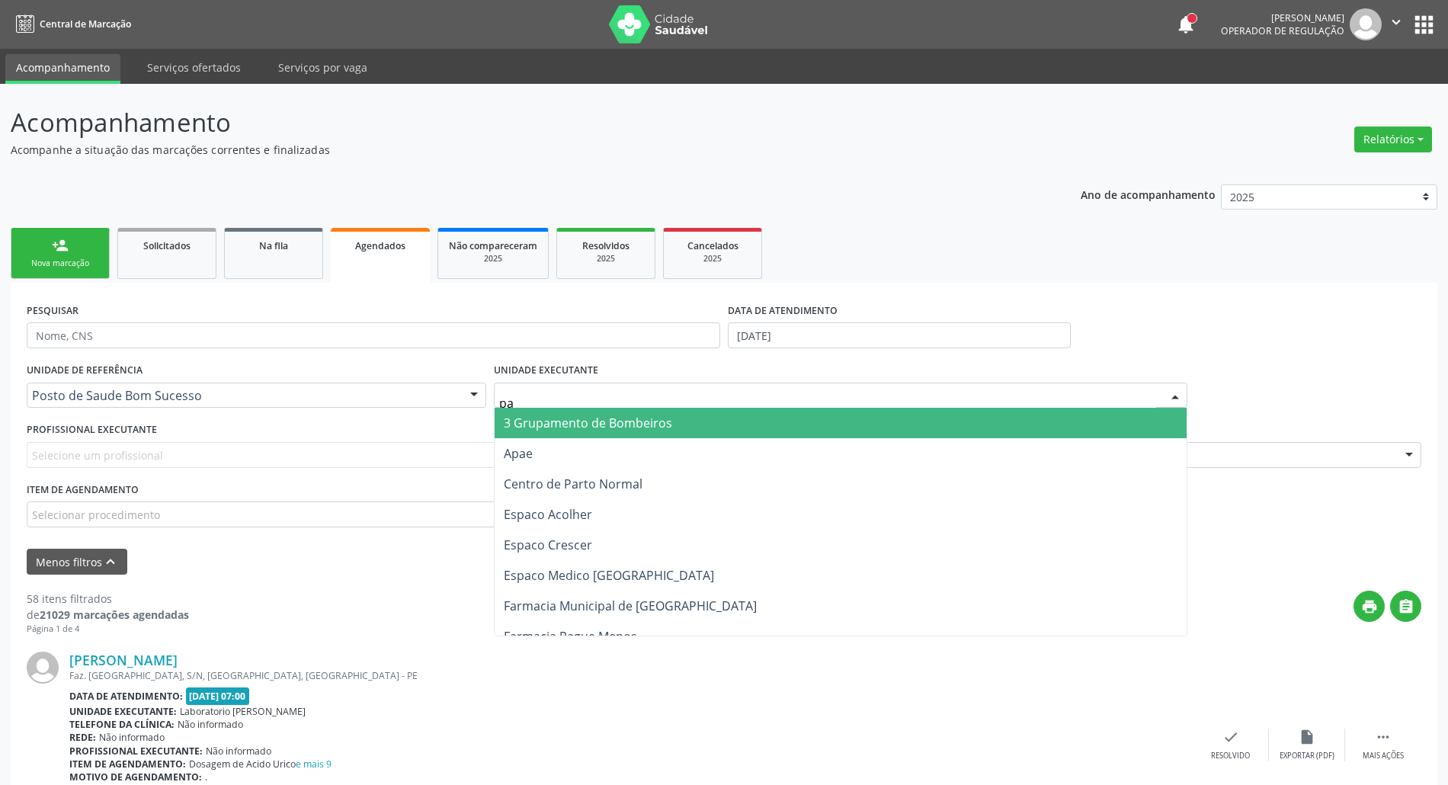
type input "pau"
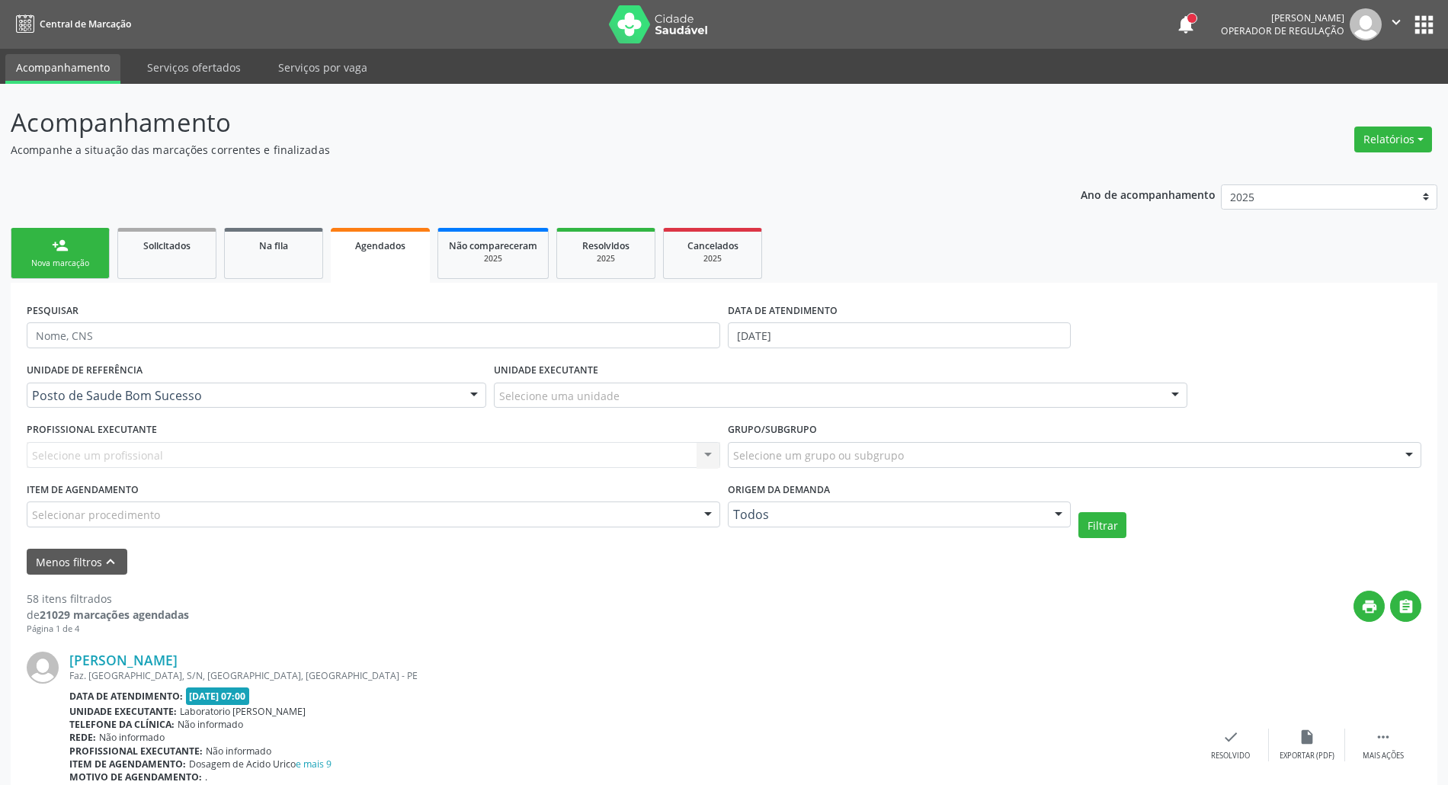
click at [50, 241] on link "person_add Nova marcação" at bounding box center [60, 253] width 99 height 51
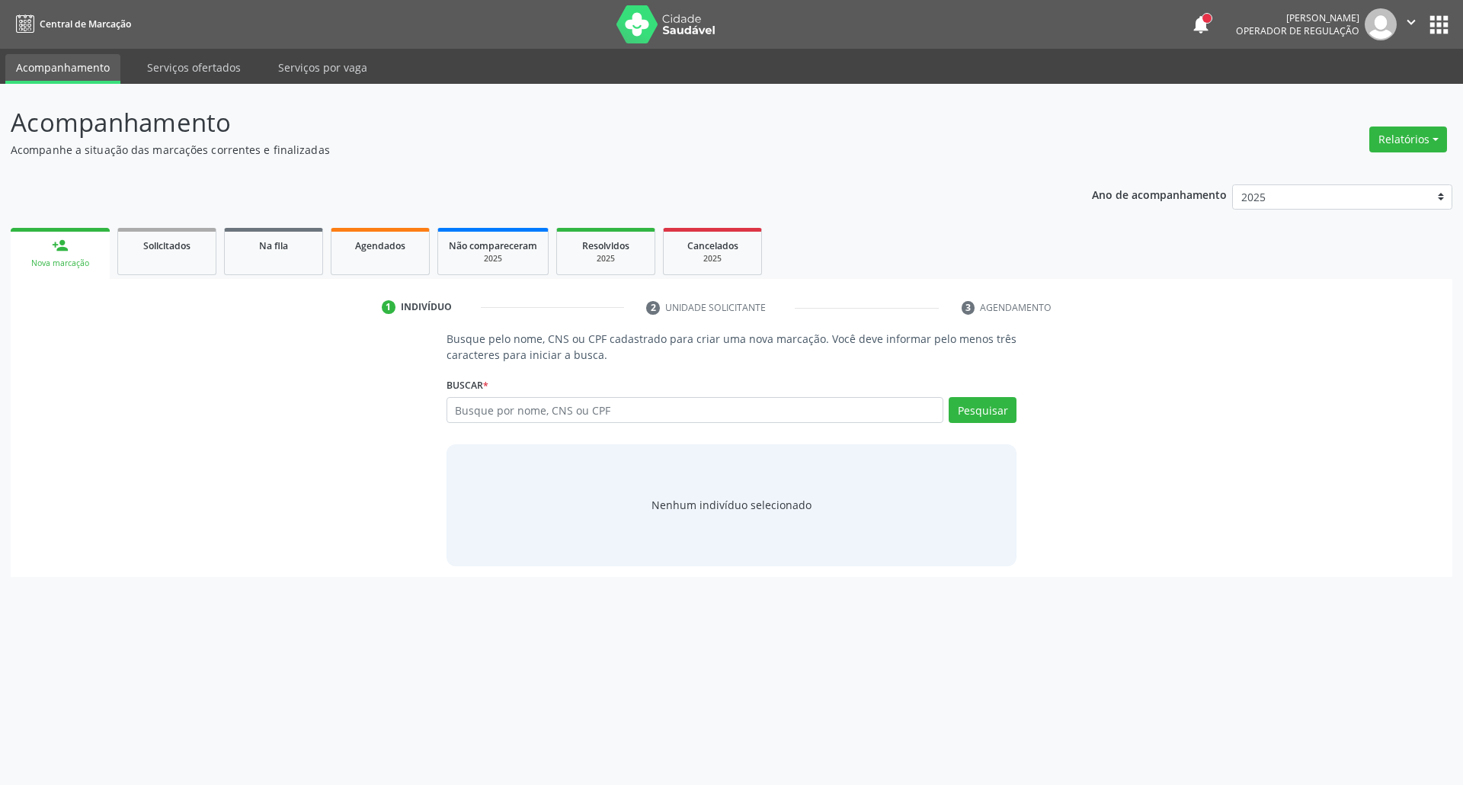
drag, startPoint x: 77, startPoint y: 247, endPoint x: 696, endPoint y: 410, distance: 639.8
click at [77, 248] on link "person_add Nova marcação" at bounding box center [60, 253] width 99 height 51
click at [686, 421] on input "text" at bounding box center [695, 410] width 498 height 26
type input "11521719411"
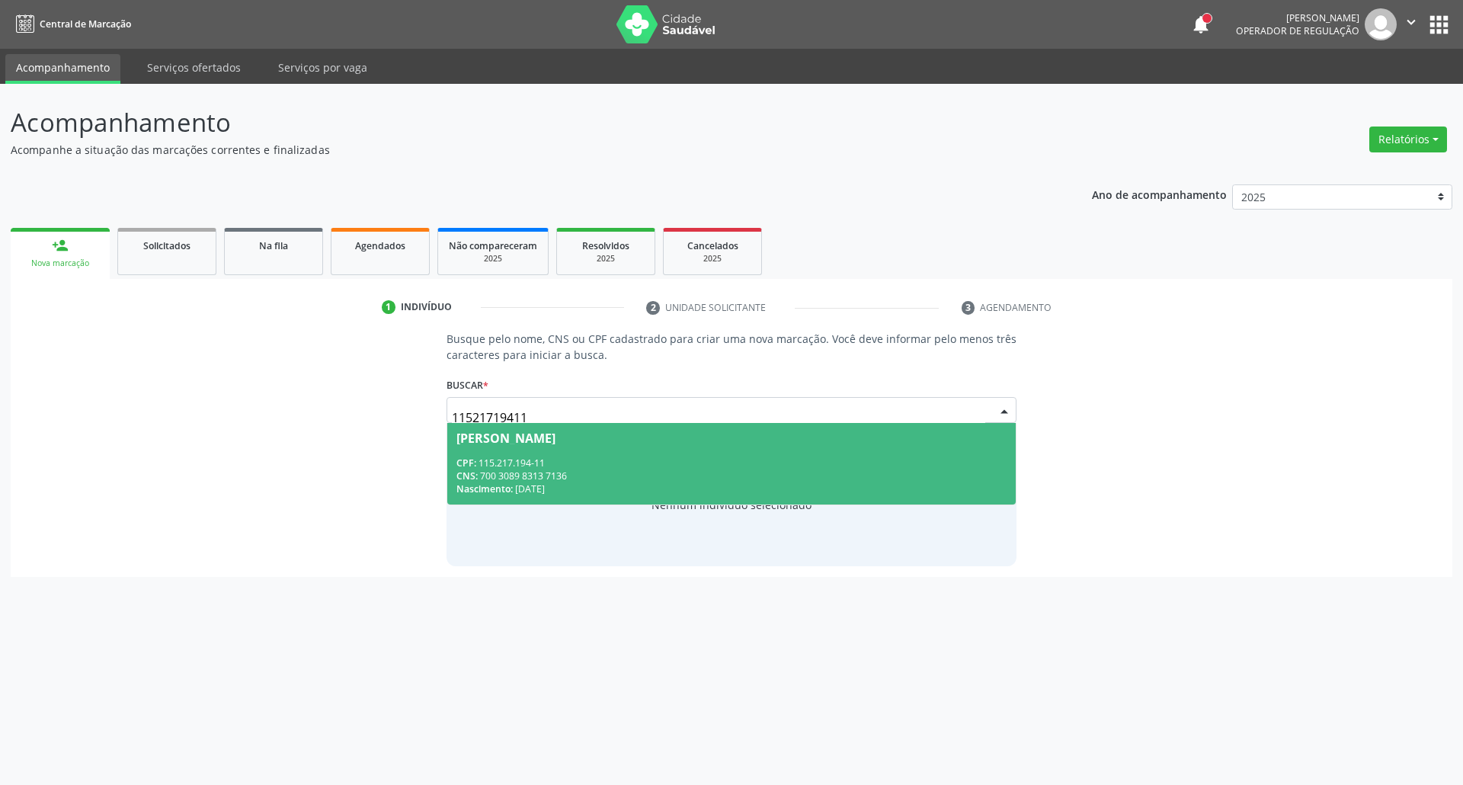
click at [648, 465] on div "CPF: 115.217.194-11" at bounding box center [731, 462] width 551 height 13
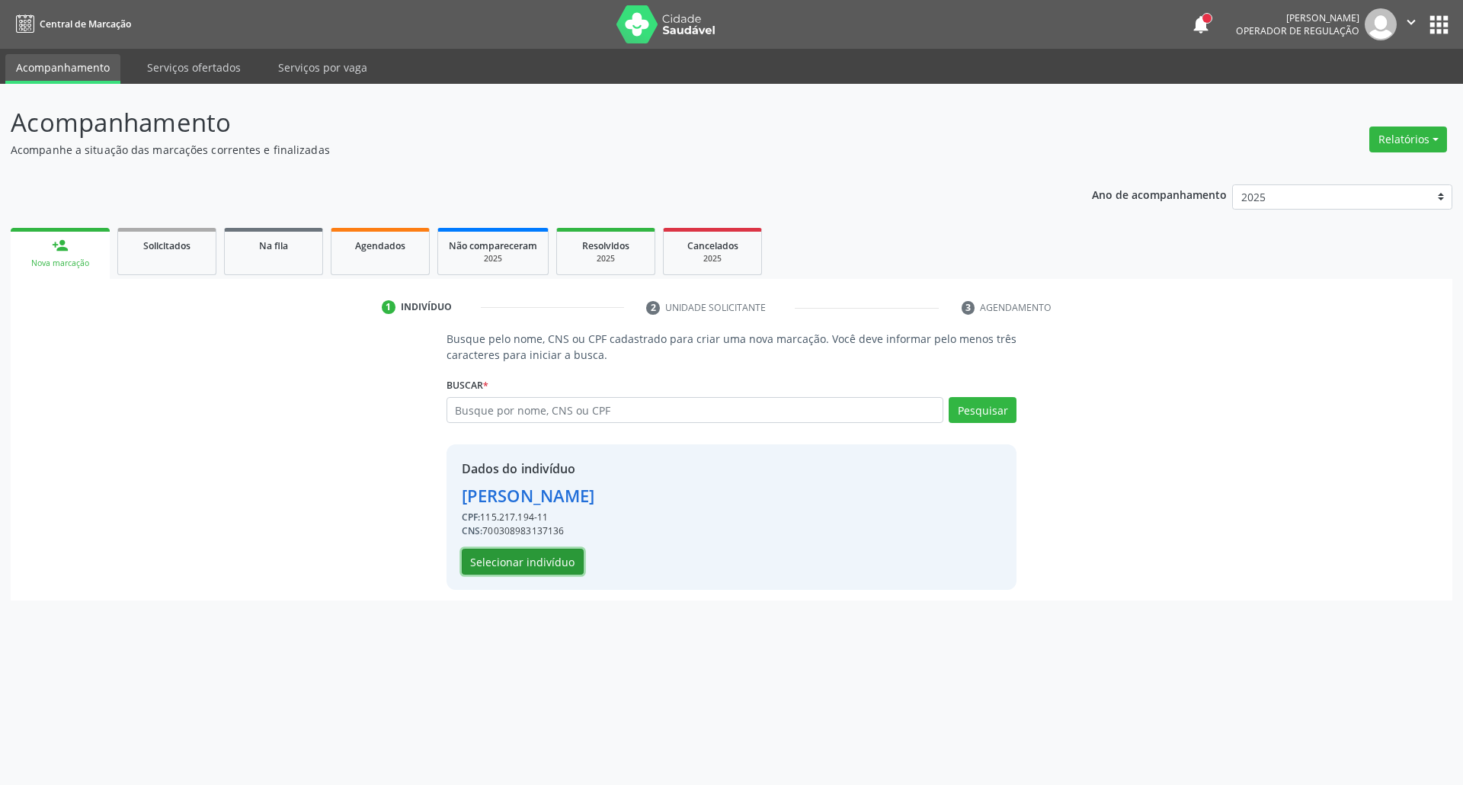
click at [519, 562] on button "Selecionar indivíduo" at bounding box center [523, 562] width 122 height 26
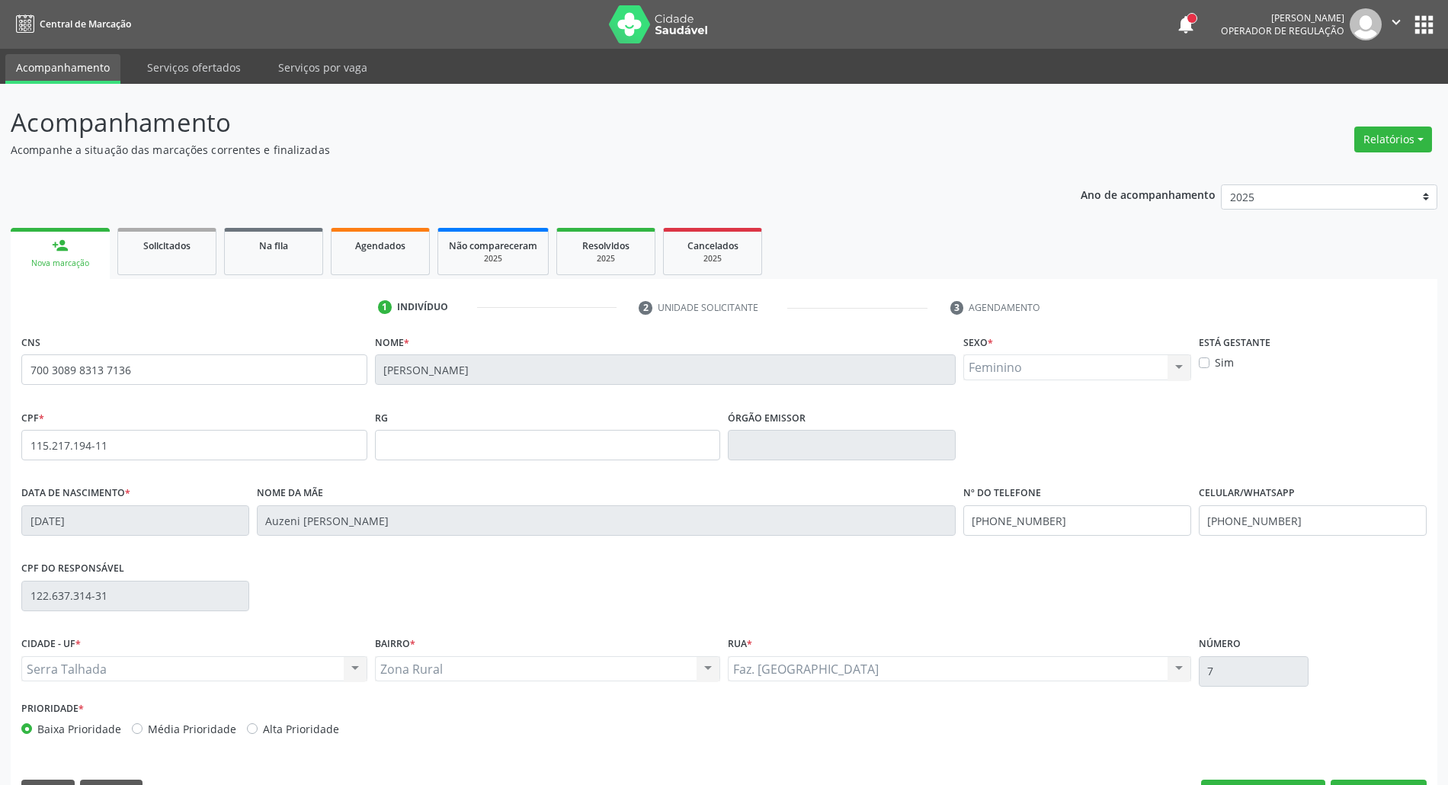
scroll to position [41, 0]
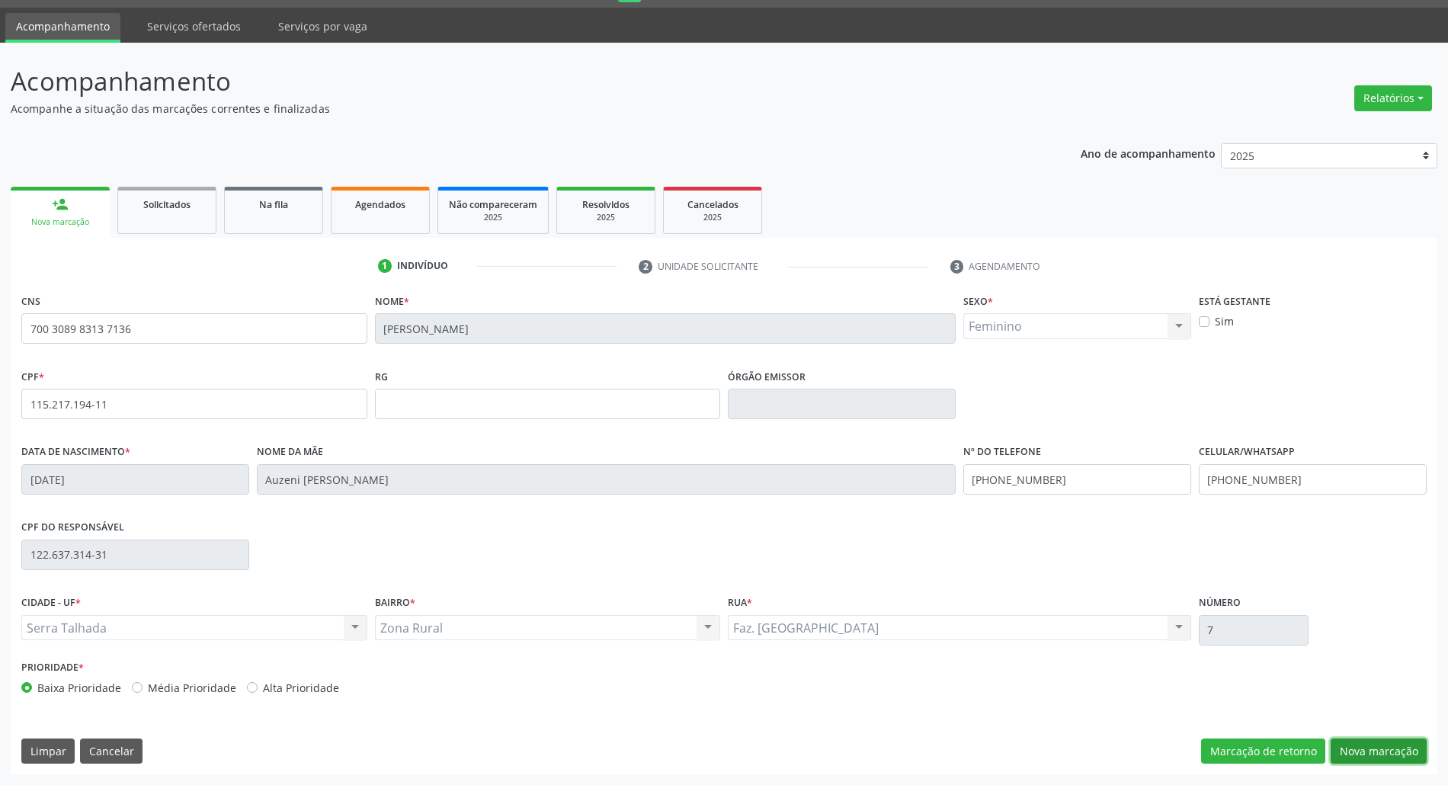
drag, startPoint x: 1384, startPoint y: 750, endPoint x: 1366, endPoint y: 748, distance: 18.4
click at [1381, 750] on button "Nova marcação" at bounding box center [1378, 751] width 96 height 26
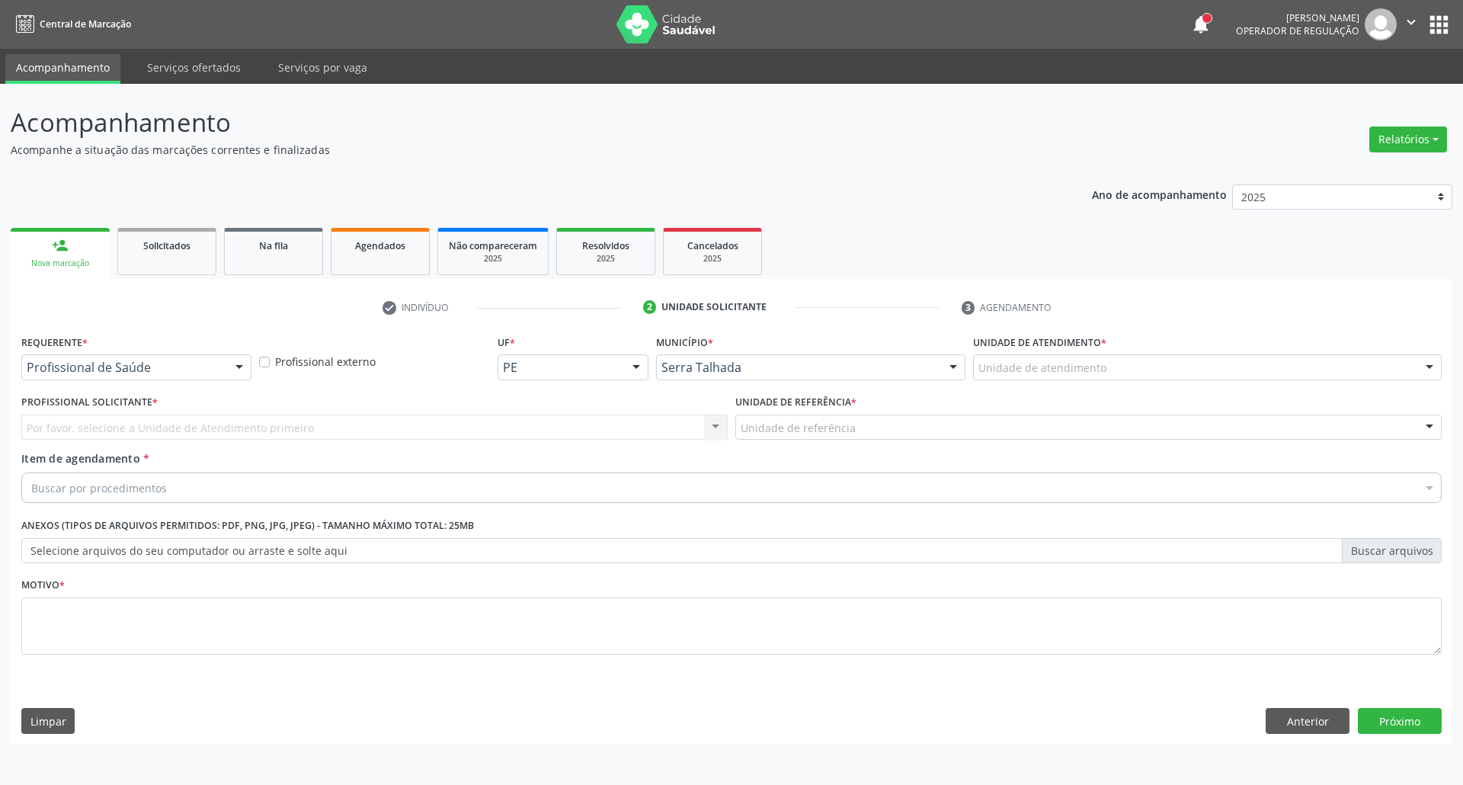
drag, startPoint x: 93, startPoint y: 372, endPoint x: 96, endPoint y: 408, distance: 36.7
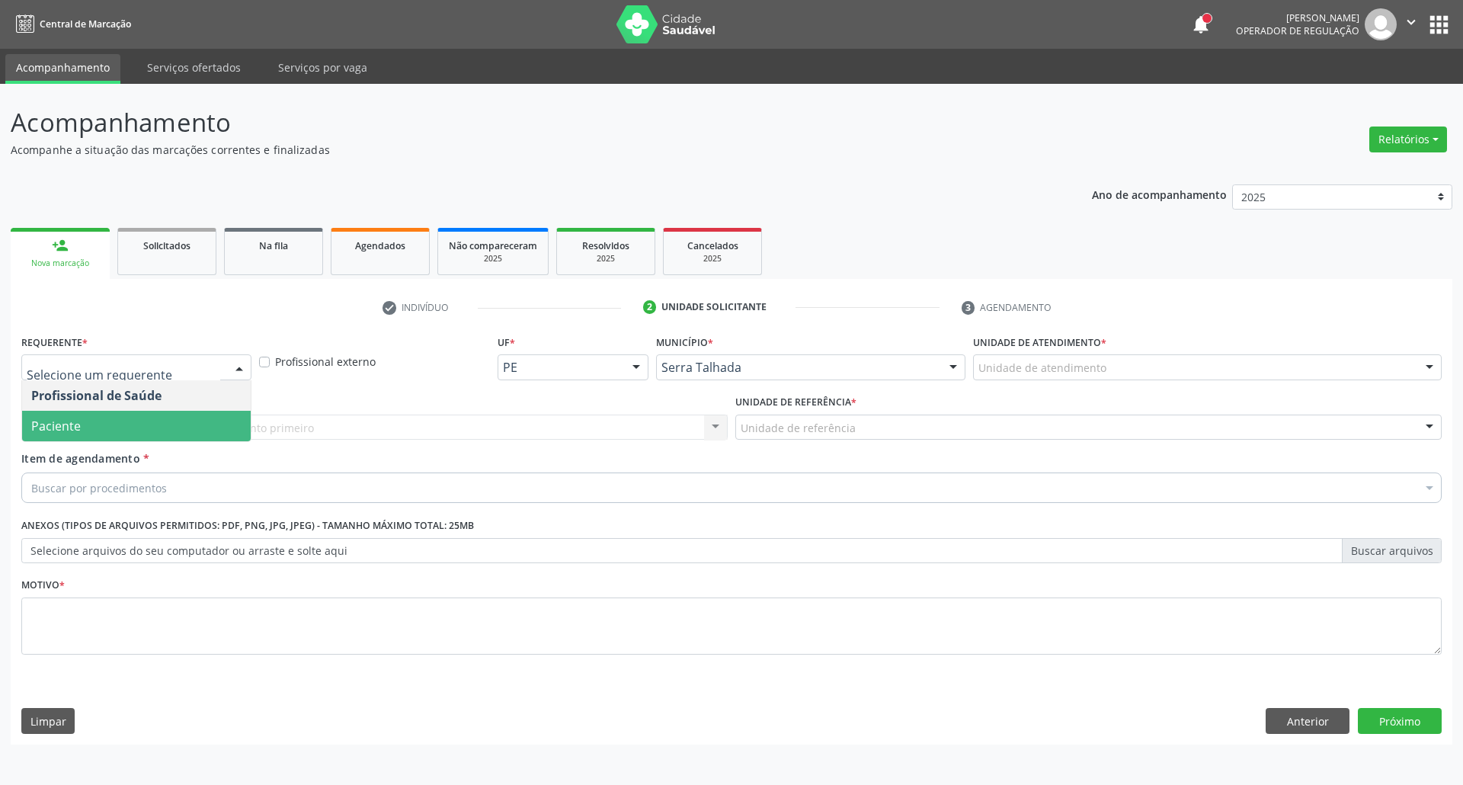
click at [101, 427] on span "Paciente" at bounding box center [136, 426] width 229 height 30
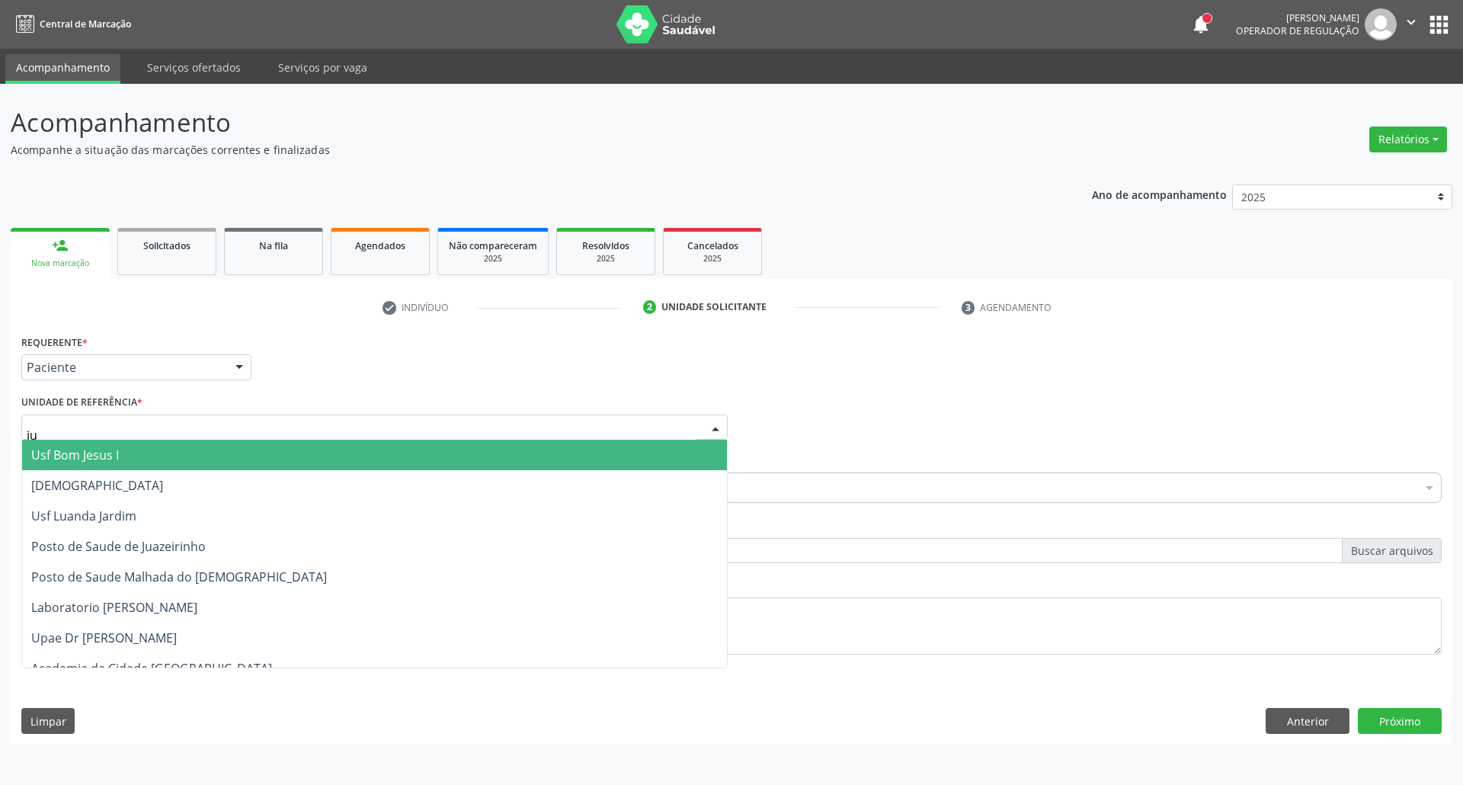
type input "jua"
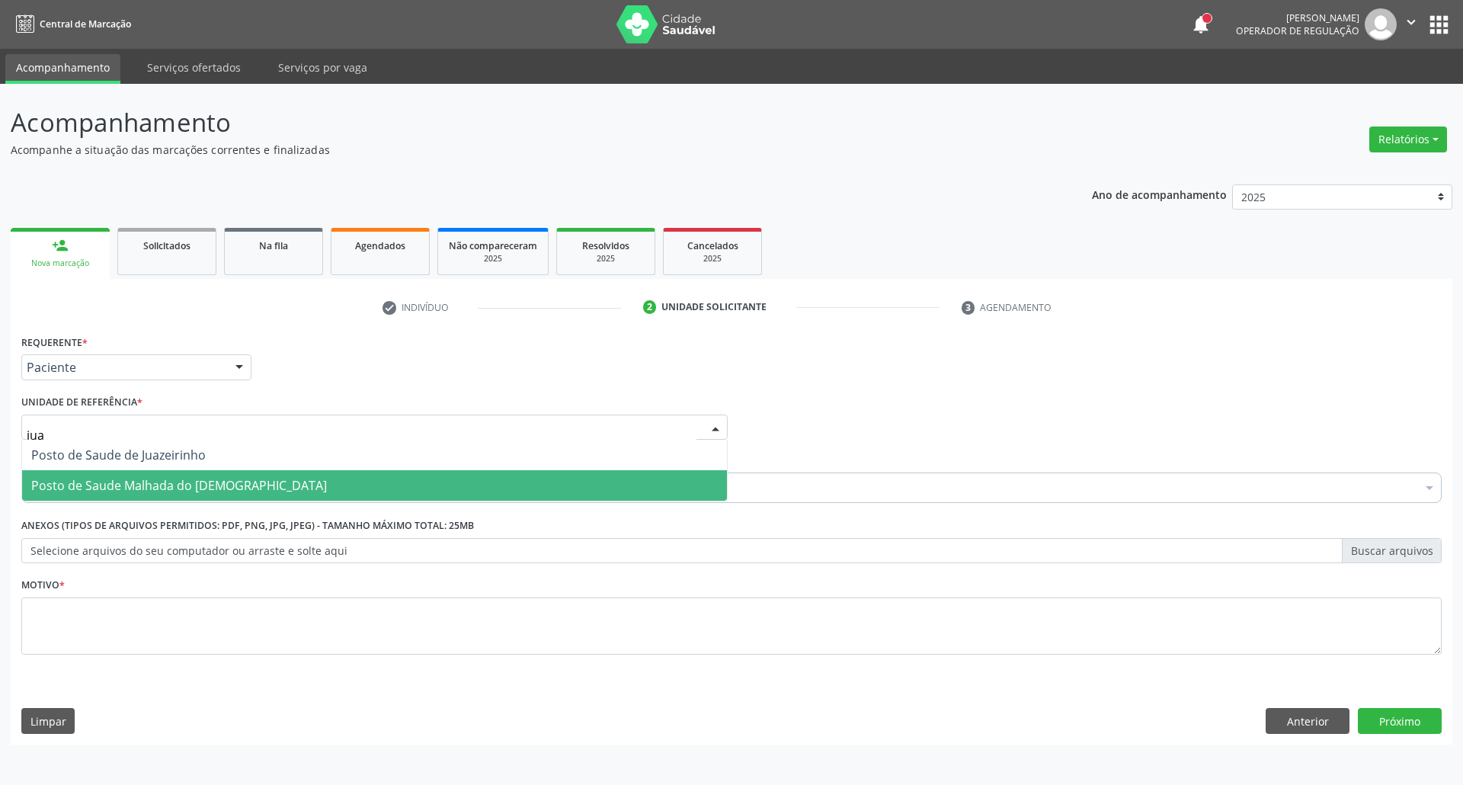
click at [101, 485] on span "Posto de Saude Malhada do [DEMOGRAPHIC_DATA]" at bounding box center [179, 485] width 296 height 17
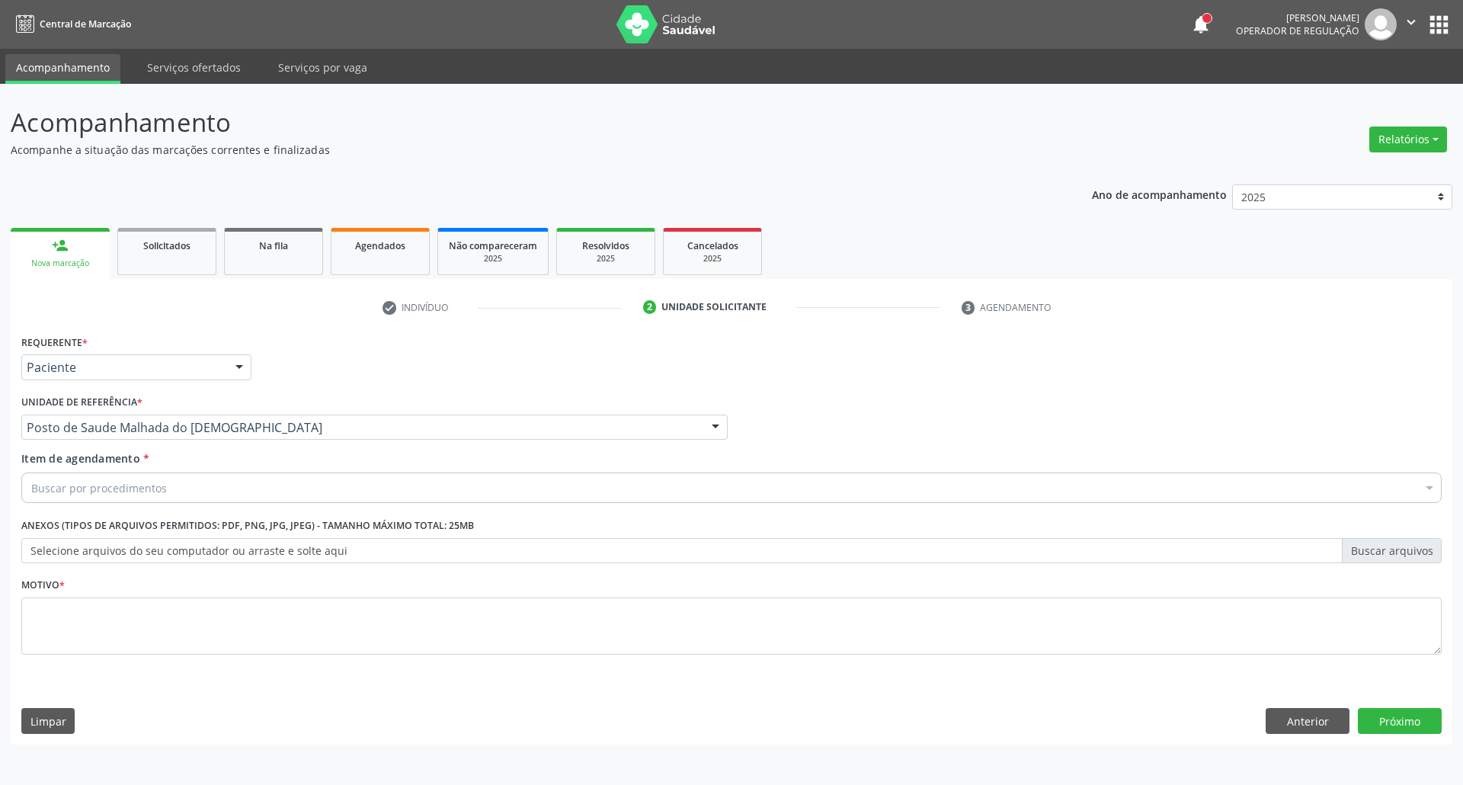
click at [172, 488] on div "Buscar por procedimentos" at bounding box center [731, 487] width 1420 height 30
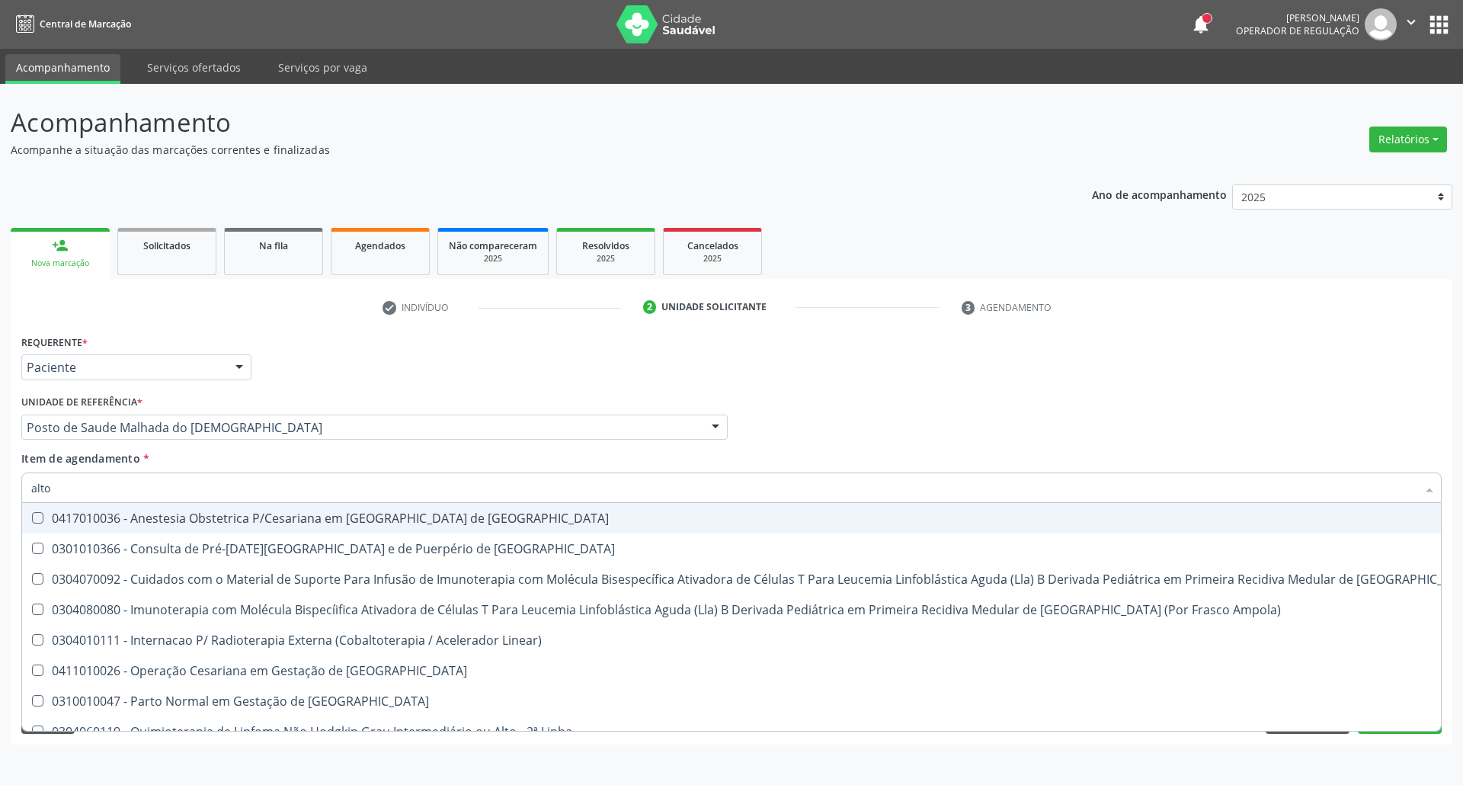
type input "alto r"
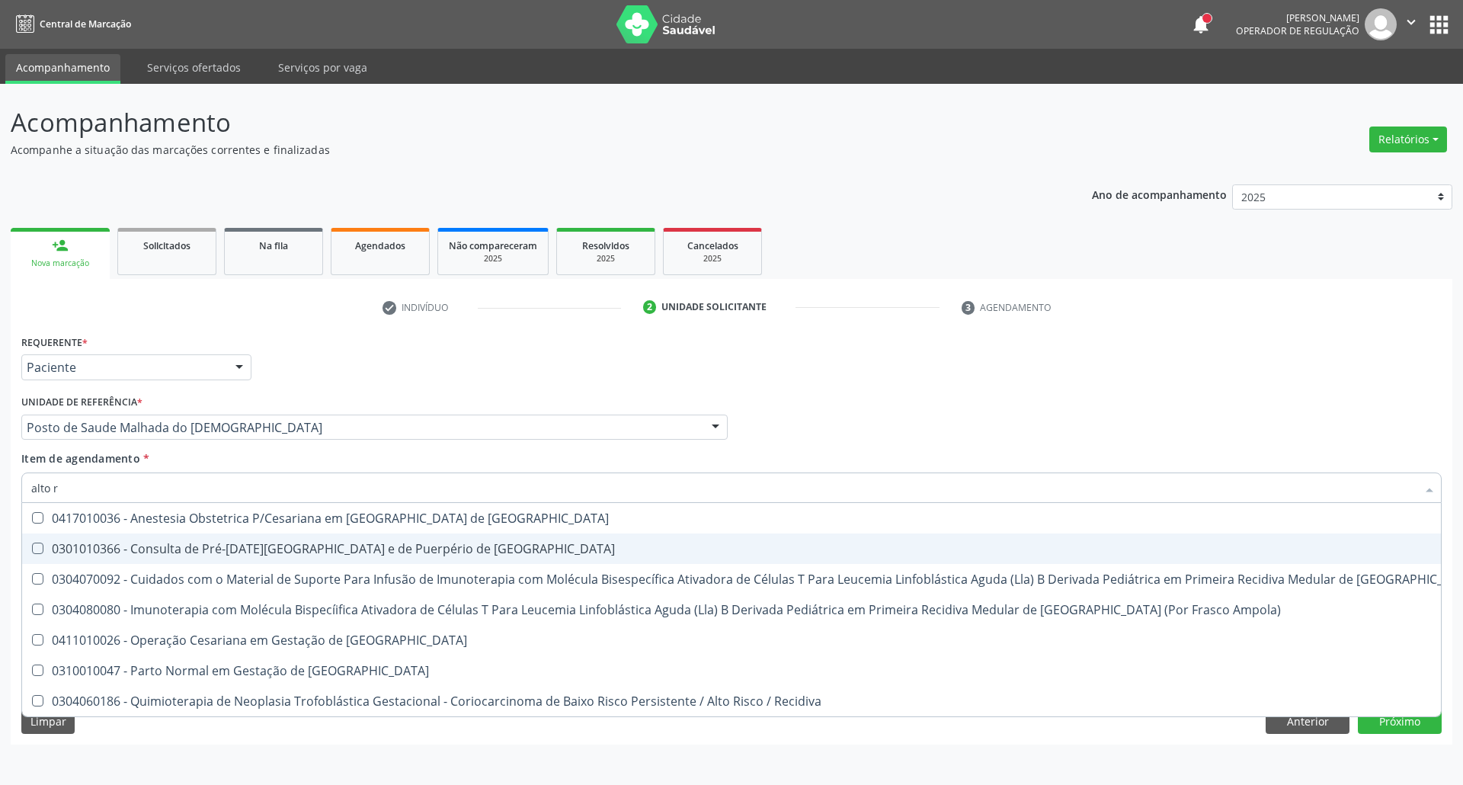
click at [215, 546] on div "0301010366 - Consulta de Pré-[DATE][GEOGRAPHIC_DATA] e de Puerpério de [GEOGRAP…" at bounding box center [813, 548] width 1565 height 12
checkbox Risco "true"
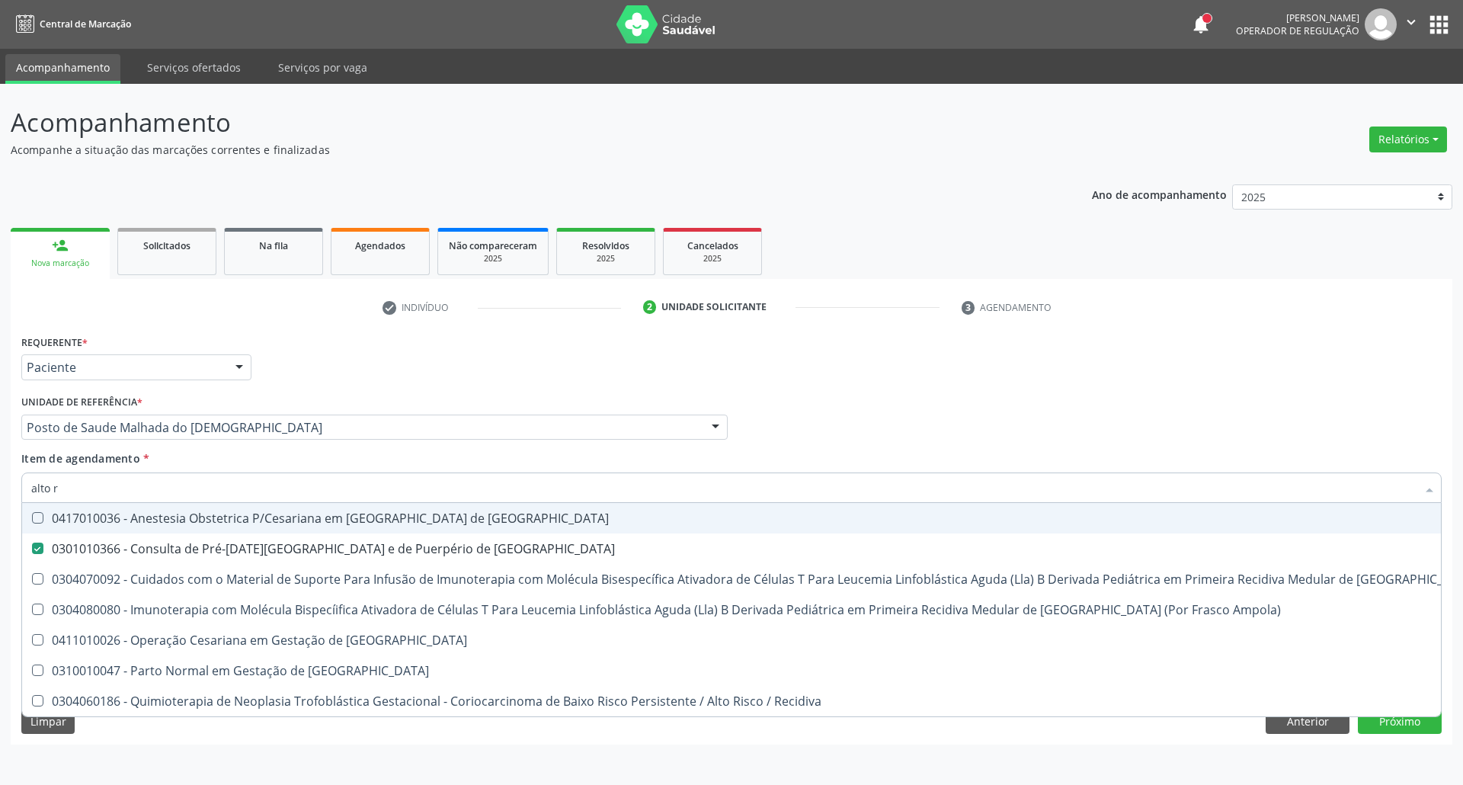
click at [887, 382] on div "Requerente * Paciente Profissional de Saúde Paciente Nenhum resultado encontrad…" at bounding box center [732, 360] width 1428 height 59
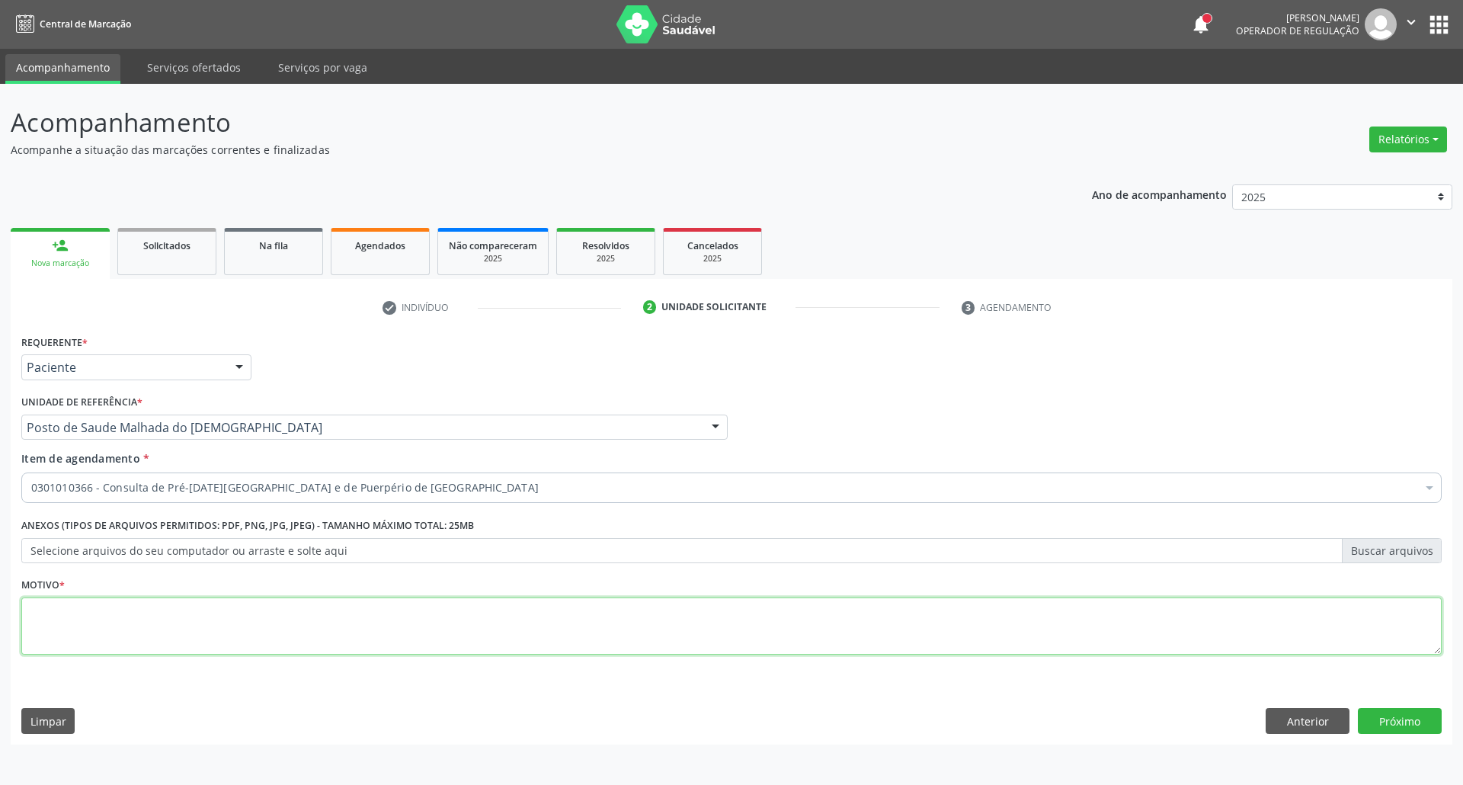
drag, startPoint x: 509, startPoint y: 632, endPoint x: 512, endPoint y: 589, distance: 43.5
click at [507, 626] on textarea at bounding box center [731, 626] width 1420 height 58
type textarea "."
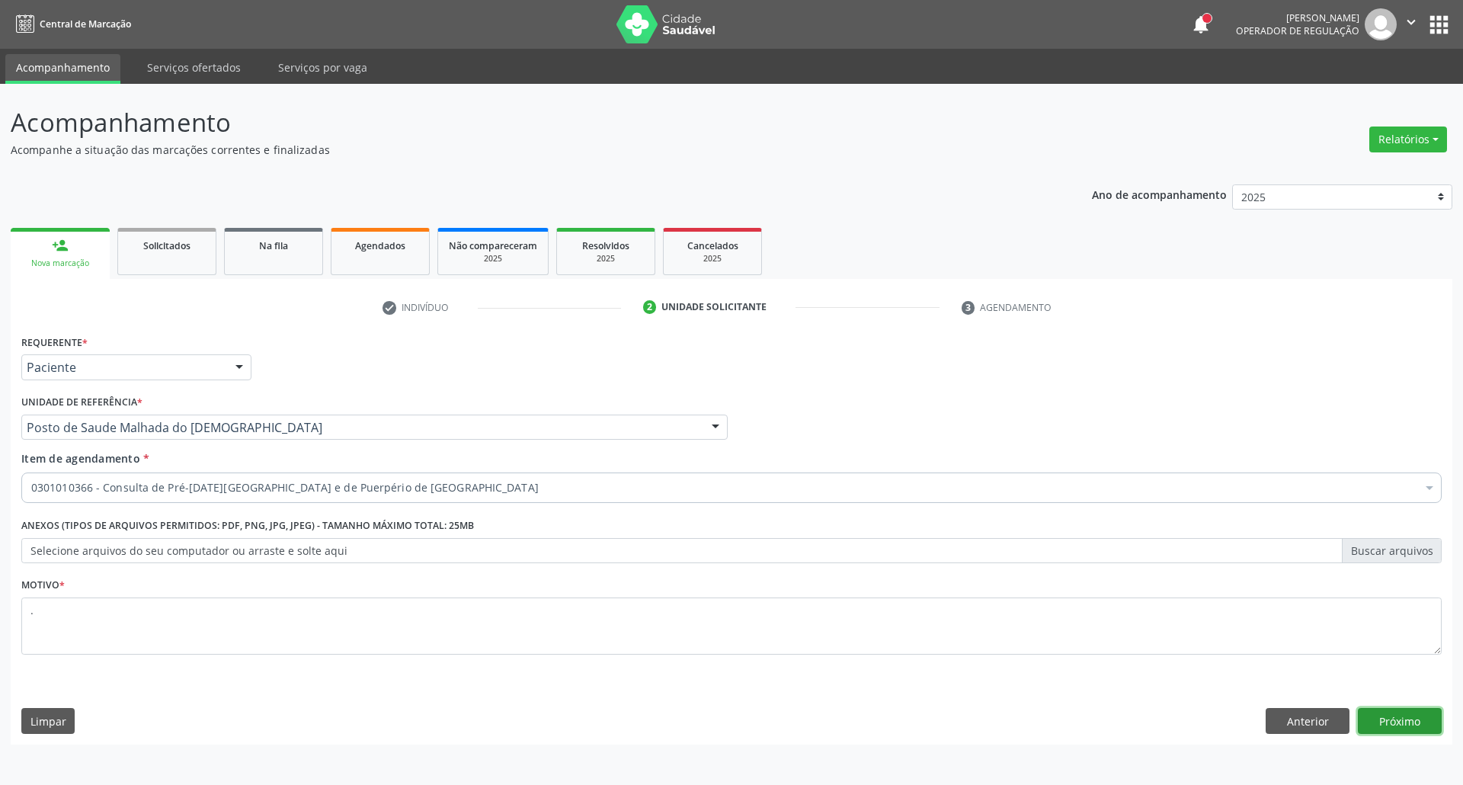
click at [1414, 724] on button "Próximo" at bounding box center [1400, 721] width 84 height 26
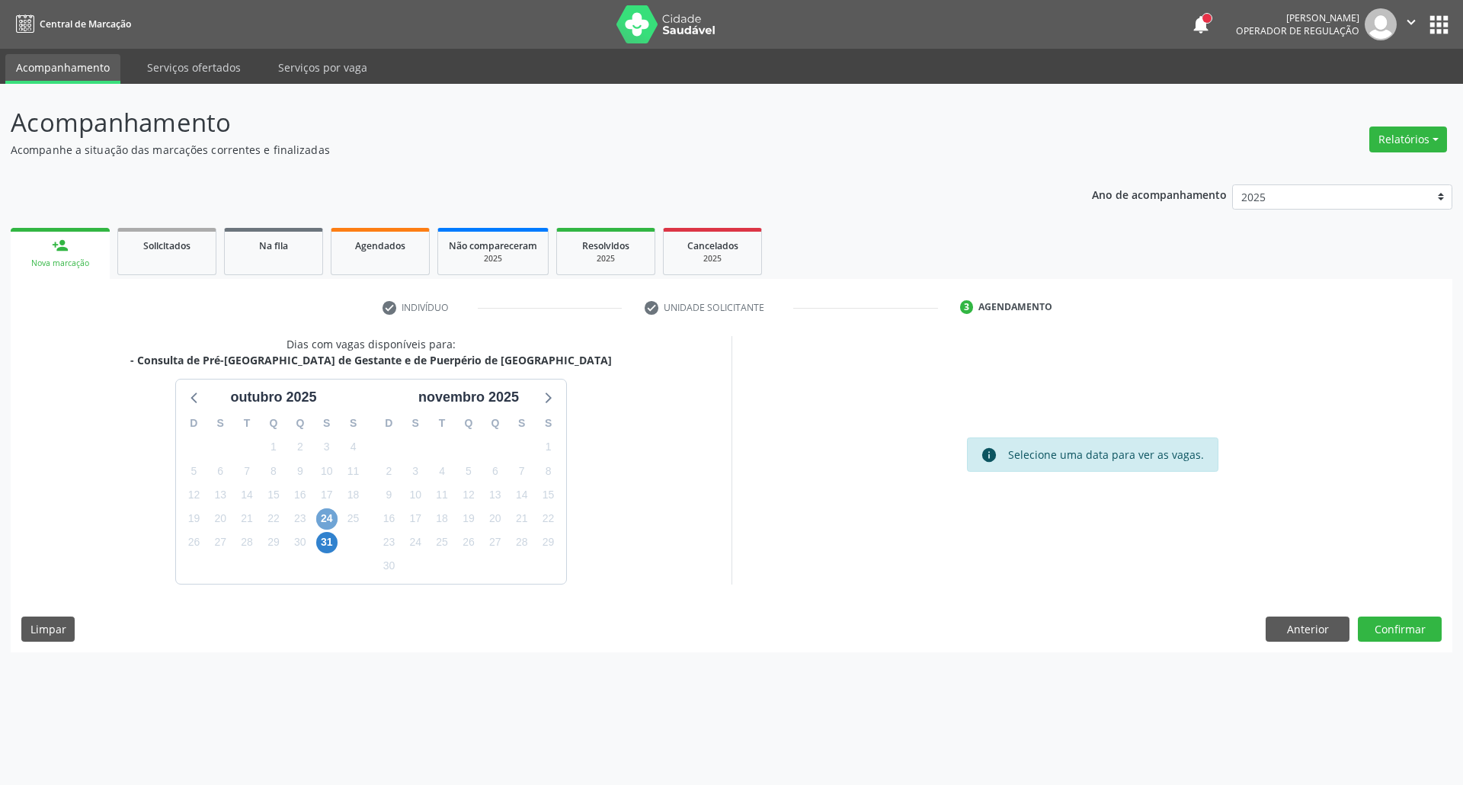
click at [329, 518] on span "24" at bounding box center [326, 518] width 21 height 21
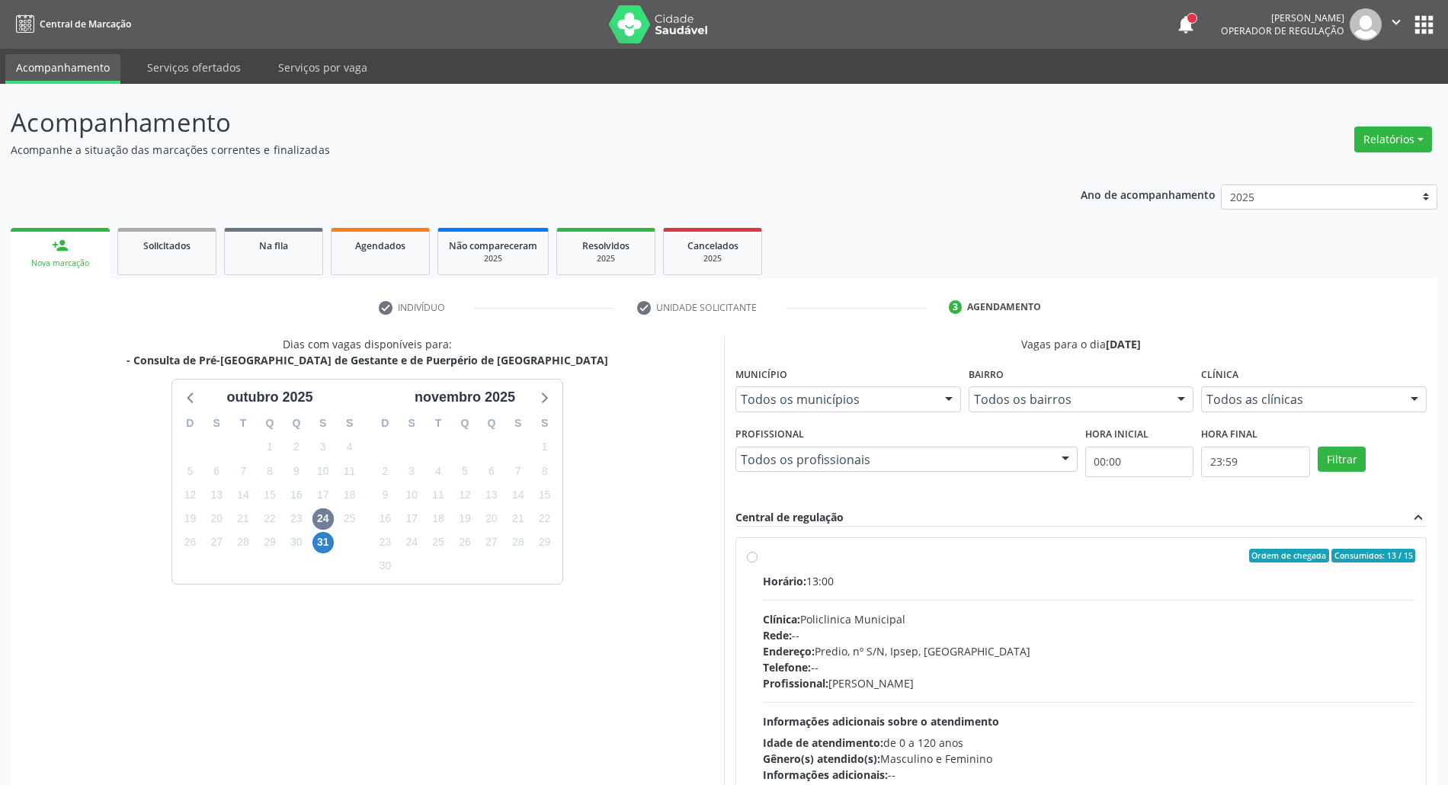
click at [904, 592] on div "Horário: 13:00 Clínica: Policlinica Municipal Rede: -- Endereço: Predio, nº S/N…" at bounding box center [1089, 678] width 652 height 210
click at [757, 562] on input "Ordem de chegada Consumidos: 13 / 15 Horário: 13:00 Clínica: Policlinica Munici…" at bounding box center [752, 556] width 11 height 14
radio input "true"
click at [903, 585] on div "Horário: 13:00" at bounding box center [1089, 581] width 652 height 16
click at [757, 562] on input "Ordem de chegada Consumidos: 13 / 15 Horário: 13:00 Clínica: Policlinica Munici…" at bounding box center [752, 556] width 11 height 14
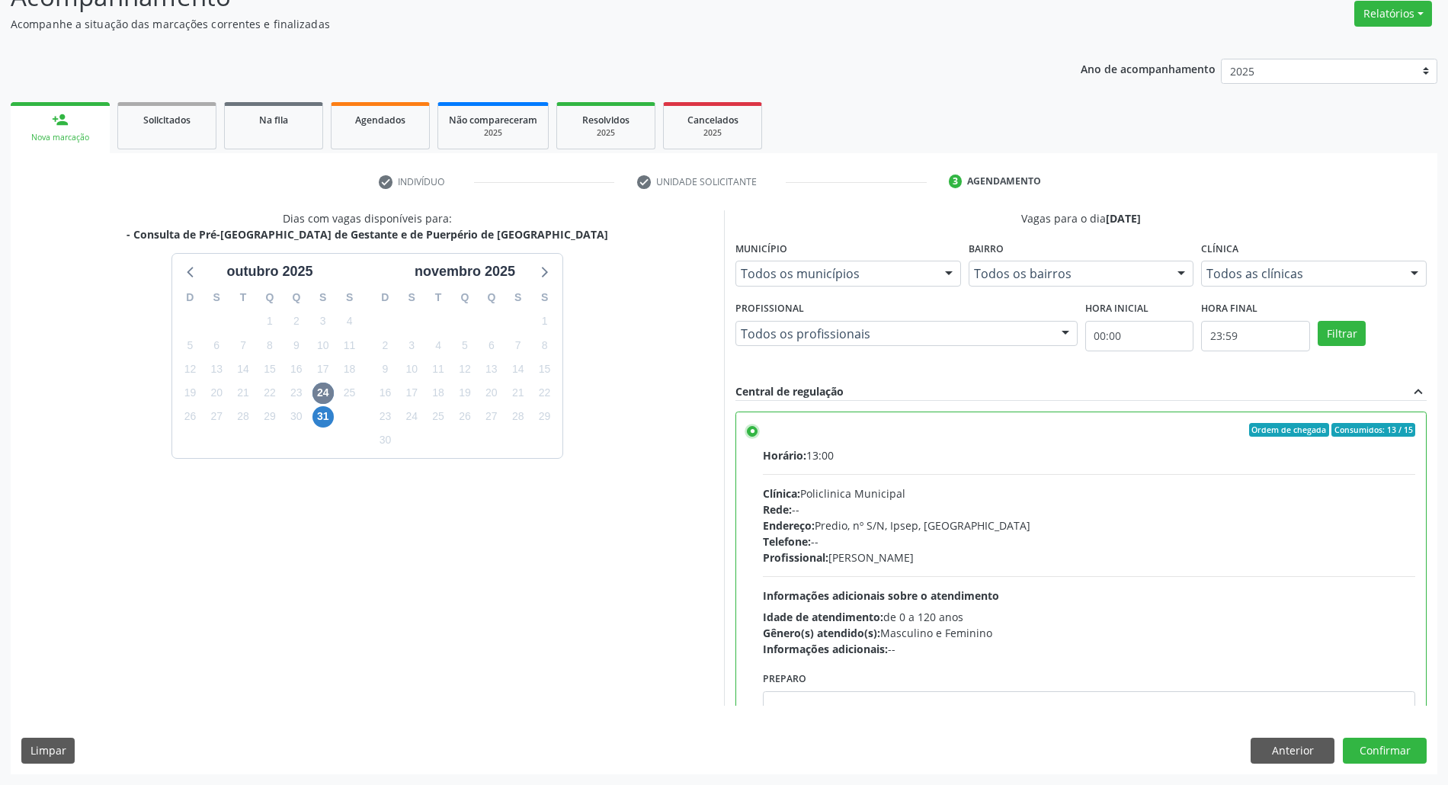
scroll to position [345, 0]
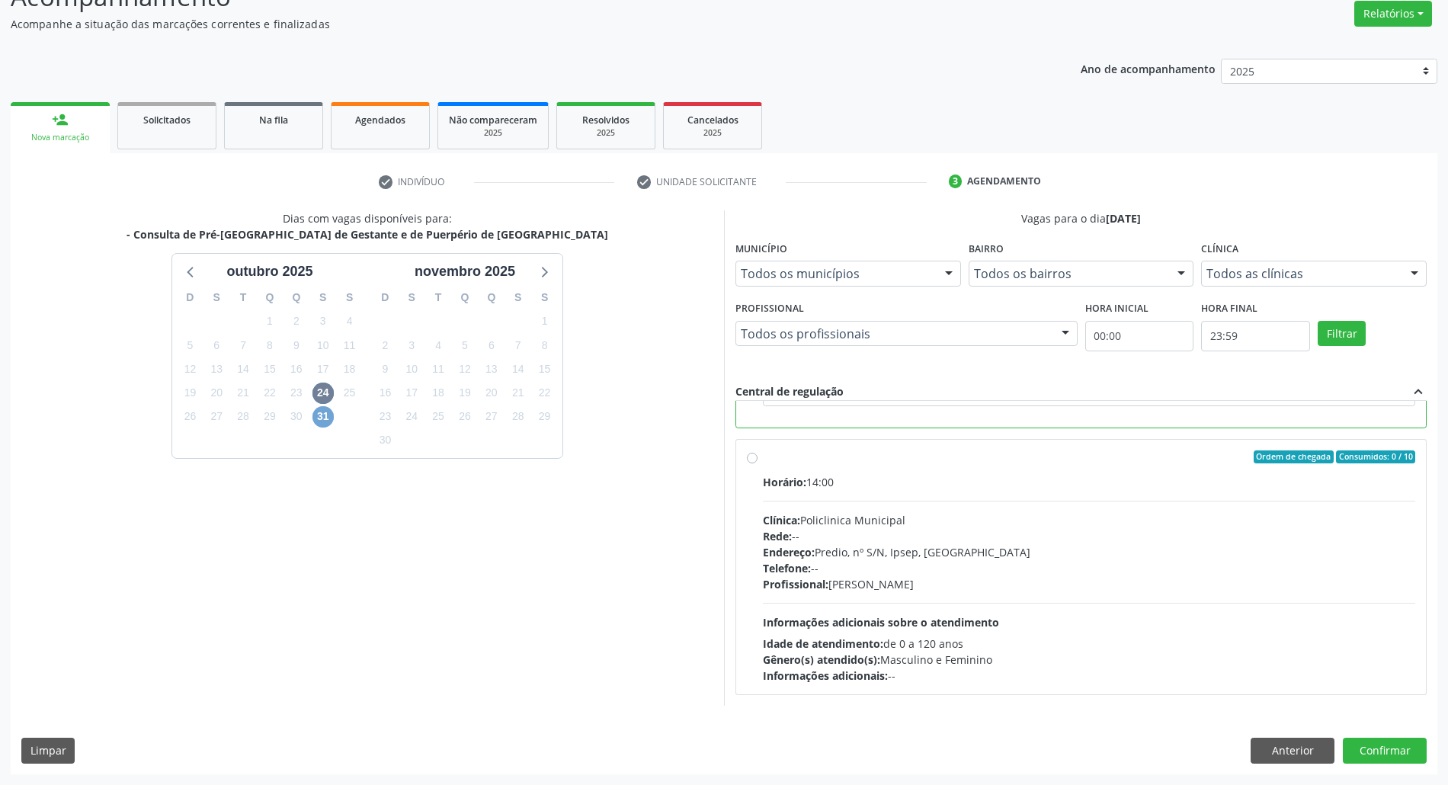
click at [318, 416] on span "31" at bounding box center [322, 416] width 21 height 21
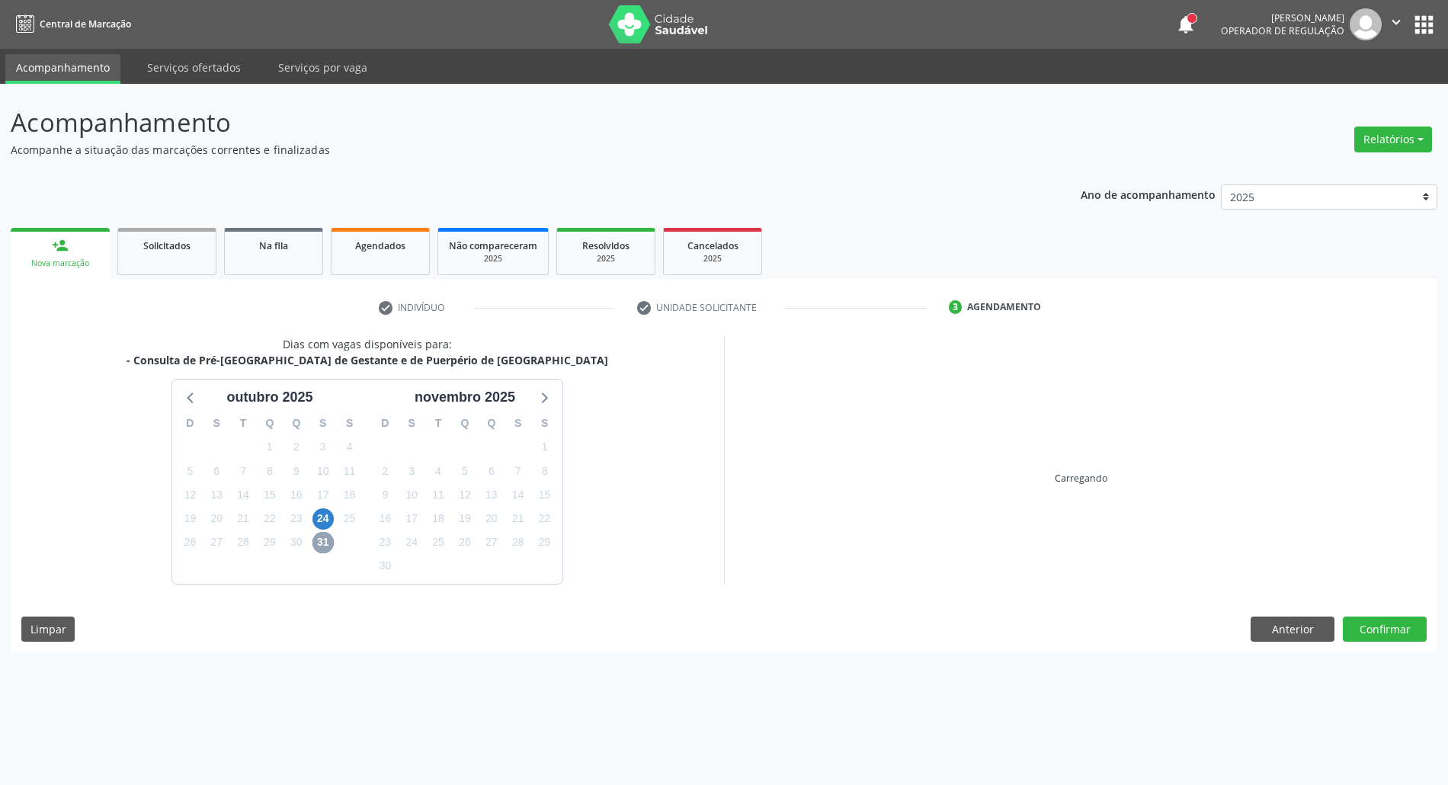
scroll to position [0, 0]
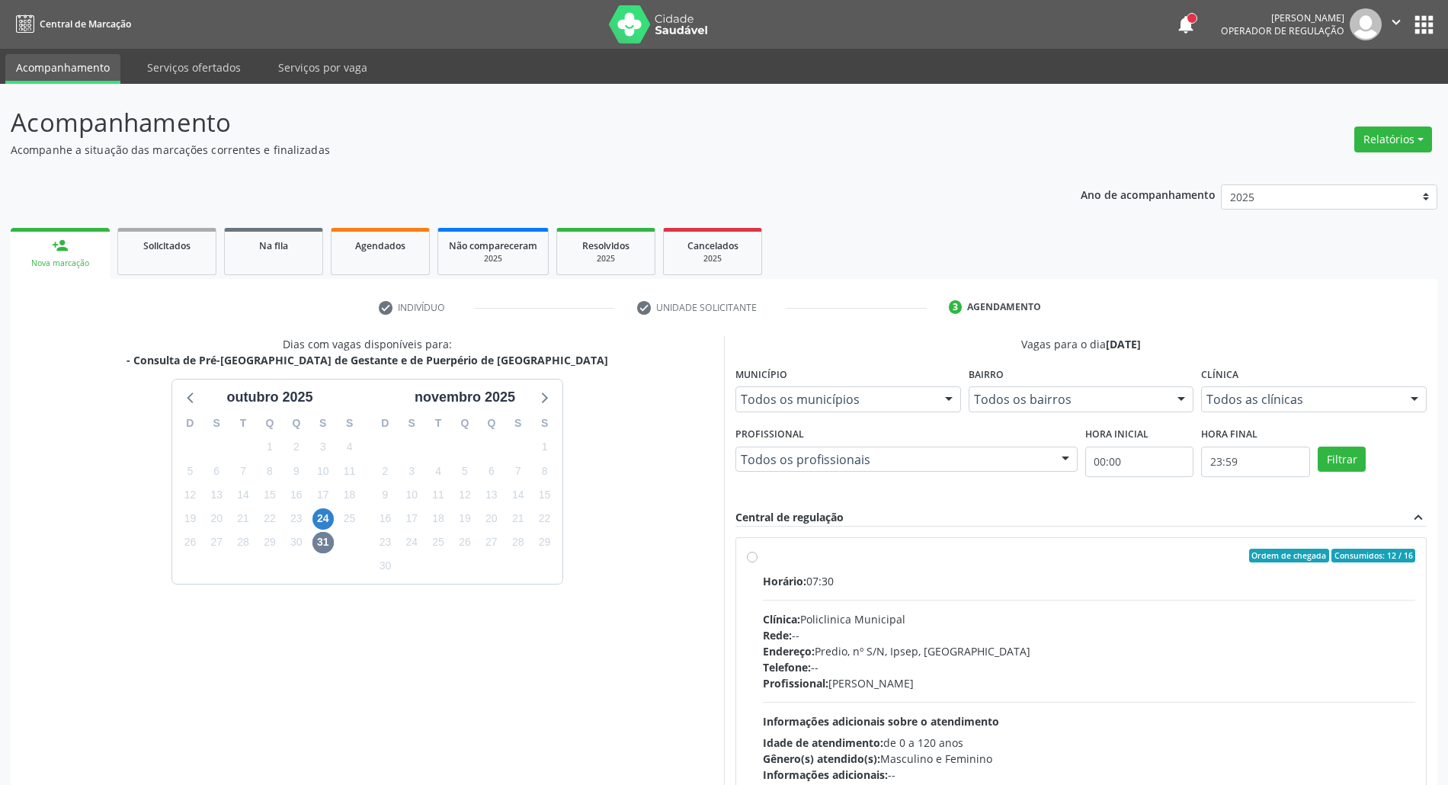
drag, startPoint x: 990, startPoint y: 594, endPoint x: 990, endPoint y: 583, distance: 11.4
click at [990, 593] on div "Horário: 07:30 Clínica: Policlinica Municipal Rede: -- Endereço: Predio, nº S/N…" at bounding box center [1089, 678] width 652 height 210
click at [757, 562] on input "Ordem de chegada Consumidos: 12 / 16 Horário: 07:30 Clínica: Policlinica Munici…" at bounding box center [752, 556] width 11 height 14
radio input "true"
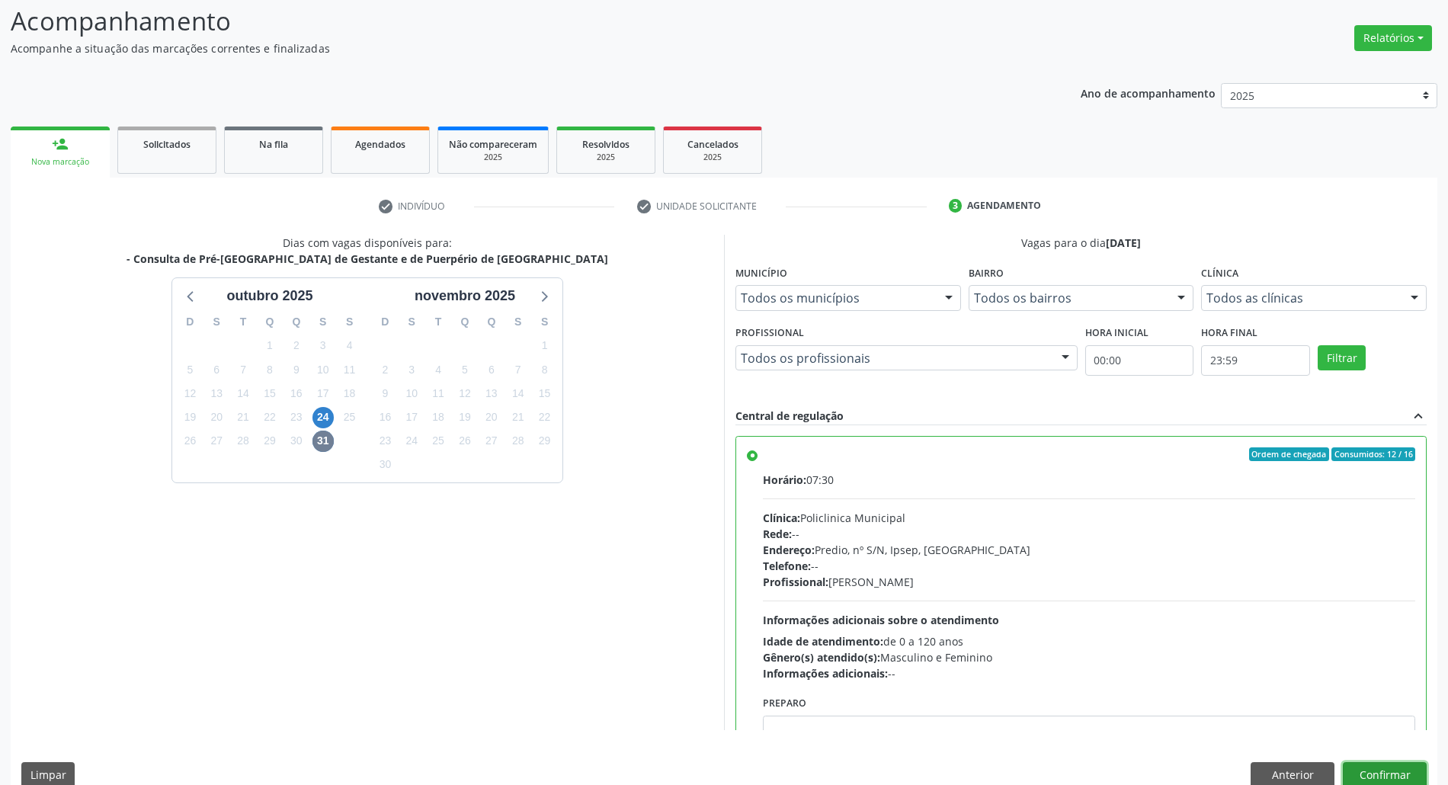
click at [1379, 771] on button "Confirmar" at bounding box center [1385, 775] width 84 height 26
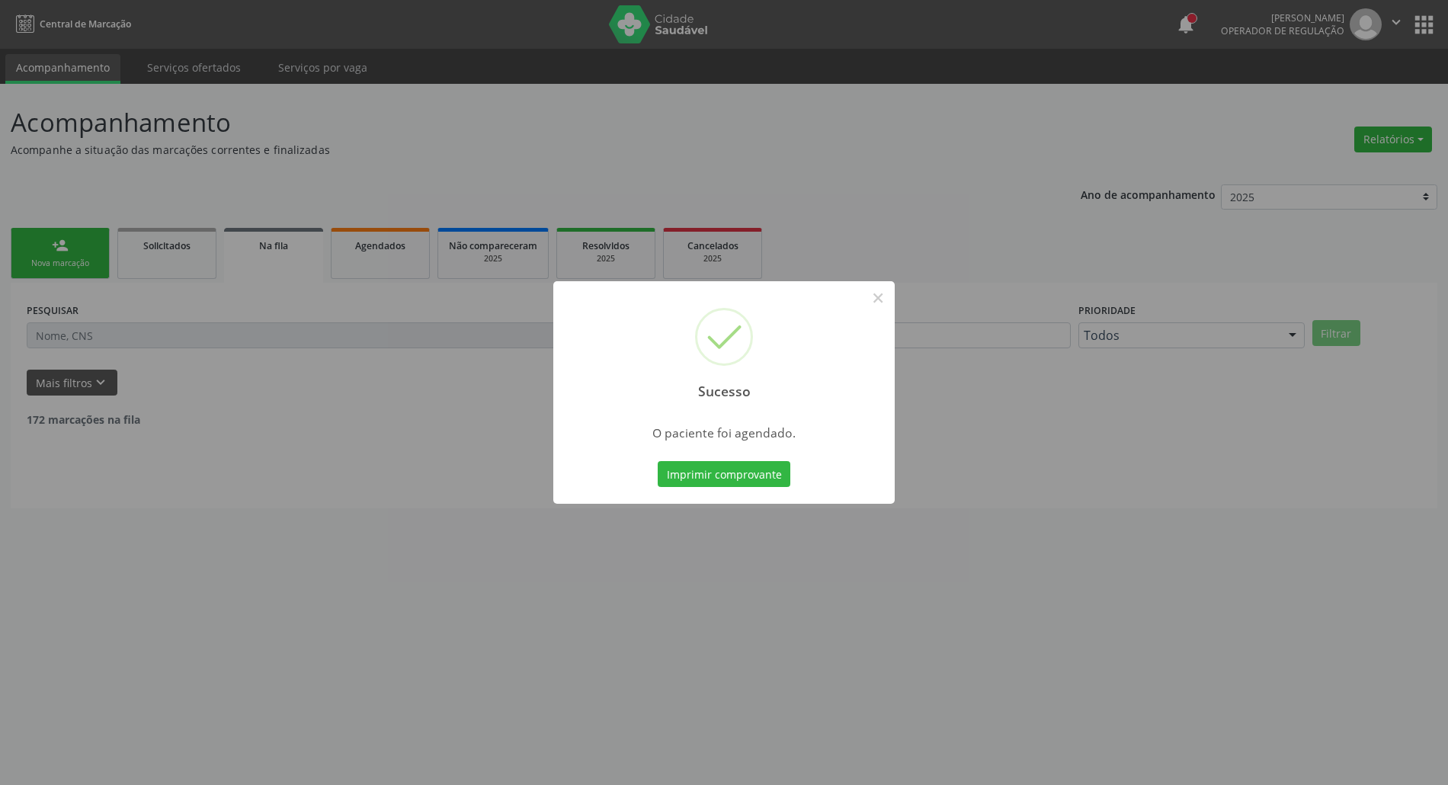
scroll to position [0, 0]
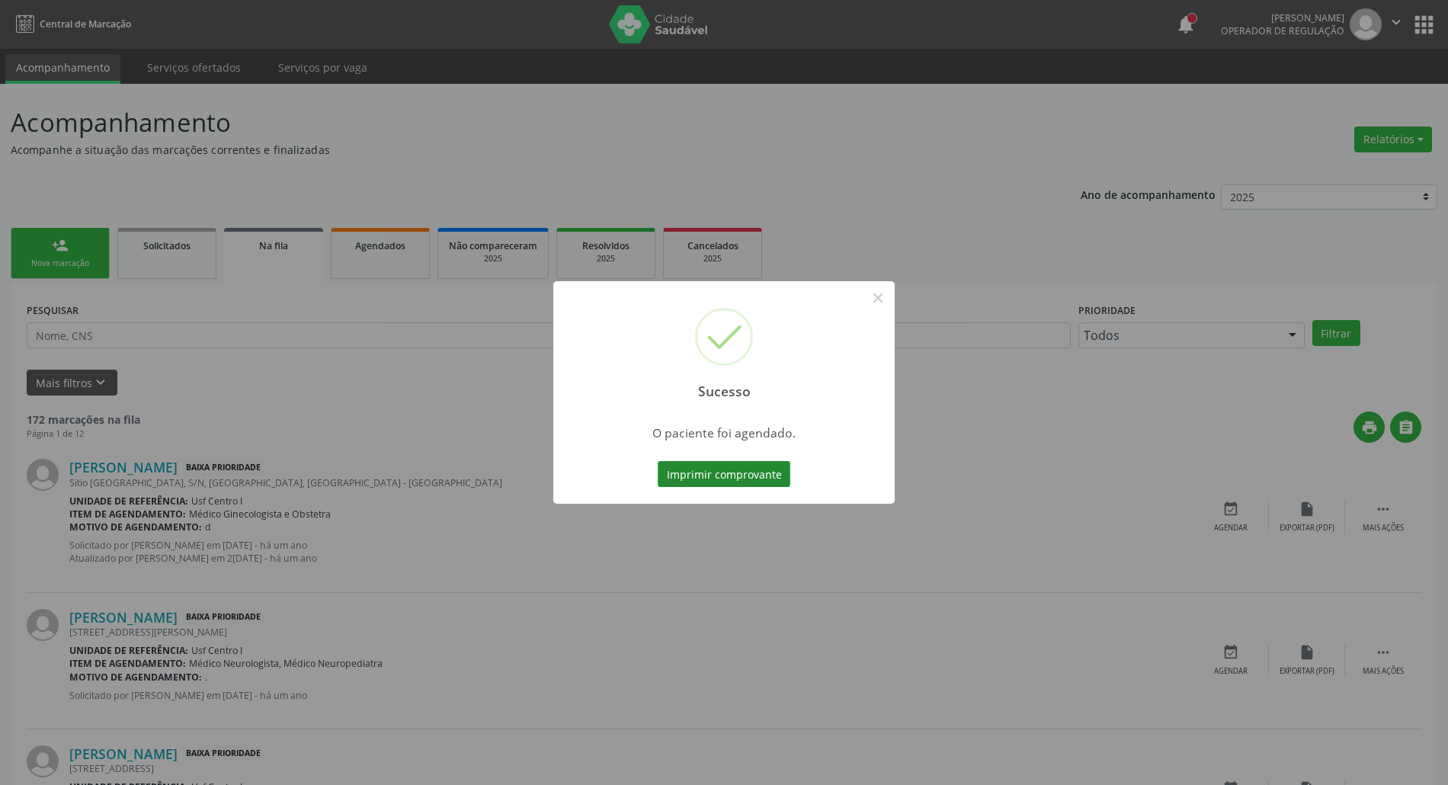
click at [696, 469] on button "Imprimir comprovante" at bounding box center [724, 474] width 133 height 26
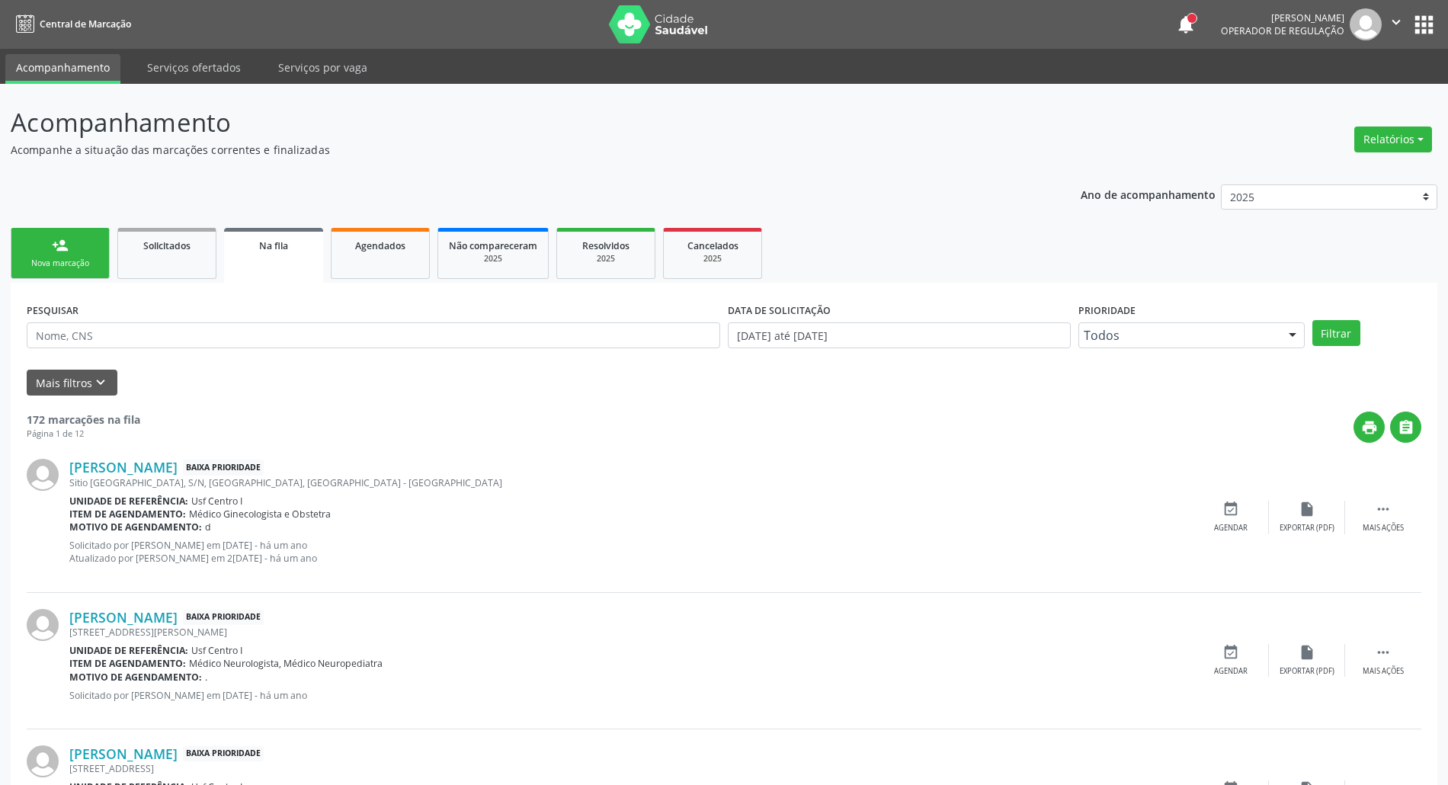
click at [68, 248] on div "person_add" at bounding box center [60, 245] width 17 height 17
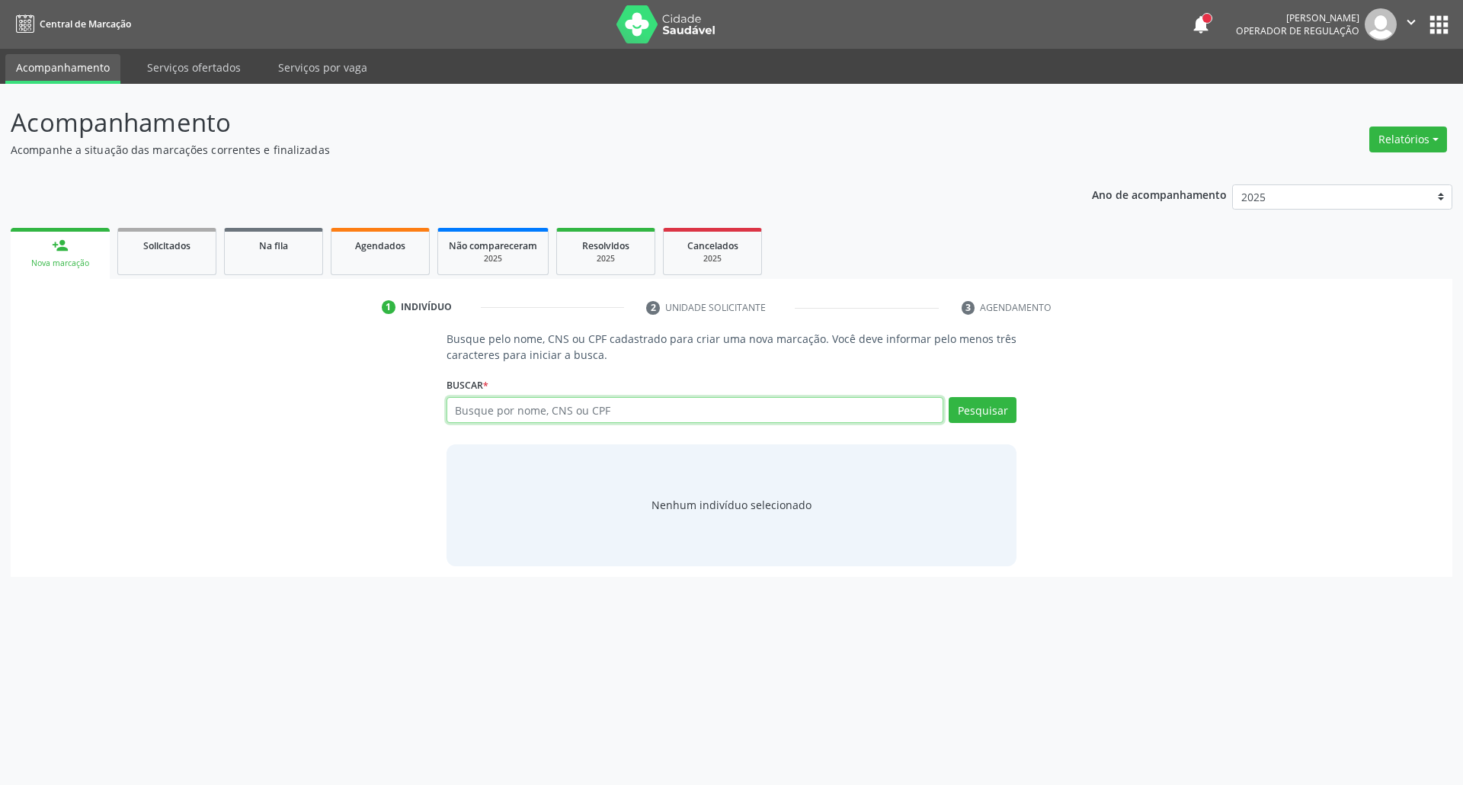
click at [576, 422] on input "text" at bounding box center [695, 410] width 498 height 26
type input "09227361497"
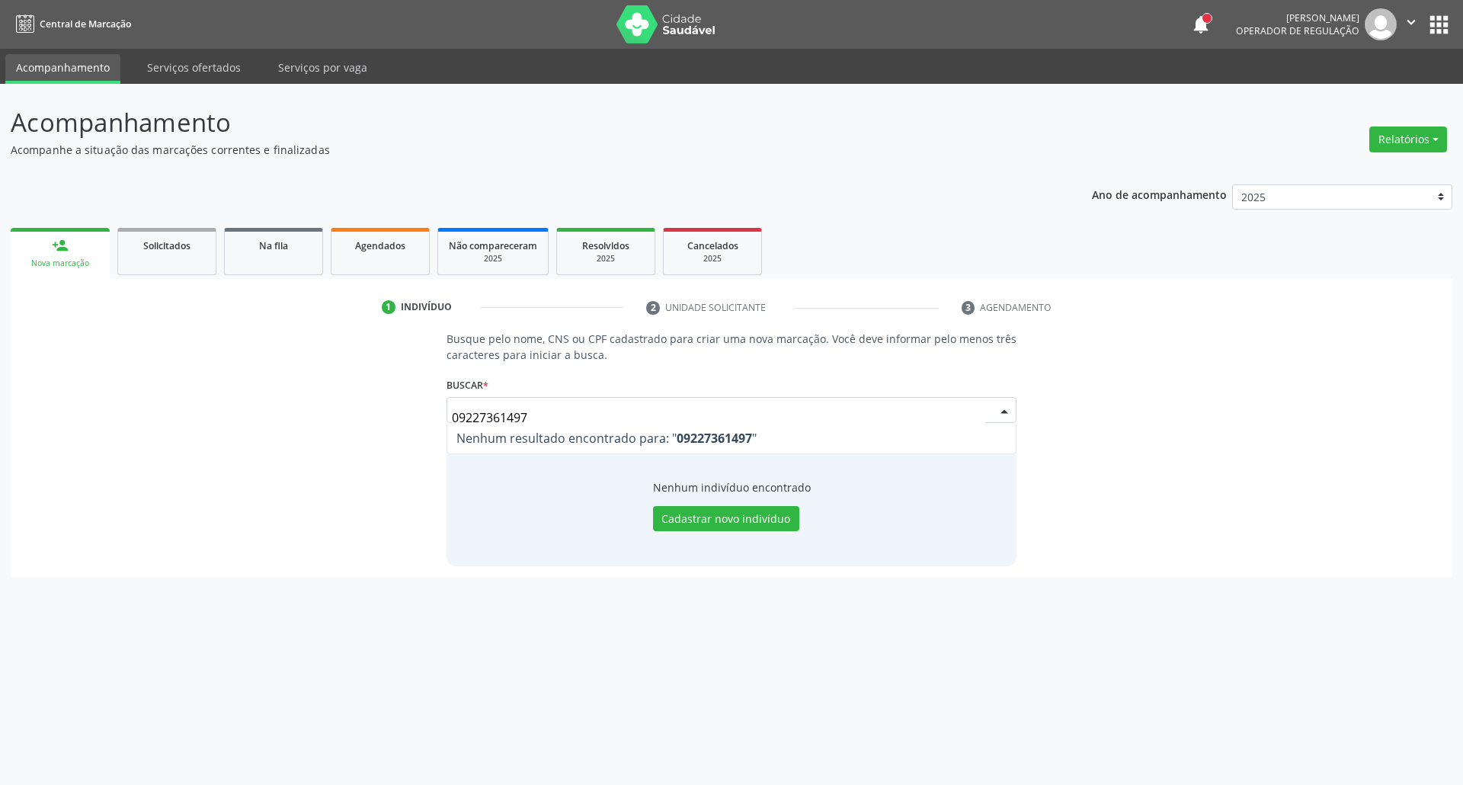
drag, startPoint x: 531, startPoint y: 414, endPoint x: 69, endPoint y: 419, distance: 462.5
click at [89, 422] on div "Busque pelo nome, CNS ou CPF cadastrado para criar uma nova marcação. Você deve…" at bounding box center [731, 448] width 1420 height 235
type input "704604150084221"
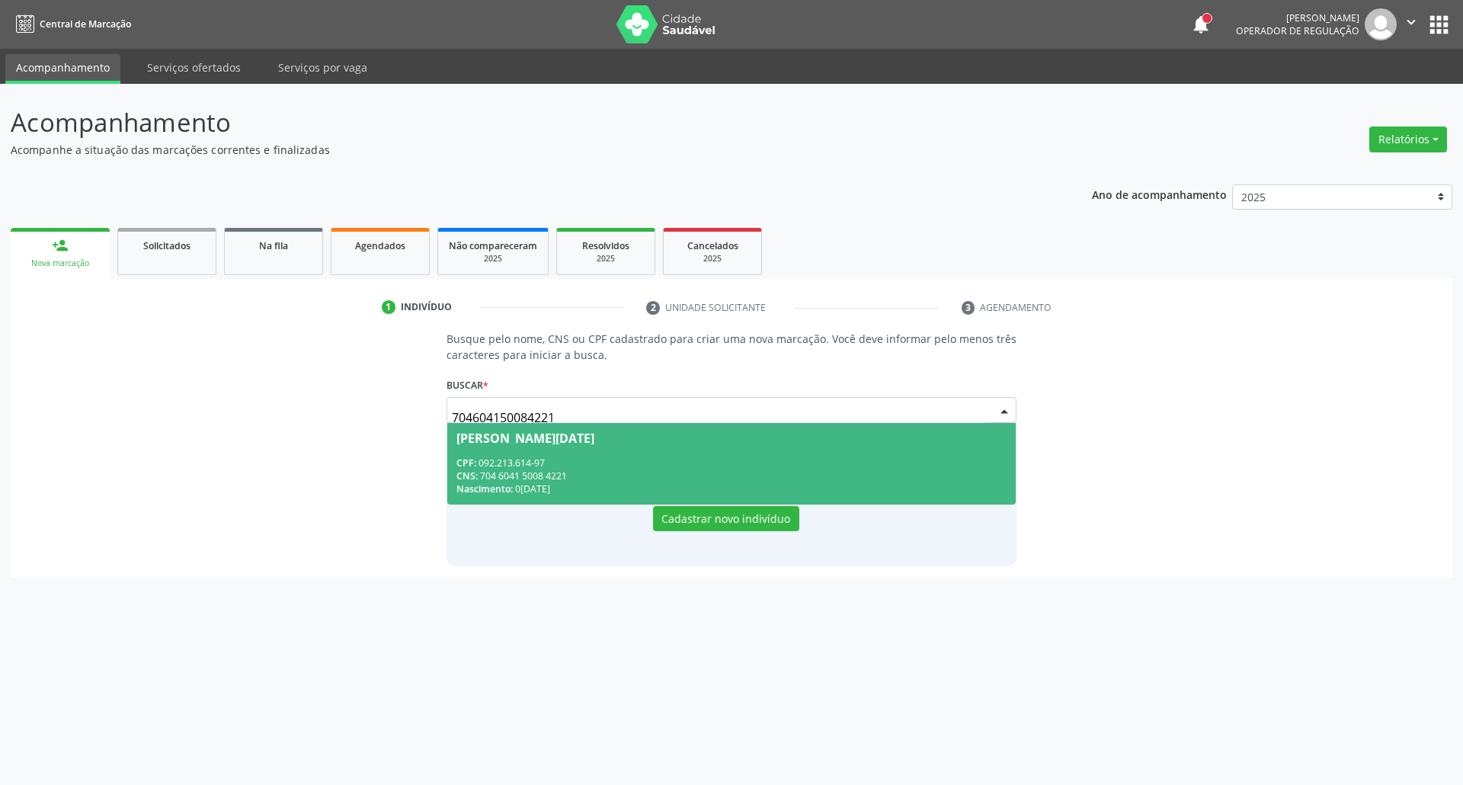
click at [528, 455] on span "[PERSON_NAME][DATE] CPF: 092.213.614-97 CNS: 704 6041 5008 4221 Nascimento: [DA…" at bounding box center [731, 464] width 569 height 82
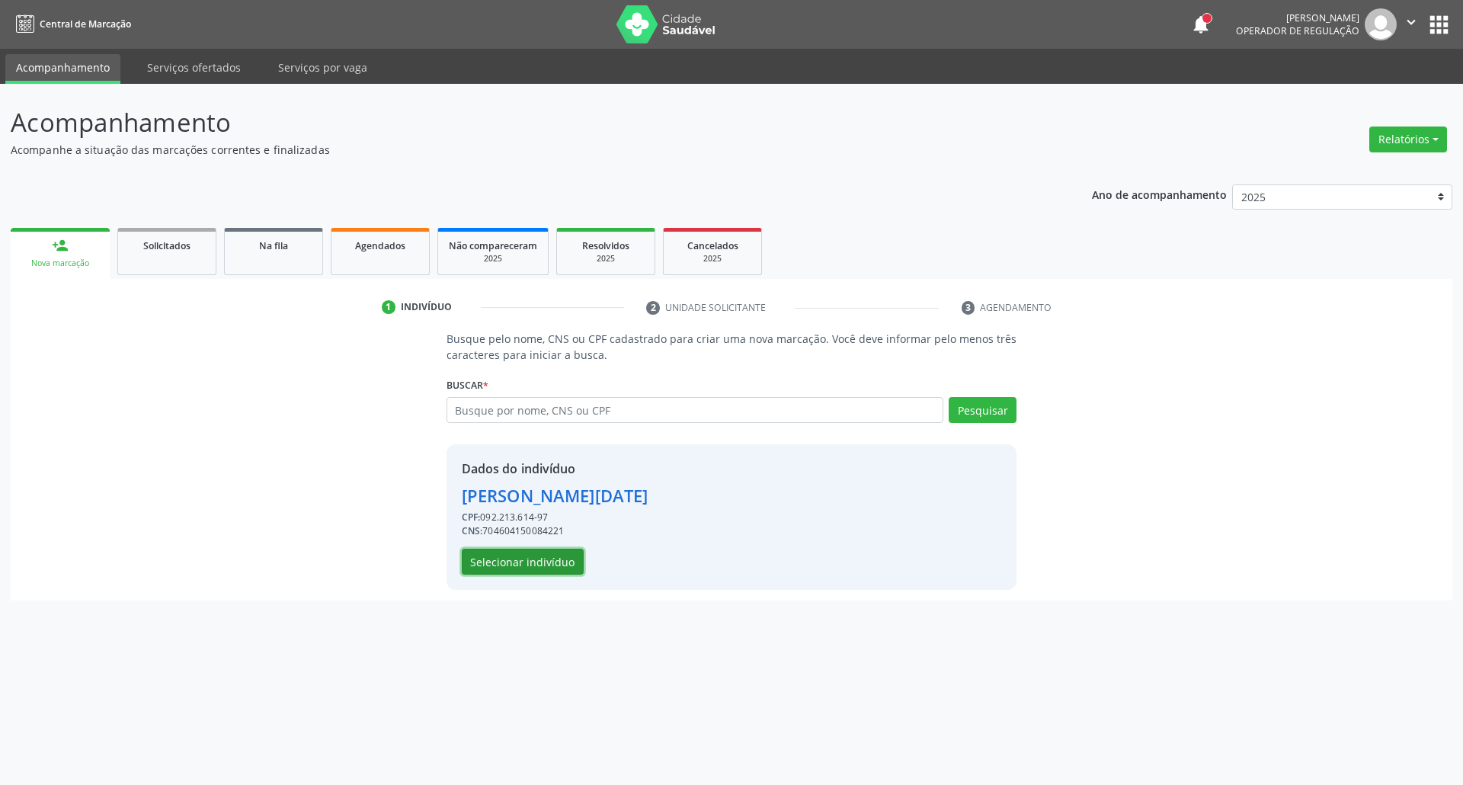
click at [561, 562] on button "Selecionar indivíduo" at bounding box center [523, 562] width 122 height 26
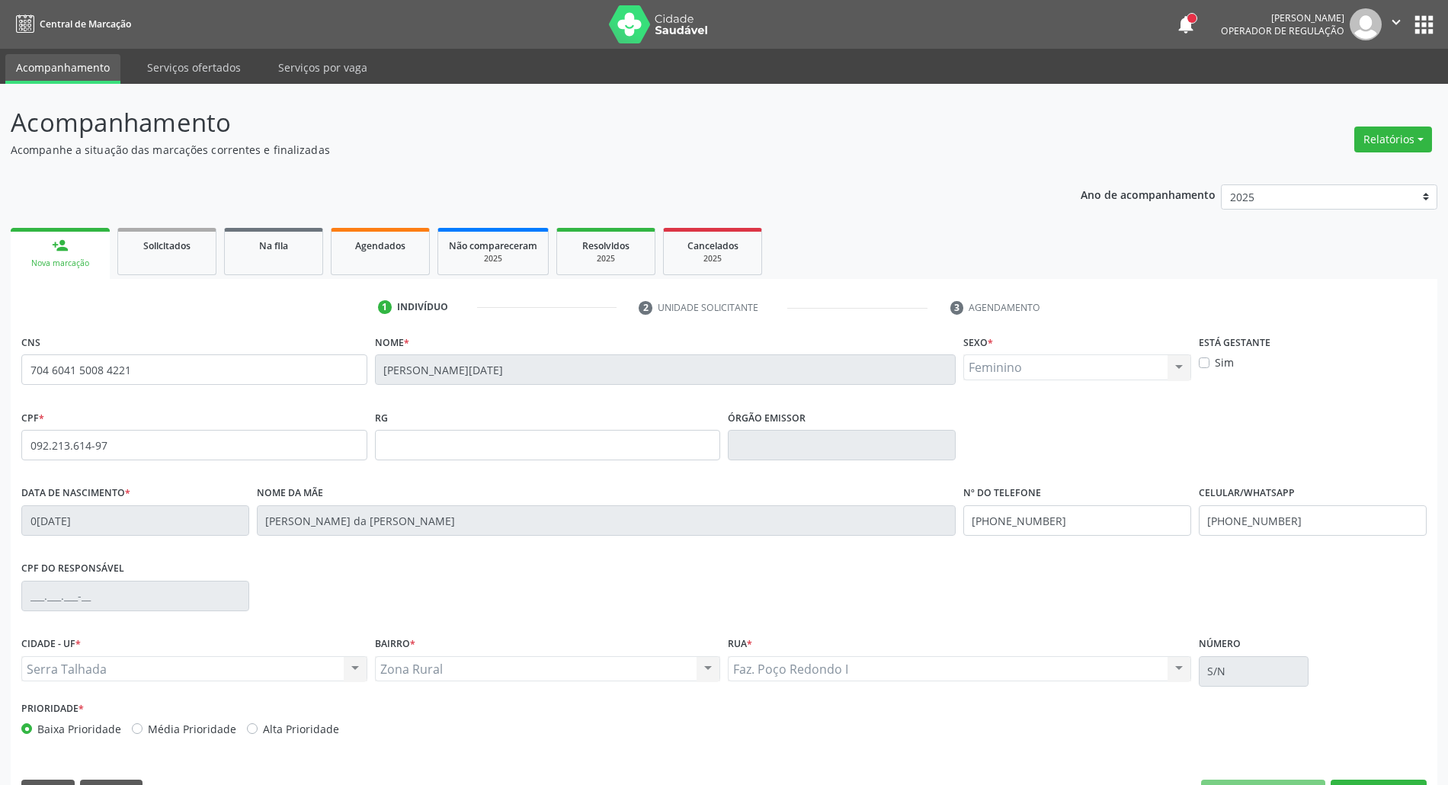
scroll to position [41, 0]
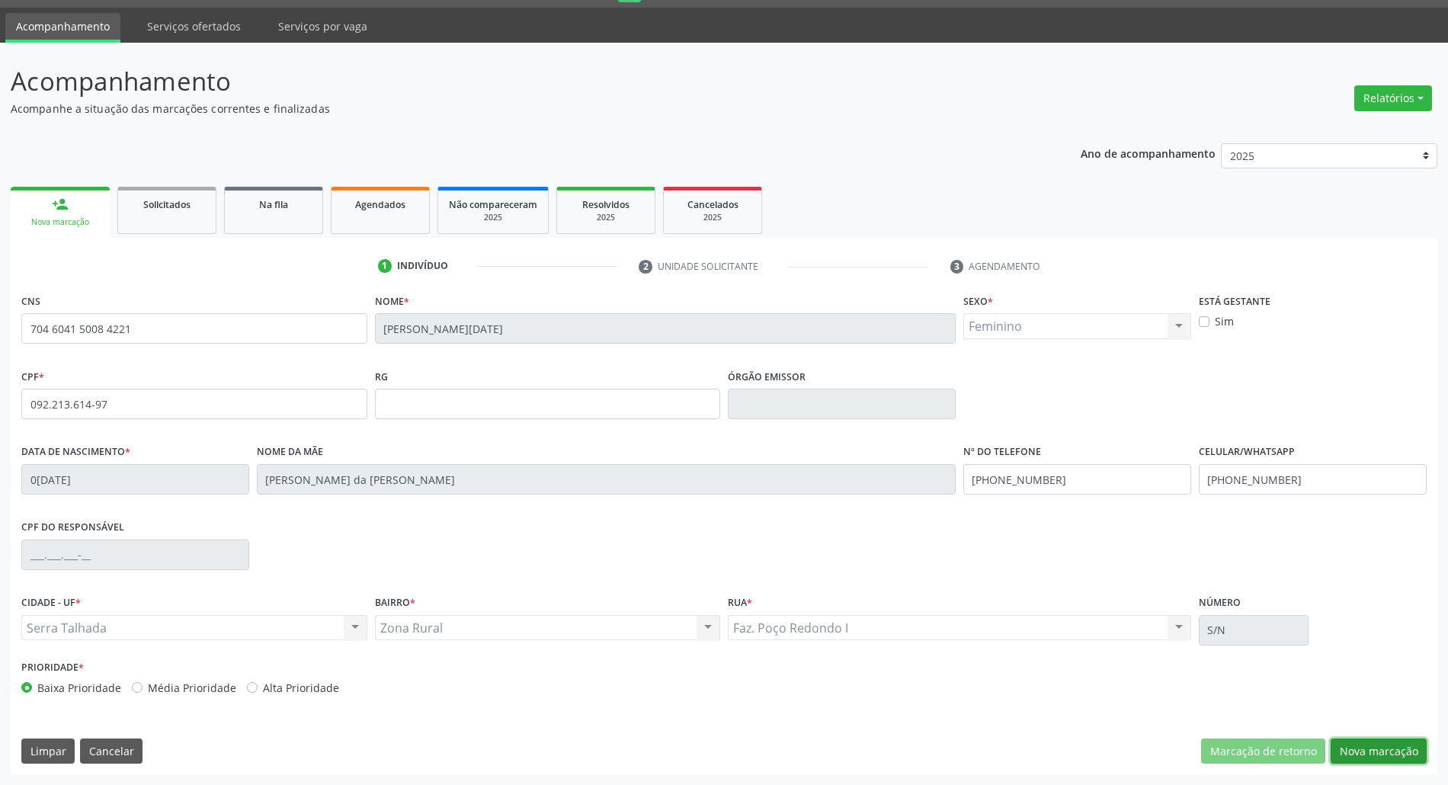
click at [1342, 751] on button "Nova marcação" at bounding box center [1378, 751] width 96 height 26
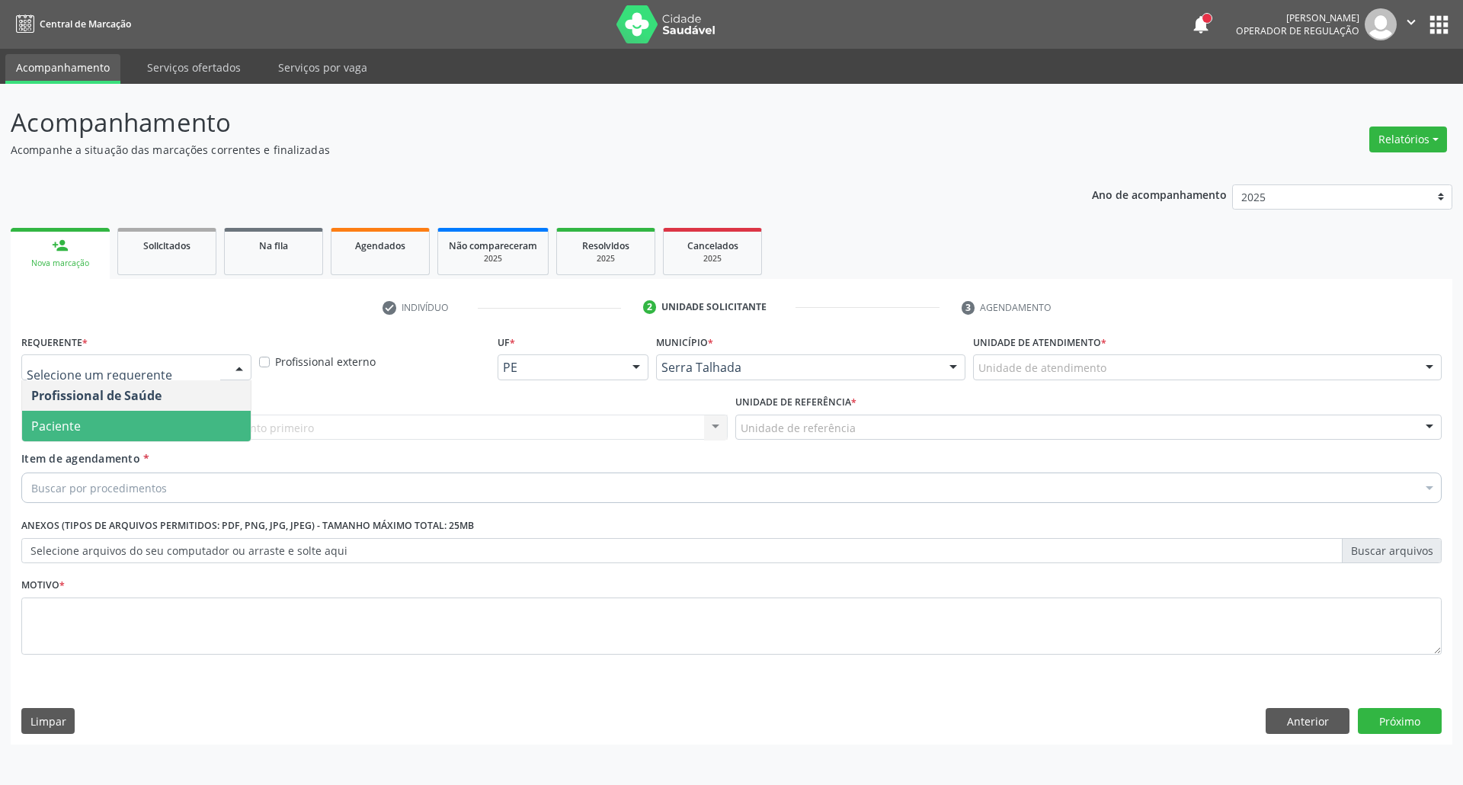
click at [89, 427] on span "Paciente" at bounding box center [136, 426] width 229 height 30
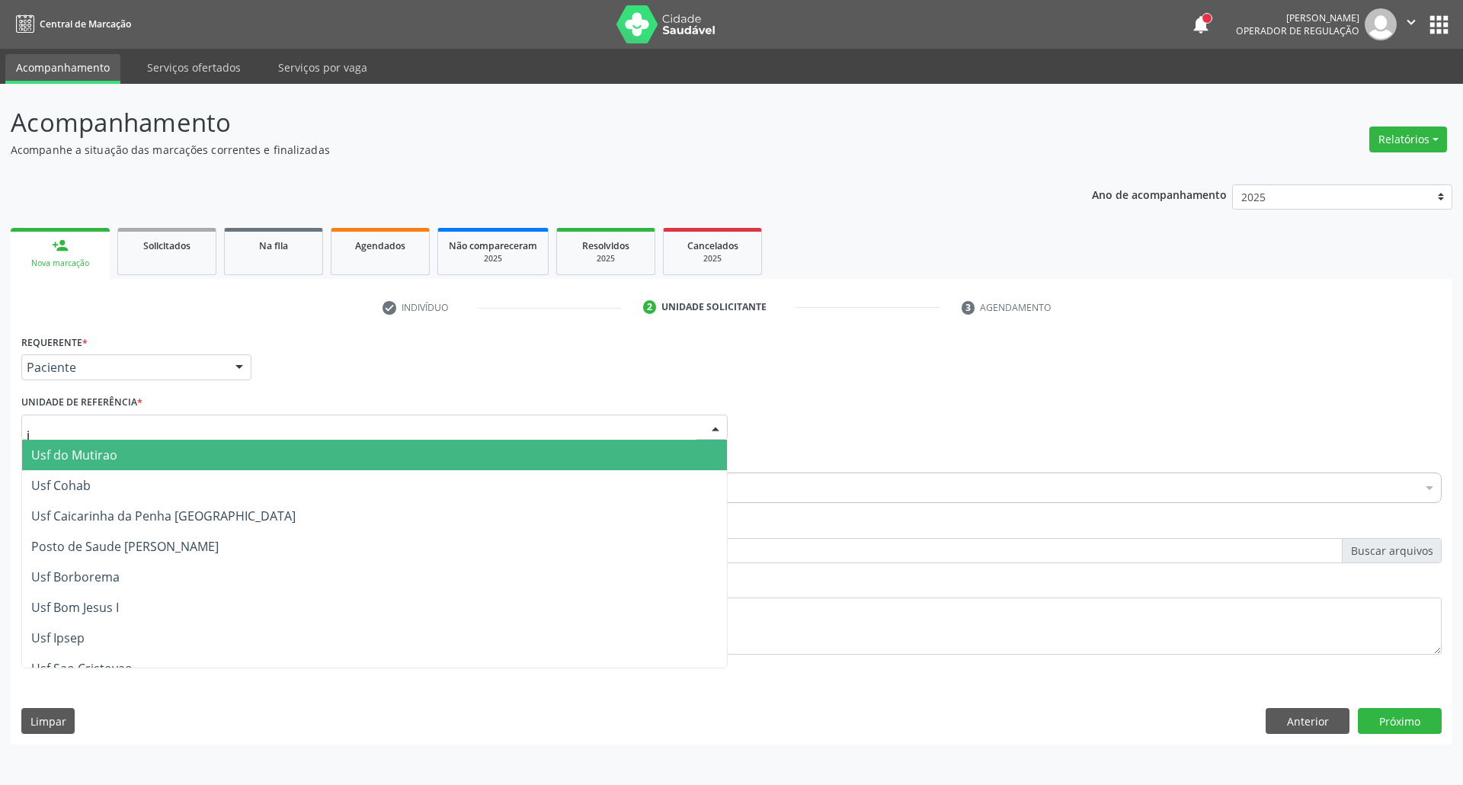
type input "ju"
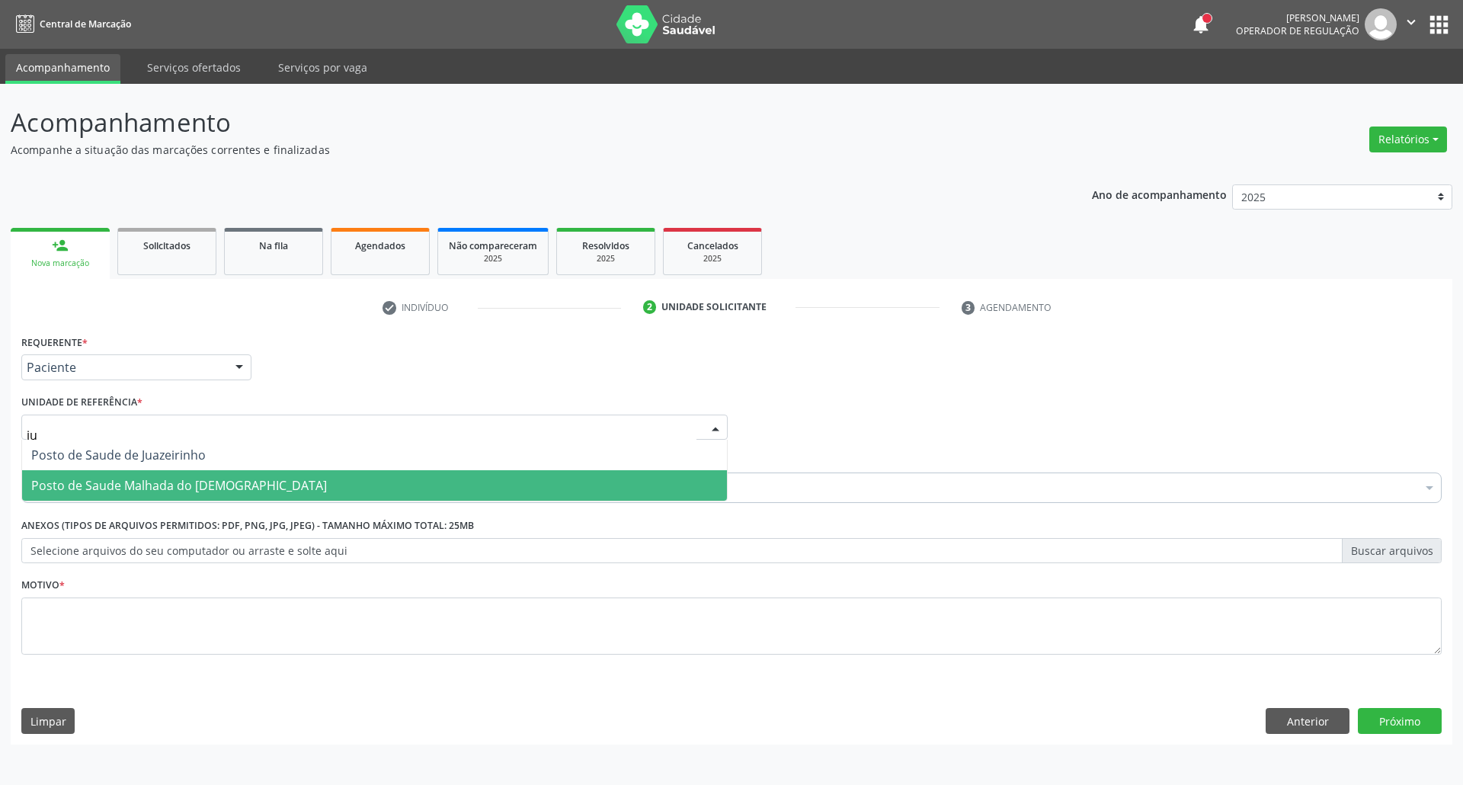
click at [75, 488] on span "Posto de Saude Malhada do [DEMOGRAPHIC_DATA]" at bounding box center [179, 485] width 296 height 17
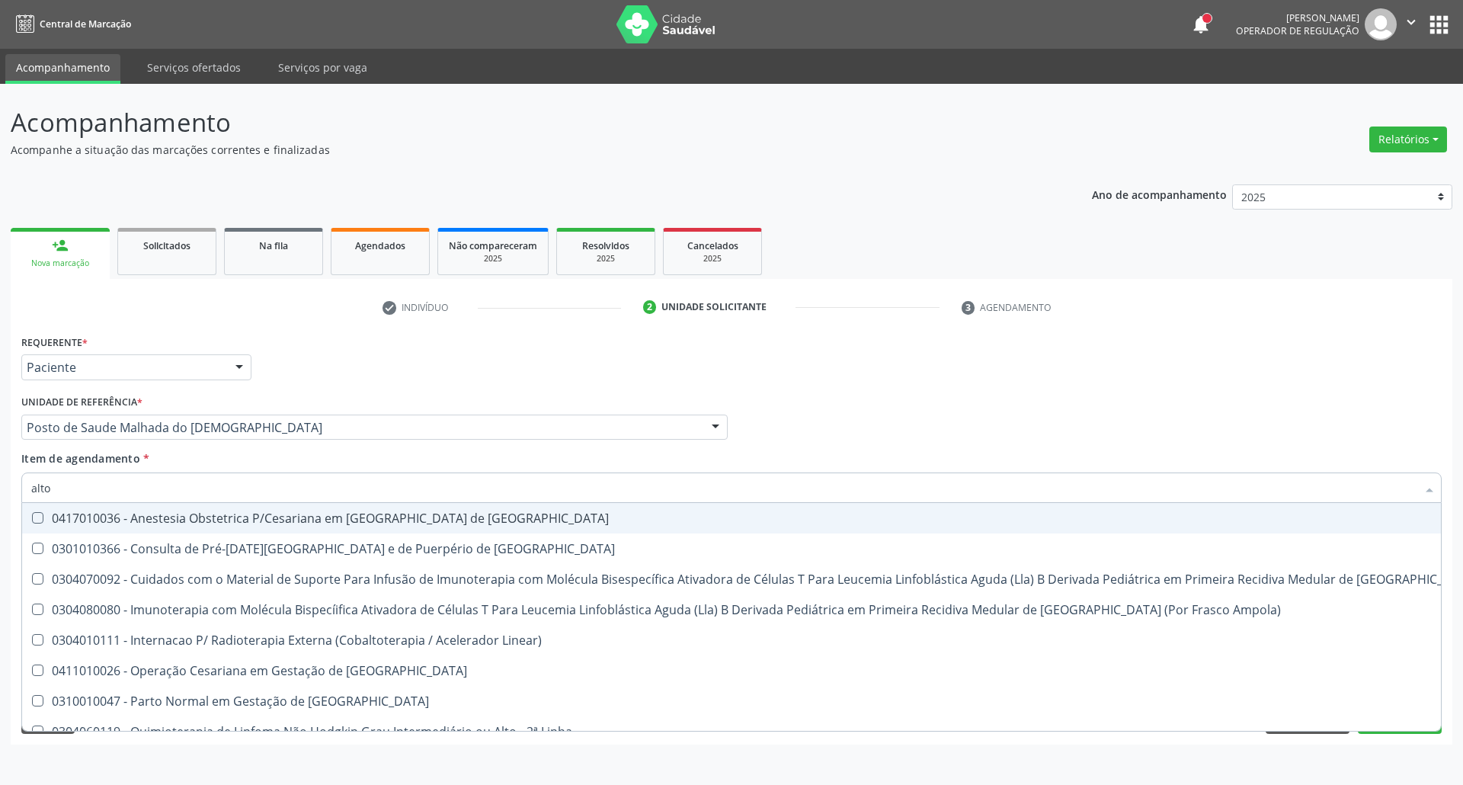
type input "alto r"
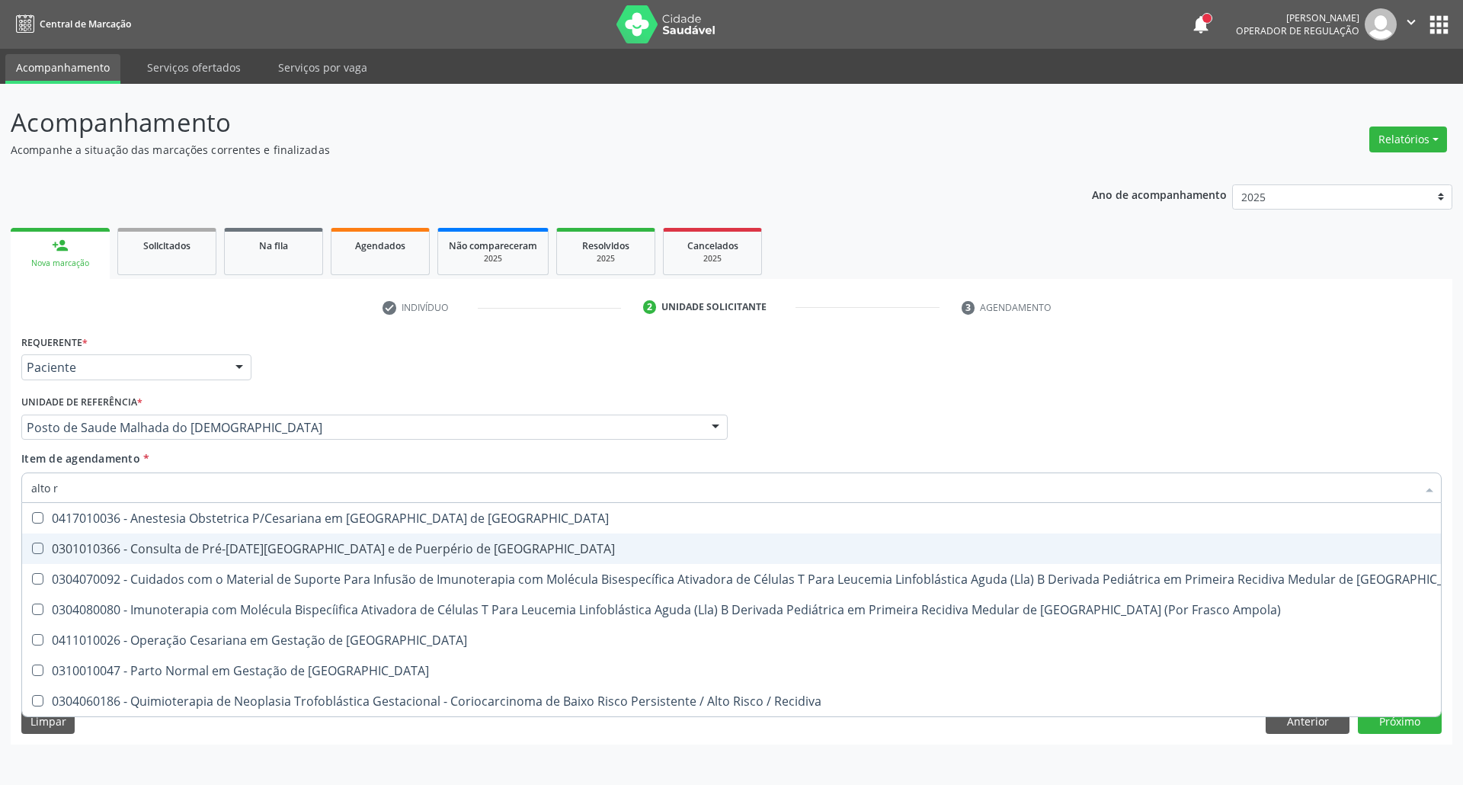
click at [197, 543] on div "0301010366 - Consulta de Pré-[DATE][GEOGRAPHIC_DATA] e de Puerpério de [GEOGRAP…" at bounding box center [813, 548] width 1565 height 12
checkbox Risco "true"
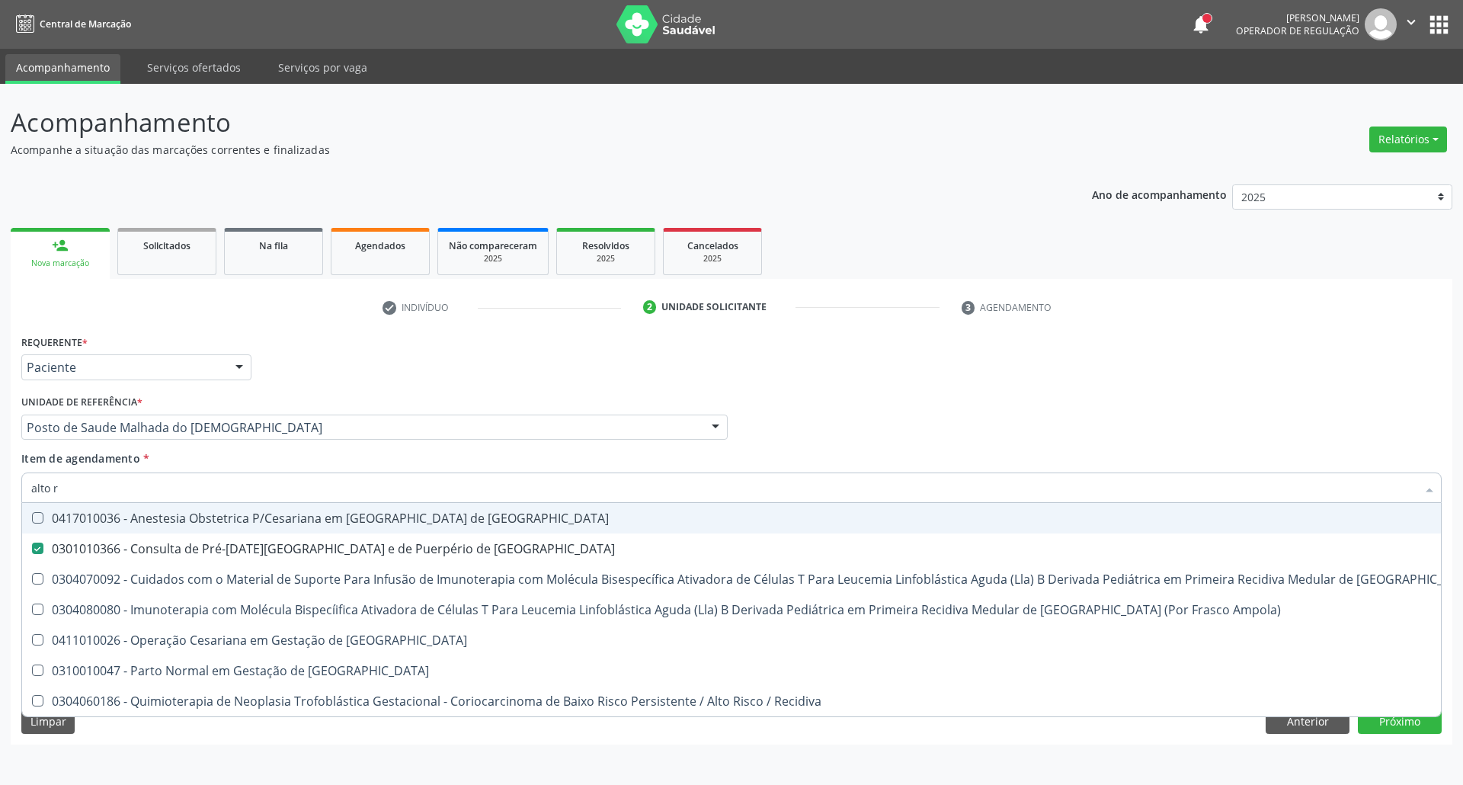
click at [869, 460] on div "Item de agendamento * alto r Desfazer seleção 0417010036 - Anestesia Obstetrica…" at bounding box center [731, 474] width 1420 height 48
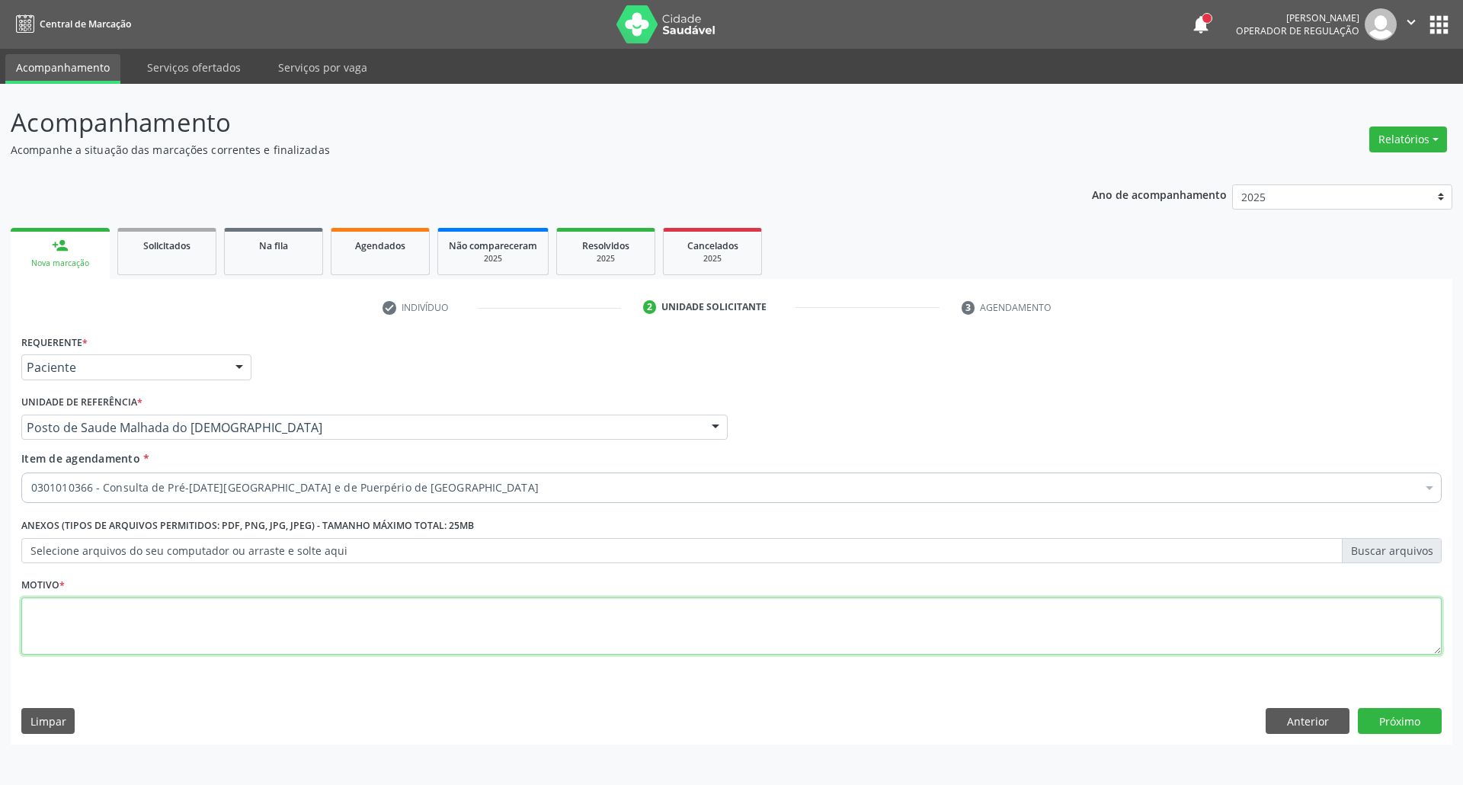
click at [635, 647] on textarea at bounding box center [731, 626] width 1420 height 58
type textarea "."
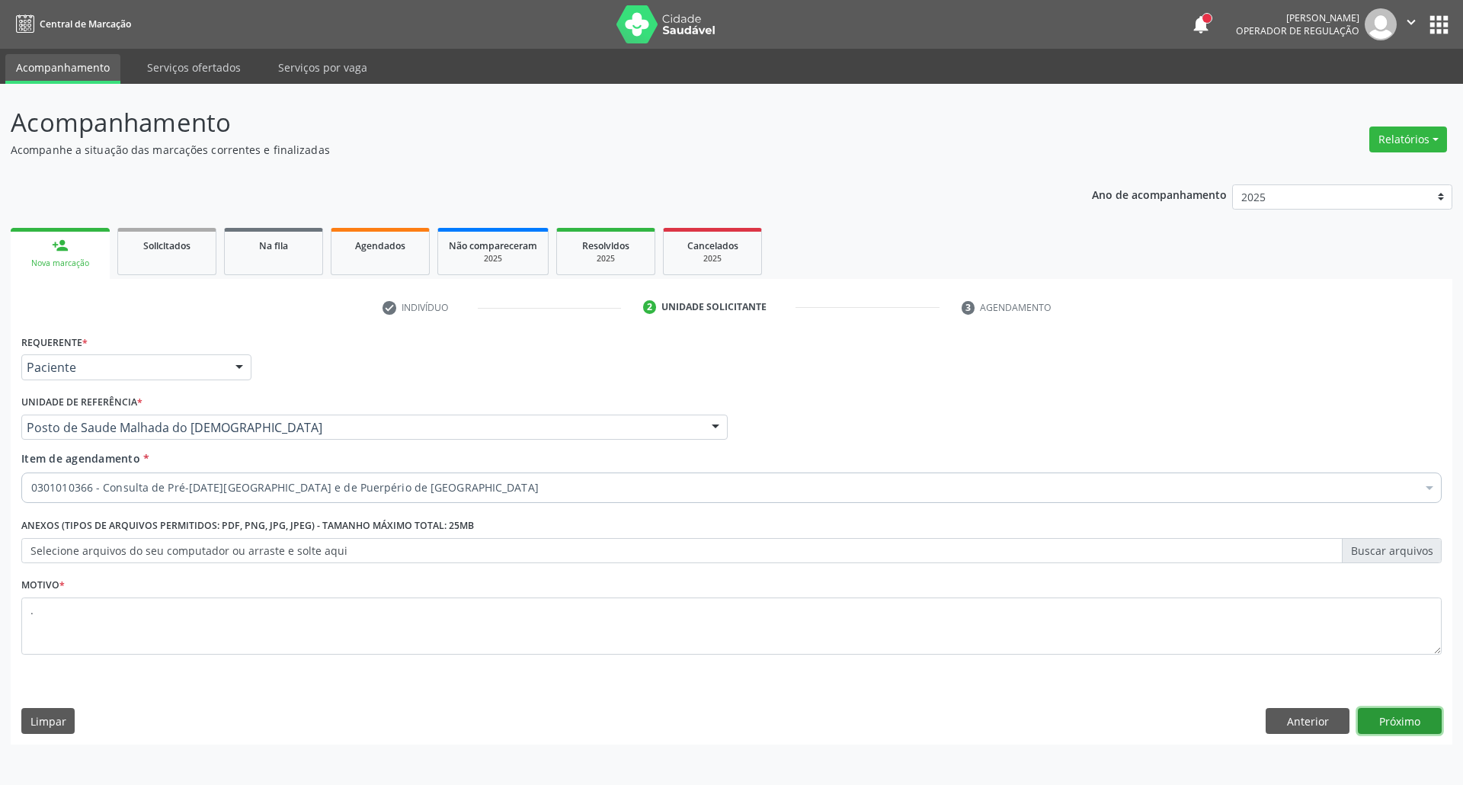
drag, startPoint x: 1414, startPoint y: 727, endPoint x: 1393, endPoint y: 712, distance: 26.2
click at [1413, 726] on button "Próximo" at bounding box center [1400, 721] width 84 height 26
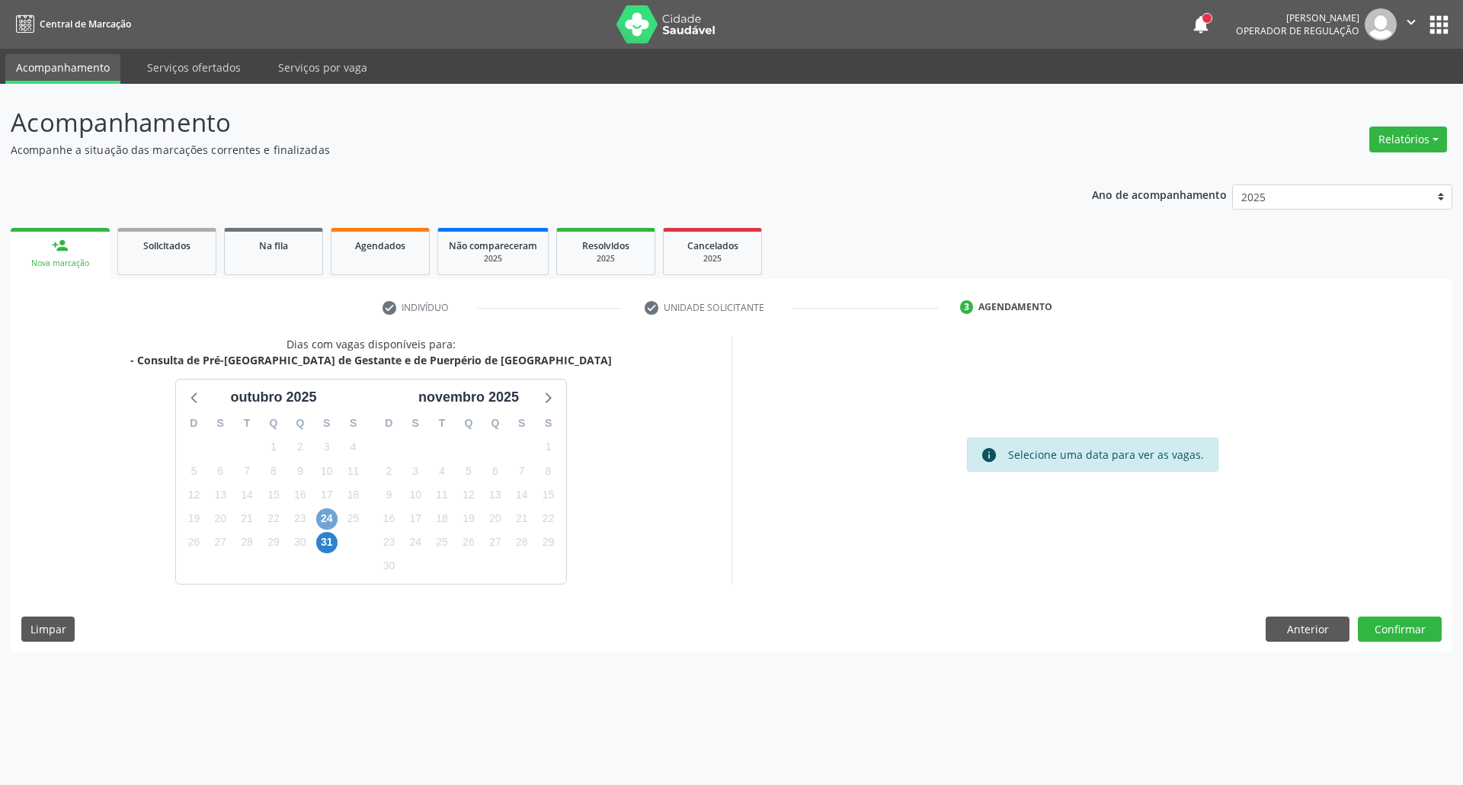
click at [328, 516] on span "24" at bounding box center [326, 518] width 21 height 21
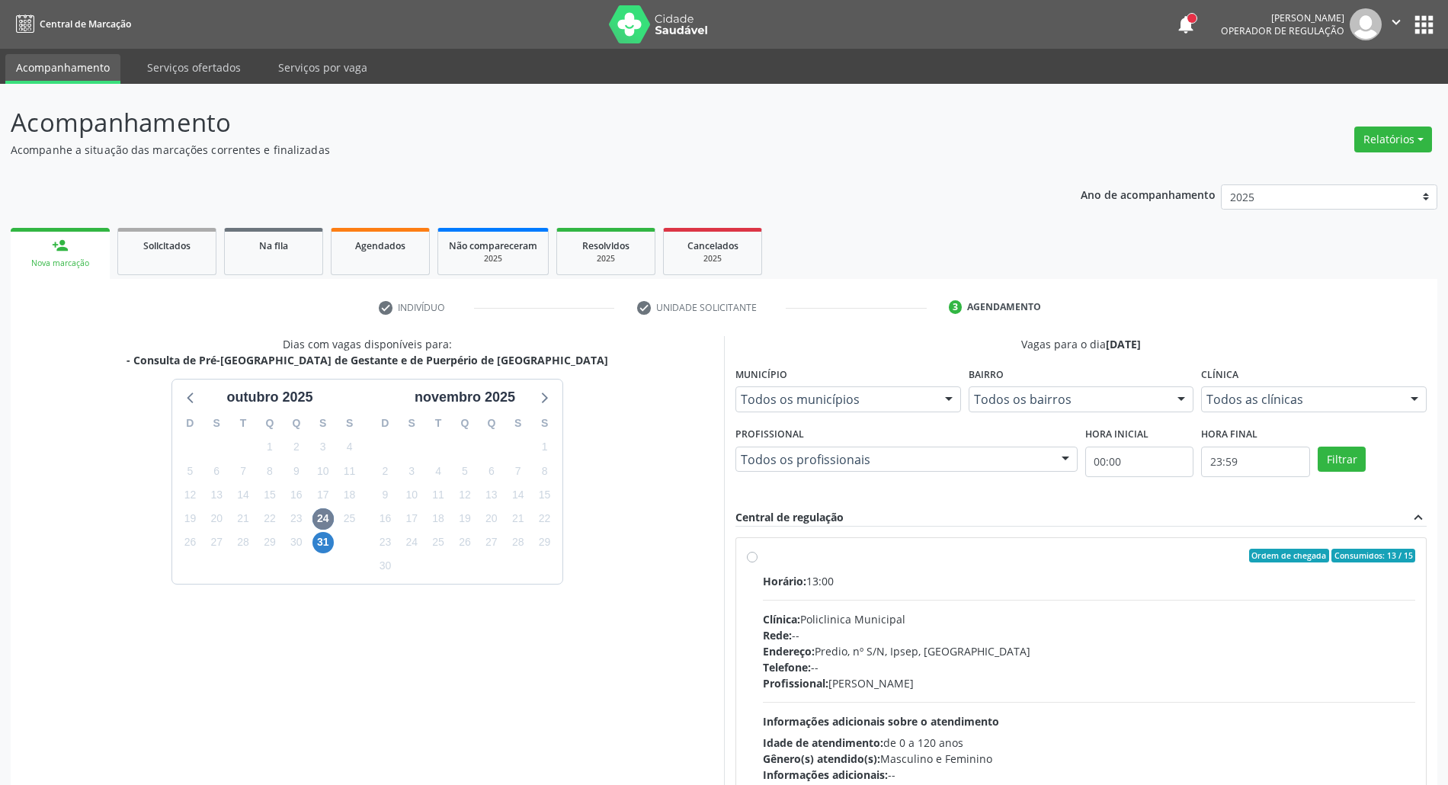
drag, startPoint x: 979, startPoint y: 592, endPoint x: 994, endPoint y: 543, distance: 51.1
click at [979, 591] on div "Horário: 13:00 Clínica: Policlinica Municipal Rede: -- Endereço: Predio, nº S/N…" at bounding box center [1089, 678] width 652 height 210
click at [757, 562] on input "Ordem de chegada Consumidos: 13 / 15 Horário: 13:00 Clínica: Policlinica Munici…" at bounding box center [752, 556] width 11 height 14
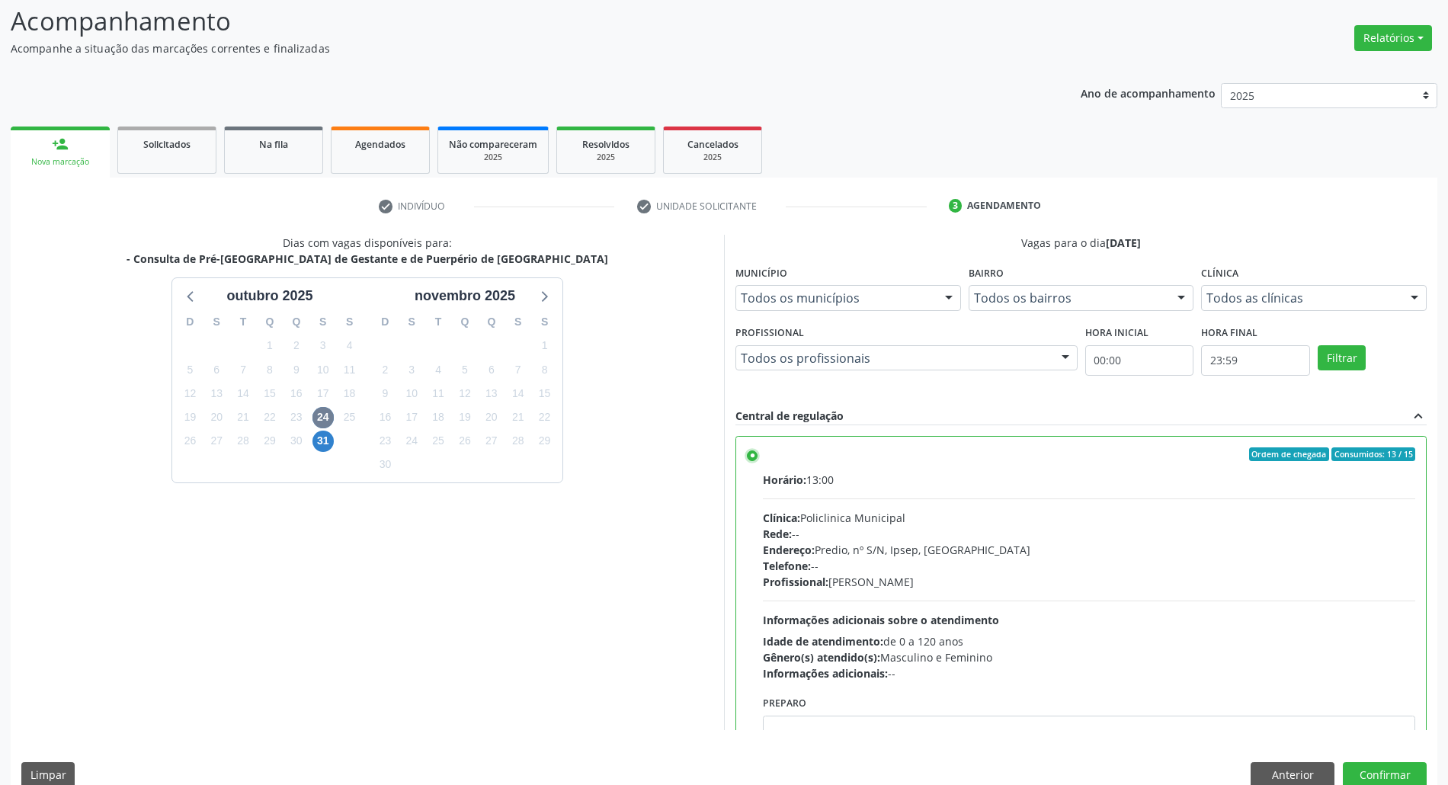
scroll to position [126, 0]
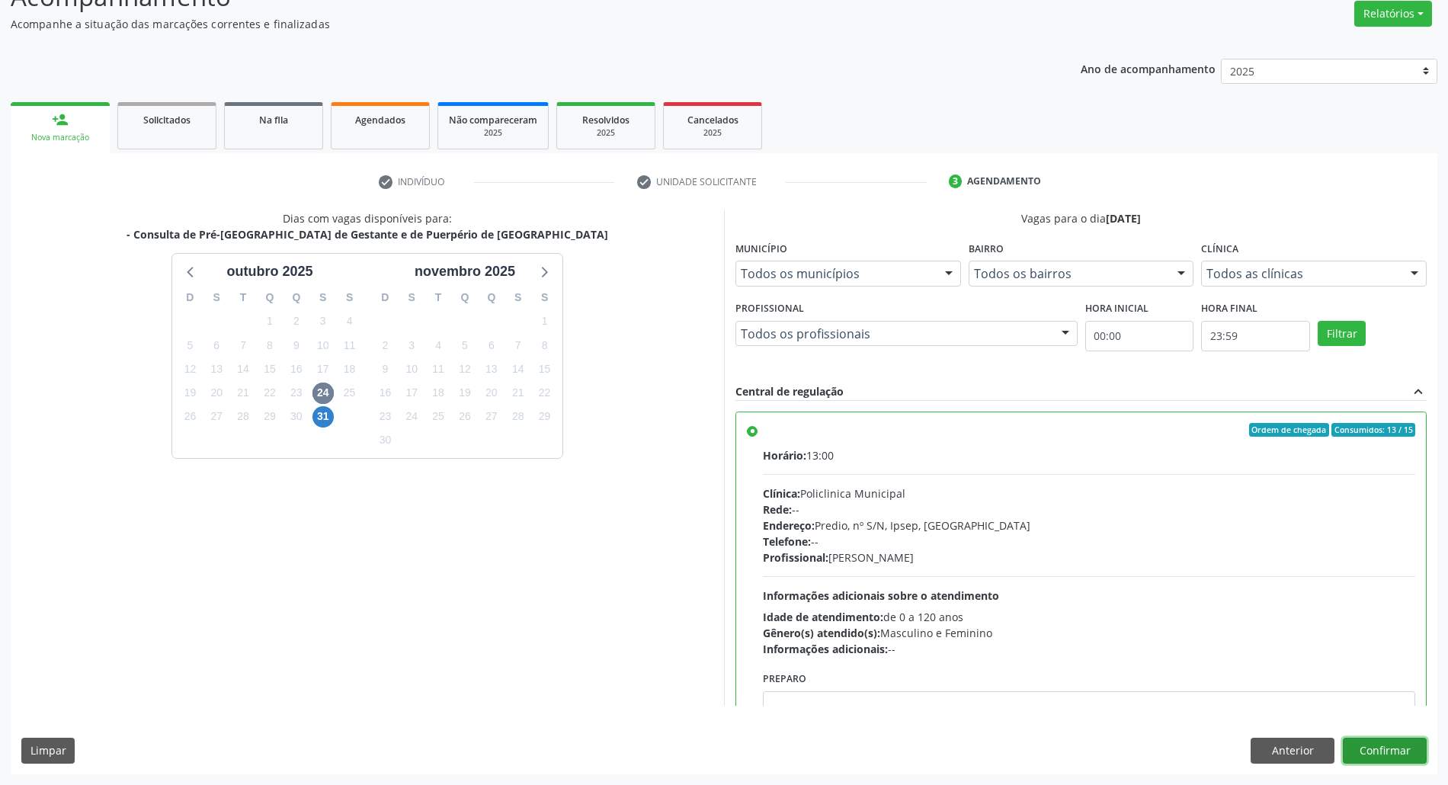
click at [1400, 747] on button "Confirmar" at bounding box center [1385, 751] width 84 height 26
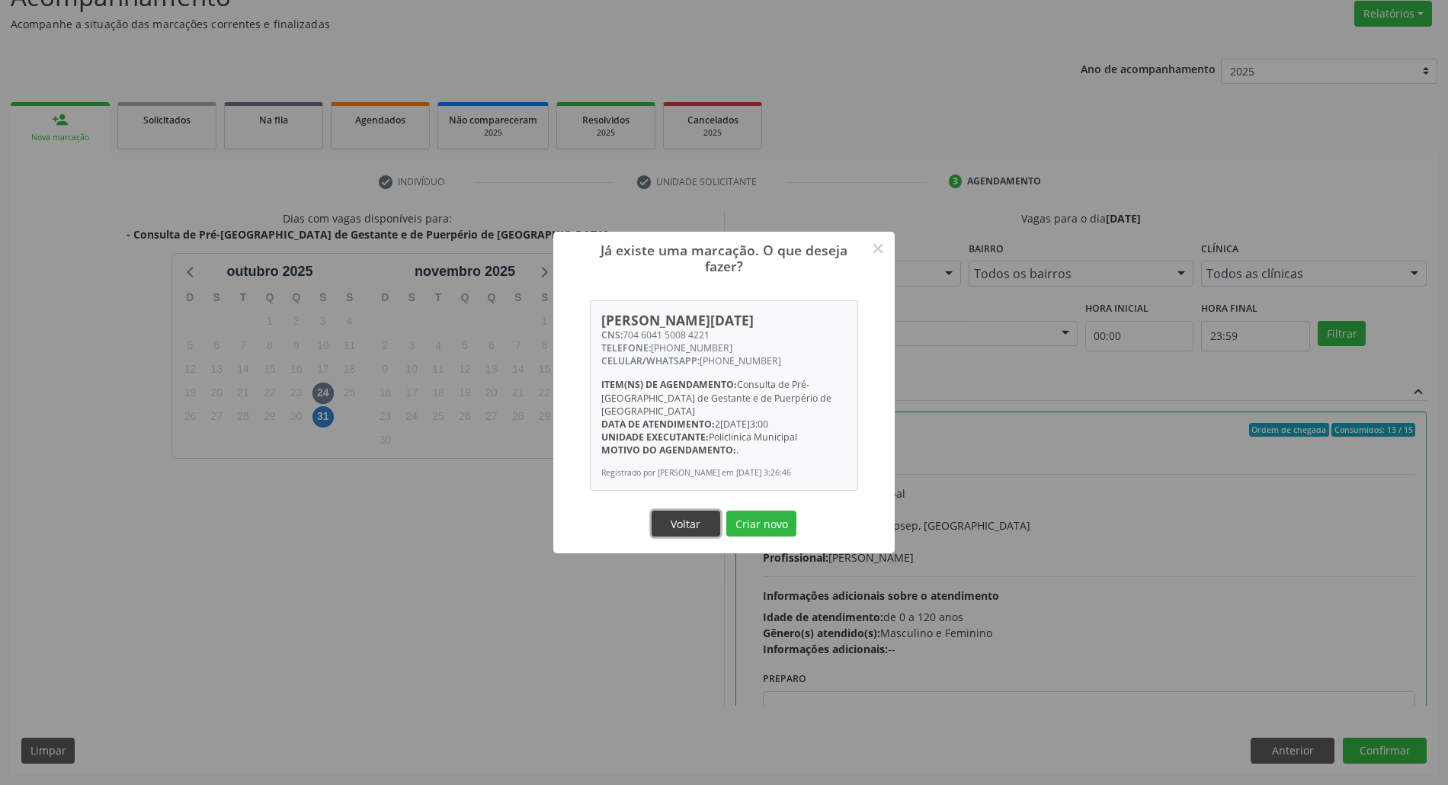
click at [683, 524] on button "Voltar" at bounding box center [685, 523] width 69 height 26
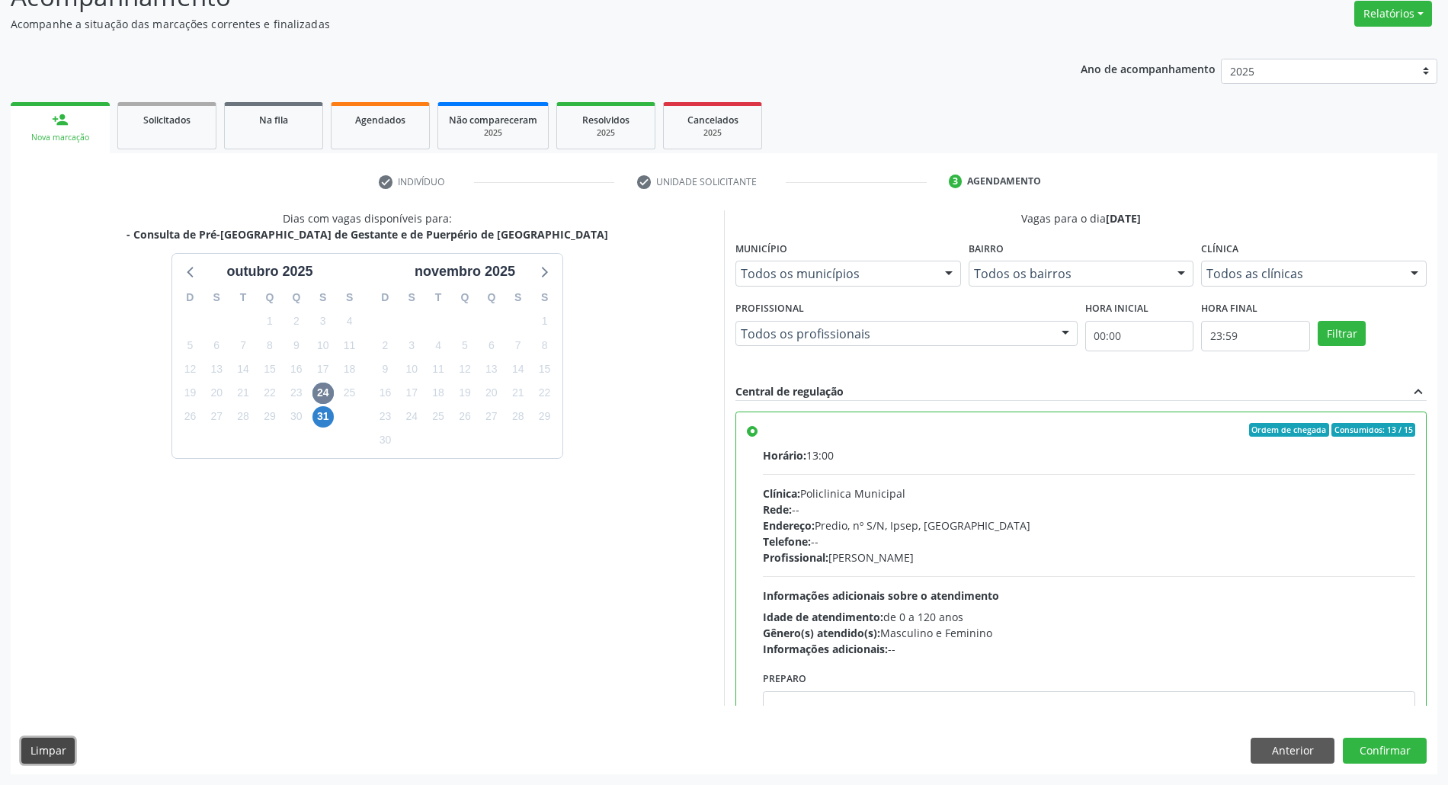
click at [47, 744] on button "Limpar" at bounding box center [47, 751] width 53 height 26
radio input "false"
click at [1286, 765] on div "Dias com vagas disponíveis para: - Consulta de Pré-[GEOGRAPHIC_DATA] de Gestant…" at bounding box center [724, 491] width 1426 height 563
drag, startPoint x: 1278, startPoint y: 754, endPoint x: 1265, endPoint y: 754, distance: 13.7
click at [1275, 754] on button "Anterior" at bounding box center [1292, 751] width 84 height 26
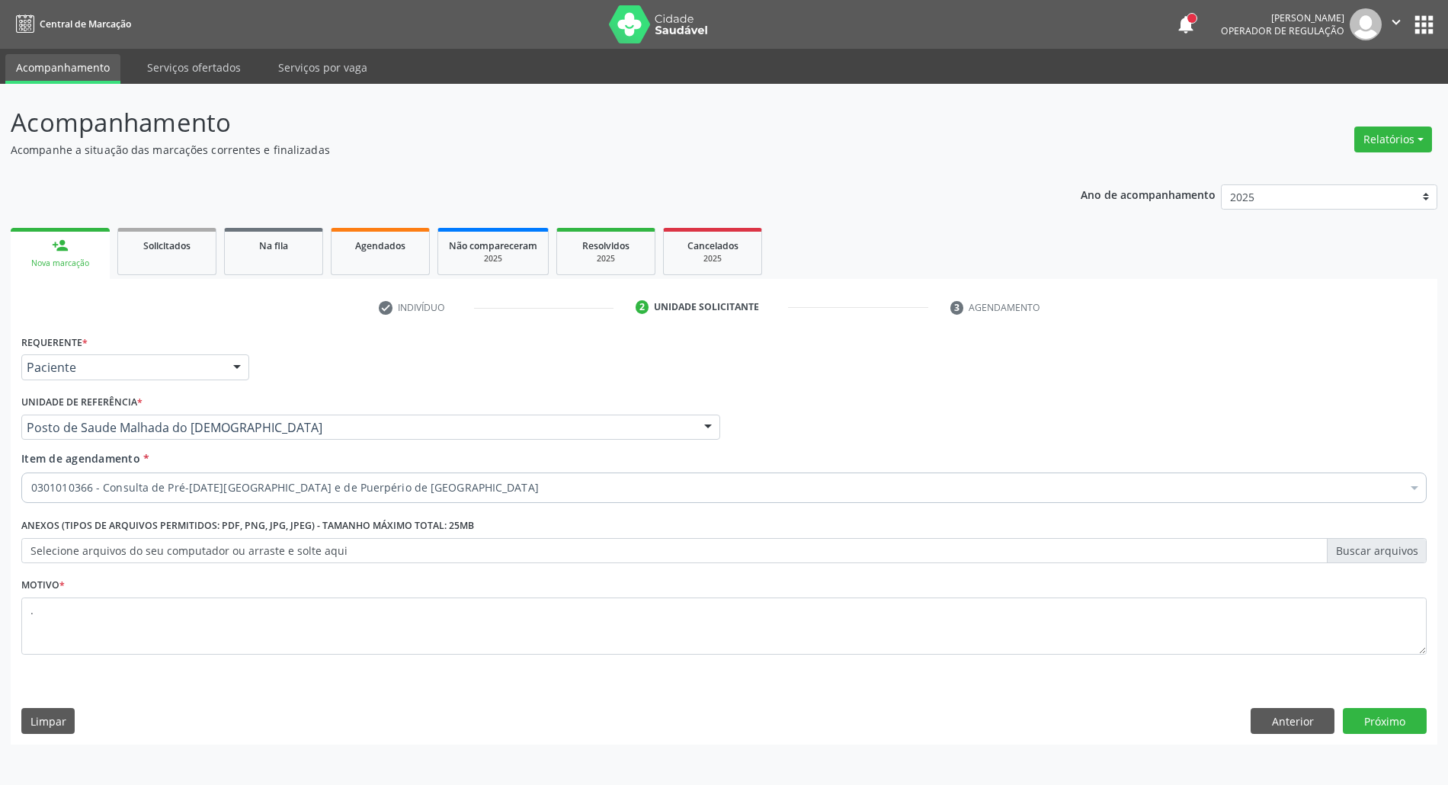
scroll to position [0, 0]
click at [1344, 727] on button "Anterior" at bounding box center [1308, 721] width 84 height 26
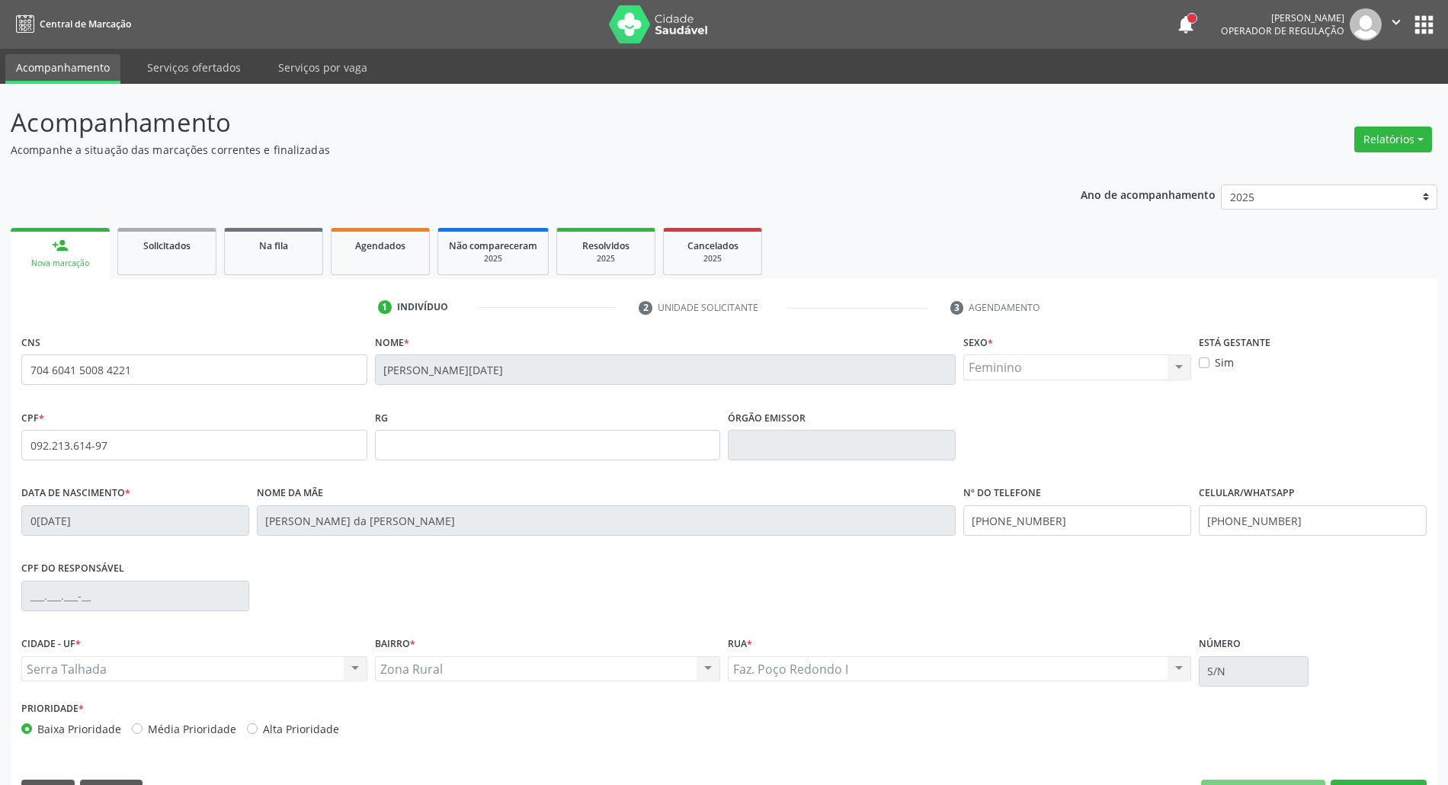
scroll to position [41, 0]
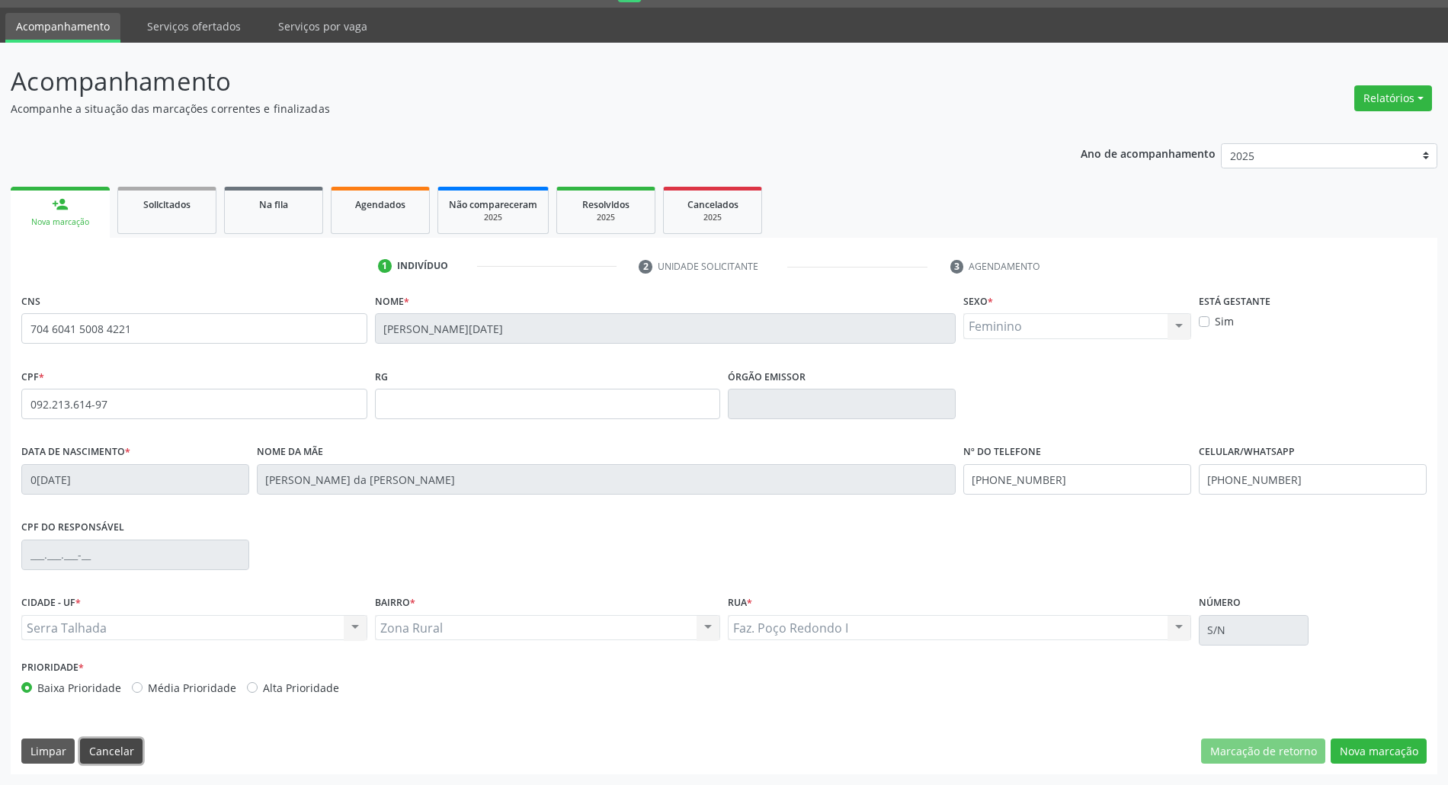
click at [126, 757] on button "Cancelar" at bounding box center [111, 751] width 62 height 26
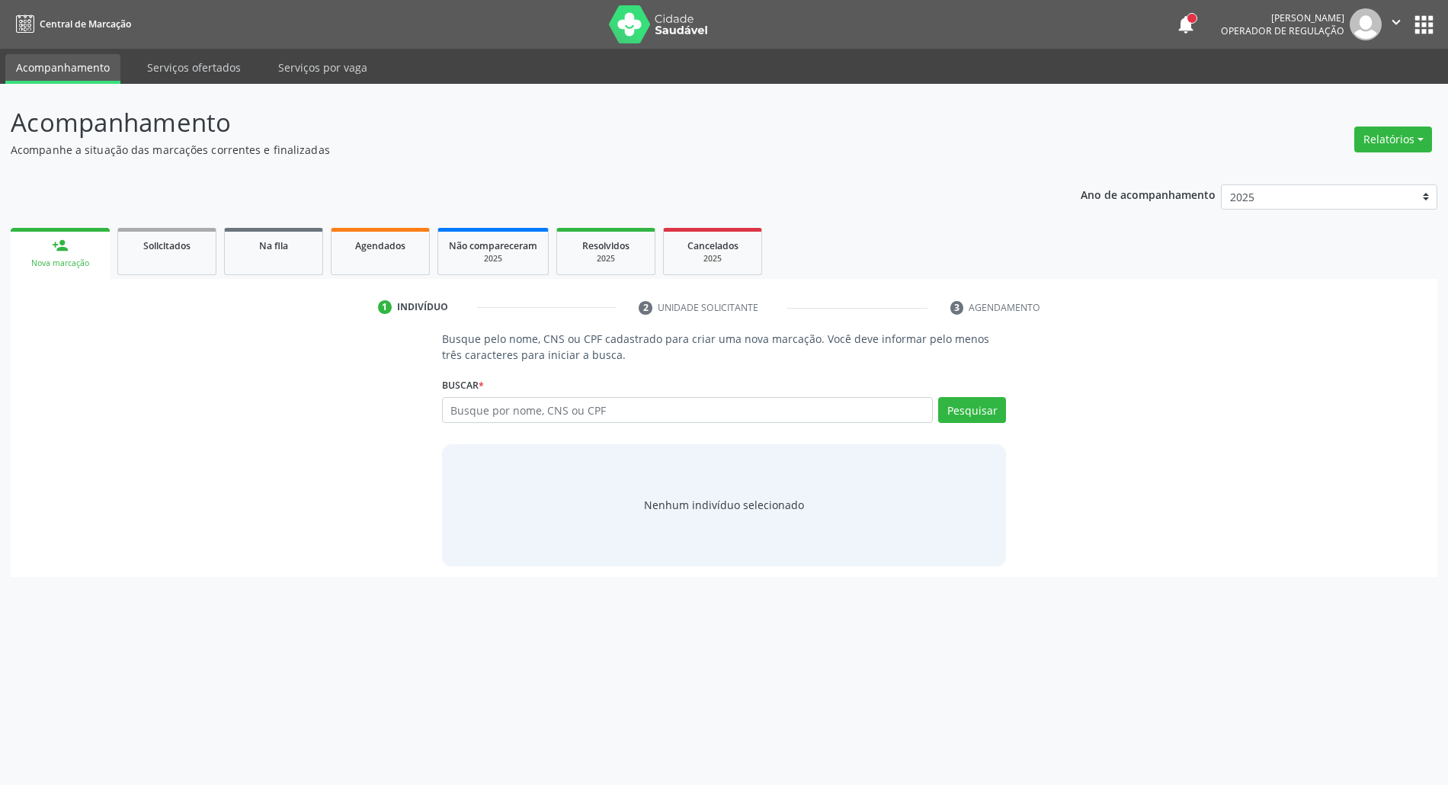
scroll to position [0, 0]
click at [475, 409] on input "text" at bounding box center [695, 410] width 498 height 26
type input "11521719411"
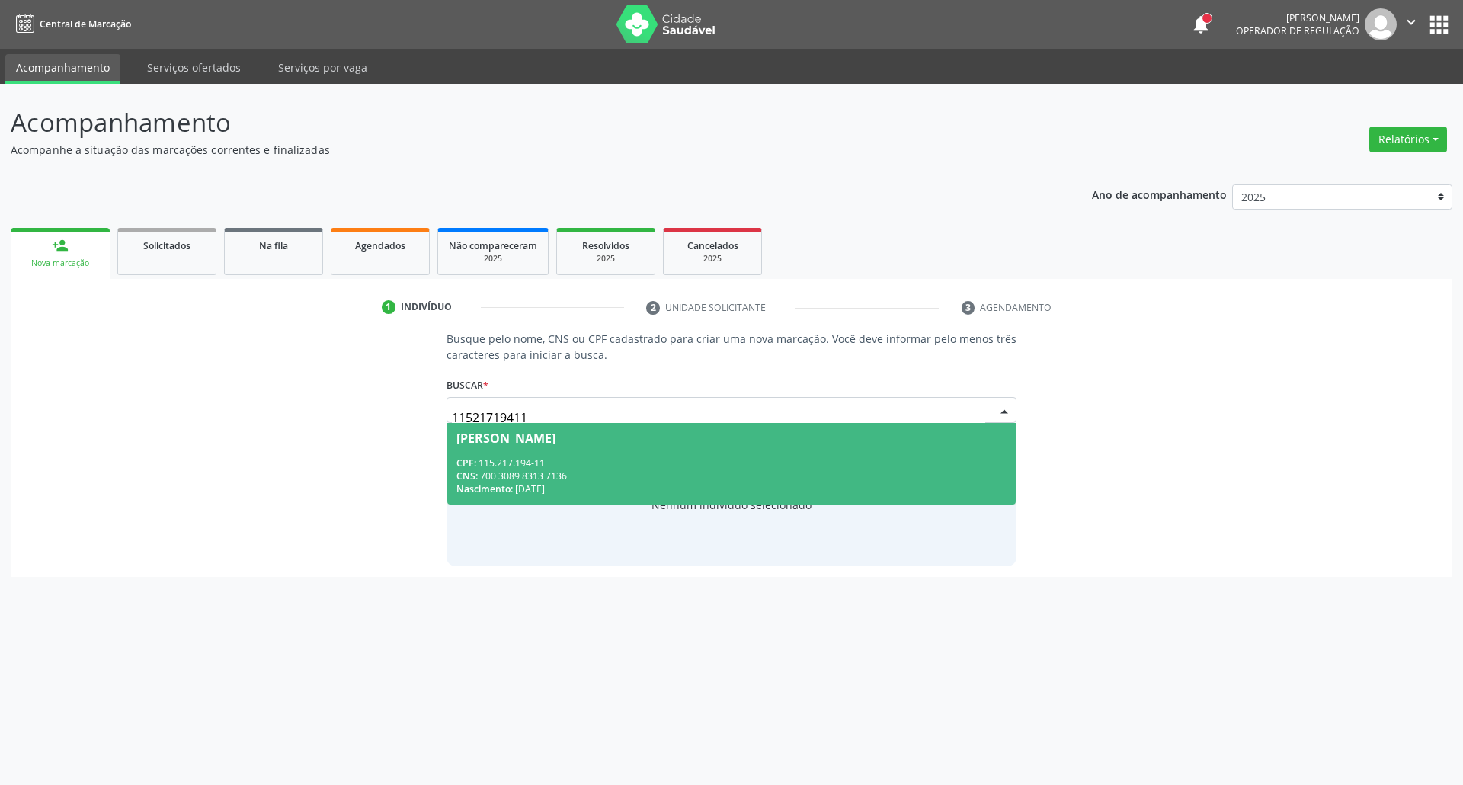
click at [495, 475] on div "CNS: 700 3089 8313 7136" at bounding box center [731, 475] width 551 height 13
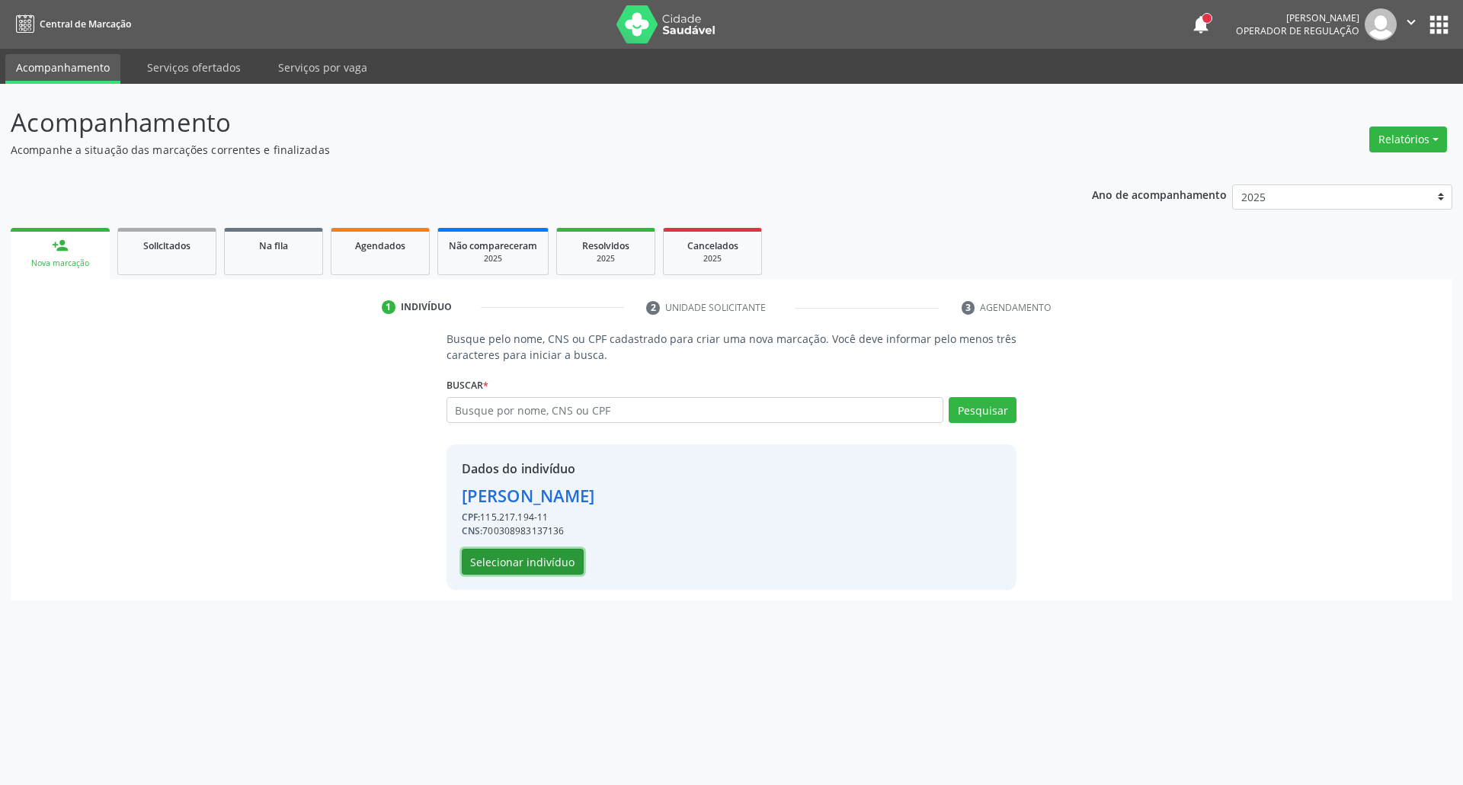
click at [526, 562] on button "Selecionar indivíduo" at bounding box center [523, 562] width 122 height 26
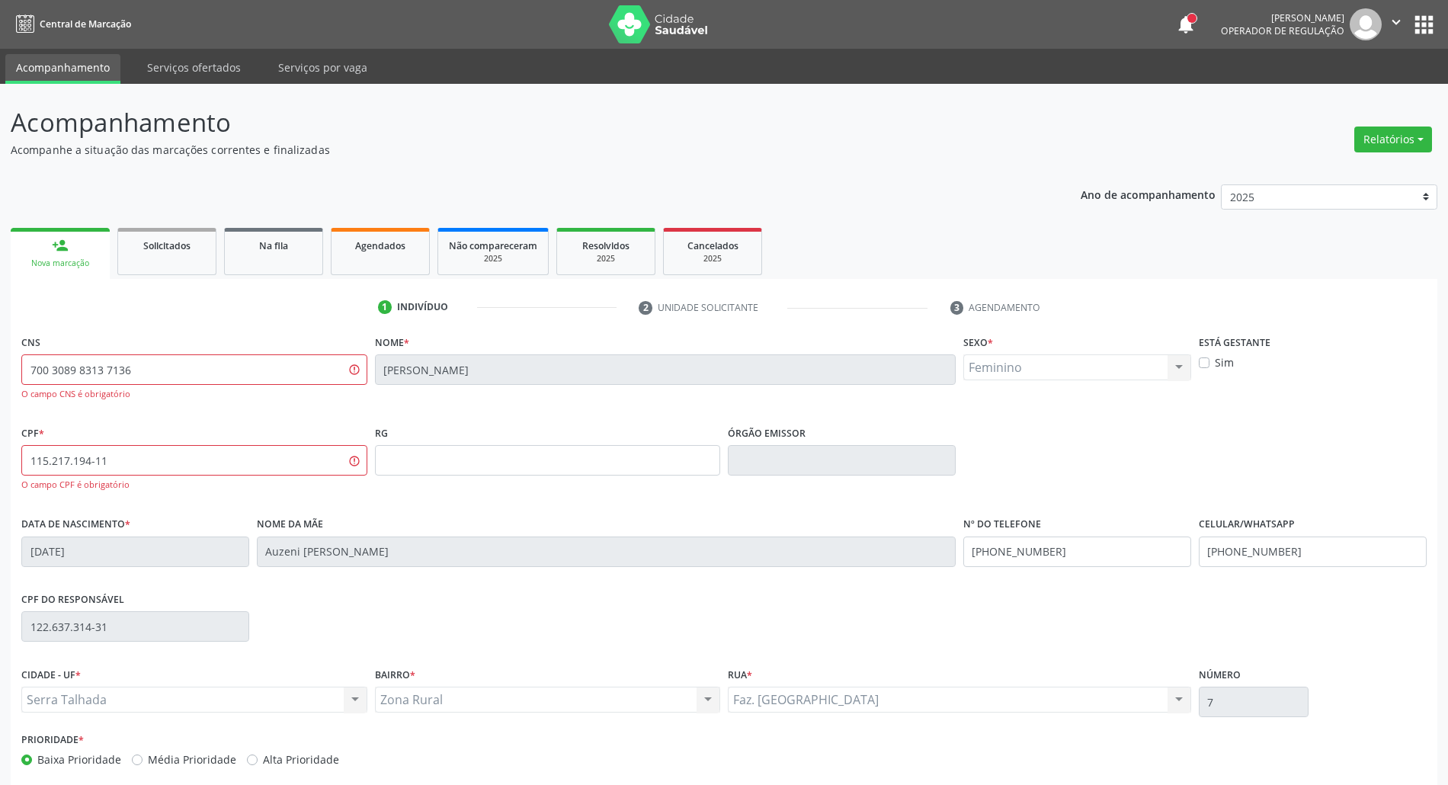
scroll to position [73, 0]
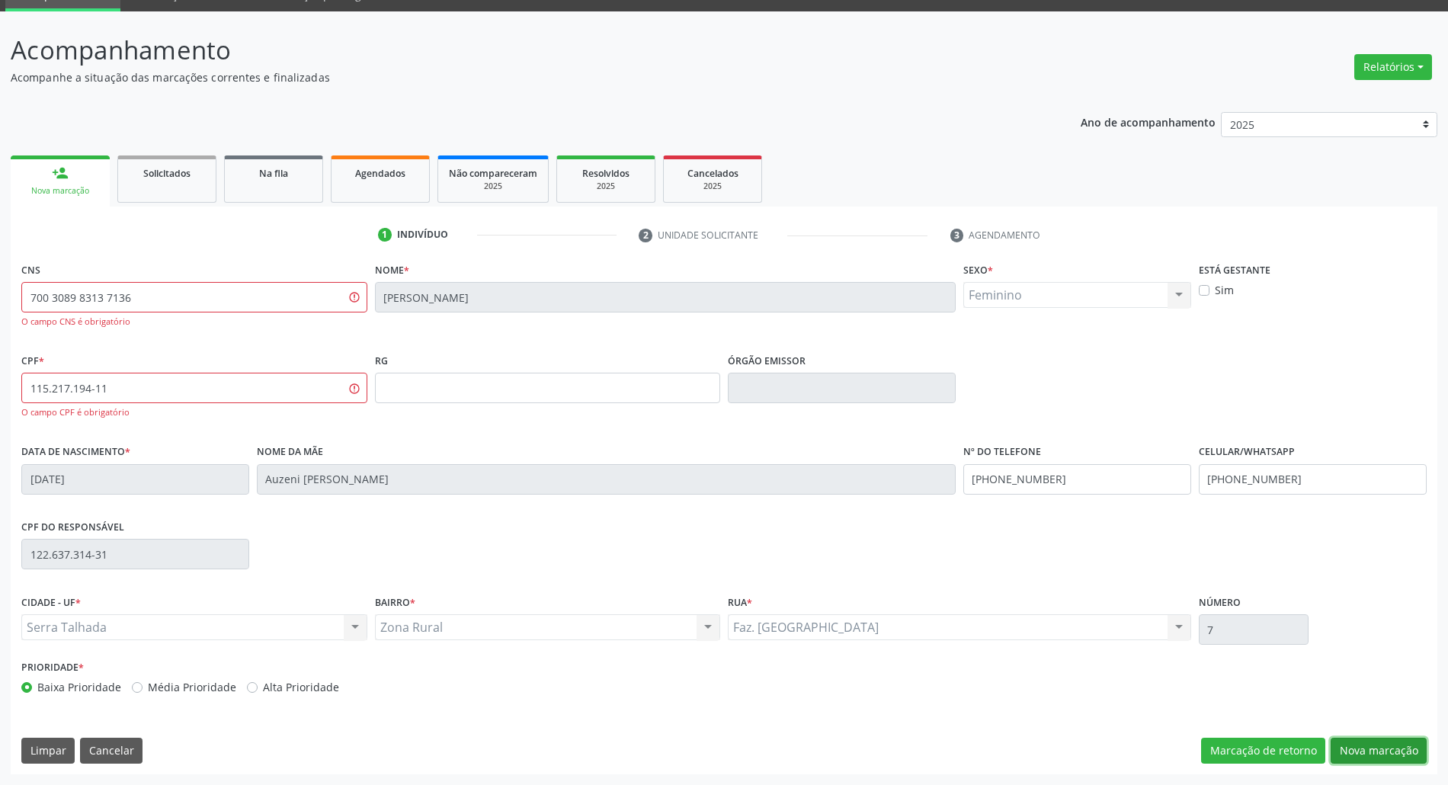
drag, startPoint x: 1370, startPoint y: 741, endPoint x: 1117, endPoint y: 680, distance: 260.0
click at [1369, 741] on button "Nova marcação" at bounding box center [1378, 751] width 96 height 26
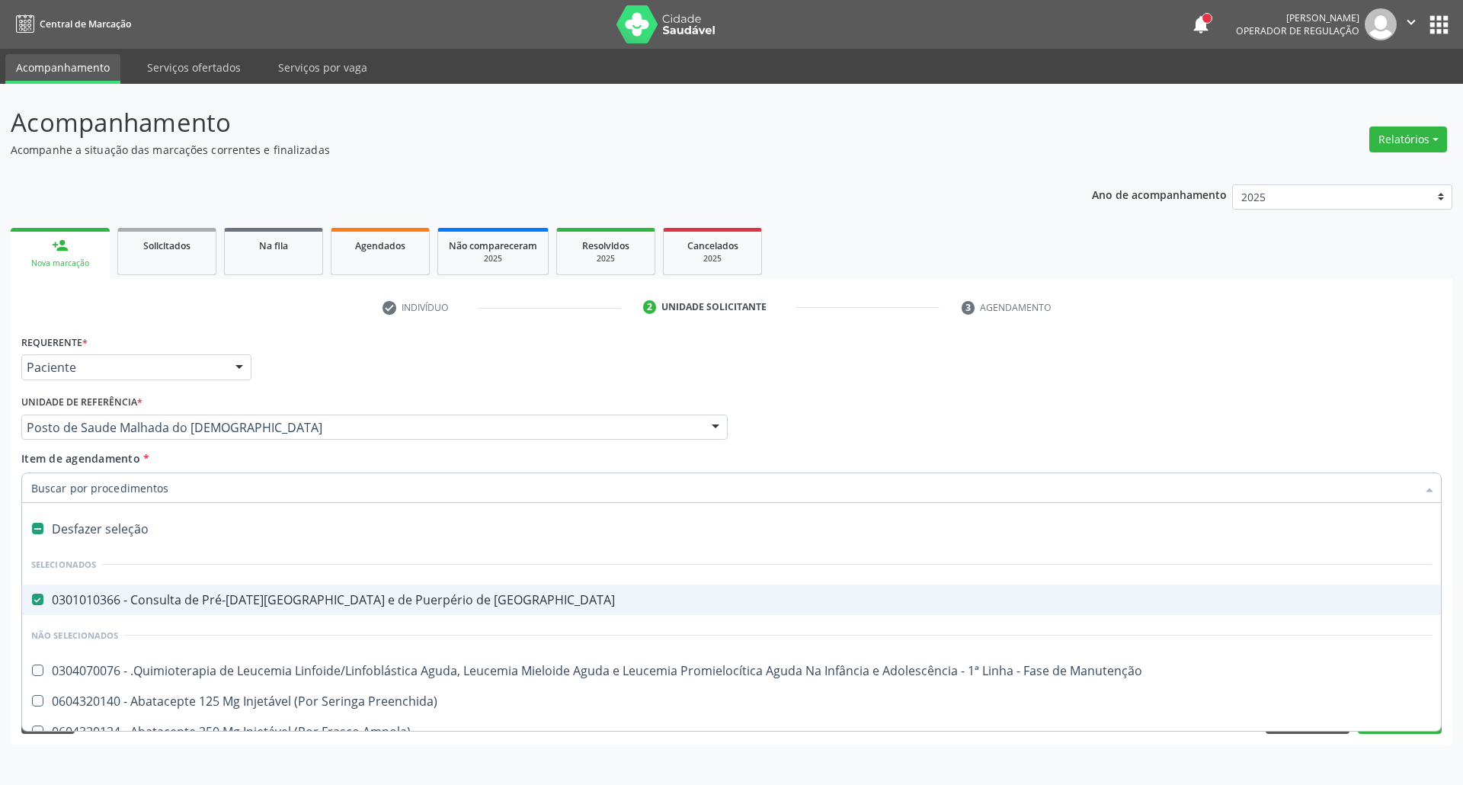
click at [193, 531] on div "Desfazer seleção" at bounding box center [731, 529] width 1419 height 30
checkbox Risco "false"
click at [196, 494] on input "Item de agendamento *" at bounding box center [723, 487] width 1385 height 30
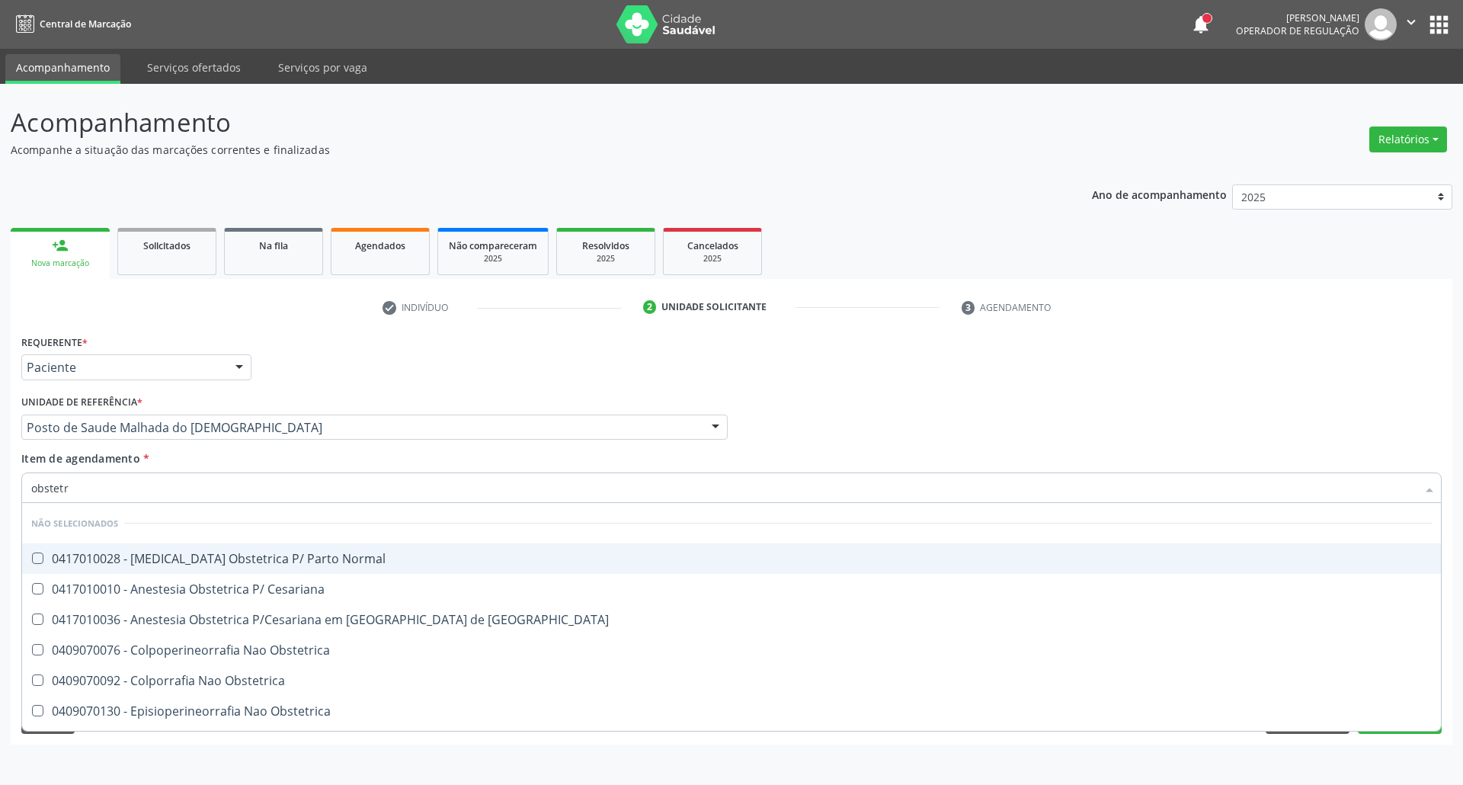
type input "obstetri"
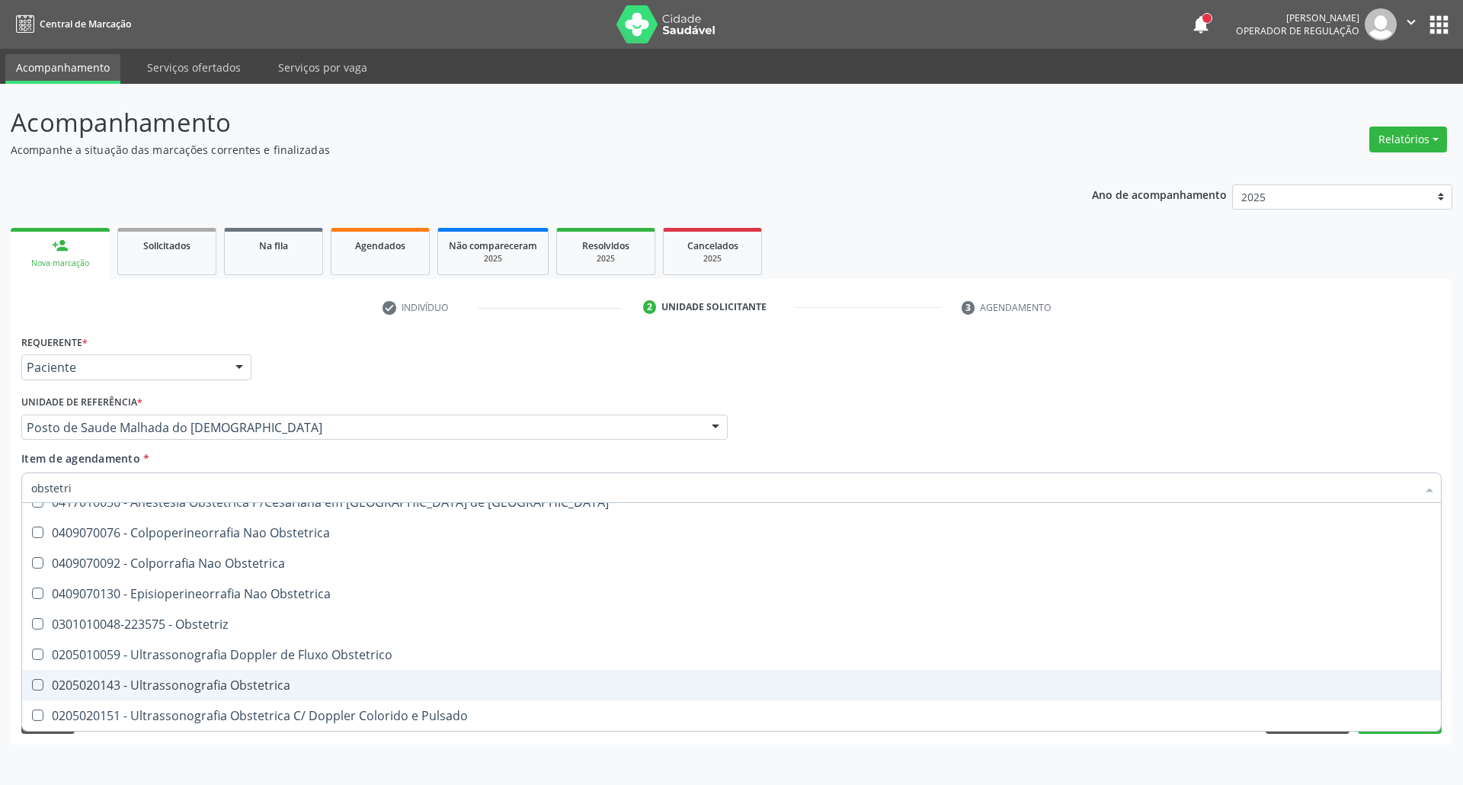
click at [235, 687] on div "0205020143 - Ultrassonografia Obstetrica" at bounding box center [731, 685] width 1400 height 12
checkbox Obstetrica "true"
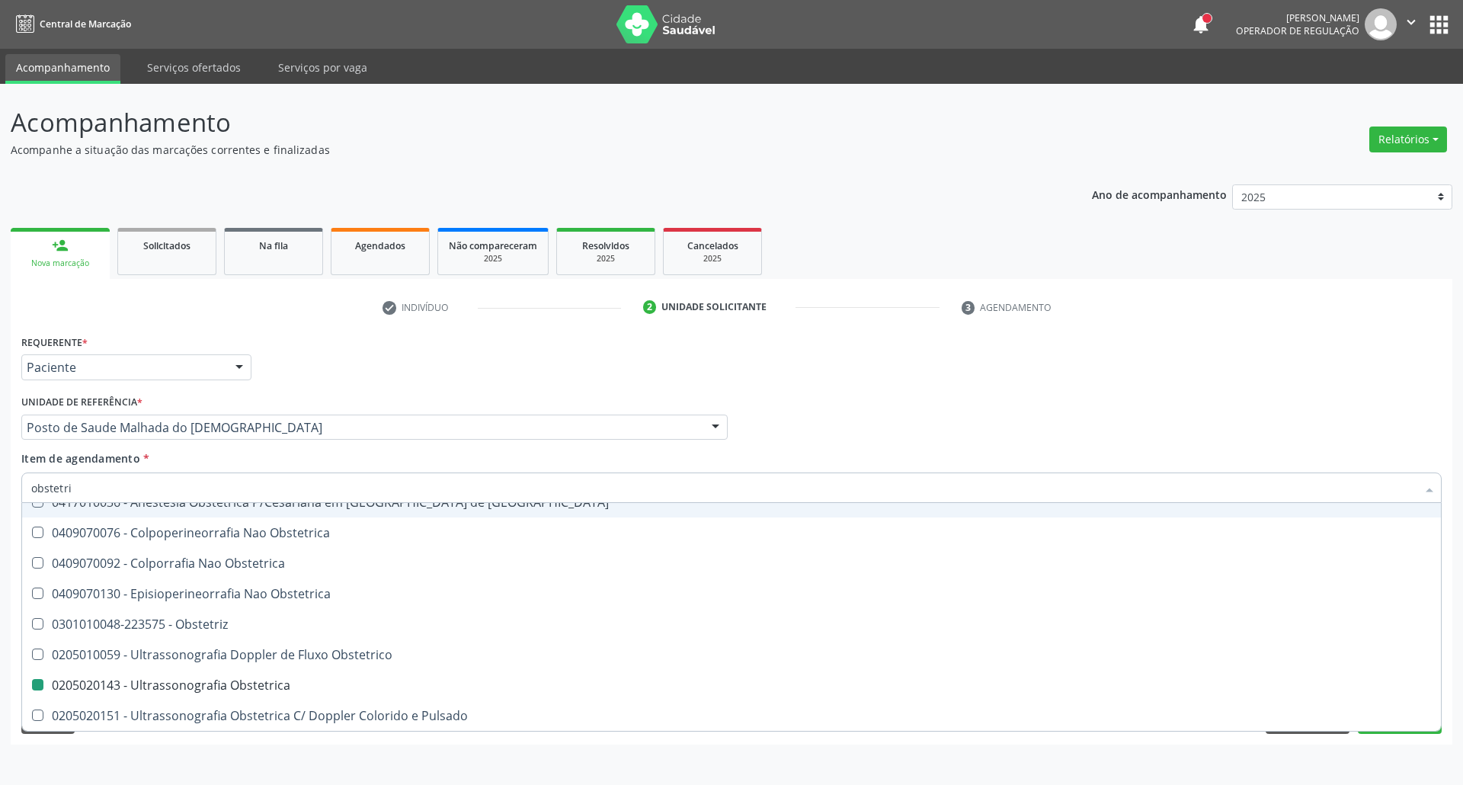
drag, startPoint x: 934, startPoint y: 437, endPoint x: 790, endPoint y: 542, distance: 178.3
click at [933, 437] on div "Profissional Solicitante Por favor, selecione a Unidade de Atendimento primeiro…" at bounding box center [732, 420] width 1428 height 59
checkbox Normal "true"
checkbox Obstetrica "false"
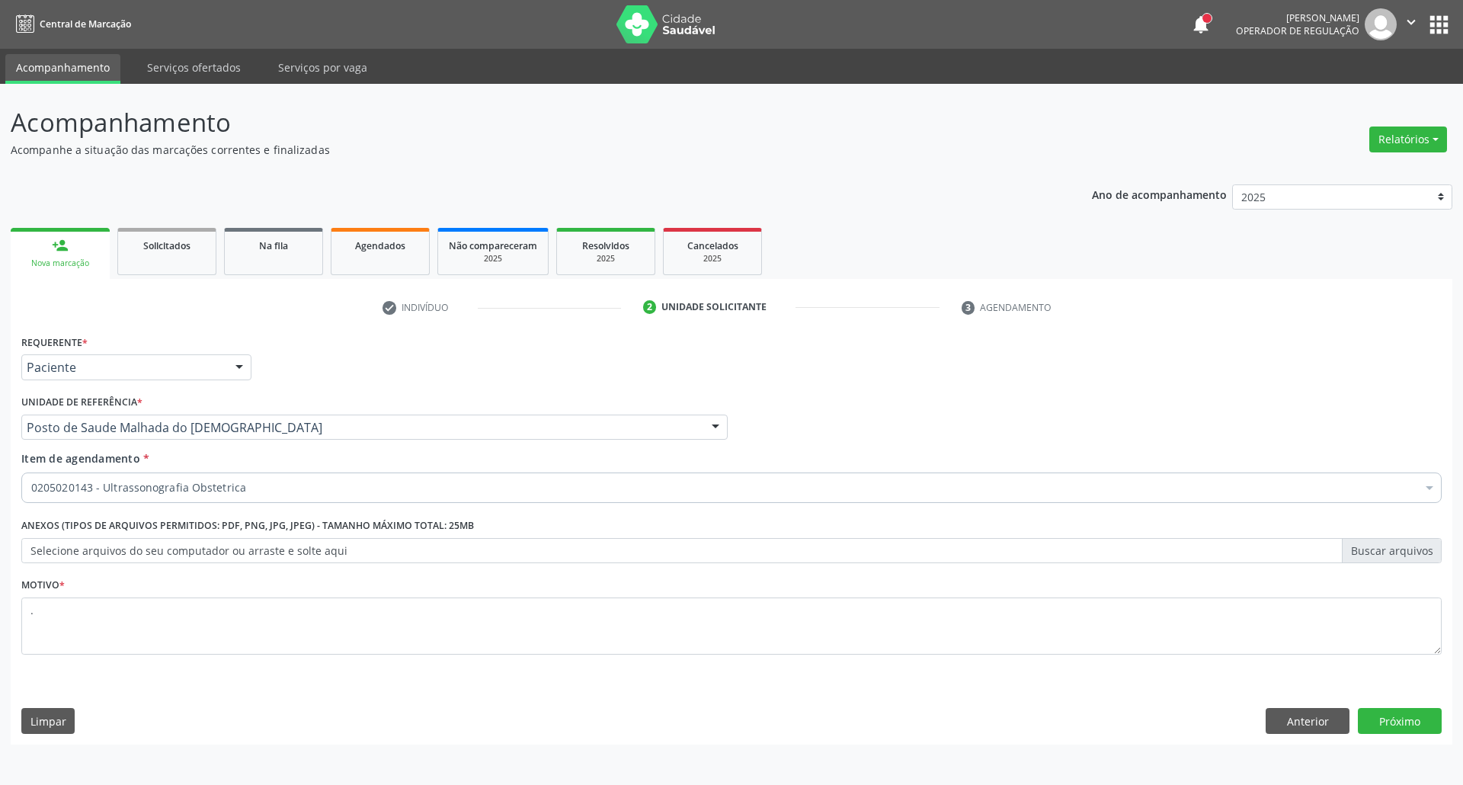
click at [556, 538] on li "Não selecionados" at bounding box center [731, 518] width 1419 height 40
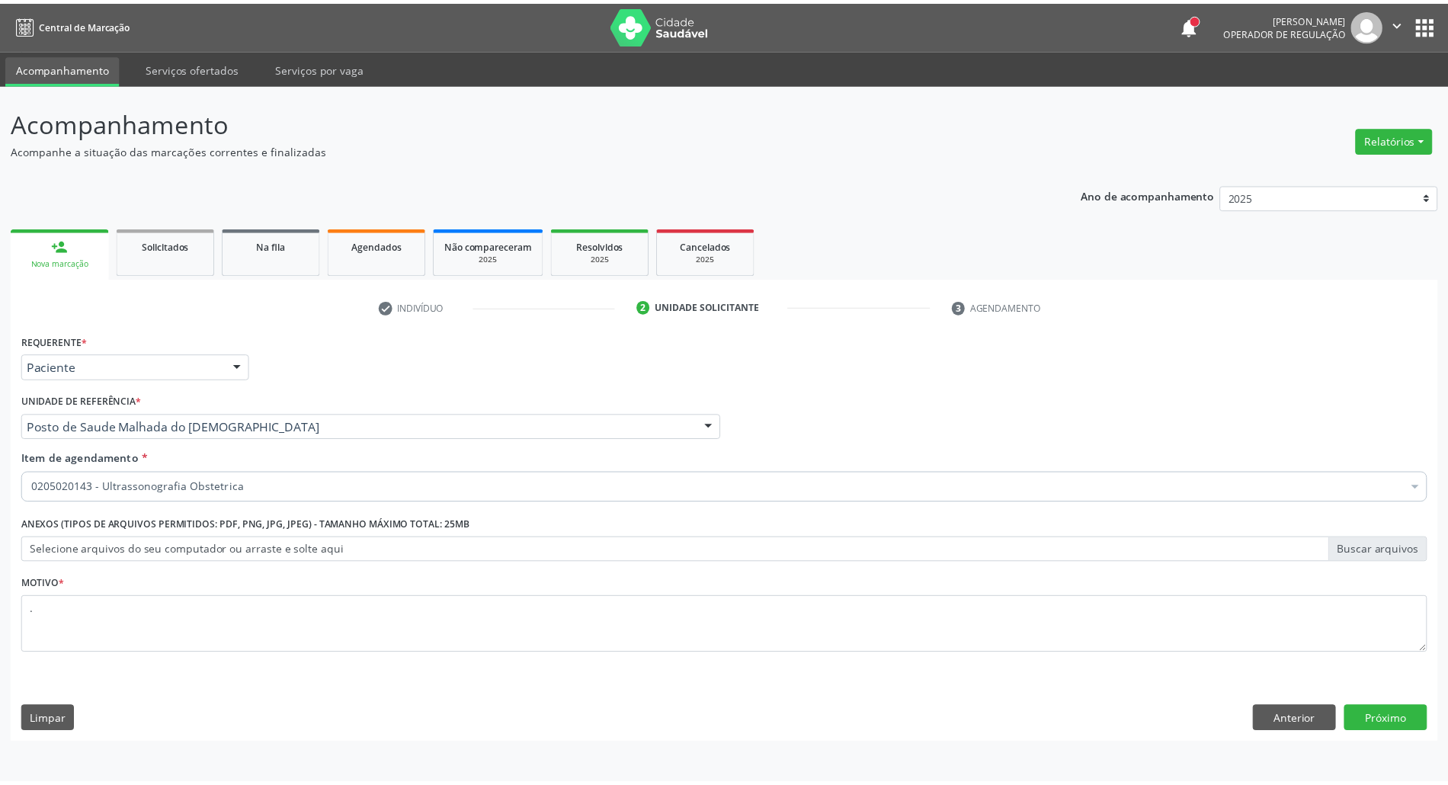
scroll to position [0, 0]
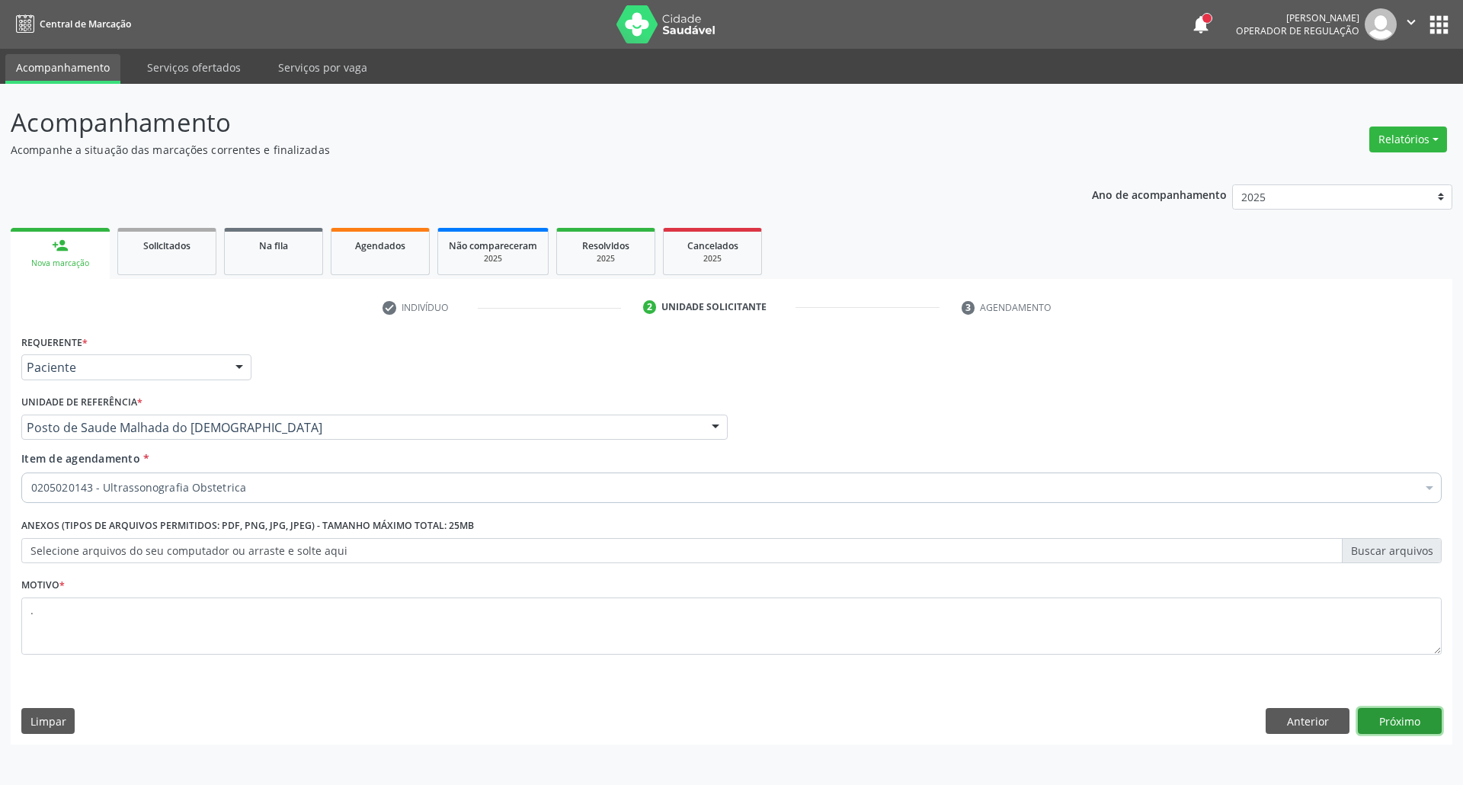
click at [1399, 723] on button "Próximo" at bounding box center [1400, 721] width 84 height 26
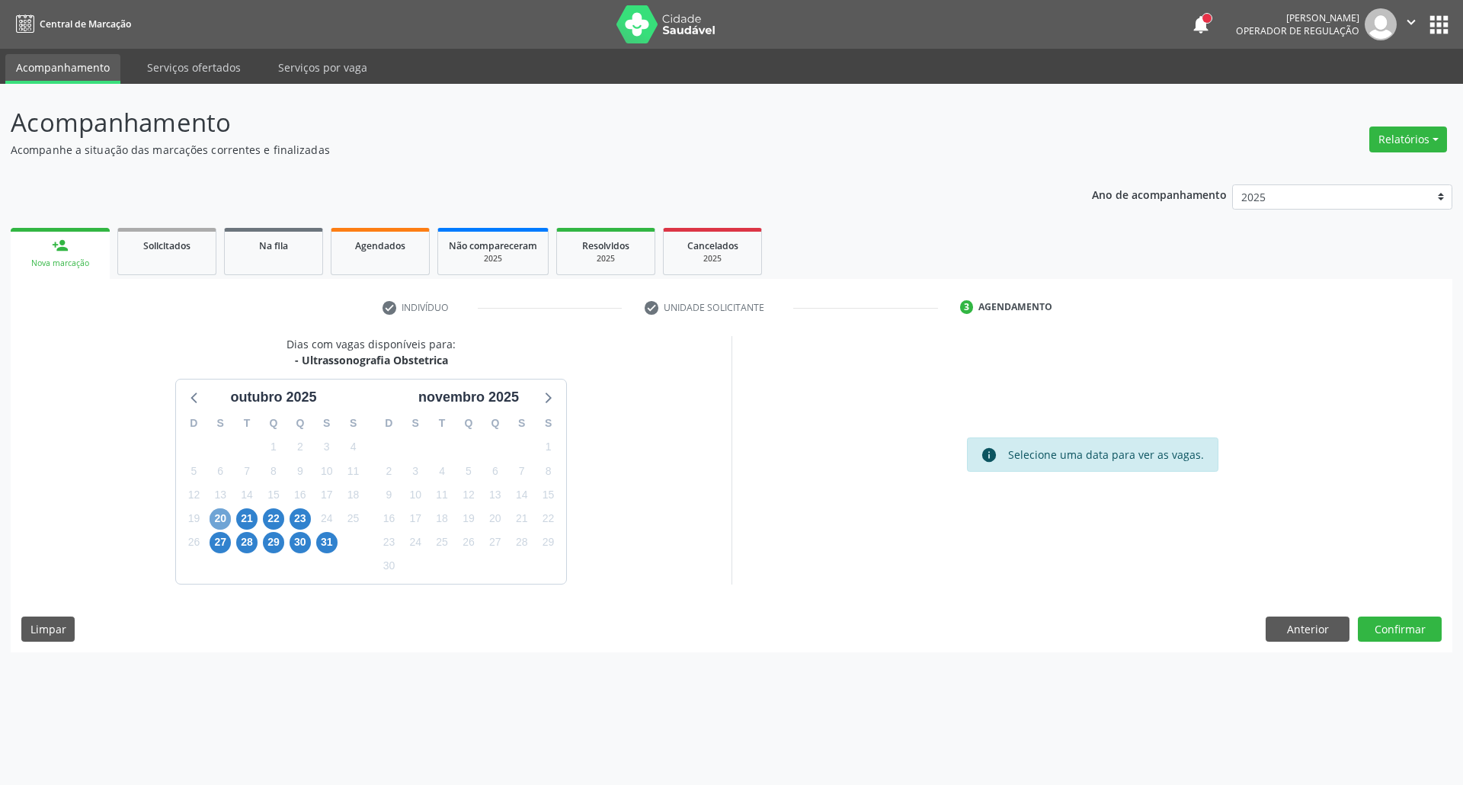
click at [219, 510] on span "20" at bounding box center [220, 518] width 21 height 21
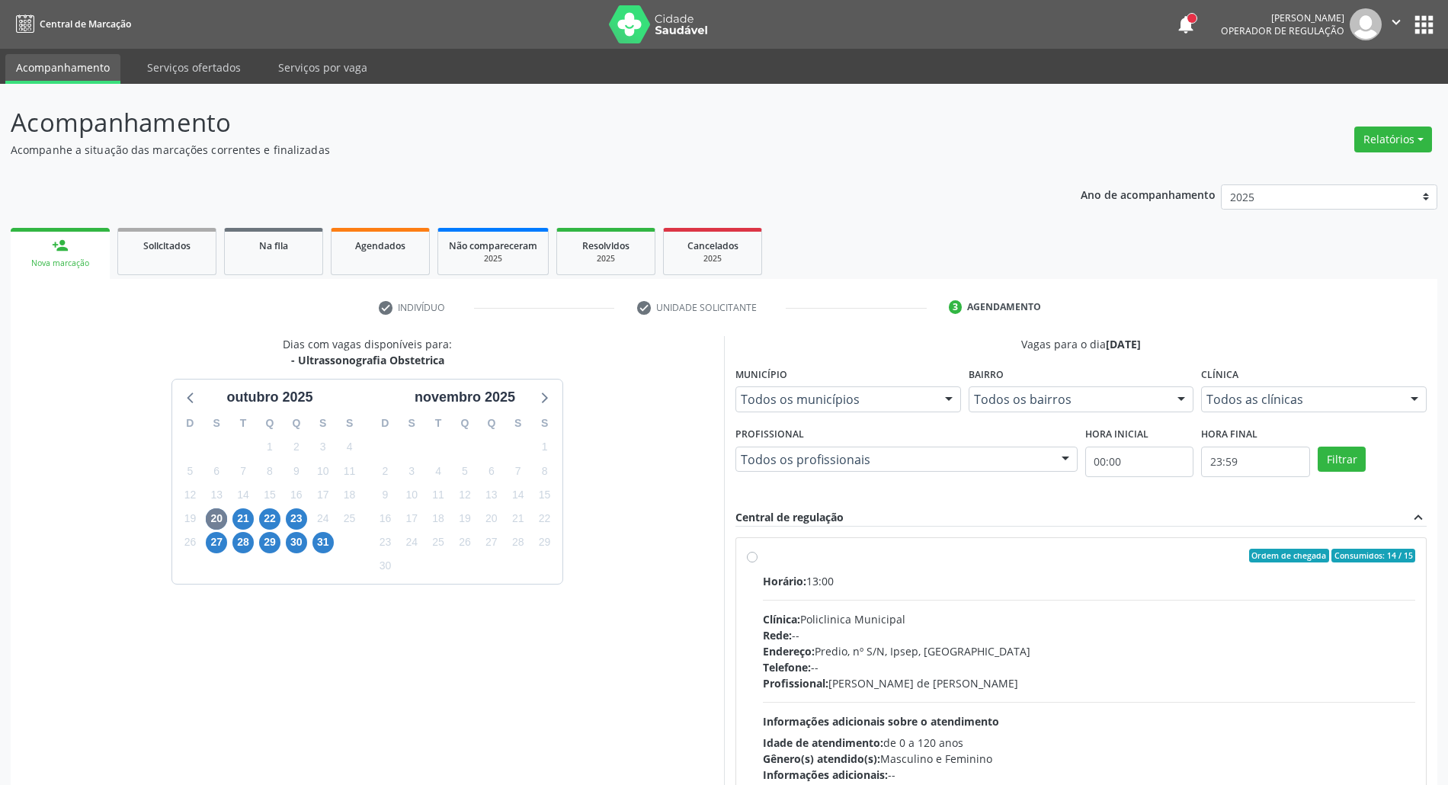
drag, startPoint x: 997, startPoint y: 593, endPoint x: 1055, endPoint y: 391, distance: 210.0
click at [997, 588] on div "Horário: 13:00 Clínica: Policlinica Municipal Rede: -- Endereço: Predio, nº S/N…" at bounding box center [1089, 678] width 652 height 210
radio input "true"
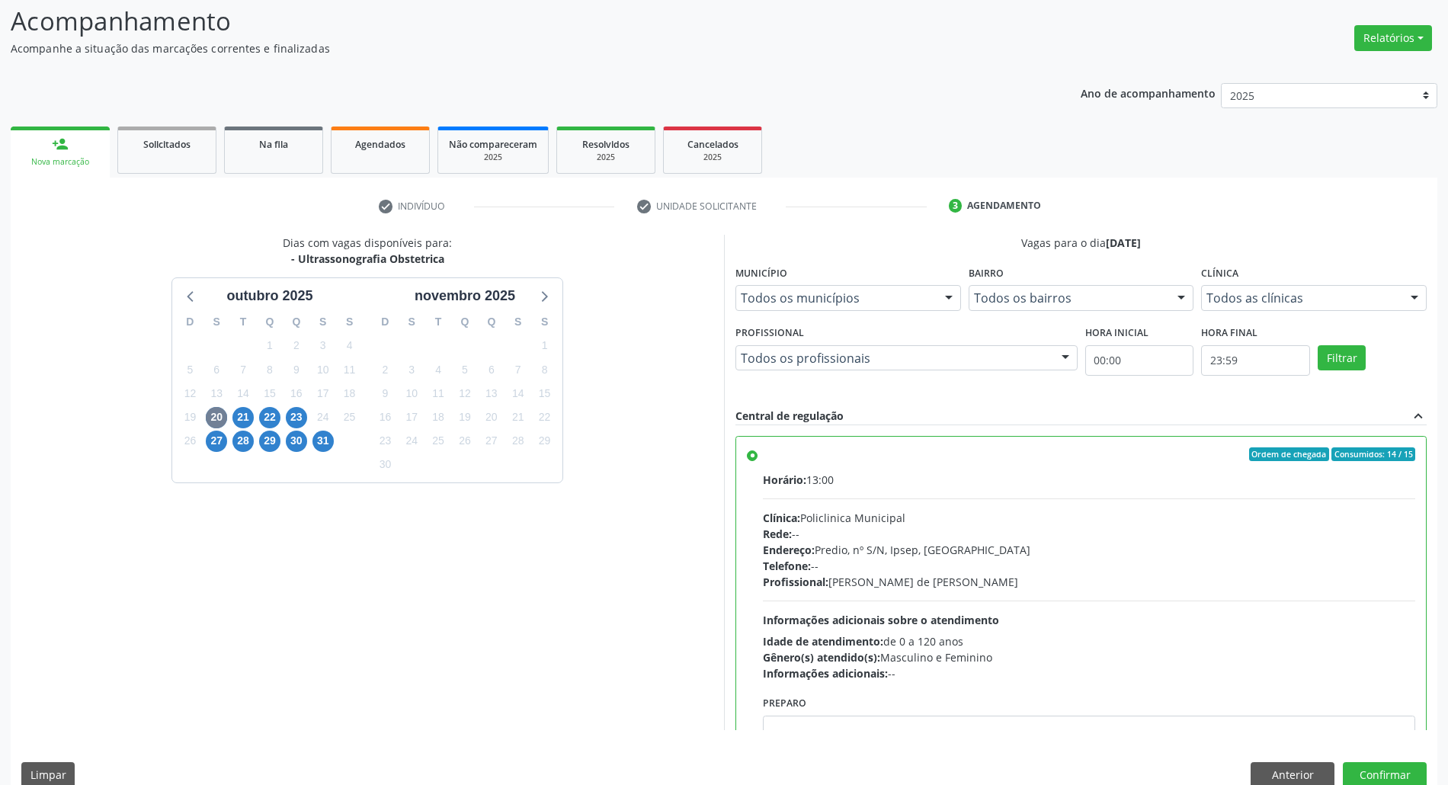
scroll to position [126, 0]
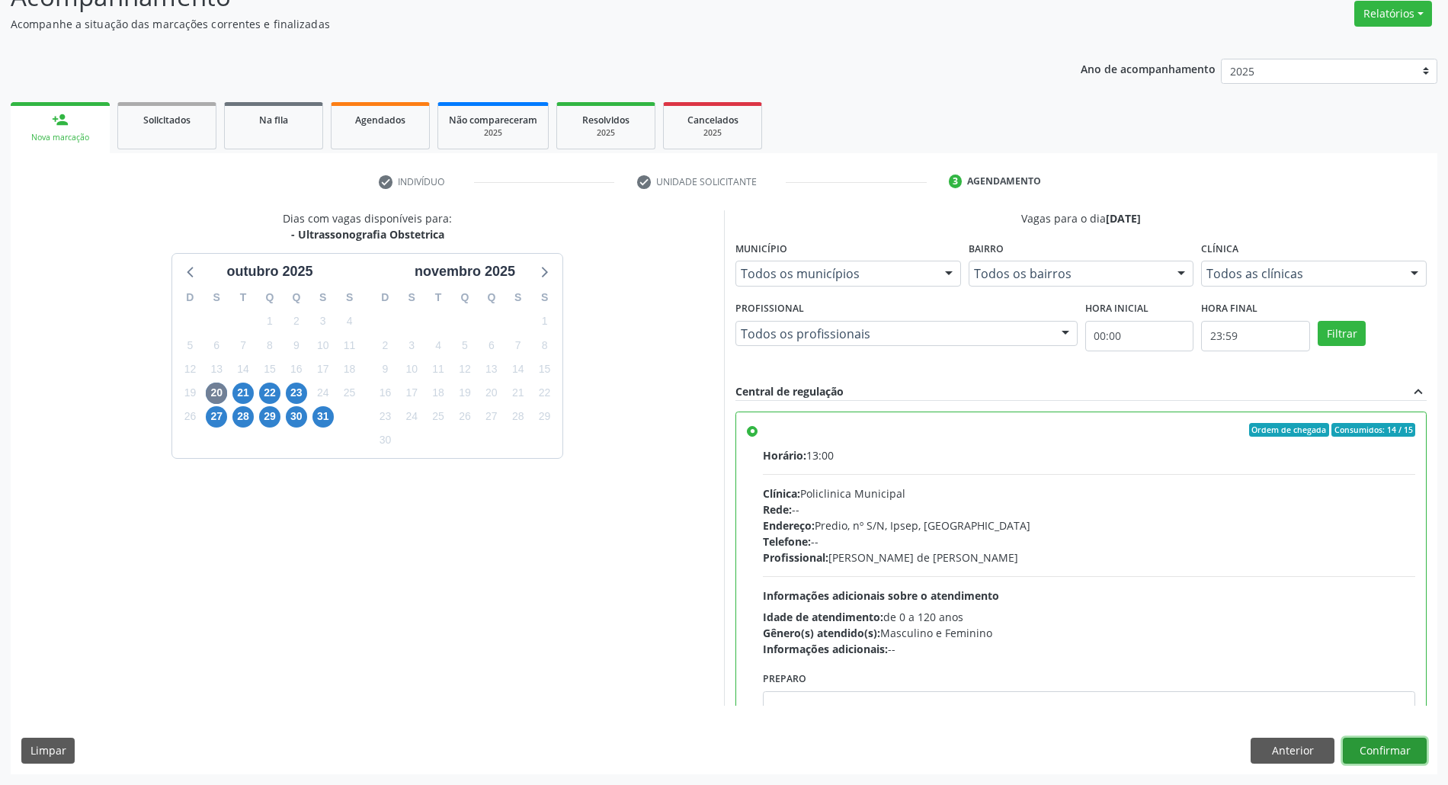
click at [1359, 744] on button "Confirmar" at bounding box center [1385, 751] width 84 height 26
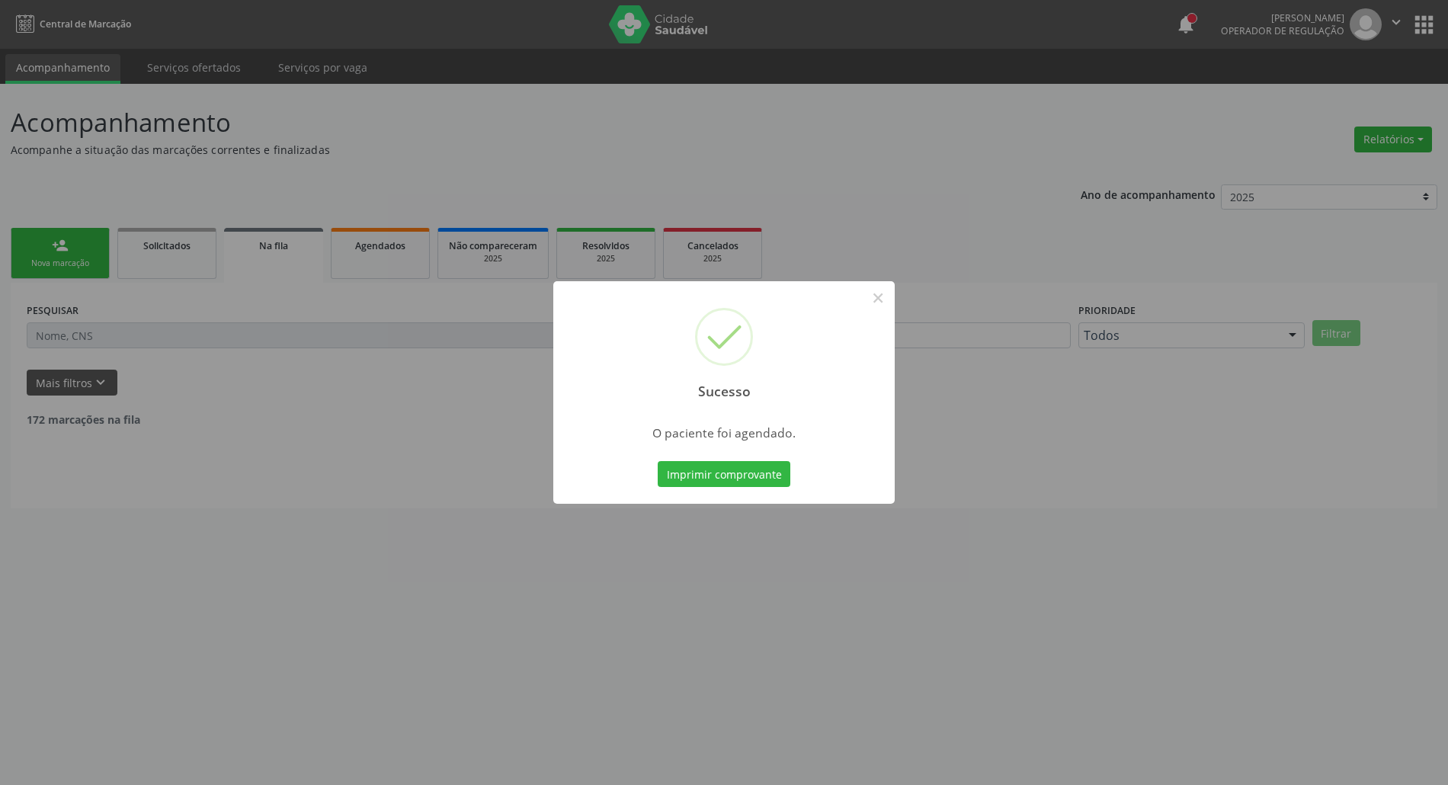
scroll to position [0, 0]
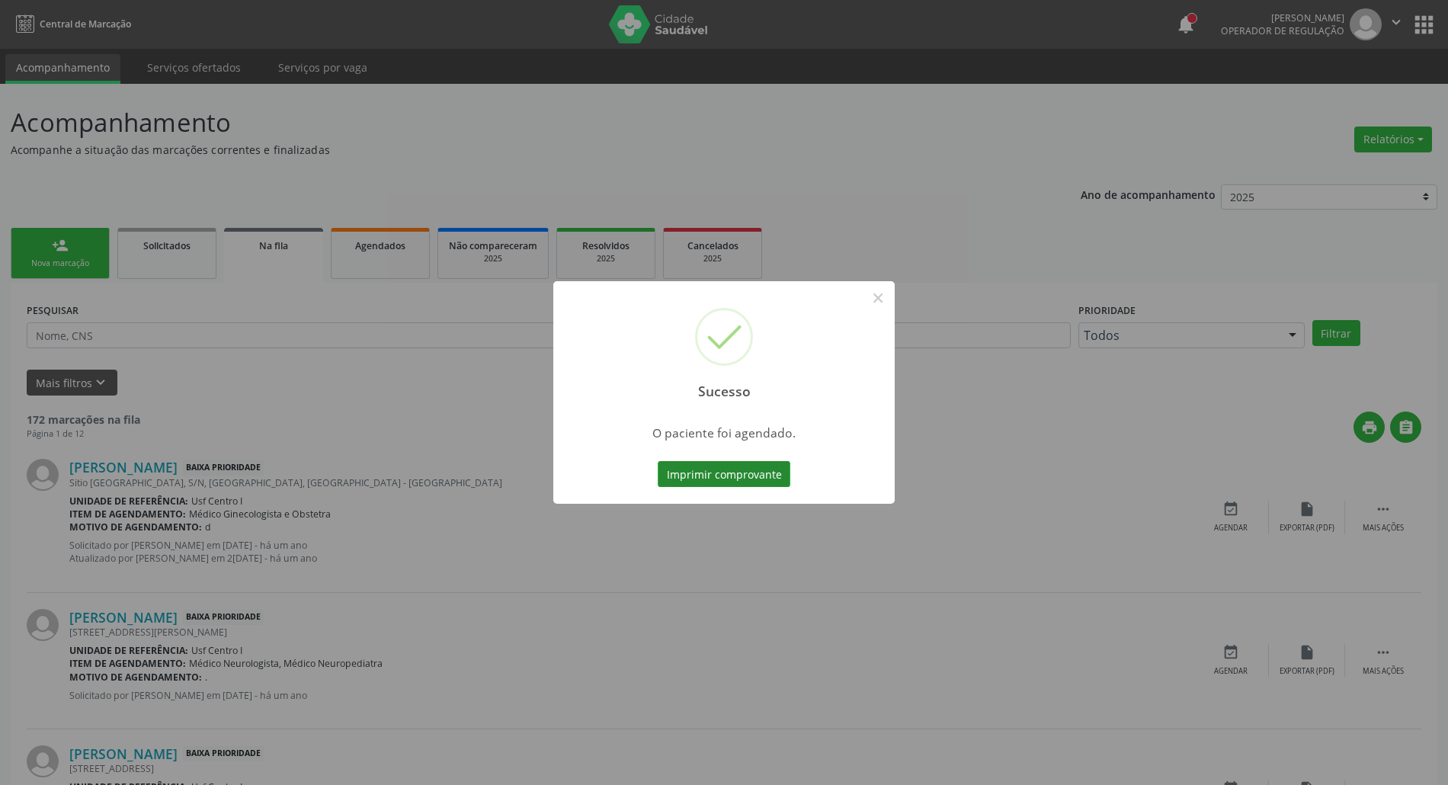
click at [698, 476] on button "Imprimir comprovante" at bounding box center [724, 474] width 133 height 26
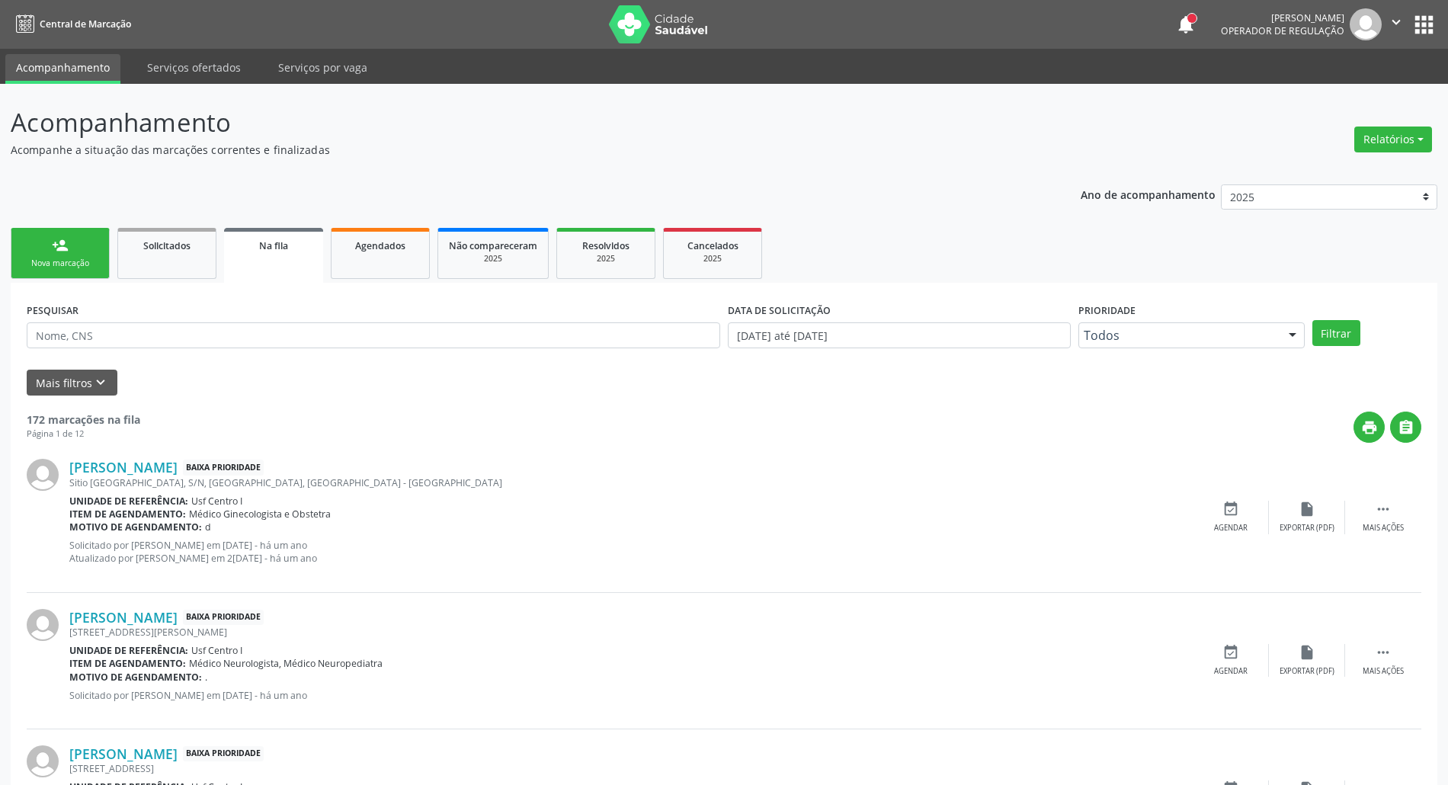
click at [65, 261] on div "Nova marcação" at bounding box center [60, 263] width 76 height 11
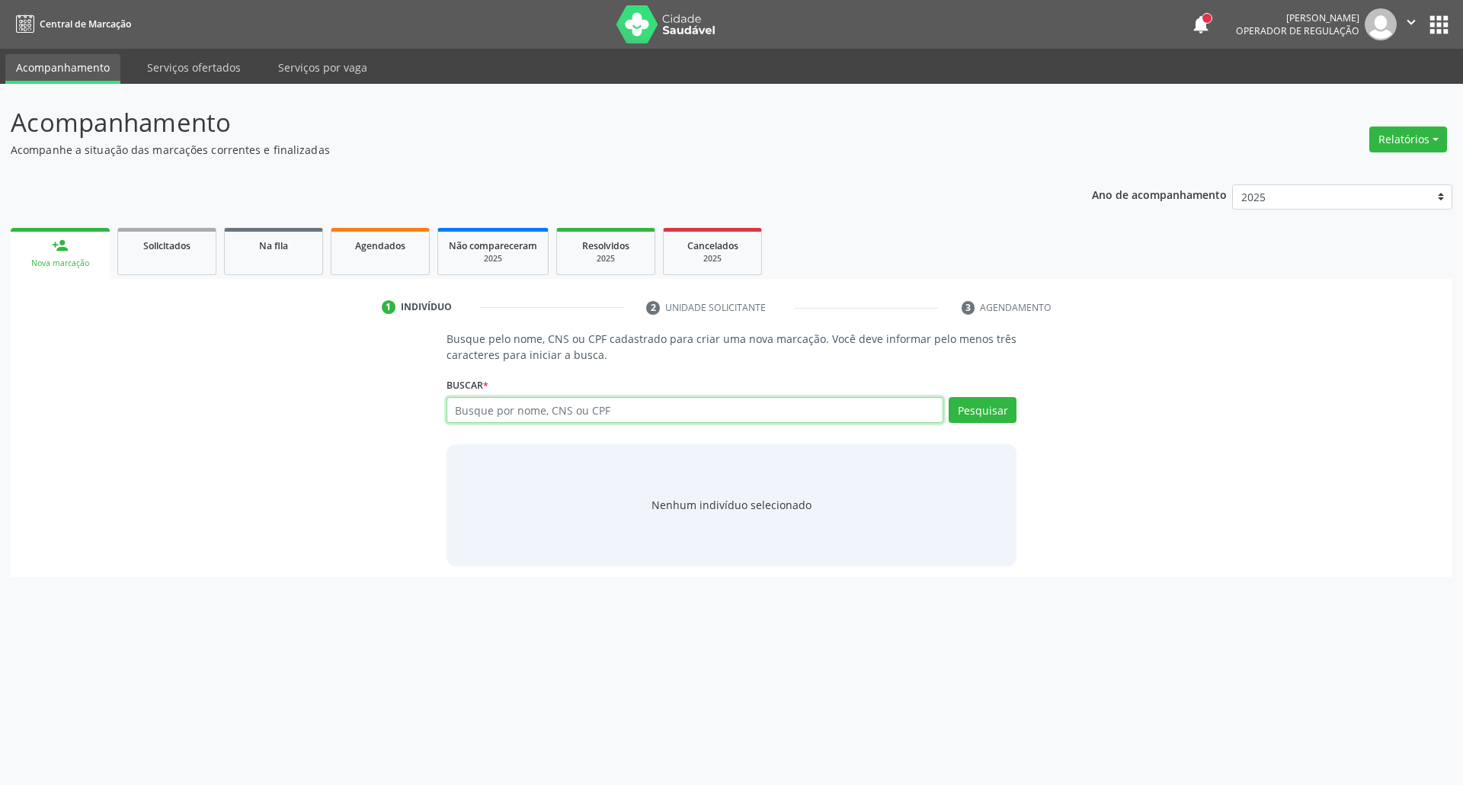
click at [590, 411] on input "text" at bounding box center [695, 410] width 498 height 26
type input "03689113490"
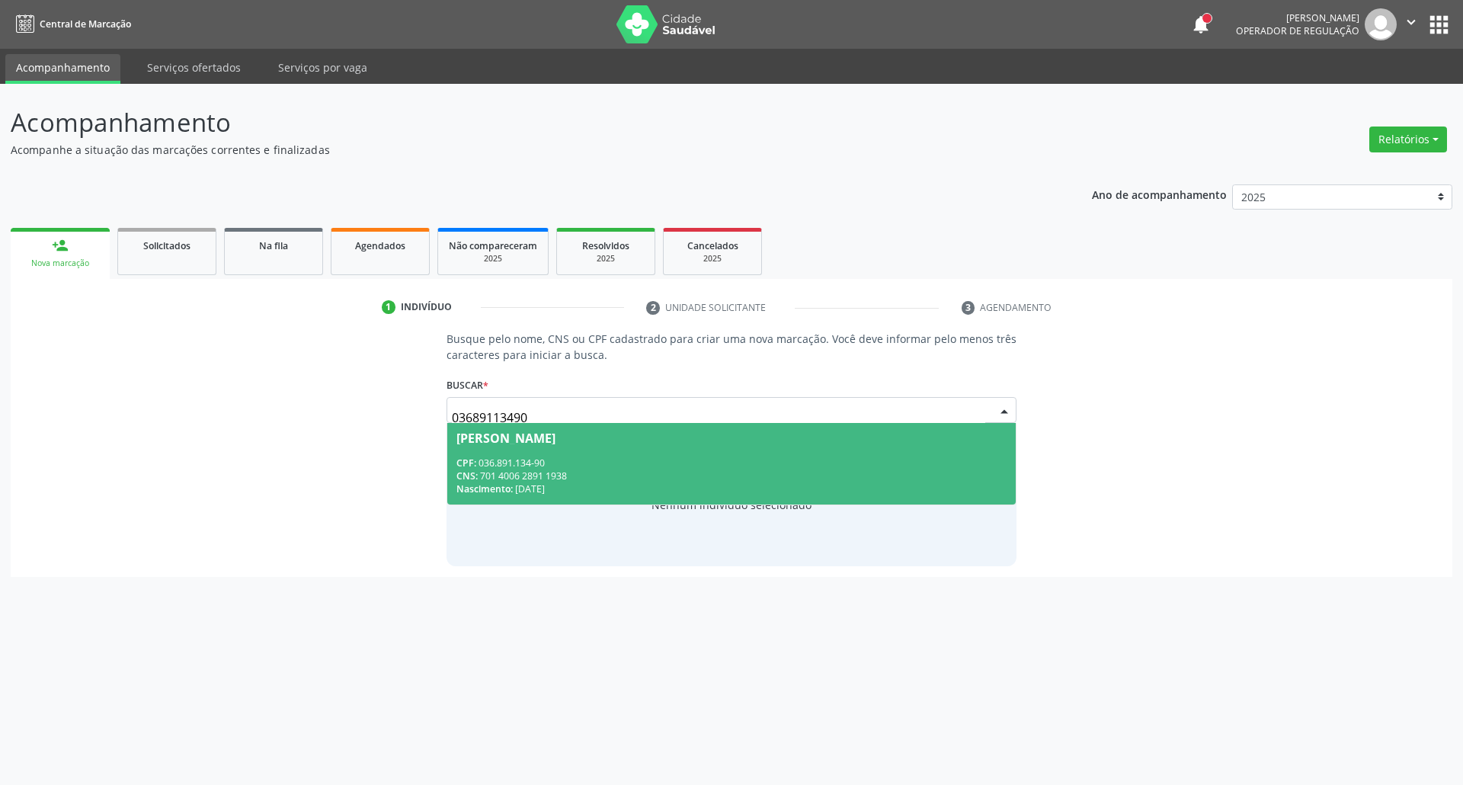
drag, startPoint x: 584, startPoint y: 445, endPoint x: 578, endPoint y: 457, distance: 13.6
click at [584, 446] on span "Maria de Lima Santos CPF: 036.891.134-90 CNS: 701 4006 2891 1938 Nascimento: 12…" at bounding box center [731, 464] width 569 height 82
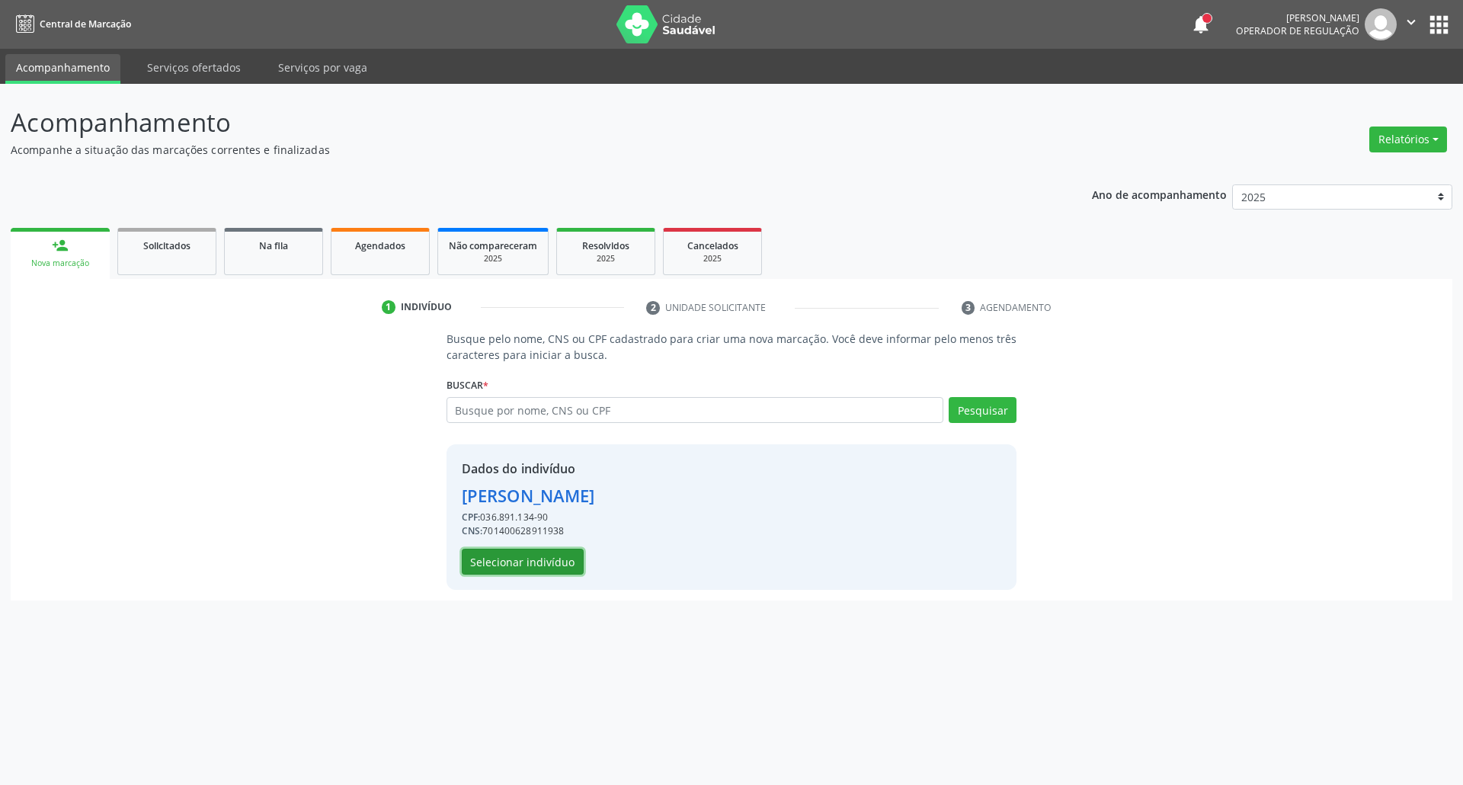
click at [514, 561] on button "Selecionar indivíduo" at bounding box center [523, 562] width 122 height 26
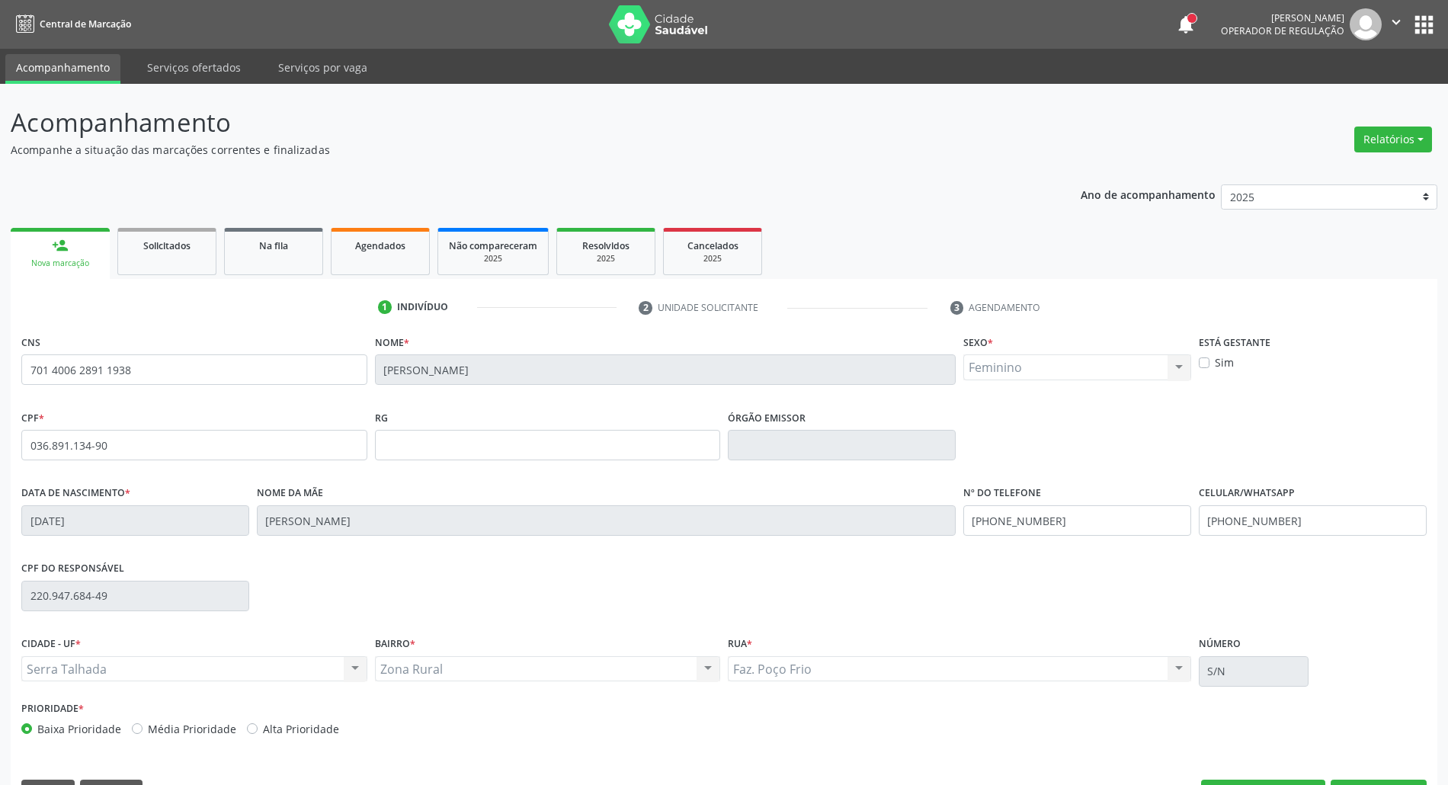
scroll to position [41, 0]
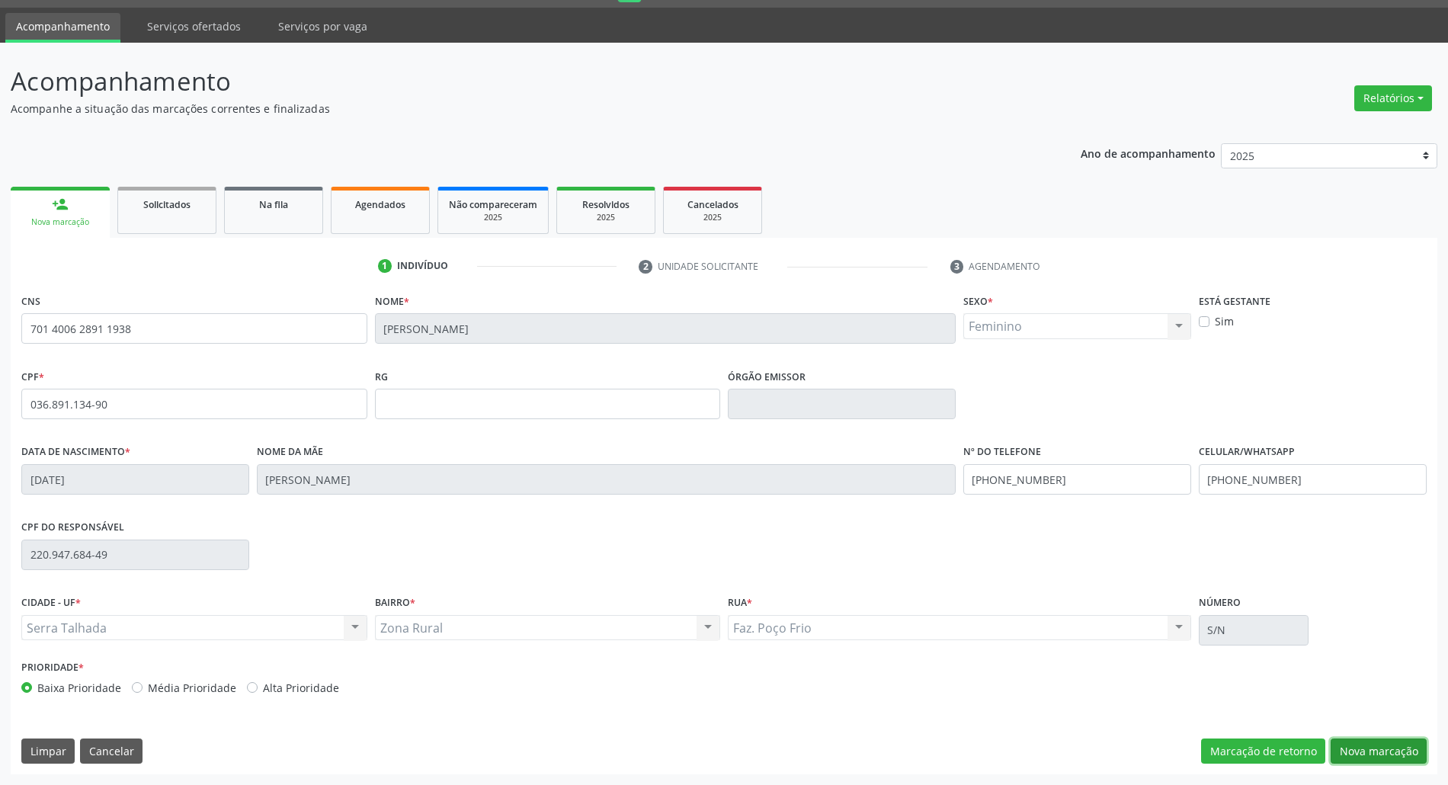
click at [1372, 745] on button "Nova marcação" at bounding box center [1378, 751] width 96 height 26
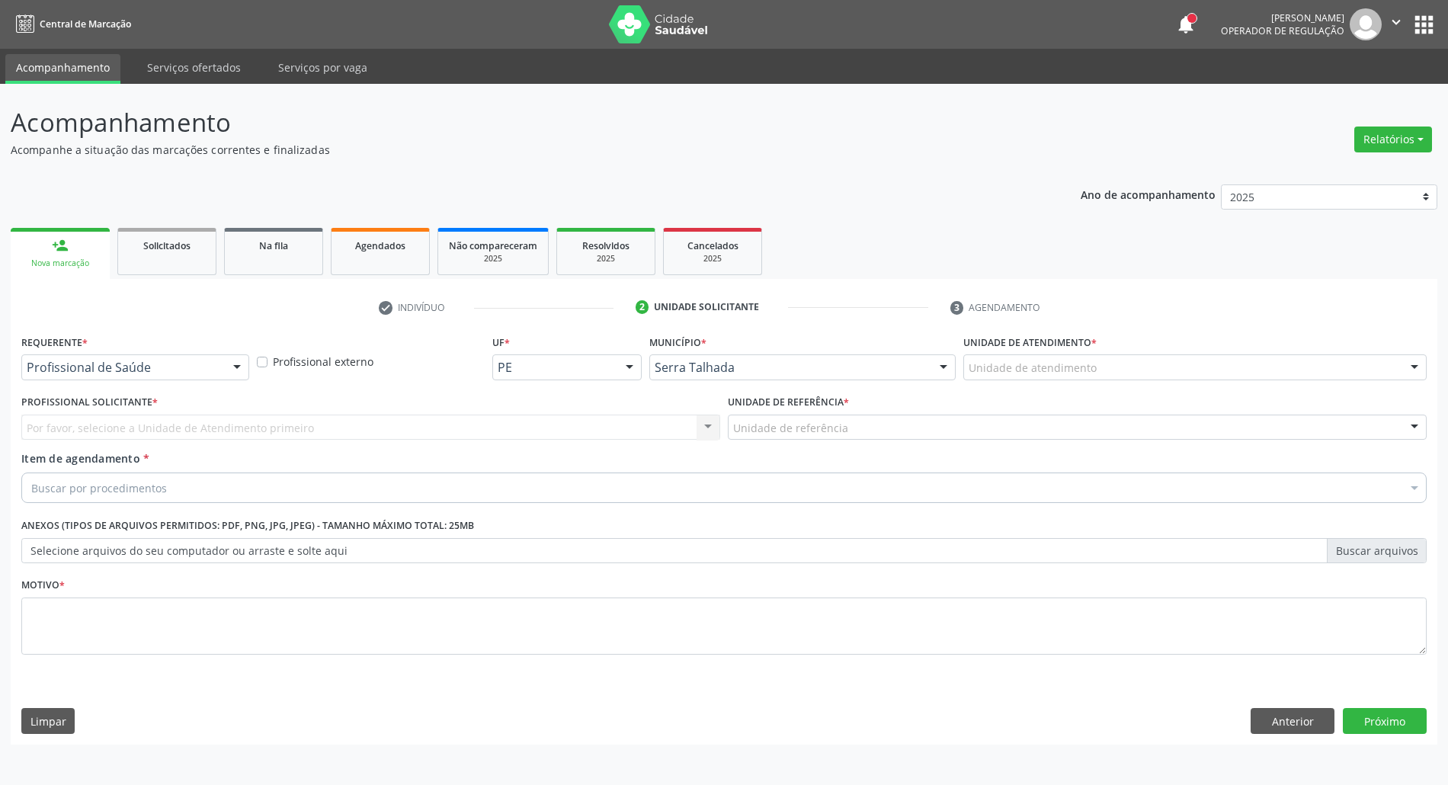
scroll to position [0, 0]
drag, startPoint x: 184, startPoint y: 363, endPoint x: 174, endPoint y: 382, distance: 20.8
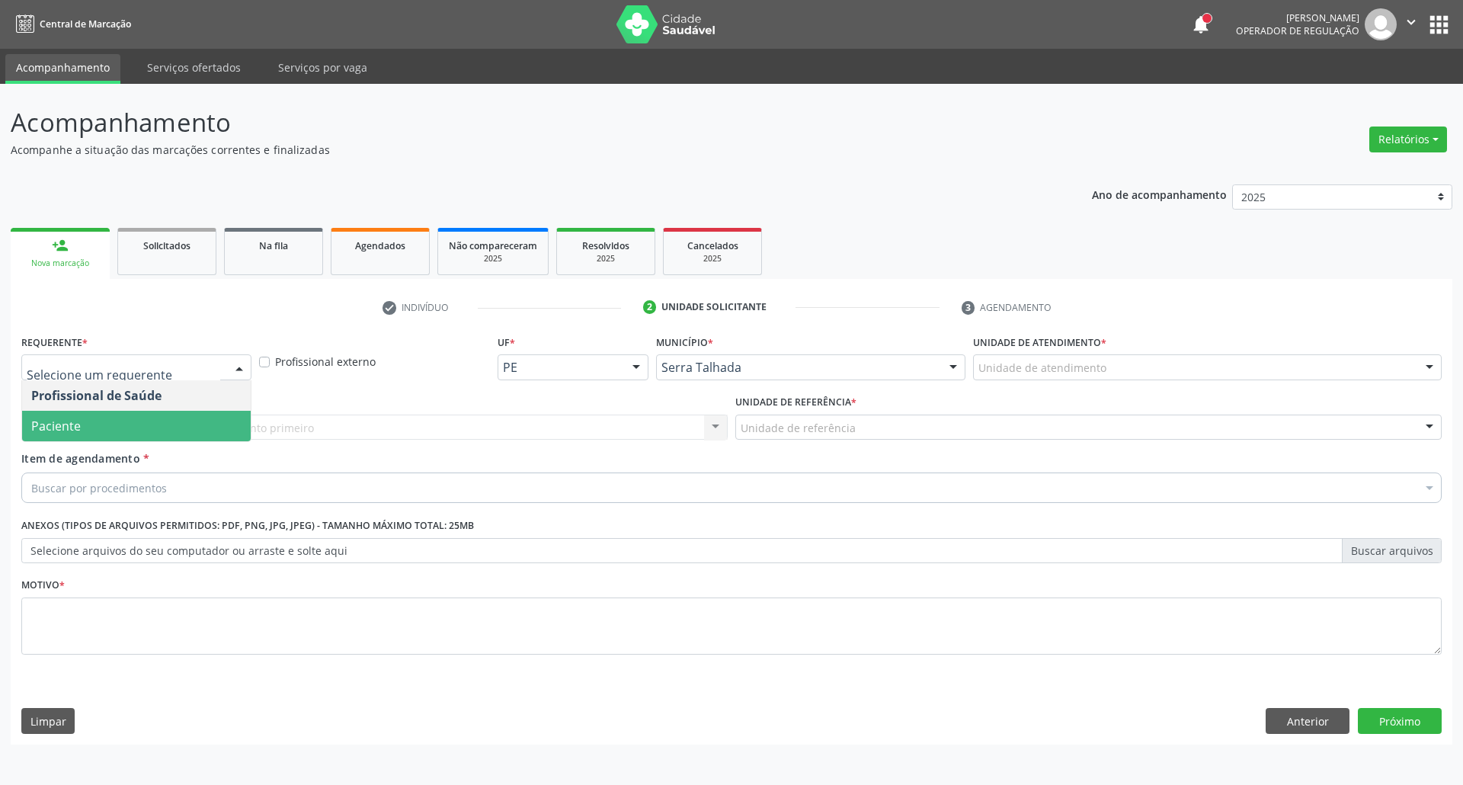
click at [153, 415] on span "Paciente" at bounding box center [136, 426] width 229 height 30
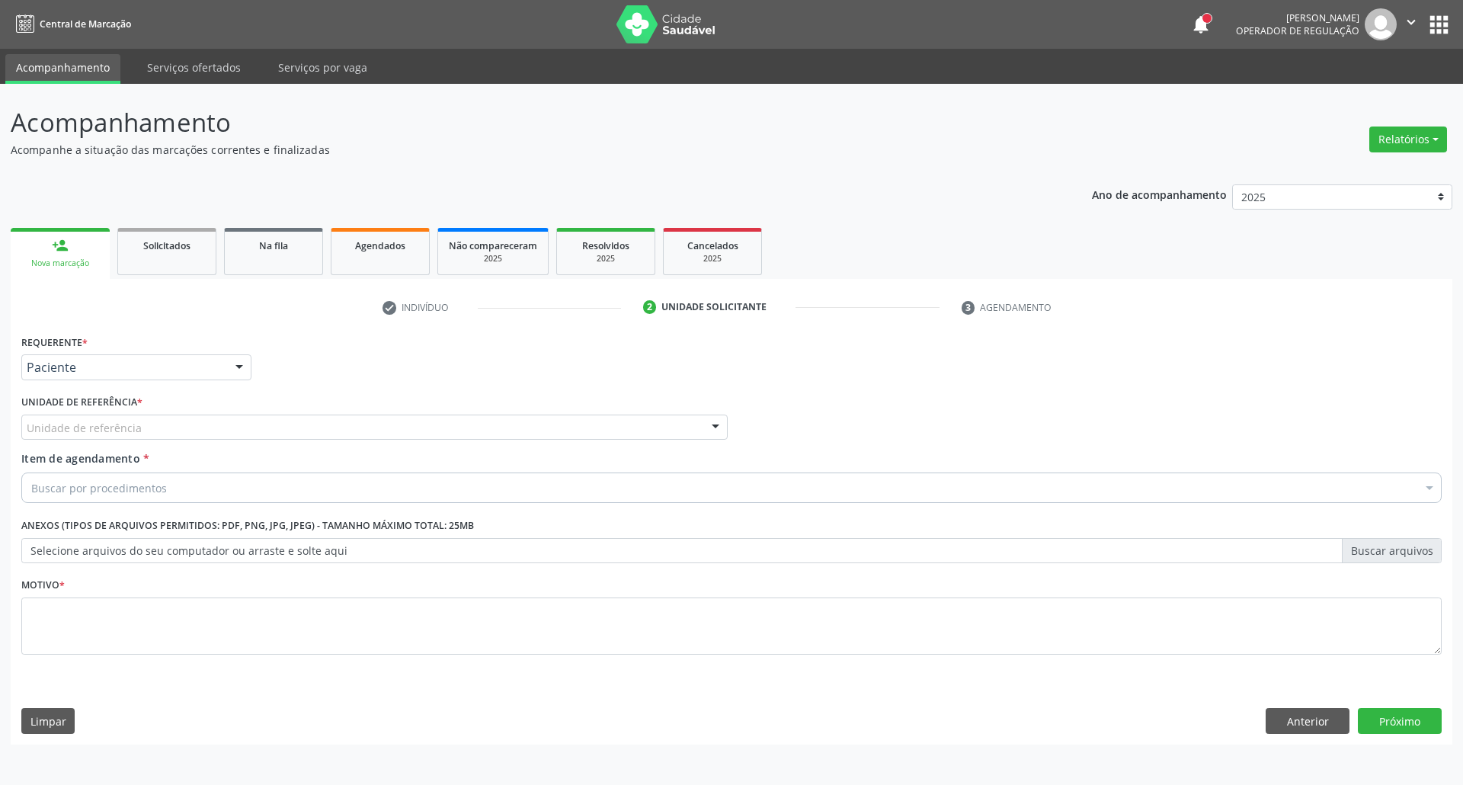
click at [146, 428] on div "Unidade de referência" at bounding box center [374, 427] width 706 height 26
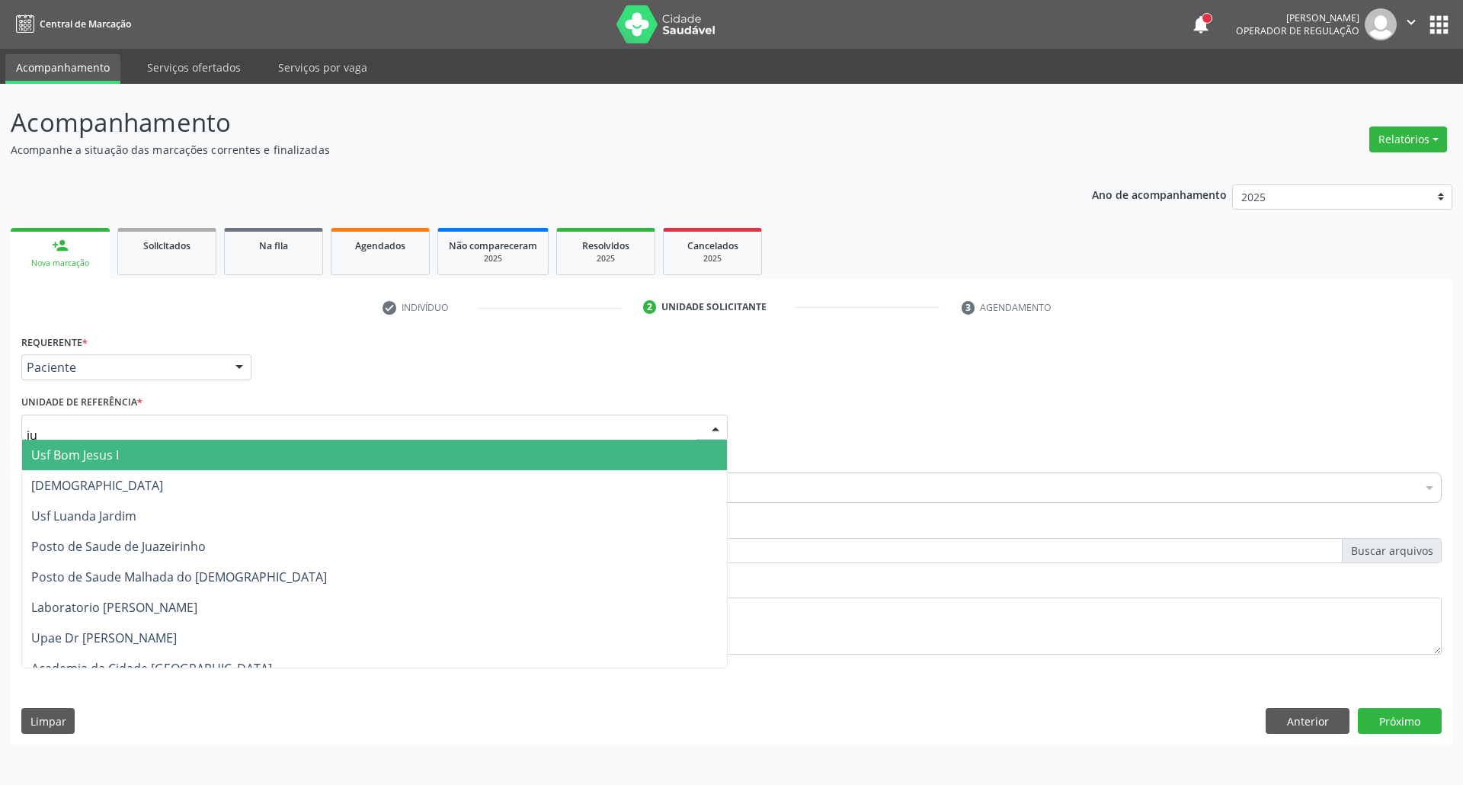
type input "jua"
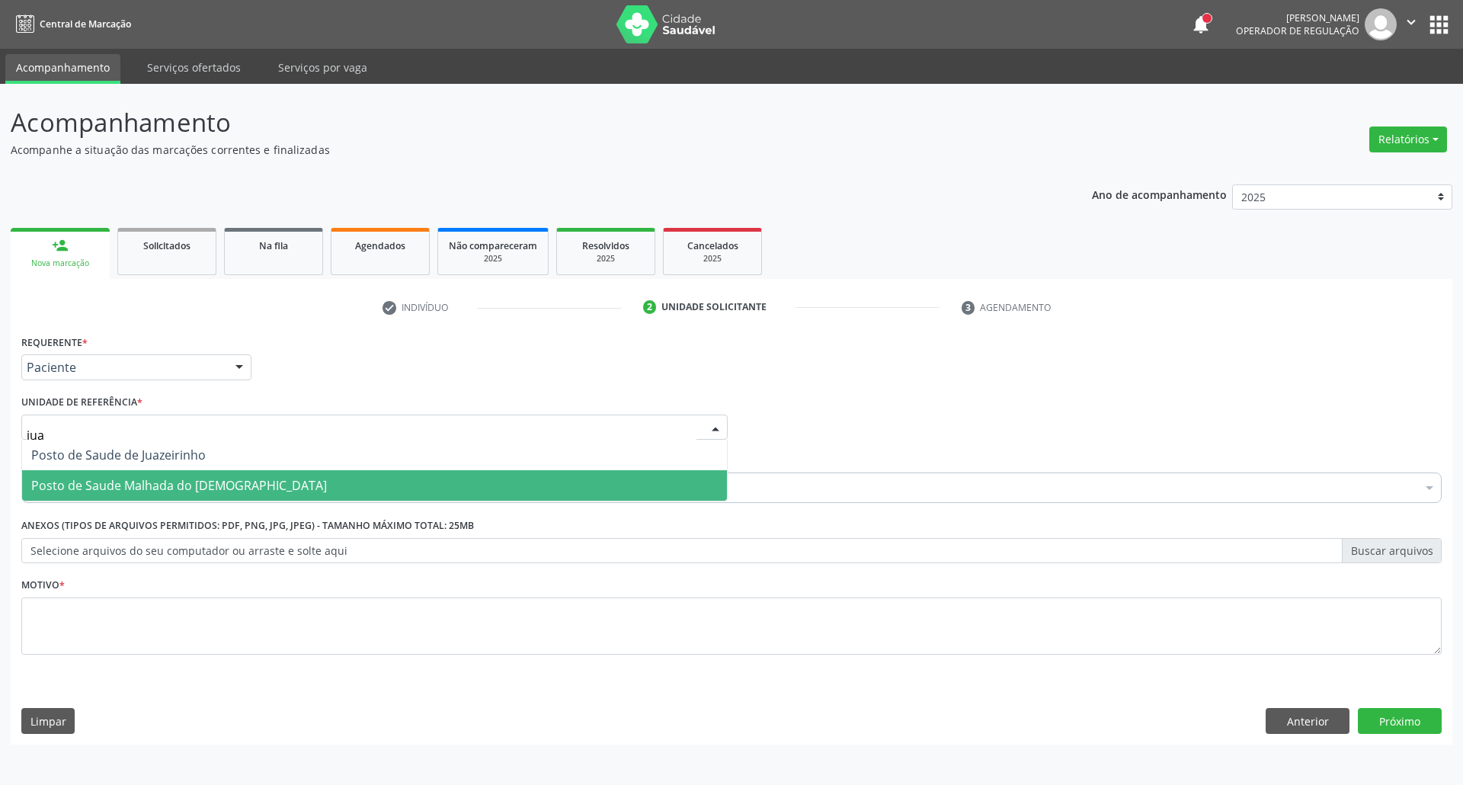
click at [126, 477] on span "Posto de Saude Malhada do [DEMOGRAPHIC_DATA]" at bounding box center [179, 485] width 296 height 17
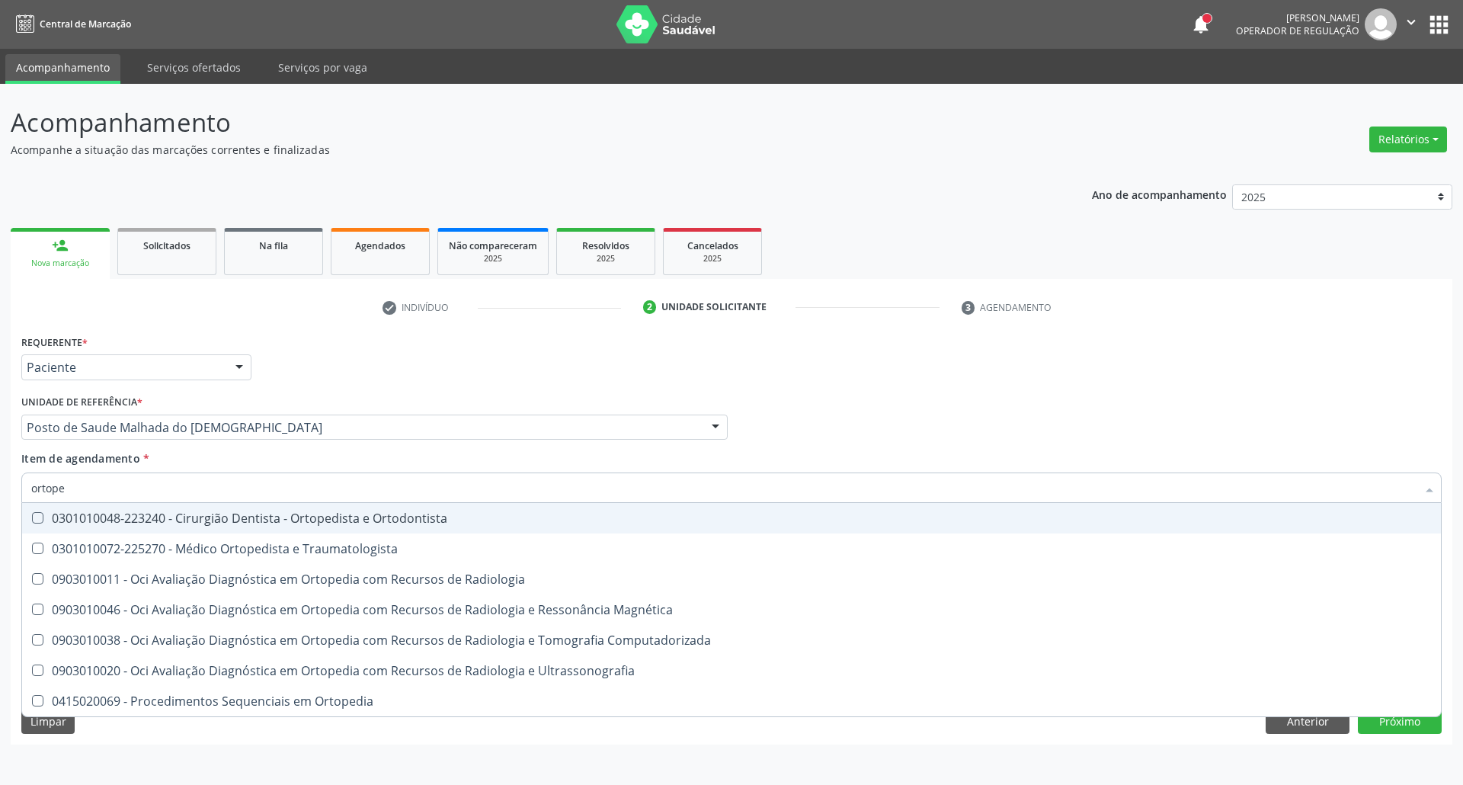
type input "ortoped"
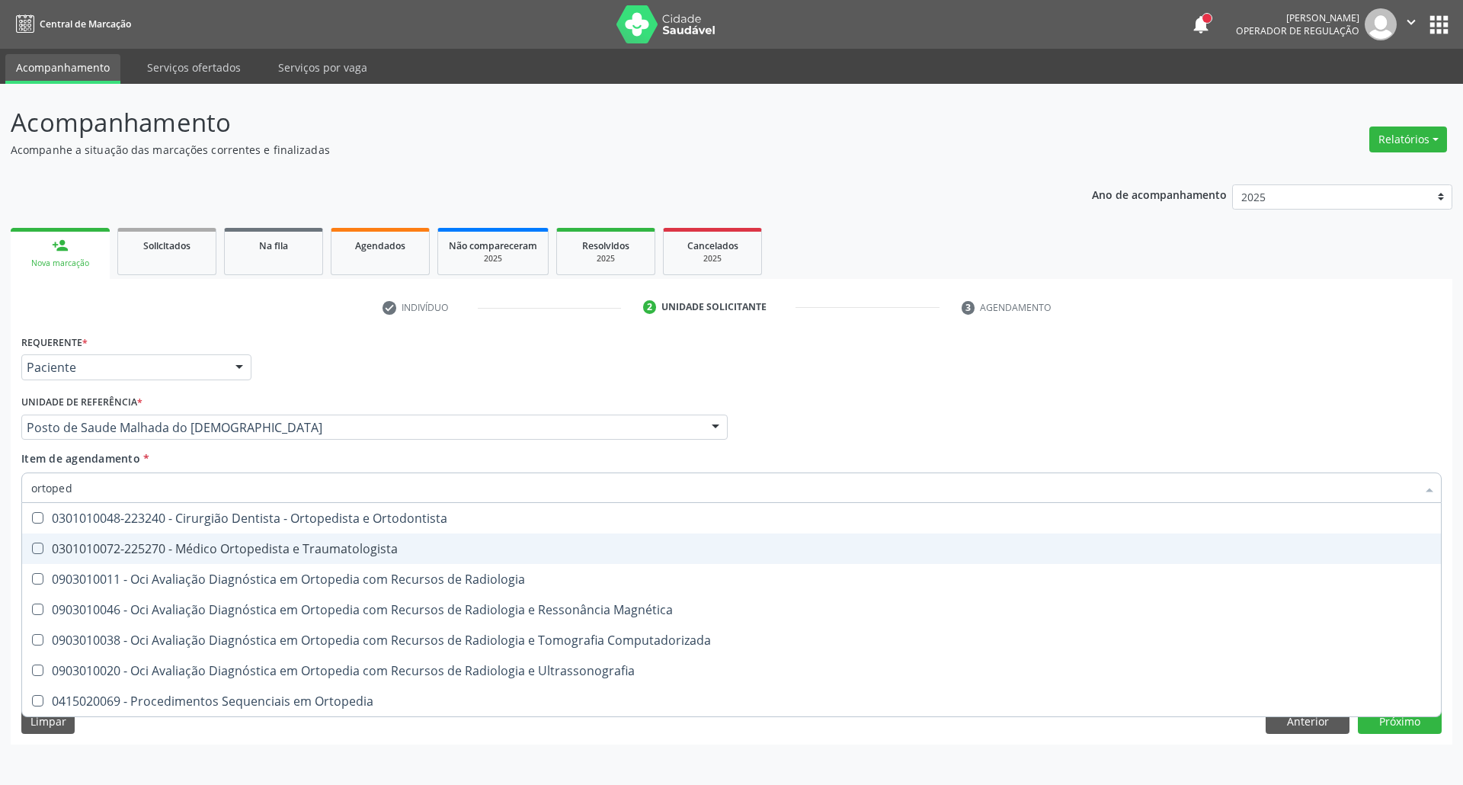
click at [143, 544] on div "0301010072-225270 - Médico Ortopedista e Traumatologista" at bounding box center [731, 548] width 1400 height 12
checkbox Traumatologista "true"
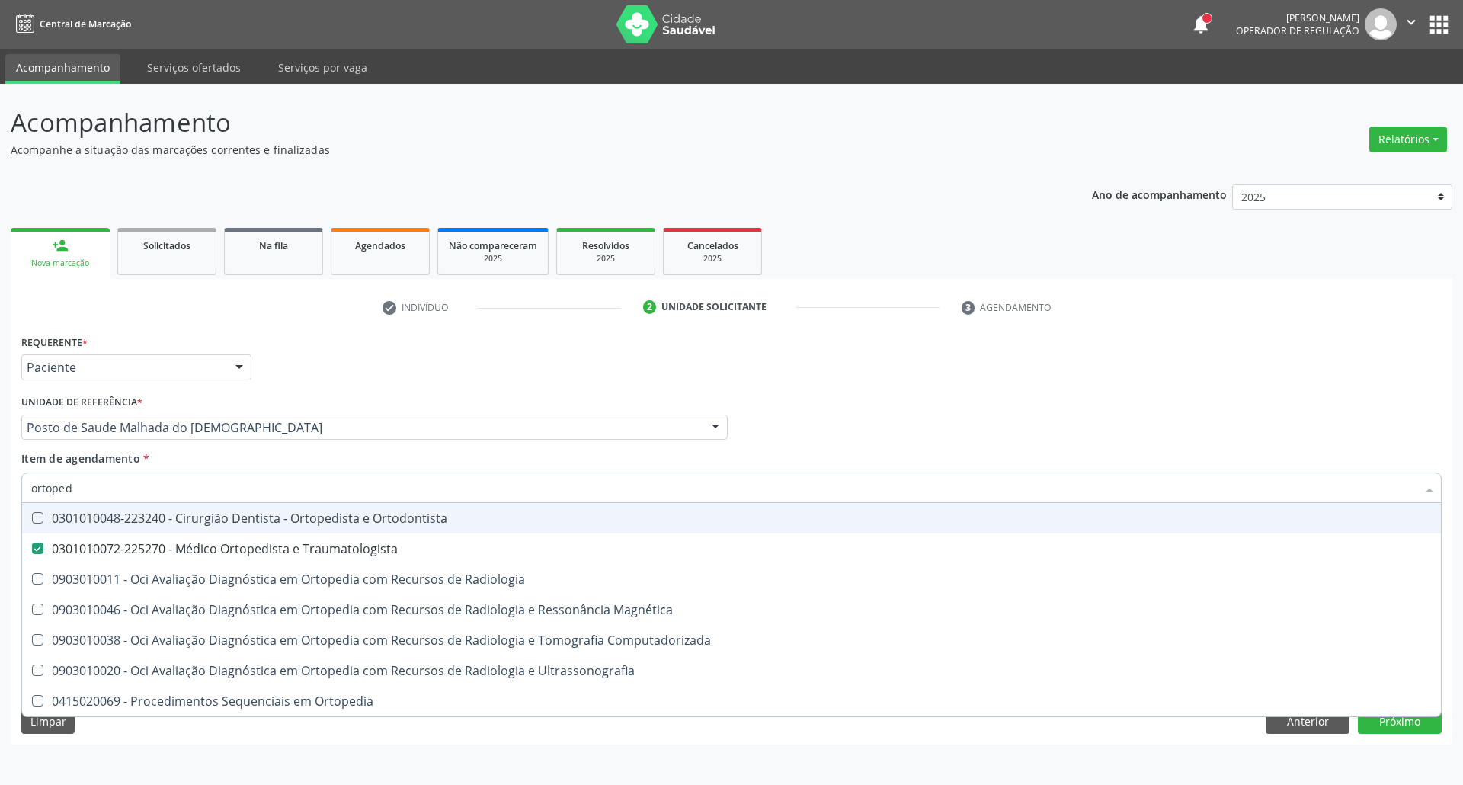
click at [830, 411] on div "Profissional Solicitante Por favor, selecione a Unidade de Atendimento primeiro…" at bounding box center [732, 420] width 1428 height 59
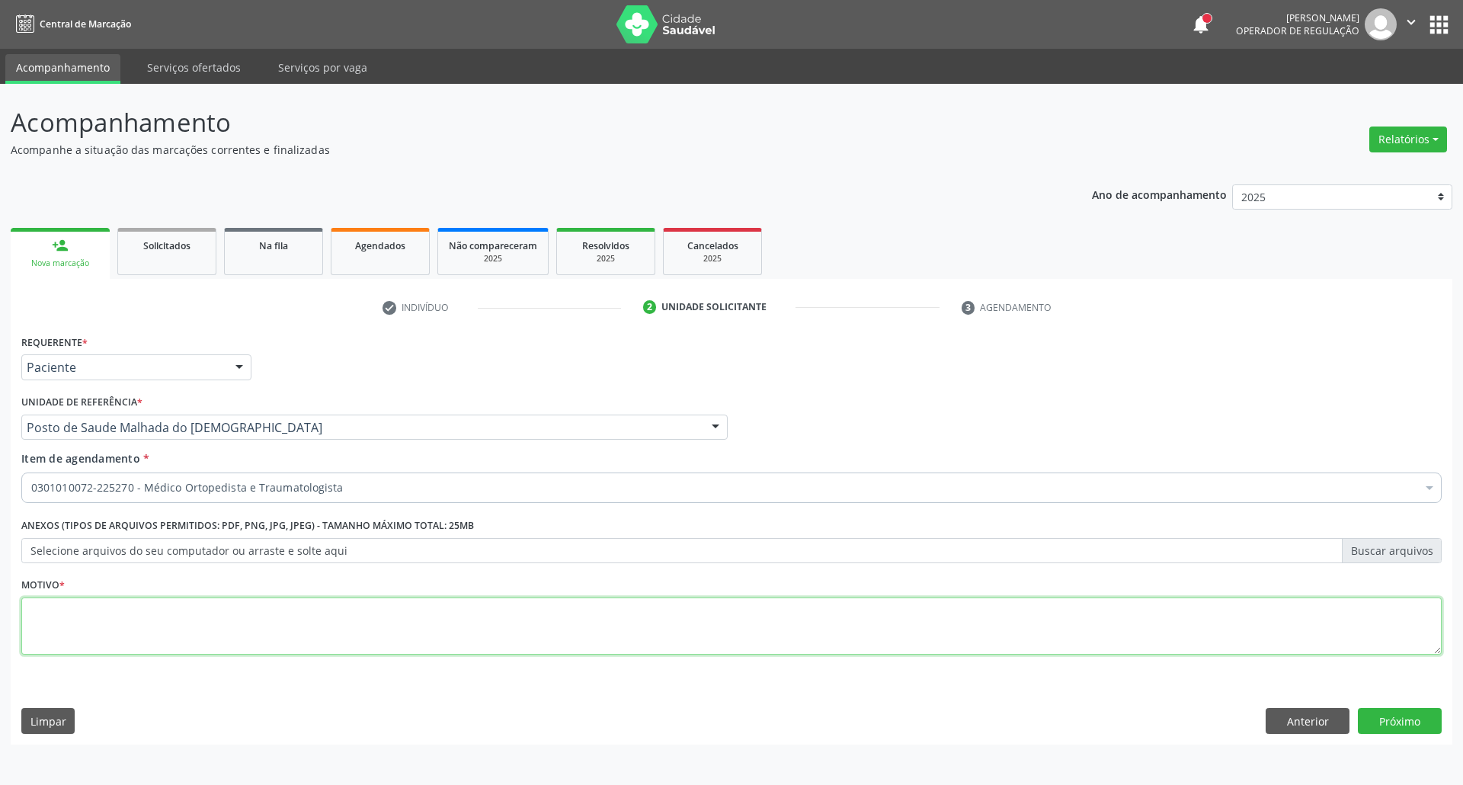
drag, startPoint x: 379, startPoint y: 648, endPoint x: 375, endPoint y: 637, distance: 11.6
click at [379, 648] on textarea at bounding box center [731, 626] width 1420 height 58
type textarea "."
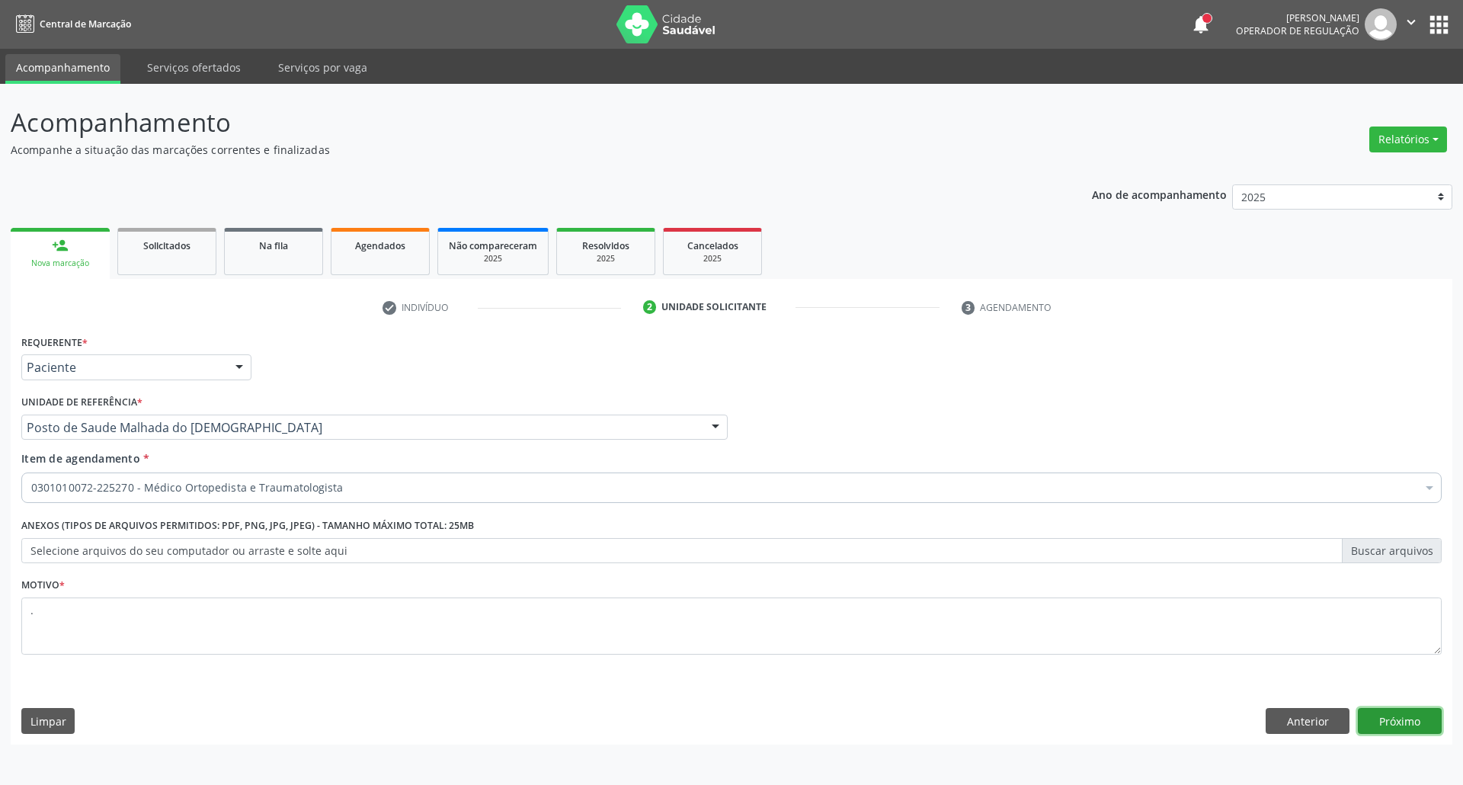
drag, startPoint x: 1390, startPoint y: 724, endPoint x: 1259, endPoint y: 706, distance: 132.3
click at [1388, 724] on button "Próximo" at bounding box center [1400, 721] width 84 height 26
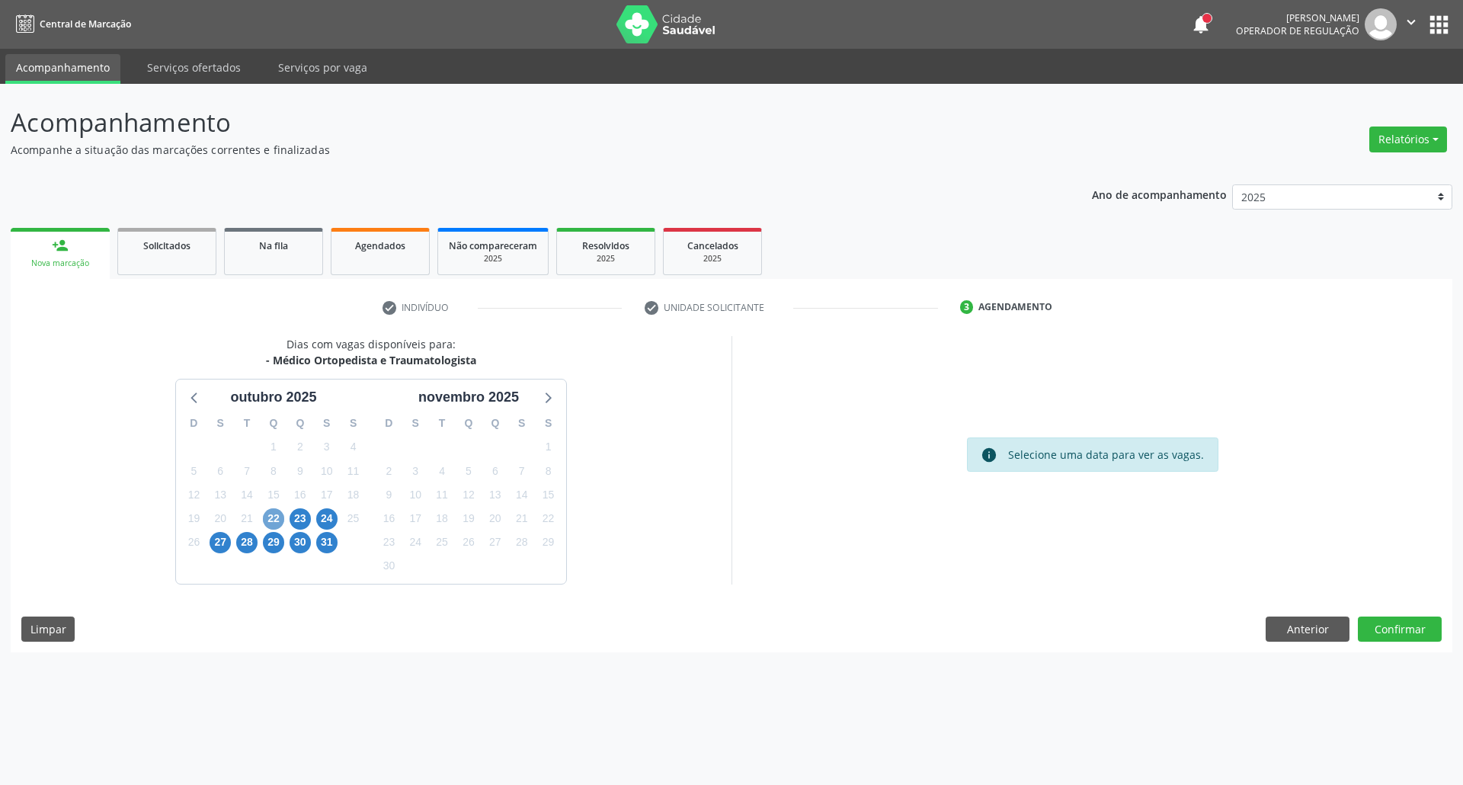
click at [275, 522] on span "22" at bounding box center [273, 518] width 21 height 21
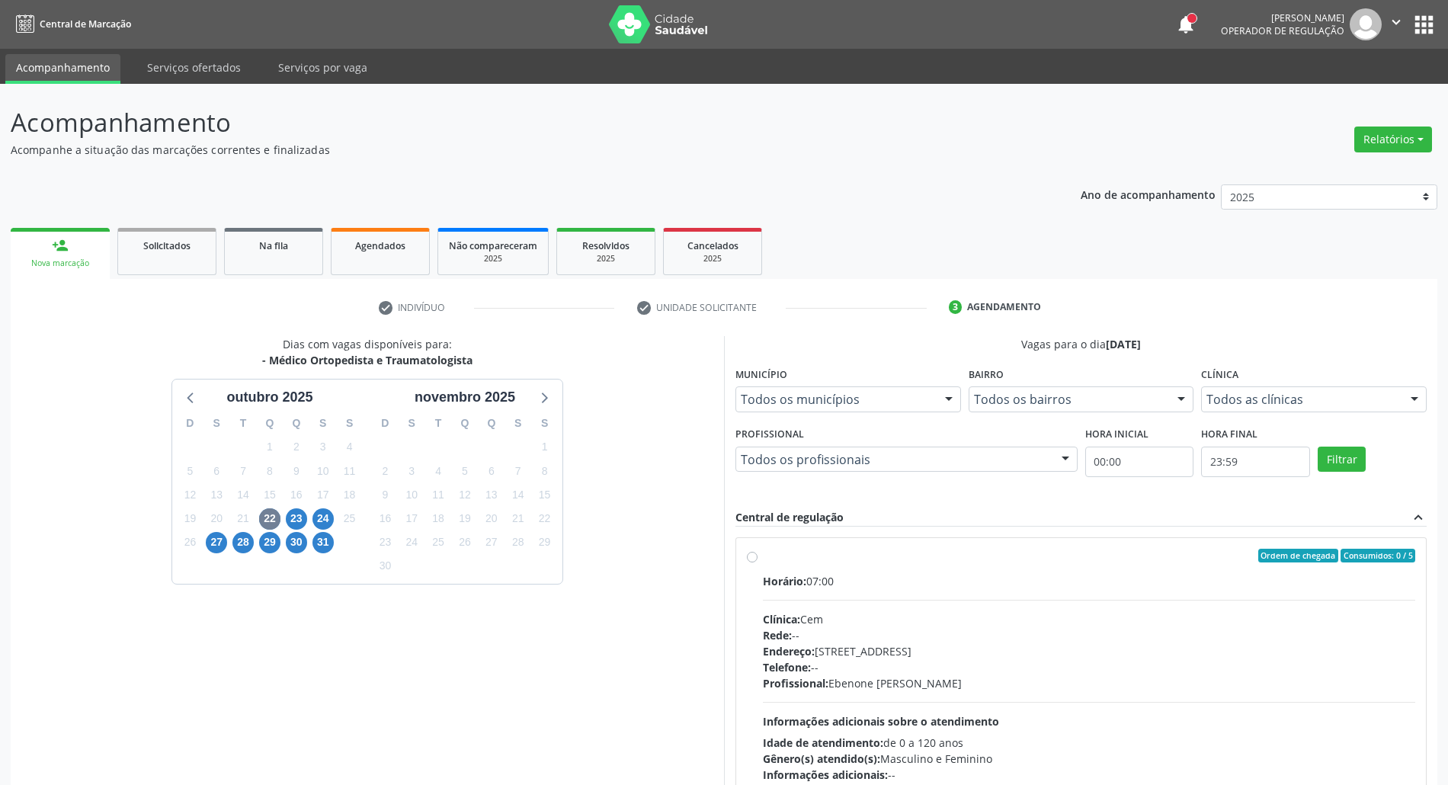
drag, startPoint x: 1034, startPoint y: 571, endPoint x: 1097, endPoint y: 424, distance: 160.8
click at [1033, 571] on label "Ordem de chegada Consumidos: 0 / 5 Horário: 07:00 Clínica: Cem Rede: -- Endereç…" at bounding box center [1089, 666] width 652 height 234
click at [757, 562] on input "Ordem de chegada Consumidos: 0 / 5 Horário: 07:00 Clínica: Cem Rede: -- Endereç…" at bounding box center [752, 556] width 11 height 14
radio input "true"
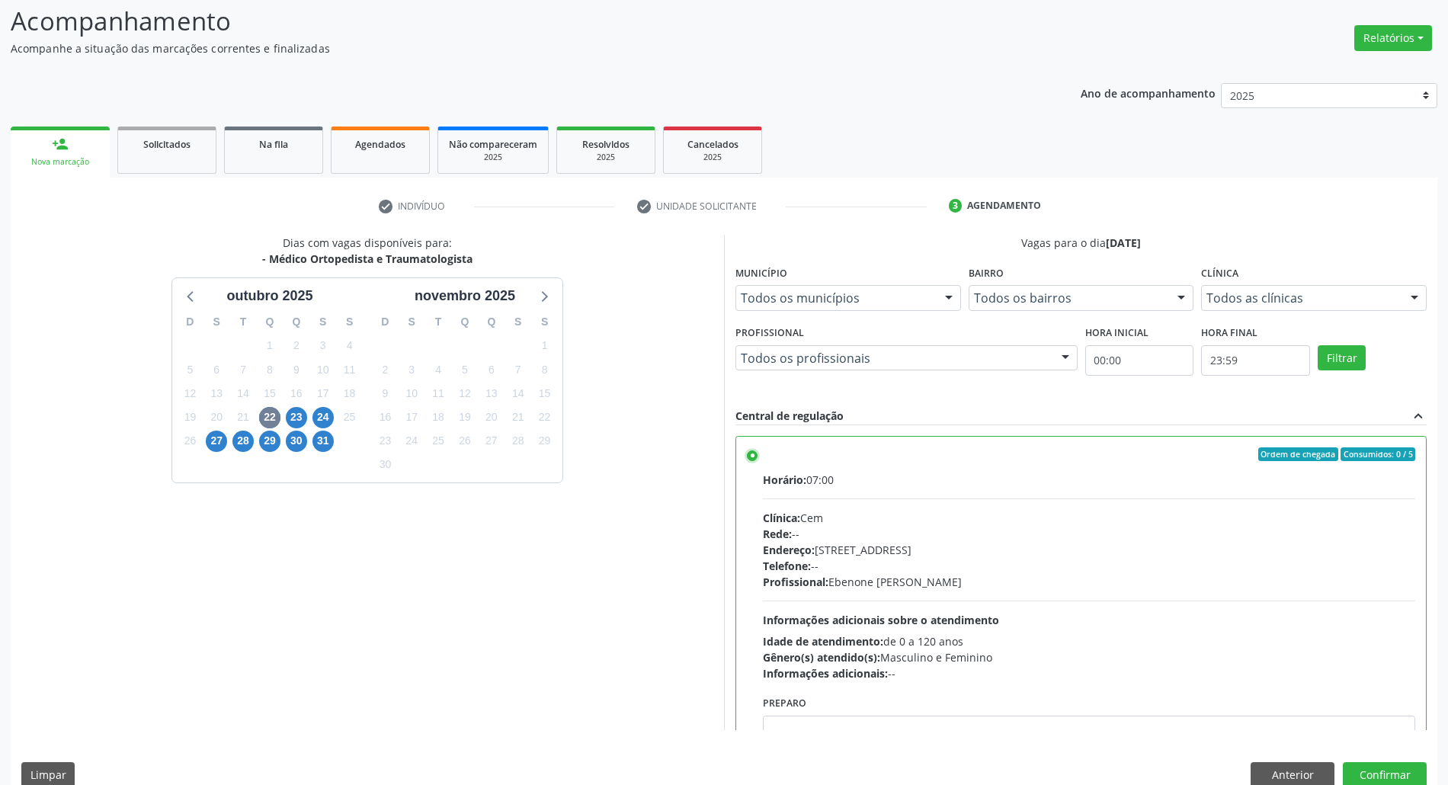
scroll to position [77, 0]
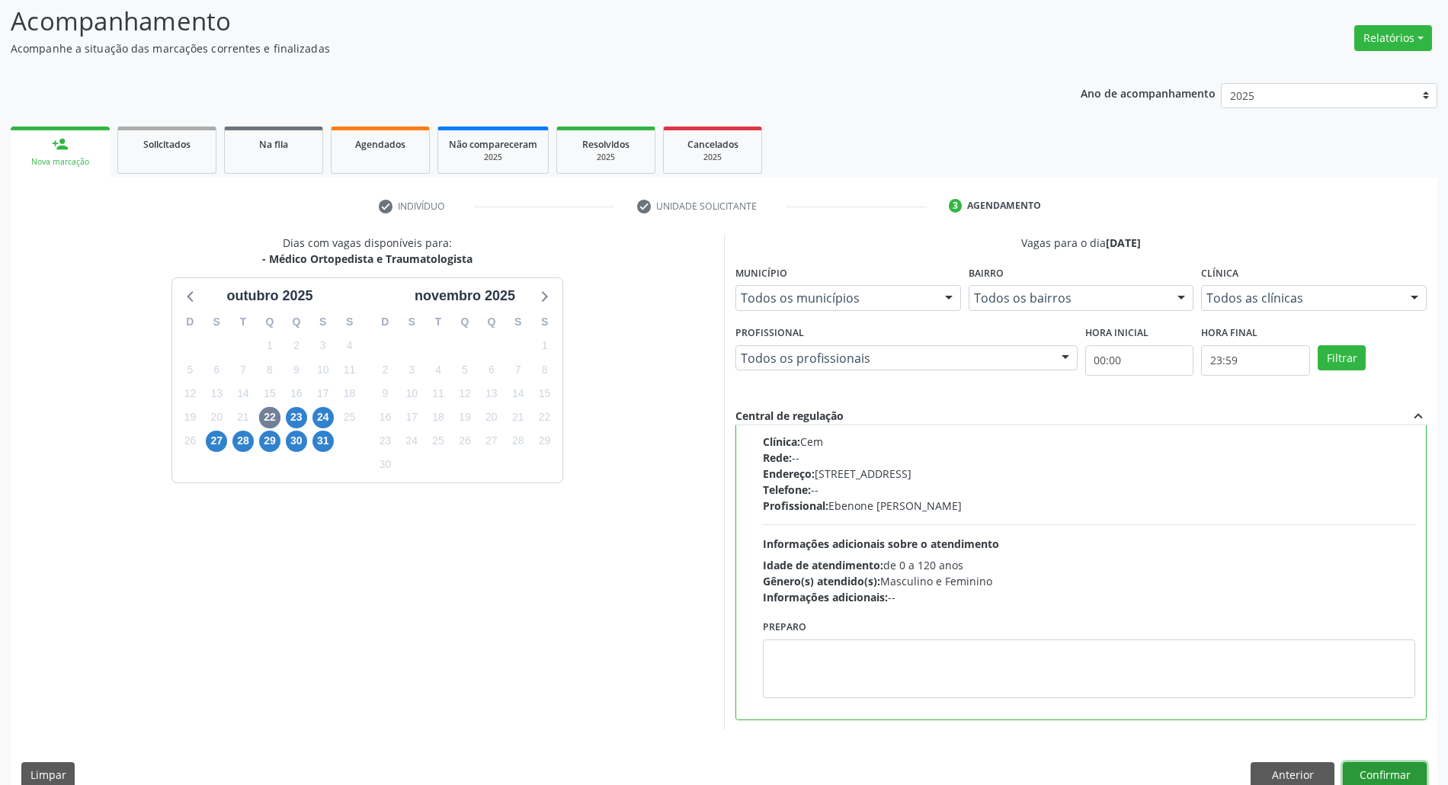
click at [1391, 769] on button "Confirmar" at bounding box center [1385, 775] width 84 height 26
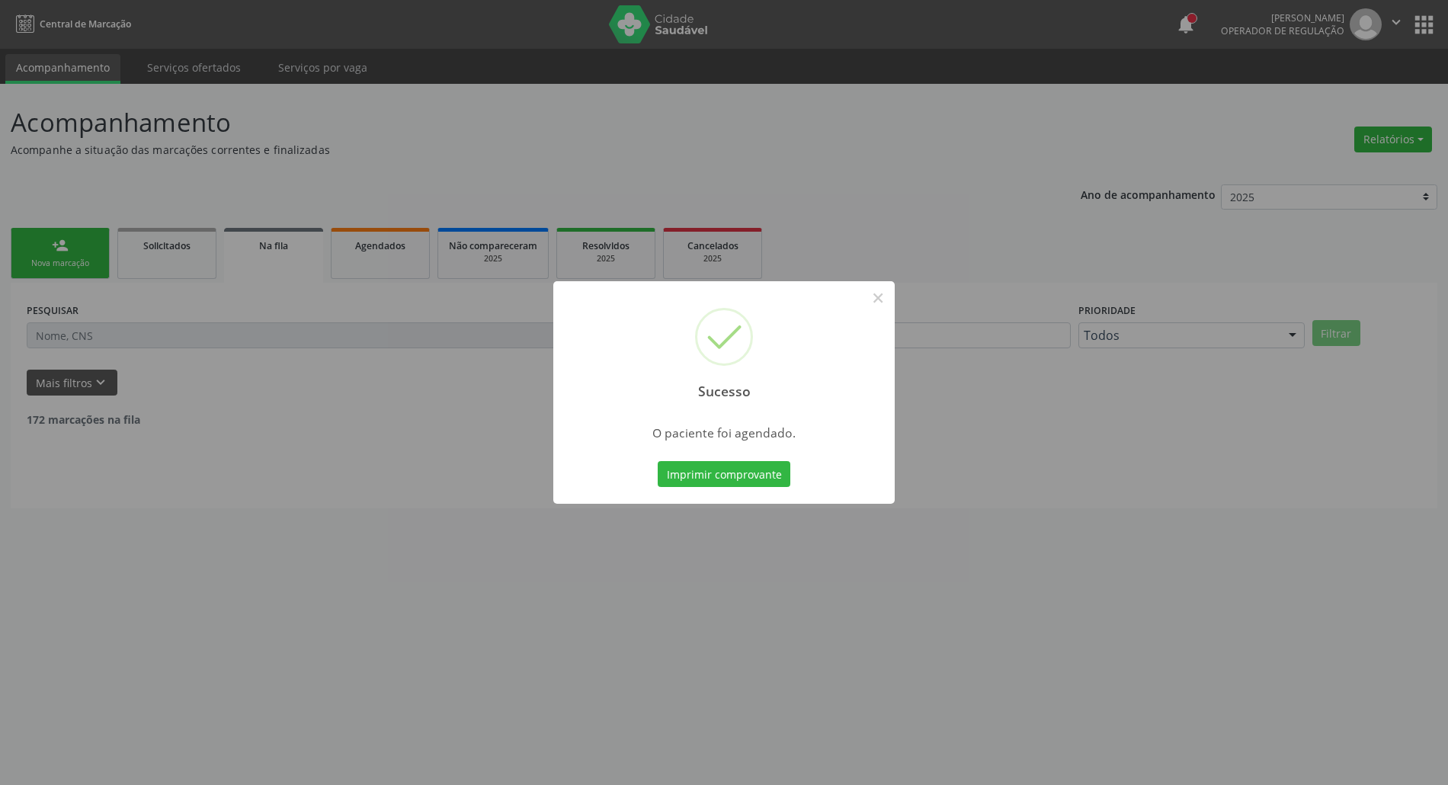
scroll to position [0, 0]
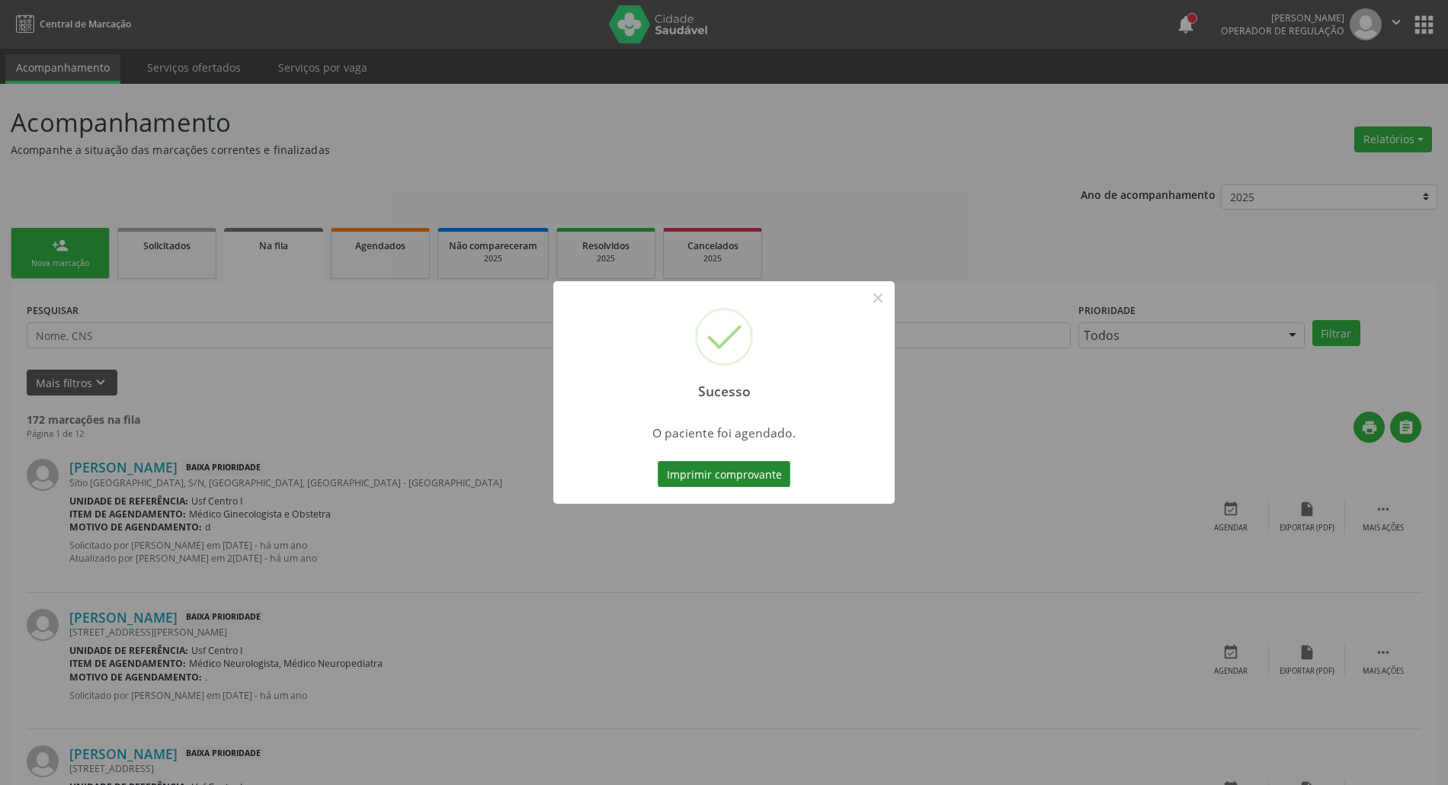
click at [756, 468] on button "Imprimir comprovante" at bounding box center [724, 474] width 133 height 26
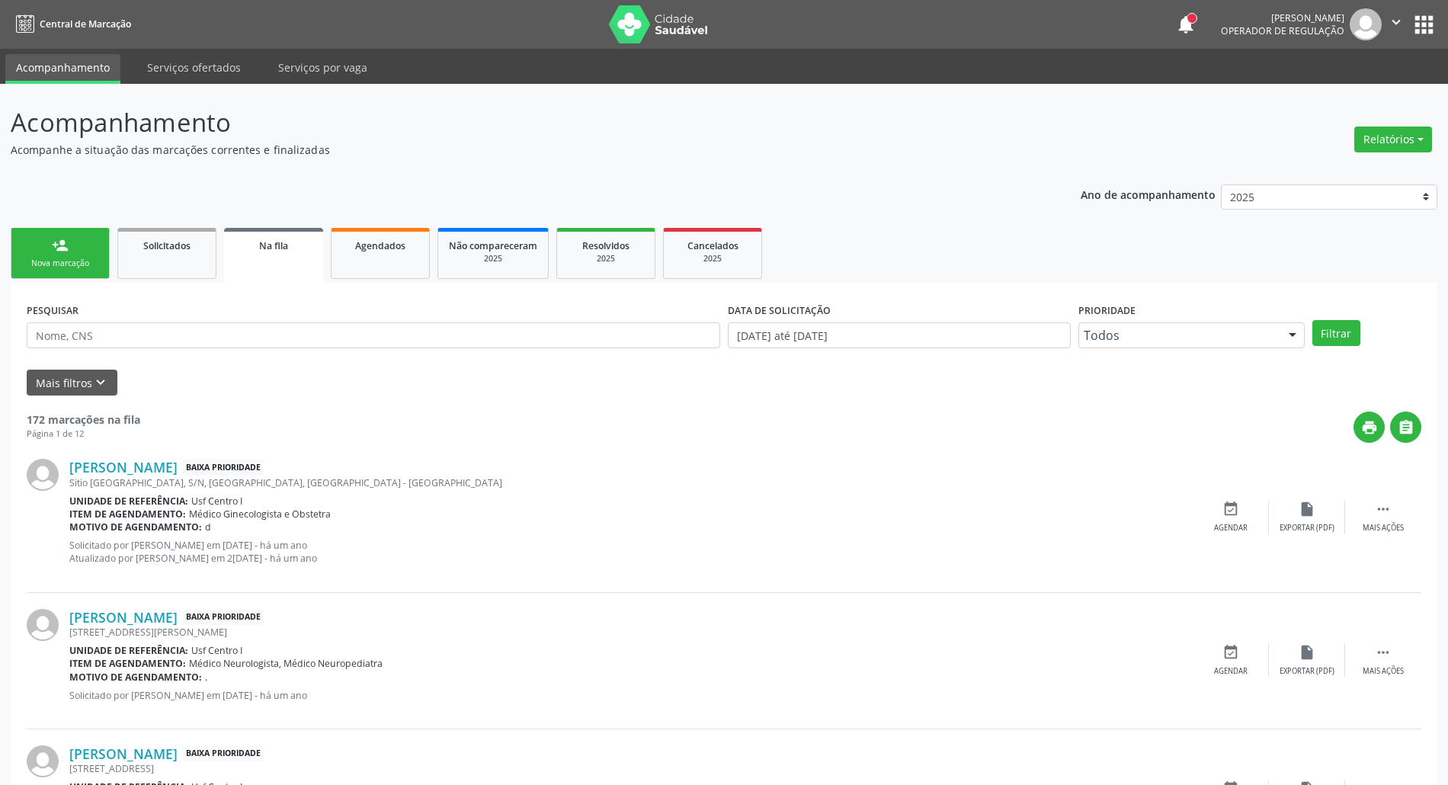
click at [81, 258] on div "Nova marcação" at bounding box center [60, 263] width 76 height 11
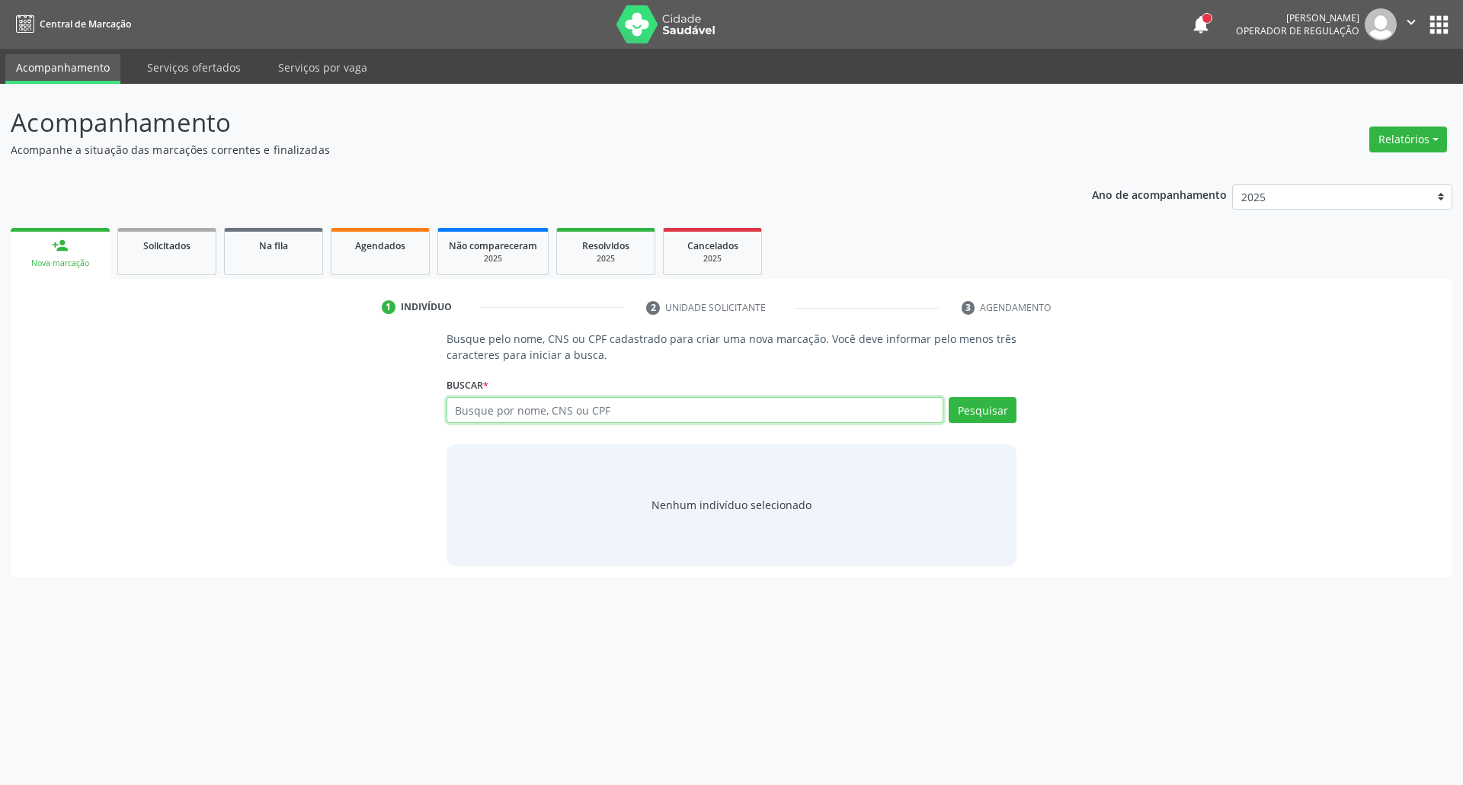
click at [504, 415] on input "text" at bounding box center [695, 410] width 498 height 26
type input "700308905229036"
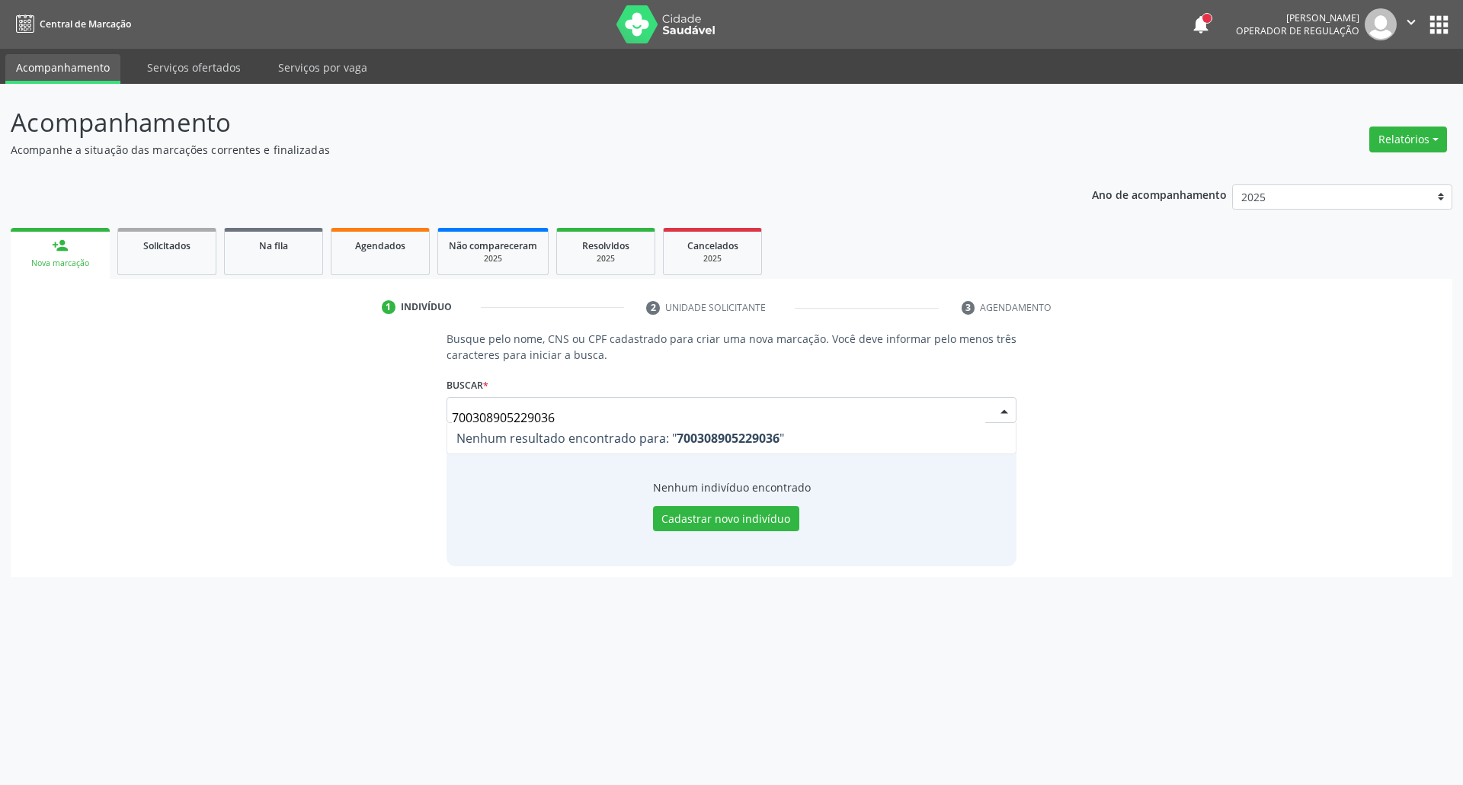
drag, startPoint x: 553, startPoint y: 416, endPoint x: 200, endPoint y: 416, distance: 353.5
click at [208, 416] on div "Busque pelo nome, CNS ou CPF cadastrado para criar uma nova marcação. Você deve…" at bounding box center [731, 448] width 1420 height 235
drag, startPoint x: 577, startPoint y: 415, endPoint x: 235, endPoint y: 419, distance: 342.1
click at [235, 419] on div "Busque pelo nome, CNS ou CPF cadastrado para criar uma nova marcação. Você deve…" at bounding box center [731, 448] width 1420 height 235
type input "162029837100008"
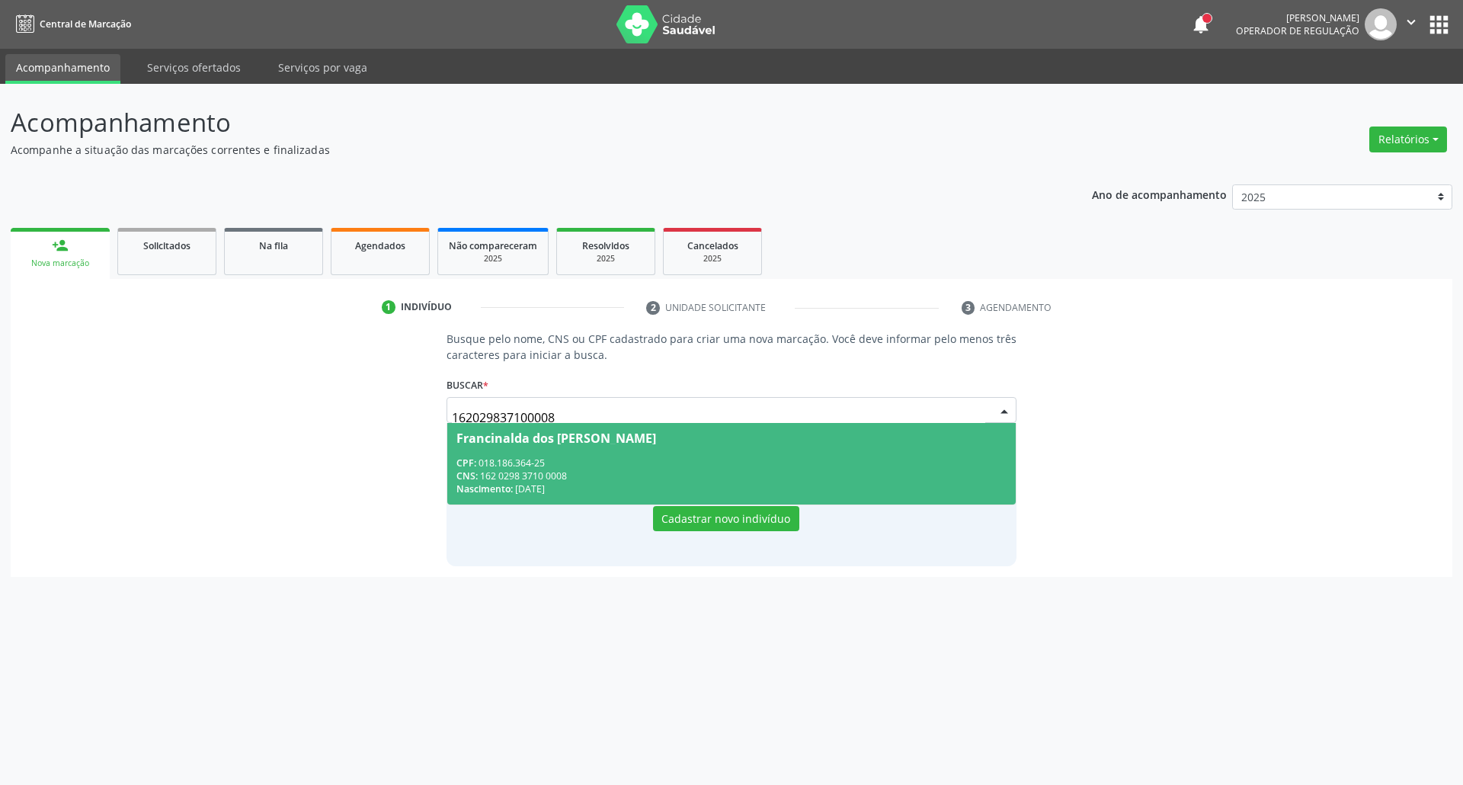
click at [573, 456] on div "CPF: 018.186.364-25" at bounding box center [731, 462] width 551 height 13
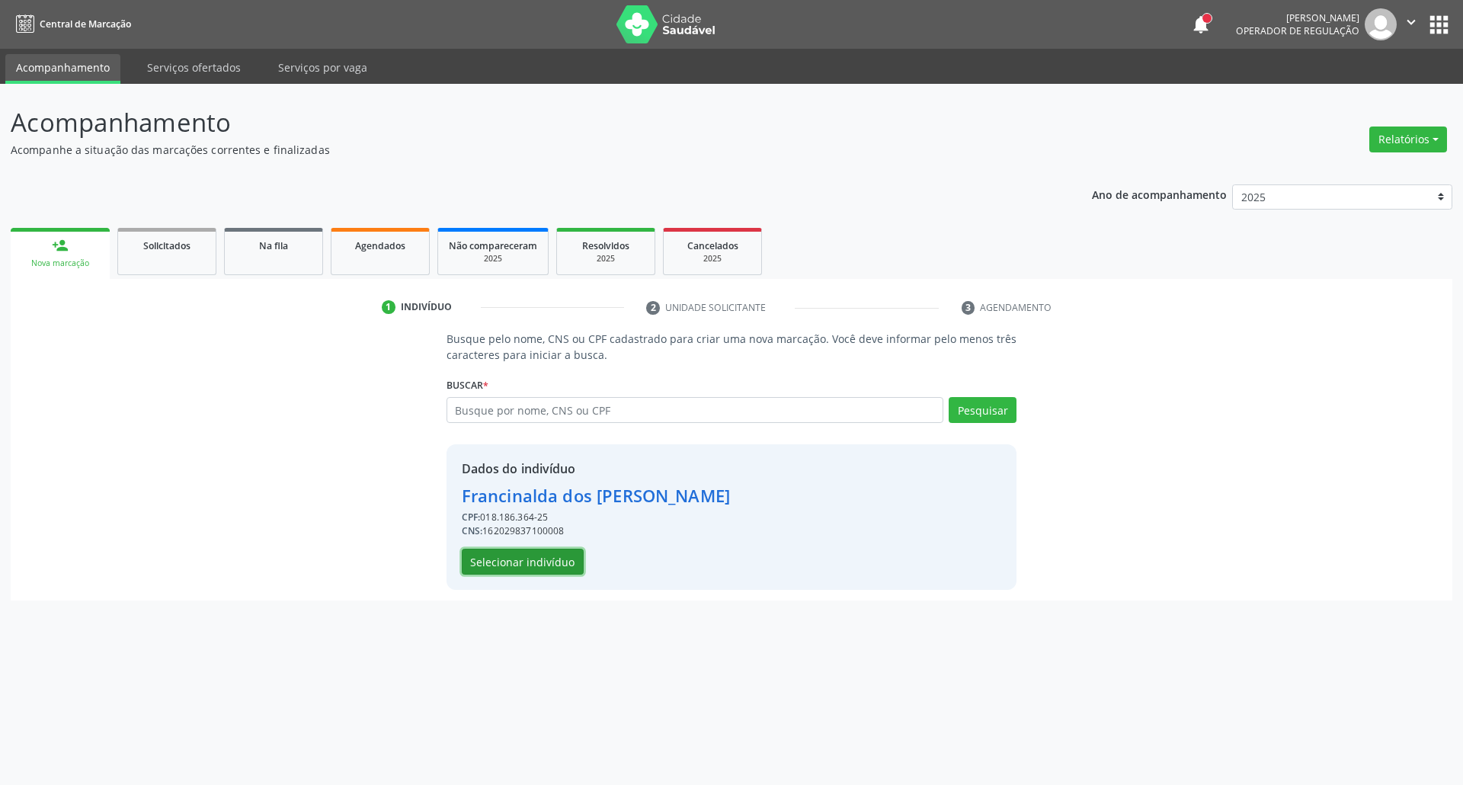
click at [518, 567] on button "Selecionar indivíduo" at bounding box center [523, 562] width 122 height 26
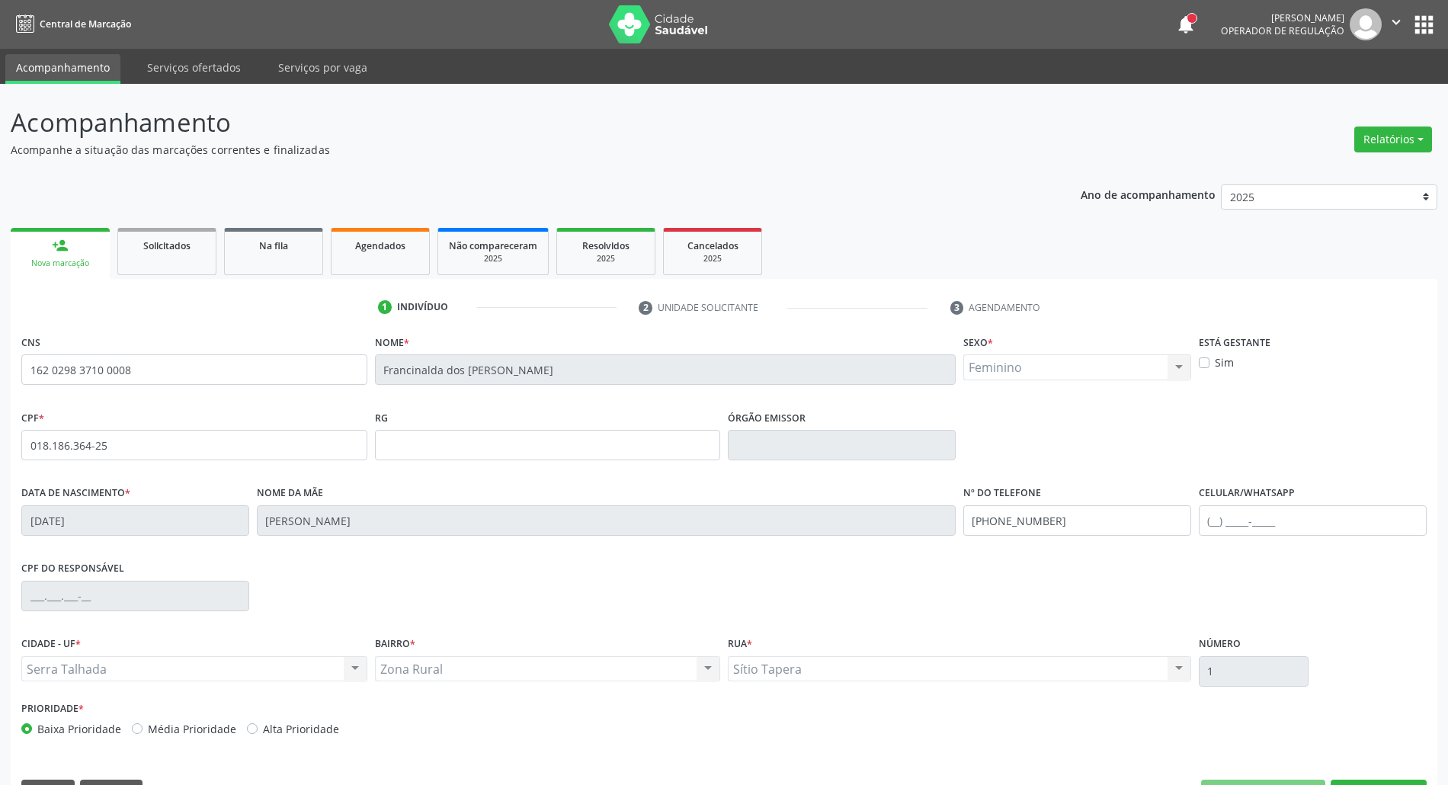
scroll to position [41, 0]
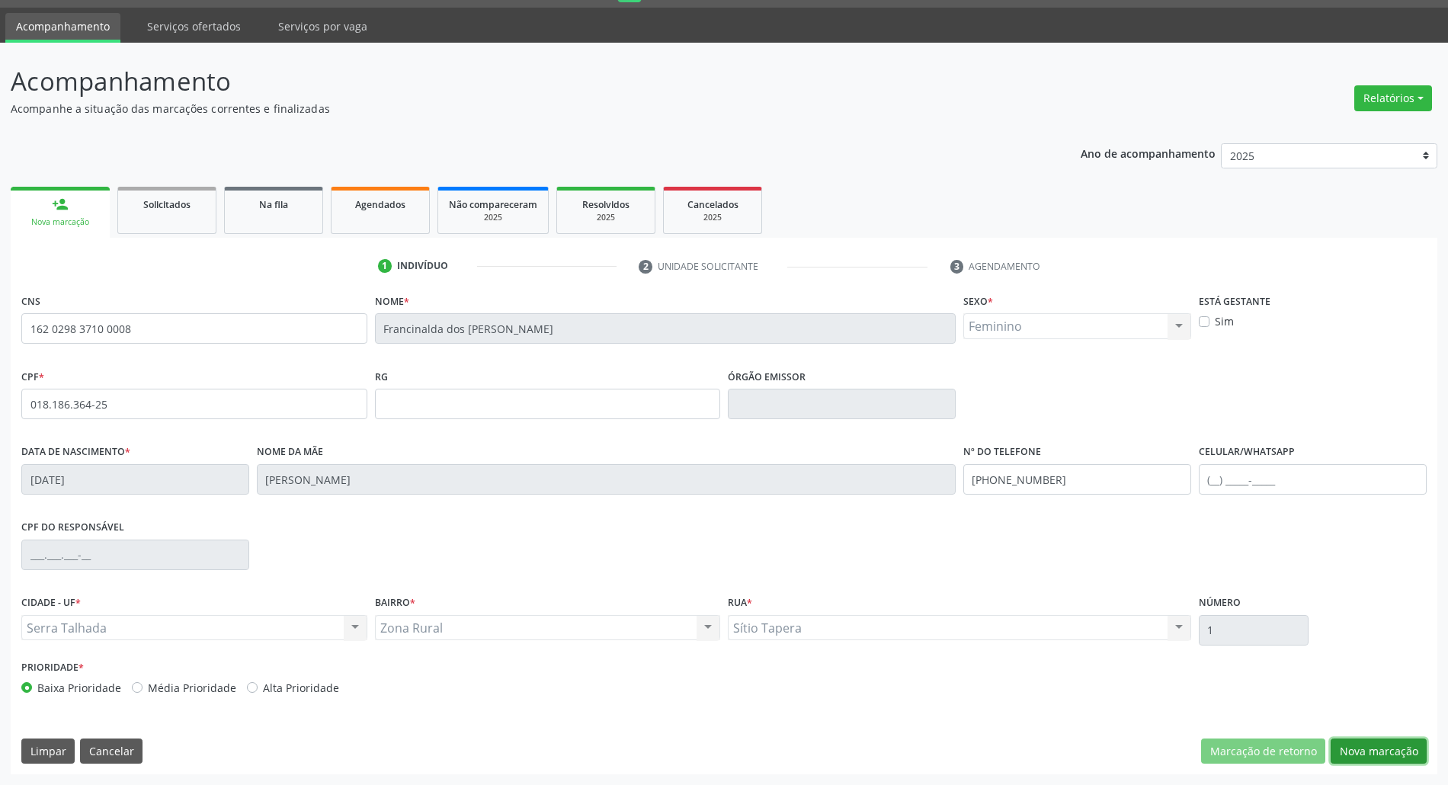
drag, startPoint x: 1403, startPoint y: 756, endPoint x: 1384, endPoint y: 751, distance: 19.6
click at [1402, 756] on button "Nova marcação" at bounding box center [1378, 751] width 96 height 26
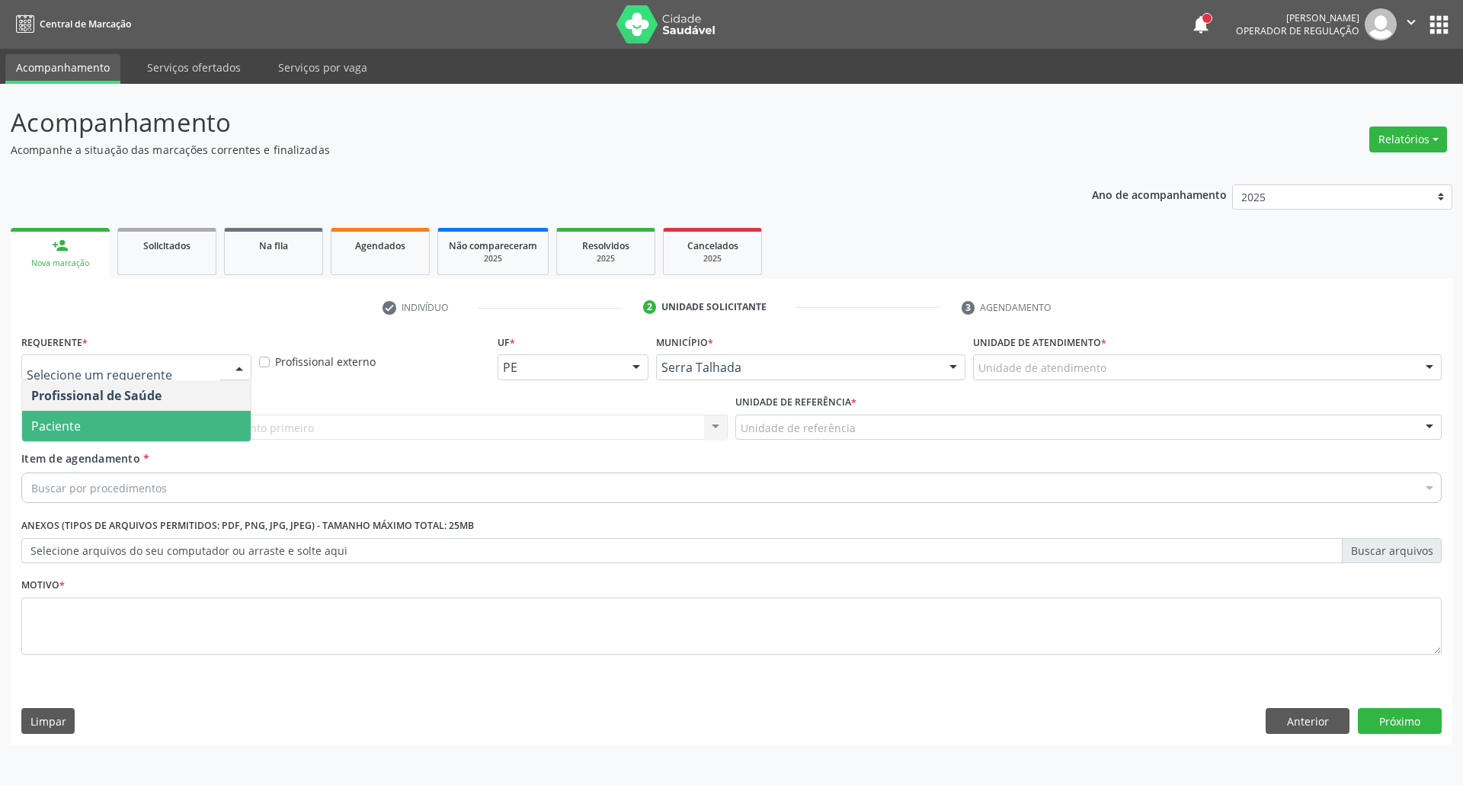
click at [98, 421] on span "Paciente" at bounding box center [136, 426] width 229 height 30
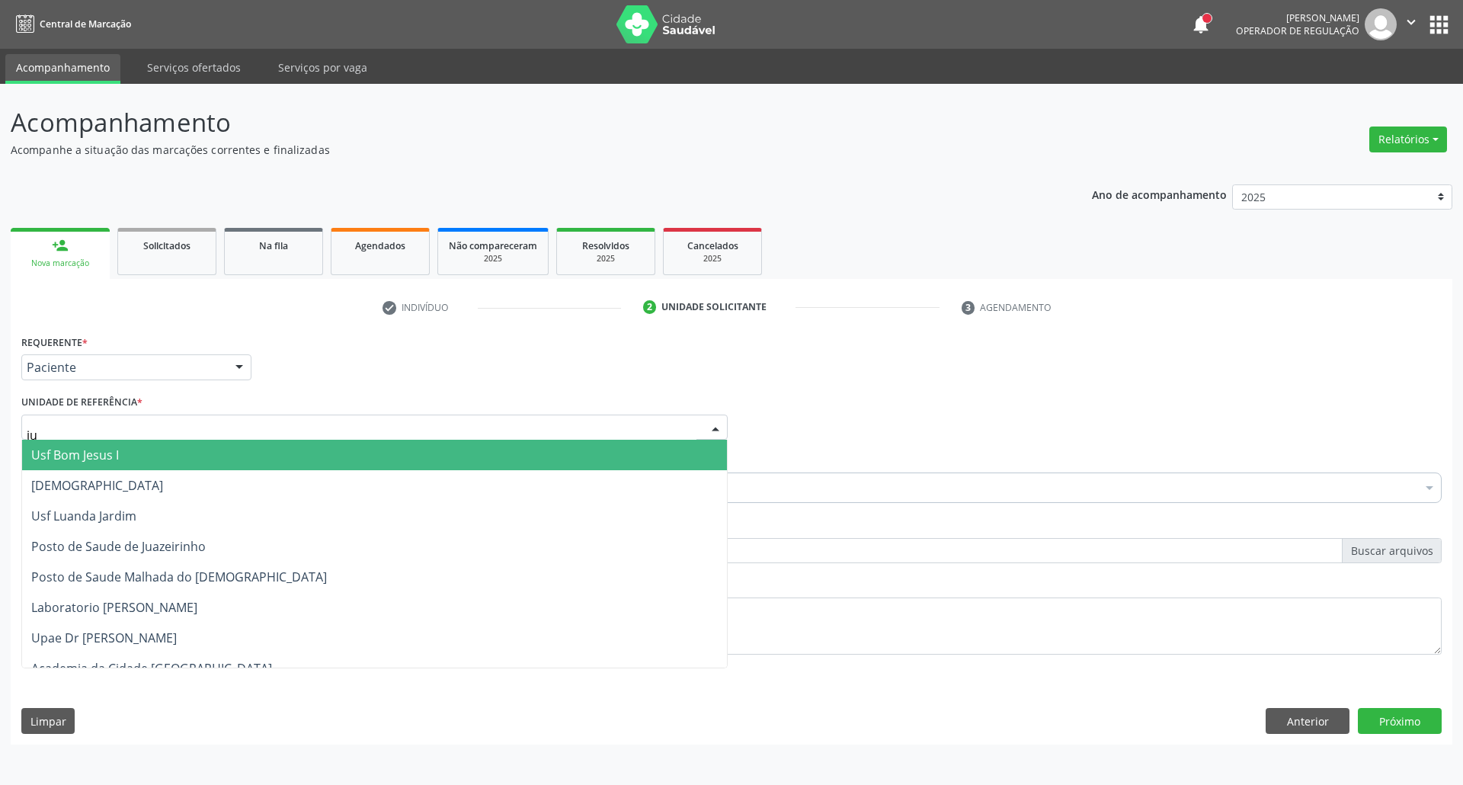
type input "jua"
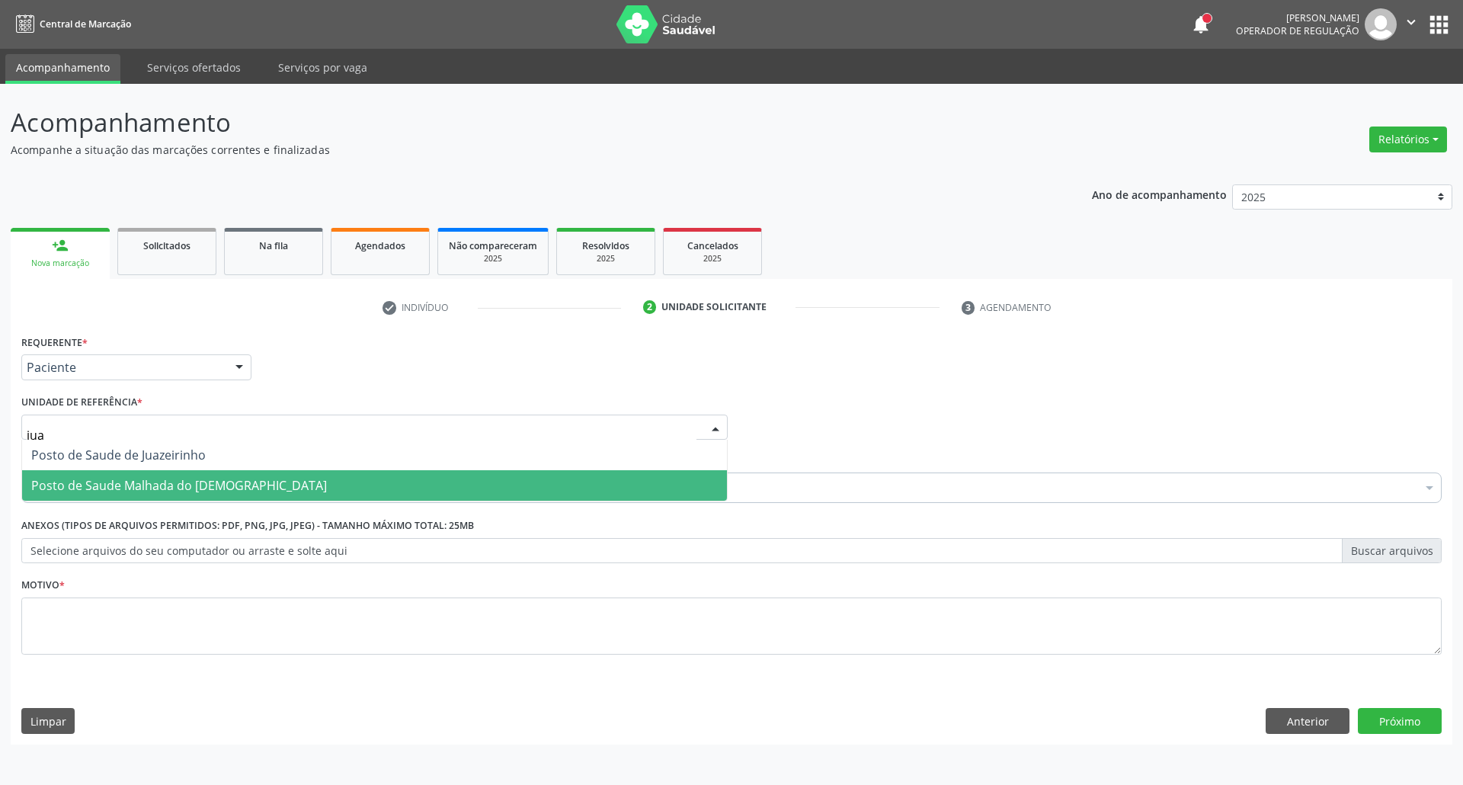
click at [123, 488] on span "Posto de Saude Malhada do [DEMOGRAPHIC_DATA]" at bounding box center [179, 485] width 296 height 17
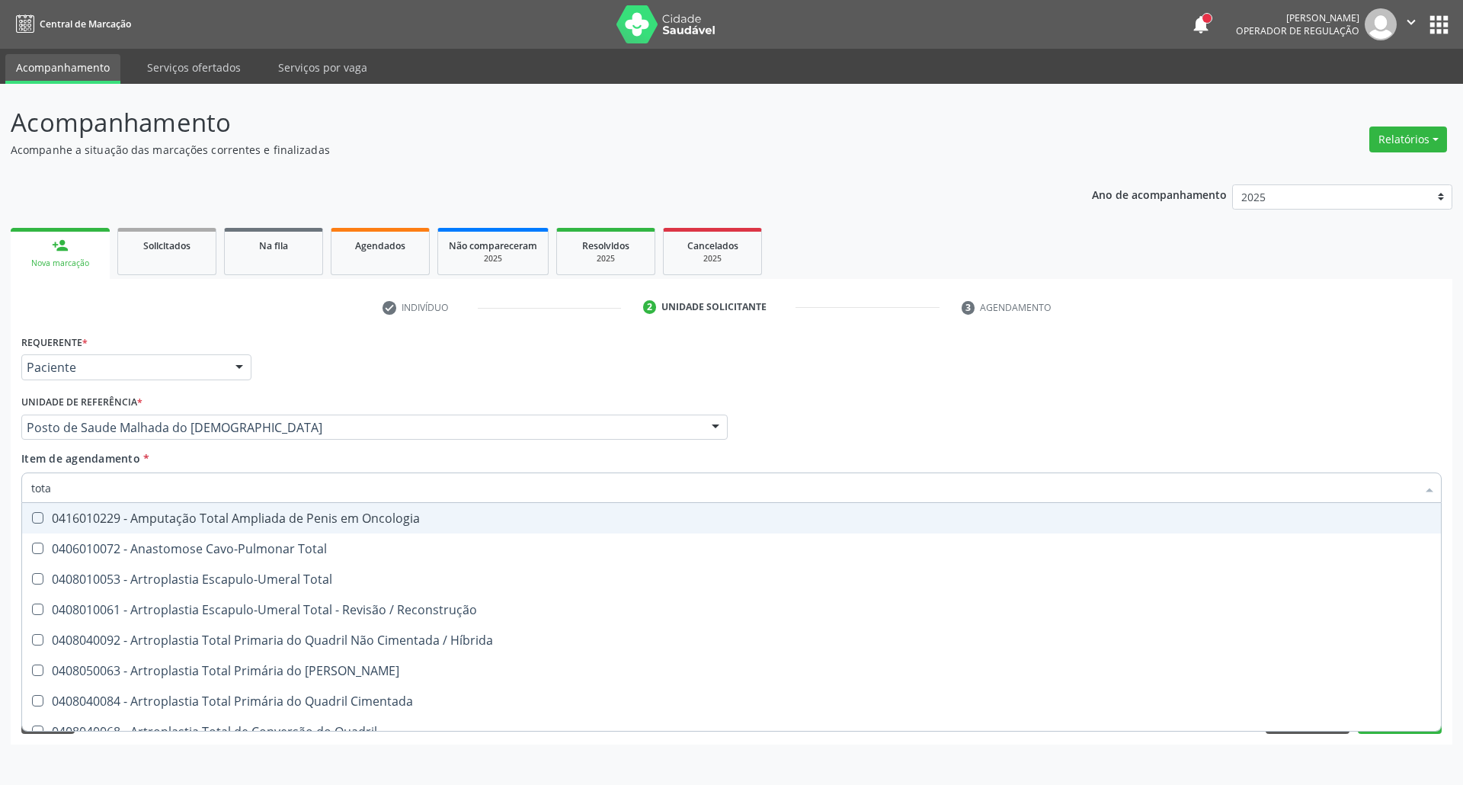
type input "total"
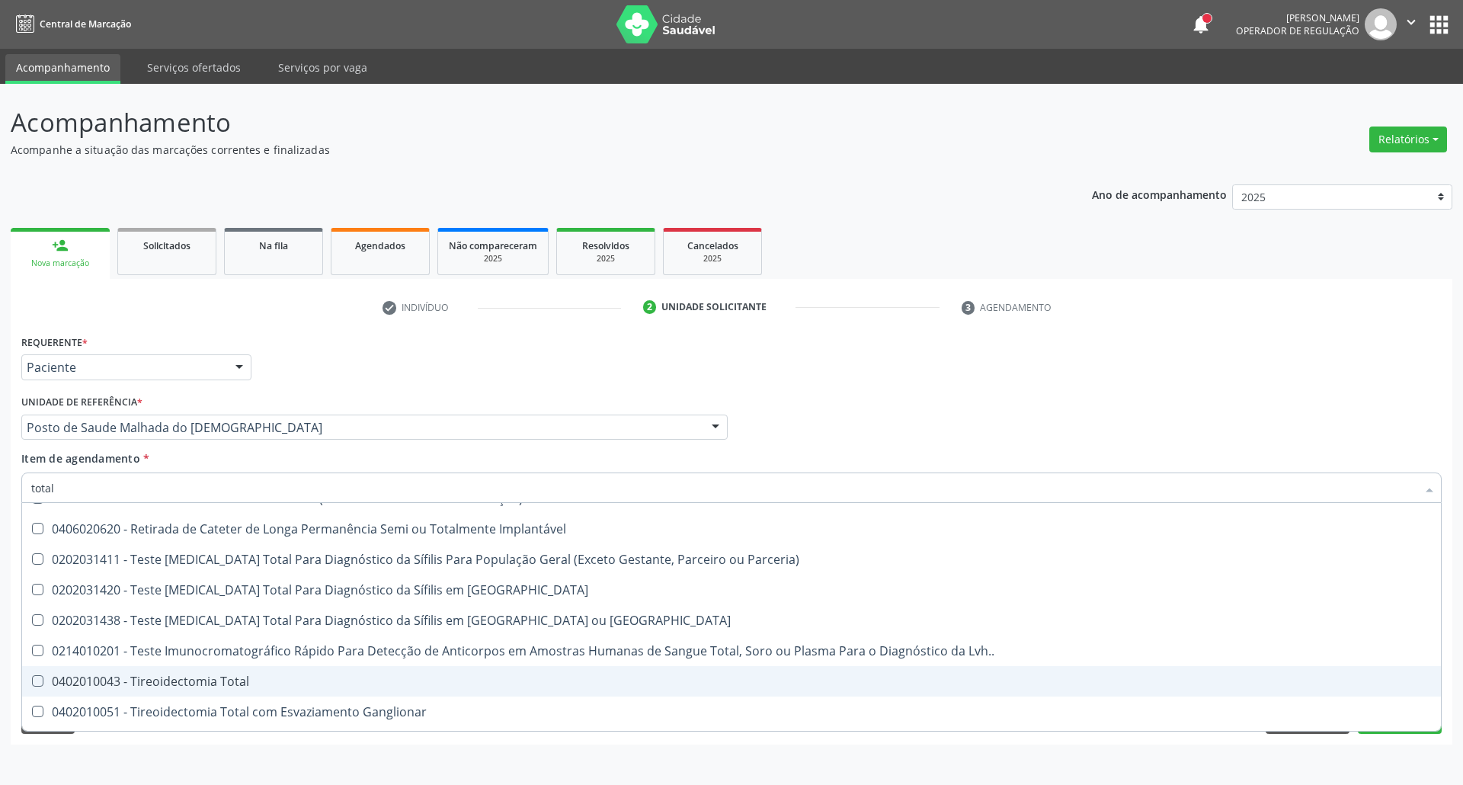
scroll to position [2515, 0]
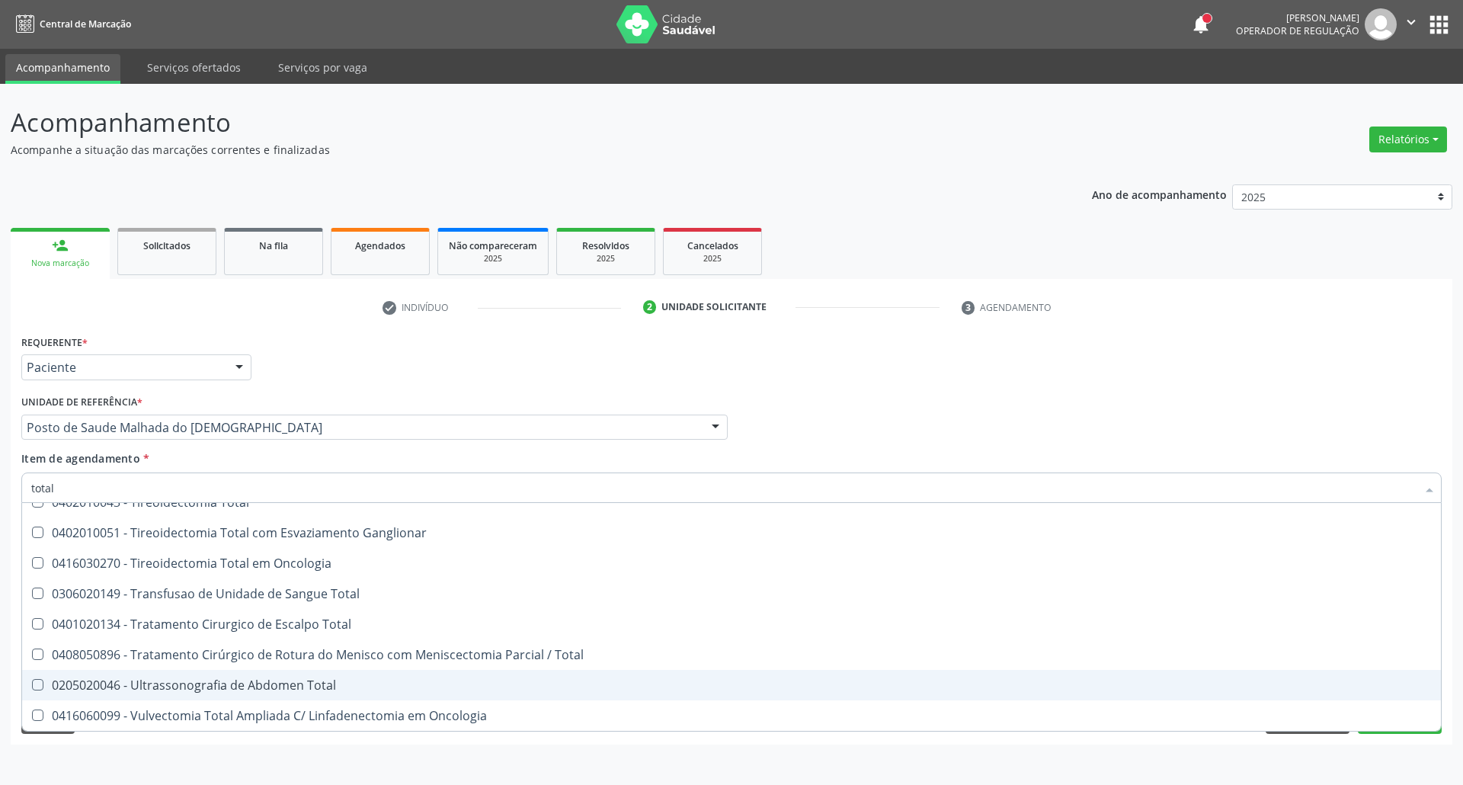
click at [168, 687] on div "0205020046 - Ultrassonografia de Abdomen Total" at bounding box center [731, 685] width 1400 height 12
checkbox Total "true"
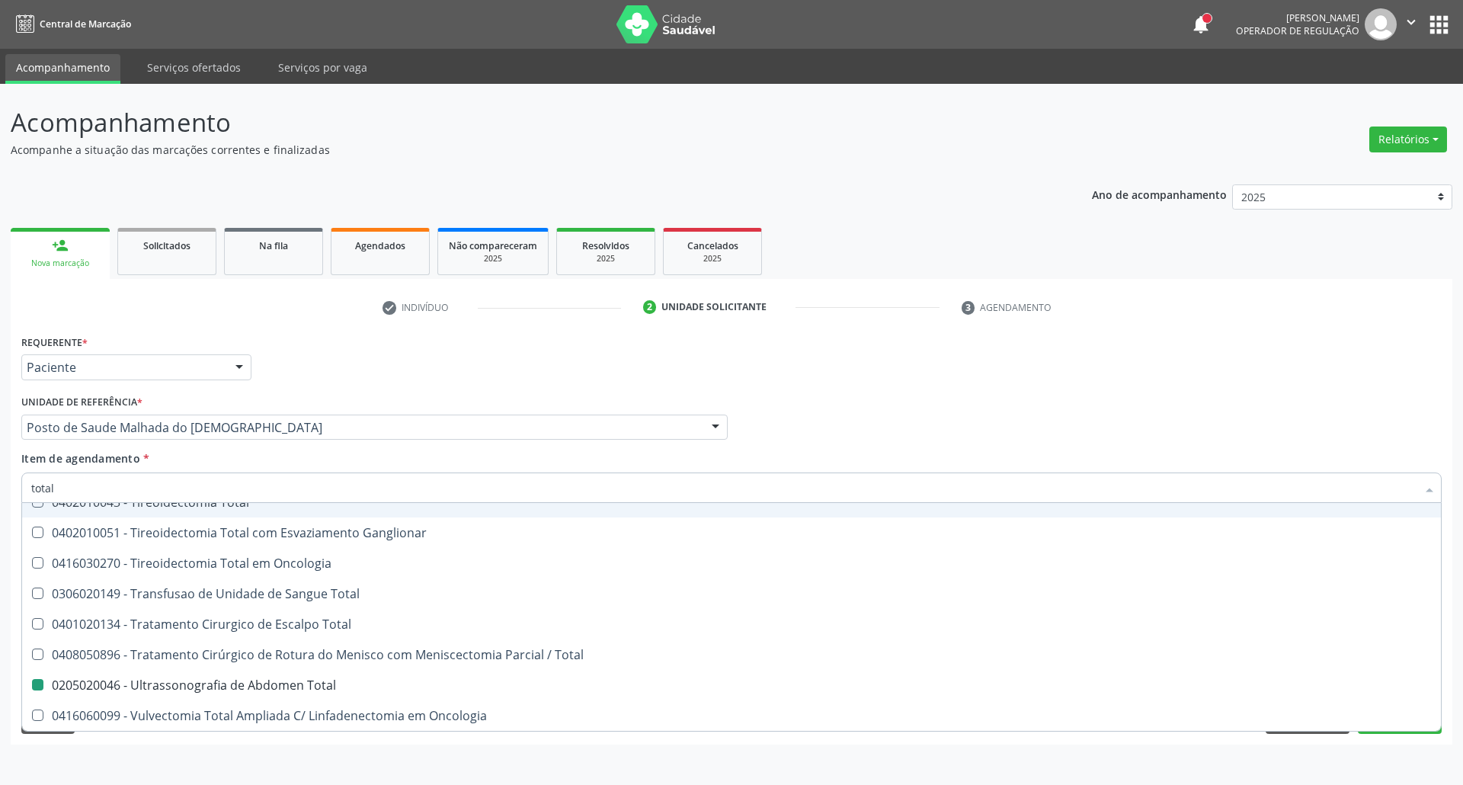
click at [790, 390] on div "Requerente * Paciente Profissional de Saúde Paciente Nenhum resultado encontrad…" at bounding box center [732, 360] width 1428 height 59
checkbox Total "true"
checkbox Total "false"
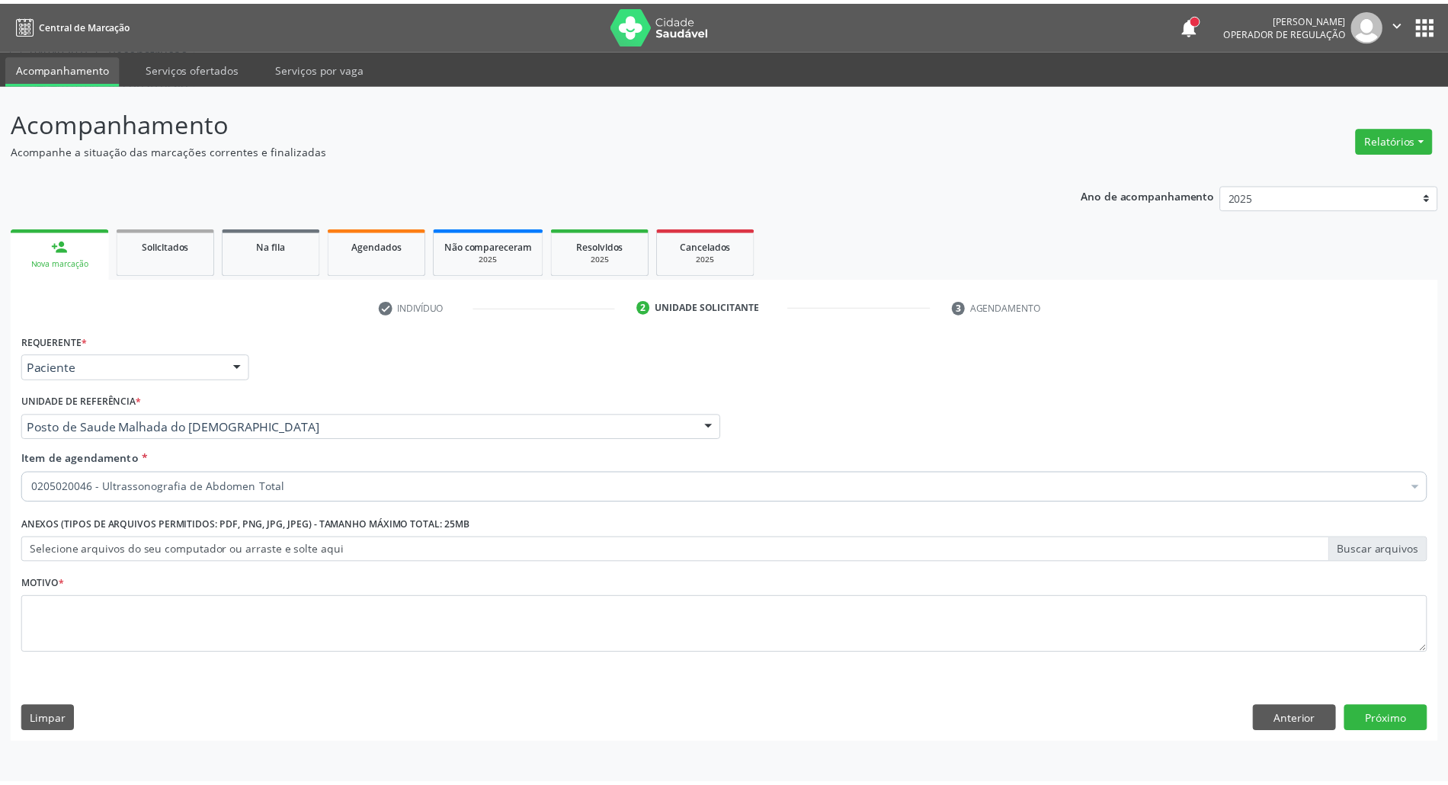
scroll to position [0, 0]
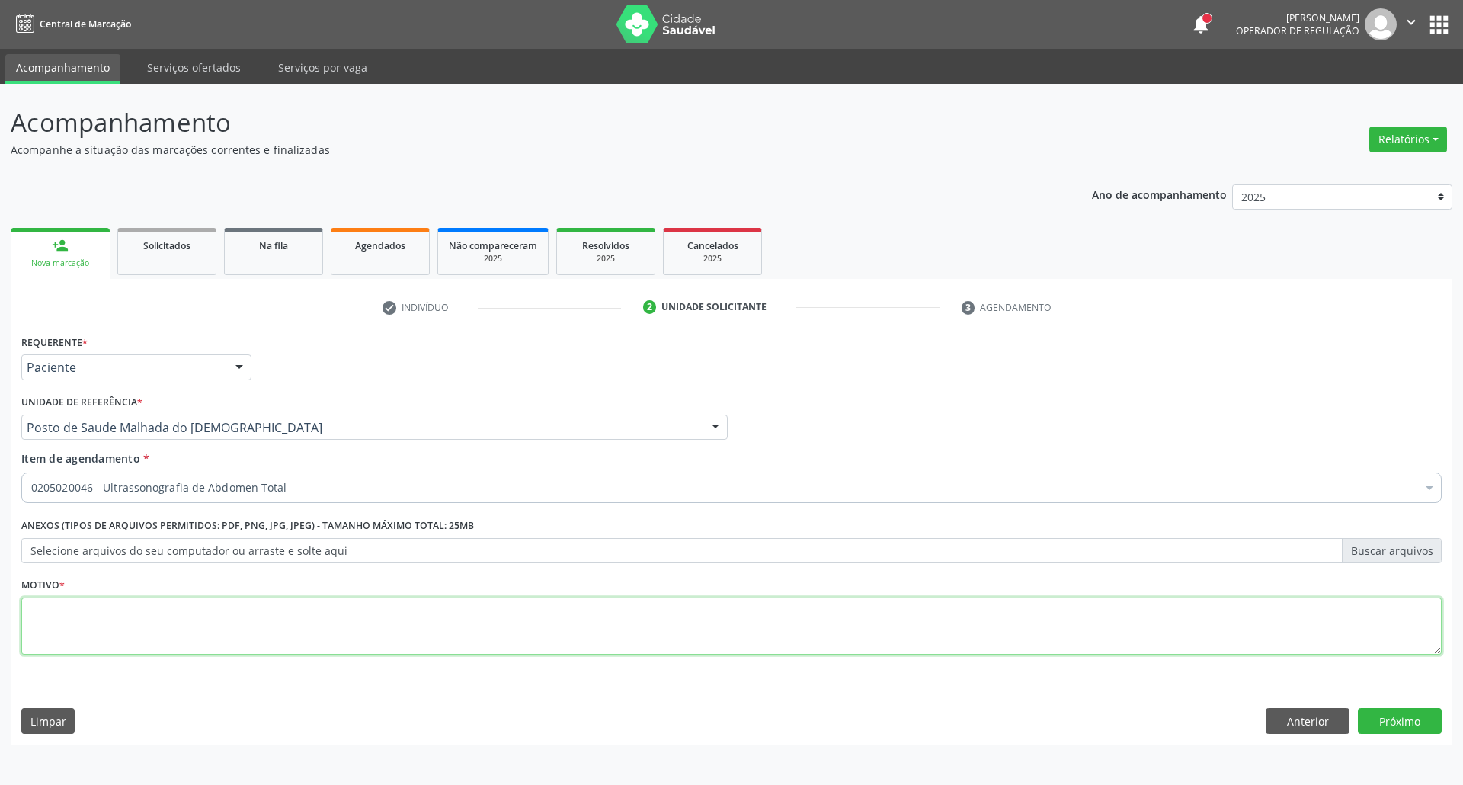
drag, startPoint x: 302, startPoint y: 626, endPoint x: 300, endPoint y: 523, distance: 103.6
click at [302, 626] on textarea at bounding box center [731, 626] width 1420 height 58
type textarea "."
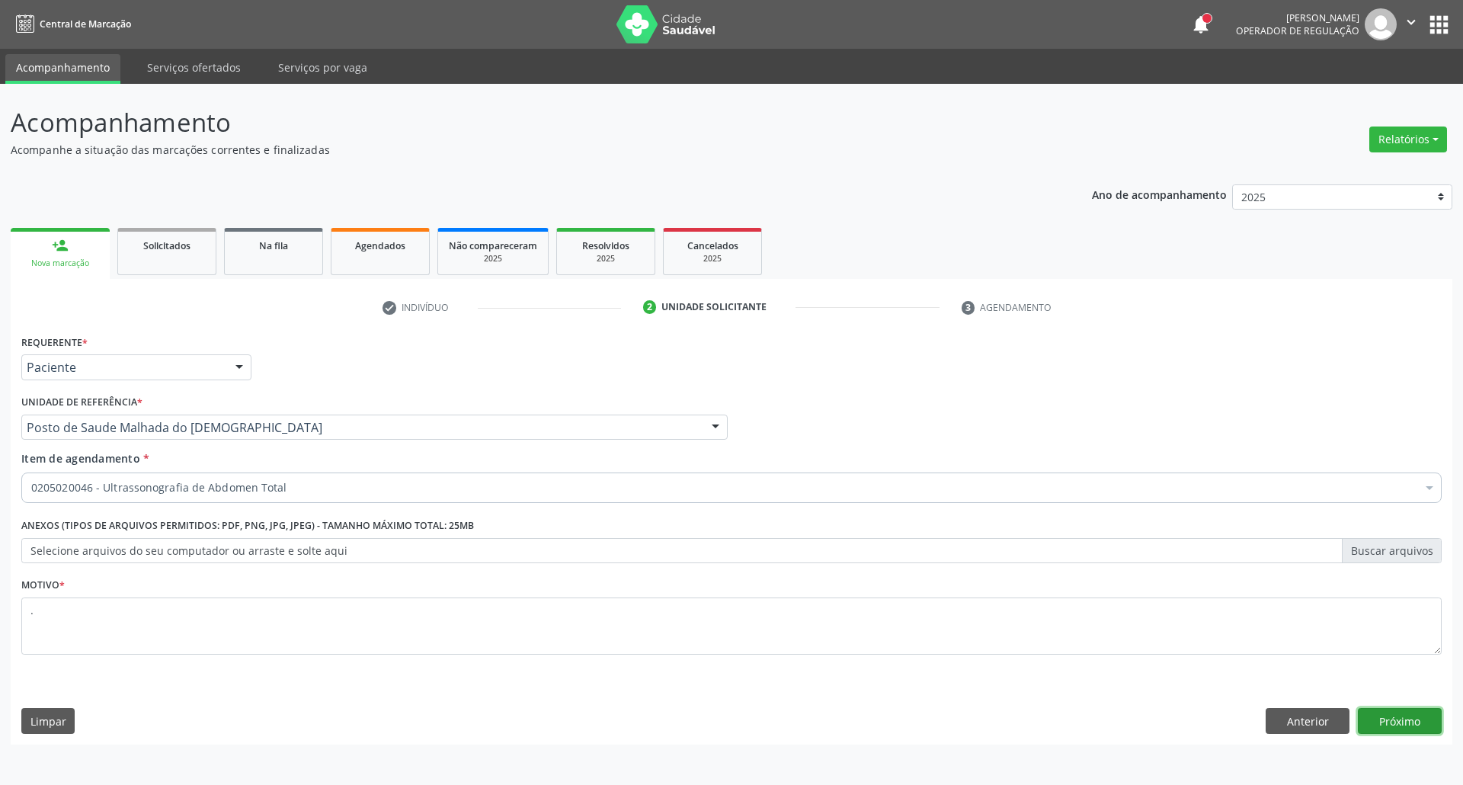
click at [1402, 718] on button "Próximo" at bounding box center [1400, 721] width 84 height 26
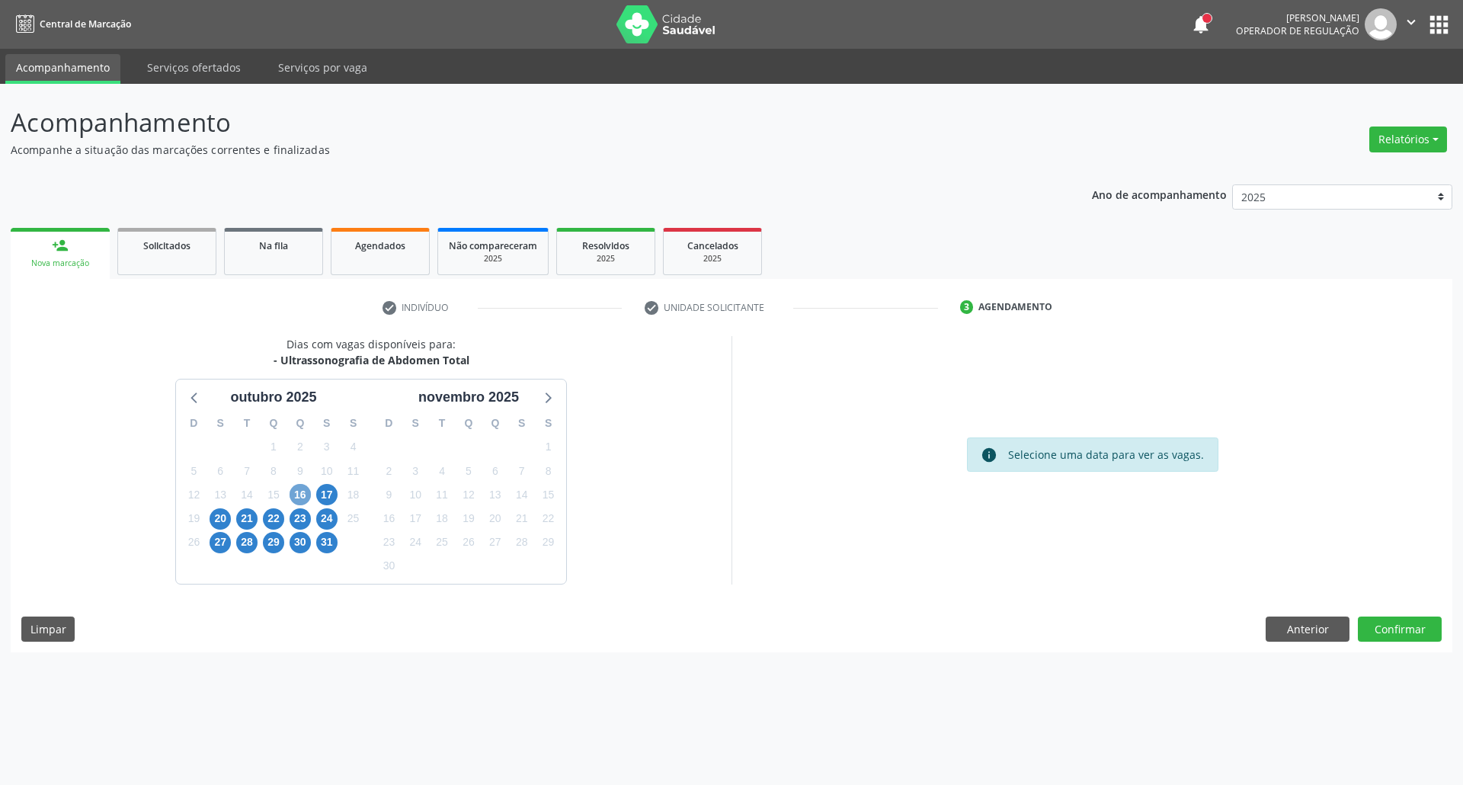
click at [302, 500] on span "16" at bounding box center [300, 494] width 21 height 21
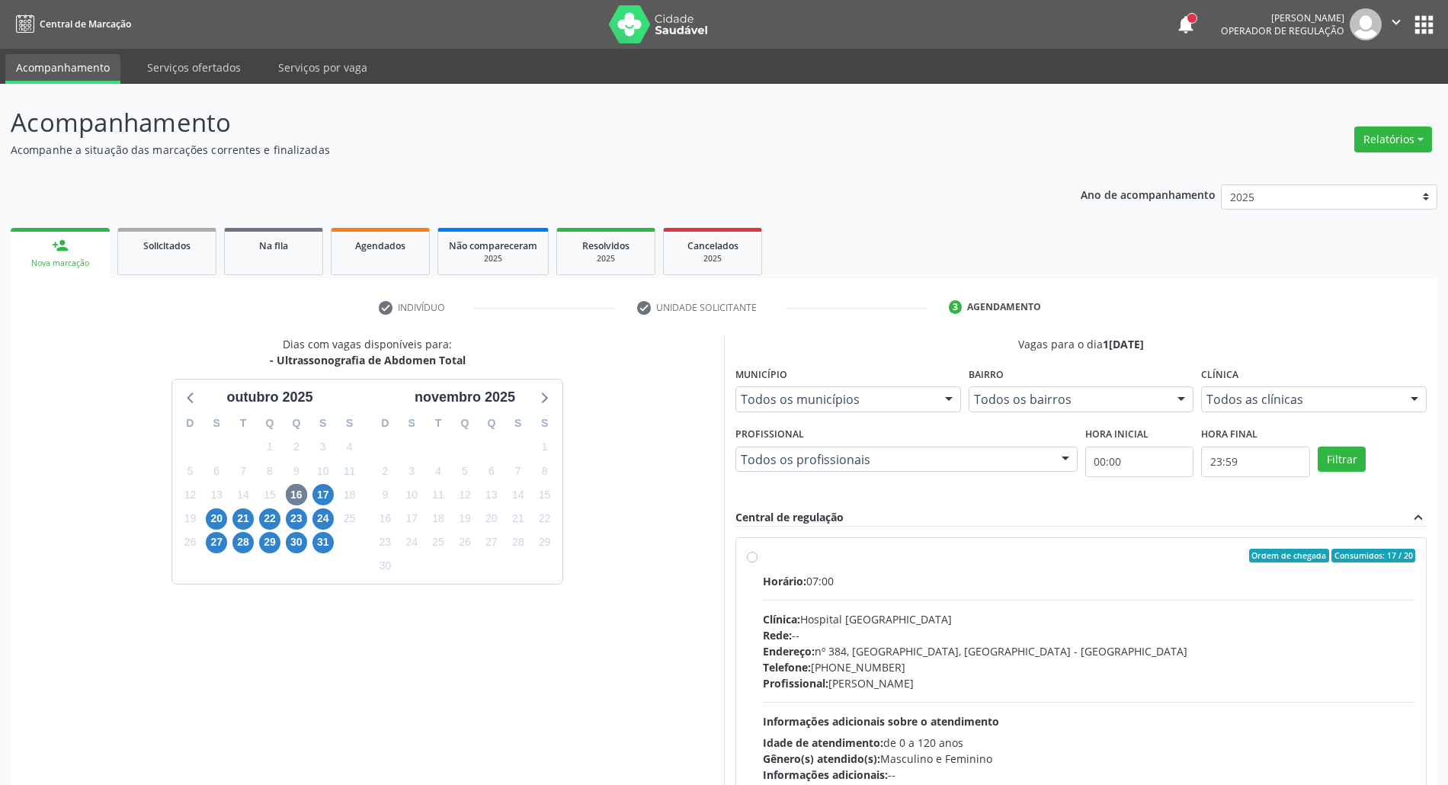
click at [1041, 596] on div "Horário: 07:00 Clínica: Hospital Sao Francisco Rede: -- Endereço: nº 384, Varze…" at bounding box center [1089, 678] width 652 height 210
click at [757, 562] on input "Ordem de chegada Consumidos: 17 / 20 Horário: 07:00 Clínica: Hospital Sao Franc…" at bounding box center [752, 556] width 11 height 14
radio input "true"
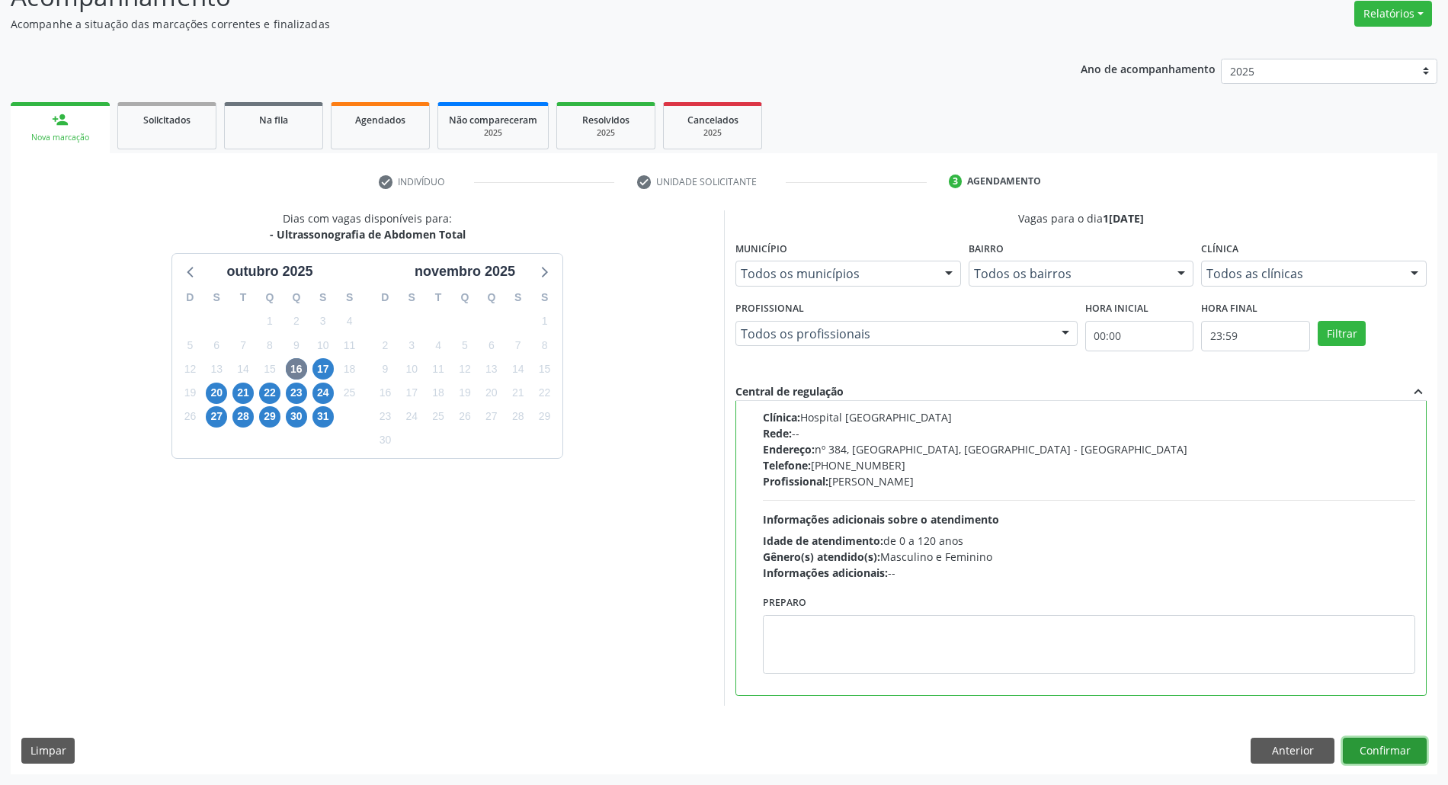
click at [1391, 747] on button "Confirmar" at bounding box center [1385, 751] width 84 height 26
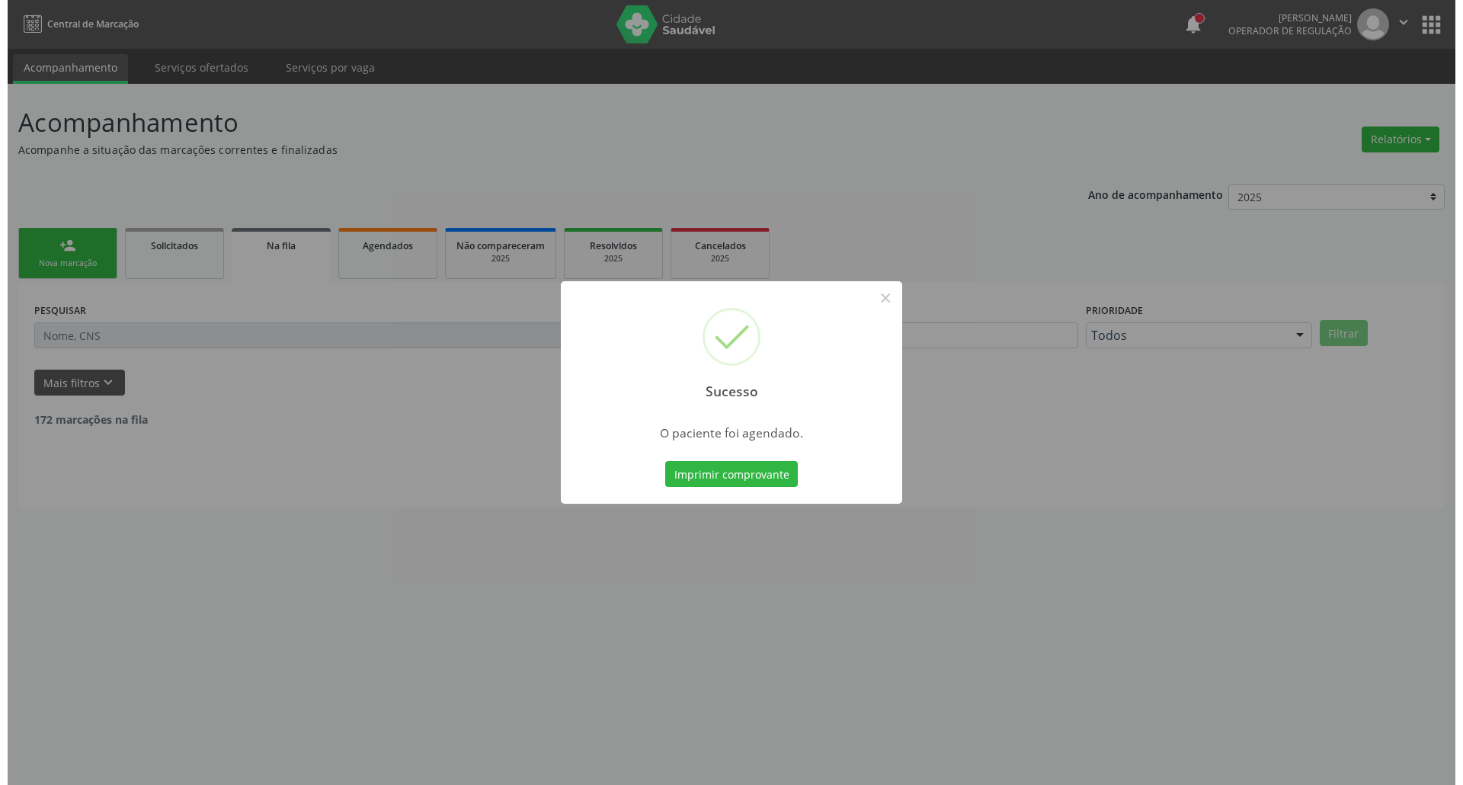
scroll to position [0, 0]
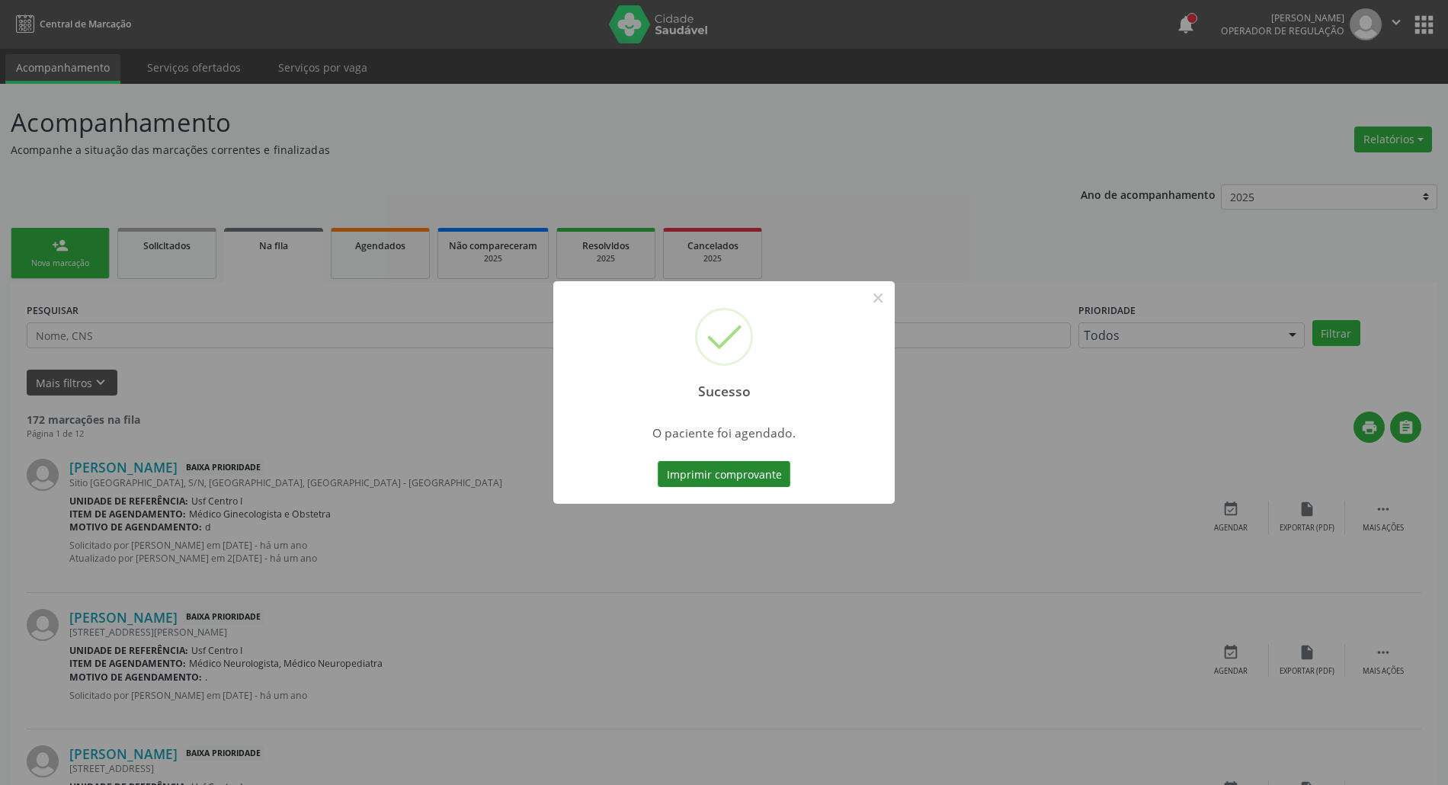
click at [699, 464] on button "Imprimir comprovante" at bounding box center [724, 474] width 133 height 26
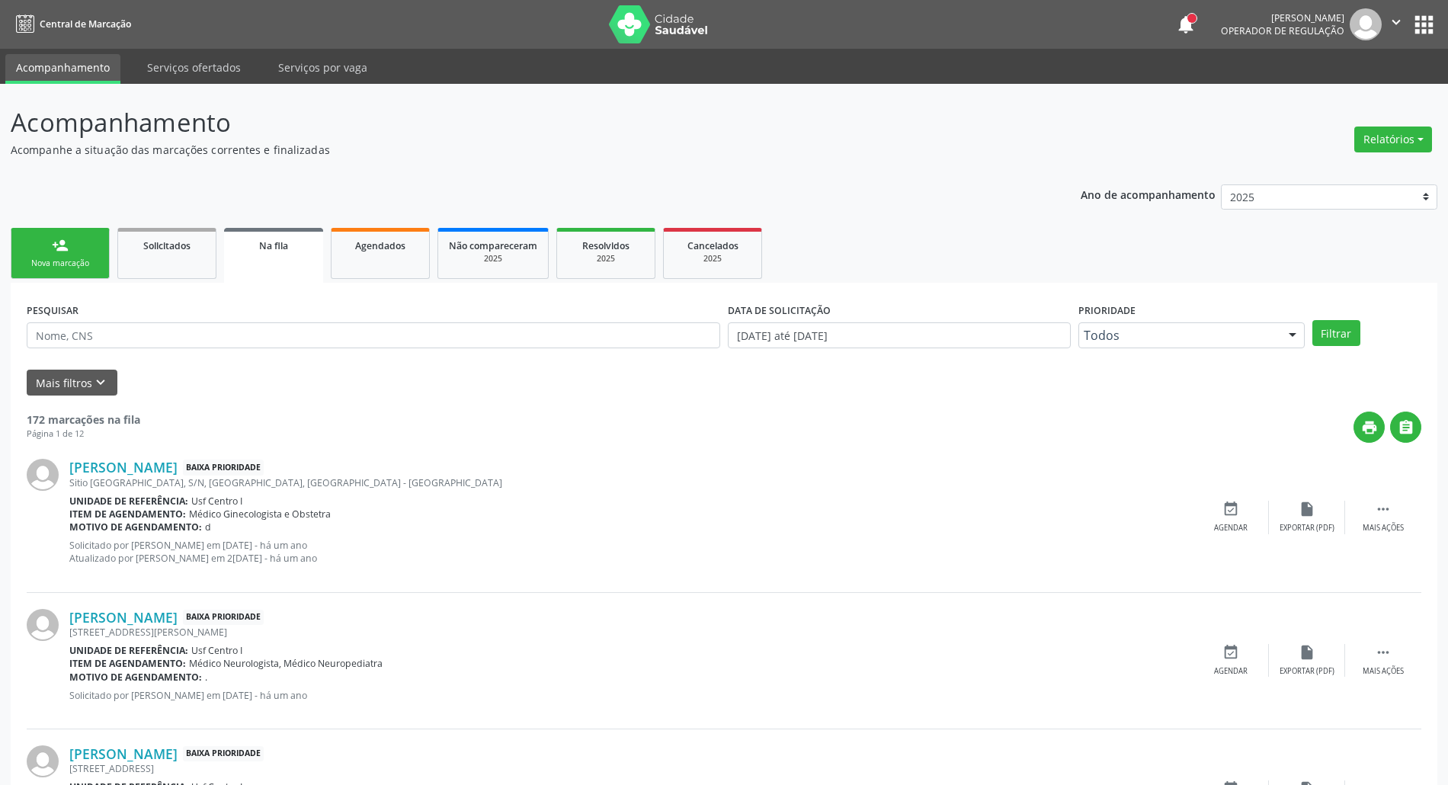
click at [66, 254] on link "person_add Nova marcação" at bounding box center [60, 253] width 99 height 51
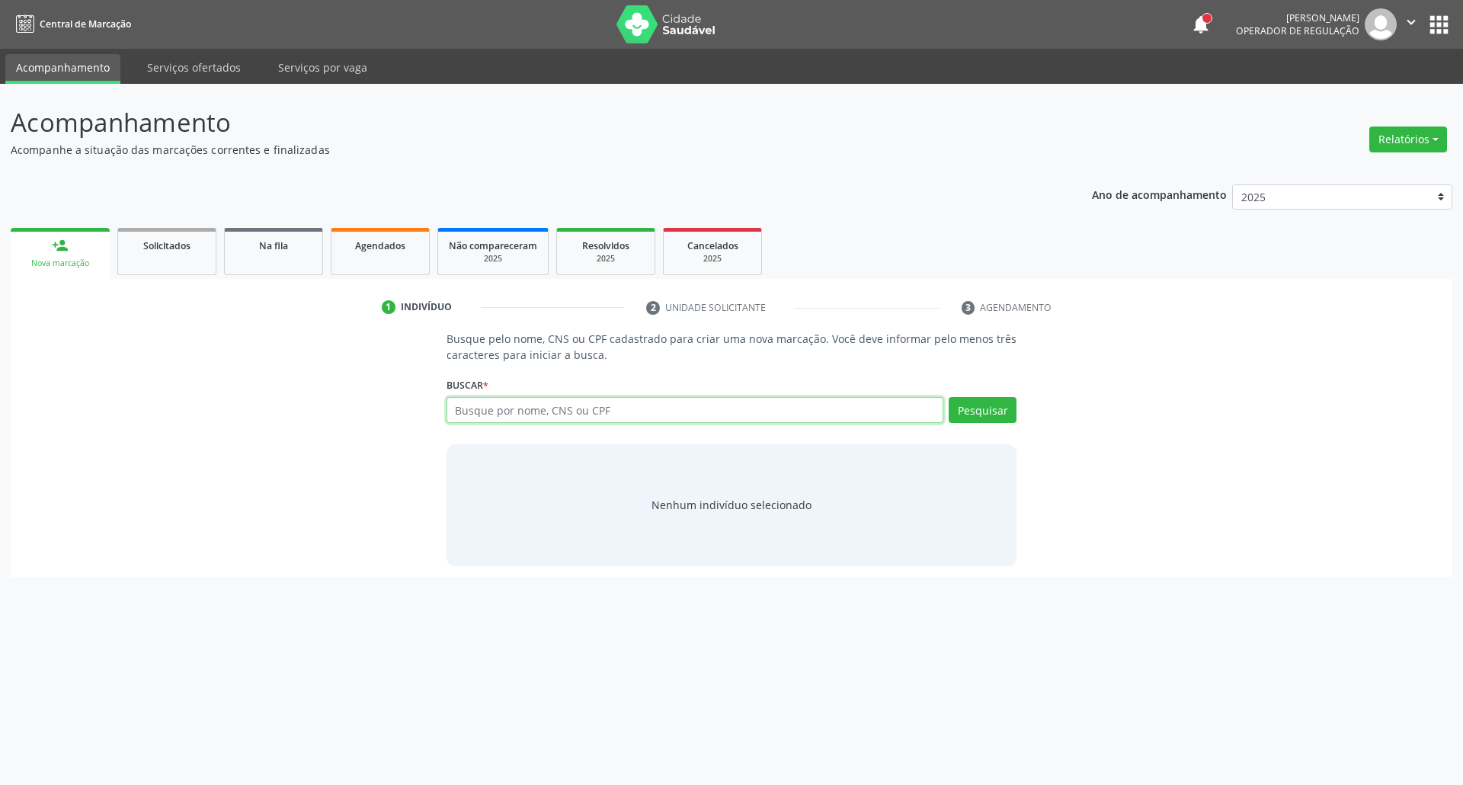
click at [733, 412] on input "text" at bounding box center [695, 410] width 498 height 26
type input "62874675475"
type input "62874675415"
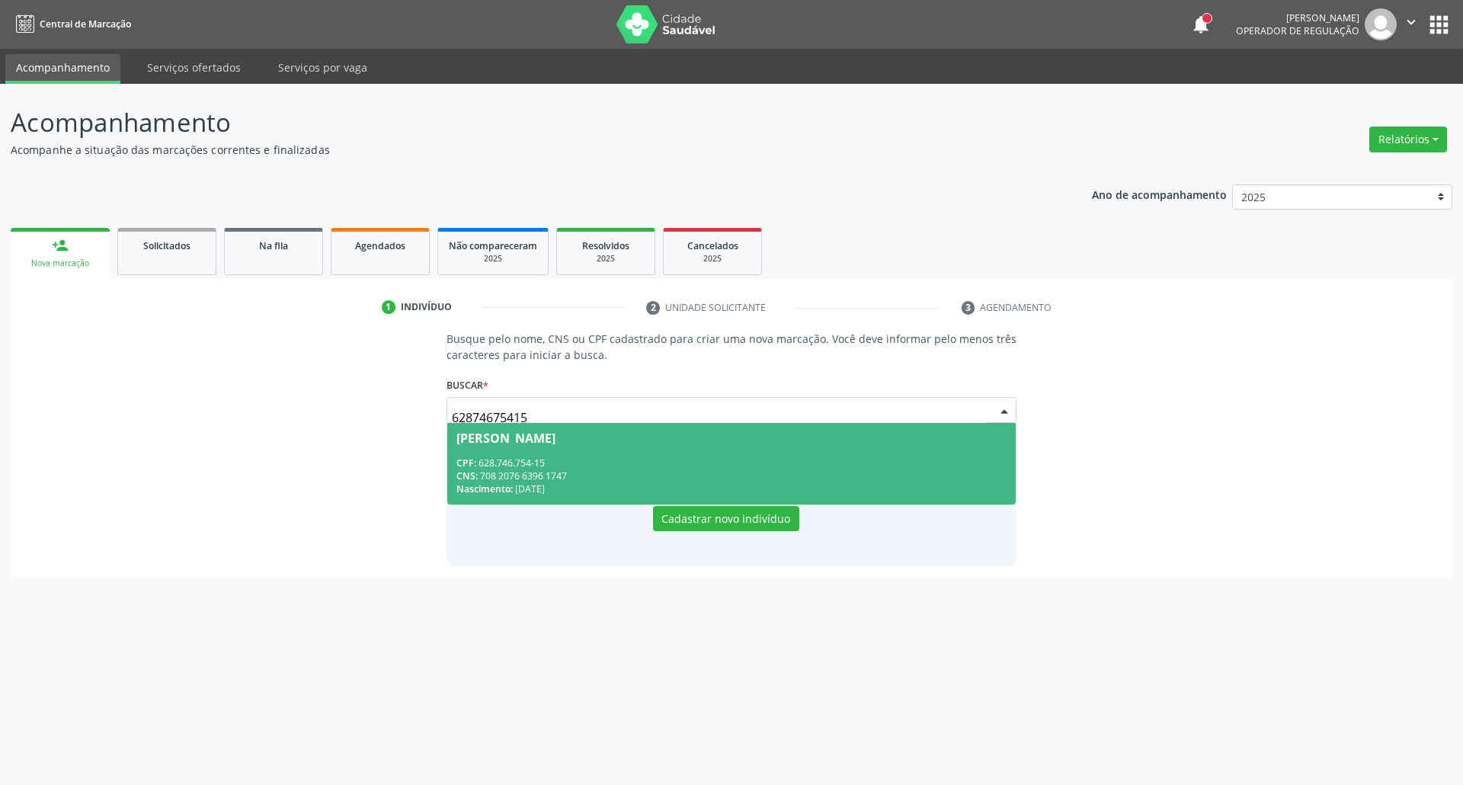
click at [598, 453] on span "[PERSON_NAME] CPF: 628.746.754-15 CNS: 708 2076 6396 1747 Nascimento: [DATE]" at bounding box center [731, 464] width 569 height 82
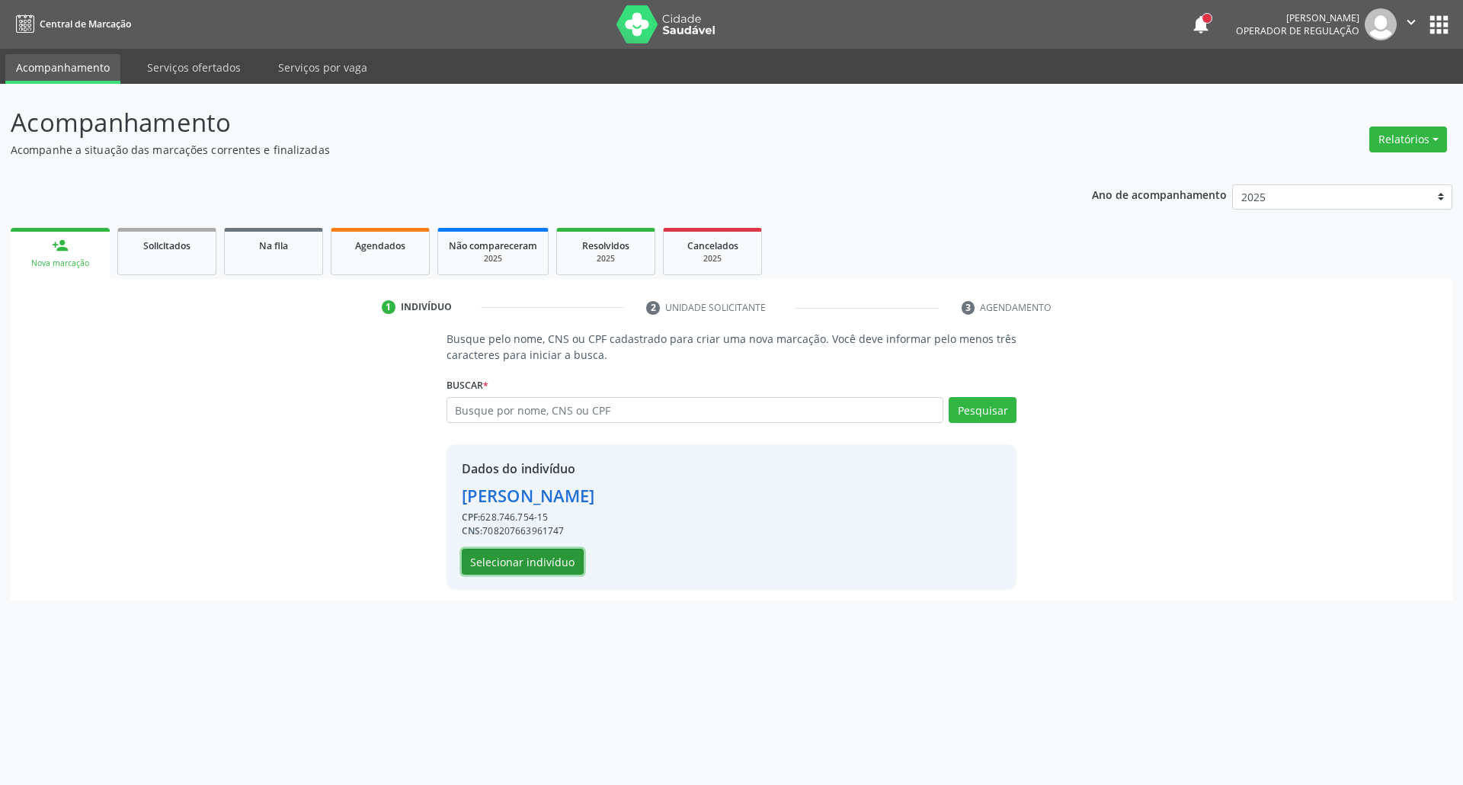
click at [561, 565] on button "Selecionar indivíduo" at bounding box center [523, 562] width 122 height 26
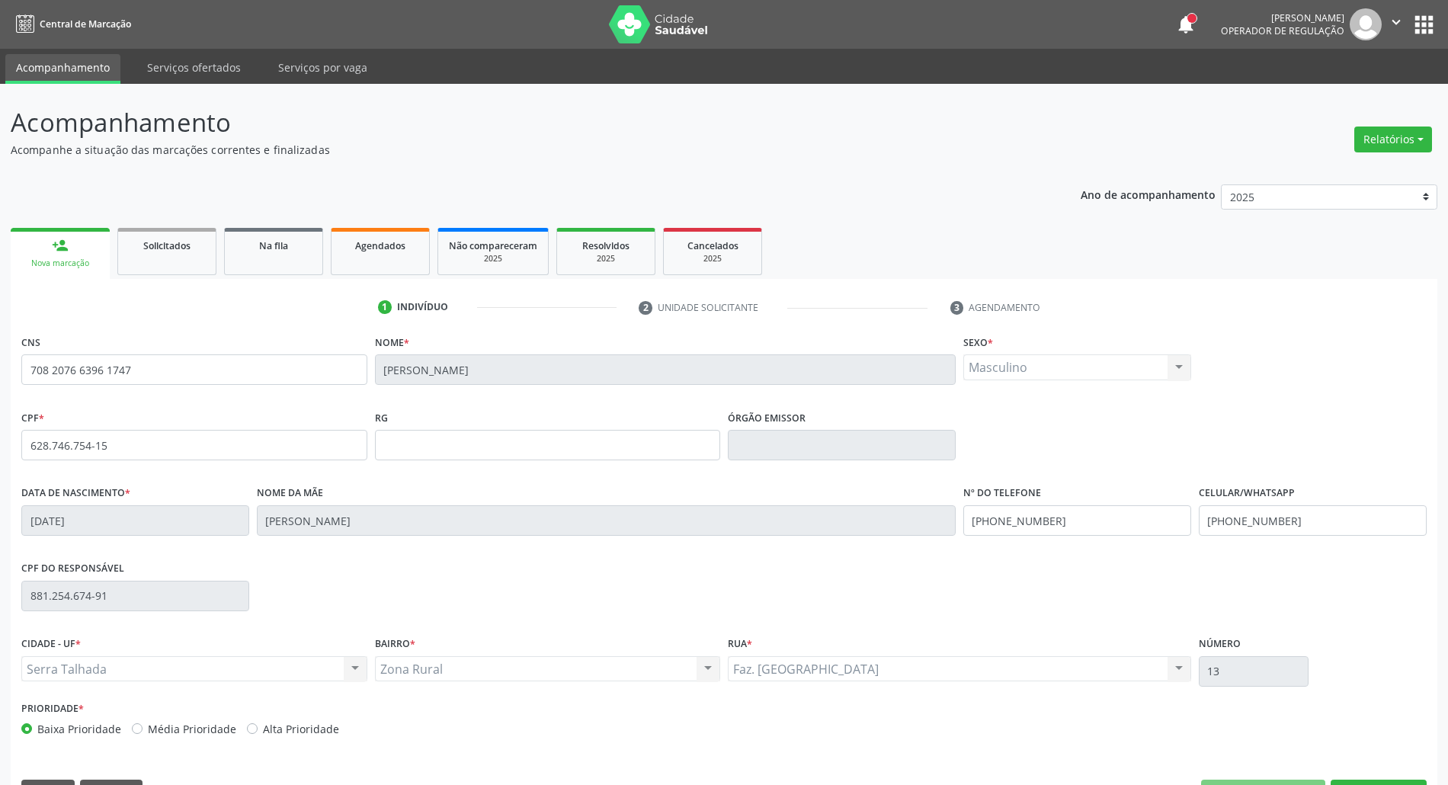
scroll to position [41, 0]
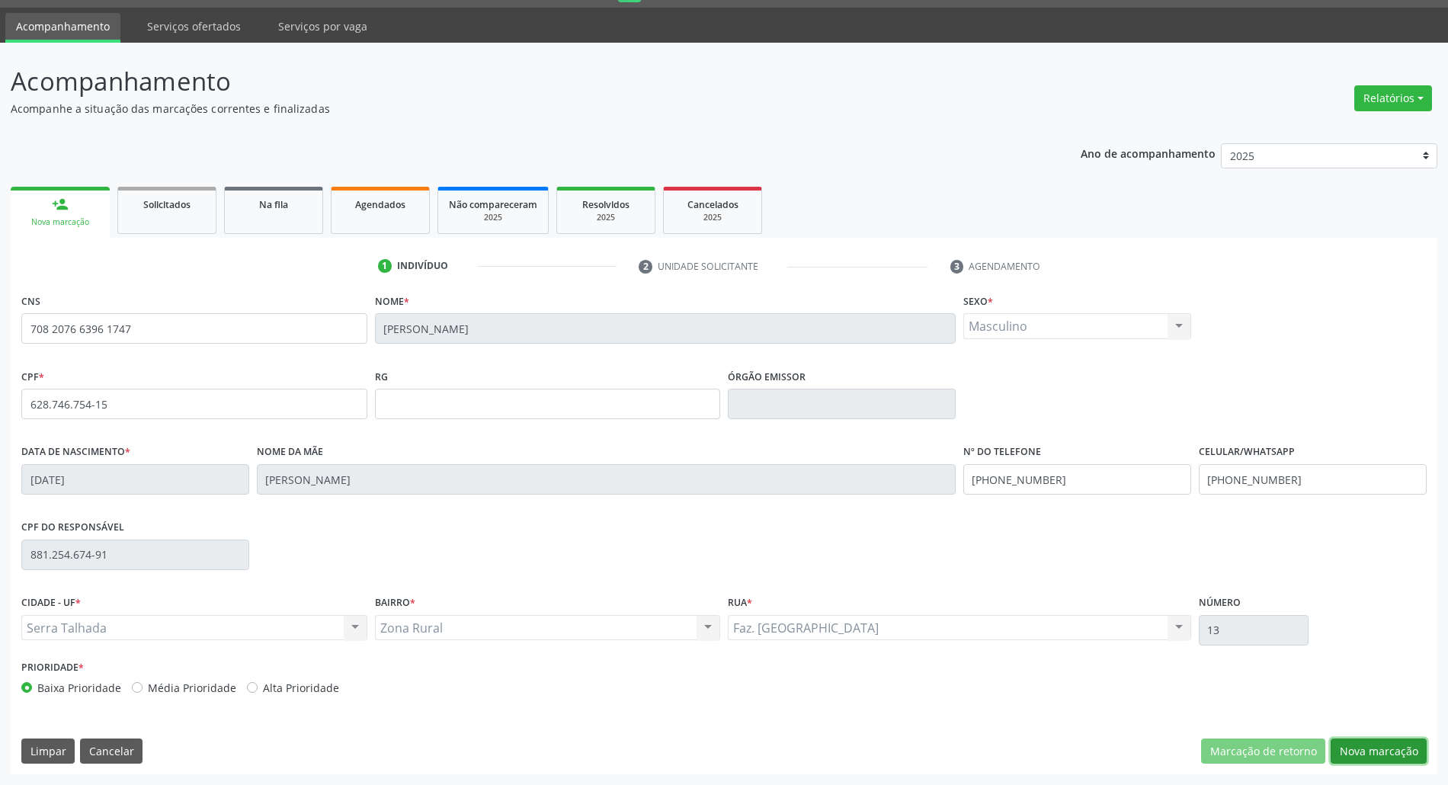
drag, startPoint x: 1355, startPoint y: 741, endPoint x: 1332, endPoint y: 738, distance: 23.1
click at [1348, 741] on button "Nova marcação" at bounding box center [1378, 751] width 96 height 26
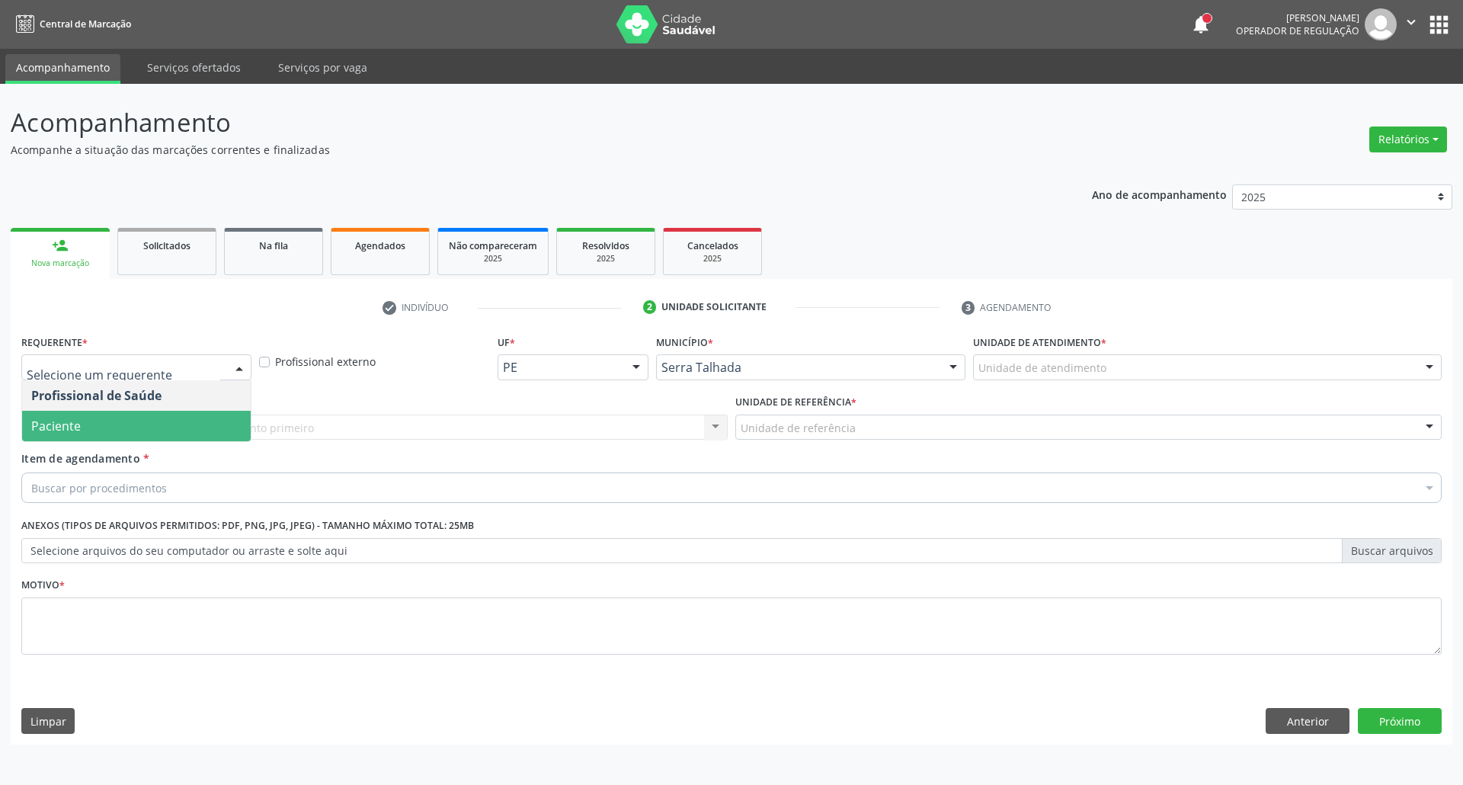
click at [150, 428] on span "Paciente" at bounding box center [136, 426] width 229 height 30
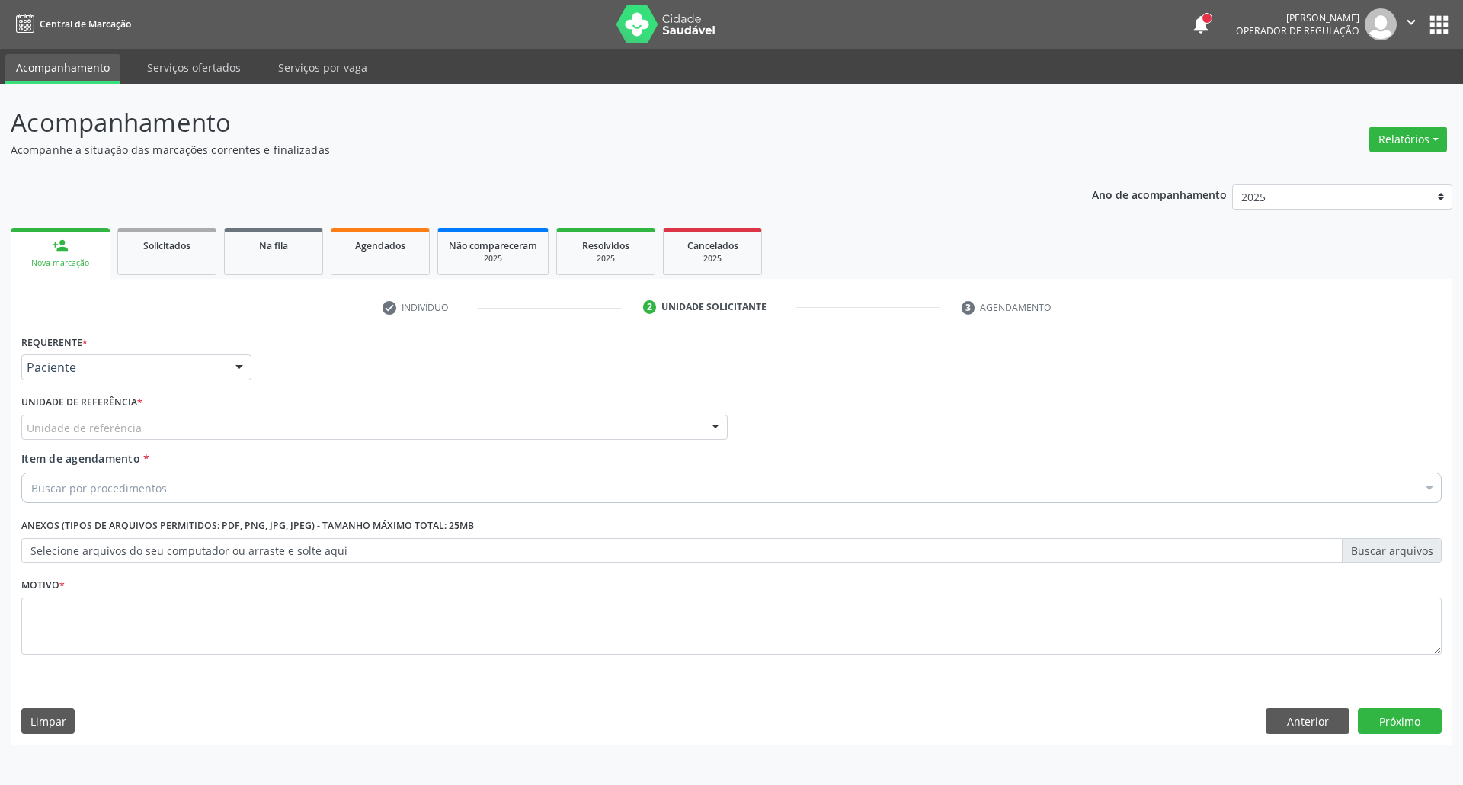
click at [150, 428] on div "Unidade de referência" at bounding box center [374, 427] width 706 height 26
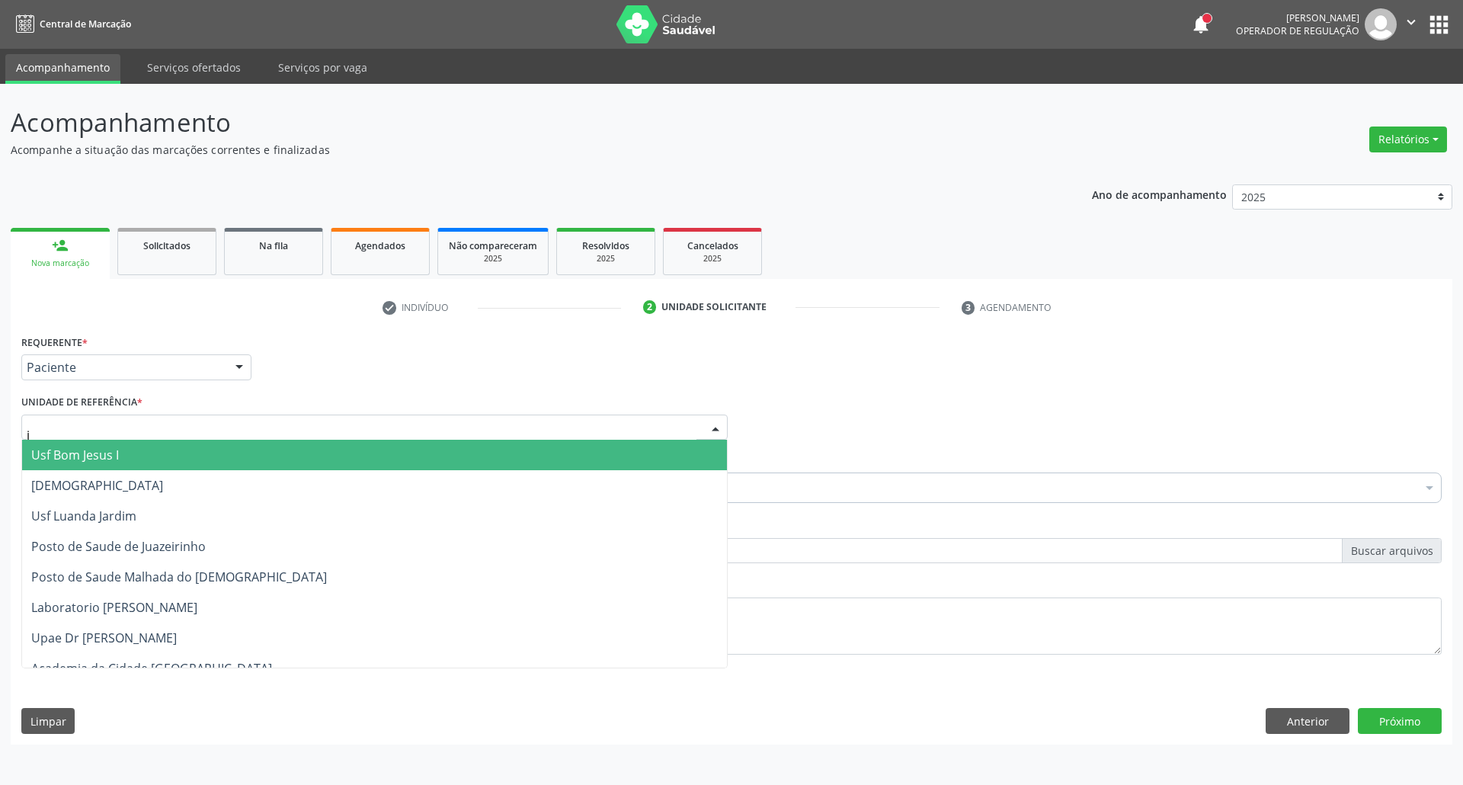
type input "ju"
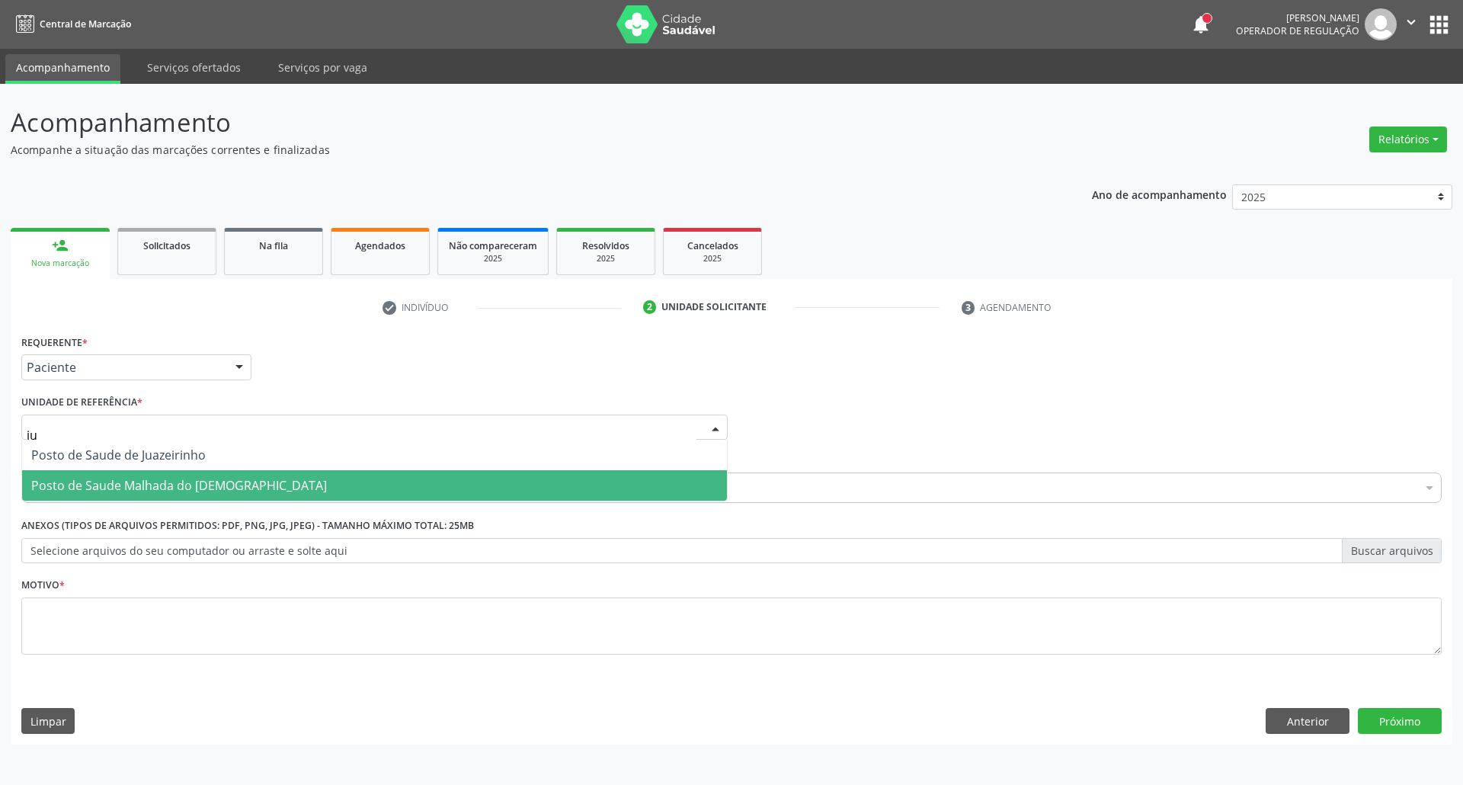
click at [162, 488] on span "Posto de Saude Malhada do [DEMOGRAPHIC_DATA]" at bounding box center [179, 485] width 296 height 17
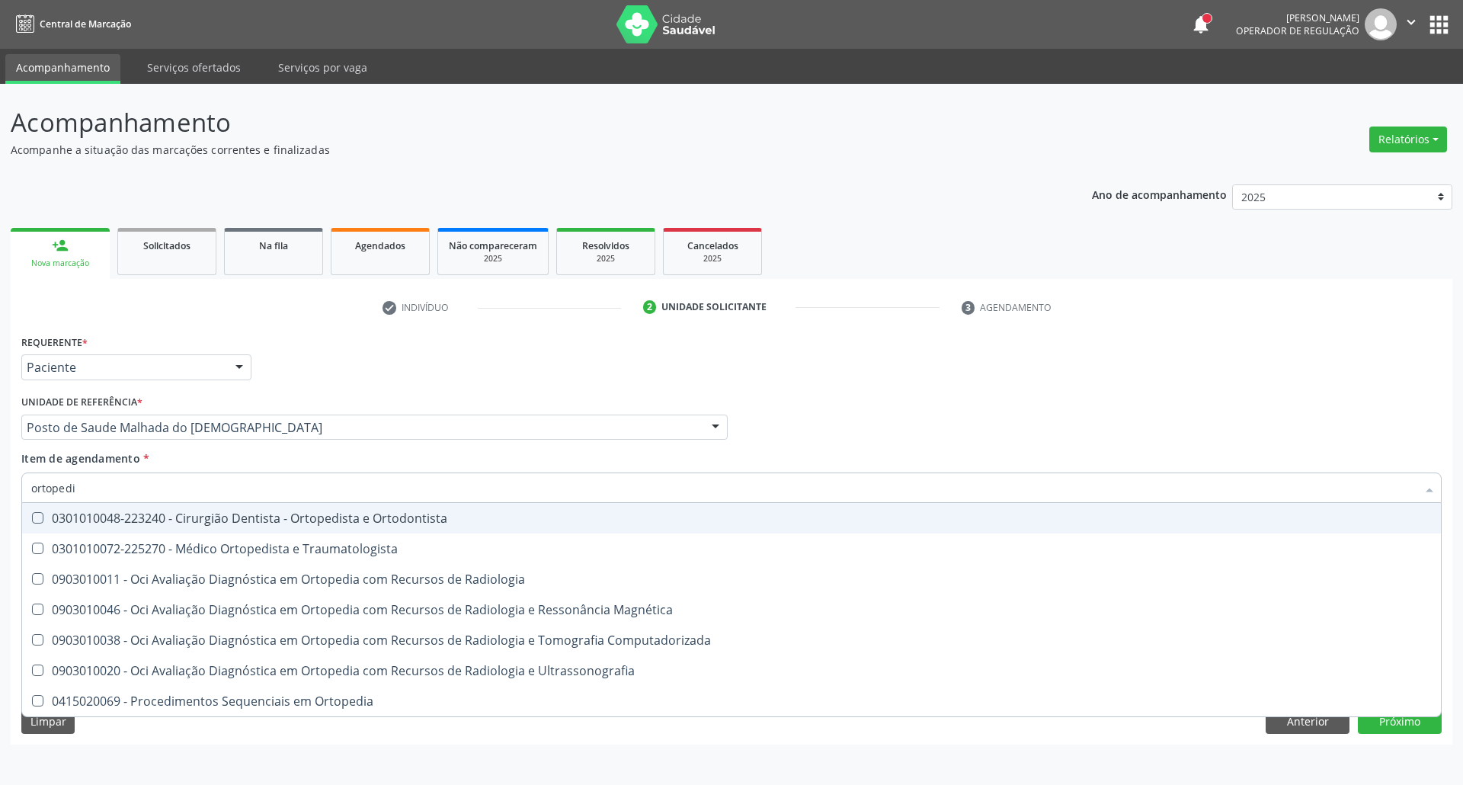
type input "ortopedis"
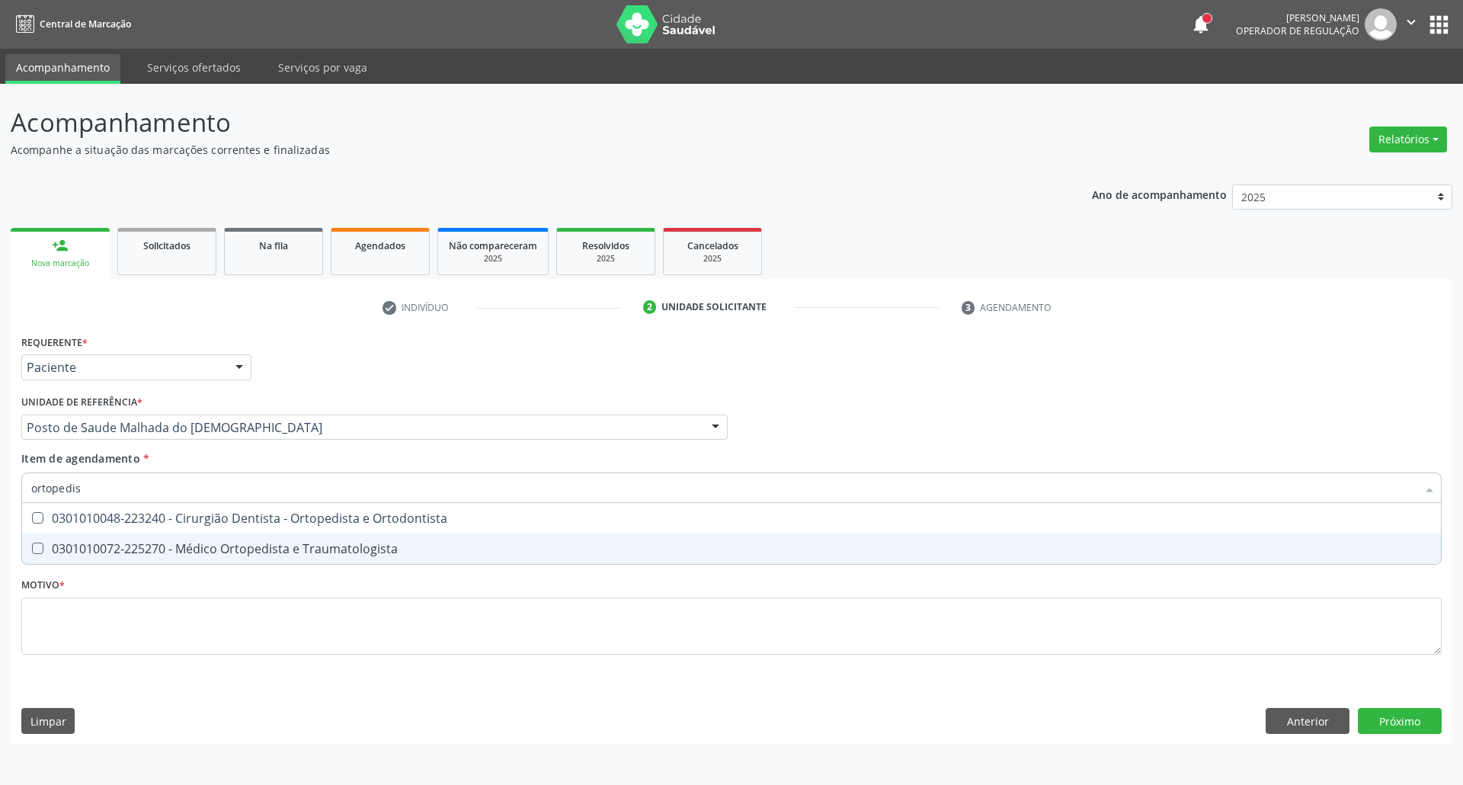
click at [126, 549] on div "0301010072-225270 - Médico Ortopedista e Traumatologista" at bounding box center [731, 548] width 1400 height 12
checkbox Traumatologista "true"
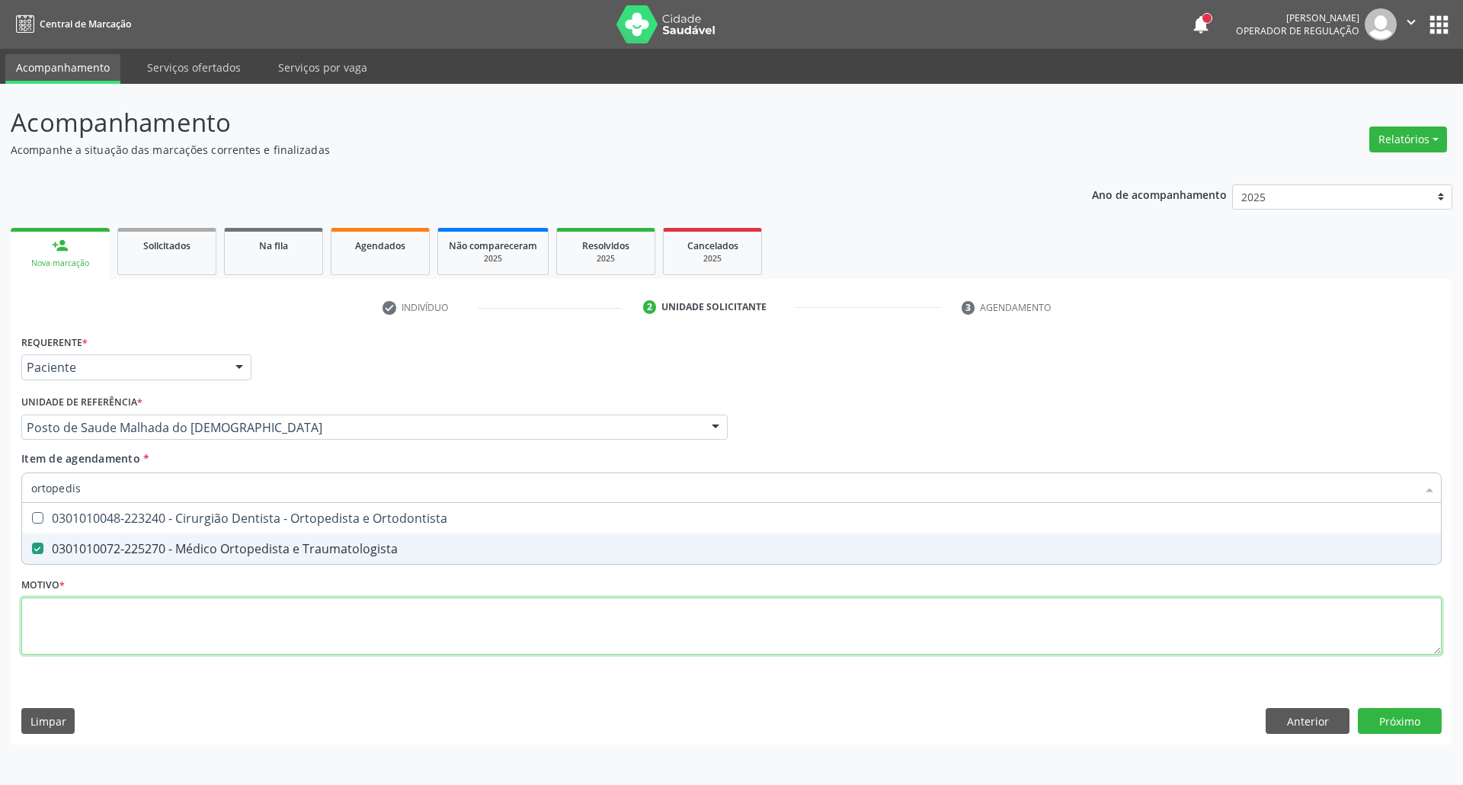
click at [126, 634] on div "Requerente * Paciente Profissional de Saúde Paciente Nenhum resultado encontrad…" at bounding box center [731, 503] width 1420 height 345
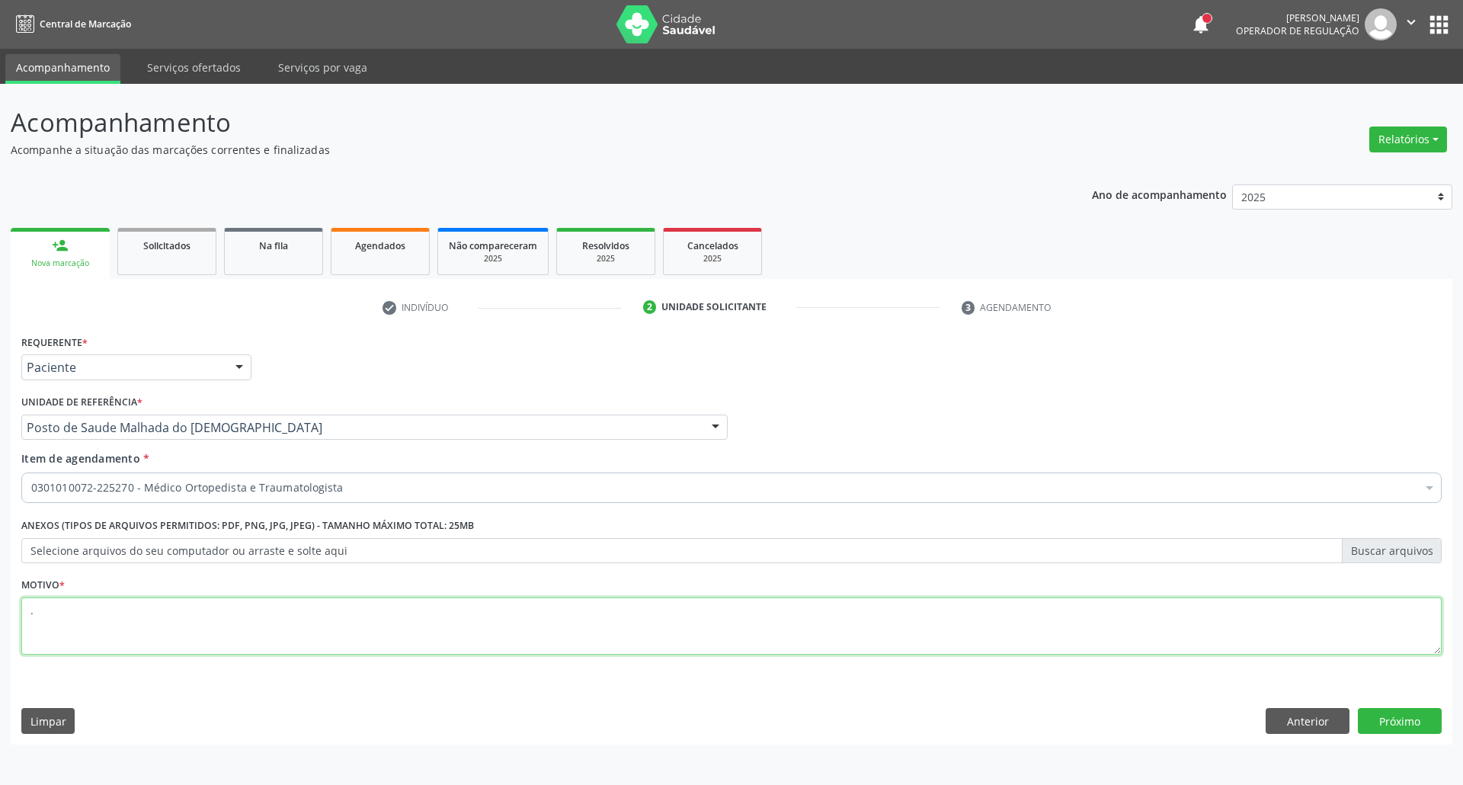
type textarea "."
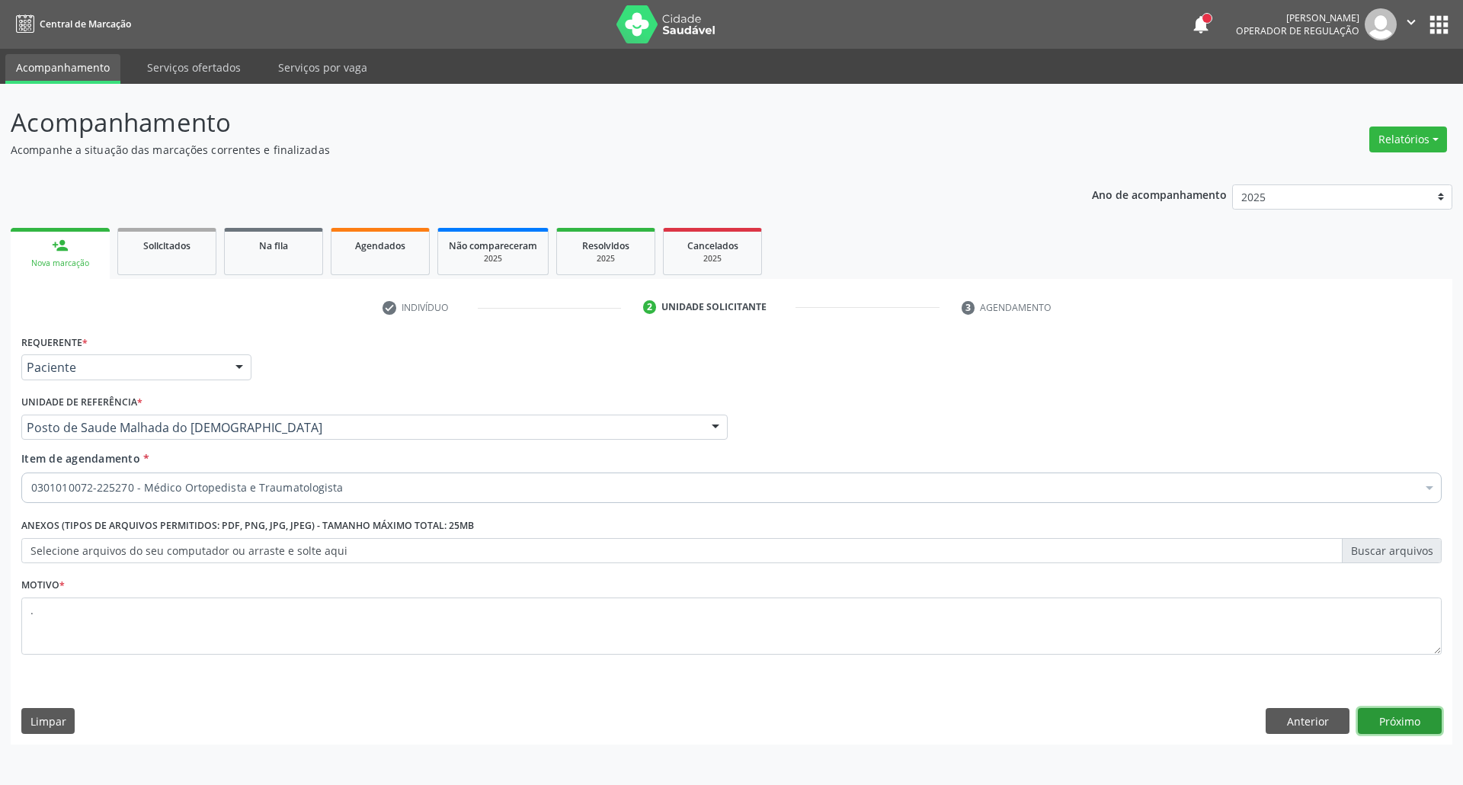
click at [1408, 721] on button "Próximo" at bounding box center [1400, 721] width 84 height 26
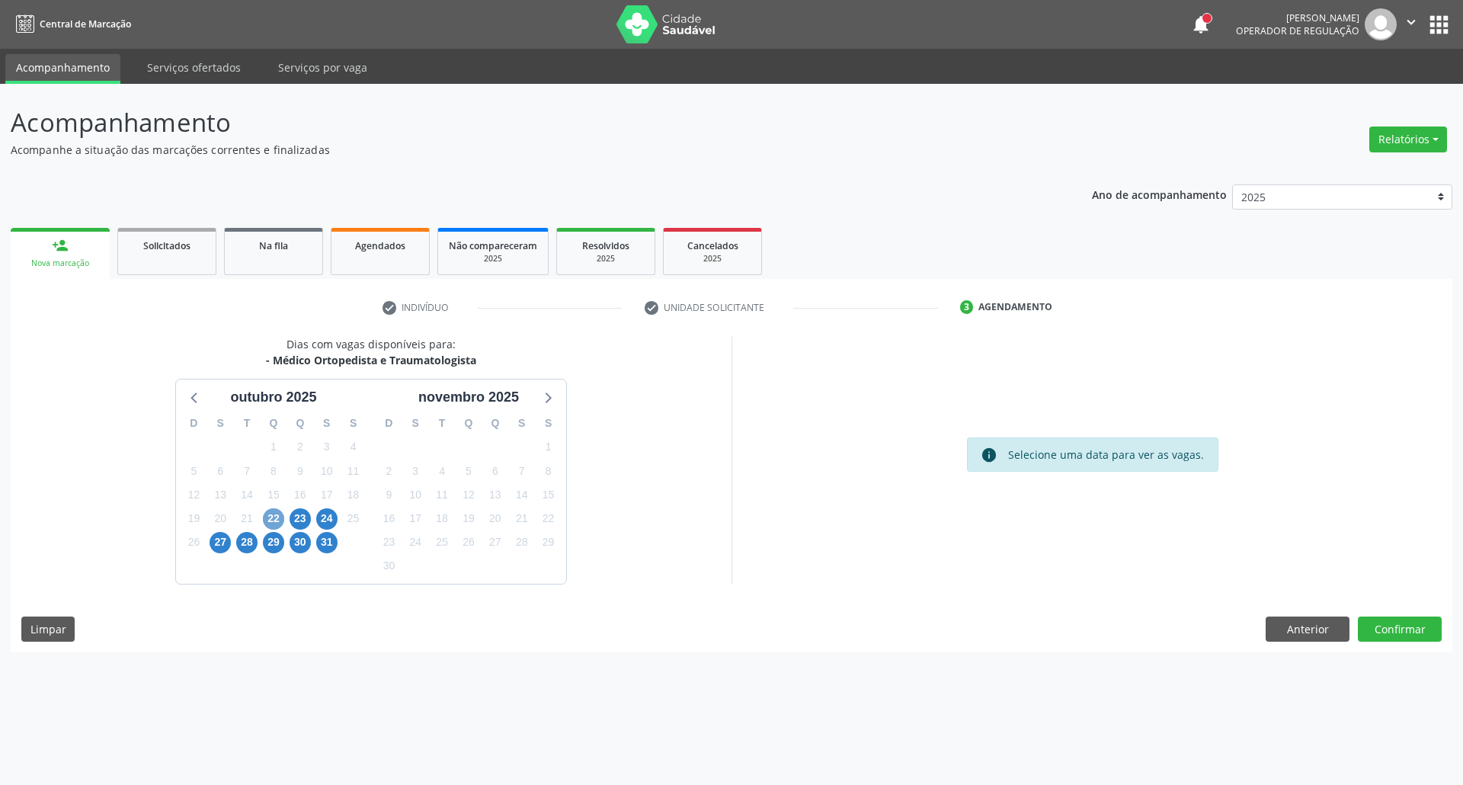
click at [269, 522] on span "22" at bounding box center [273, 518] width 21 height 21
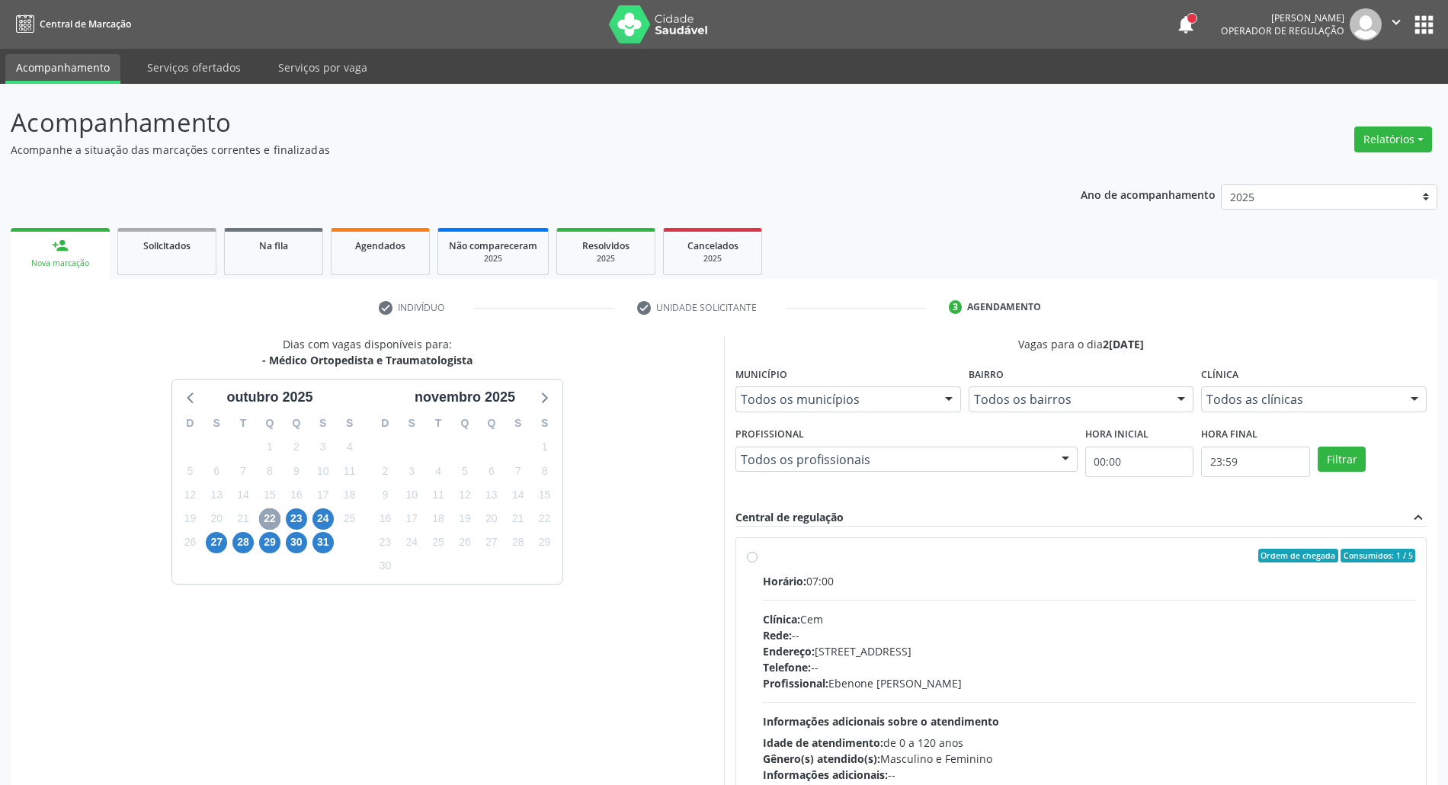
scroll to position [101, 0]
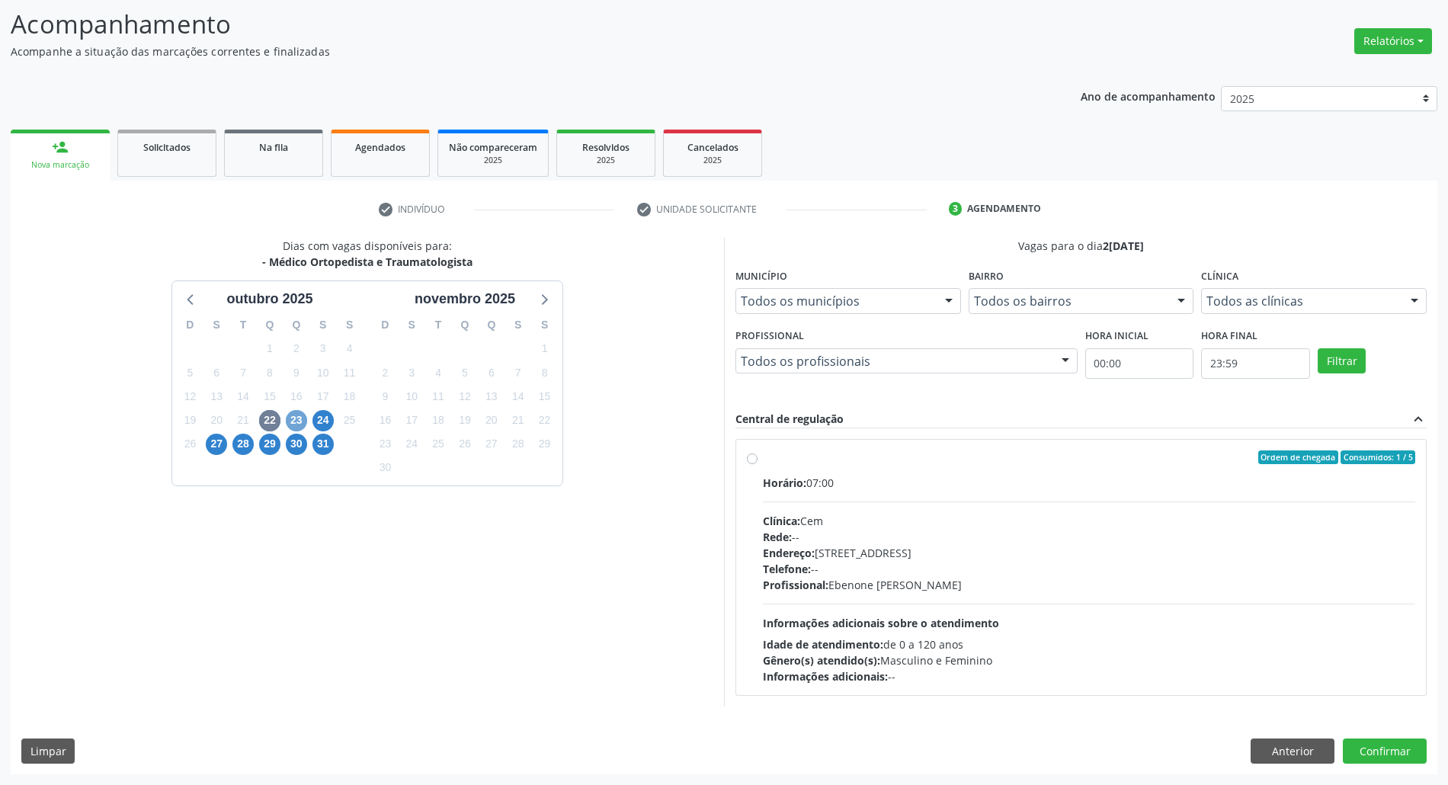
click at [299, 421] on span "23" at bounding box center [296, 420] width 21 height 21
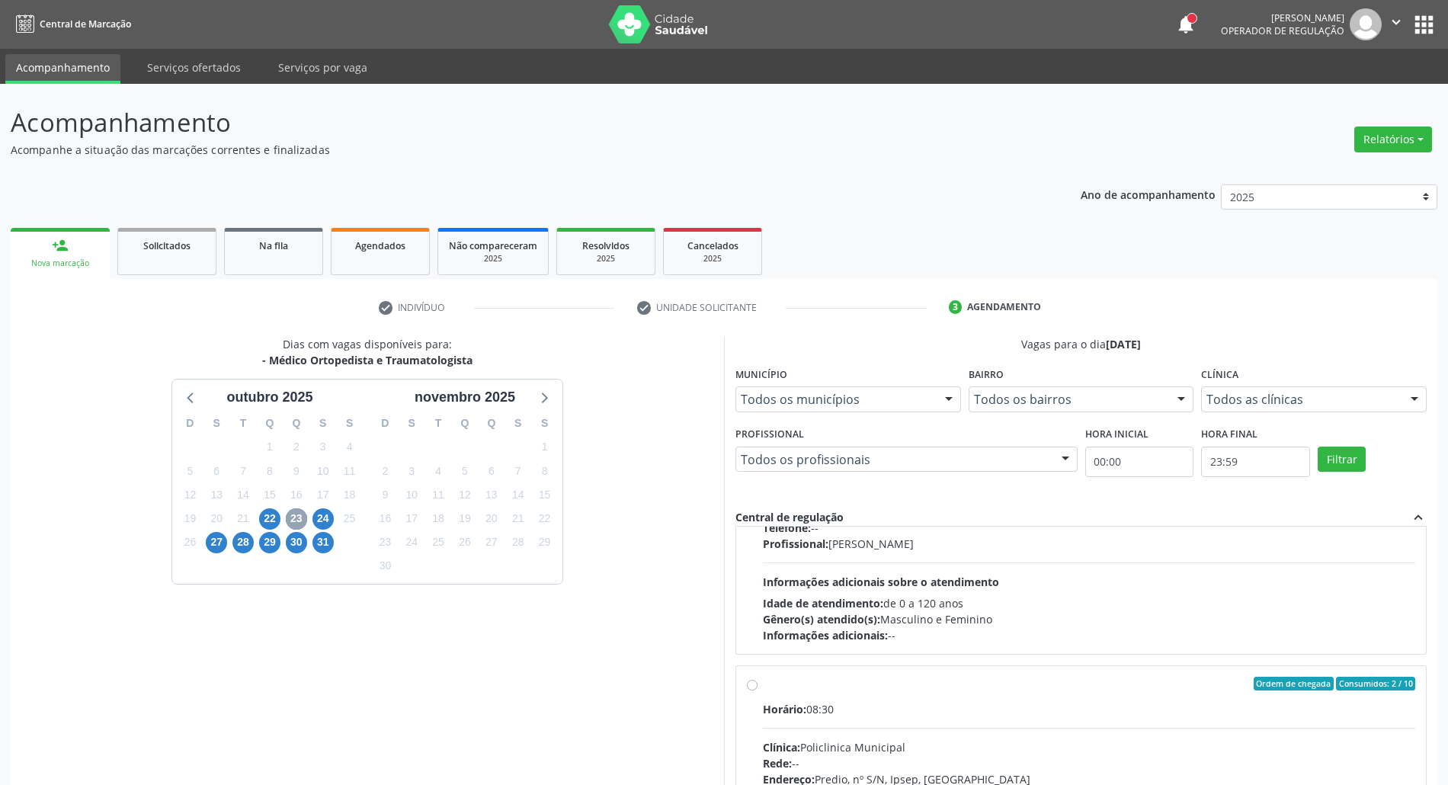
scroll to position [507, 0]
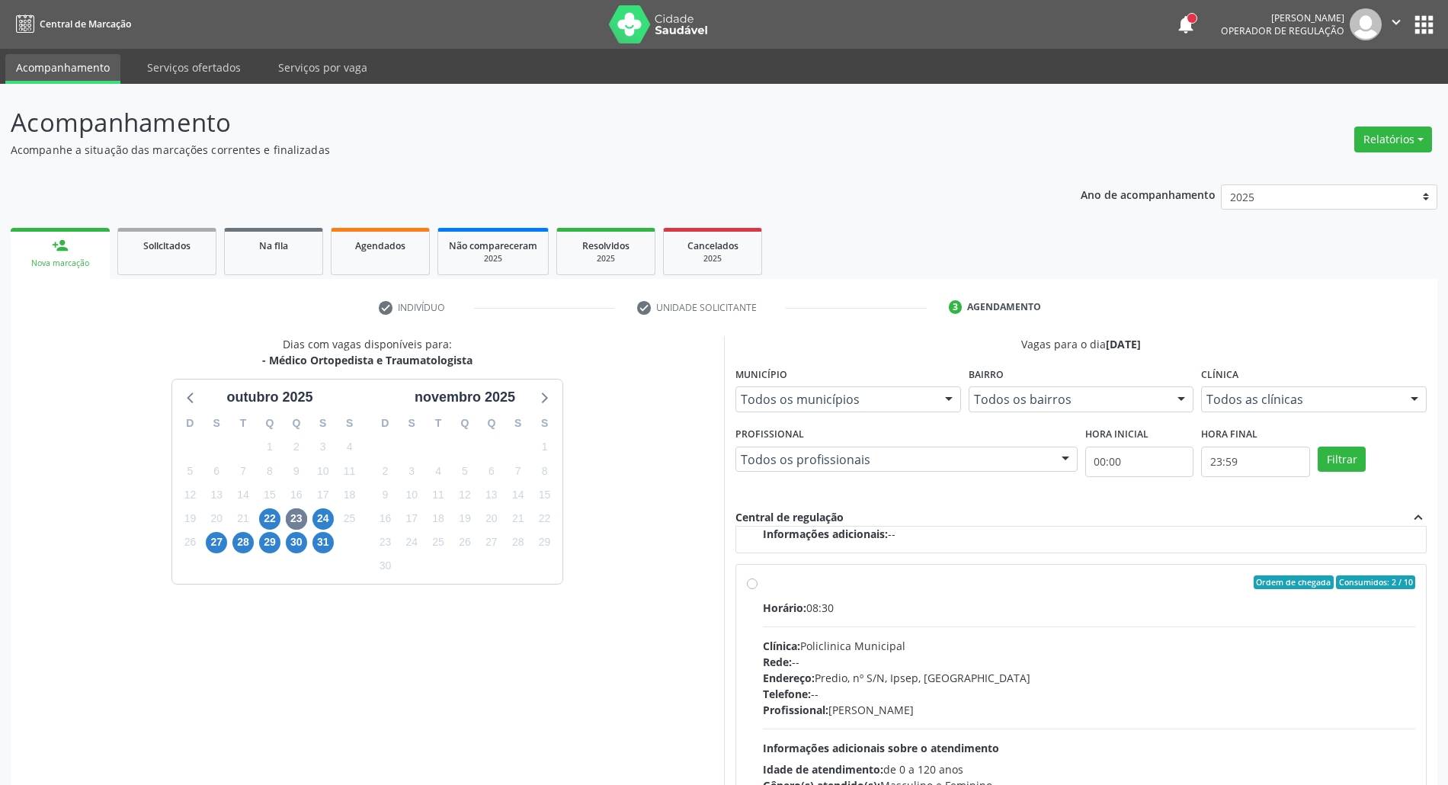
click at [933, 635] on div "Horário: 08:30 Clínica: Policlinica Municipal Rede: -- Endereço: Predio, nº S/N…" at bounding box center [1089, 705] width 652 height 210
click at [757, 589] on input "Ordem de chegada Consumidos: 2 / 10 Horário: 08:30 Clínica: Policlinica Municip…" at bounding box center [752, 582] width 11 height 14
radio input "true"
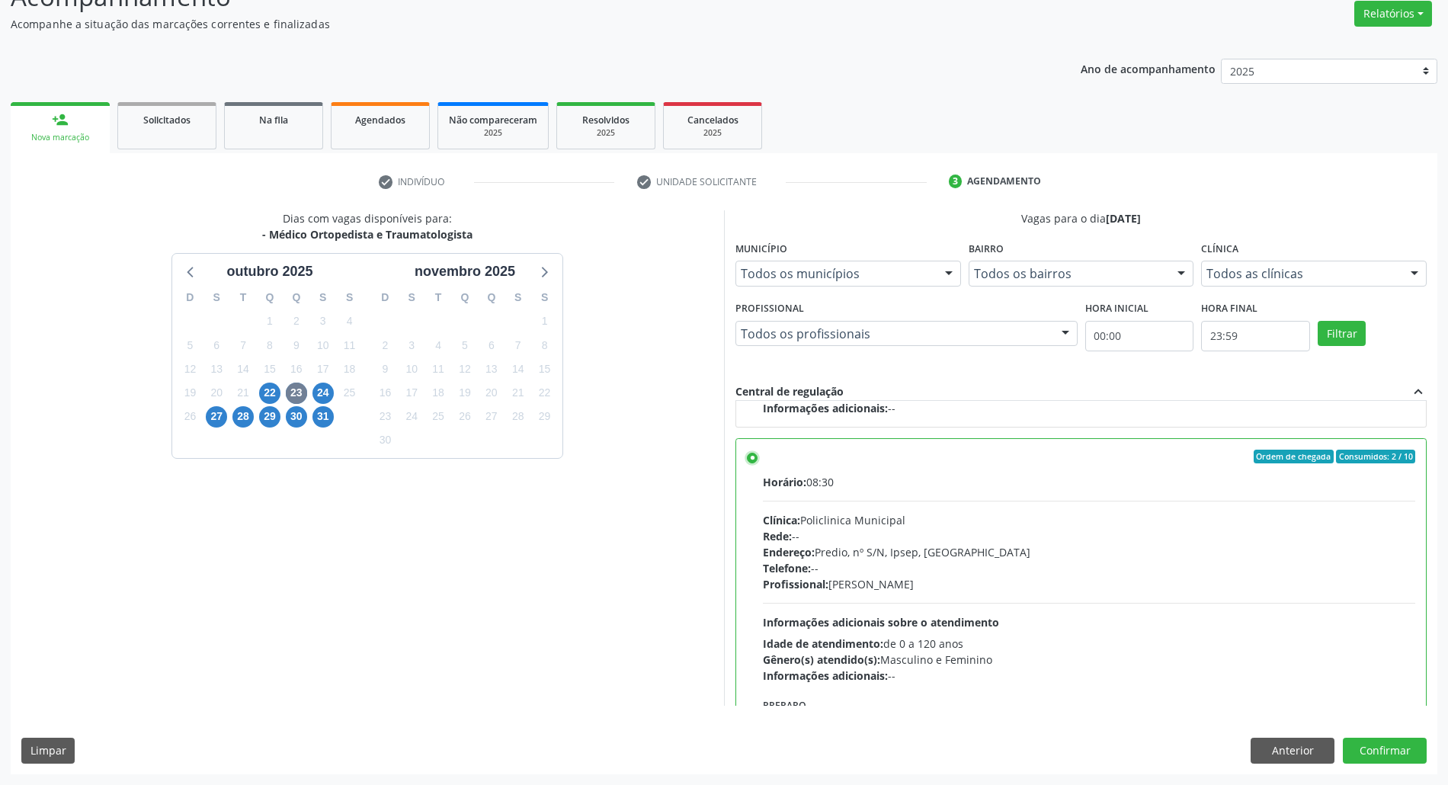
scroll to position [610, 0]
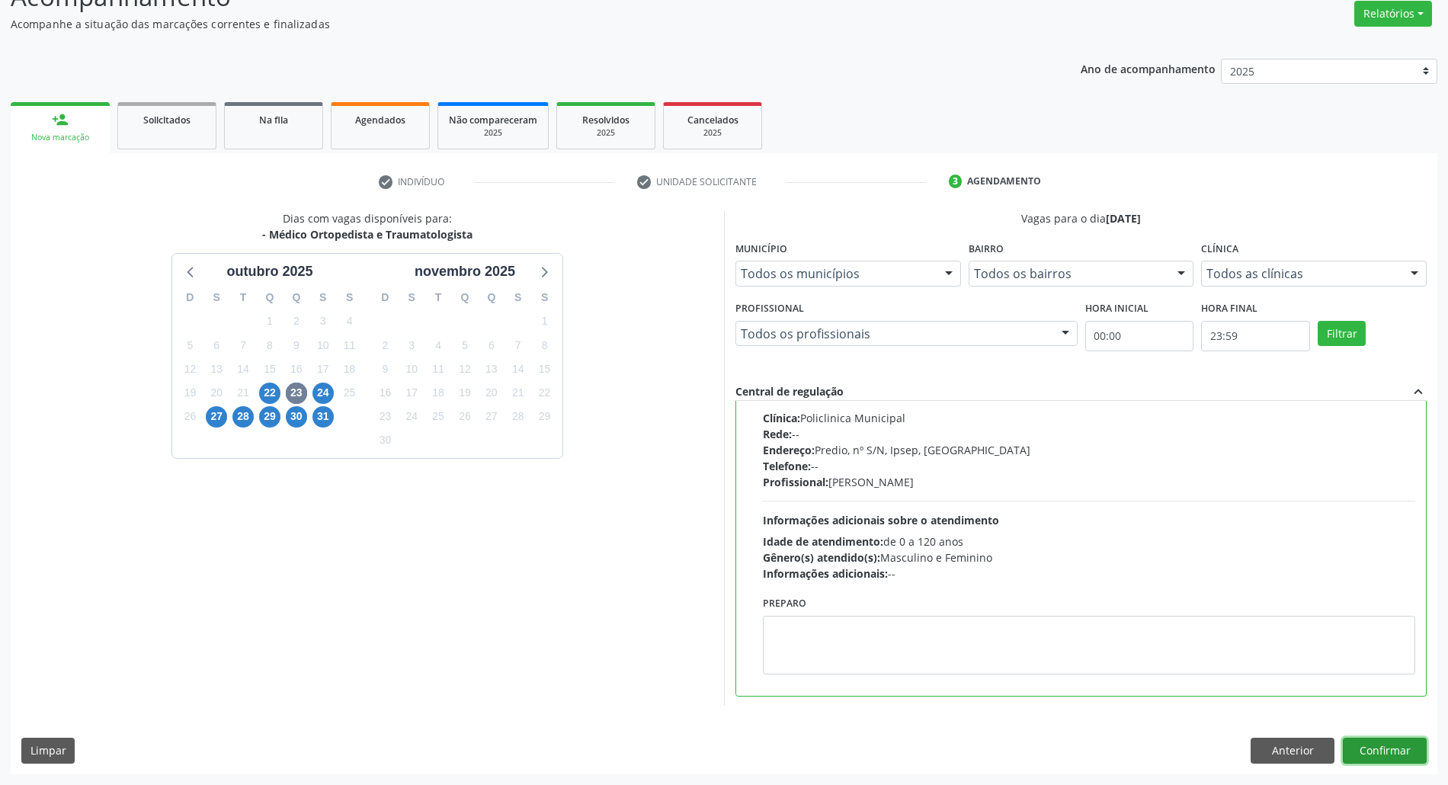
click at [1417, 748] on button "Confirmar" at bounding box center [1385, 751] width 84 height 26
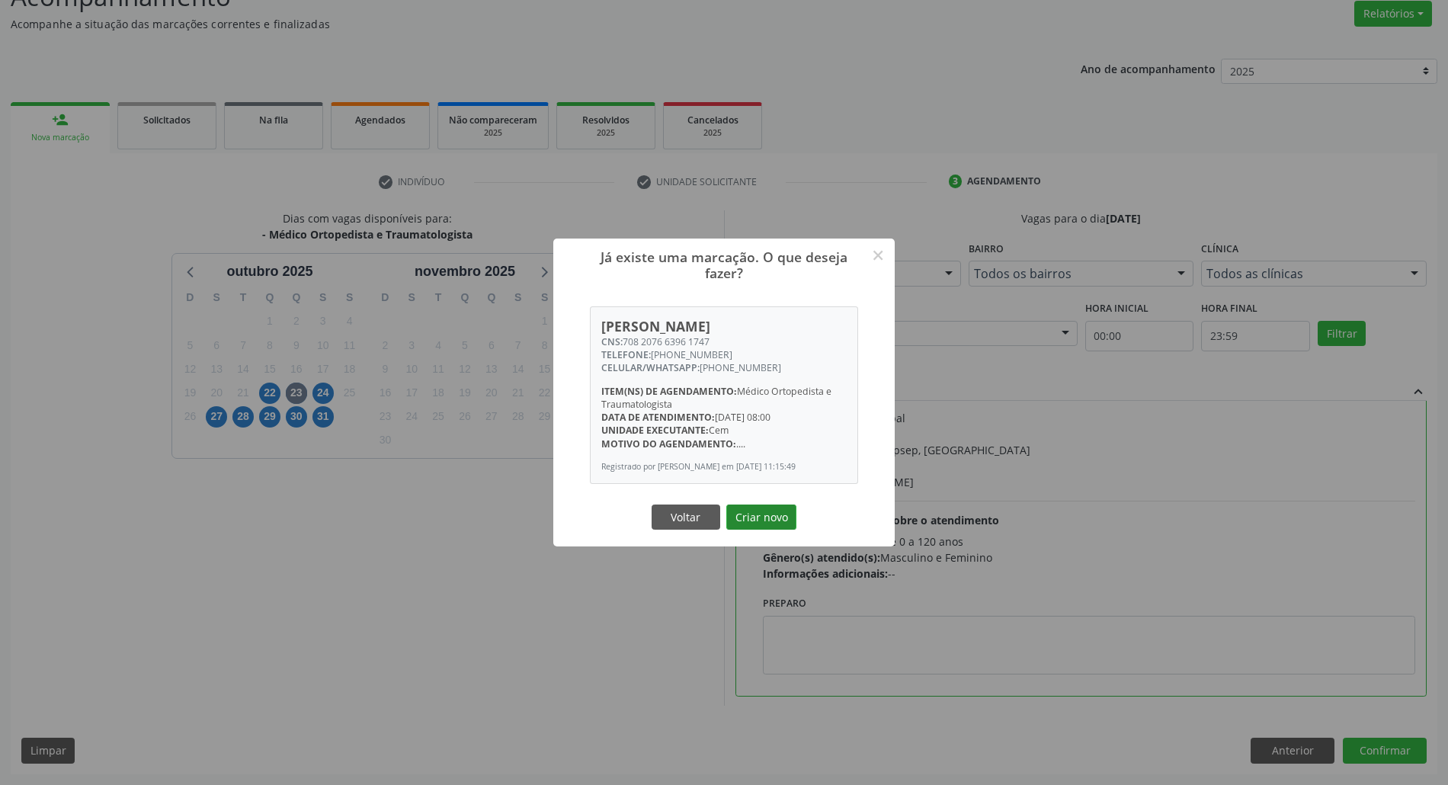
click at [751, 524] on button "Criar novo" at bounding box center [761, 517] width 70 height 26
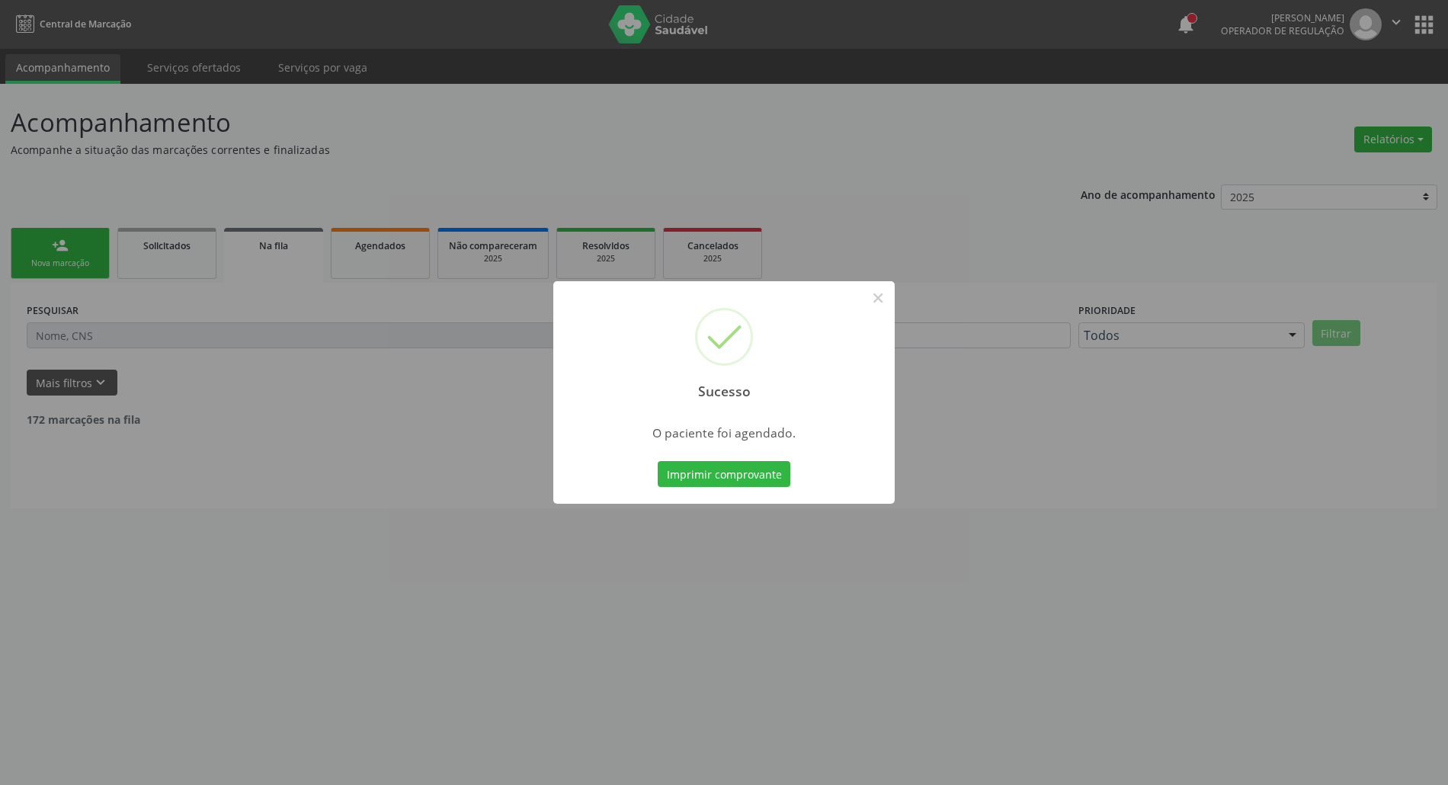
scroll to position [0, 0]
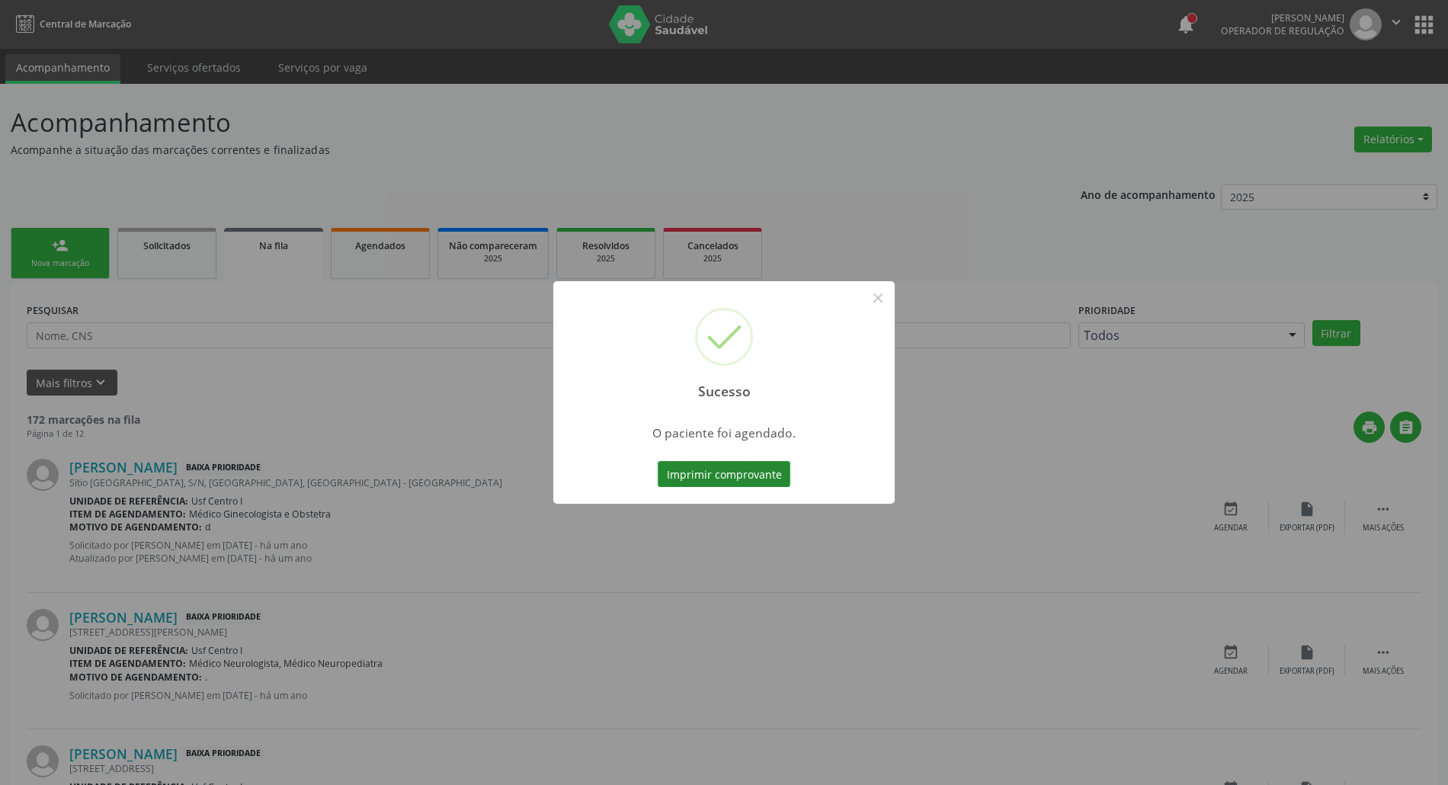
click at [735, 471] on button "Imprimir comprovante" at bounding box center [724, 474] width 133 height 26
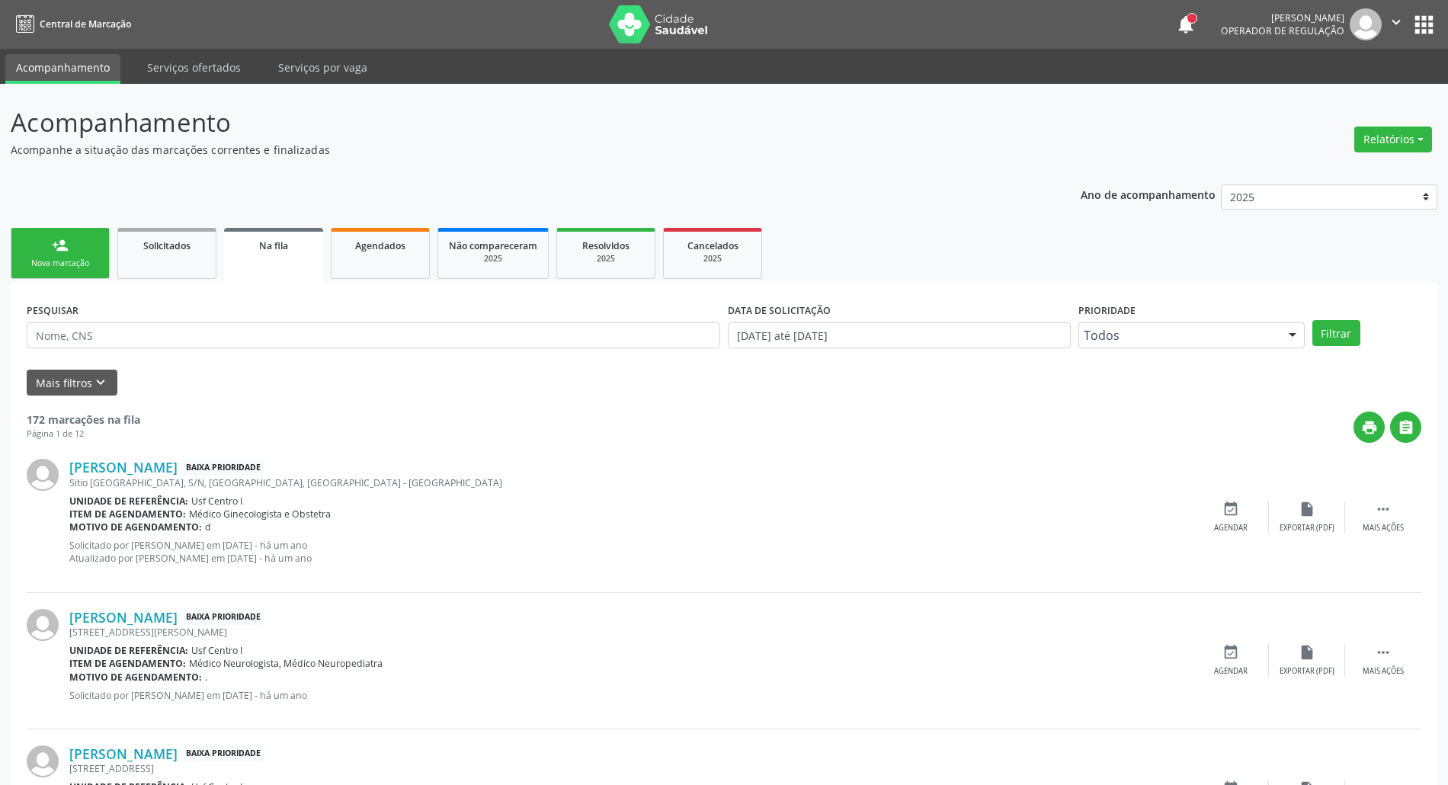
click at [52, 260] on div "Sucesso × O paciente foi agendado. Imprimir comprovante Cancel" at bounding box center [724, 392] width 1448 height 785
drag, startPoint x: 73, startPoint y: 263, endPoint x: 0, endPoint y: 257, distance: 73.4
click at [73, 264] on div "Nova marcação" at bounding box center [60, 263] width 76 height 11
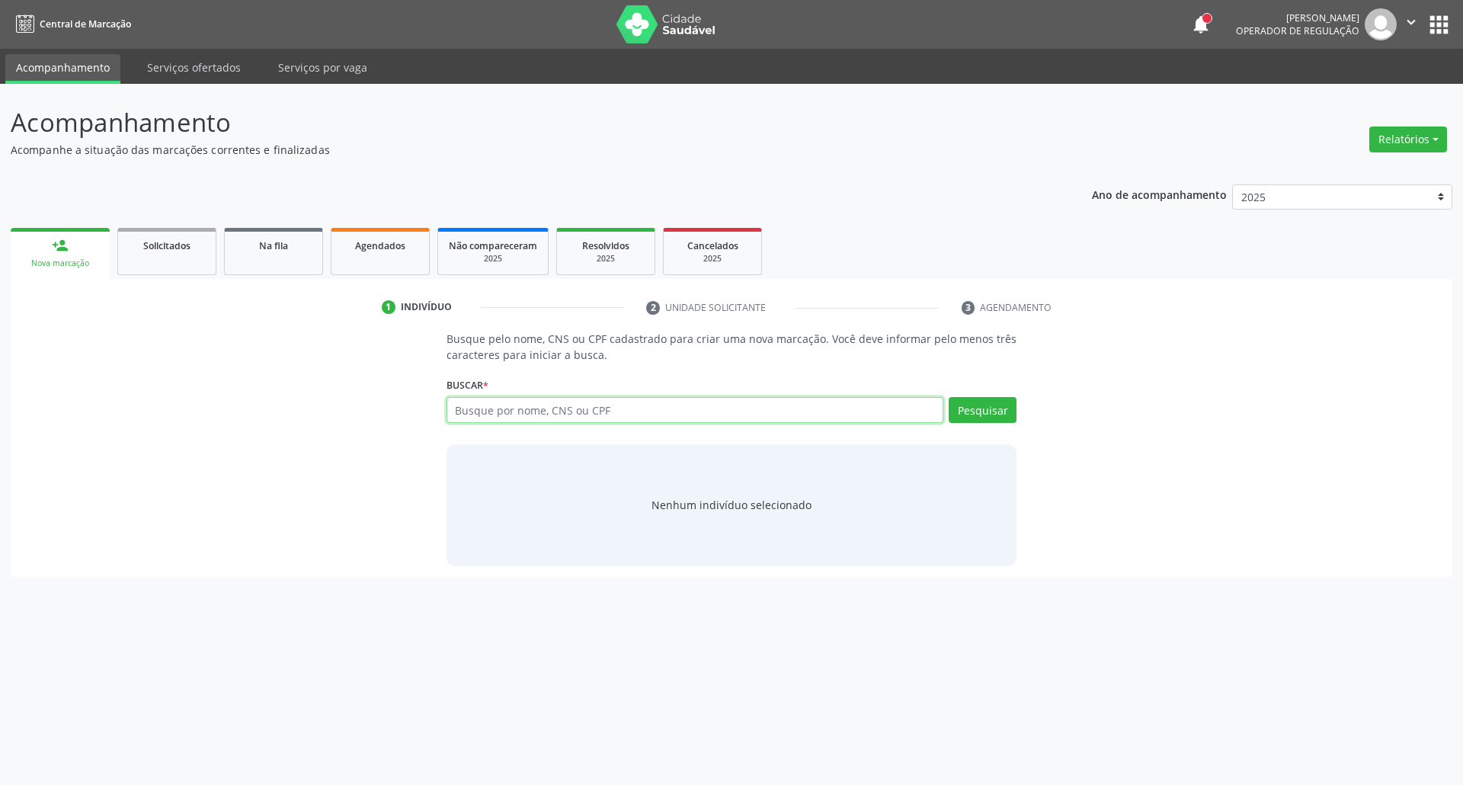
click at [598, 412] on input "text" at bounding box center [695, 410] width 498 height 26
type input "94364460478"
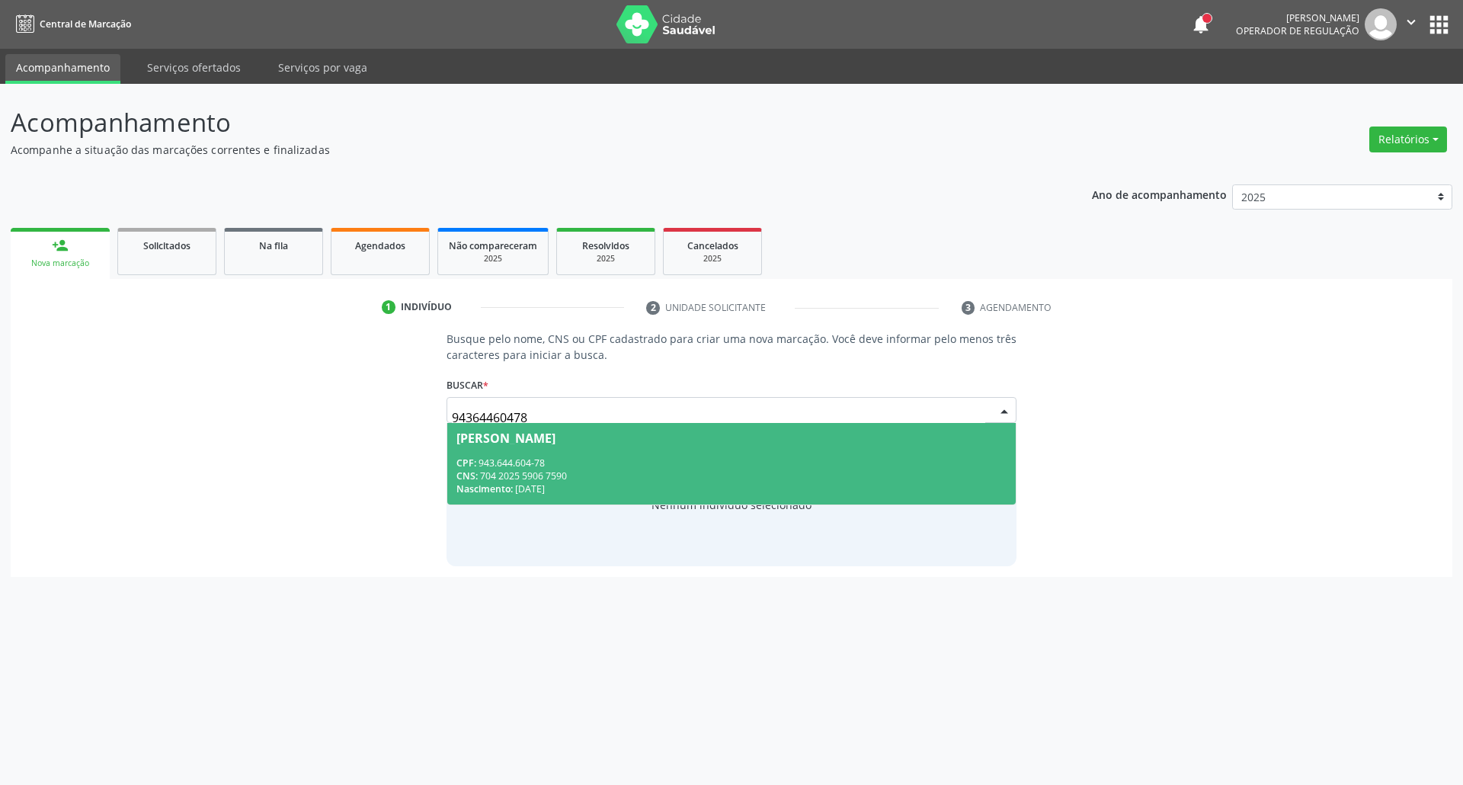
click at [507, 453] on span "Luciano Queiroz dos Santos CPF: 943.644.604-78 CNS: 704 2025 5906 7590 Nascimen…" at bounding box center [731, 464] width 569 height 82
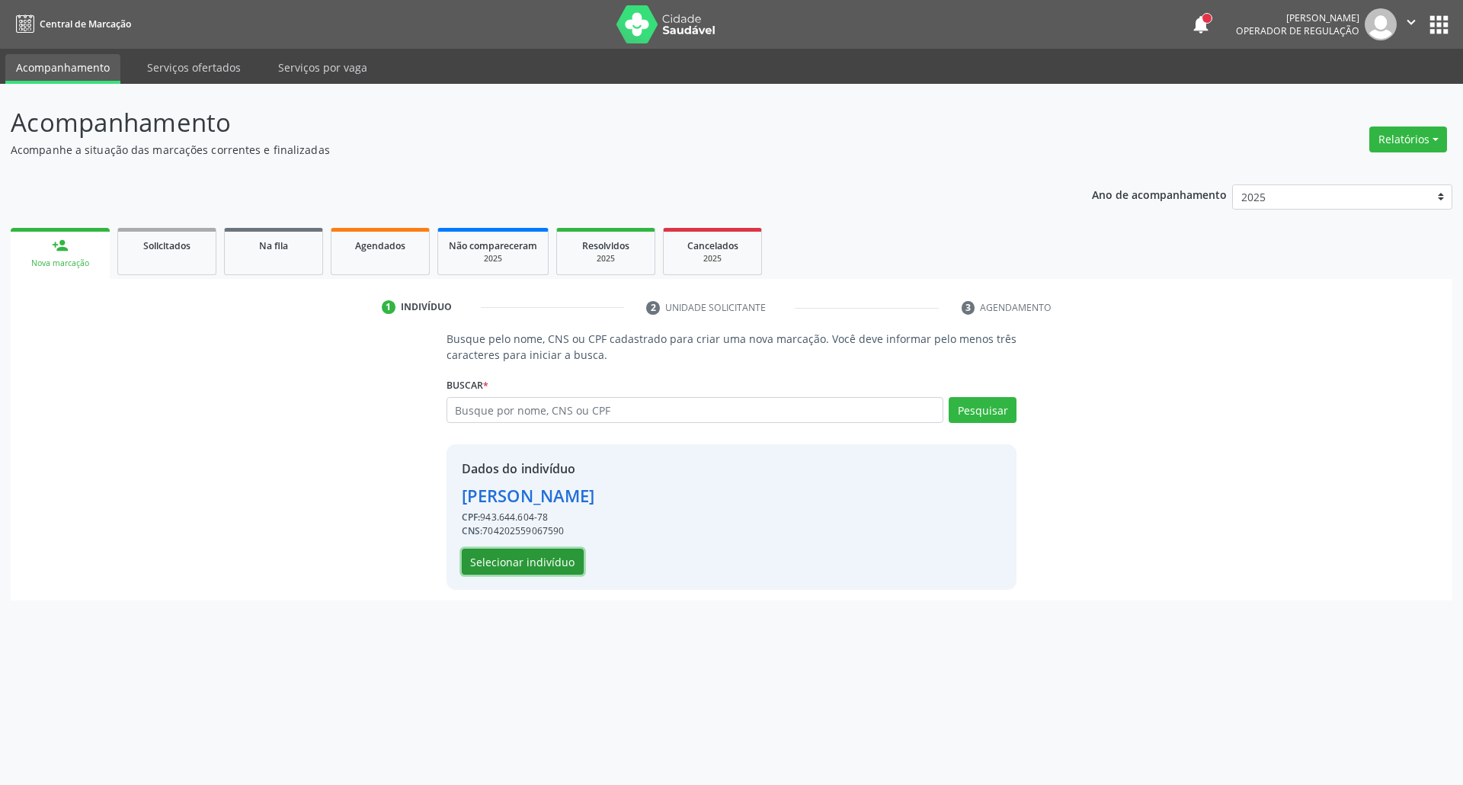
click at [498, 552] on button "Selecionar indivíduo" at bounding box center [523, 562] width 122 height 26
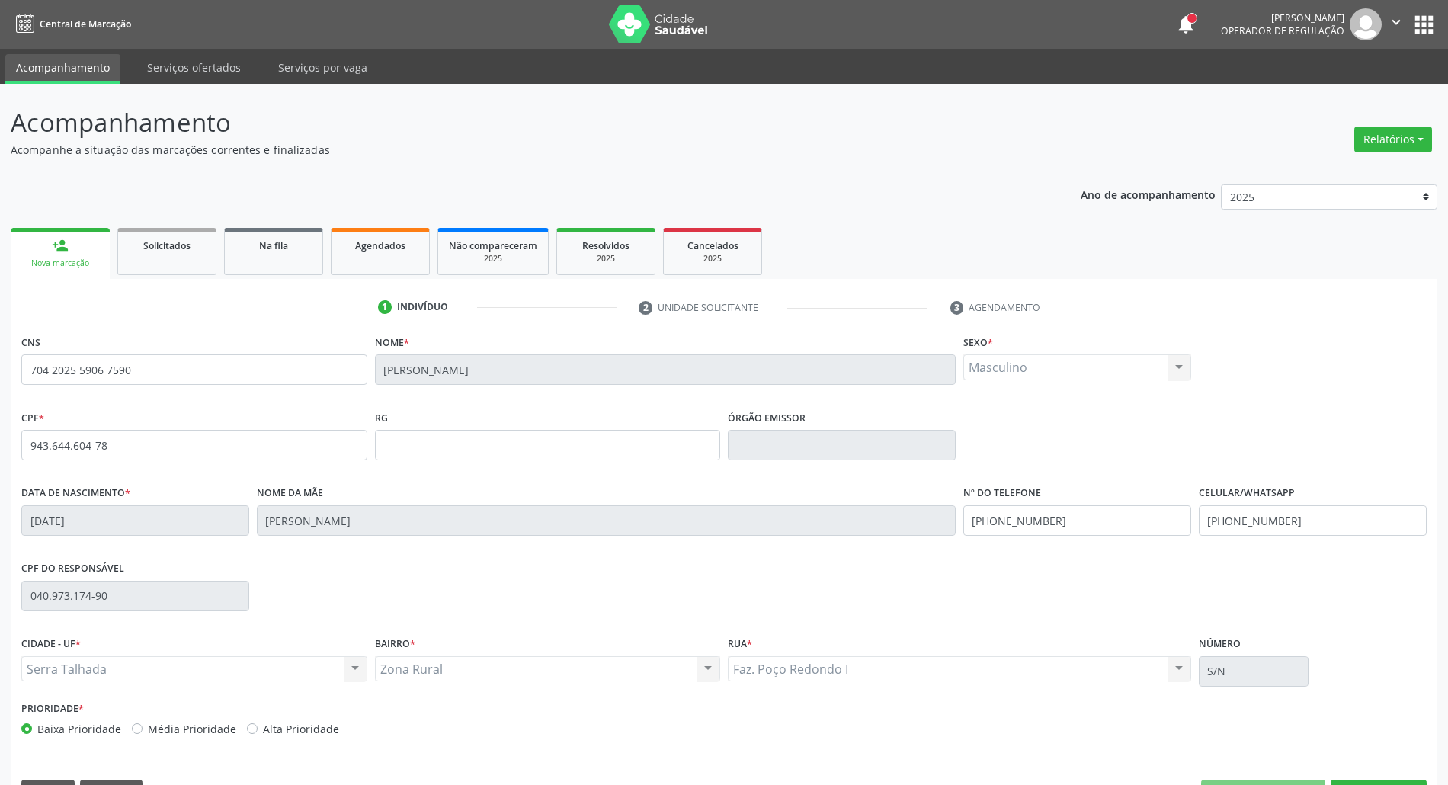
scroll to position [41, 0]
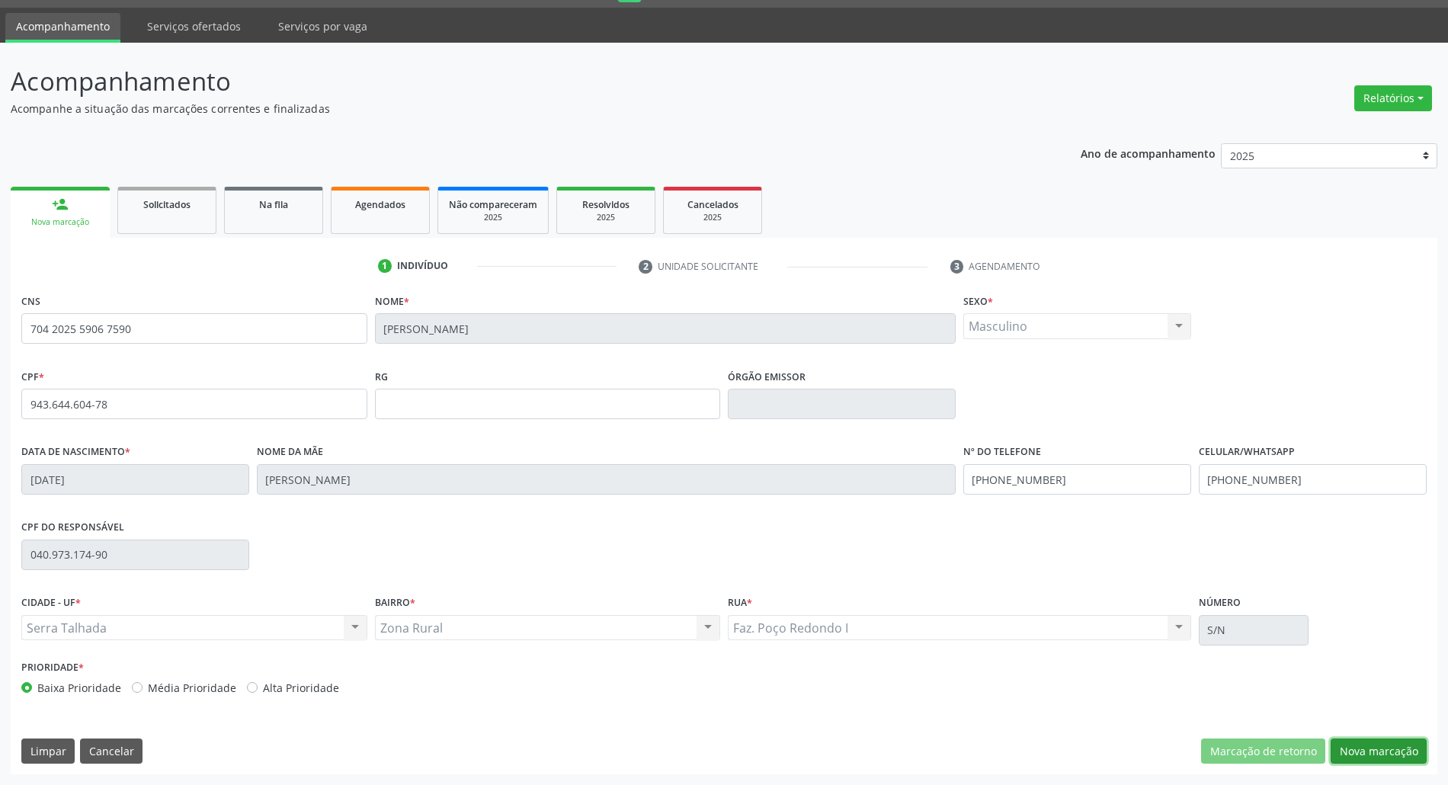
drag, startPoint x: 1391, startPoint y: 751, endPoint x: 1360, endPoint y: 744, distance: 31.4
click at [1384, 748] on button "Nova marcação" at bounding box center [1378, 751] width 96 height 26
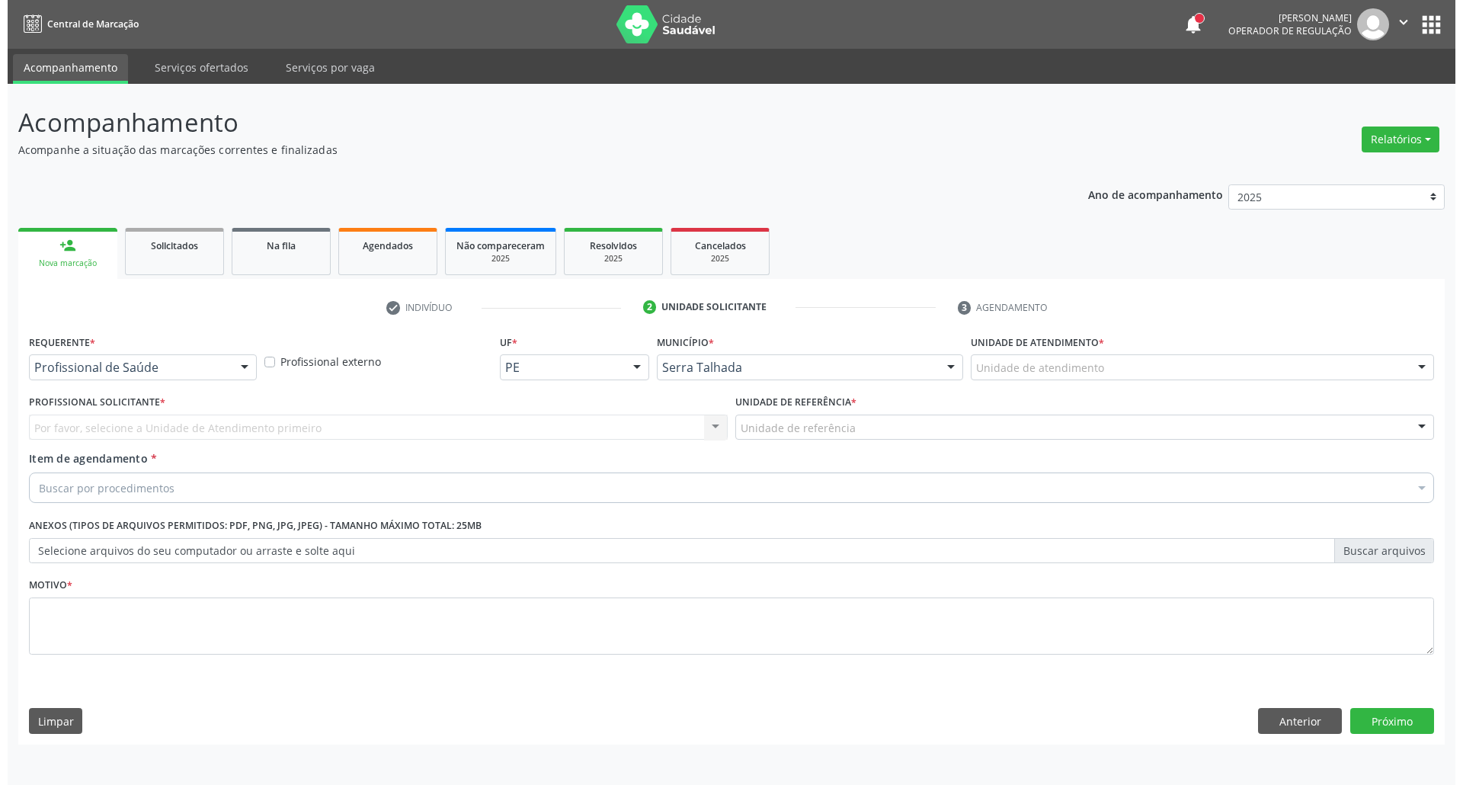
scroll to position [0, 0]
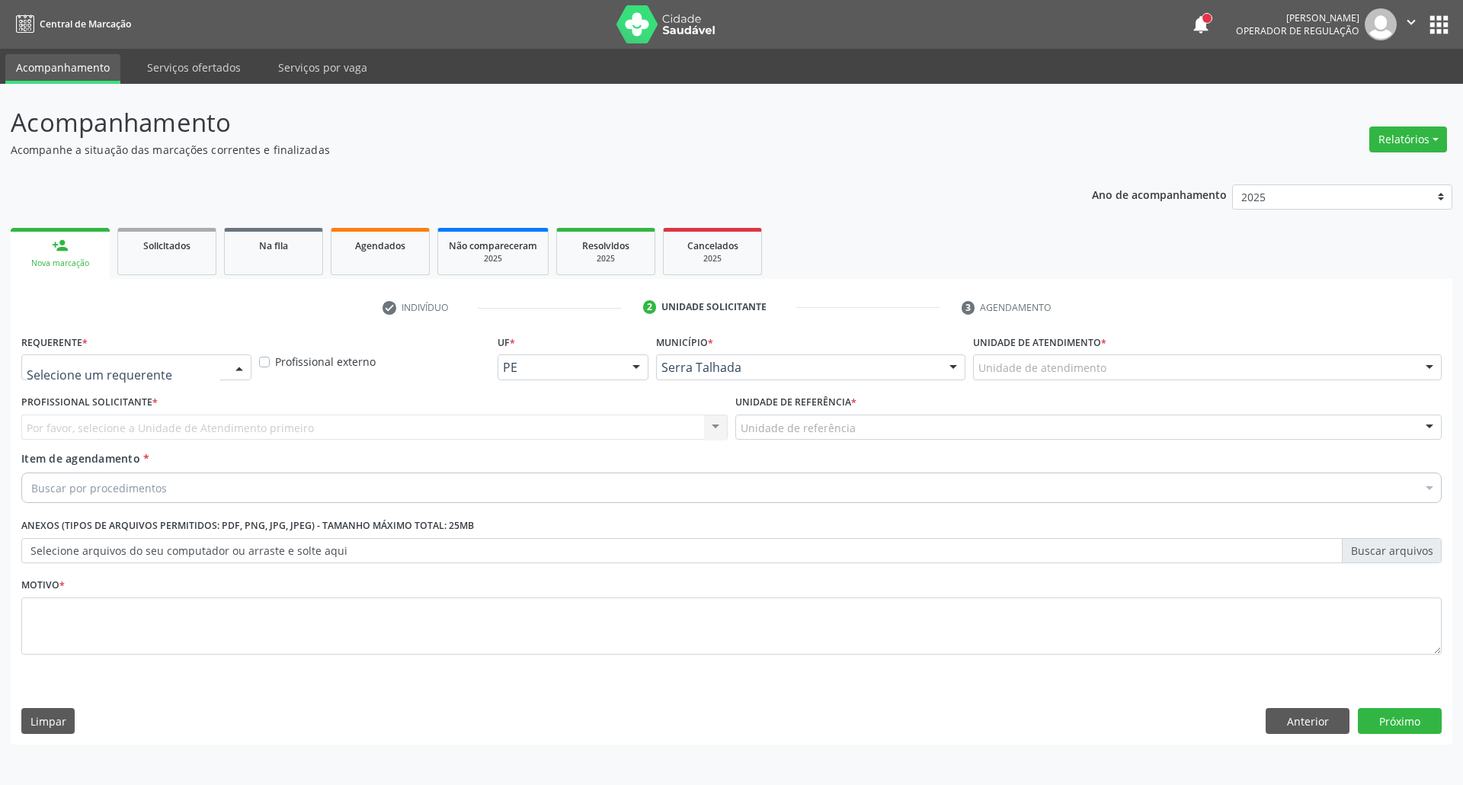
drag, startPoint x: 50, startPoint y: 370, endPoint x: 65, endPoint y: 439, distance: 70.8
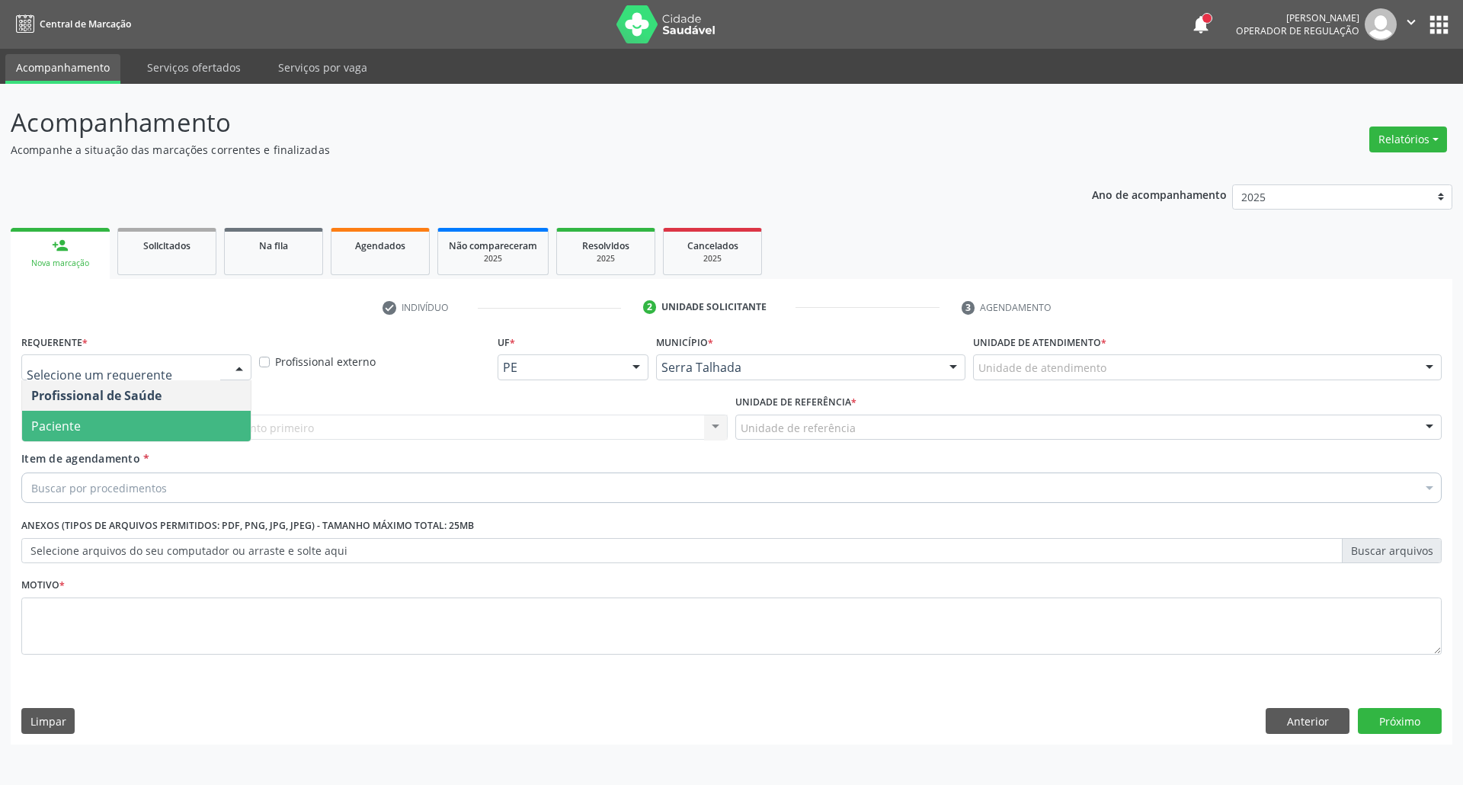
click at [66, 443] on div "Profissional Solicitante * Por favor, selecione a Unidade de Atendimento primei…" at bounding box center [375, 420] width 714 height 59
click at [84, 411] on span "Paciente" at bounding box center [136, 426] width 229 height 30
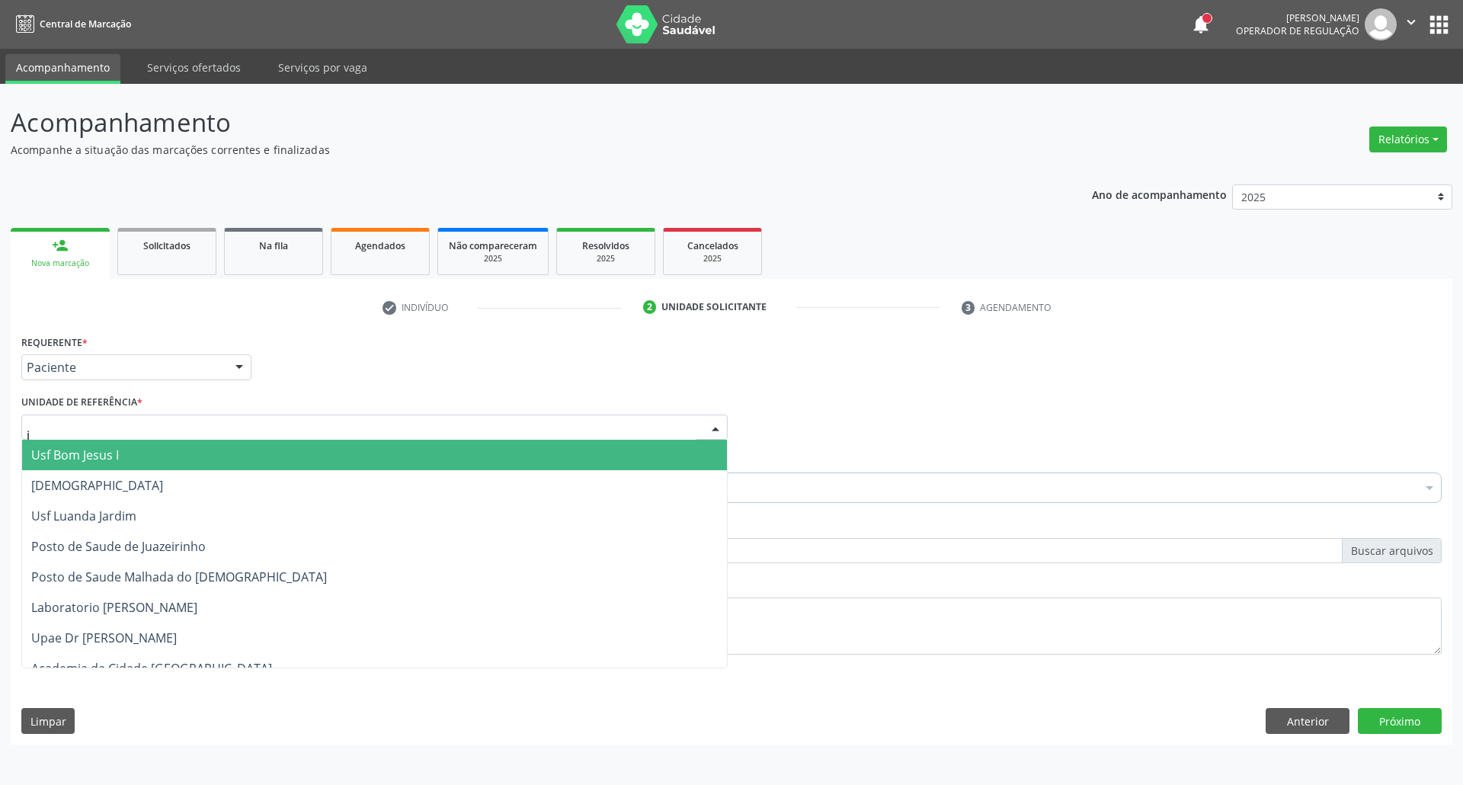
type input "ju"
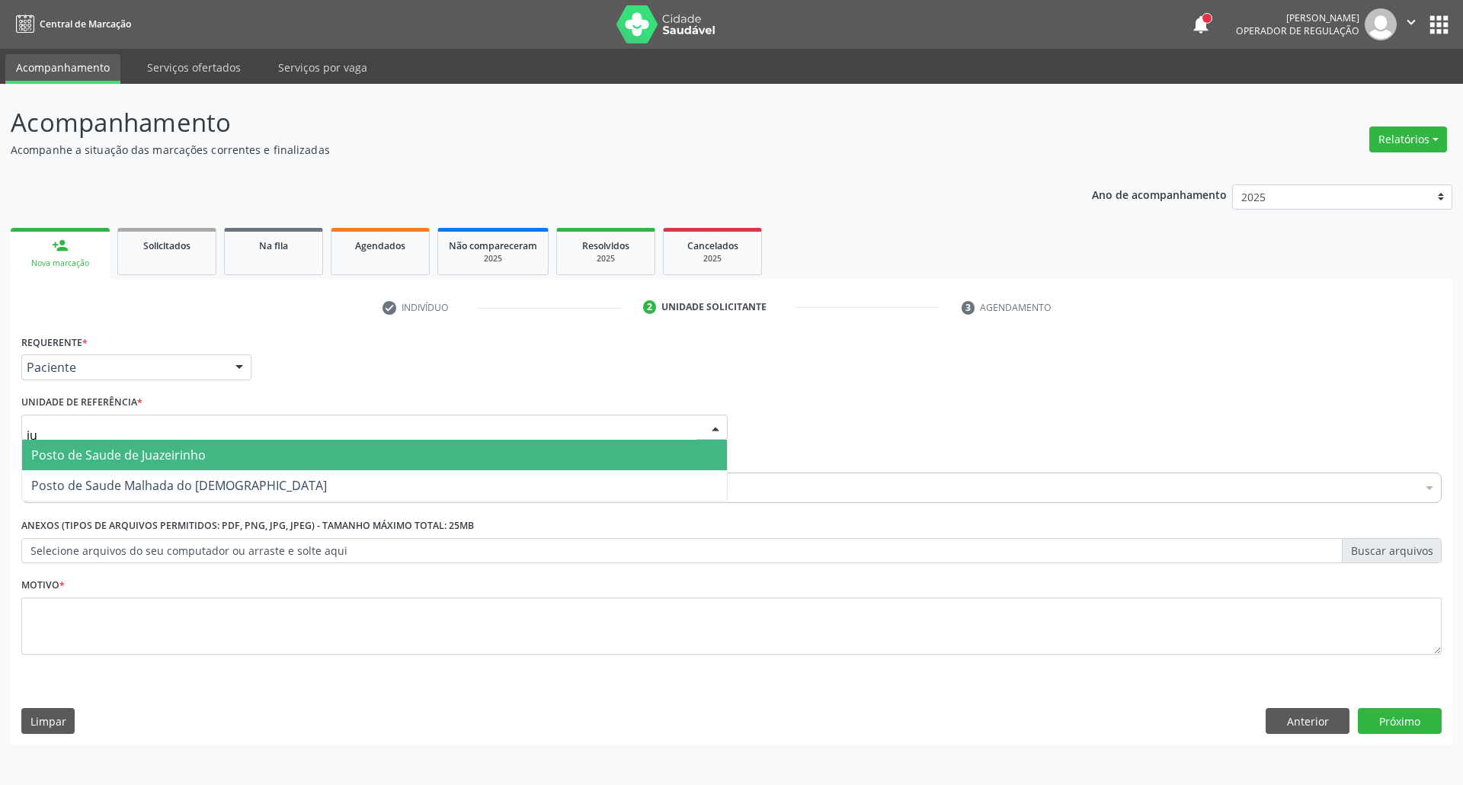
click at [71, 488] on span "Posto de Saude Malhada do [DEMOGRAPHIC_DATA]" at bounding box center [179, 485] width 296 height 17
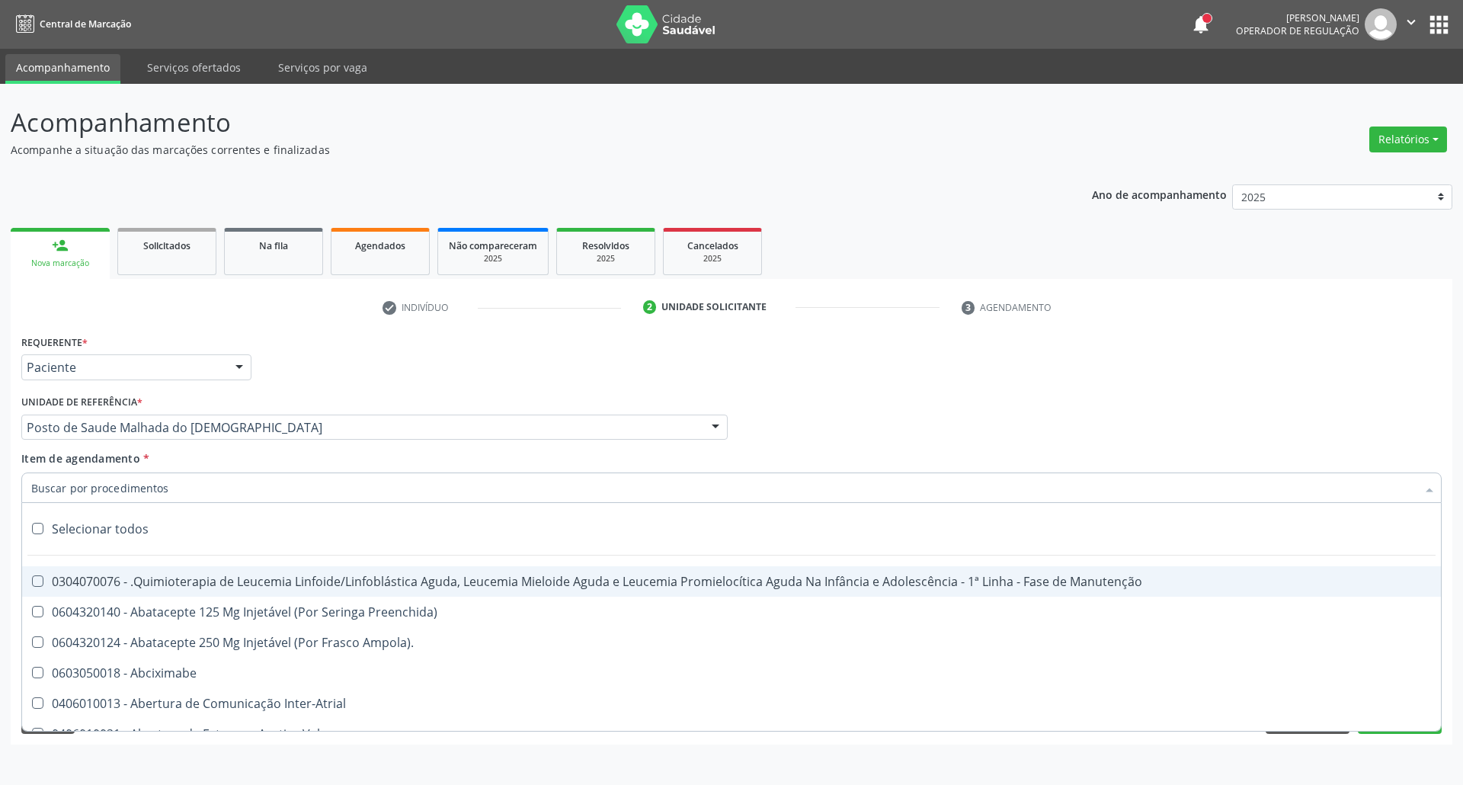
click at [75, 488] on input "Item de agendamento *" at bounding box center [723, 487] width 1385 height 30
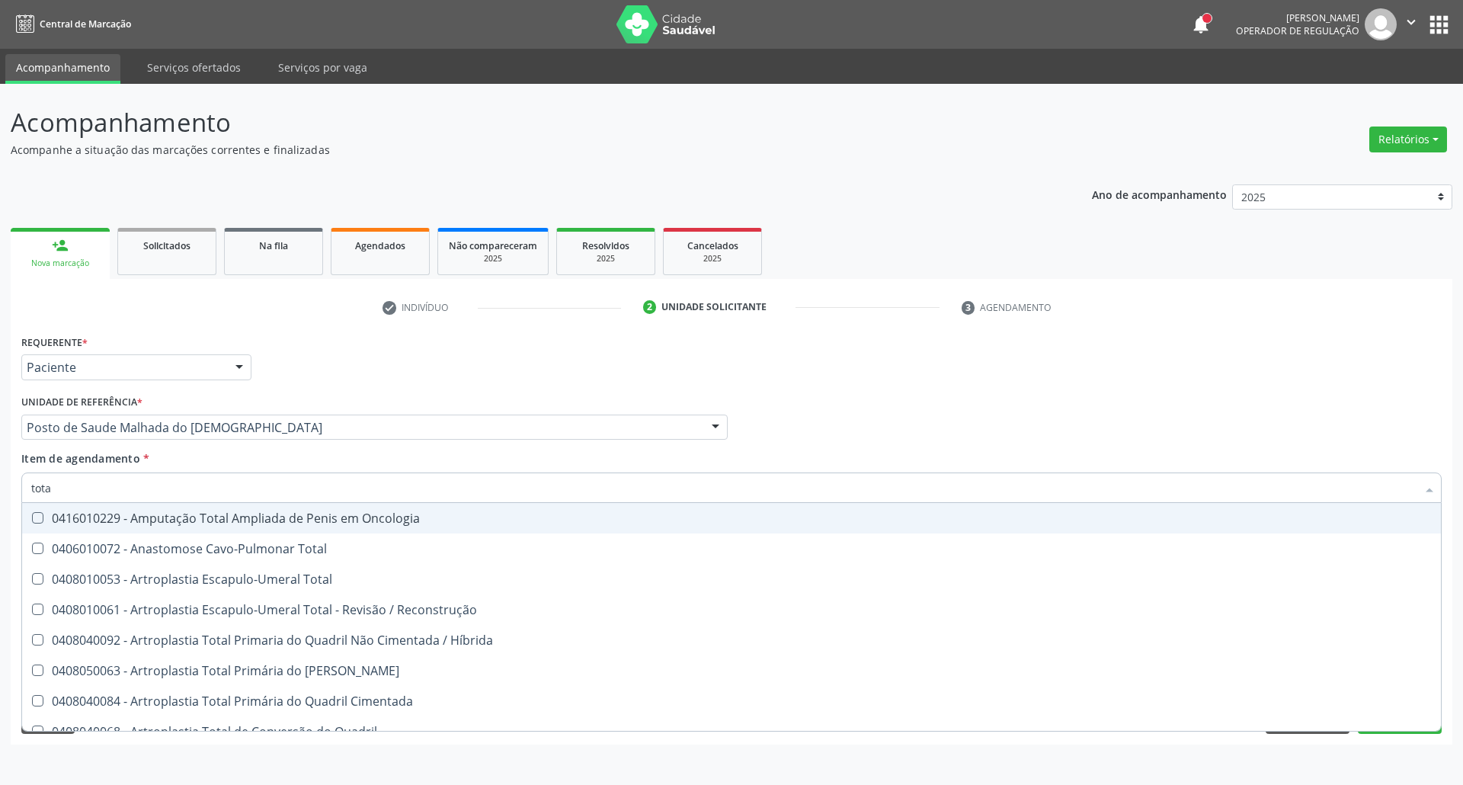
type input "total"
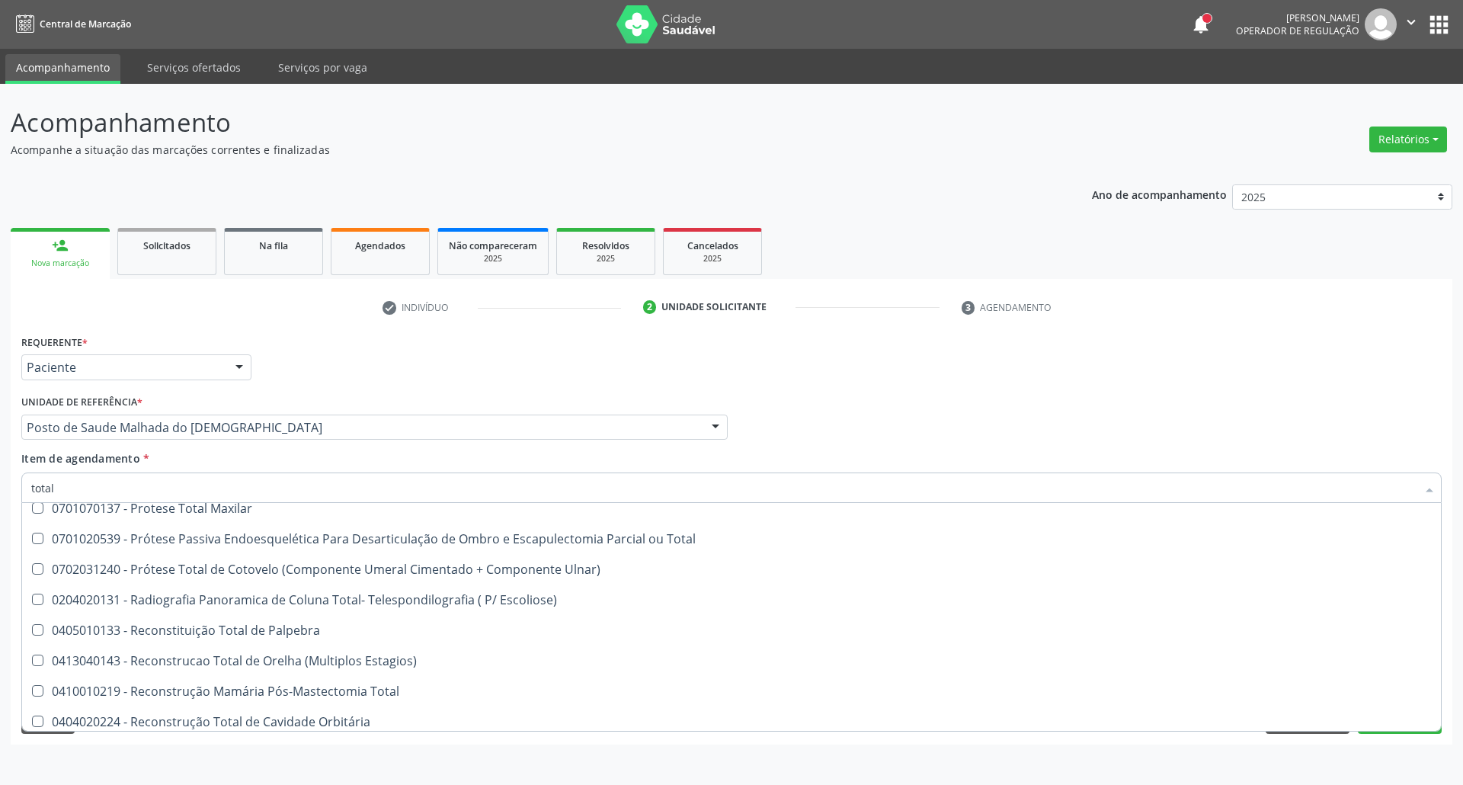
scroll to position [2515, 0]
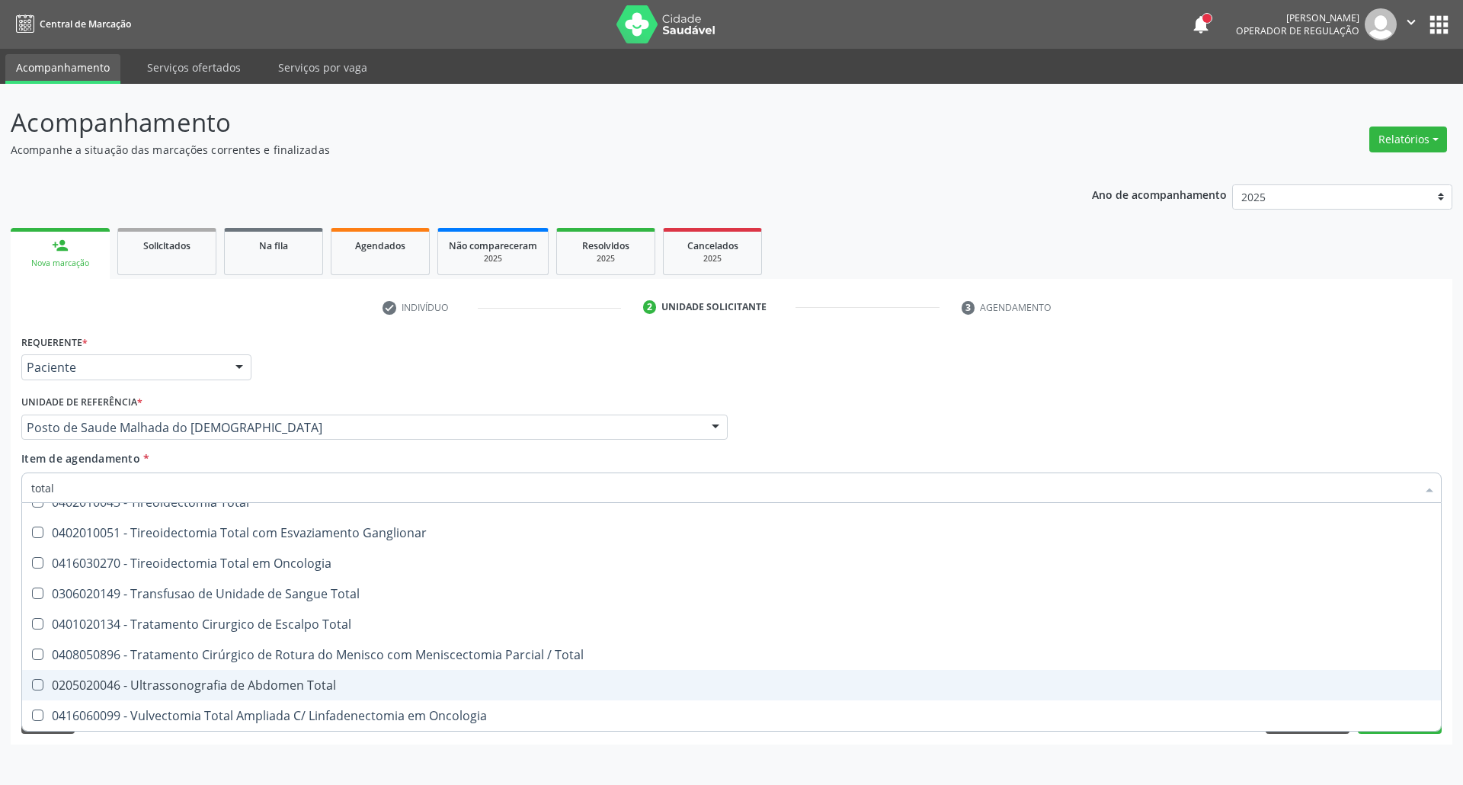
click at [218, 672] on span "0205020046 - Ultrassonografia de Abdomen Total" at bounding box center [731, 685] width 1419 height 30
checkbox Total "true"
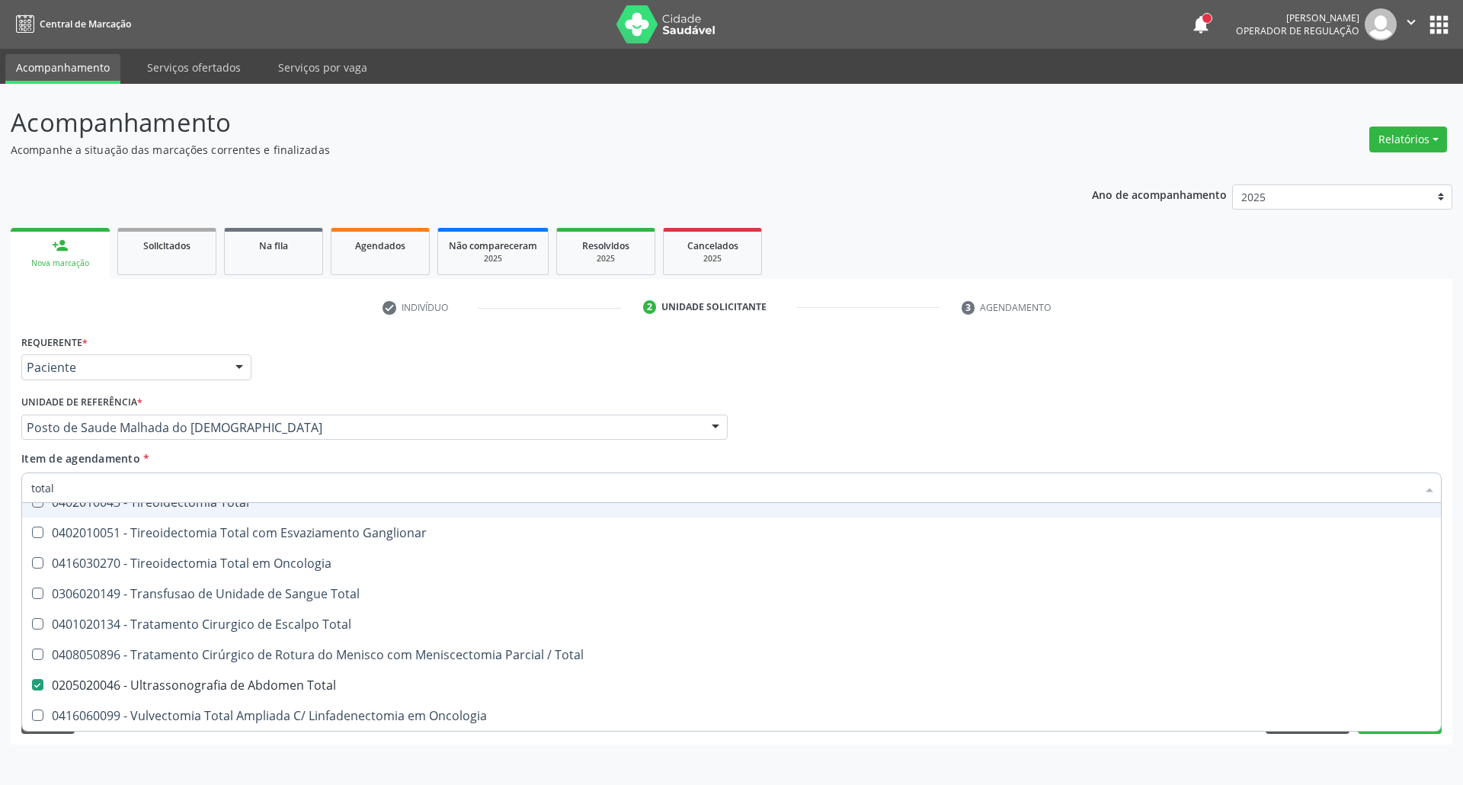
click at [783, 415] on div "Profissional Solicitante Por favor, selecione a Unidade de Atendimento primeiro…" at bounding box center [732, 420] width 1428 height 59
checkbox Total "true"
checkbox Total "false"
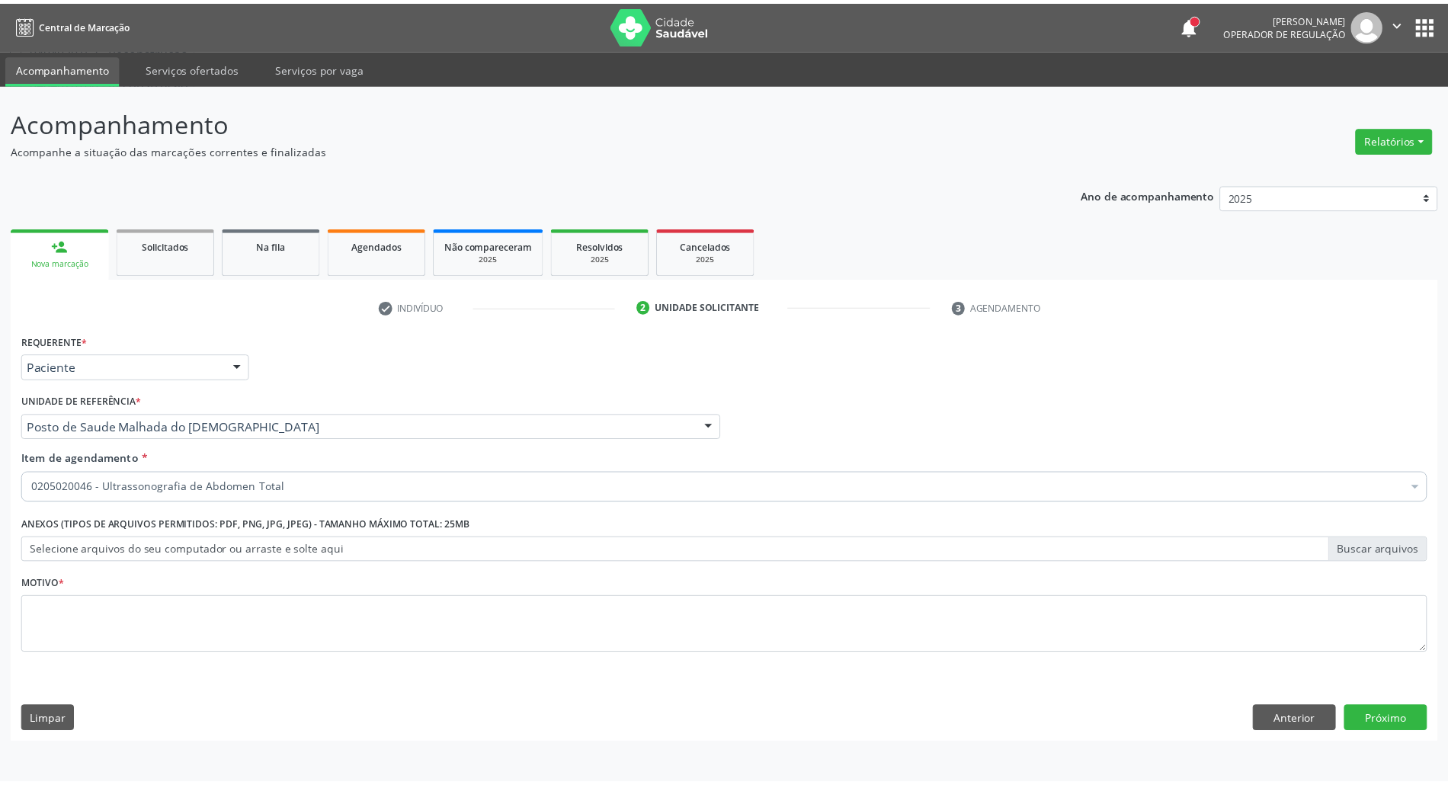
scroll to position [0, 0]
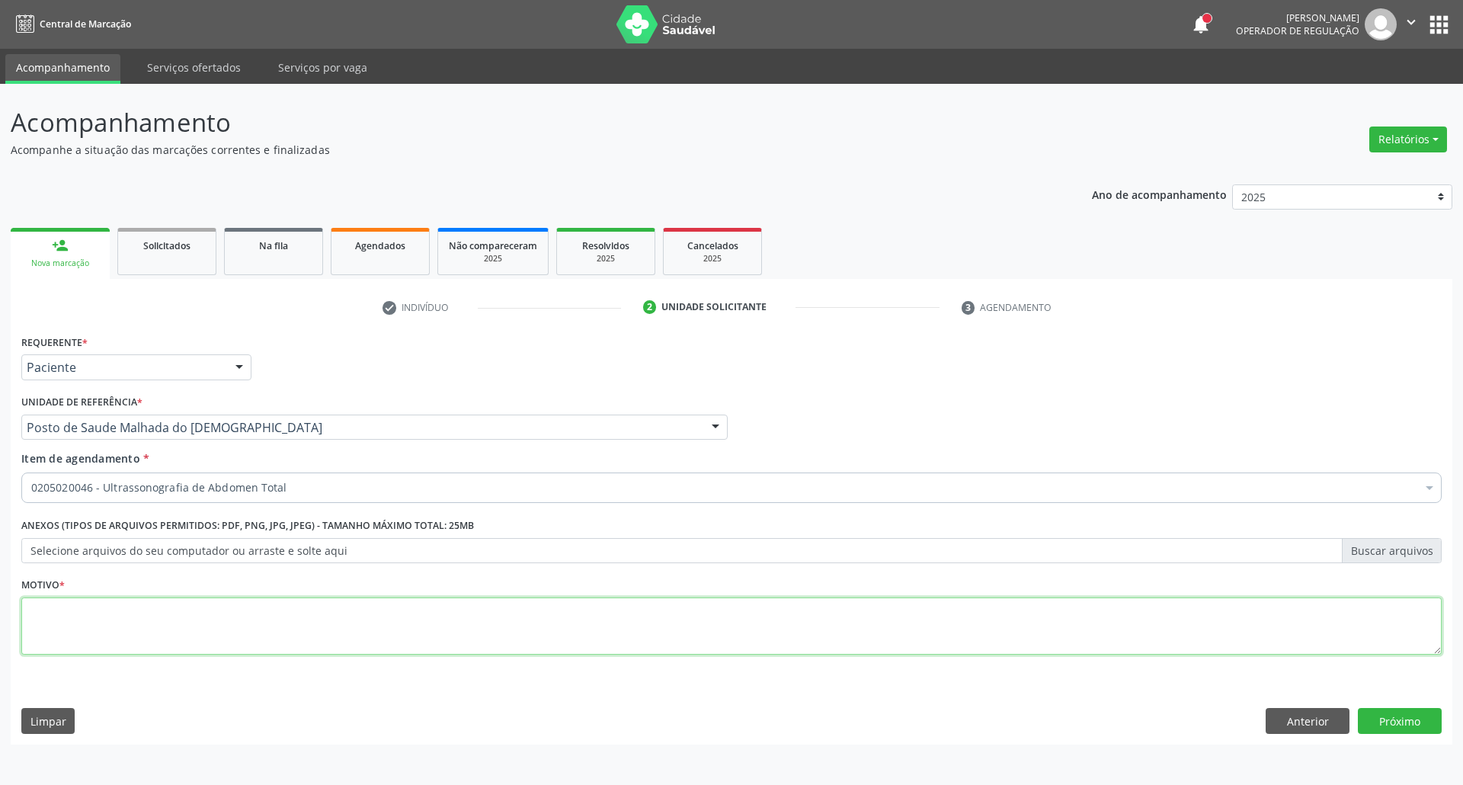
click at [412, 635] on textarea at bounding box center [731, 626] width 1420 height 58
type textarea "."
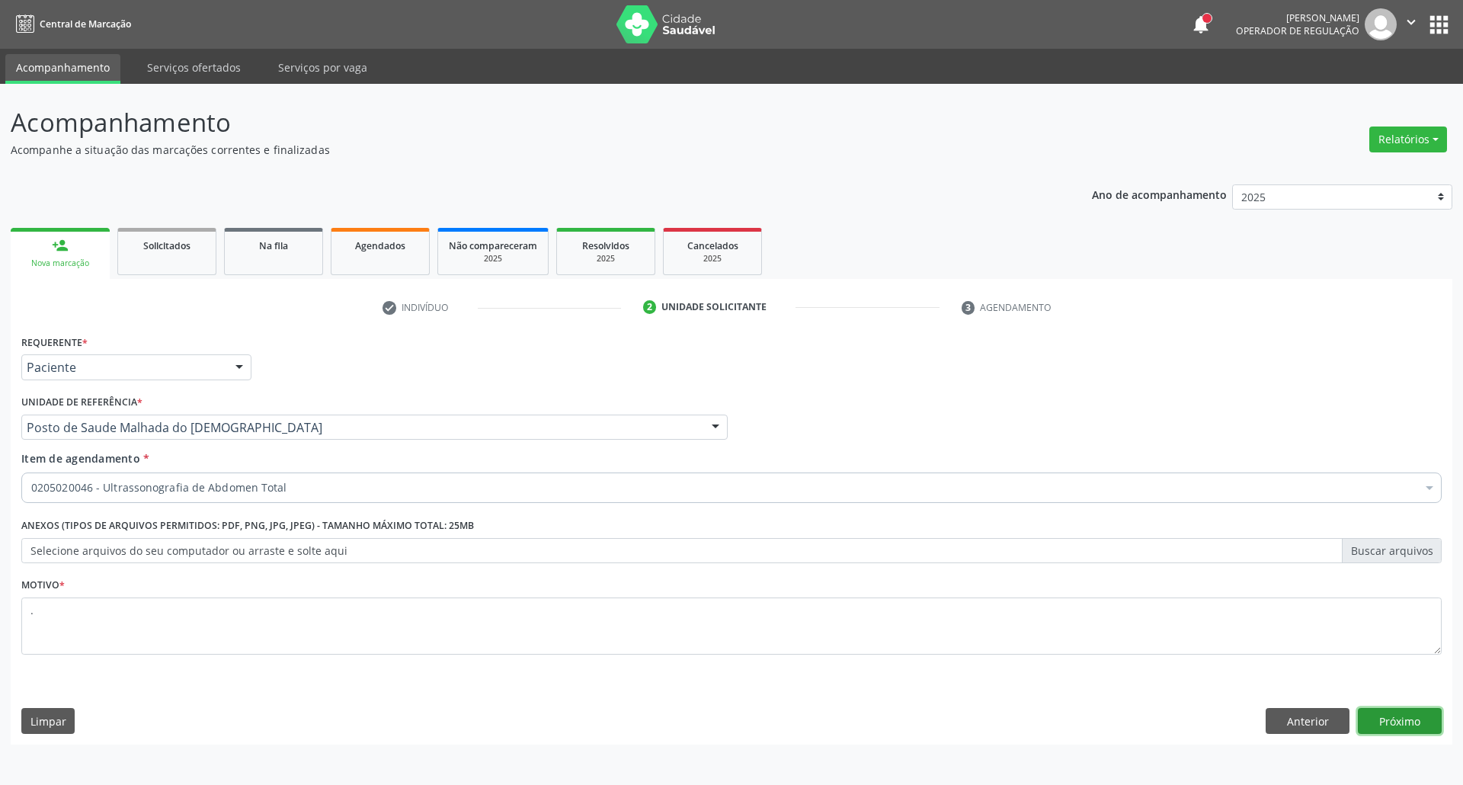
click at [1391, 720] on button "Próximo" at bounding box center [1400, 721] width 84 height 26
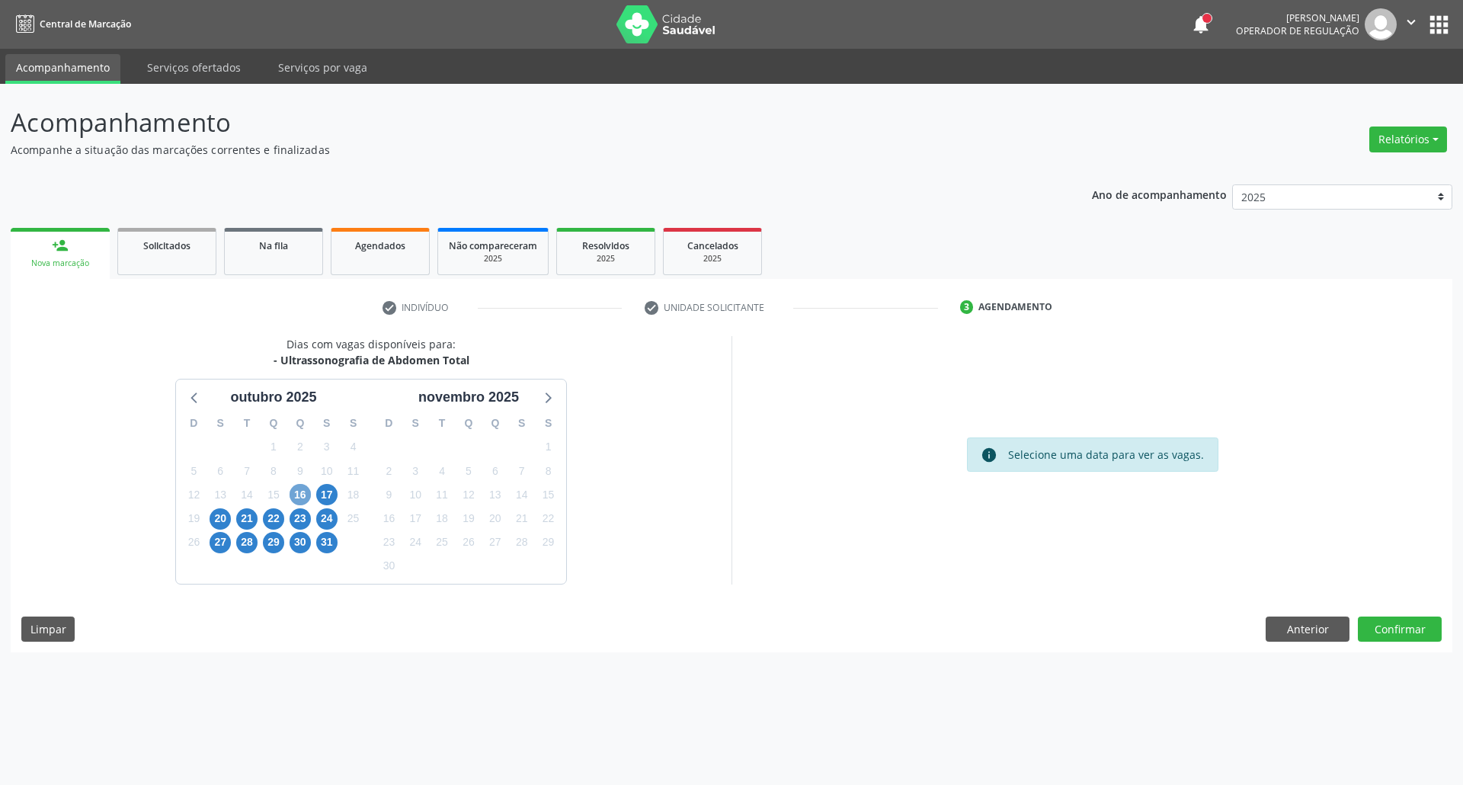
click at [293, 498] on span "16" at bounding box center [300, 494] width 21 height 21
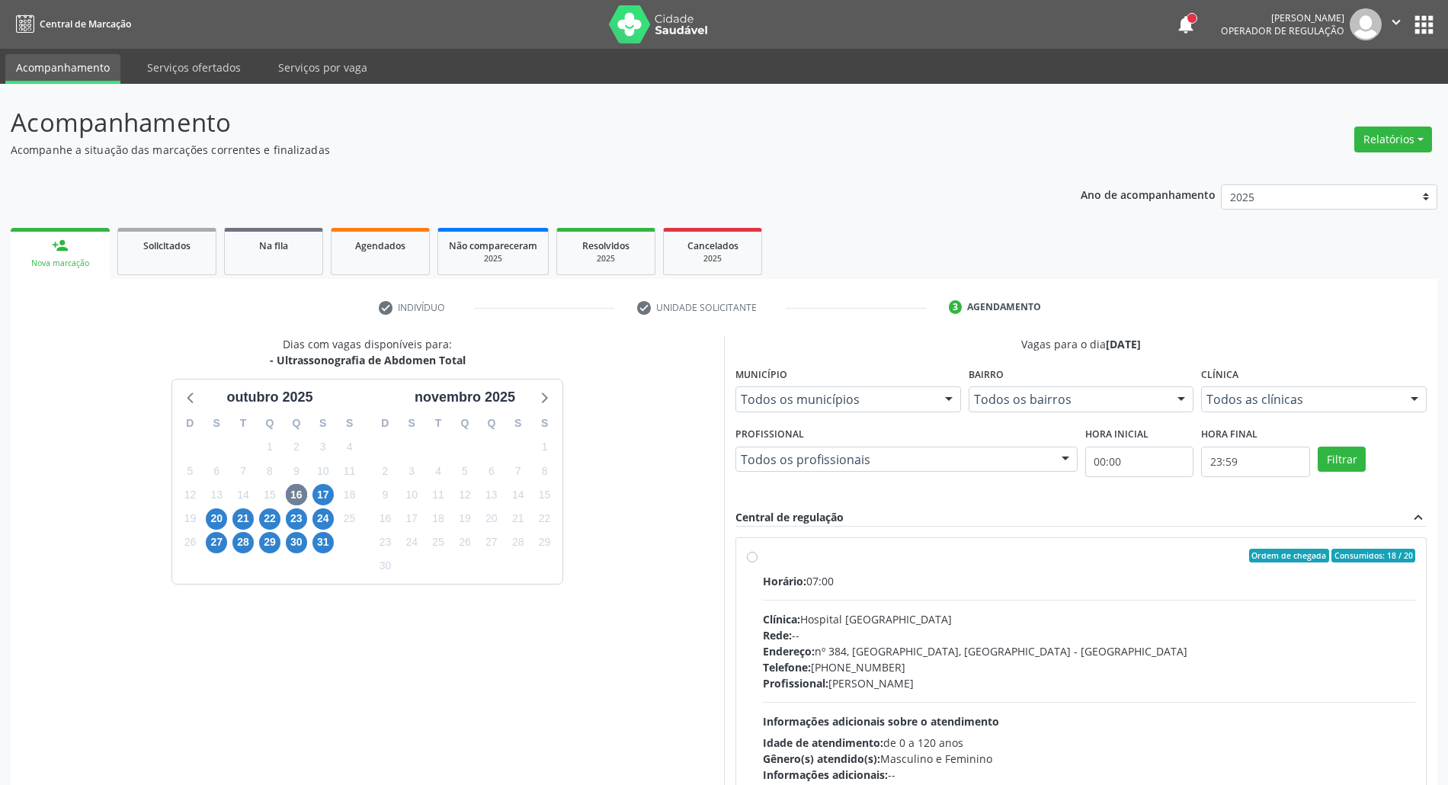
click at [983, 581] on div "Horário: 07:00" at bounding box center [1089, 581] width 652 height 16
click at [757, 562] on input "Ordem de chegada Consumidos: 18 / 20 Horário: 07:00 Clínica: Hospital Sao Franc…" at bounding box center [752, 556] width 11 height 14
radio input "true"
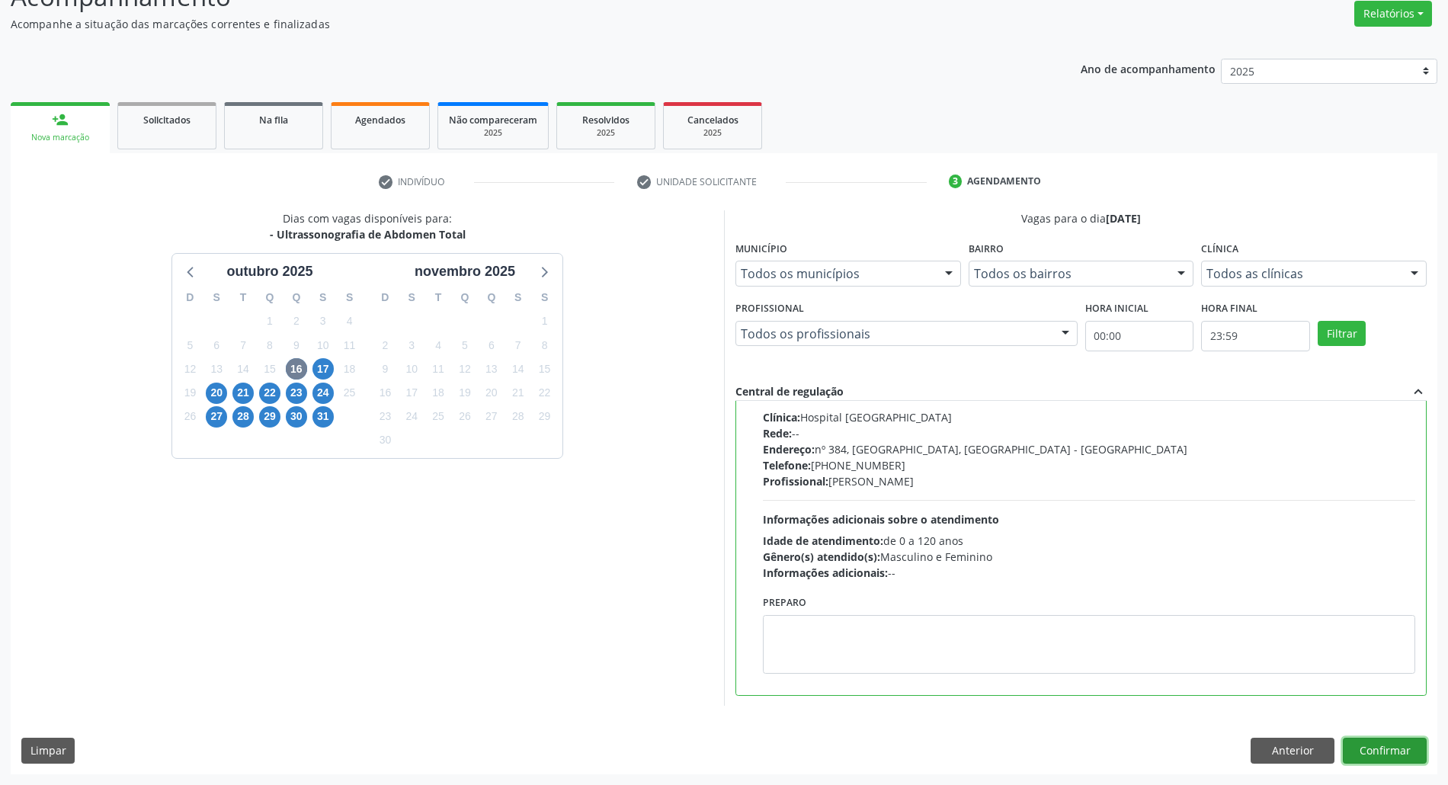
click at [1407, 747] on button "Confirmar" at bounding box center [1385, 751] width 84 height 26
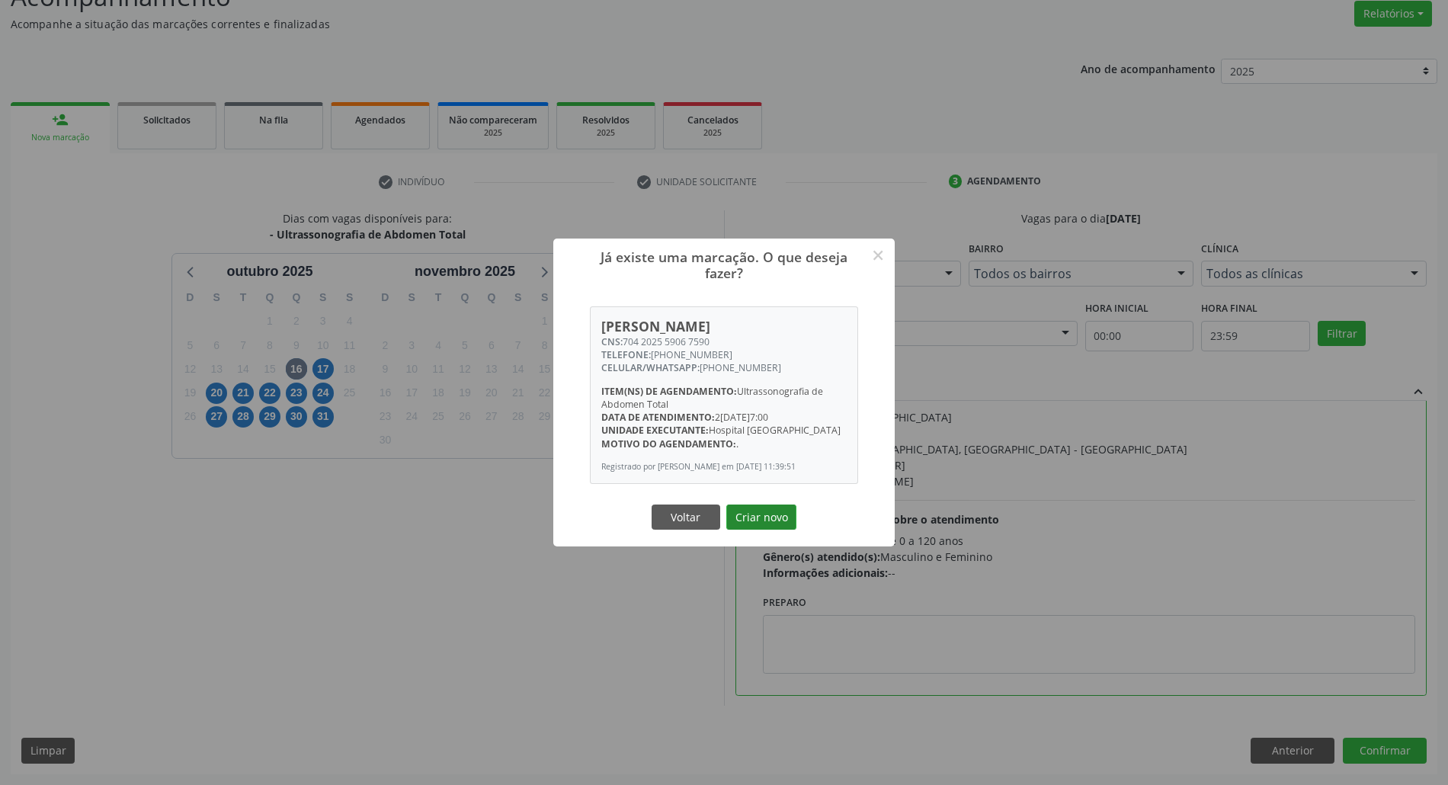
click at [765, 515] on button "Criar novo" at bounding box center [761, 517] width 70 height 26
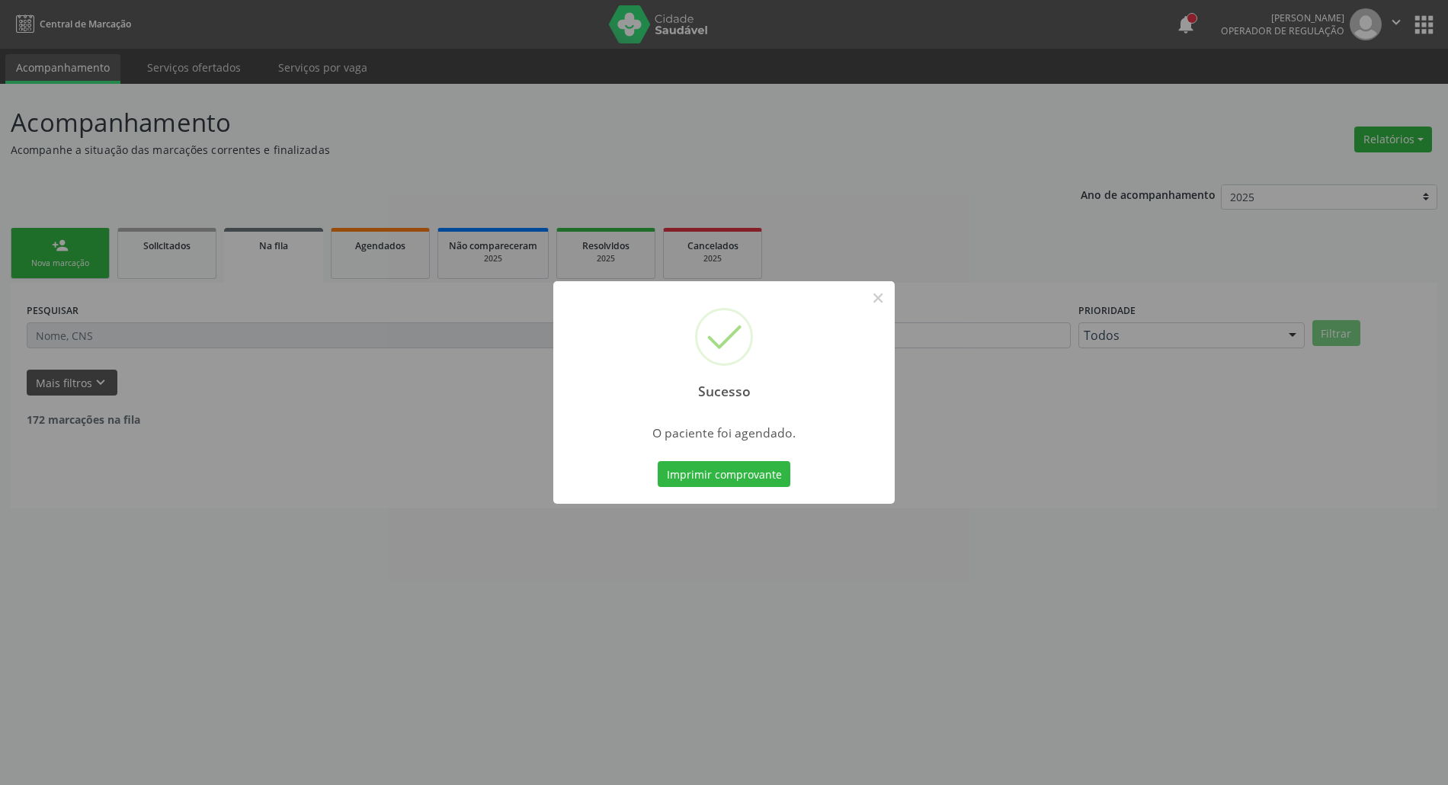
scroll to position [0, 0]
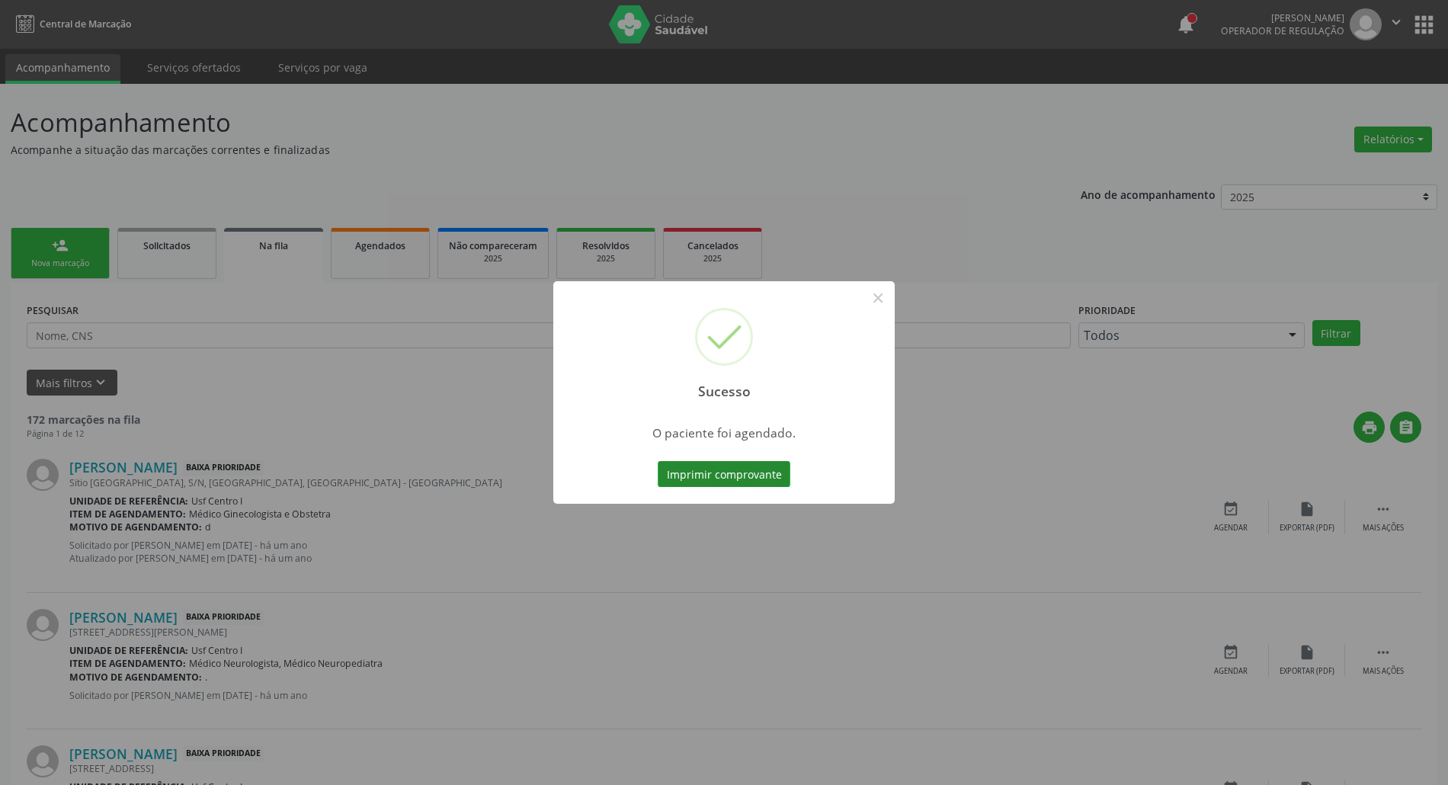
click at [729, 472] on button "Imprimir comprovante" at bounding box center [724, 474] width 133 height 26
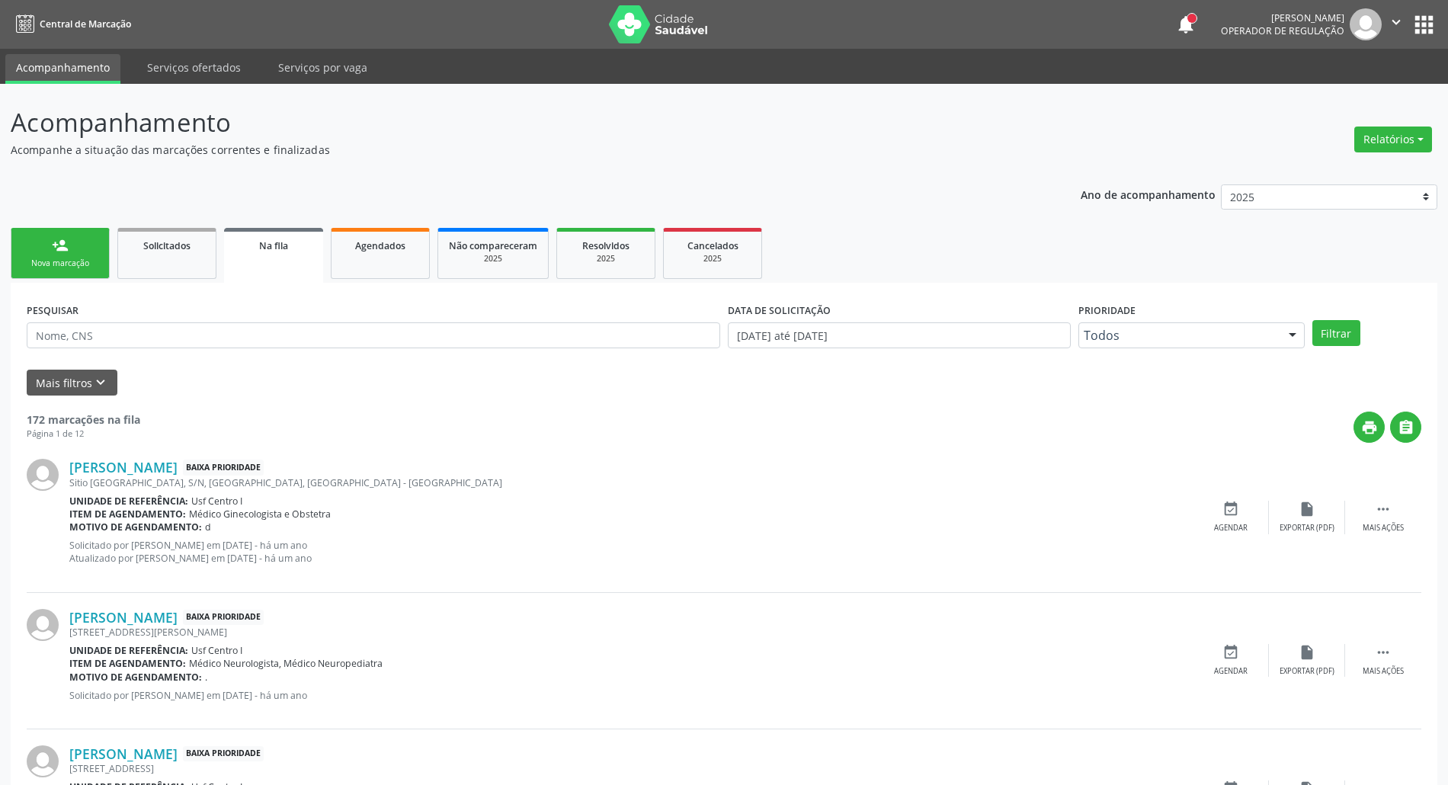
click at [71, 245] on link "person_add Nova marcação" at bounding box center [60, 253] width 99 height 51
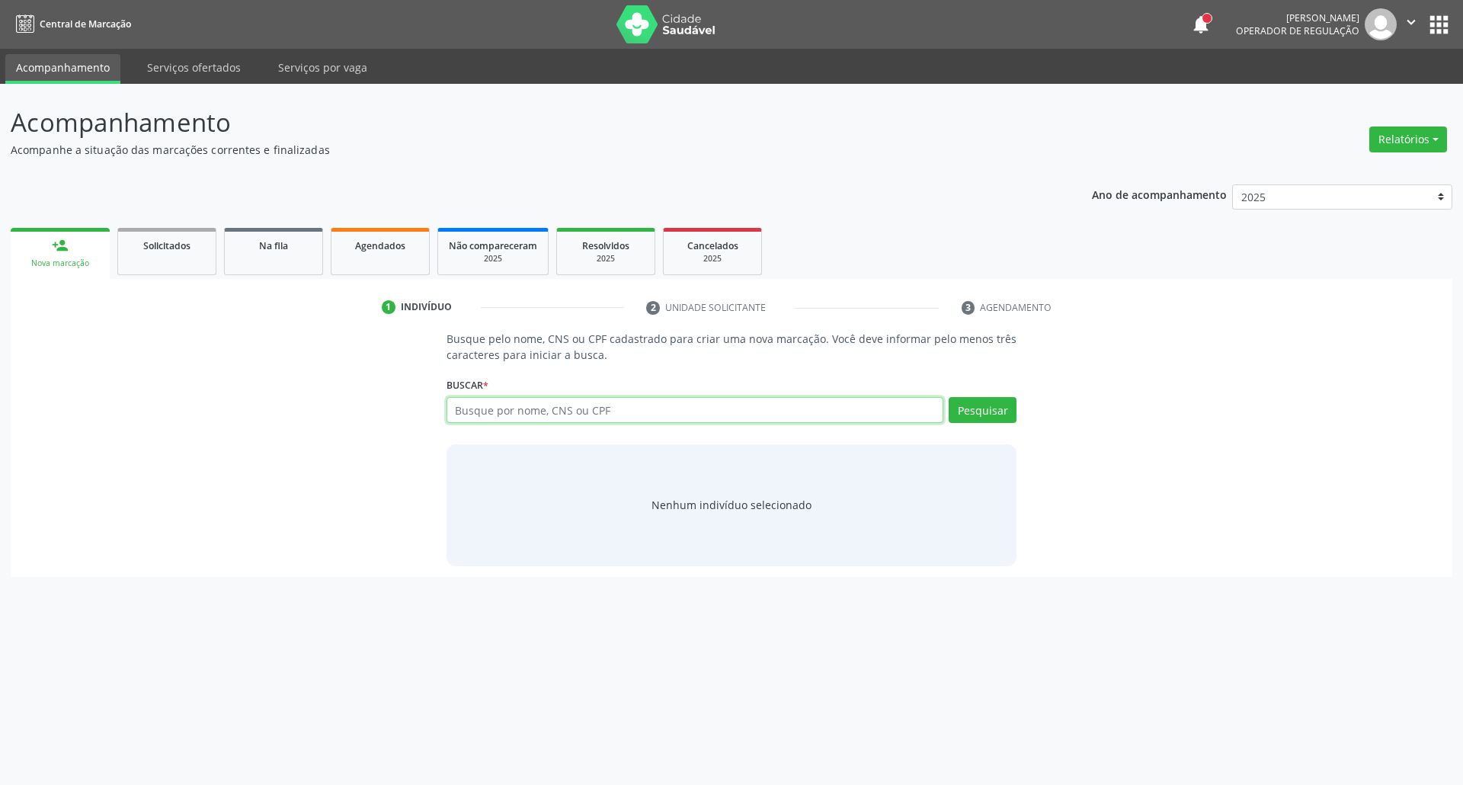
click at [571, 406] on input "text" at bounding box center [695, 410] width 498 height 26
type input "00714633488"
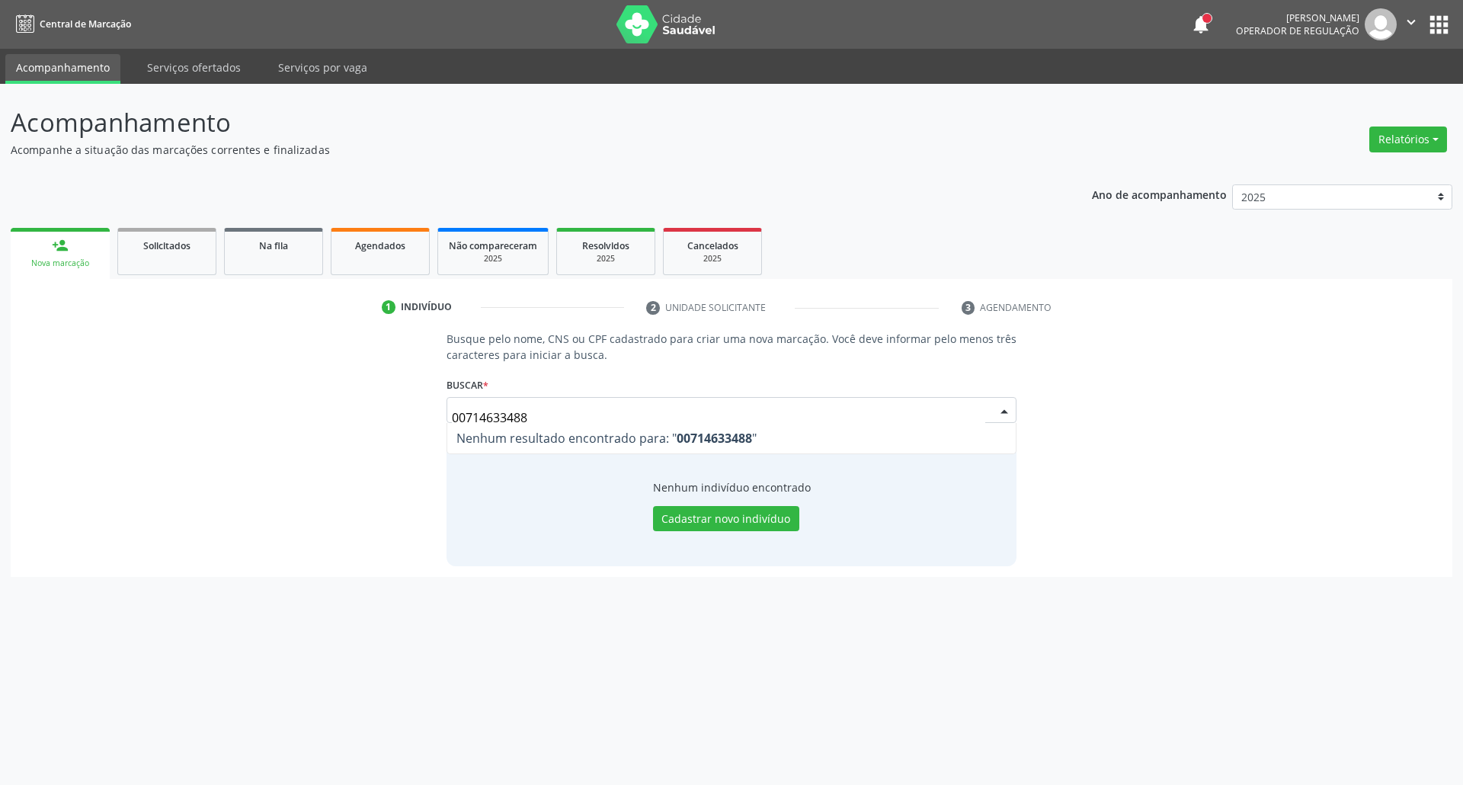
drag, startPoint x: 403, startPoint y: 415, endPoint x: 183, endPoint y: 415, distance: 220.2
click at [184, 415] on div "Busque pelo nome, CNS ou CPF cadastrado para criar uma nova marcação. Você deve…" at bounding box center [731, 448] width 1420 height 235
drag, startPoint x: 498, startPoint y: 410, endPoint x: 214, endPoint y: 411, distance: 284.2
click at [215, 411] on div "Busque pelo nome, CNS ou CPF cadastrado para criar uma nova marcação. Você deve…" at bounding box center [731, 448] width 1420 height 235
paste input "898006417745017"
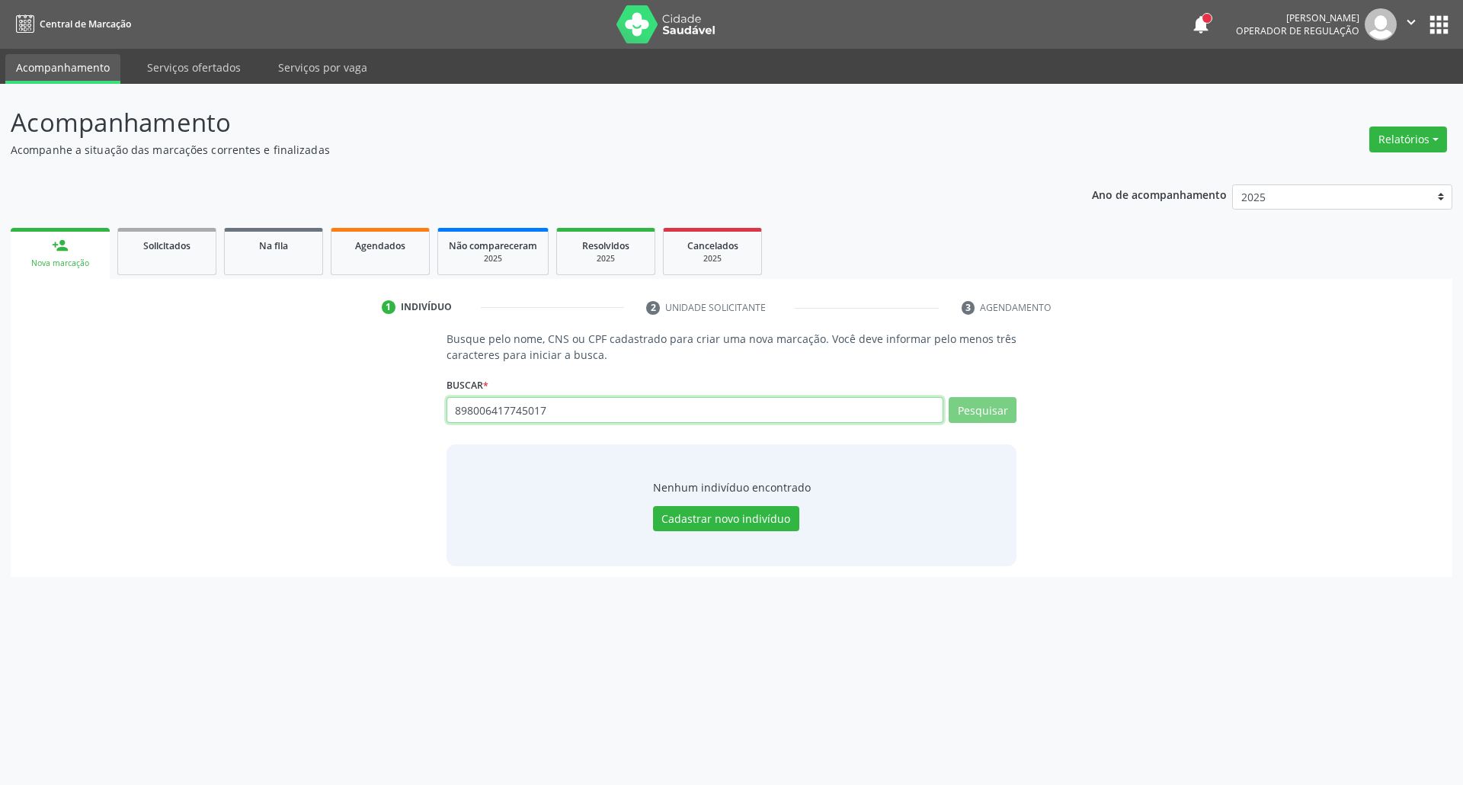
type input "898006417745017"
click at [1003, 422] on button "Pesquisar" at bounding box center [983, 410] width 68 height 26
click at [686, 524] on button "Cadastrar novo indivíduo" at bounding box center [726, 519] width 146 height 26
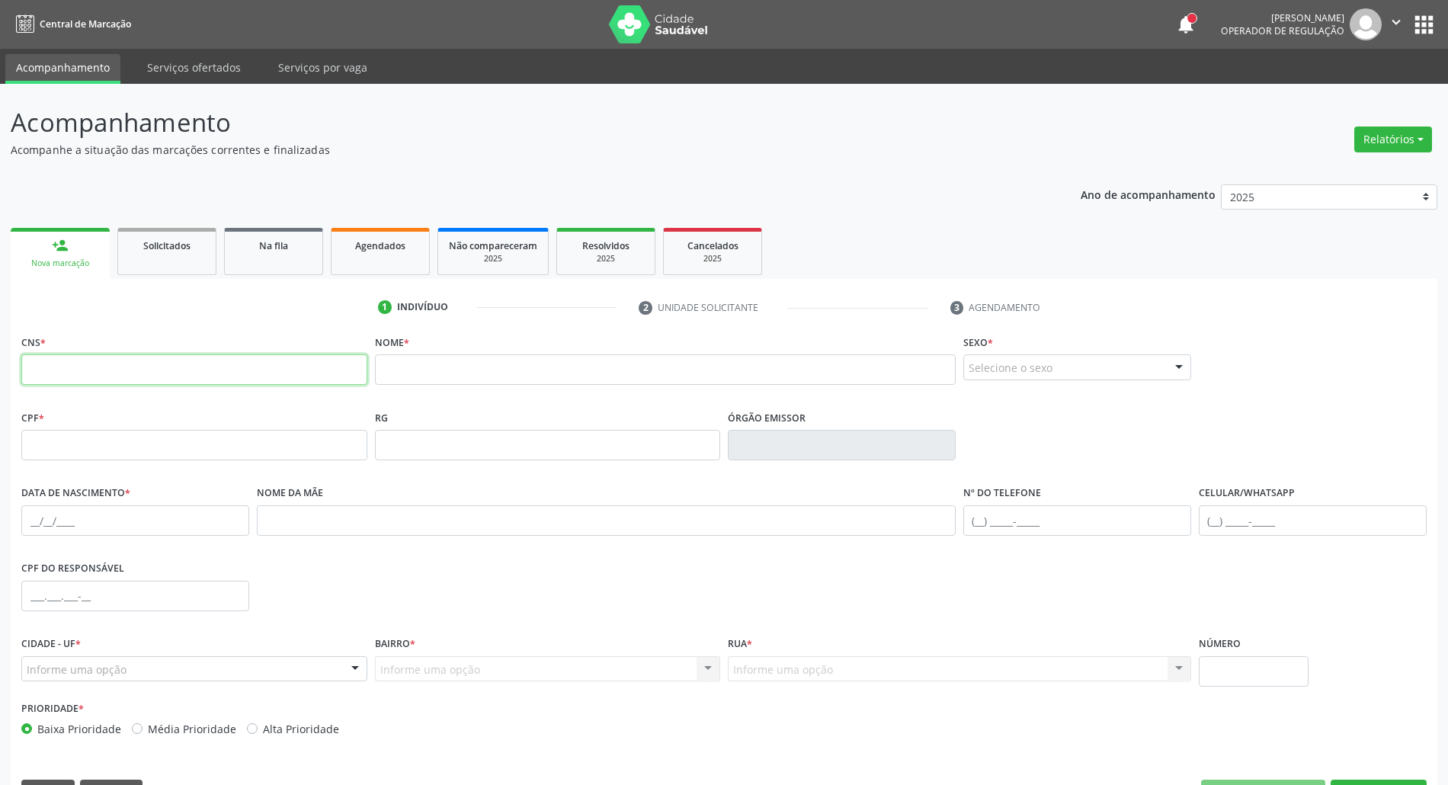
click at [235, 373] on input "text" at bounding box center [194, 369] width 346 height 30
paste input "898 0064 1774 5017"
type input "898 0064 1774 5017"
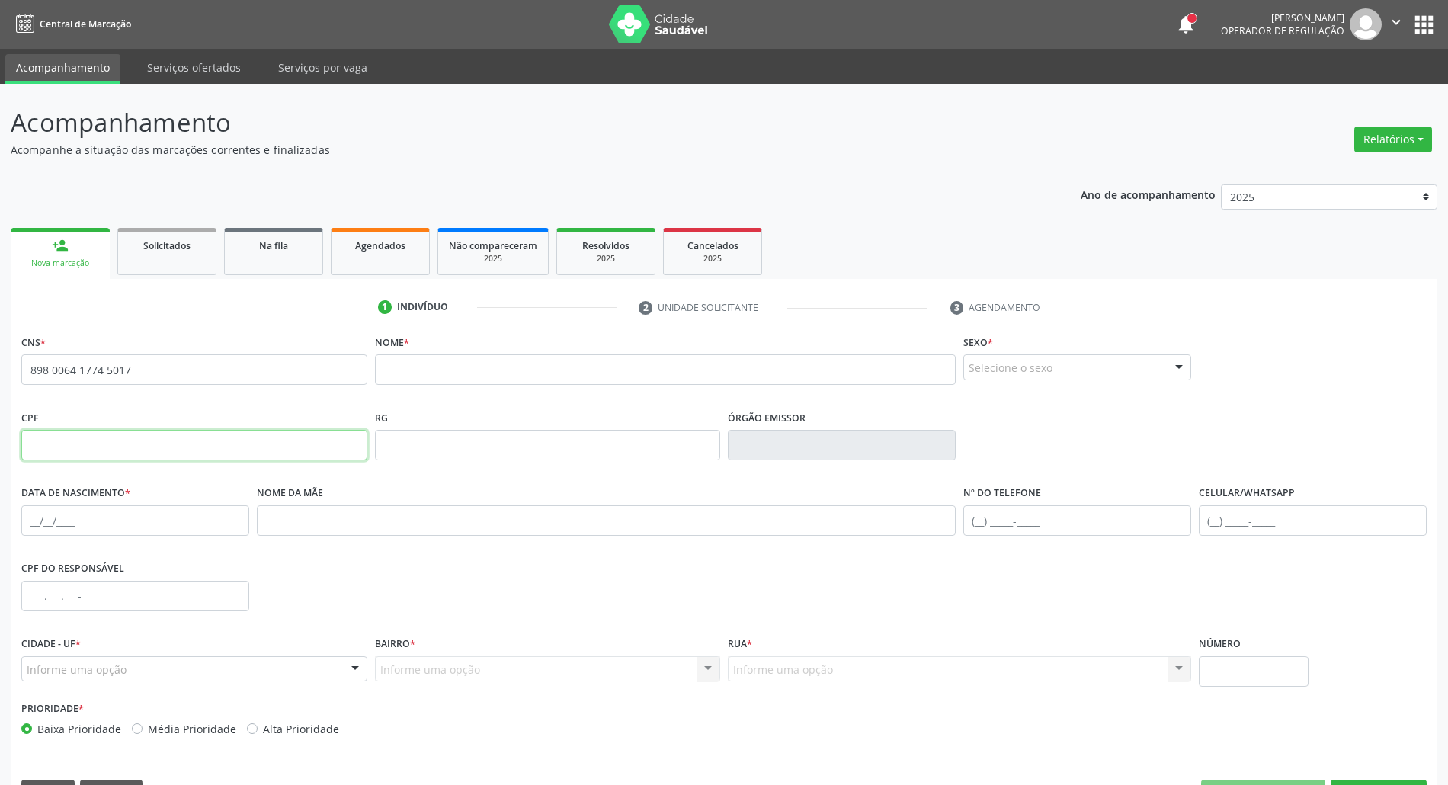
click at [258, 454] on input "text" at bounding box center [194, 445] width 346 height 30
paste input "007.146.334-88"
type input "007.146.334-88"
drag, startPoint x: 472, startPoint y: 350, endPoint x: 466, endPoint y: 372, distance: 22.2
click at [470, 357] on div "Nome *" at bounding box center [665, 358] width 581 height 54
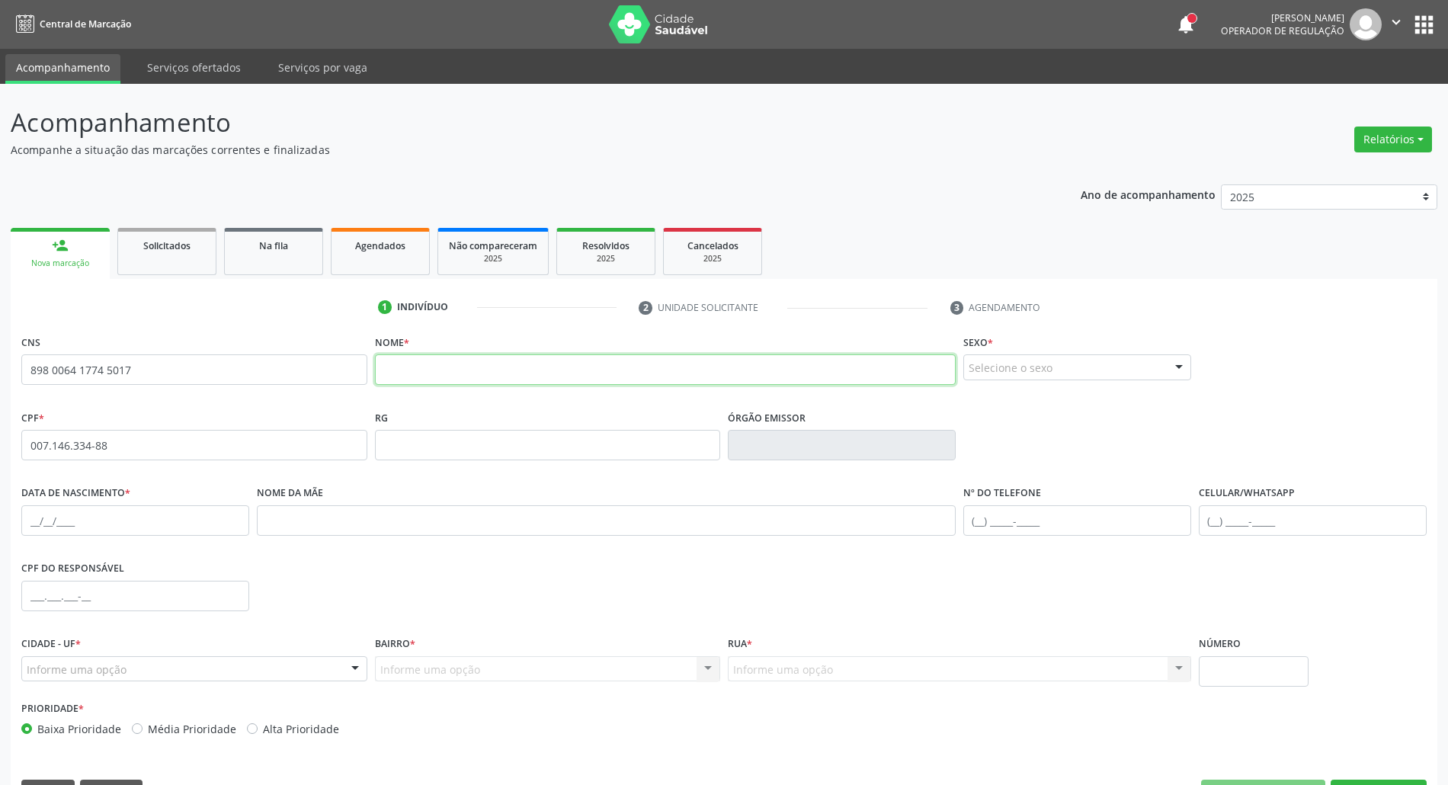
click at [465, 376] on input "text" at bounding box center [665, 369] width 581 height 30
paste input "Ágatha Tainá da Silva Machado"
type input "Ágatha Tainá da Silva Machado"
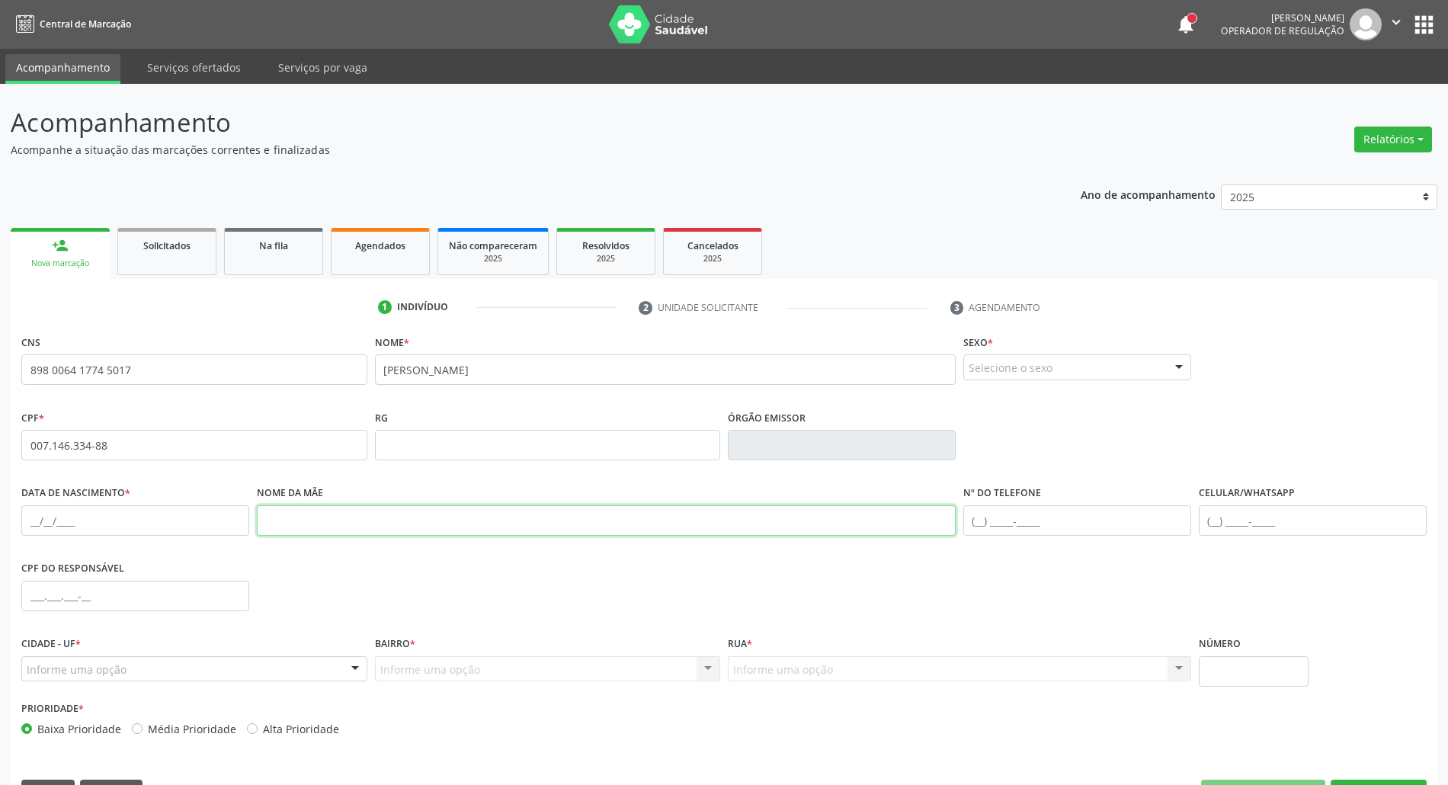
click at [439, 522] on input "text" at bounding box center [606, 520] width 699 height 30
paste input "Naira Machado da Silsa"
type input "Naira Machado da Silsa"
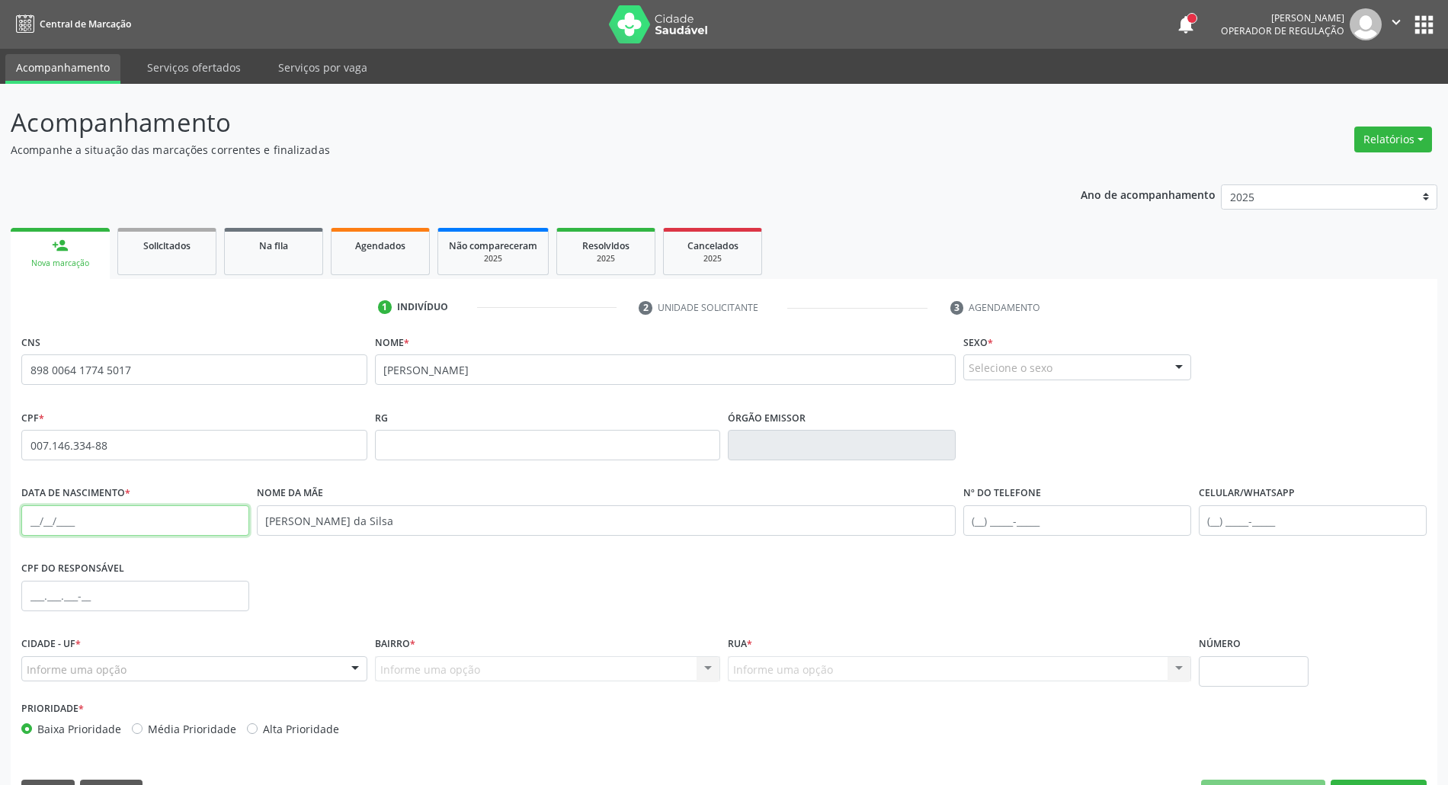
click at [22, 522] on input "text" at bounding box center [135, 520] width 228 height 30
paste input "15/07/2025"
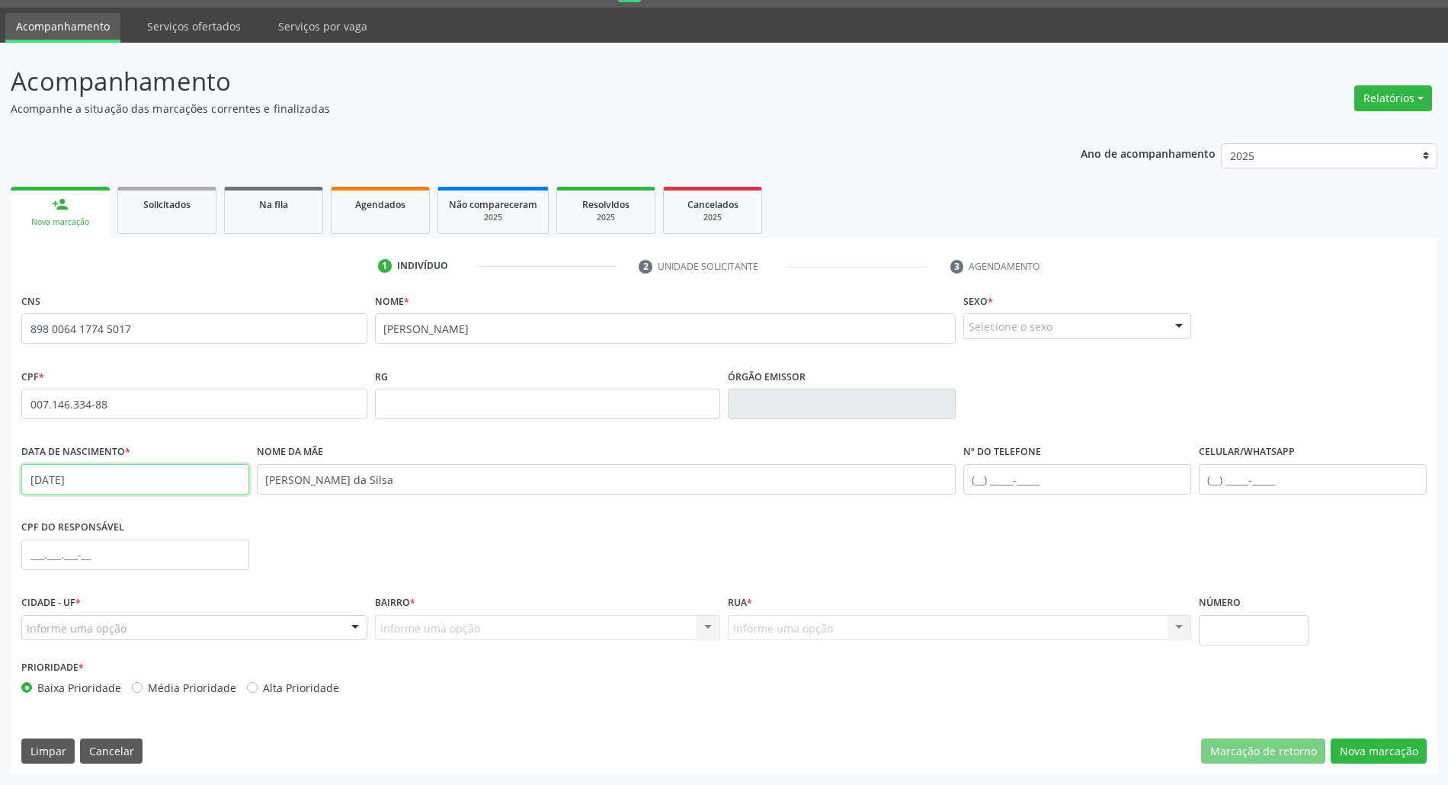
type input "15/07/2025"
drag, startPoint x: 1108, startPoint y: 312, endPoint x: 1093, endPoint y: 336, distance: 28.8
click at [1106, 315] on div "Sexo * Selecione o sexo Masculino Feminino Nenhum resultado encontrado para: " …" at bounding box center [1077, 314] width 228 height 49
drag, startPoint x: 1071, startPoint y: 329, endPoint x: 1031, endPoint y: 369, distance: 56.6
click at [1071, 330] on div "Selecione o sexo" at bounding box center [1077, 326] width 228 height 26
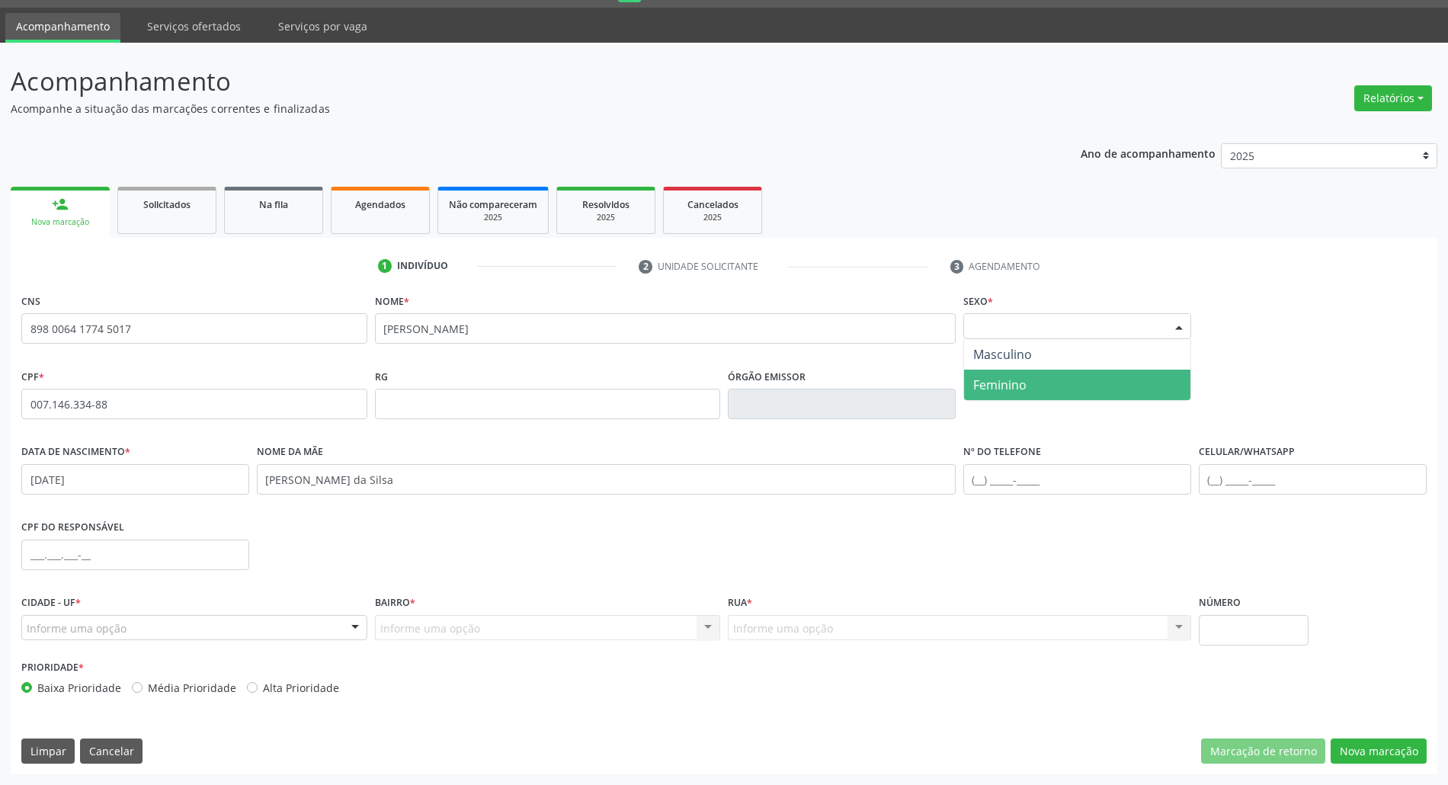
drag, startPoint x: 1016, startPoint y: 381, endPoint x: 1461, endPoint y: 613, distance: 502.3
click at [1016, 382] on span "Feminino" at bounding box center [999, 384] width 53 height 17
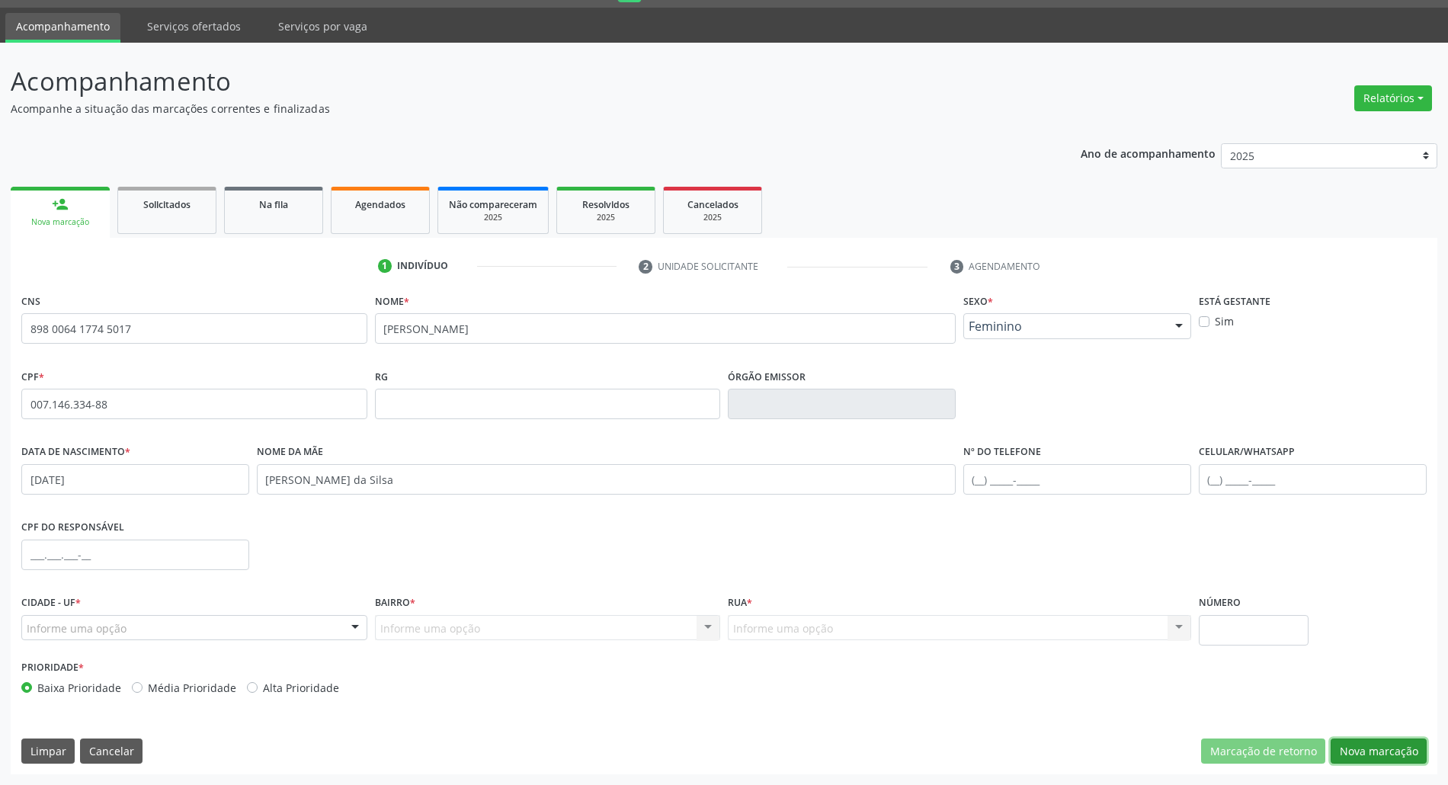
click at [1382, 763] on button "Nova marcação" at bounding box center [1378, 751] width 96 height 26
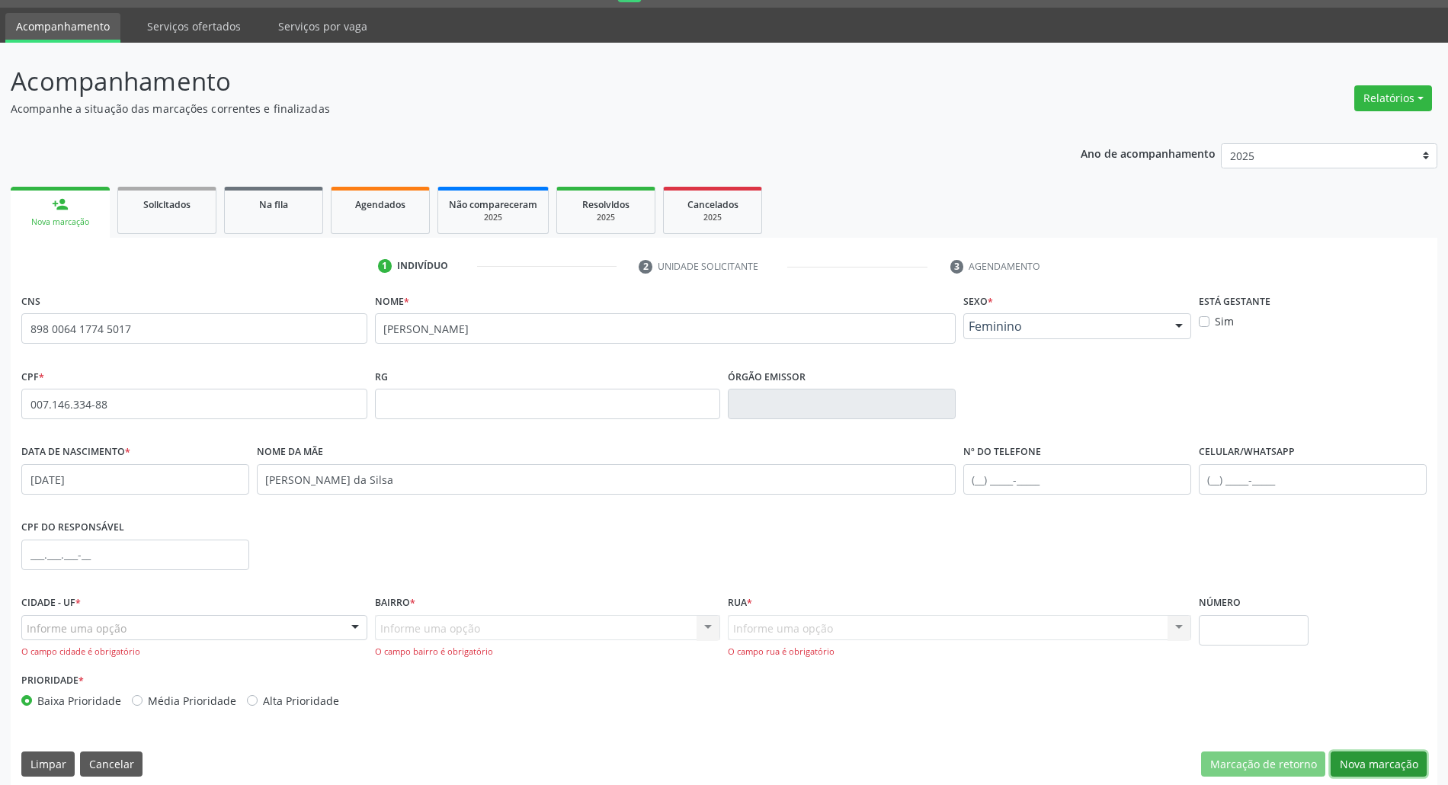
click at [1381, 760] on button "Nova marcação" at bounding box center [1378, 764] width 96 height 26
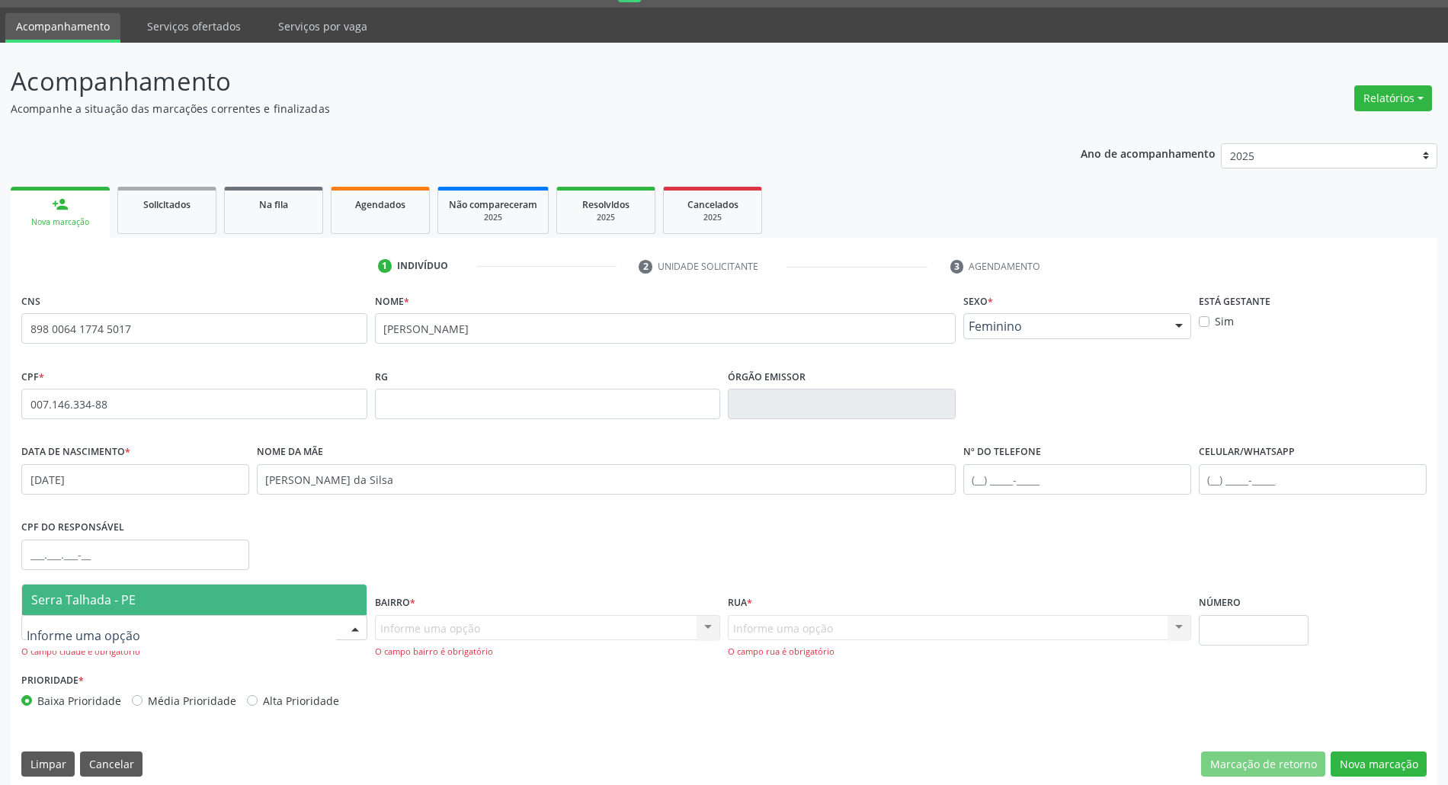
click at [272, 629] on div at bounding box center [194, 628] width 346 height 26
click at [272, 587] on span "Serra Talhada - PE" at bounding box center [194, 599] width 344 height 30
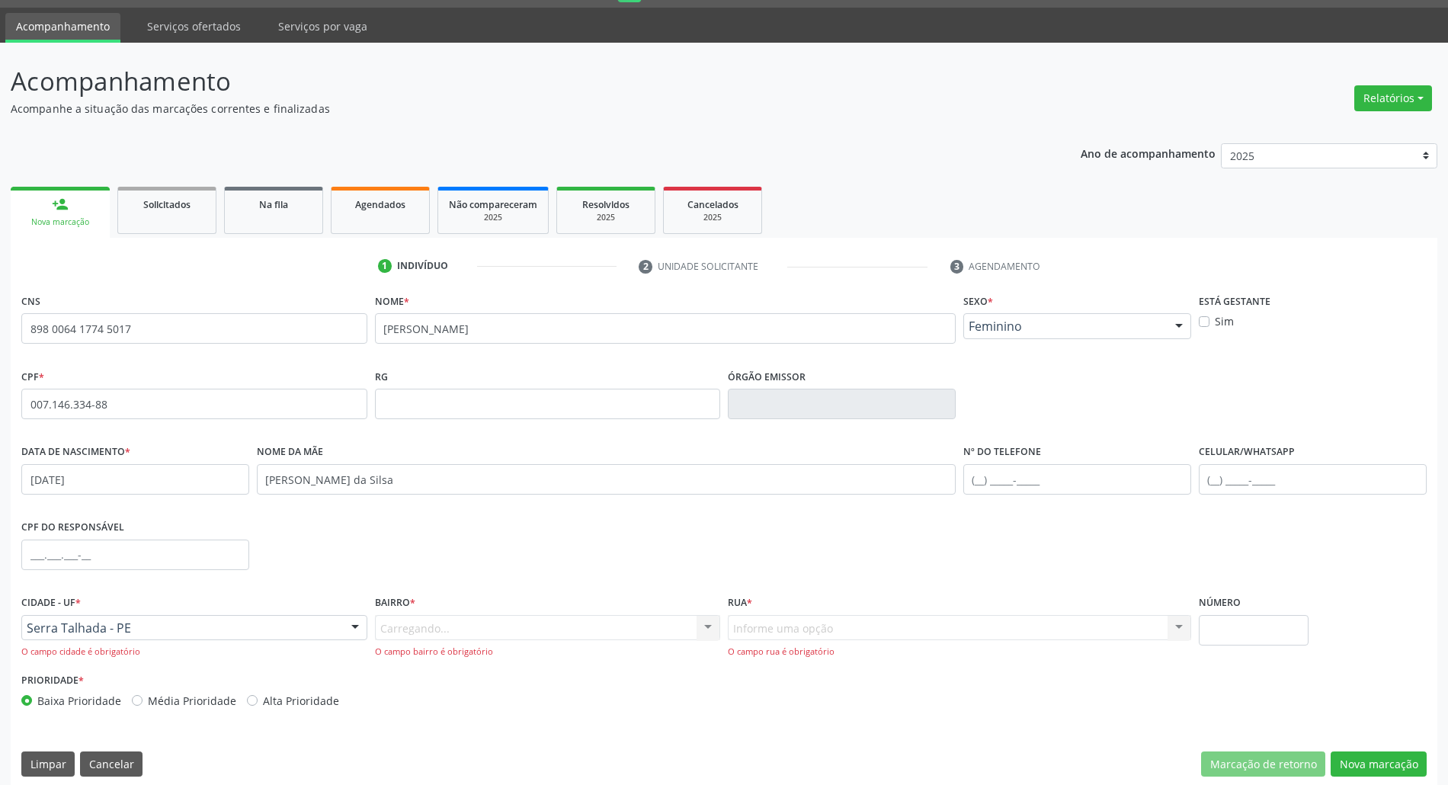
click at [399, 625] on div "Carregando... Nenhum resultado encontrado para: " " Nenhuma opção encontrada. D…" at bounding box center [548, 636] width 346 height 43
click at [407, 631] on div "Carregando... Nenhum resultado encontrado para: " " Nenhuma opção encontrada. D…" at bounding box center [548, 636] width 346 height 43
click at [478, 619] on div "Informe uma opção" at bounding box center [548, 628] width 346 height 26
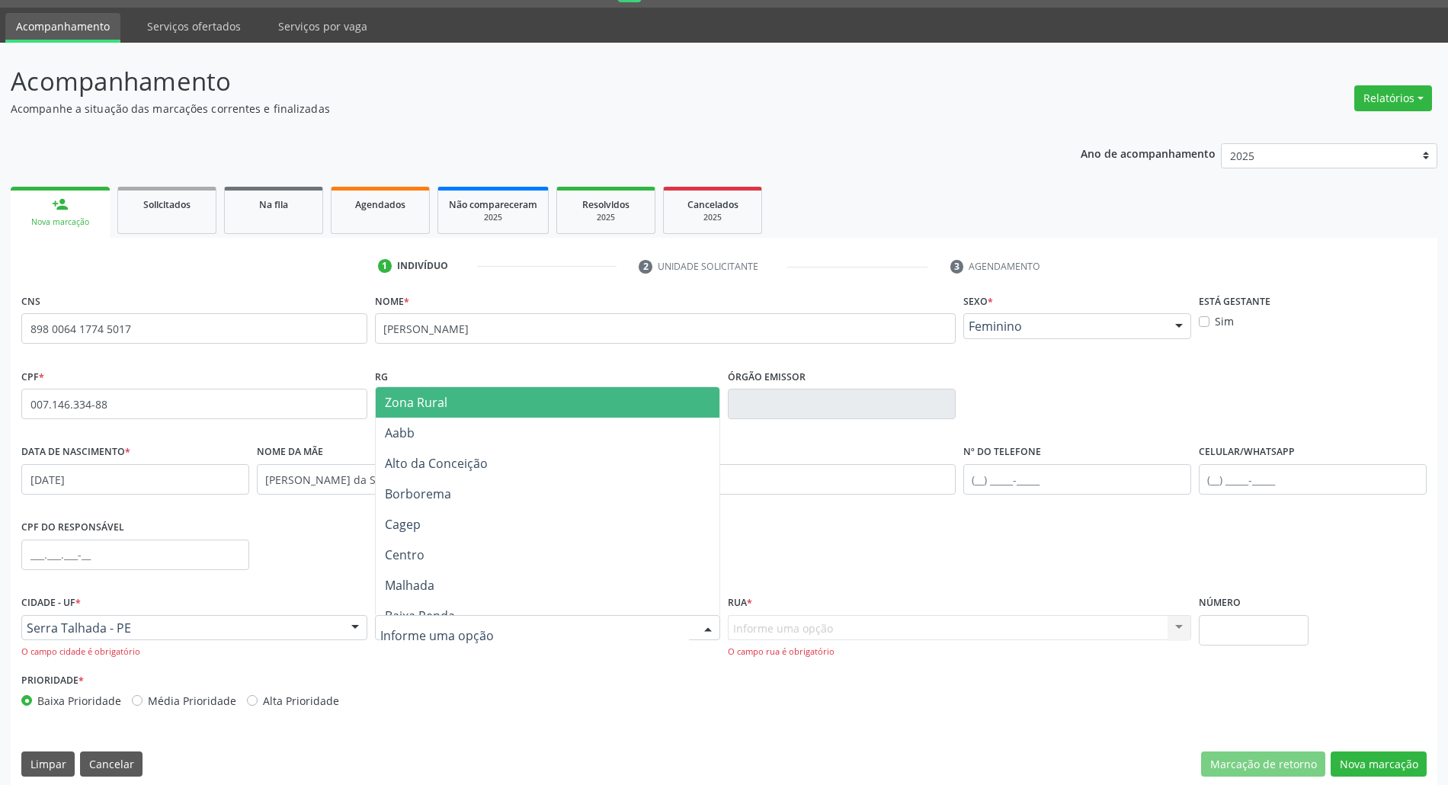
drag, startPoint x: 516, startPoint y: 406, endPoint x: 558, endPoint y: 443, distance: 56.1
click at [515, 408] on span "Zona Rural" at bounding box center [548, 402] width 344 height 30
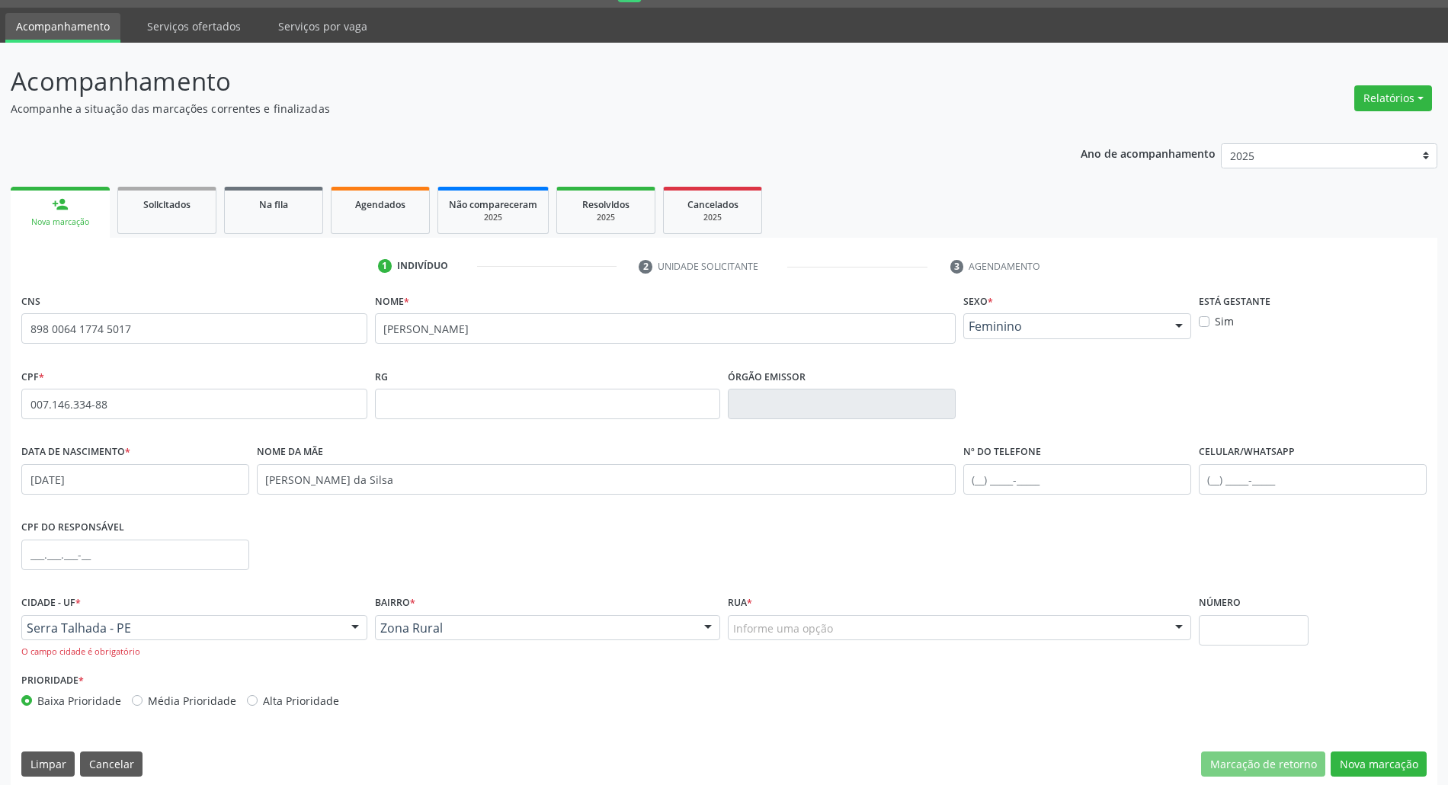
click at [847, 628] on div "Informe uma opção" at bounding box center [959, 628] width 463 height 26
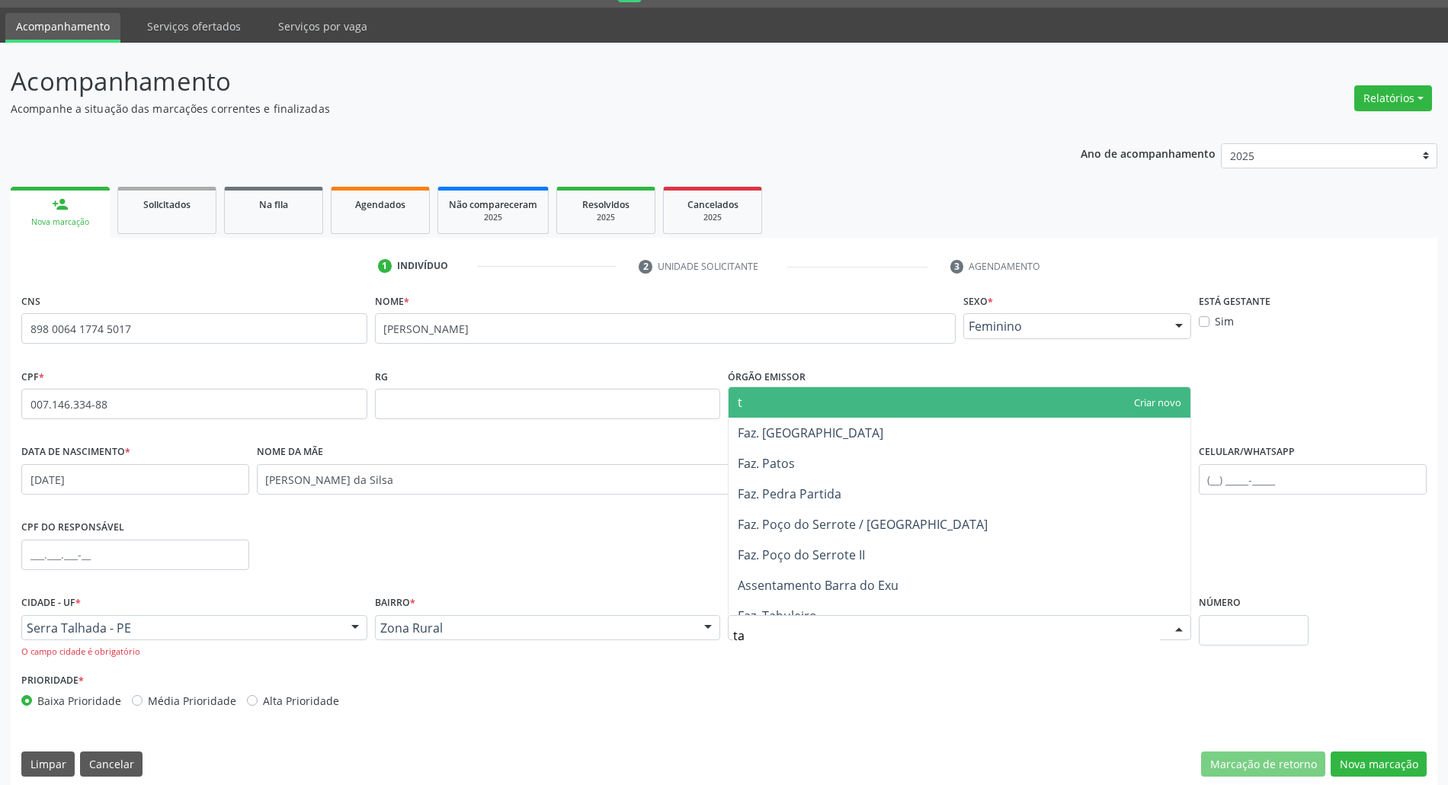
type input "tau"
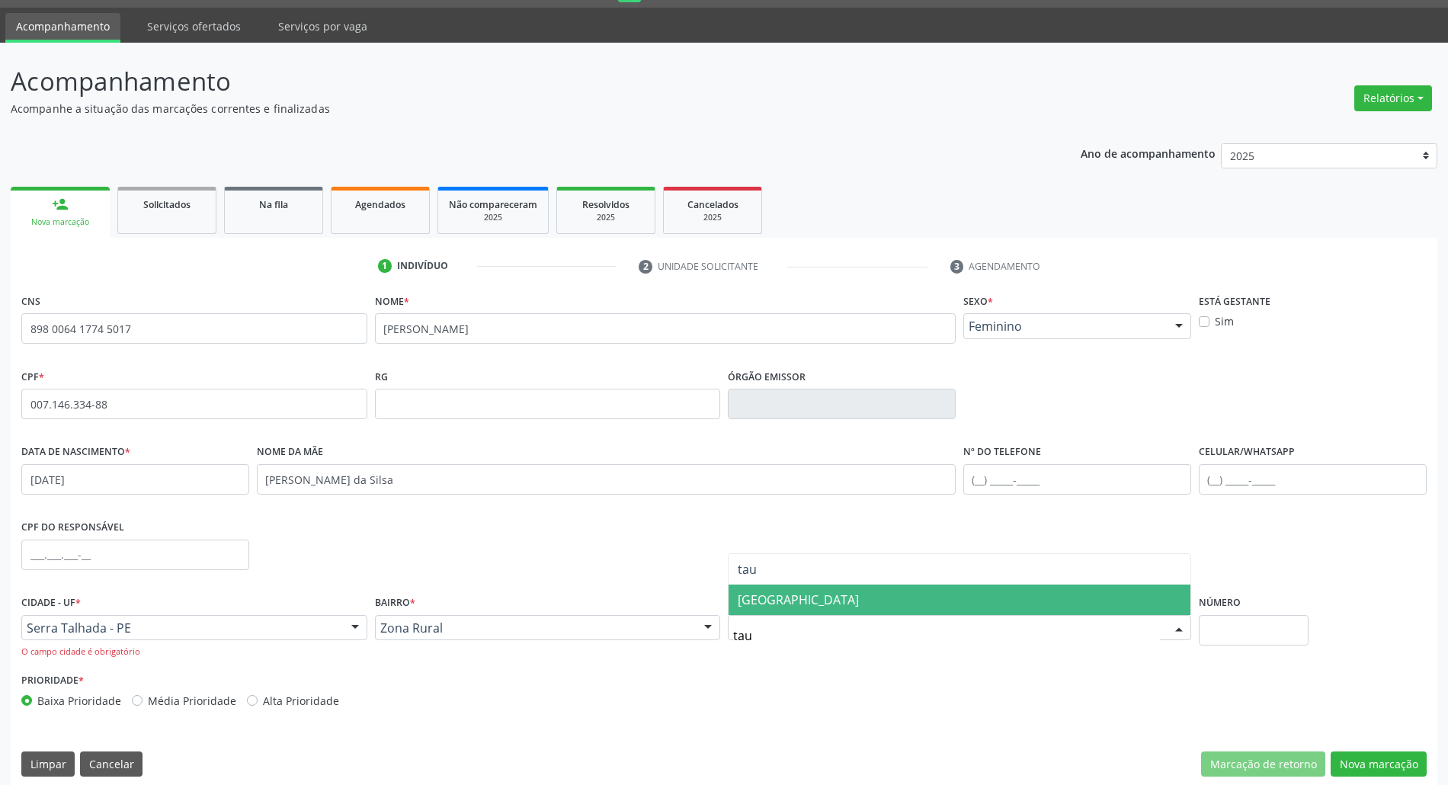
click at [845, 602] on span "Vila Tauapiranga" at bounding box center [959, 599] width 462 height 30
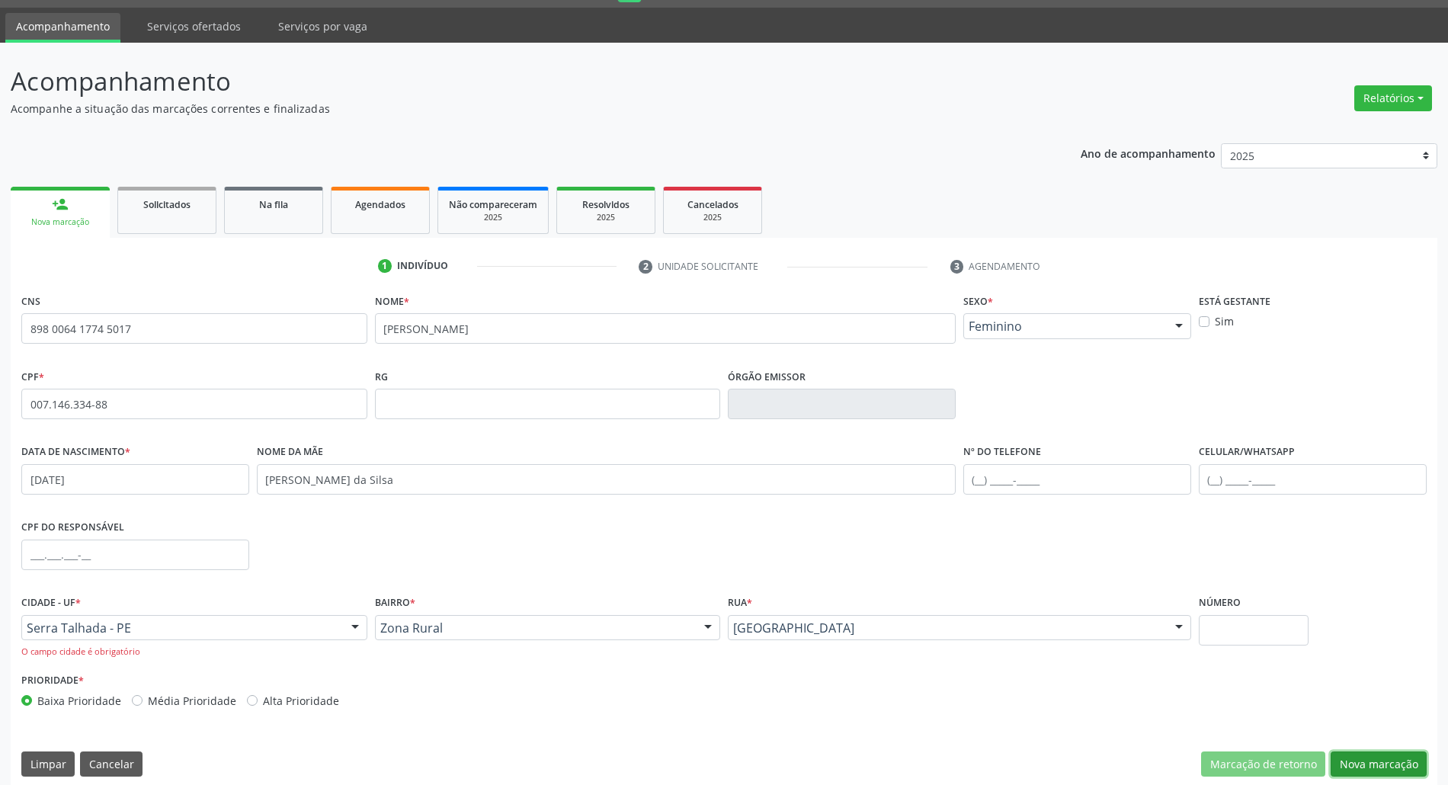
click at [1375, 751] on button "Nova marcação" at bounding box center [1378, 764] width 96 height 26
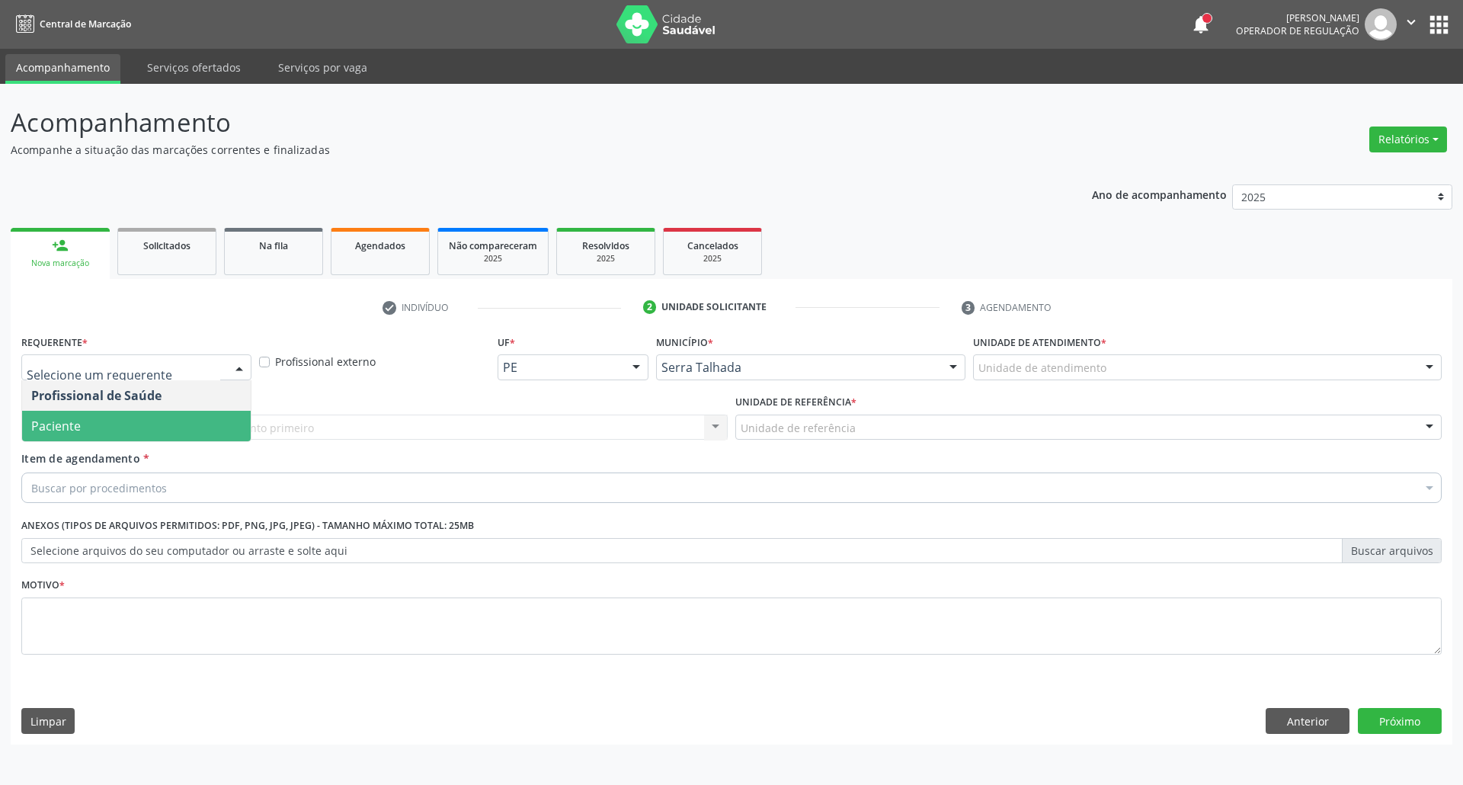
click at [138, 424] on span "Paciente" at bounding box center [136, 426] width 229 height 30
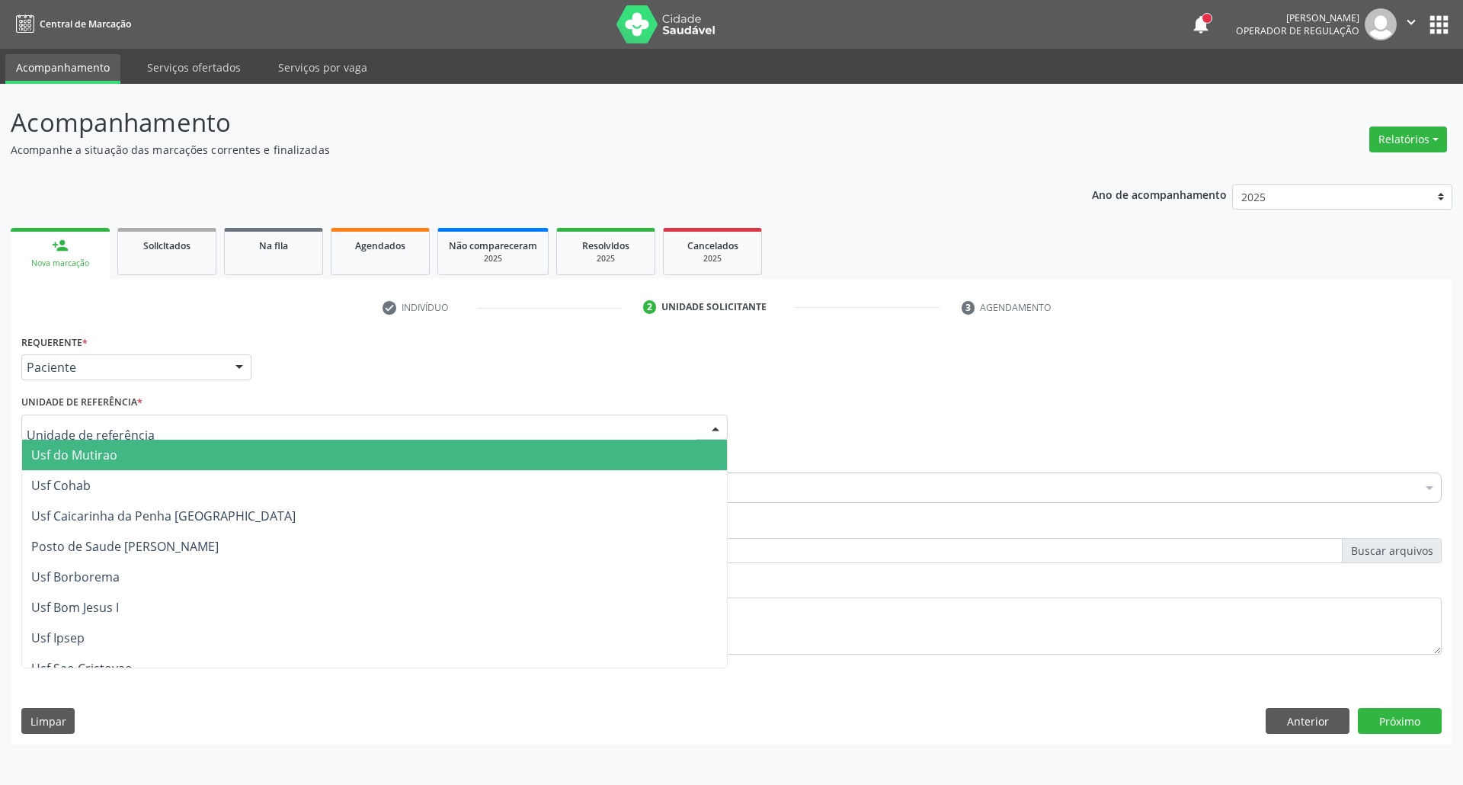
click at [162, 427] on div at bounding box center [374, 427] width 706 height 26
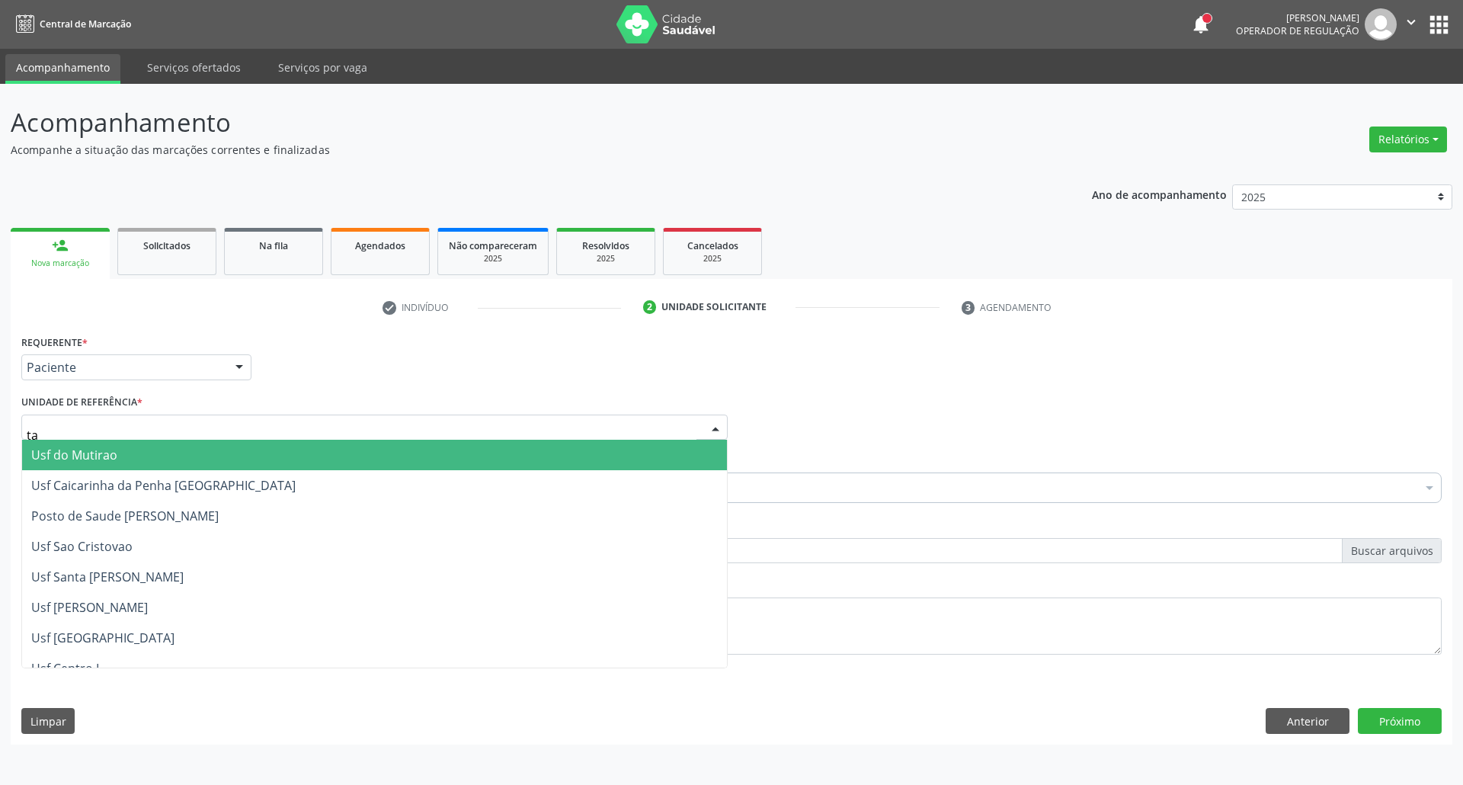
type input "tau"
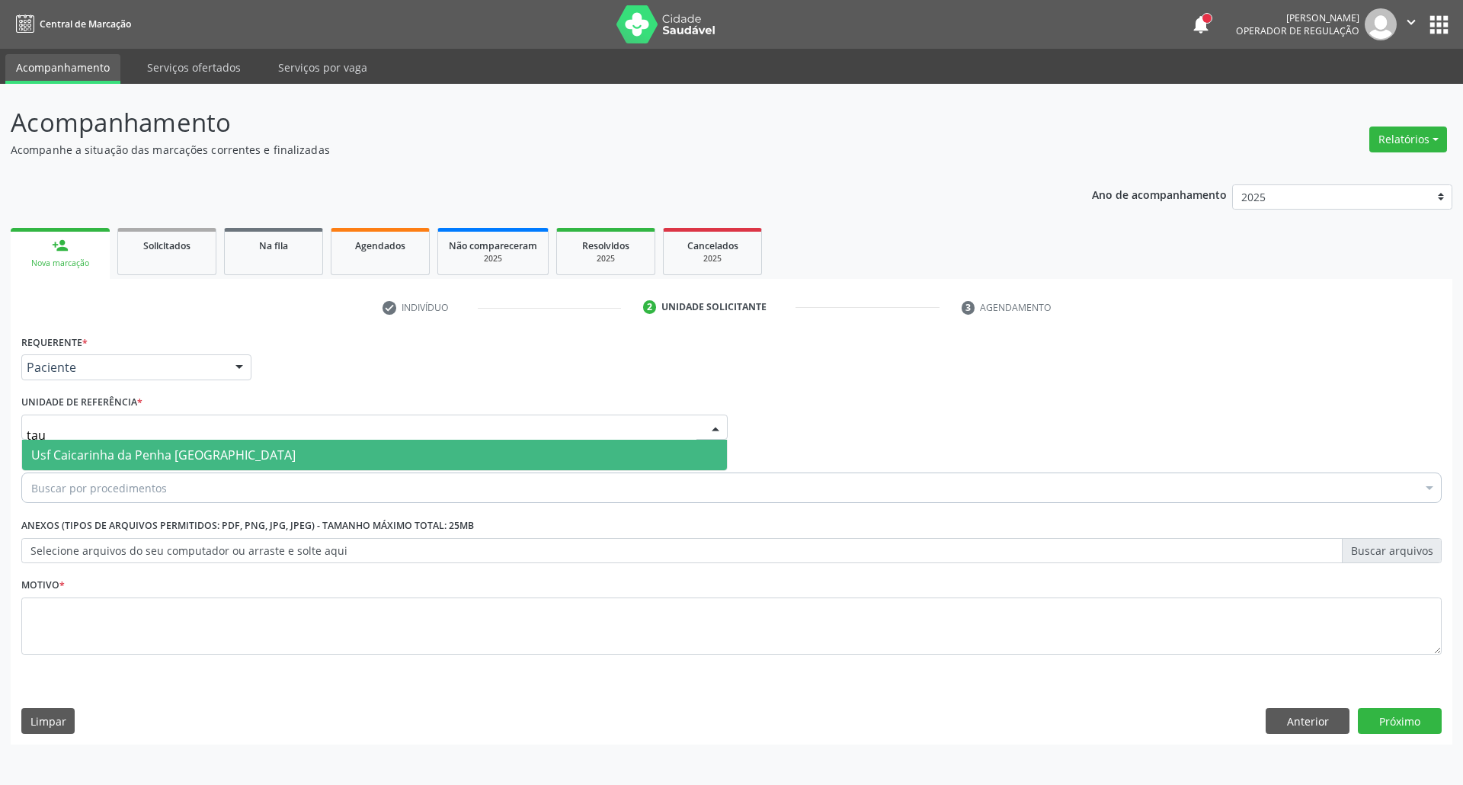
click at [138, 457] on span "Usf Caicarinha da Penha [GEOGRAPHIC_DATA]" at bounding box center [163, 454] width 264 height 17
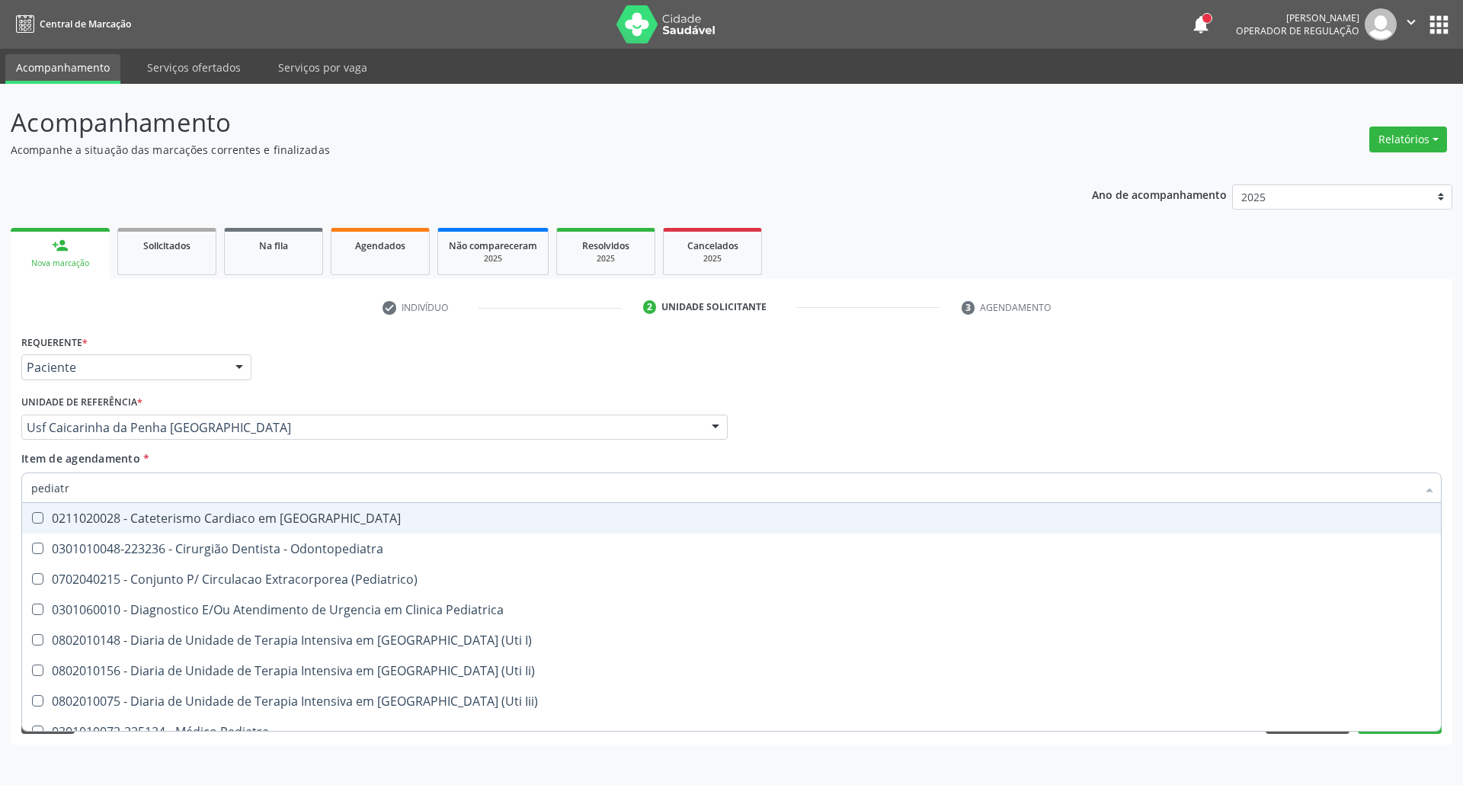
type input "pediatra"
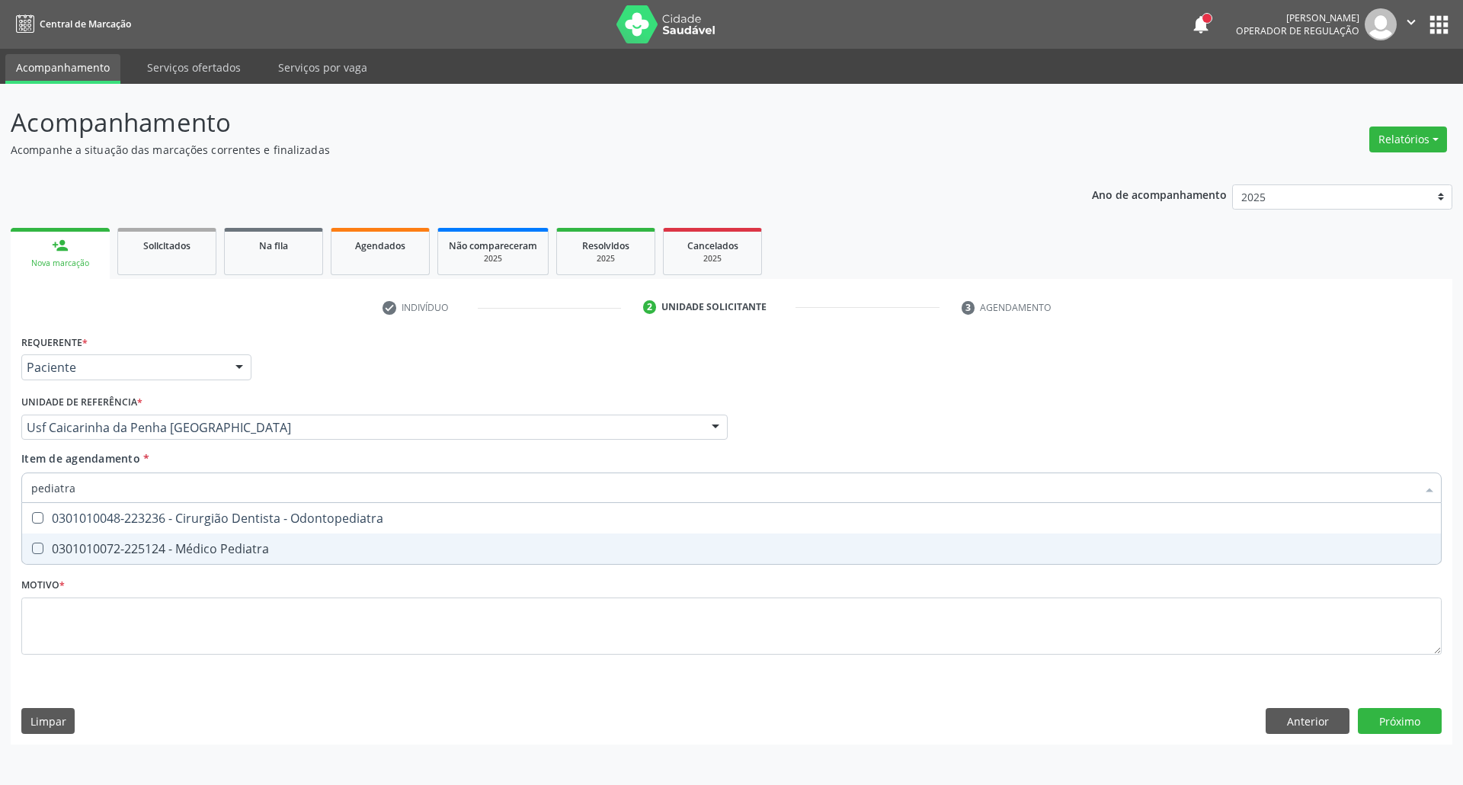
click at [202, 549] on div "0301010072-225124 - Médico Pediatra" at bounding box center [731, 548] width 1400 height 12
checkbox Pediatra "true"
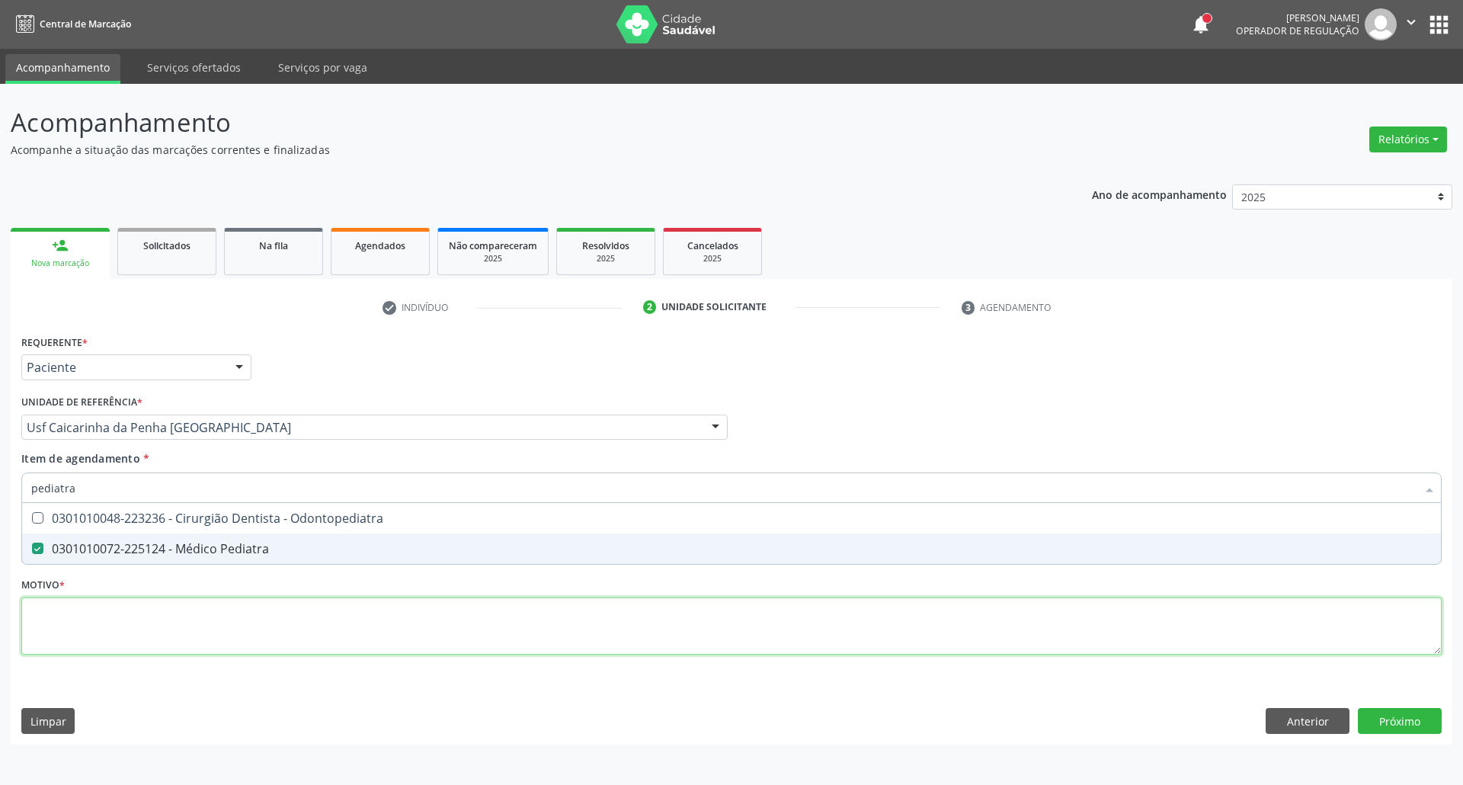
click at [217, 631] on div "Requerente * Paciente Profissional de Saúde Paciente Nenhum resultado encontrad…" at bounding box center [731, 503] width 1420 height 345
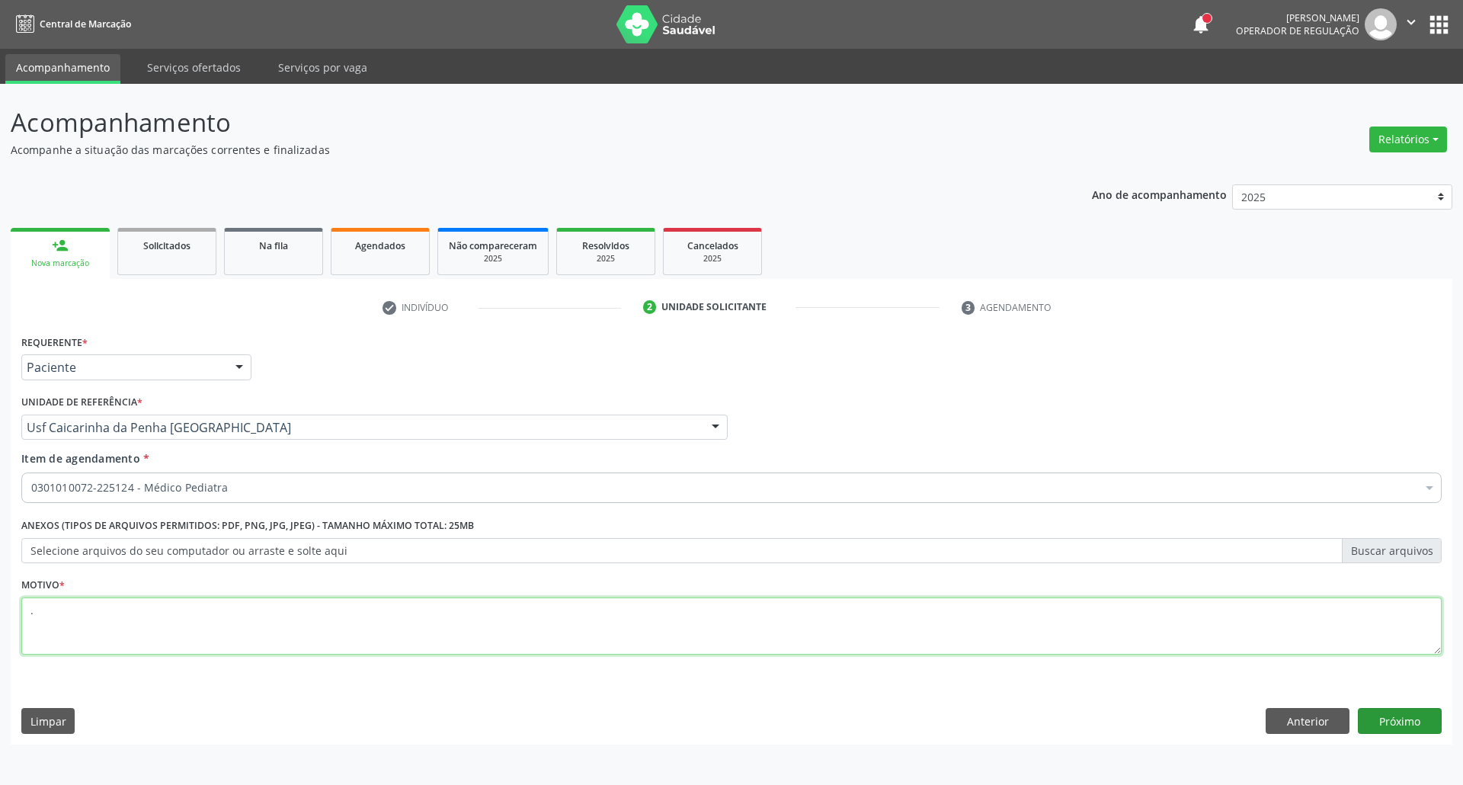
type textarea "."
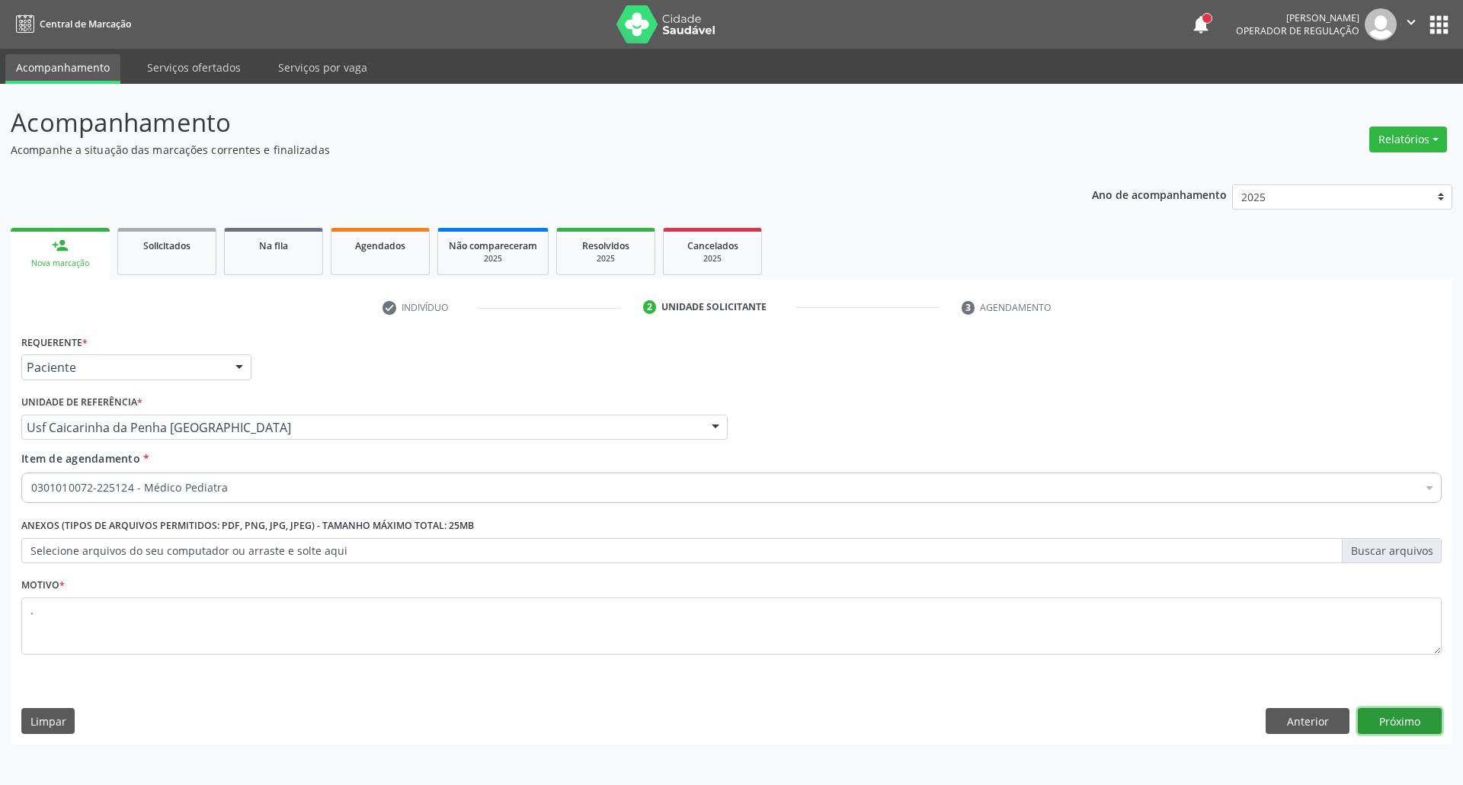
drag, startPoint x: 1397, startPoint y: 715, endPoint x: 1461, endPoint y: 35, distance: 682.7
click at [1397, 712] on button "Próximo" at bounding box center [1400, 721] width 84 height 26
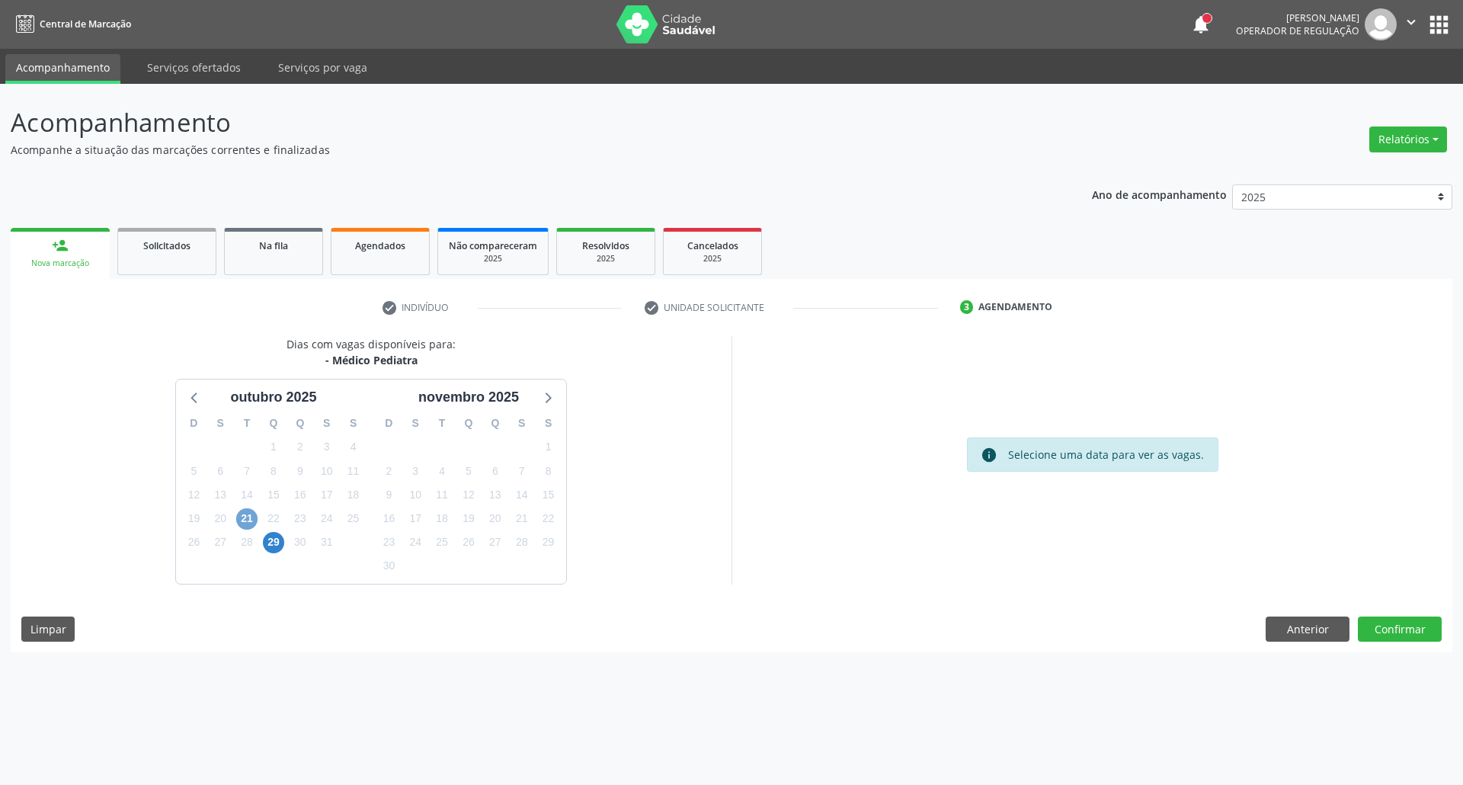
click at [250, 515] on span "21" at bounding box center [246, 518] width 21 height 21
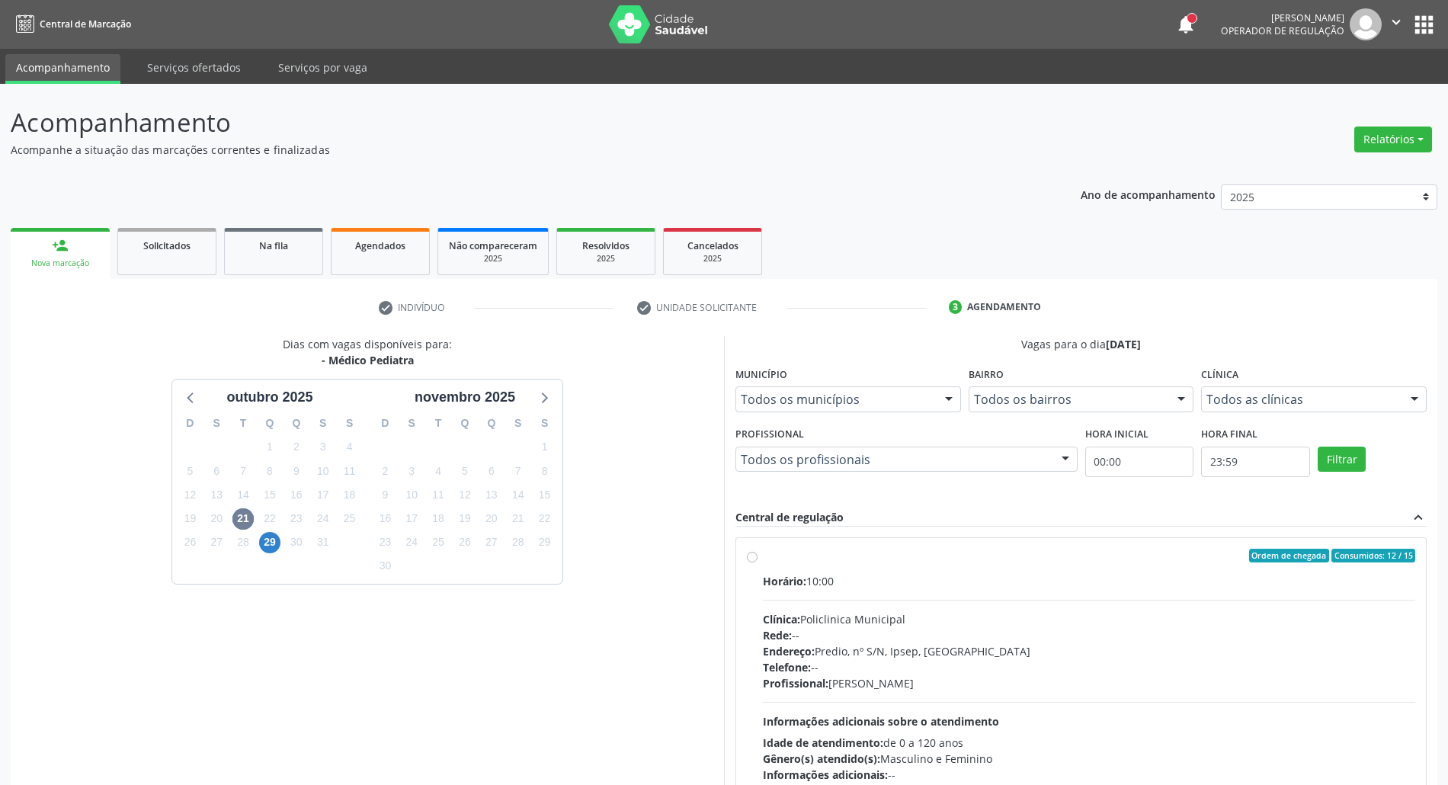
drag, startPoint x: 915, startPoint y: 641, endPoint x: 1090, endPoint y: 418, distance: 283.3
click at [917, 638] on div "Rede: --" at bounding box center [1089, 635] width 652 height 16
click at [757, 562] on input "Ordem de chegada Consumidos: 12 / 15 Horário: 10:00 Clínica: Policlinica Munici…" at bounding box center [752, 556] width 11 height 14
radio input "true"
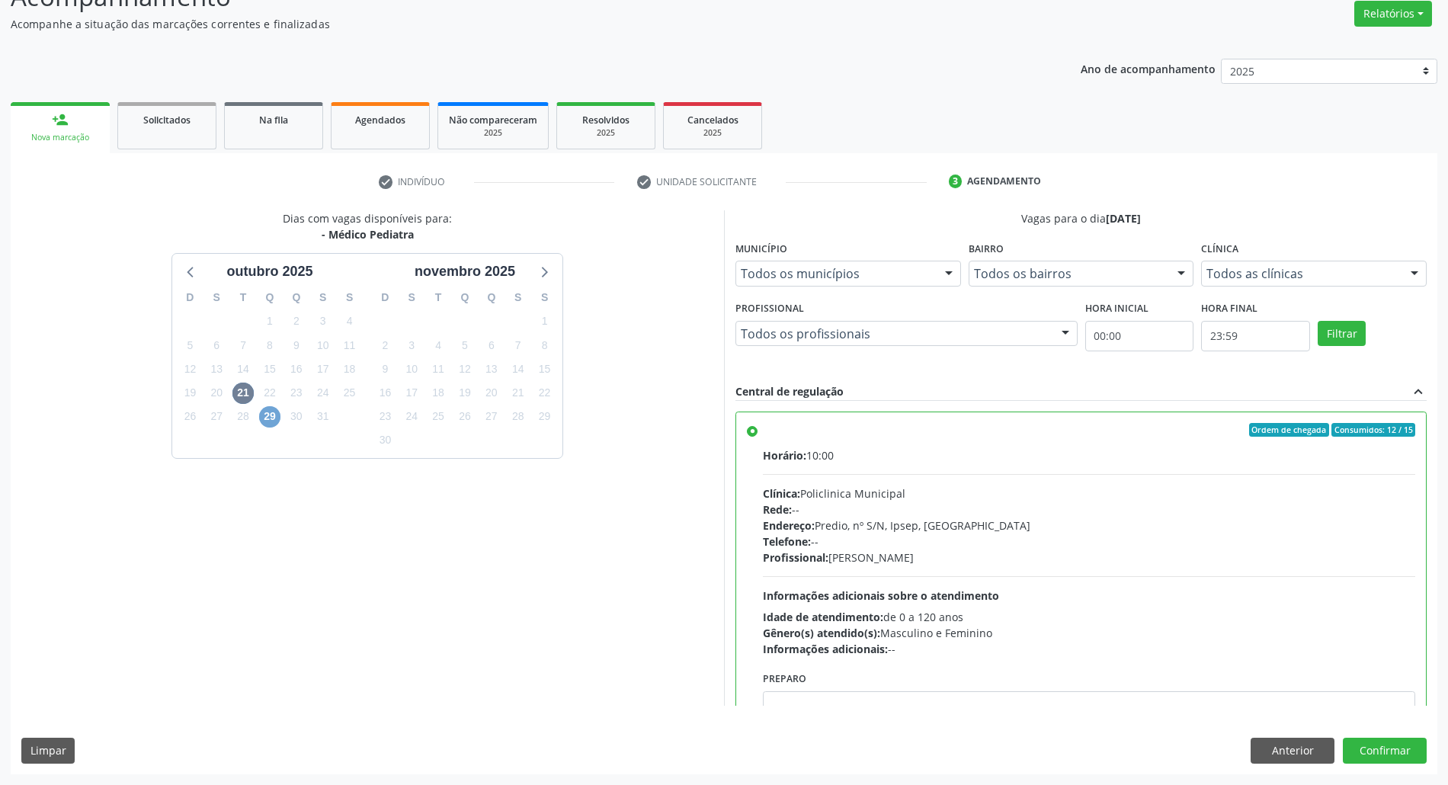
click at [268, 418] on span "29" at bounding box center [269, 416] width 21 height 21
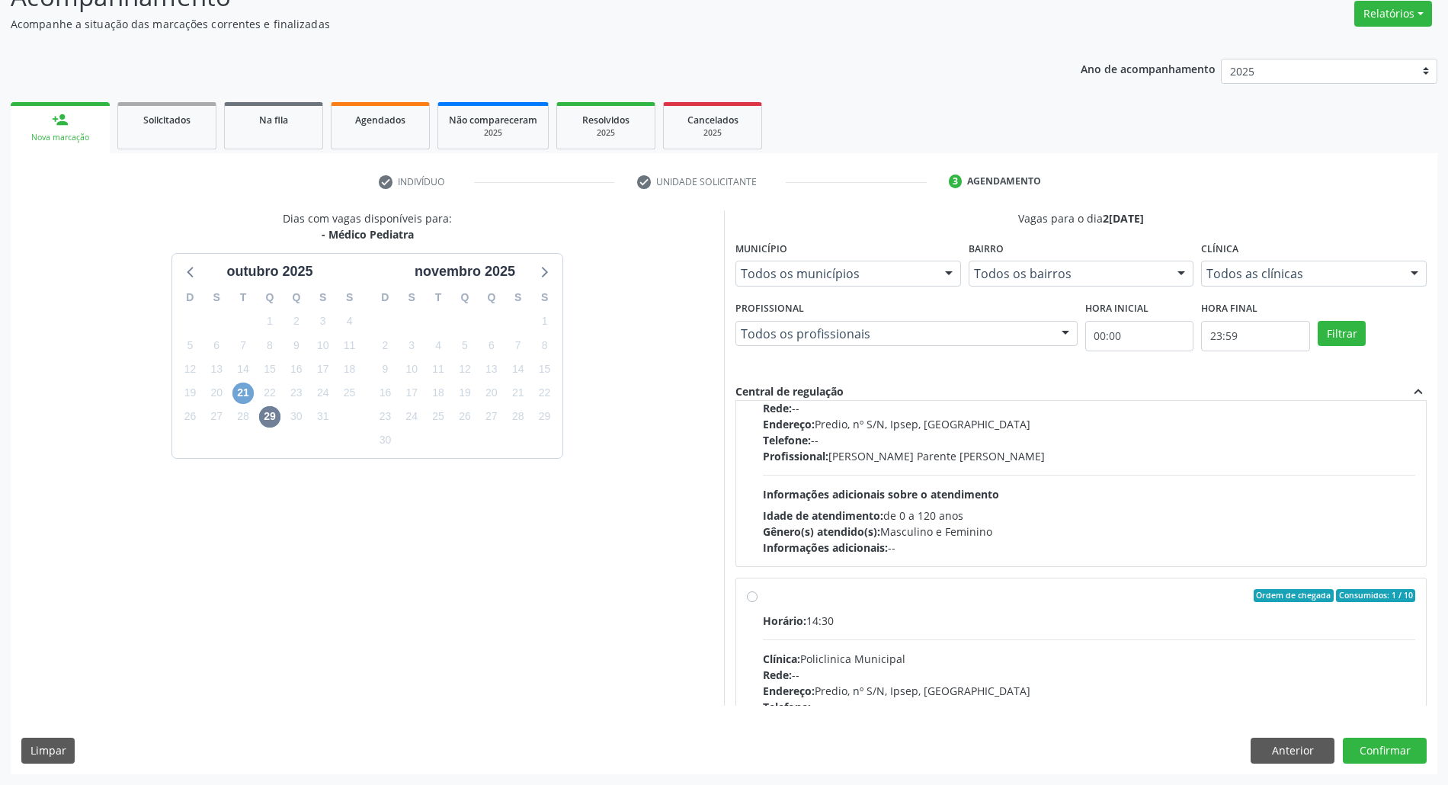
click at [248, 397] on span "21" at bounding box center [242, 392] width 21 height 21
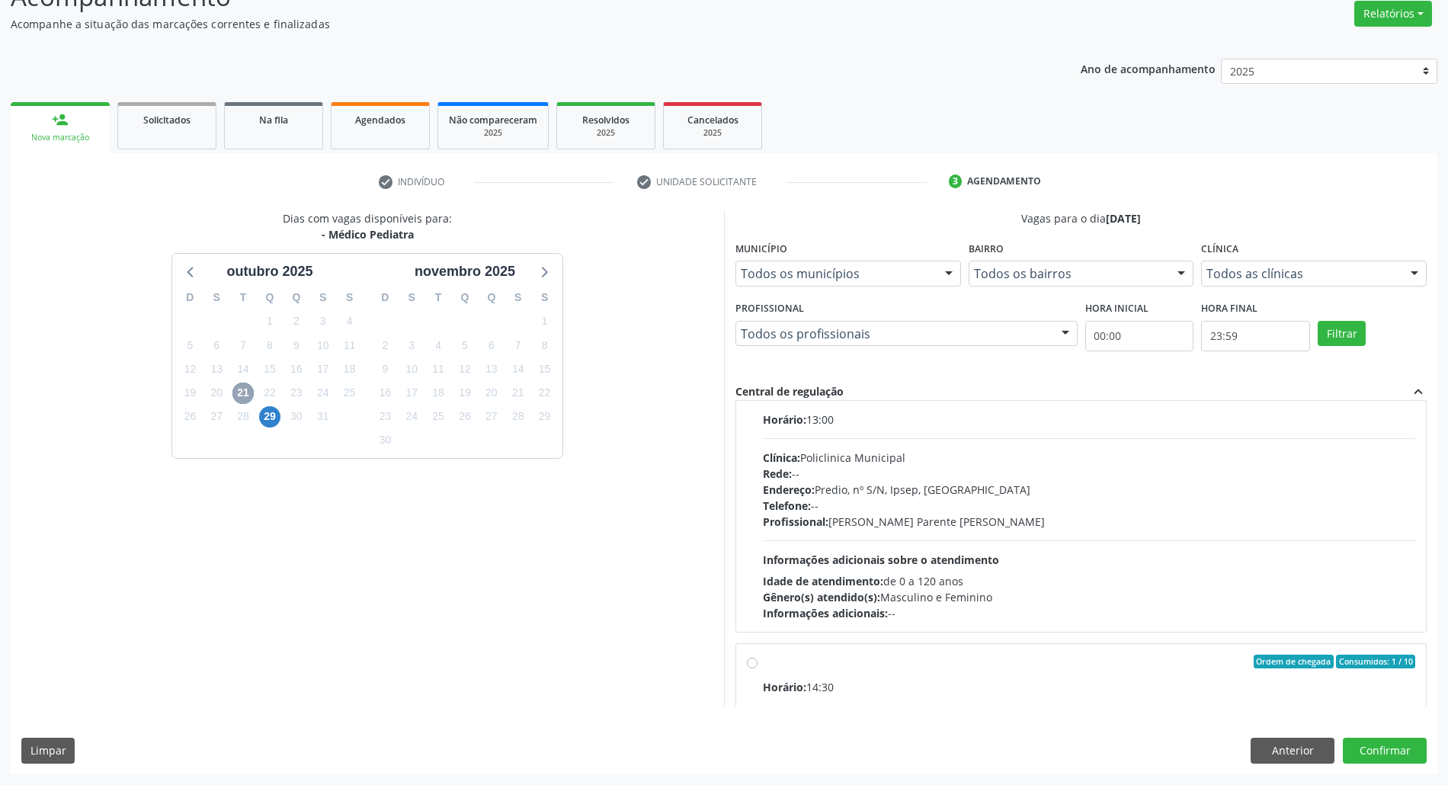
scroll to position [613, 0]
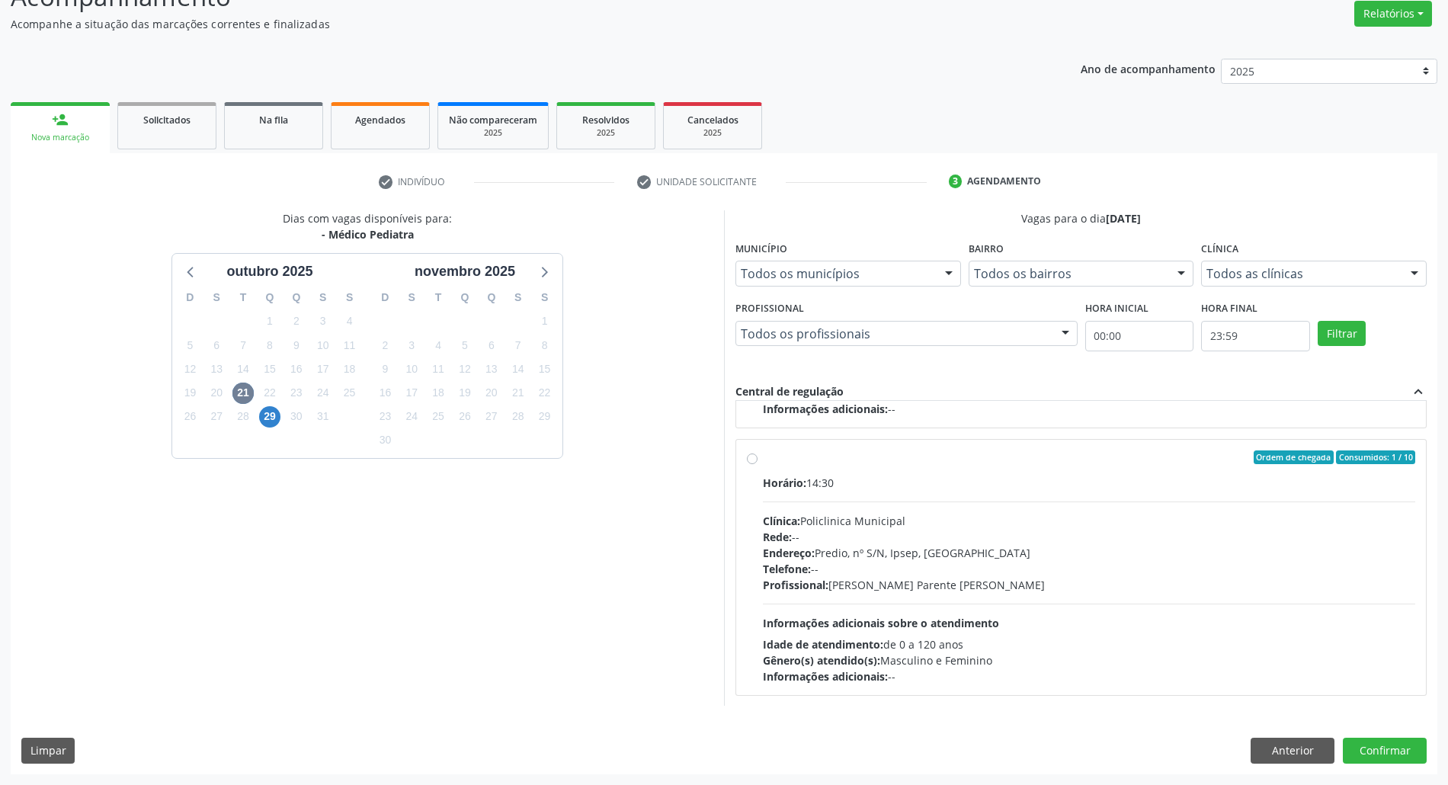
click at [1125, 513] on div "Clínica: Policlinica Municipal" at bounding box center [1089, 521] width 652 height 16
click at [757, 464] on input "Ordem de chegada Consumidos: 1 / 10 Horário: 14:30 Clínica: Policlinica Municip…" at bounding box center [752, 457] width 11 height 14
radio input "false"
radio input "true"
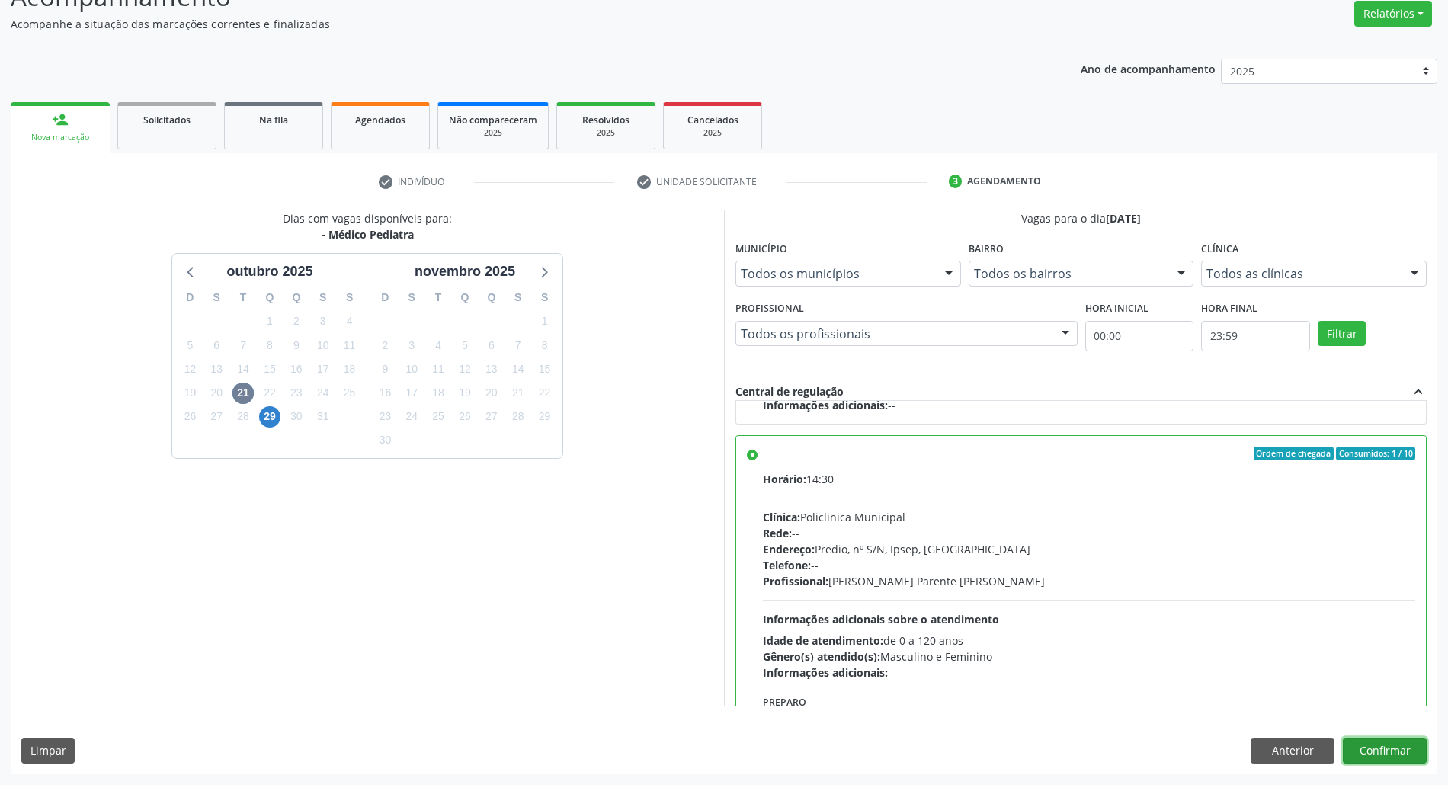
click at [1394, 750] on button "Confirmar" at bounding box center [1385, 751] width 84 height 26
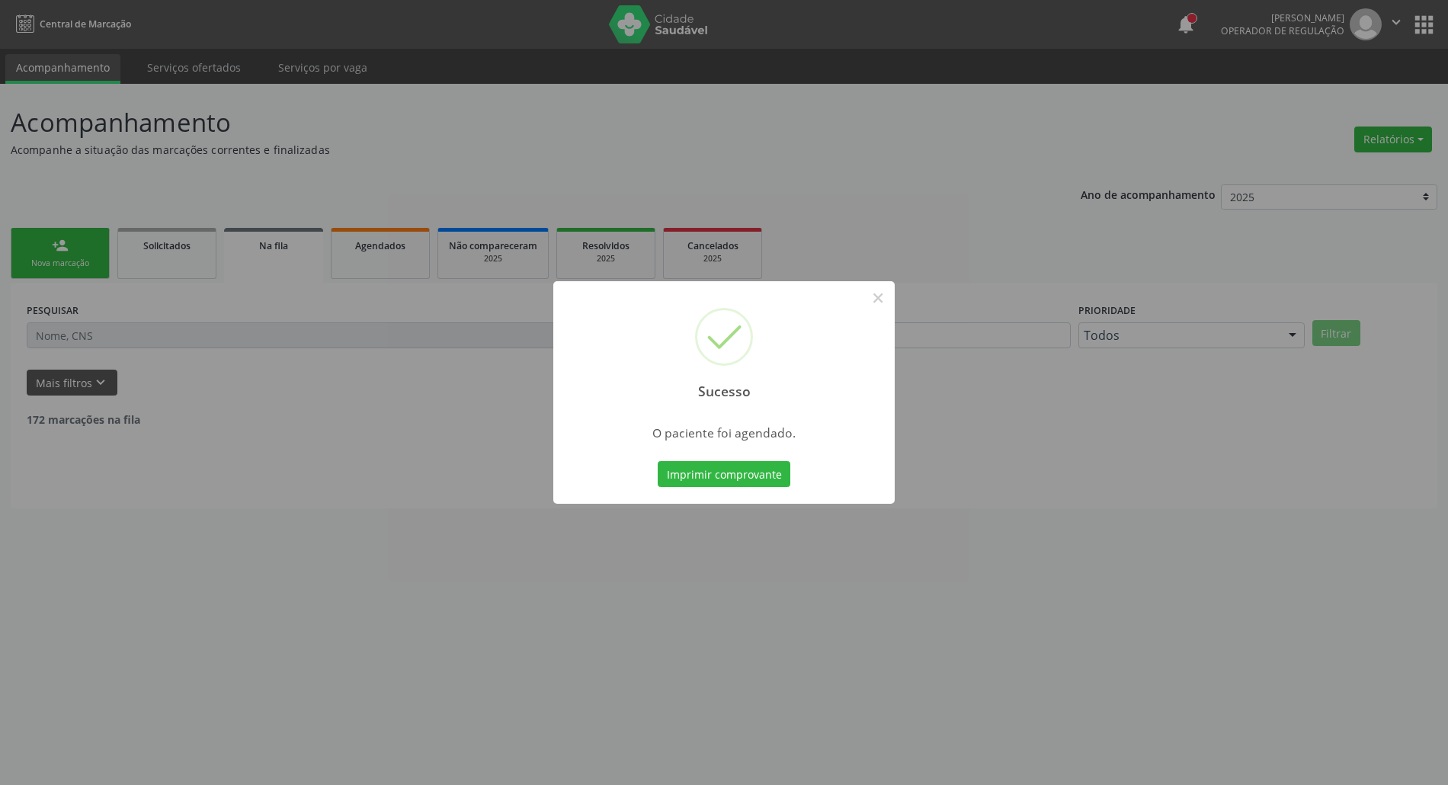
scroll to position [0, 0]
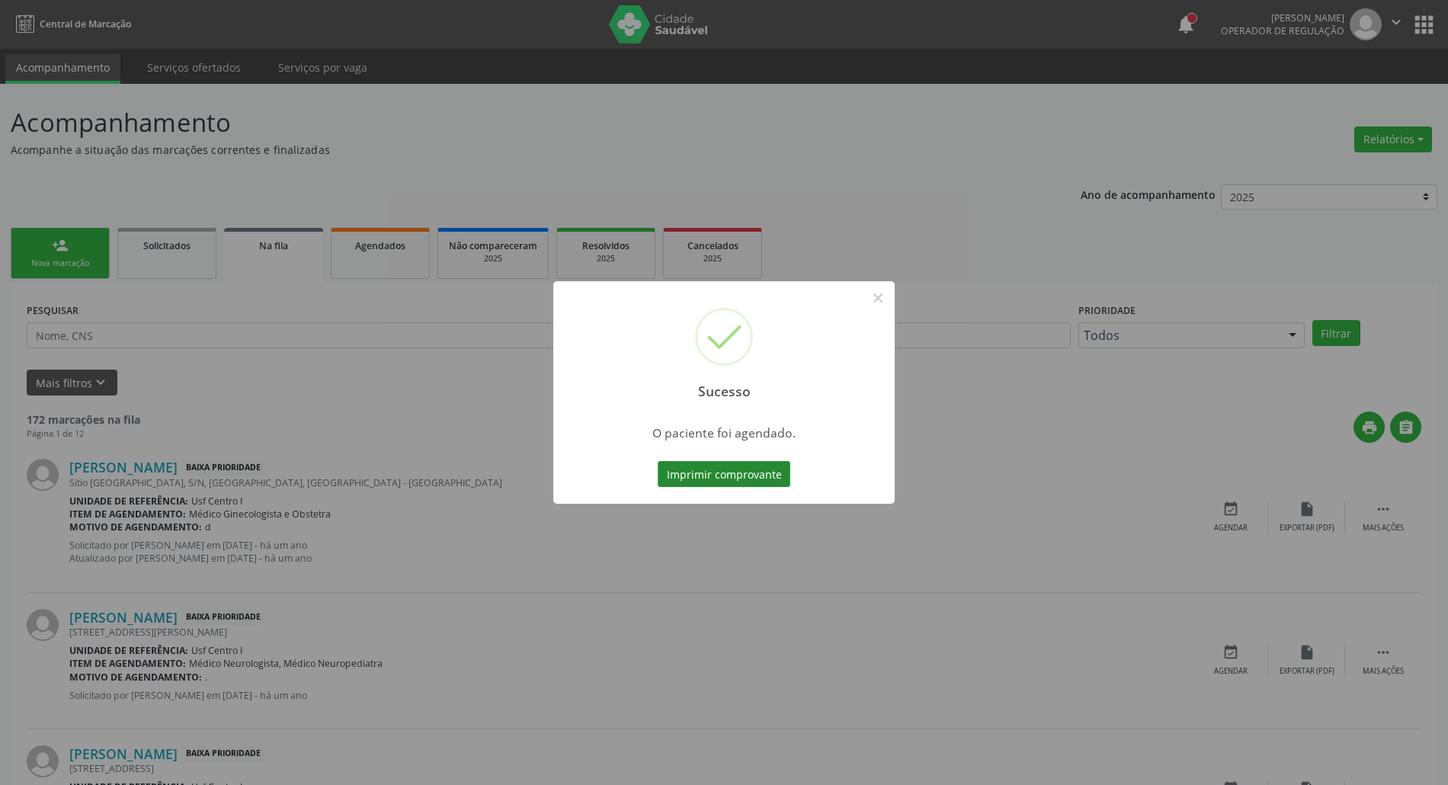
click at [686, 471] on button "Imprimir comprovante" at bounding box center [724, 474] width 133 height 26
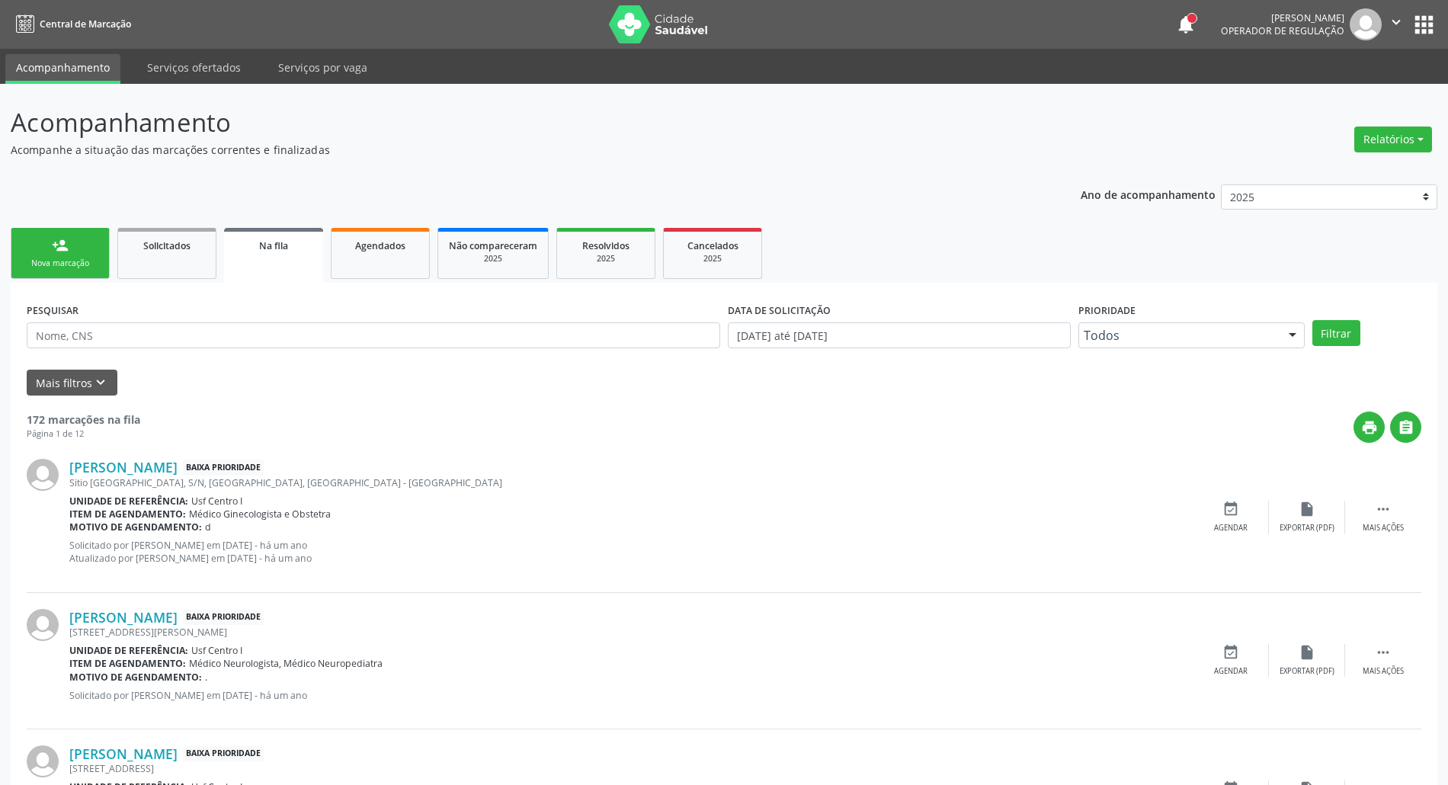
click at [50, 247] on link "person_add Nova marcação" at bounding box center [60, 253] width 99 height 51
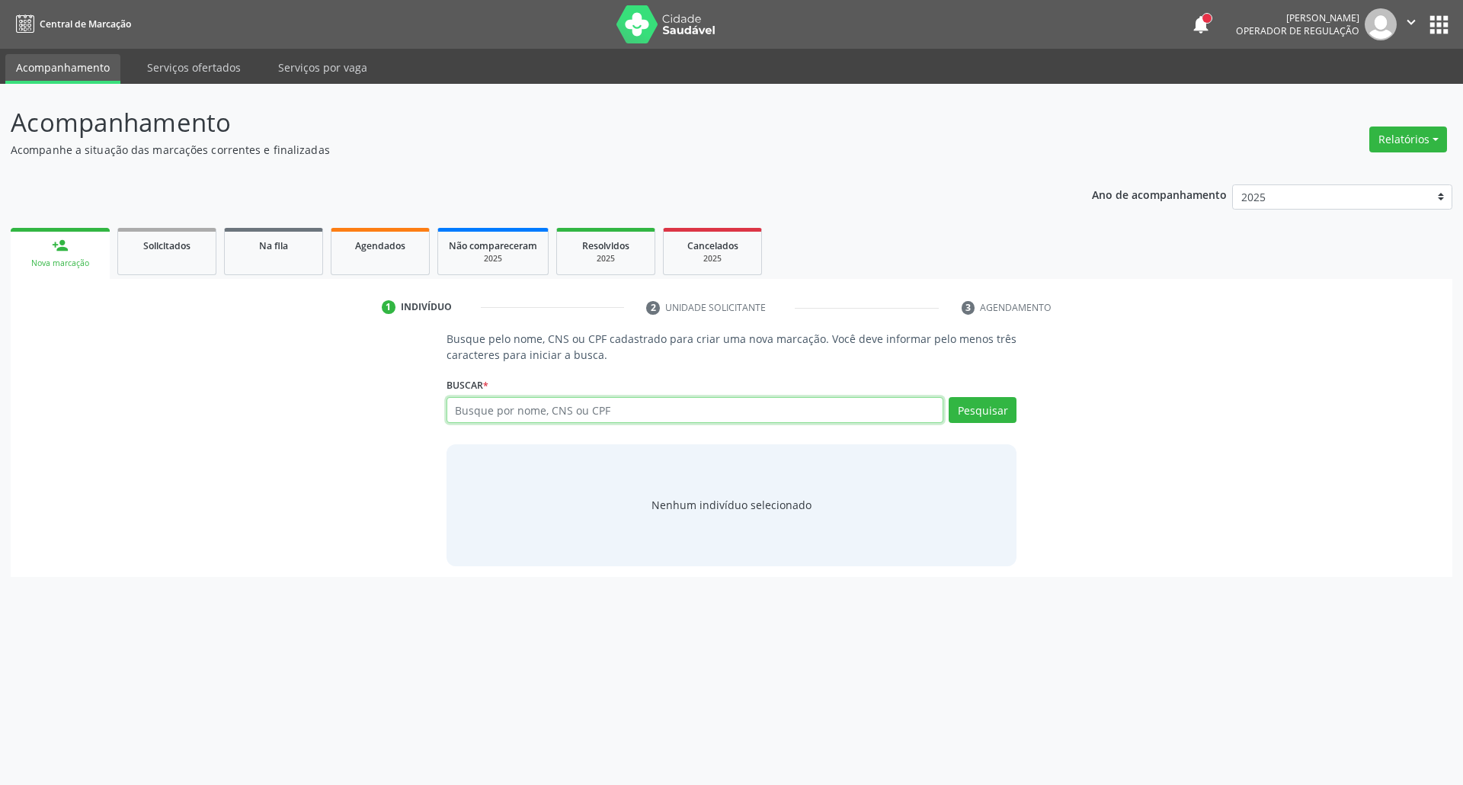
click at [532, 418] on input "text" at bounding box center [695, 410] width 498 height 26
type input "denice joselina da"
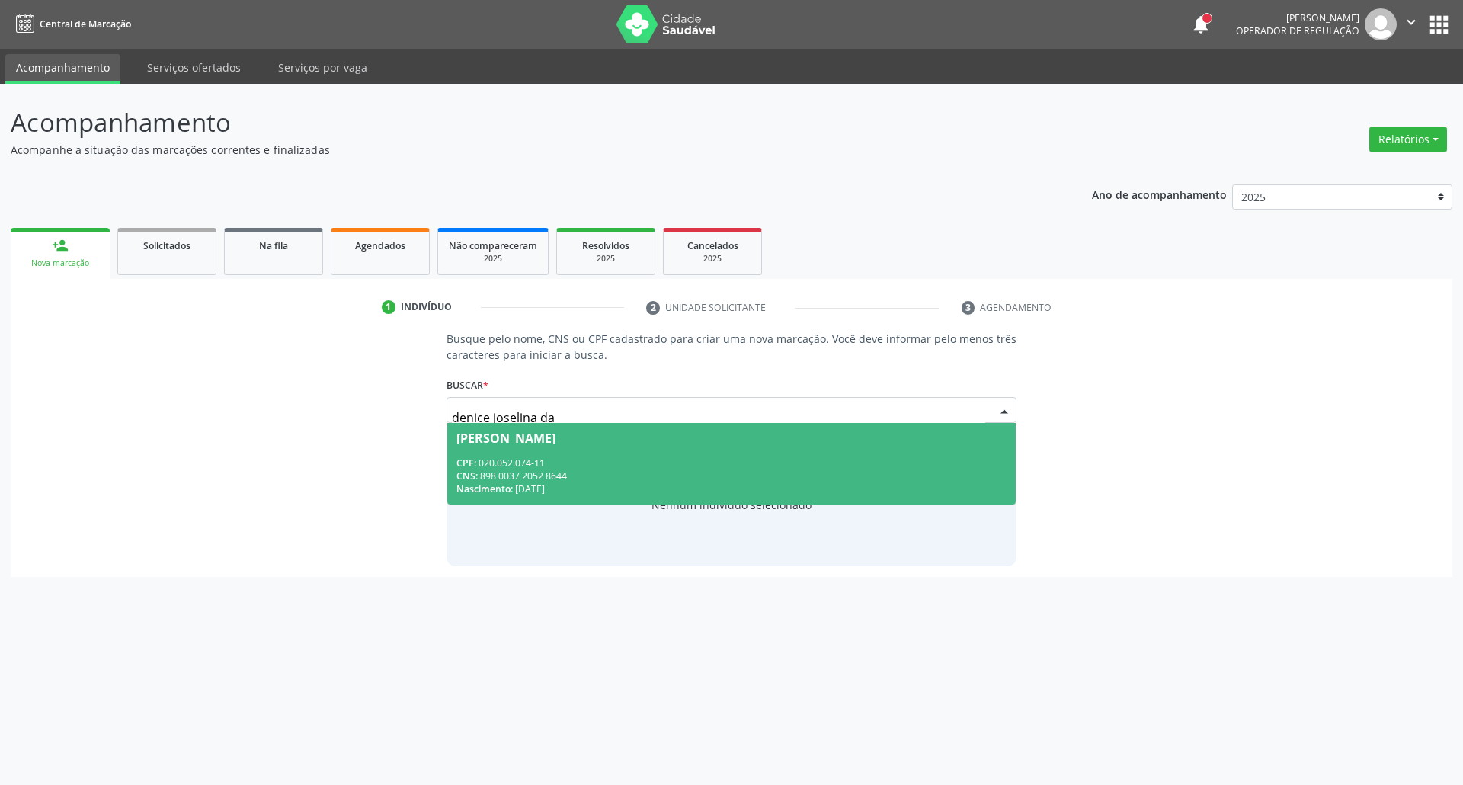
click at [546, 460] on div "CPF: 020.052.074-11" at bounding box center [731, 462] width 551 height 13
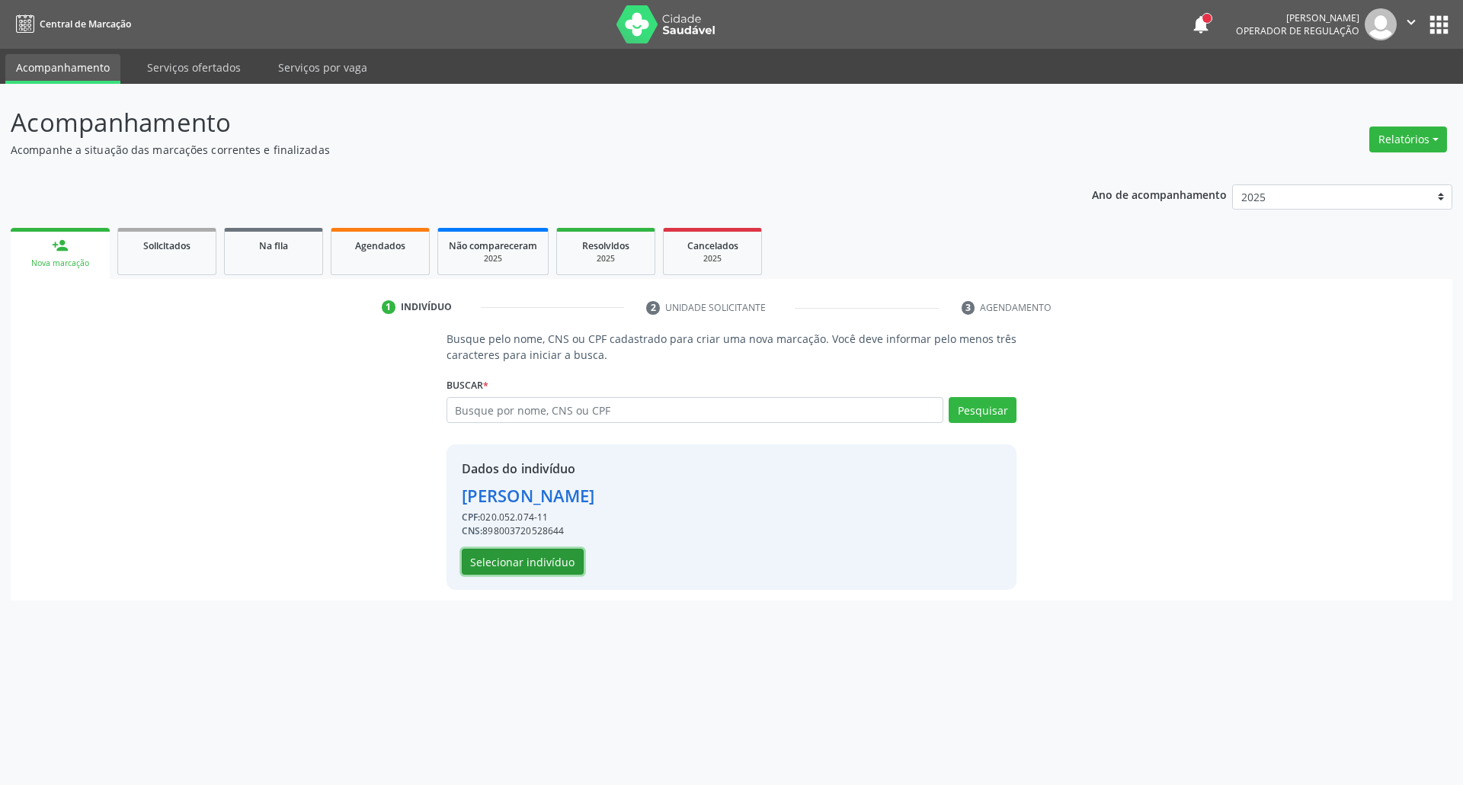
click at [528, 562] on button "Selecionar indivíduo" at bounding box center [523, 562] width 122 height 26
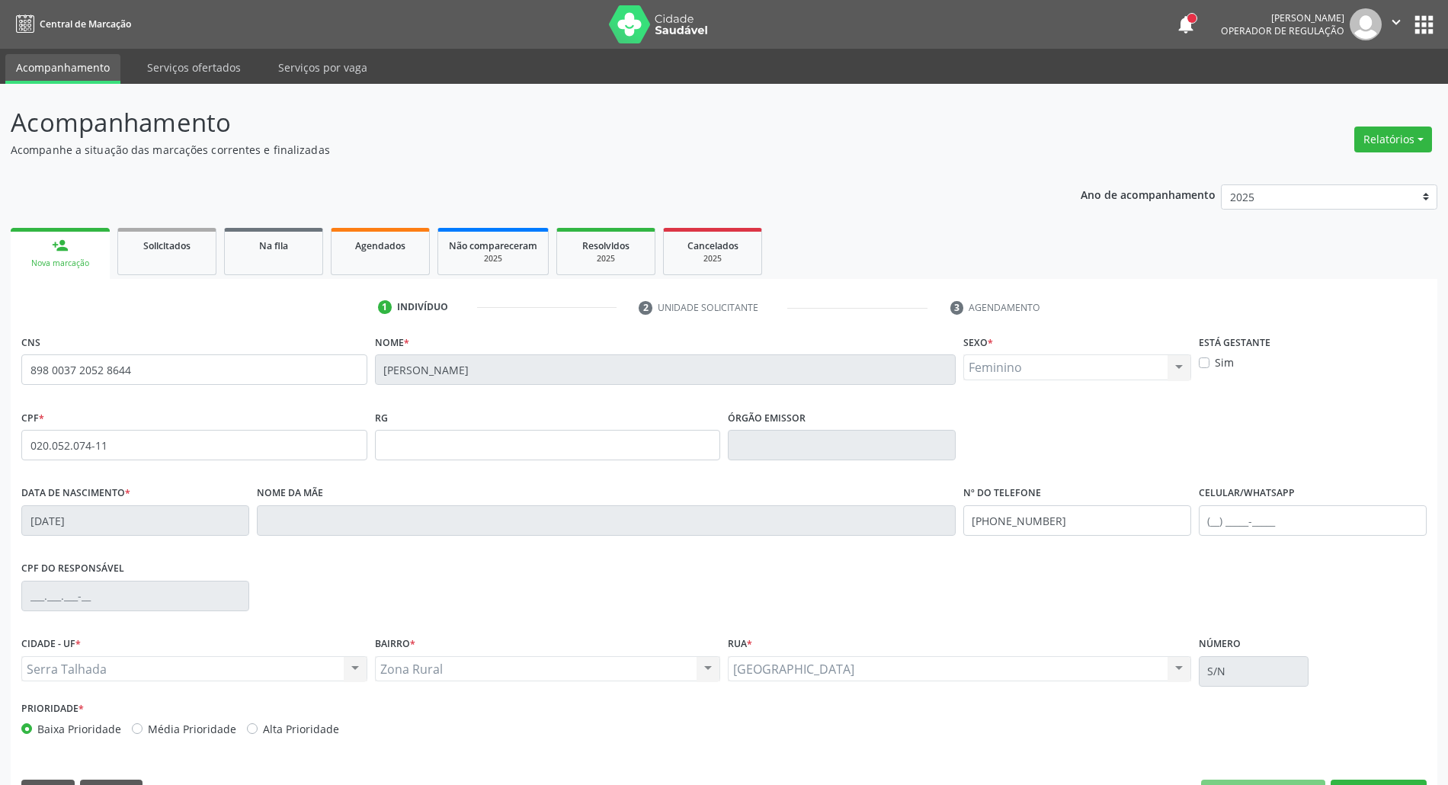
scroll to position [41, 0]
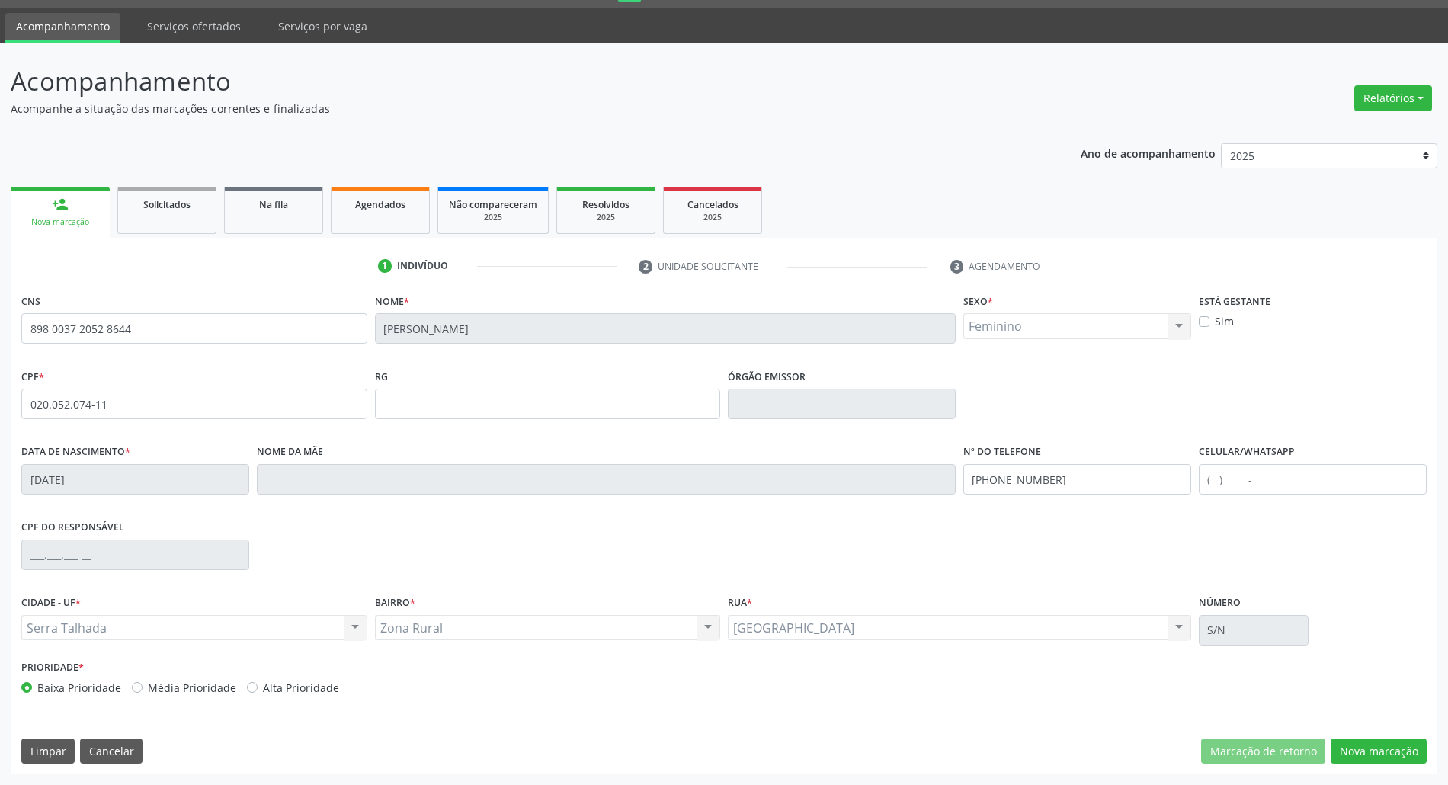
drag, startPoint x: 1330, startPoint y: 745, endPoint x: 1192, endPoint y: 687, distance: 148.9
click at [1327, 745] on div "Marcação de retorno Nova marcação" at bounding box center [1314, 751] width 226 height 26
drag, startPoint x: 1348, startPoint y: 748, endPoint x: 1327, endPoint y: 742, distance: 22.2
click at [1347, 747] on button "Nova marcação" at bounding box center [1378, 751] width 96 height 26
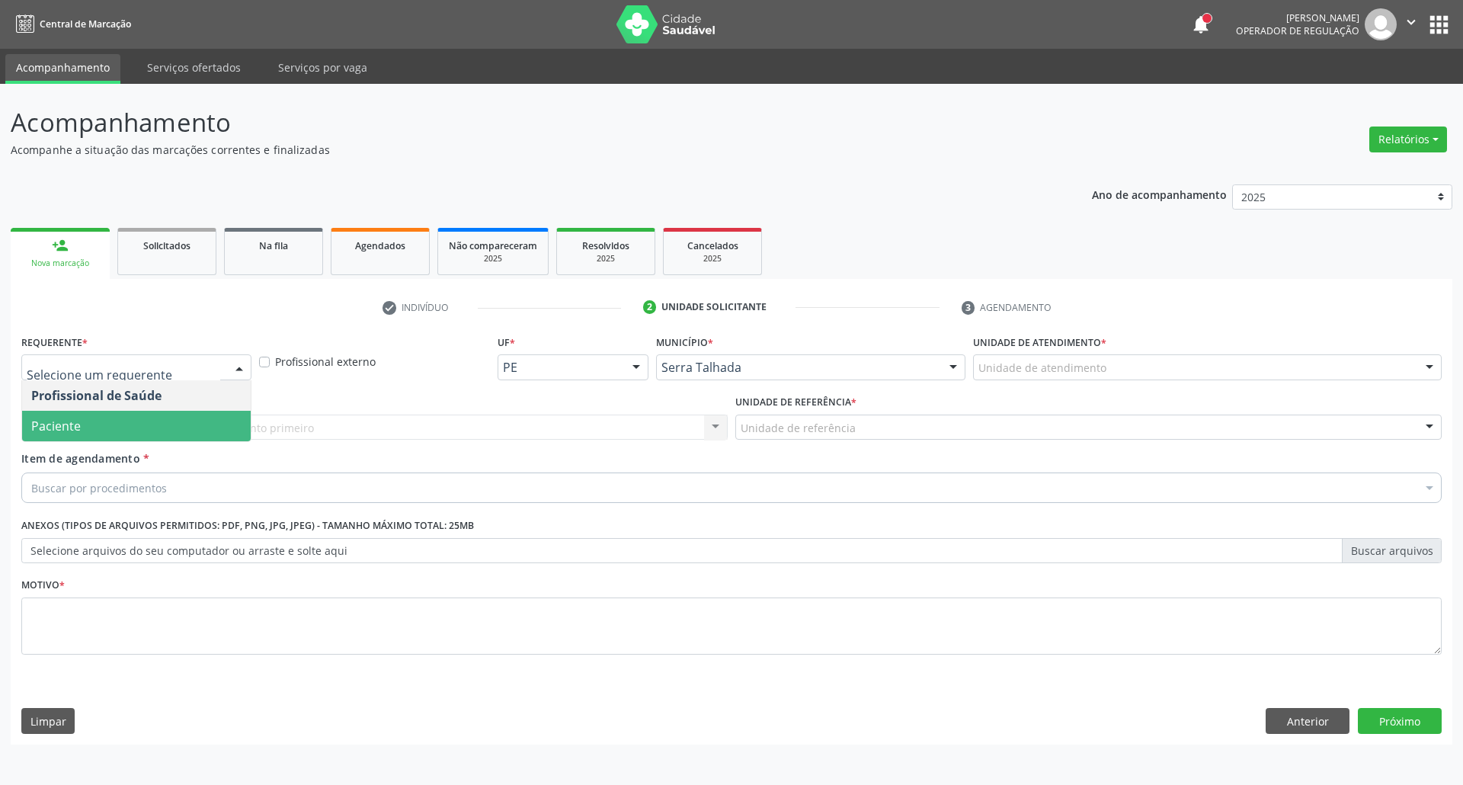
click at [192, 421] on span "Paciente" at bounding box center [136, 426] width 229 height 30
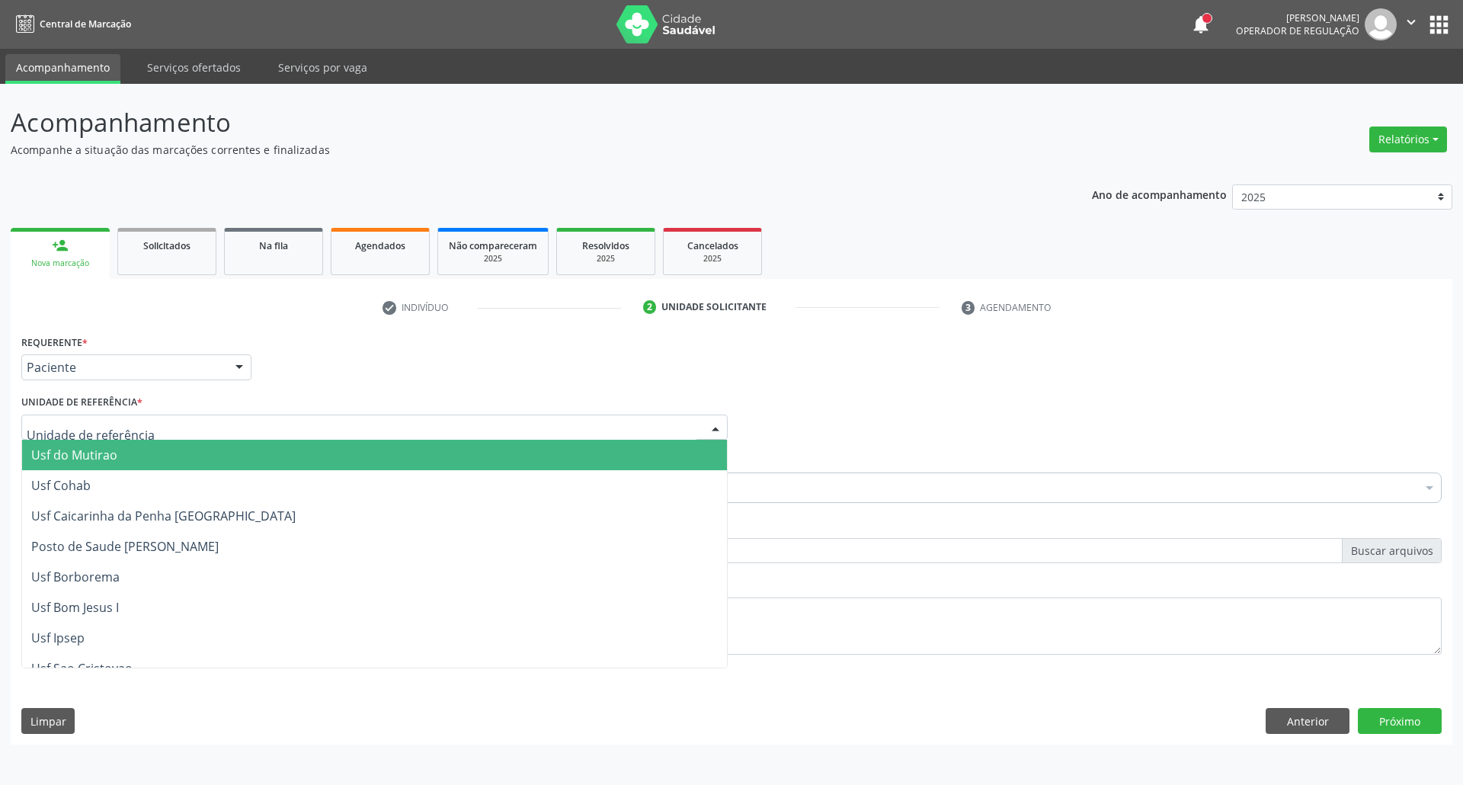
click at [195, 427] on div at bounding box center [374, 427] width 706 height 26
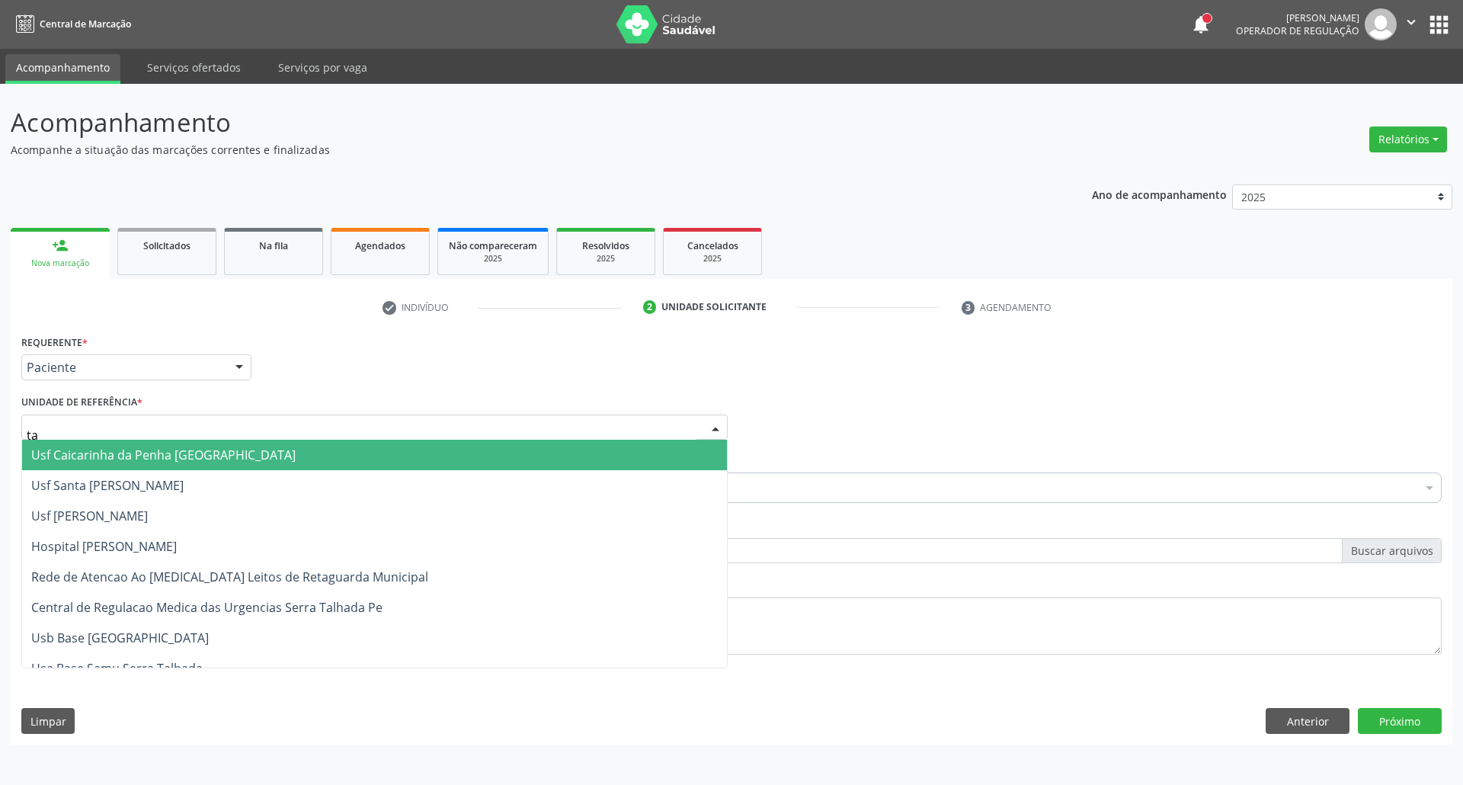
type input "tau"
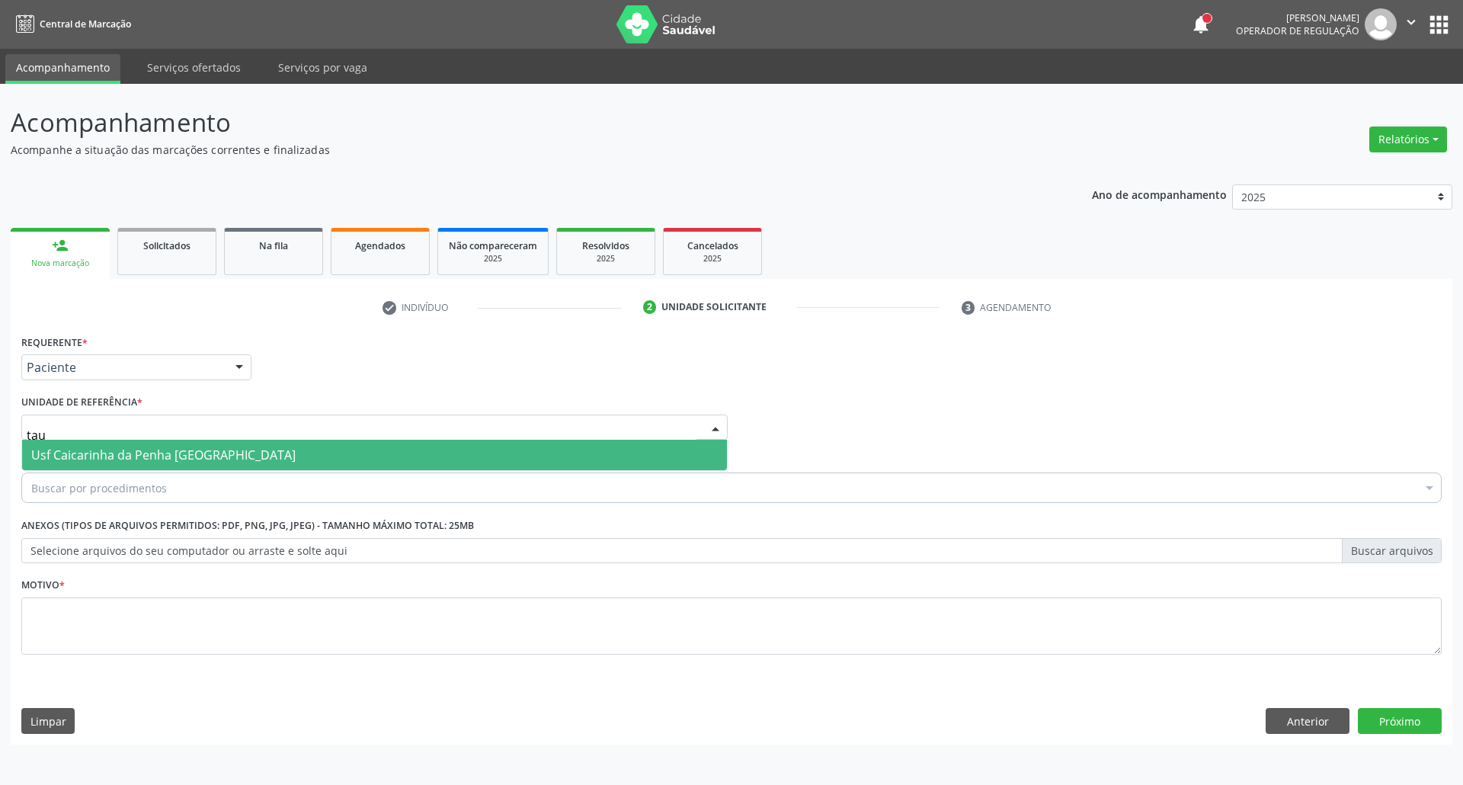
click at [187, 463] on span "Usf Caicarinha da Penha [GEOGRAPHIC_DATA]" at bounding box center [163, 454] width 264 height 17
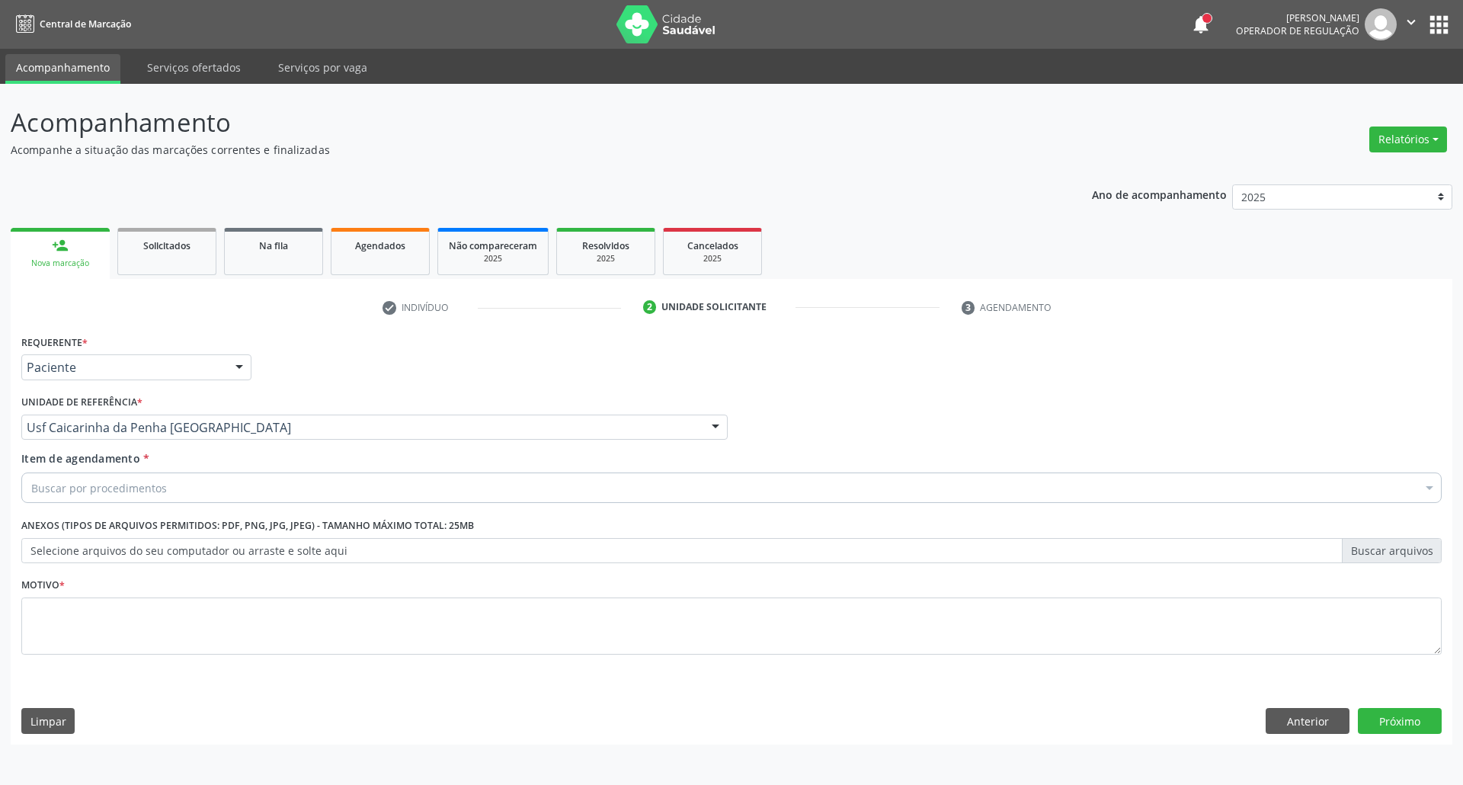
click at [177, 488] on div "Buscar por procedimentos" at bounding box center [731, 487] width 1420 height 30
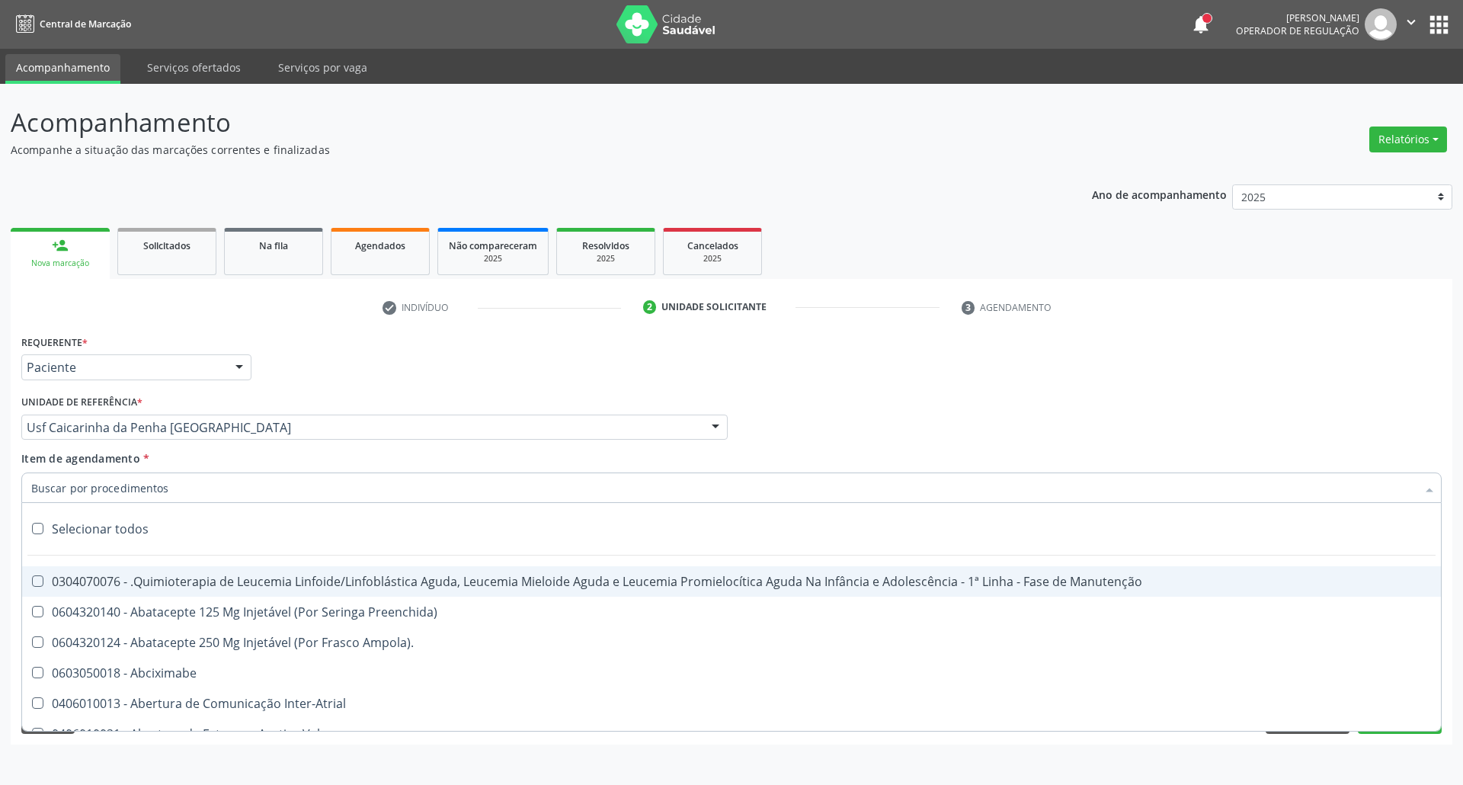
click at [194, 498] on input "Item de agendamento *" at bounding box center [723, 487] width 1385 height 30
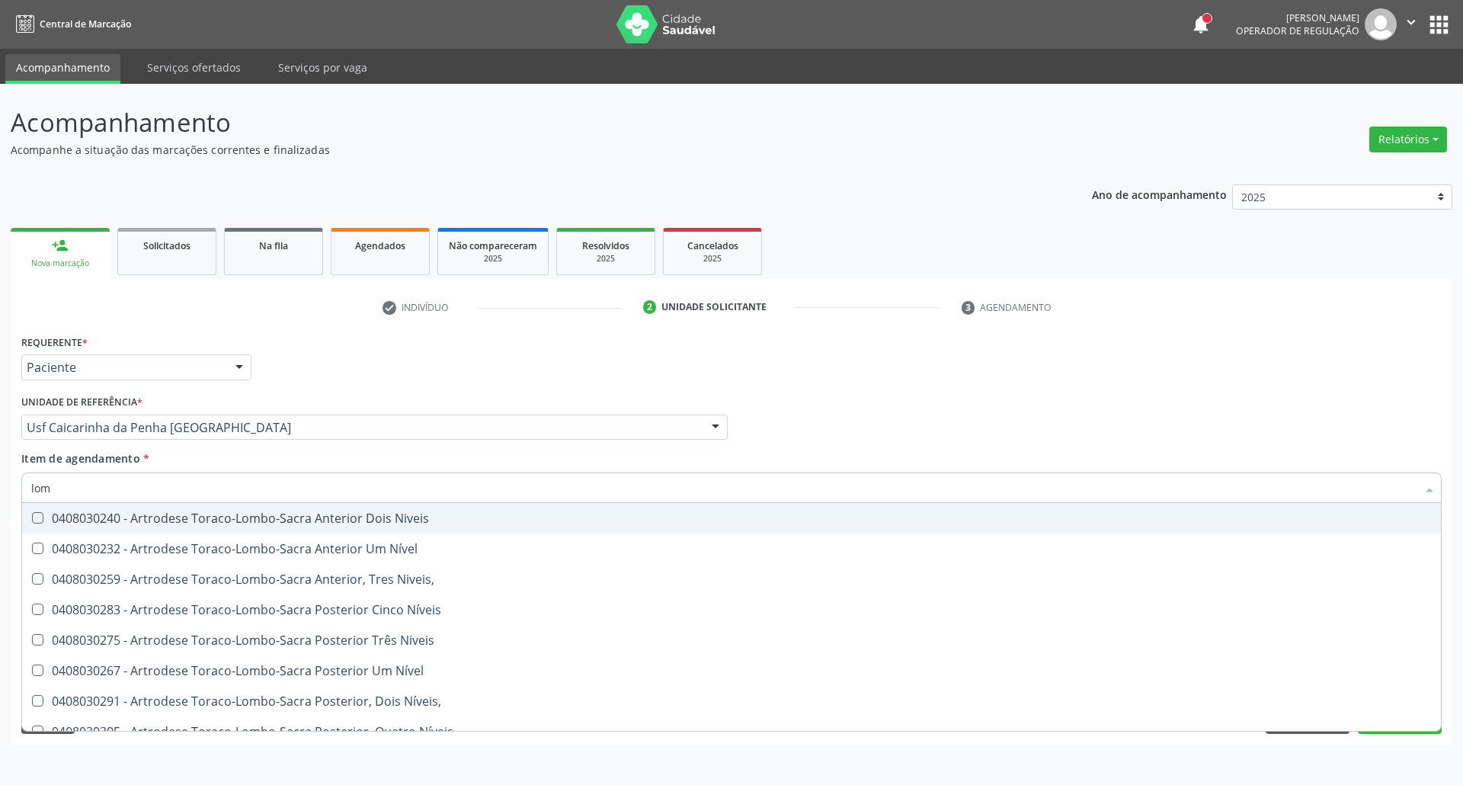
type input "lomb"
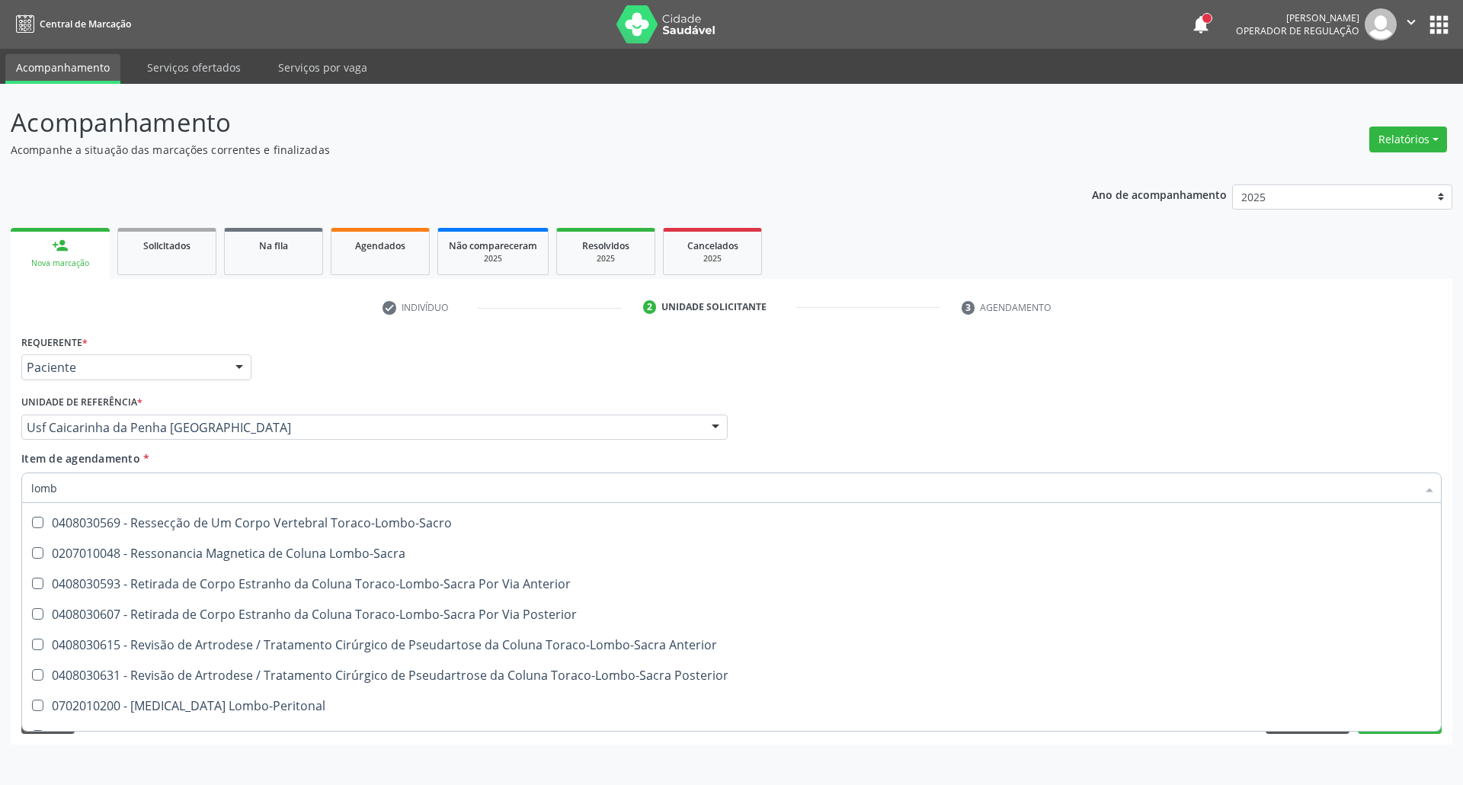
scroll to position [808, 0]
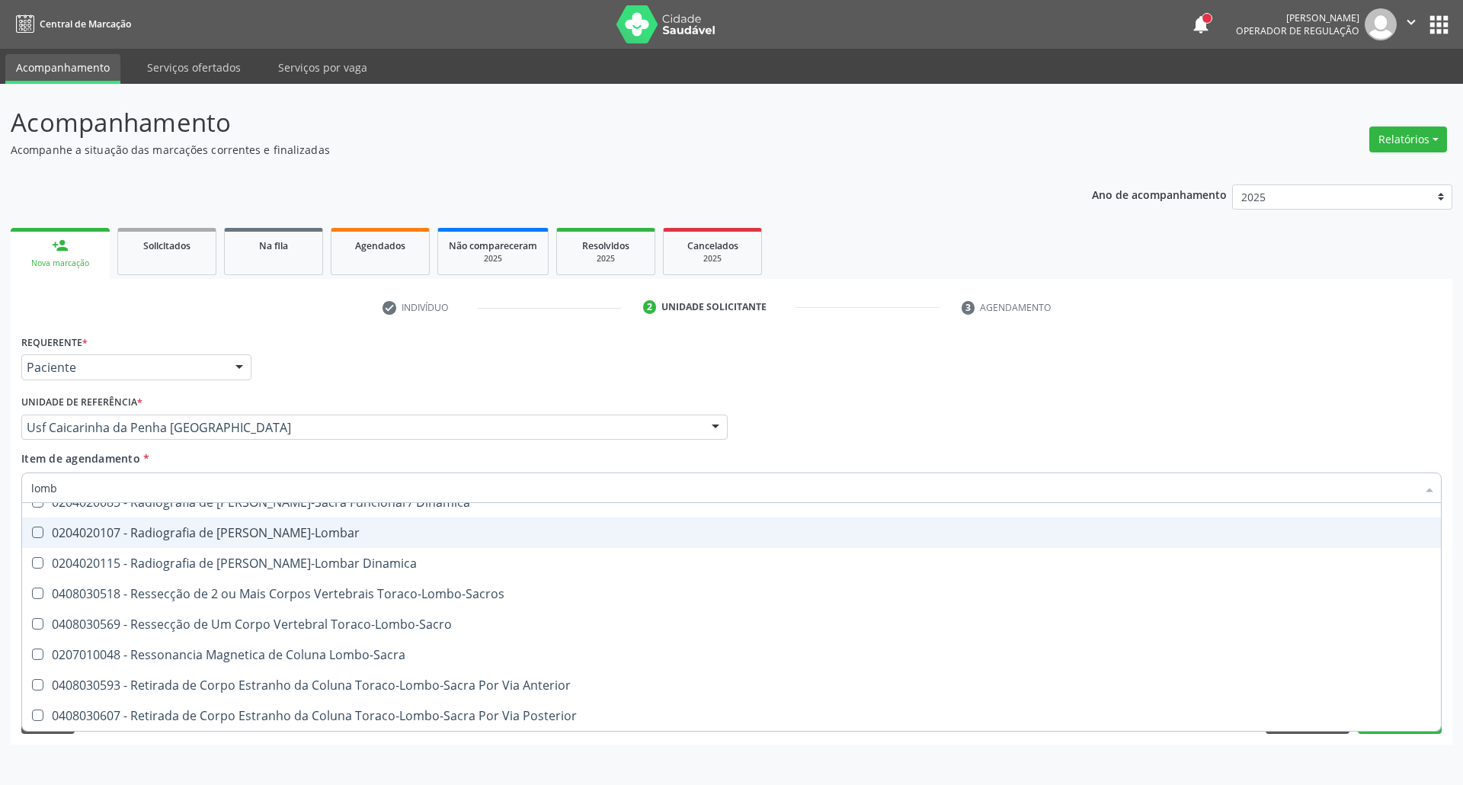
click at [247, 532] on div "0204020107 - Radiografia de Coluna Toraco-Lombar" at bounding box center [731, 532] width 1400 height 12
checkbox Toraco-Lombar "true"
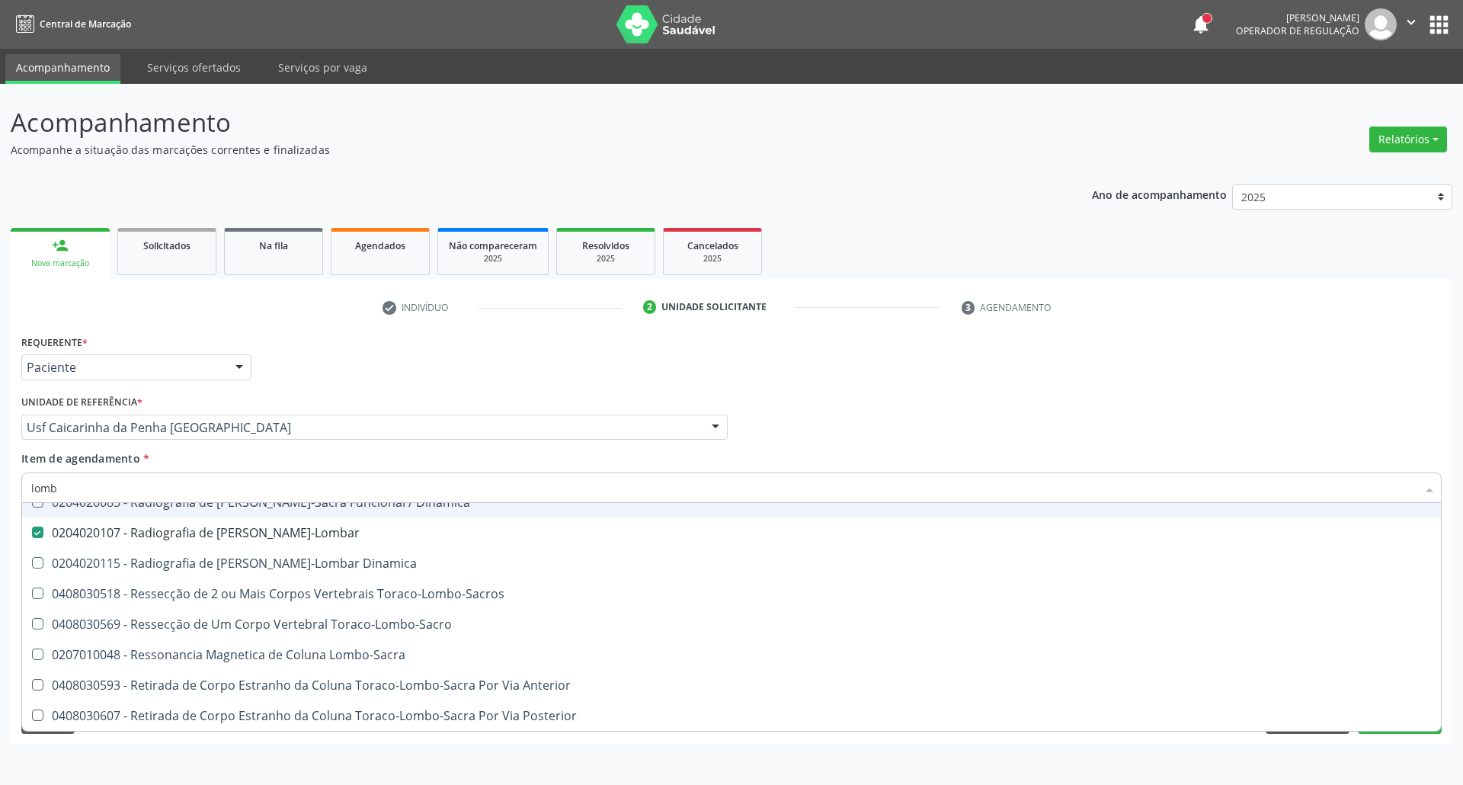
click at [1047, 421] on div "Profissional Solicitante Por favor, selecione a Unidade de Atendimento primeiro…" at bounding box center [732, 420] width 1428 height 59
checkbox Nível "true"
checkbox Toraco-Lombar "false"
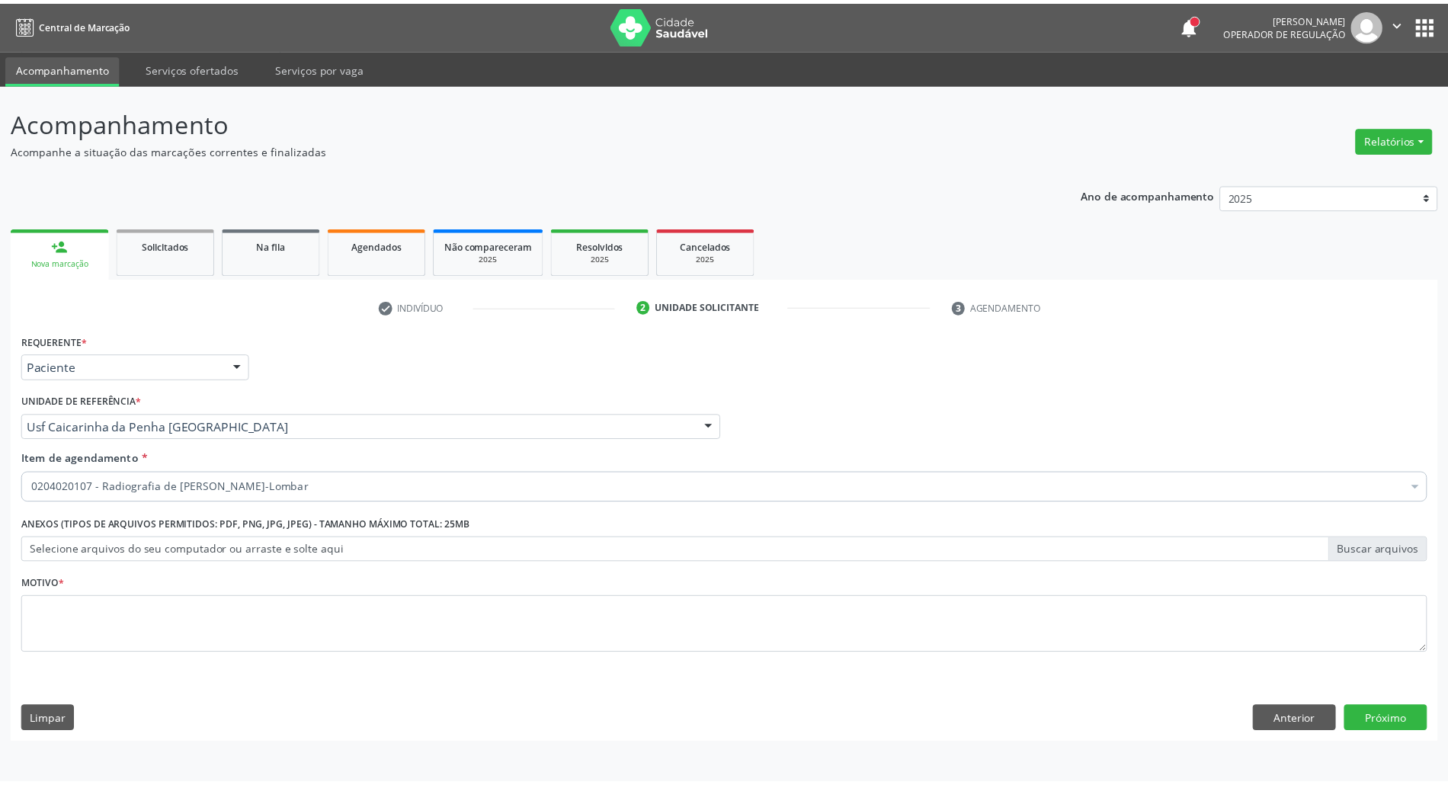
scroll to position [0, 0]
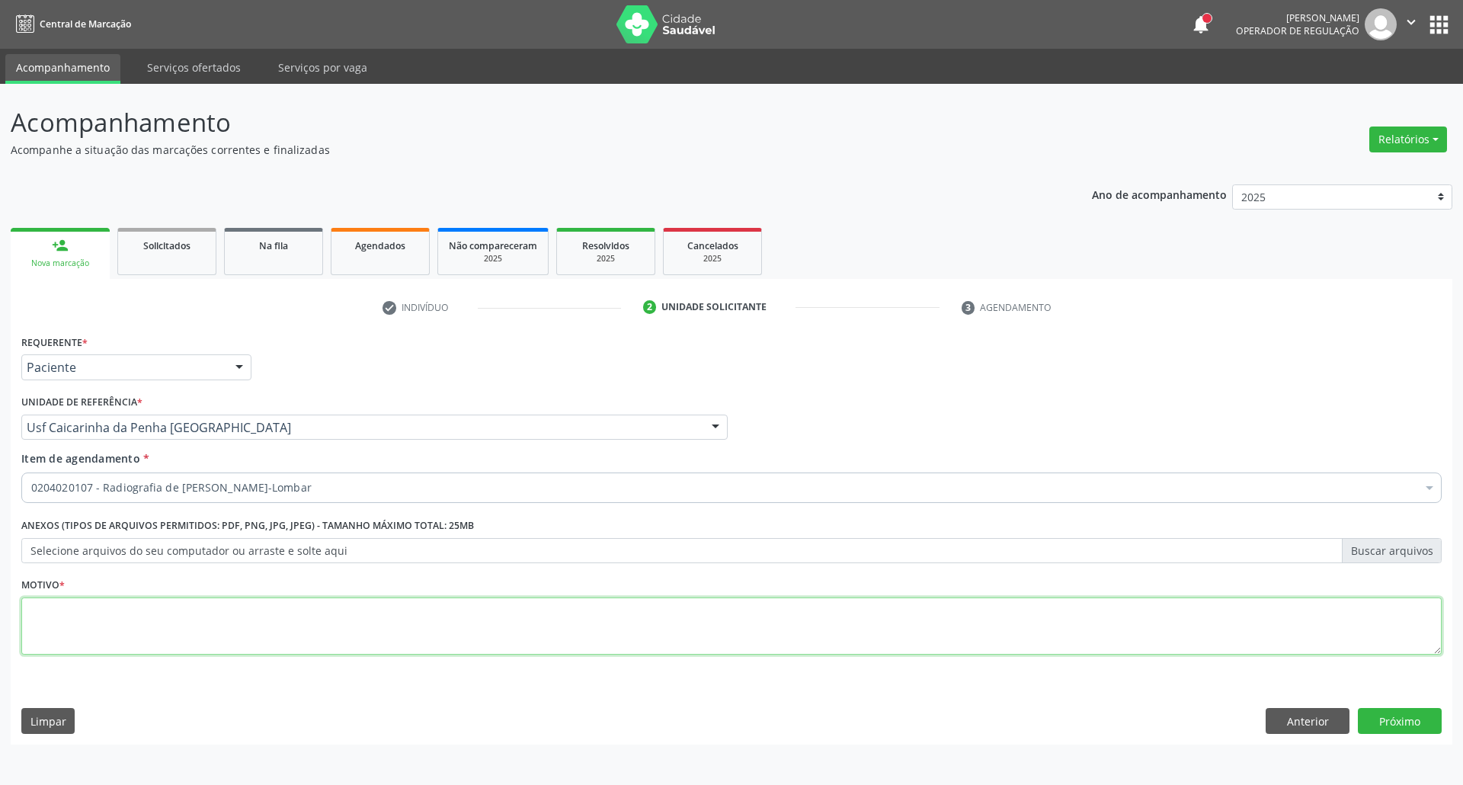
click at [1195, 641] on textarea at bounding box center [731, 626] width 1420 height 58
type textarea "."
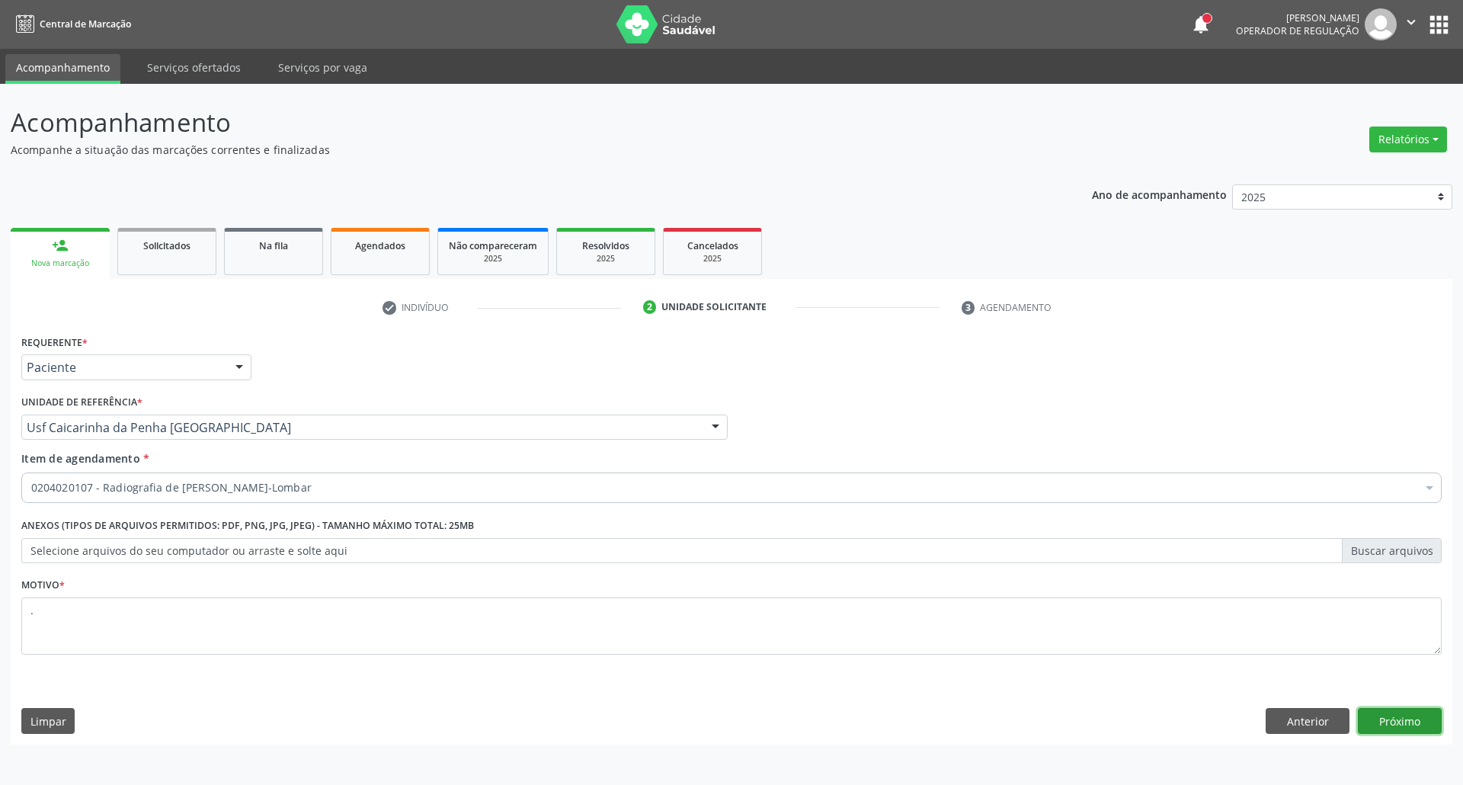
click at [1408, 726] on button "Próximo" at bounding box center [1400, 721] width 84 height 26
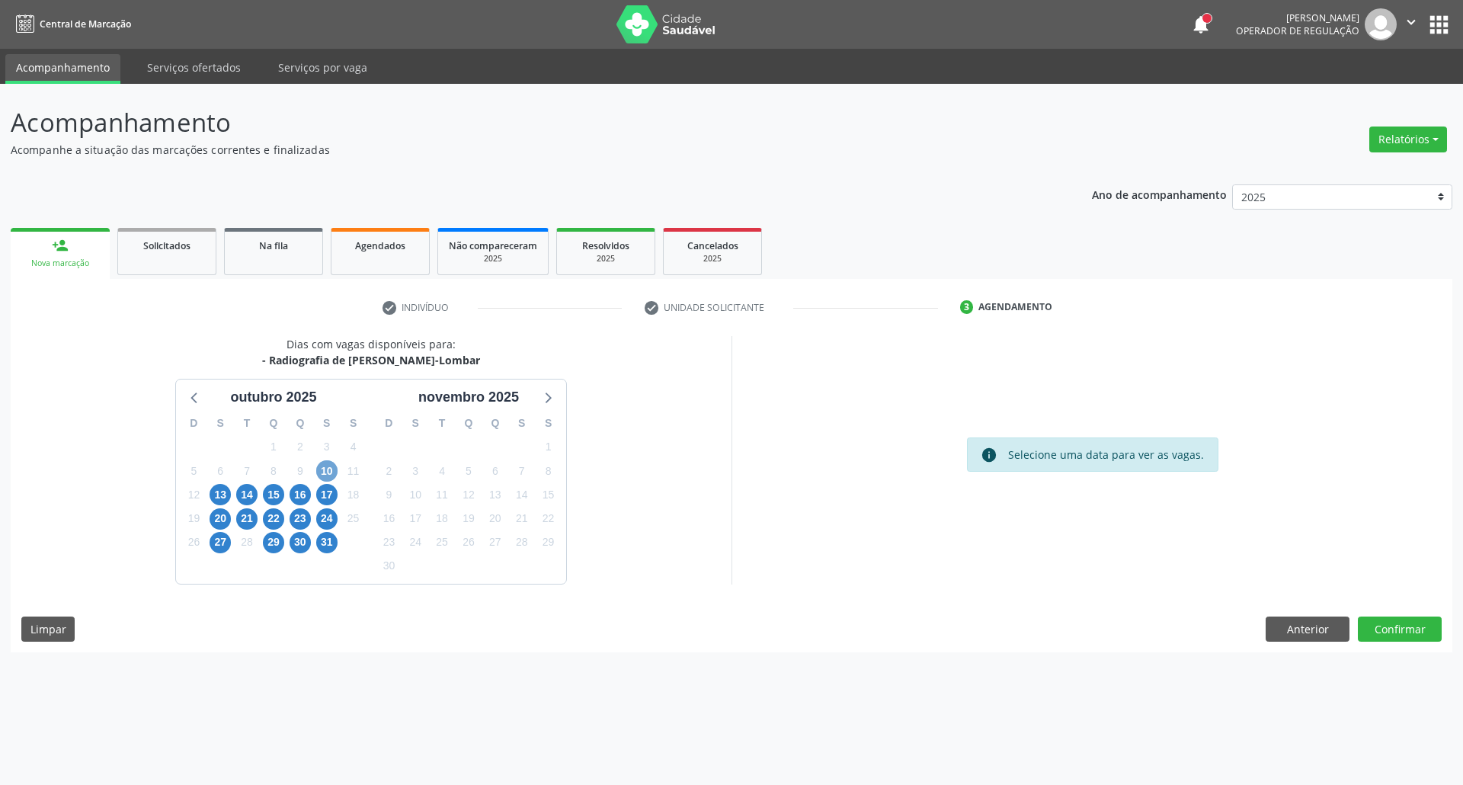
click at [325, 469] on span "10" at bounding box center [326, 470] width 21 height 21
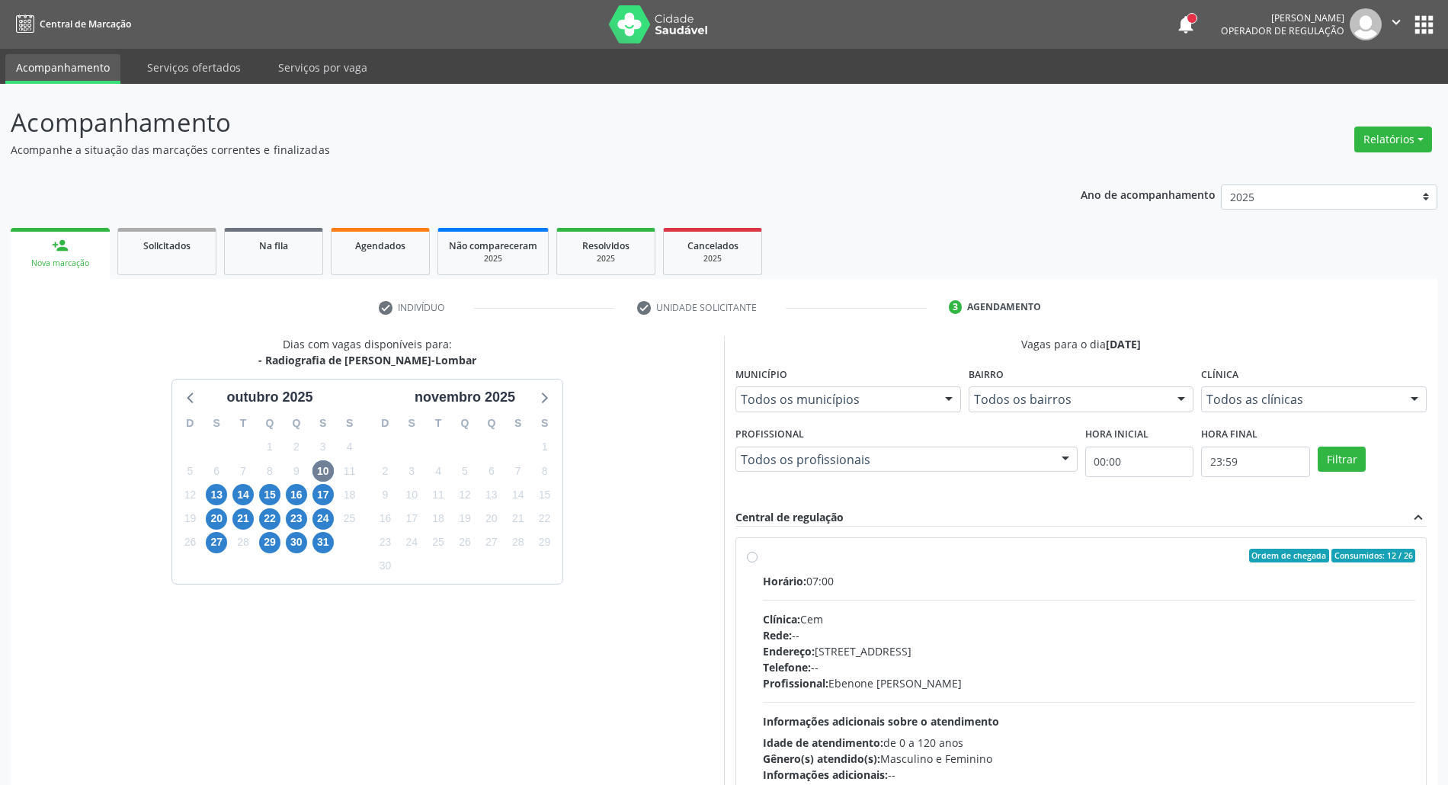
click at [1003, 597] on div "Horário: 07:00 Clínica: Cem Rede: -- Endereço: Casa, nº 393, Nossa Senhora da P…" at bounding box center [1089, 678] width 652 height 210
click at [757, 562] on input "Ordem de chegada Consumidos: 12 / 26 Horário: 07:00 Clínica: Cem Rede: -- Ender…" at bounding box center [752, 556] width 11 height 14
radio input "true"
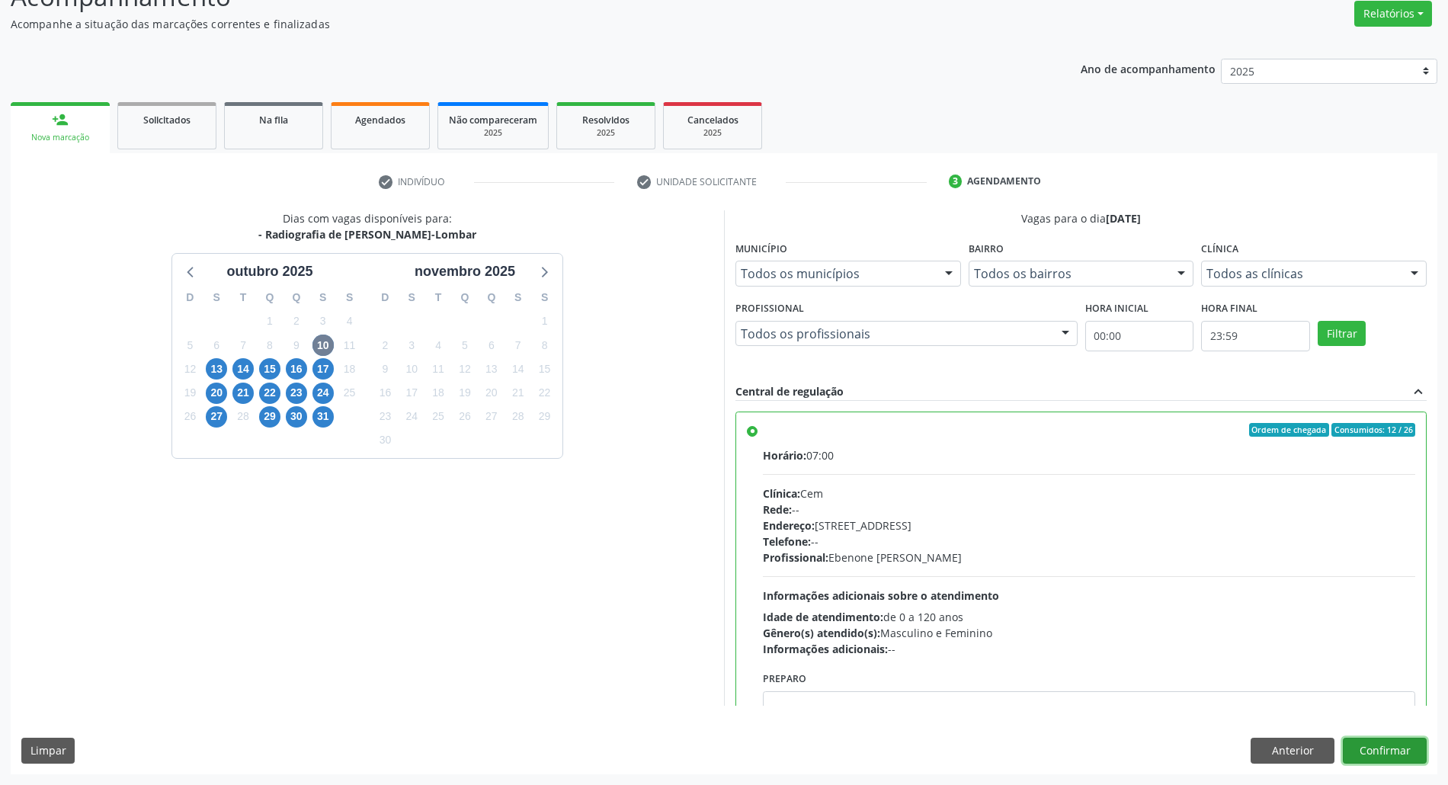
click at [1414, 747] on button "Confirmar" at bounding box center [1385, 751] width 84 height 26
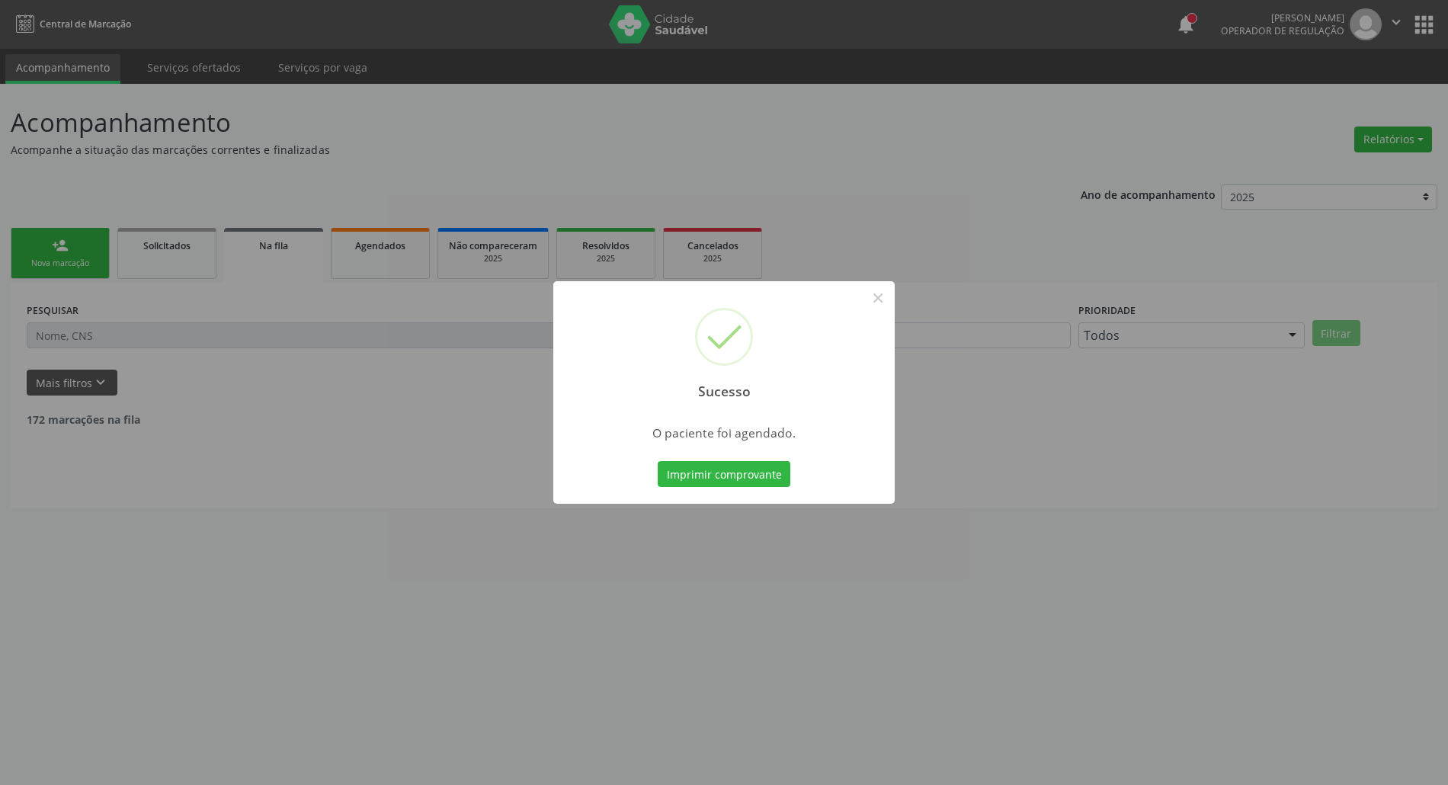
scroll to position [0, 0]
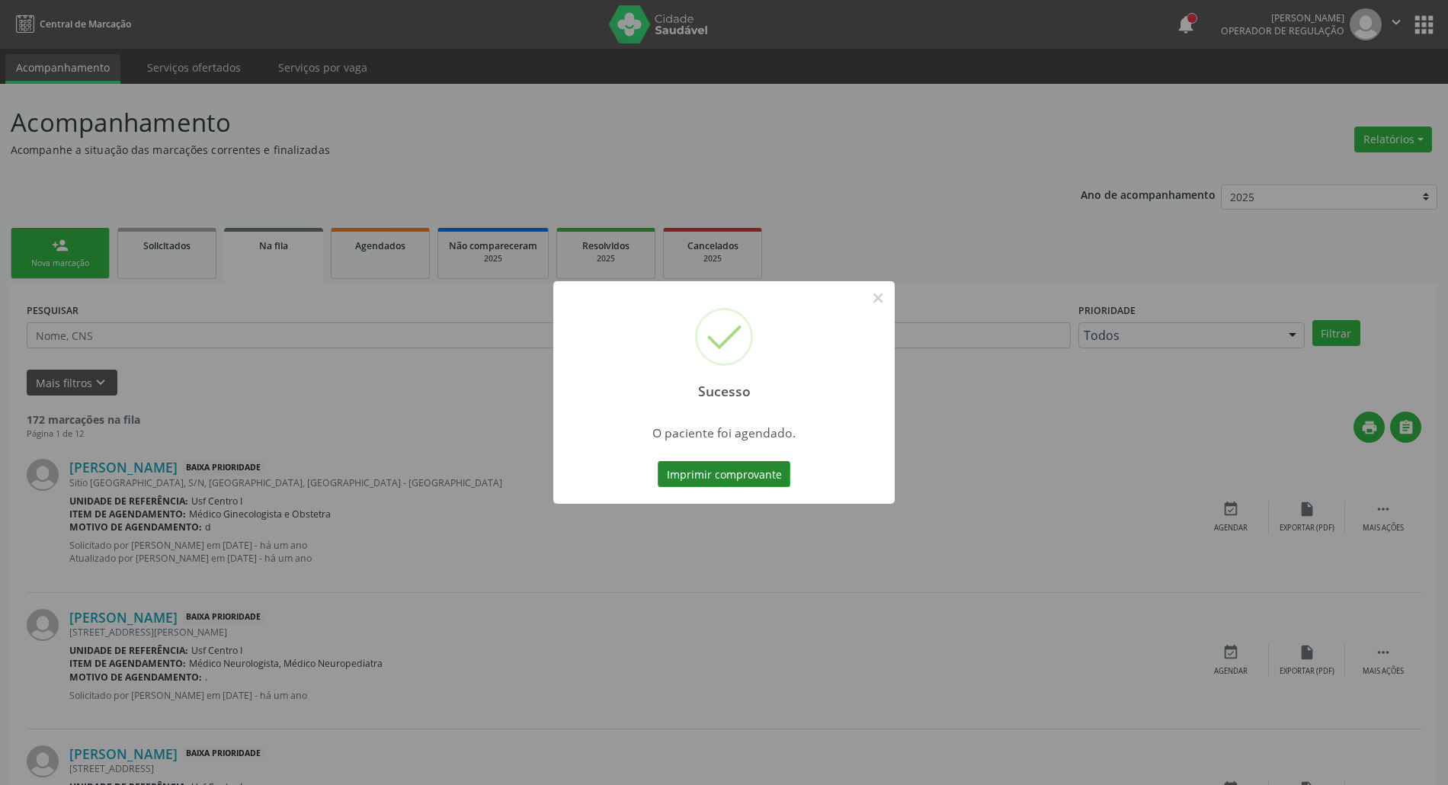
click at [763, 476] on button "Imprimir comprovante" at bounding box center [724, 474] width 133 height 26
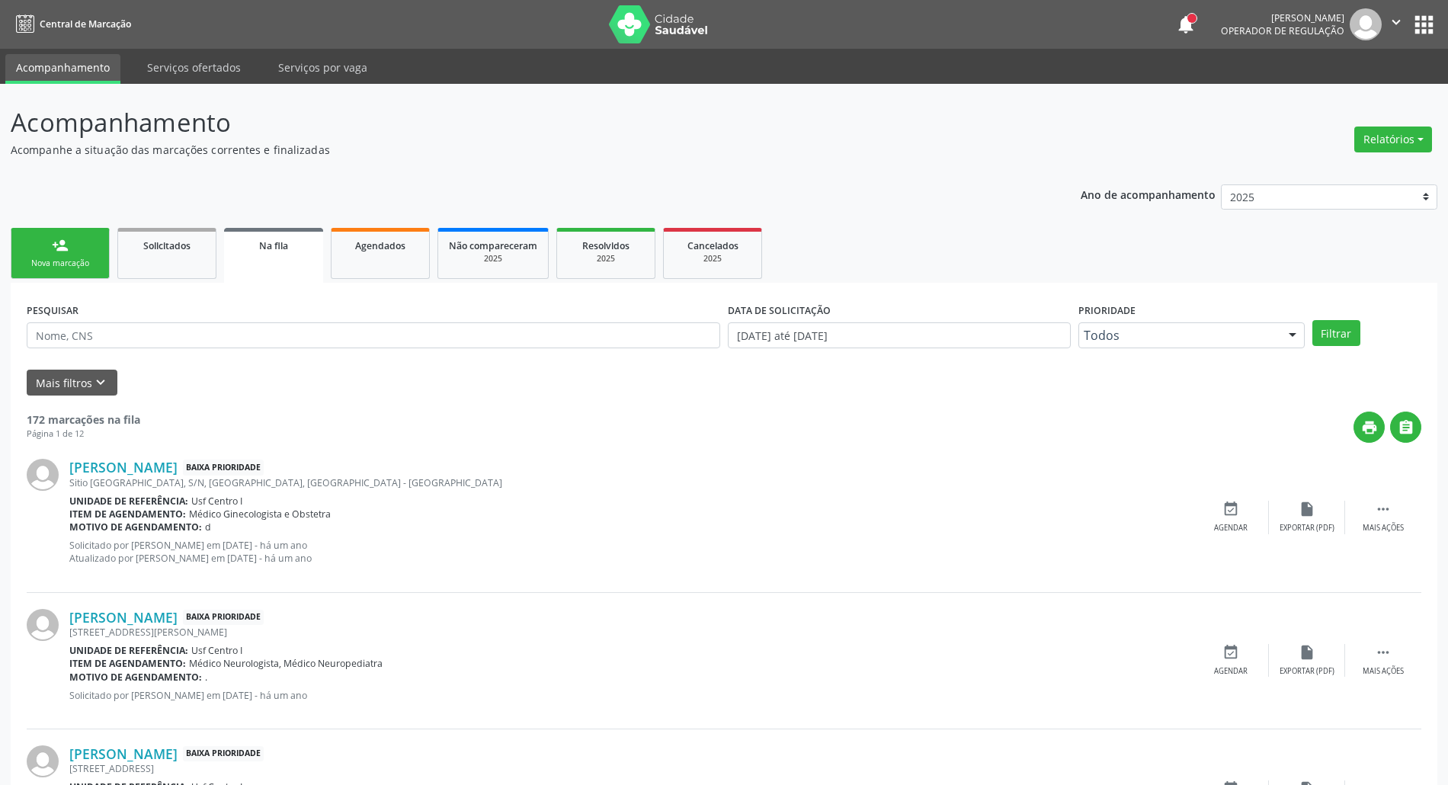
drag, startPoint x: 58, startPoint y: 248, endPoint x: 50, endPoint y: 241, distance: 10.8
click at [58, 248] on div "person_add" at bounding box center [60, 245] width 17 height 17
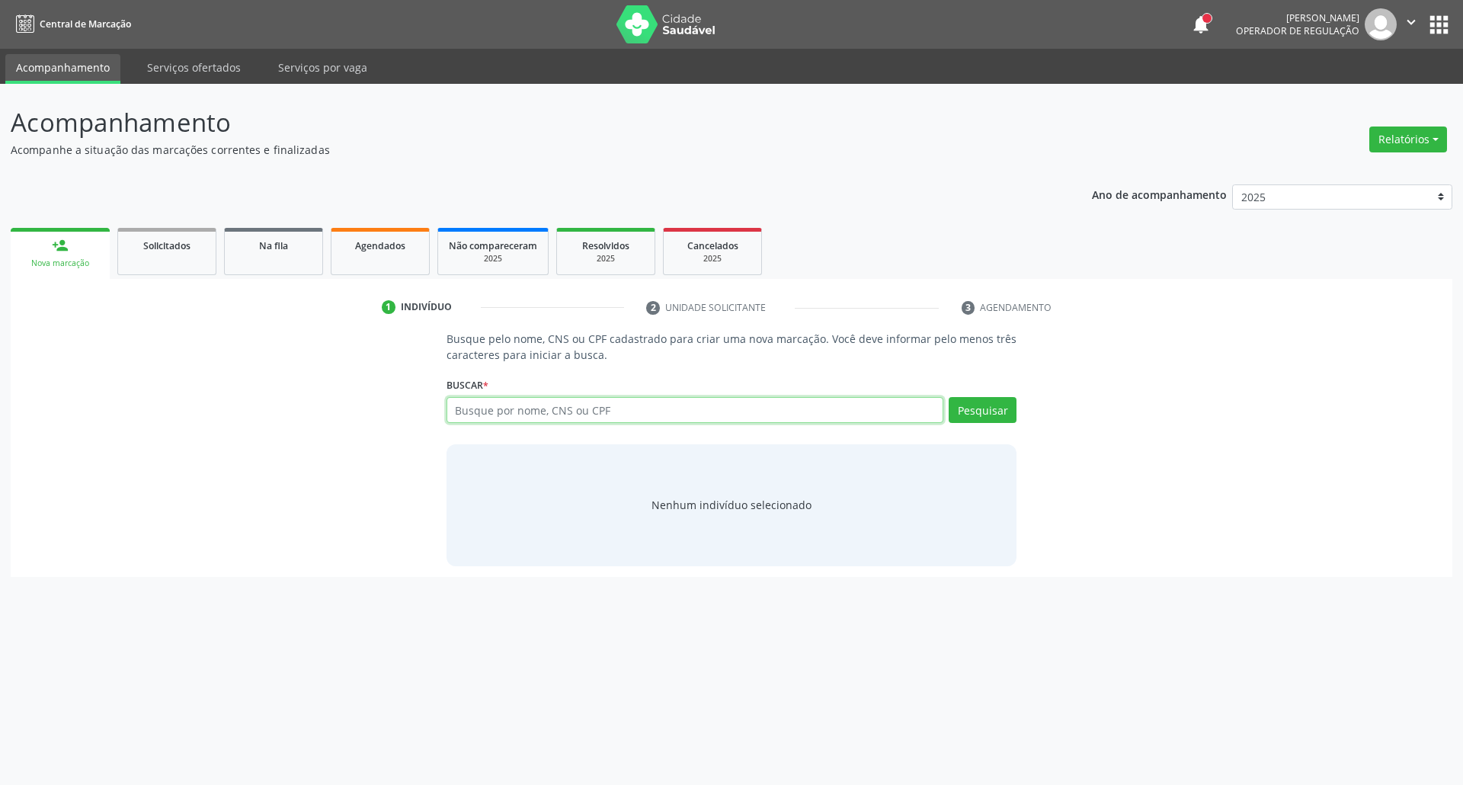
click at [544, 412] on input "text" at bounding box center [695, 410] width 498 height 26
click at [562, 411] on input "text" at bounding box center [695, 410] width 498 height 26
type input "01107409470"
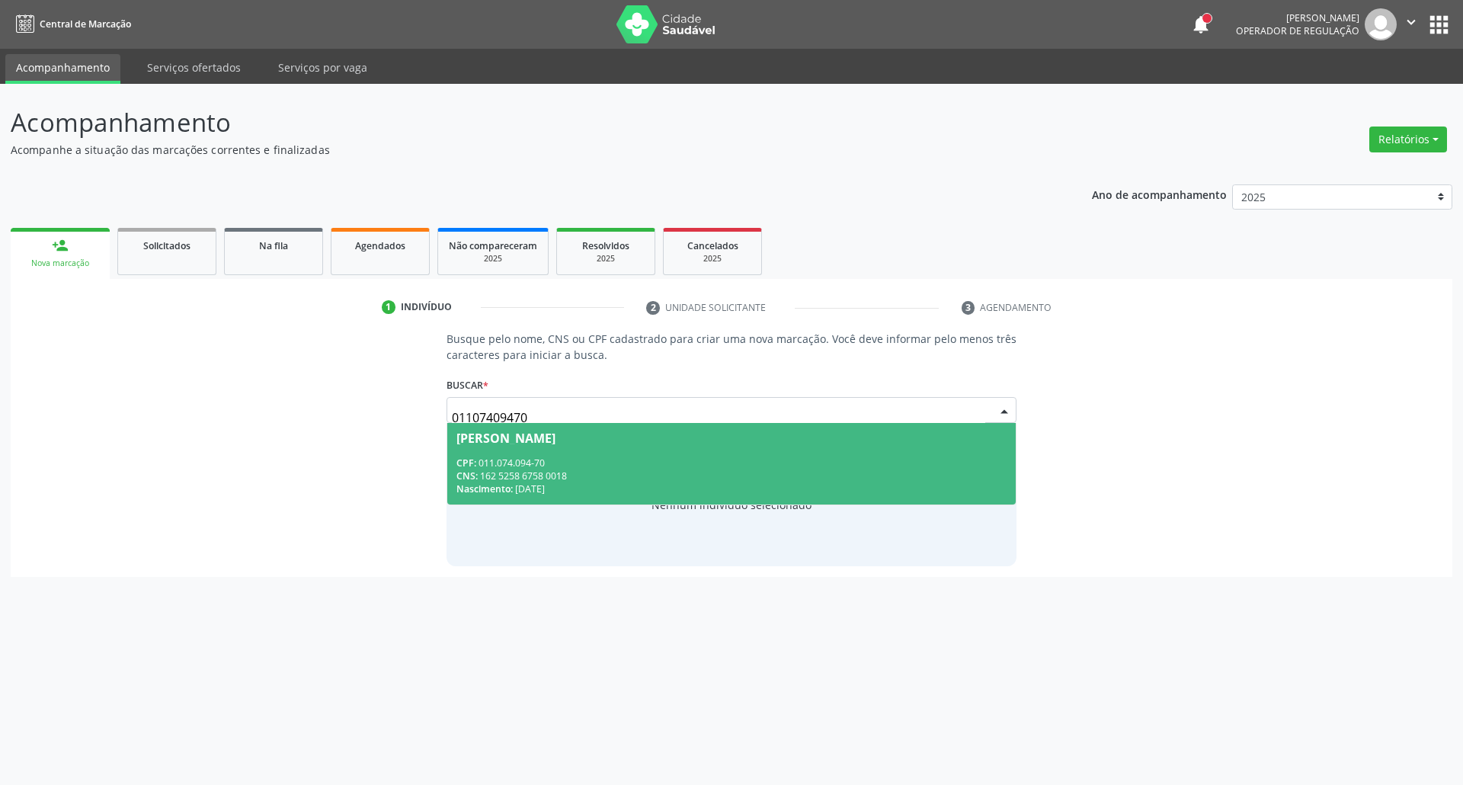
drag, startPoint x: 526, startPoint y: 475, endPoint x: 501, endPoint y: 510, distance: 42.5
click at [525, 475] on div "CNS: 162 5258 6758 0018" at bounding box center [731, 475] width 551 height 13
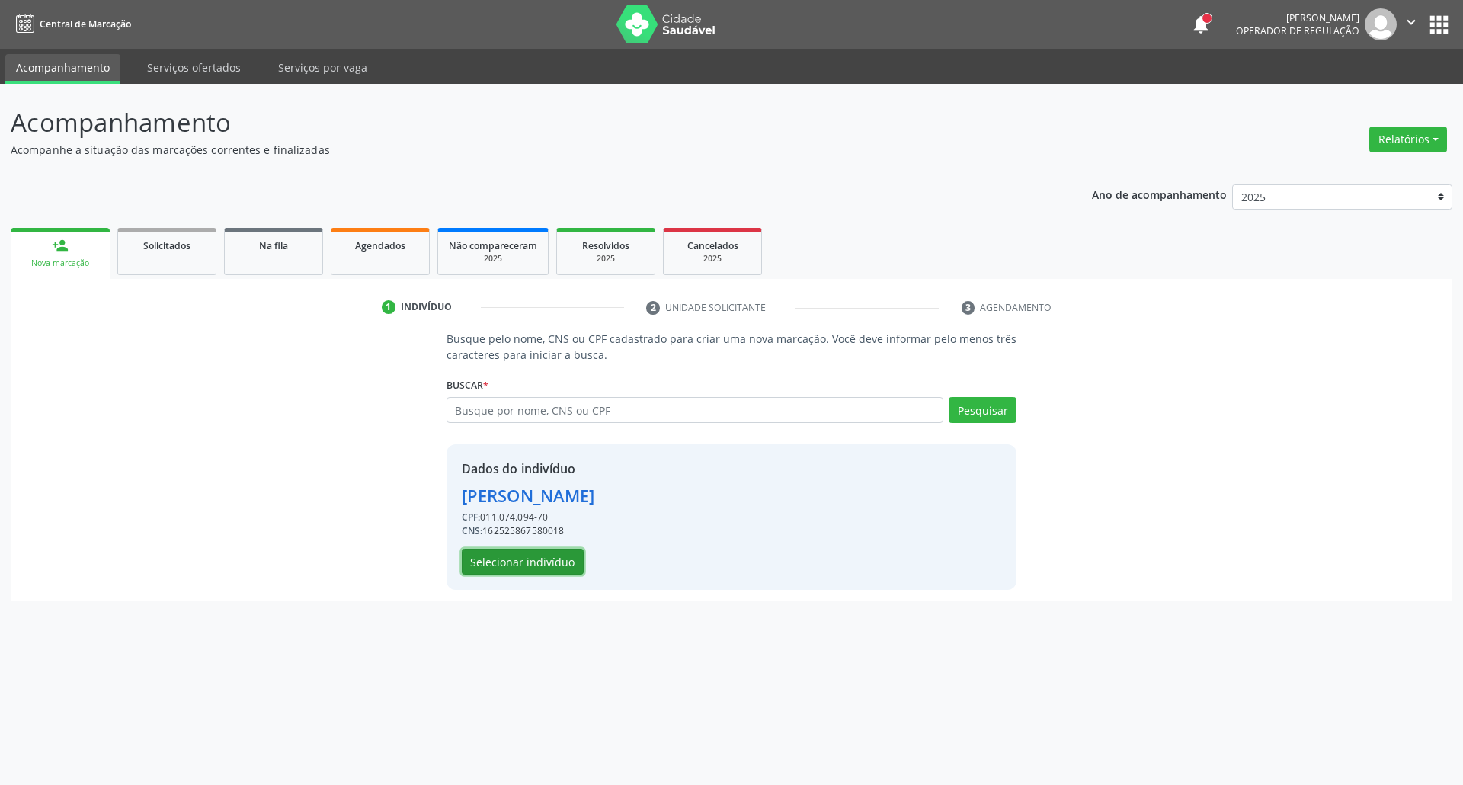
click at [486, 552] on button "Selecionar indivíduo" at bounding box center [523, 562] width 122 height 26
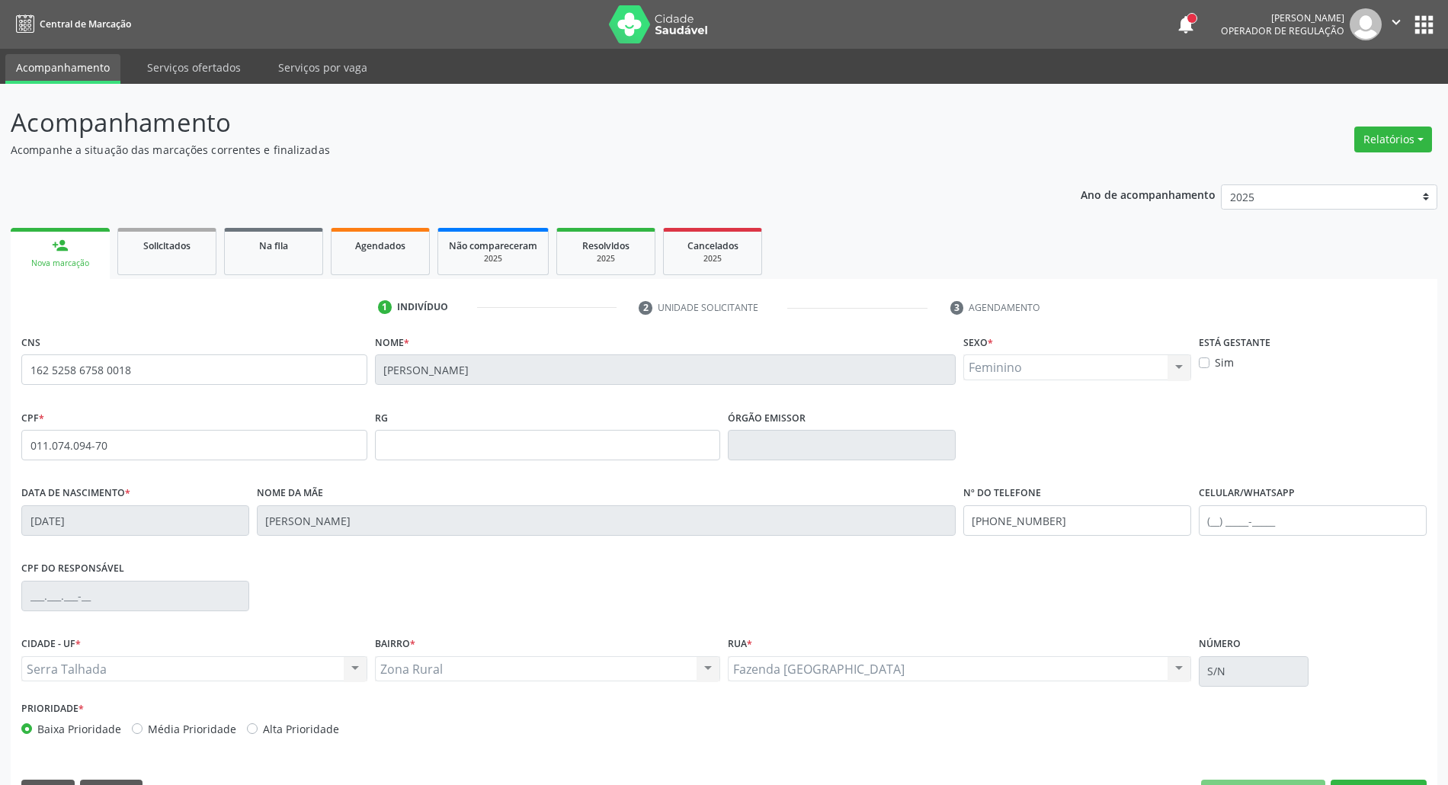
scroll to position [41, 0]
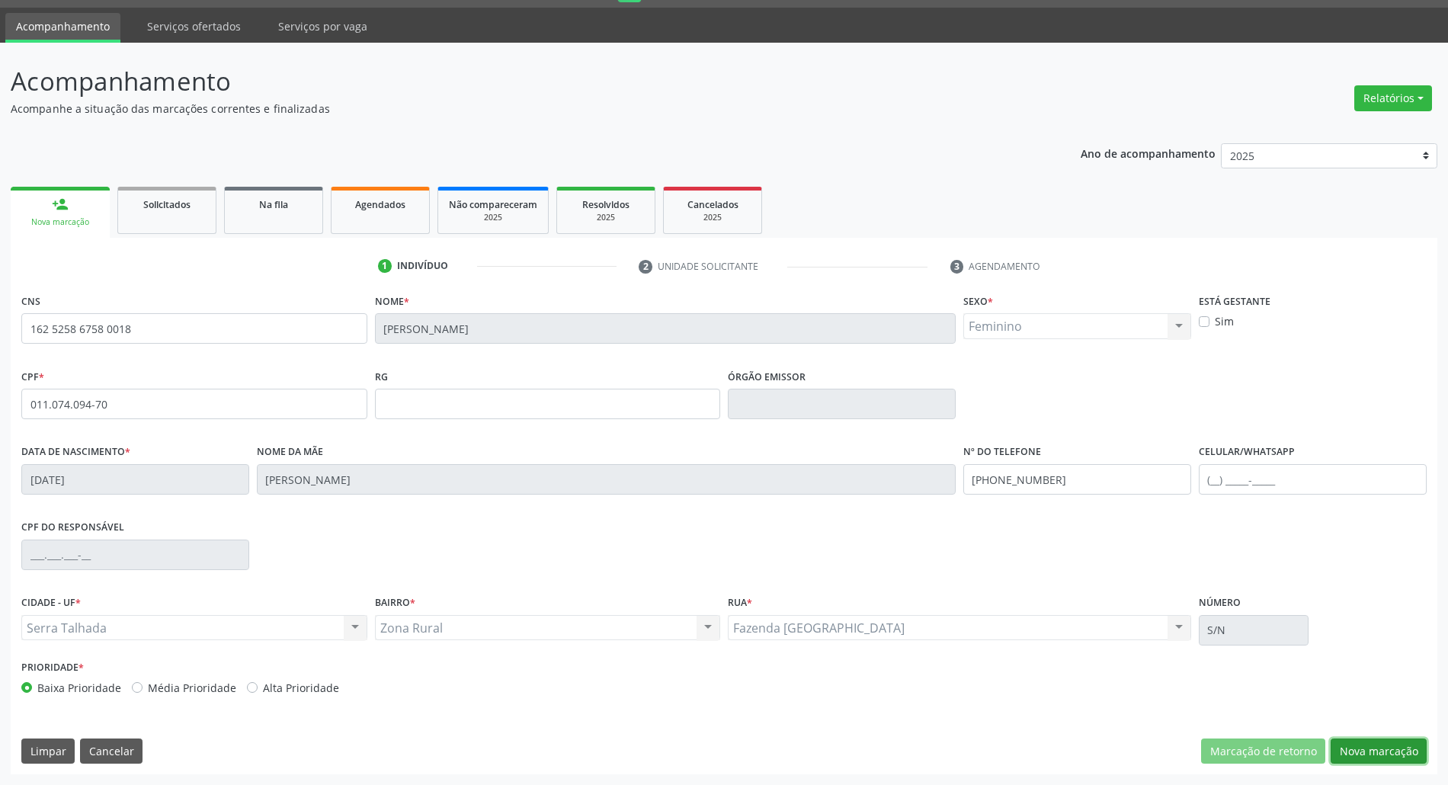
click at [1409, 751] on button "Nova marcação" at bounding box center [1378, 751] width 96 height 26
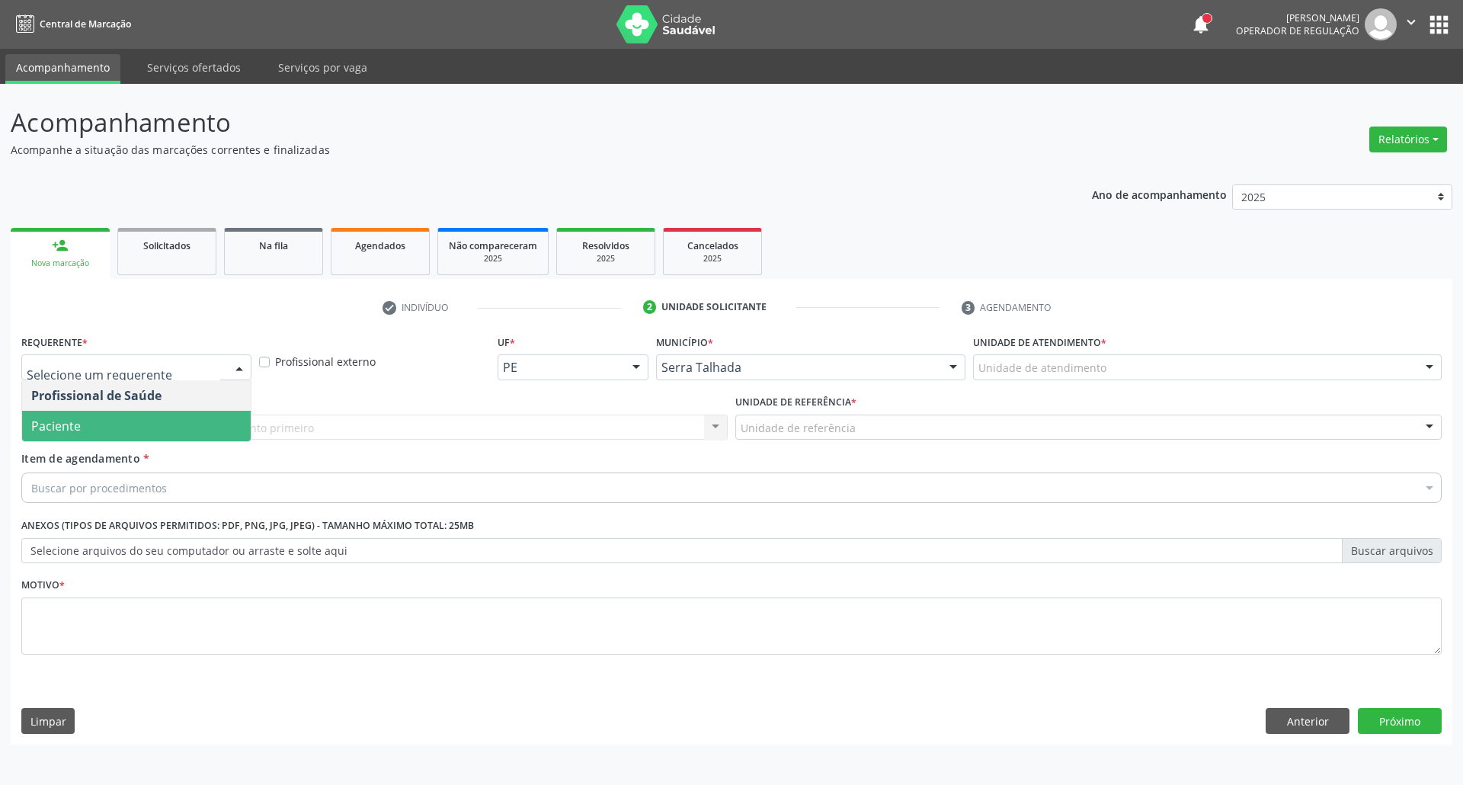
click at [152, 421] on span "Paciente" at bounding box center [136, 426] width 229 height 30
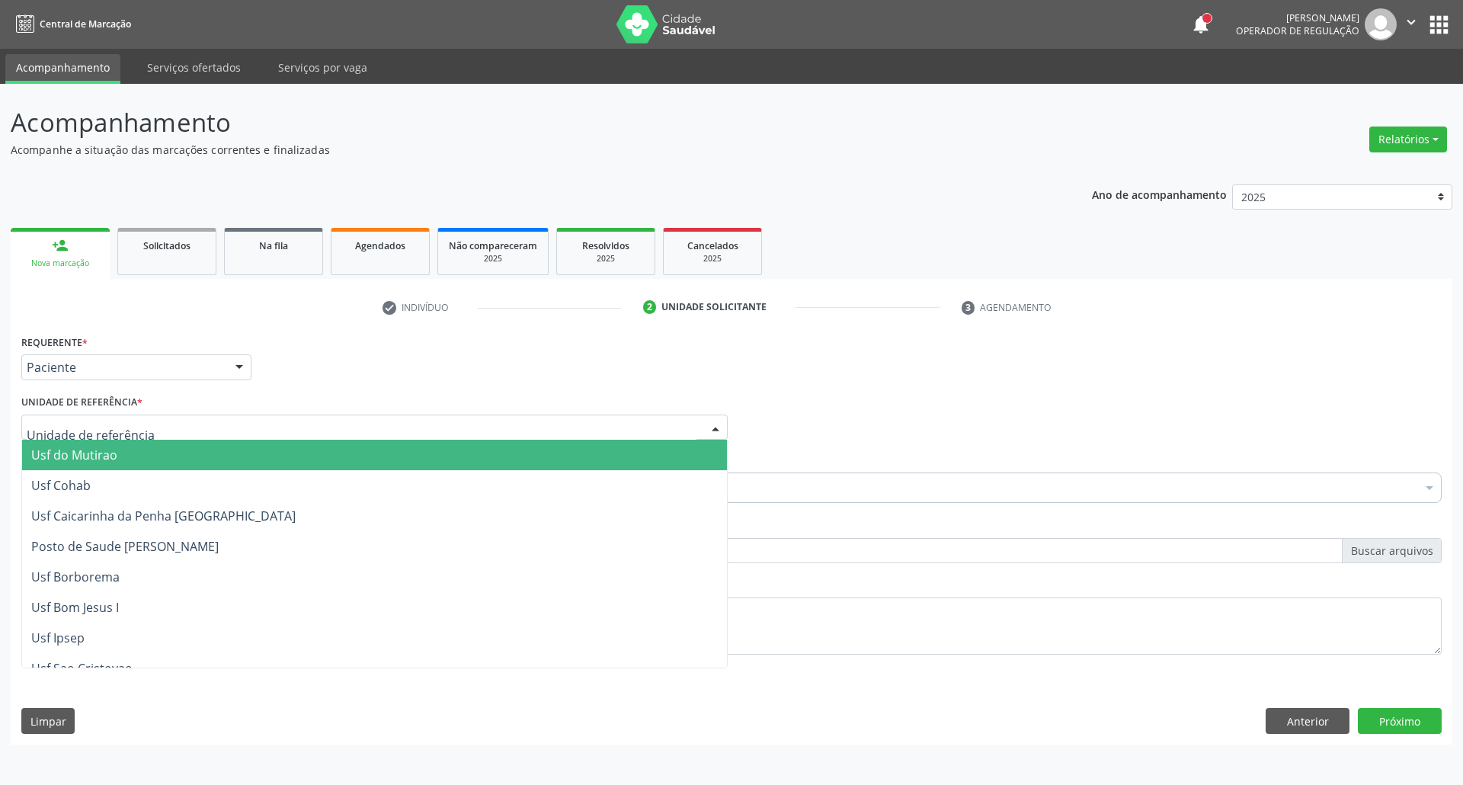
click at [160, 427] on div at bounding box center [374, 427] width 706 height 26
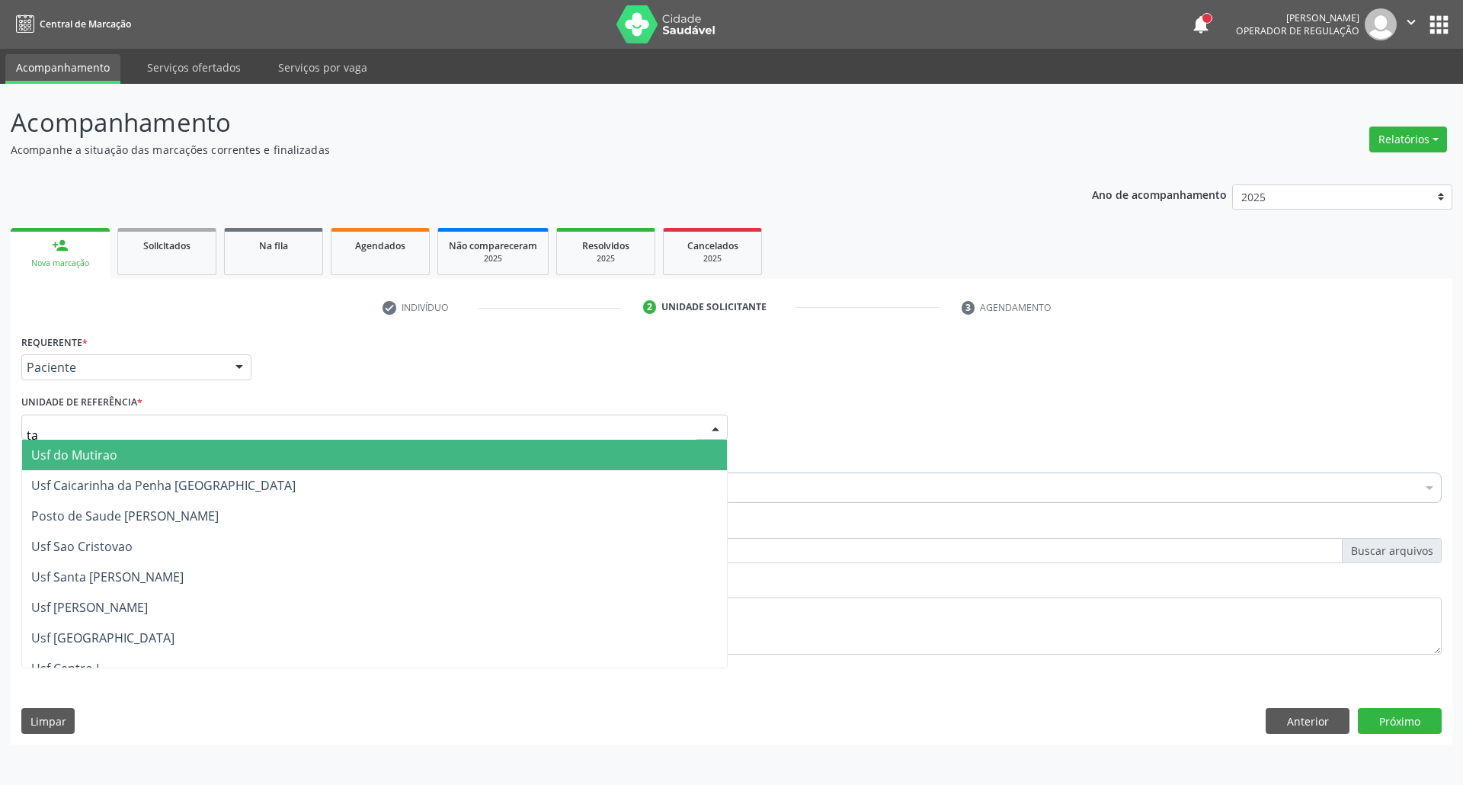
type input "tau"
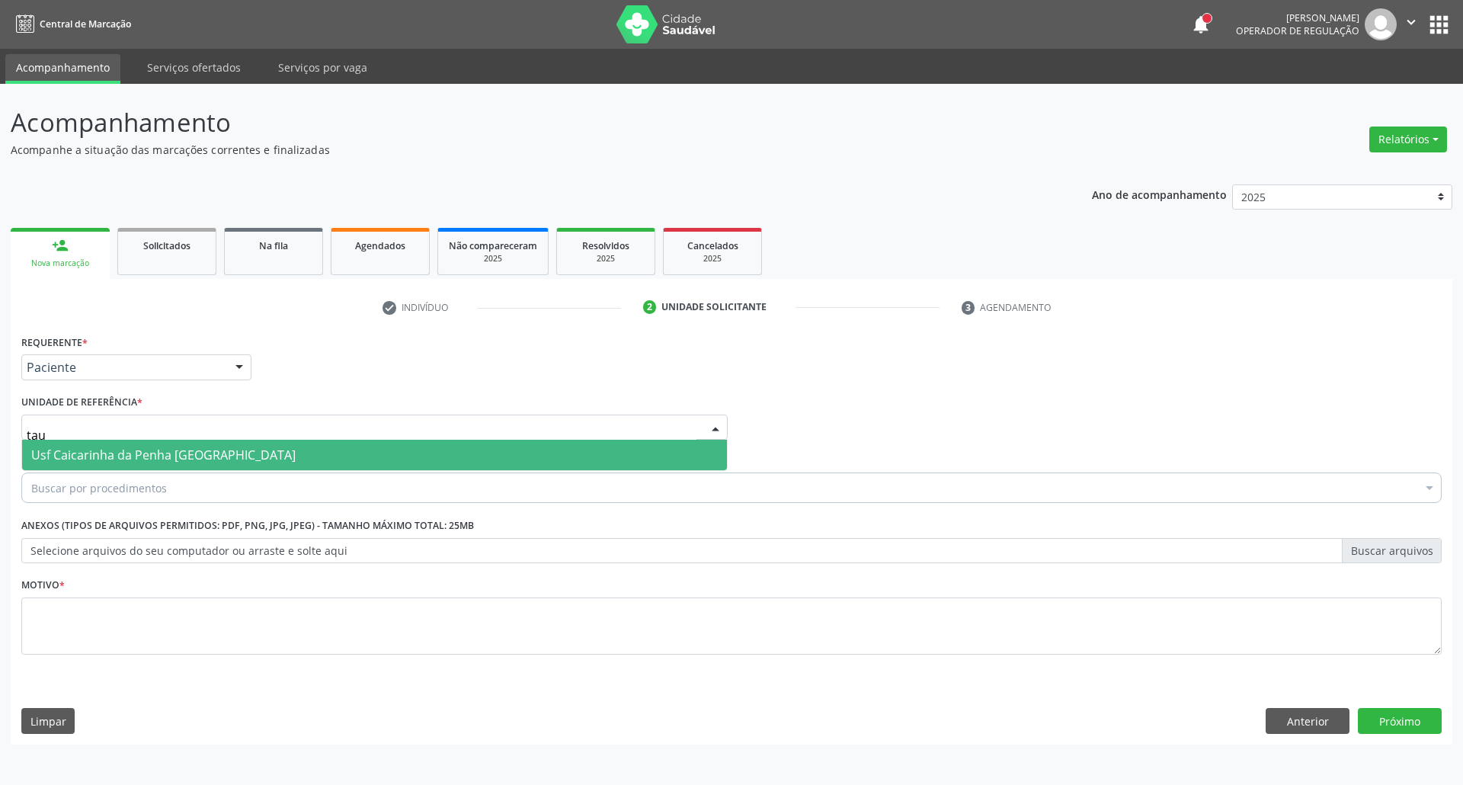
click at [308, 451] on span "Usf Caicarinha da Penha [GEOGRAPHIC_DATA]" at bounding box center [374, 455] width 705 height 30
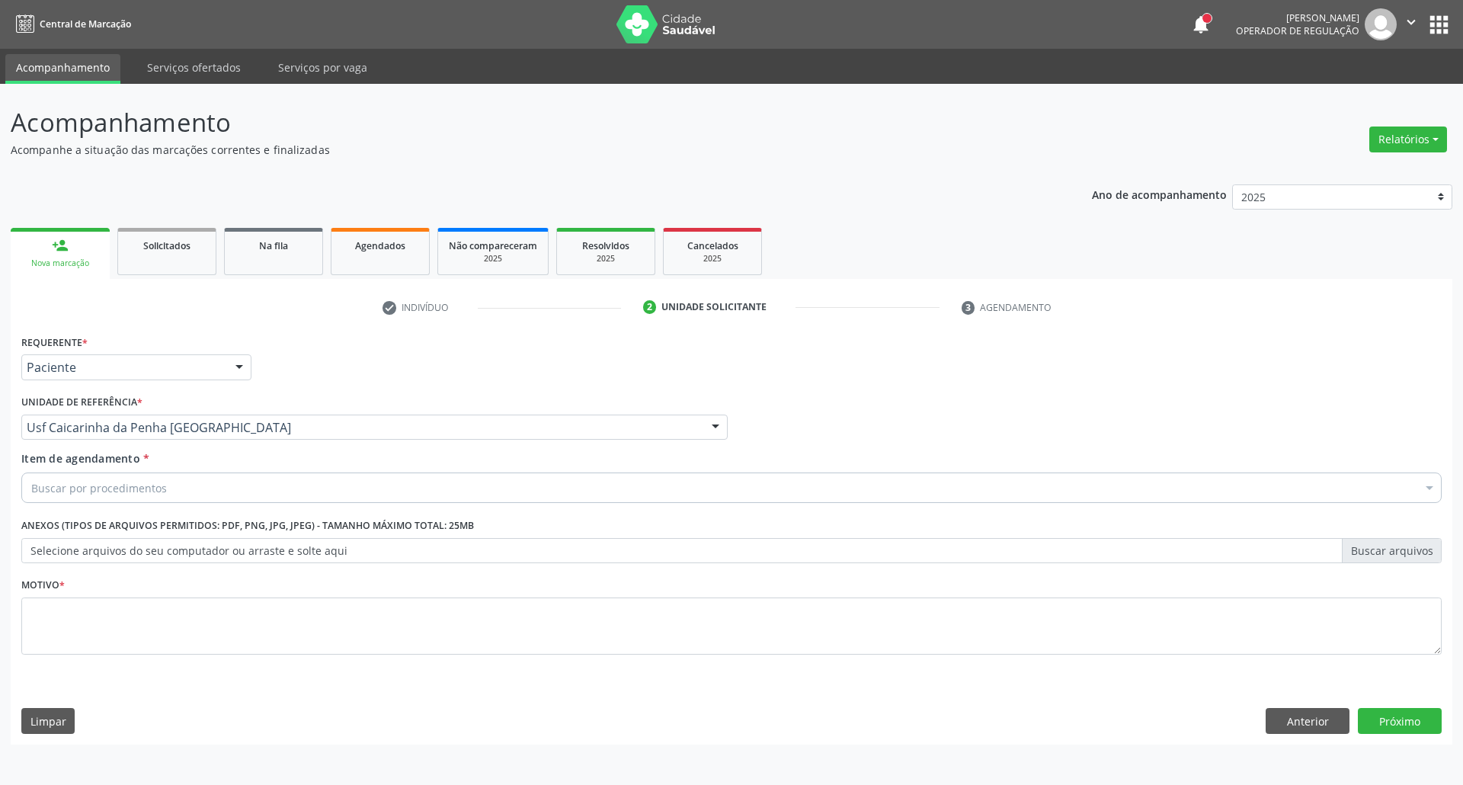
click at [283, 491] on div "Buscar por procedimentos" at bounding box center [731, 487] width 1420 height 30
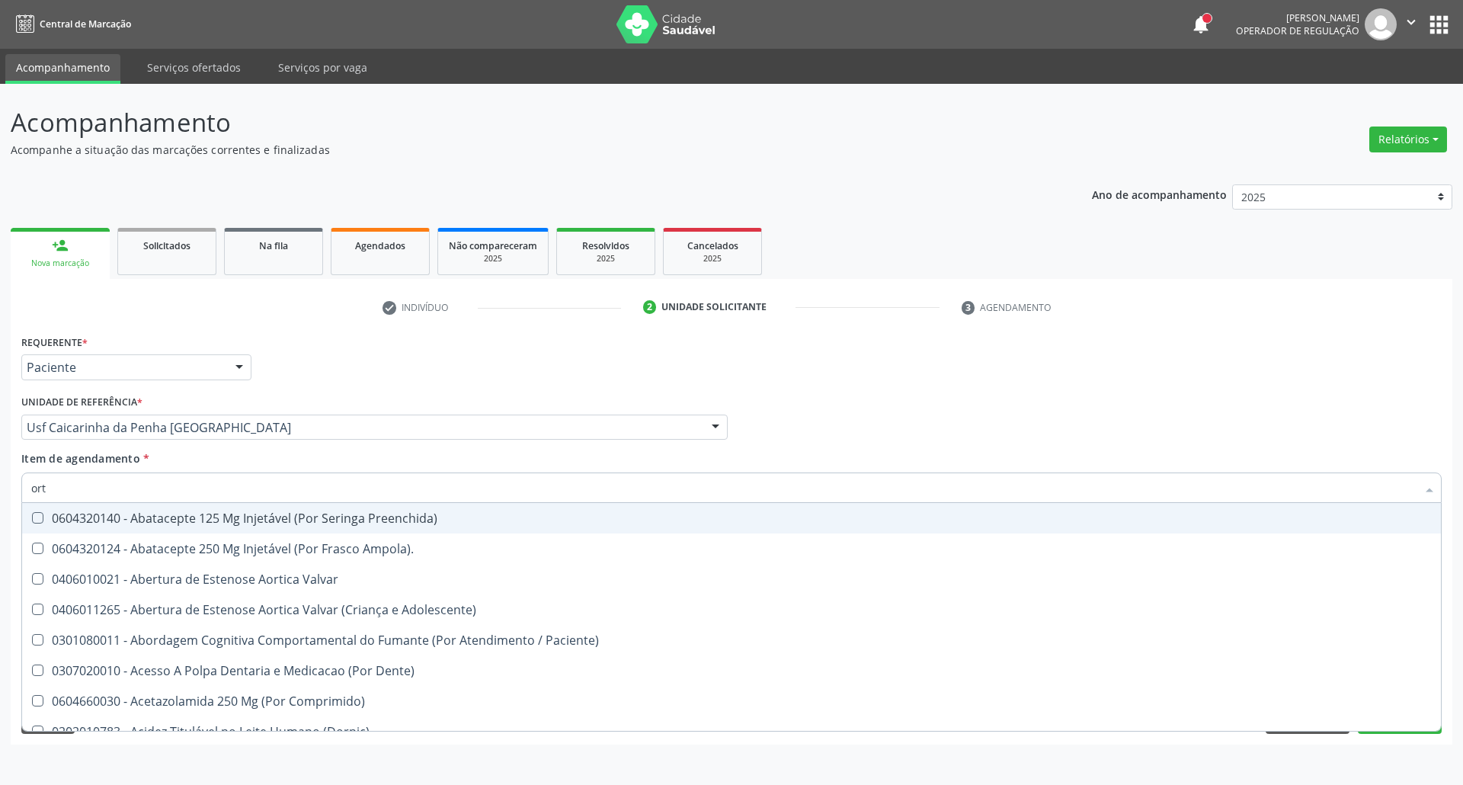
type input "orto"
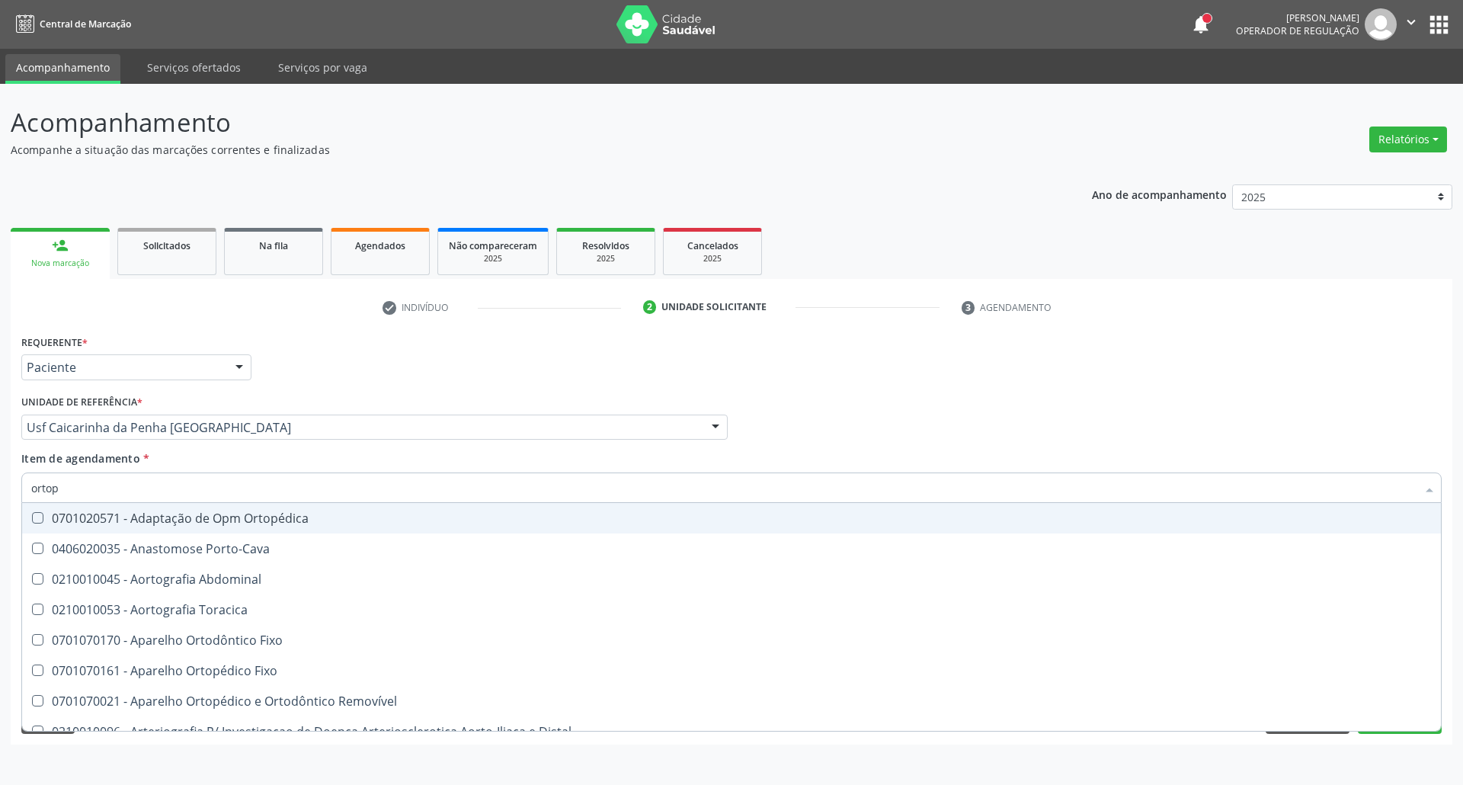
type input "ortope"
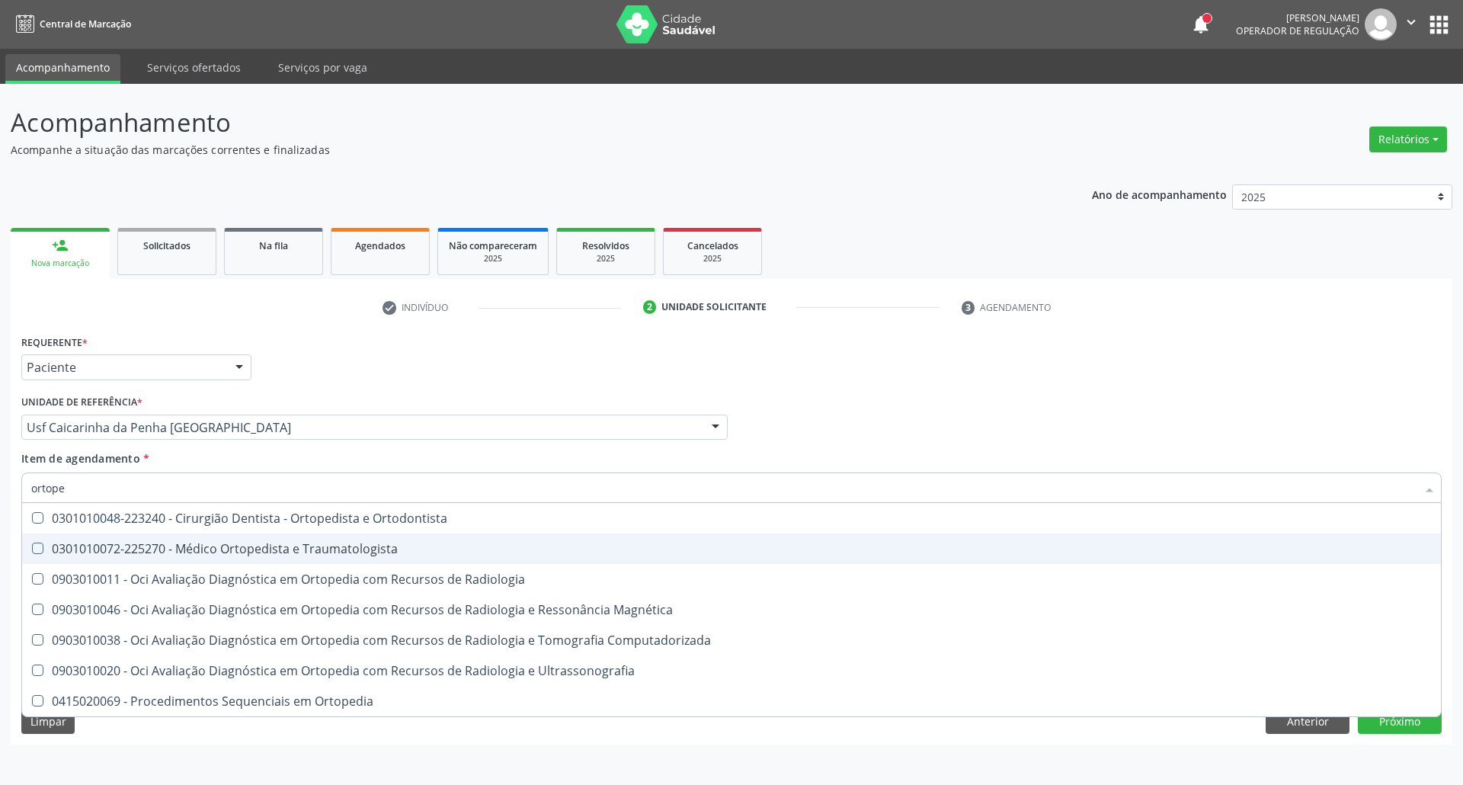
click at [273, 549] on div "0301010072-225270 - Médico Ortopedista e Traumatologista" at bounding box center [731, 548] width 1400 height 12
checkbox Traumatologista "true"
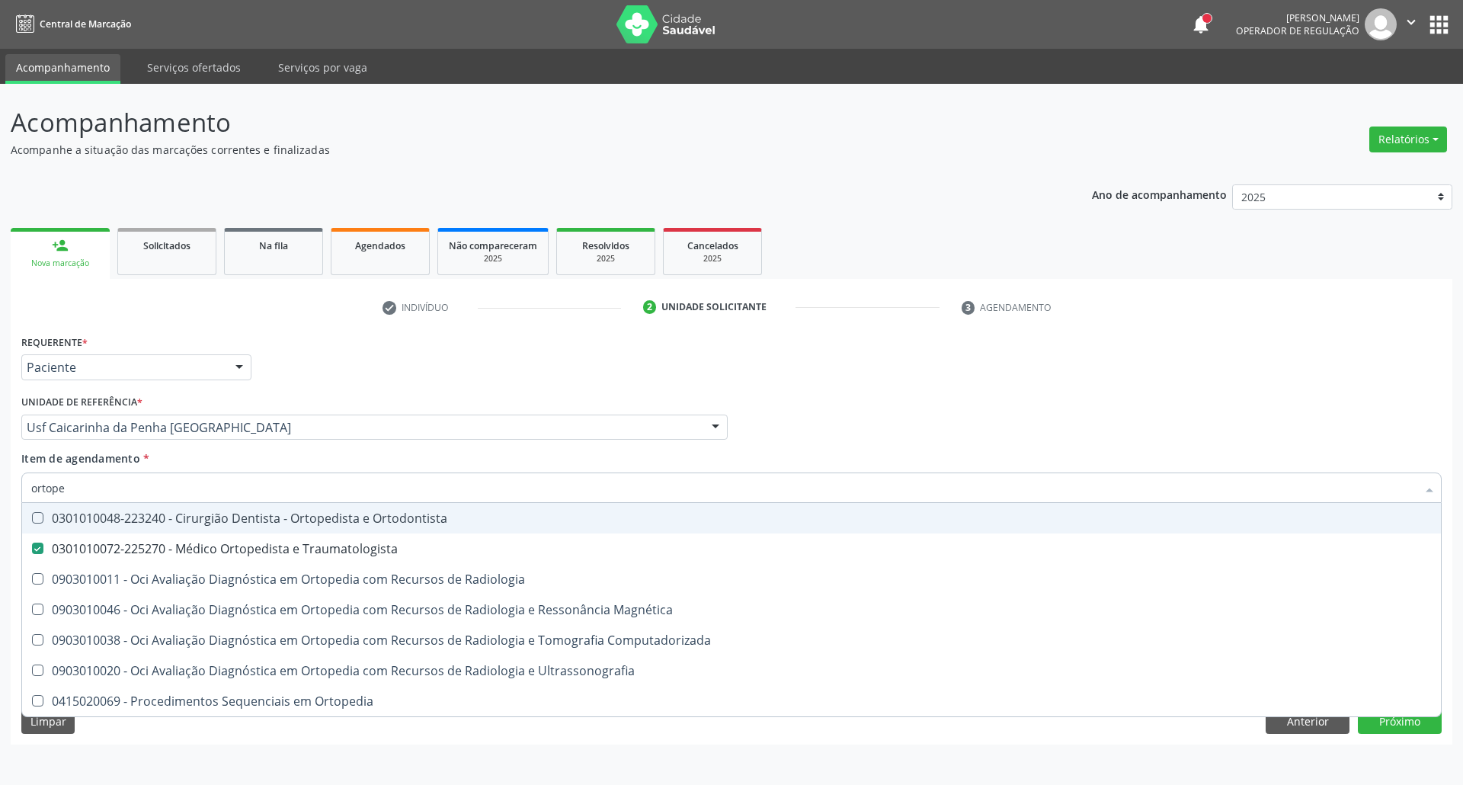
click at [869, 402] on div "Profissional Solicitante Por favor, selecione a Unidade de Atendimento primeiro…" at bounding box center [732, 420] width 1428 height 59
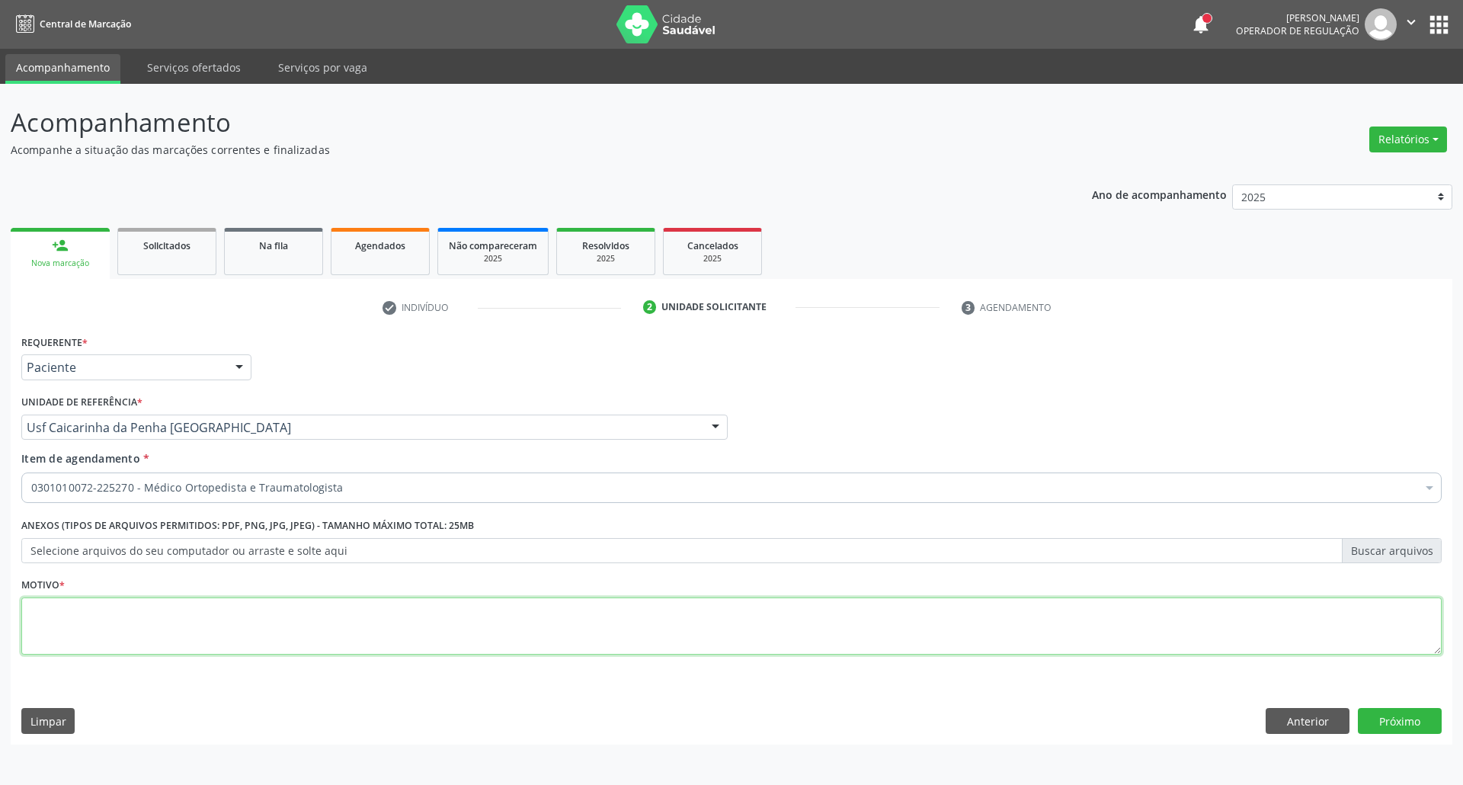
click at [486, 616] on textarea at bounding box center [731, 626] width 1420 height 58
type textarea "."
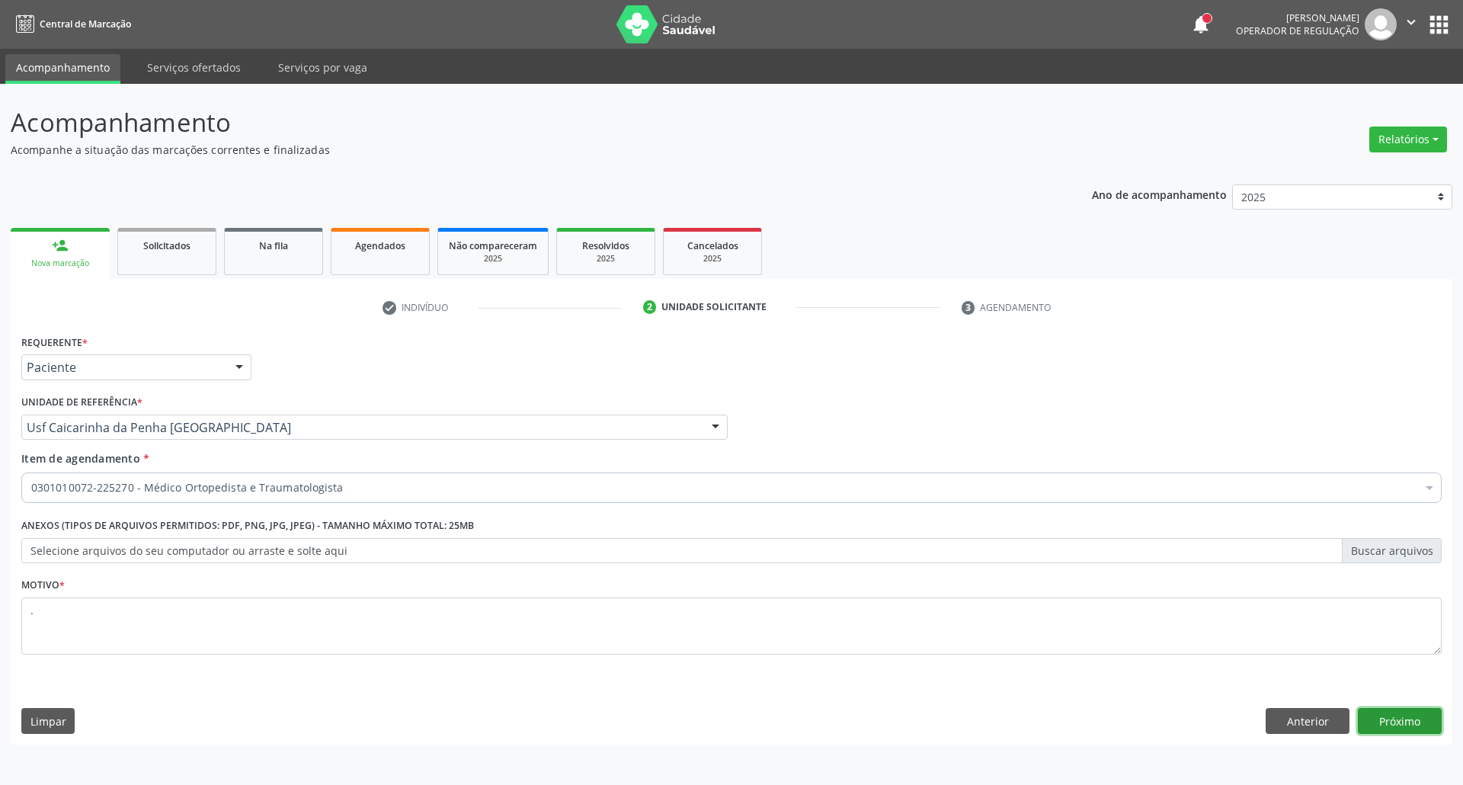
drag, startPoint x: 1425, startPoint y: 724, endPoint x: 1344, endPoint y: 735, distance: 81.6
click at [1421, 724] on button "Próximo" at bounding box center [1400, 721] width 84 height 26
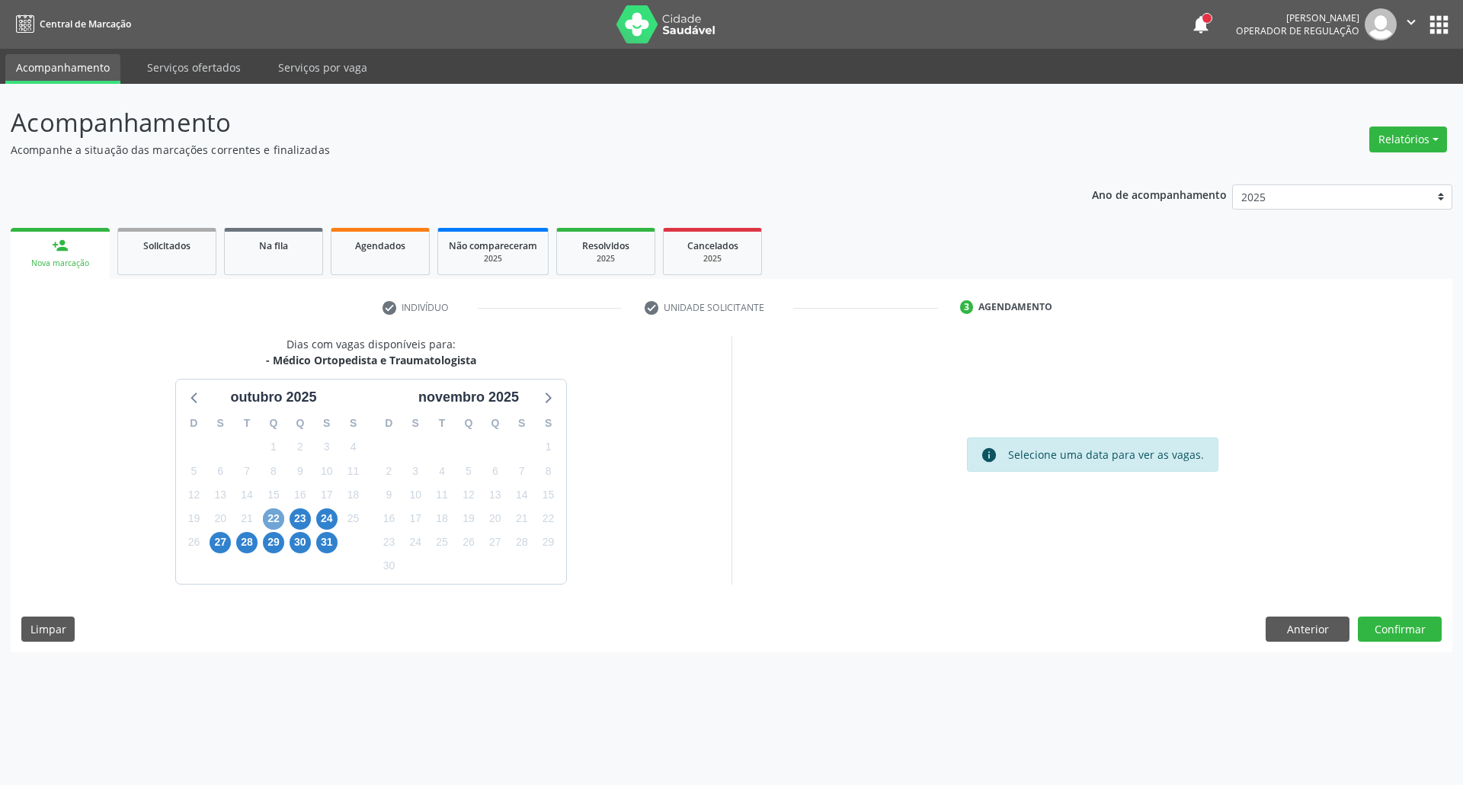
click at [271, 516] on span "22" at bounding box center [273, 518] width 21 height 21
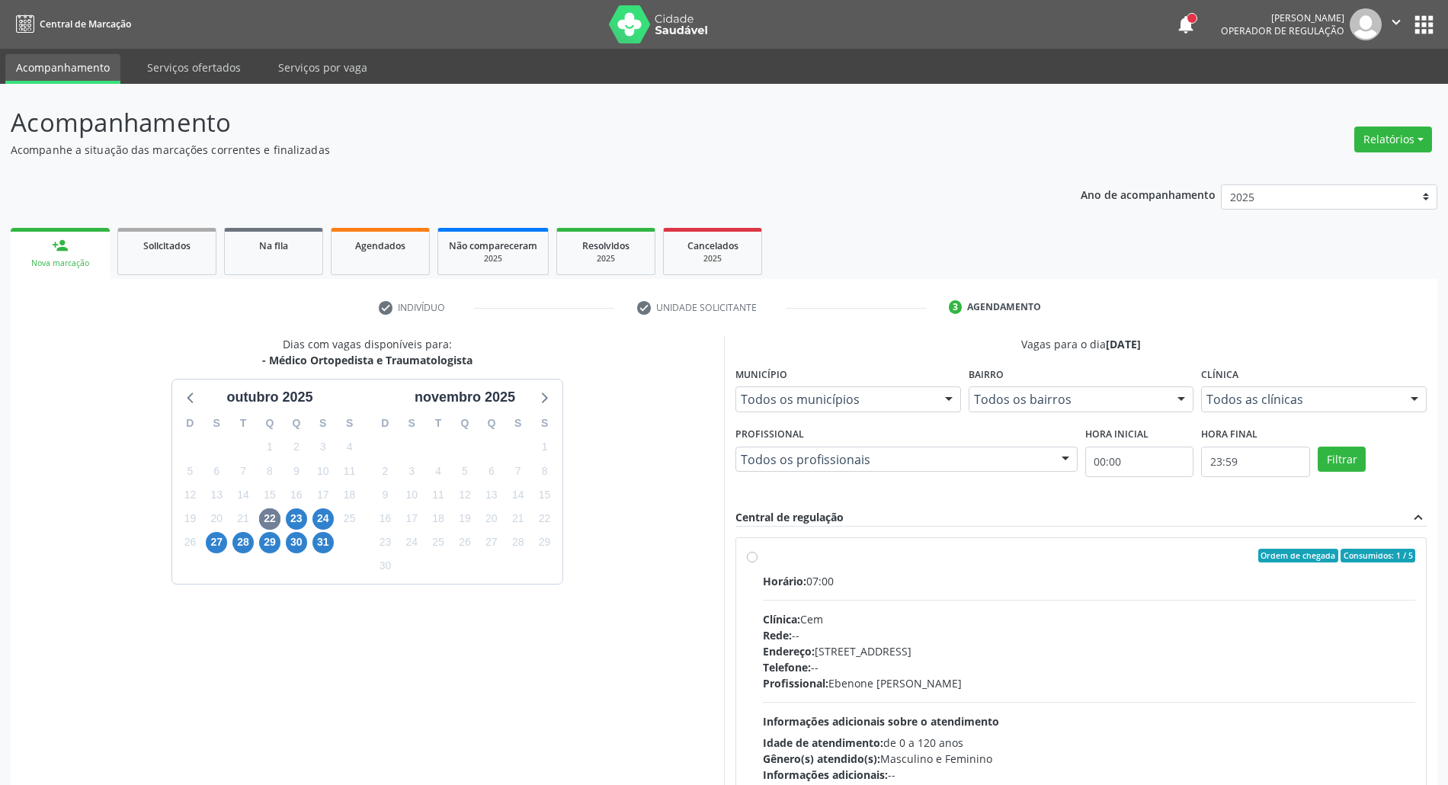
drag, startPoint x: 970, startPoint y: 592, endPoint x: 1125, endPoint y: 392, distance: 253.1
click at [971, 590] on div "Horário: 07:00 Clínica: Cem Rede: -- Endereço: [STREET_ADDRESS] Telefone: -- Pr…" at bounding box center [1089, 678] width 652 height 210
click at [757, 562] on input "Ordem de chegada Consumidos: 1 / 5 Horário: 07:00 Clínica: Cem Rede: -- Endereç…" at bounding box center [752, 556] width 11 height 14
radio input "true"
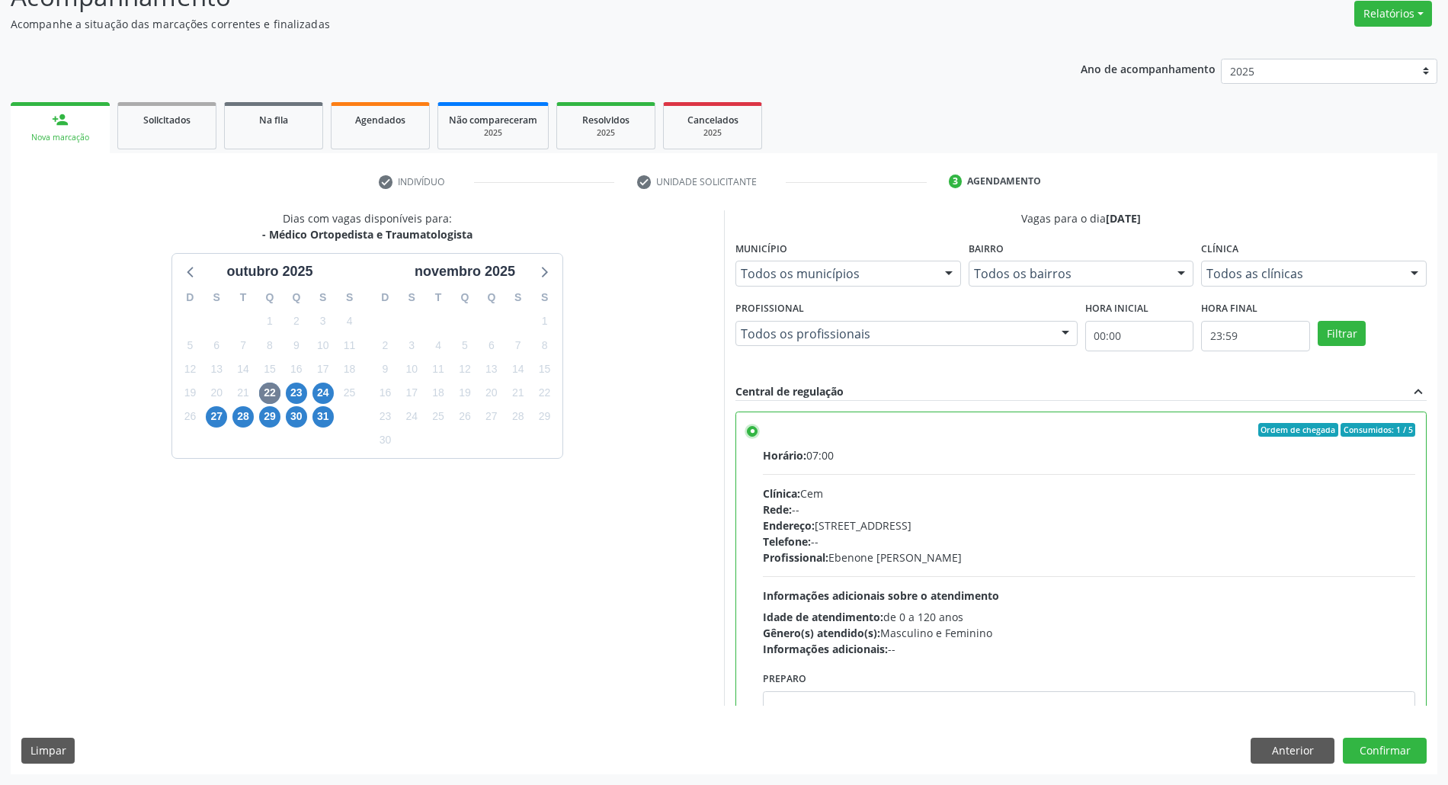
scroll to position [77, 0]
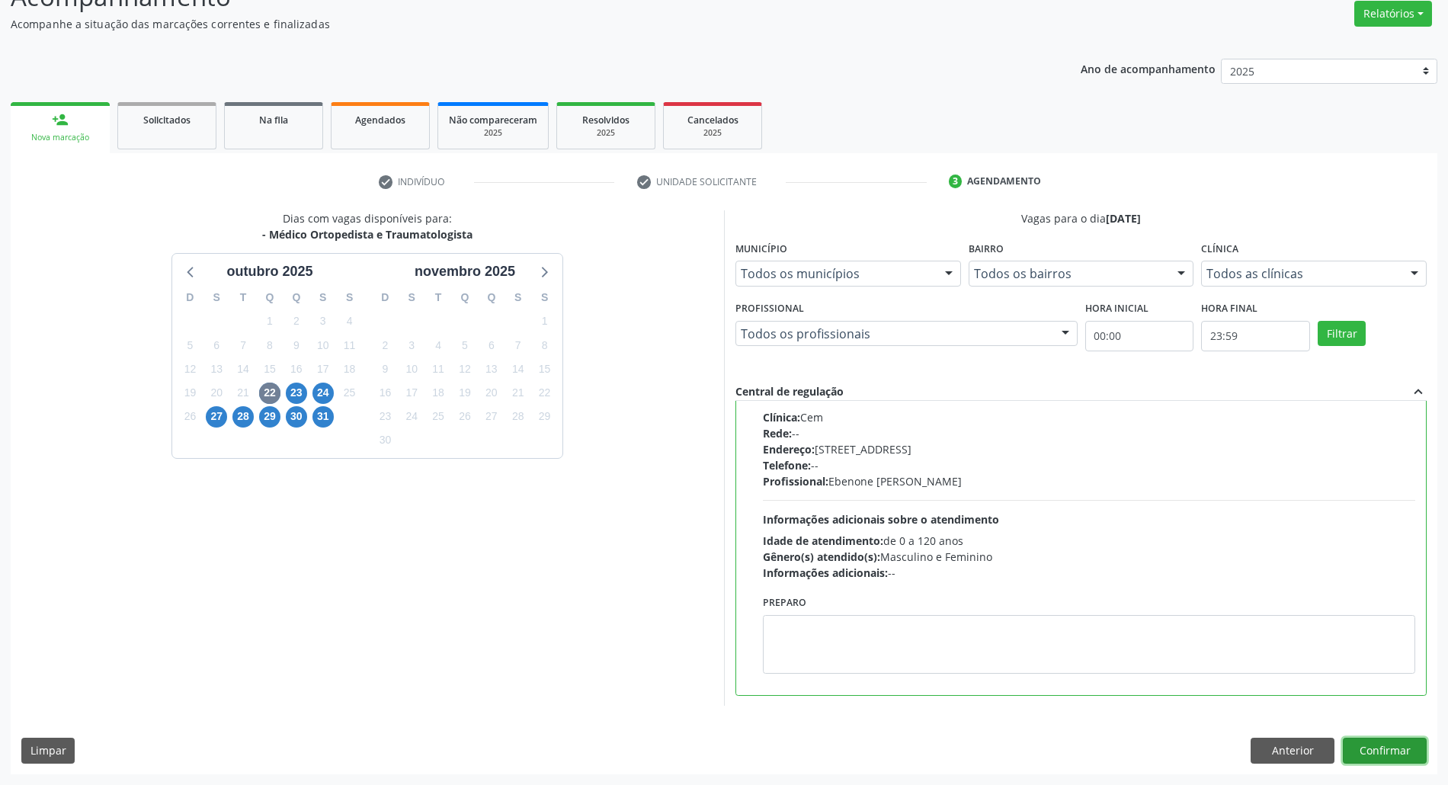
click at [1376, 747] on button "Confirmar" at bounding box center [1385, 751] width 84 height 26
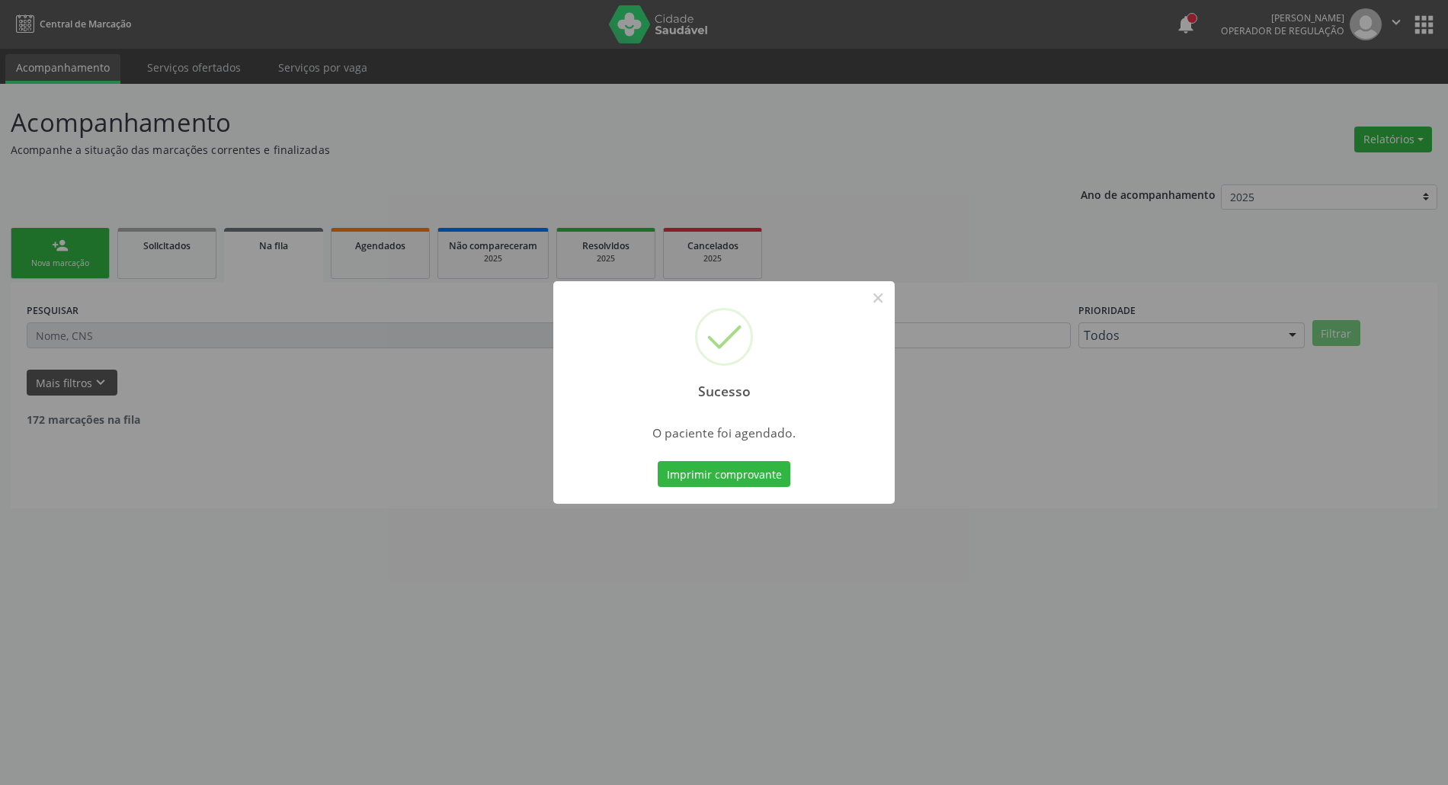
scroll to position [0, 0]
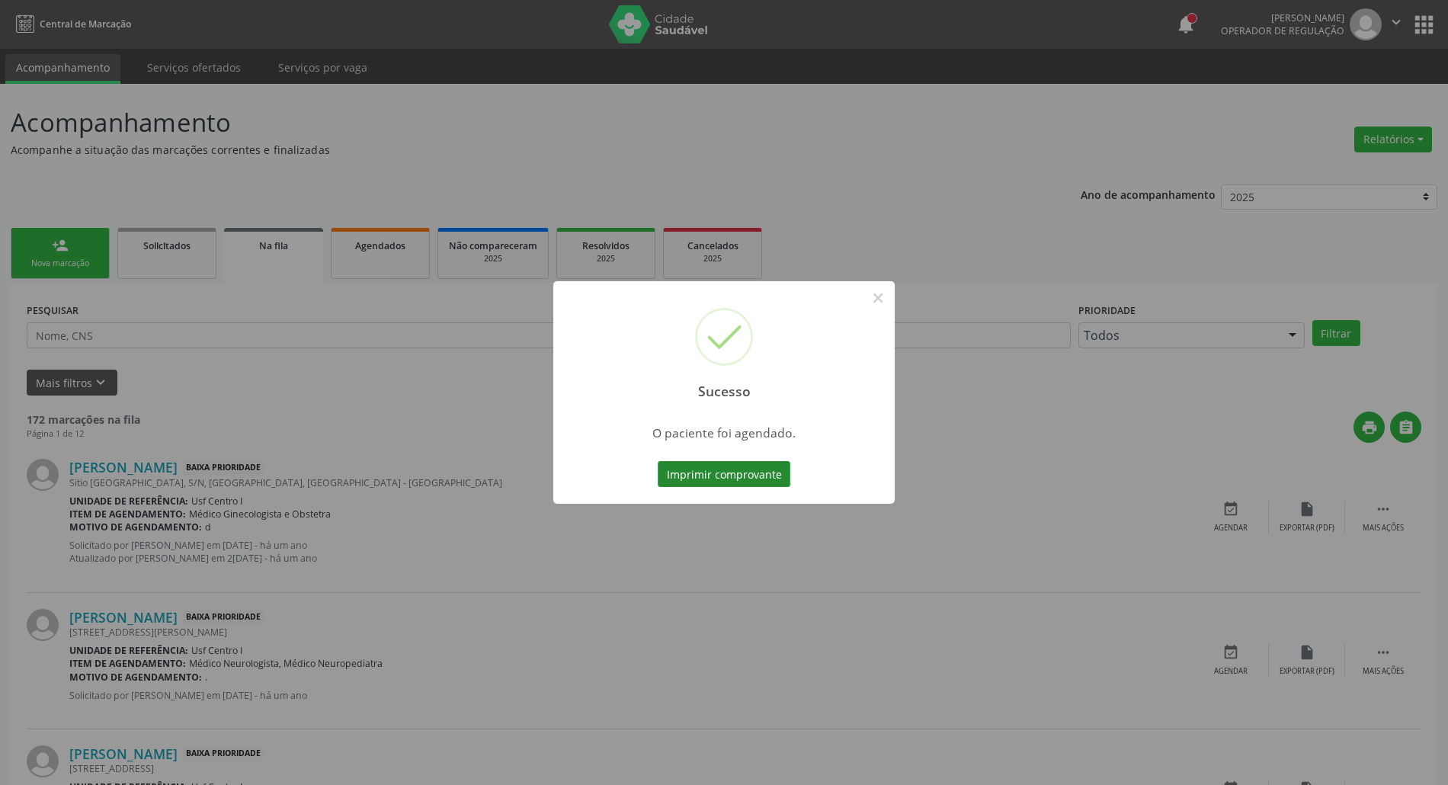
click at [732, 482] on button "Imprimir comprovante" at bounding box center [724, 474] width 133 height 26
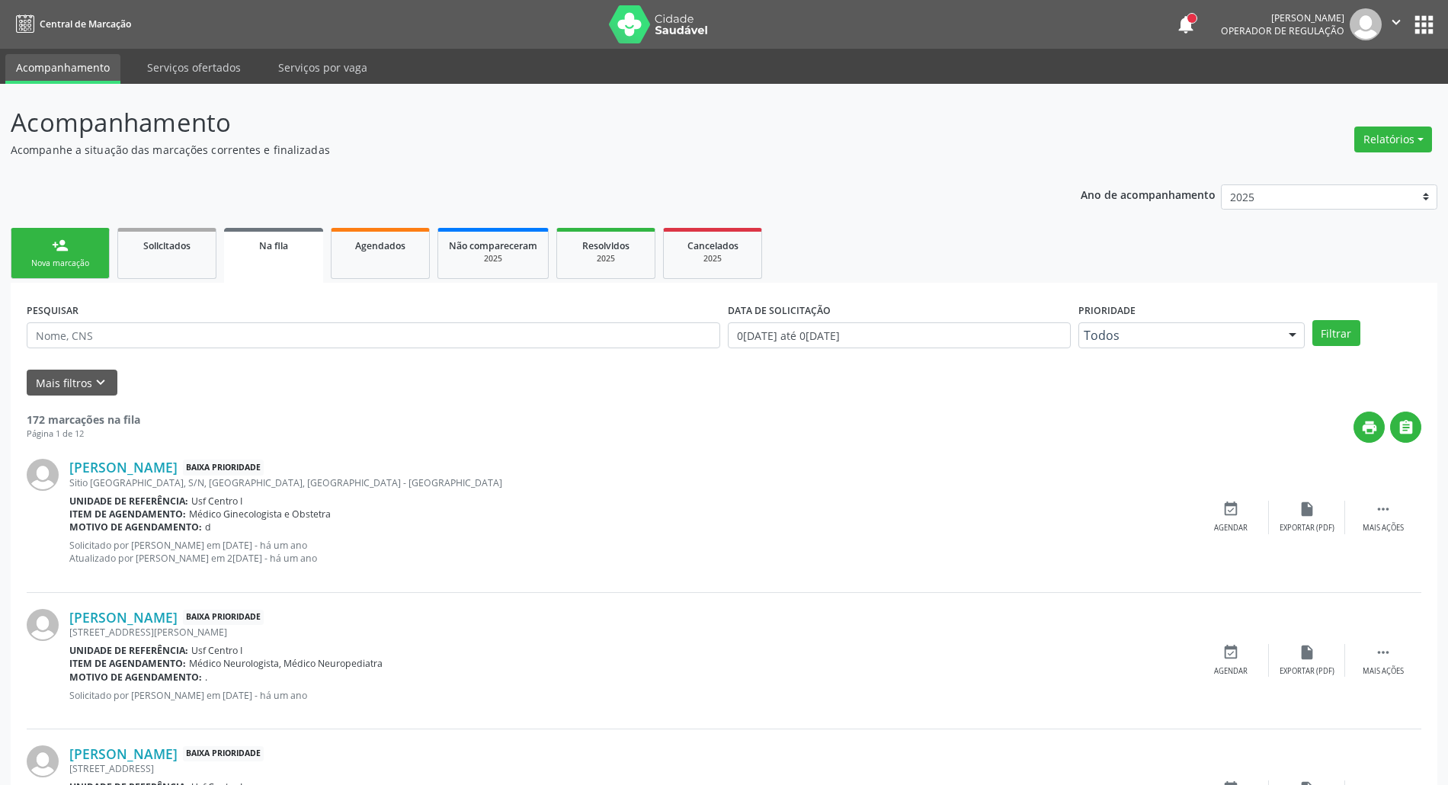
click at [55, 260] on div "Nova marcação" at bounding box center [60, 263] width 76 height 11
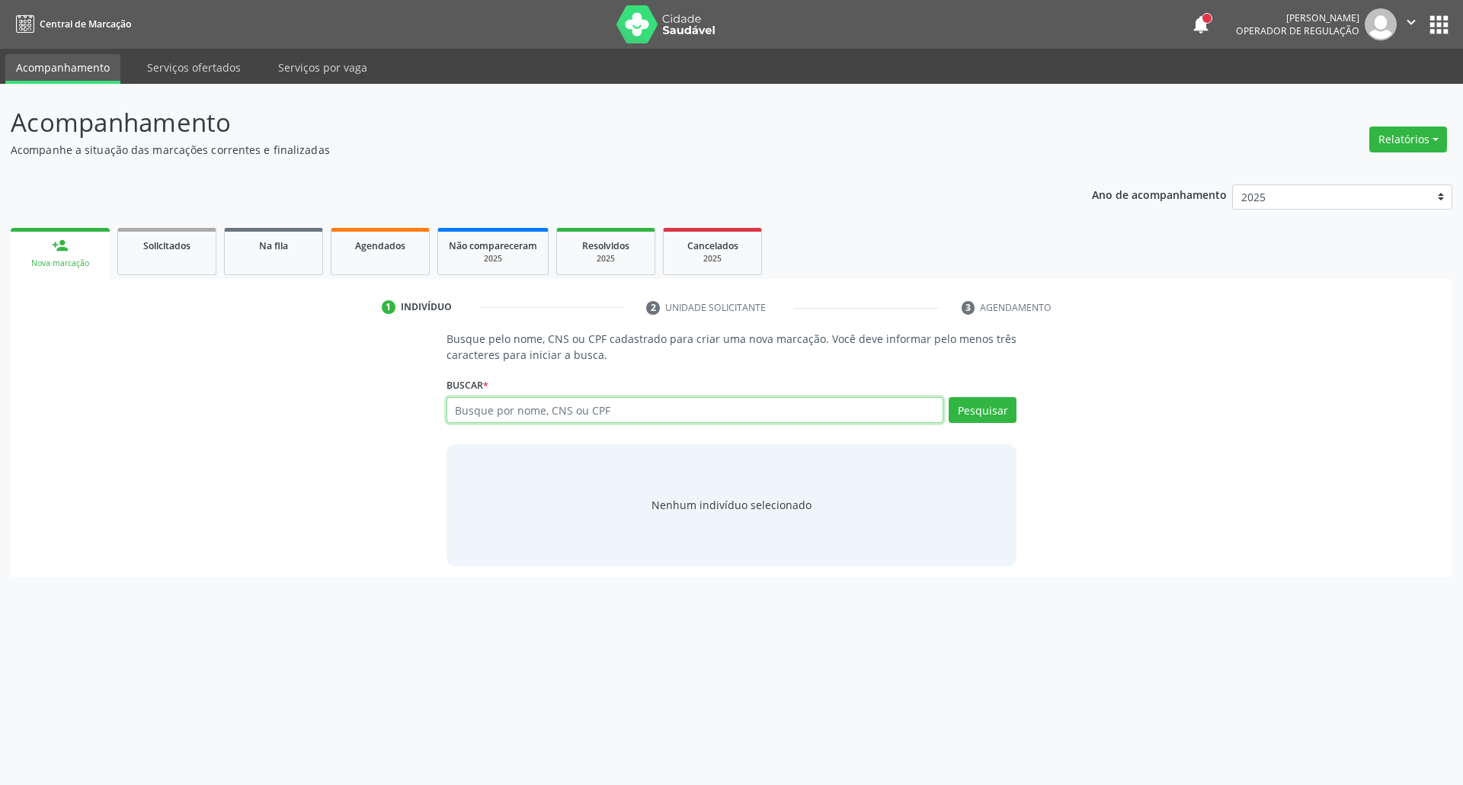
click at [513, 405] on input "text" at bounding box center [695, 410] width 498 height 26
type input "[PERSON_NAME] s"
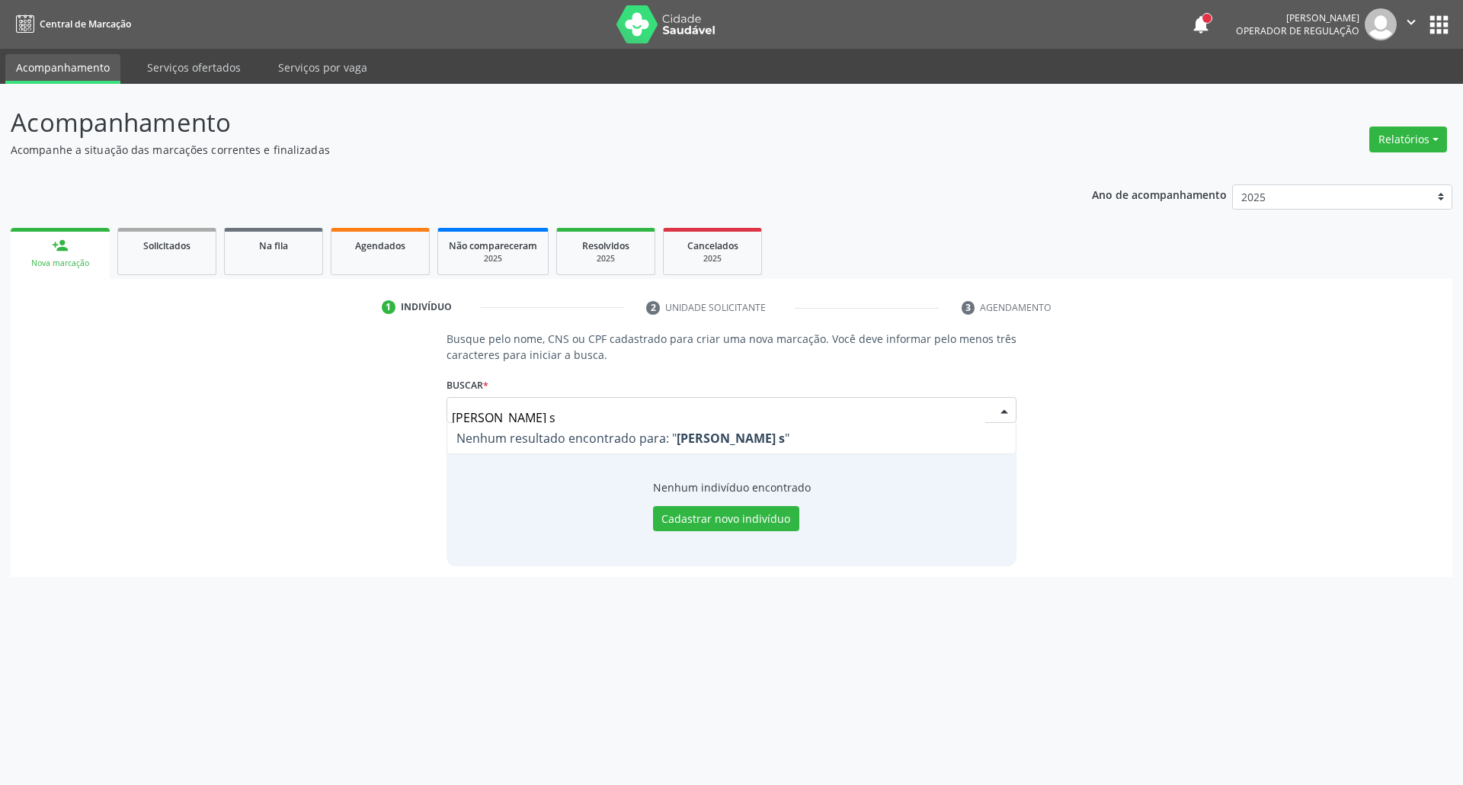
click at [129, 422] on div "Busque pelo nome, CNS ou CPF cadastrado para criar uma nova marcação. Você deve…" at bounding box center [731, 448] width 1420 height 235
type input "700104913491710"
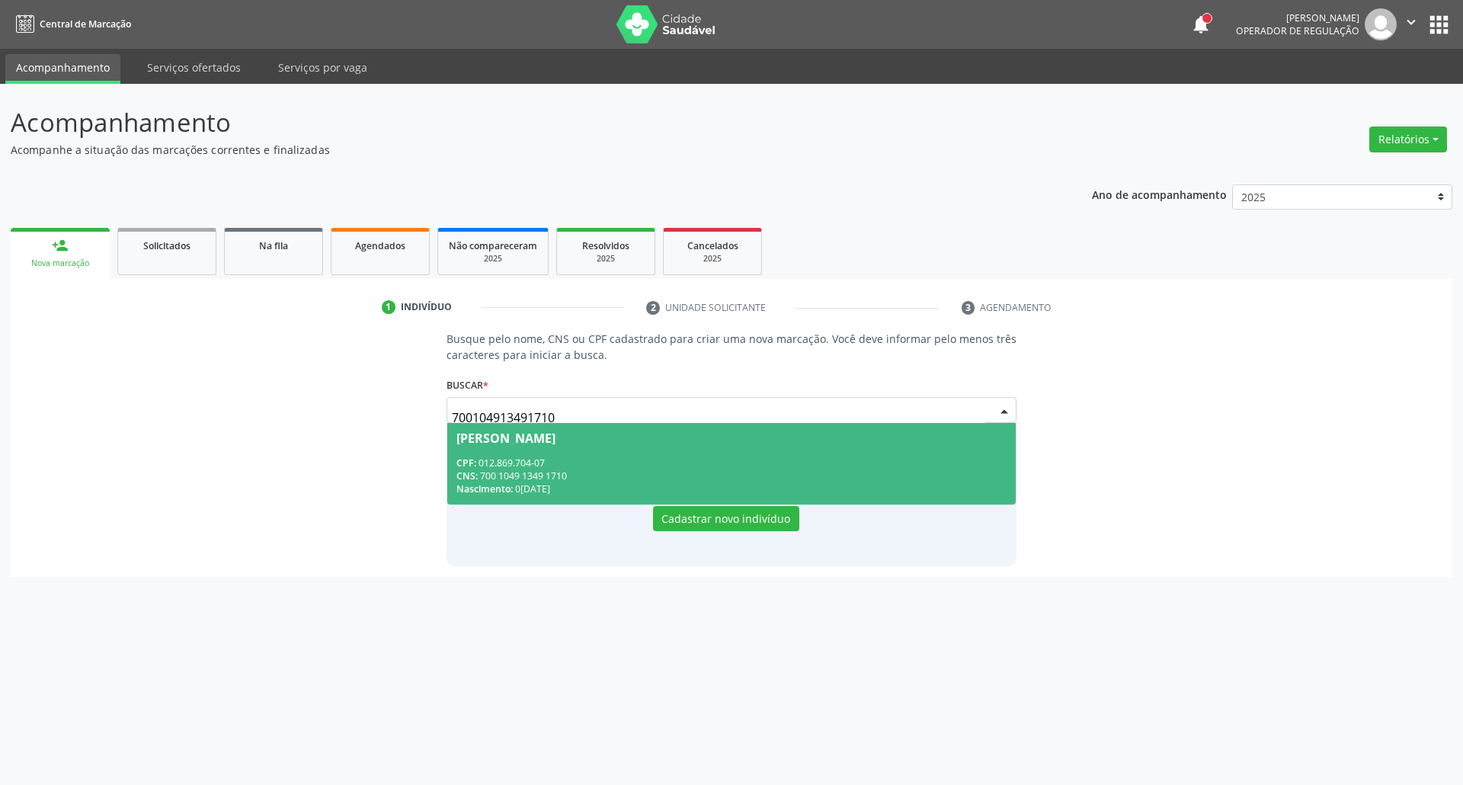
drag, startPoint x: 555, startPoint y: 491, endPoint x: 552, endPoint y: 455, distance: 35.9
click at [552, 488] on div "Nascimento: [DATE]" at bounding box center [731, 488] width 551 height 13
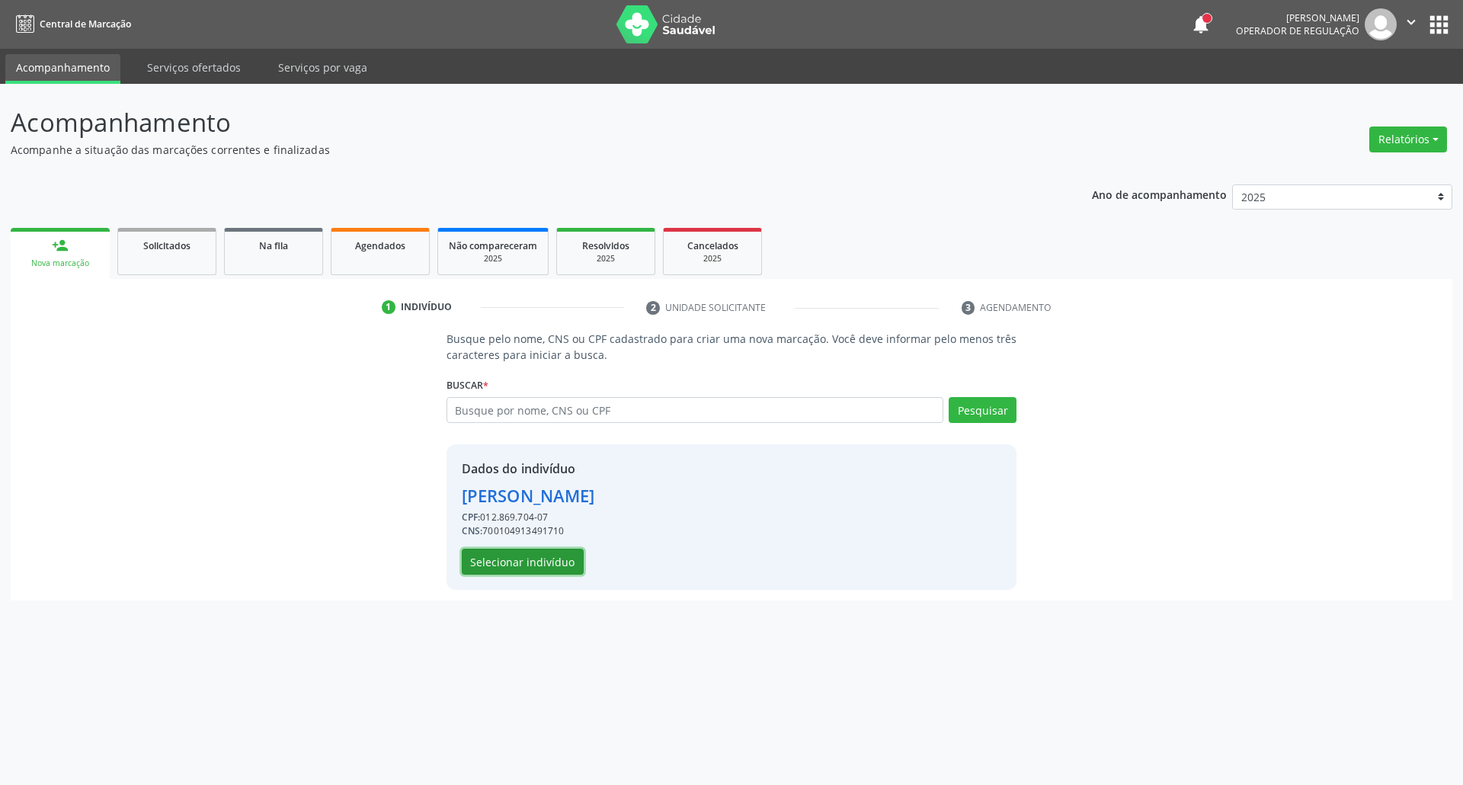
click at [555, 568] on button "Selecionar indivíduo" at bounding box center [523, 562] width 122 height 26
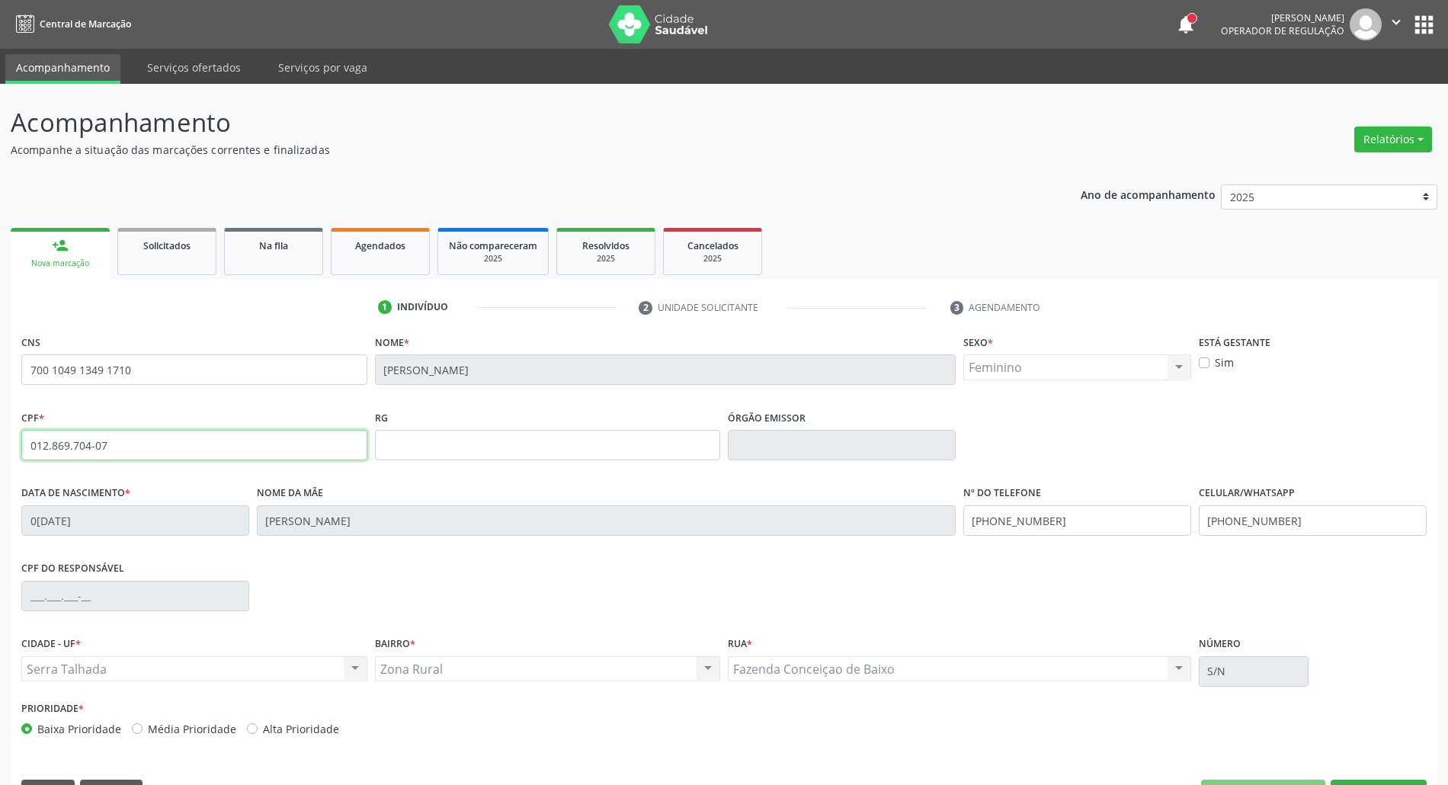
click at [0, 445] on div "Acompanhamento Acompanhe a situação das marcações correntes e finalizadas Relat…" at bounding box center [724, 455] width 1448 height 742
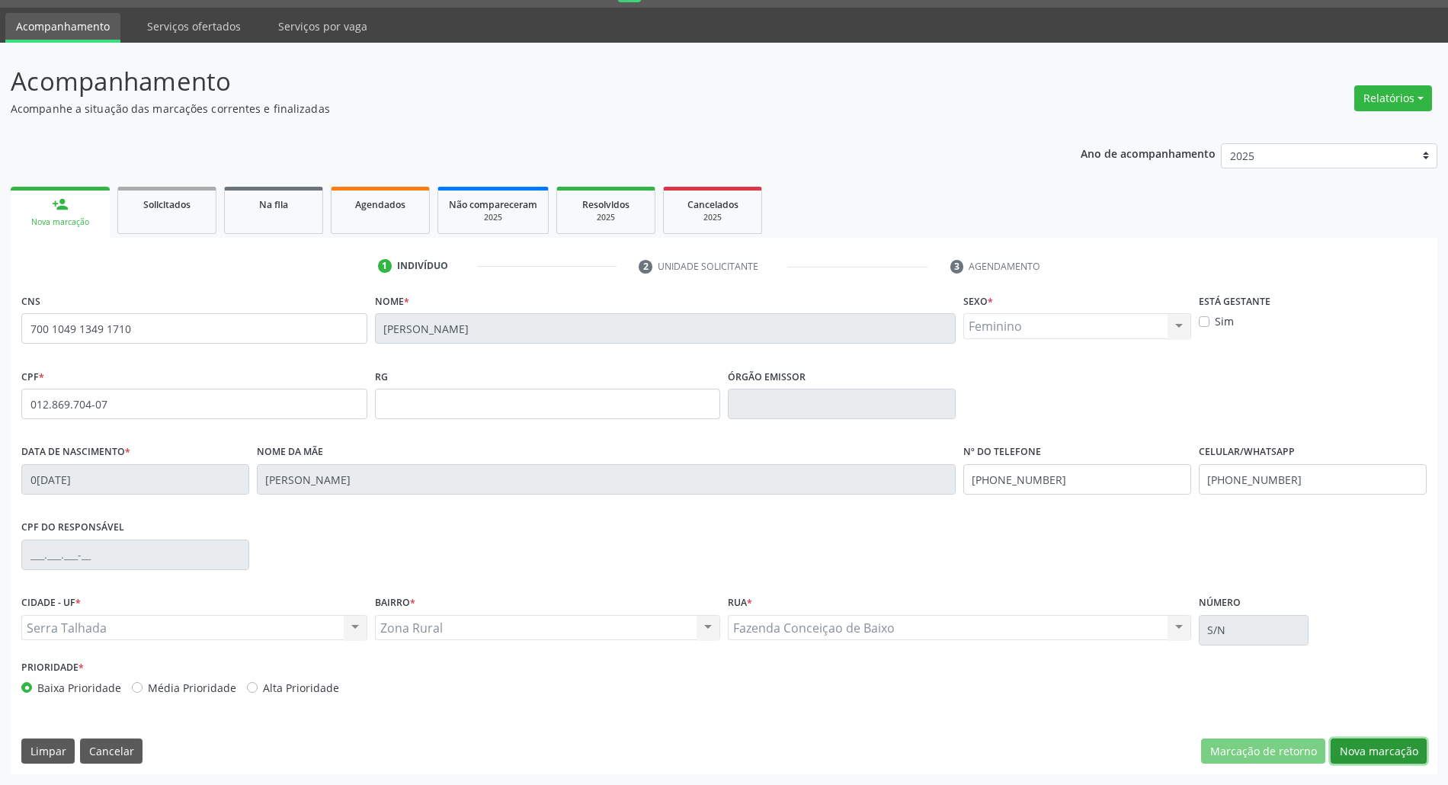
click at [1370, 744] on button "Nova marcação" at bounding box center [1378, 751] width 96 height 26
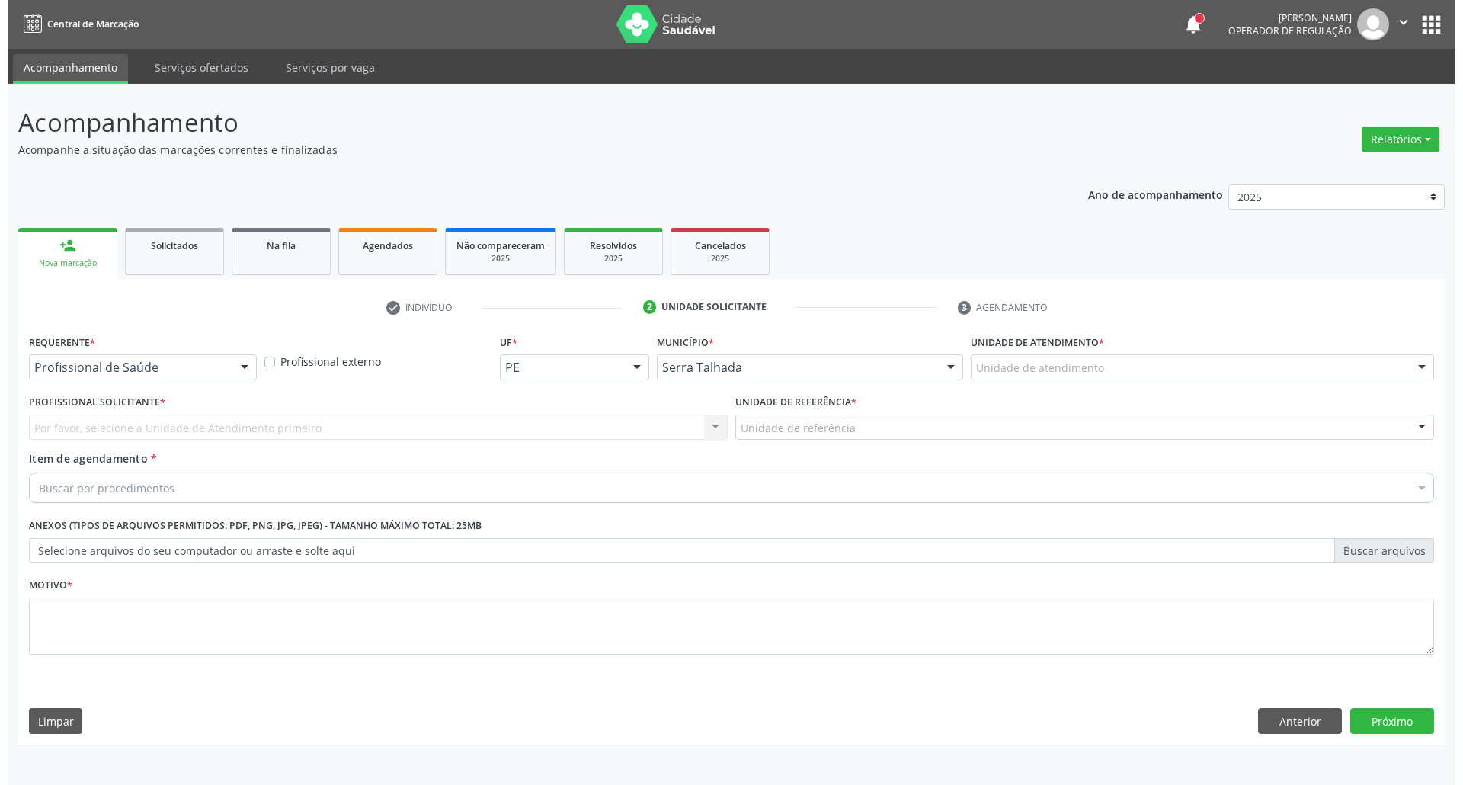
scroll to position [0, 0]
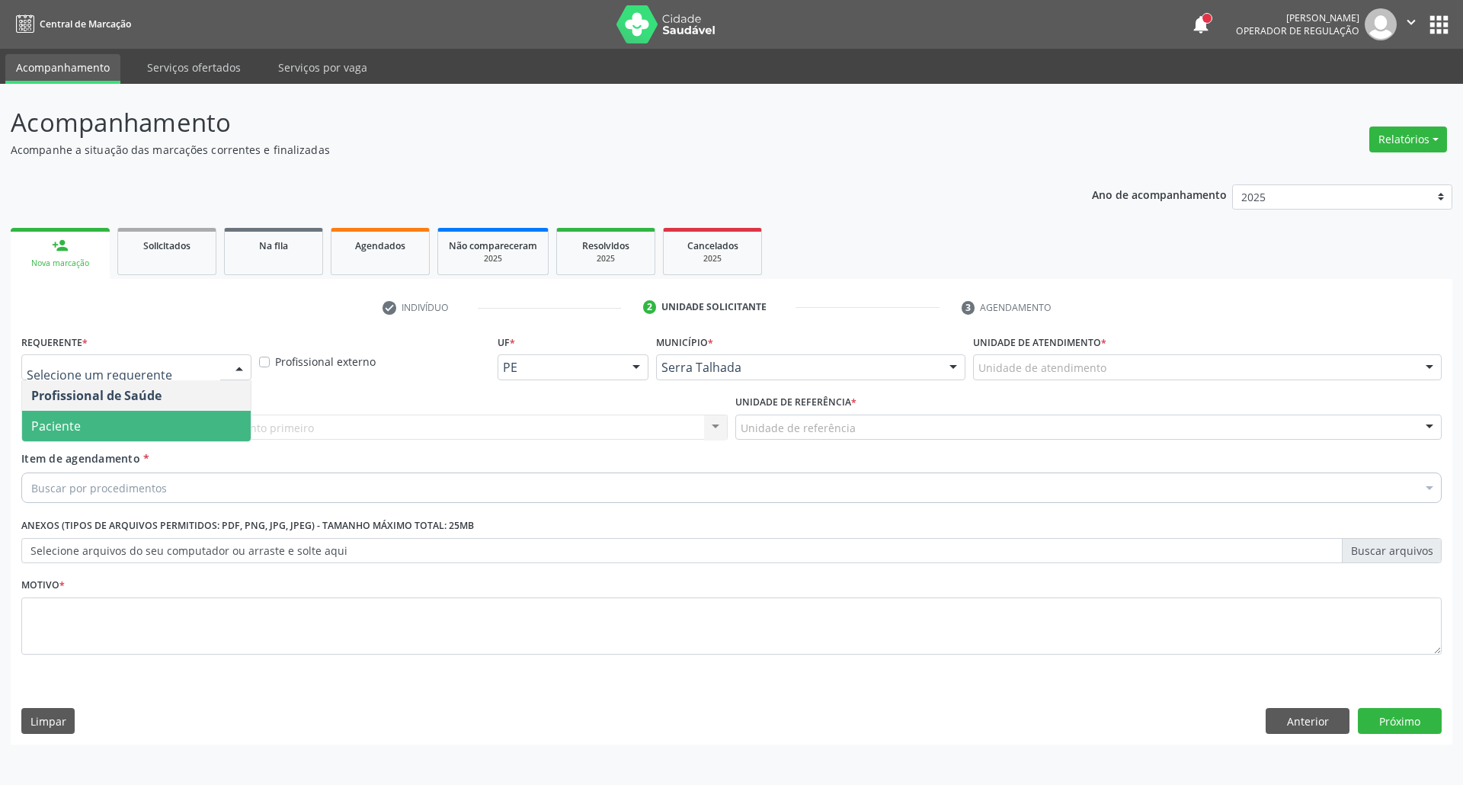
click at [158, 427] on span "Paciente" at bounding box center [136, 426] width 229 height 30
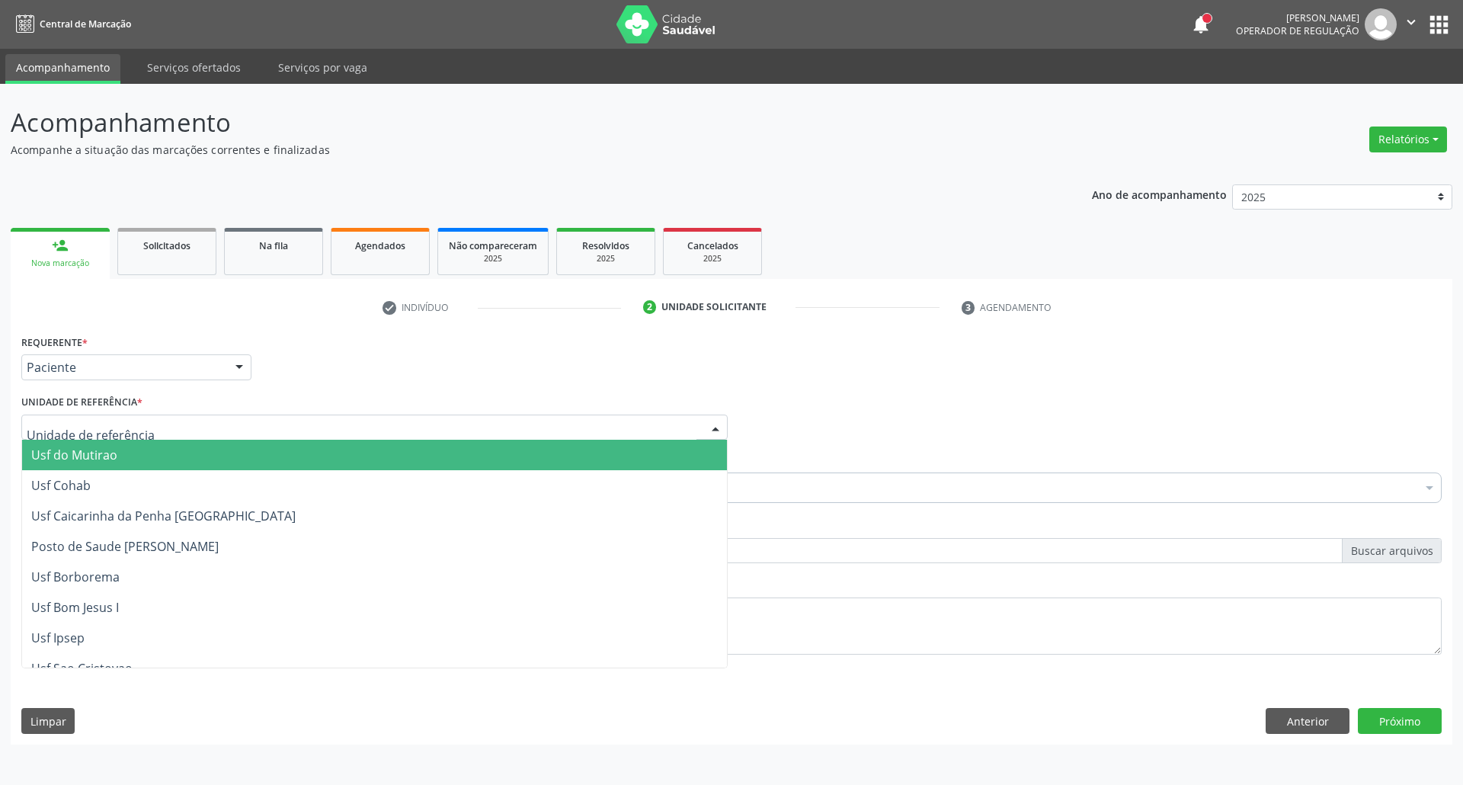
click at [158, 427] on div at bounding box center [374, 427] width 706 height 26
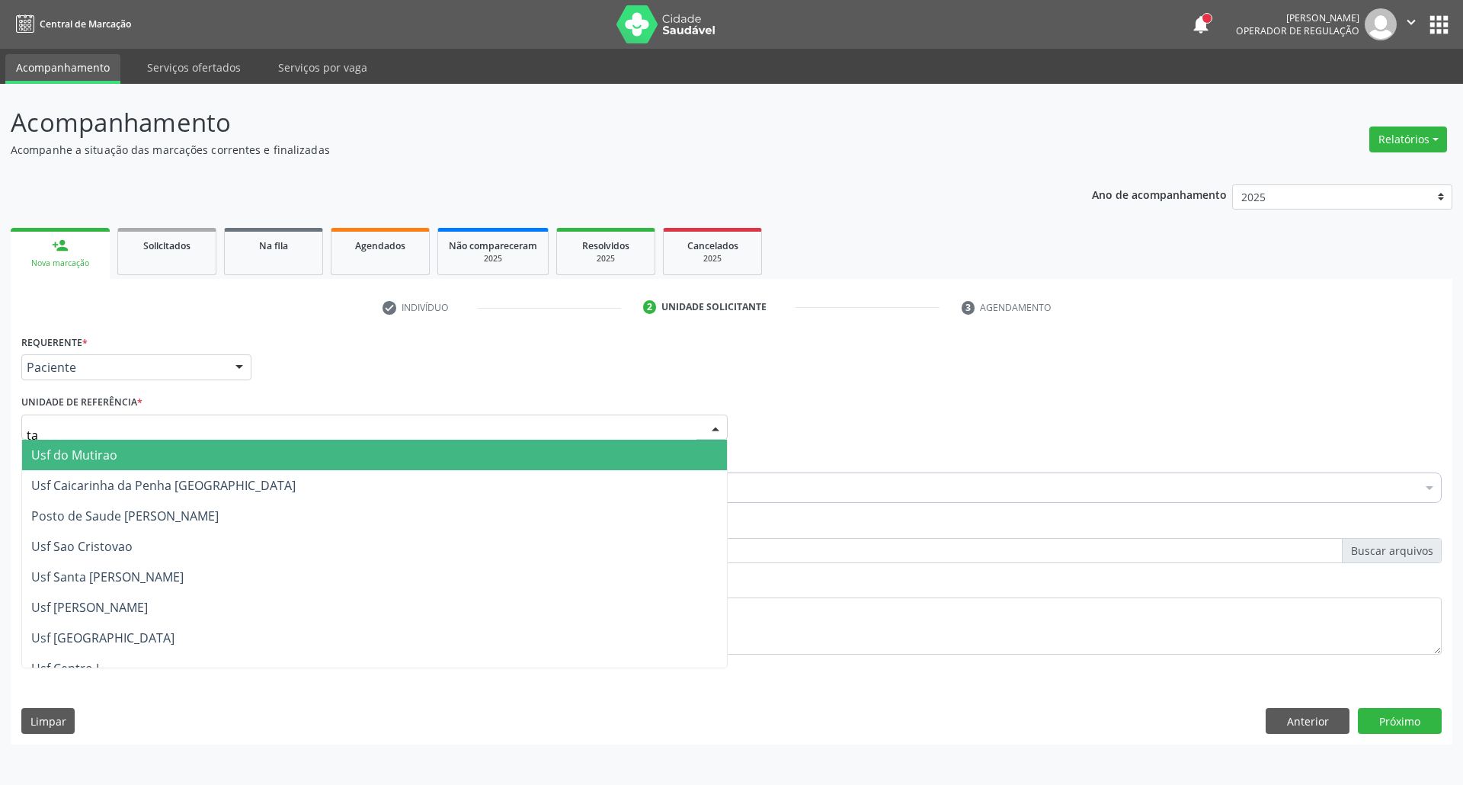
type input "tau"
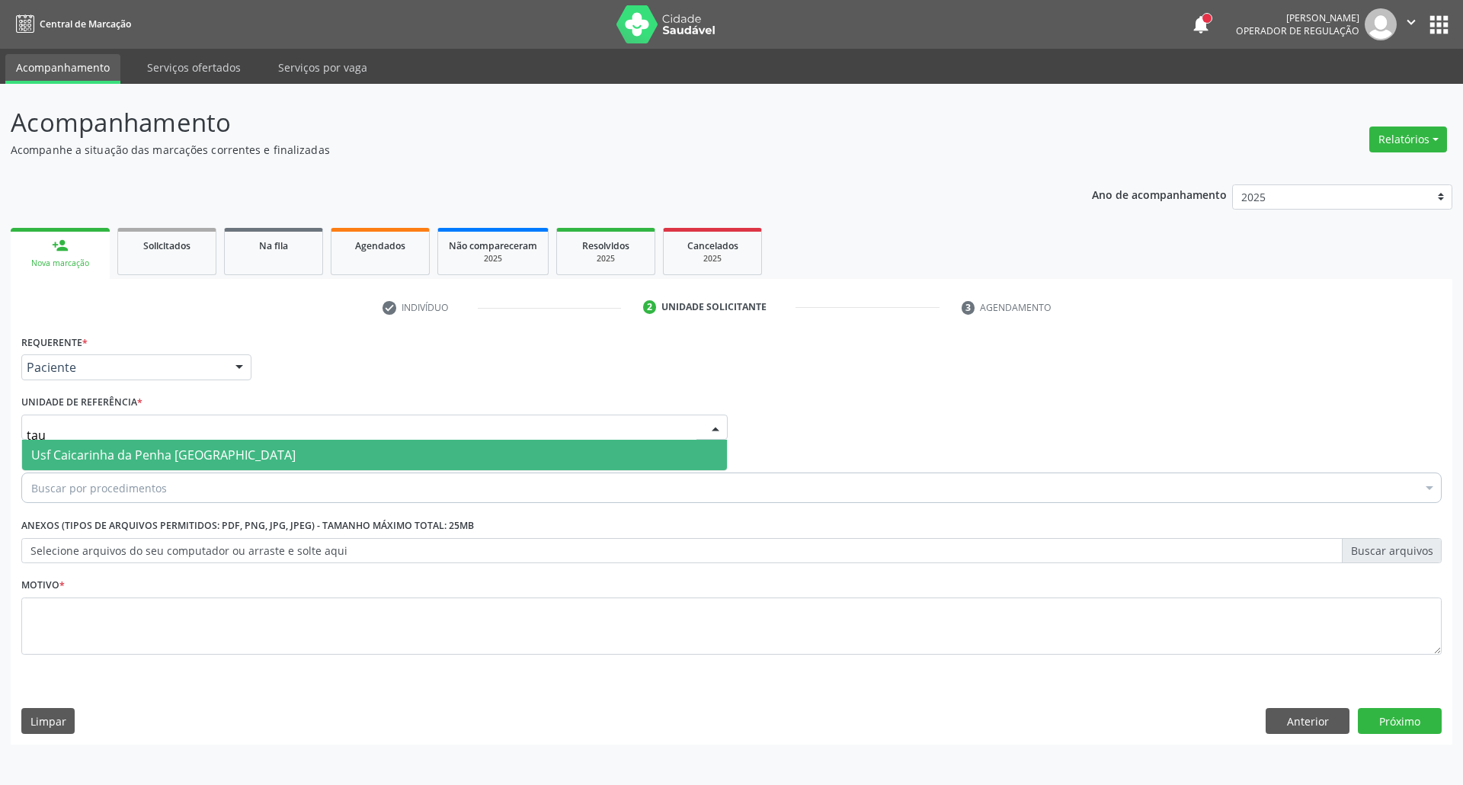
click at [148, 450] on span "Usf Caicarinha da Penha [GEOGRAPHIC_DATA]" at bounding box center [163, 454] width 264 height 17
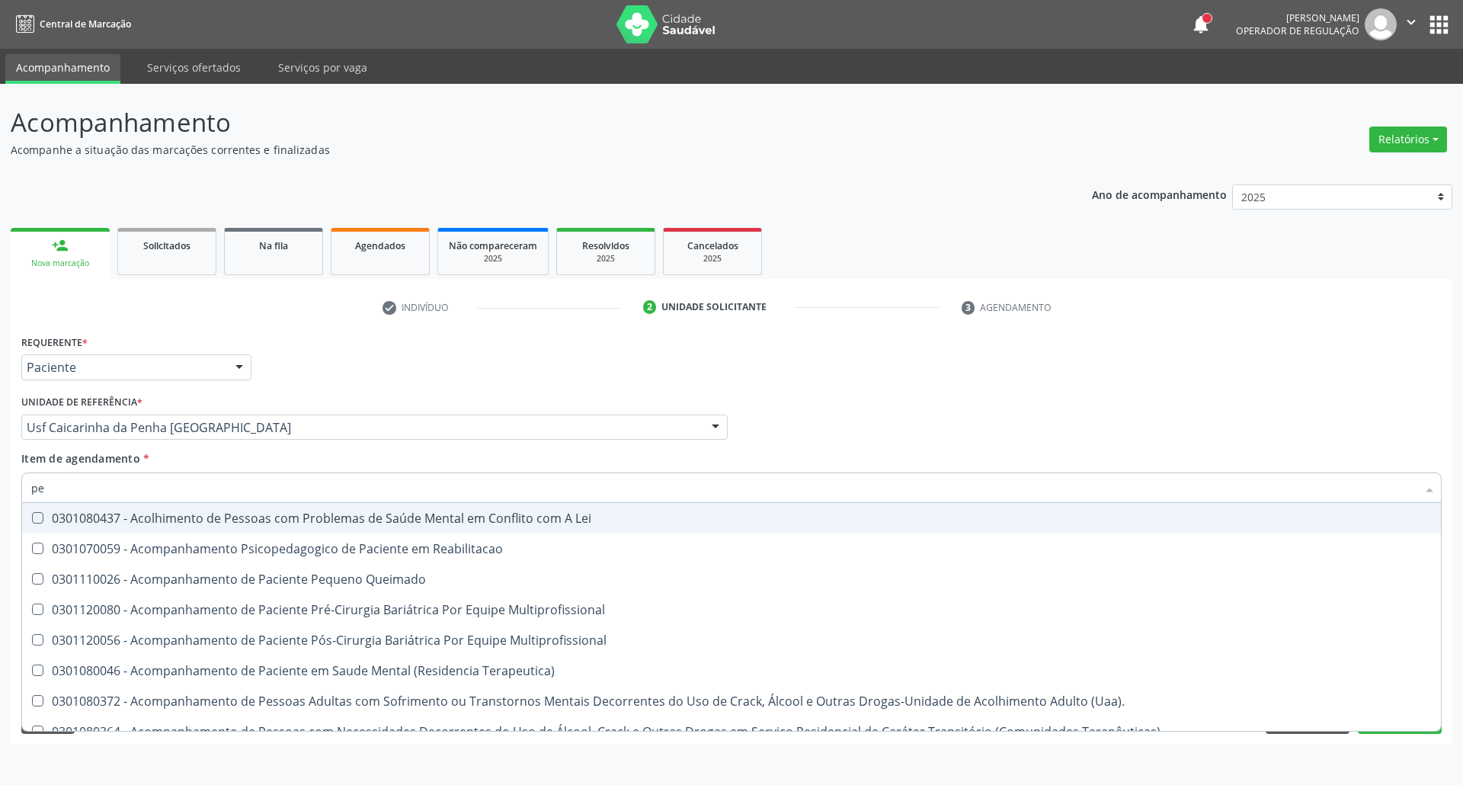
type input "p"
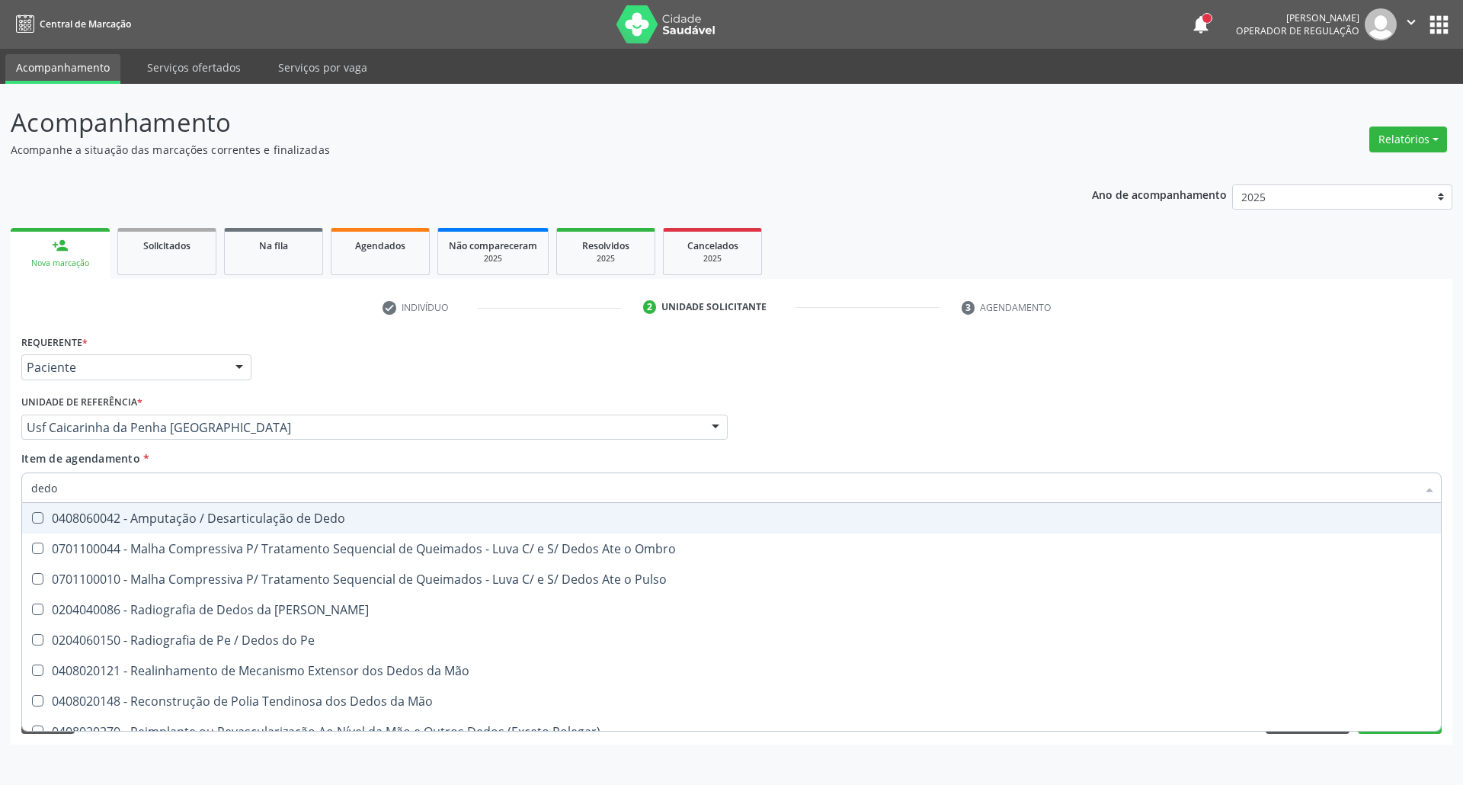
type input "dedos"
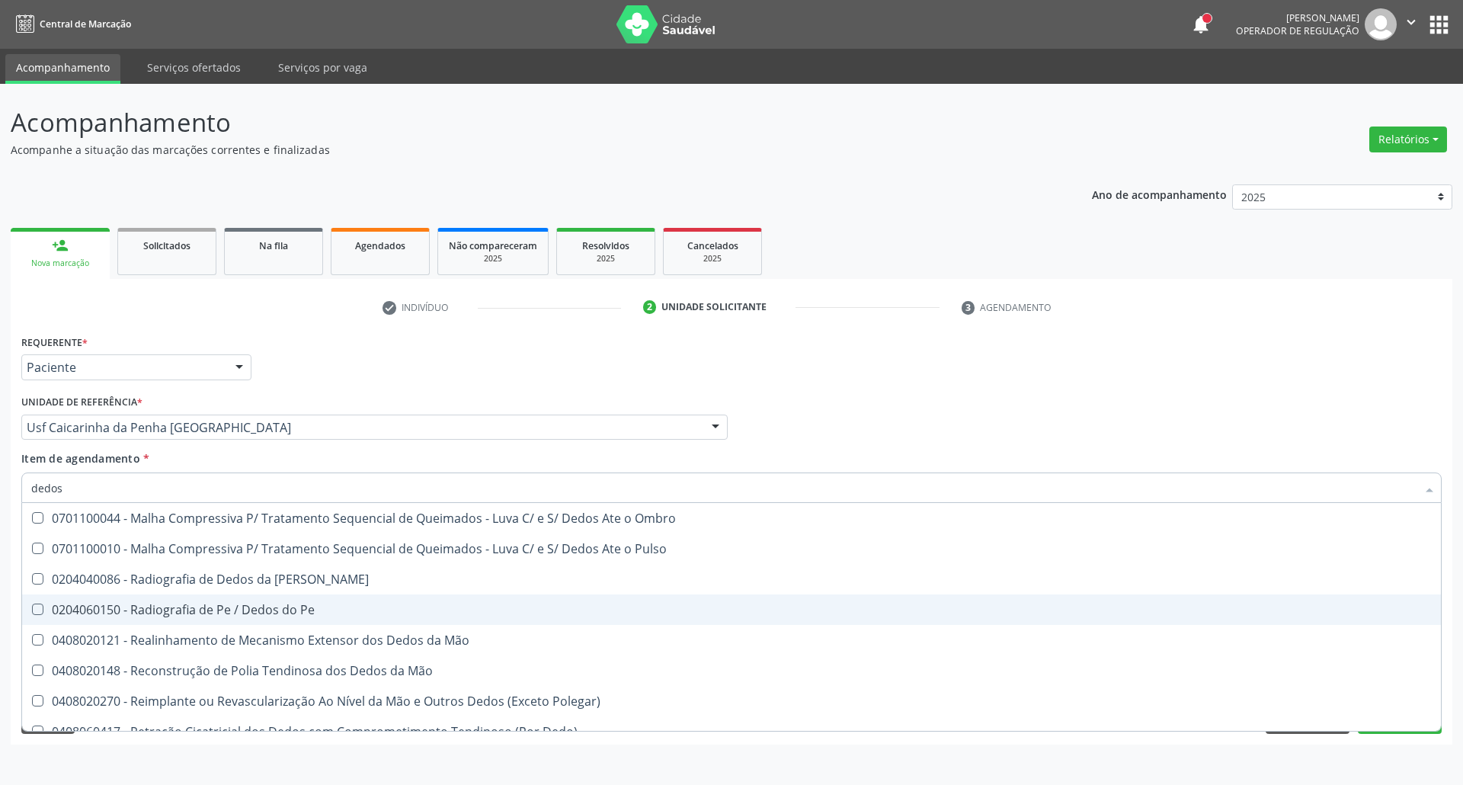
drag, startPoint x: 158, startPoint y: 616, endPoint x: 159, endPoint y: 608, distance: 7.7
click at [158, 613] on div "0204060150 - Radiografia de Pe / Dedos do Pe" at bounding box center [731, 609] width 1400 height 12
checkbox Pe "true"
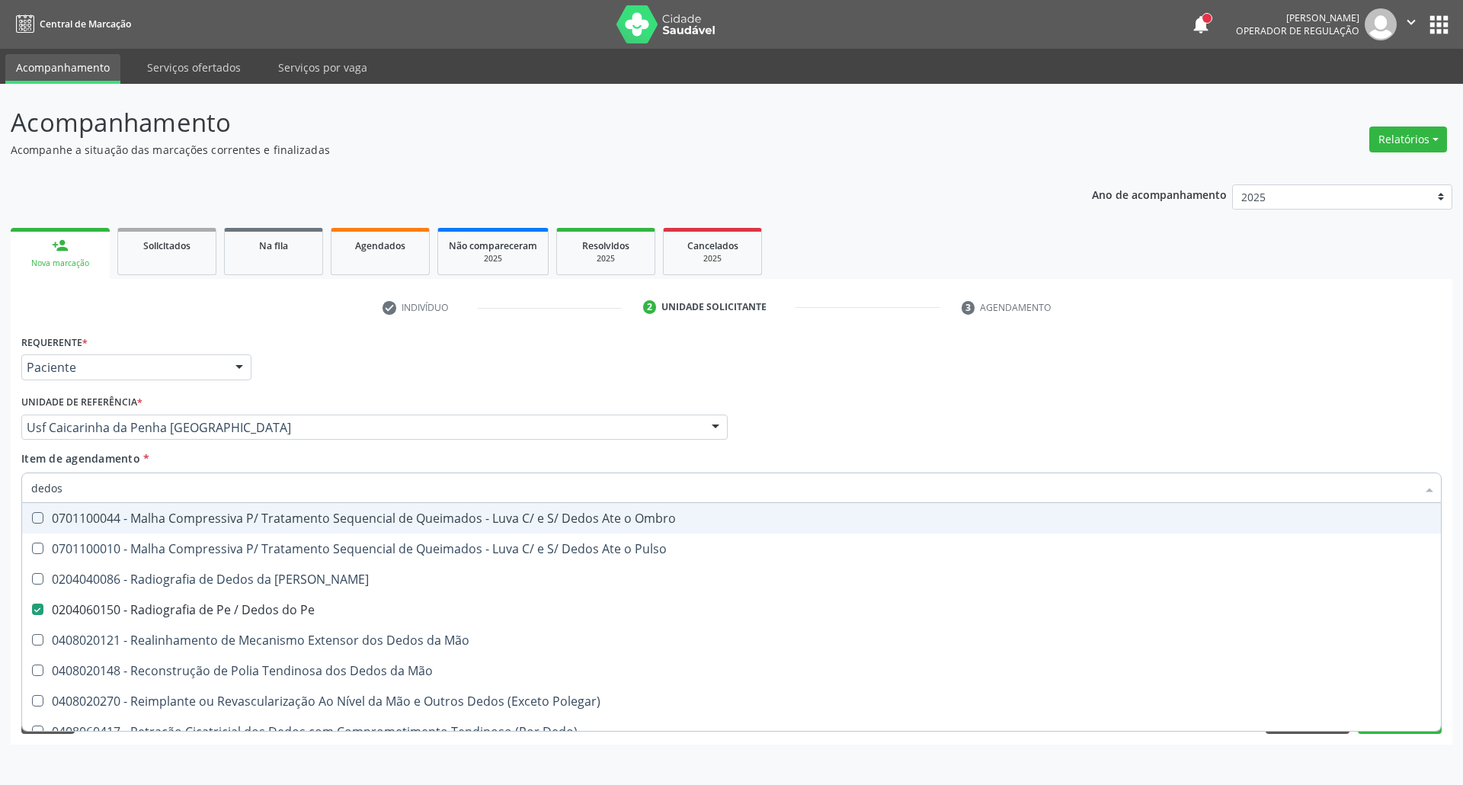
drag, startPoint x: 155, startPoint y: 492, endPoint x: 0, endPoint y: 492, distance: 155.4
click at [0, 492] on div "Acompanhamento Acompanhe a situação das marcações correntes e finalizadas Relat…" at bounding box center [731, 434] width 1463 height 701
type input "l"
checkbox Pe "false"
type input "lombar"
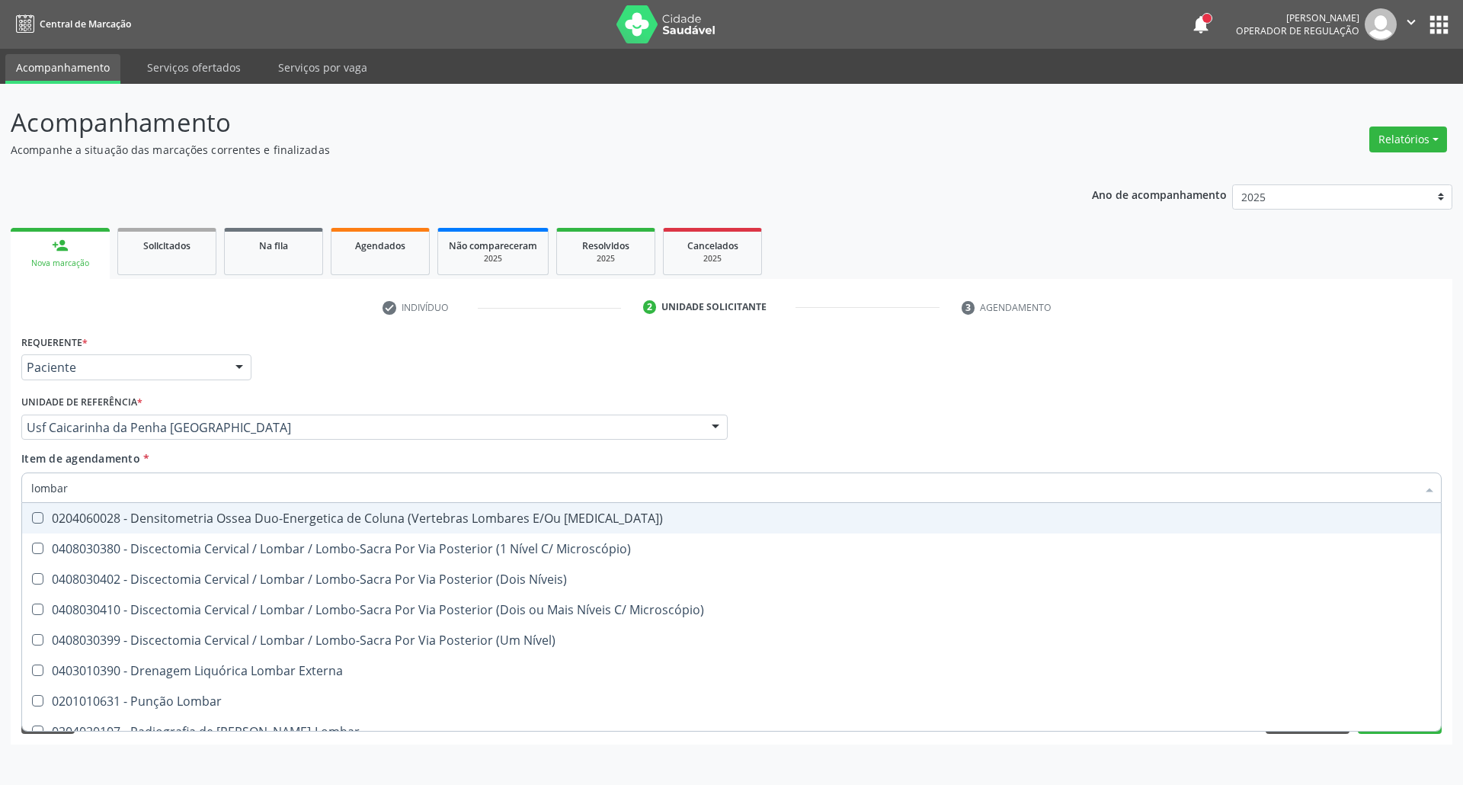
scroll to position [138, 0]
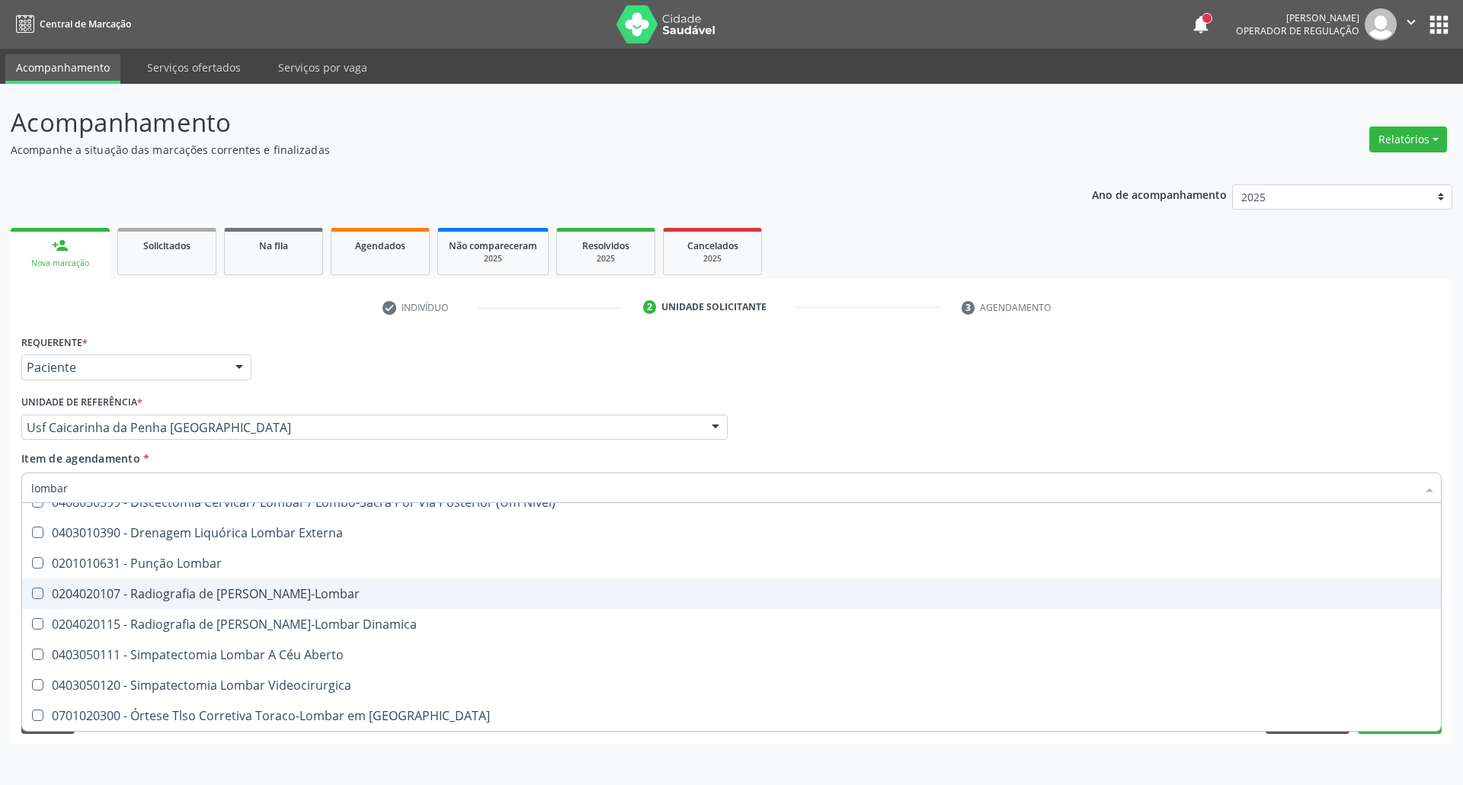
click at [144, 595] on div "0204020107 - Radiografia de [PERSON_NAME]-Lombar" at bounding box center [731, 593] width 1400 height 12
checkbox Toraco-Lombar "true"
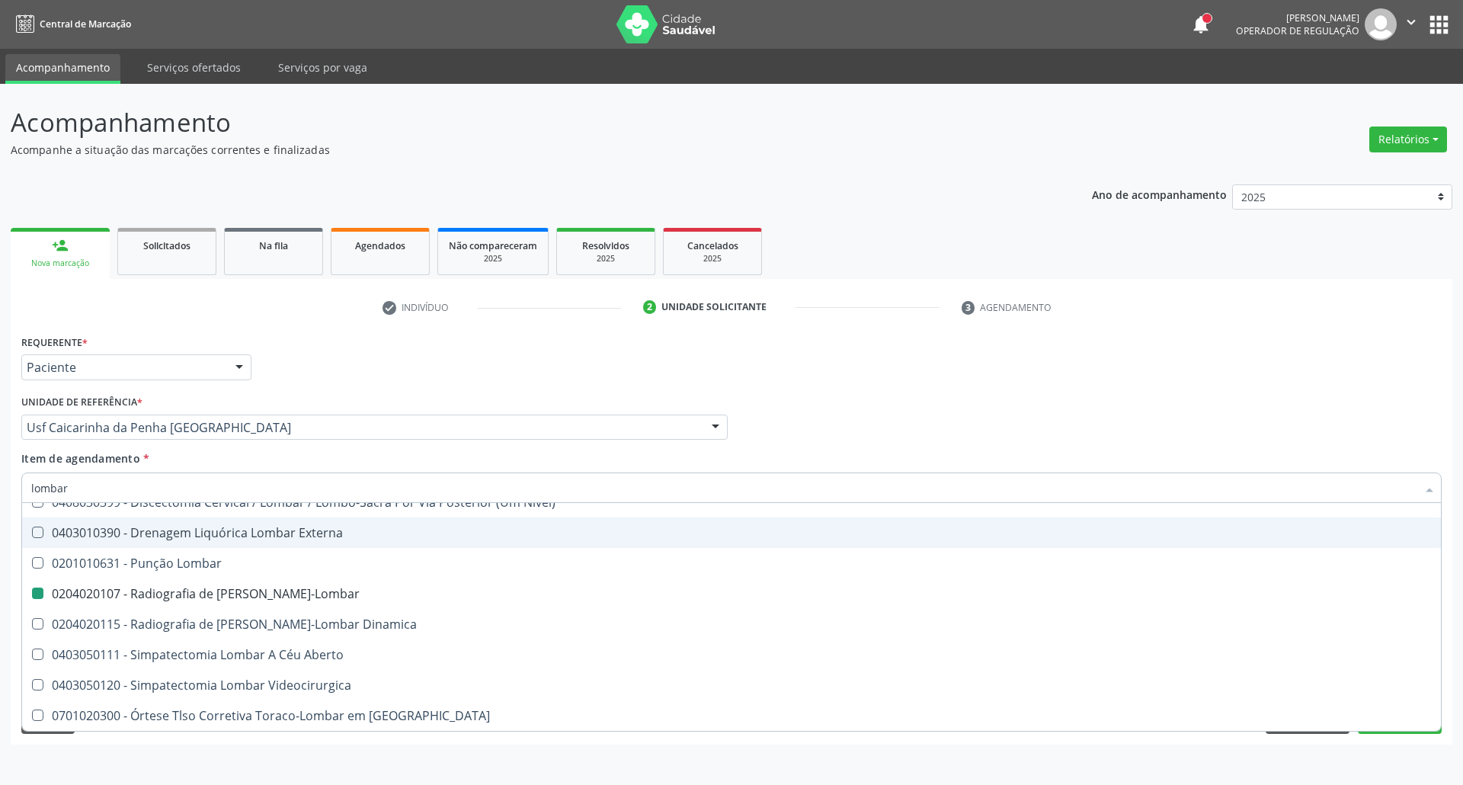
drag, startPoint x: 1083, startPoint y: 366, endPoint x: 1004, endPoint y: 539, distance: 189.9
click at [1082, 367] on div "Requerente * Paciente Profissional de Saúde Paciente Nenhum resultado encontrad…" at bounding box center [732, 360] width 1428 height 59
checkbox Microscópio\) "true"
checkbox Níveis\) "true"
checkbox Toraco-Lombar "false"
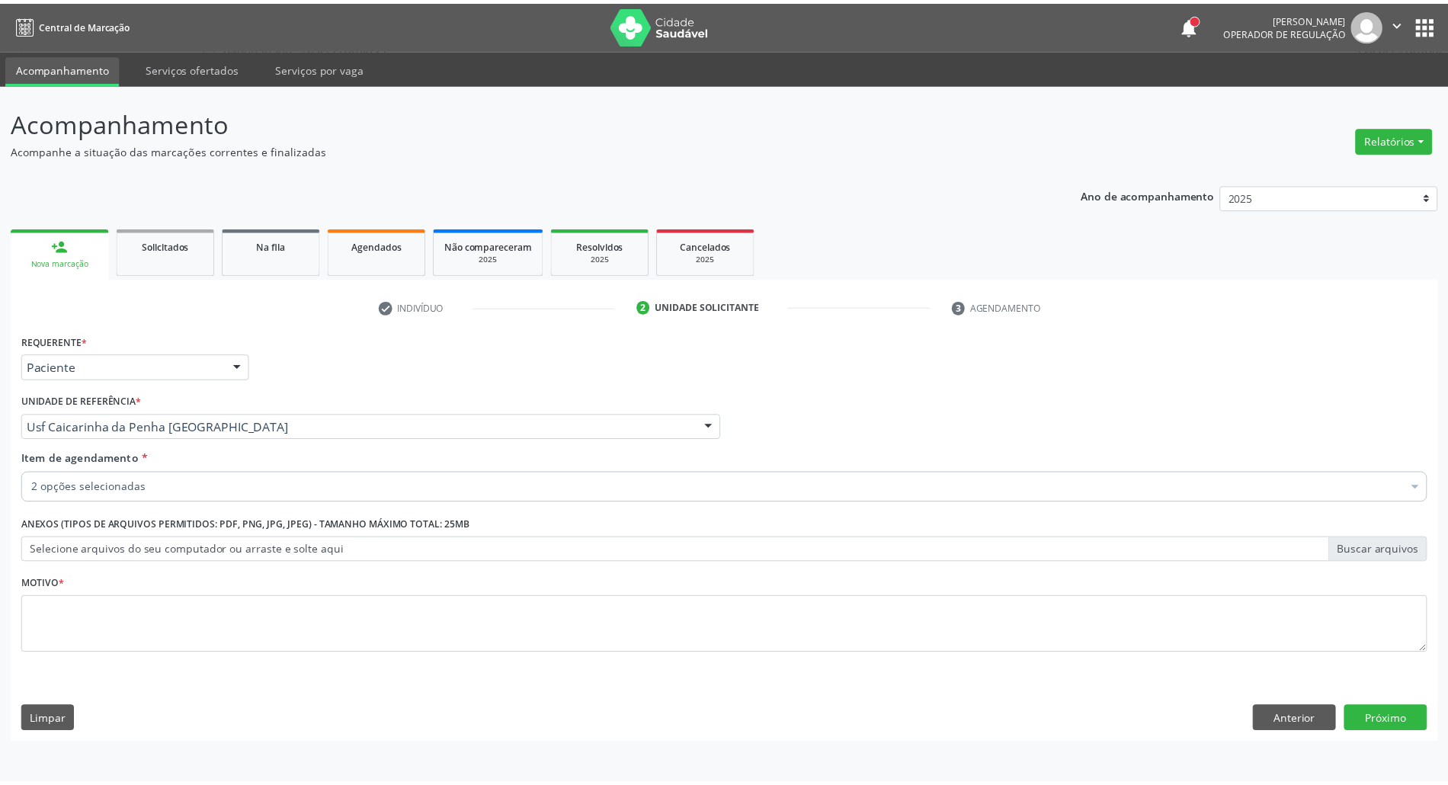
scroll to position [0, 0]
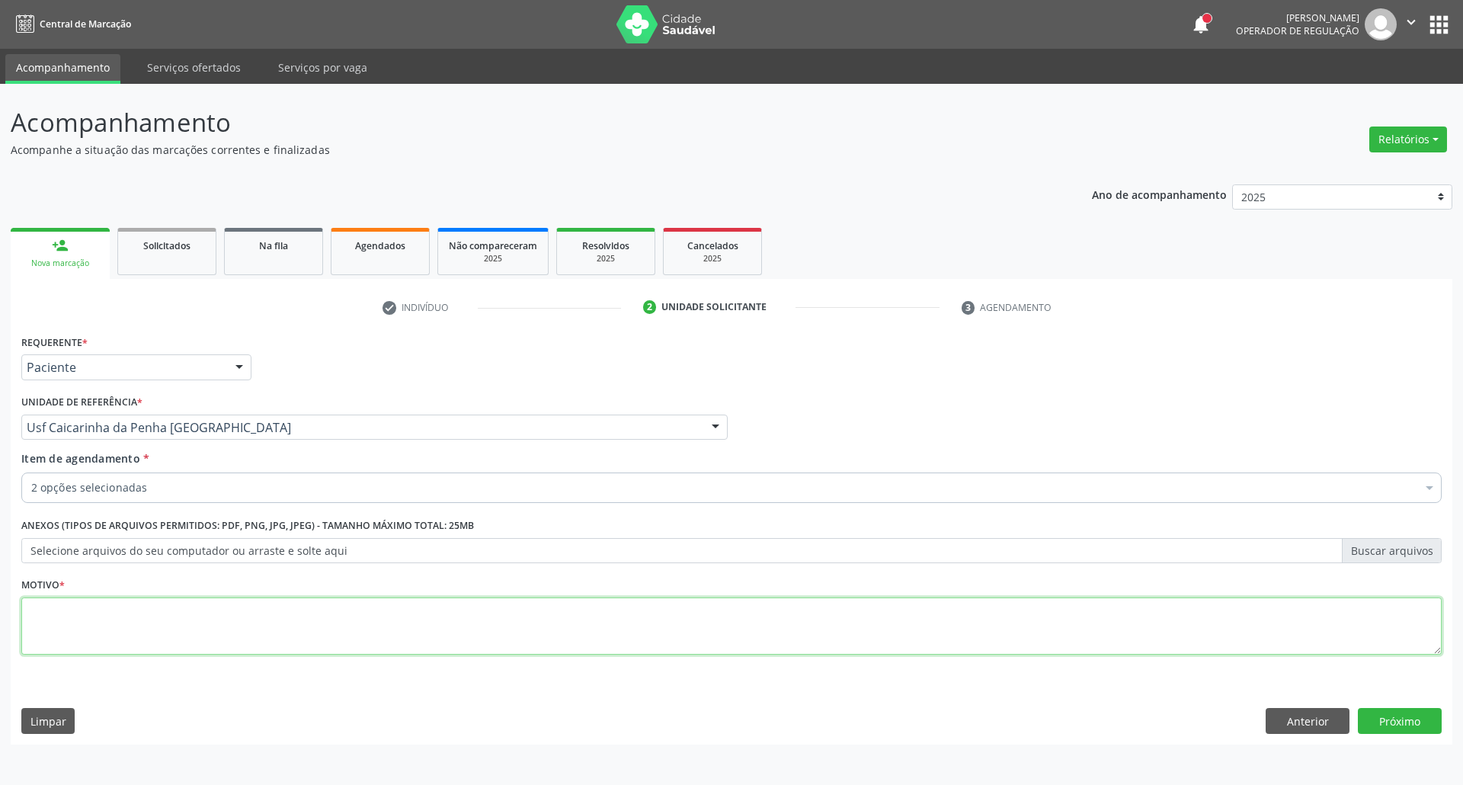
drag, startPoint x: 1326, startPoint y: 629, endPoint x: 1308, endPoint y: 608, distance: 27.6
click at [1326, 629] on textarea at bounding box center [731, 626] width 1420 height 58
type textarea "."
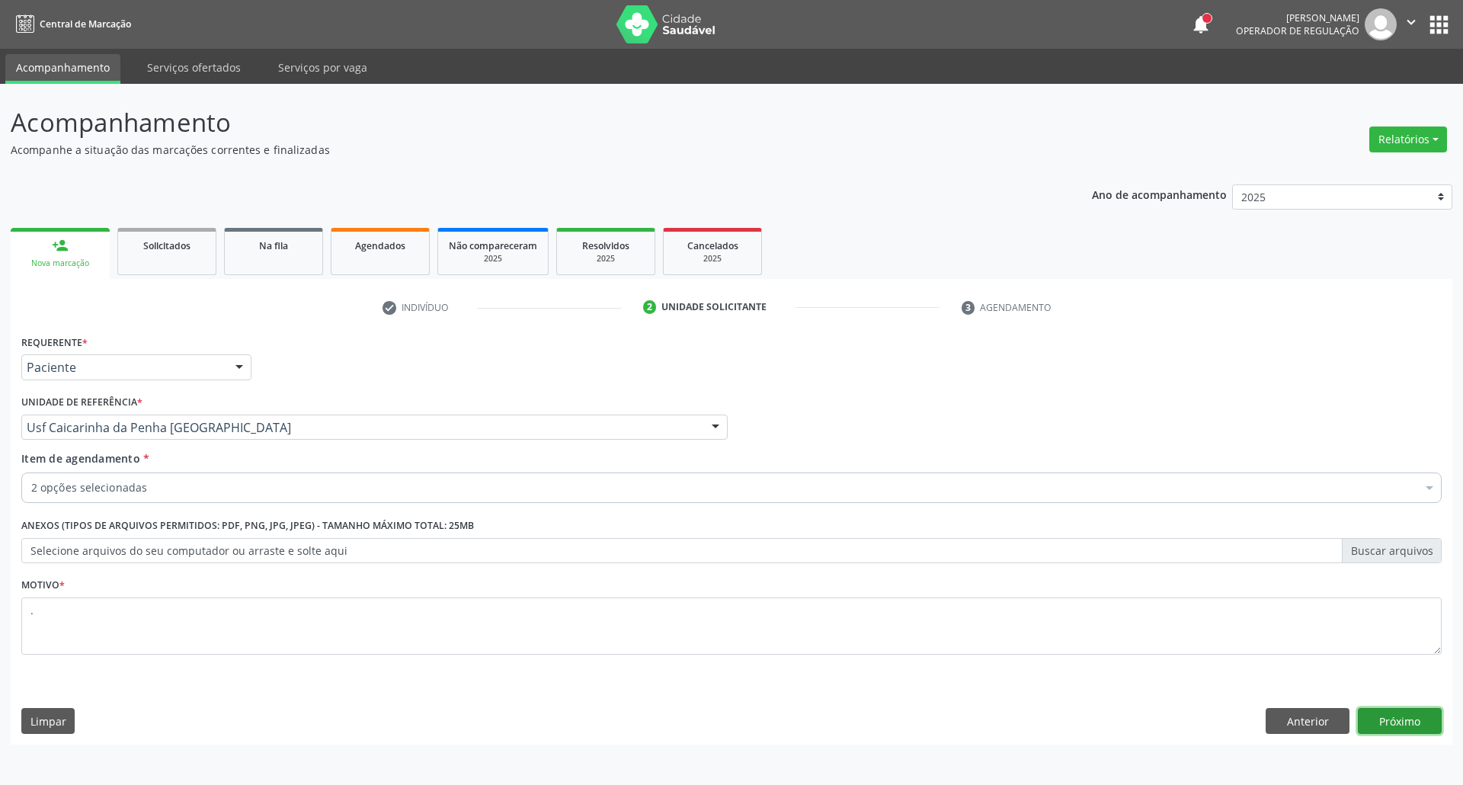
click at [1400, 716] on button "Próximo" at bounding box center [1400, 721] width 84 height 26
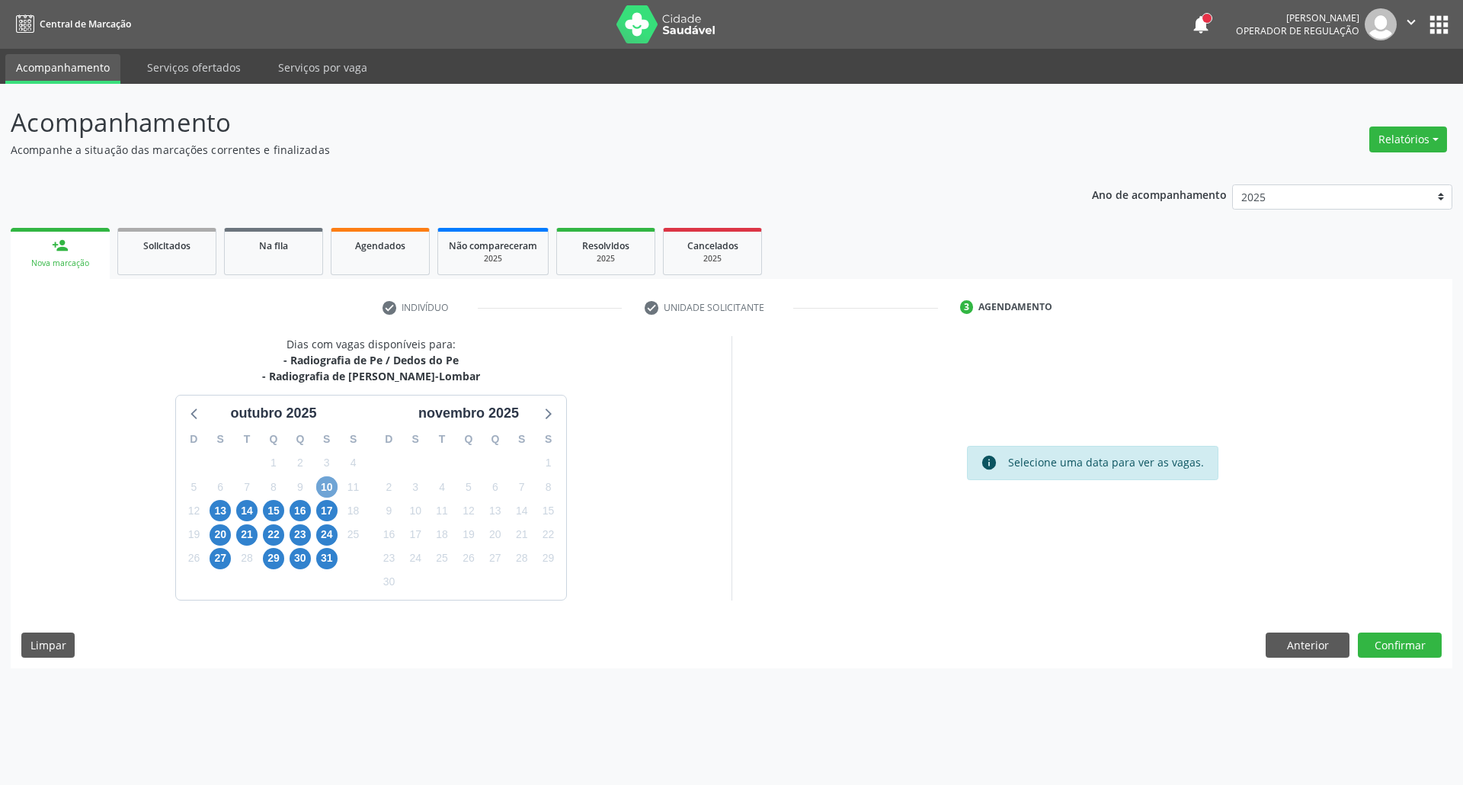
click at [324, 488] on span "10" at bounding box center [326, 486] width 21 height 21
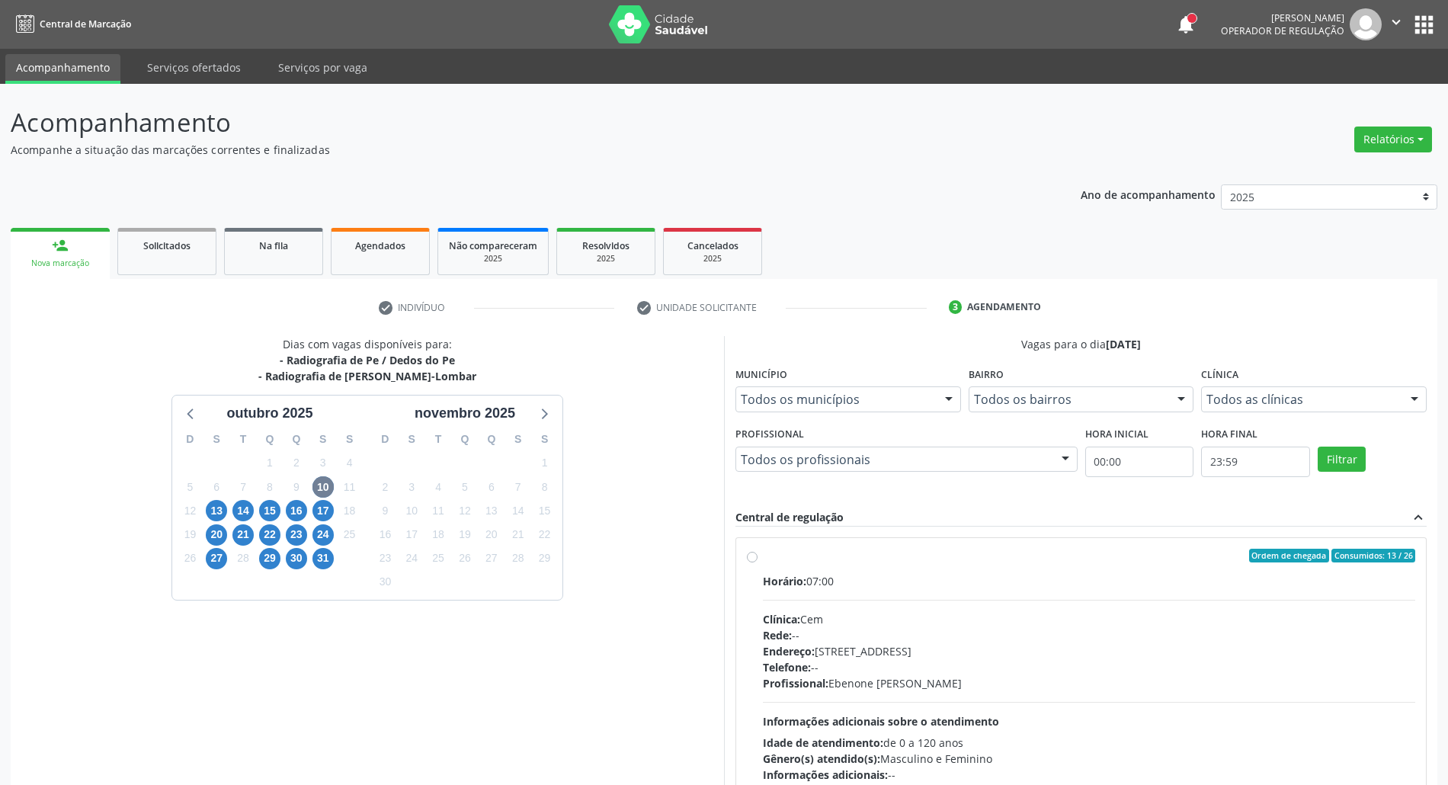
drag, startPoint x: 1095, startPoint y: 586, endPoint x: 1131, endPoint y: 489, distance: 103.2
click at [1096, 584] on div "Horário: 07:00" at bounding box center [1089, 581] width 652 height 16
click at [757, 562] on input "Ordem de chegada Consumidos: 13 / 26 Horário: 07:00 Clínica: Cem Rede: -- Ender…" at bounding box center [752, 556] width 11 height 14
radio input "true"
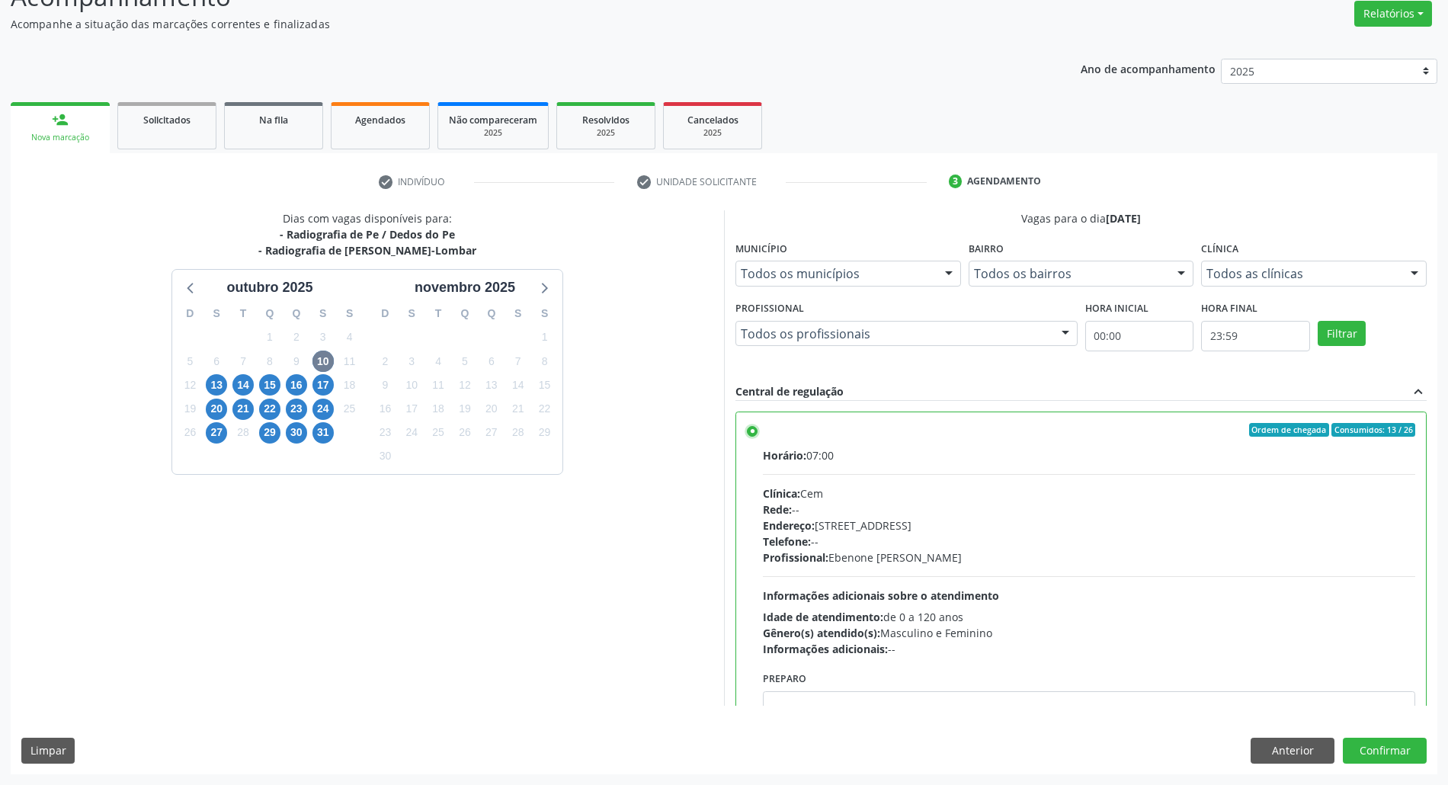
scroll to position [77, 0]
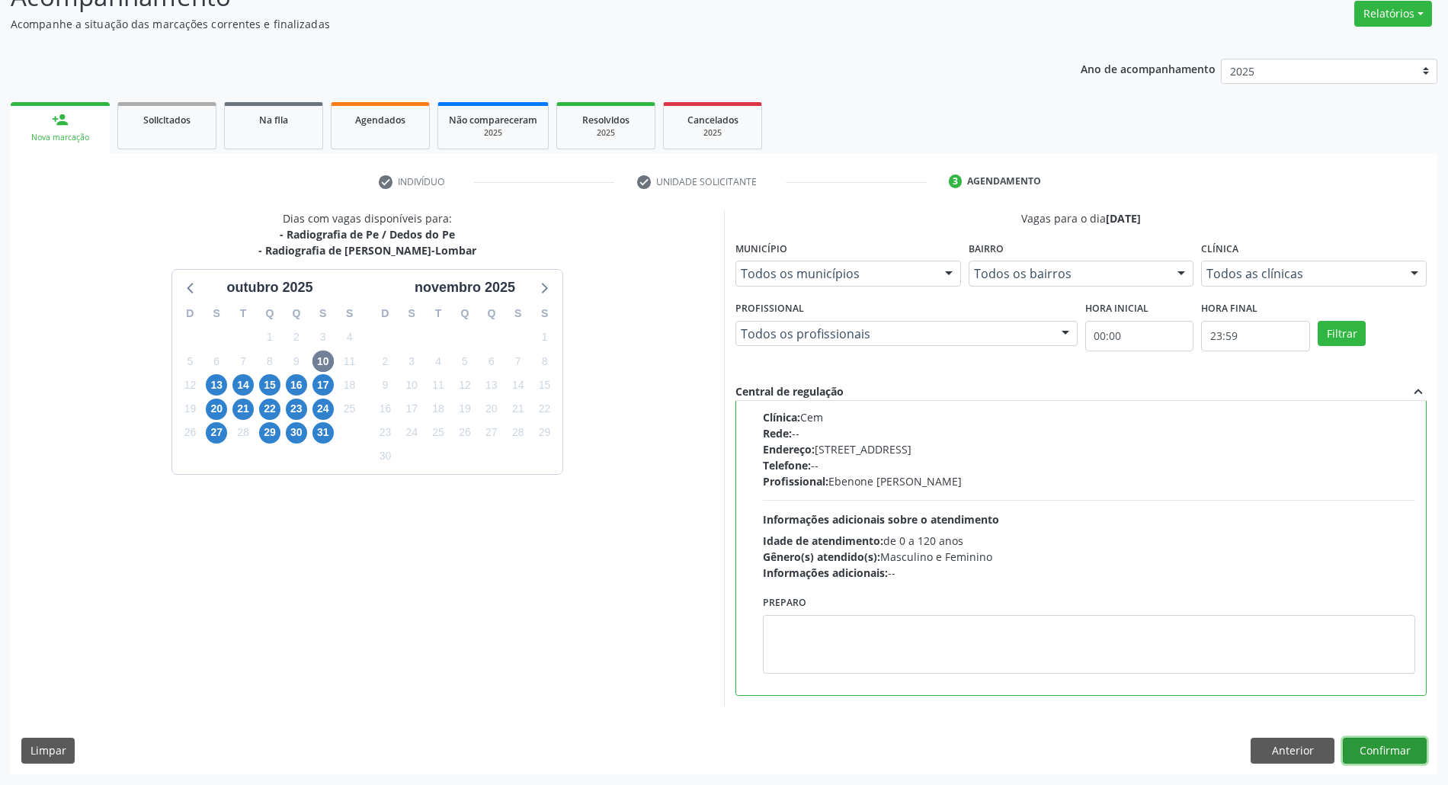
drag, startPoint x: 1381, startPoint y: 741, endPoint x: 1382, endPoint y: 768, distance: 27.4
click at [1381, 741] on button "Confirmar" at bounding box center [1385, 751] width 84 height 26
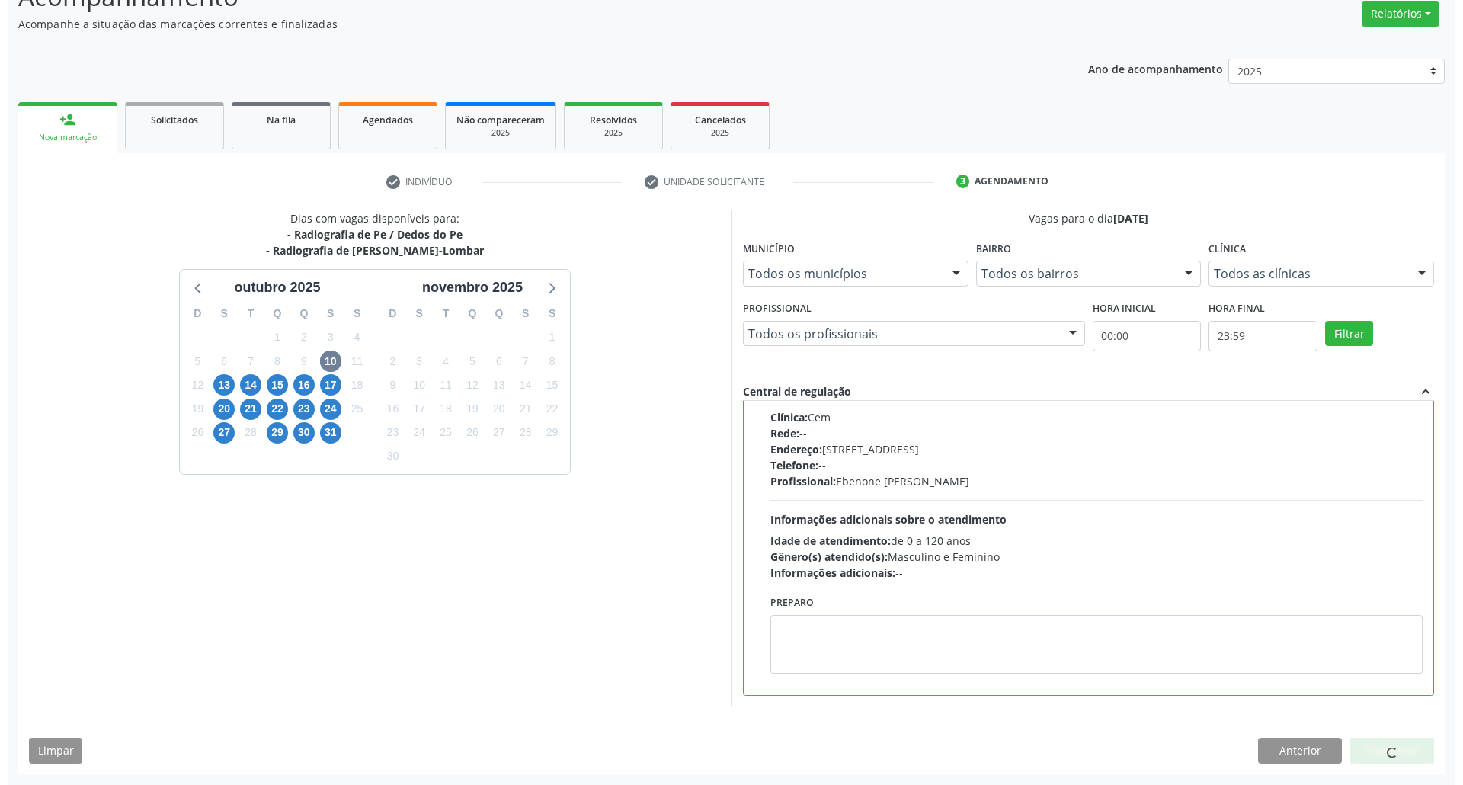
scroll to position [0, 0]
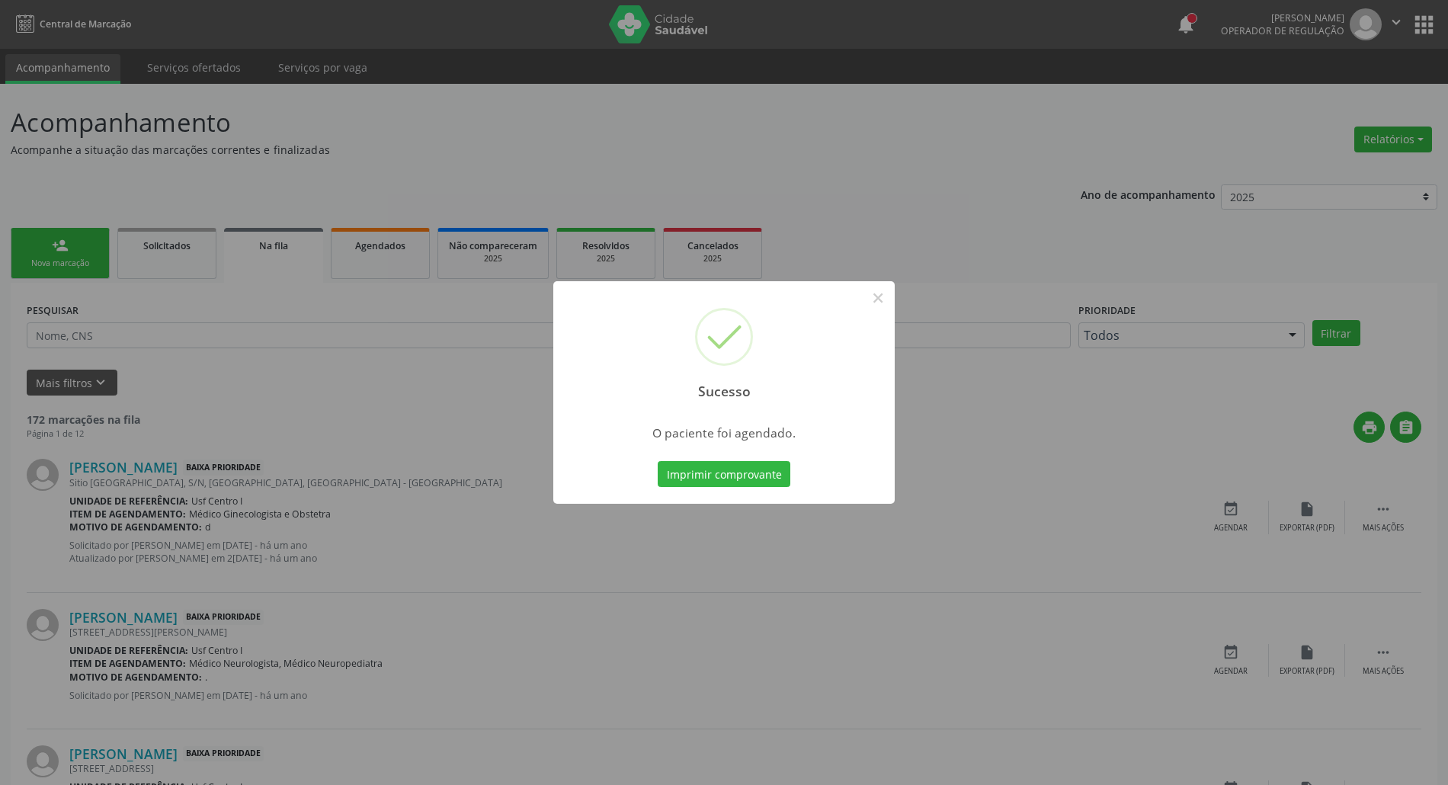
click at [658, 461] on button "Imprimir comprovante" at bounding box center [724, 474] width 133 height 26
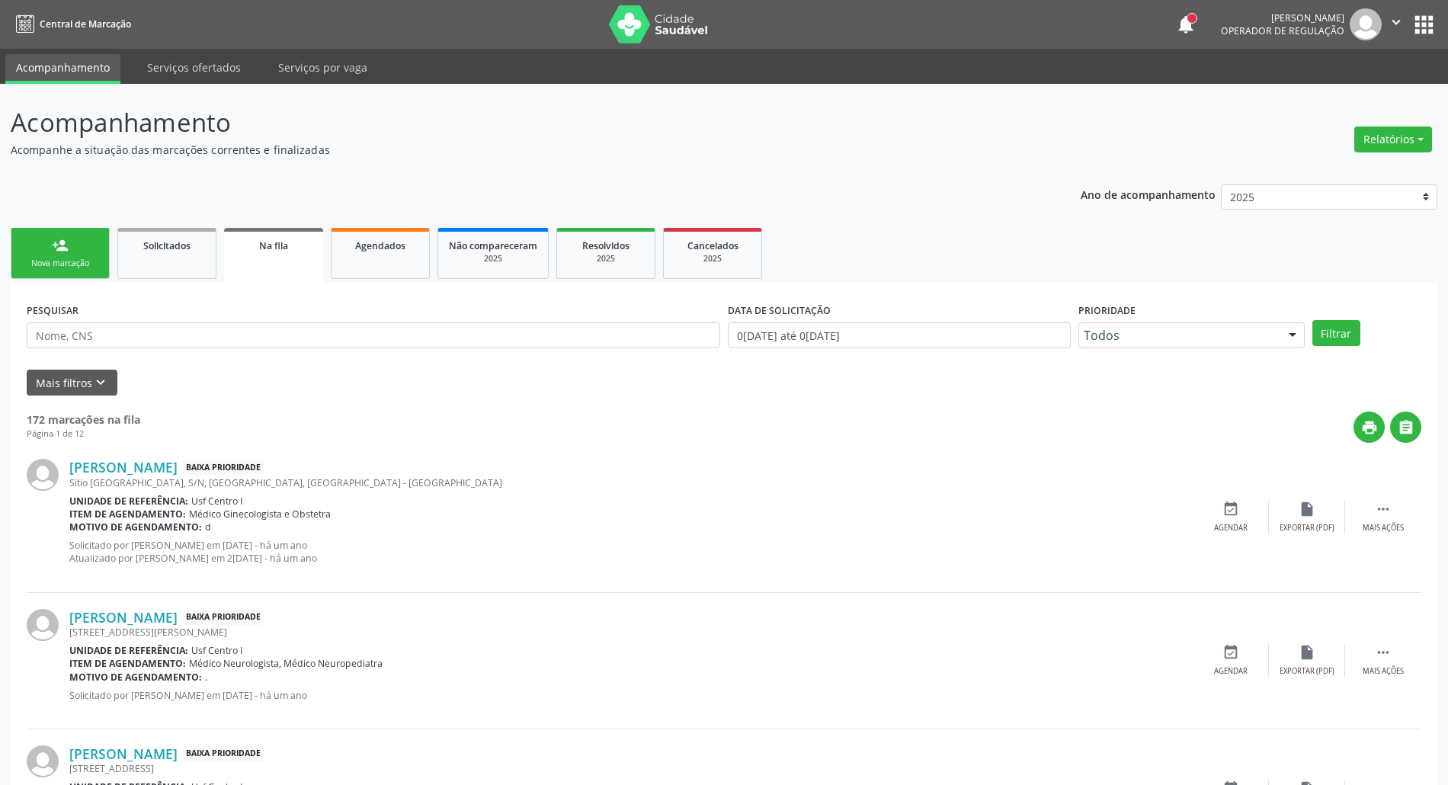
click at [65, 256] on link "person_add Nova marcação" at bounding box center [60, 253] width 99 height 51
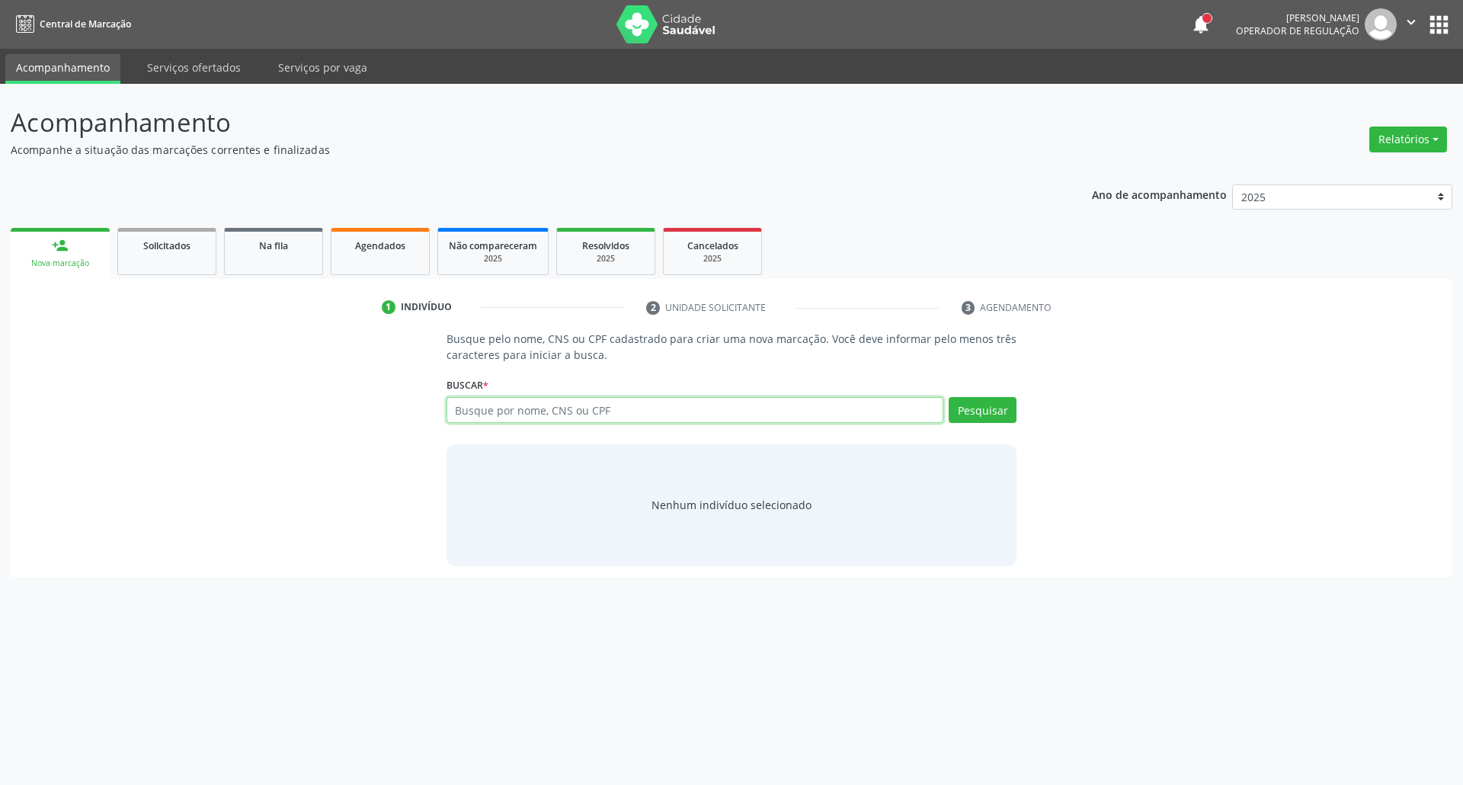
click at [555, 401] on input "text" at bounding box center [695, 410] width 498 height 26
type input "898005916723956"
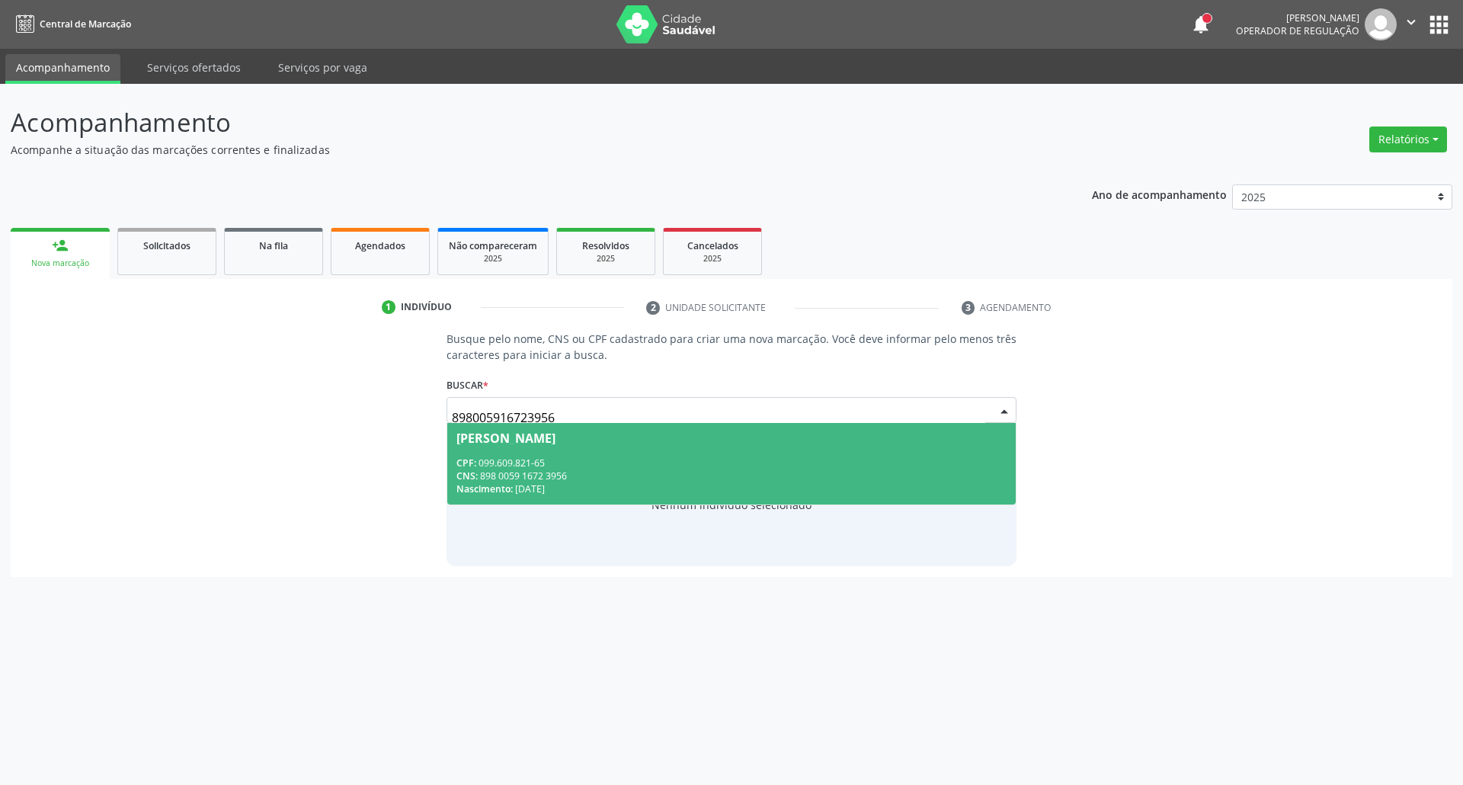
click at [582, 446] on span "[PERSON_NAME] CPF: 099.609.821-65 CNS: 898 0059 1672 3956 Nascimento: [DATE]" at bounding box center [731, 464] width 569 height 82
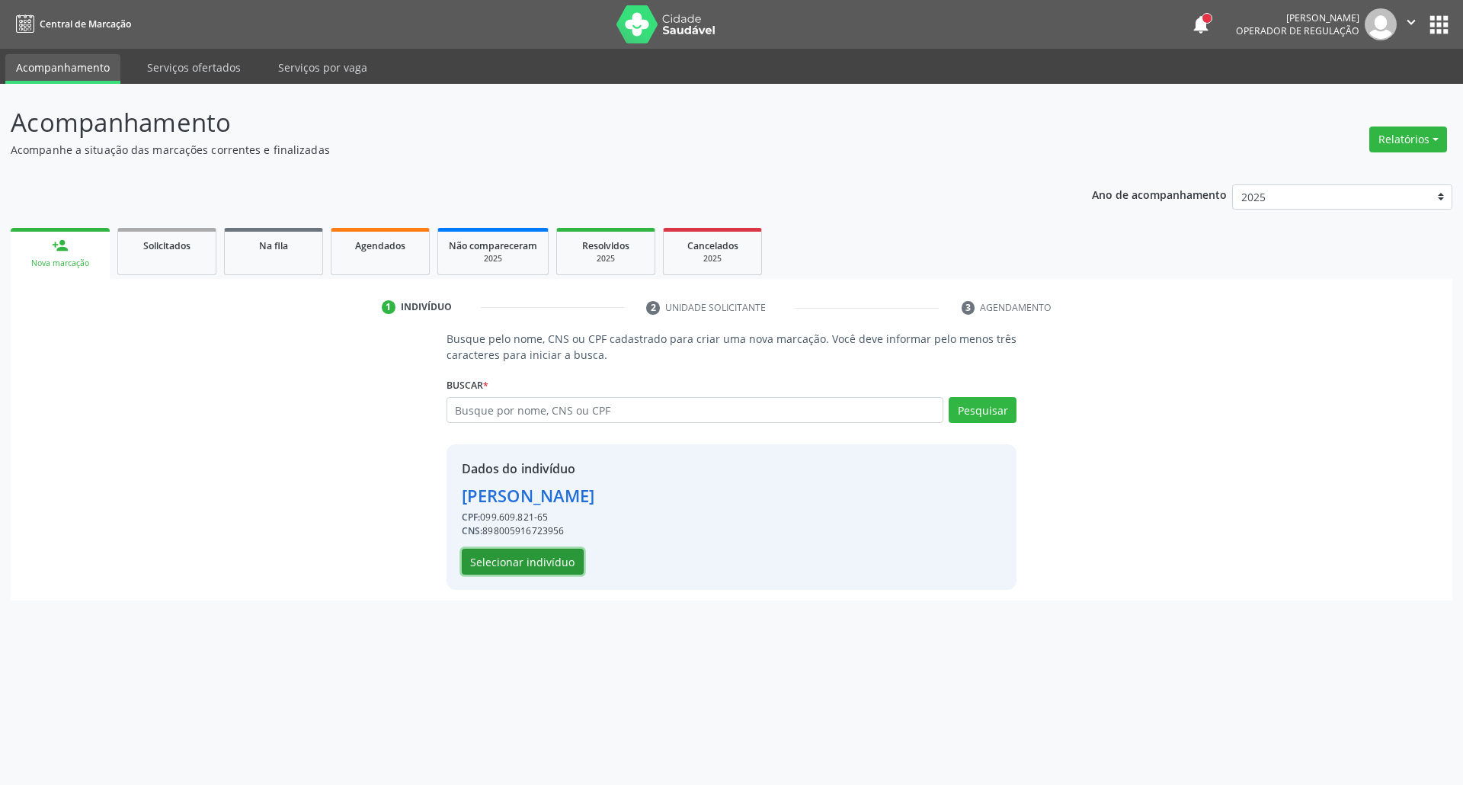
drag, startPoint x: 485, startPoint y: 555, endPoint x: 1348, endPoint y: 750, distance: 885.0
click at [483, 555] on button "Selecionar indivíduo" at bounding box center [523, 562] width 122 height 26
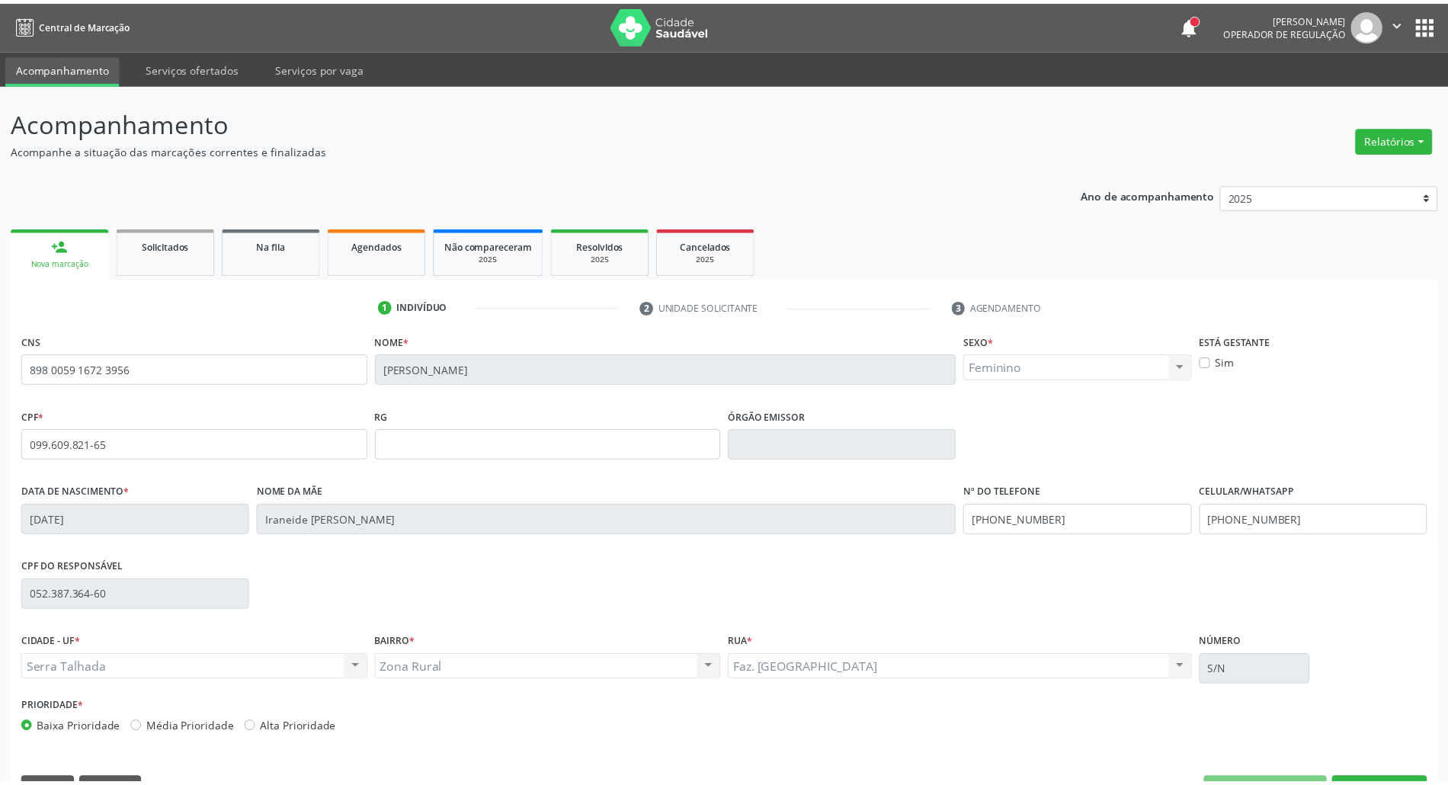
scroll to position [41, 0]
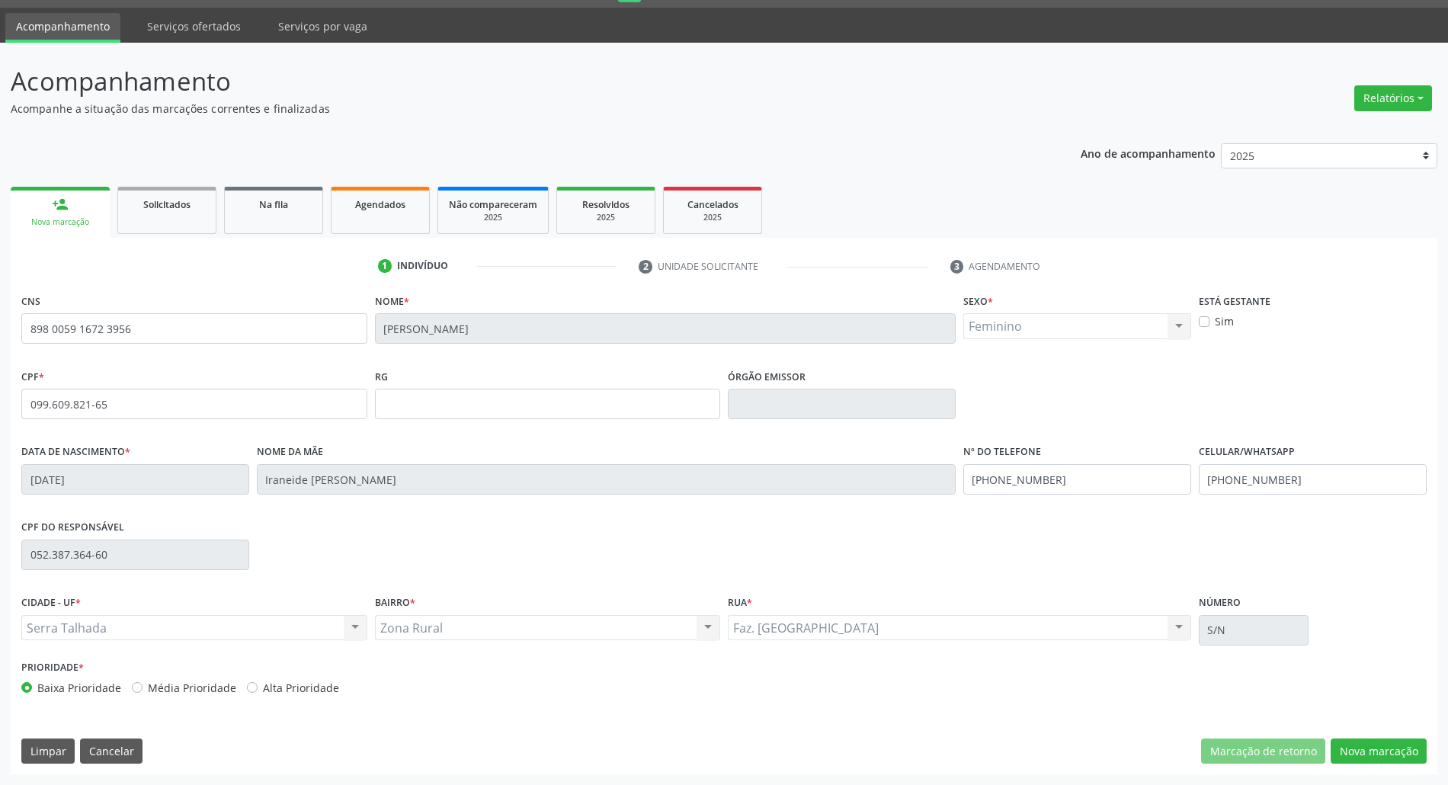
drag, startPoint x: 1348, startPoint y: 750, endPoint x: 1295, endPoint y: 728, distance: 56.7
click at [1346, 750] on div "CNS 898 0059 1672 3956 [GEOGRAPHIC_DATA] * [PERSON_NAME] * Feminino Masculino F…" at bounding box center [724, 532] width 1426 height 485
click at [1403, 750] on button "Nova marcação" at bounding box center [1378, 751] width 96 height 26
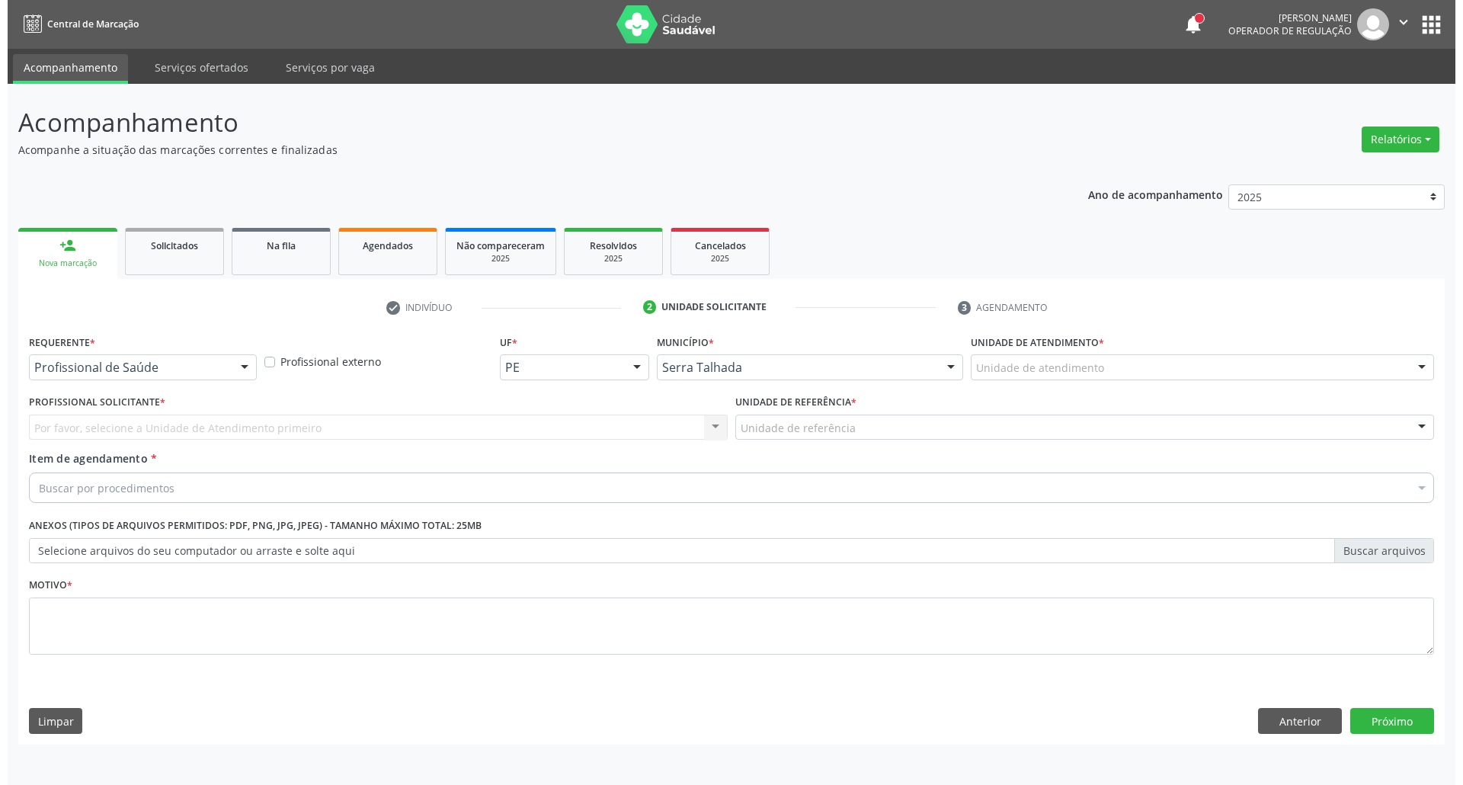
scroll to position [0, 0]
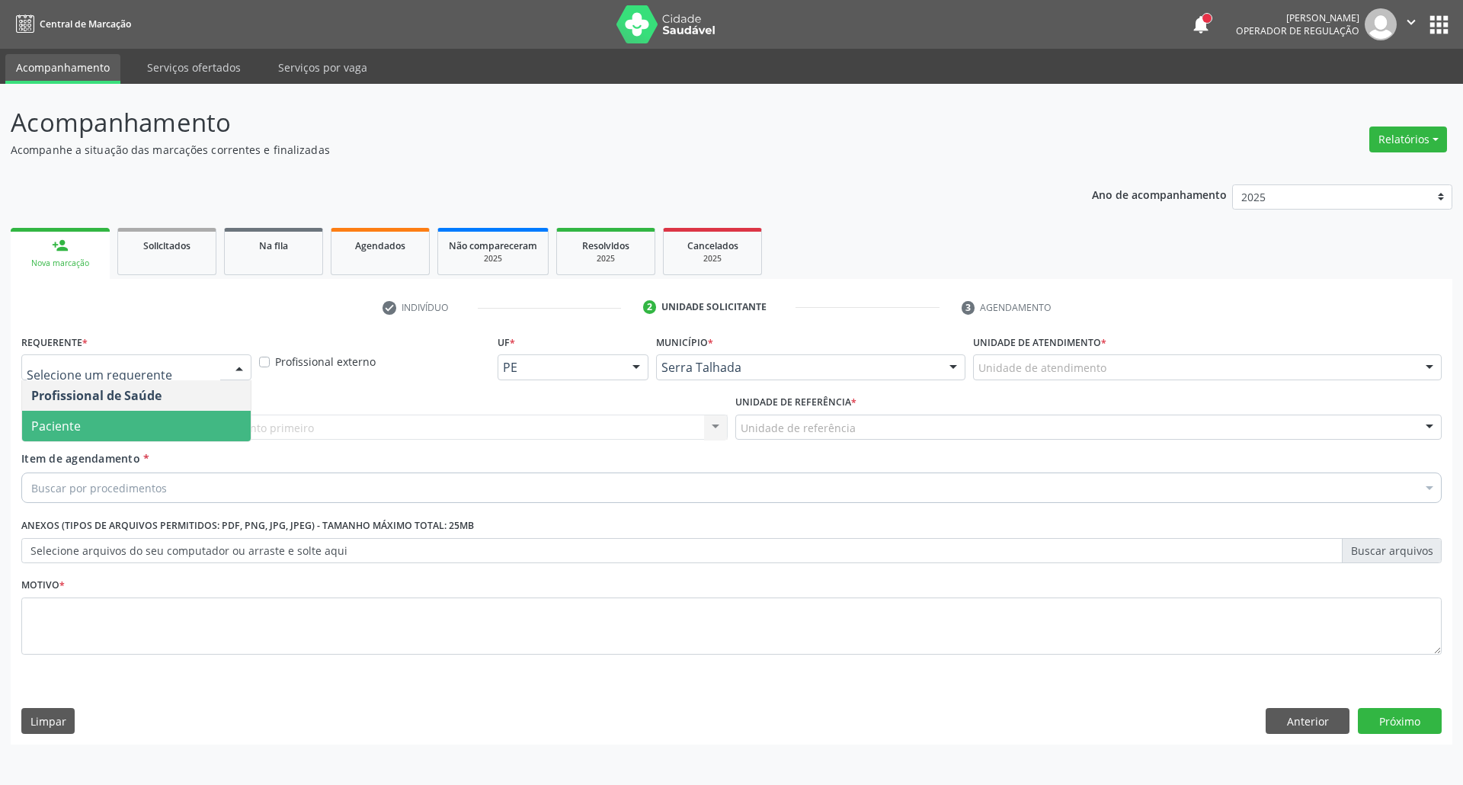
click at [116, 414] on span "Paciente" at bounding box center [136, 426] width 229 height 30
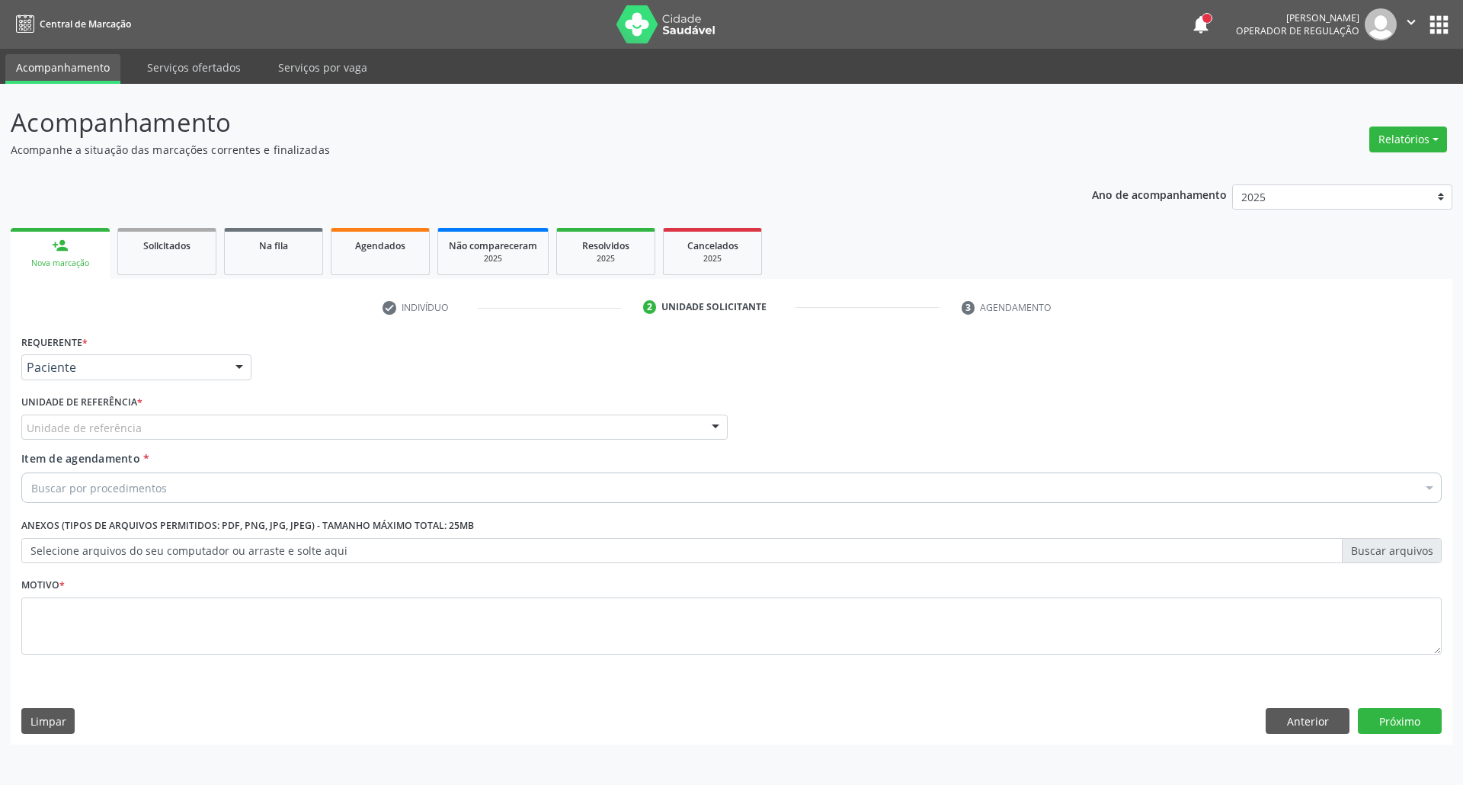
click at [119, 418] on div "Unidade de referência" at bounding box center [374, 427] width 706 height 26
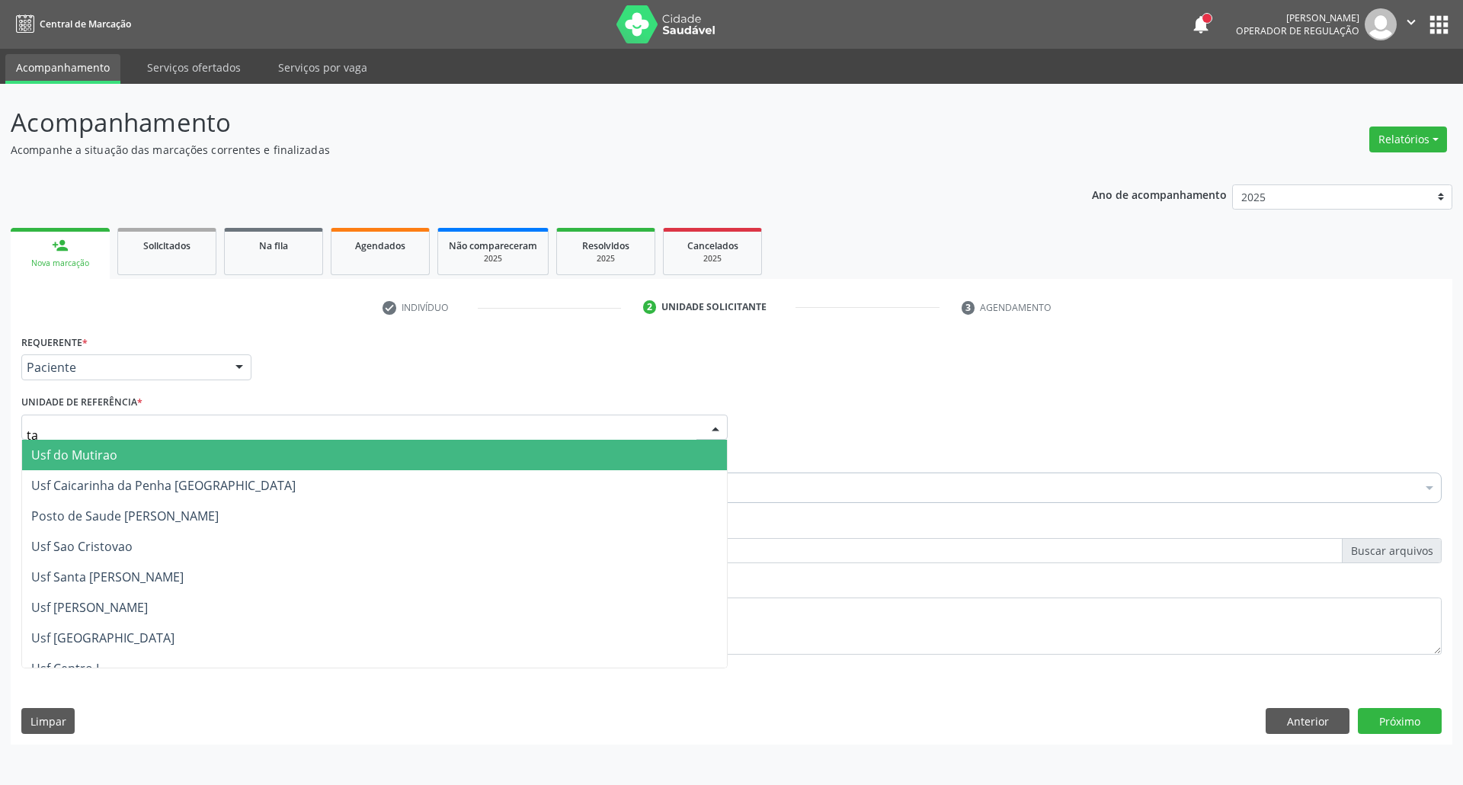
type input "tau"
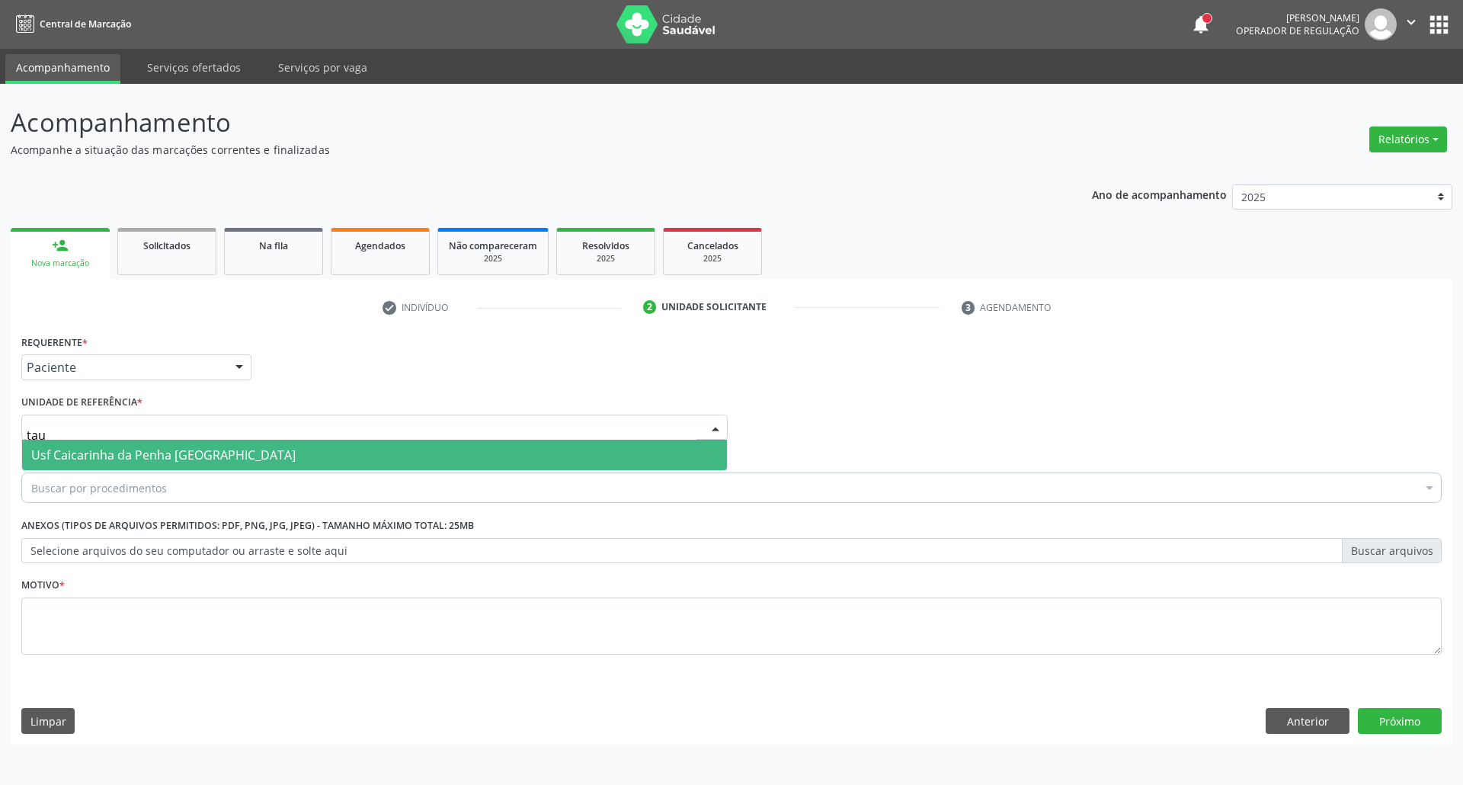
click at [139, 458] on span "Usf Caicarinha da Penha [GEOGRAPHIC_DATA]" at bounding box center [163, 454] width 264 height 17
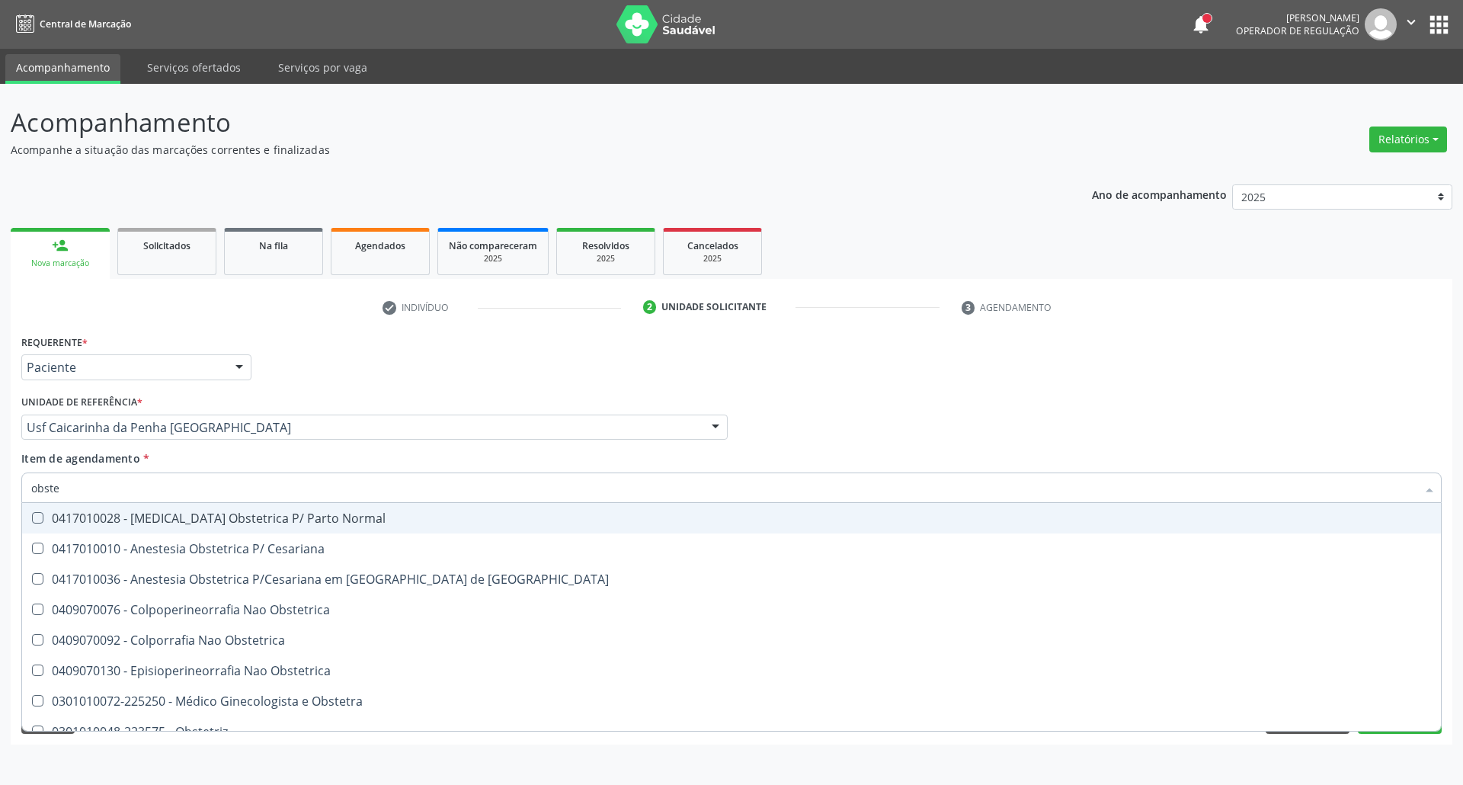
type input "obstet"
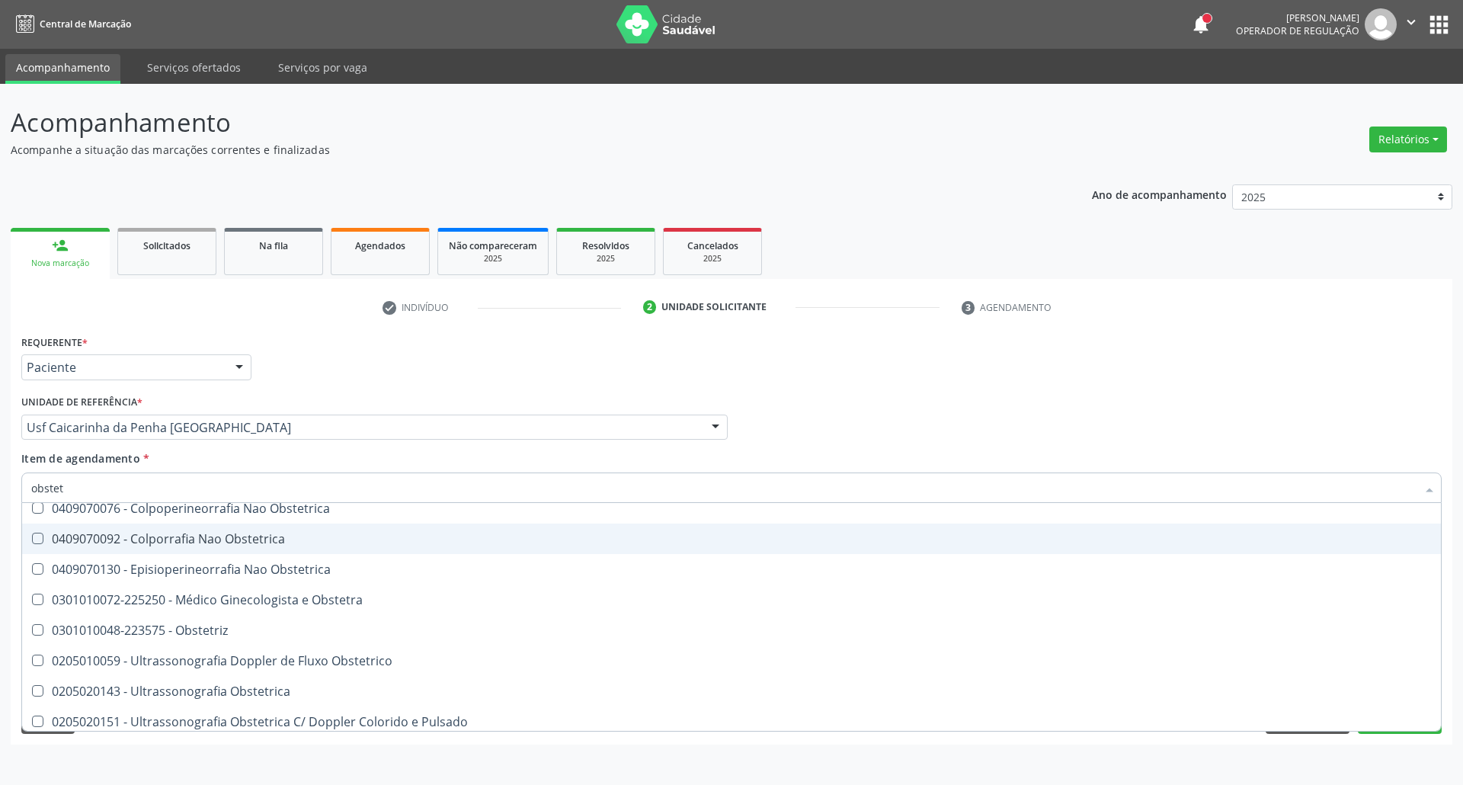
scroll to position [107, 0]
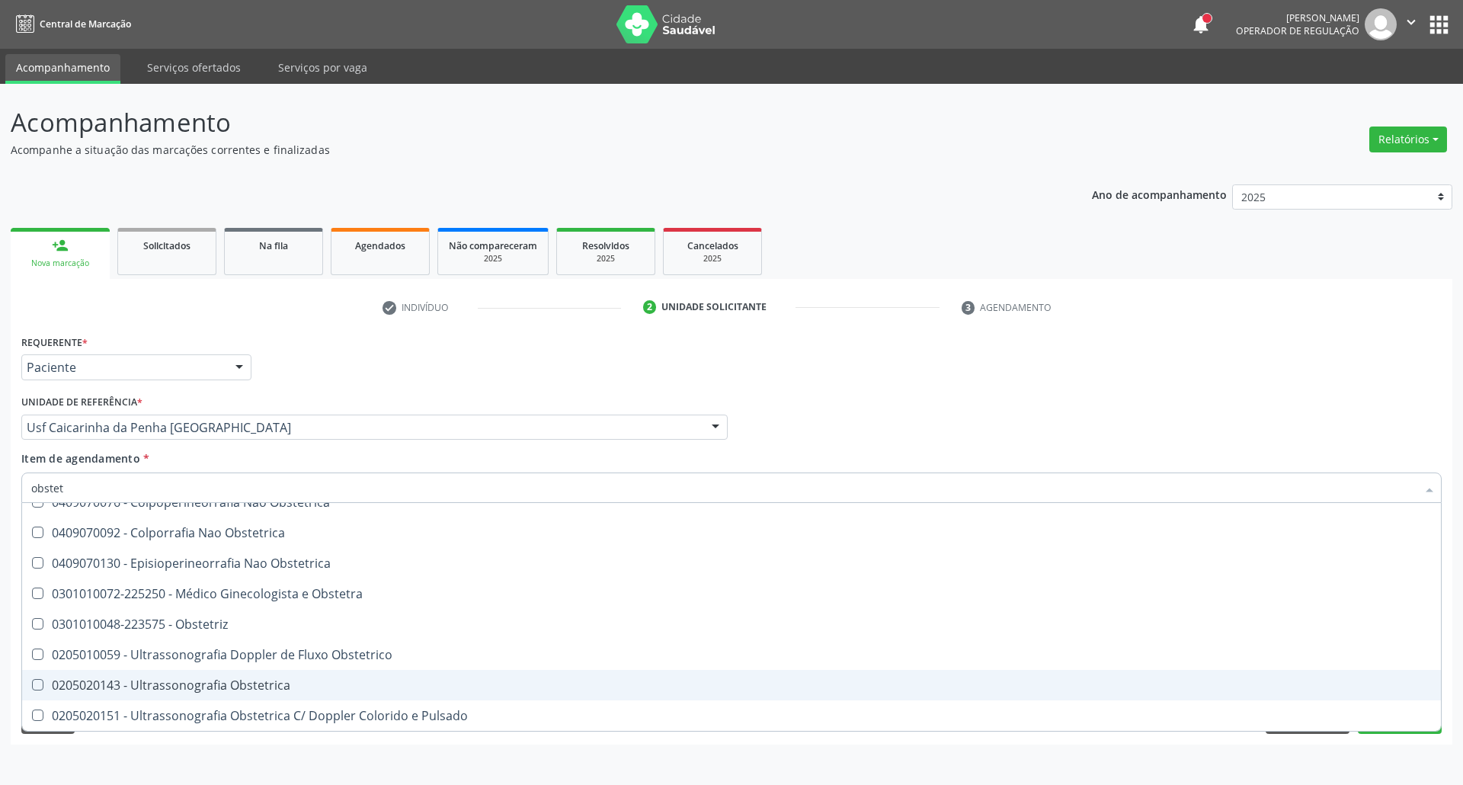
click at [227, 690] on div "0205020143 - Ultrassonografia Obstetrica" at bounding box center [731, 685] width 1400 height 12
checkbox Obstetrica "true"
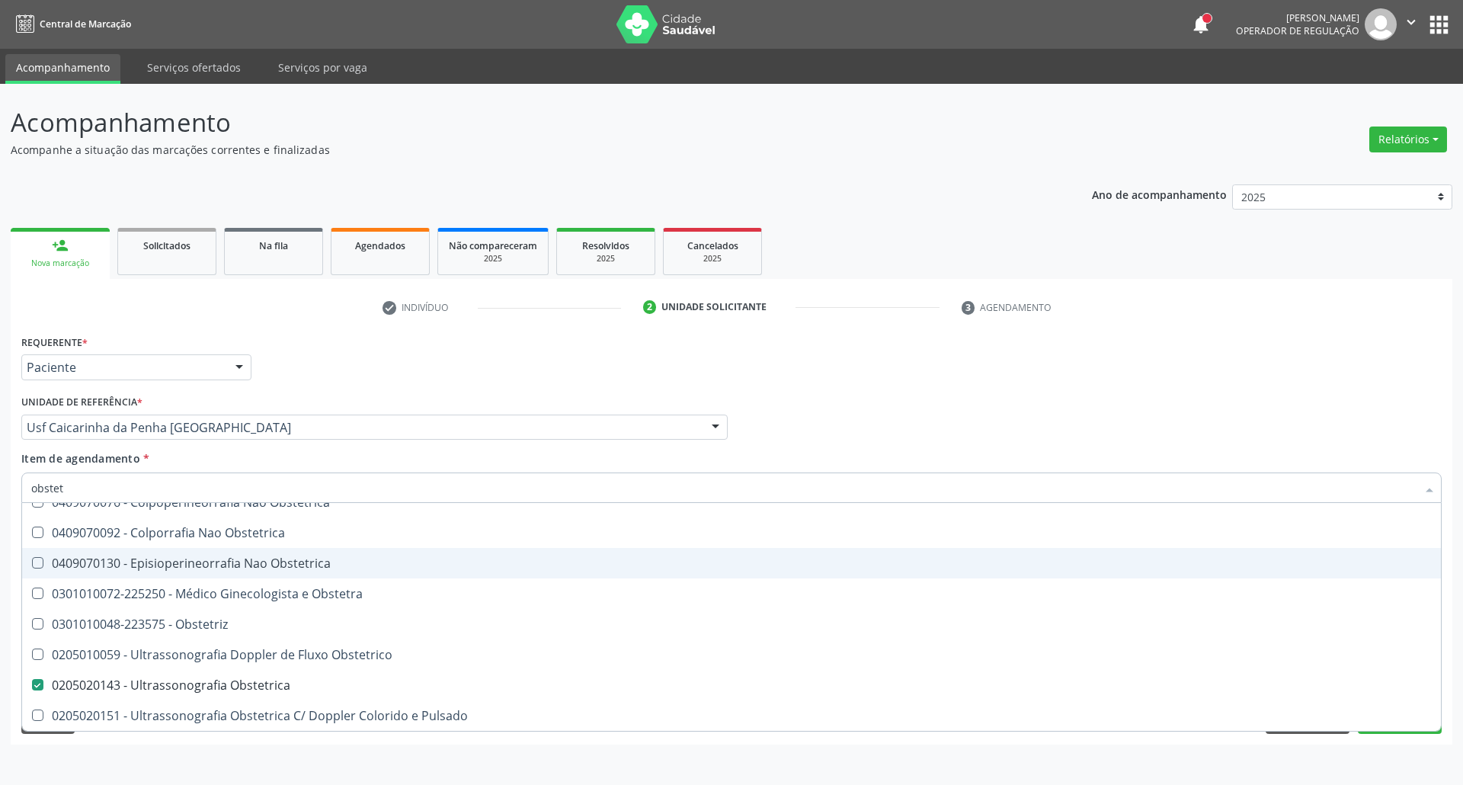
click at [1042, 419] on div "Profissional Solicitante Por favor, selecione a Unidade de Atendimento primeiro…" at bounding box center [732, 420] width 1428 height 59
checkbox Cesariana "true"
checkbox Obstetrica "false"
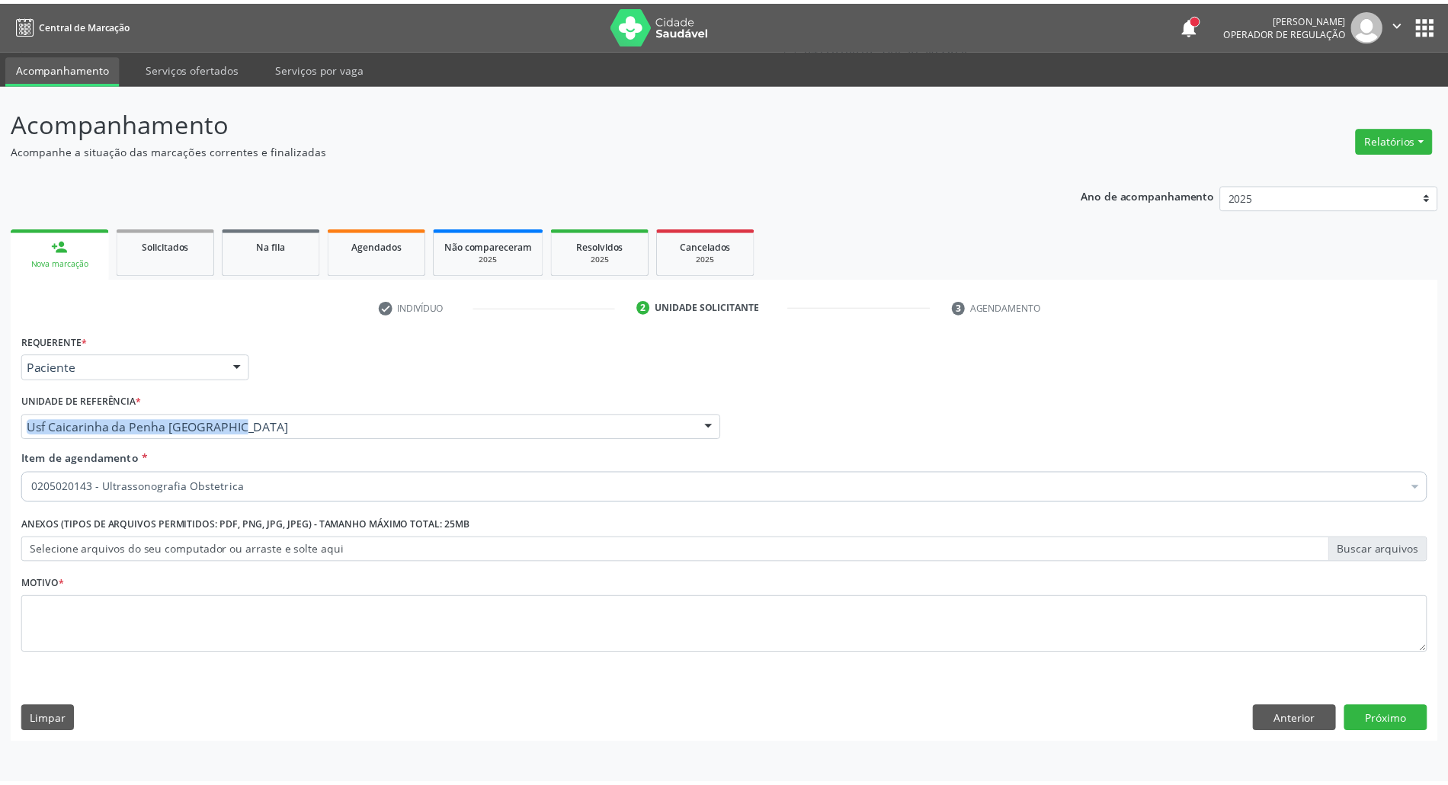
scroll to position [0, 0]
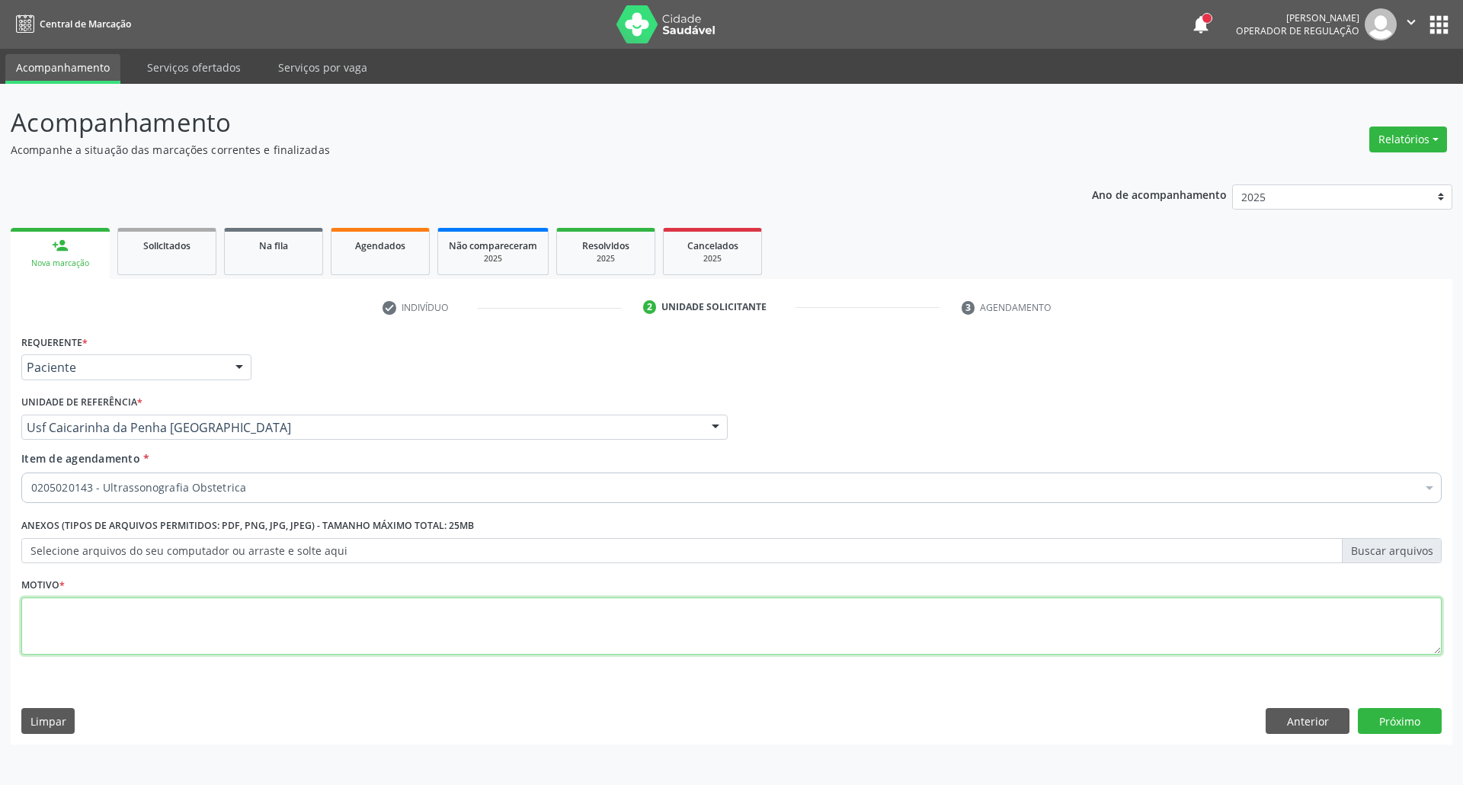
click at [870, 635] on textarea at bounding box center [731, 626] width 1420 height 58
type textarea "."
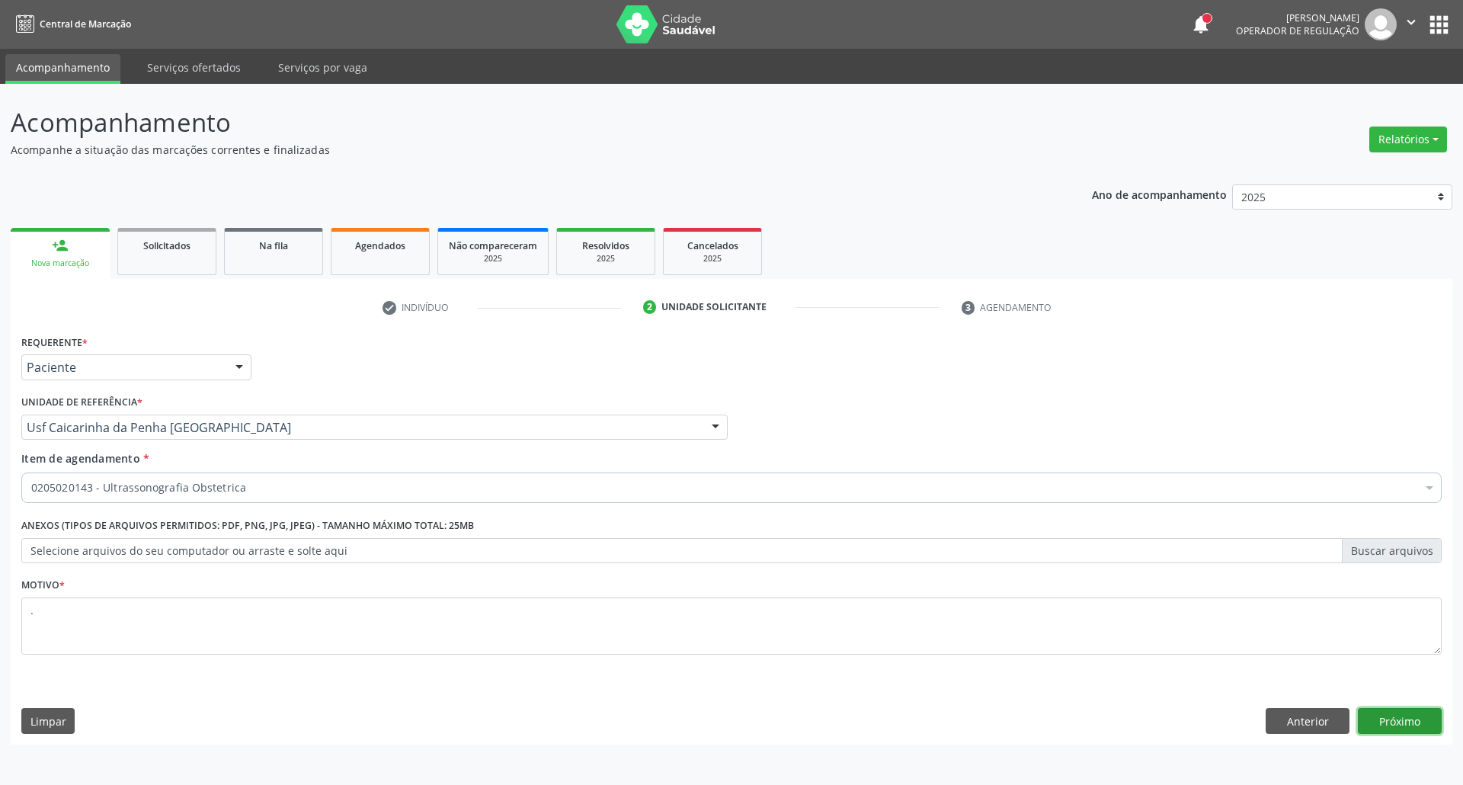
click at [1390, 720] on button "Próximo" at bounding box center [1400, 721] width 84 height 26
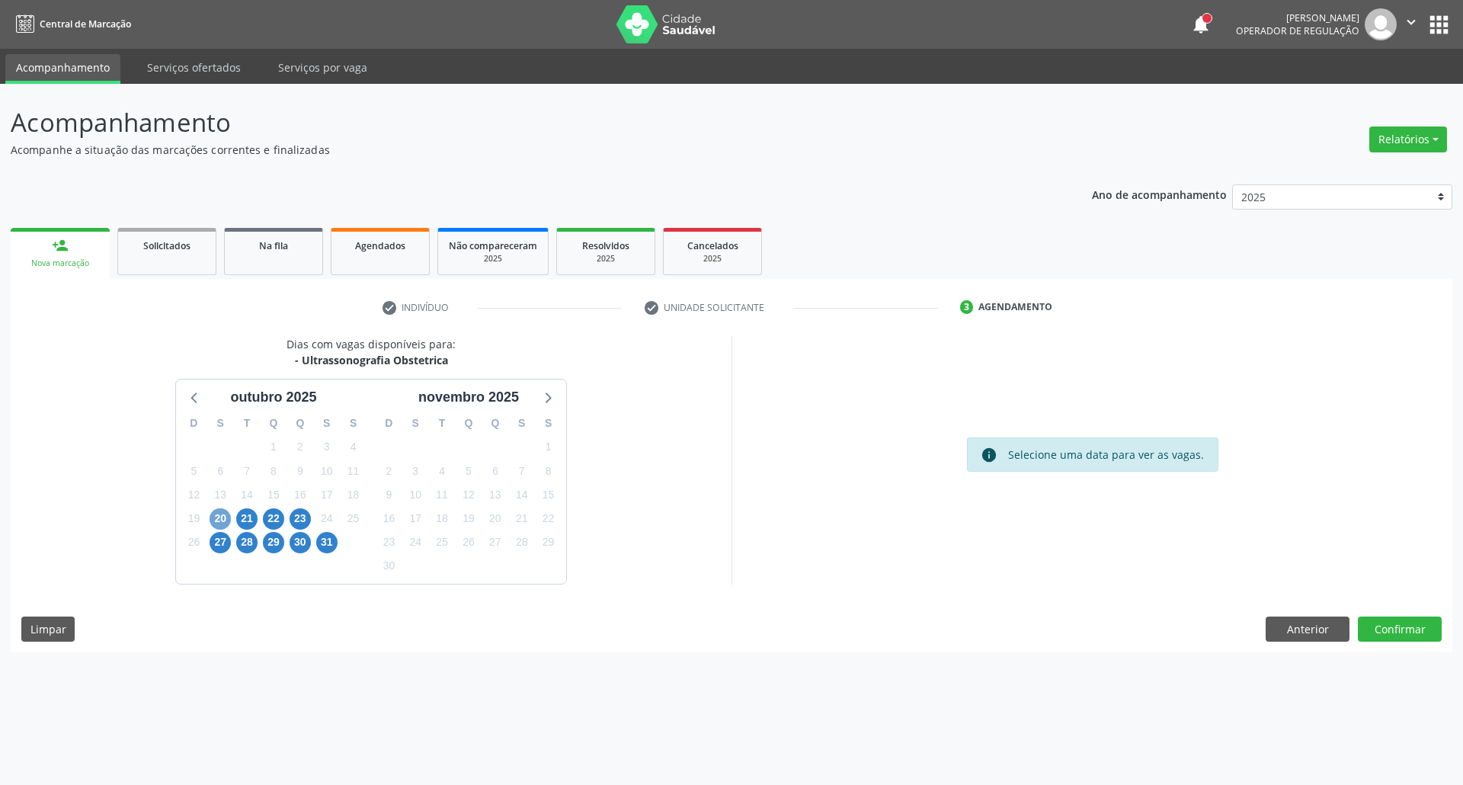
click at [216, 517] on span "20" at bounding box center [220, 518] width 21 height 21
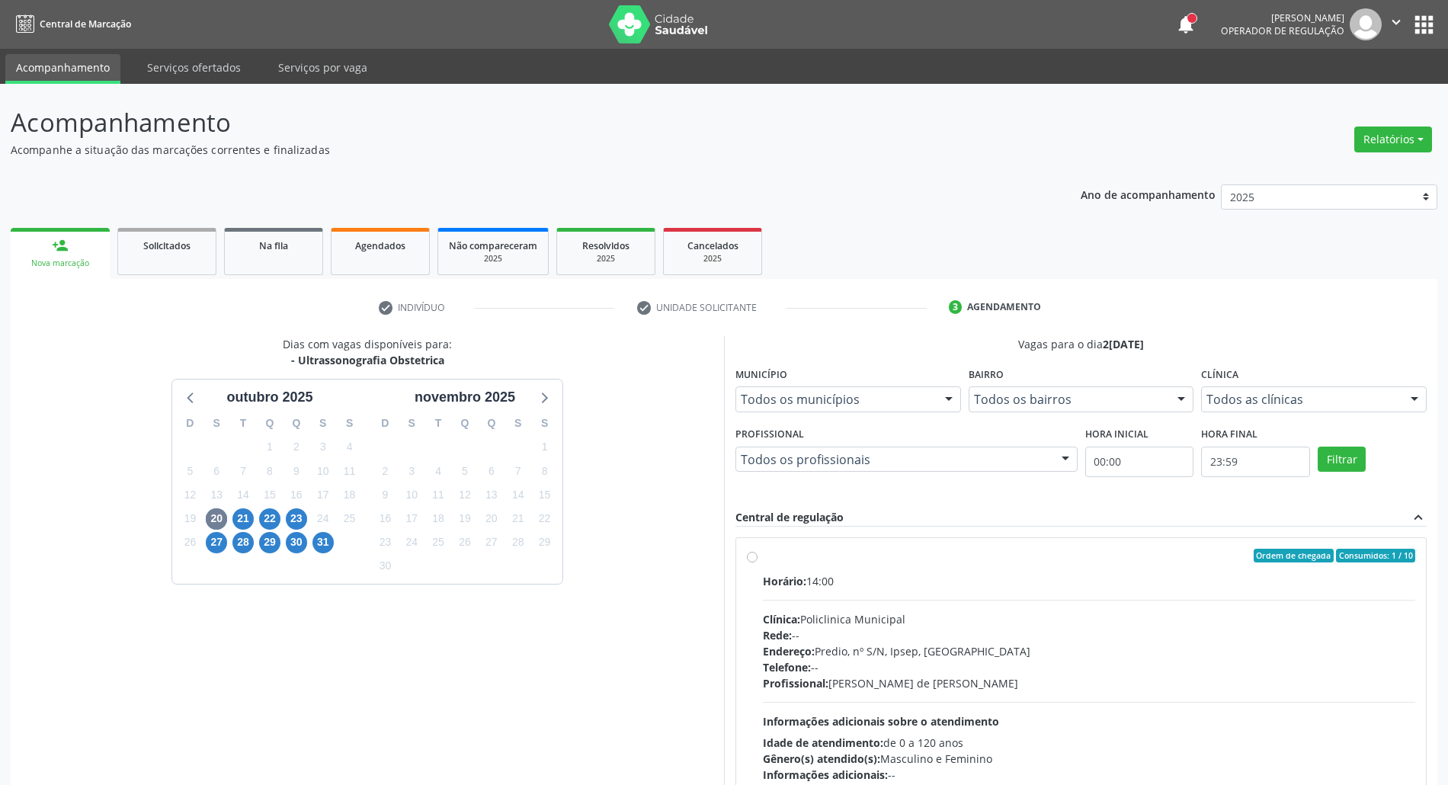
click at [912, 590] on div "Horário: 14:00 Clínica: Policlinica Municipal Rede: -- Endereço: Predio, nº S/N…" at bounding box center [1089, 678] width 652 height 210
click at [757, 562] on input "Ordem de chegada Consumidos: 1 / 10 Horário: 14:00 Clínica: Policlinica Municip…" at bounding box center [752, 556] width 11 height 14
radio input "true"
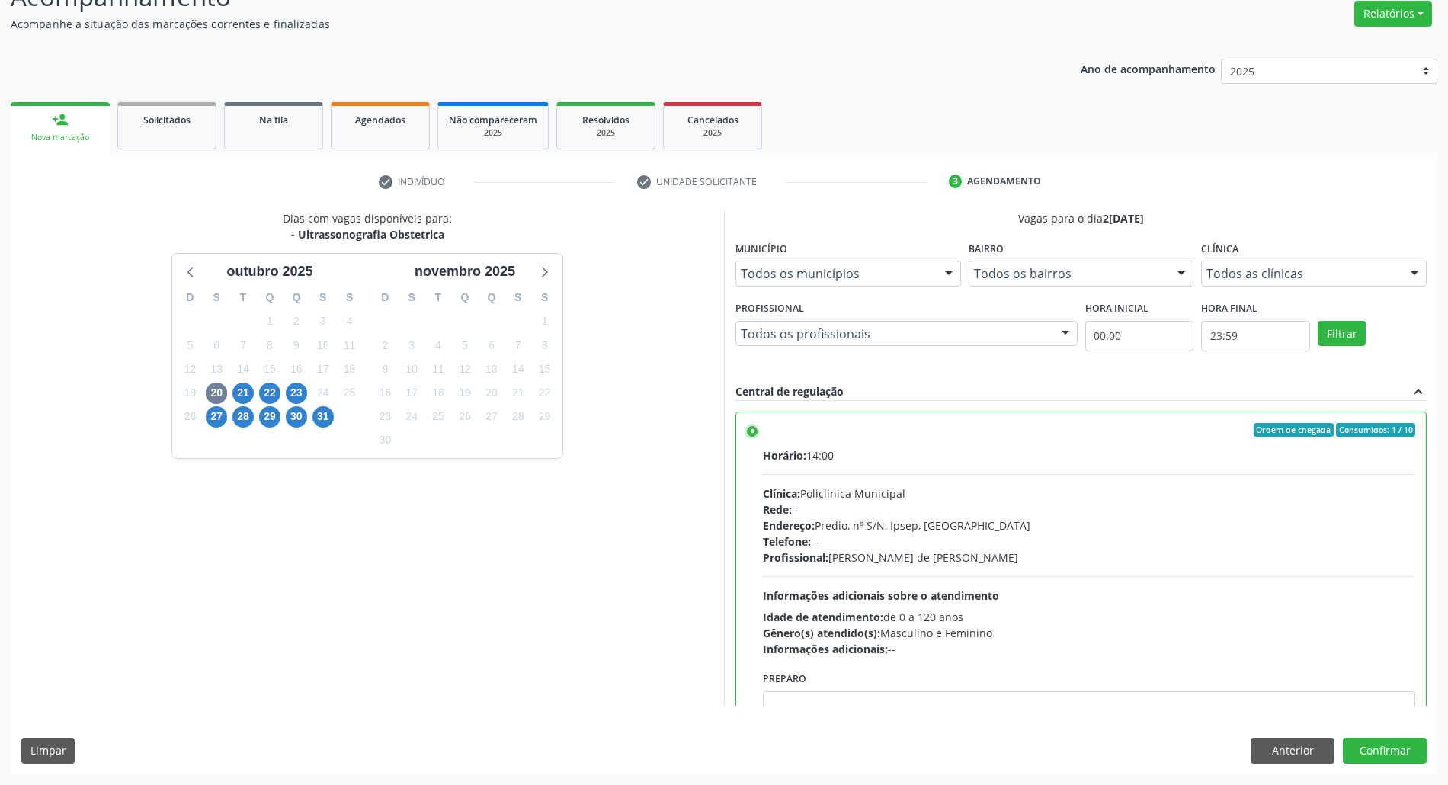
scroll to position [77, 0]
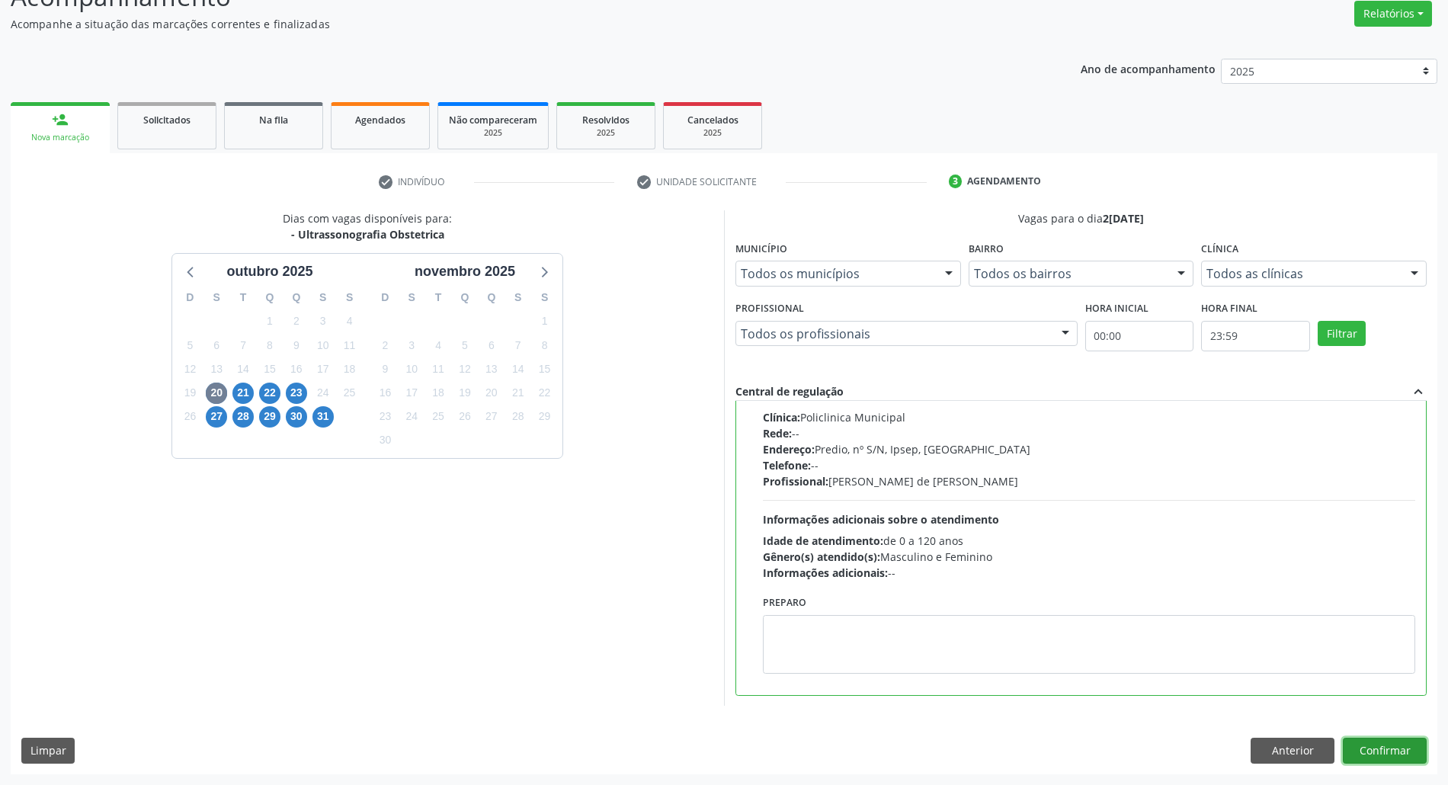
click at [1379, 751] on button "Confirmar" at bounding box center [1385, 751] width 84 height 26
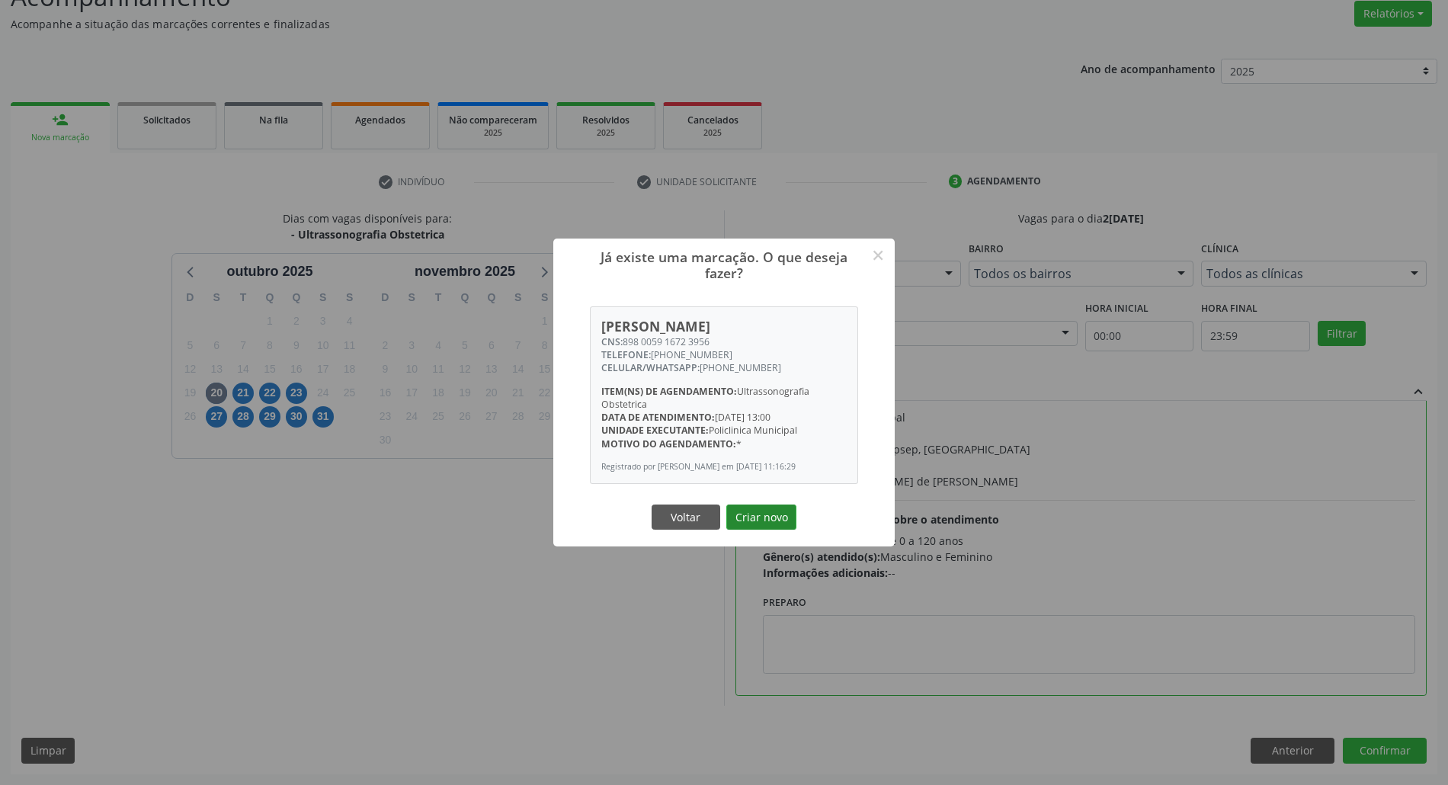
click at [747, 526] on button "Criar novo" at bounding box center [761, 517] width 70 height 26
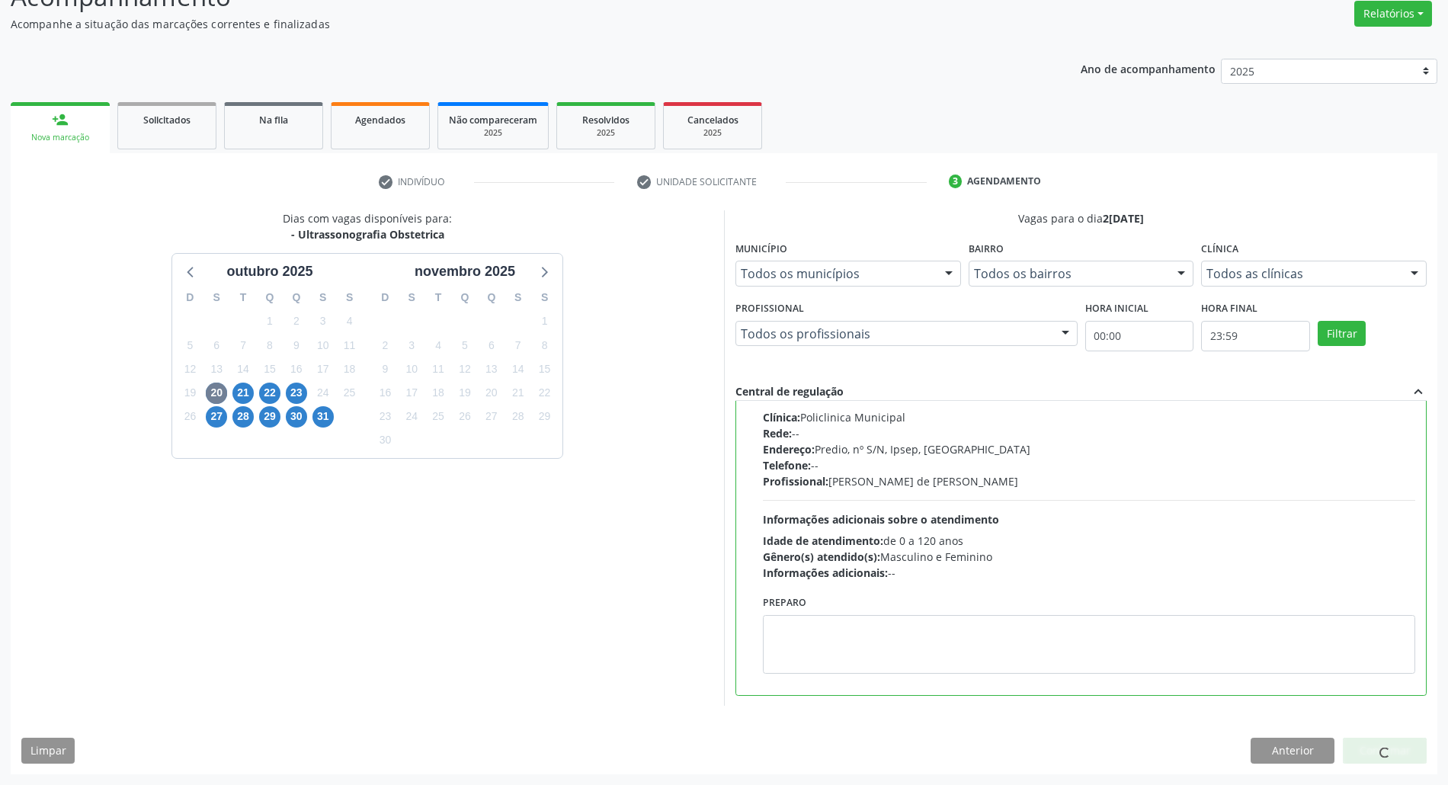
scroll to position [0, 0]
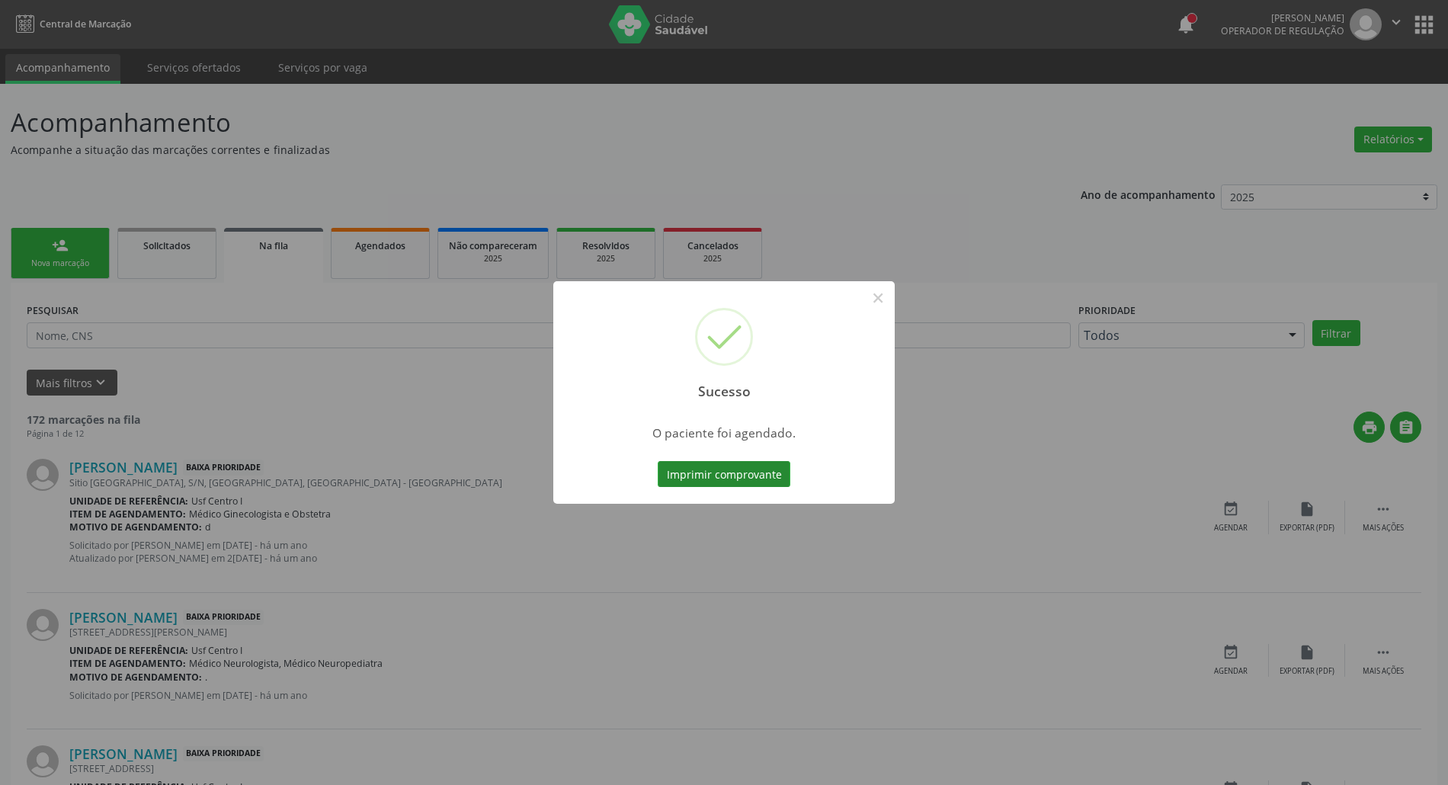
click at [729, 471] on button "Imprimir comprovante" at bounding box center [724, 474] width 133 height 26
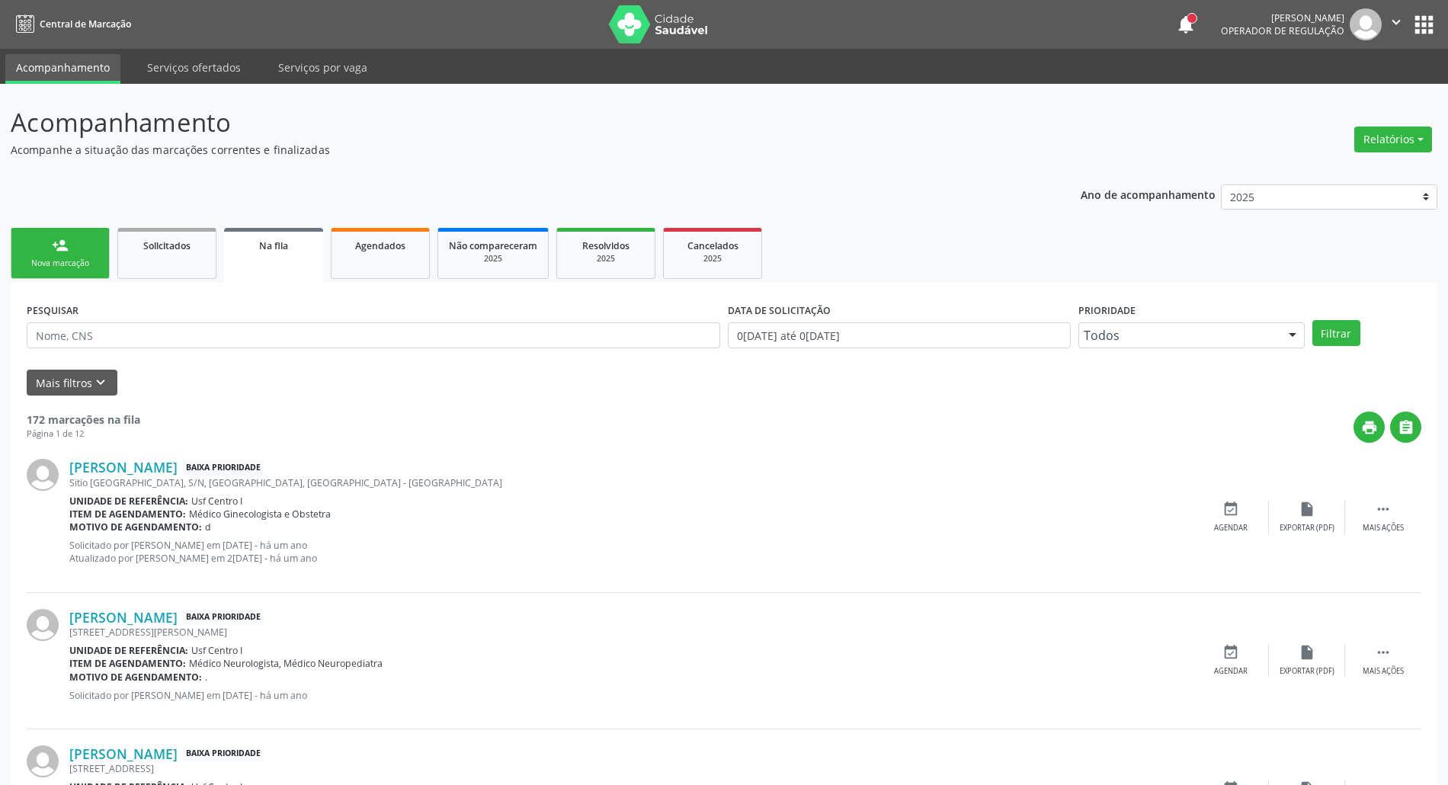
click at [40, 260] on div "Nova marcação" at bounding box center [60, 263] width 76 height 11
click at [47, 251] on link "person_add Nova marcação" at bounding box center [60, 253] width 99 height 51
click at [70, 250] on link "person_add Nova marcação" at bounding box center [60, 253] width 99 height 51
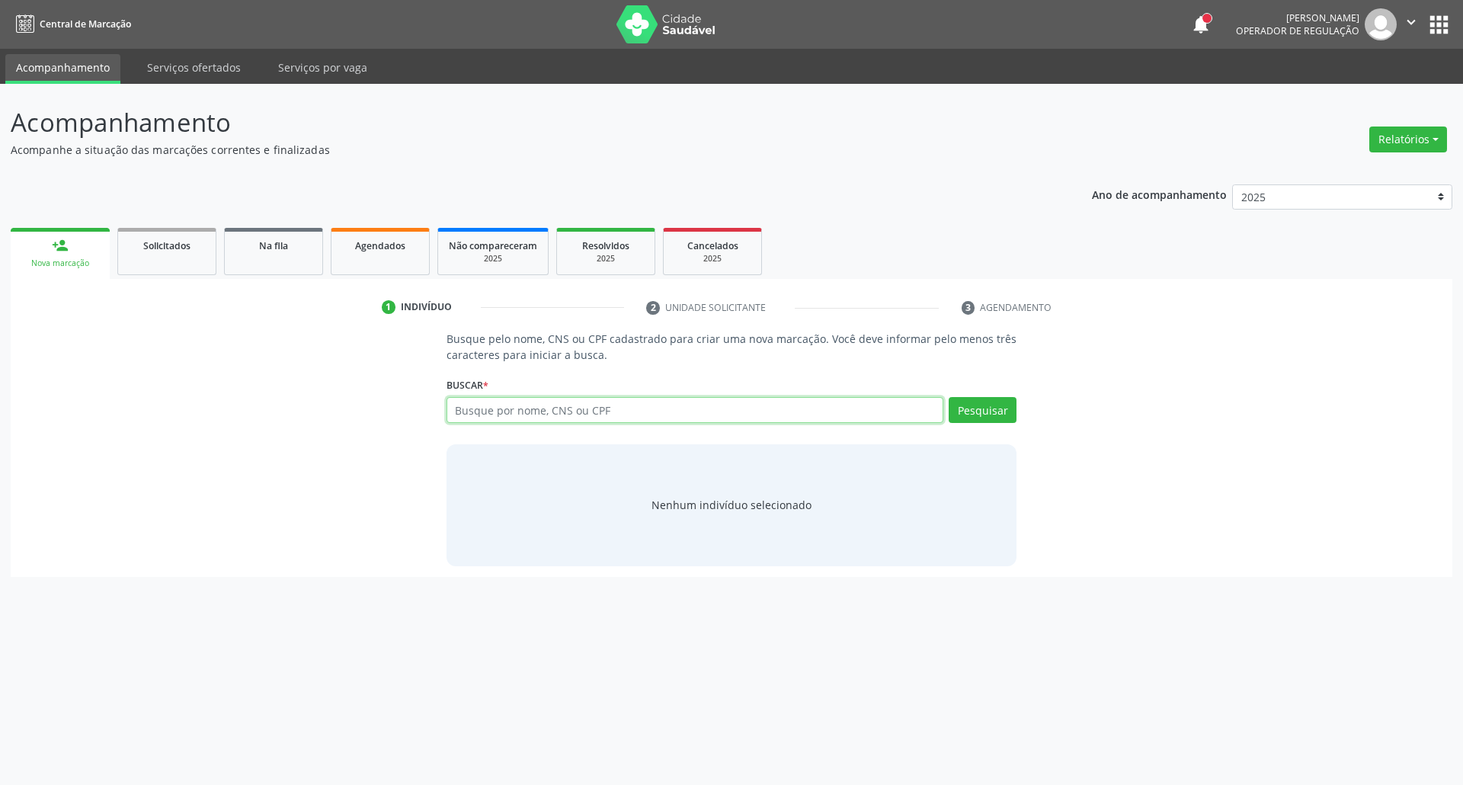
click at [584, 406] on input "text" at bounding box center [695, 410] width 498 height 26
type input "898003734325414"
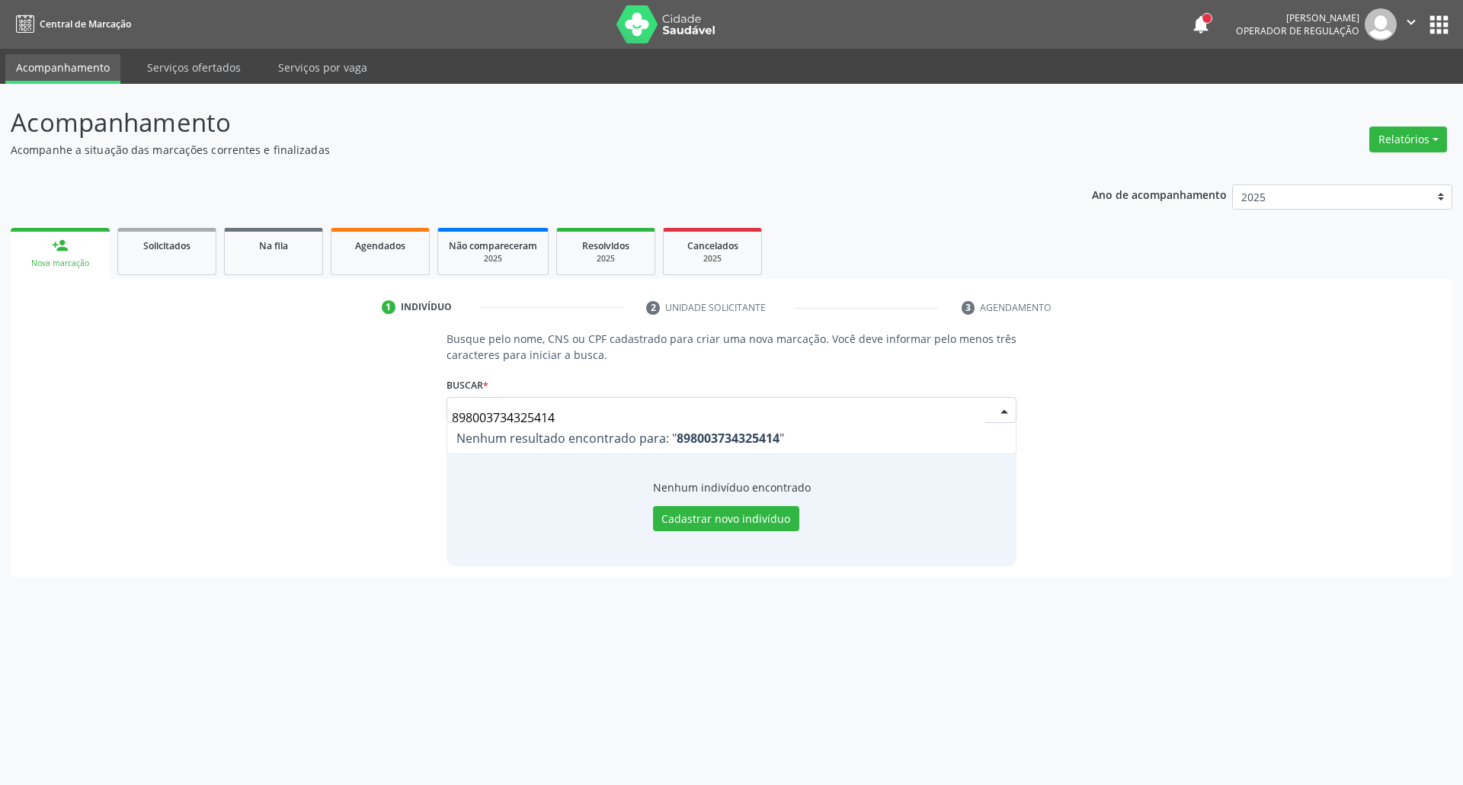
click at [330, 413] on div "Busque pelo nome, CNS ou CPF cadastrado para criar uma nova marcação. Você deve…" at bounding box center [731, 448] width 1420 height 235
drag, startPoint x: 409, startPoint y: 424, endPoint x: 58, endPoint y: 452, distance: 352.3
click at [102, 454] on div "Busque pelo nome, CNS ou CPF cadastrado para criar uma nova marcação. Você deve…" at bounding box center [731, 448] width 1420 height 235
type input "vitoria [PERSON_NAME]"
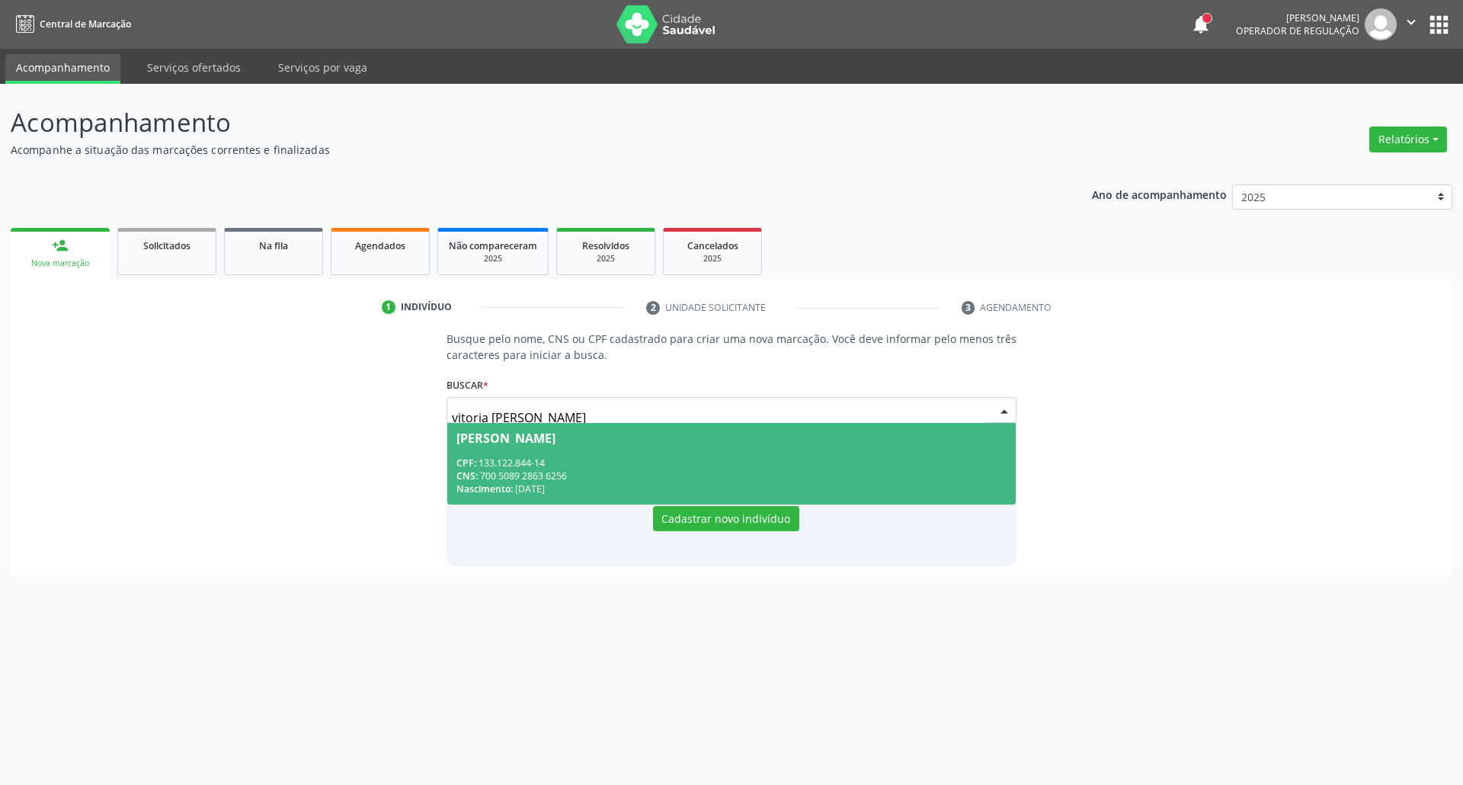
click at [478, 457] on div "CPF: 133.122.844-14" at bounding box center [731, 462] width 551 height 13
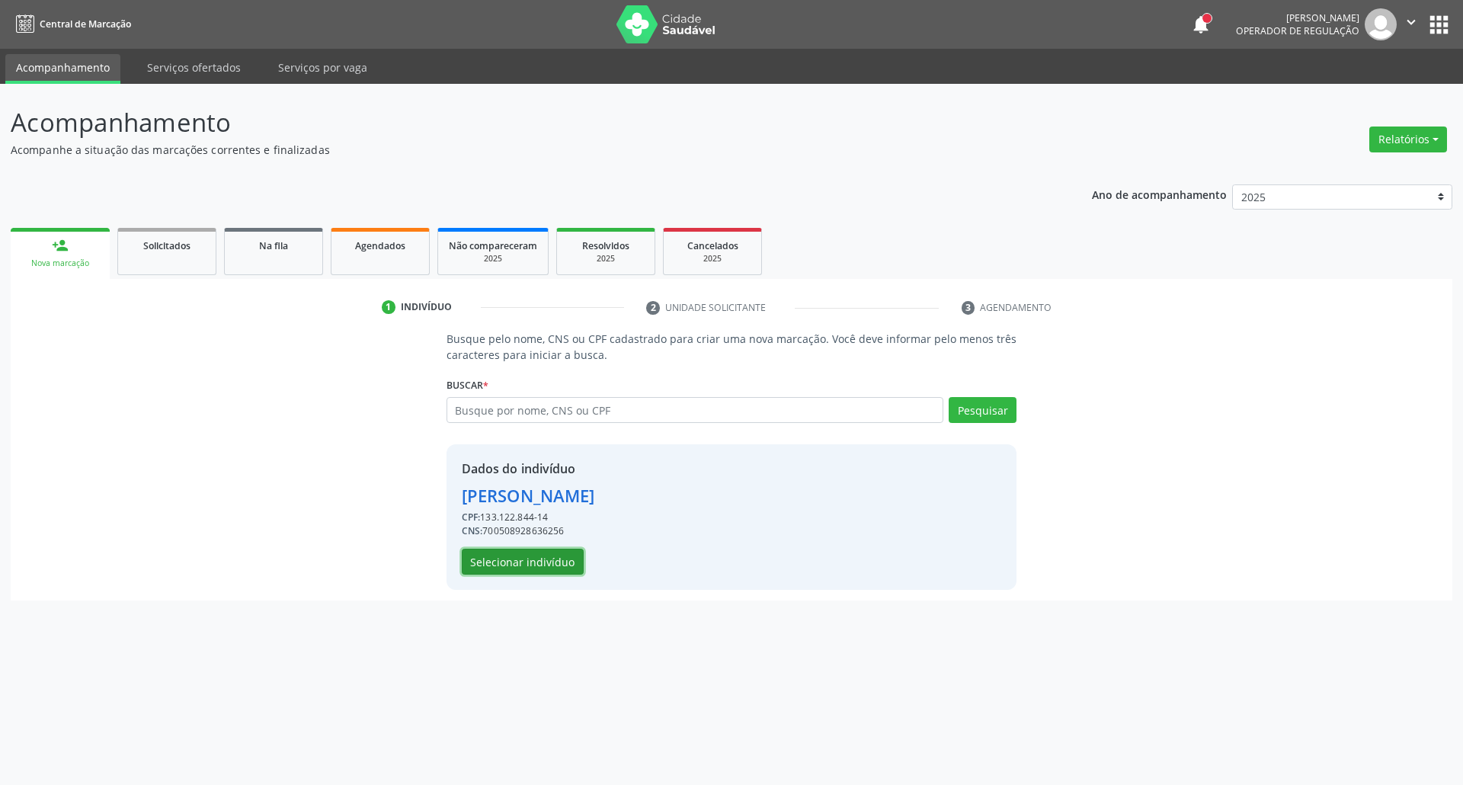
click at [552, 571] on button "Selecionar indivíduo" at bounding box center [523, 562] width 122 height 26
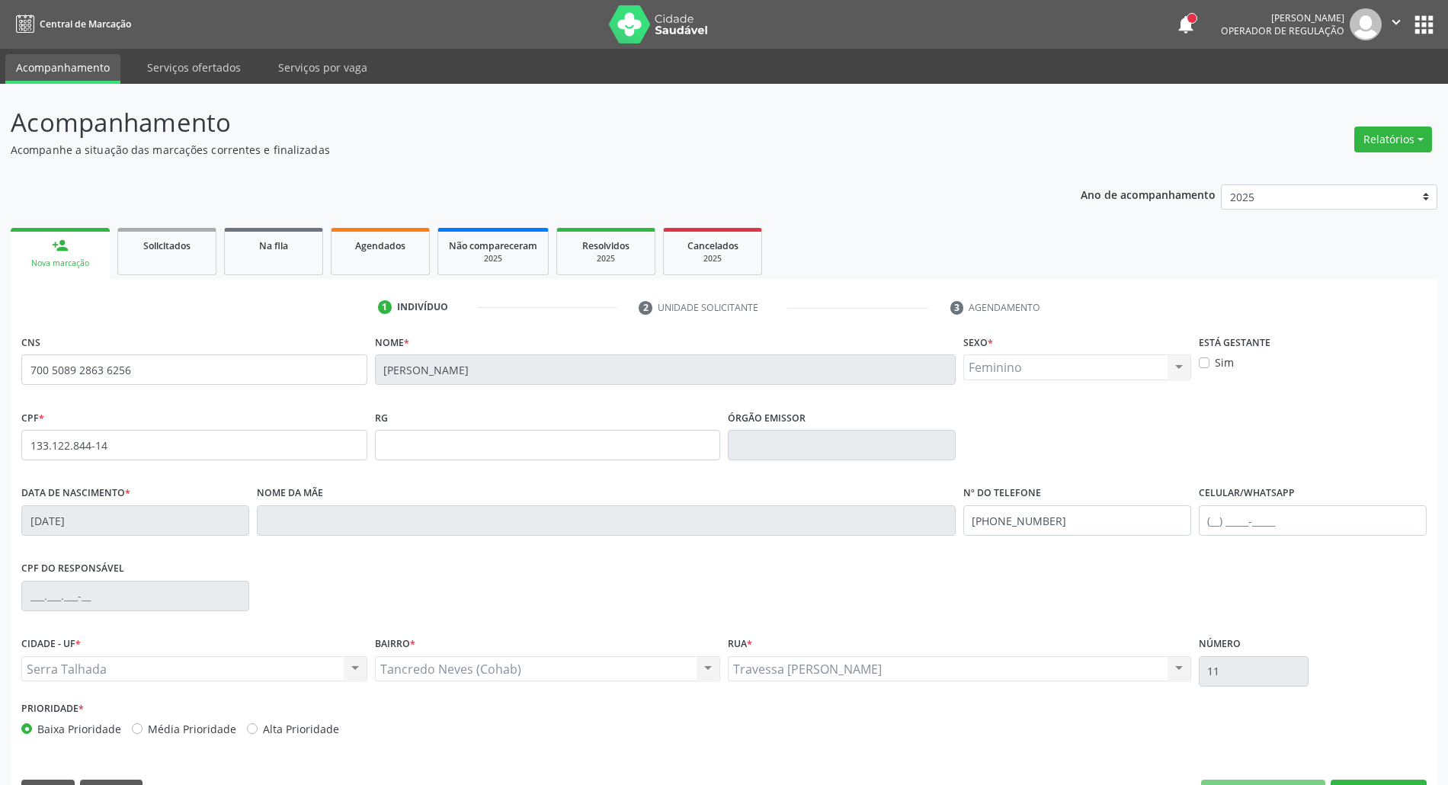
scroll to position [41, 0]
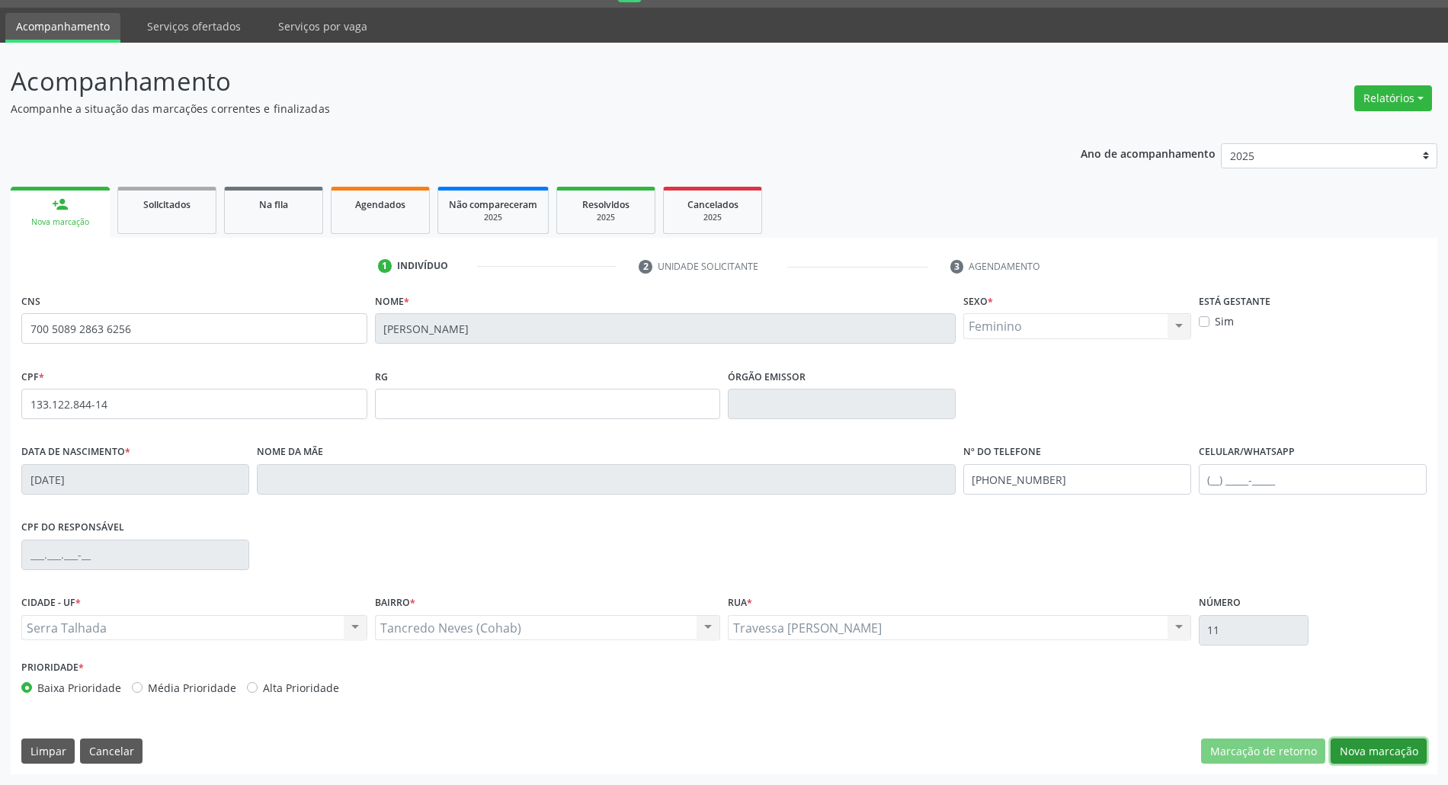
drag, startPoint x: 1379, startPoint y: 744, endPoint x: 165, endPoint y: 400, distance: 1261.6
click at [1375, 744] on button "Nova marcação" at bounding box center [1378, 751] width 96 height 26
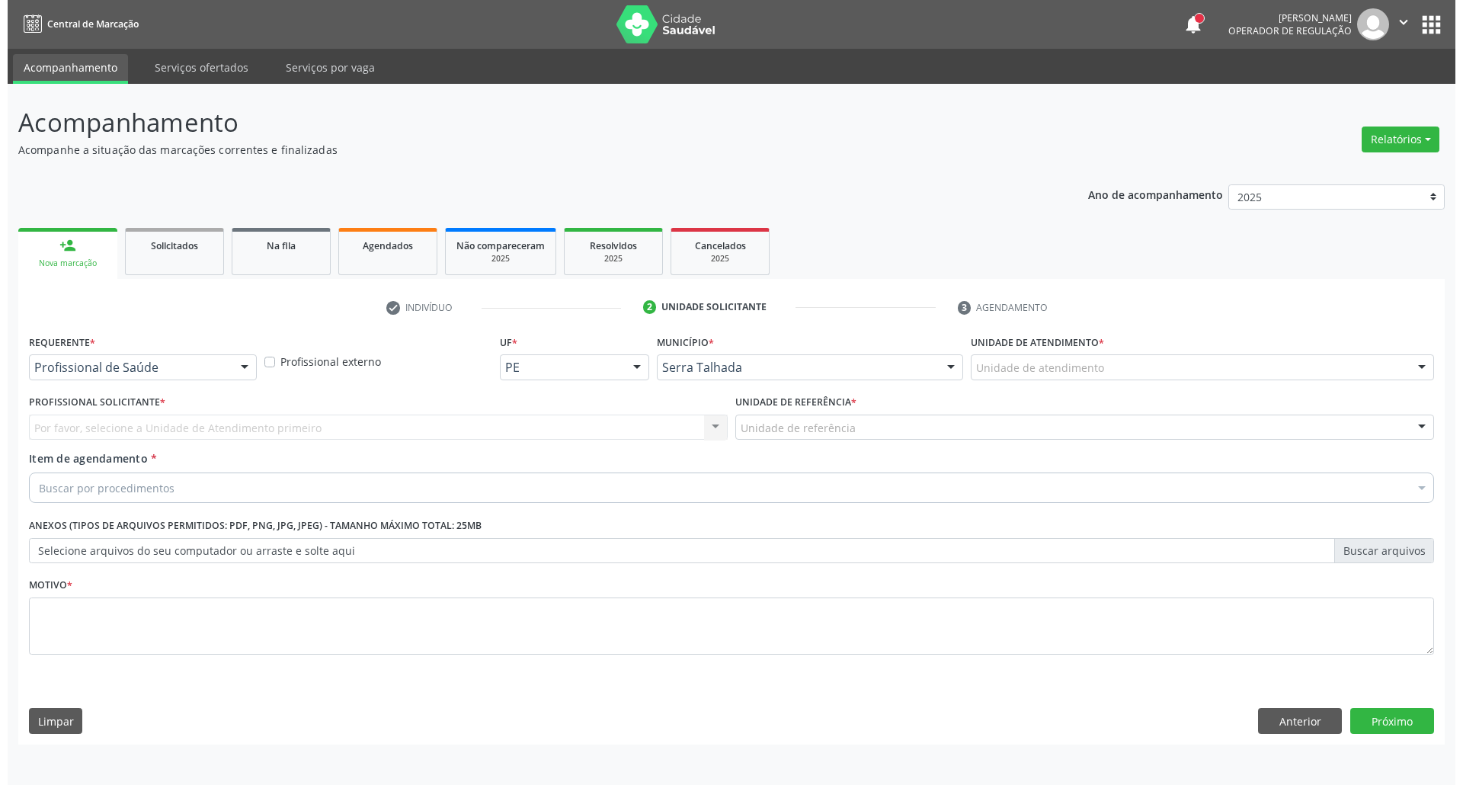
scroll to position [0, 0]
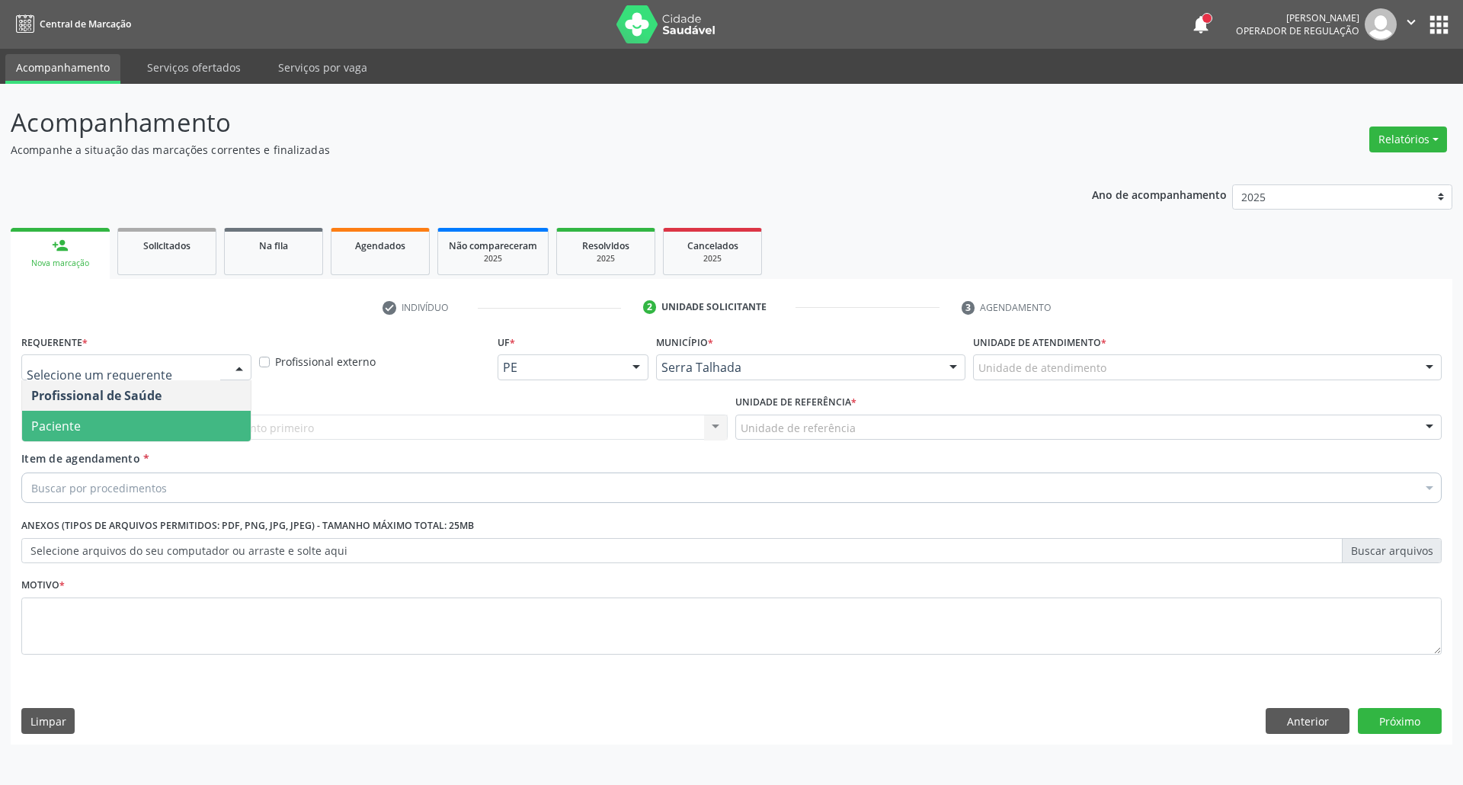
click at [137, 427] on span "Paciente" at bounding box center [136, 426] width 229 height 30
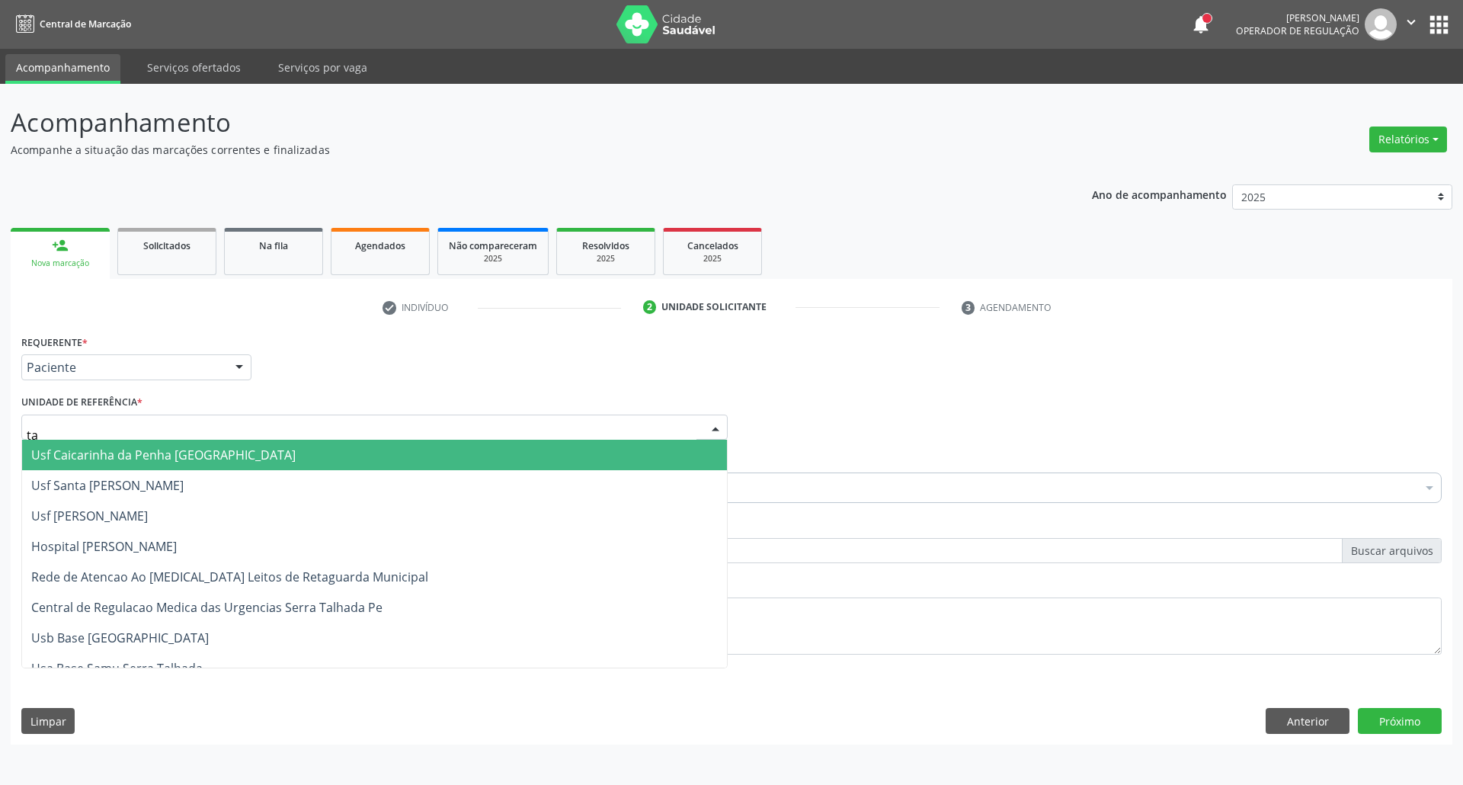
type input "tau"
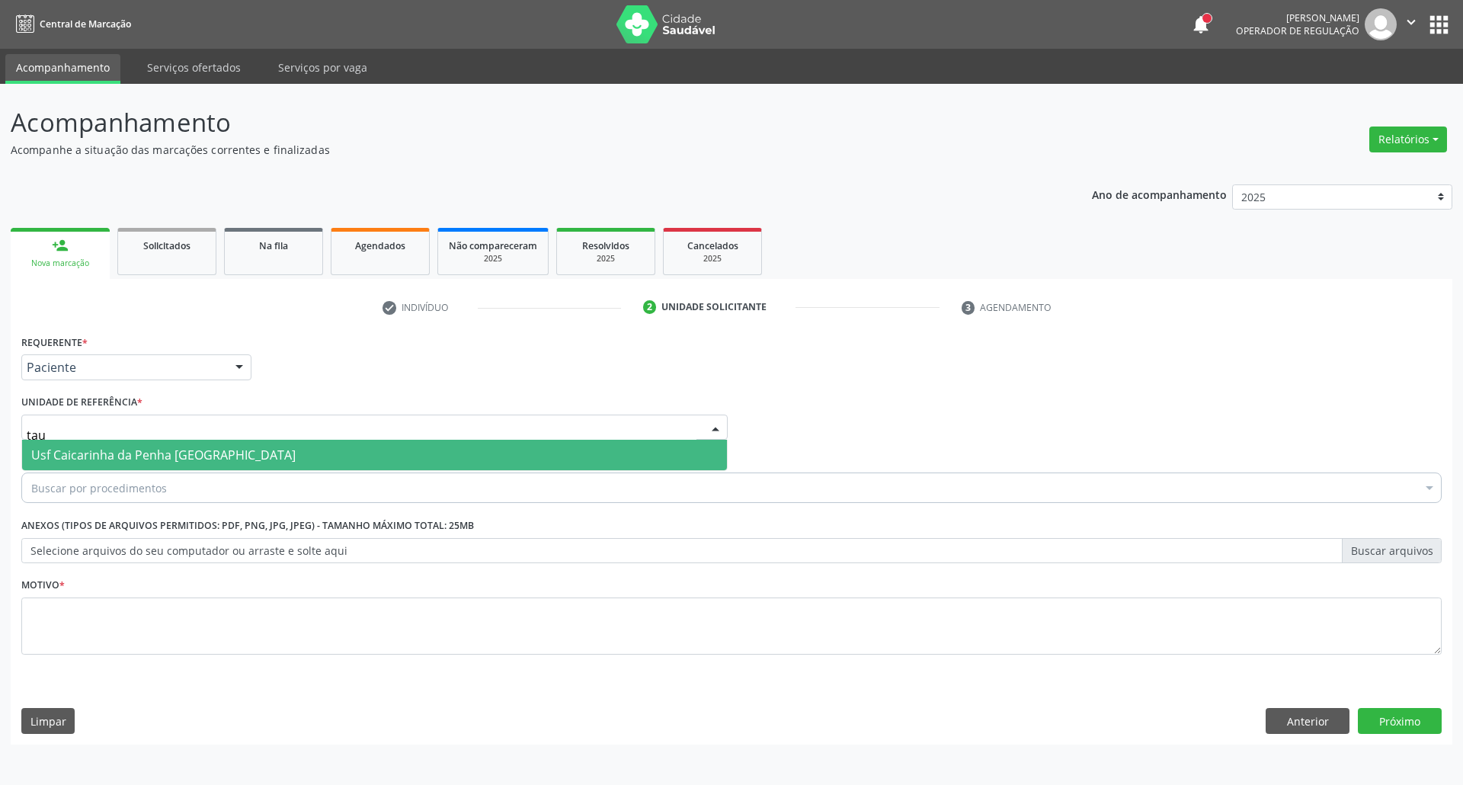
click at [143, 451] on span "Usf Caicarinha da Penha [GEOGRAPHIC_DATA]" at bounding box center [163, 454] width 264 height 17
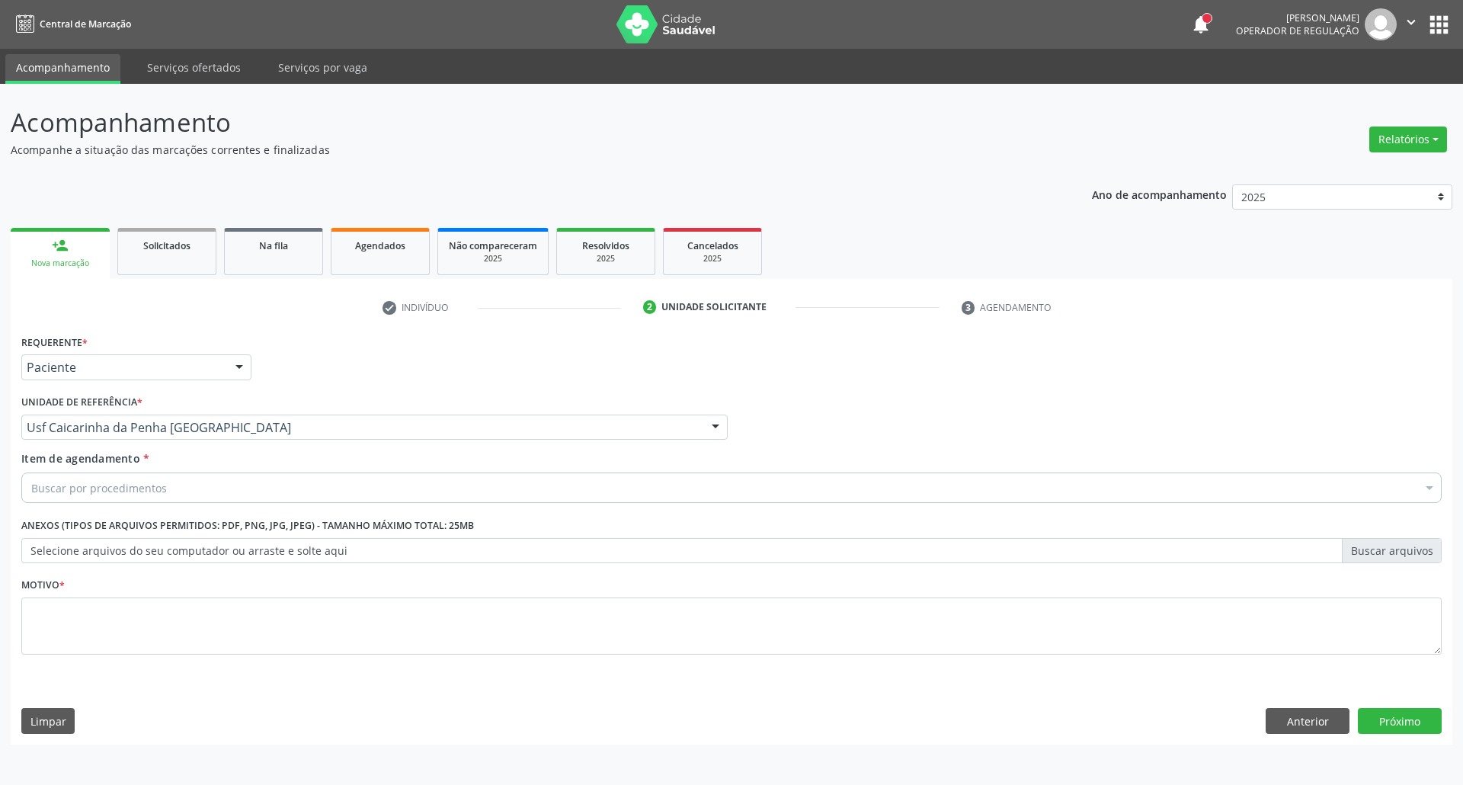
click at [117, 498] on div "Buscar por procedimentos" at bounding box center [731, 487] width 1420 height 30
click at [31, 488] on input "Item de agendamento *" at bounding box center [31, 487] width 0 height 30
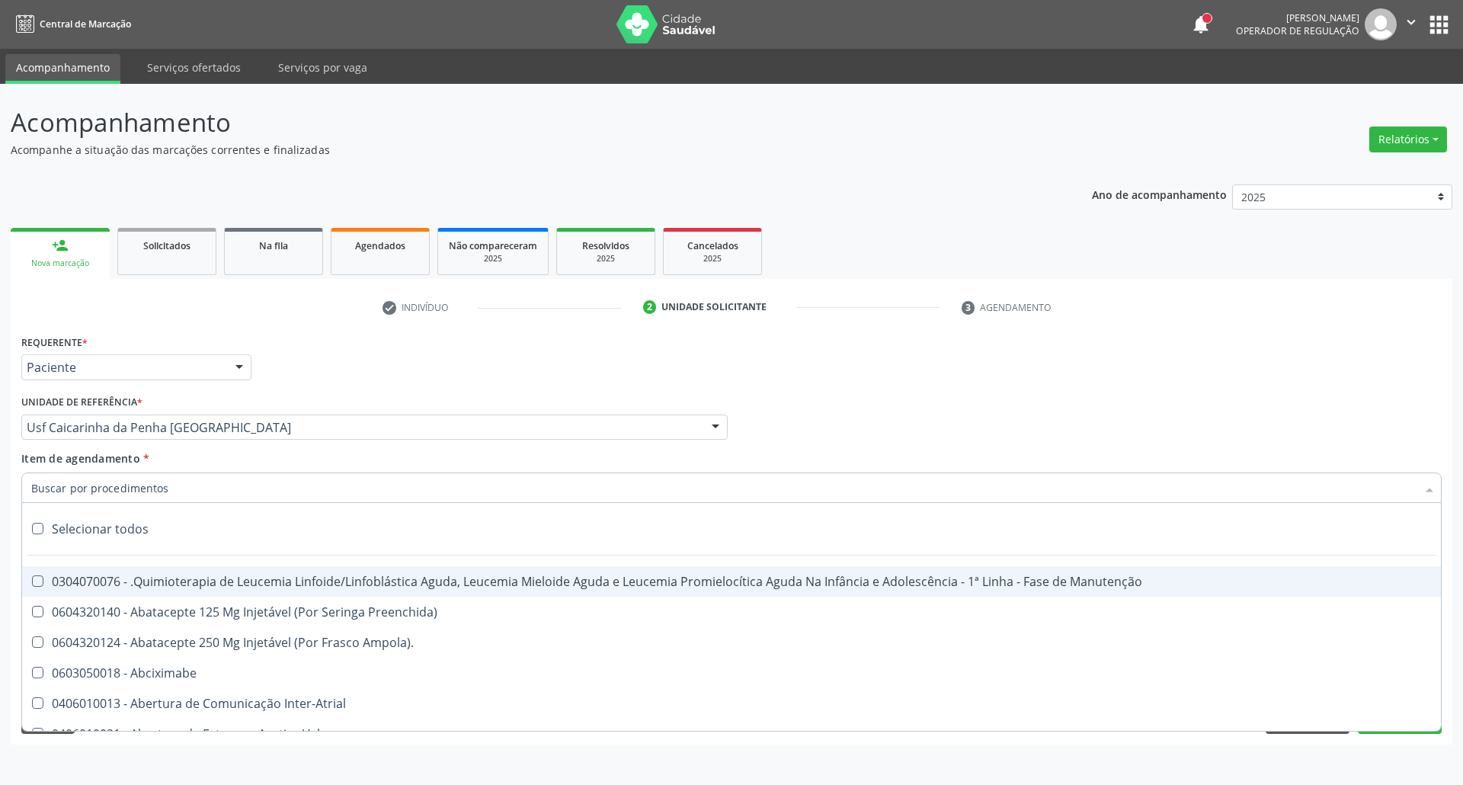
click at [117, 486] on input "Item de agendamento *" at bounding box center [723, 487] width 1385 height 30
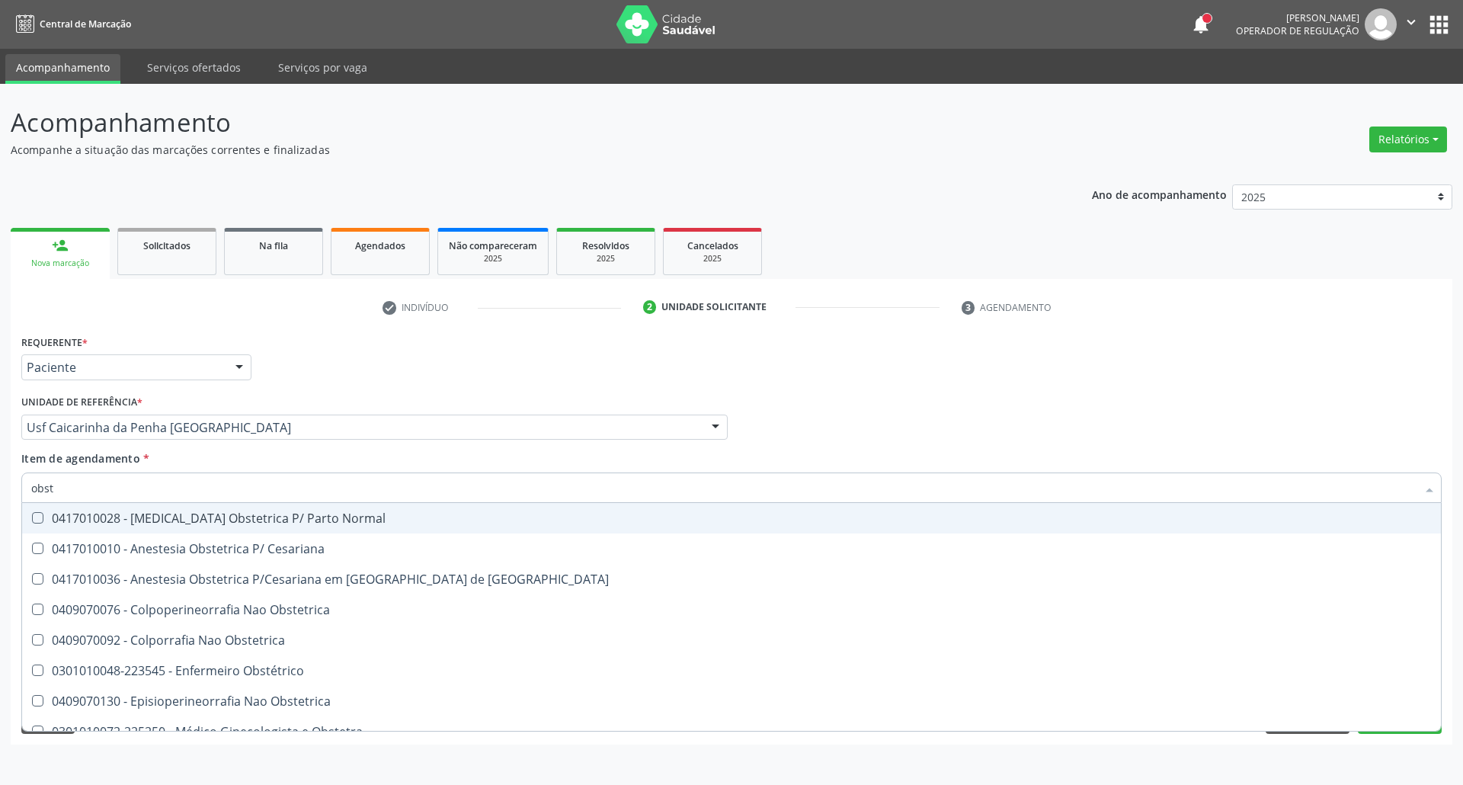
type input "obste"
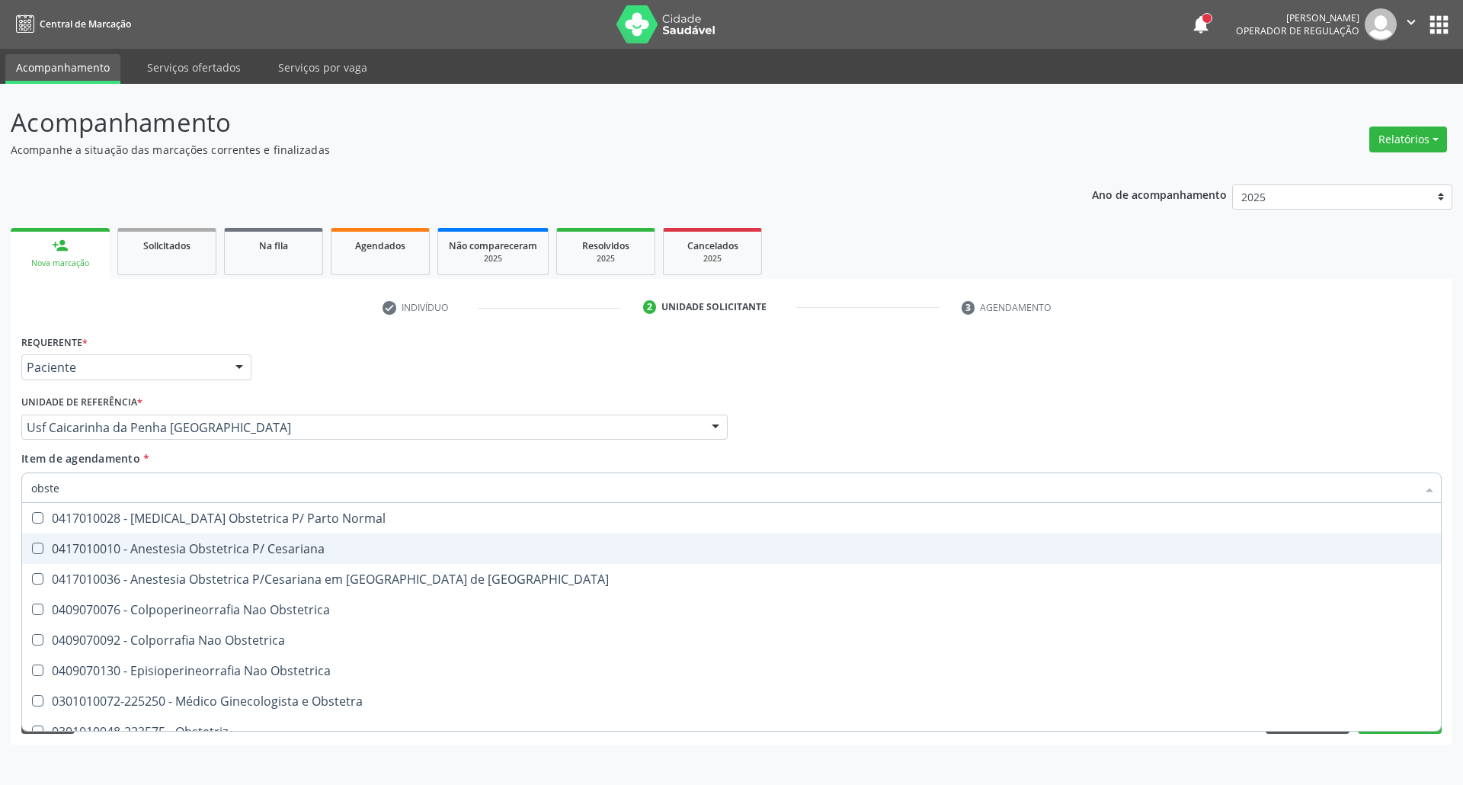
scroll to position [107, 0]
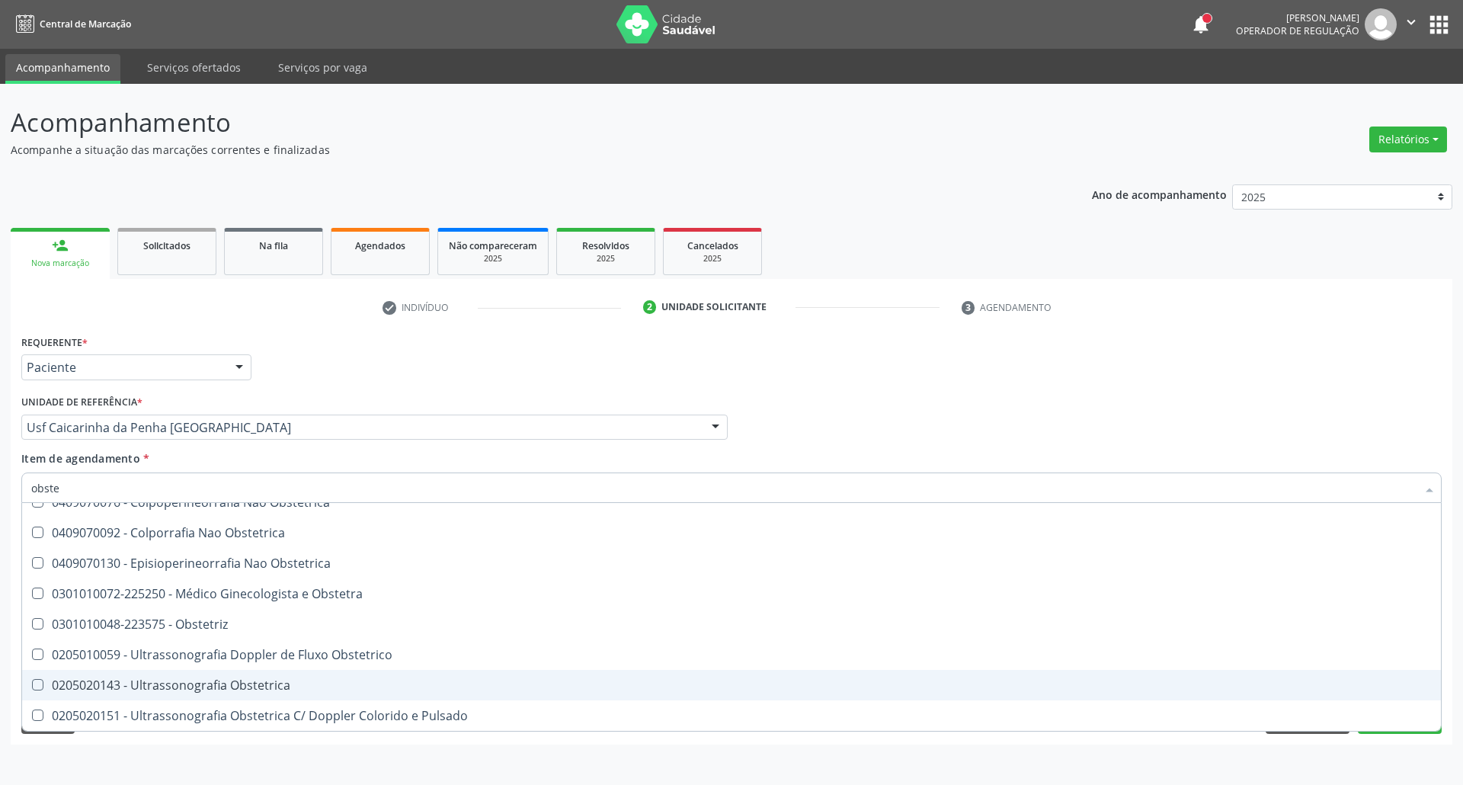
click at [220, 684] on div "0205020143 - Ultrassonografia Obstetrica" at bounding box center [731, 685] width 1400 height 12
checkbox Obstetrica "true"
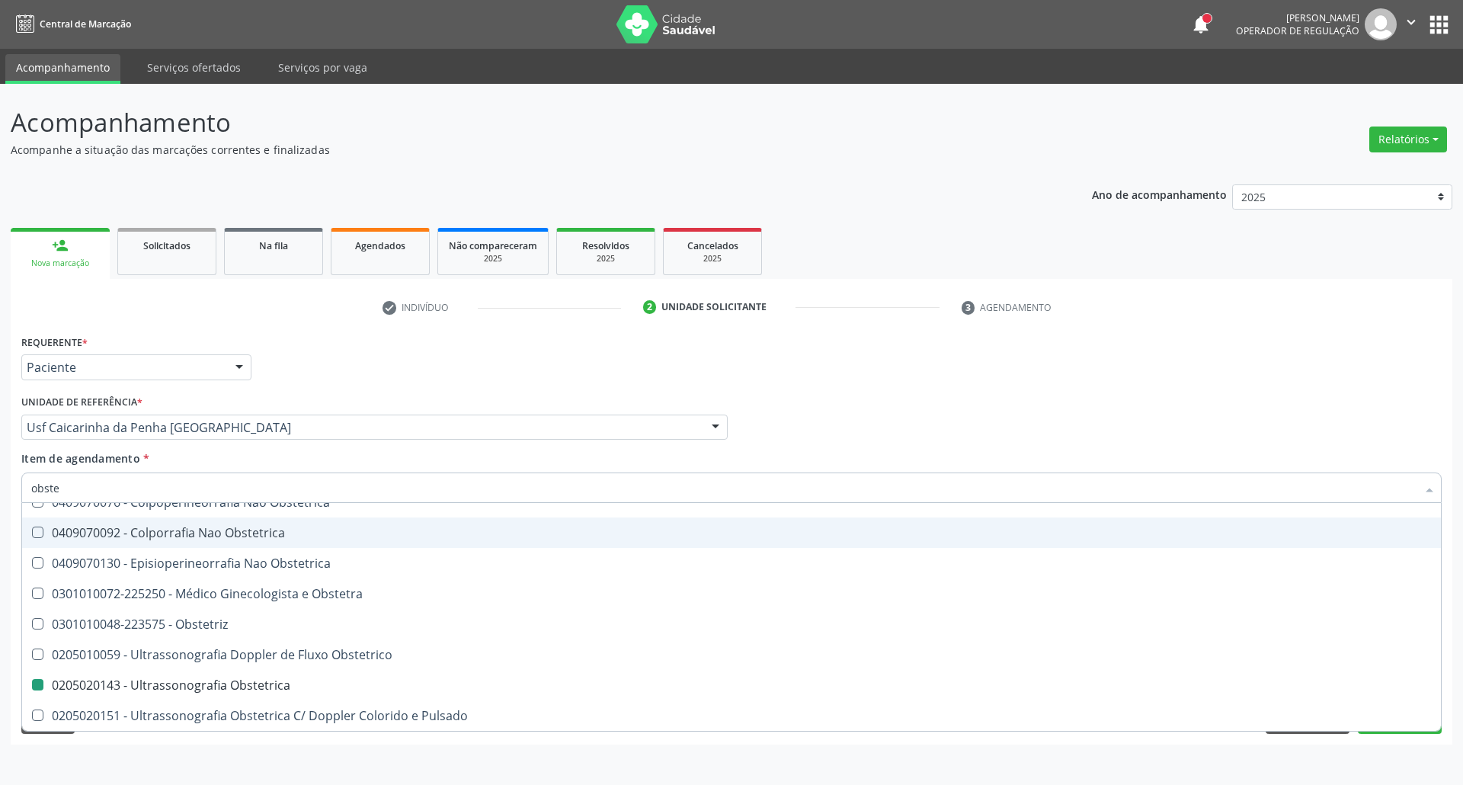
click at [997, 393] on div "Profissional Solicitante Por favor, selecione a Unidade de Atendimento primeiro…" at bounding box center [732, 420] width 1428 height 59
click at [827, 360] on div "Requerente * Paciente Profissional de Saúde Paciente Nenhum resultado encontrad…" at bounding box center [732, 360] width 1428 height 59
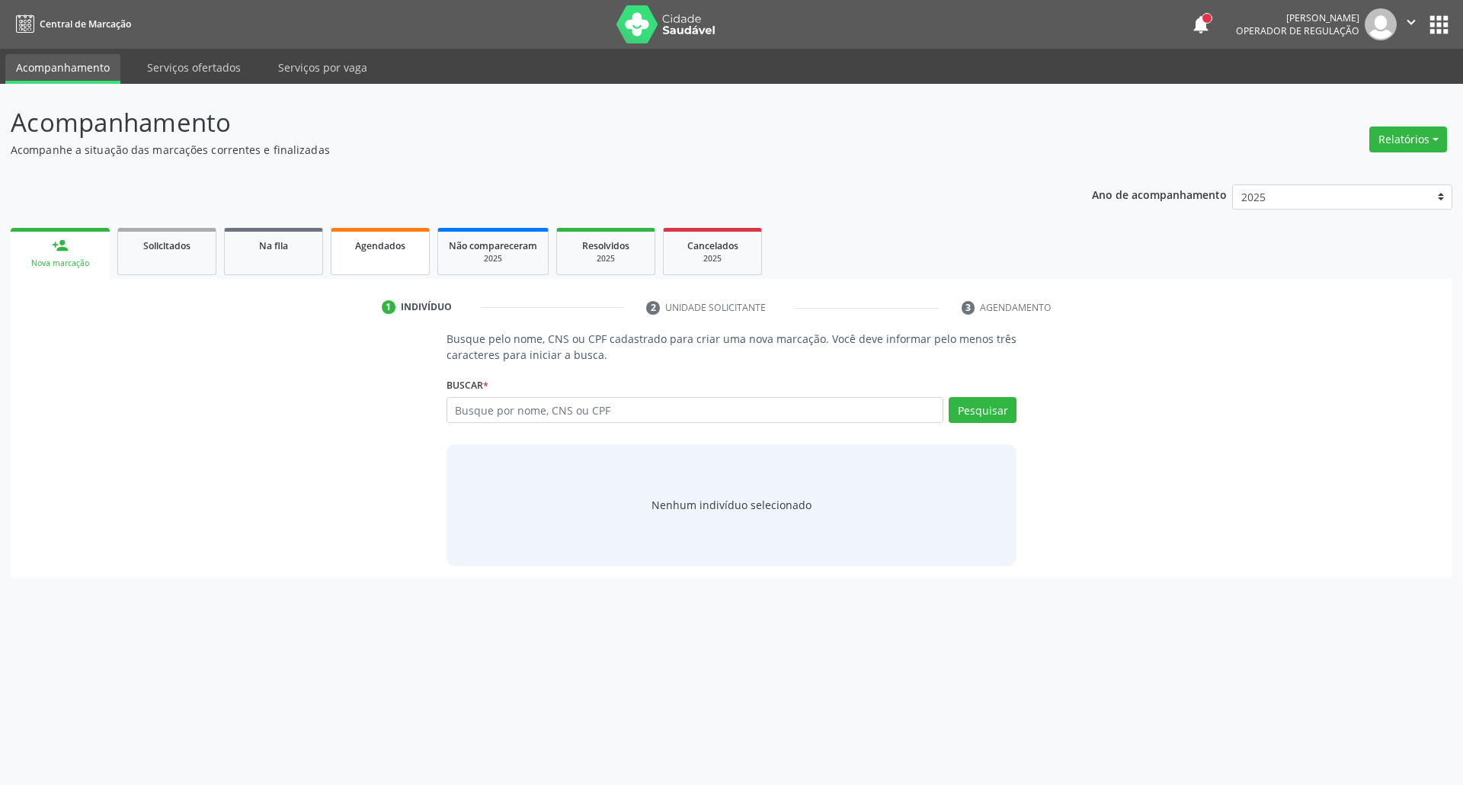
click at [367, 248] on span "Agendados" at bounding box center [380, 245] width 50 height 13
select select "9"
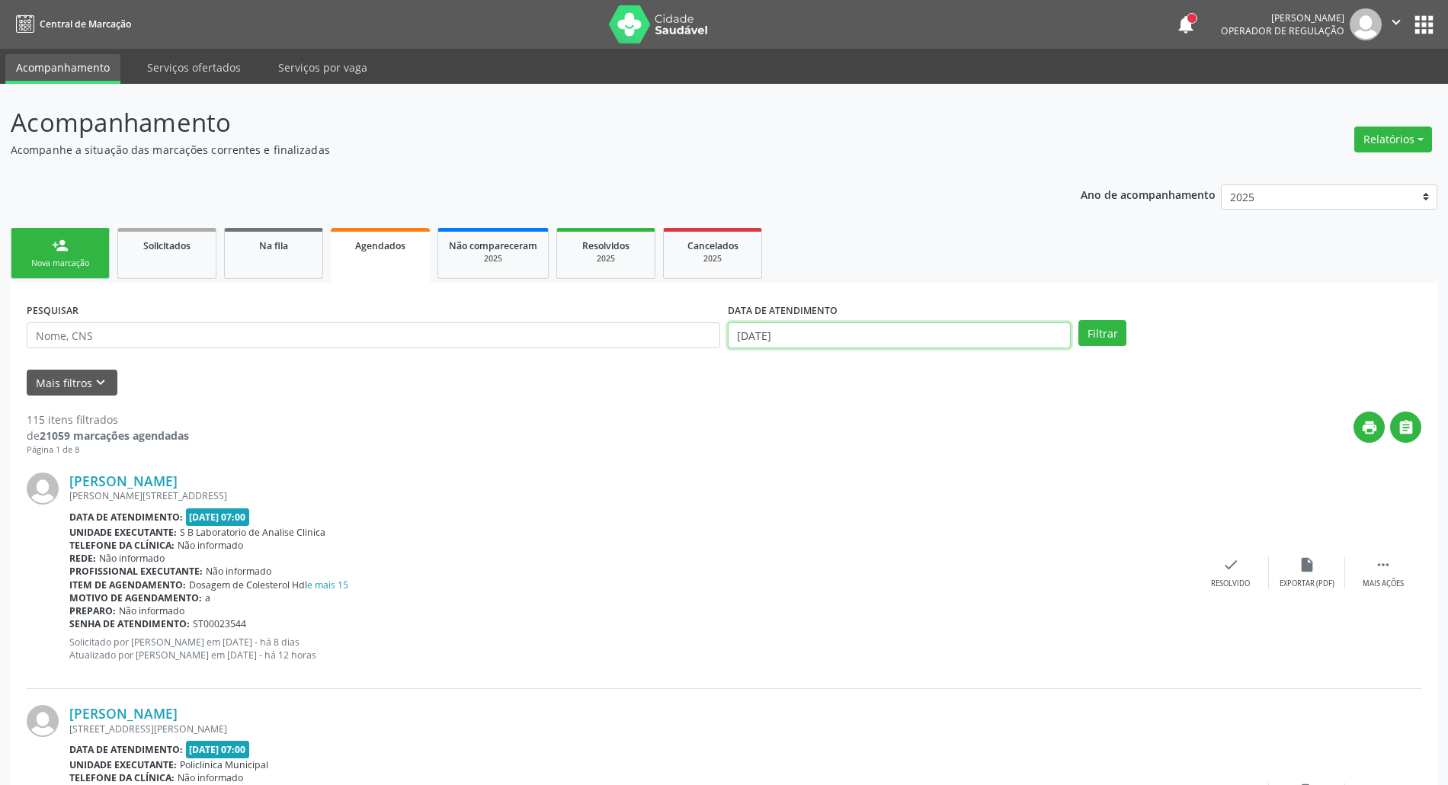
click at [800, 338] on input "[DATE]" at bounding box center [899, 335] width 343 height 26
click at [409, 341] on input "text" at bounding box center [373, 335] width 693 height 26
type input "vitoria maria dos s"
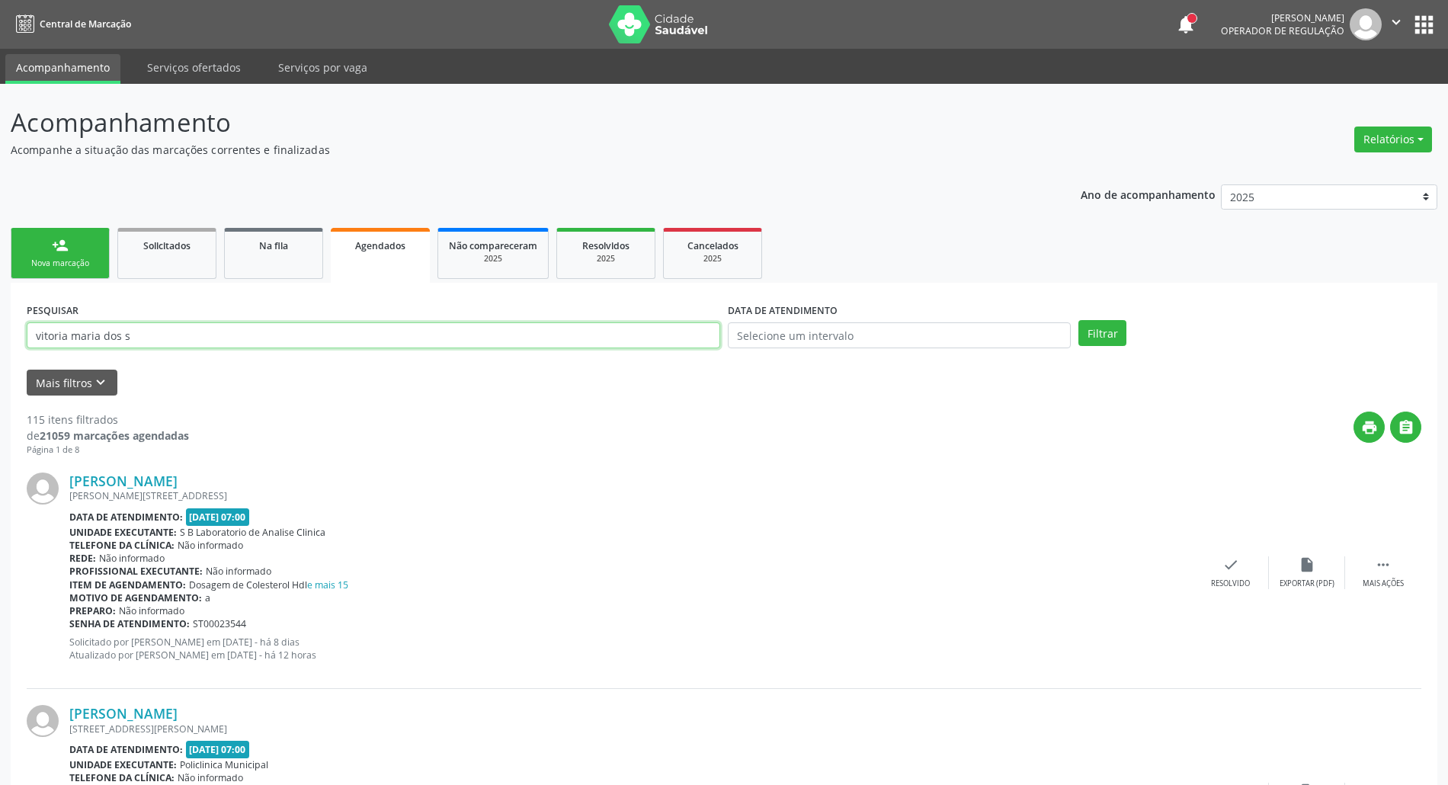
click at [1078, 320] on button "Filtrar" at bounding box center [1102, 333] width 48 height 26
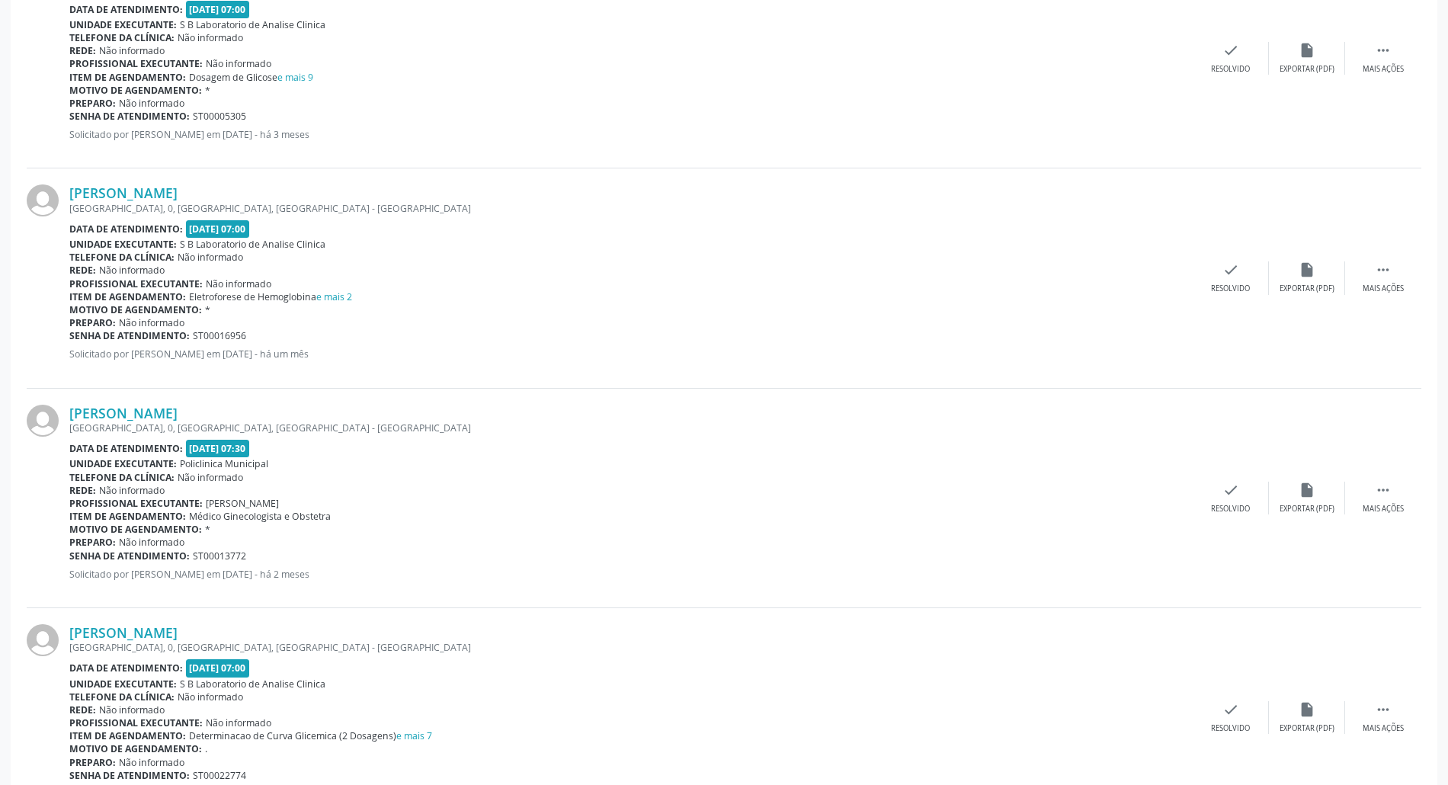
scroll to position [796, 0]
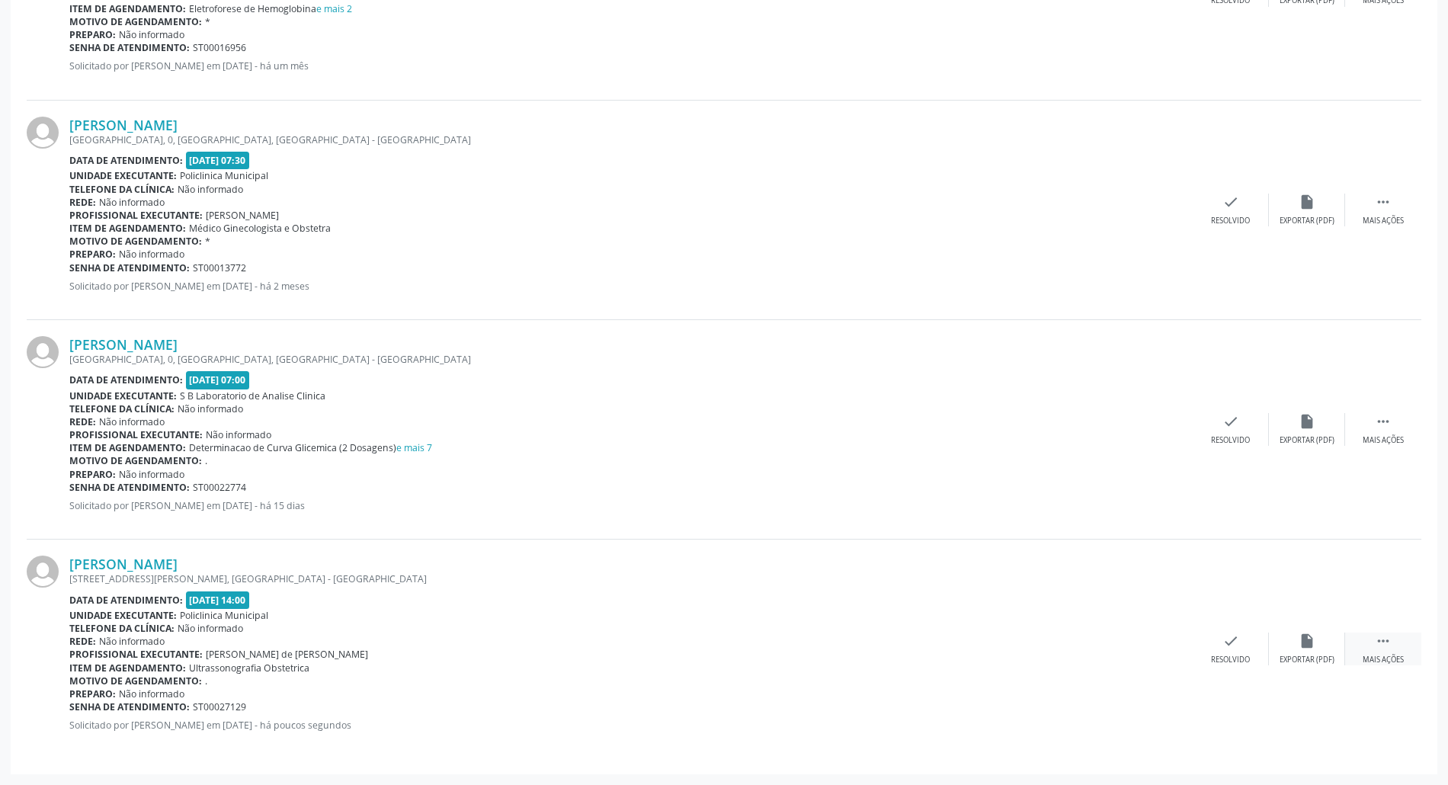
click at [1390, 643] on icon "" at bounding box center [1383, 640] width 17 height 17
click at [1070, 643] on icon "print" at bounding box center [1078, 640] width 17 height 17
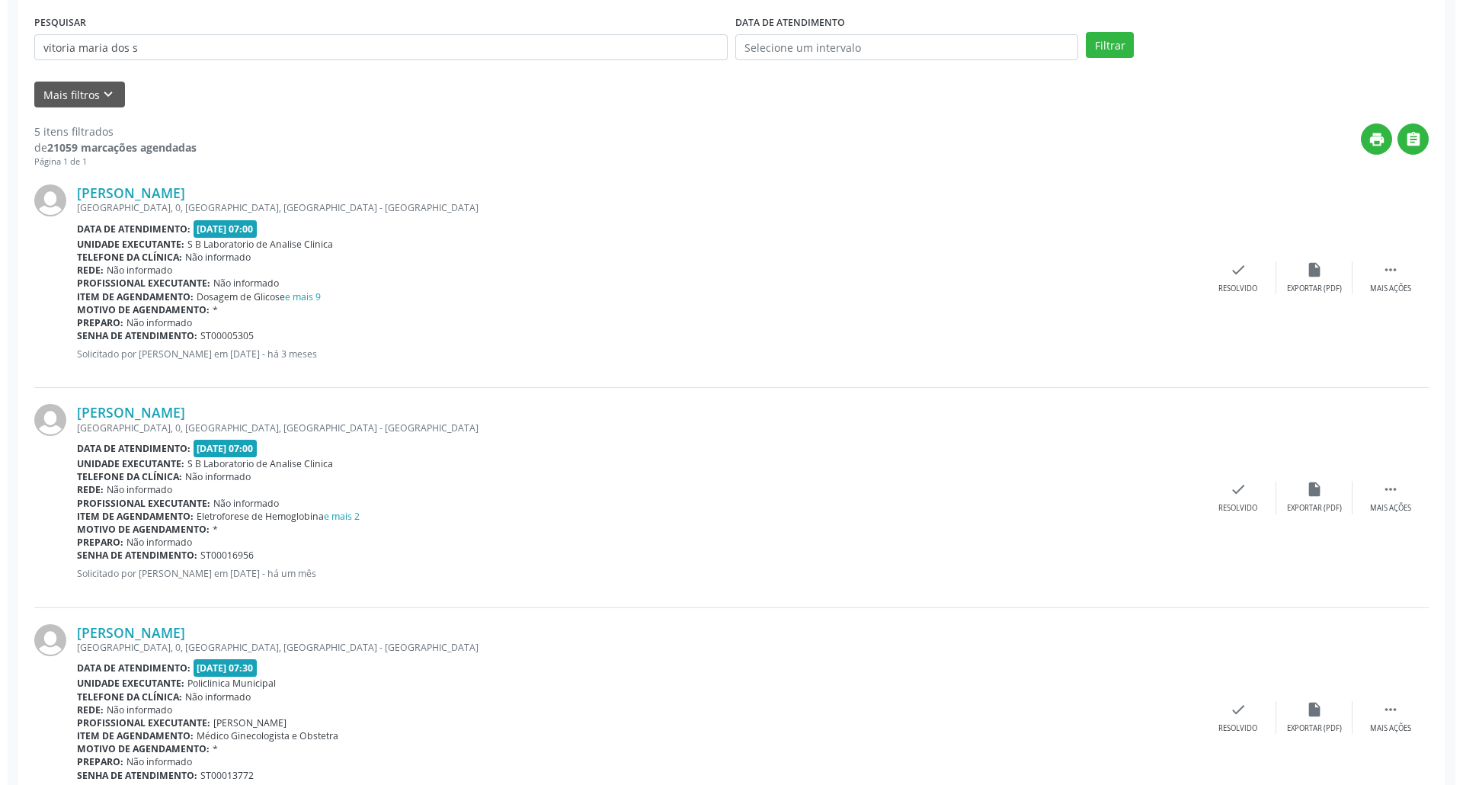
scroll to position [0, 0]
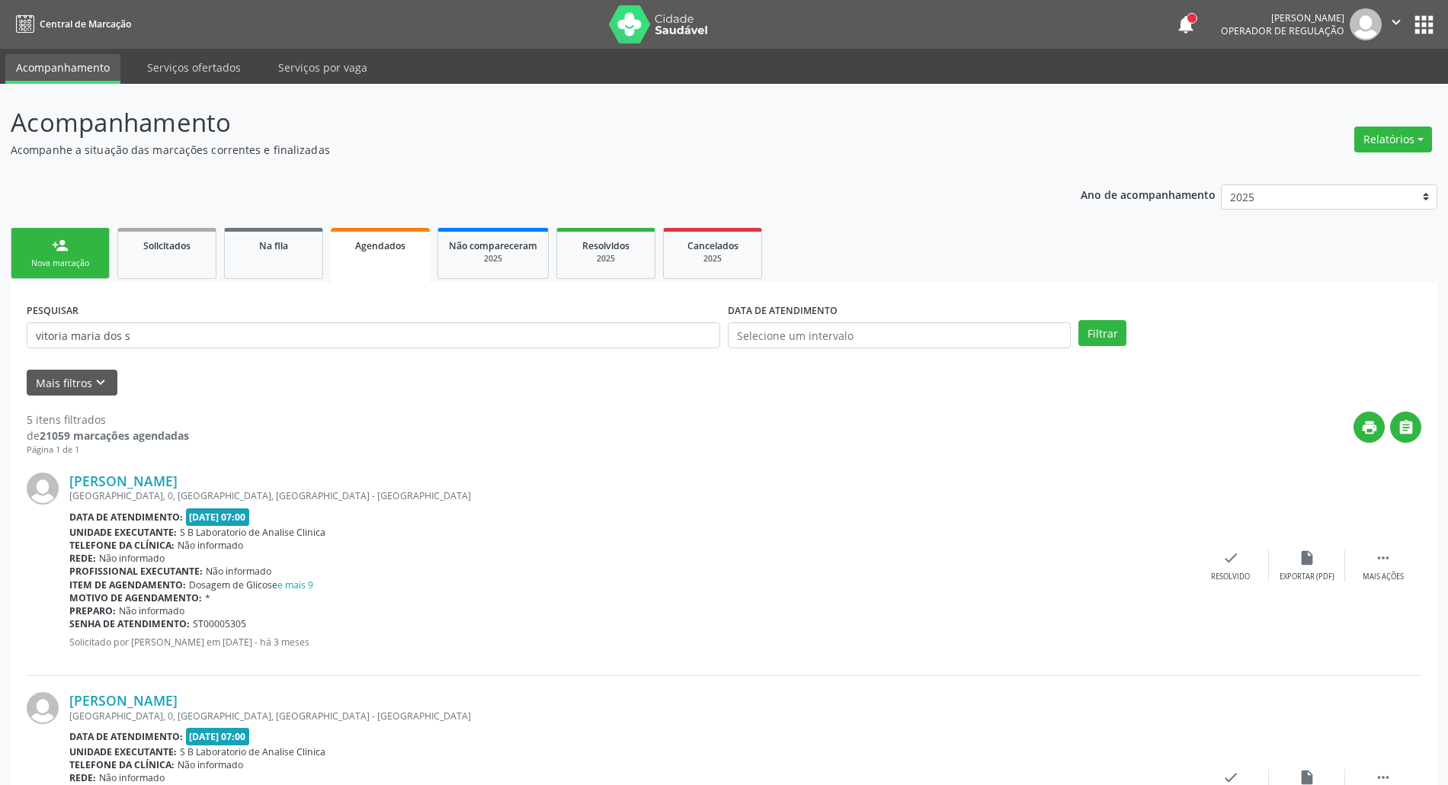
click at [56, 242] on div "person_add" at bounding box center [60, 245] width 17 height 17
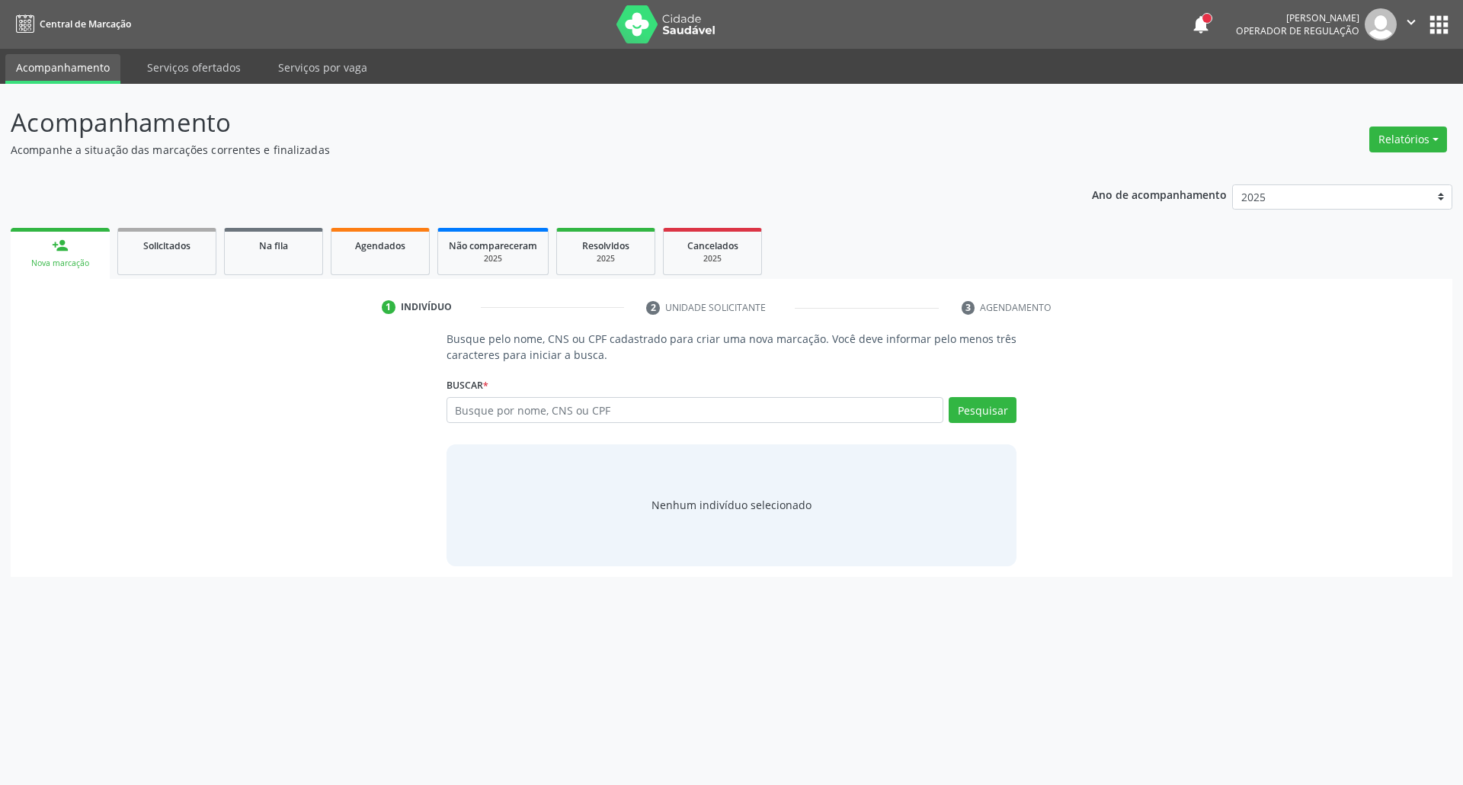
click at [11, 228] on link "person_add Nova marcação" at bounding box center [60, 253] width 99 height 51
click at [546, 404] on input "text" at bounding box center [695, 410] width 498 height 26
type input "702608298431648"
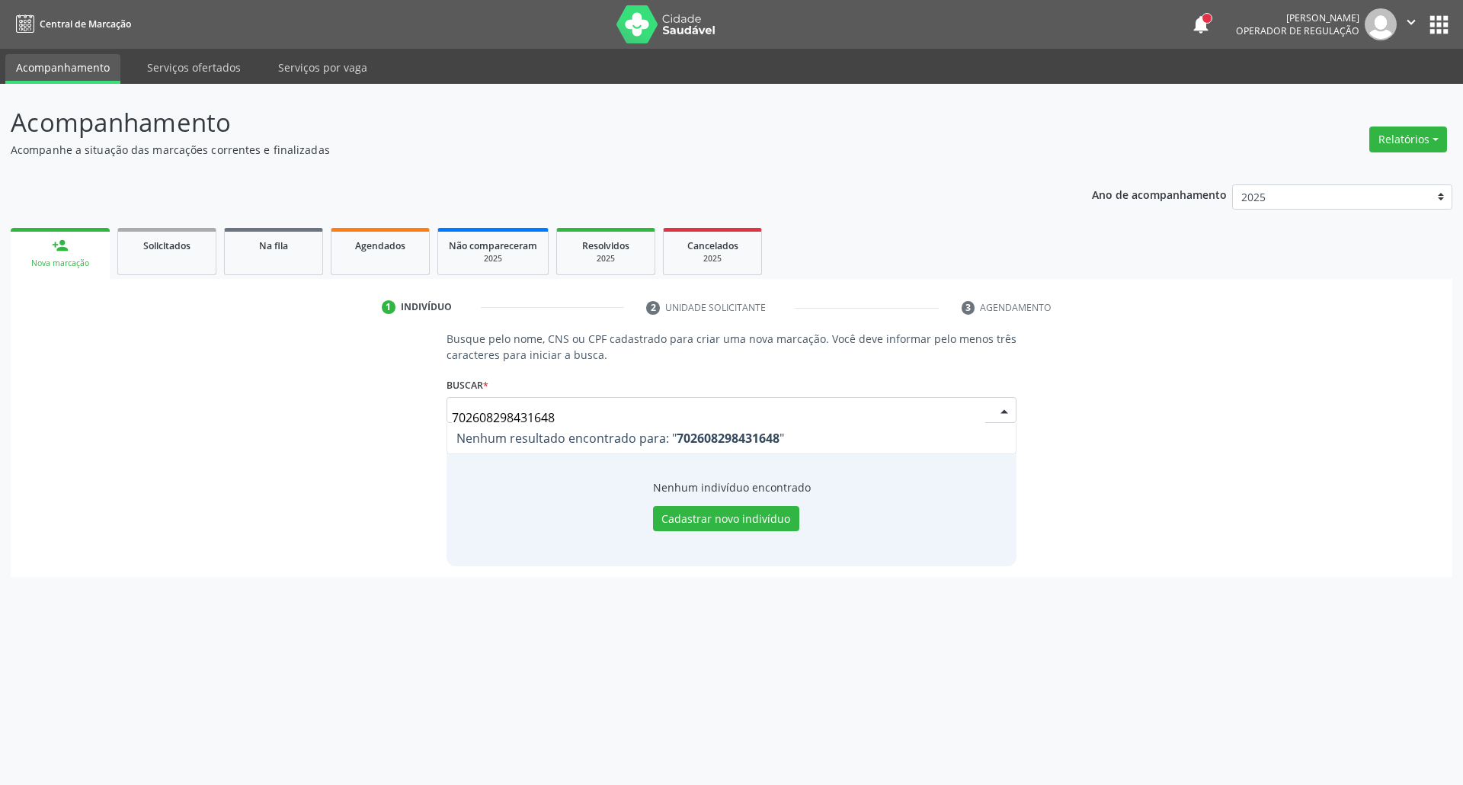
drag, startPoint x: 294, startPoint y: 427, endPoint x: 165, endPoint y: 455, distance: 131.7
click at [180, 450] on div "Busque pelo nome, CNS ou CPF cadastrado para criar uma nova marcação. Você deve…" at bounding box center [731, 448] width 1420 height 235
drag, startPoint x: 386, startPoint y: 409, endPoint x: 28, endPoint y: 406, distance: 357.4
click at [37, 409] on div "Busque pelo nome, CNS ou CPF cadastrado para criar uma nova marcação. Você deve…" at bounding box center [731, 448] width 1420 height 235
paste input "702608298431648"
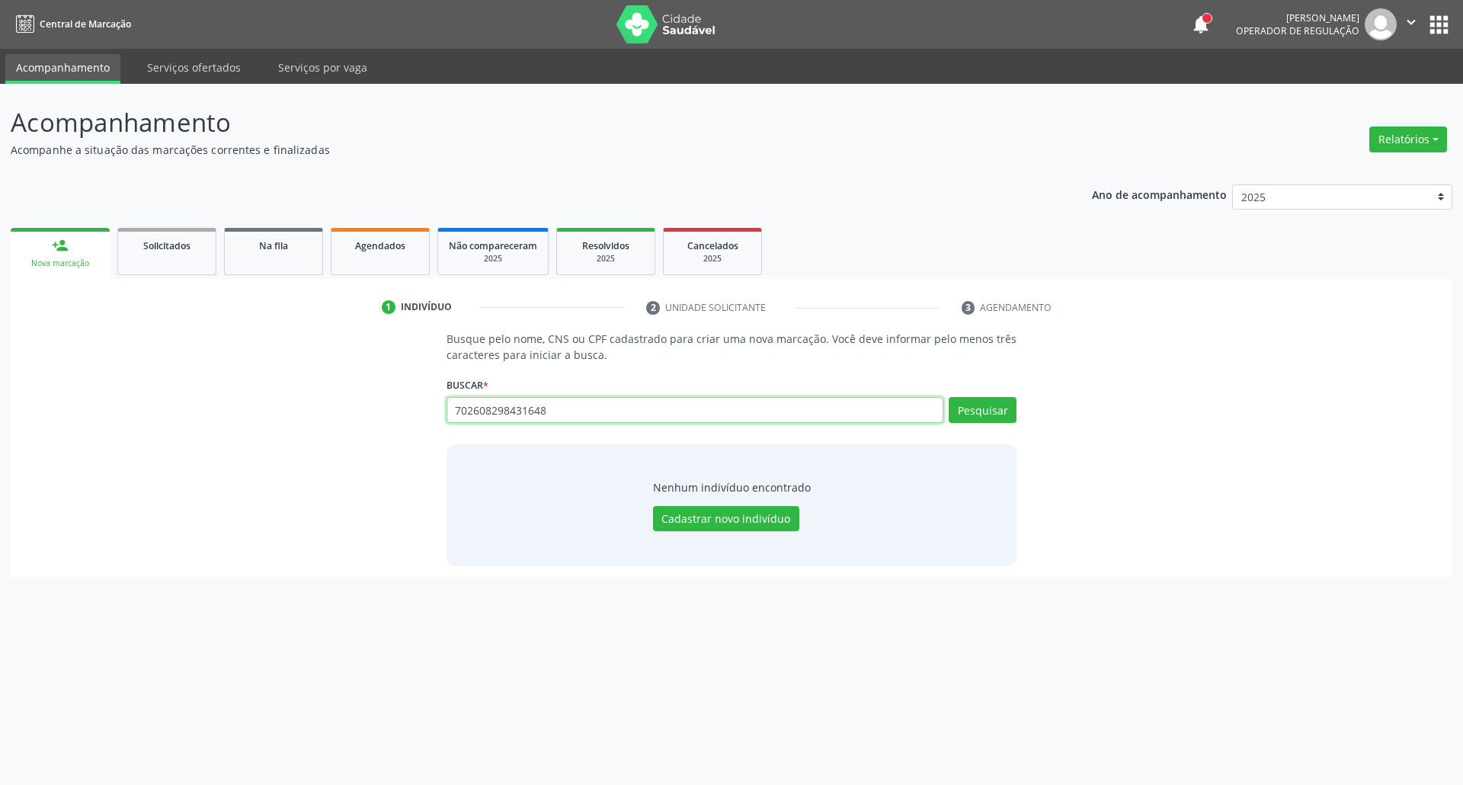
type input "702608298431648"
drag, startPoint x: 595, startPoint y: 412, endPoint x: 91, endPoint y: 412, distance: 503.6
click at [95, 412] on div "Busque pelo nome, CNS ou CPF cadastrado para criar uma nova marcação. Você deve…" at bounding box center [731, 448] width 1420 height 235
paste input "011.100.654-69"
type input "011.100.654-69"
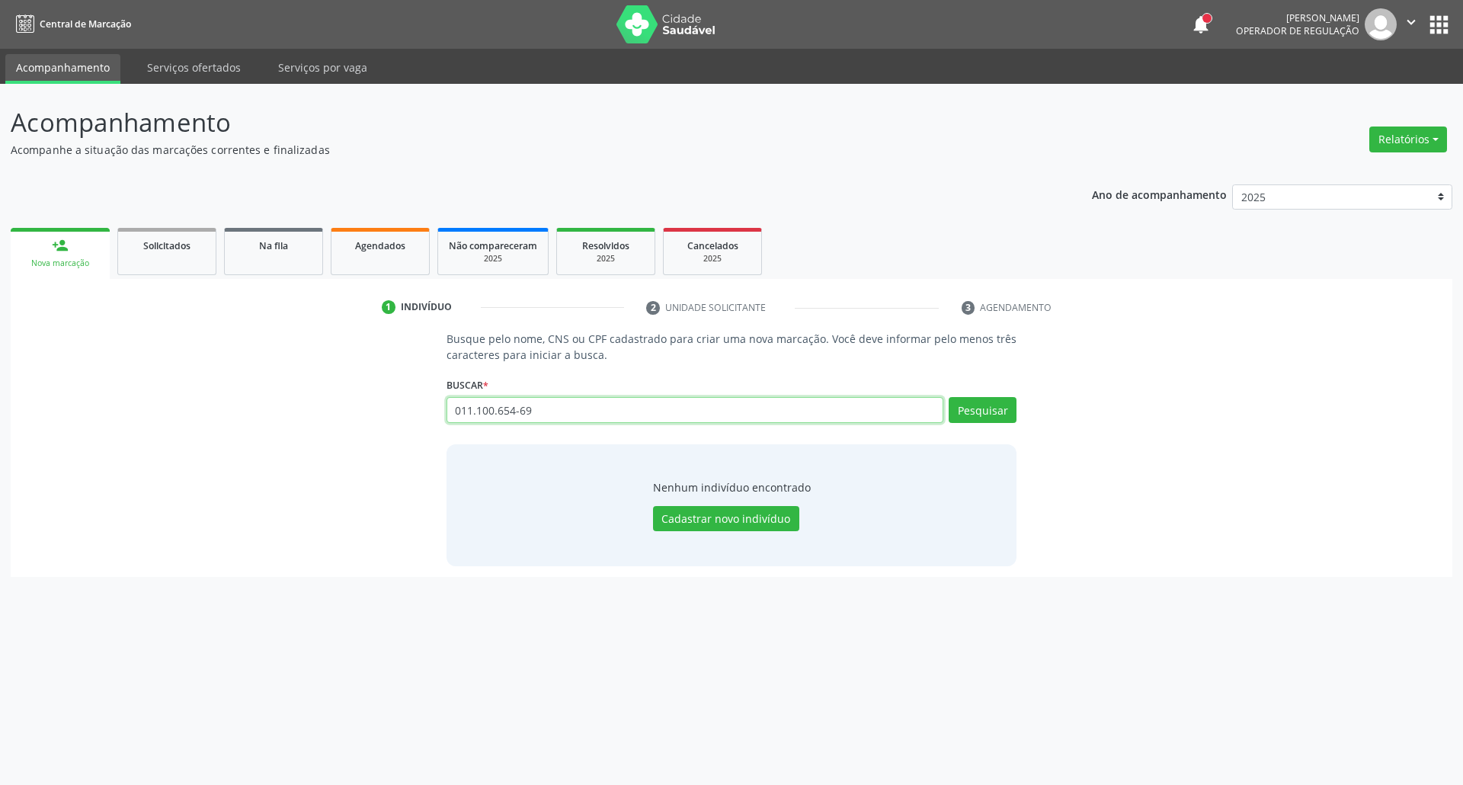
type input "011.100.654-69"
drag, startPoint x: 538, startPoint y: 411, endPoint x: 0, endPoint y: 418, distance: 537.9
click at [0, 418] on div "Acompanhamento Acompanhe a situação das marcações correntes e finalizadas Relat…" at bounding box center [731, 434] width 1463 height 701
type input "704002384296563"
drag, startPoint x: 599, startPoint y: 414, endPoint x: 0, endPoint y: 408, distance: 598.9
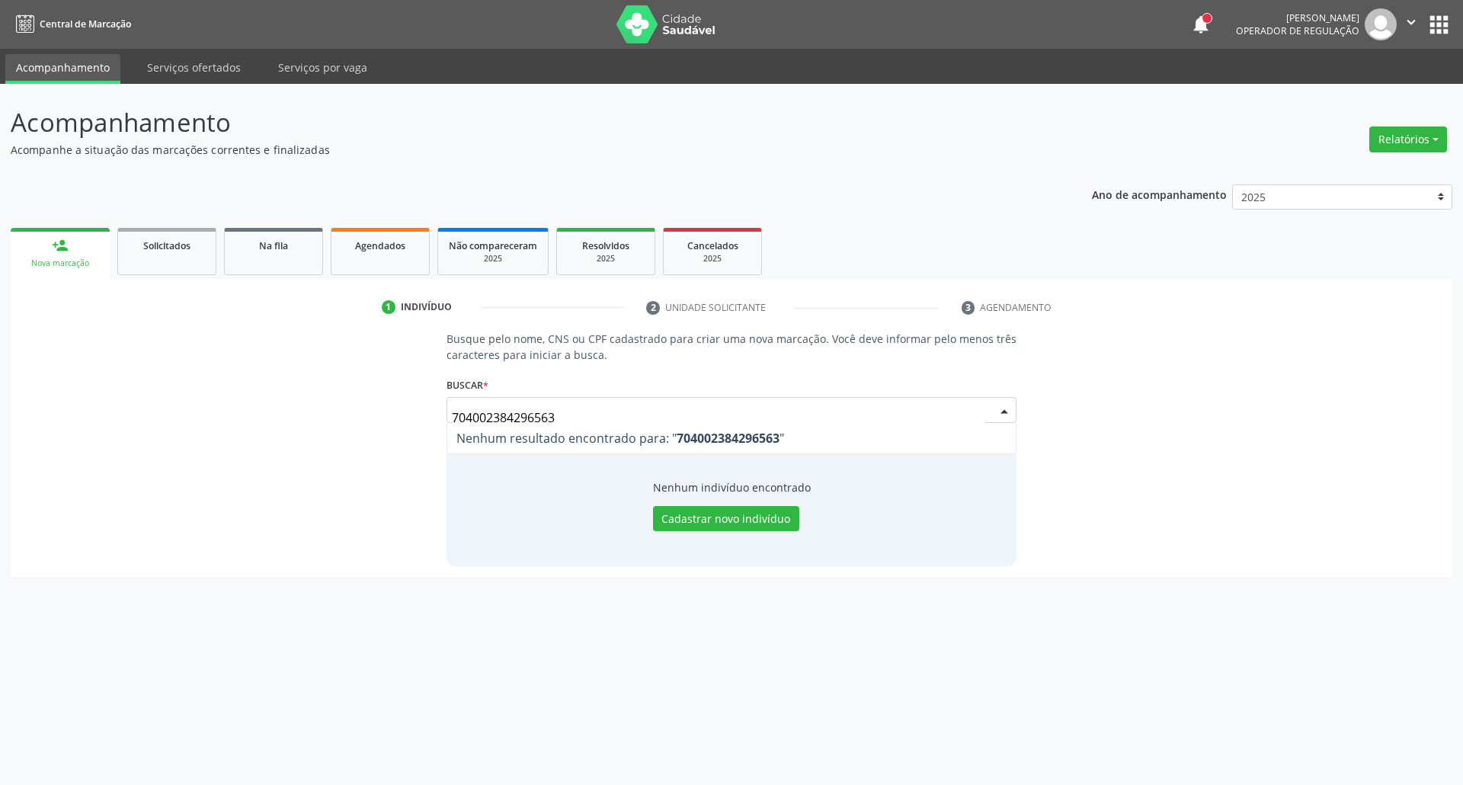
click at [8, 414] on div "Acompanhamento Acompanhe a situação das marcações correntes e finalizadas Relat…" at bounding box center [731, 434] width 1463 height 701
type input "[PERSON_NAME] das dores de s"
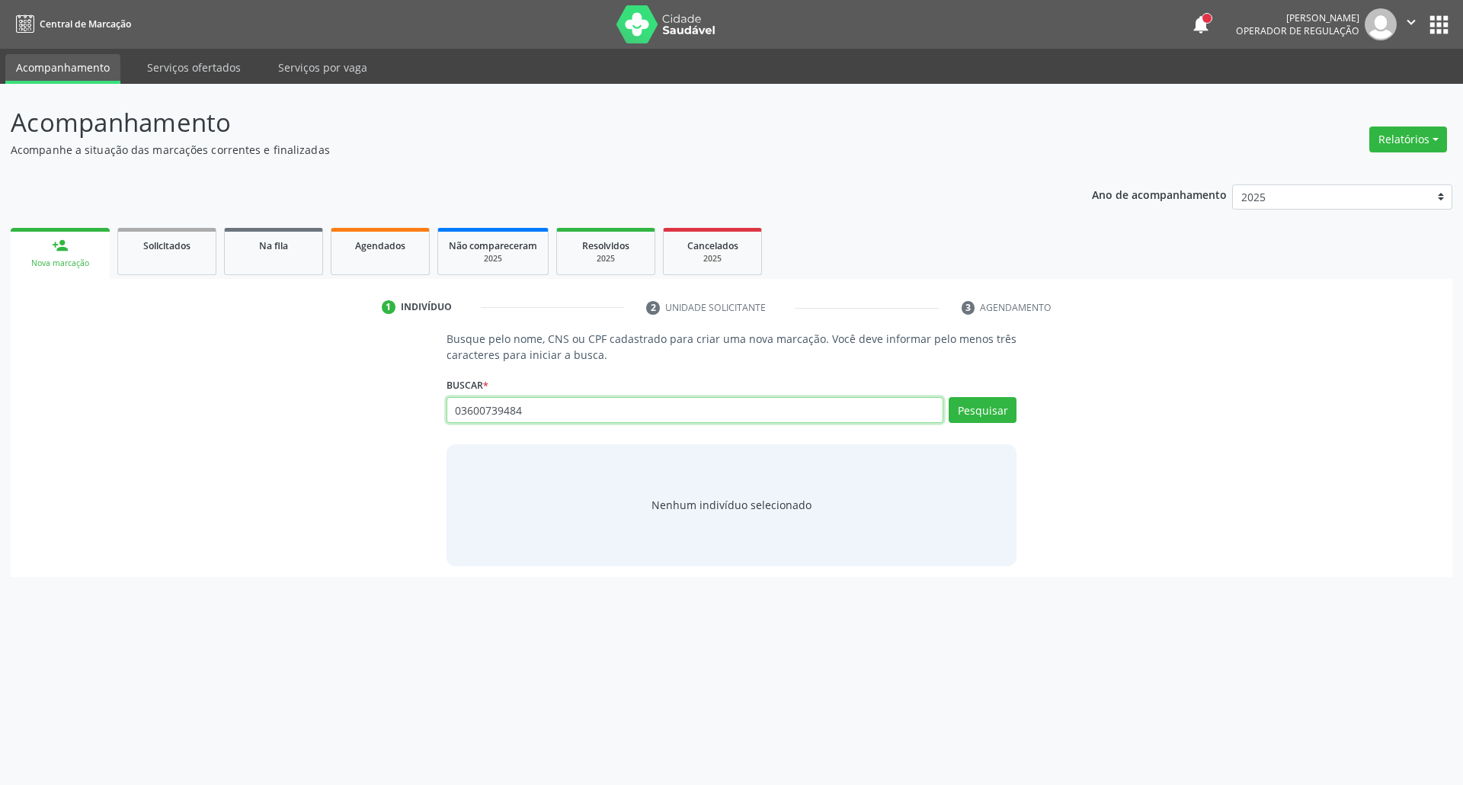
type input "03600739484"
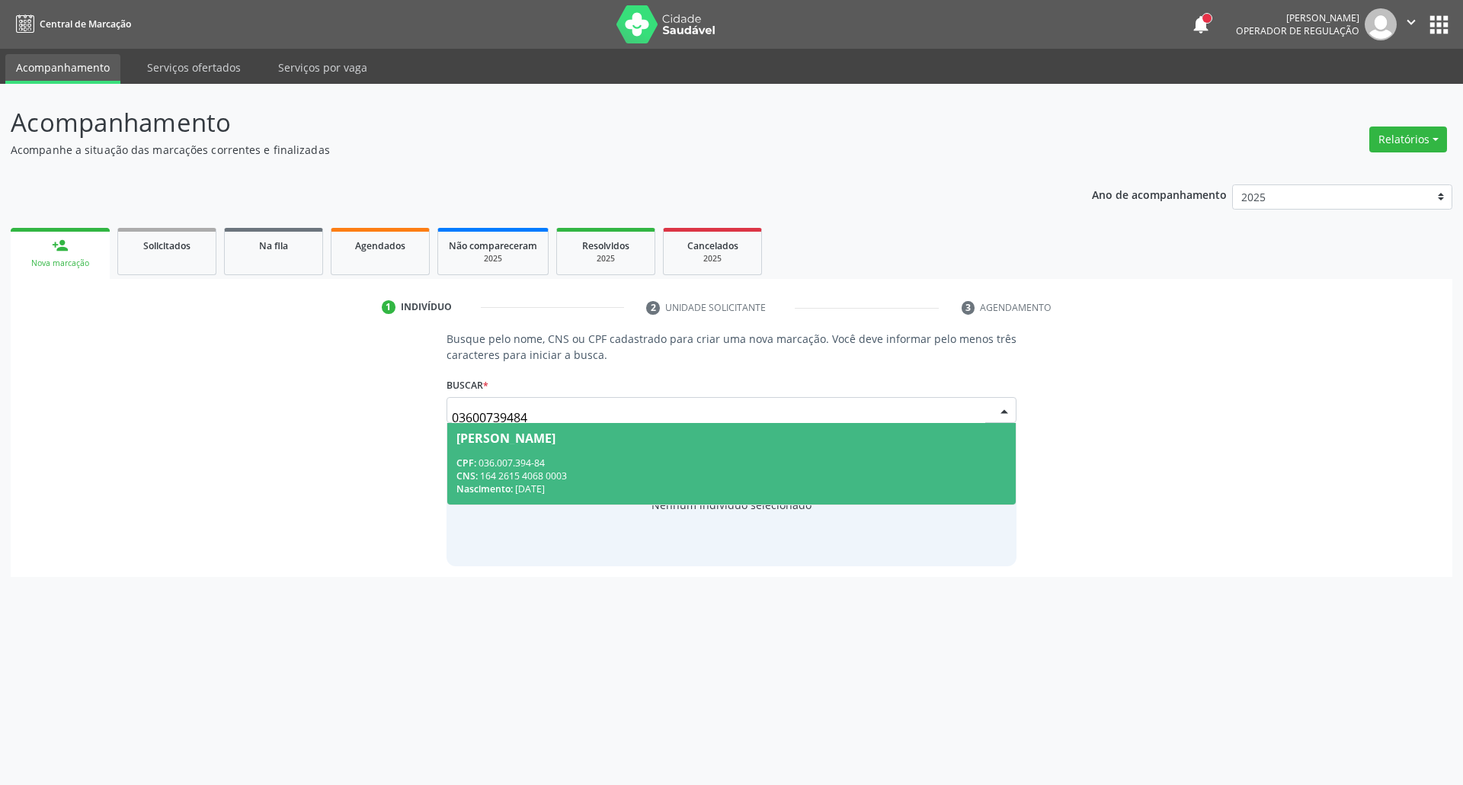
click at [540, 458] on div "CPF: 036.007.394-84" at bounding box center [731, 462] width 551 height 13
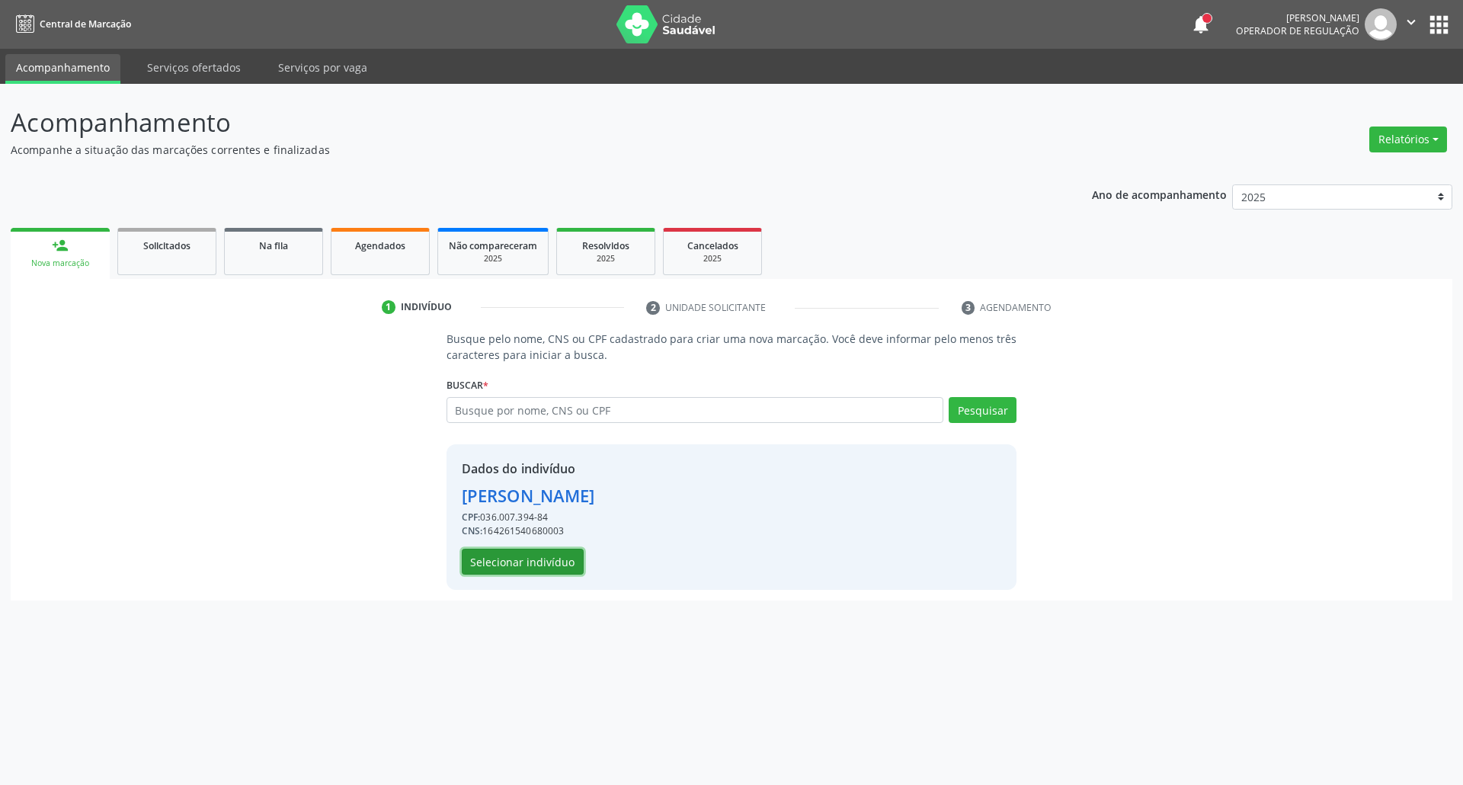
click at [504, 558] on button "Selecionar indivíduo" at bounding box center [523, 562] width 122 height 26
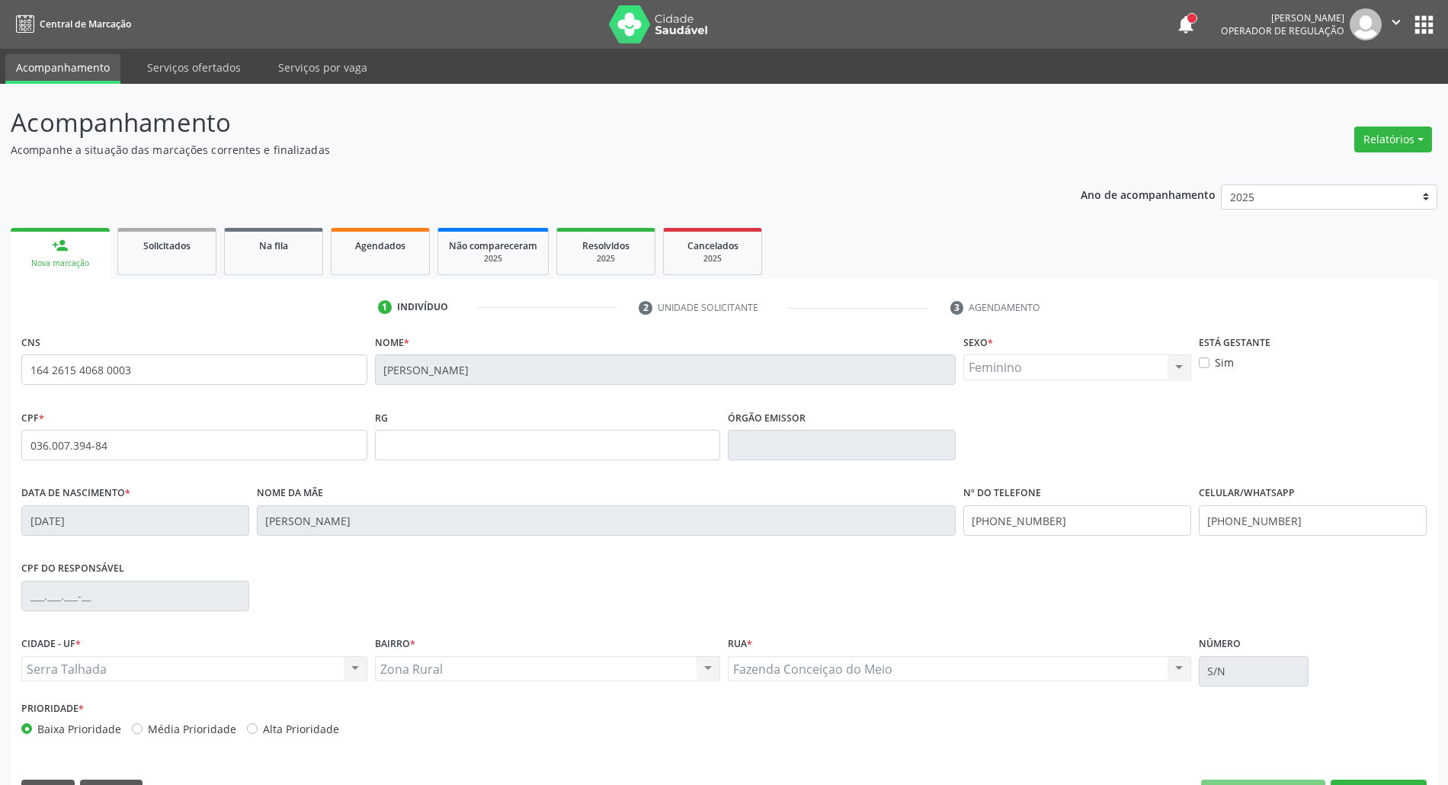
scroll to position [41, 0]
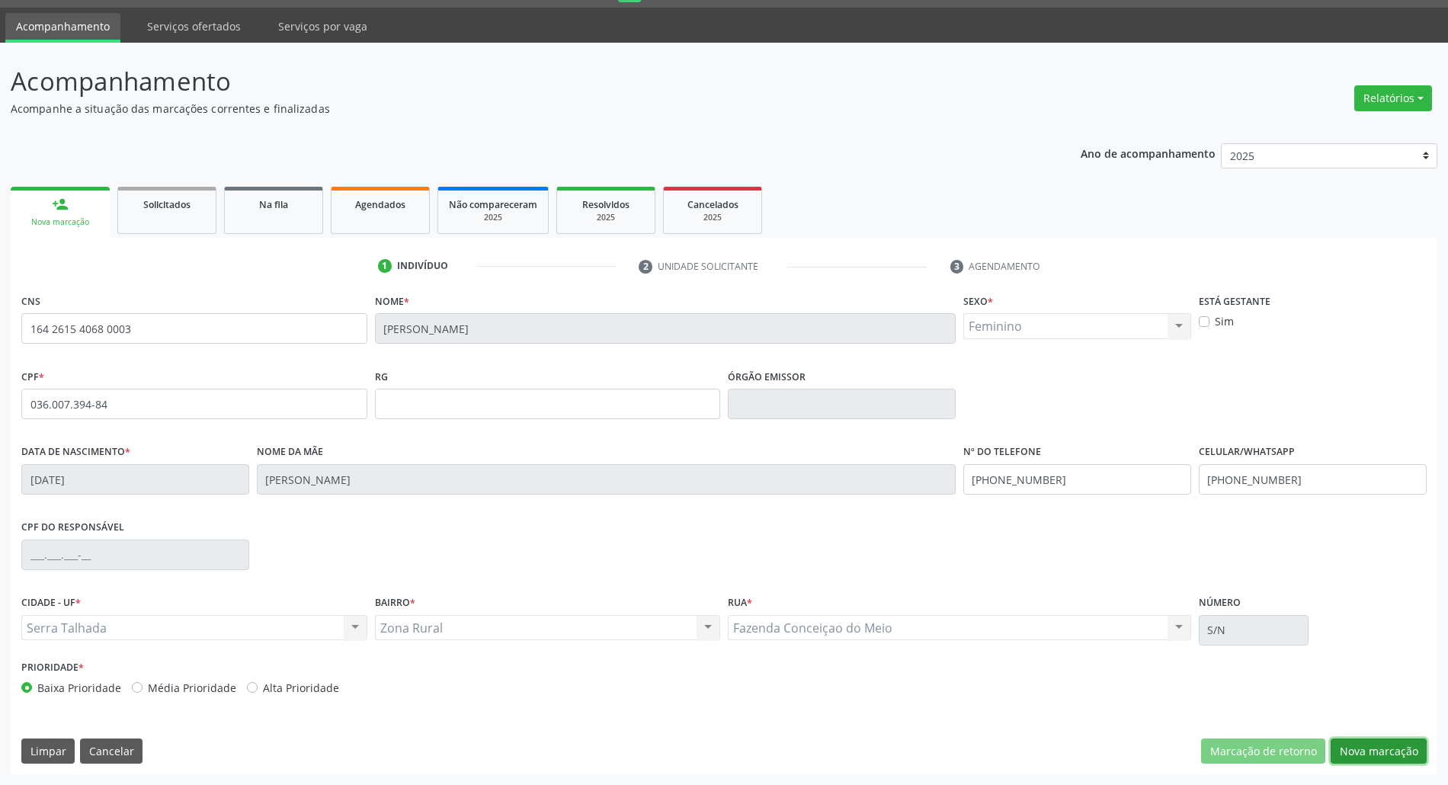
click at [1382, 745] on button "Nova marcação" at bounding box center [1378, 751] width 96 height 26
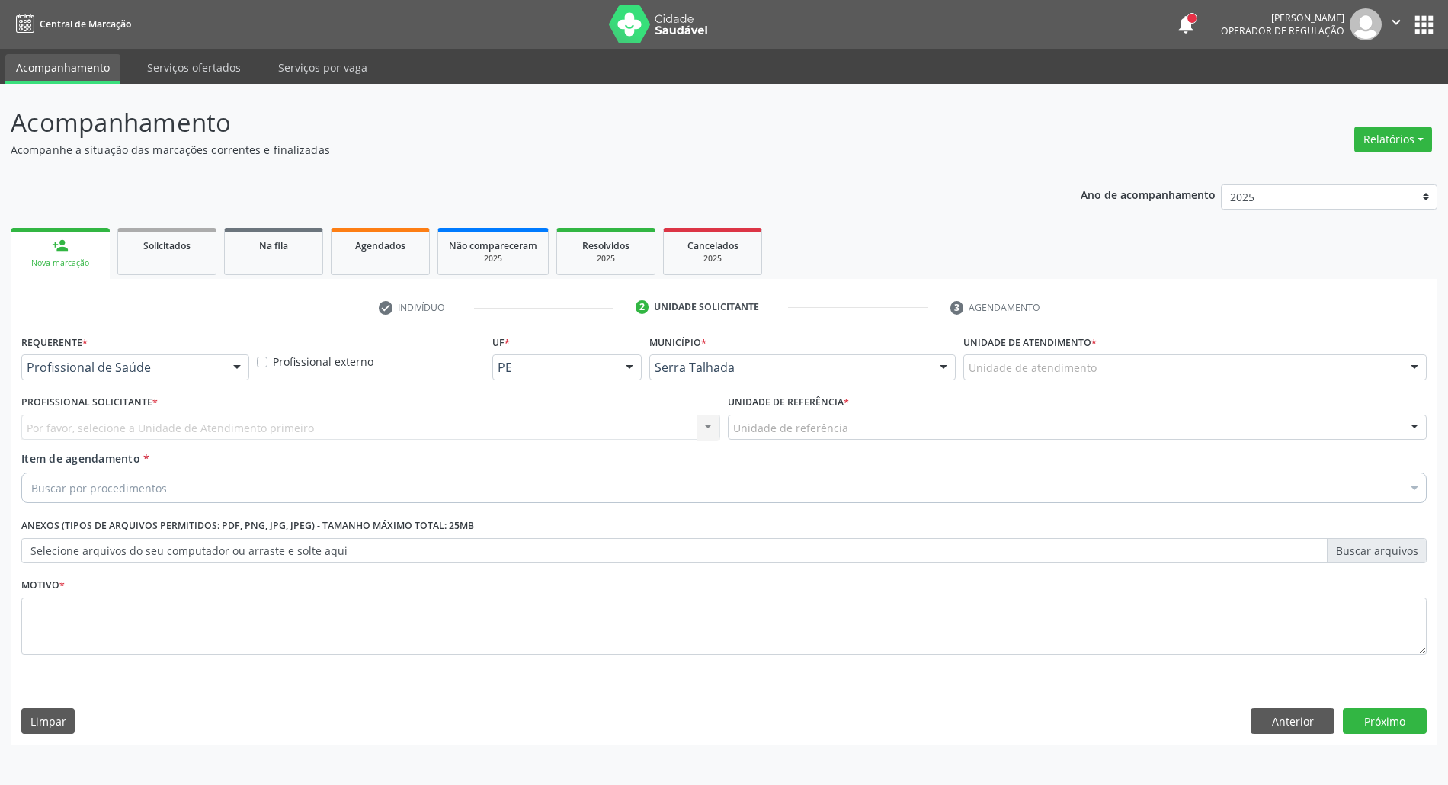
scroll to position [0, 0]
click at [1381, 753] on div "Acompanhamento Acompanhe a situação das marcações correntes e finalizadas Relat…" at bounding box center [731, 434] width 1463 height 701
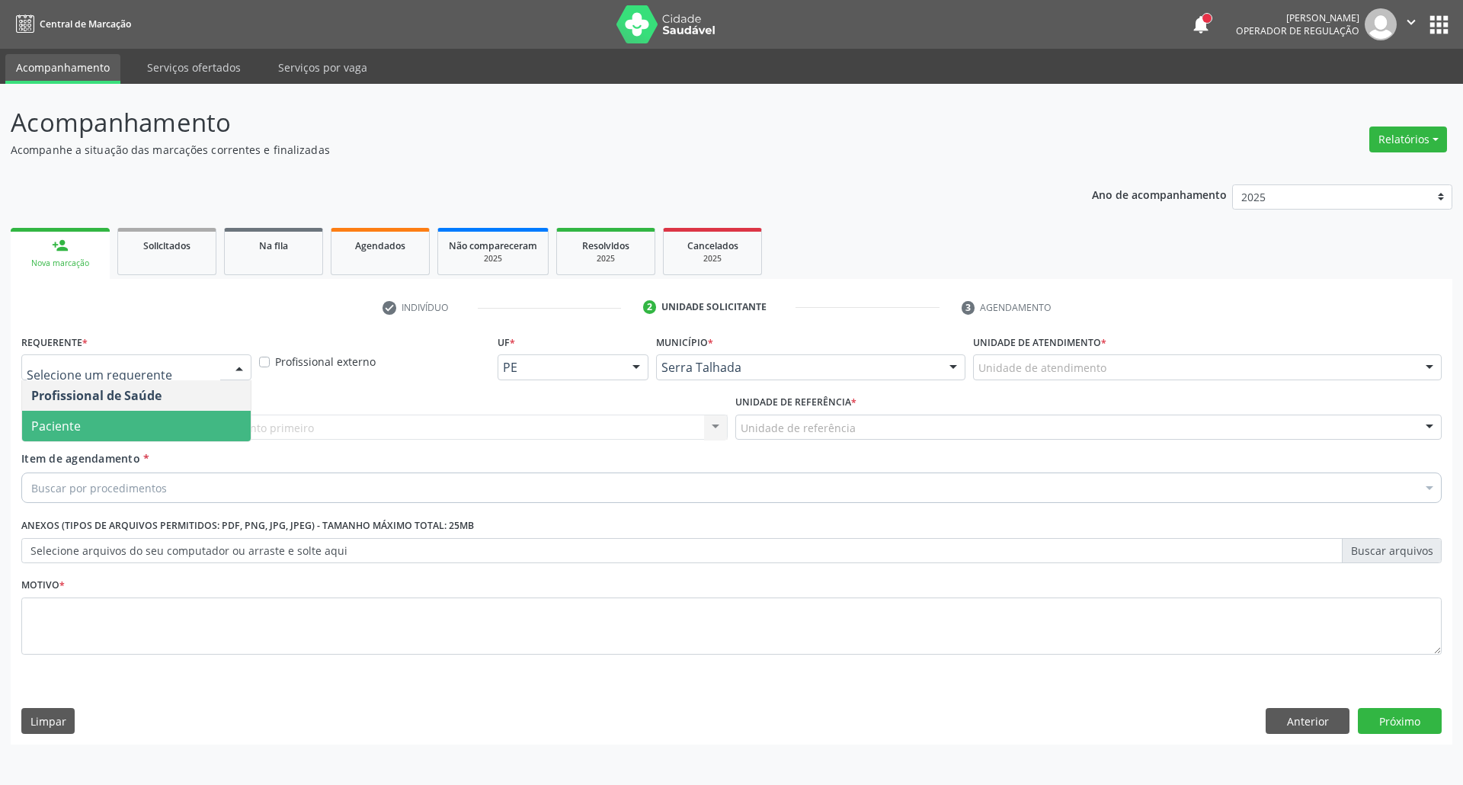
click at [145, 425] on span "Paciente" at bounding box center [136, 426] width 229 height 30
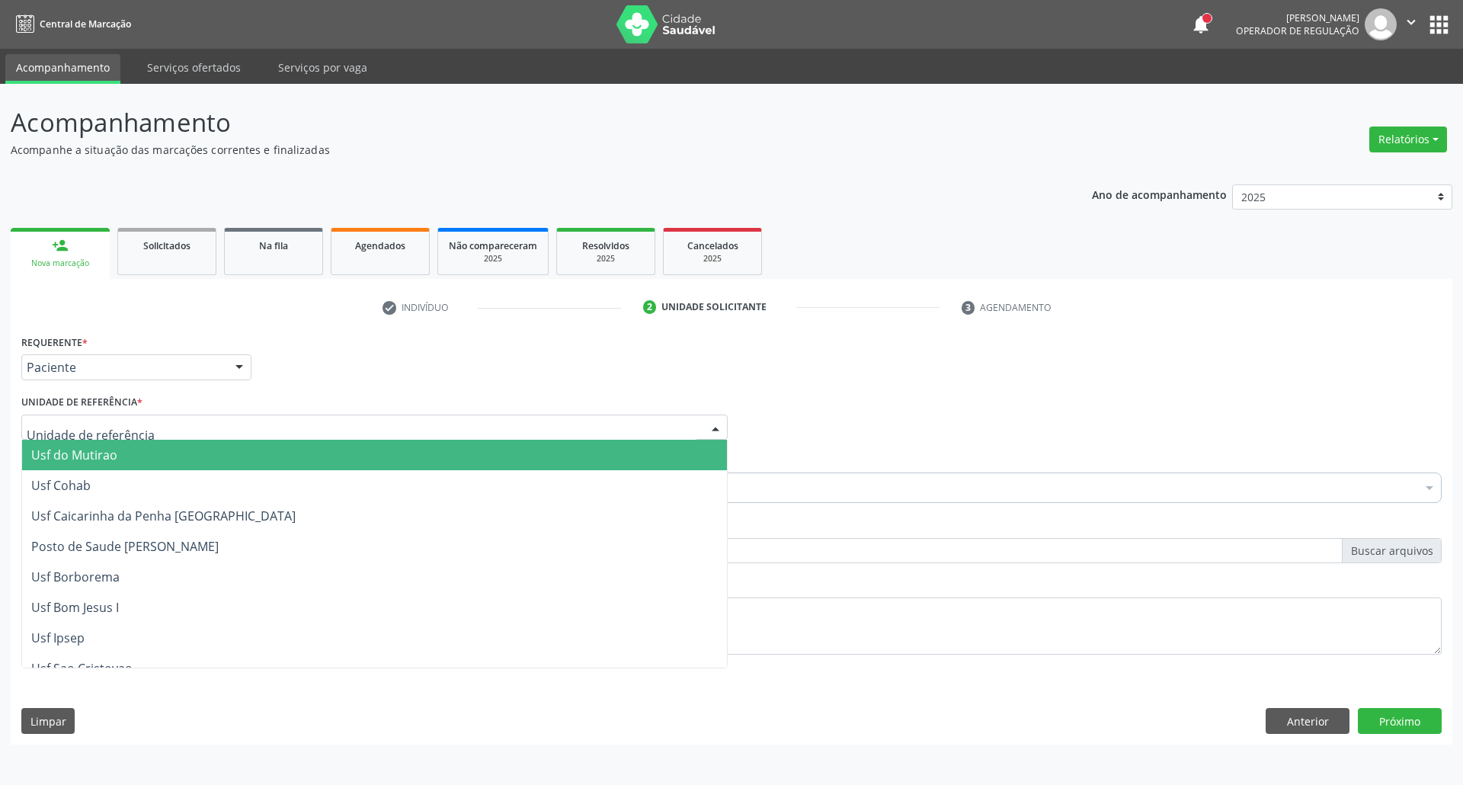
click at [145, 427] on div at bounding box center [374, 427] width 706 height 26
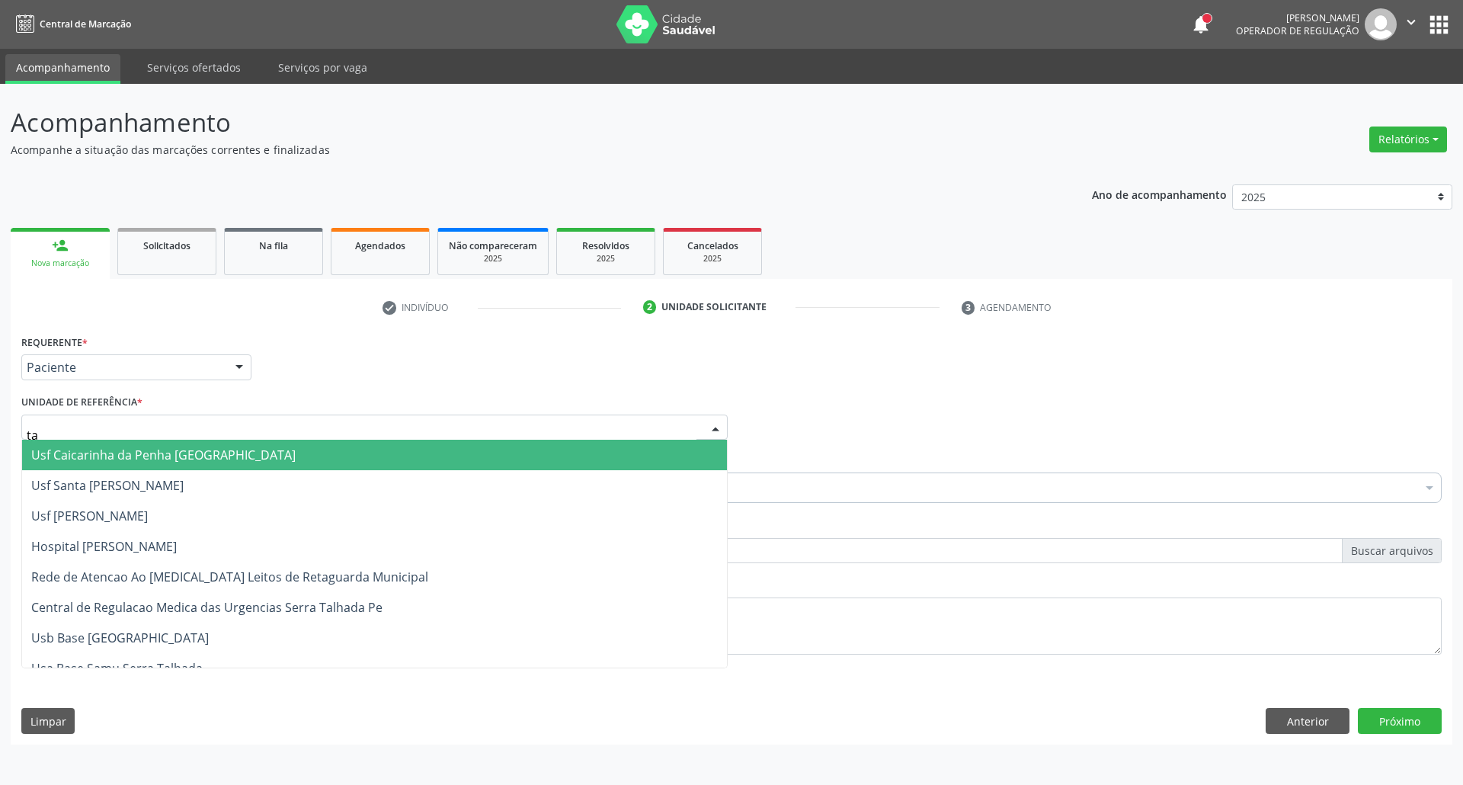
type input "tau"
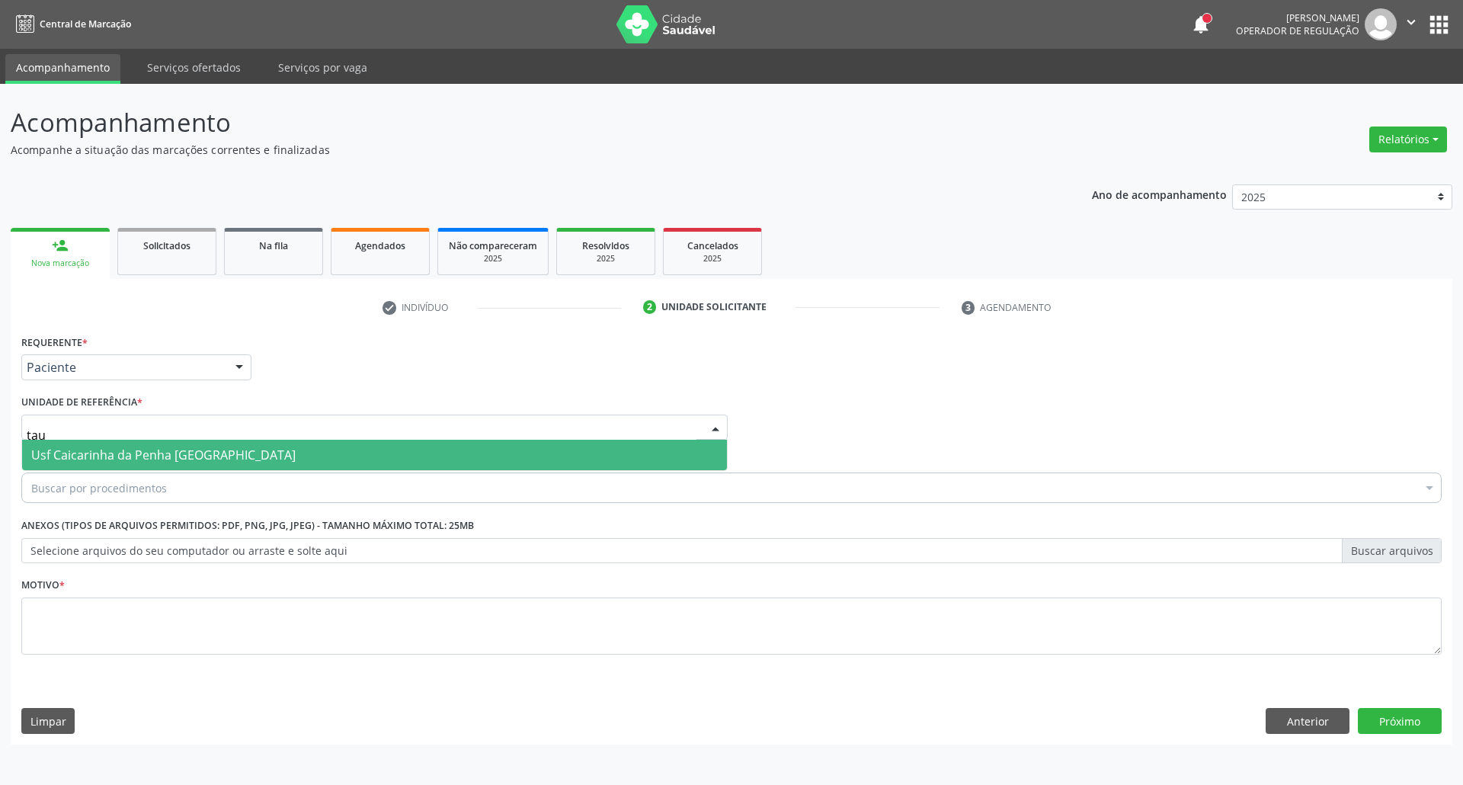
click at [132, 463] on span "Usf Caicarinha da Penha [GEOGRAPHIC_DATA]" at bounding box center [163, 454] width 264 height 17
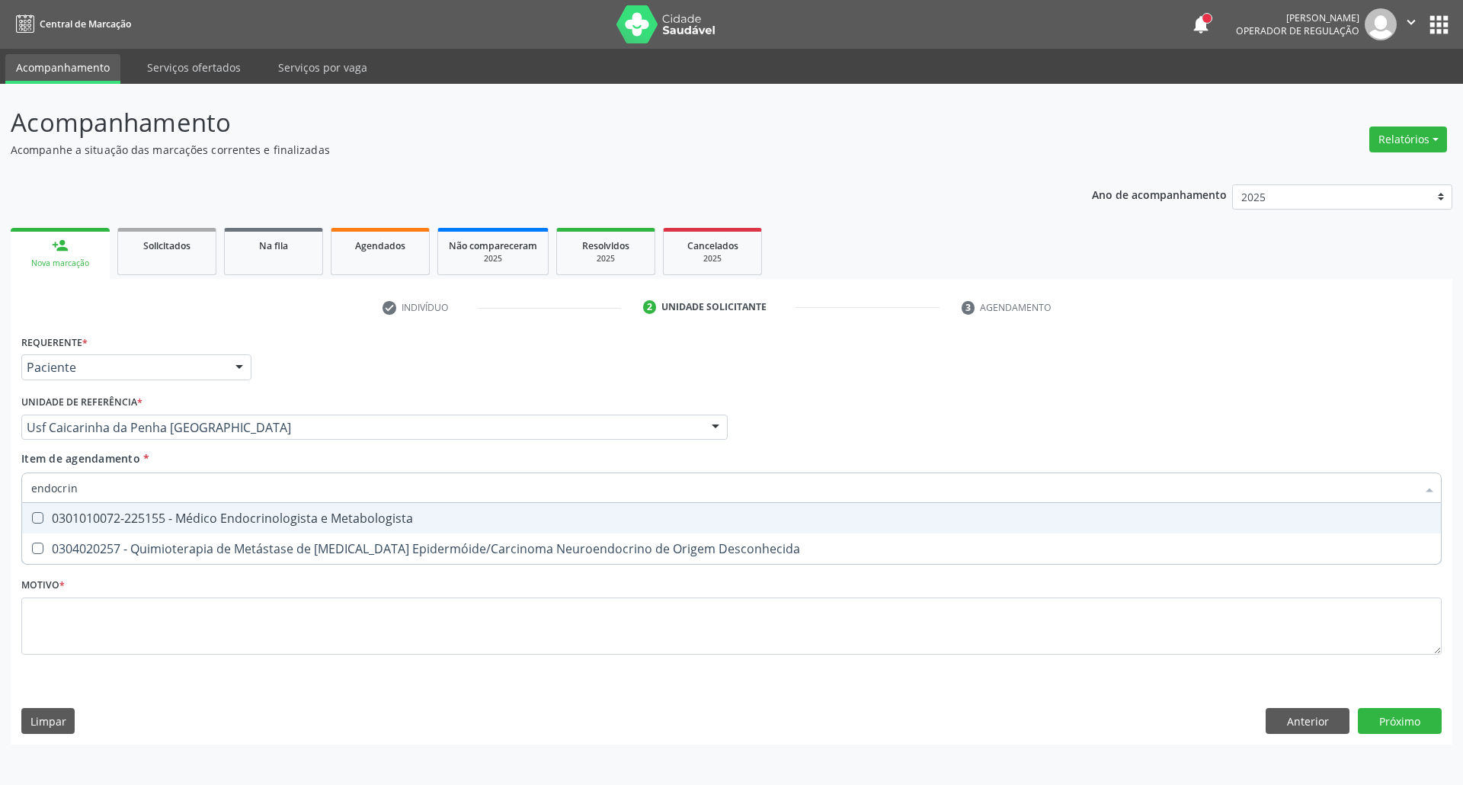
type input "endocrino"
click at [122, 523] on div "0301010072-225155 - Médico Endocrinologista e Metabologista" at bounding box center [731, 518] width 1400 height 12
checkbox Metabologista "true"
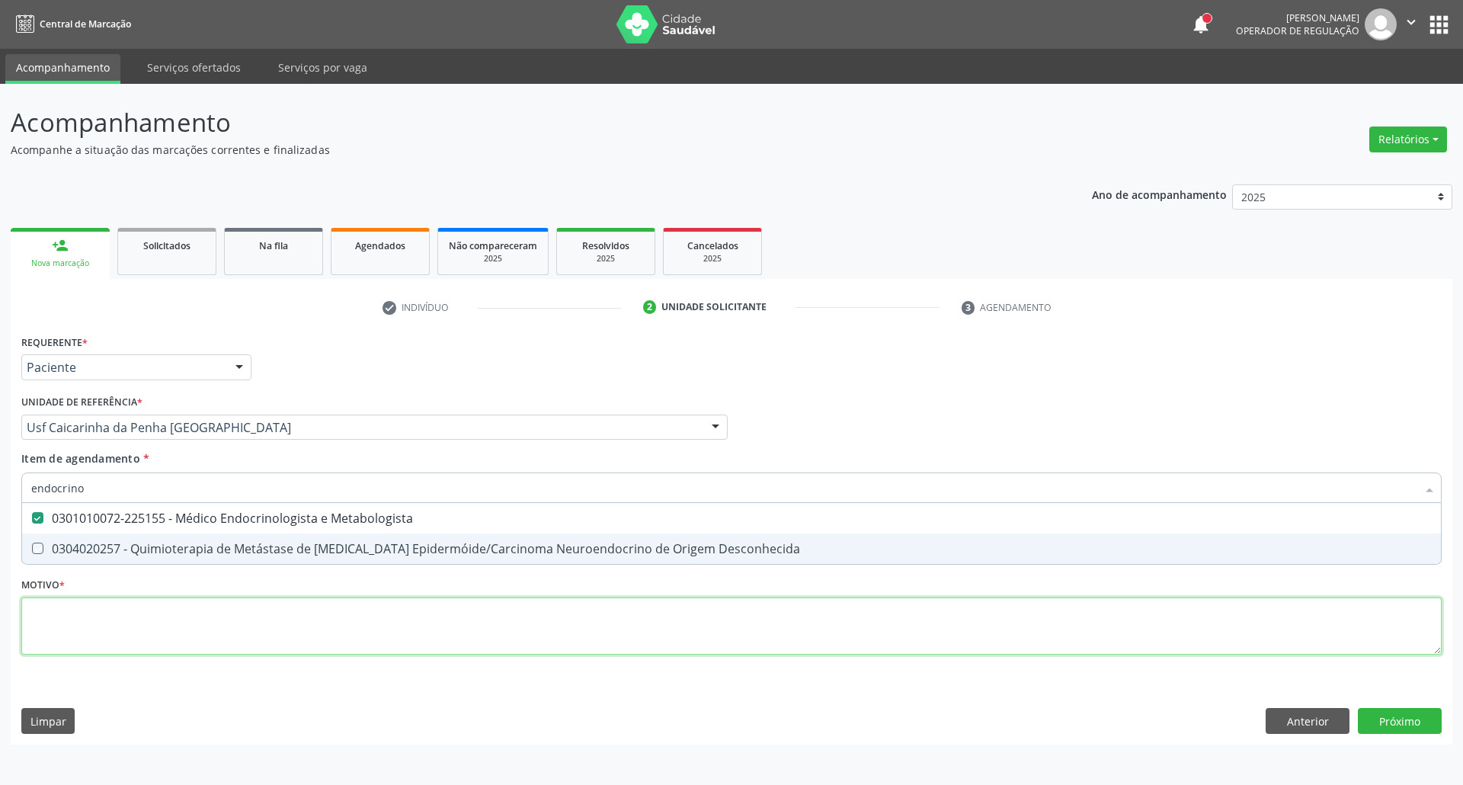
click at [129, 610] on div "Requerente * Paciente Profissional de Saúde Paciente Nenhum resultado encontrad…" at bounding box center [731, 503] width 1420 height 345
checkbox Desconhecida "true"
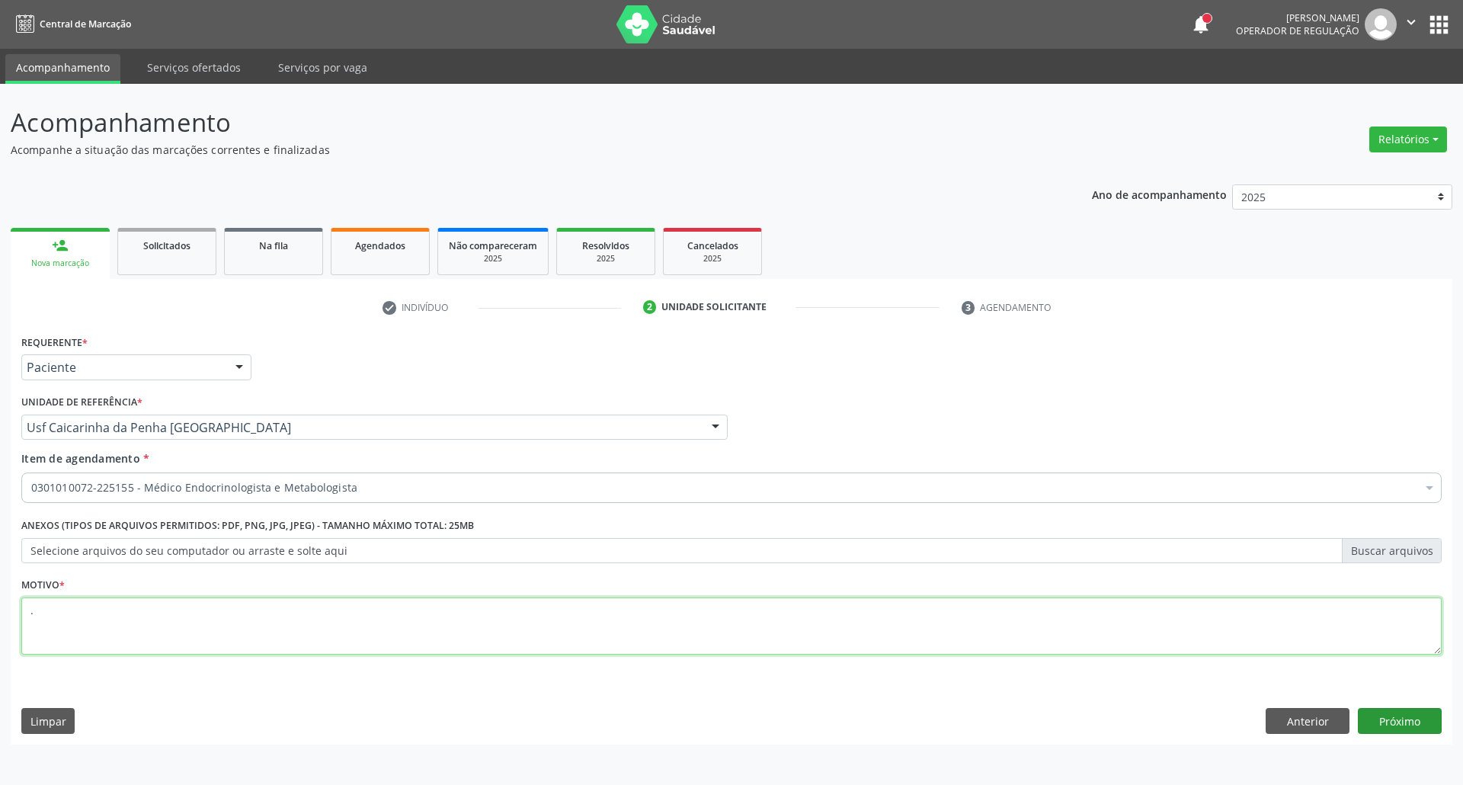
type textarea "."
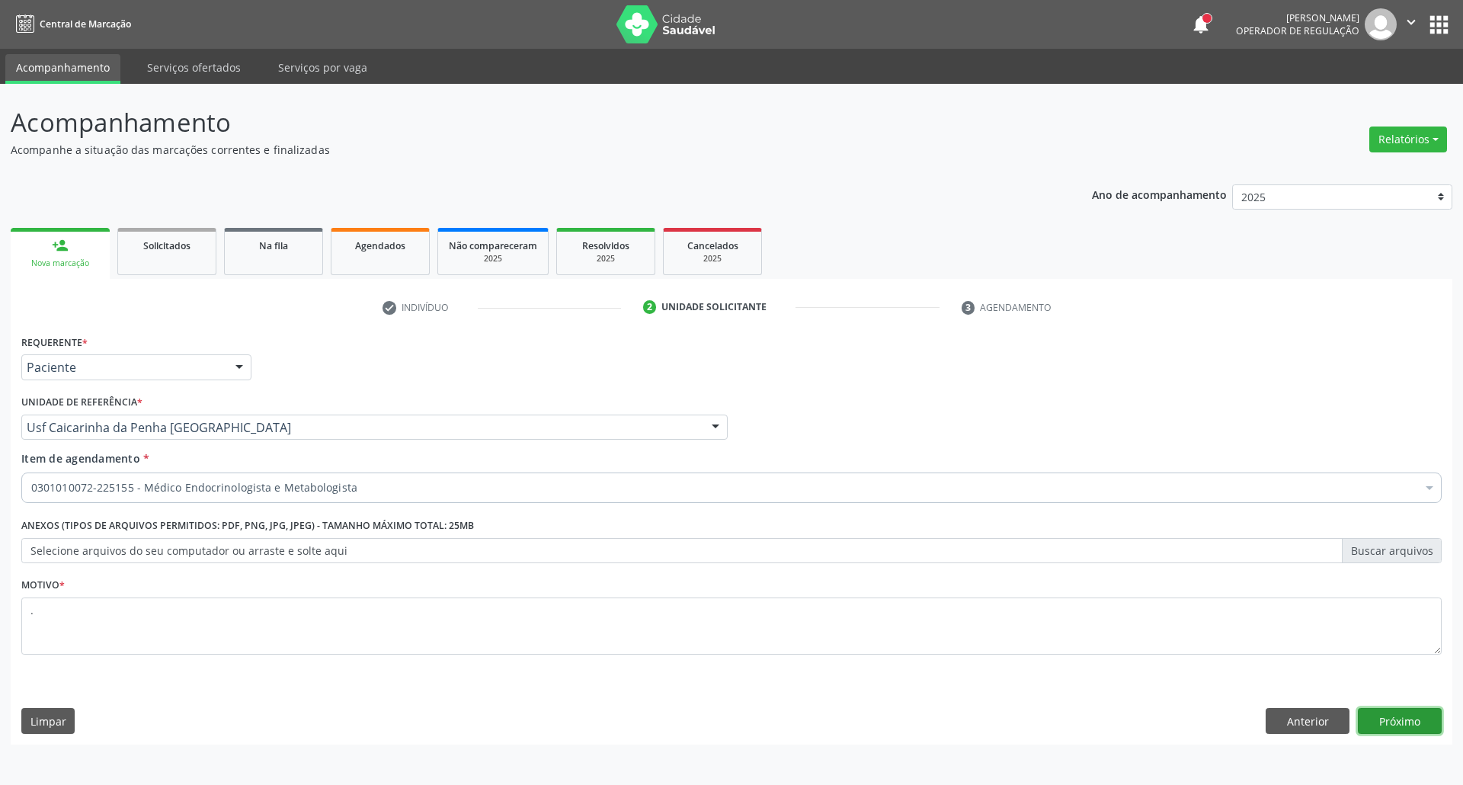
click at [1420, 715] on button "Próximo" at bounding box center [1400, 721] width 84 height 26
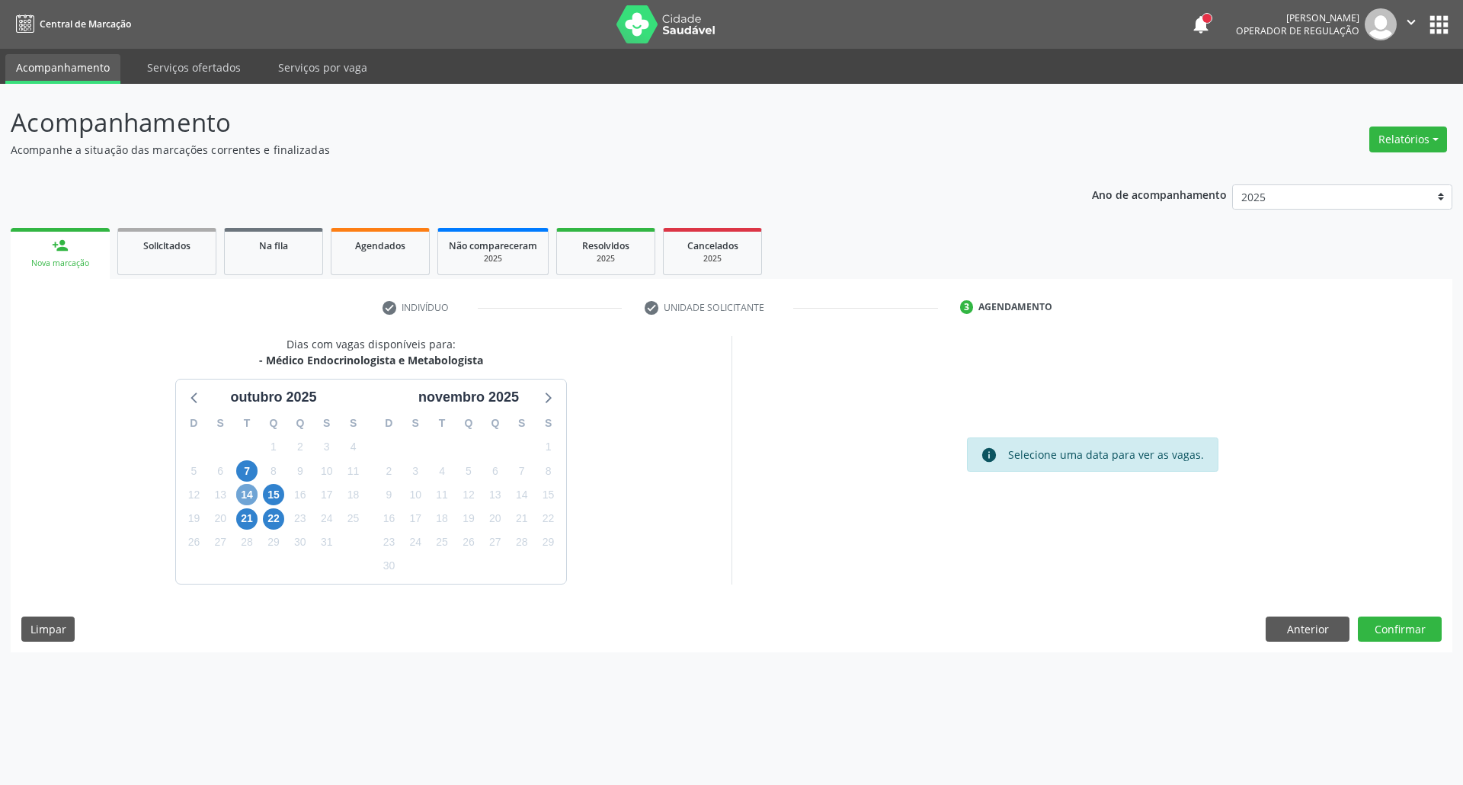
click at [247, 494] on span "14" at bounding box center [246, 494] width 21 height 21
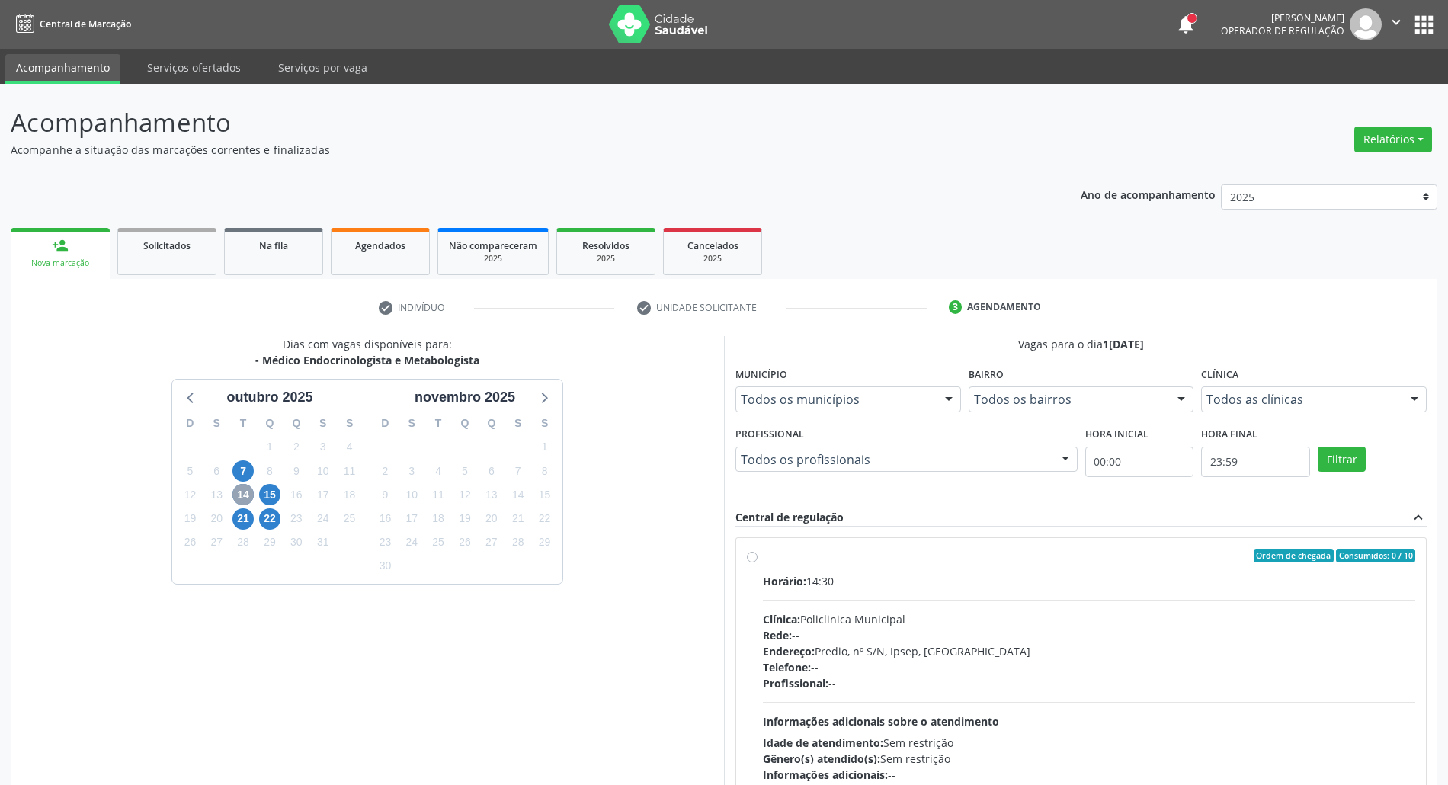
scroll to position [203, 0]
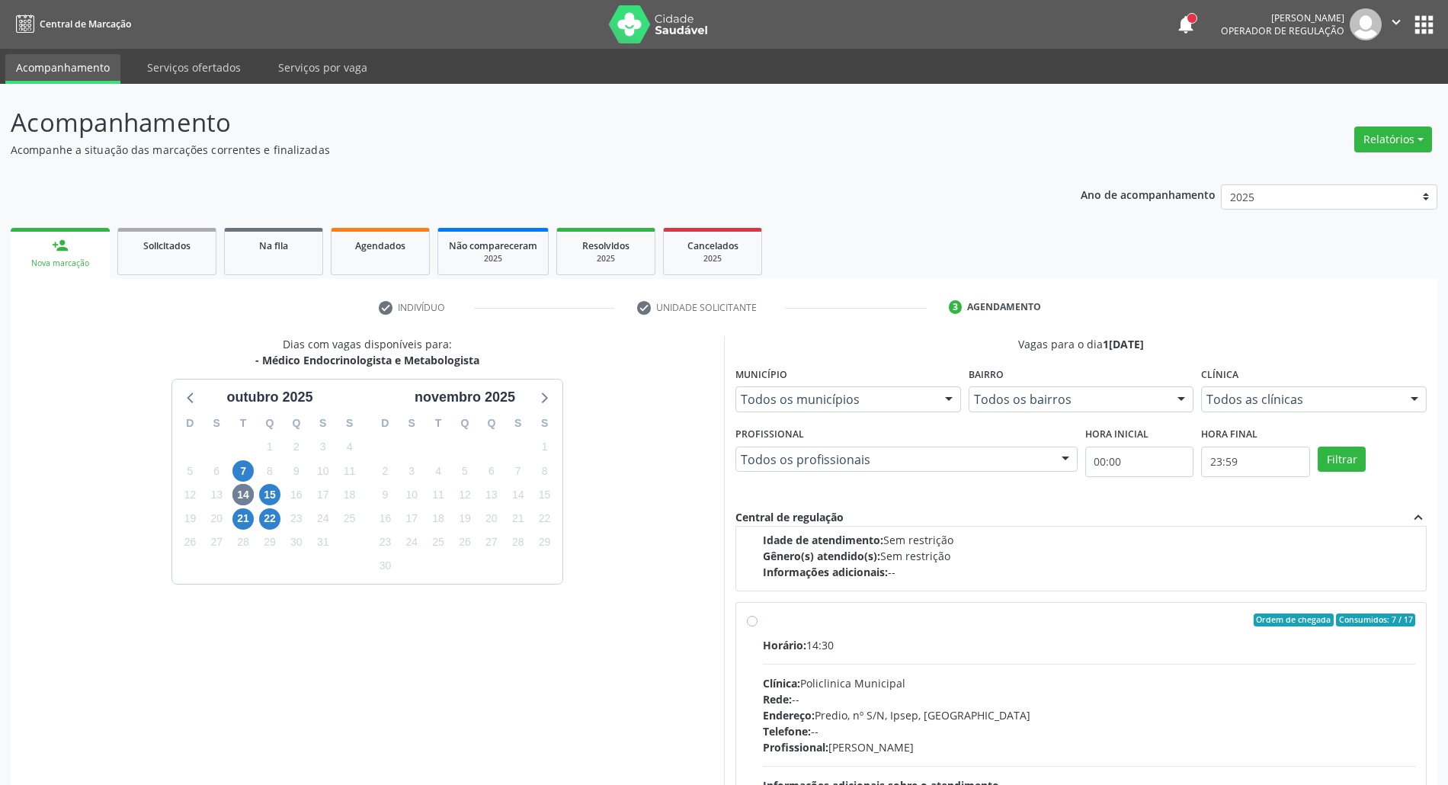
click at [1056, 574] on div "Informações adicionais: --" at bounding box center [1089, 572] width 652 height 16
click at [757, 360] on input "Ordem de chegada Consumidos: 0 / 10 Horário: 14:30 Clínica: Policlinica Municip…" at bounding box center [752, 353] width 11 height 14
radio input "true"
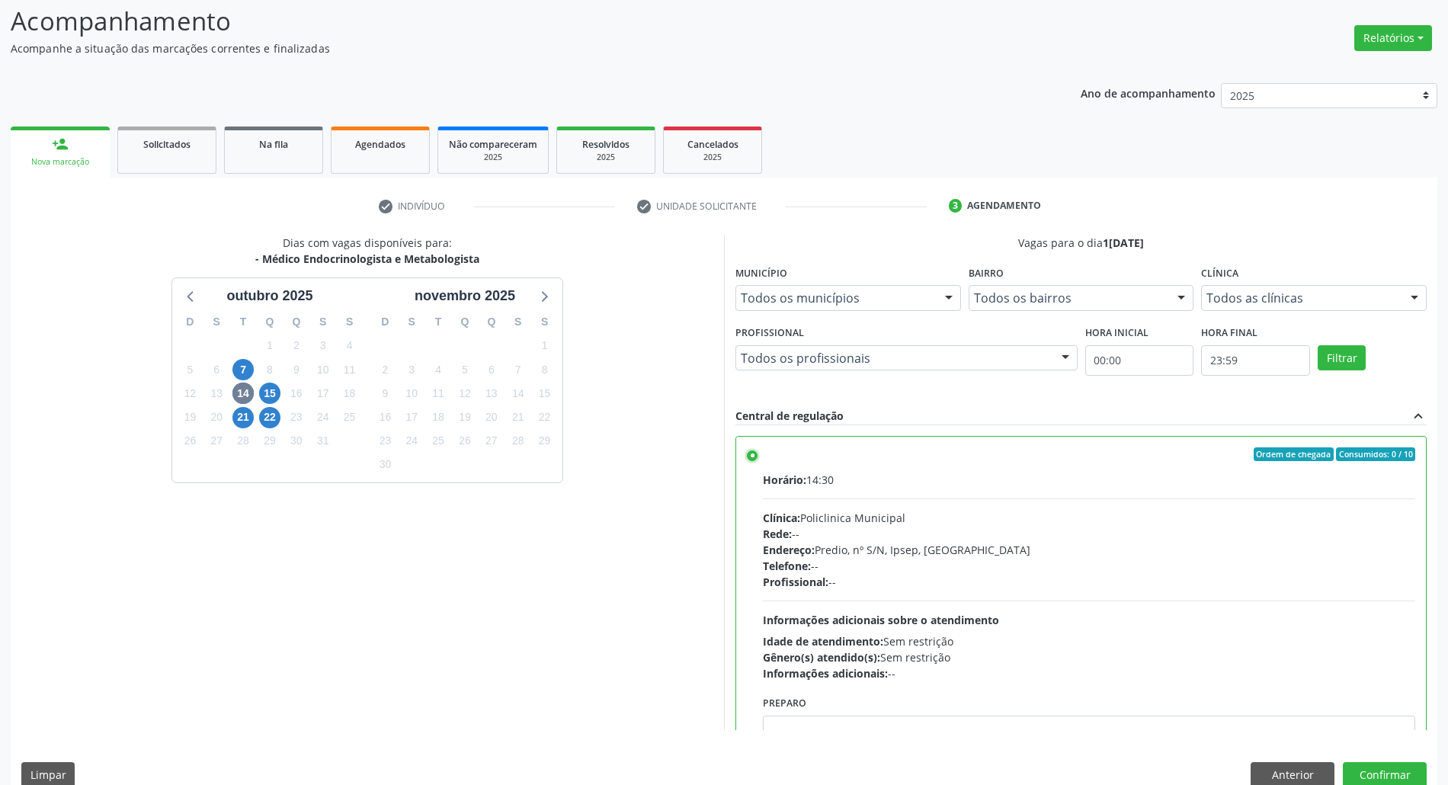
scroll to position [126, 0]
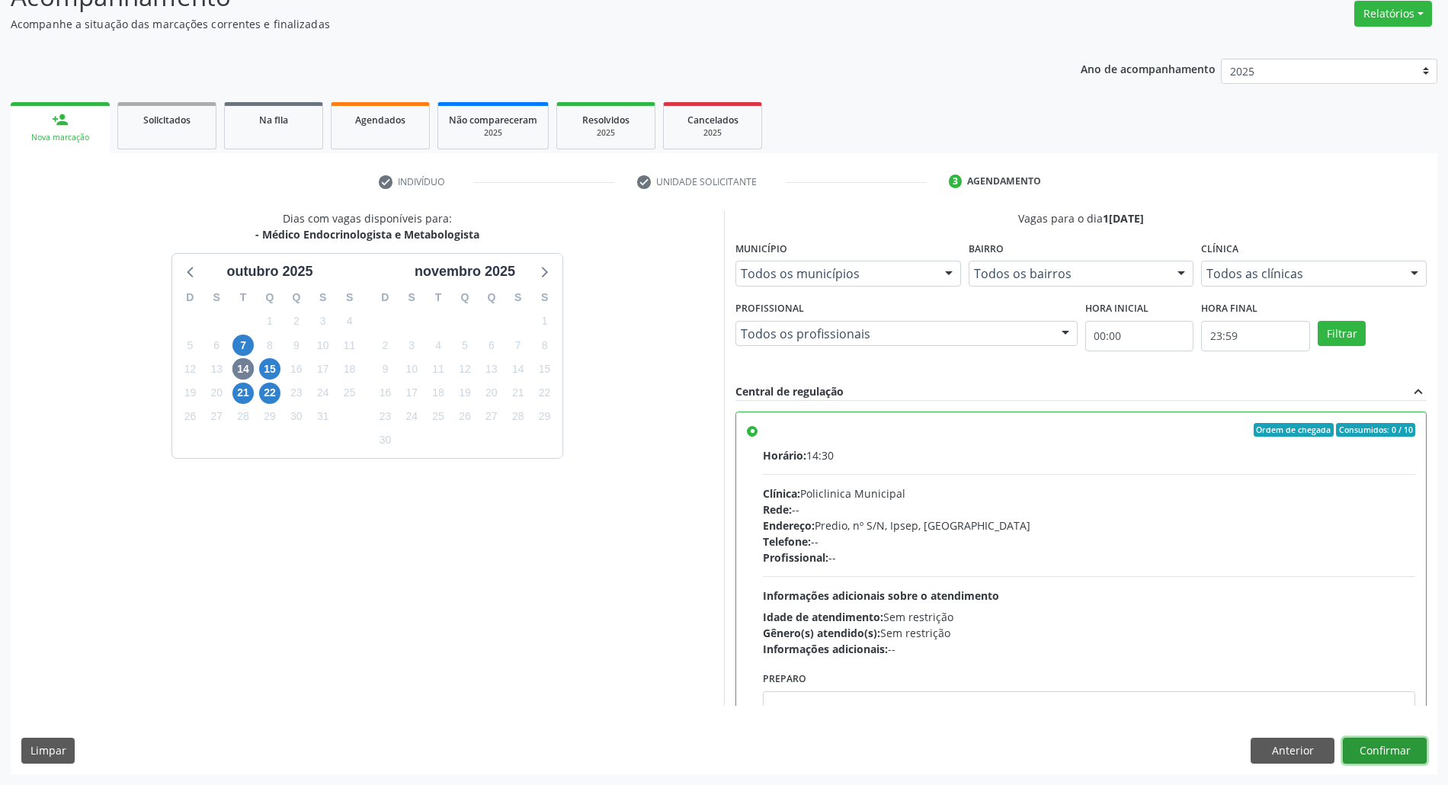
click at [1402, 750] on button "Confirmar" at bounding box center [1385, 751] width 84 height 26
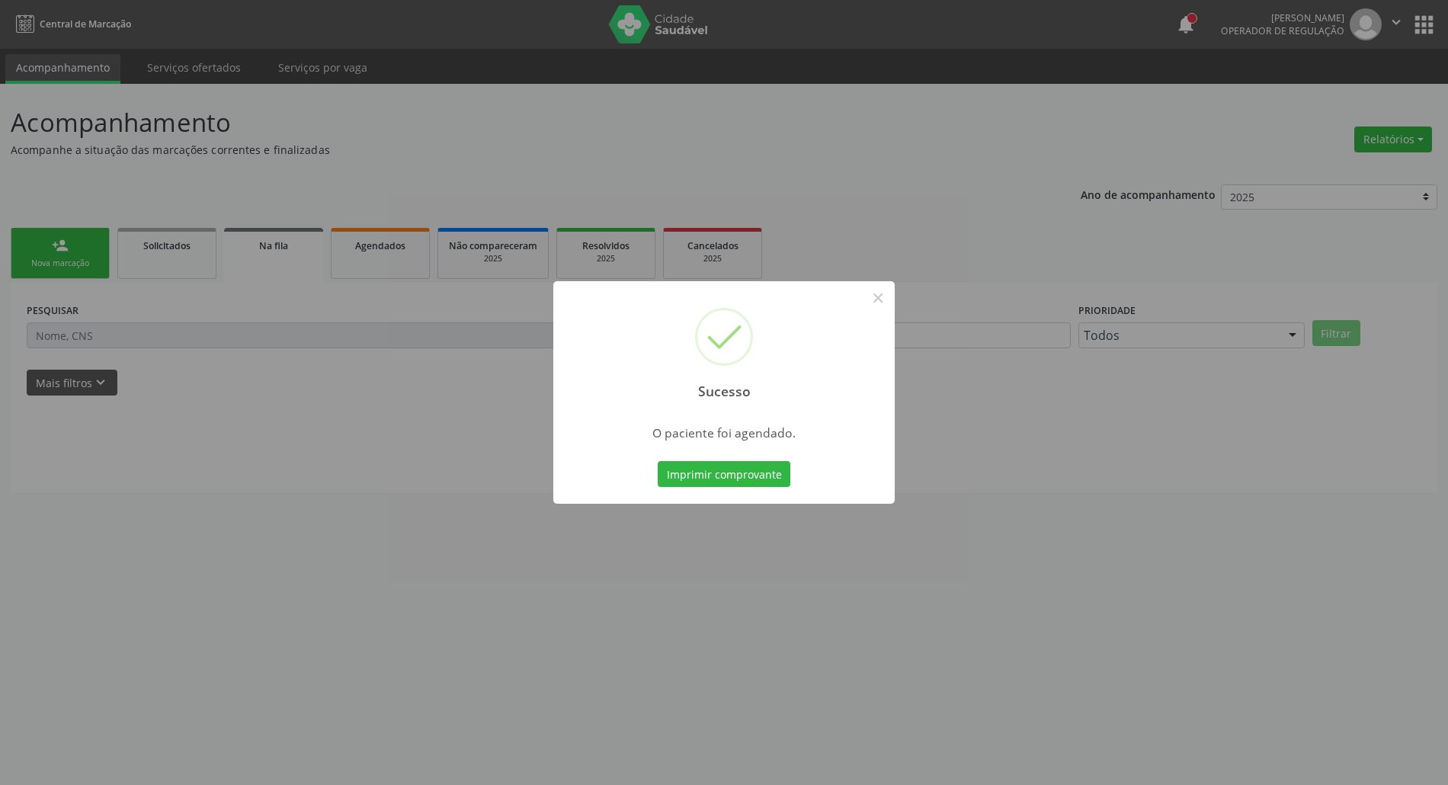
scroll to position [0, 0]
click at [711, 470] on button "Imprimir comprovante" at bounding box center [724, 474] width 133 height 26
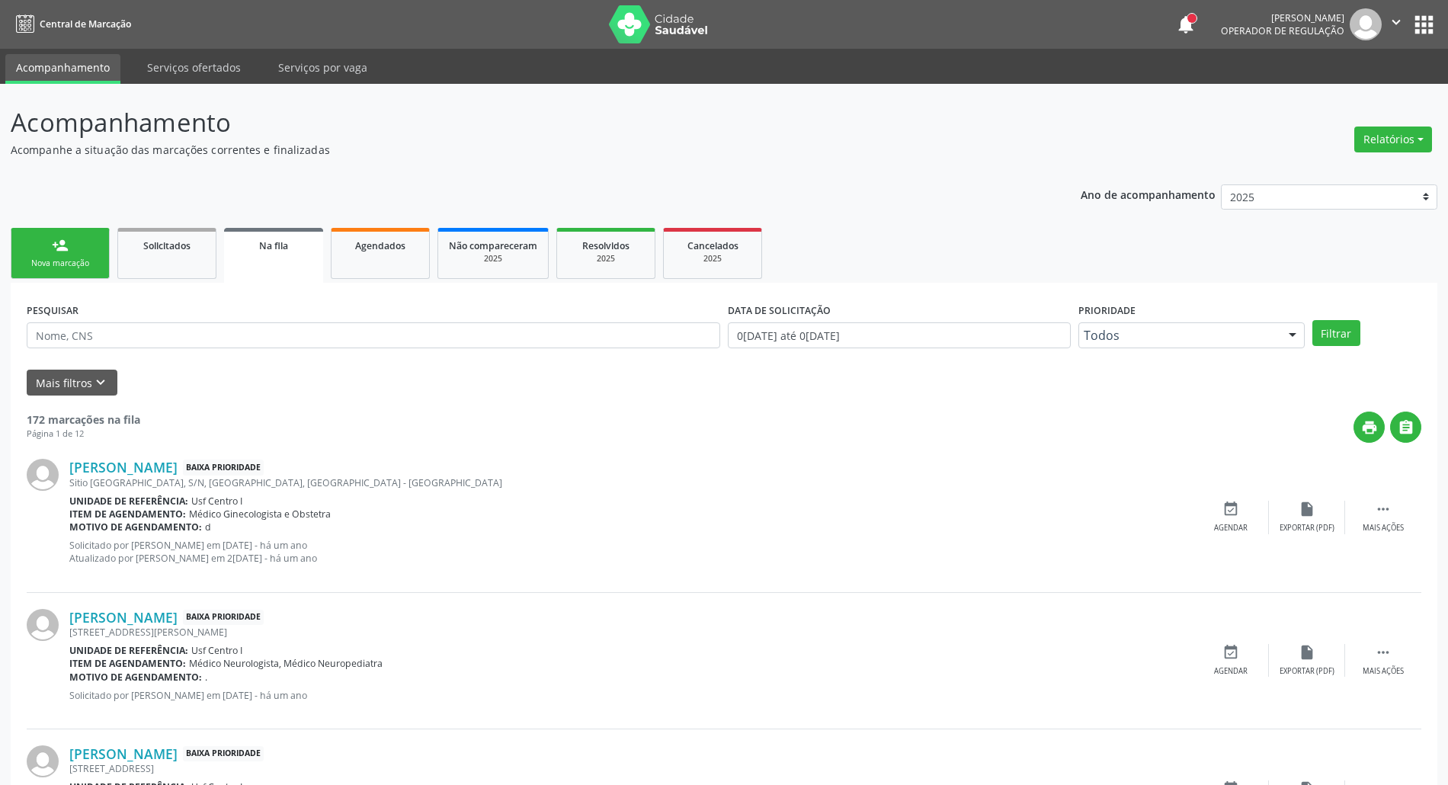
click at [61, 237] on div "person_add" at bounding box center [60, 245] width 17 height 17
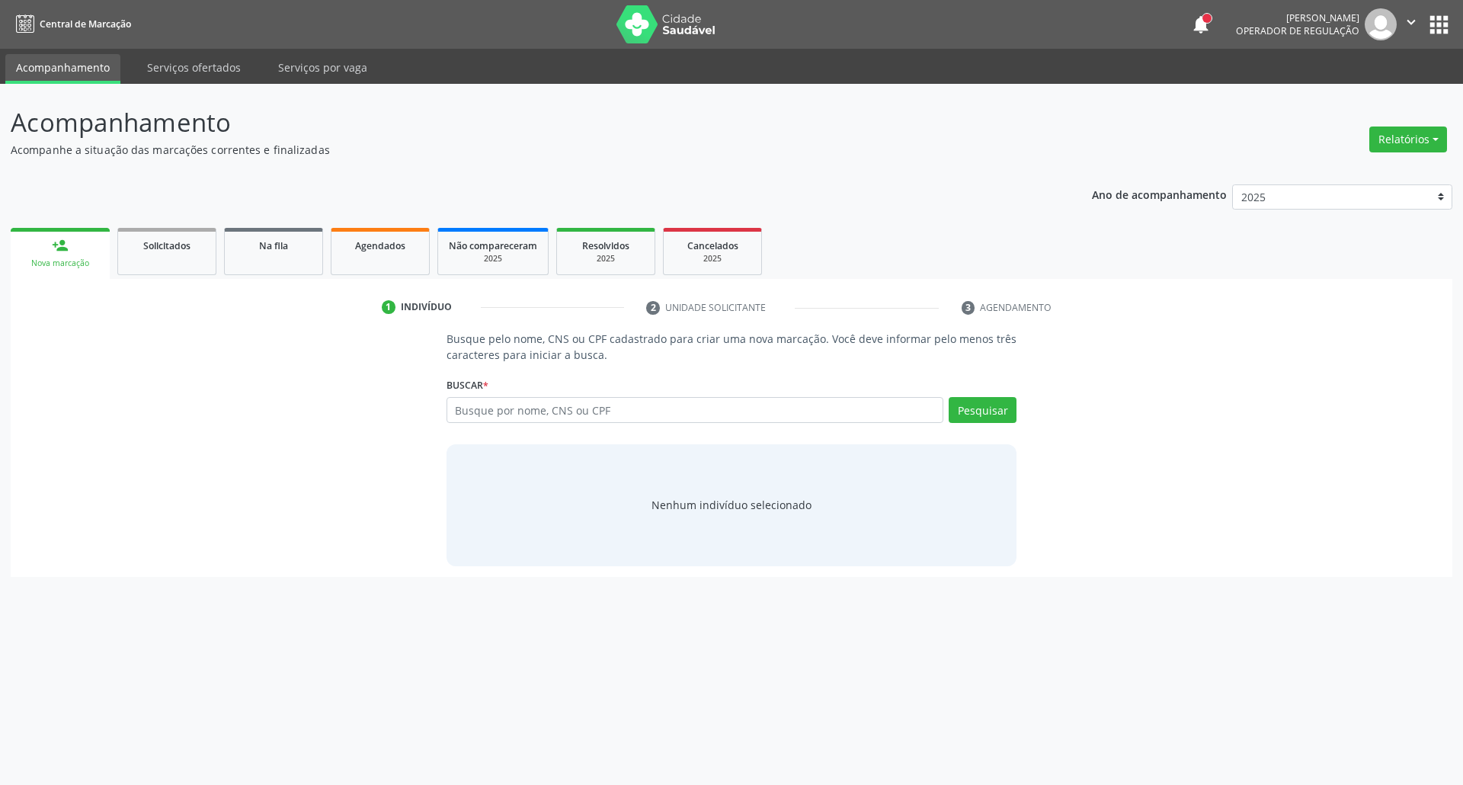
click at [11, 228] on link "person_add Nova marcação" at bounding box center [60, 253] width 99 height 51
click at [715, 413] on input "text" at bounding box center [695, 410] width 498 height 26
type input "05182075448"
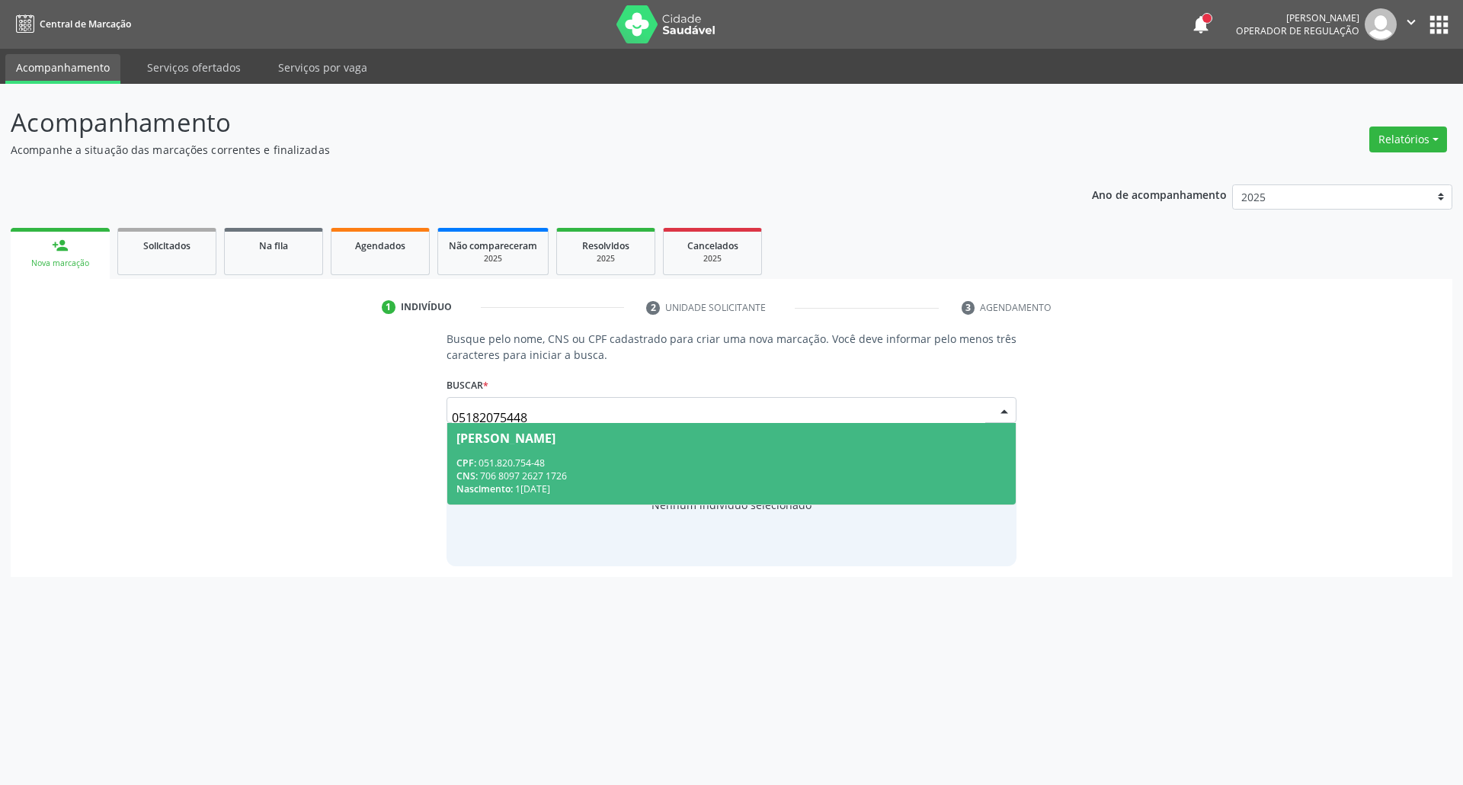
click at [632, 454] on span "[PERSON_NAME] CPF: 051.820.754-48 CNS: 706 8097 2627 1726 Nascimento: [DATE]" at bounding box center [731, 464] width 569 height 82
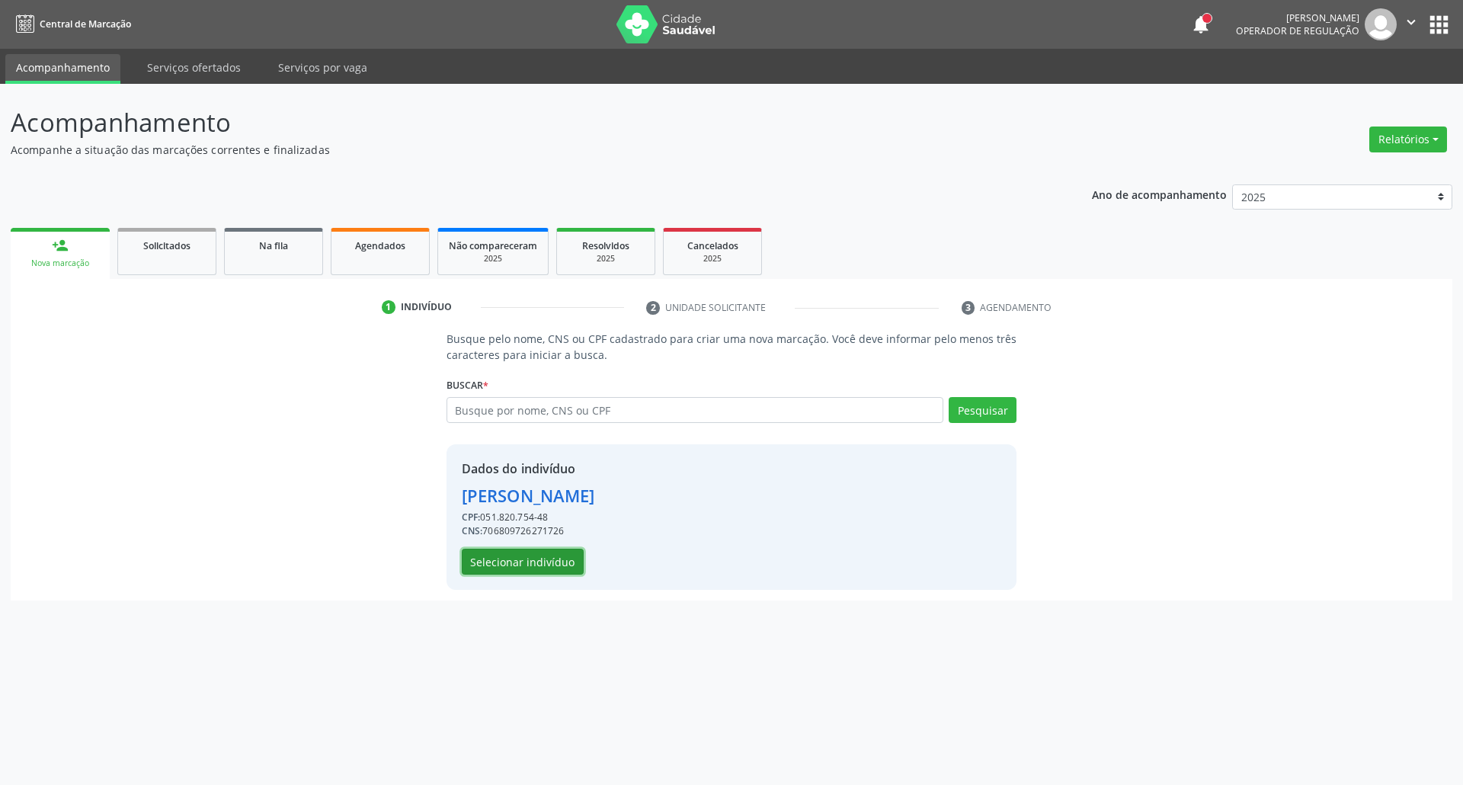
click at [479, 558] on button "Selecionar indivíduo" at bounding box center [523, 562] width 122 height 26
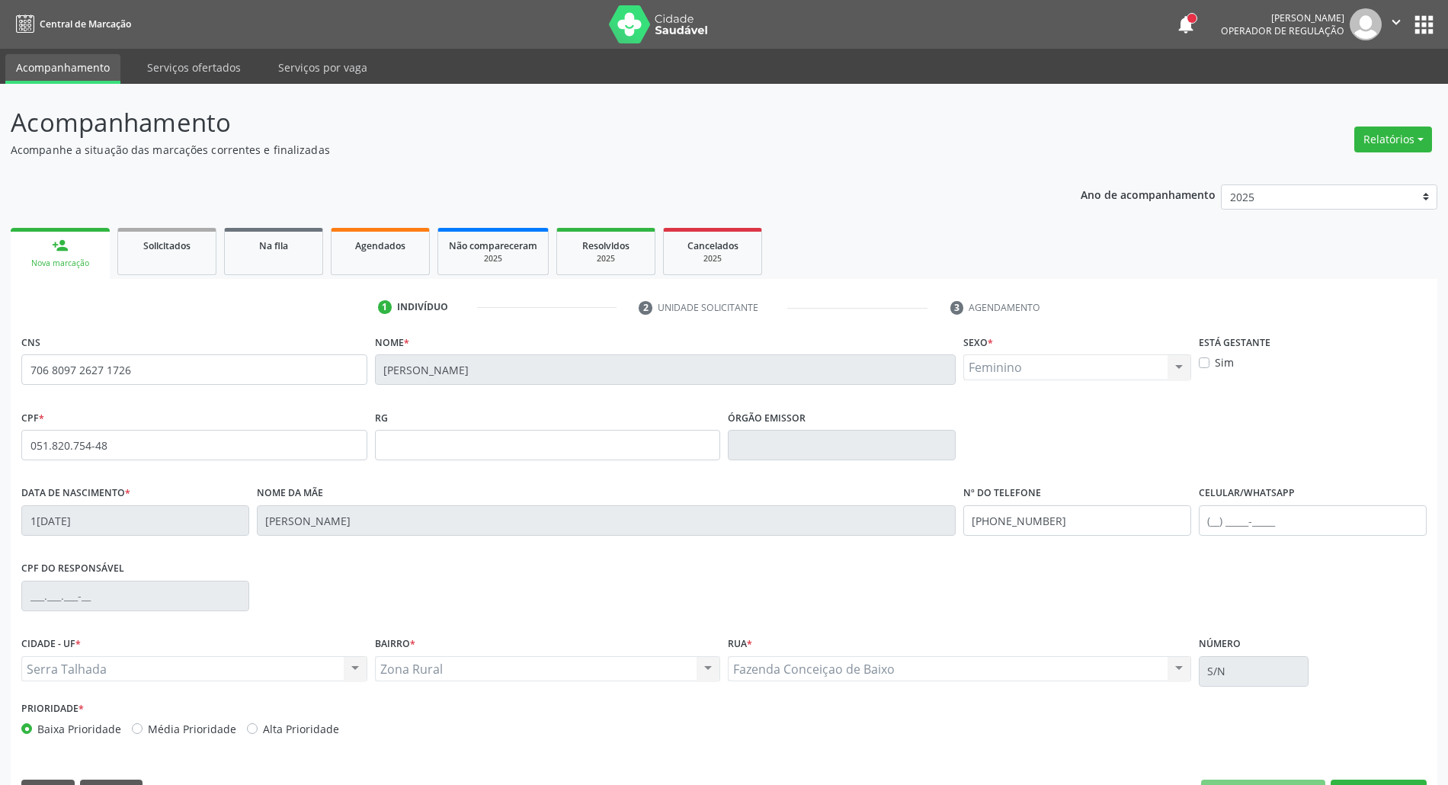
scroll to position [41, 0]
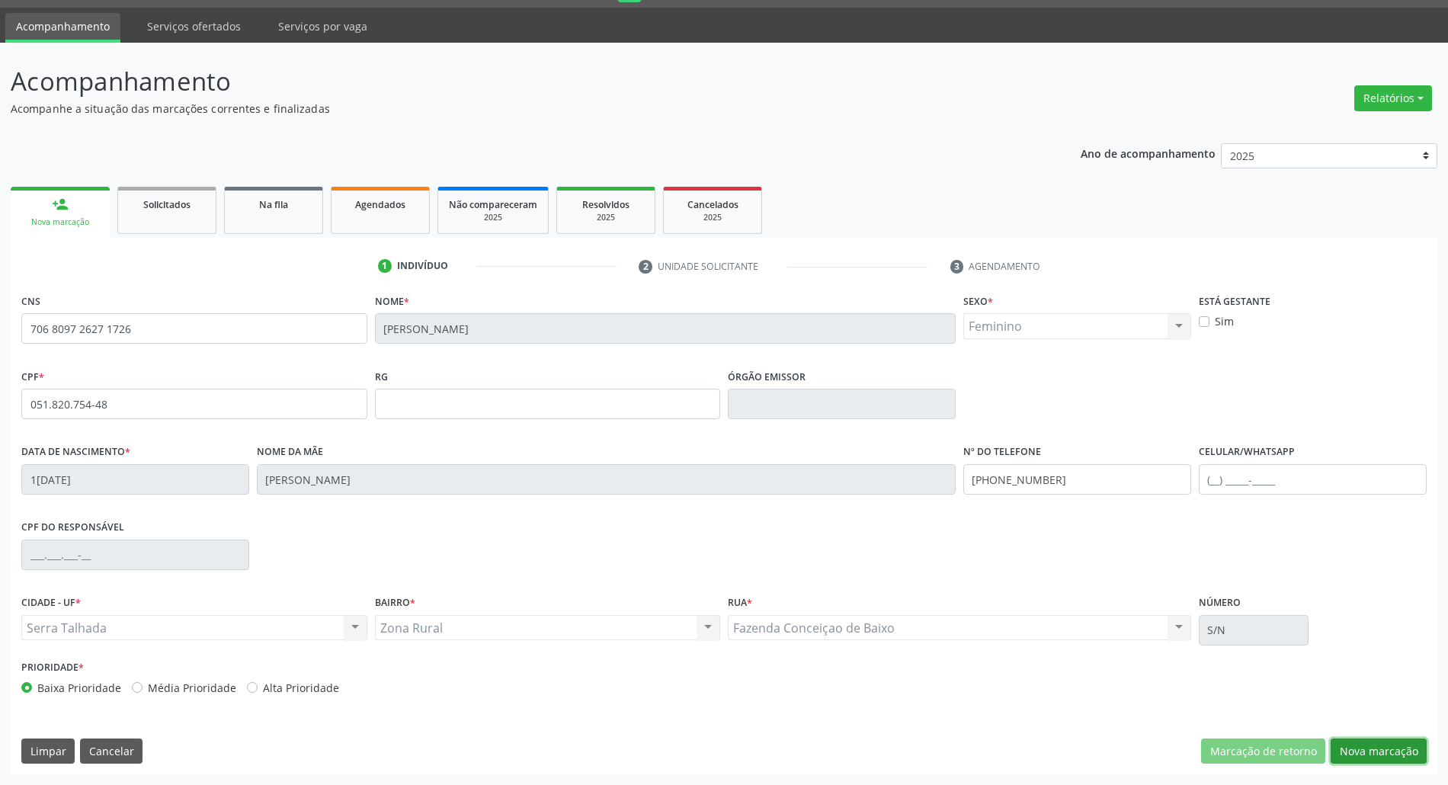
drag, startPoint x: 1375, startPoint y: 748, endPoint x: 967, endPoint y: 637, distance: 423.3
click at [1375, 747] on button "Nova marcação" at bounding box center [1378, 751] width 96 height 26
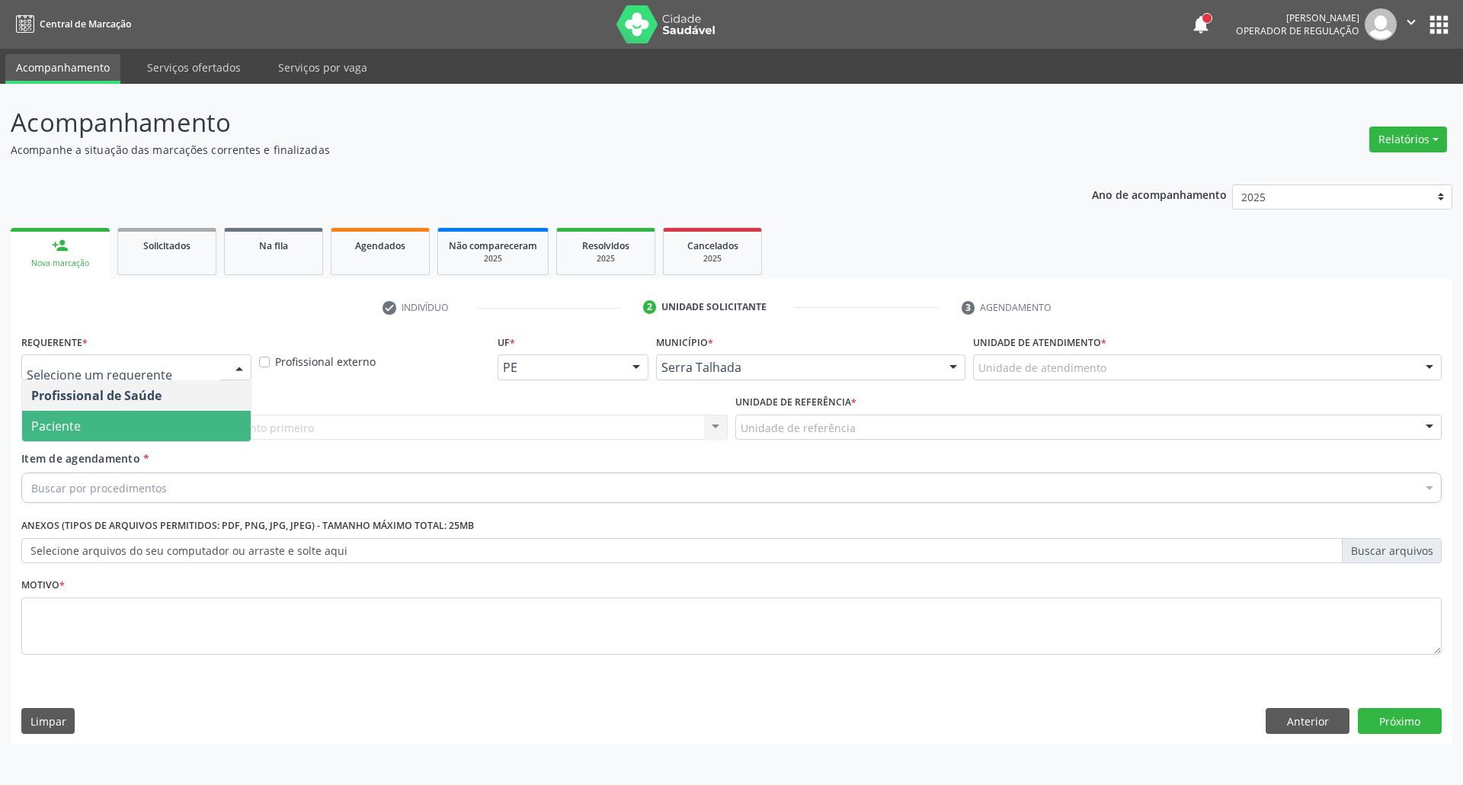
click at [125, 430] on span "Paciente" at bounding box center [136, 426] width 229 height 30
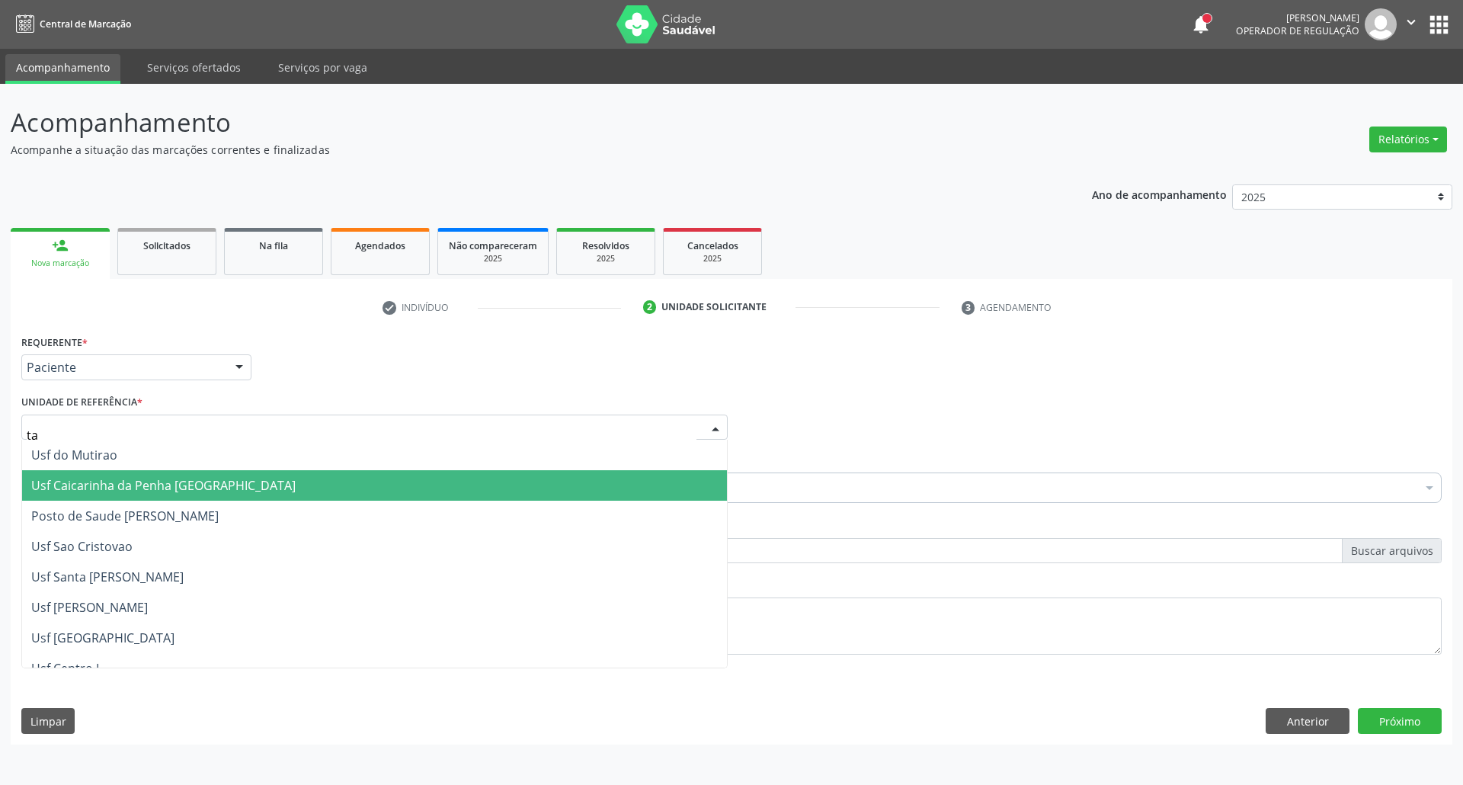
type input "tau"
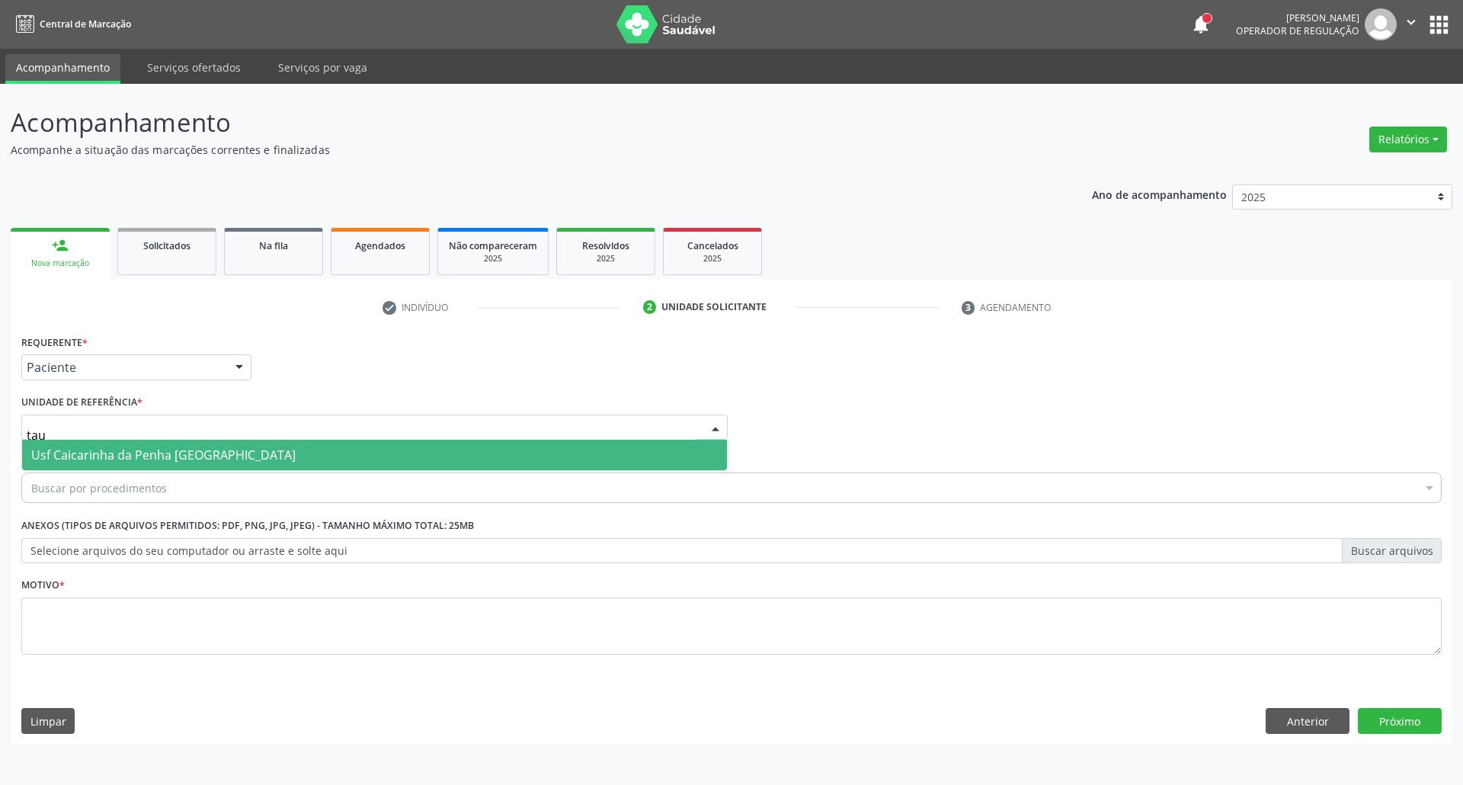
click at [137, 452] on span "Usf Caicarinha da Penha [GEOGRAPHIC_DATA]" at bounding box center [163, 454] width 264 height 17
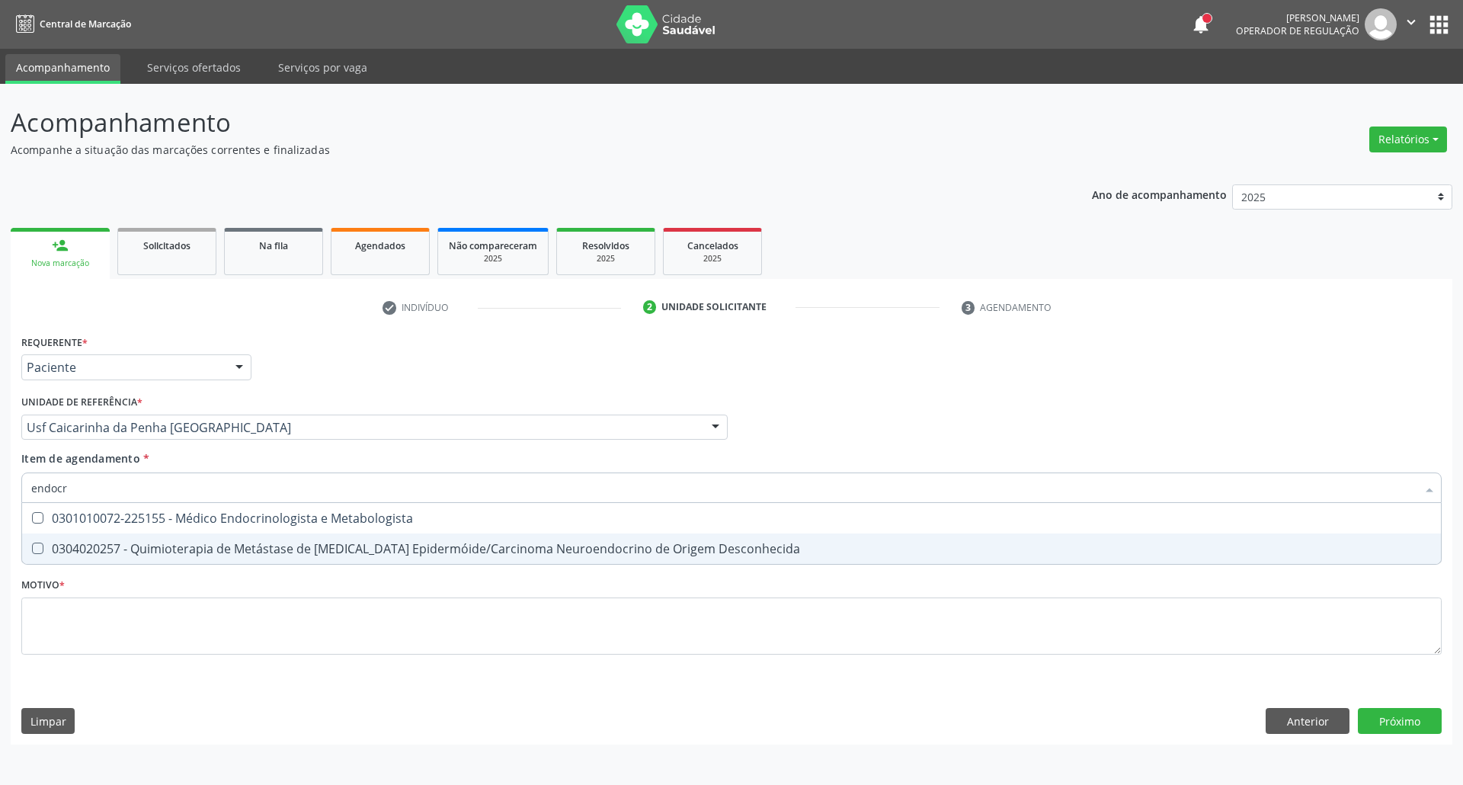
type input "endocri"
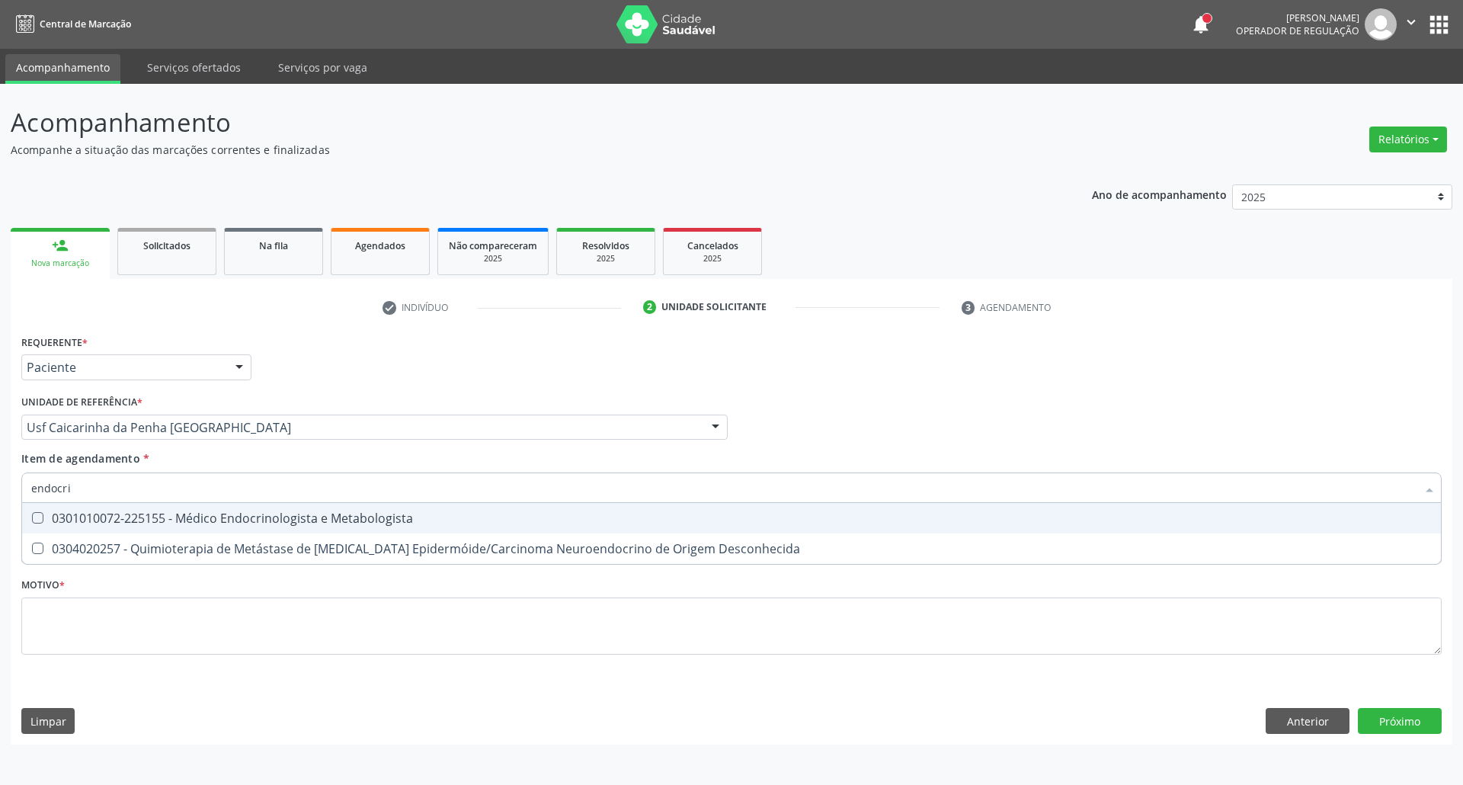
click at [172, 515] on div "0301010072-225155 - Médico Endocrinologista e Metabologista" at bounding box center [731, 518] width 1400 height 12
checkbox Metabologista "true"
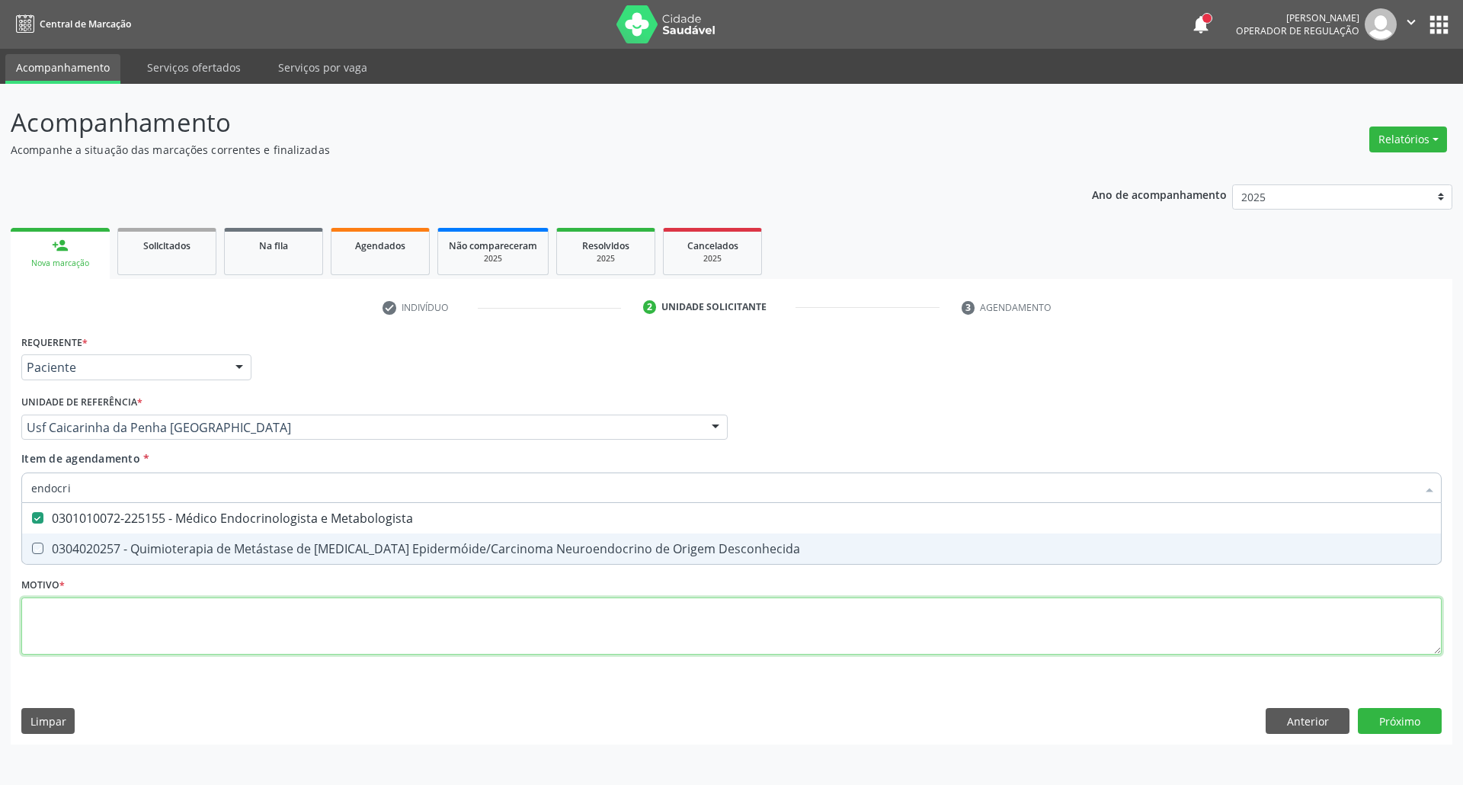
click at [138, 632] on div "Requerente * Paciente Profissional de Saúde Paciente Nenhum resultado encontrad…" at bounding box center [731, 503] width 1420 height 345
checkbox Desconhecida "true"
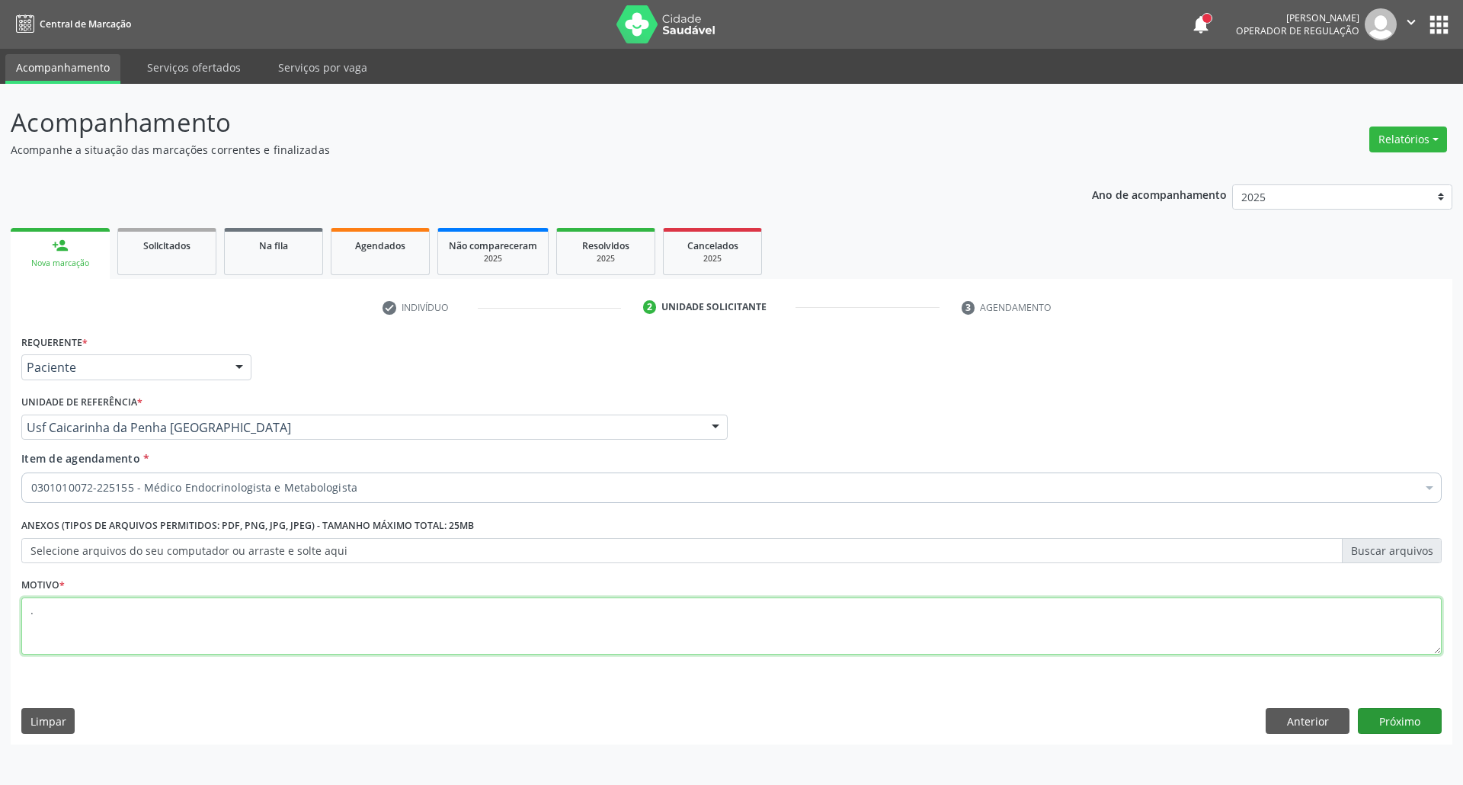
type textarea "."
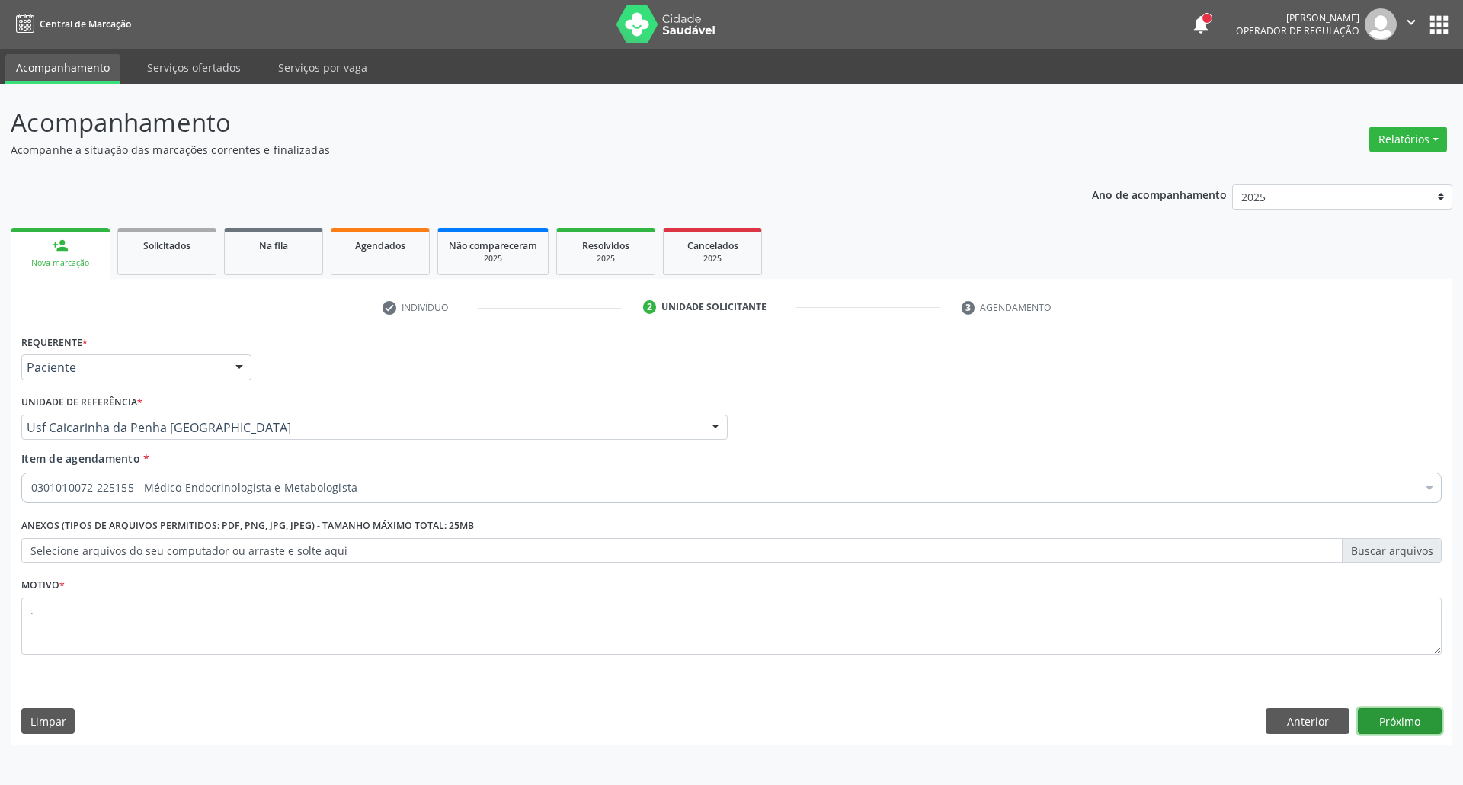
click at [1429, 724] on button "Próximo" at bounding box center [1400, 721] width 84 height 26
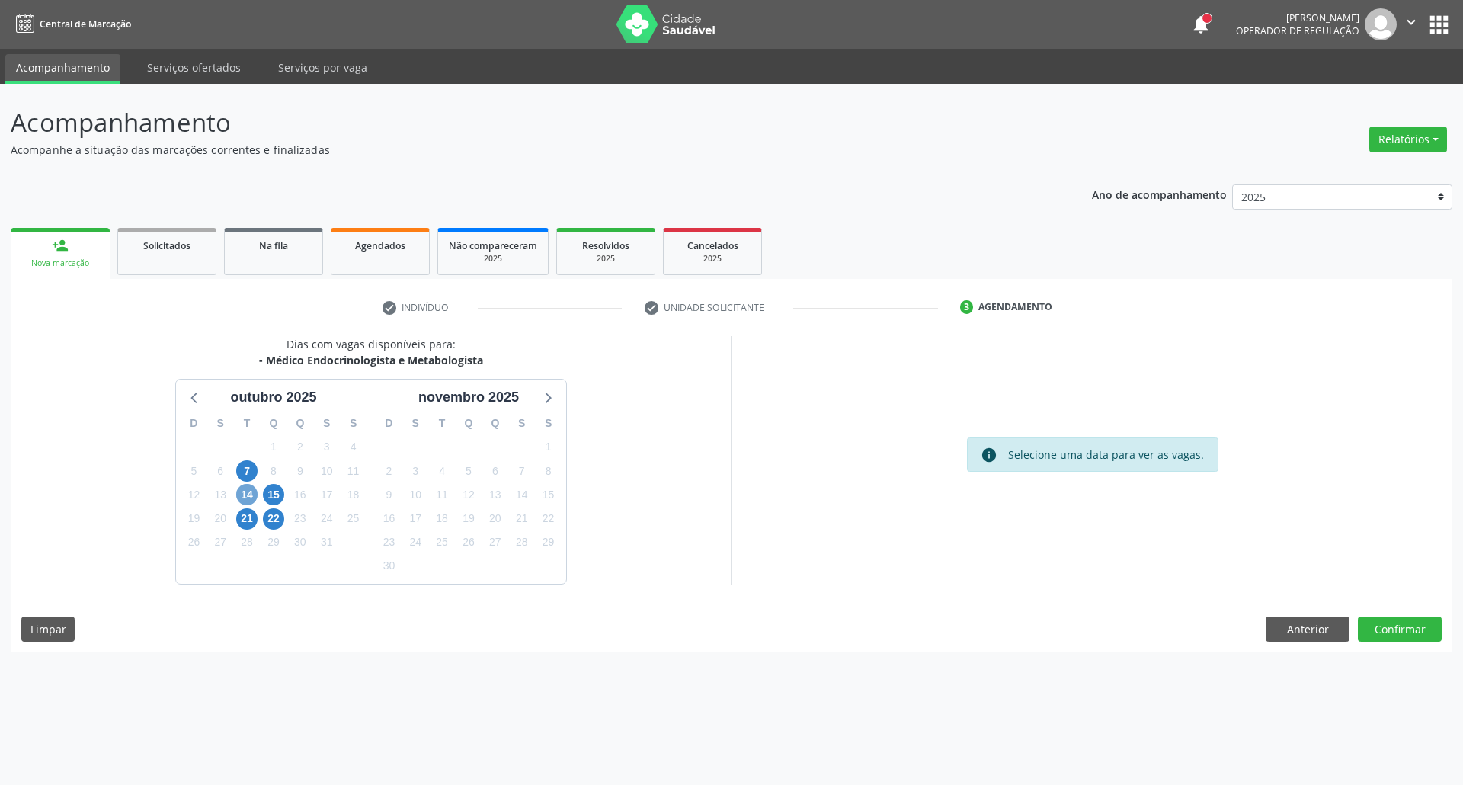
click at [251, 497] on span "14" at bounding box center [246, 494] width 21 height 21
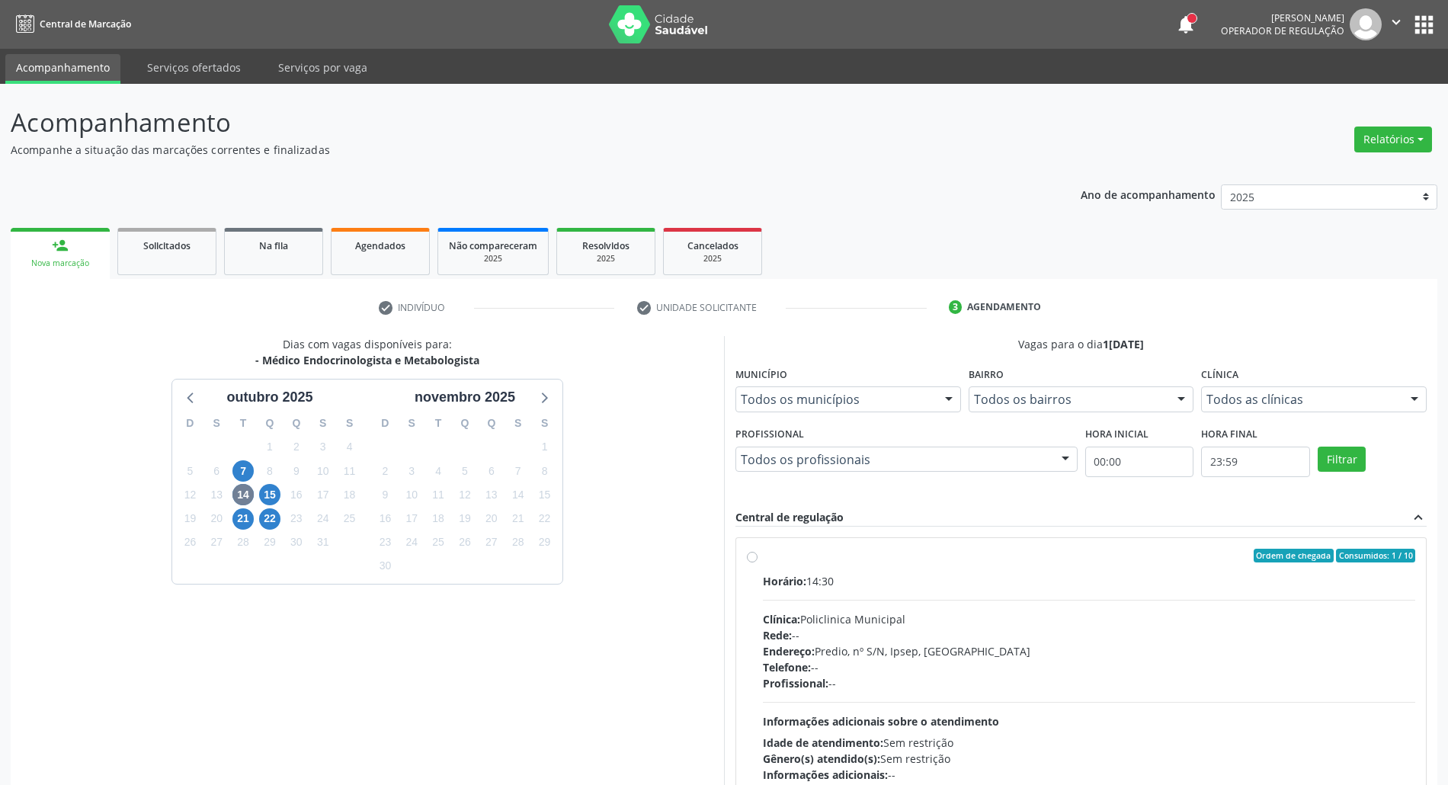
click at [989, 584] on div "Horário: 14:30" at bounding box center [1089, 581] width 652 height 16
click at [757, 562] on input "Ordem de chegada Consumidos: 1 / 10 Horário: 14:30 Clínica: Policlinica Municip…" at bounding box center [752, 556] width 11 height 14
radio input "true"
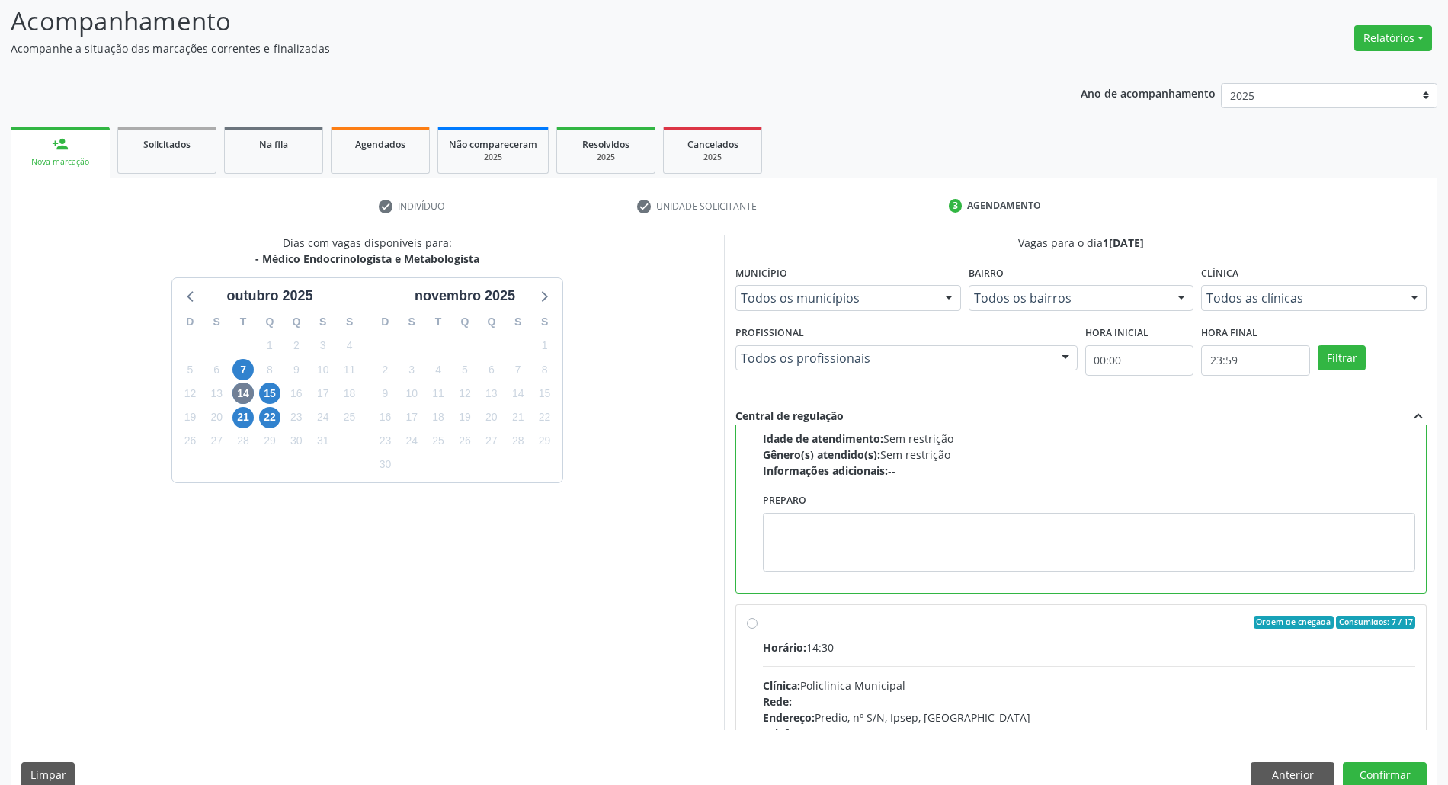
scroll to position [345, 0]
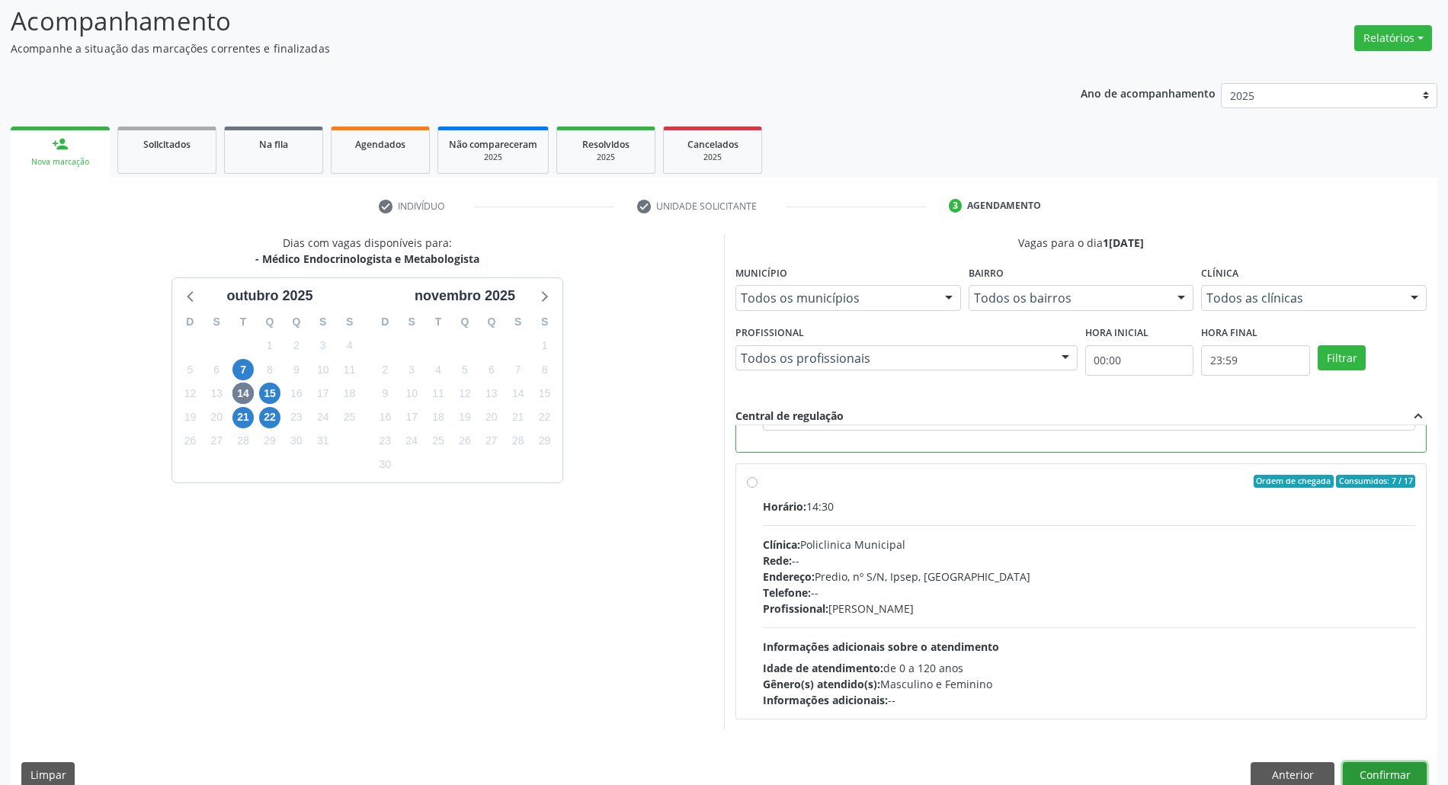
click at [1397, 771] on button "Confirmar" at bounding box center [1385, 775] width 84 height 26
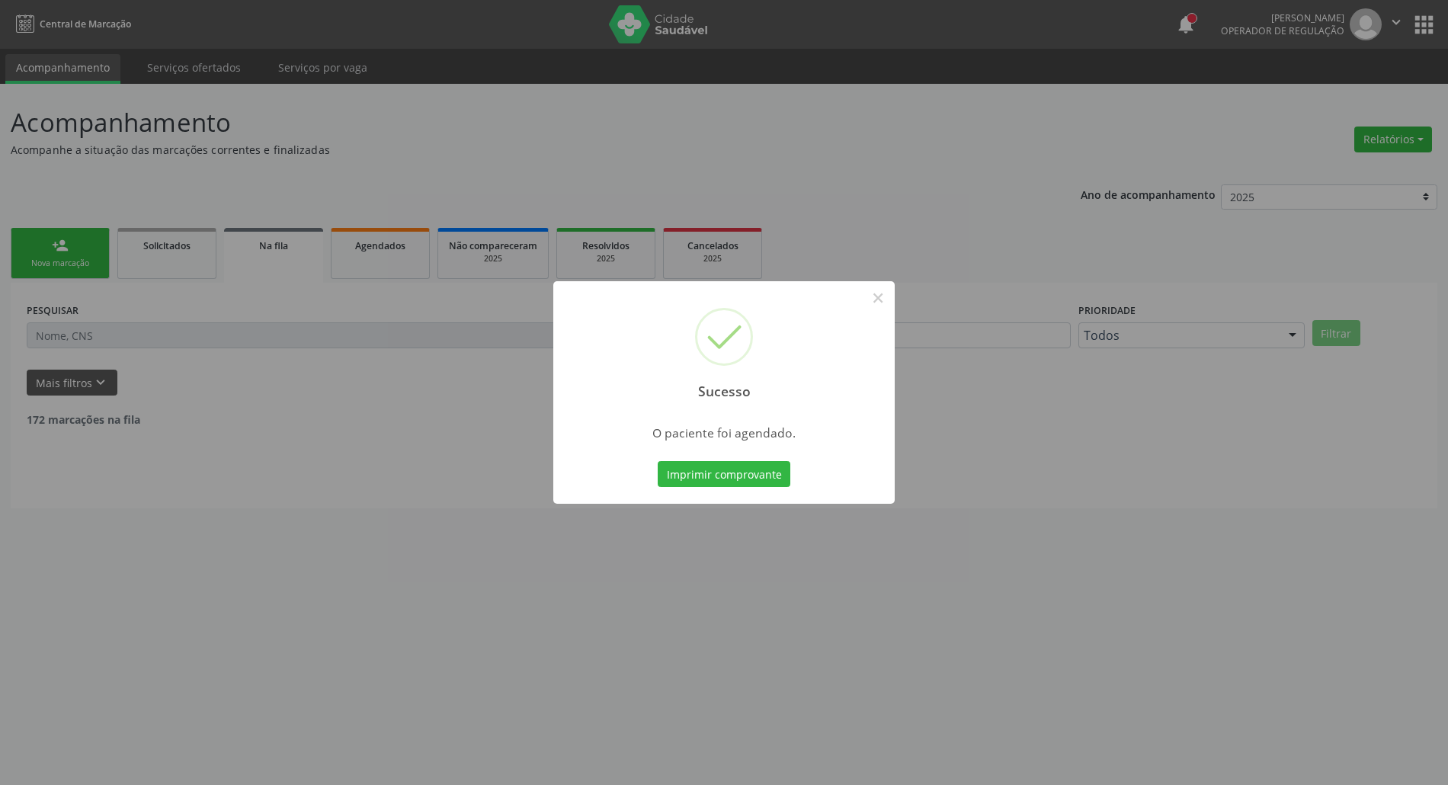
scroll to position [0, 0]
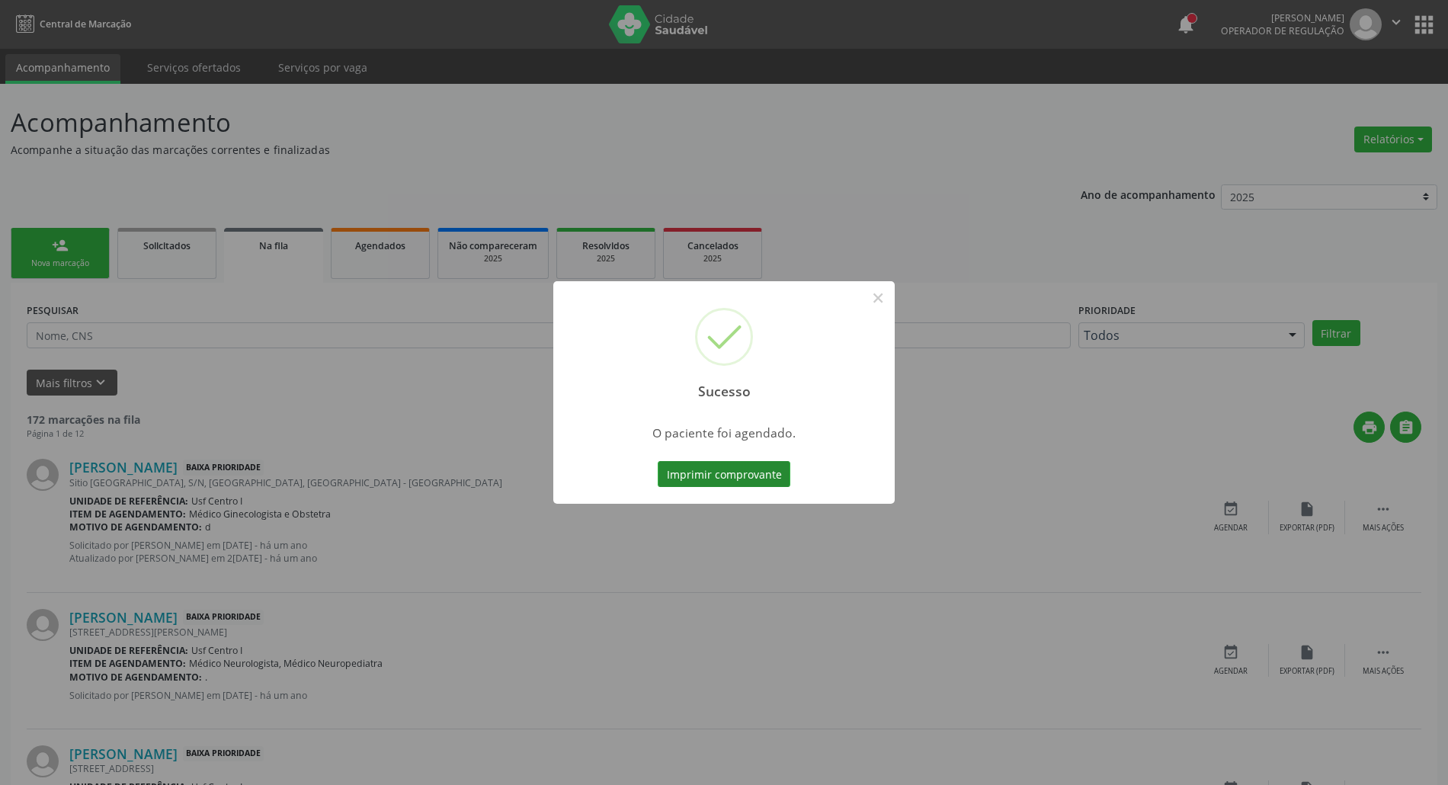
click at [741, 462] on button "Imprimir comprovante" at bounding box center [724, 474] width 133 height 26
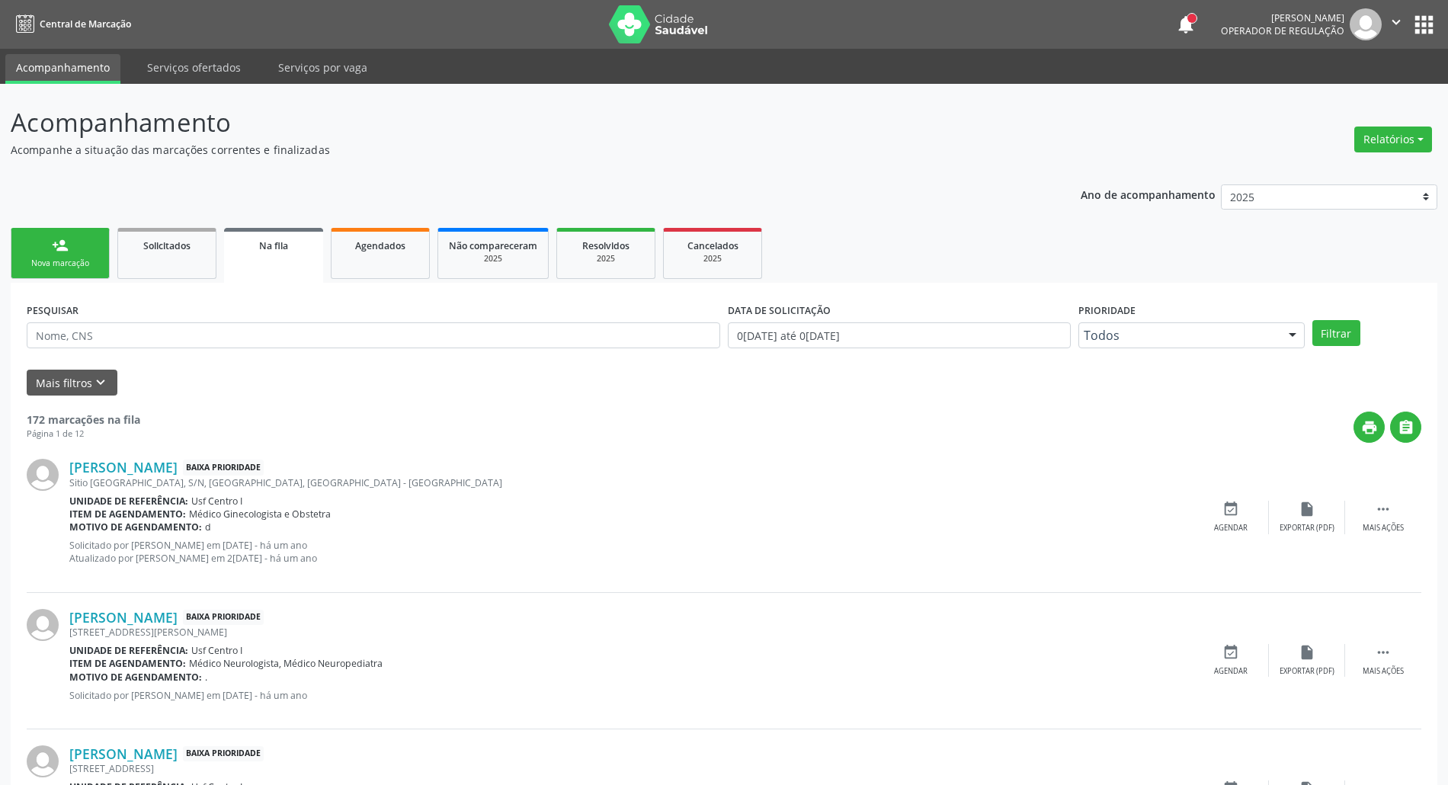
click at [50, 262] on div "Nova marcação" at bounding box center [60, 263] width 76 height 11
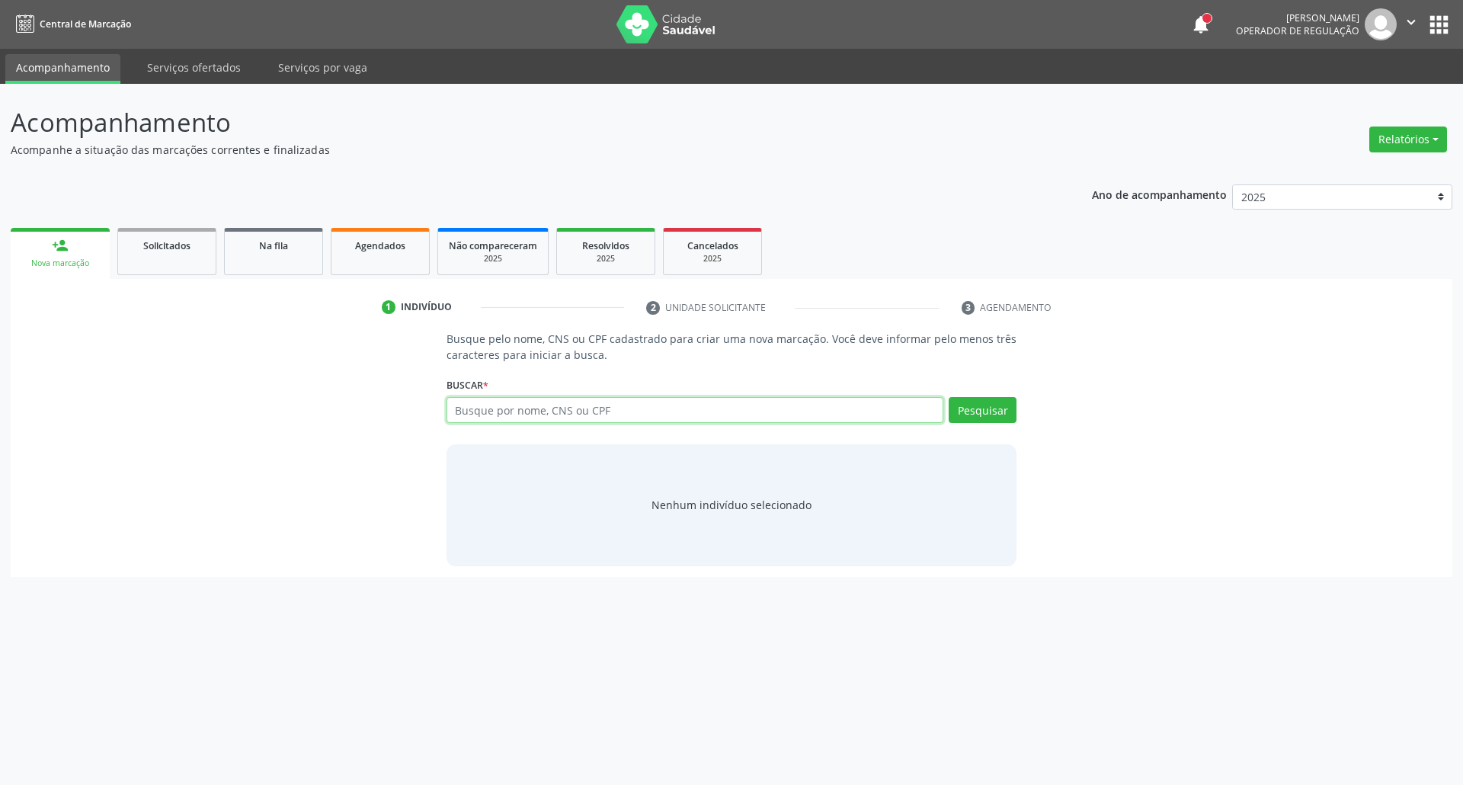
click at [687, 409] on input "text" at bounding box center [695, 410] width 498 height 26
type input "01966458401"
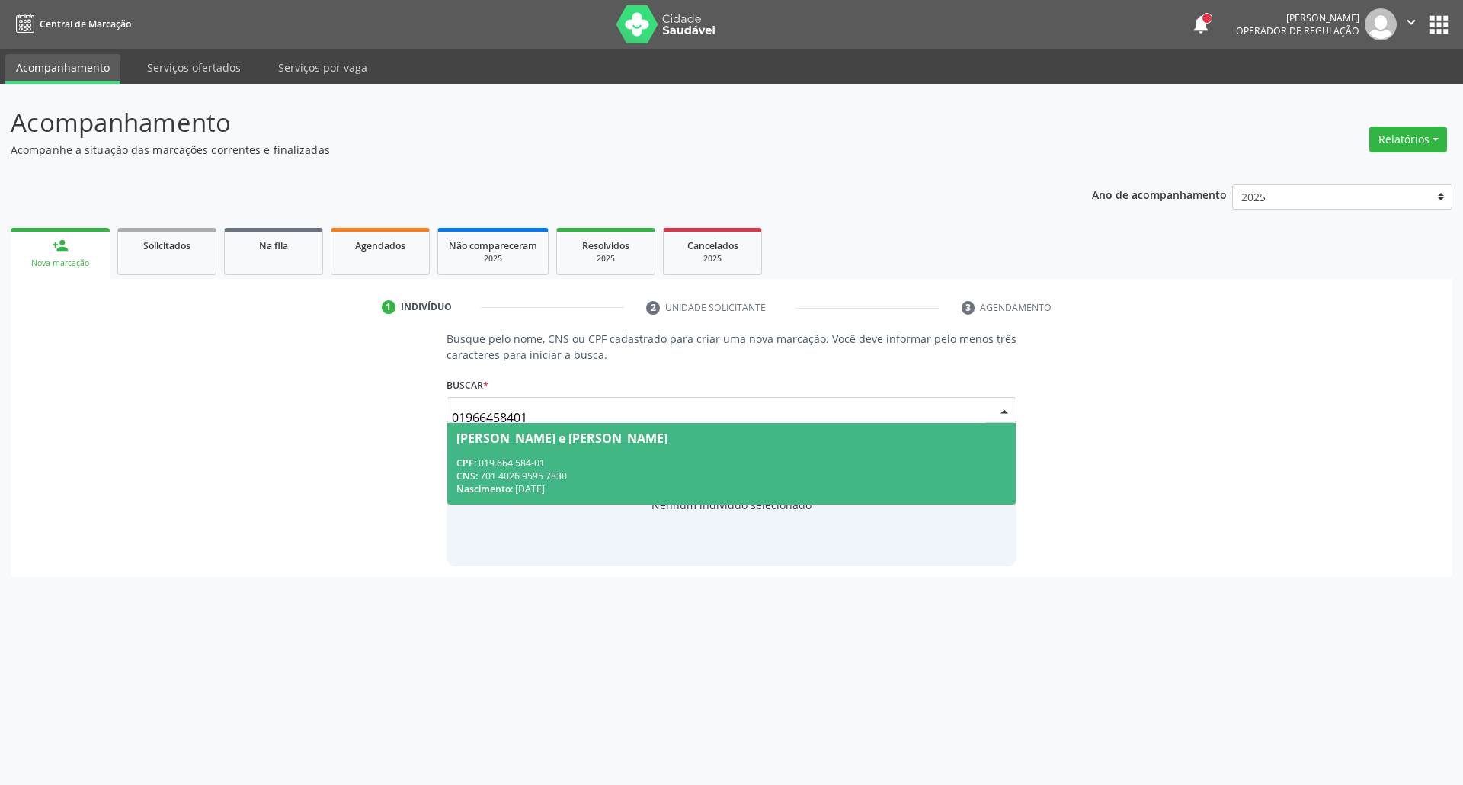
click at [623, 482] on div "Nascimento: [DATE]" at bounding box center [731, 488] width 551 height 13
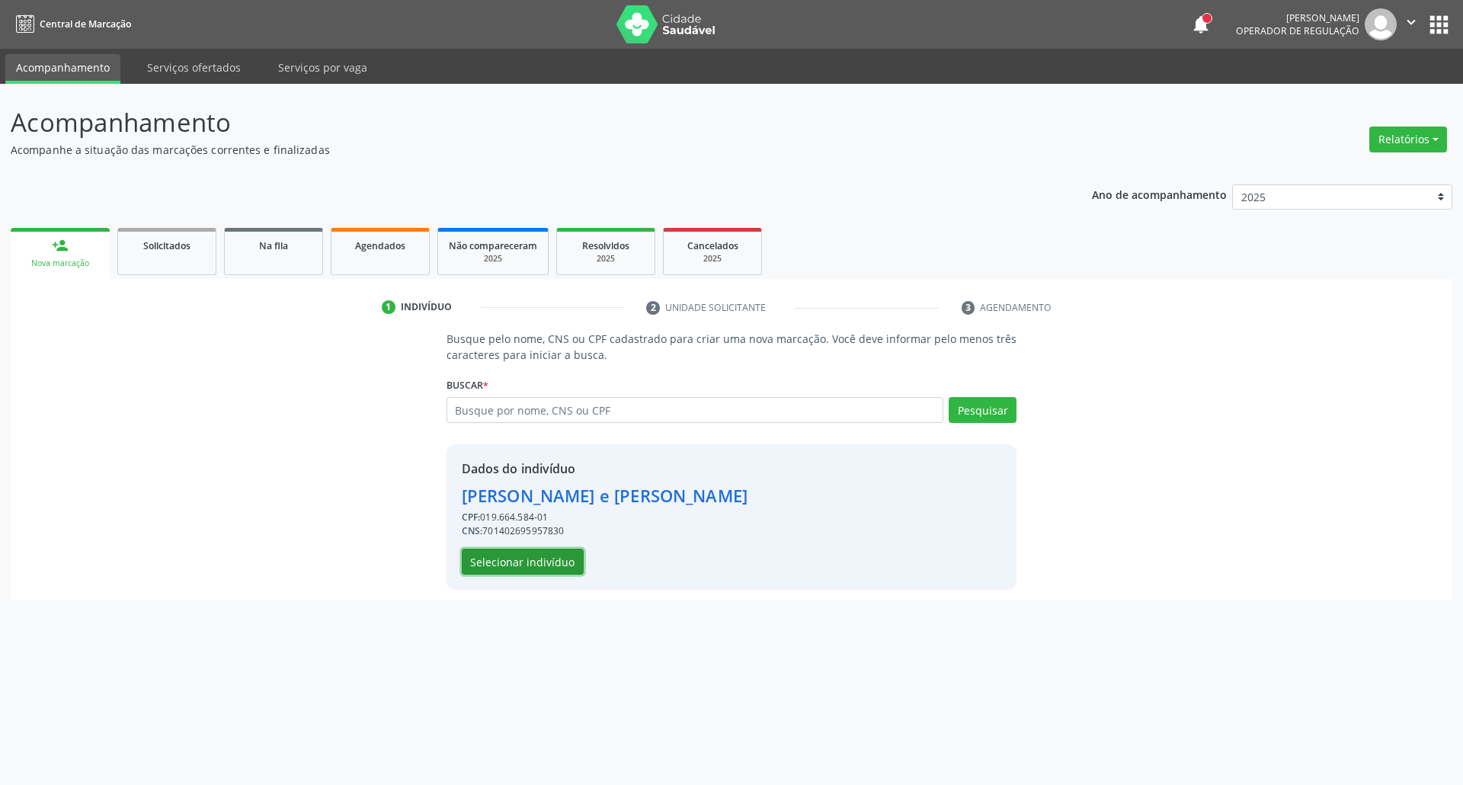
click at [498, 552] on button "Selecionar indivíduo" at bounding box center [523, 562] width 122 height 26
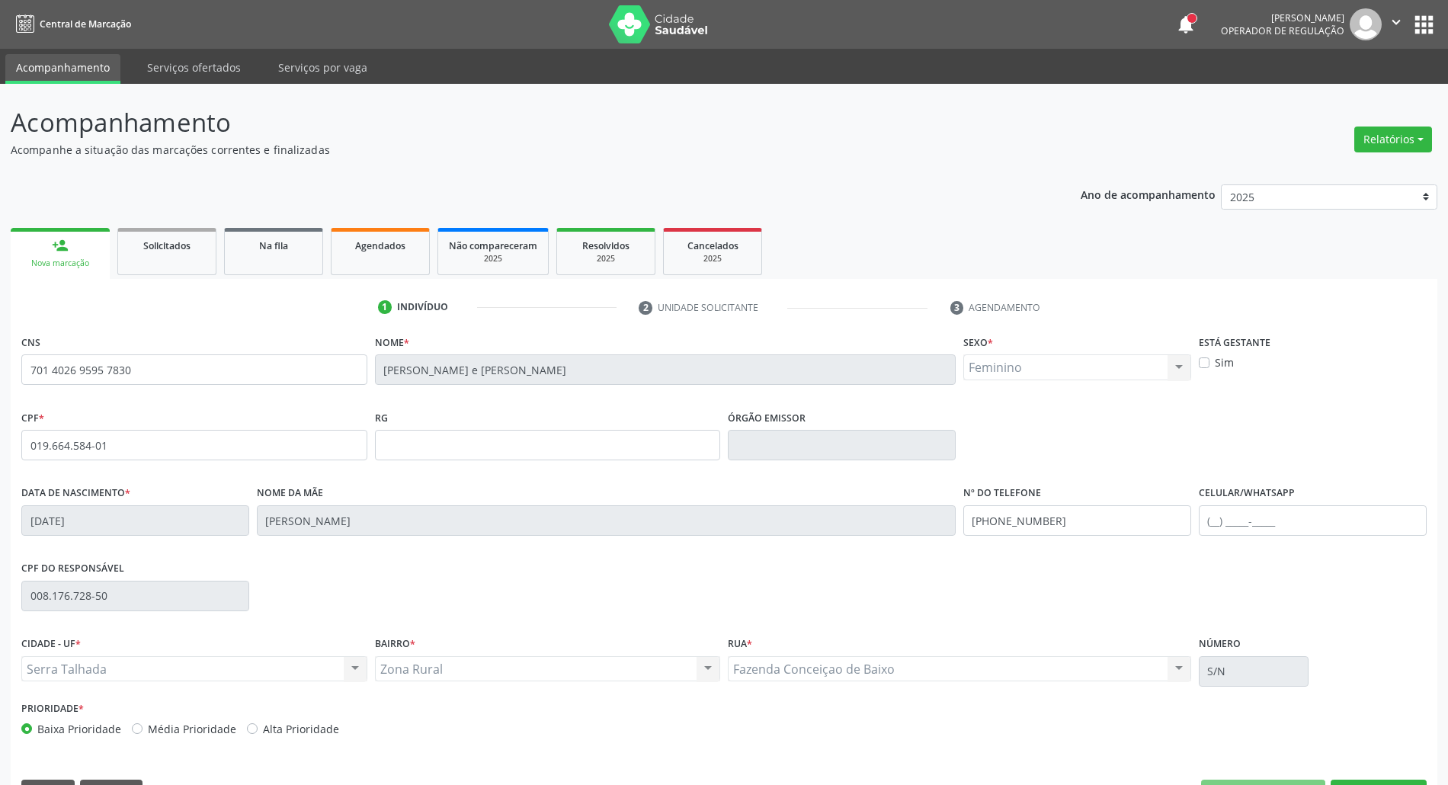
scroll to position [41, 0]
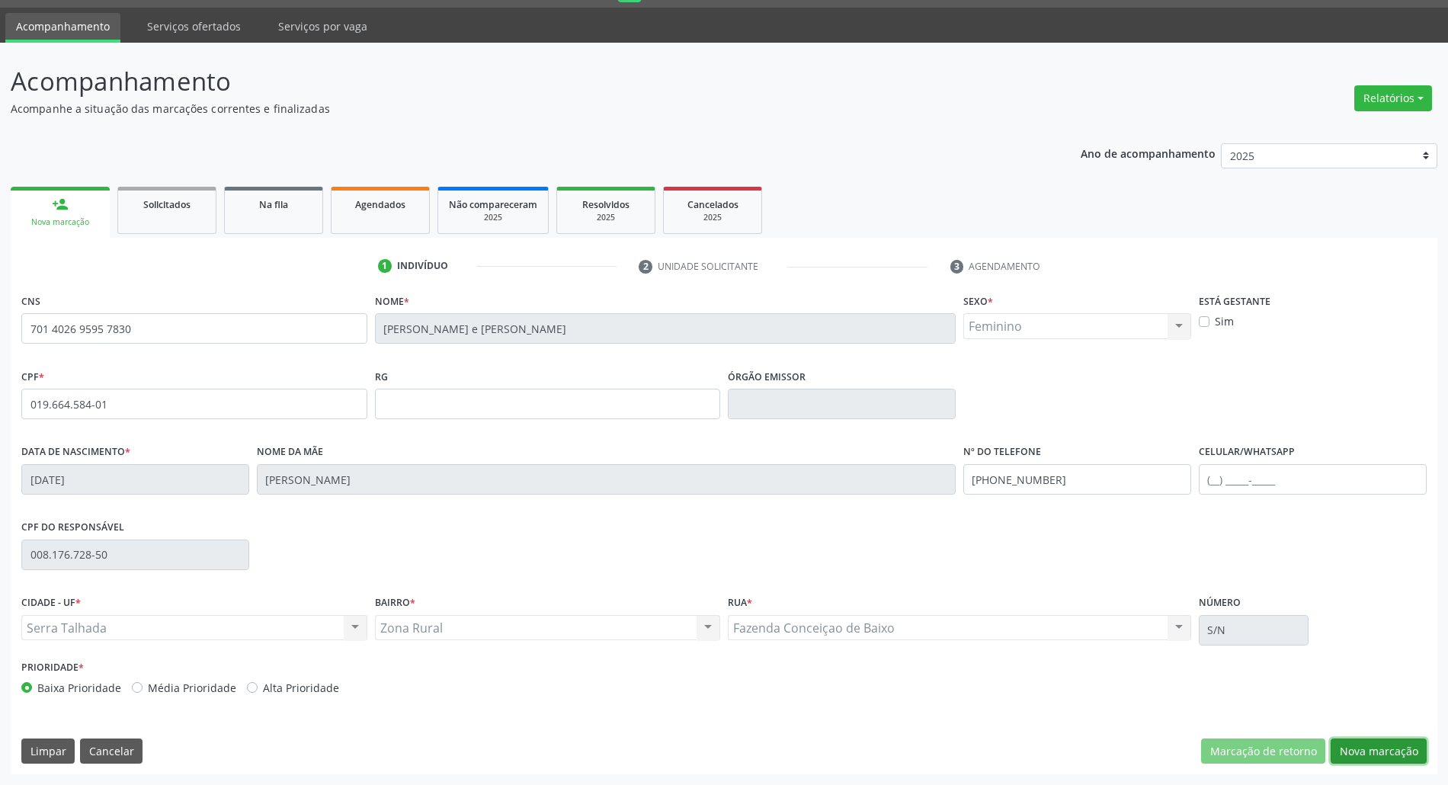
click at [1375, 741] on button "Nova marcação" at bounding box center [1378, 751] width 96 height 26
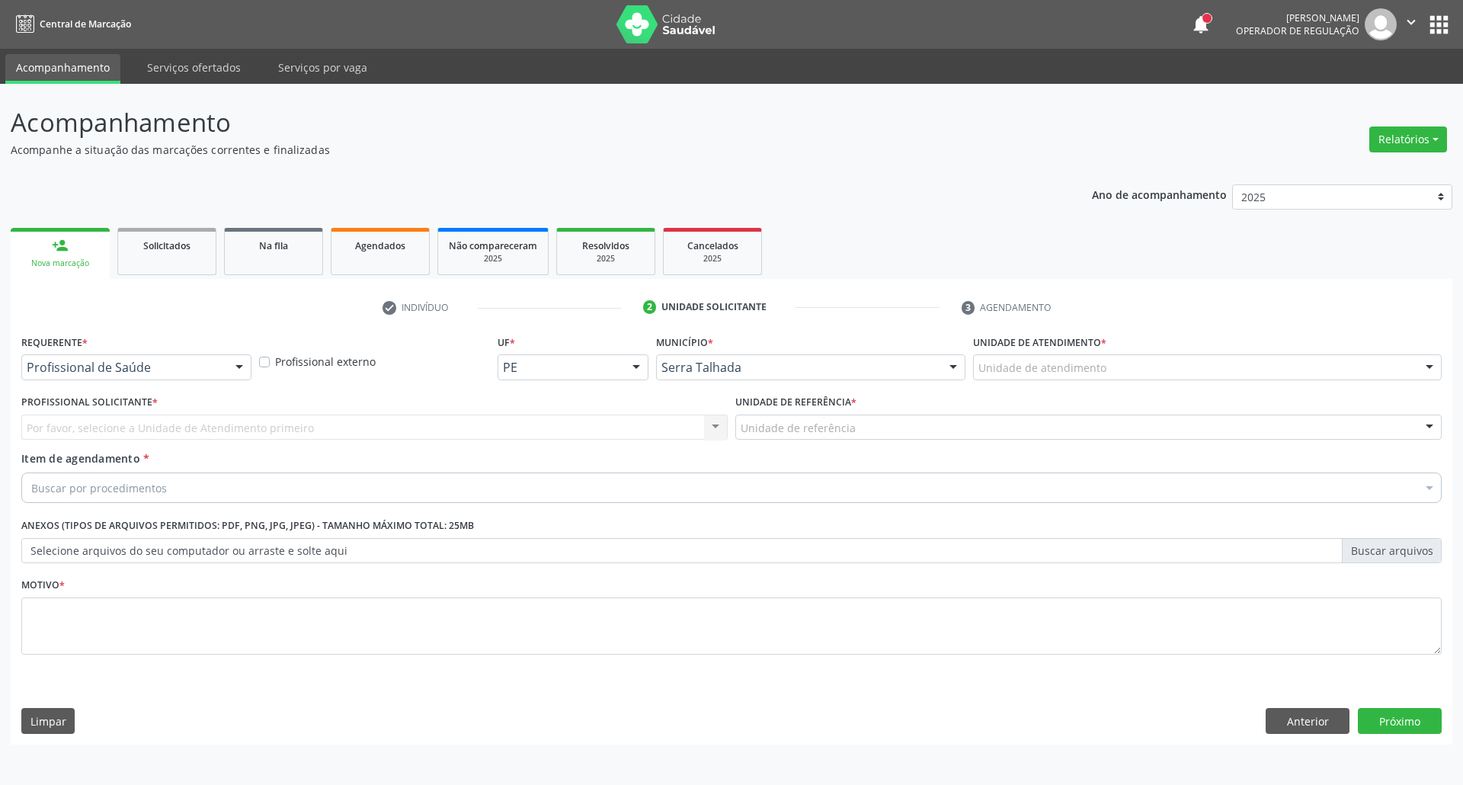
drag, startPoint x: 92, startPoint y: 366, endPoint x: 94, endPoint y: 425, distance: 59.5
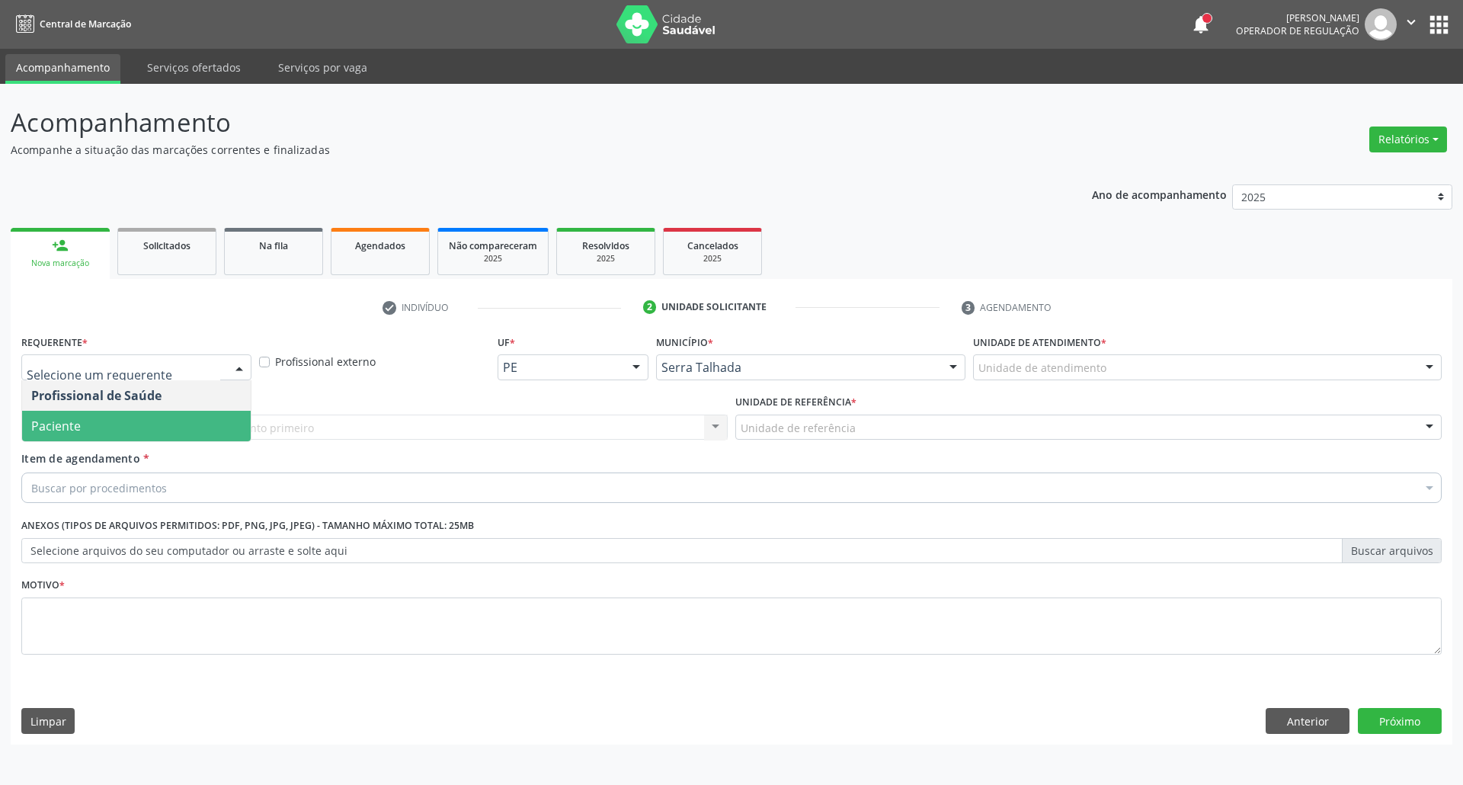
click at [91, 434] on span "Paciente" at bounding box center [136, 426] width 229 height 30
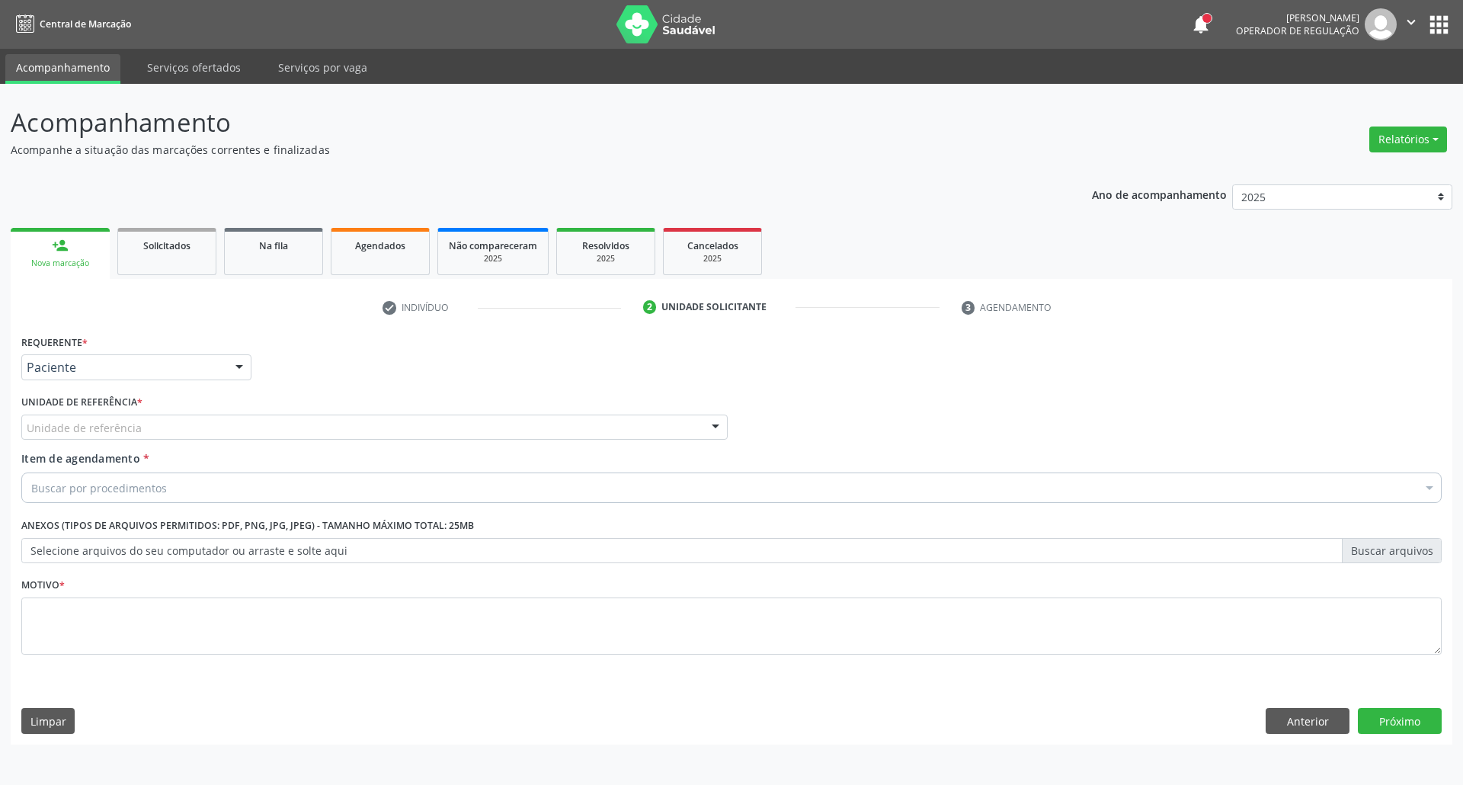
drag, startPoint x: 99, startPoint y: 373, endPoint x: 93, endPoint y: 428, distance: 55.2
drag, startPoint x: 648, startPoint y: 376, endPoint x: 583, endPoint y: 443, distance: 93.2
click at [641, 389] on div "Requerente * Paciente Profissional de Saúde Paciente Nenhum resultado encontrad…" at bounding box center [732, 360] width 1428 height 59
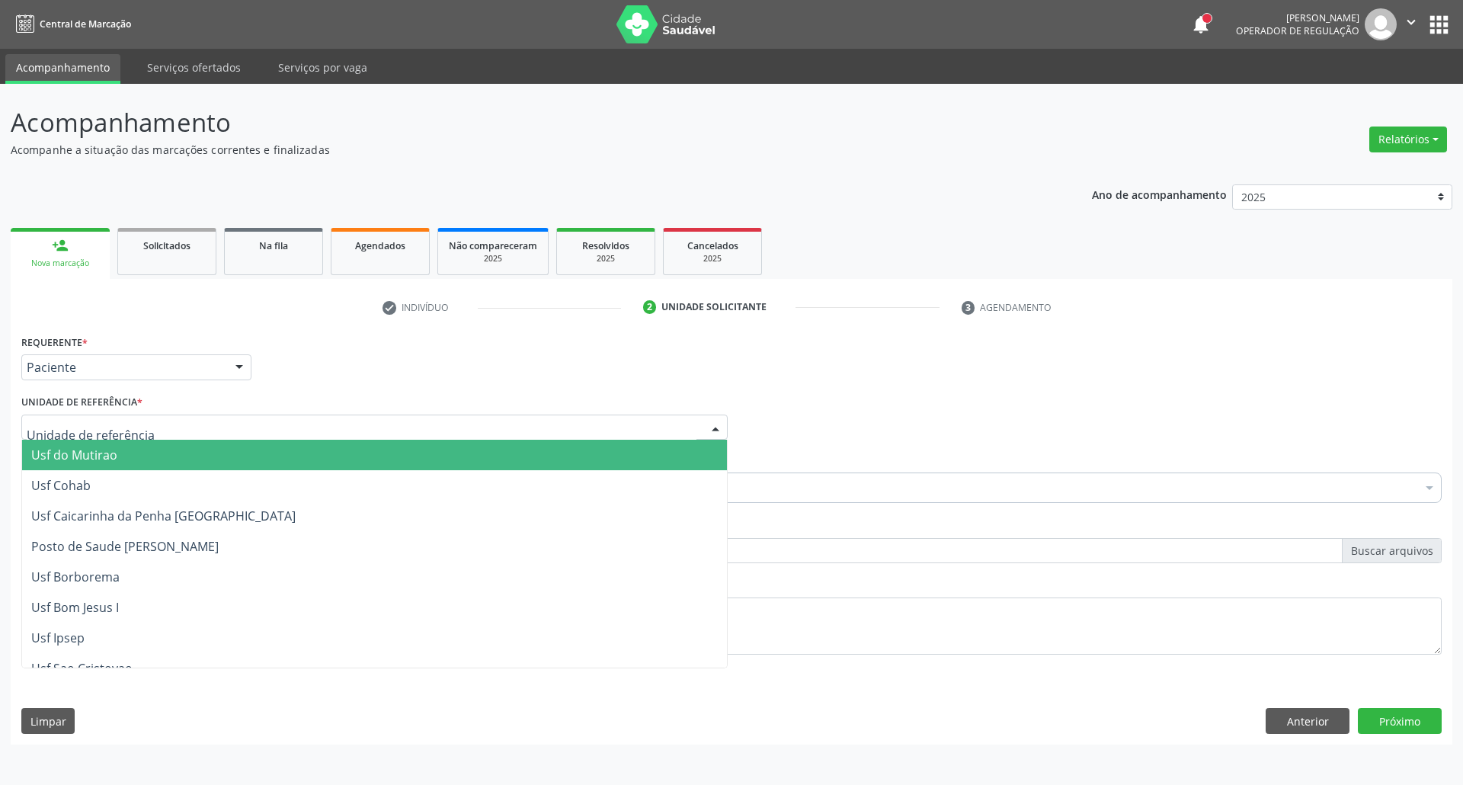
click at [576, 428] on div at bounding box center [374, 427] width 706 height 26
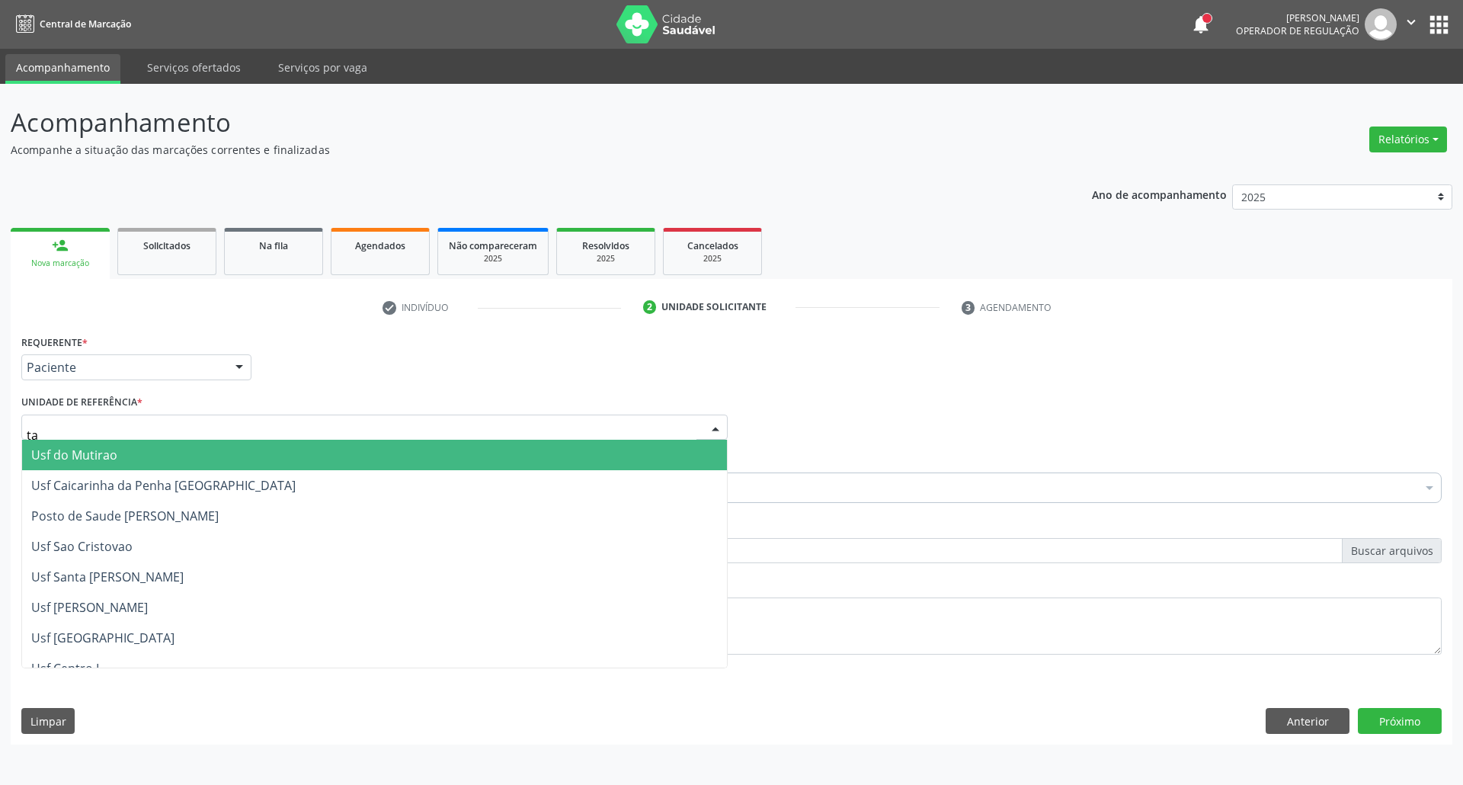
type input "tau"
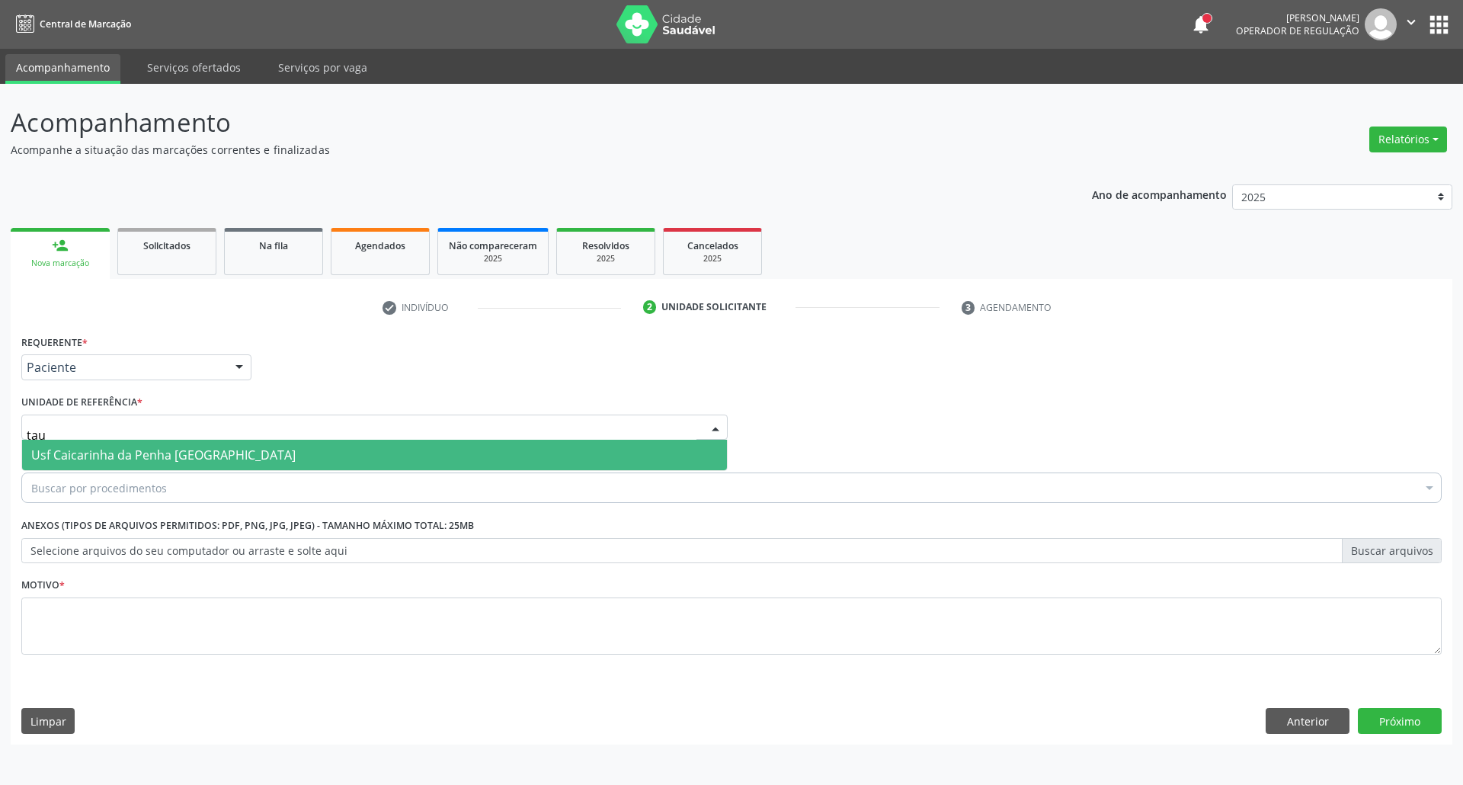
click at [370, 454] on span "Usf Caicarinha da Penha [GEOGRAPHIC_DATA]" at bounding box center [374, 455] width 705 height 30
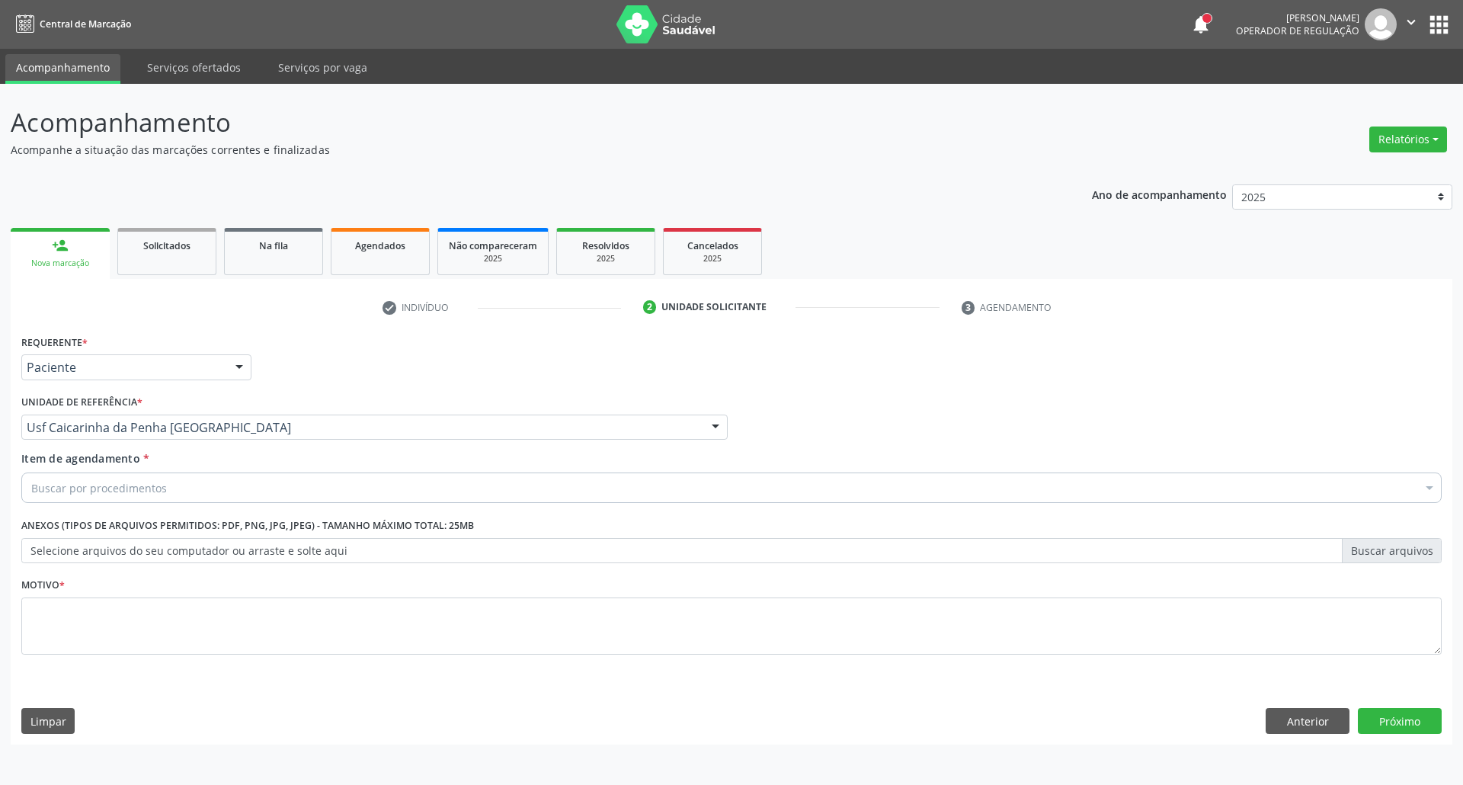
click at [354, 486] on div "Buscar por procedimentos" at bounding box center [731, 487] width 1420 height 30
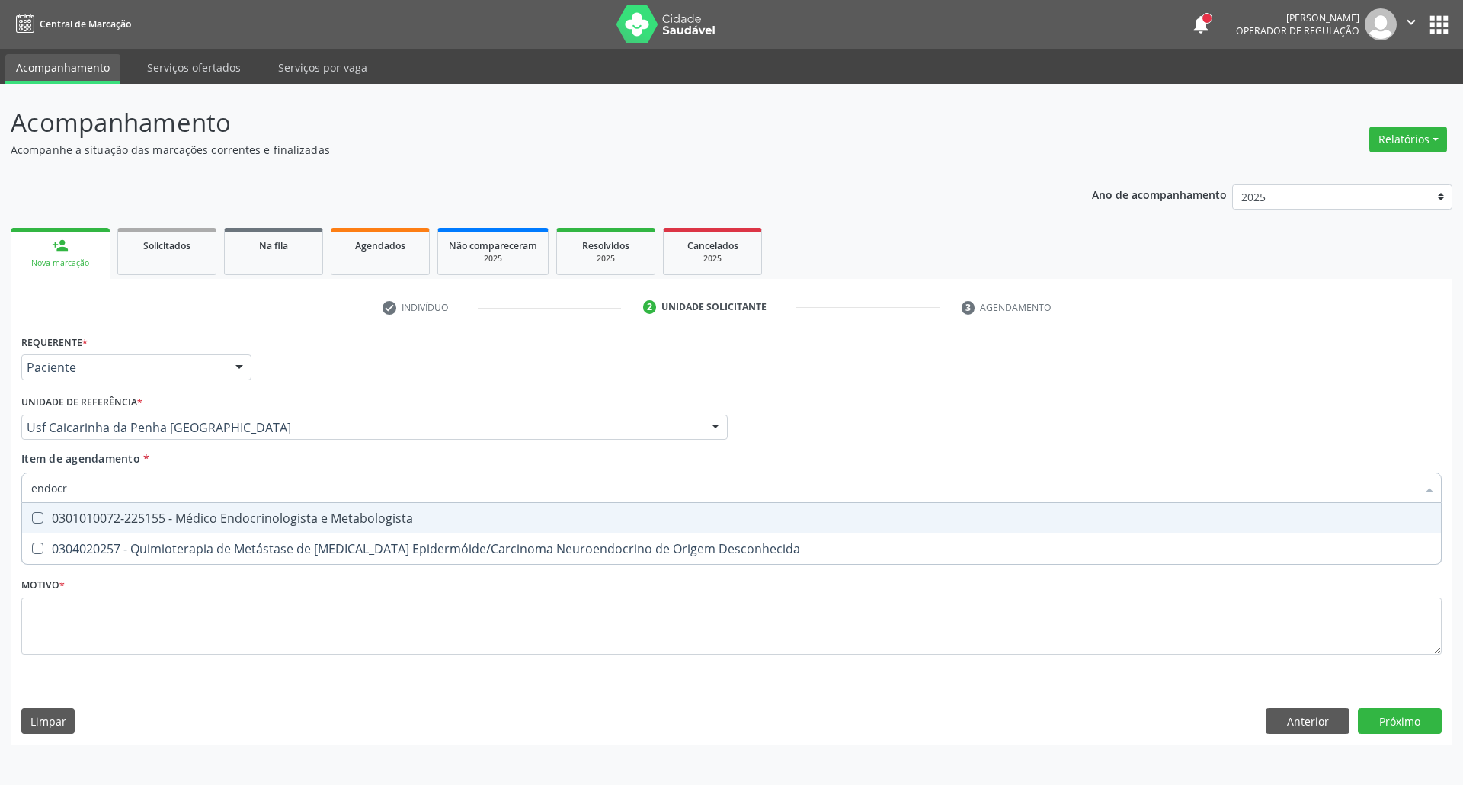
type input "endocri"
click at [333, 519] on div "0301010072-225155 - Médico Endocrinologista e Metabologista" at bounding box center [731, 518] width 1400 height 12
checkbox Metabologista "true"
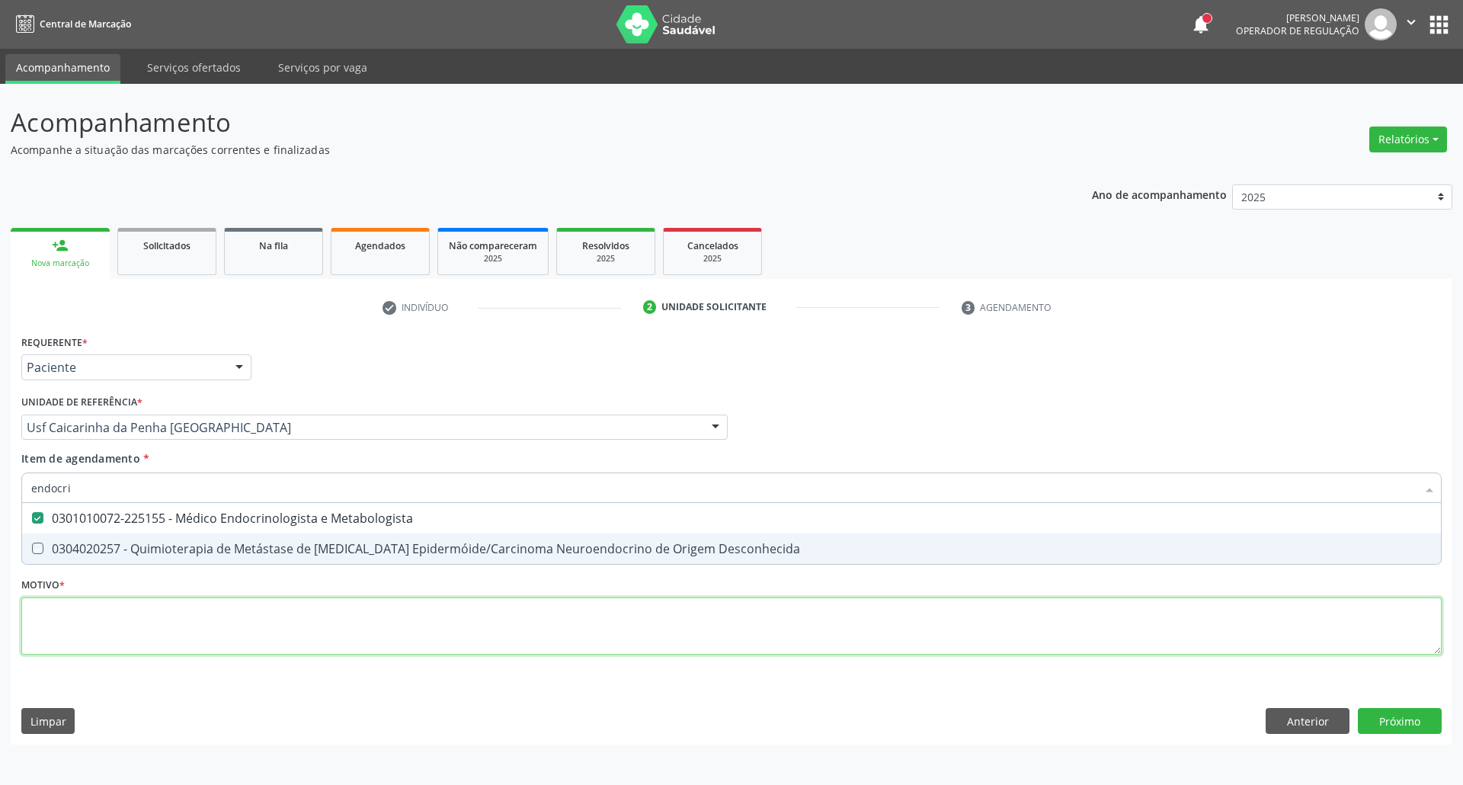
click at [326, 622] on div "Requerente * Paciente Profissional de Saúde Paciente Nenhum resultado encontrad…" at bounding box center [731, 503] width 1420 height 345
checkbox Desconhecida "true"
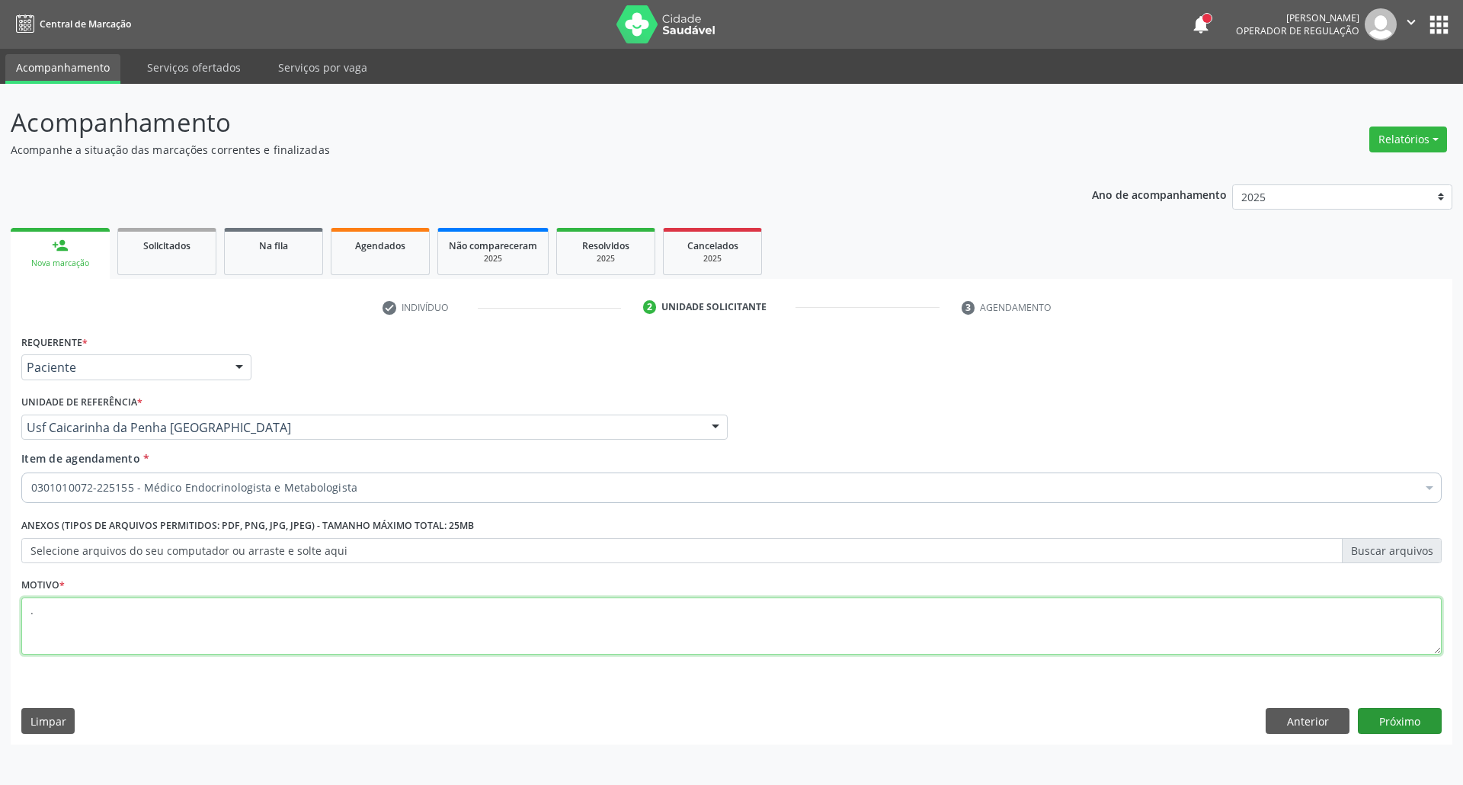
type textarea "."
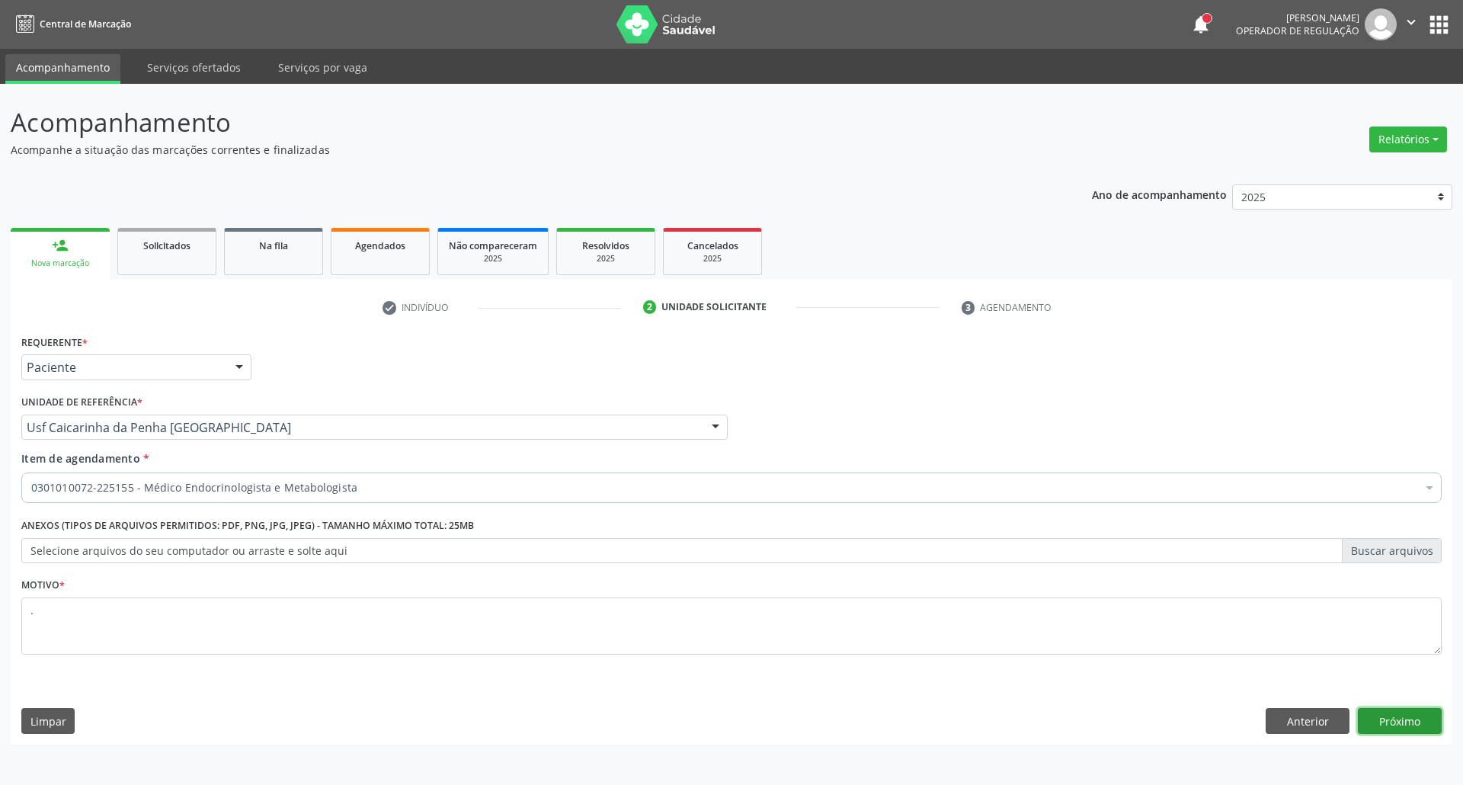
drag, startPoint x: 1396, startPoint y: 717, endPoint x: 1282, endPoint y: 704, distance: 115.0
click at [1396, 718] on button "Próximo" at bounding box center [1400, 721] width 84 height 26
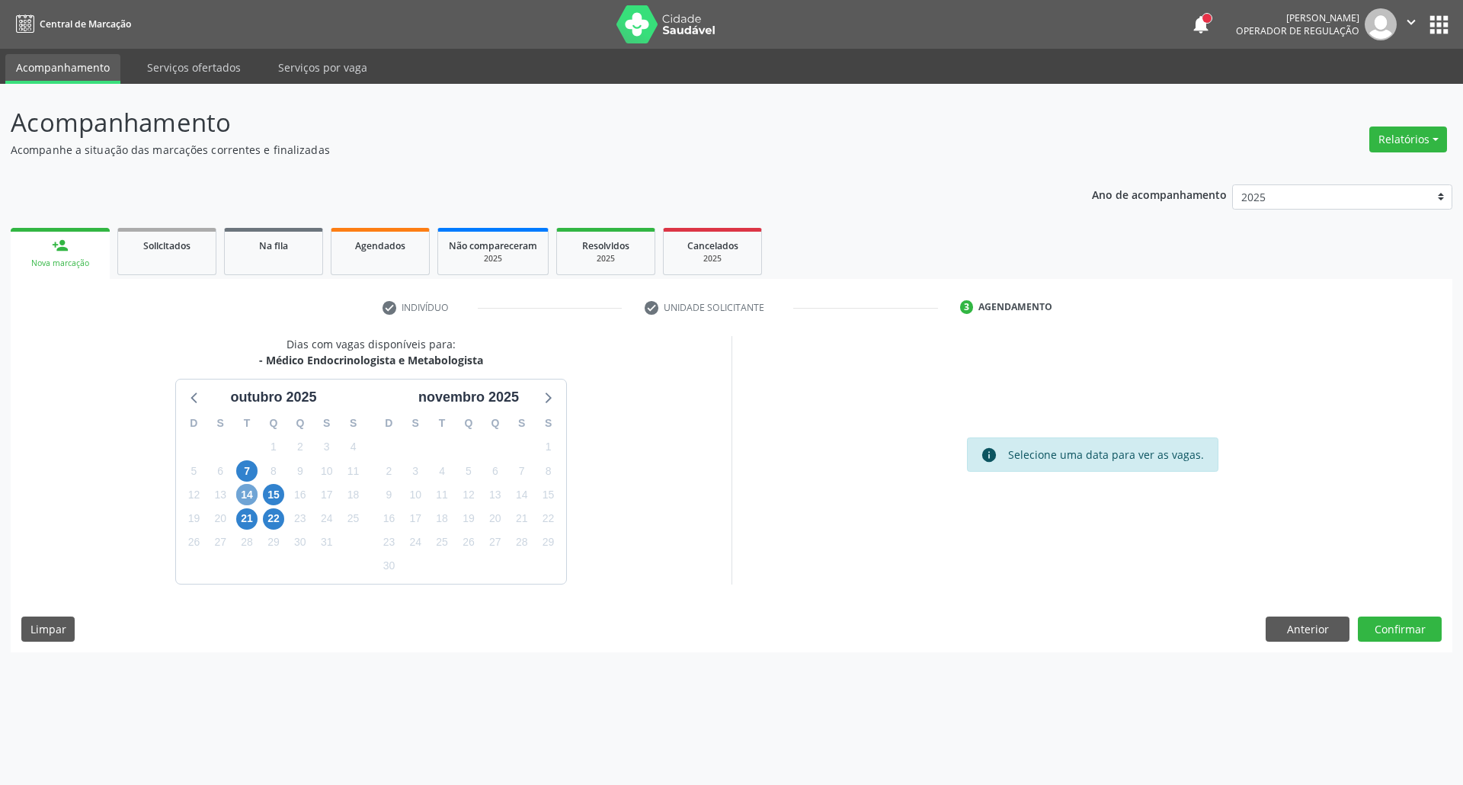
click at [254, 494] on span "14" at bounding box center [246, 494] width 21 height 21
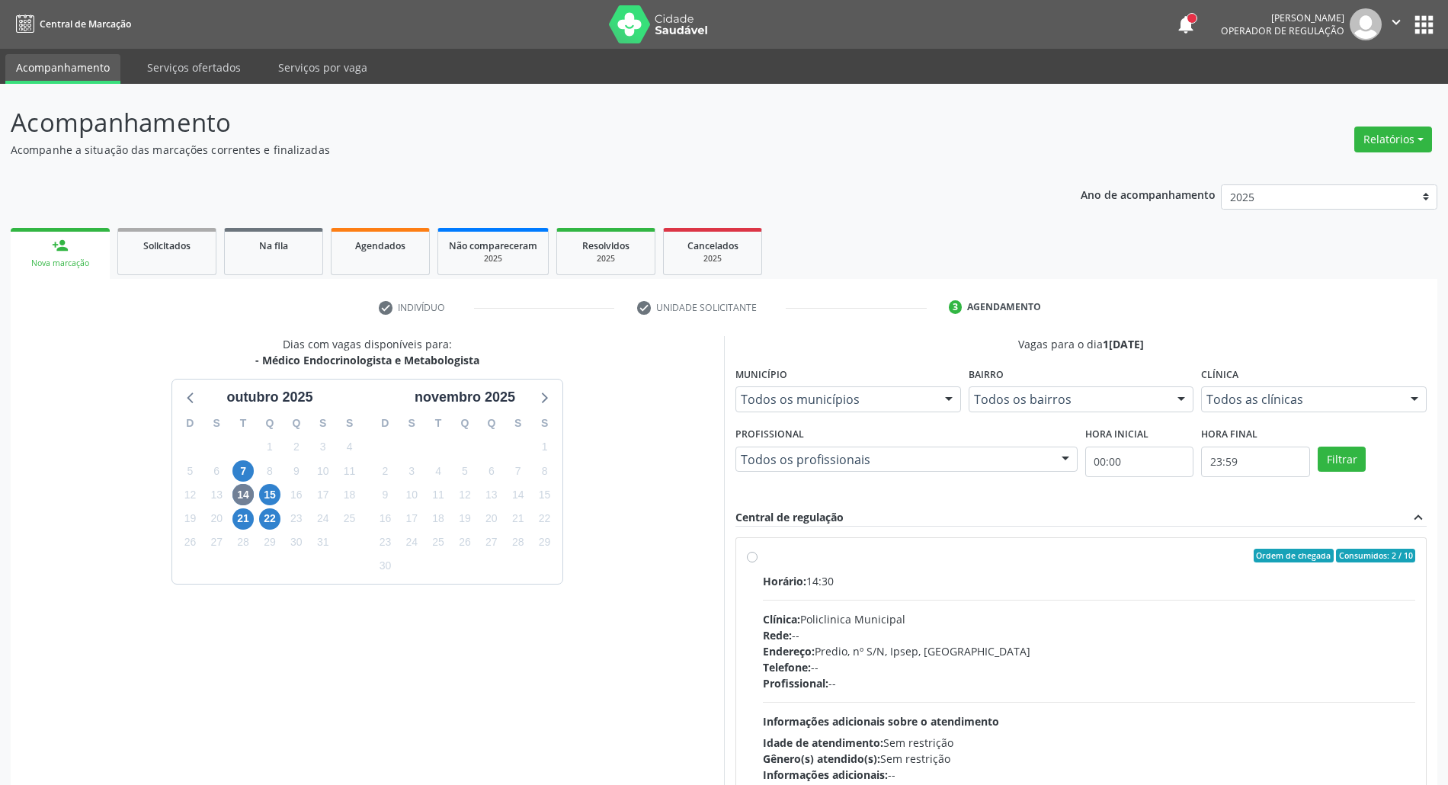
click at [922, 592] on div "Horário: 14:30 Clínica: Policlinica Municipal Rede: -- Endereço: Predio, nº S/N…" at bounding box center [1089, 678] width 652 height 210
click at [757, 562] on input "Ordem de chegada Consumidos: 2 / 10 Horário: 14:30 Clínica: Policlinica Municip…" at bounding box center [752, 556] width 11 height 14
radio input "true"
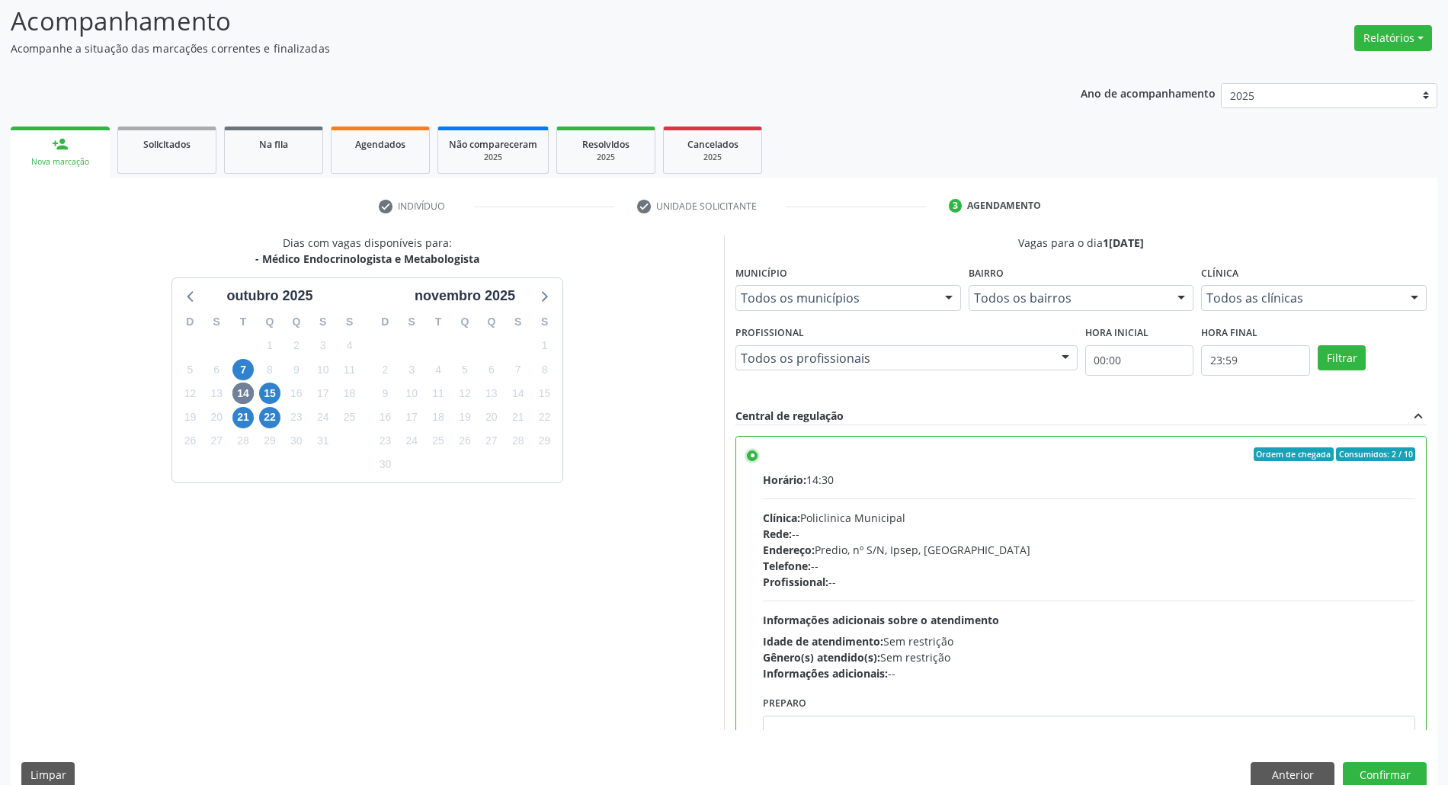
scroll to position [126, 0]
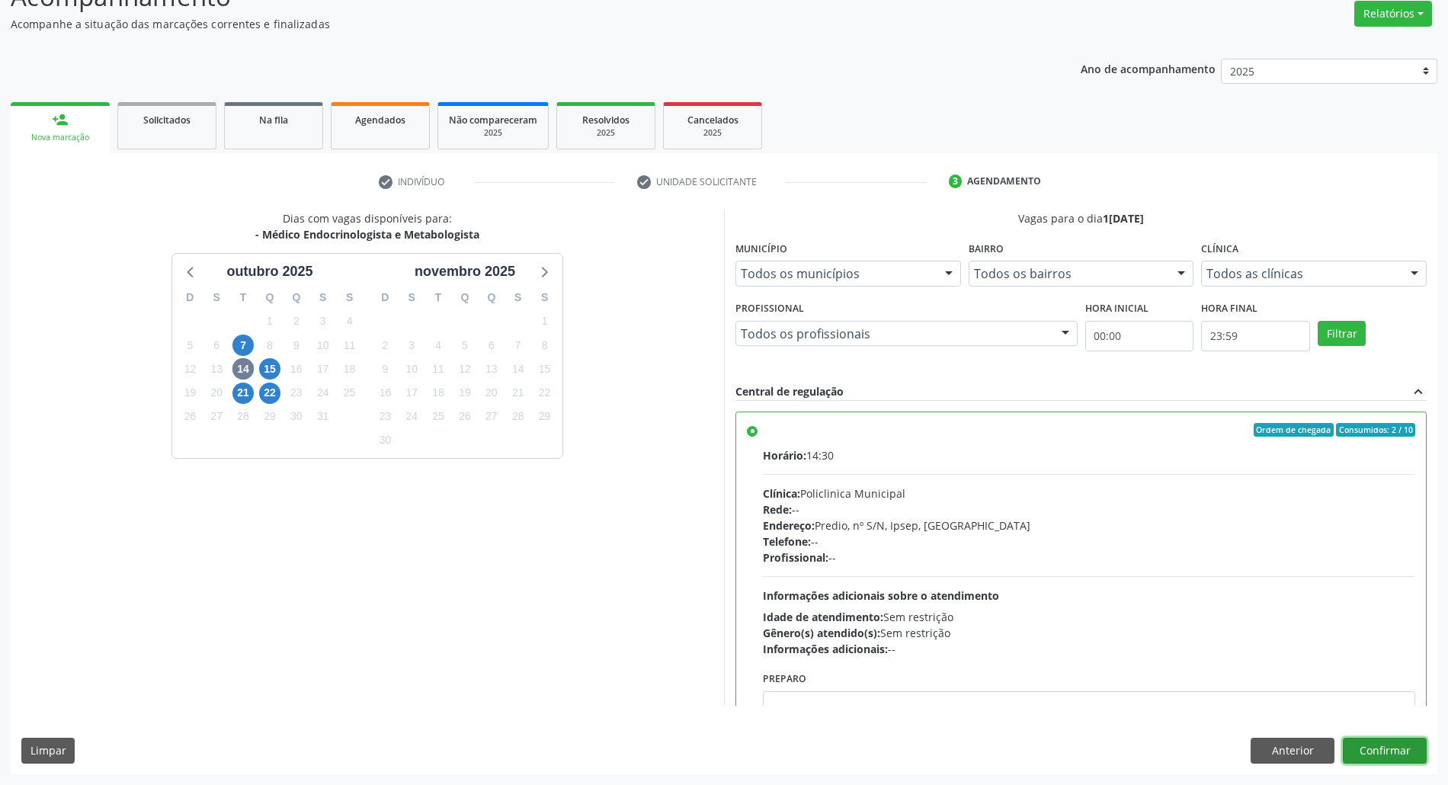
click at [1356, 753] on button "Confirmar" at bounding box center [1385, 751] width 84 height 26
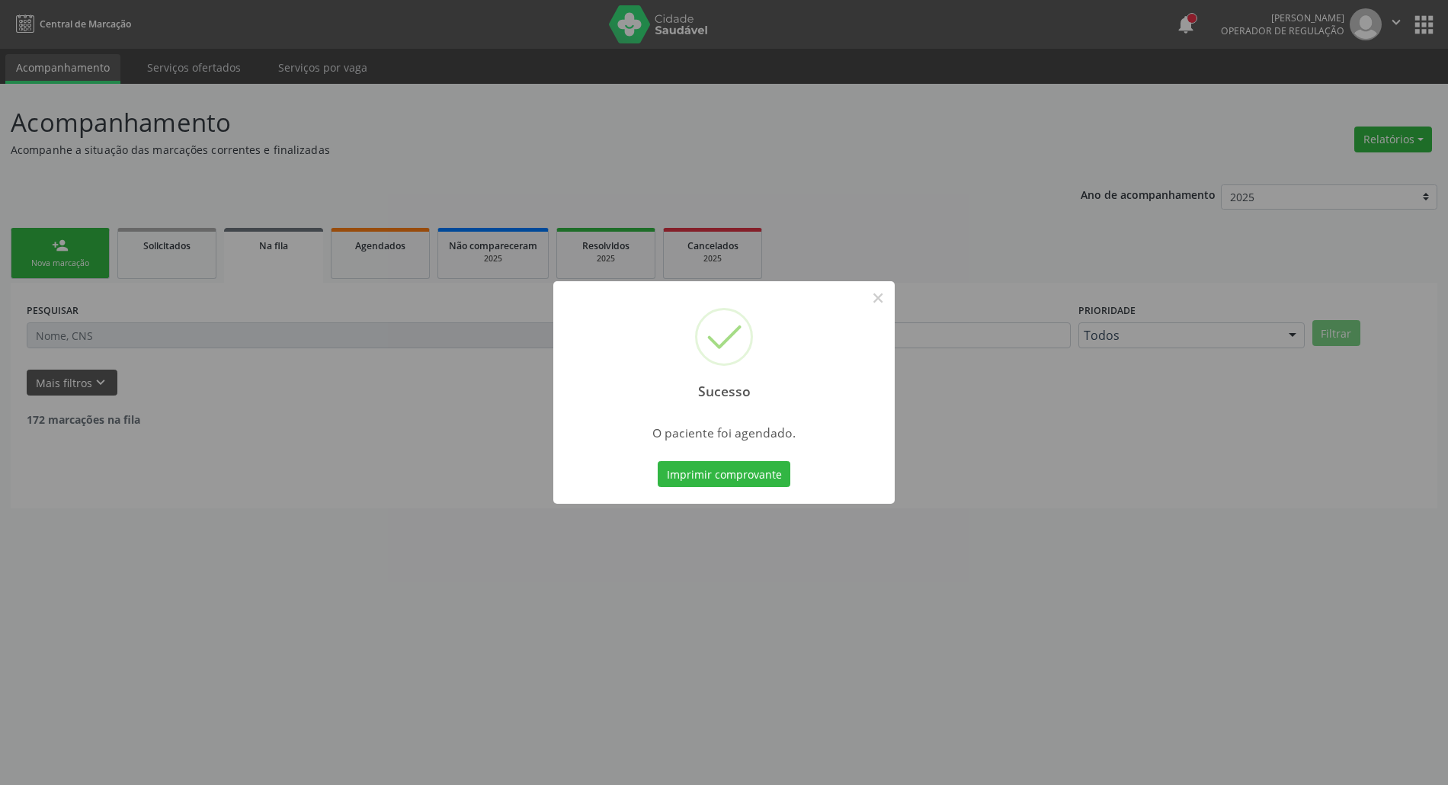
scroll to position [0, 0]
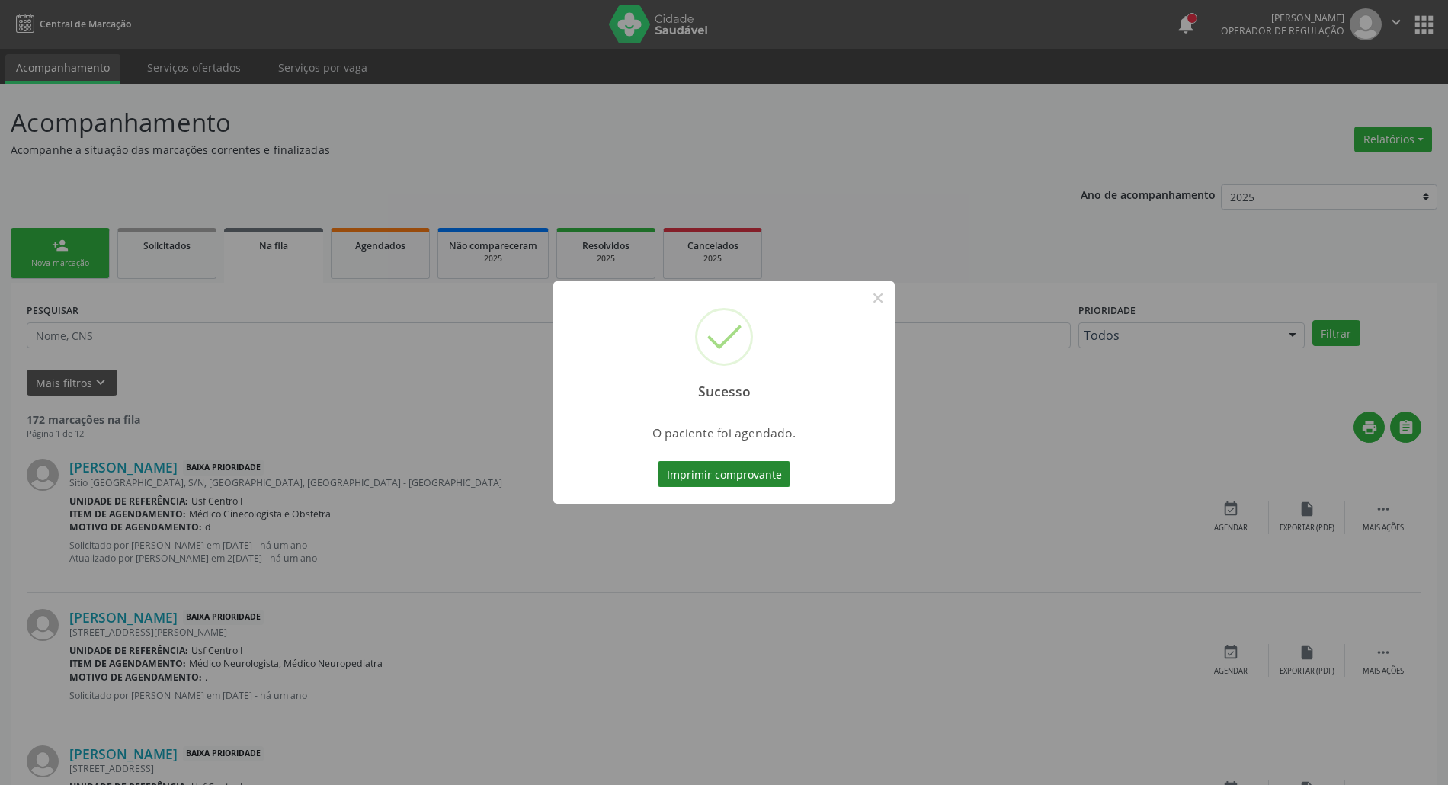
click at [750, 476] on button "Imprimir comprovante" at bounding box center [724, 474] width 133 height 26
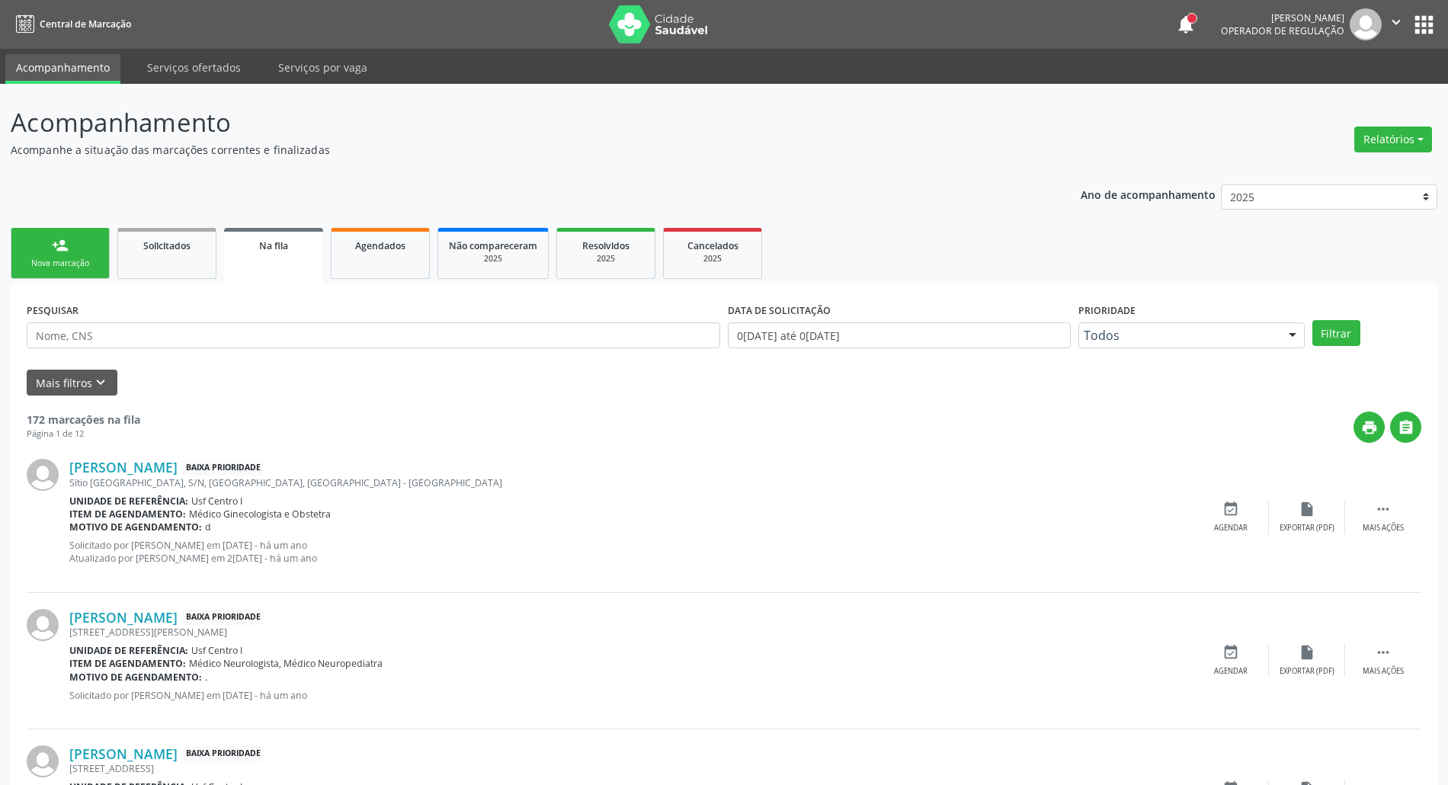
click at [53, 276] on link "person_add Nova marcação" at bounding box center [60, 253] width 99 height 51
click at [46, 259] on div "Nova marcação" at bounding box center [60, 263] width 76 height 11
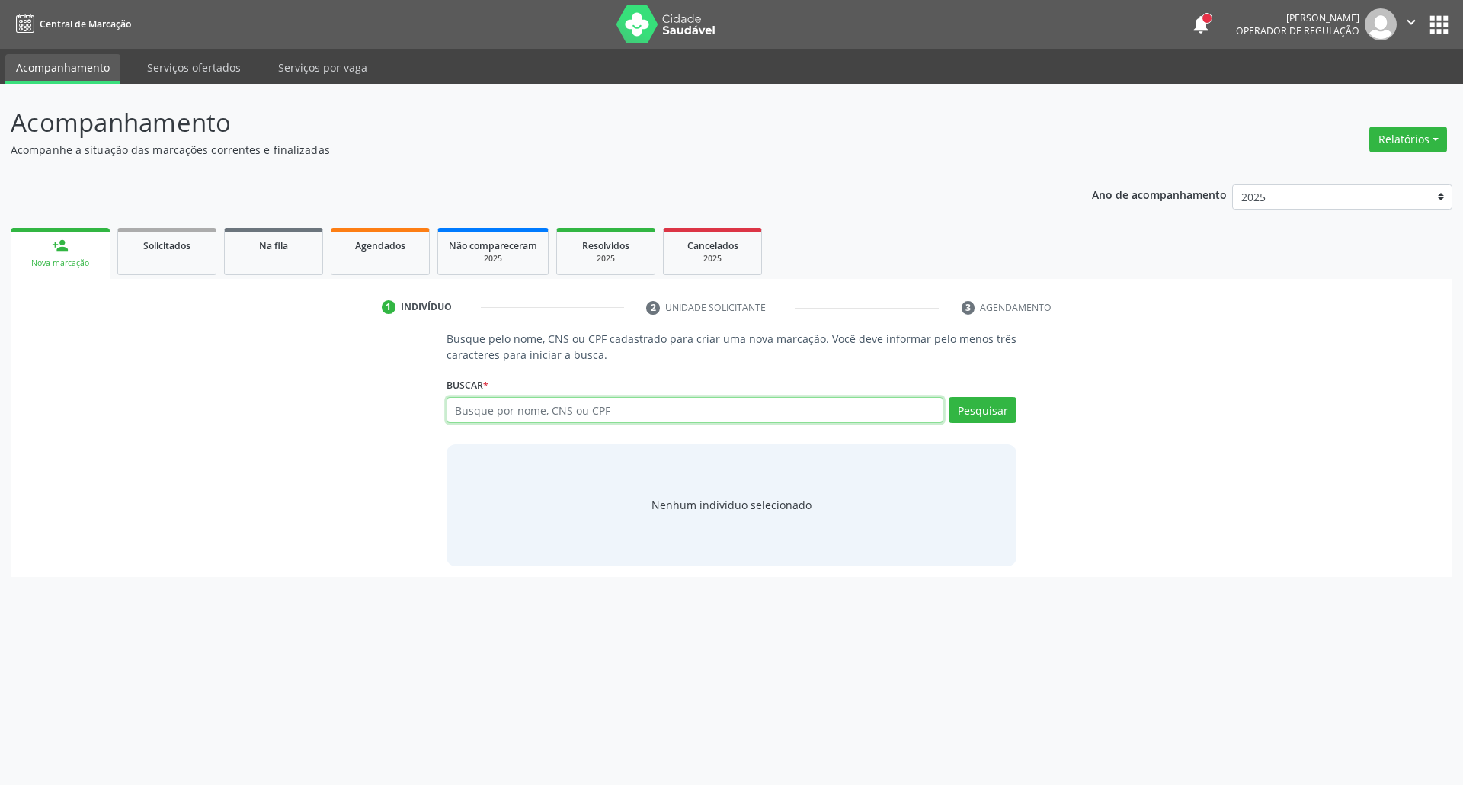
click at [628, 400] on input "text" at bounding box center [695, 410] width 498 height 26
type input "898003714364716"
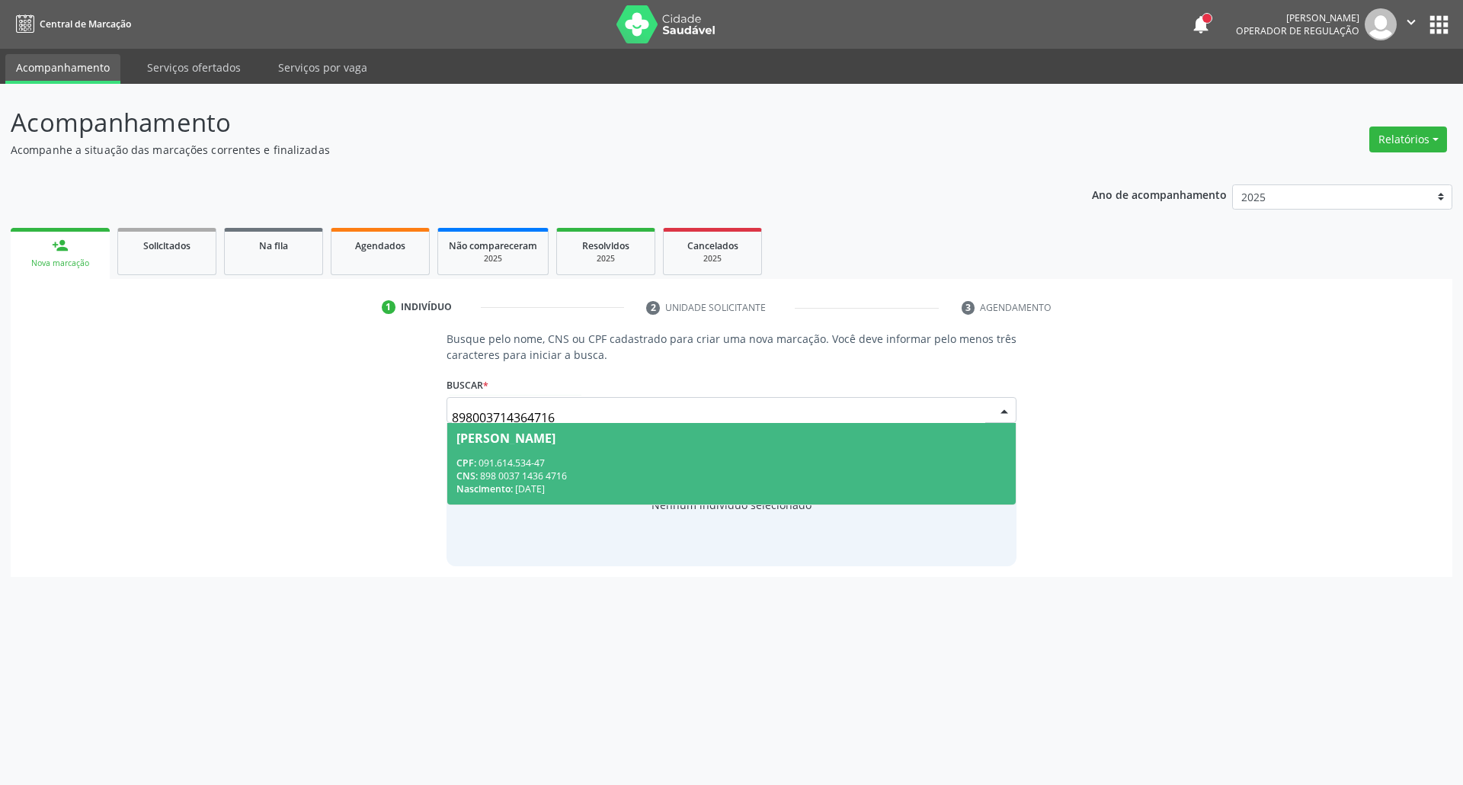
click at [495, 476] on div "CNS: 898 0037 1436 4716" at bounding box center [731, 475] width 551 height 13
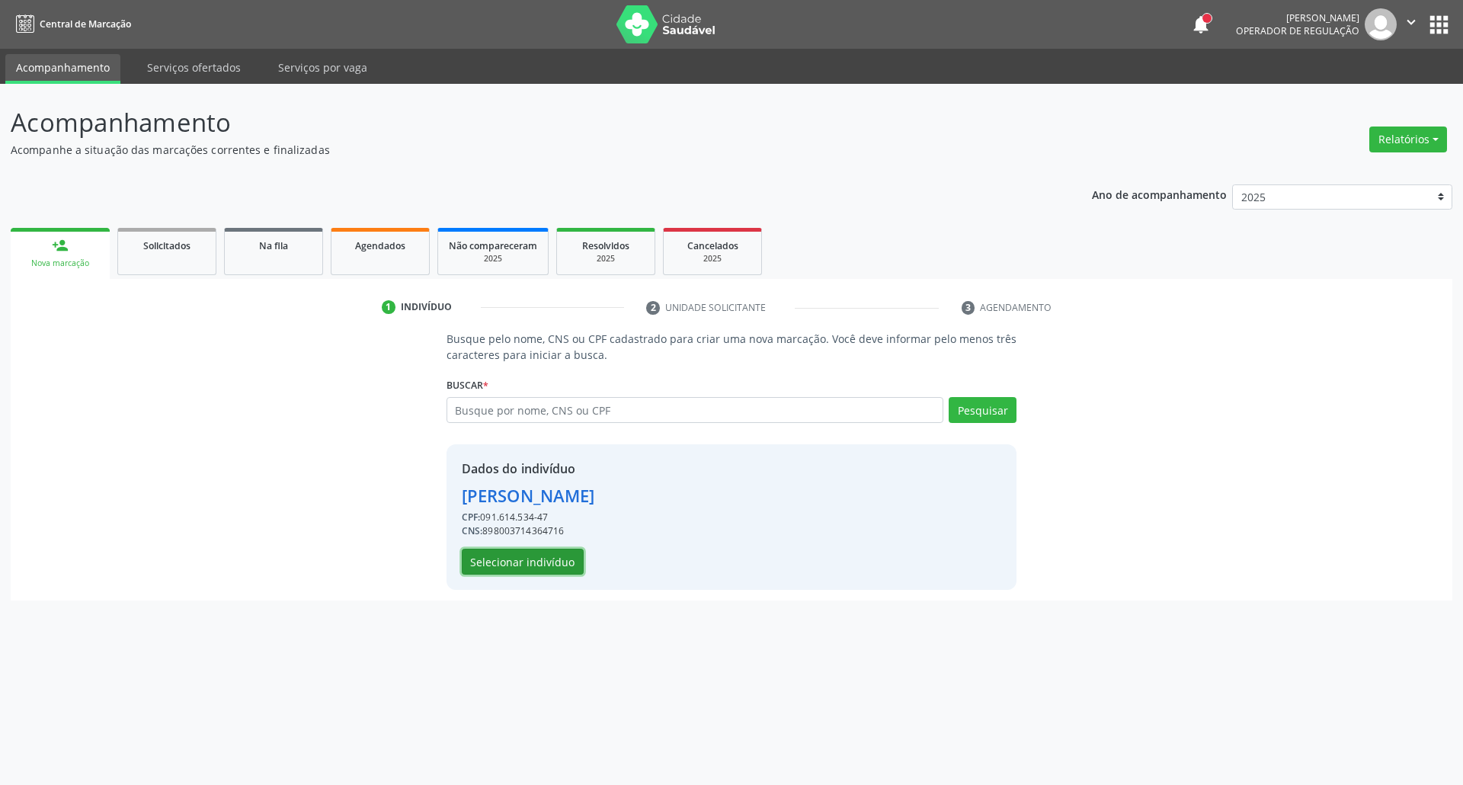
click at [504, 561] on button "Selecionar indivíduo" at bounding box center [523, 562] width 122 height 26
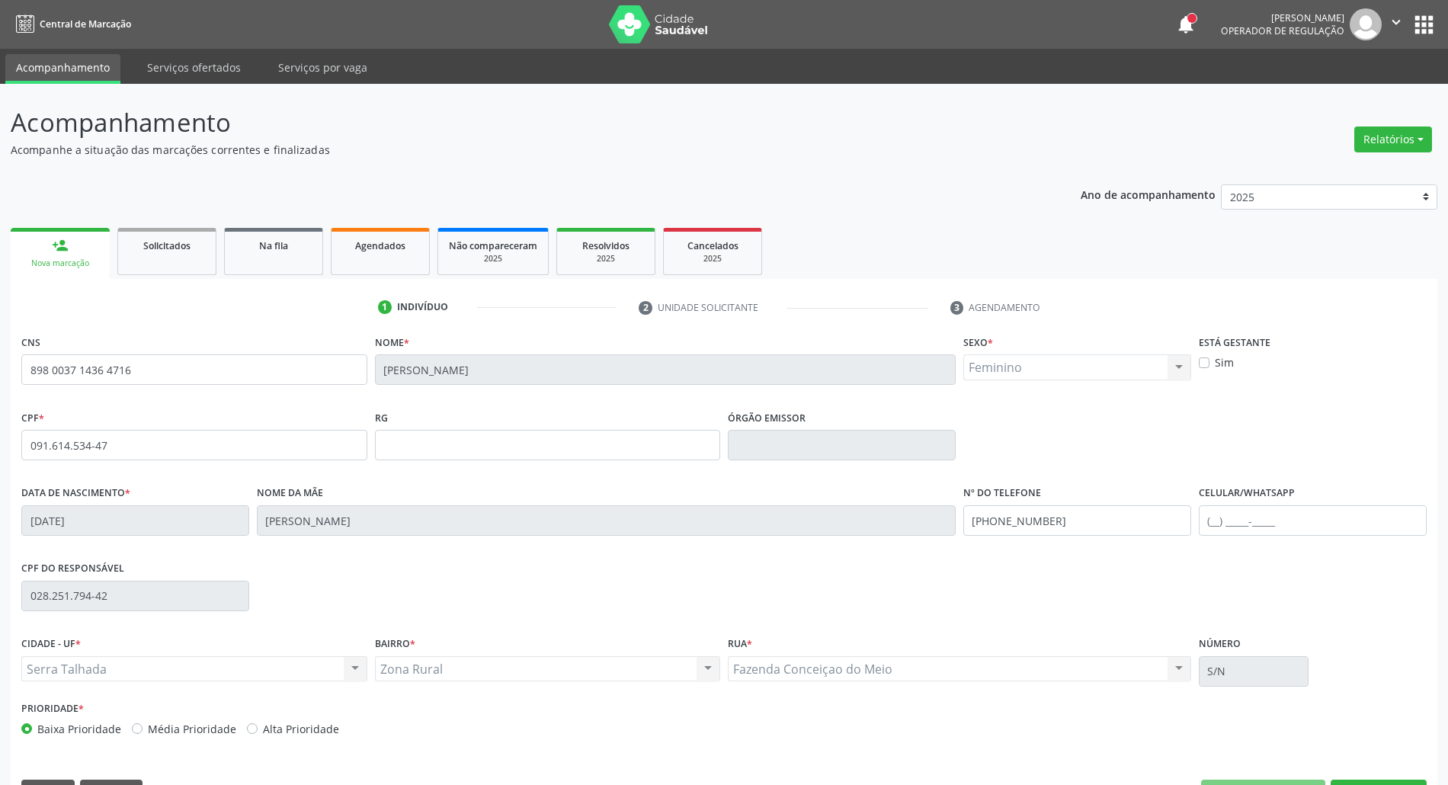
scroll to position [41, 0]
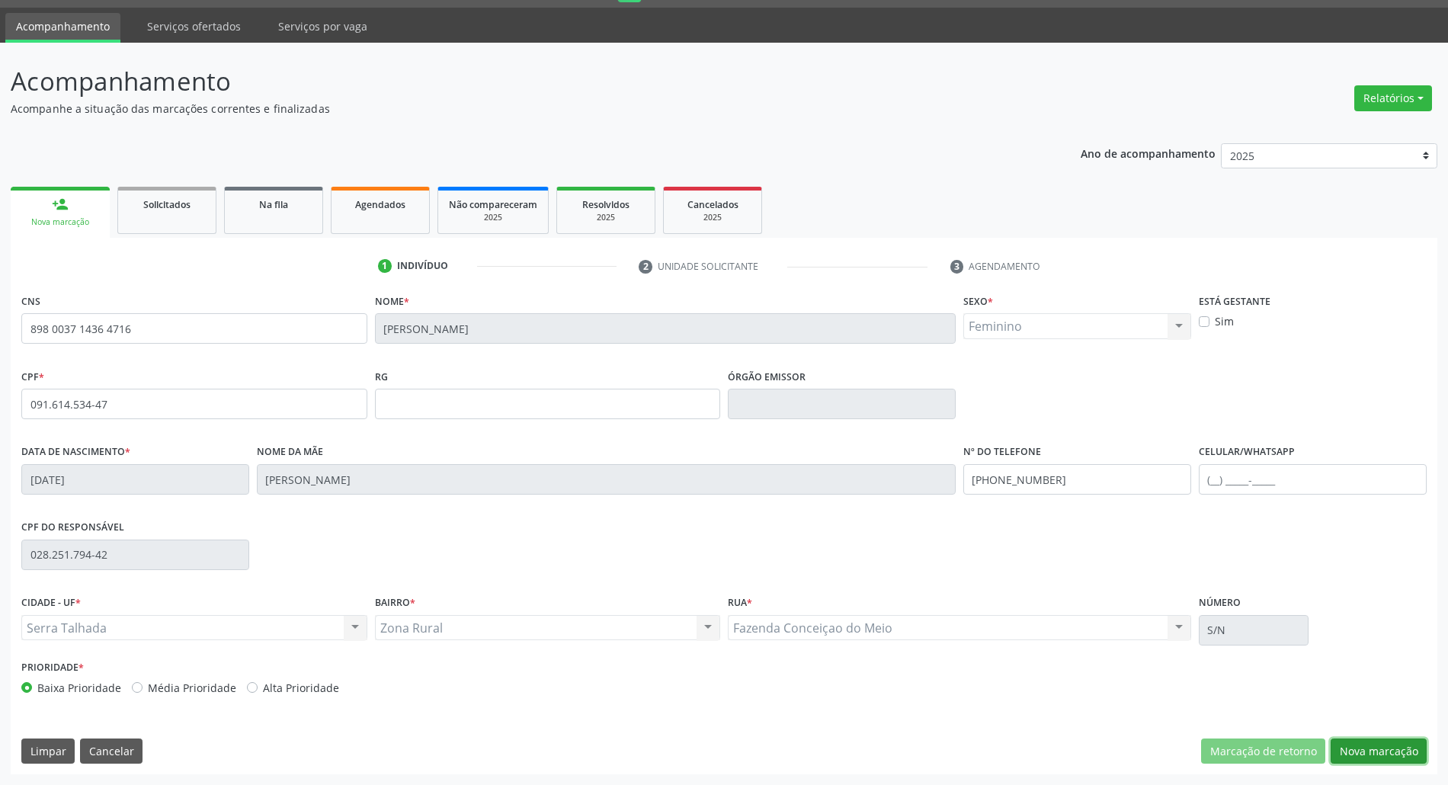
drag, startPoint x: 1361, startPoint y: 742, endPoint x: 1010, endPoint y: 623, distance: 370.8
click at [1347, 739] on button "Nova marcação" at bounding box center [1378, 751] width 96 height 26
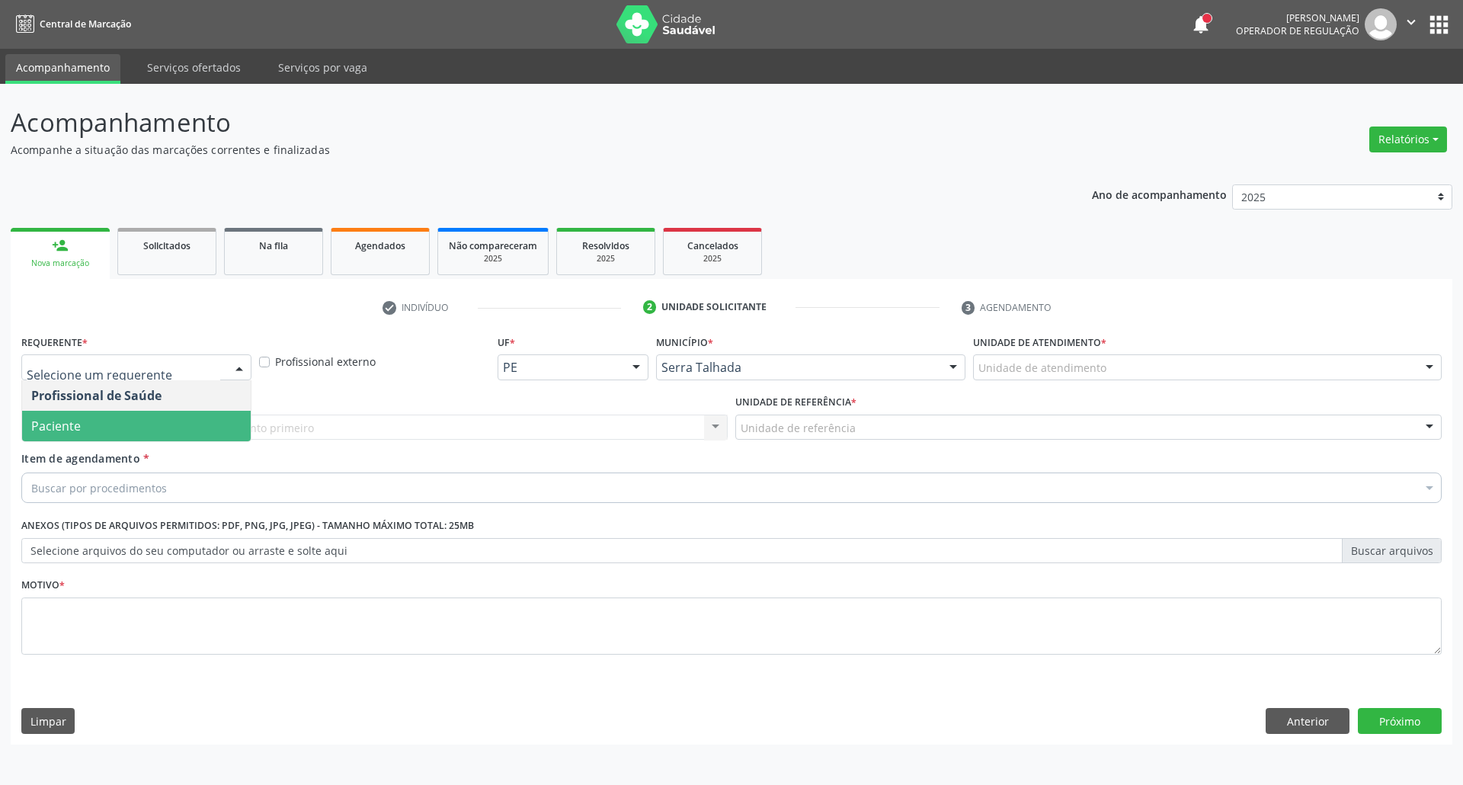
click at [78, 433] on span "Paciente" at bounding box center [56, 426] width 50 height 17
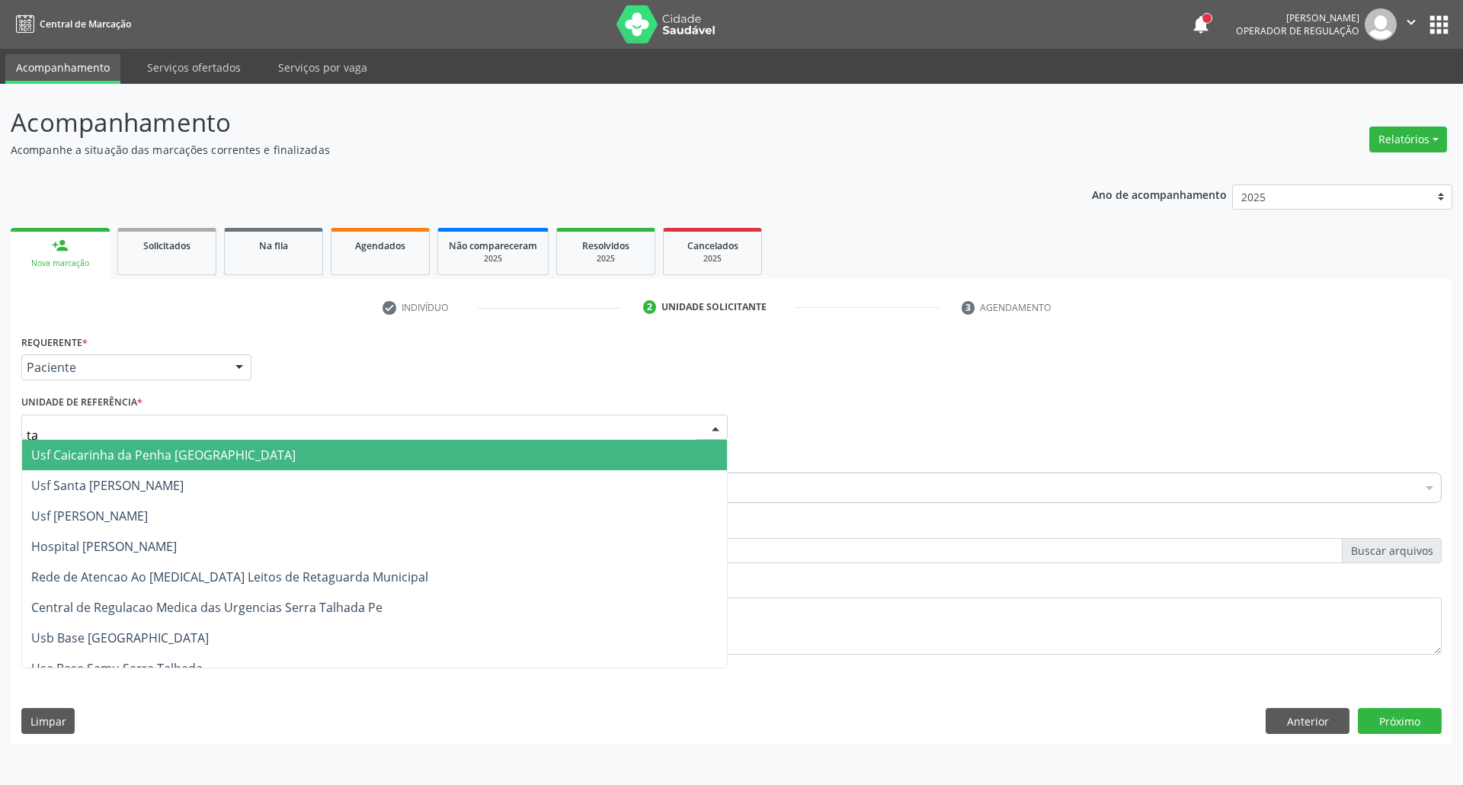
type input "tau"
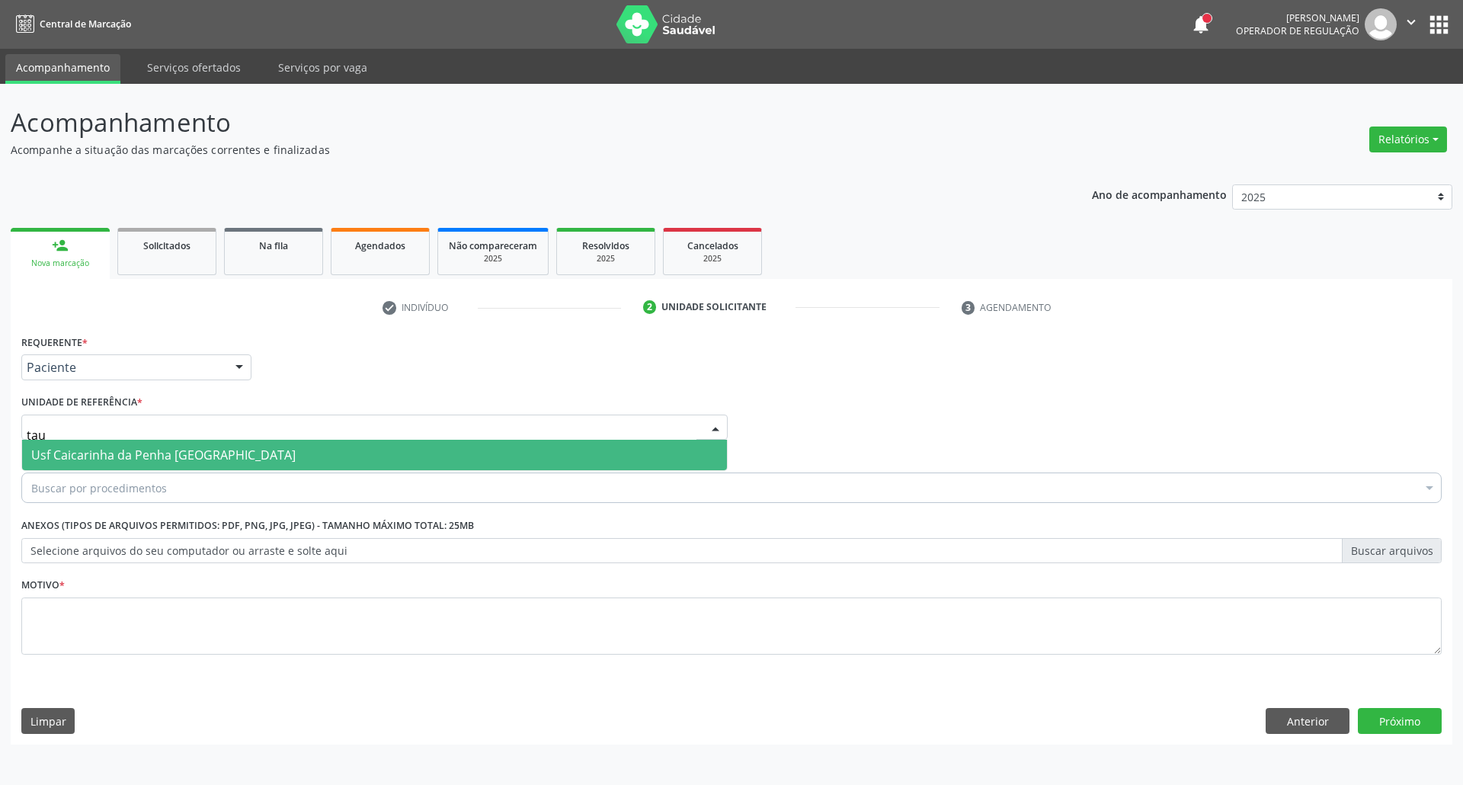
click at [55, 451] on span "Usf Caicarinha da Penha [GEOGRAPHIC_DATA]" at bounding box center [163, 454] width 264 height 17
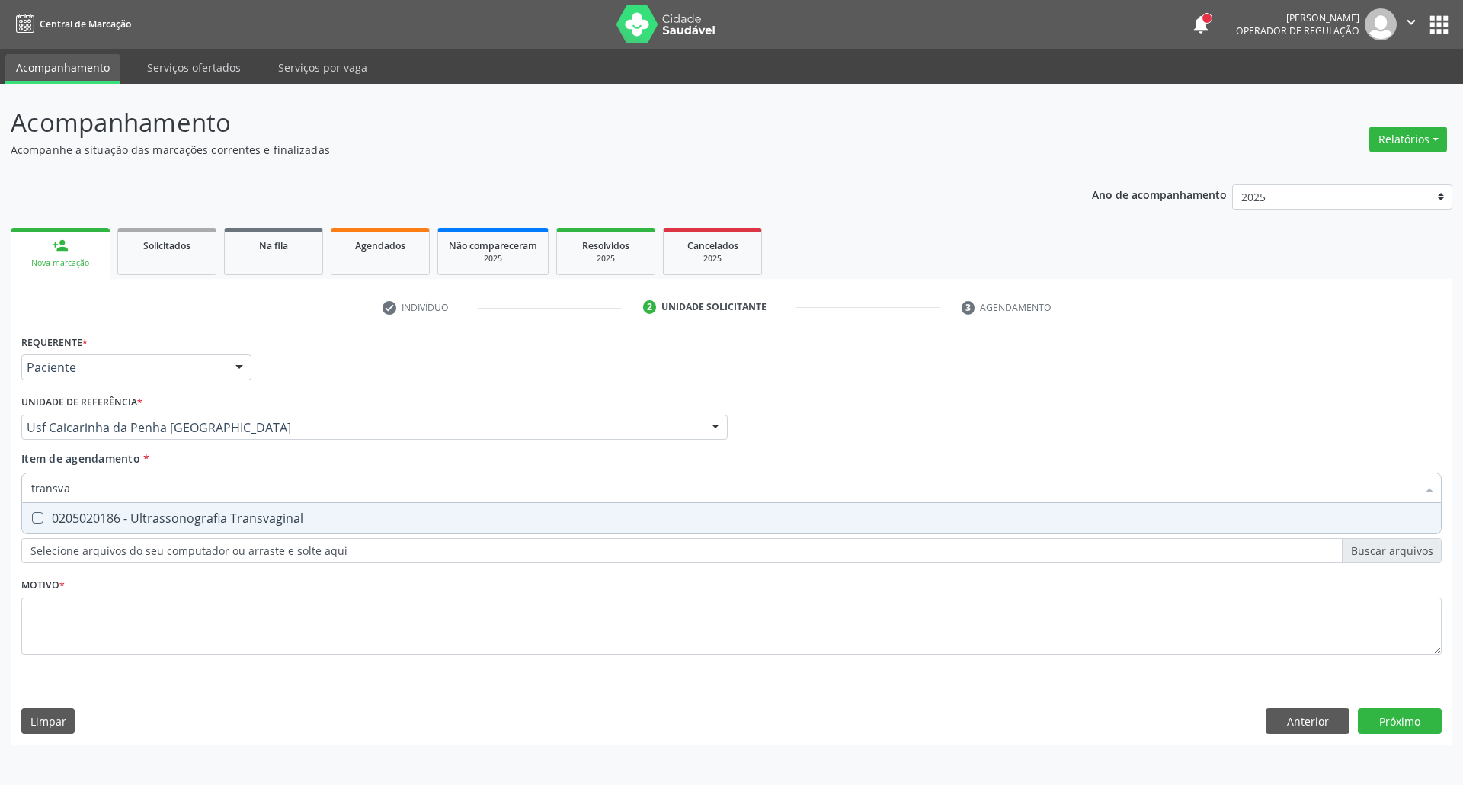
type input "transvag"
click at [199, 524] on div "0205020186 - Ultrassonografia Transvaginal" at bounding box center [731, 518] width 1400 height 12
checkbox Transvaginal "true"
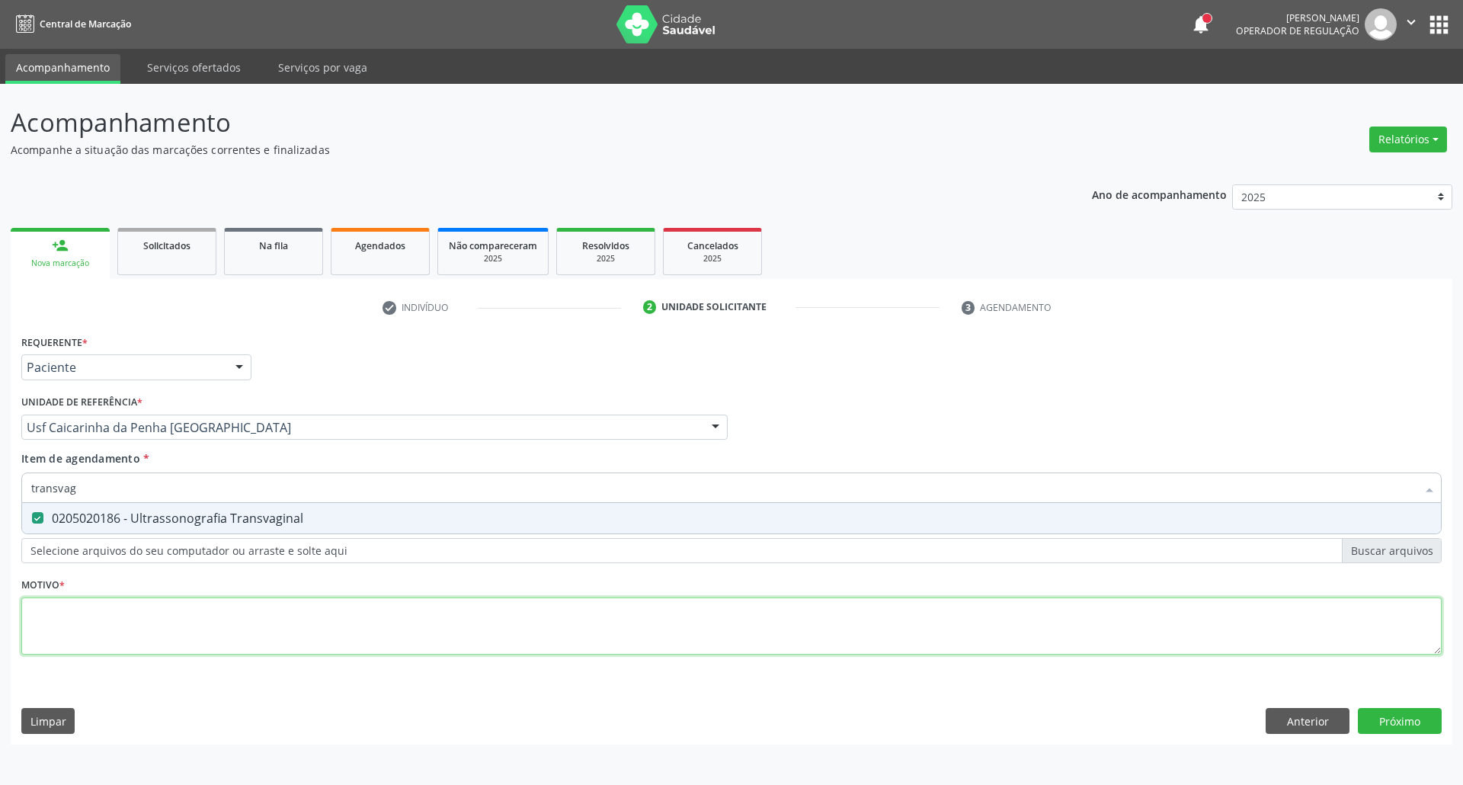
click at [190, 629] on div "Requerente * Paciente Profissional de Saúde Paciente Nenhum resultado encontrad…" at bounding box center [731, 503] width 1420 height 345
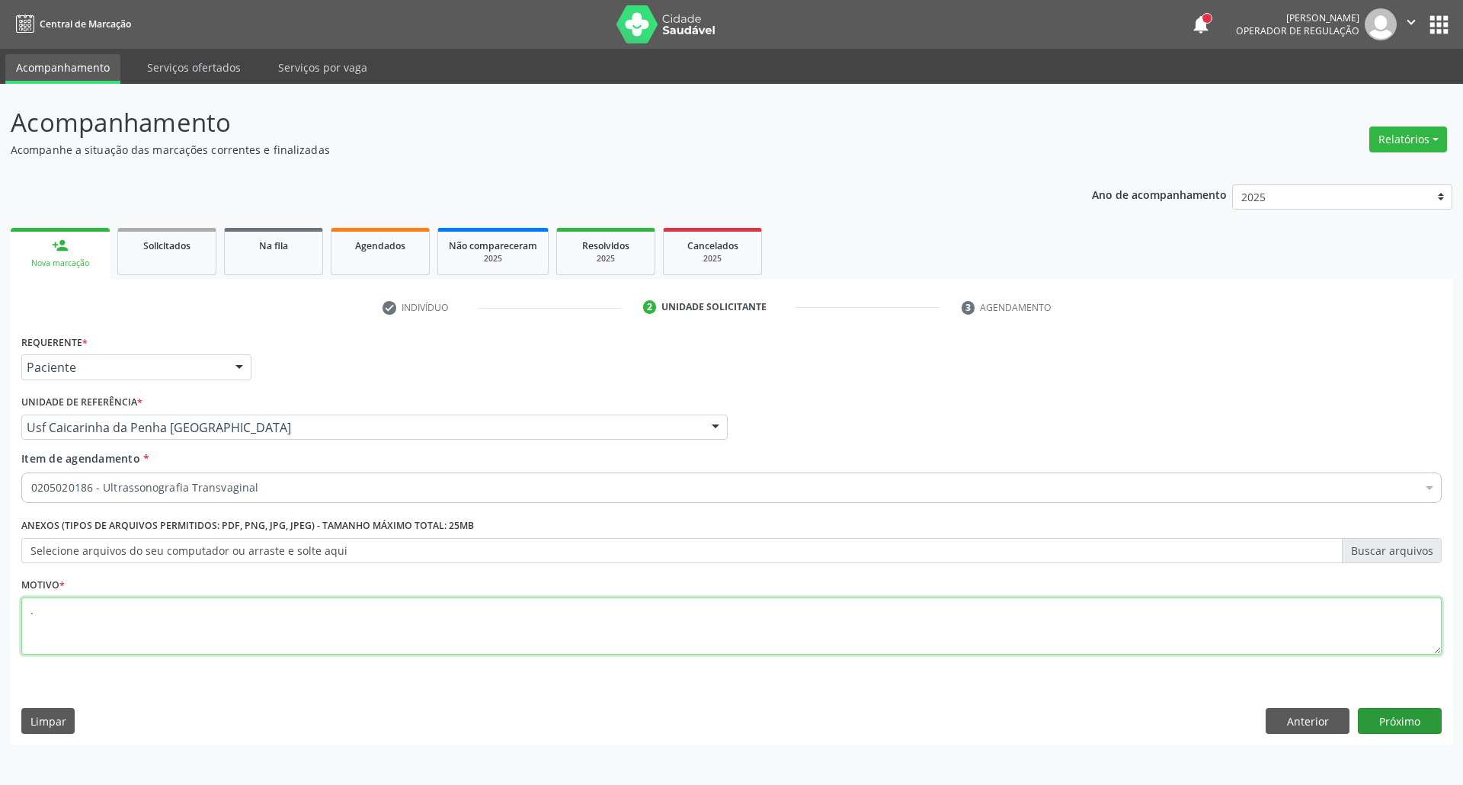
type textarea "."
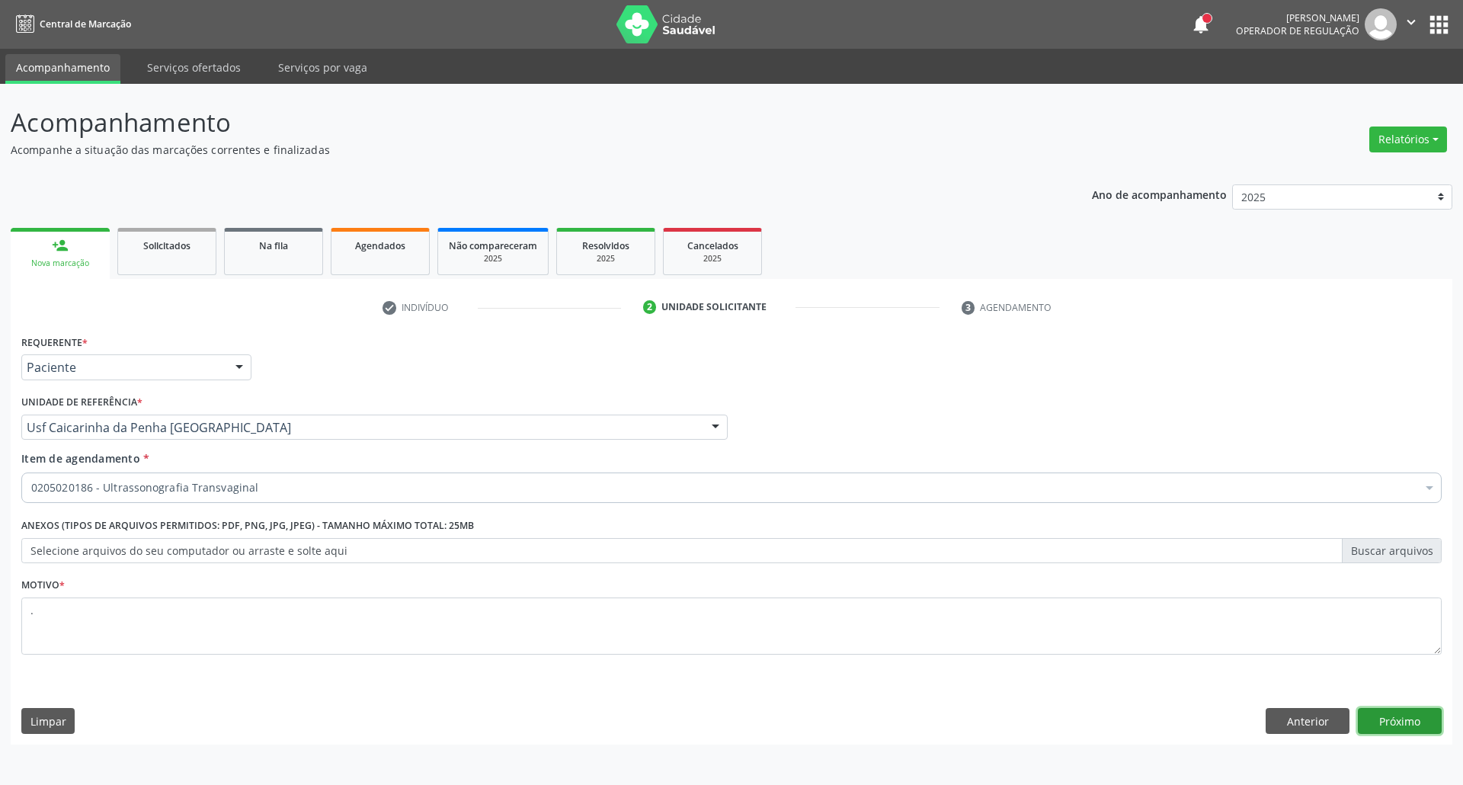
drag, startPoint x: 1384, startPoint y: 713, endPoint x: 1262, endPoint y: 711, distance: 121.9
click at [1381, 713] on button "Próximo" at bounding box center [1400, 721] width 84 height 26
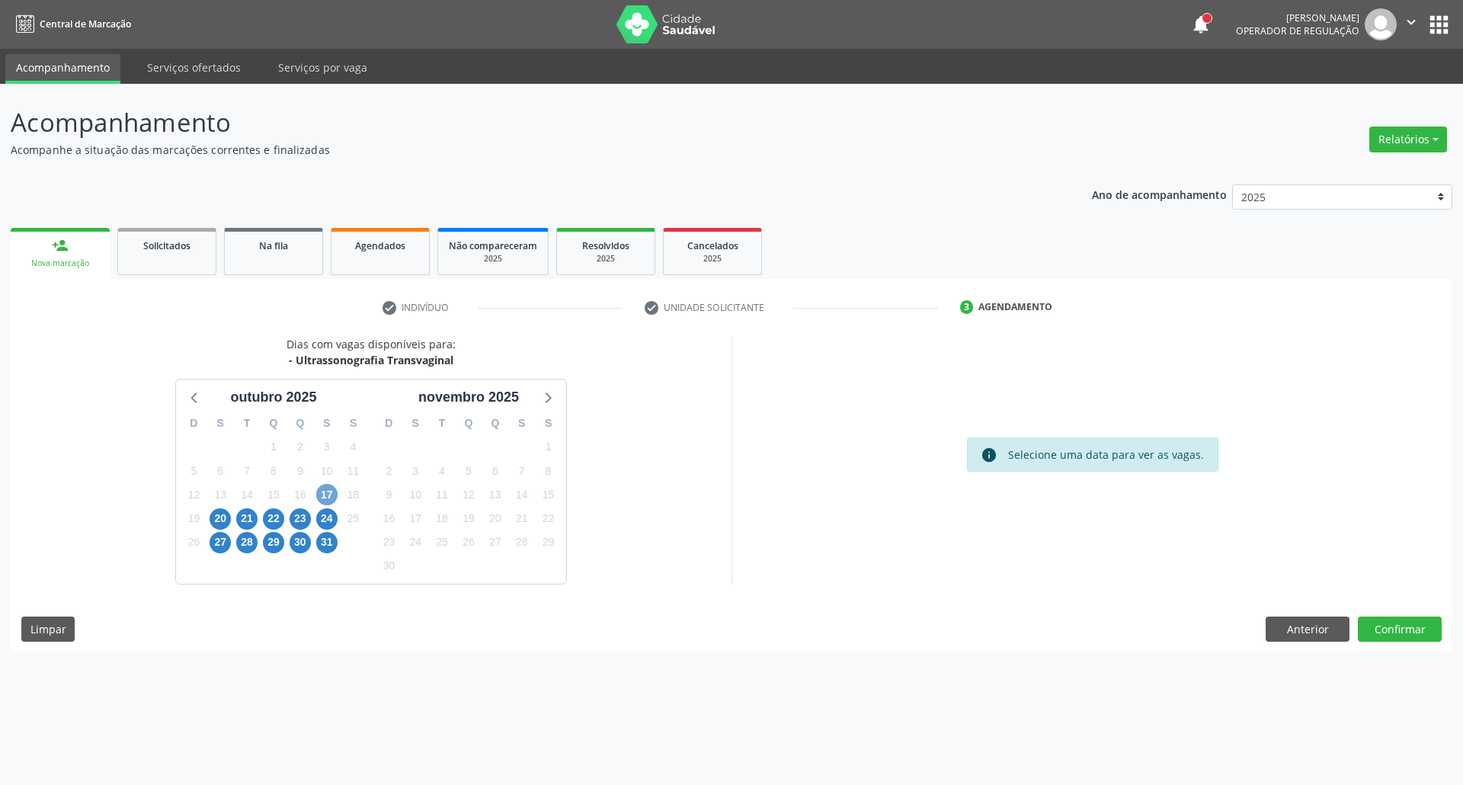
click at [322, 498] on span "17" at bounding box center [326, 494] width 21 height 21
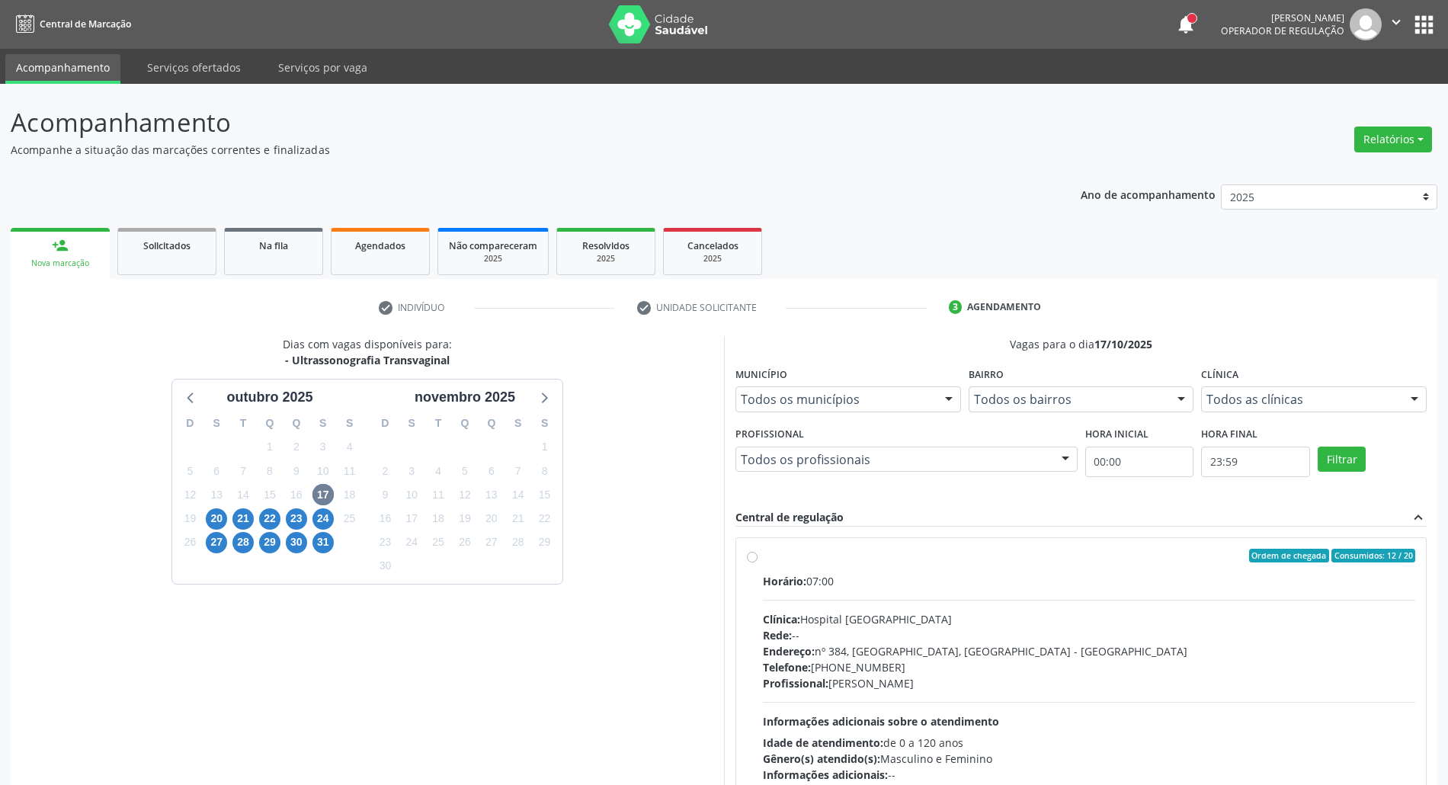
drag, startPoint x: 1001, startPoint y: 577, endPoint x: 1061, endPoint y: 460, distance: 131.2
click at [1001, 576] on div "Horário: 07:00" at bounding box center [1089, 581] width 652 height 16
click at [757, 562] on input "Ordem de chegada Consumidos: 12 / 20 Horário: 07:00 Clínica: Hospital [GEOGRAPH…" at bounding box center [752, 556] width 11 height 14
radio input "true"
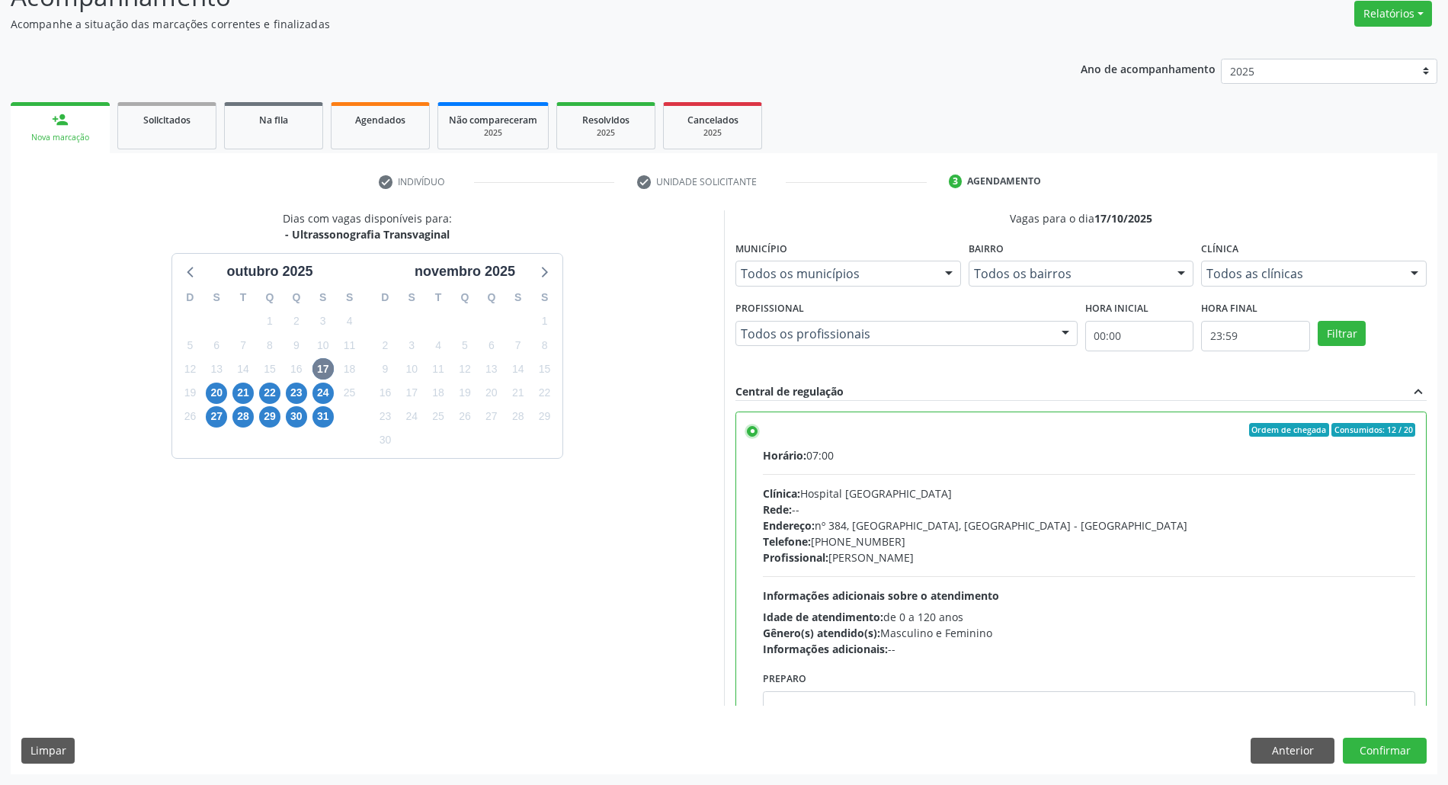
scroll to position [77, 0]
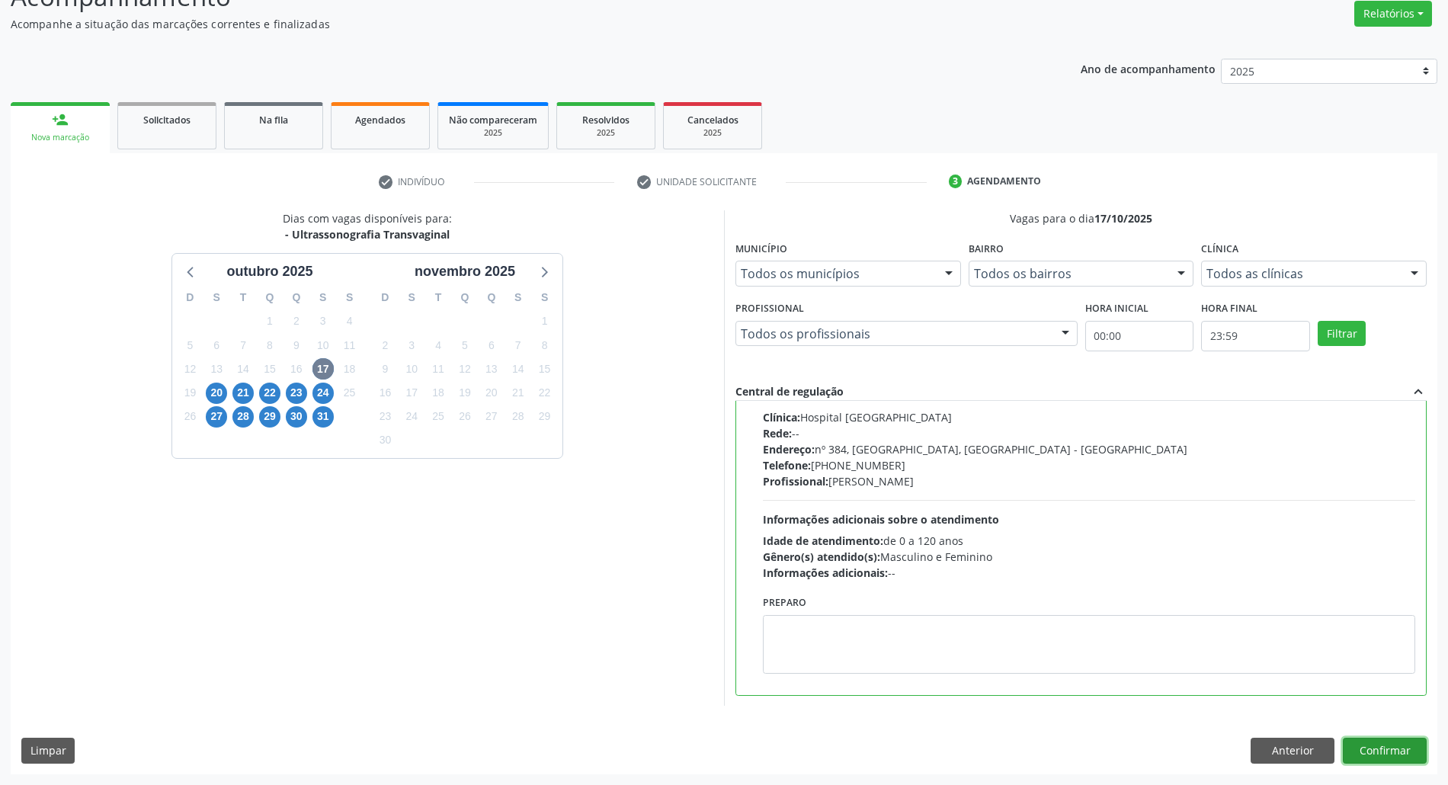
click at [1391, 739] on button "Confirmar" at bounding box center [1385, 751] width 84 height 26
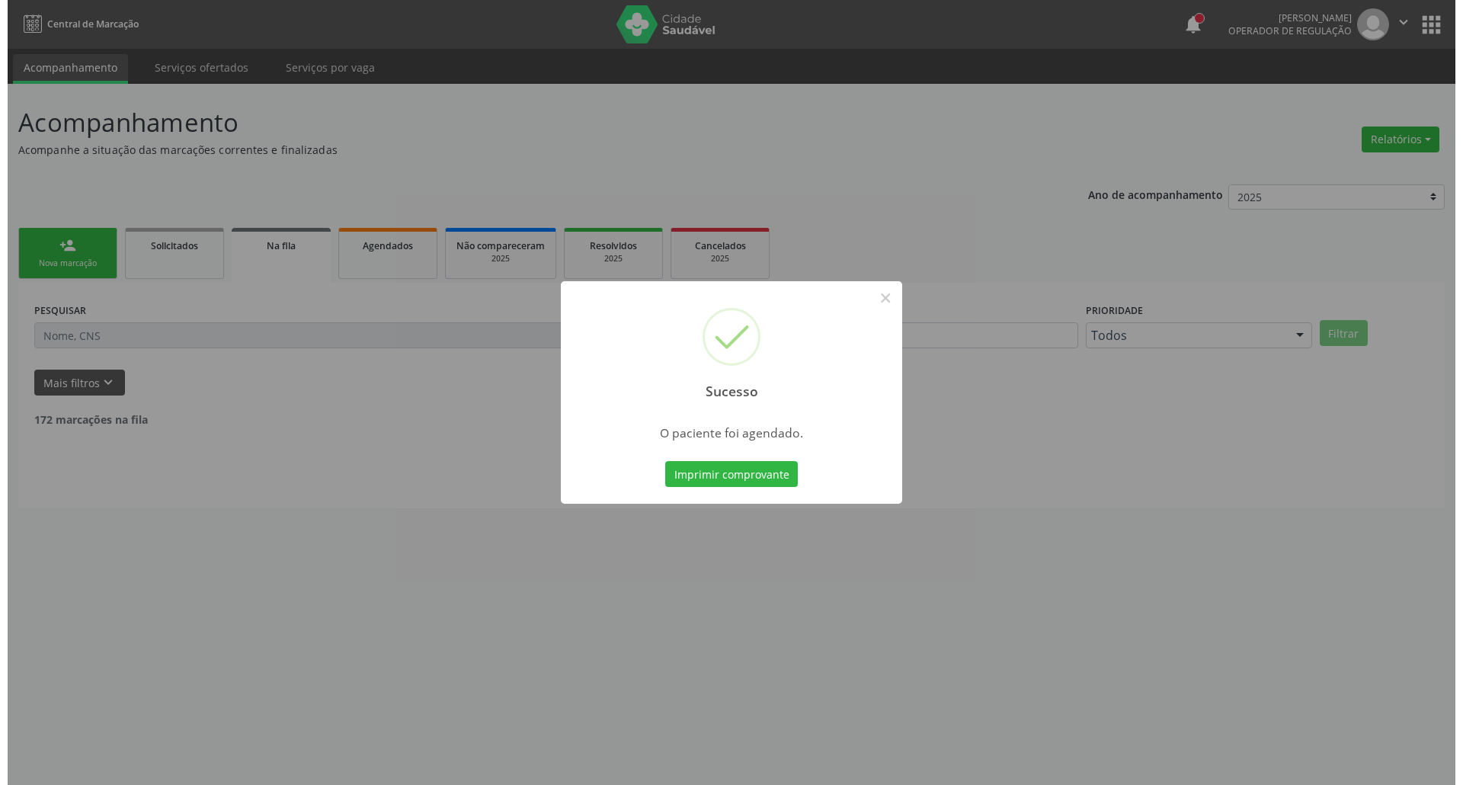
scroll to position [0, 0]
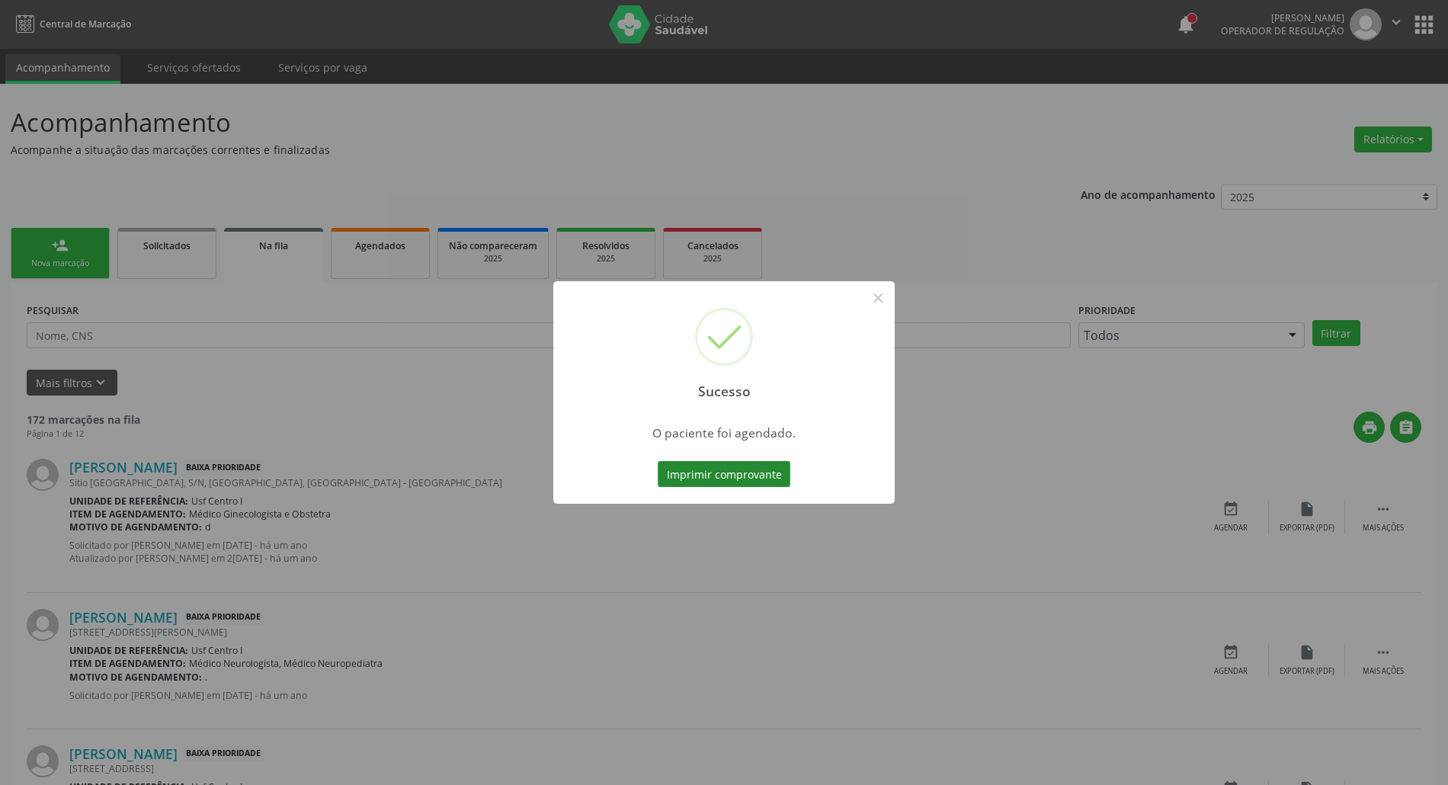
click at [714, 476] on button "Imprimir comprovante" at bounding box center [724, 474] width 133 height 26
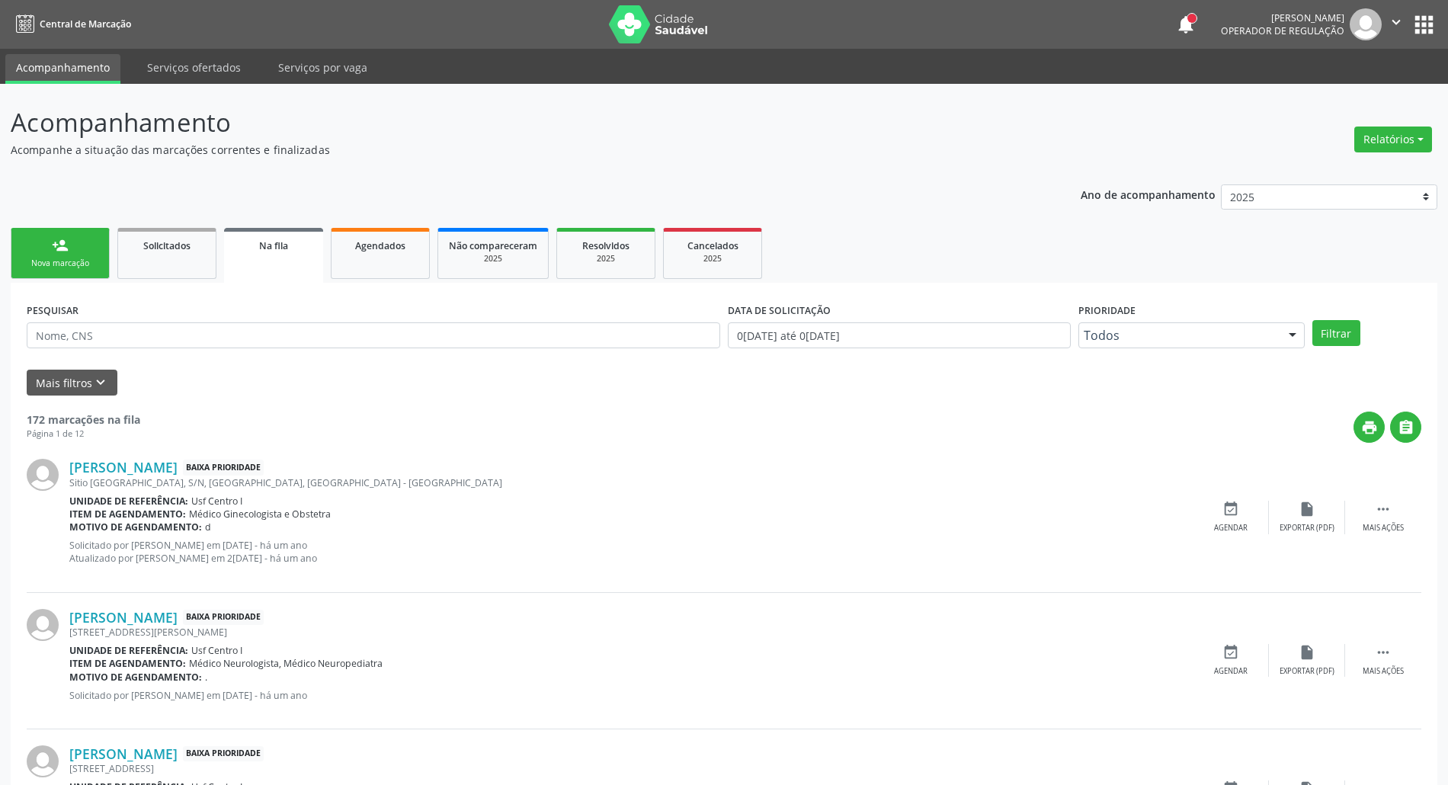
click at [59, 248] on div "person_add" at bounding box center [60, 245] width 17 height 17
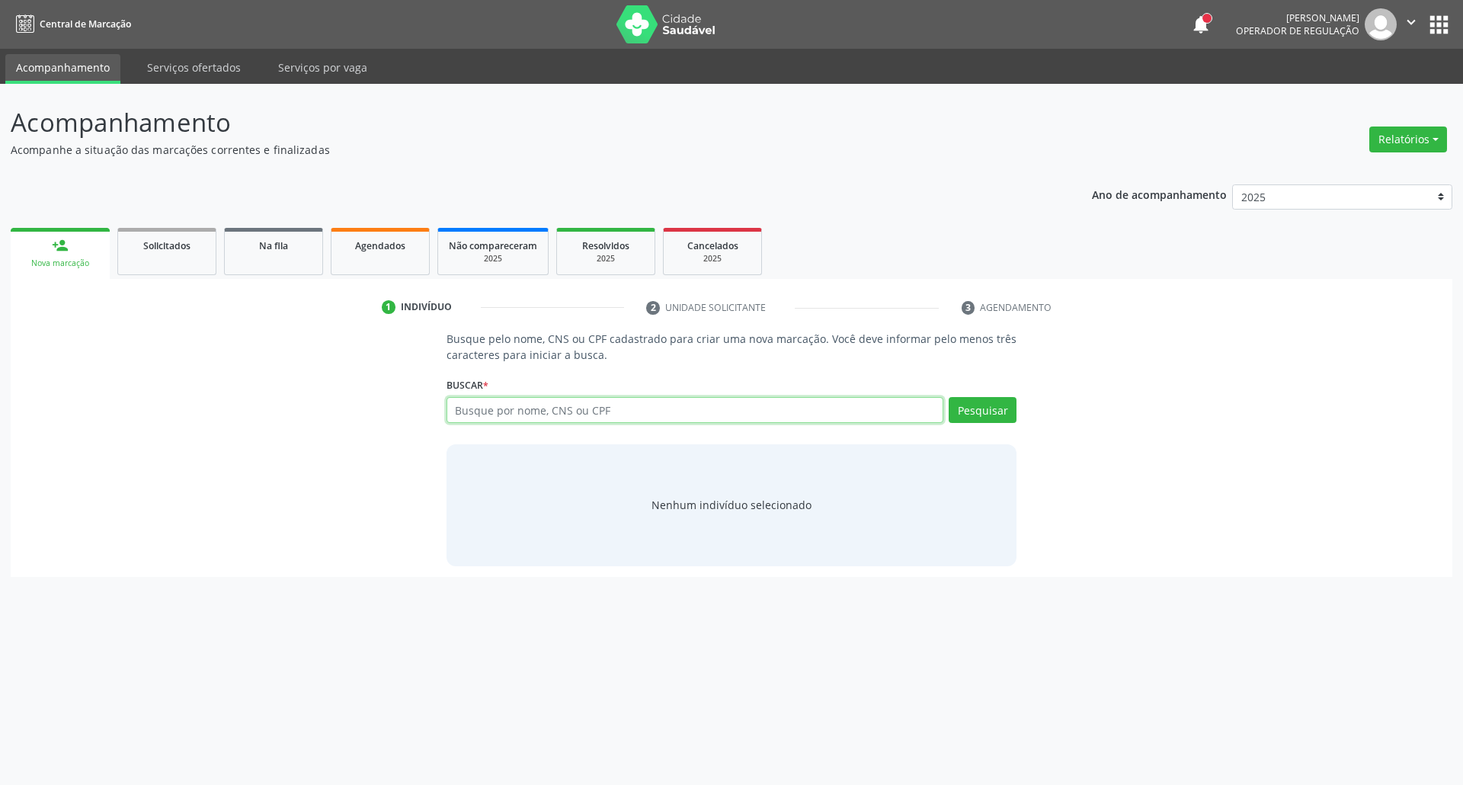
click at [616, 406] on input "text" at bounding box center [695, 410] width 498 height 26
type input "704002384296563"
drag, startPoint x: 559, startPoint y: 409, endPoint x: 0, endPoint y: 385, distance: 559.8
type input "[PERSON_NAME] das dores de sou"
